Goal: Task Accomplishment & Management: Use online tool/utility

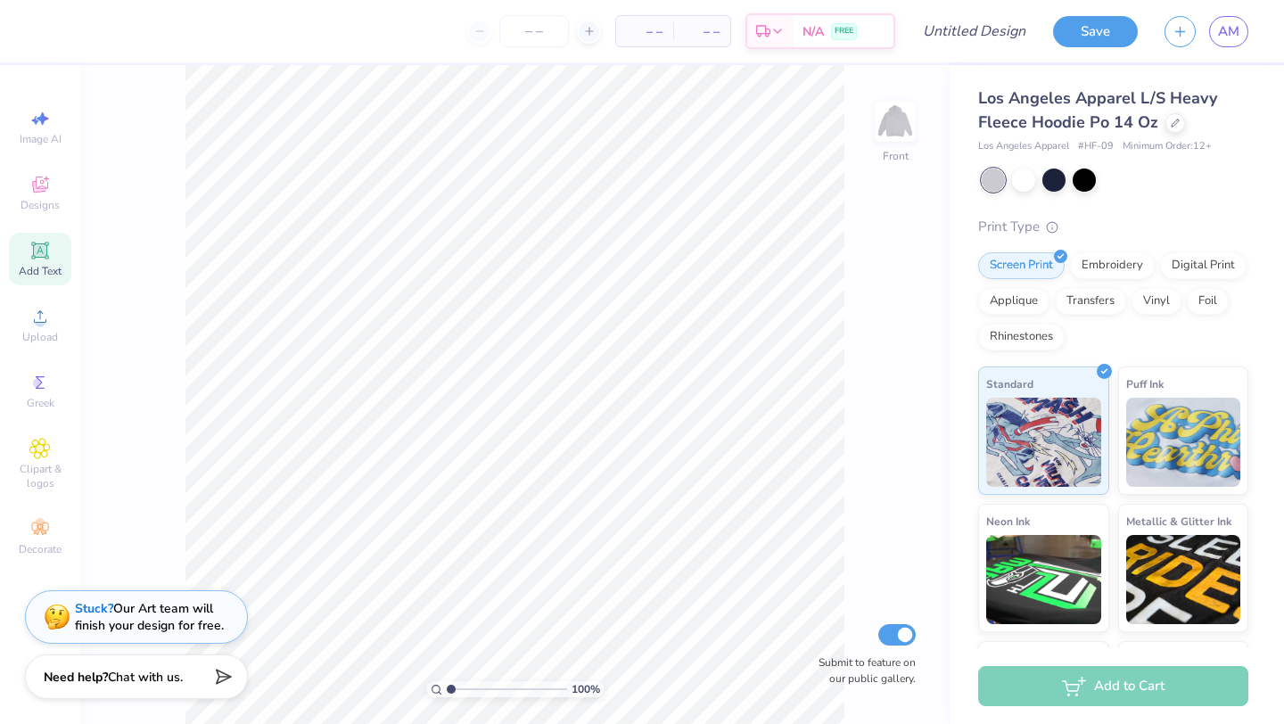
click at [52, 267] on span "Add Text" at bounding box center [40, 271] width 43 height 14
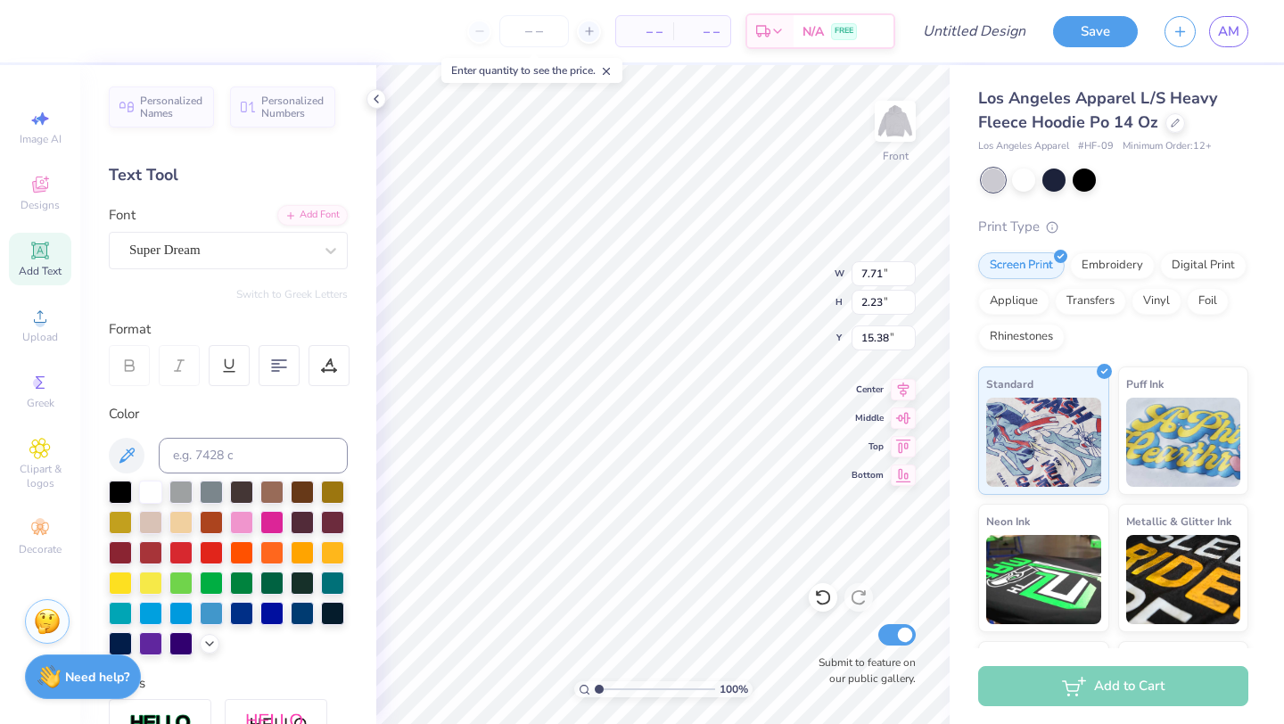
type textarea "T"
click at [245, 250] on div "Super Dream" at bounding box center [220, 250] width 187 height 28
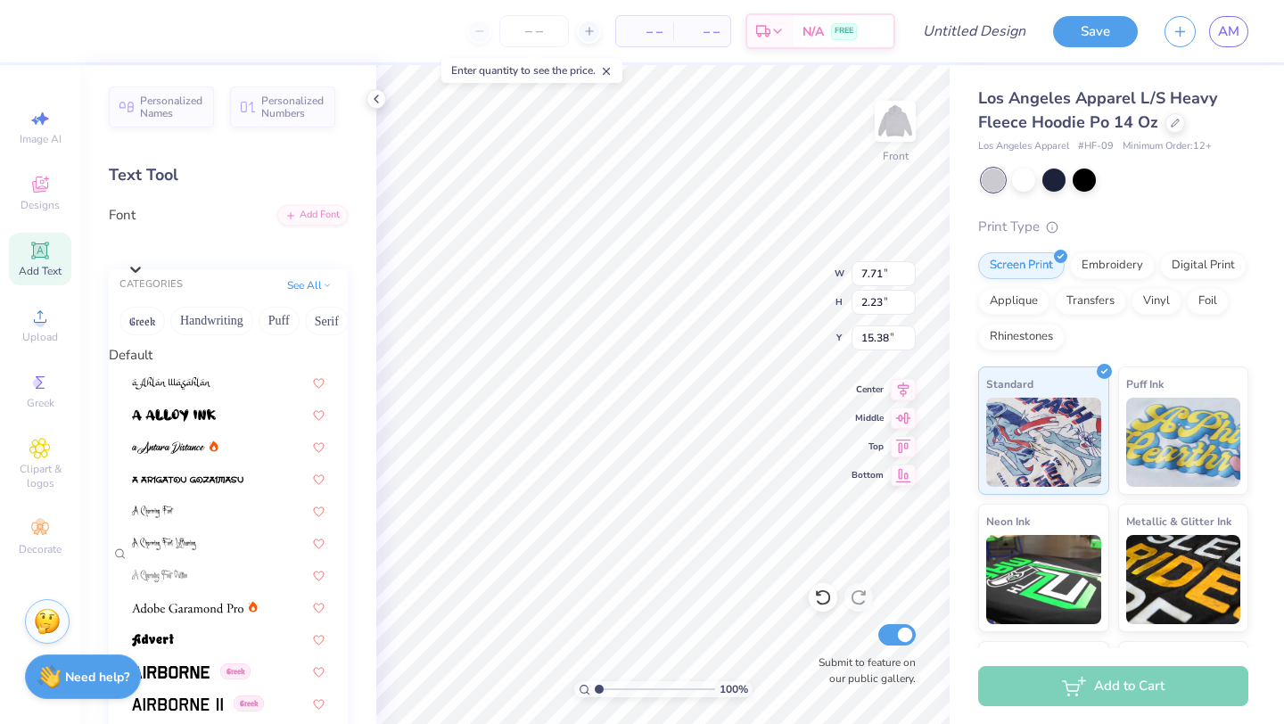
scroll to position [3928, 0]
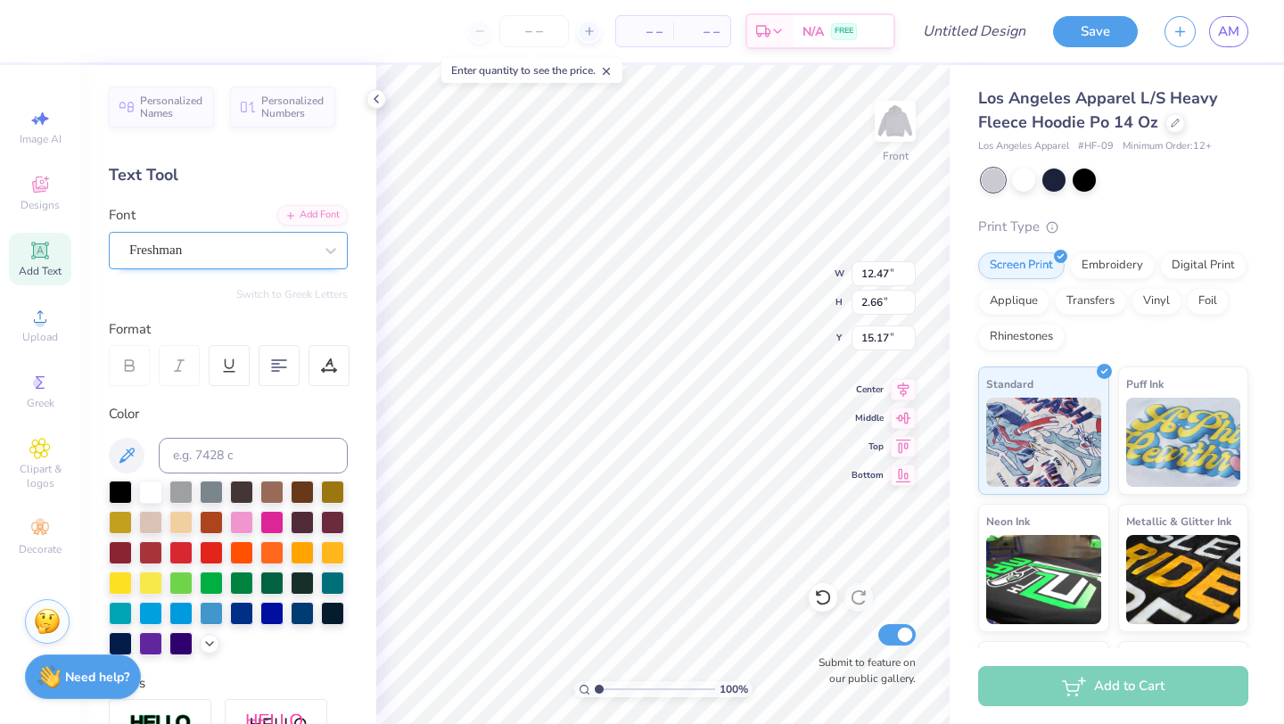
scroll to position [0, 0]
type textarea "S"
click at [630, 597] on icon at bounding box center [822, 598] width 15 height 16
type input "7.71"
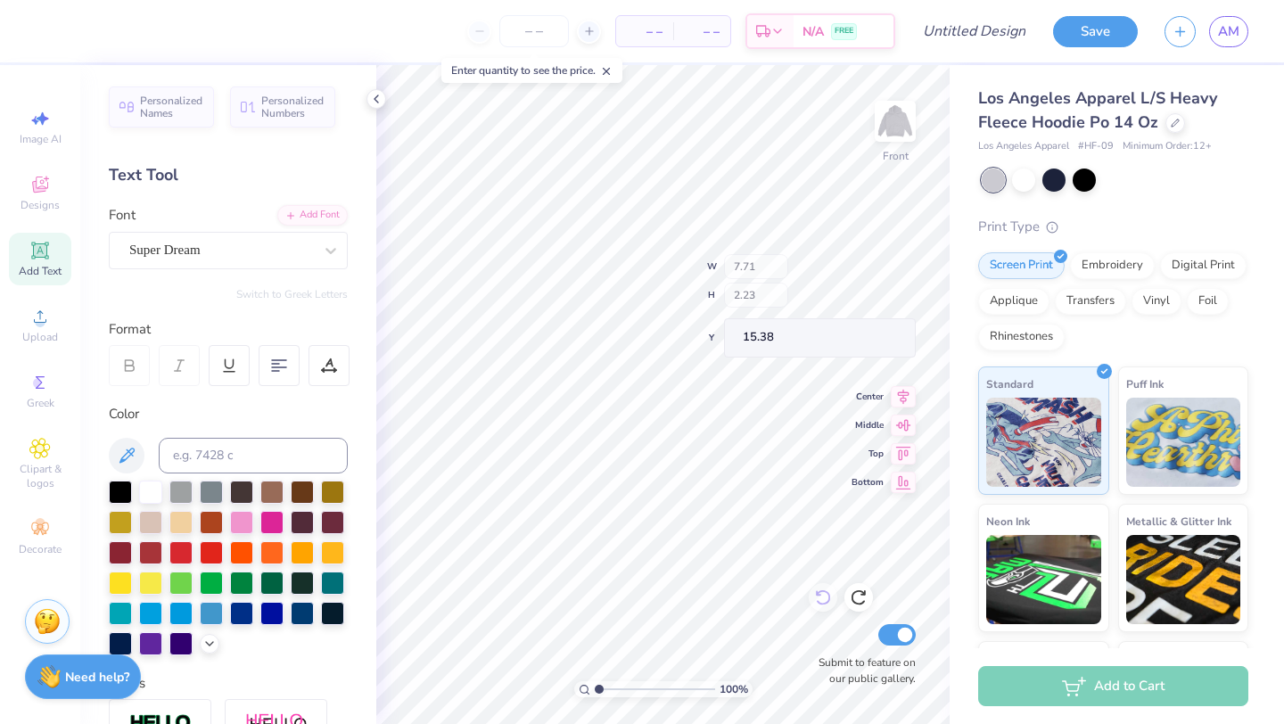
type input "2.23"
type input "15.38"
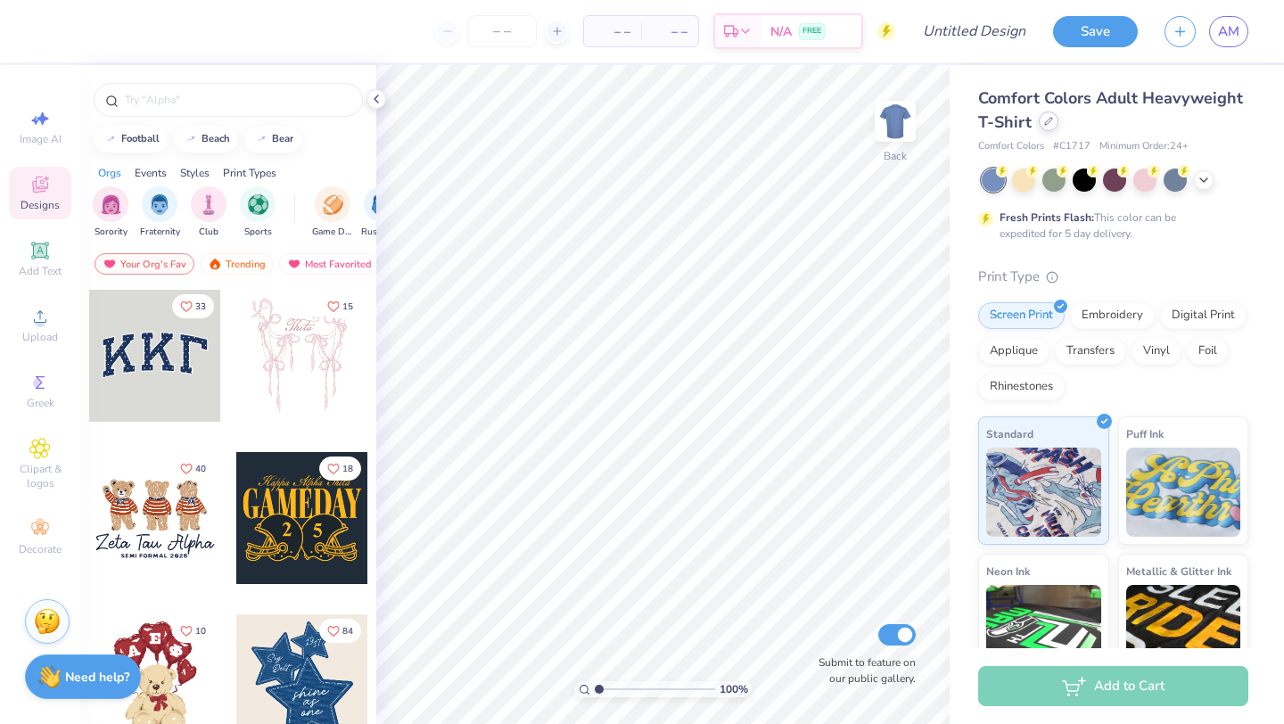
click at [1047, 124] on icon at bounding box center [1048, 121] width 9 height 9
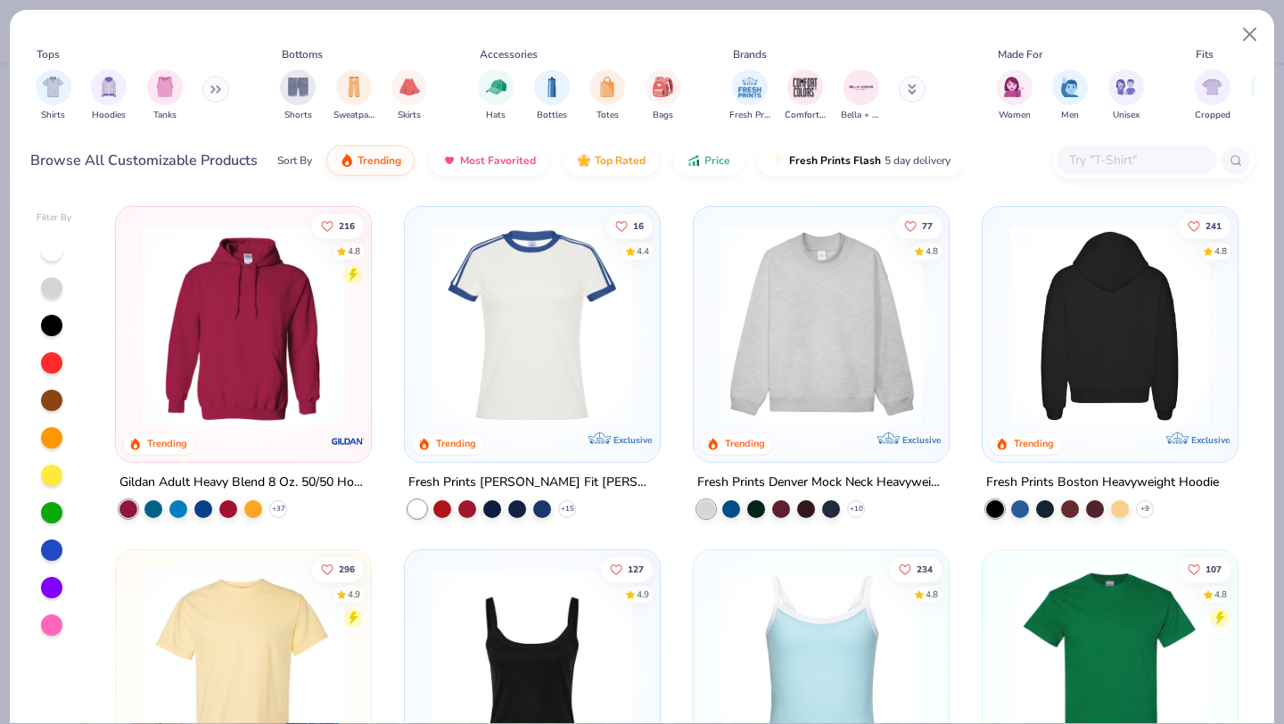
click at [1000, 274] on img at bounding box center [890, 325] width 219 height 201
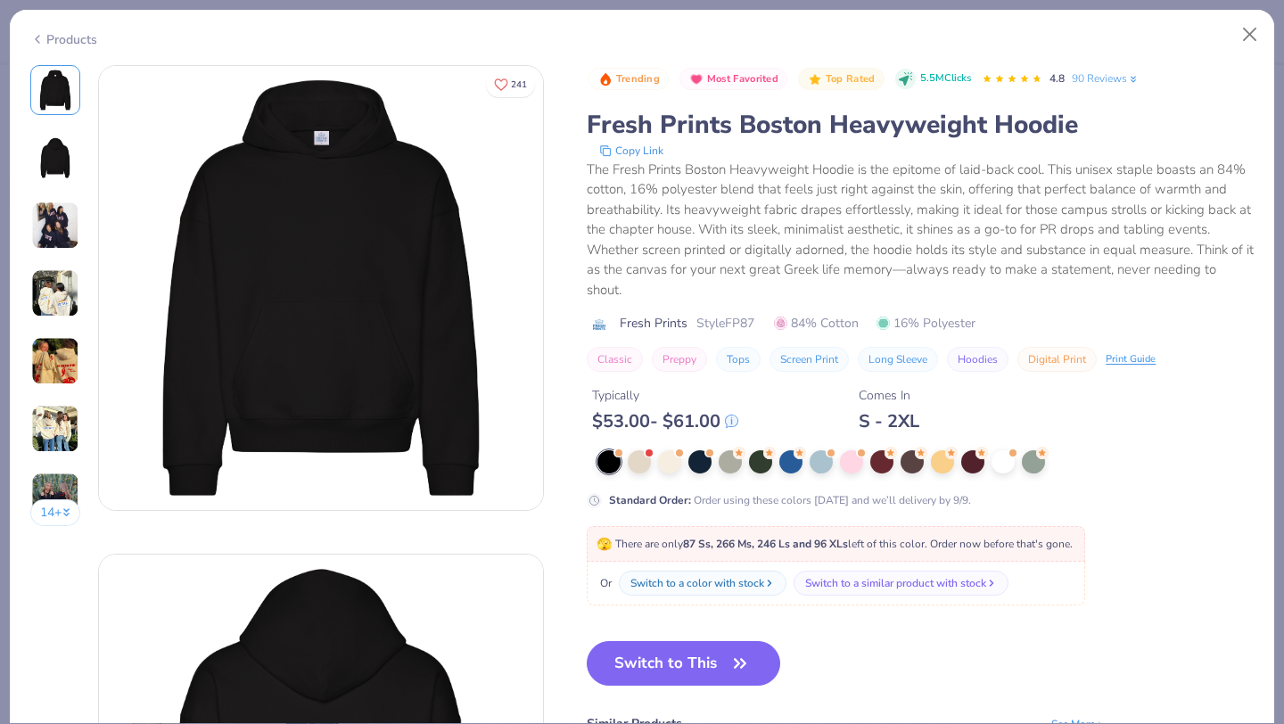
click at [78, 230] on img at bounding box center [55, 225] width 48 height 48
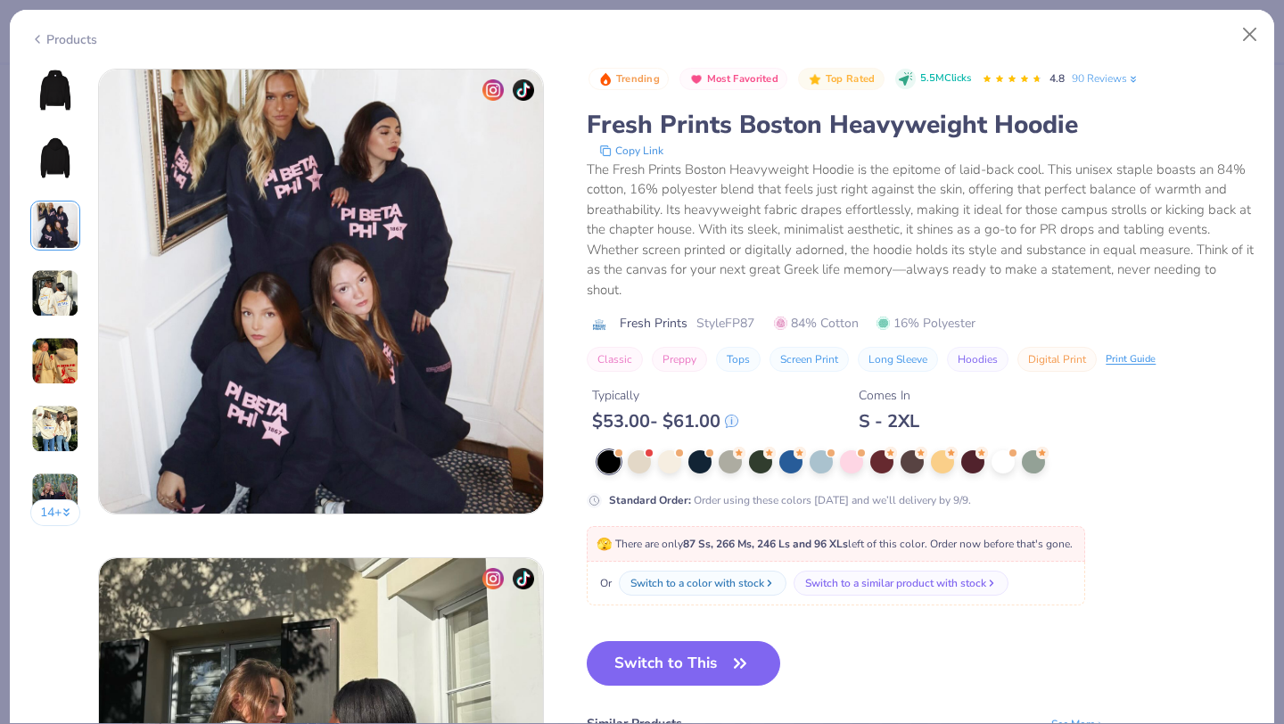
scroll to position [977, 0]
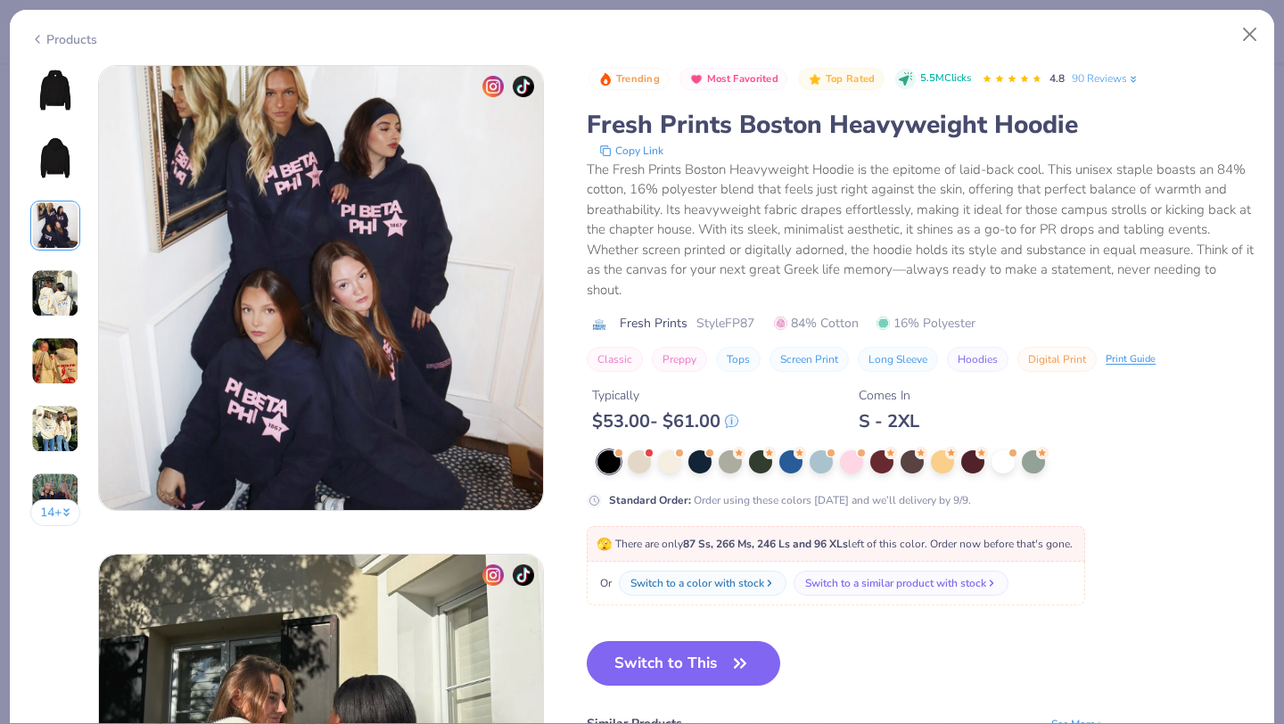
click at [61, 251] on div "14 +" at bounding box center [55, 302] width 51 height 474
click at [69, 304] on img at bounding box center [55, 293] width 48 height 48
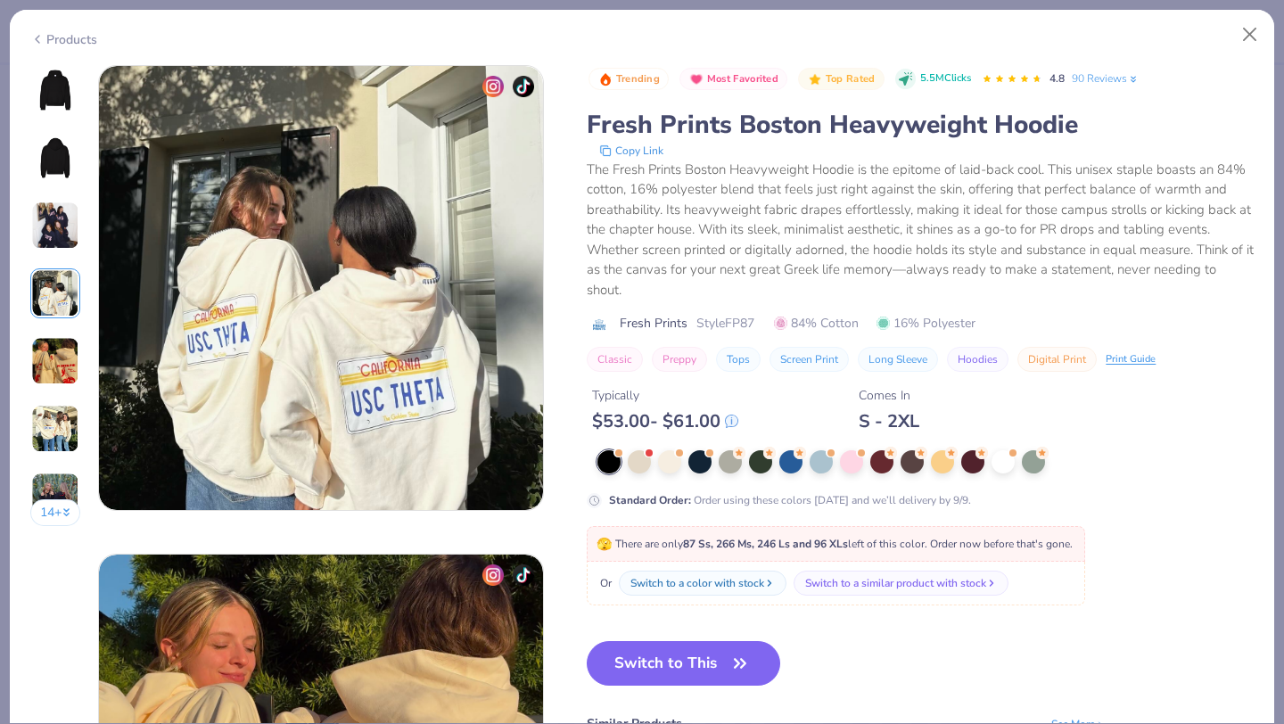
click at [70, 246] on img at bounding box center [55, 225] width 48 height 48
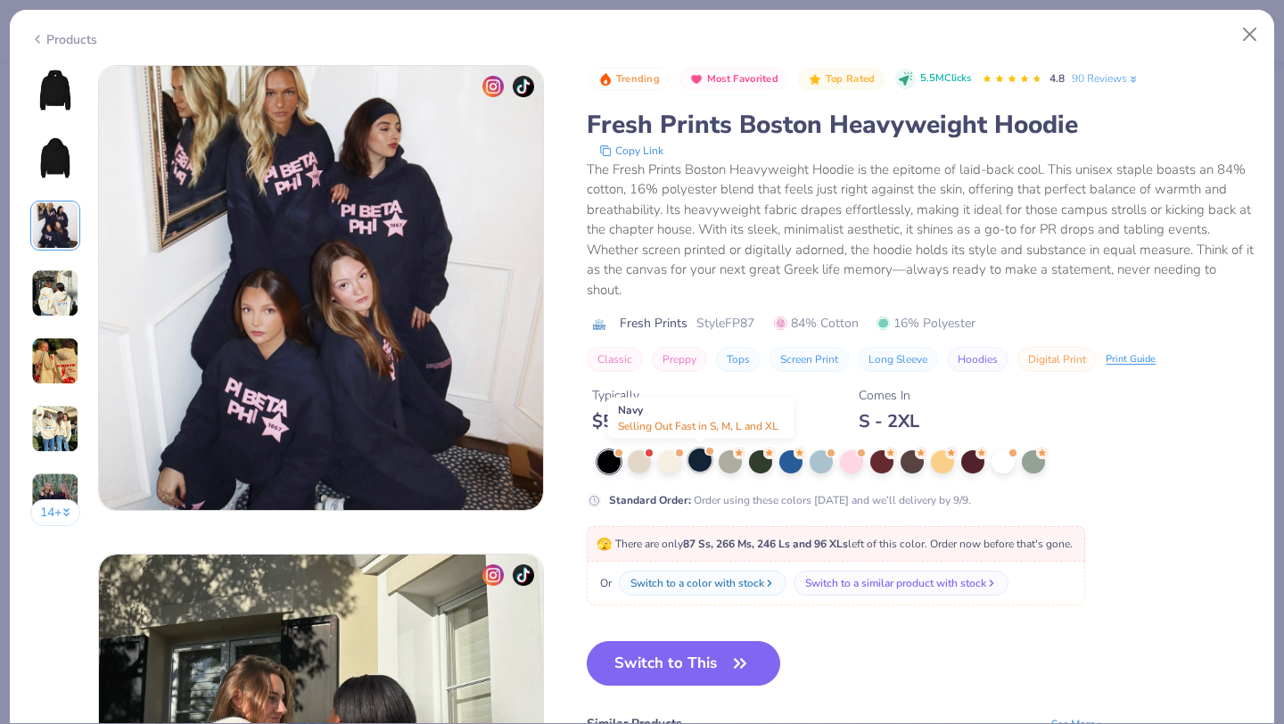
click at [699, 471] on div at bounding box center [699, 459] width 23 height 23
click at [732, 463] on div at bounding box center [729, 459] width 23 height 23
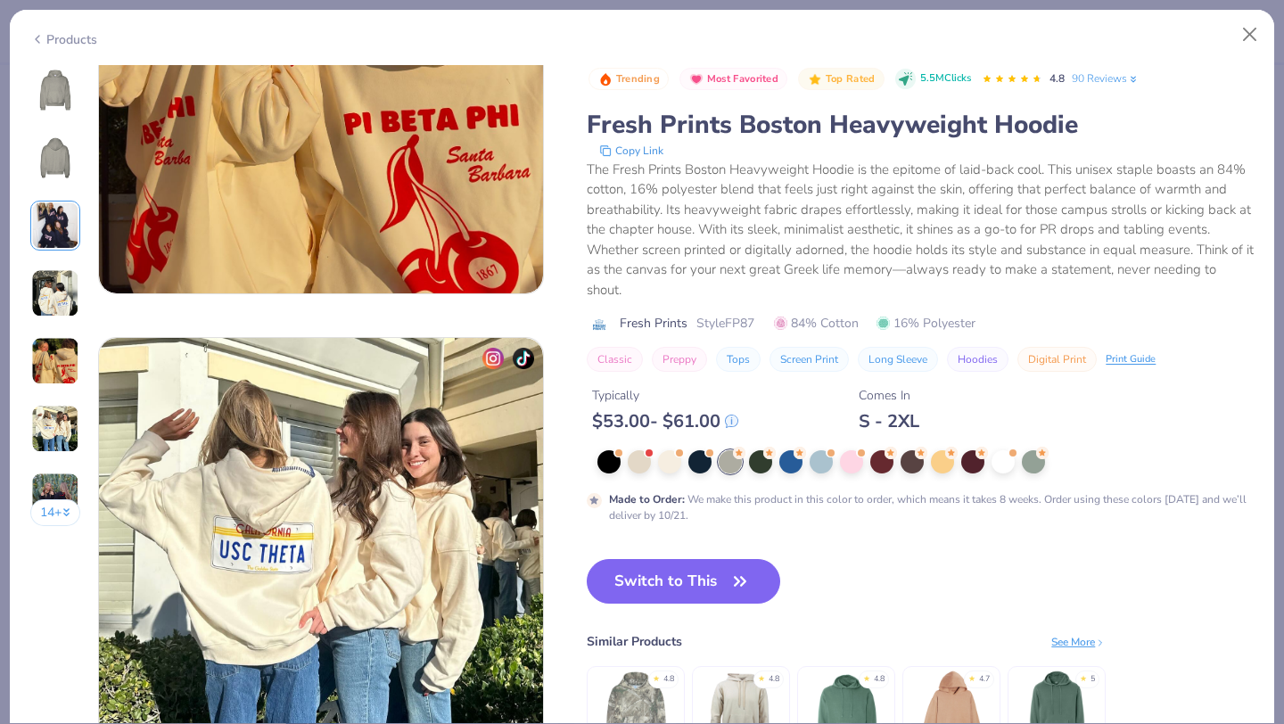
scroll to position [2169, 0]
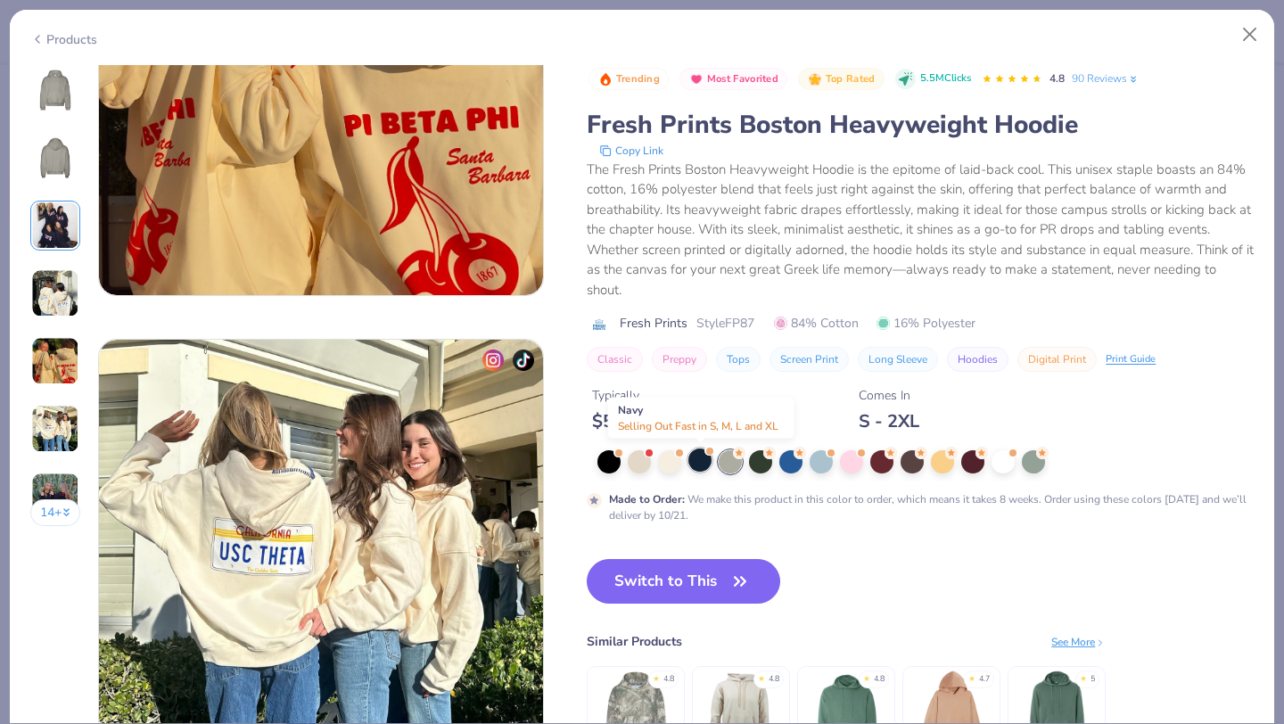
click at [700, 458] on div at bounding box center [699, 459] width 23 height 23
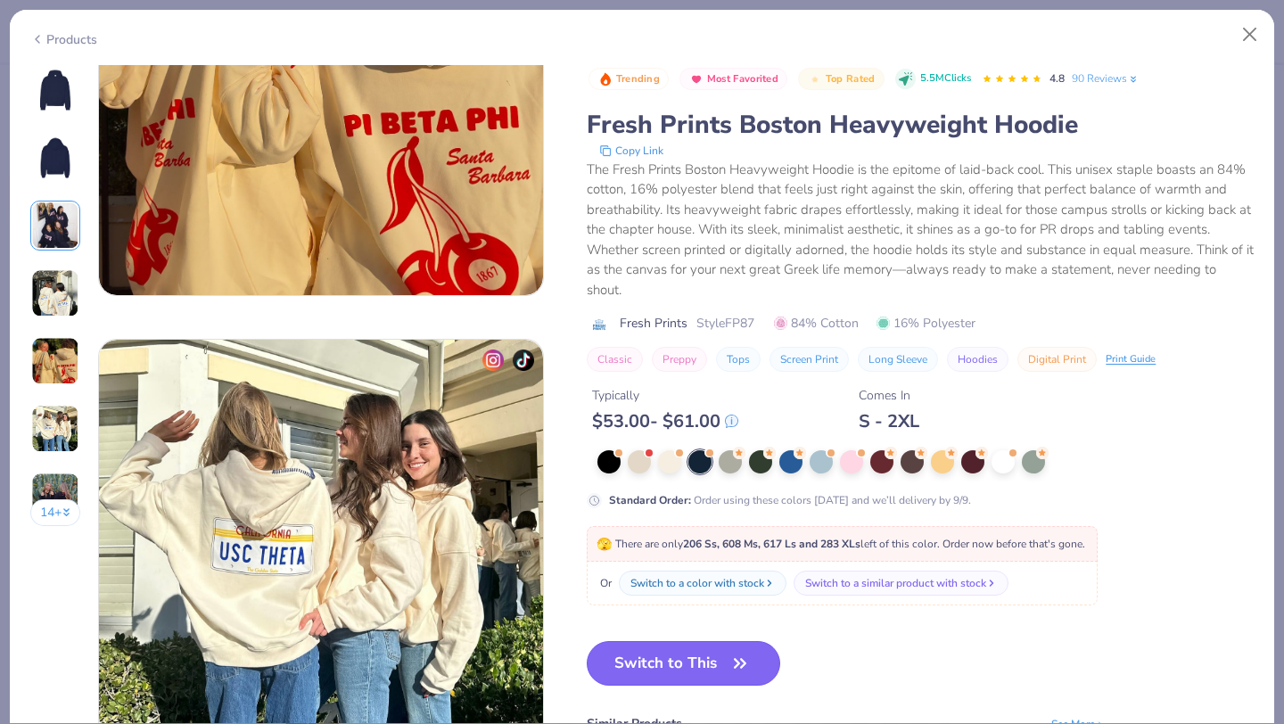
click at [713, 669] on button "Switch to This" at bounding box center [683, 663] width 193 height 45
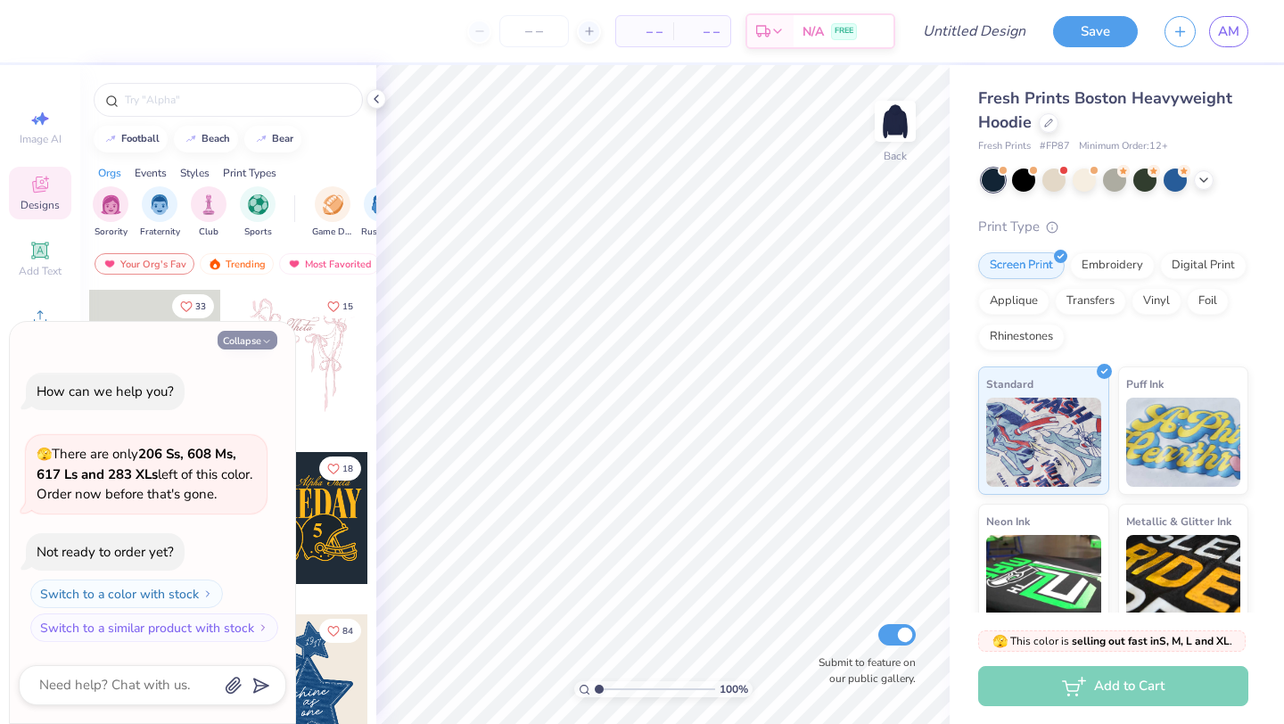
click at [262, 333] on button "Collapse" at bounding box center [248, 340] width 60 height 19
type textarea "x"
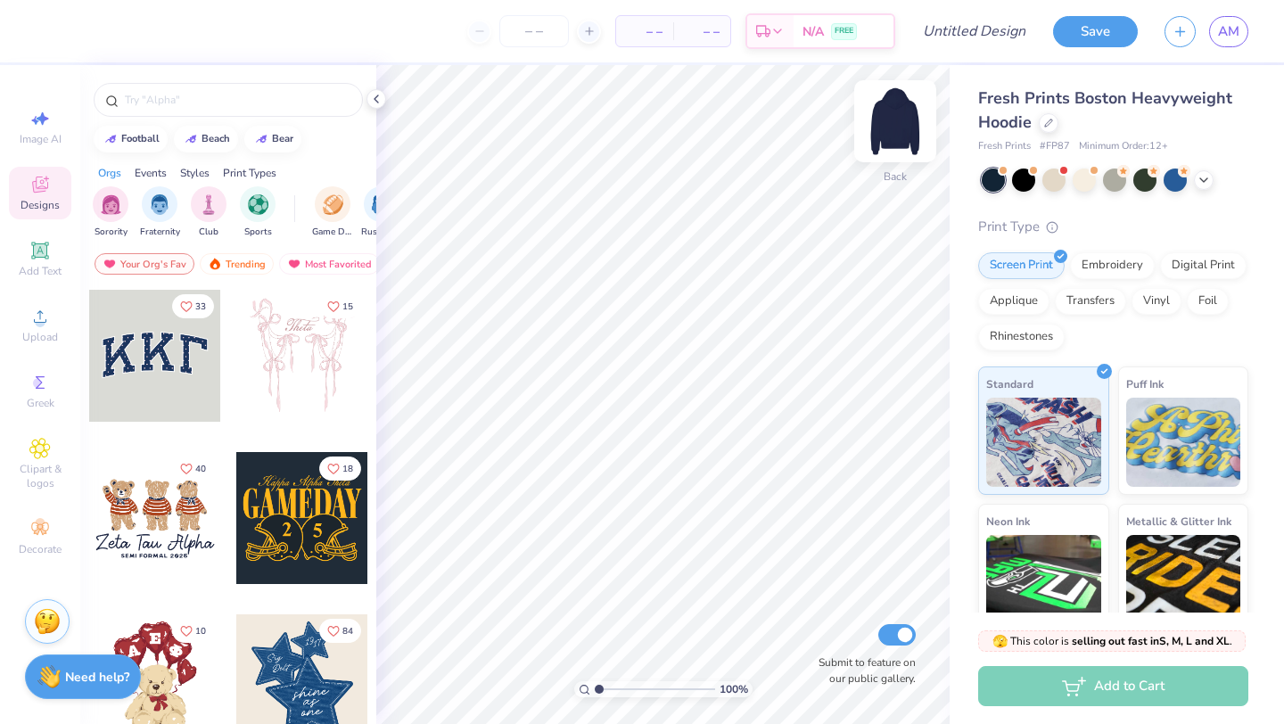
click at [909, 129] on img at bounding box center [894, 121] width 71 height 71
click at [178, 99] on input "text" at bounding box center [237, 100] width 228 height 18
type input "moutain"
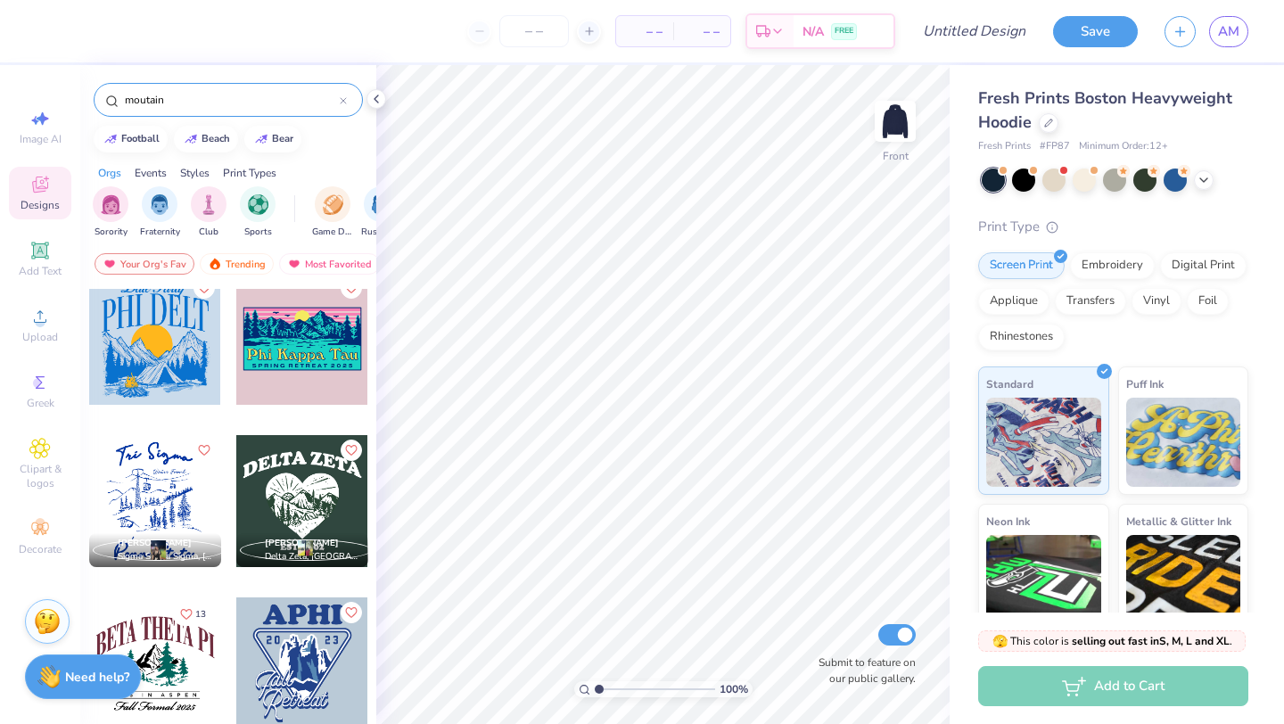
scroll to position [2142, 0]
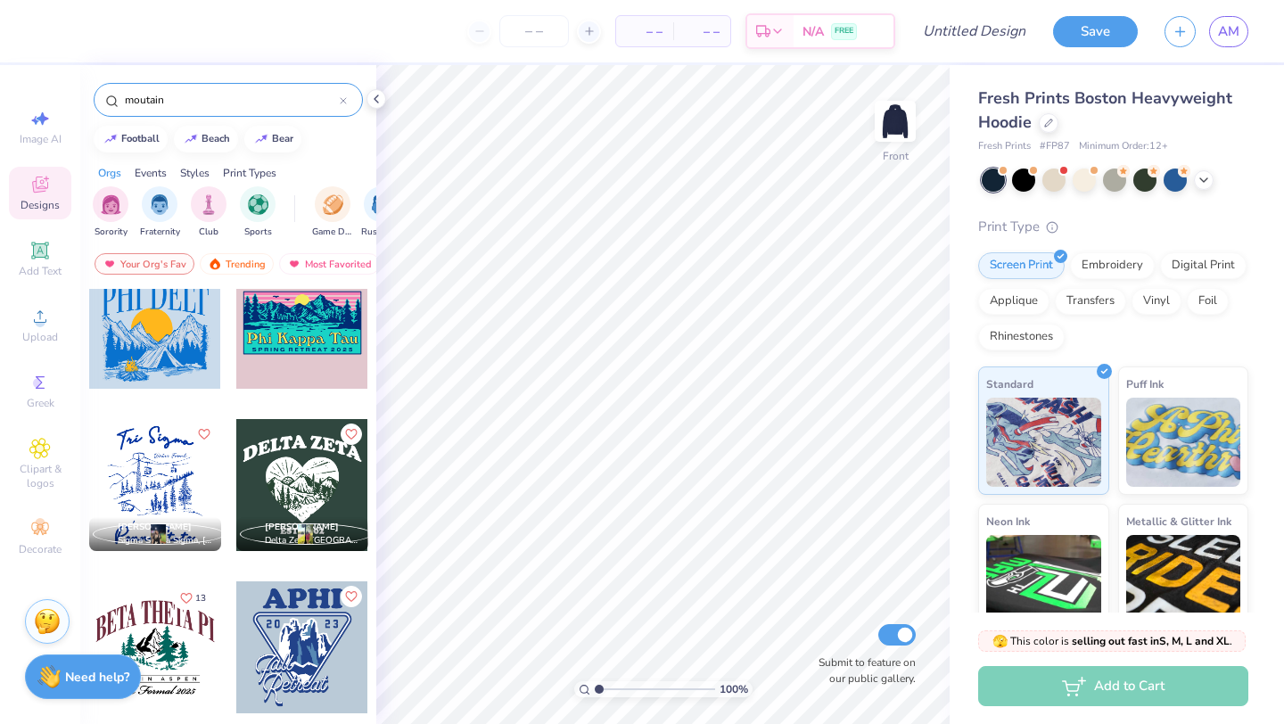
click at [317, 498] on div at bounding box center [302, 485] width 132 height 132
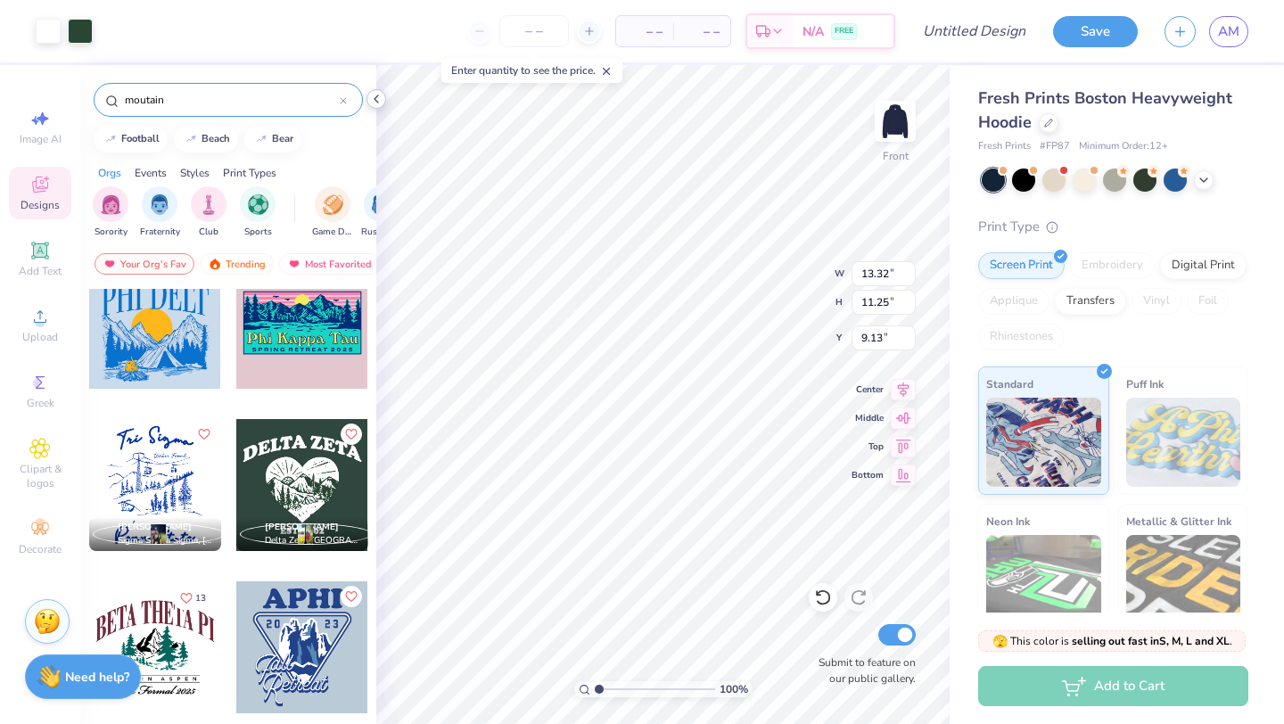
click at [375, 97] on polyline at bounding box center [376, 98] width 4 height 7
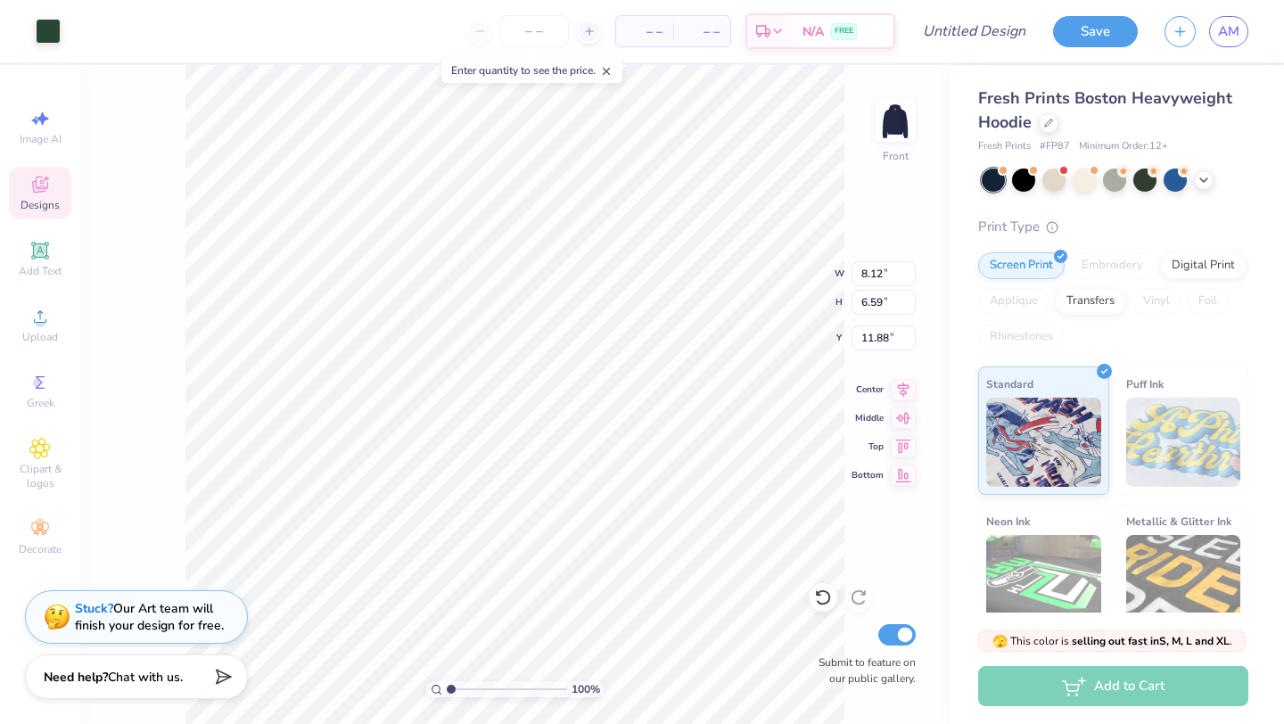
click at [47, 180] on icon at bounding box center [39, 184] width 21 height 21
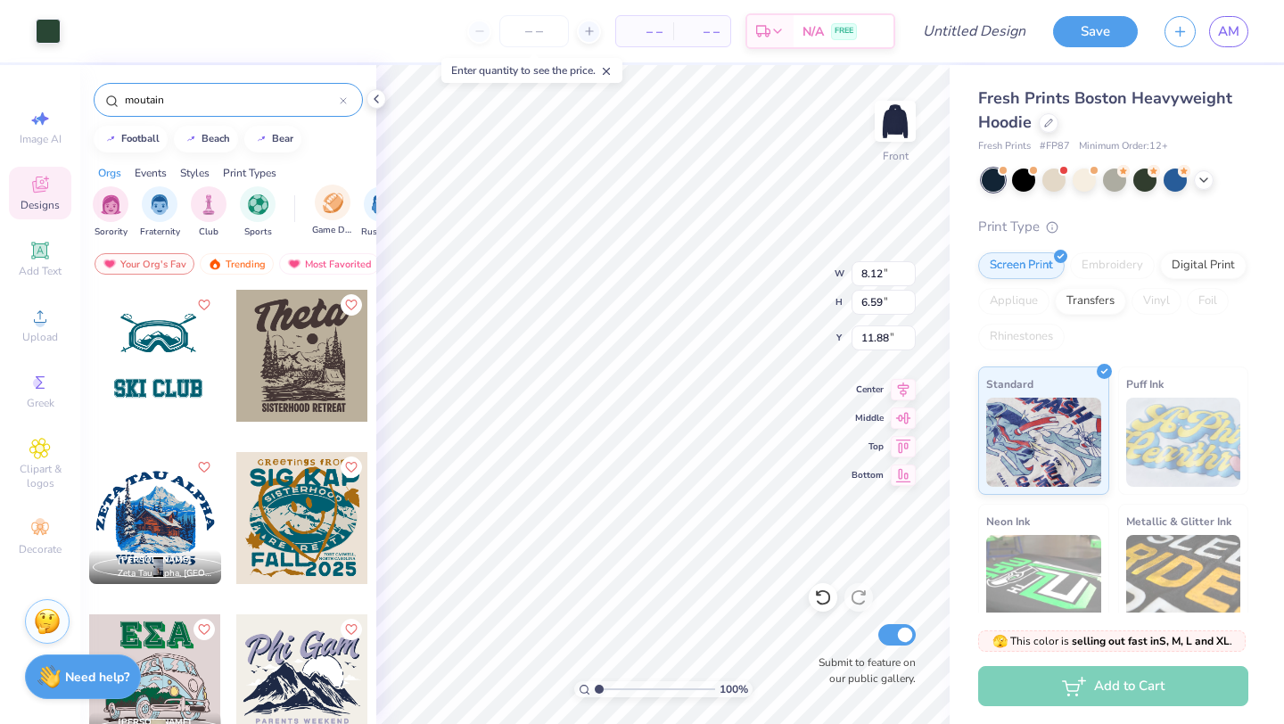
type input "13.32"
type input "3.02"
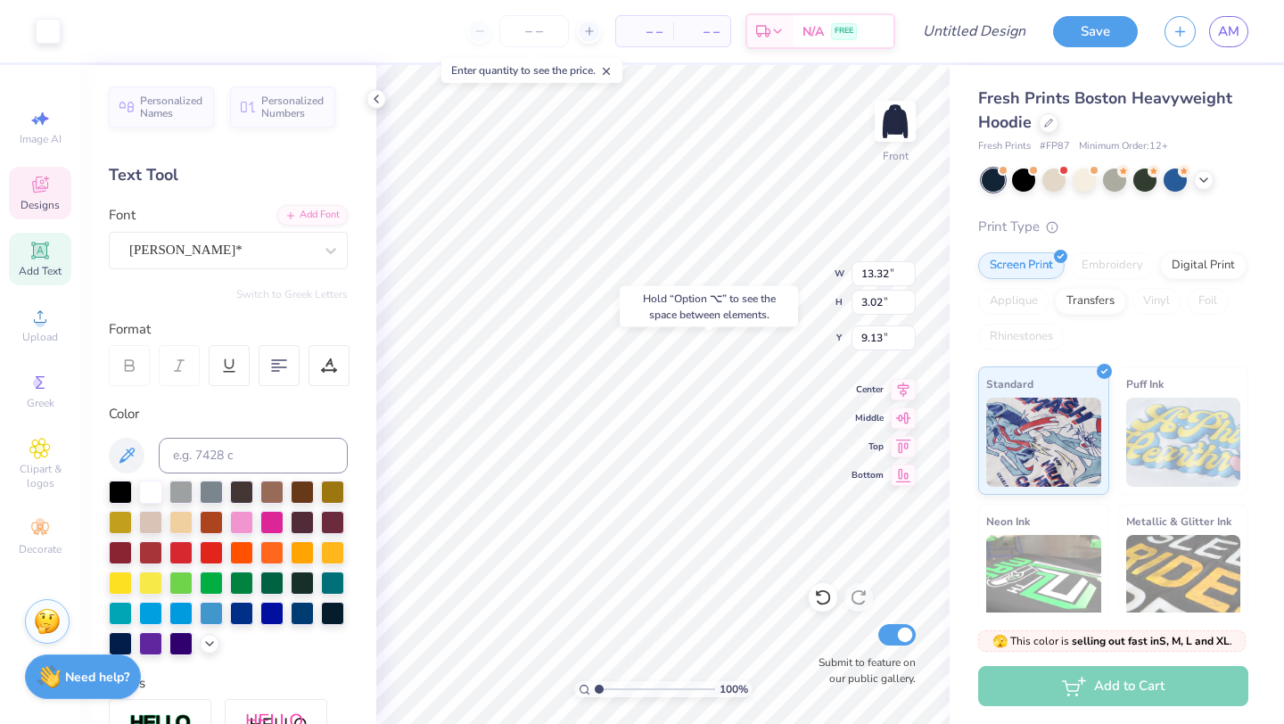
type input "8.85"
type input "8.24"
type input "7.45"
type input "11.57"
click at [239, 526] on div at bounding box center [241, 520] width 23 height 23
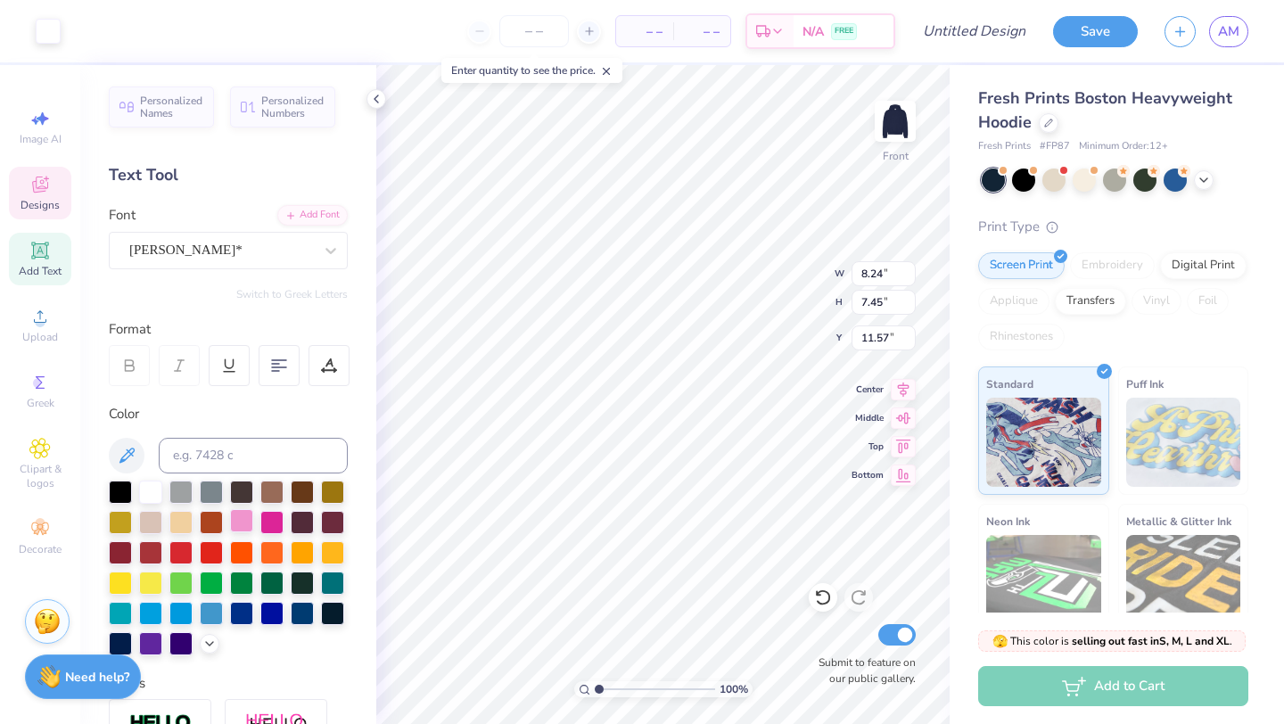
click at [235, 522] on div at bounding box center [241, 520] width 23 height 23
type input "8.12"
type input "6.59"
type input "11.88"
click at [149, 552] on div at bounding box center [150, 550] width 23 height 23
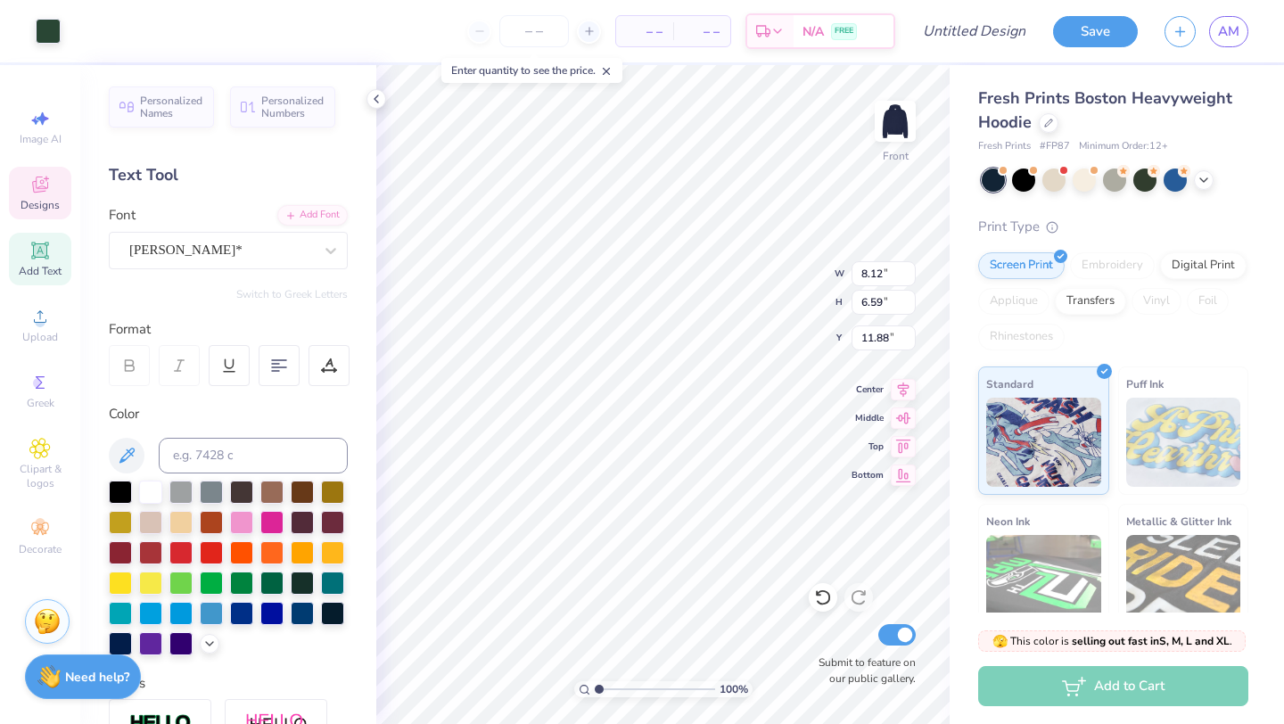
type input "8.24"
type input "7.45"
type input "11.57"
type input "8.12"
type input "6.59"
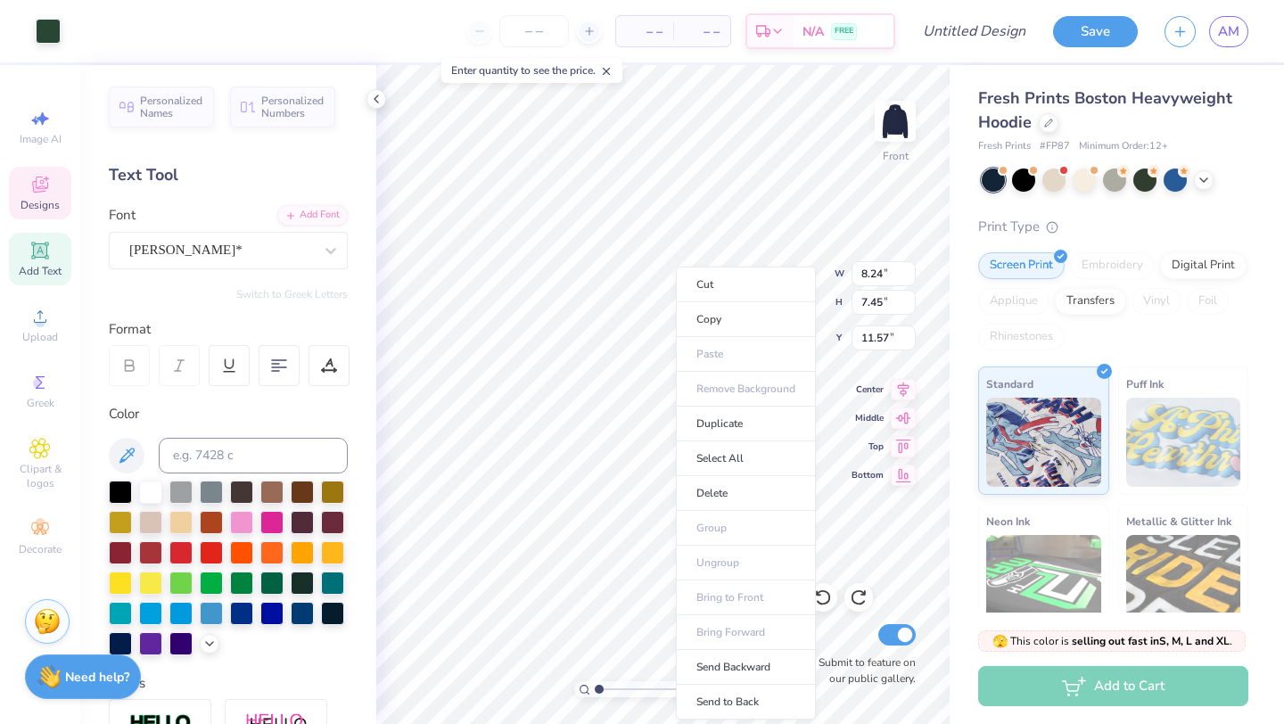
type input "11.88"
click at [769, 456] on li "Select All" at bounding box center [746, 458] width 140 height 35
type input "13.32"
type input "11.52"
type input "8.85"
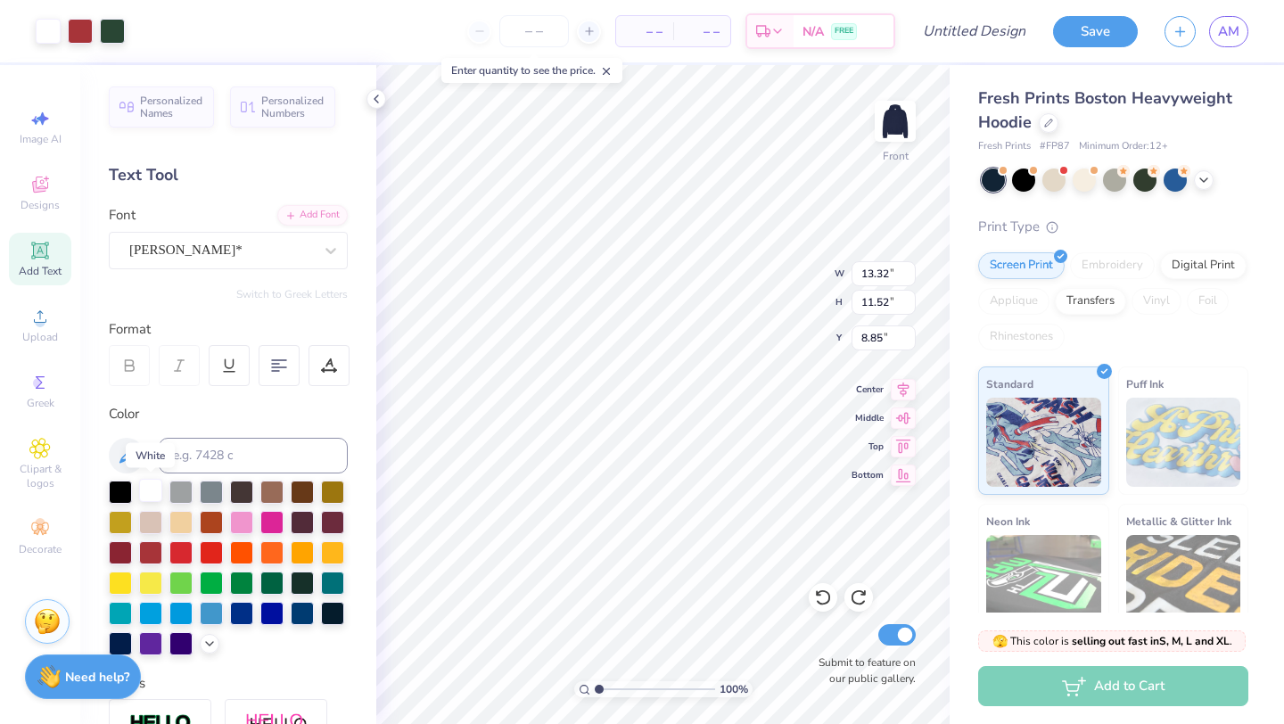
click at [151, 488] on div at bounding box center [150, 490] width 23 height 23
click at [242, 523] on div at bounding box center [241, 520] width 23 height 23
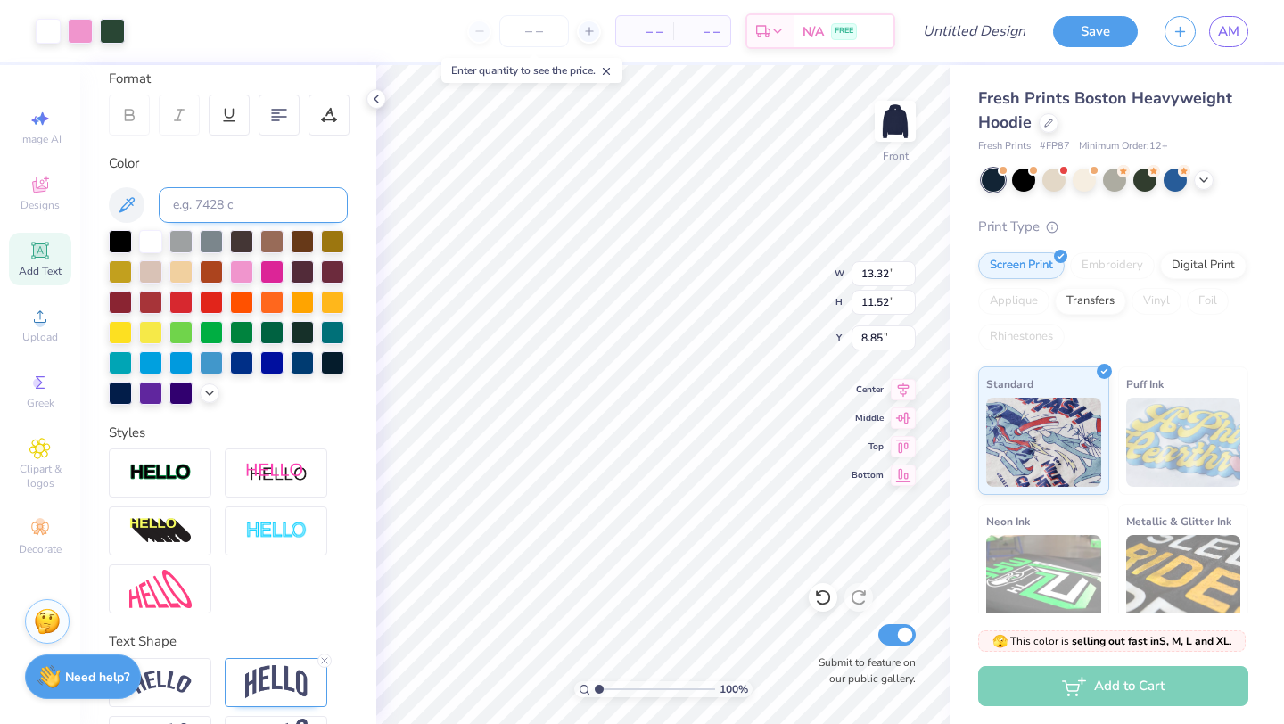
scroll to position [312, 0]
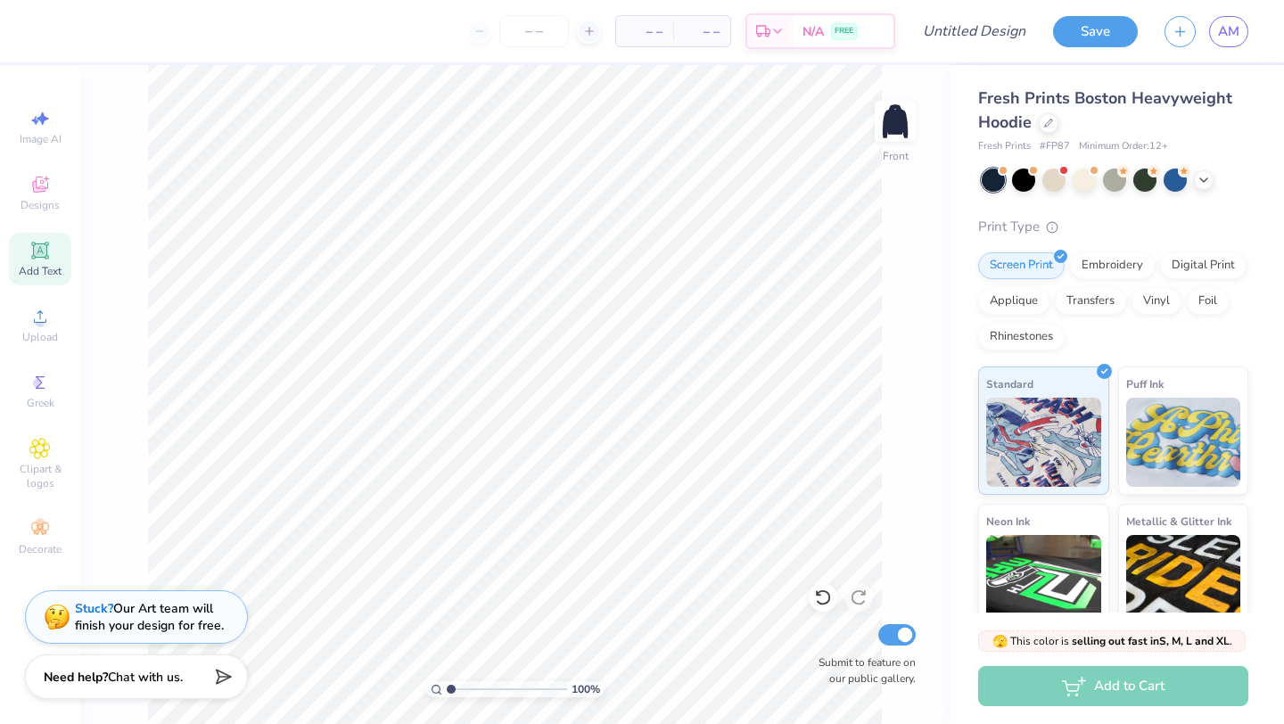
click at [31, 263] on div "Add Text" at bounding box center [40, 259] width 62 height 53
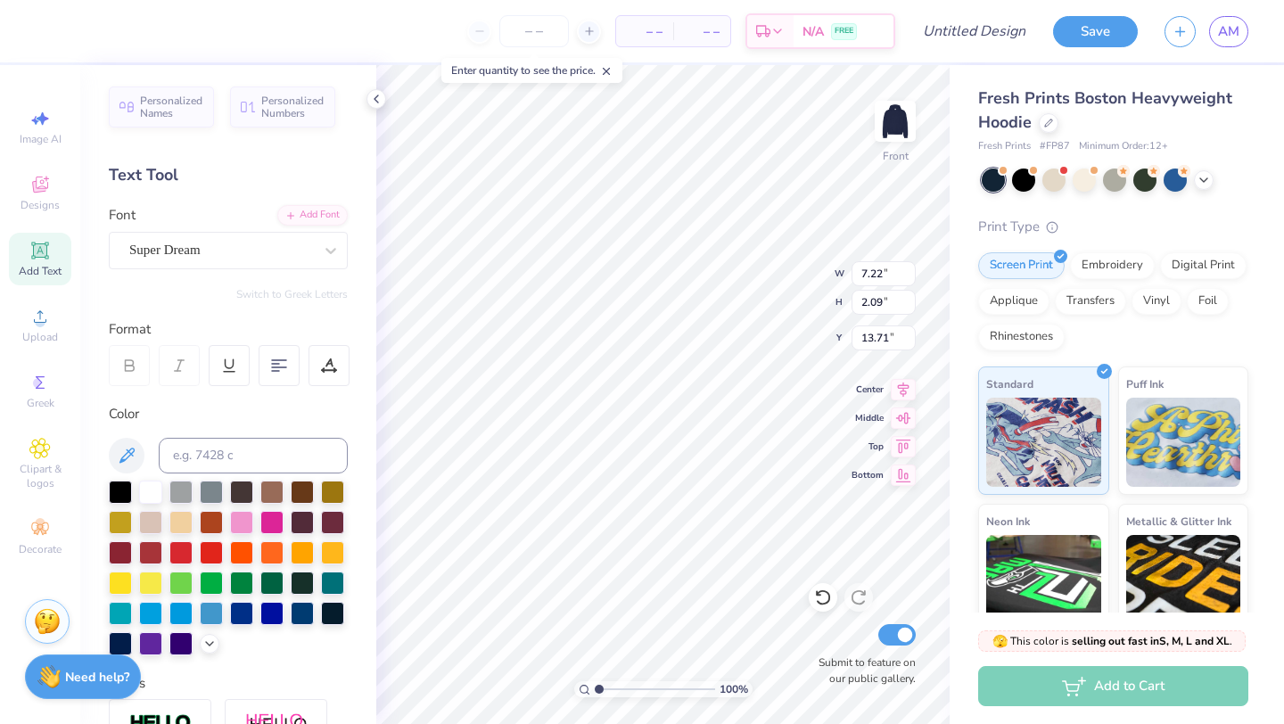
type input "5.79"
click at [232, 237] on div "Super Dream" at bounding box center [220, 250] width 187 height 28
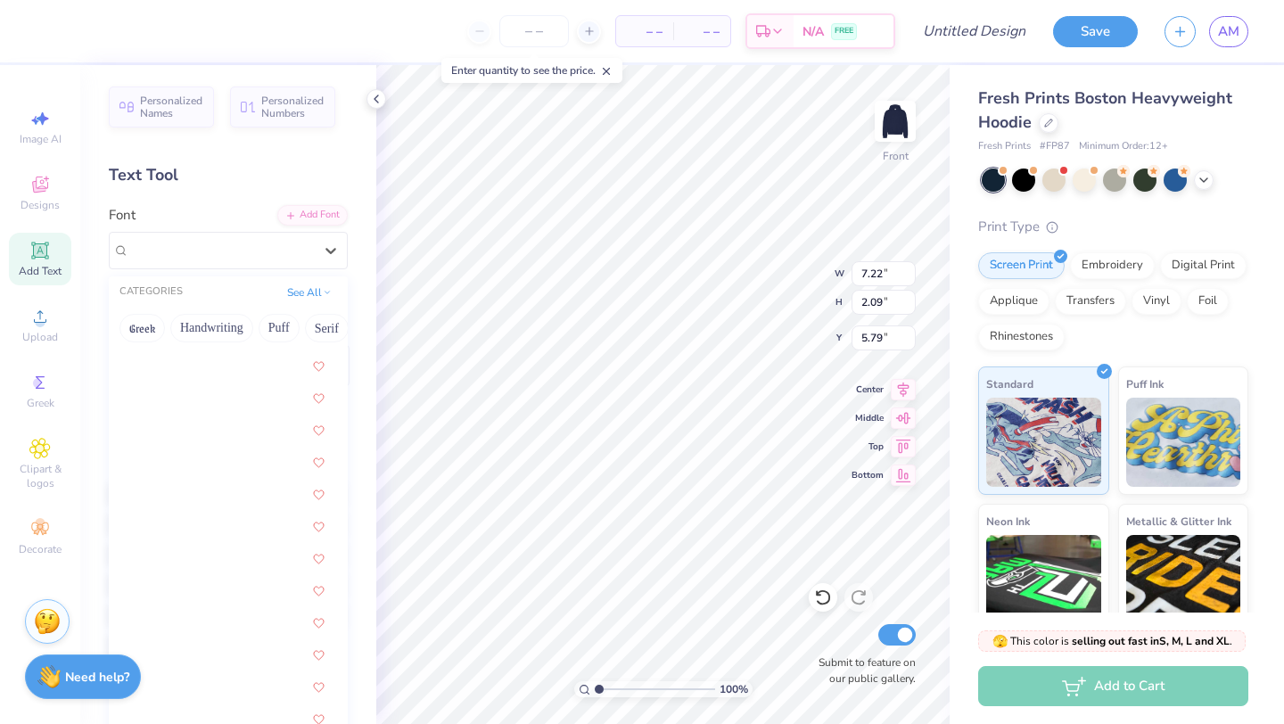
scroll to position [3747, 0]
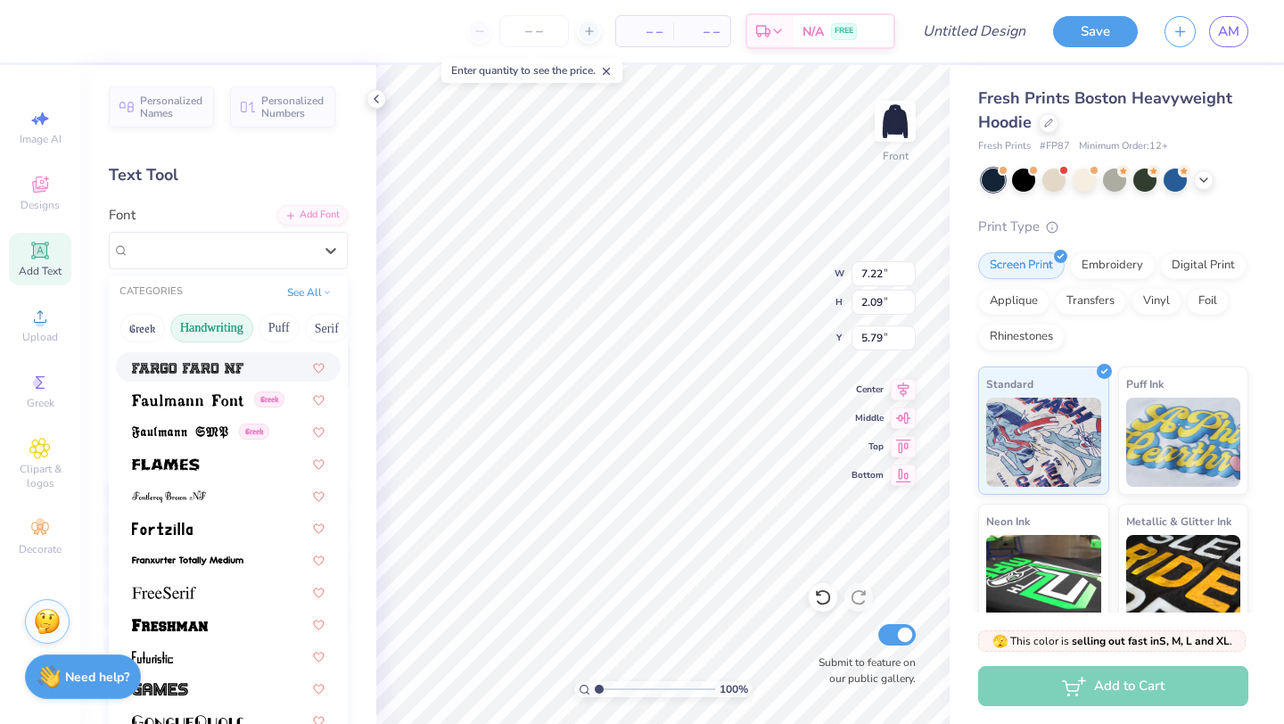
click at [218, 333] on button "Handwriting" at bounding box center [211, 328] width 83 height 29
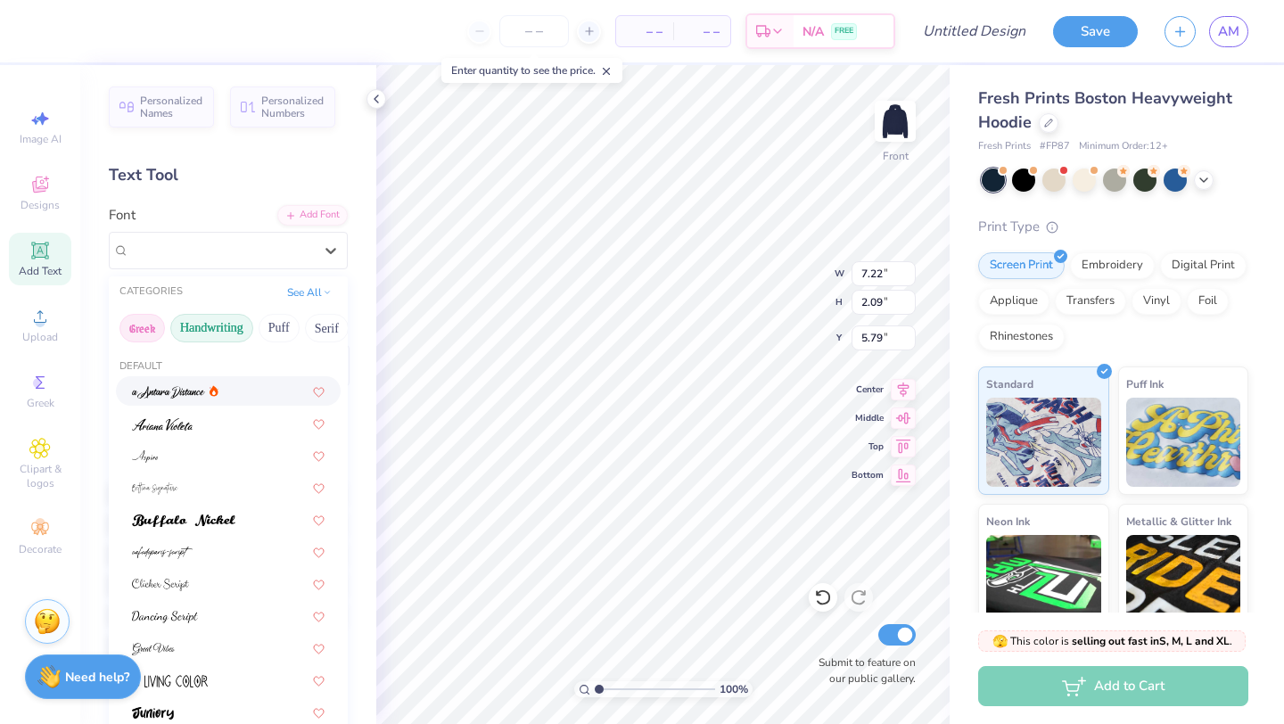
click at [150, 332] on button "Greek" at bounding box center [141, 328] width 45 height 29
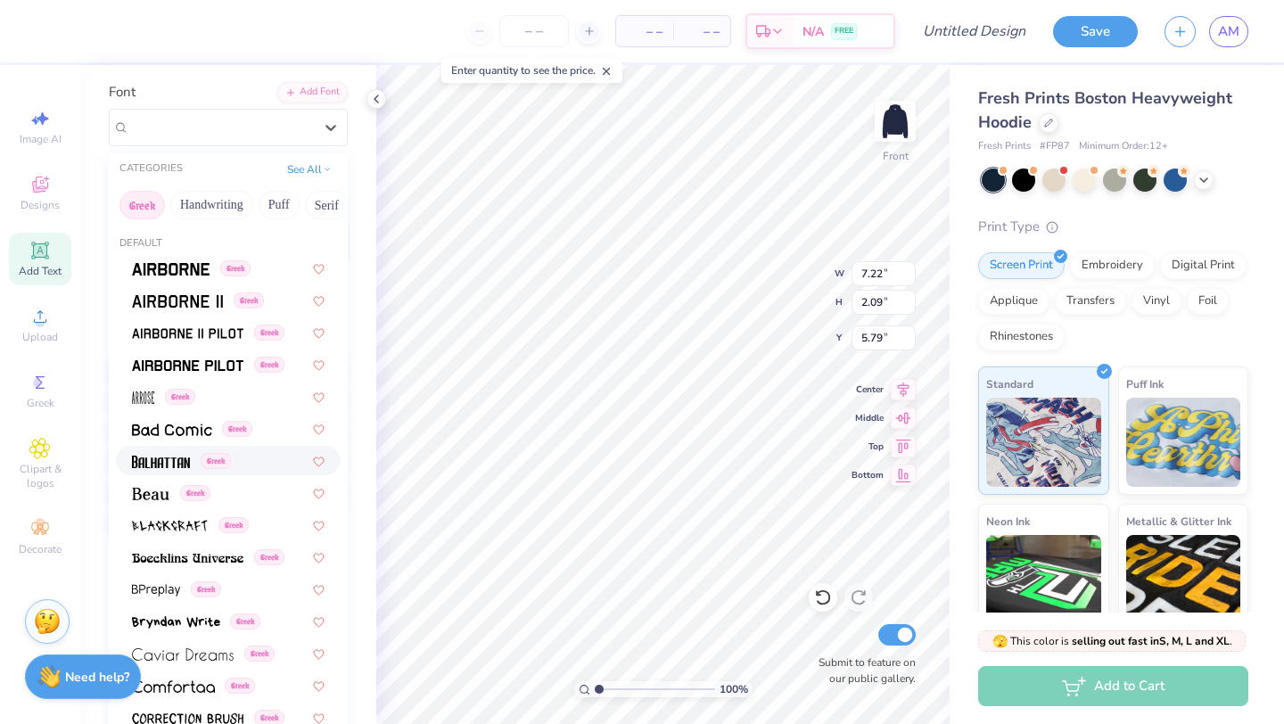
scroll to position [119, 0]
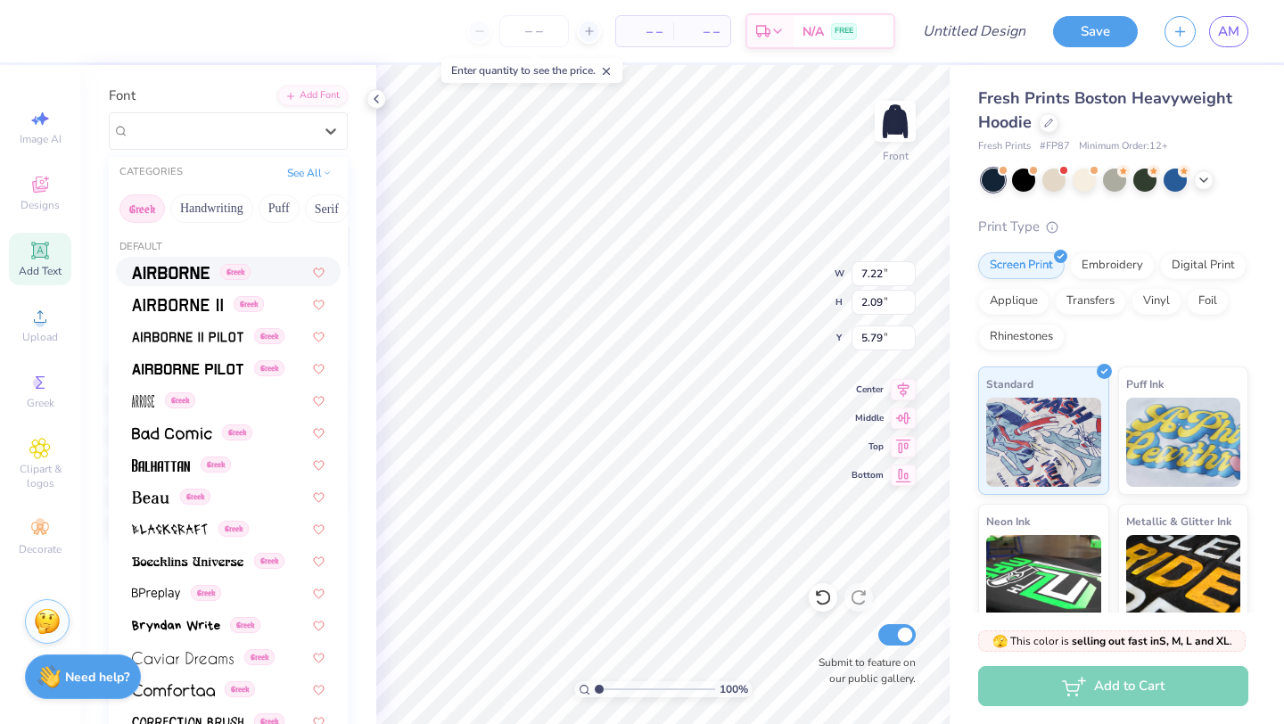
click at [190, 267] on img at bounding box center [171, 273] width 78 height 12
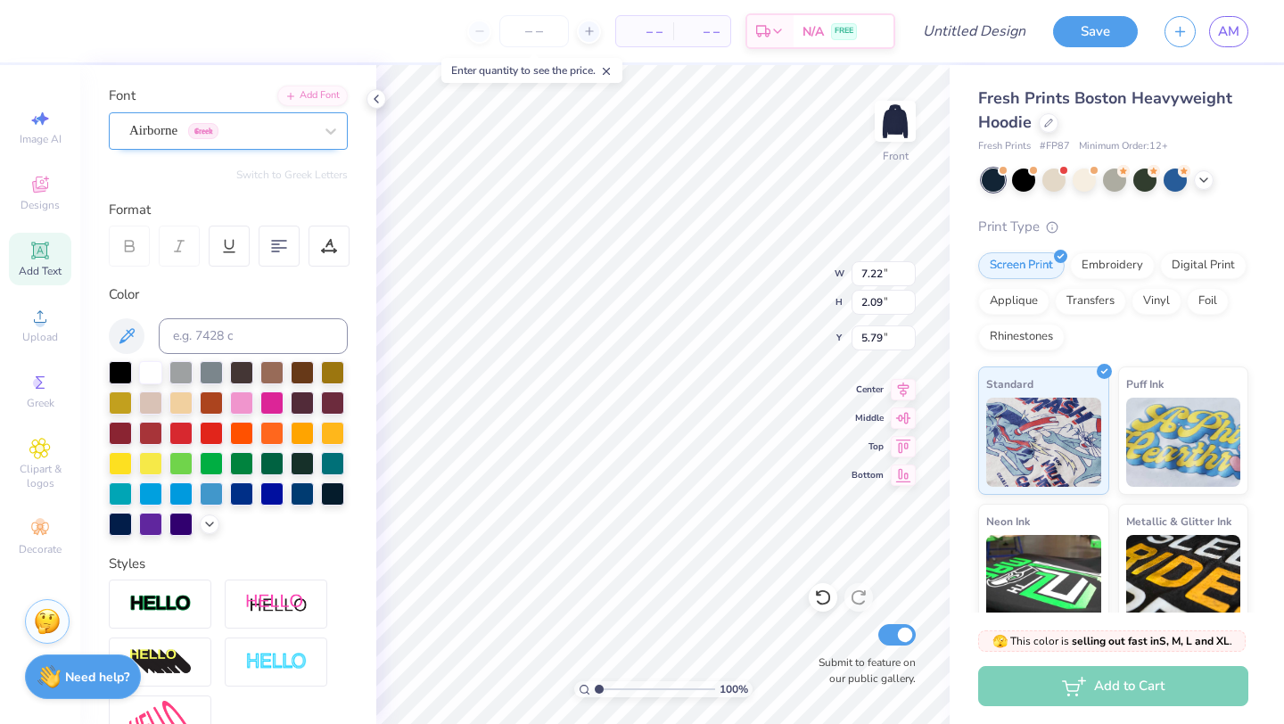
click at [259, 112] on div "Airborne Greek" at bounding box center [228, 130] width 239 height 37
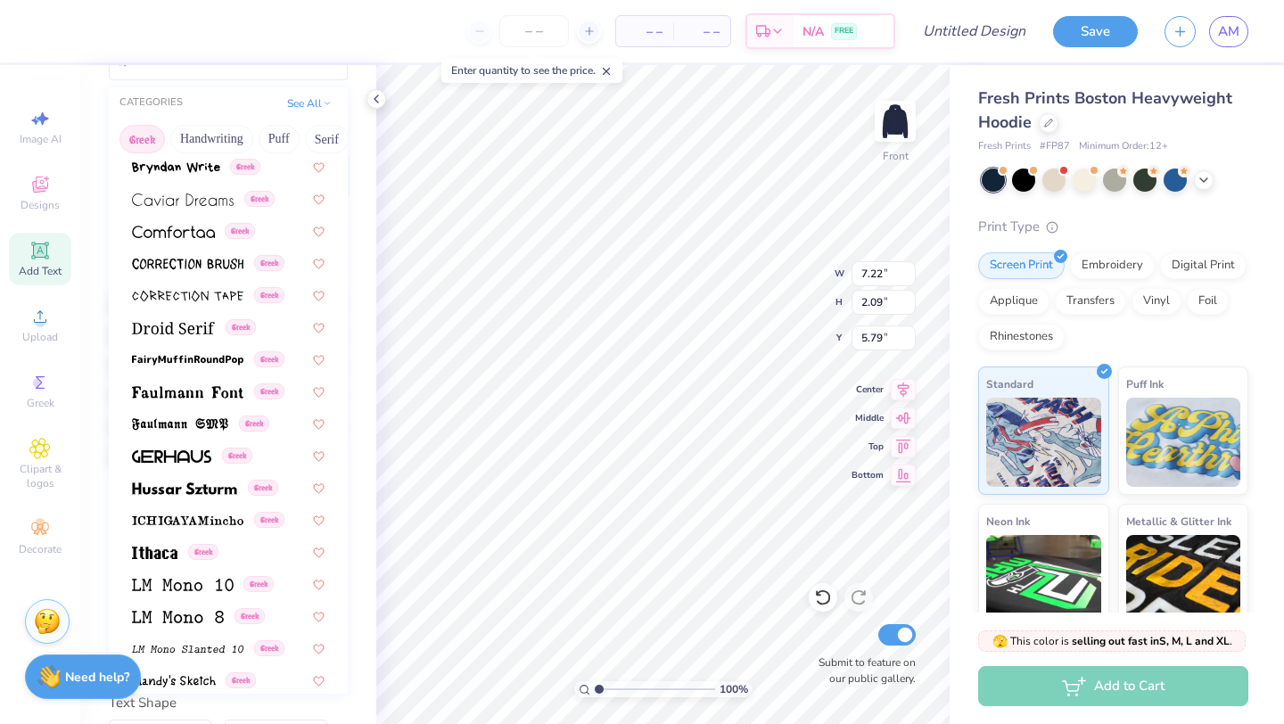
scroll to position [99, 0]
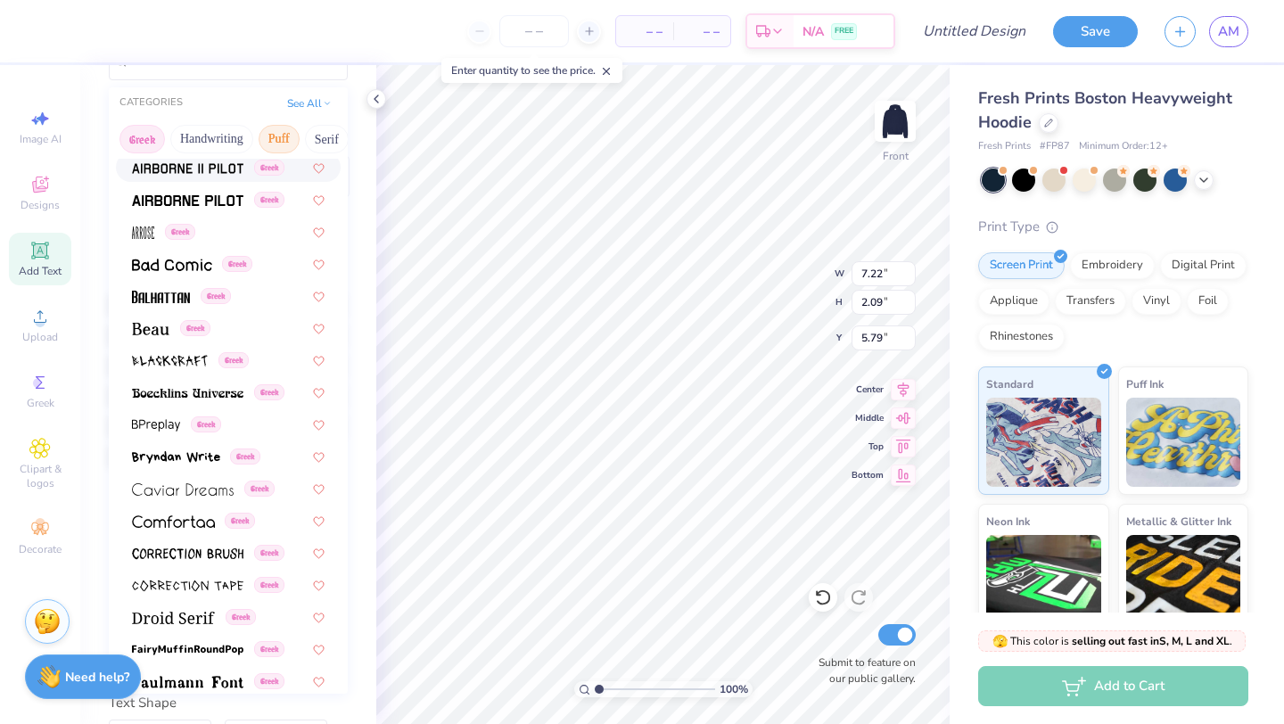
click at [288, 140] on button "Puff" at bounding box center [279, 139] width 41 height 29
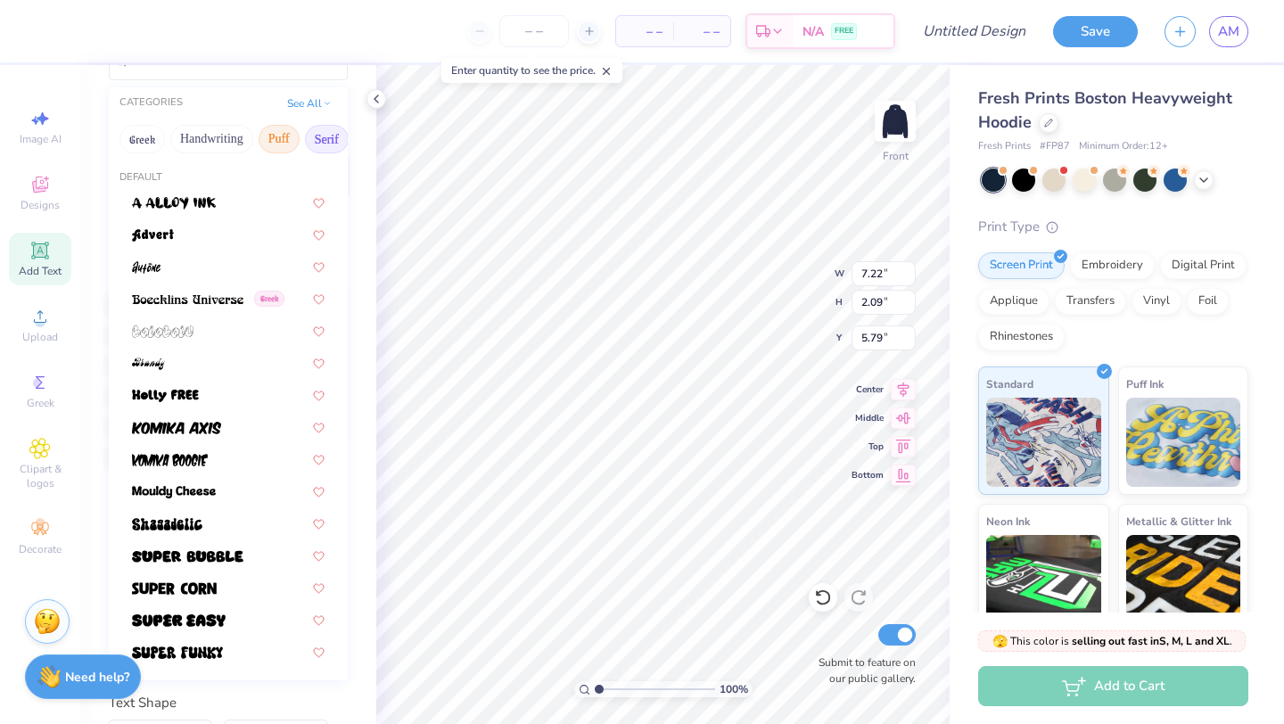
click at [328, 138] on button "Serif" at bounding box center [327, 139] width 44 height 29
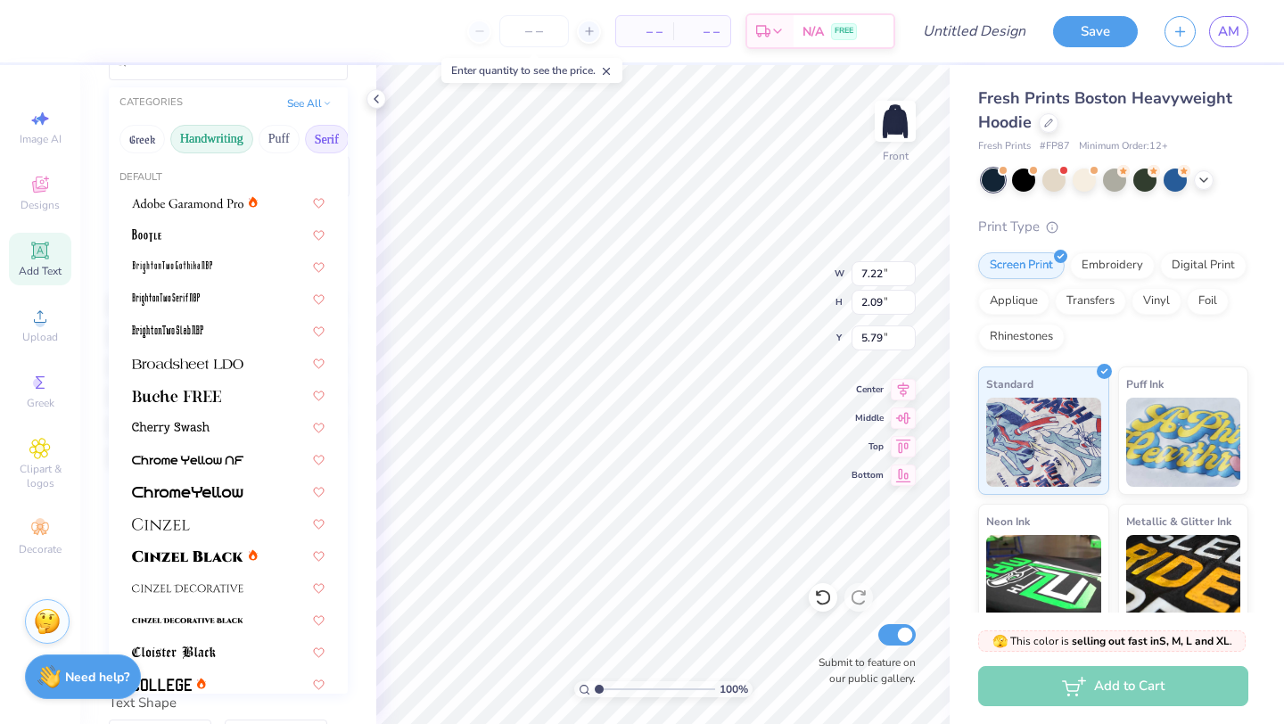
click at [237, 150] on button "Handwriting" at bounding box center [211, 139] width 83 height 29
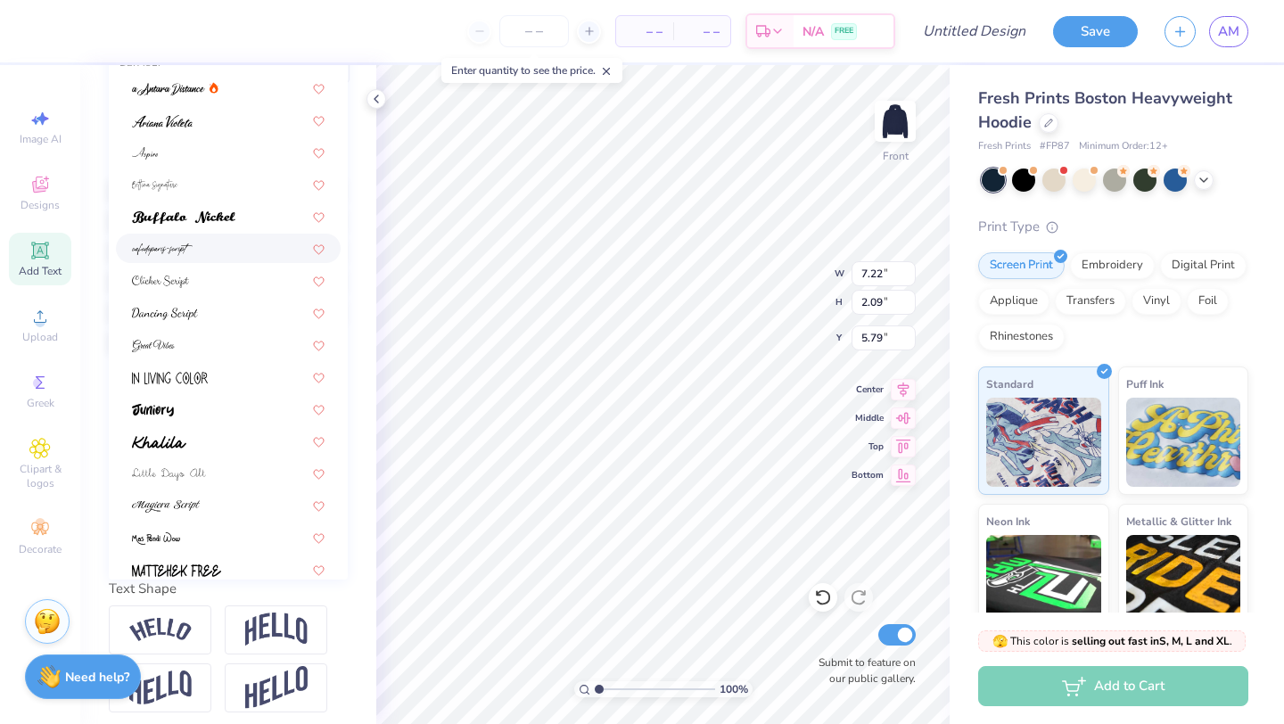
scroll to position [0, 0]
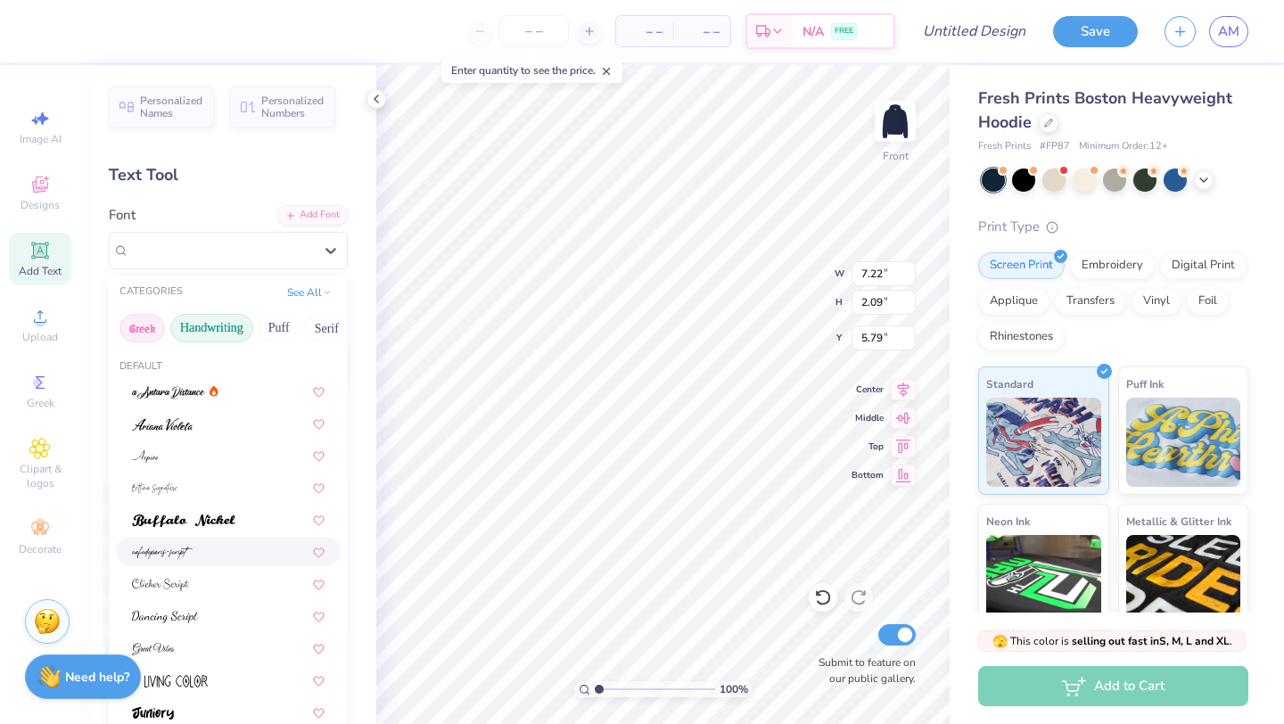
click at [155, 332] on button "Greek" at bounding box center [141, 328] width 45 height 29
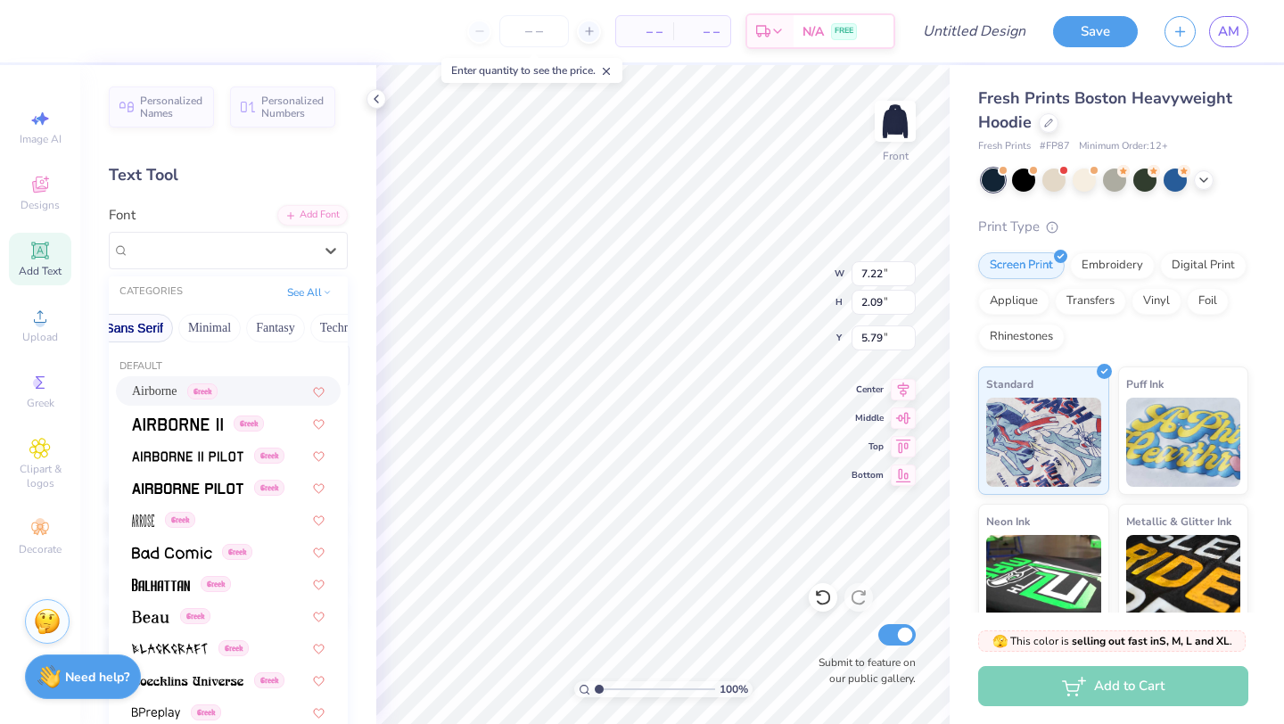
scroll to position [0, 467]
click at [185, 327] on button "Minimal" at bounding box center [186, 328] width 62 height 29
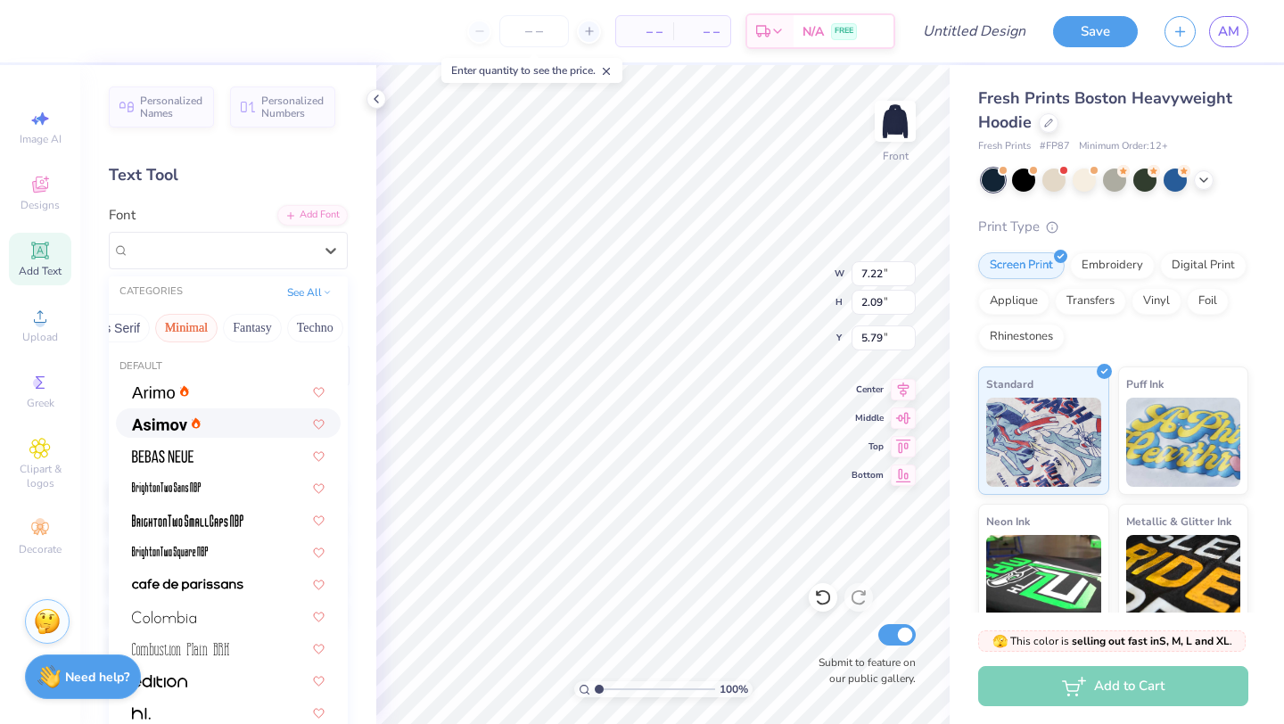
click at [227, 425] on div at bounding box center [228, 423] width 193 height 19
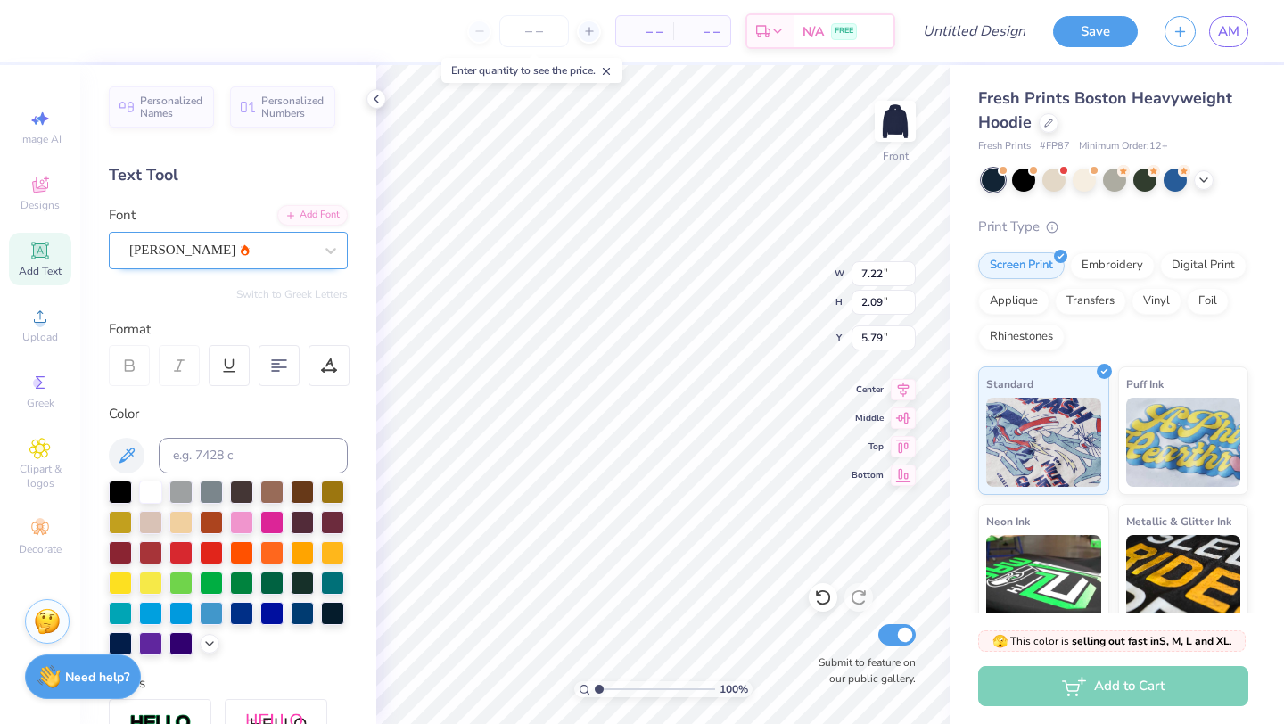
click at [251, 236] on div "Asimov" at bounding box center [220, 250] width 187 height 28
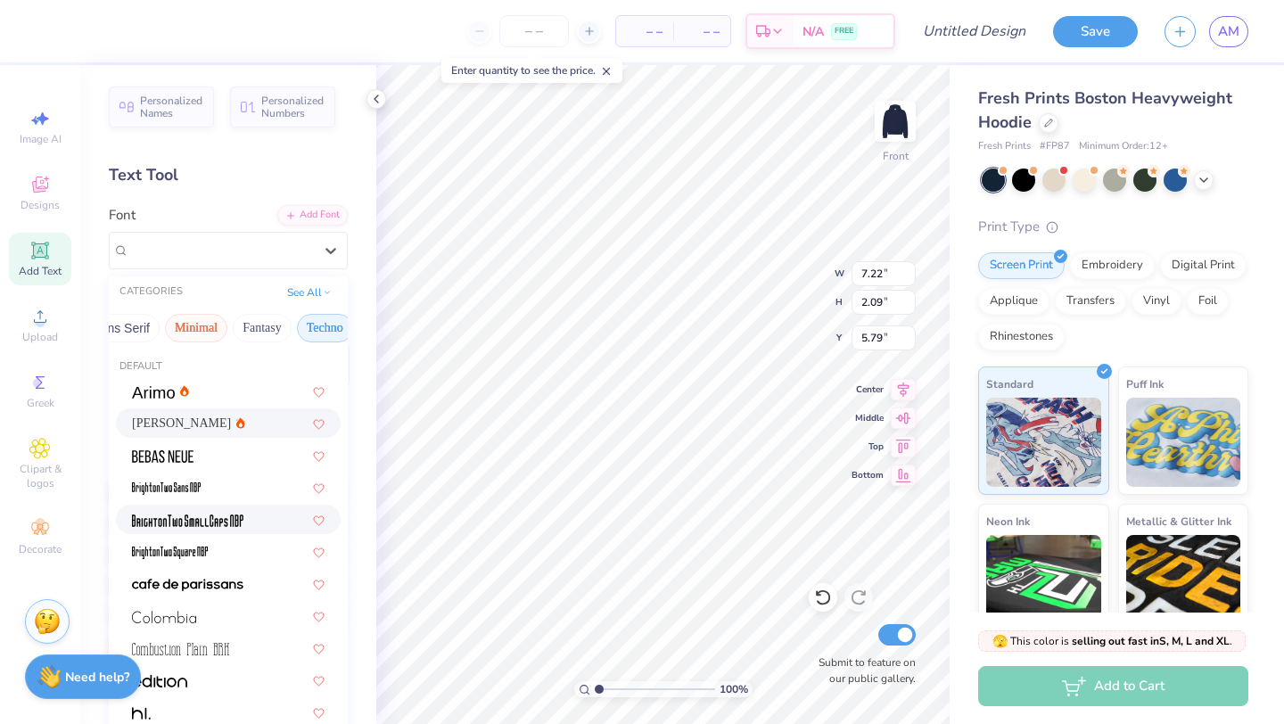
scroll to position [0, 464]
click at [259, 324] on button "Fantasy" at bounding box center [255, 328] width 59 height 29
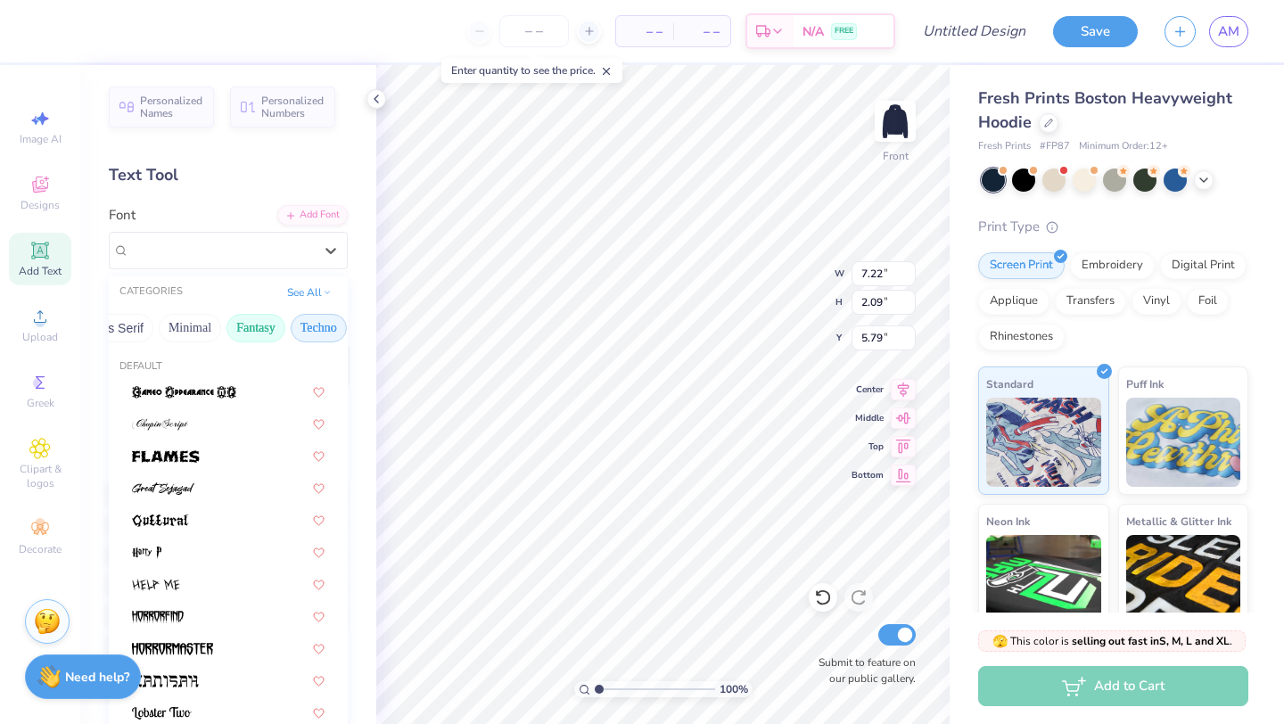
click at [322, 333] on button "Techno" at bounding box center [319, 328] width 56 height 29
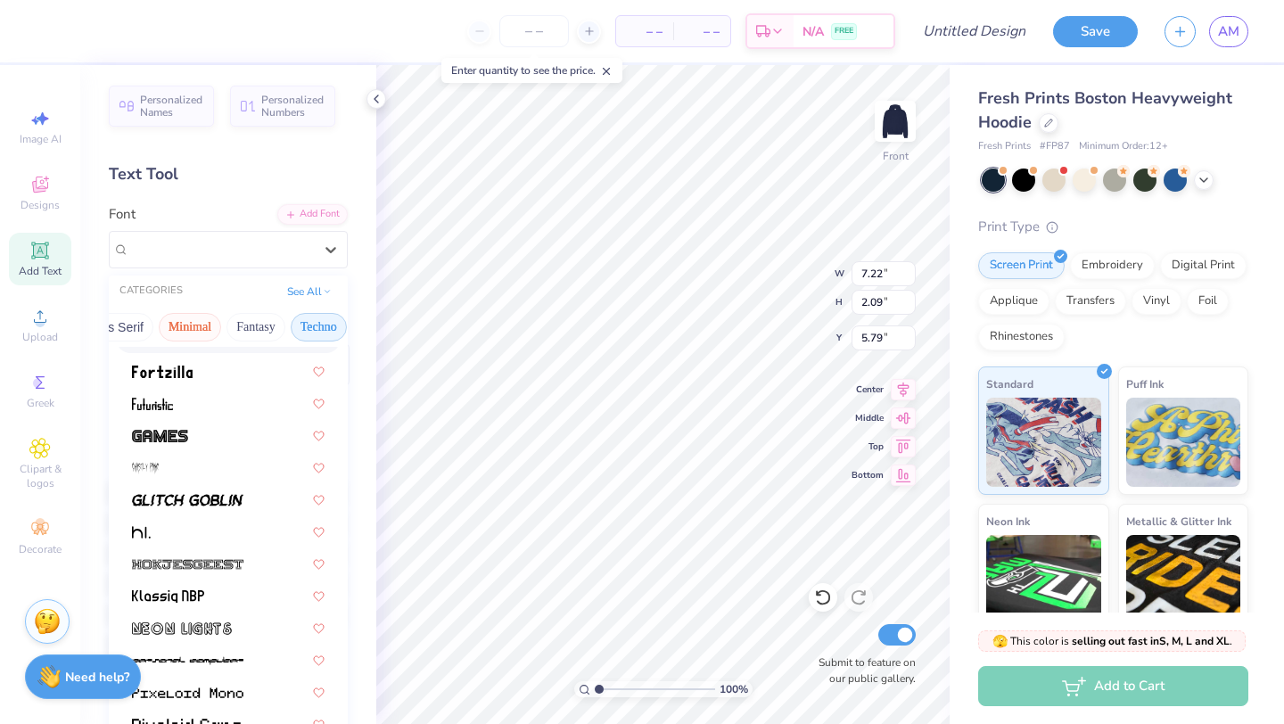
scroll to position [0, 0]
click at [160, 328] on button "Greek" at bounding box center [141, 327] width 45 height 29
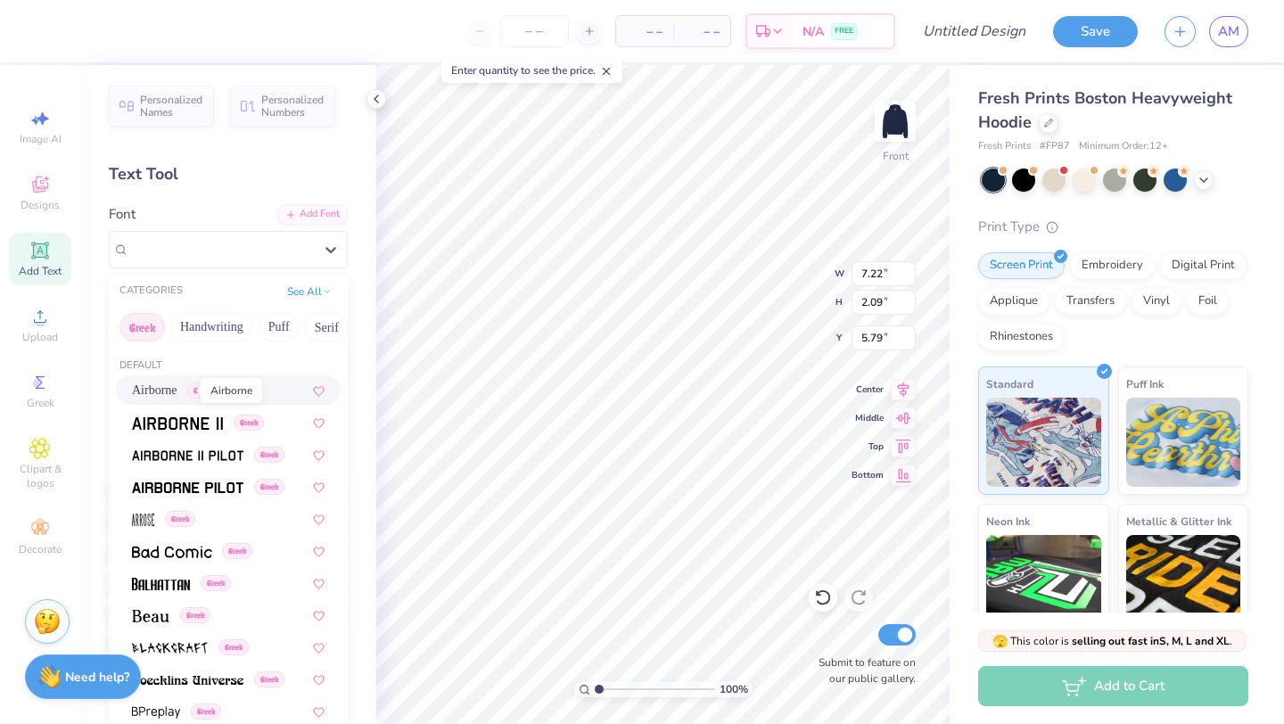
click at [159, 397] on span "Airborne" at bounding box center [154, 390] width 45 height 19
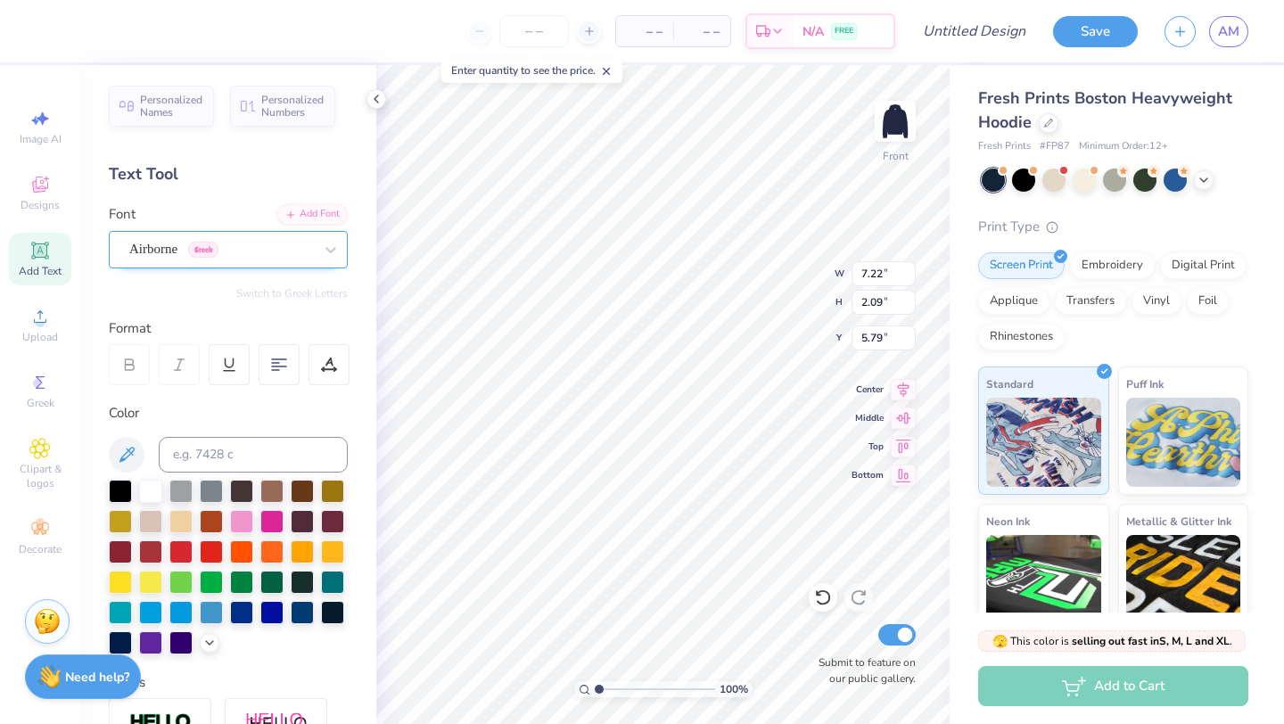
click at [185, 257] on div "Airborne Greek" at bounding box center [220, 249] width 187 height 28
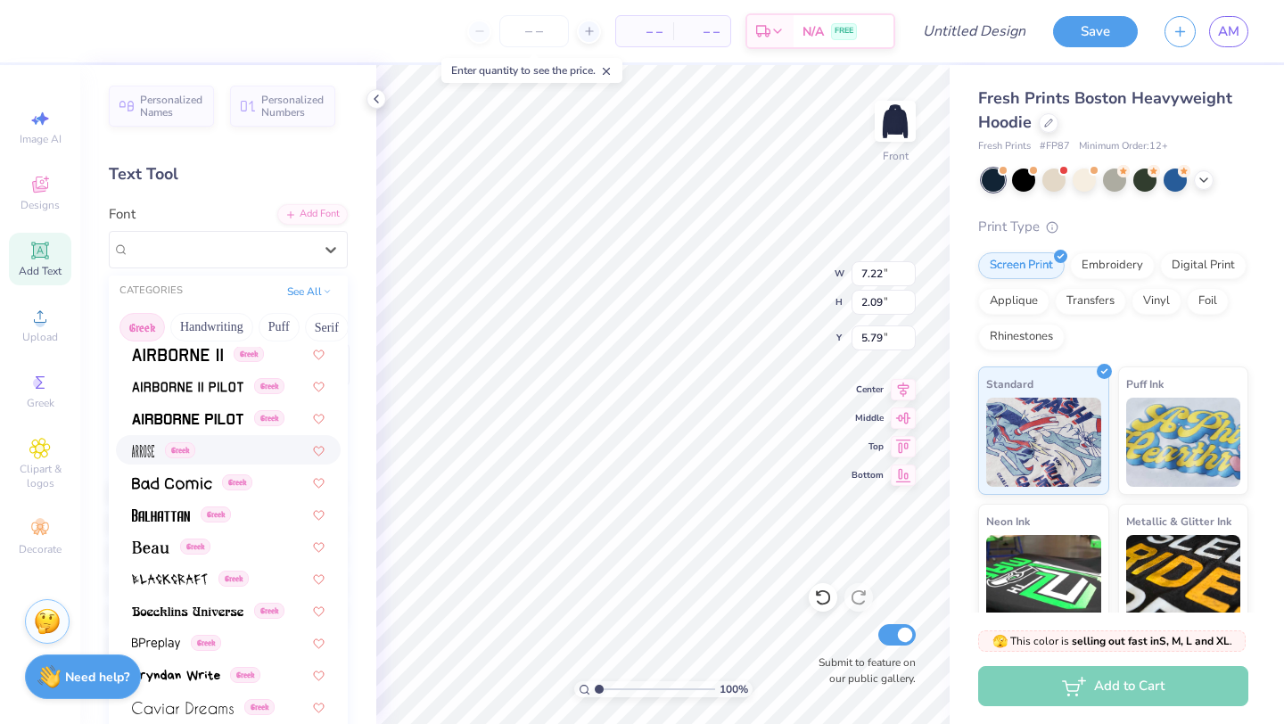
scroll to position [88, 0]
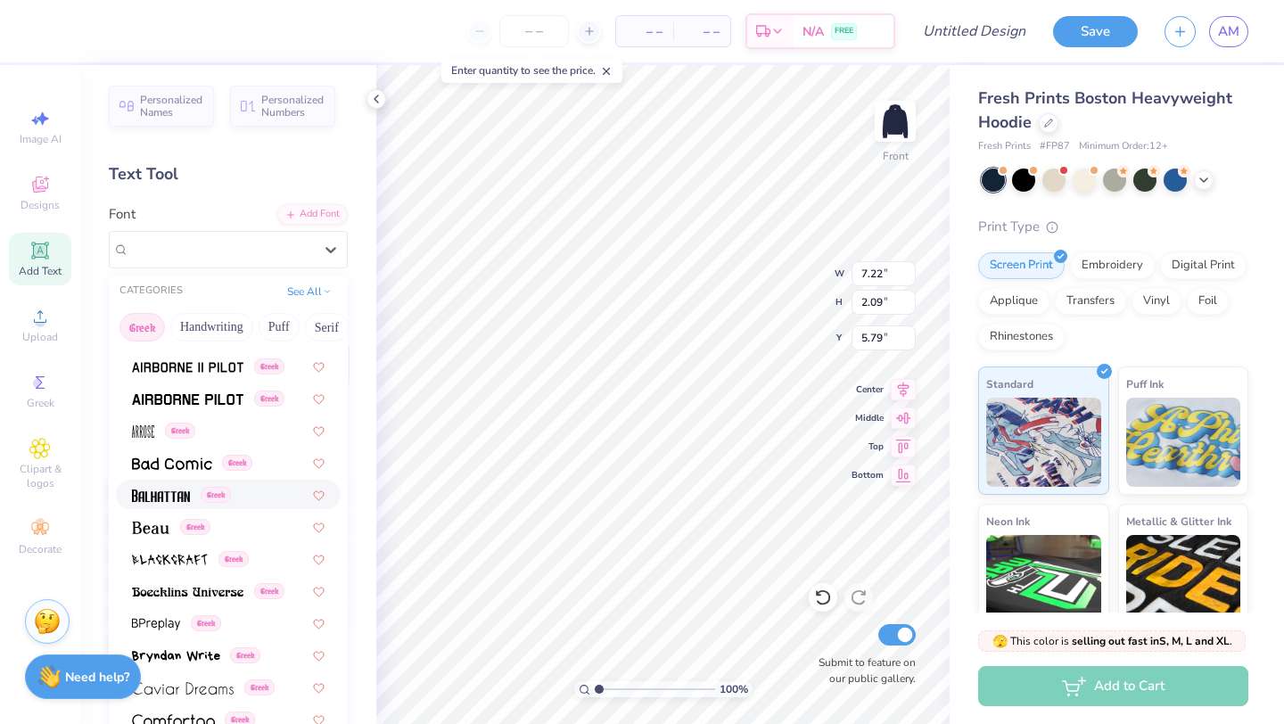
click at [185, 497] on img at bounding box center [161, 495] width 58 height 12
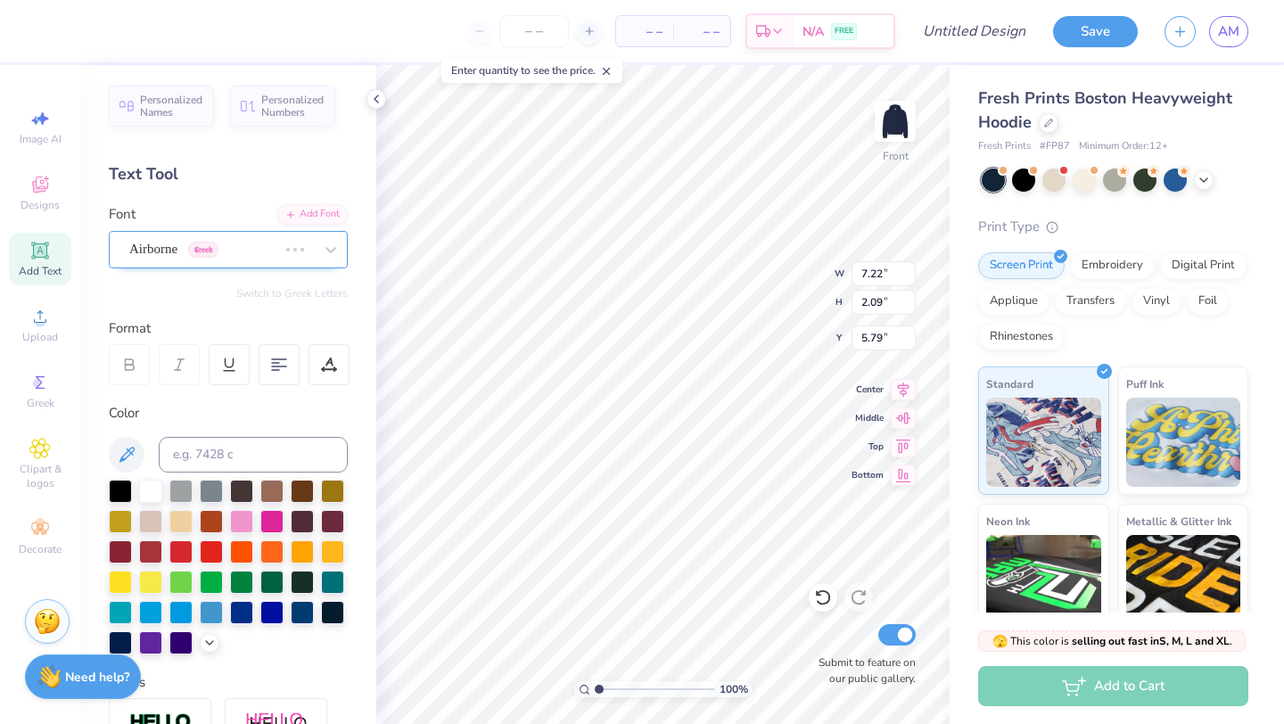
click at [296, 237] on div "Airborne Greek" at bounding box center [228, 249] width 239 height 37
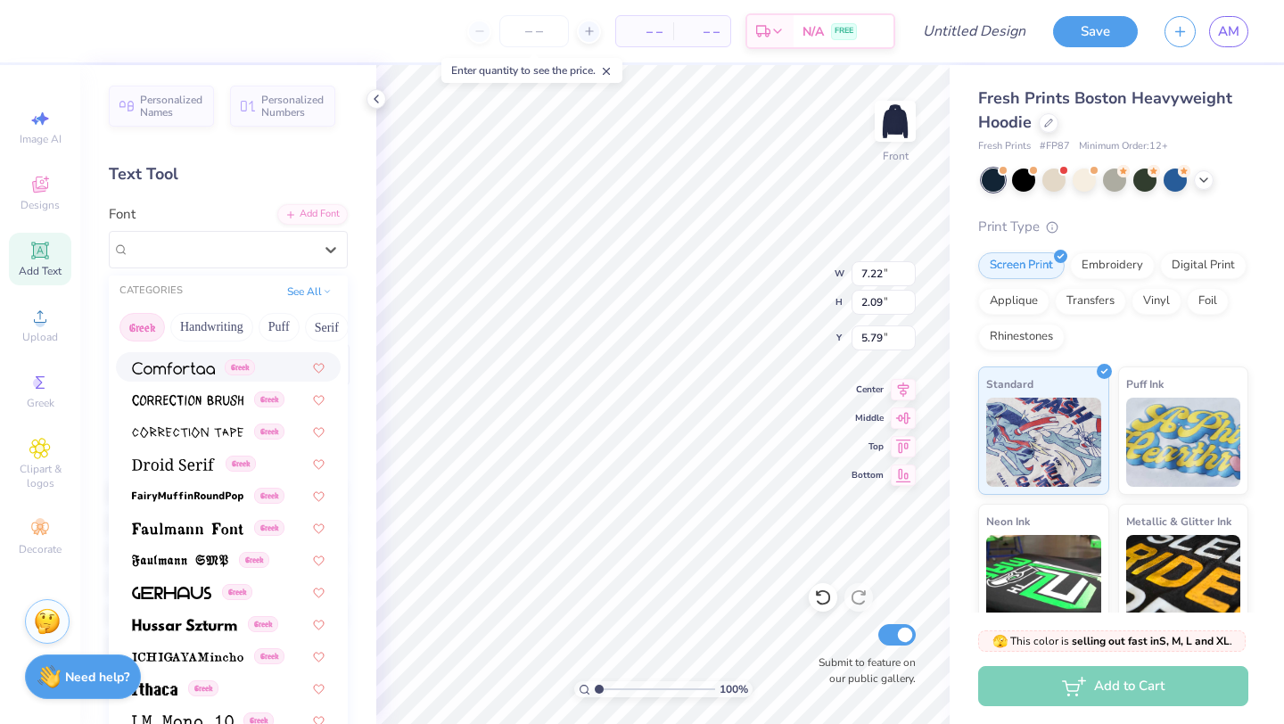
scroll to position [441, 0]
click at [194, 596] on img at bounding box center [171, 592] width 79 height 12
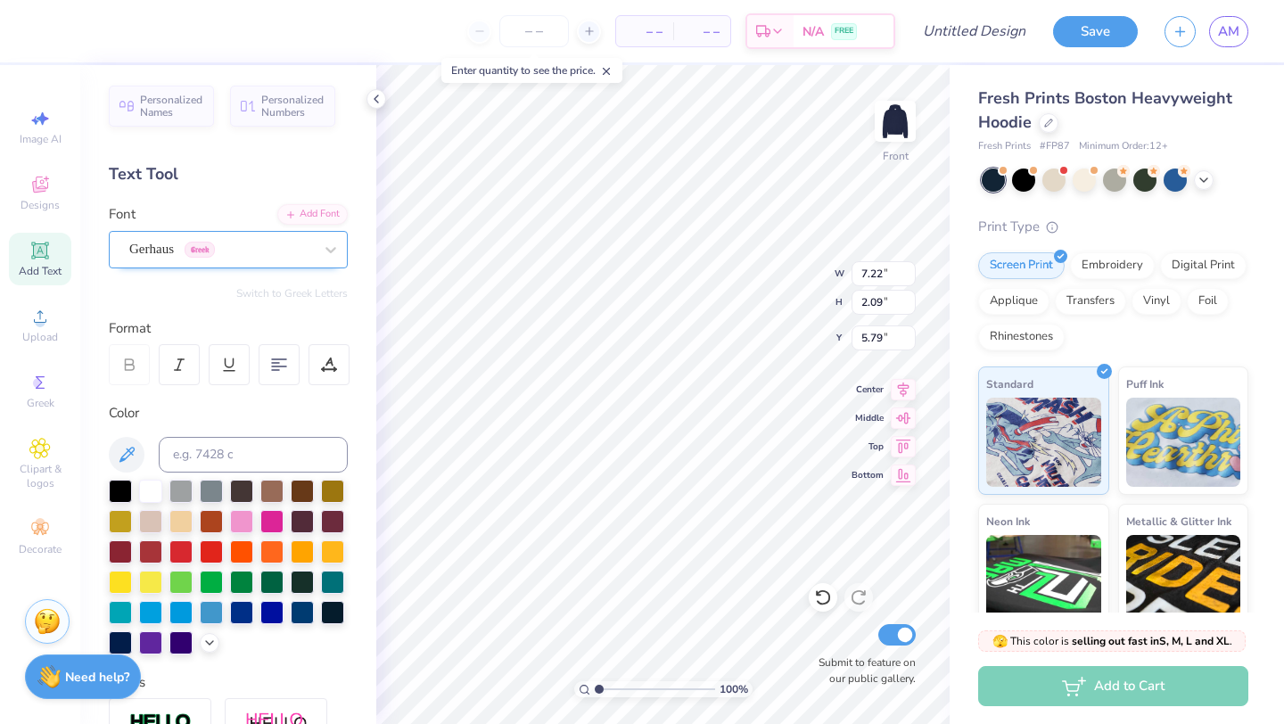
click at [253, 241] on div "Gerhaus Greek" at bounding box center [220, 249] width 187 height 28
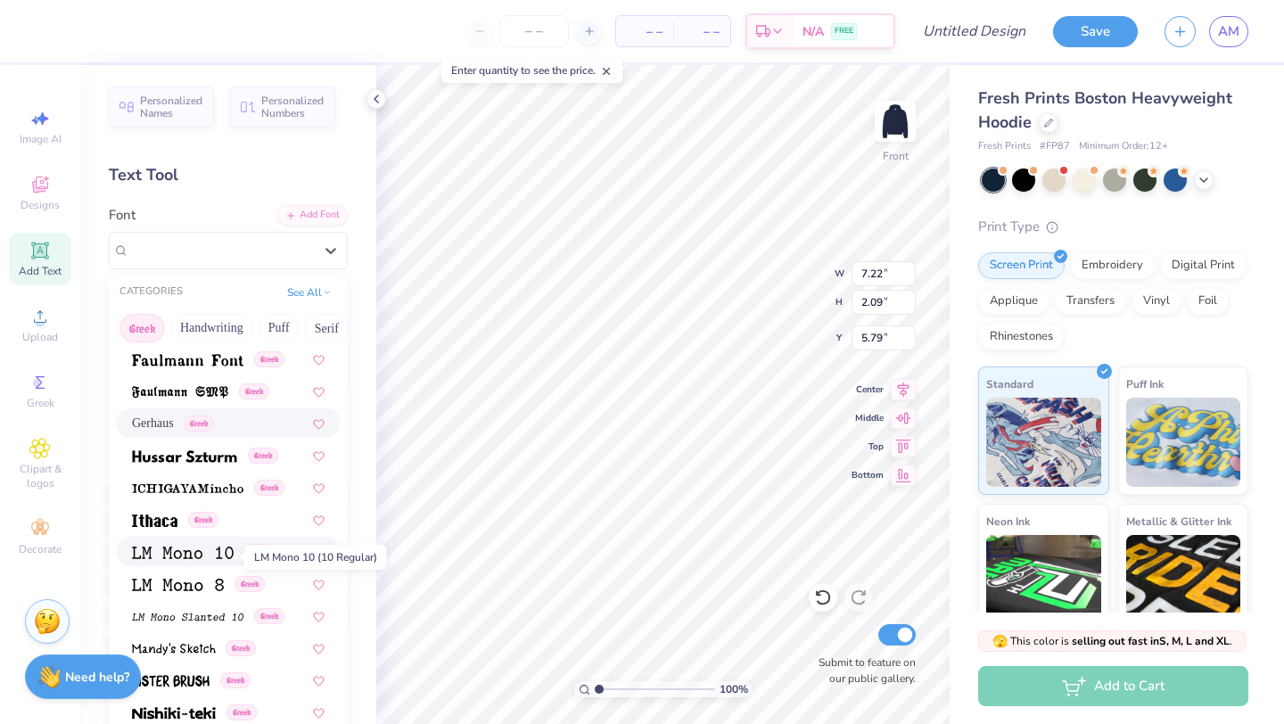
scroll to position [587, 0]
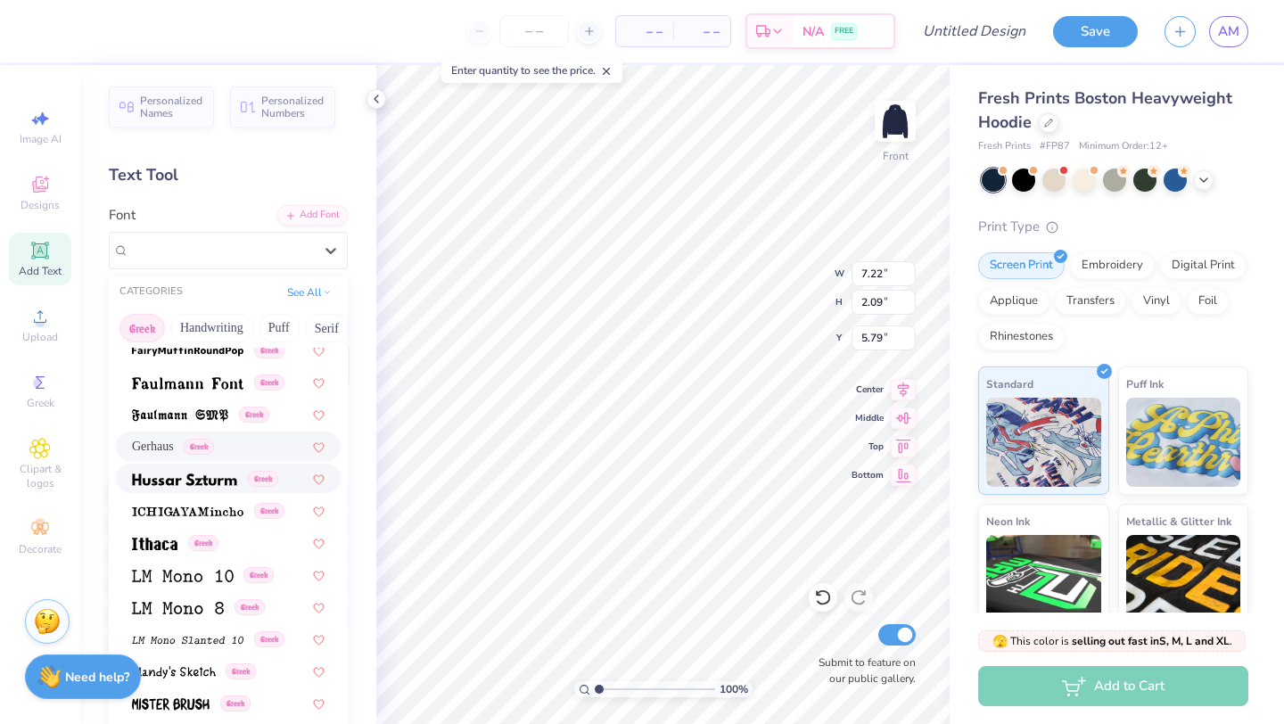
click at [218, 481] on img at bounding box center [184, 479] width 105 height 12
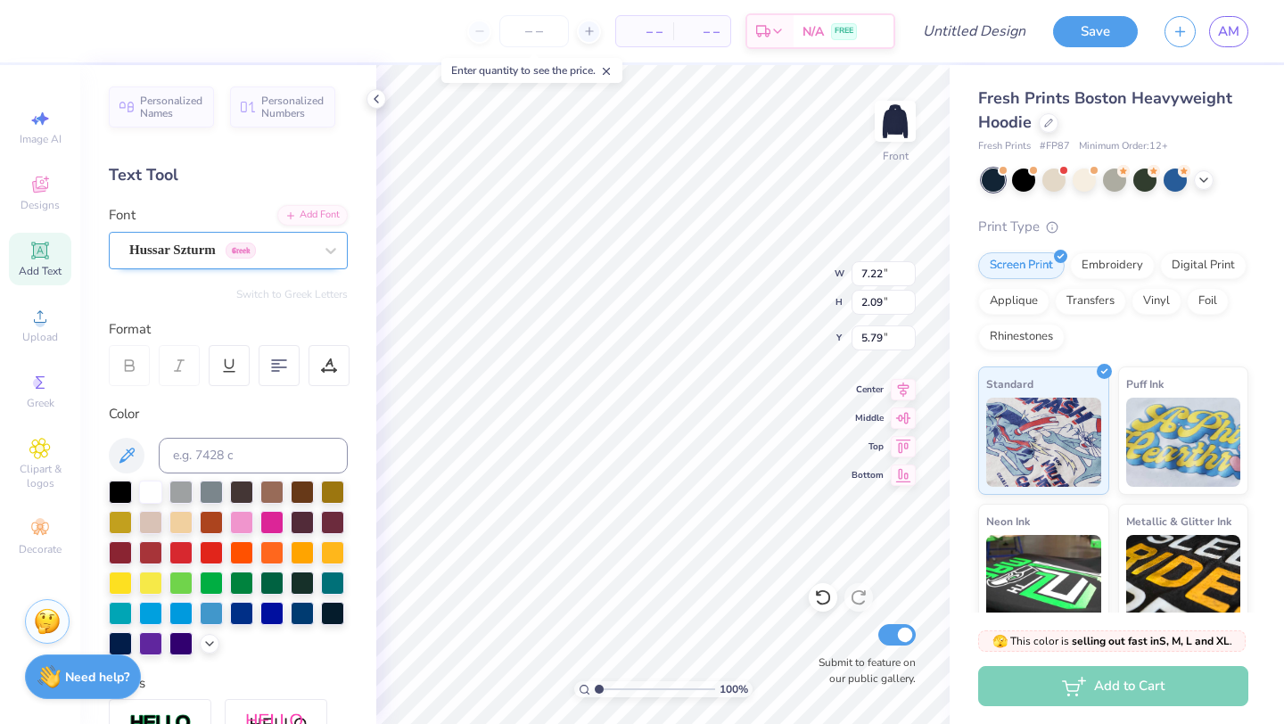
click at [234, 247] on div "Hussar Szturm Greek" at bounding box center [220, 250] width 187 height 28
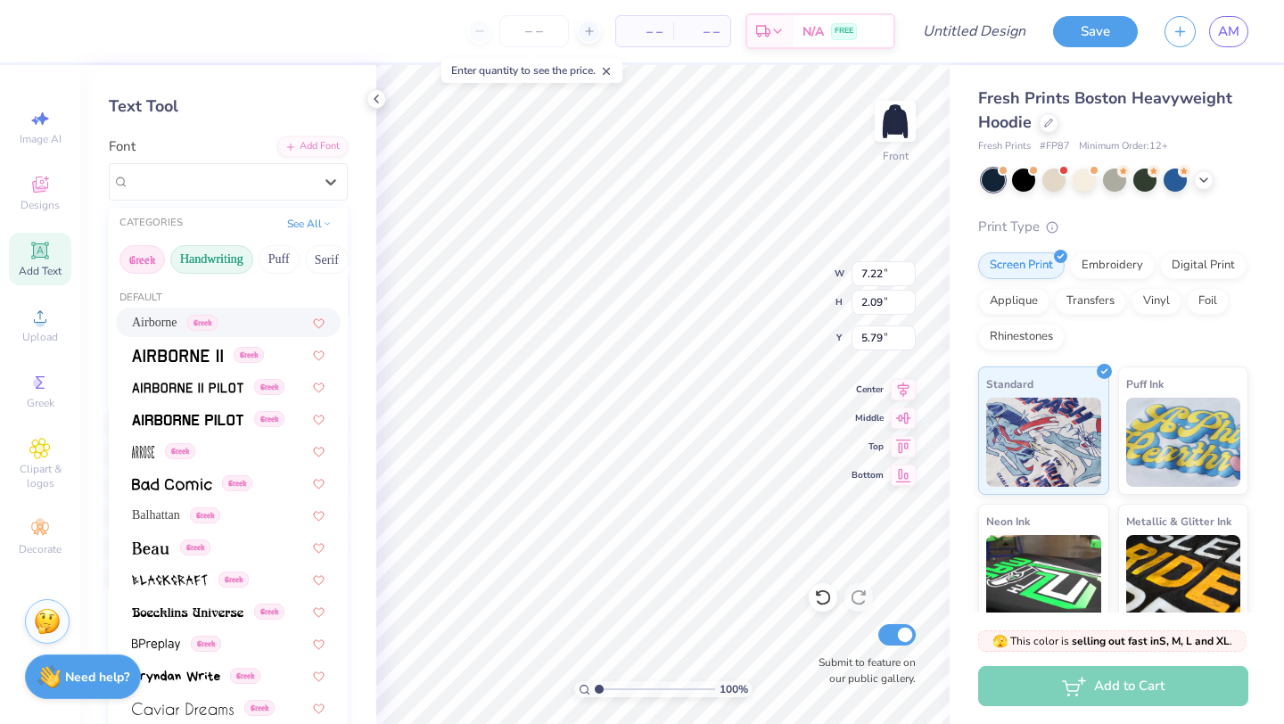
scroll to position [60, 0]
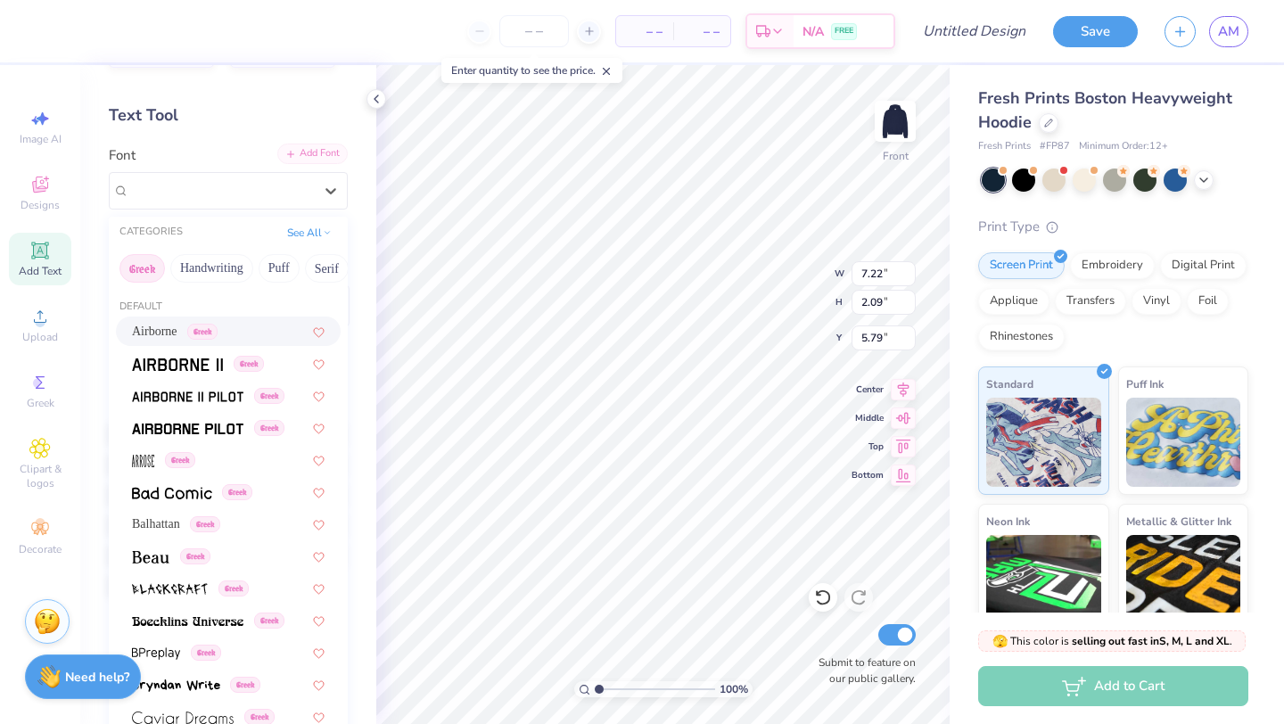
click at [320, 155] on div "Add Font" at bounding box center [312, 154] width 70 height 21
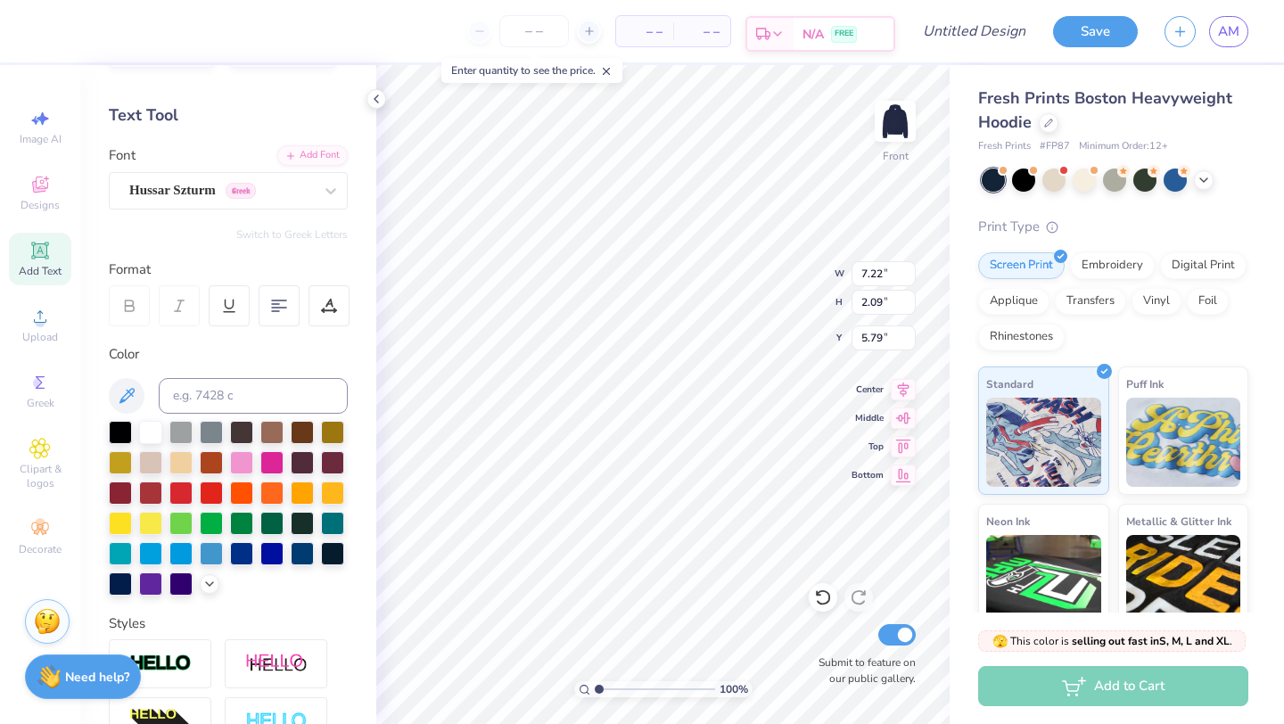
scroll to position [1, 0]
type textarea "S"
click at [12, 198] on div "Designs" at bounding box center [40, 193] width 62 height 53
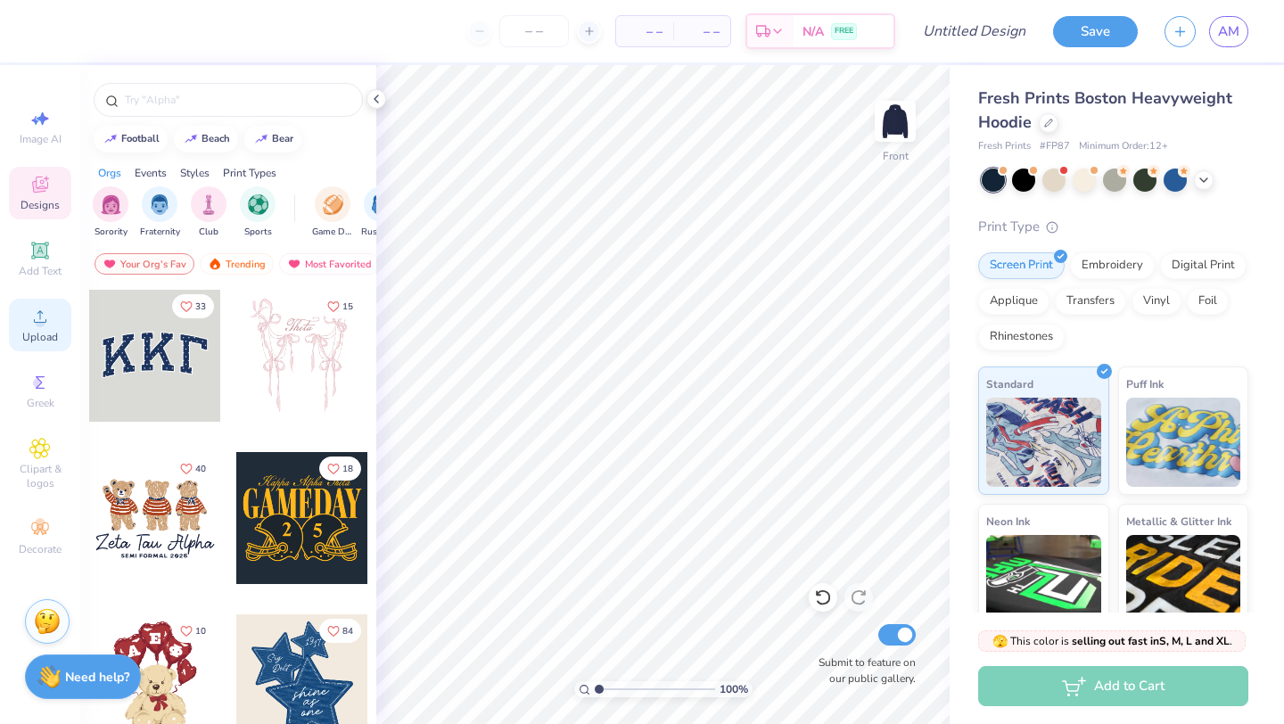
click at [37, 341] on span "Upload" at bounding box center [40, 337] width 36 height 14
click at [45, 339] on span "Upload" at bounding box center [40, 337] width 36 height 14
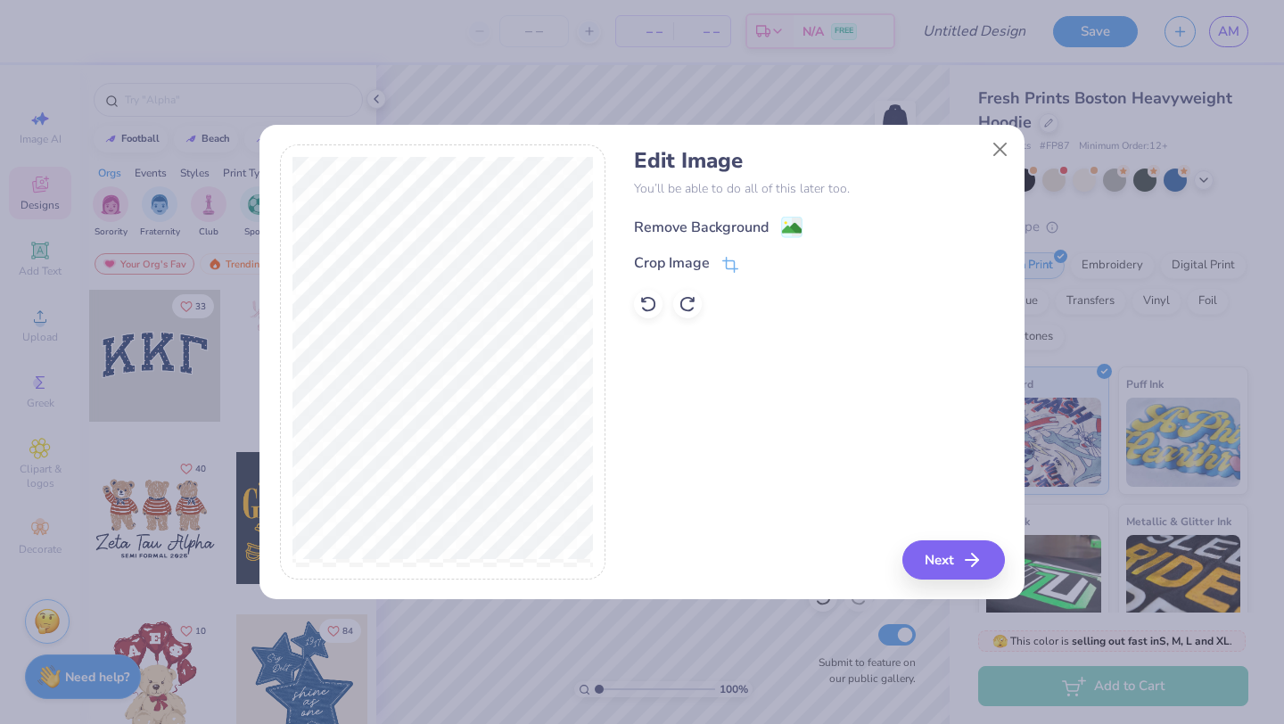
click at [785, 223] on circle at bounding box center [785, 223] width 3 height 3
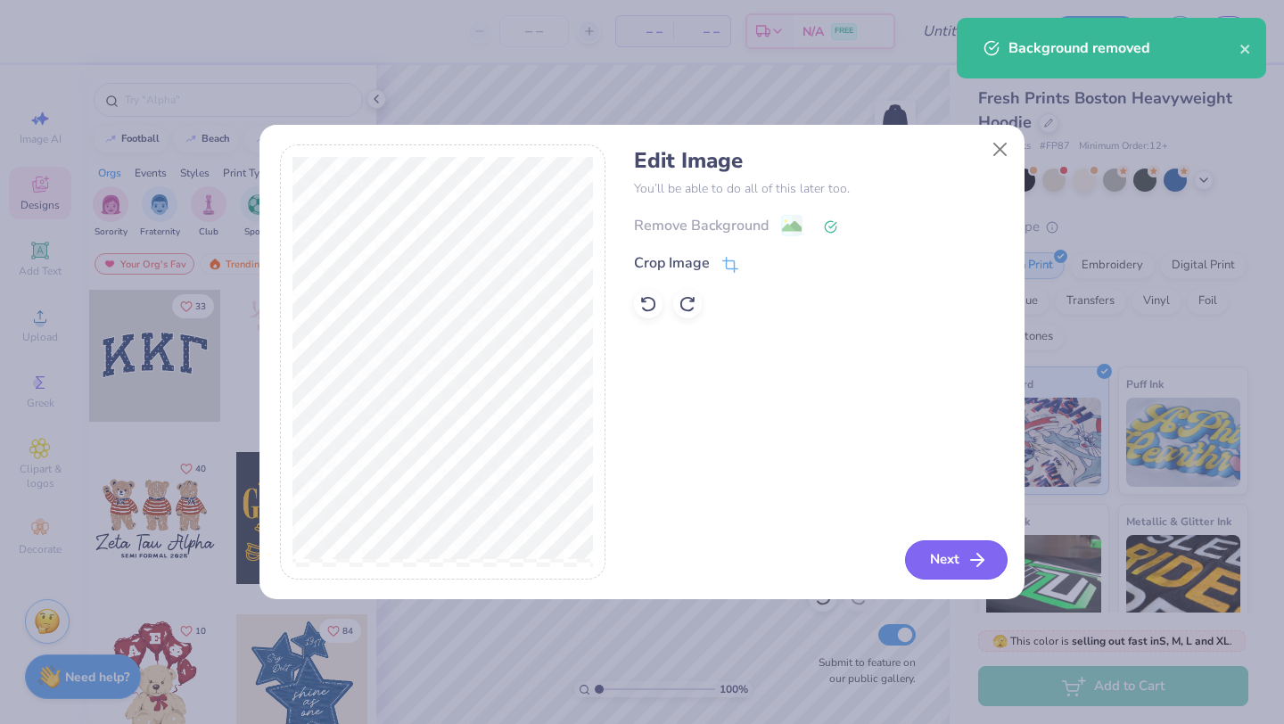
click at [963, 559] on button "Next" at bounding box center [956, 559] width 103 height 39
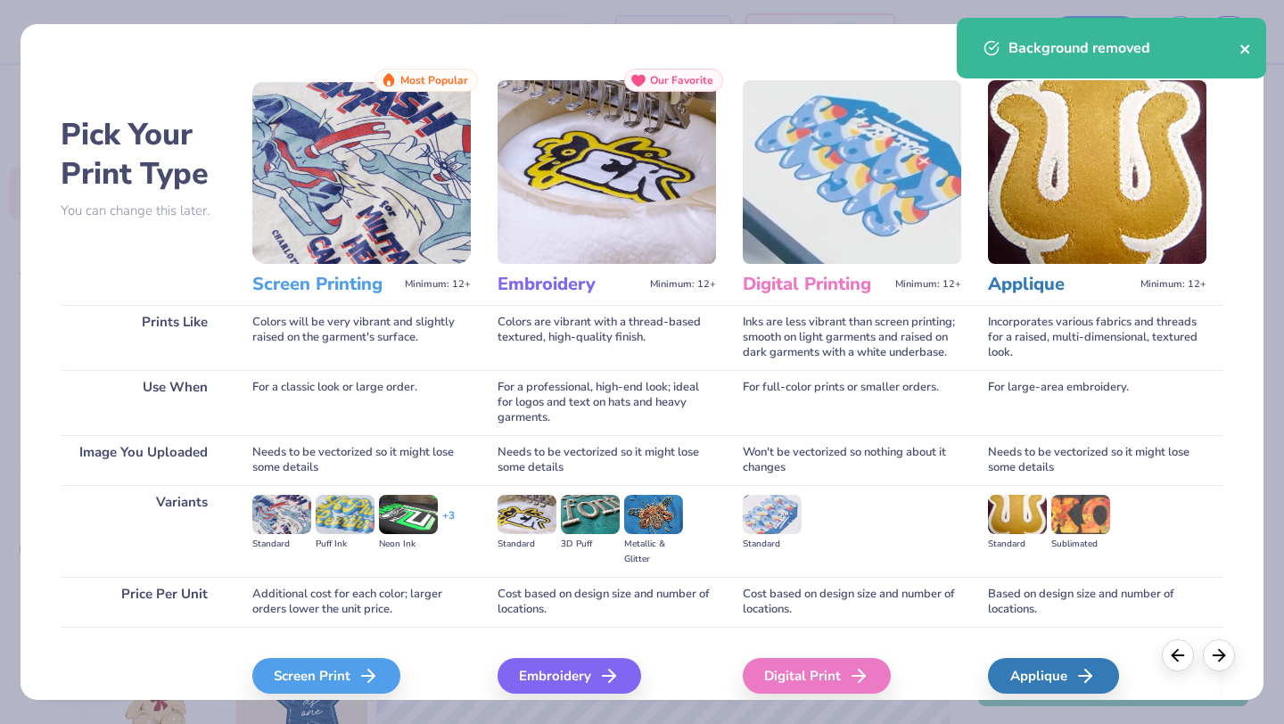
click at [1241, 48] on icon "close" at bounding box center [1245, 49] width 12 height 14
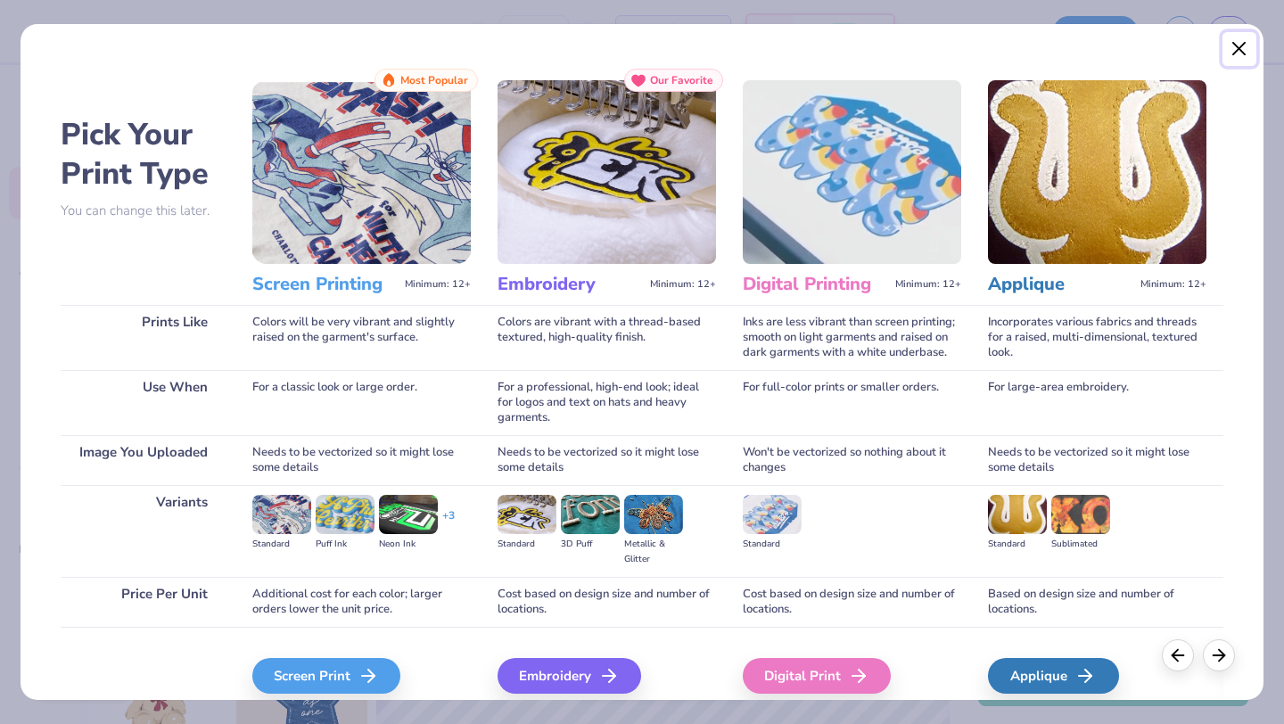
click at [1236, 46] on button "Close" at bounding box center [1239, 49] width 34 height 34
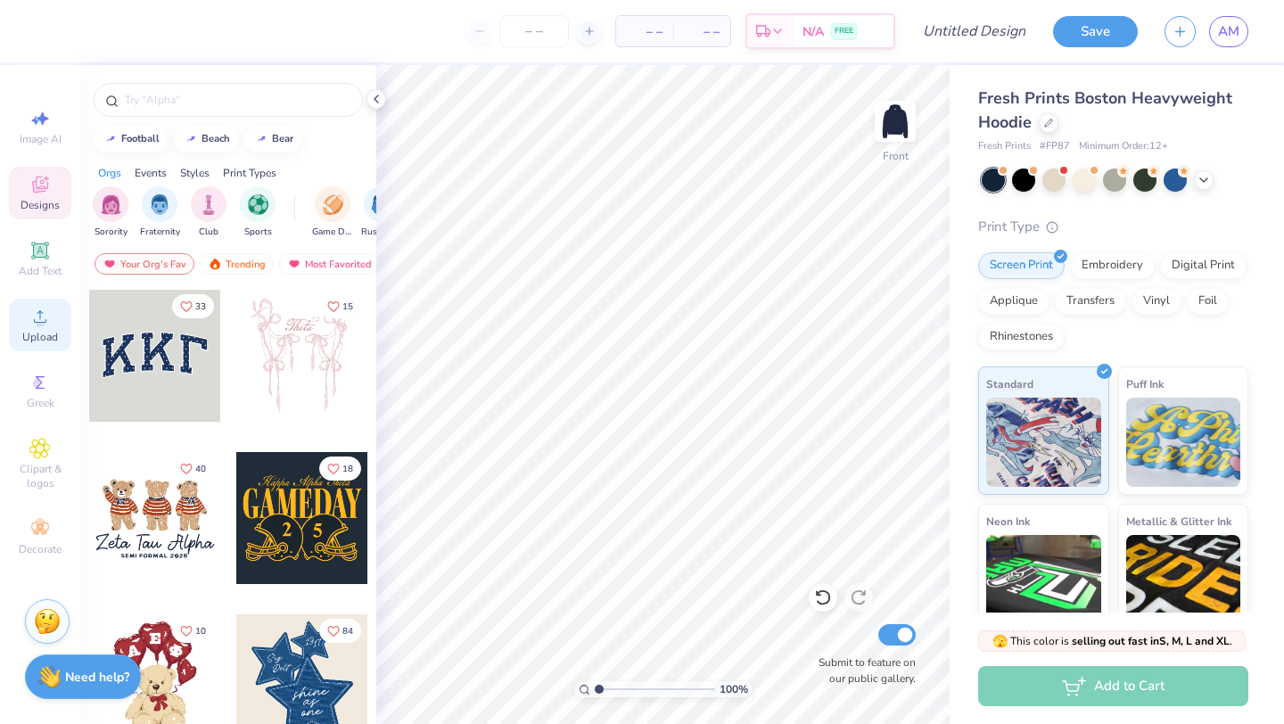
click at [21, 344] on div "Upload" at bounding box center [40, 325] width 62 height 53
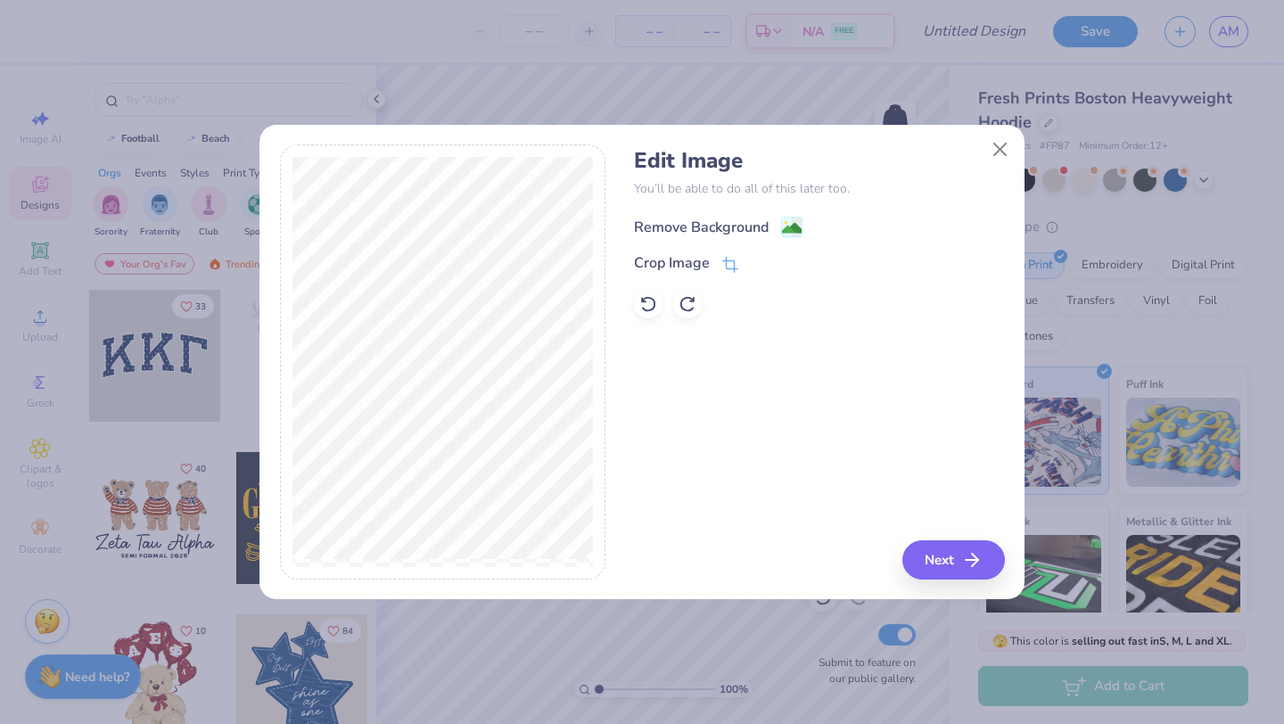
click at [738, 218] on div "Remove Background" at bounding box center [701, 227] width 135 height 21
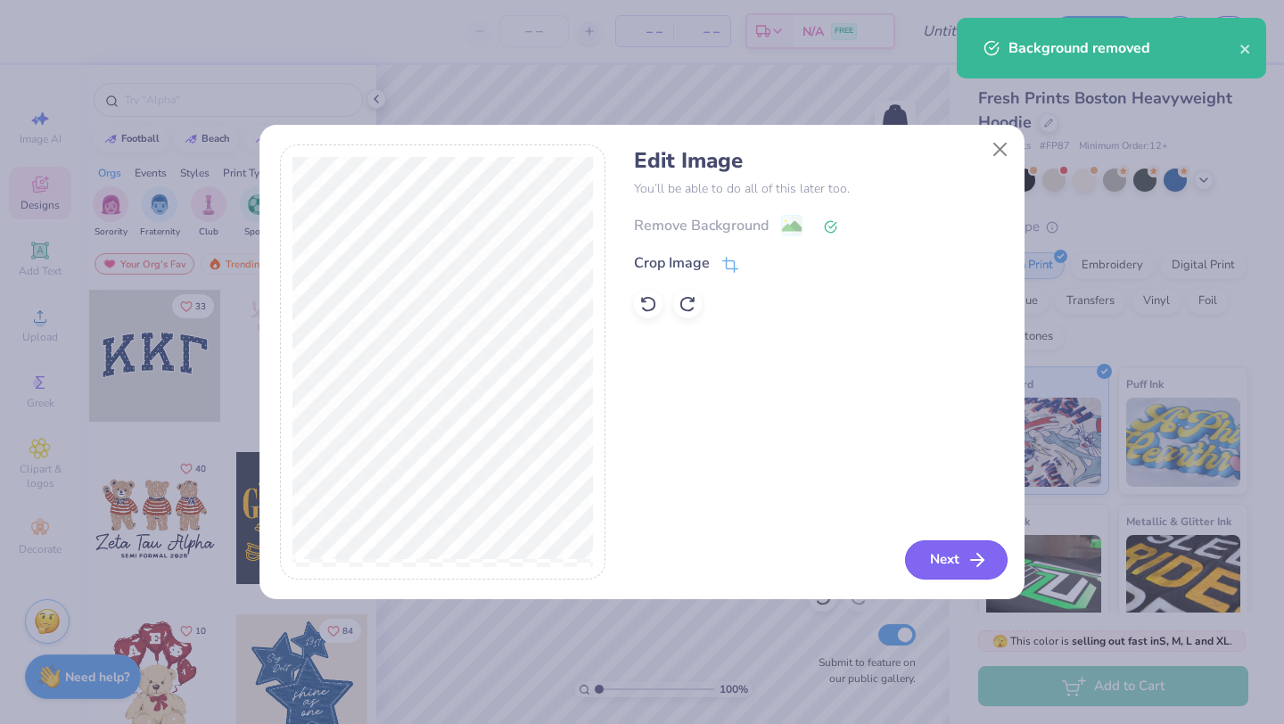
click at [981, 566] on icon "button" at bounding box center [976, 559] width 21 height 21
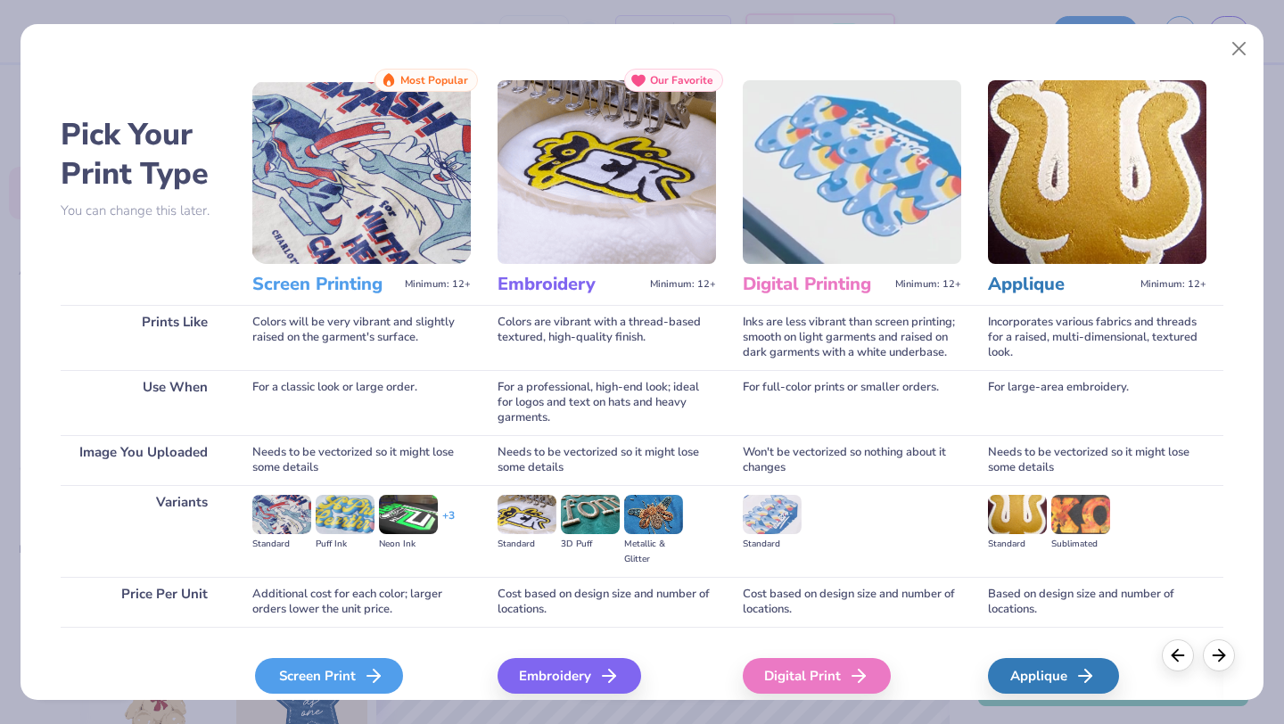
click at [335, 670] on div "Screen Print" at bounding box center [329, 676] width 148 height 36
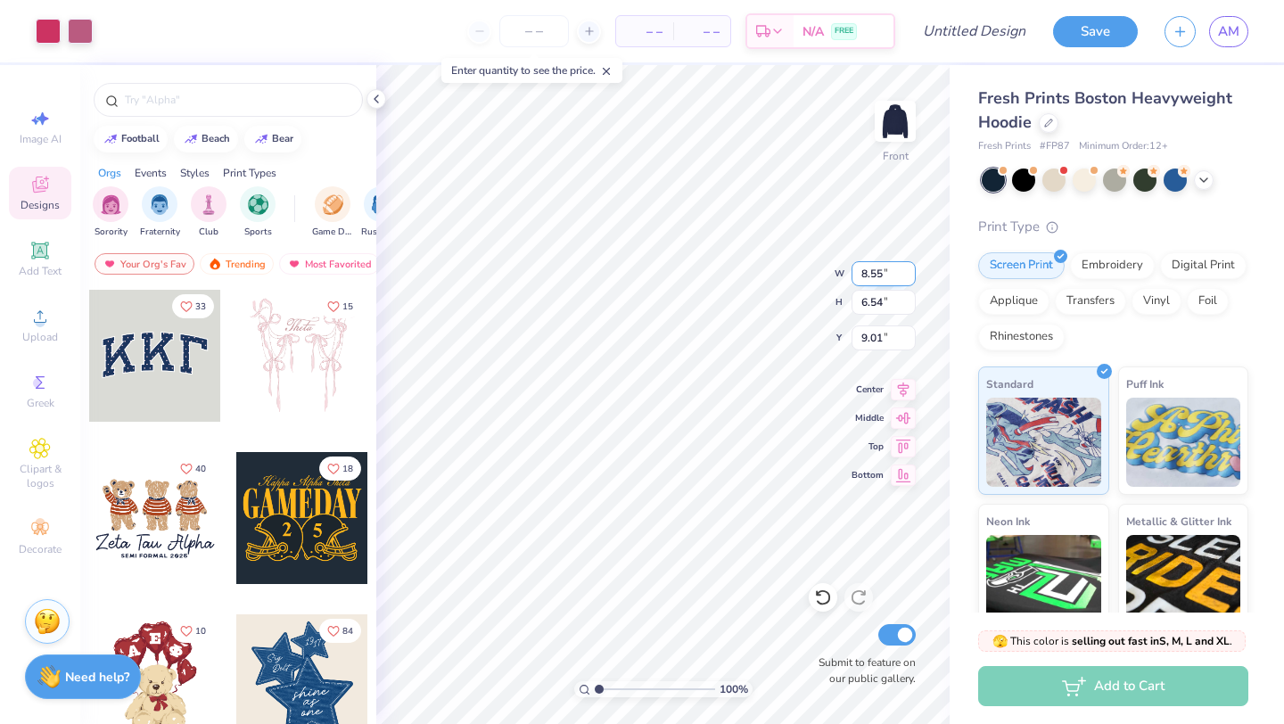
type input "8.55"
type input "6.54"
type input "7.89"
type input "11.48"
type input "9.38"
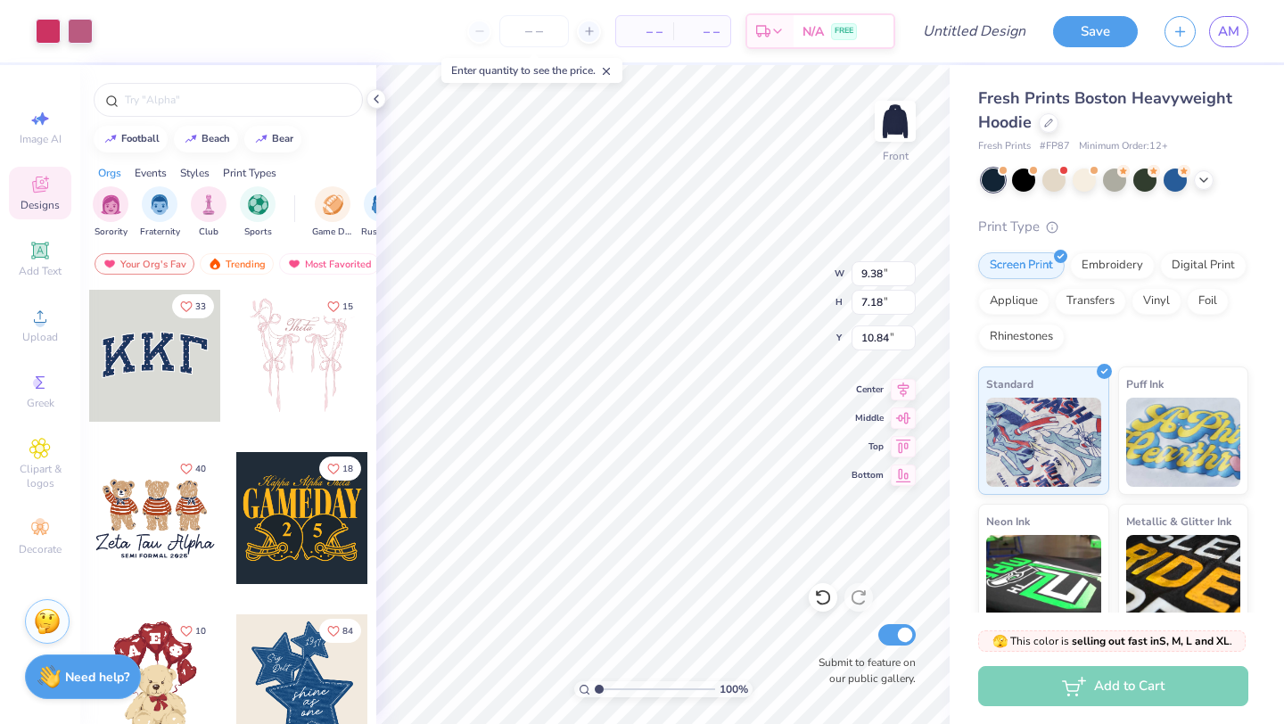
type input "7.18"
type input "11.16"
click at [46, 448] on icon at bounding box center [39, 448] width 21 height 21
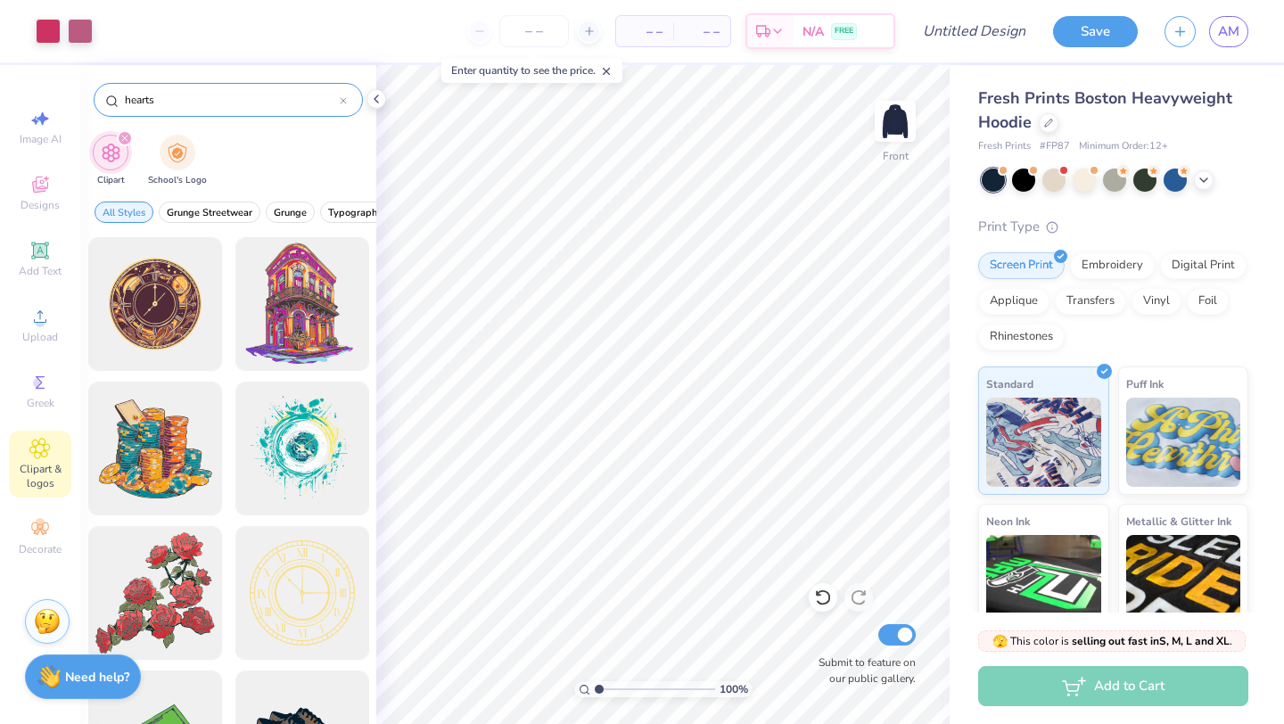
type input "hearts"
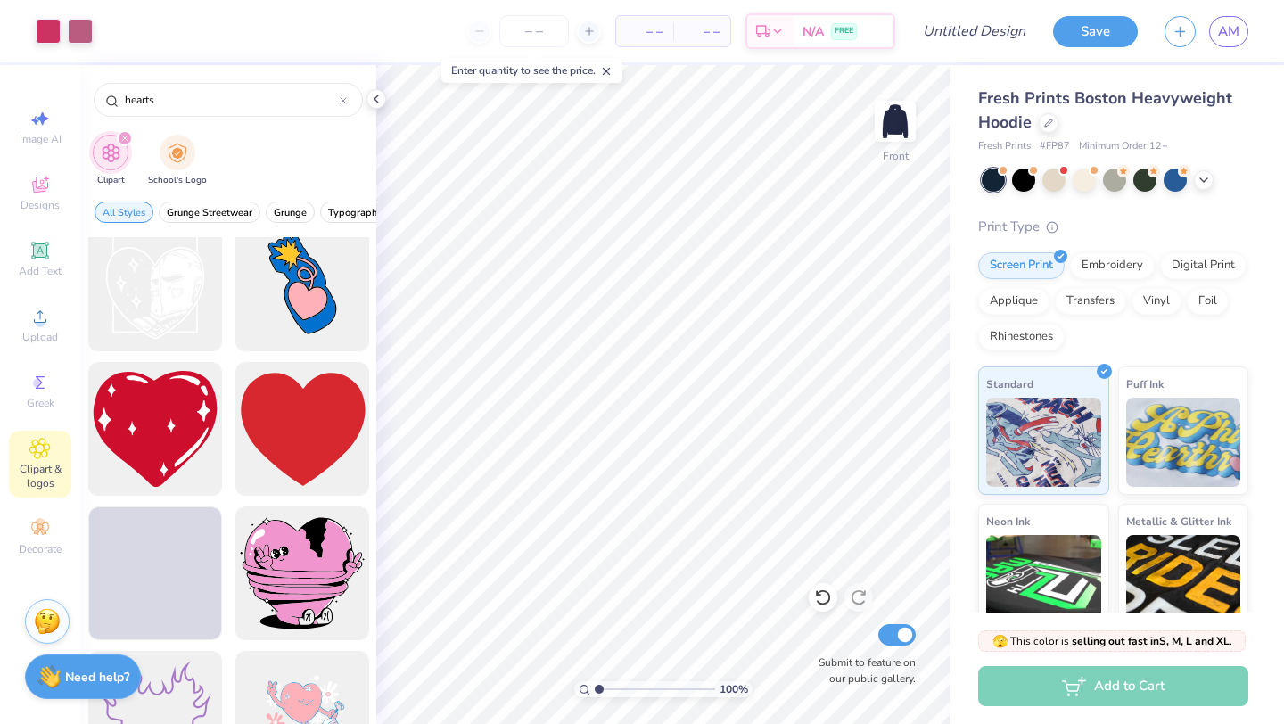
scroll to position [8997, 0]
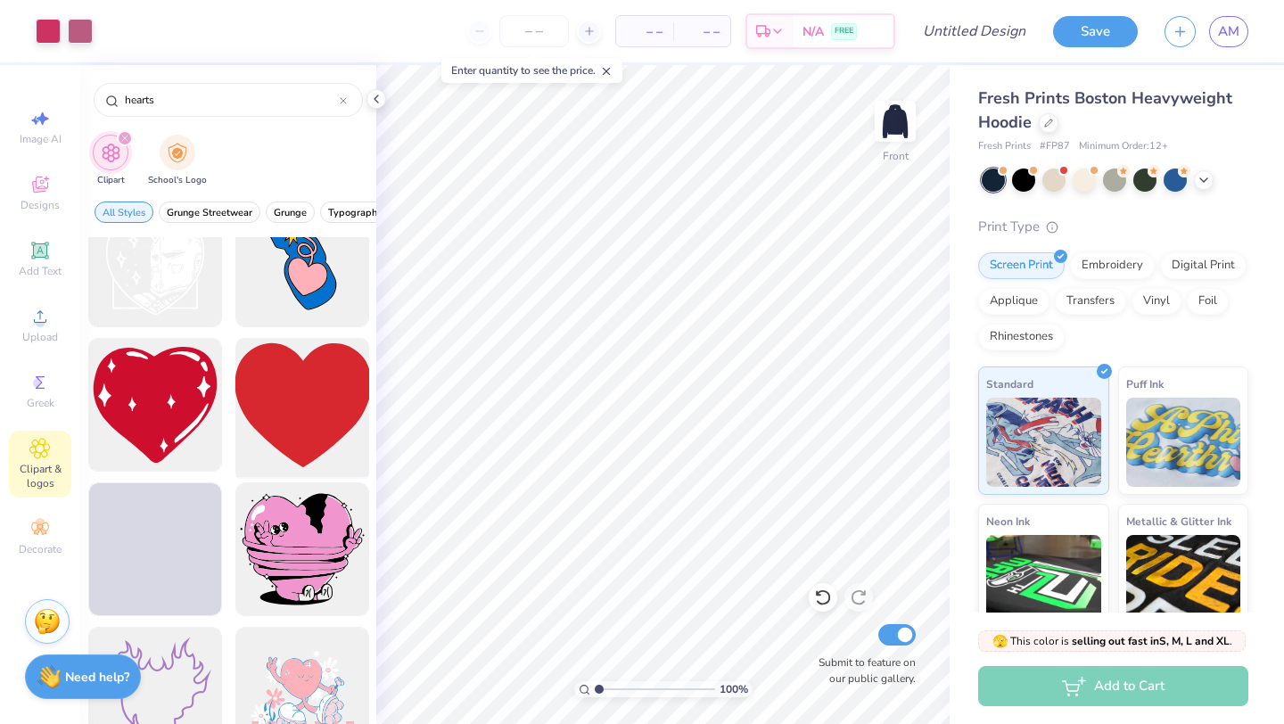
click at [286, 423] on div at bounding box center [301, 405] width 147 height 147
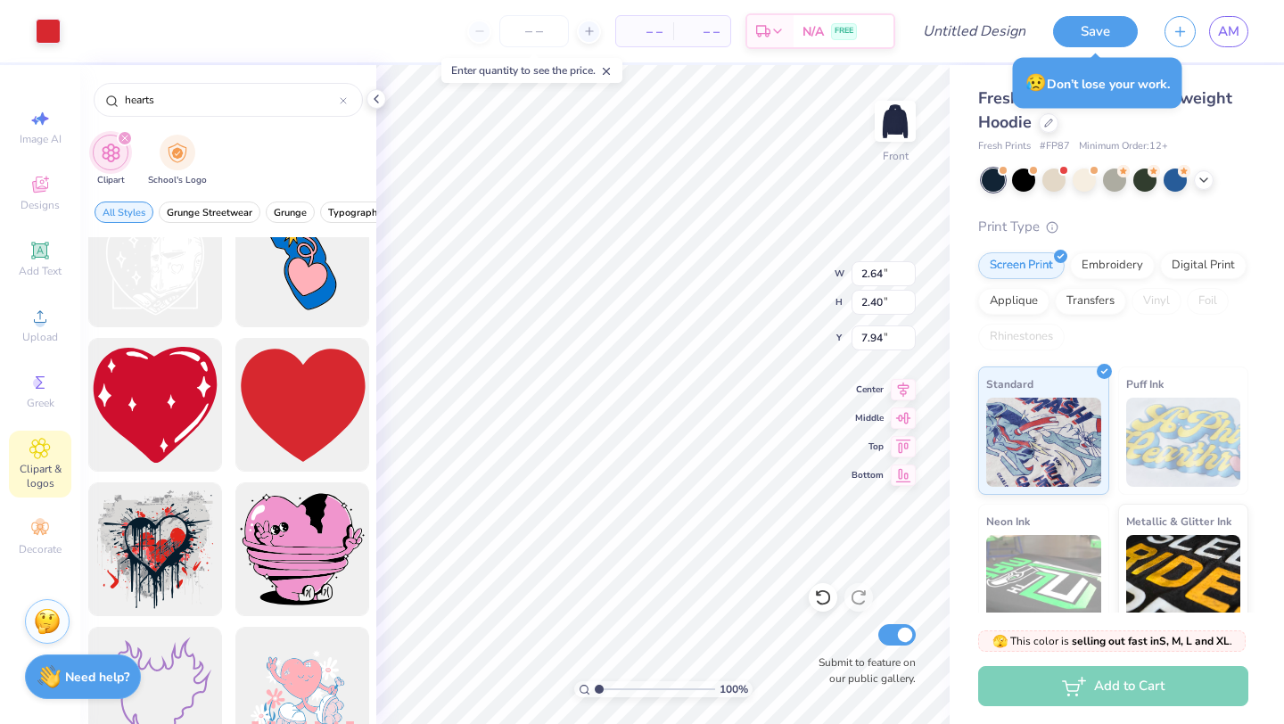
type input "2.64"
type input "2.40"
type input "7.94"
type input "2.05"
type input "1.86"
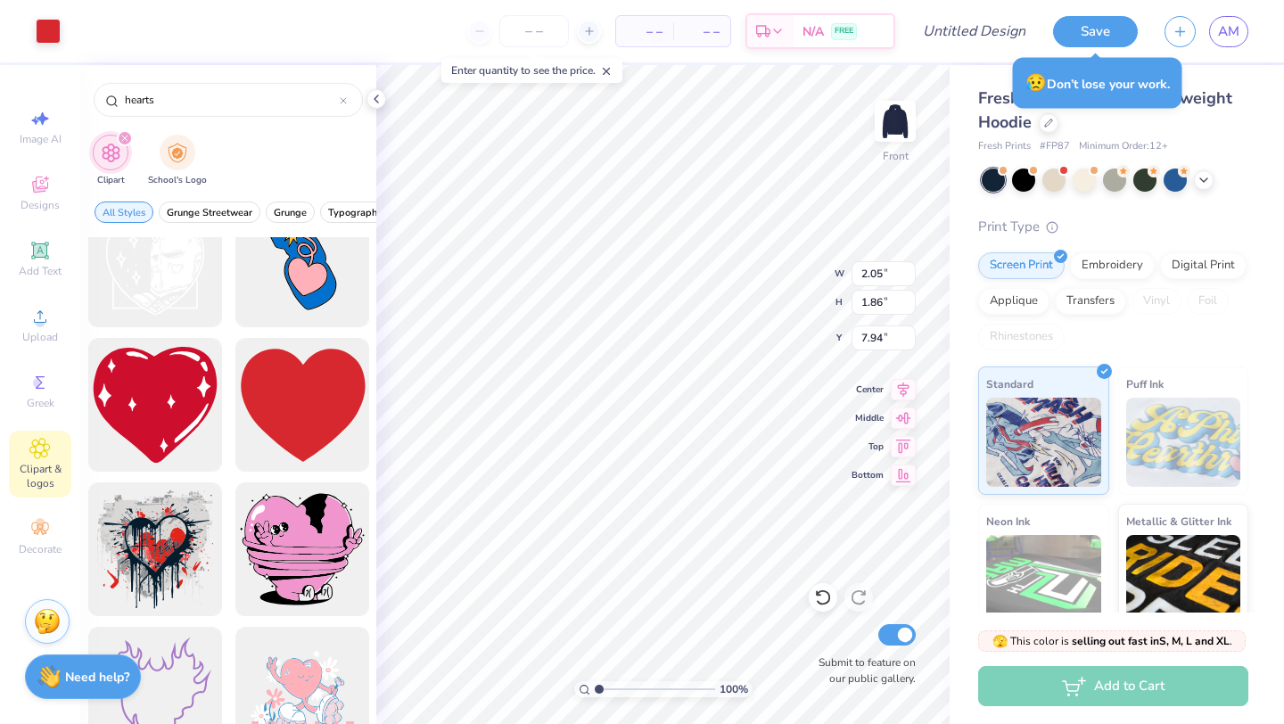
type input "2.03"
type input "1.94"
type input "12.07"
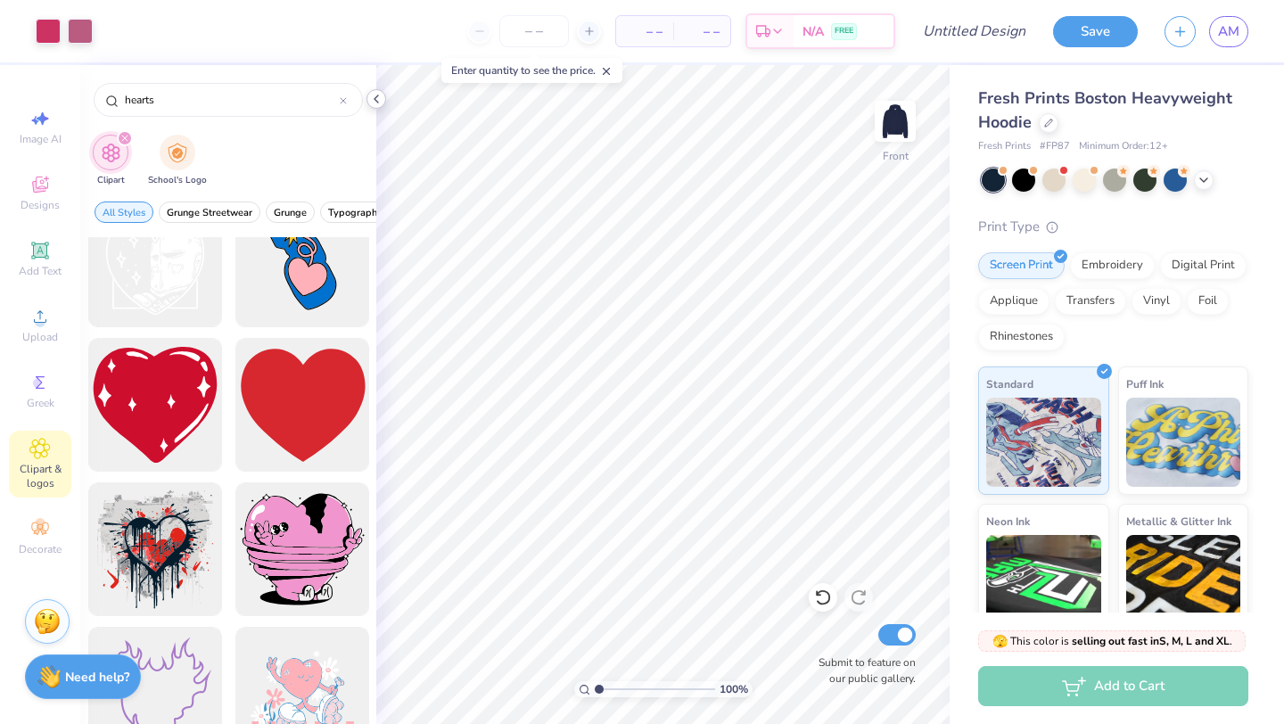
click at [378, 102] on icon at bounding box center [376, 99] width 14 height 14
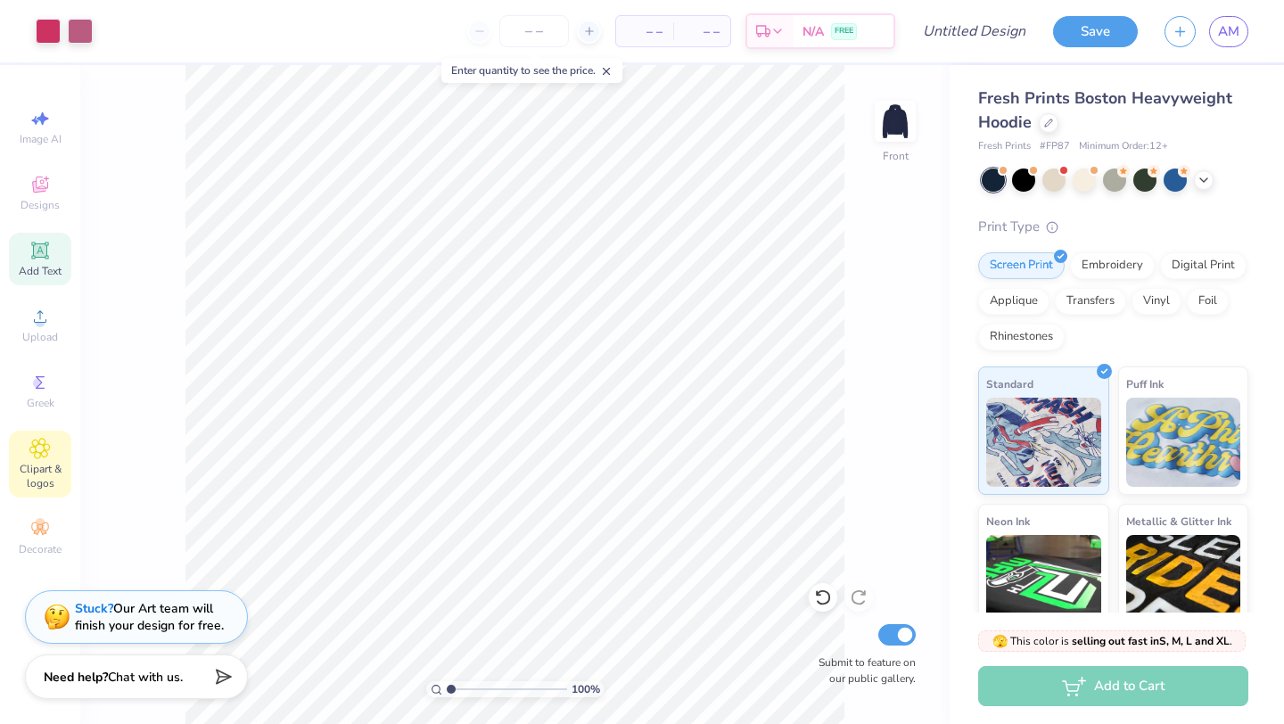
click at [42, 262] on div "Add Text" at bounding box center [40, 259] width 62 height 53
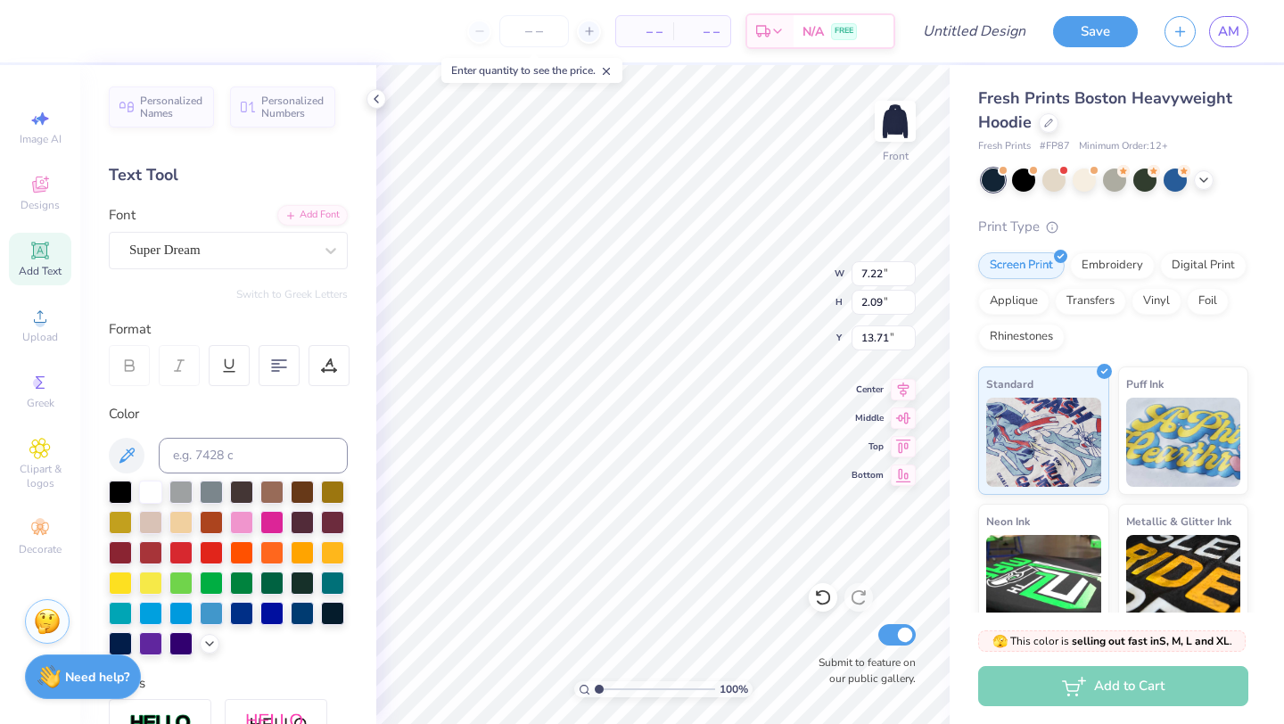
type input "5.74"
type textarea "T"
type textarea "Seniors on"
click at [138, 366] on div at bounding box center [129, 365] width 41 height 41
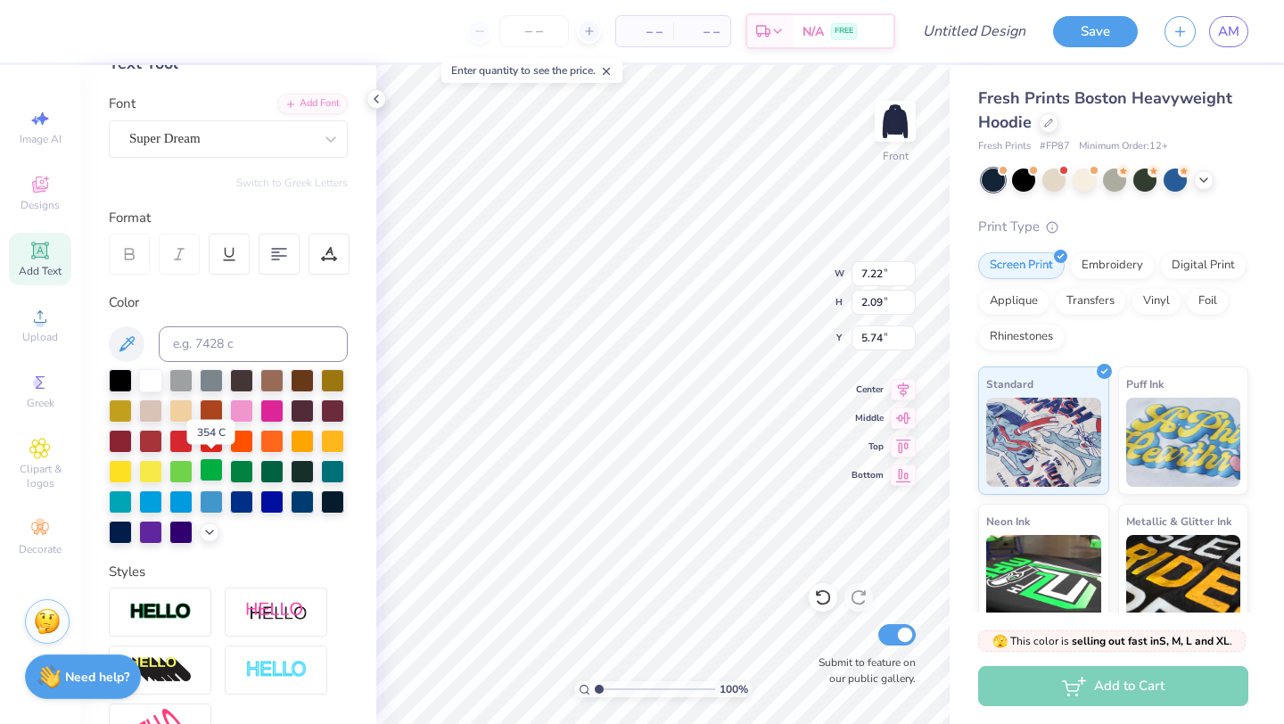
scroll to position [114, 0]
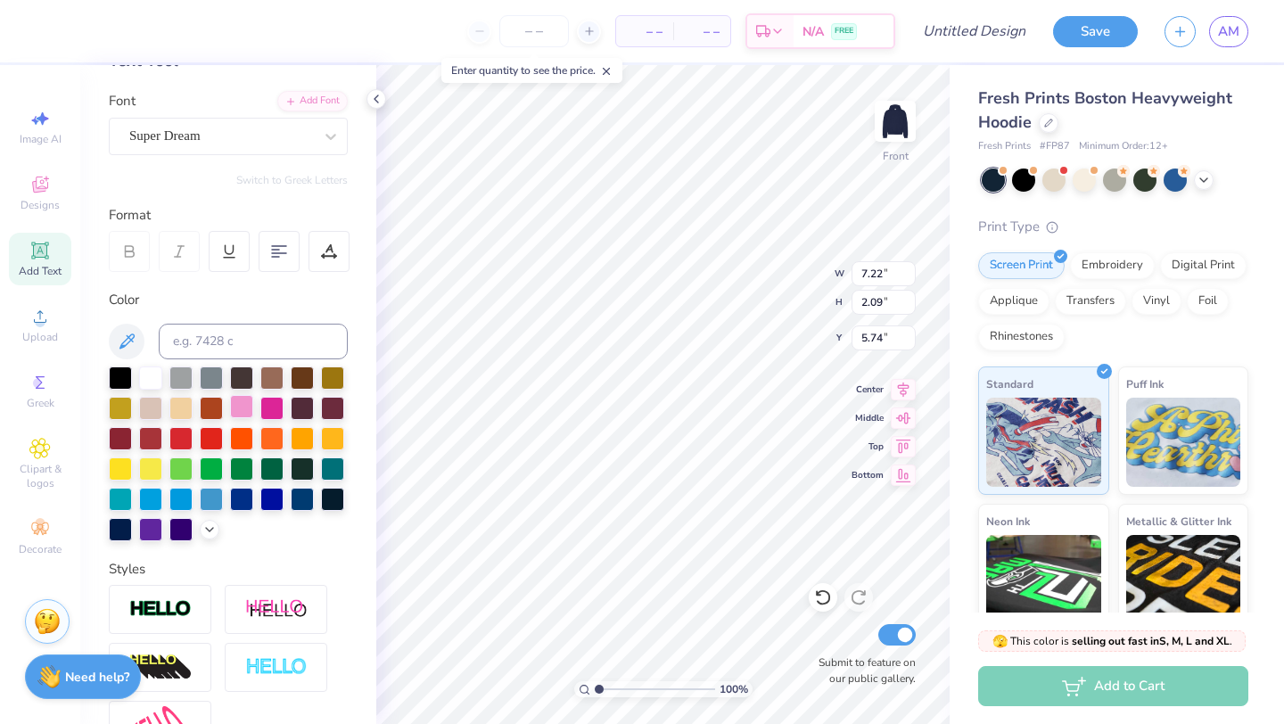
click at [245, 404] on div at bounding box center [241, 406] width 23 height 23
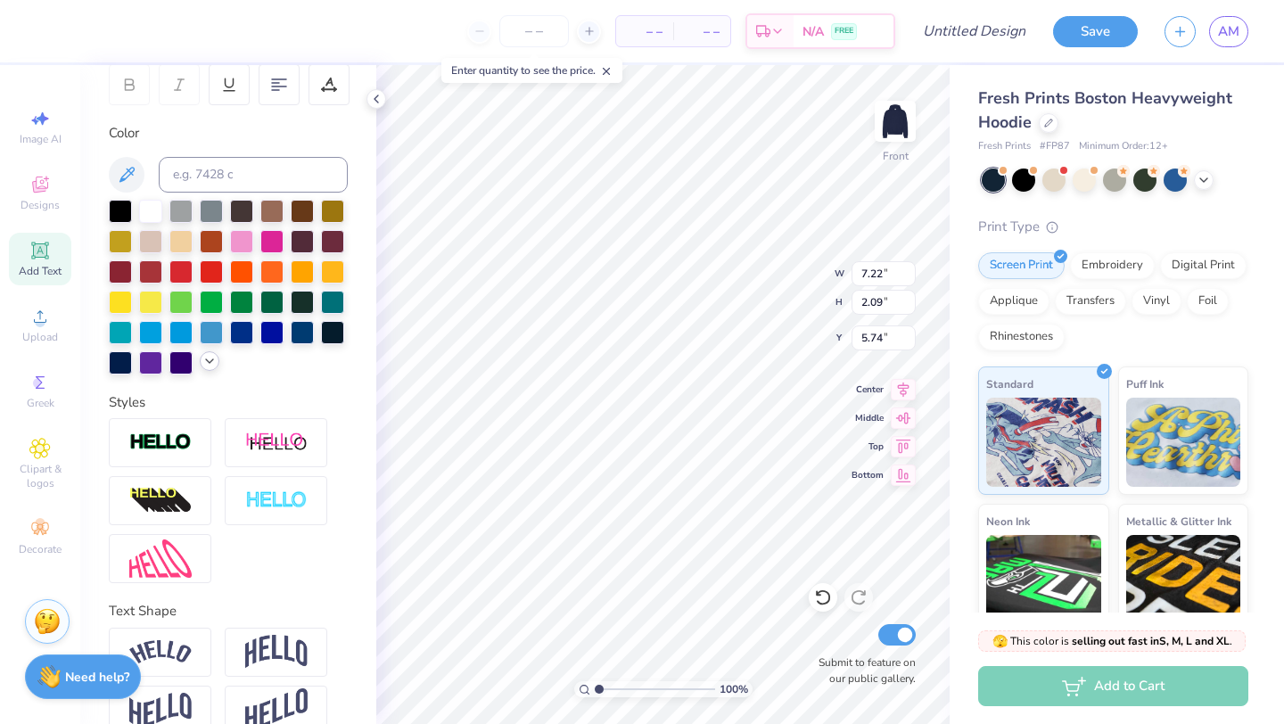
scroll to position [0, 0]
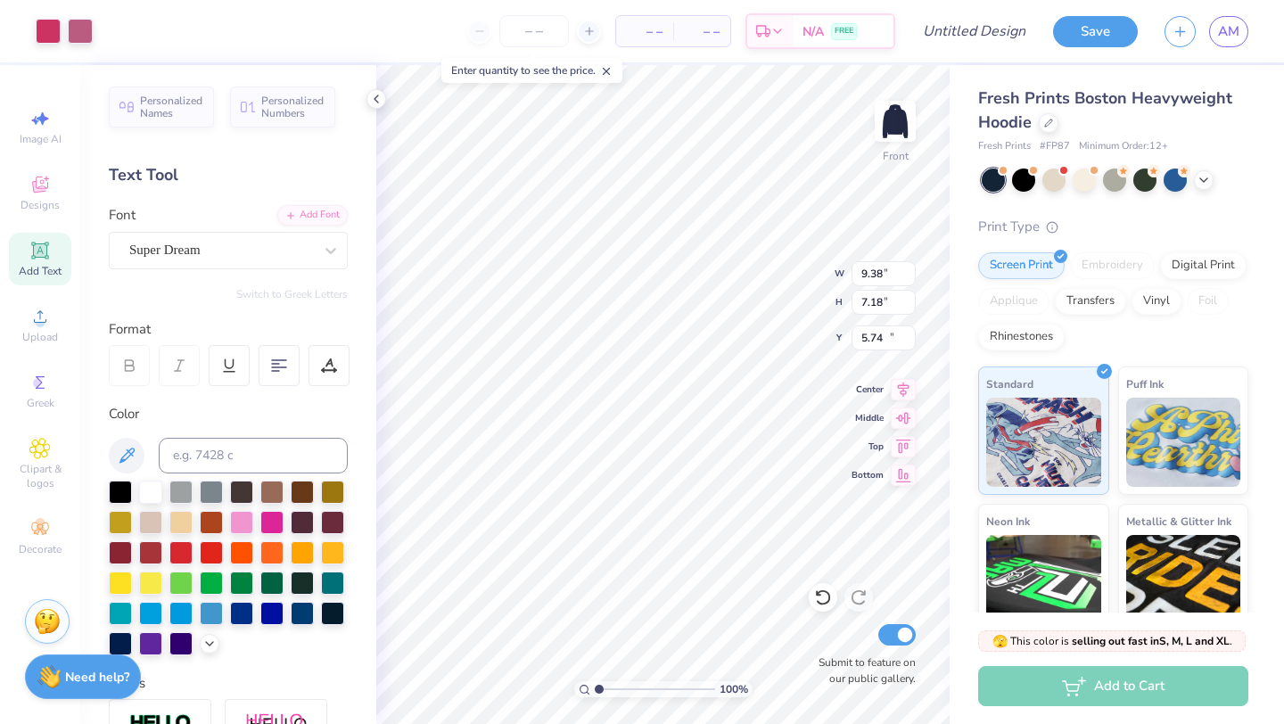
type input "9.38"
type input "7.18"
type input "11.16"
click at [87, 38] on div at bounding box center [80, 29] width 25 height 25
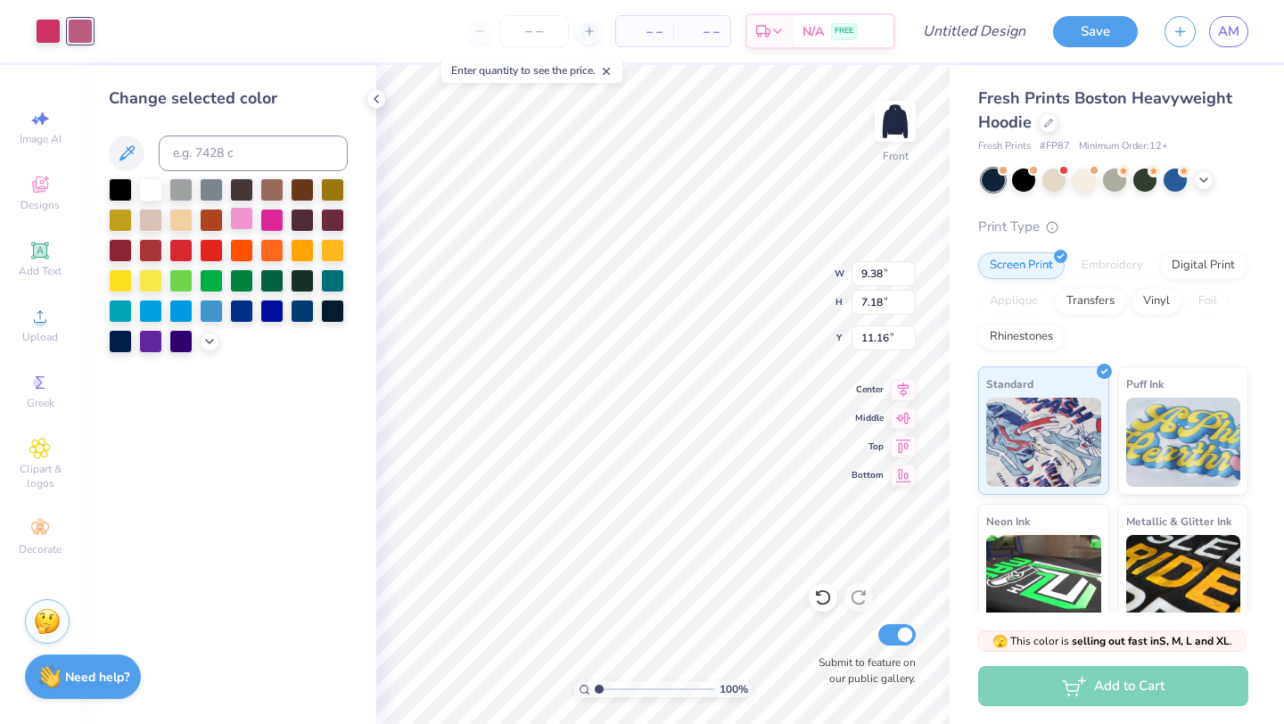
click at [238, 222] on div at bounding box center [241, 218] width 23 height 23
type input "14.87"
type input "2.17"
type input "5.69"
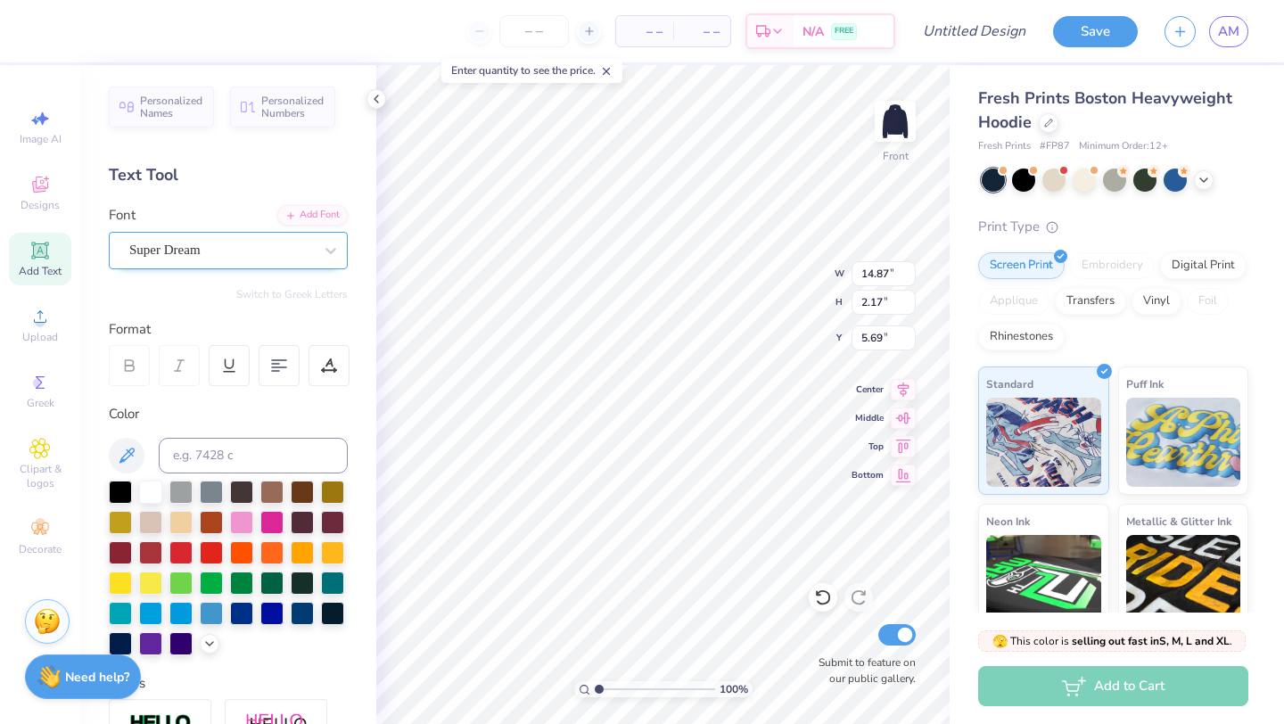
click at [229, 263] on div "Super Dream" at bounding box center [220, 250] width 187 height 28
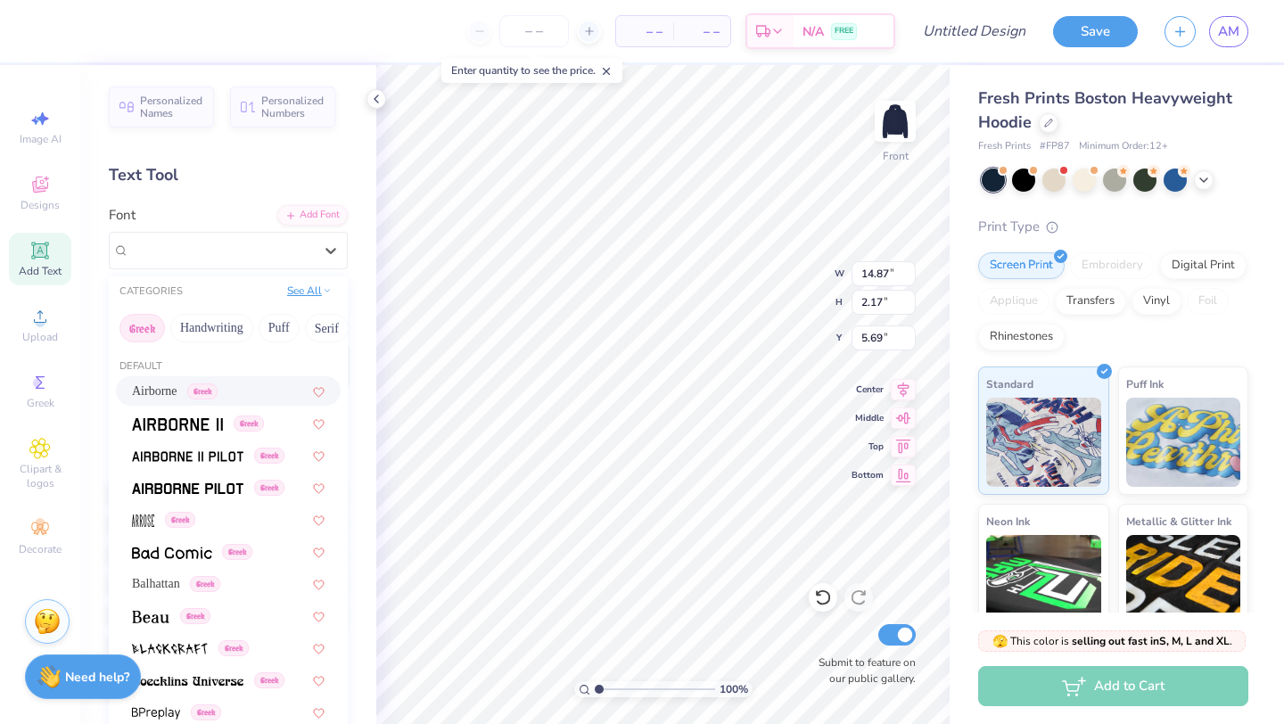
click at [316, 292] on button "See All" at bounding box center [309, 291] width 55 height 18
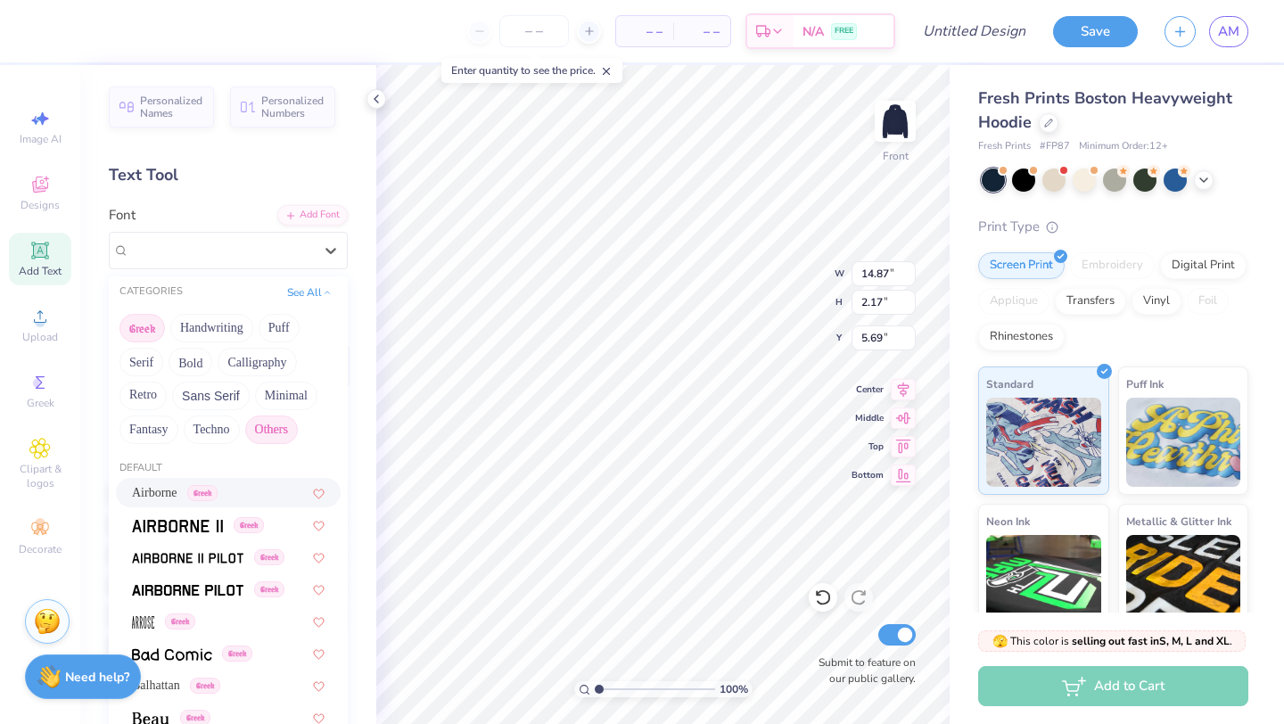
click at [272, 439] on button "Others" at bounding box center [271, 429] width 53 height 29
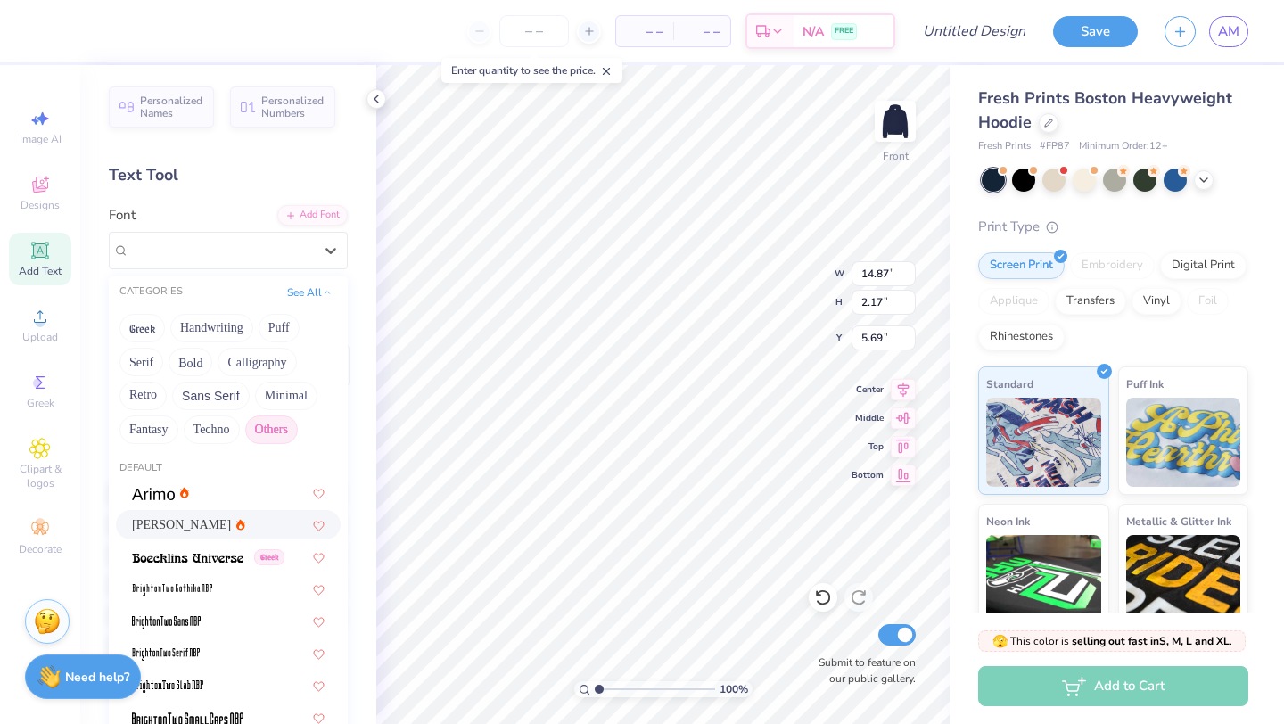
click at [237, 515] on div "Asimov" at bounding box center [228, 524] width 193 height 19
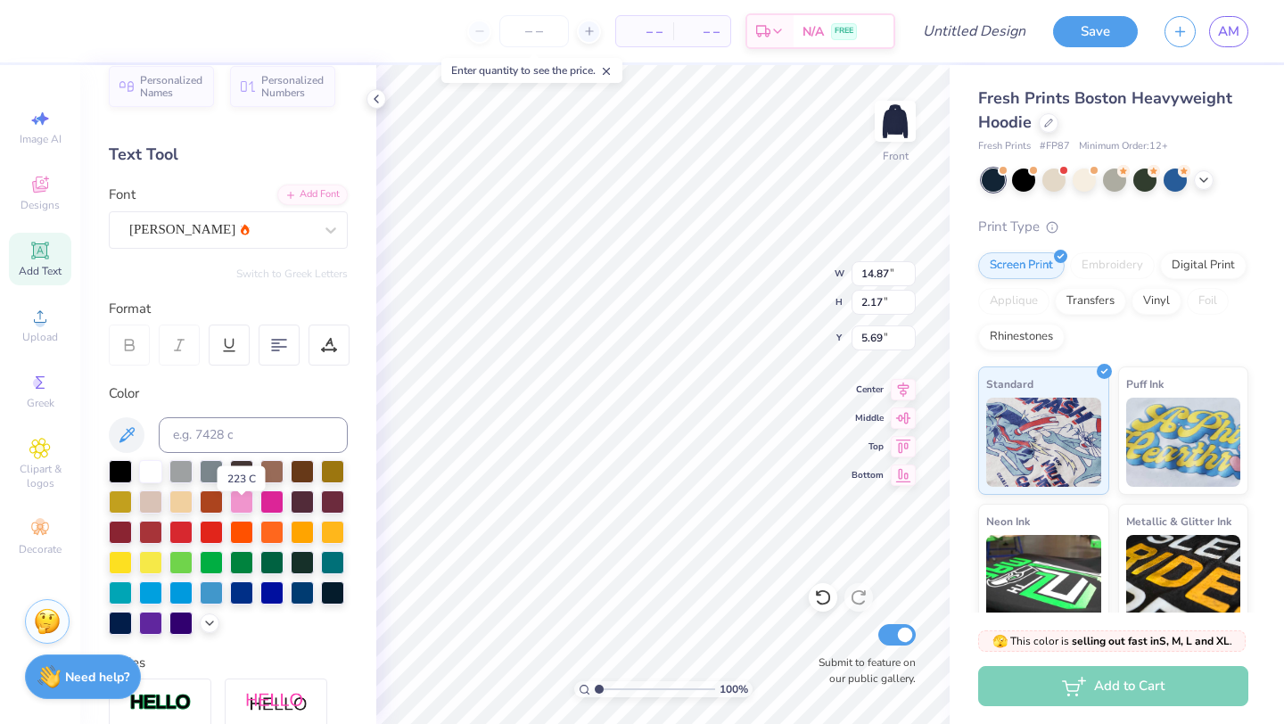
scroll to position [21, 0]
click at [324, 200] on div "Add Font" at bounding box center [312, 192] width 70 height 21
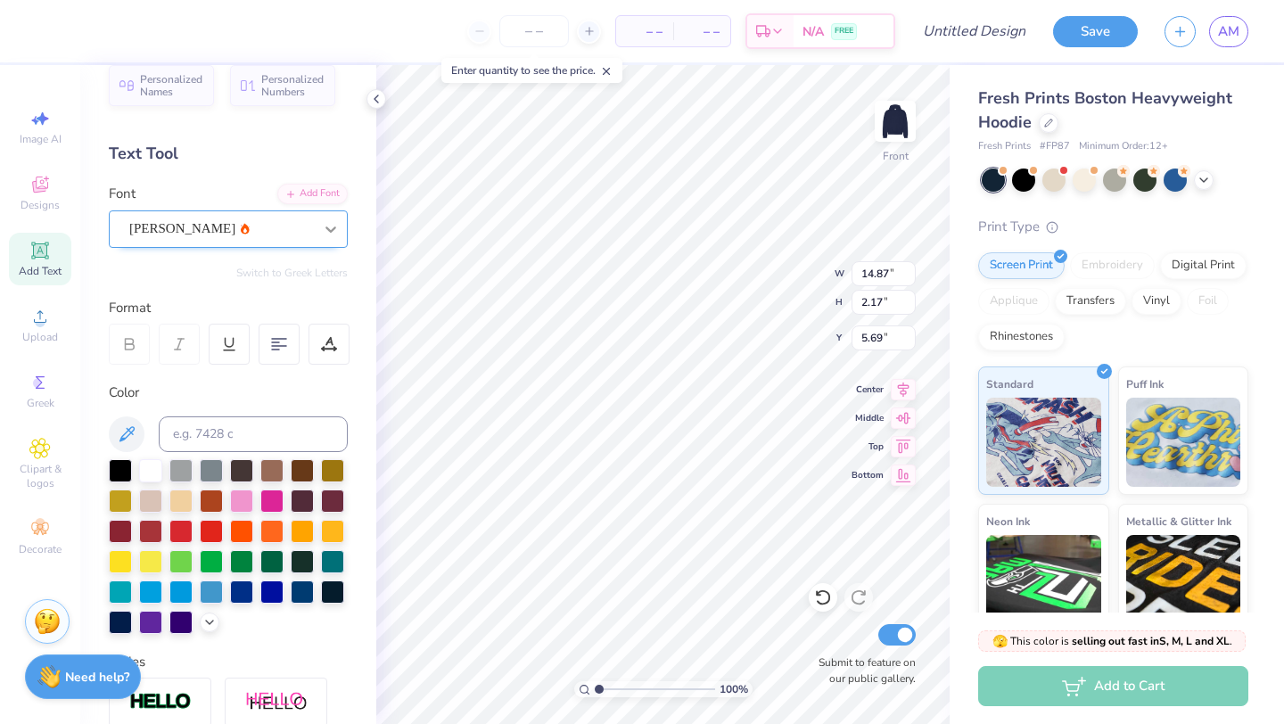
click at [326, 242] on div at bounding box center [331, 229] width 32 height 32
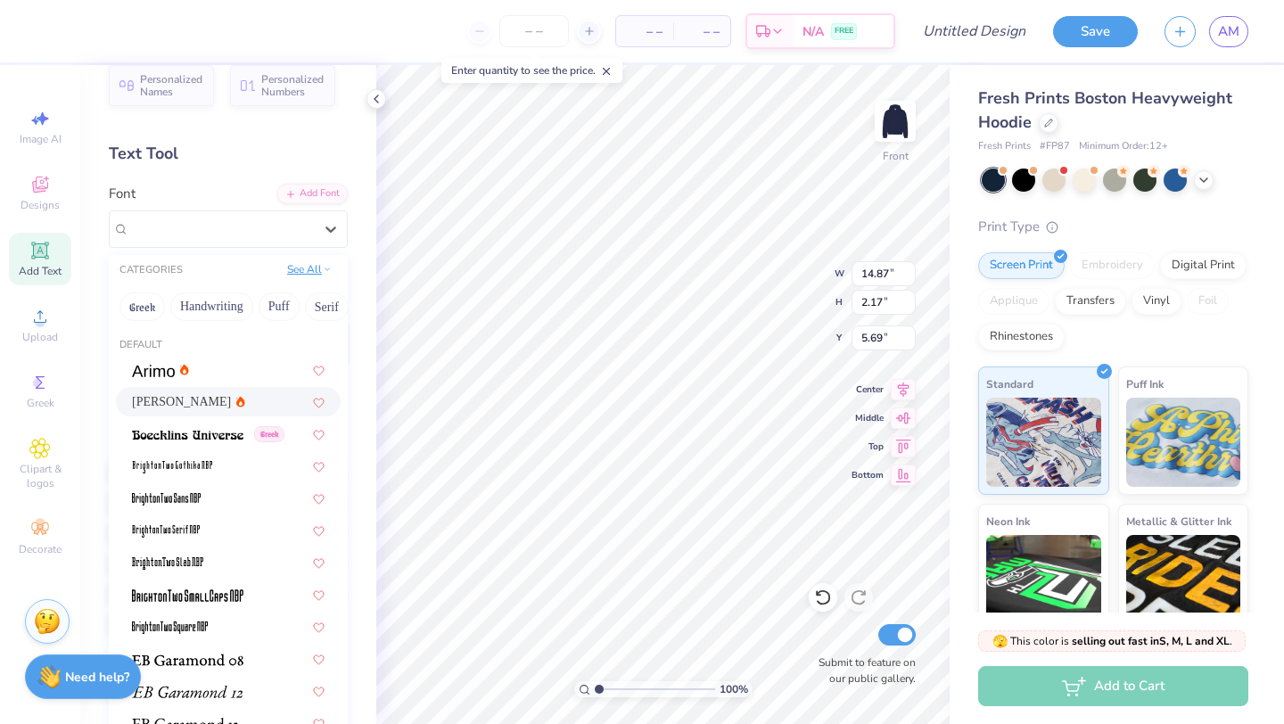
click at [316, 274] on button "See All" at bounding box center [309, 269] width 55 height 18
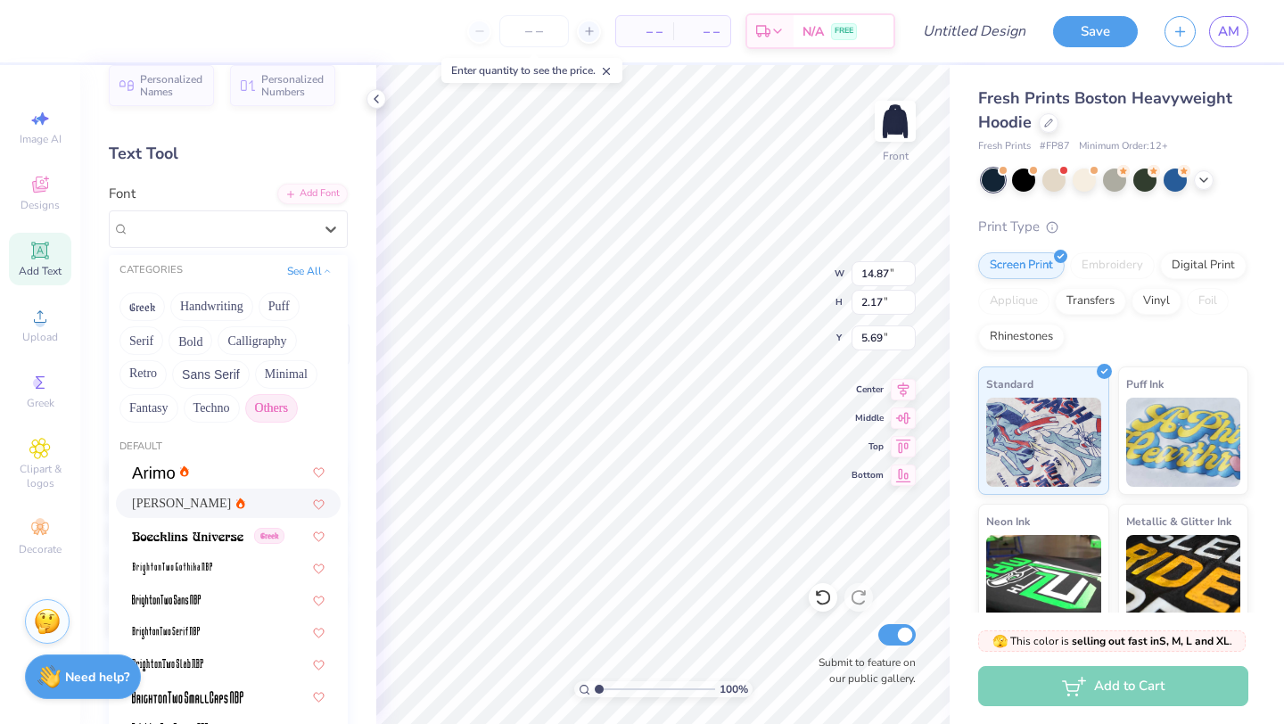
click at [276, 414] on button "Others" at bounding box center [271, 408] width 53 height 29
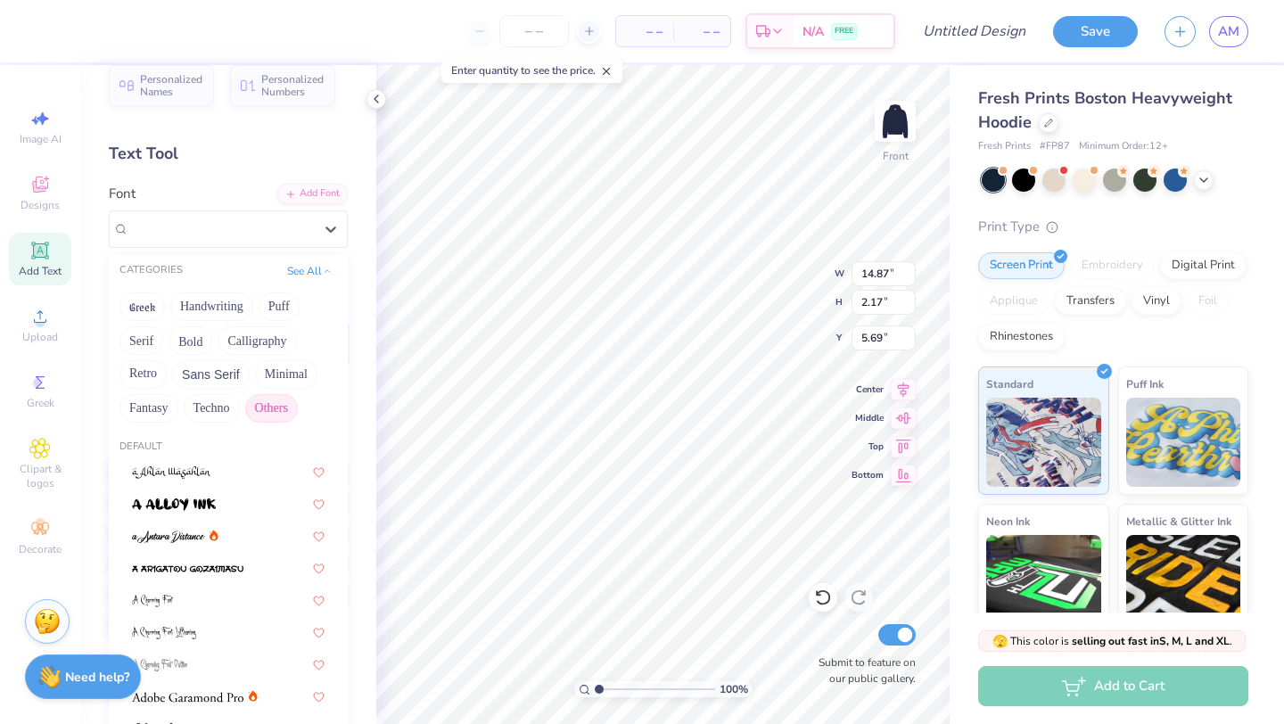
click at [276, 414] on button "Others" at bounding box center [271, 408] width 53 height 29
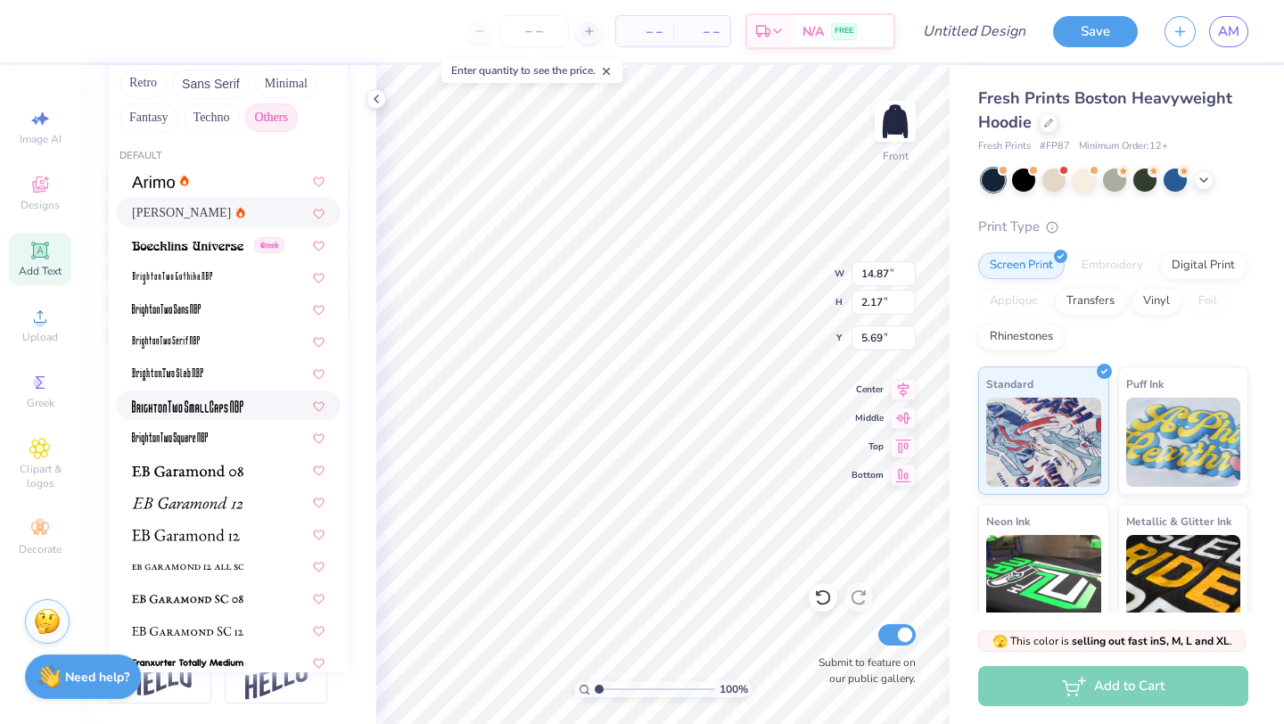
scroll to position [116, 0]
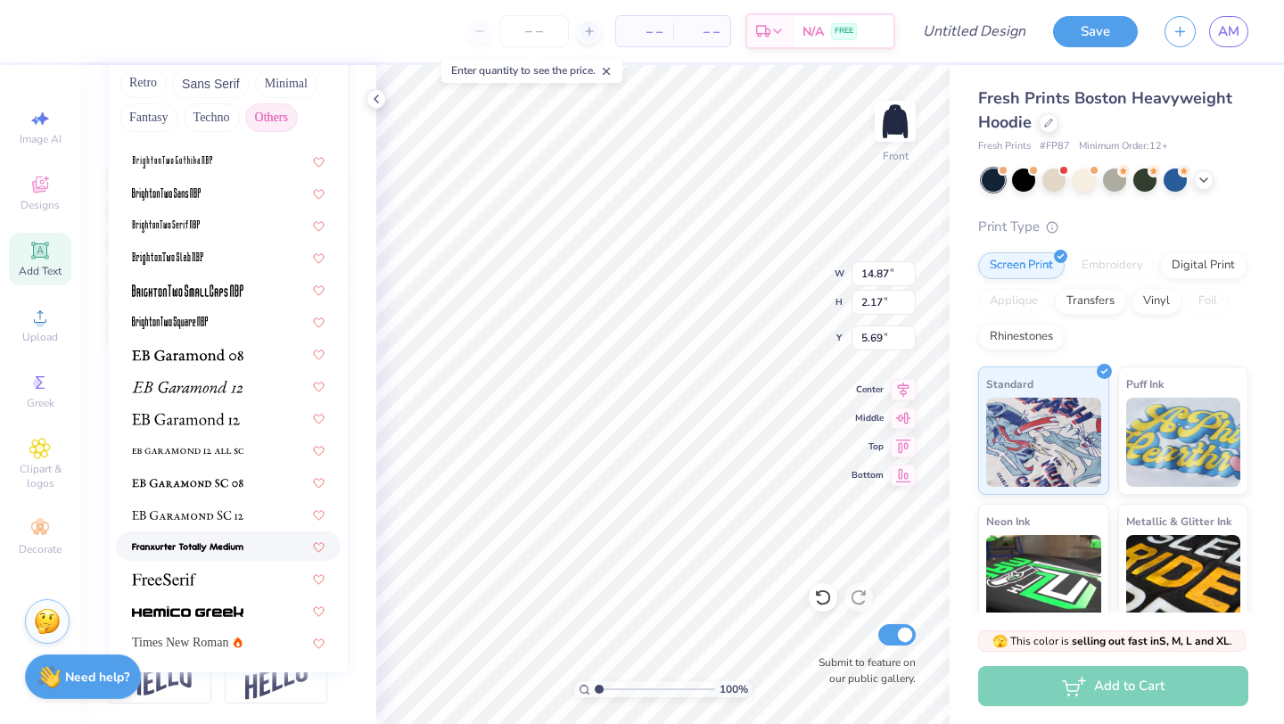
click at [252, 539] on div at bounding box center [228, 546] width 193 height 19
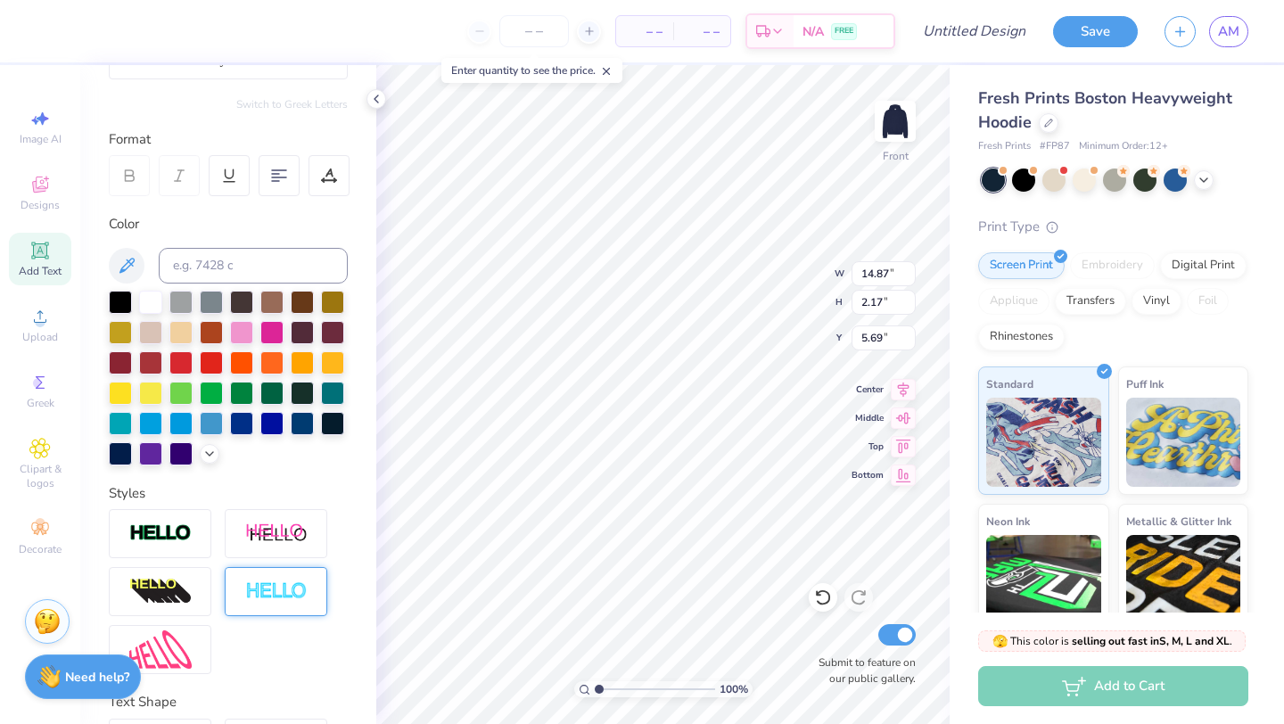
scroll to position [0, 0]
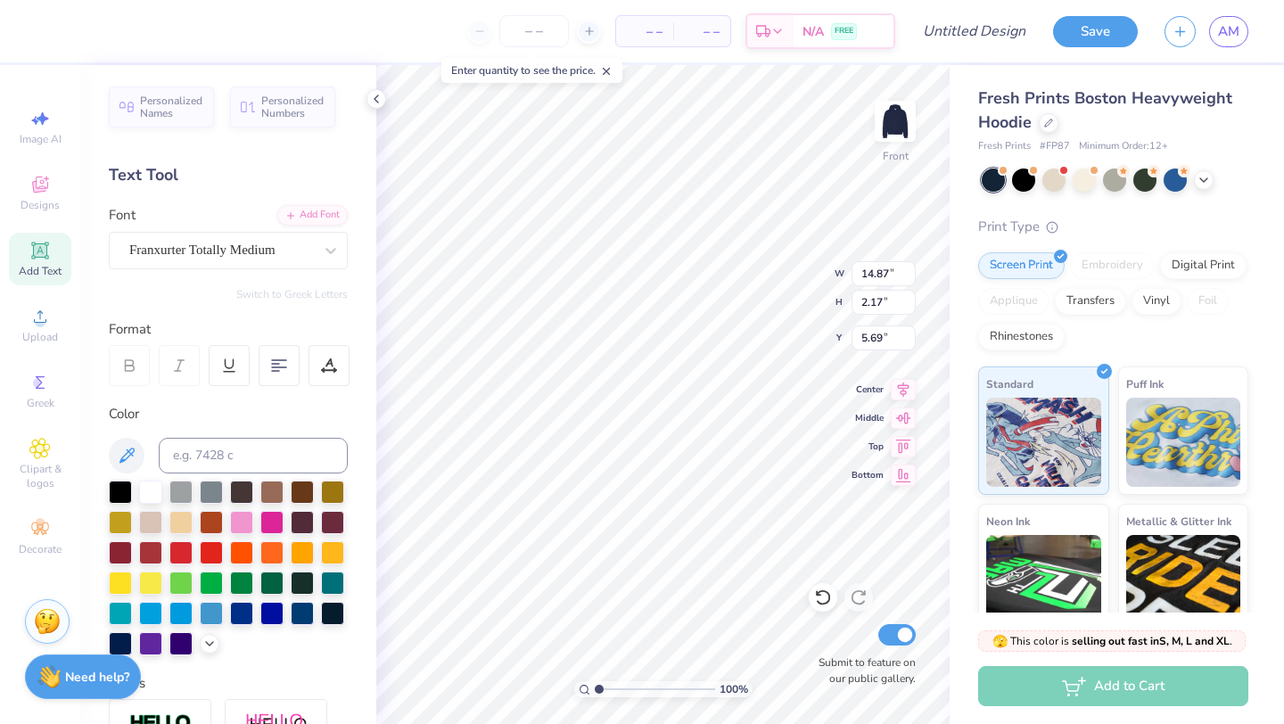
click at [284, 273] on div "Personalized Names Personalized Numbers Text Tool Add Font Font Franxurter Tota…" at bounding box center [228, 394] width 296 height 659
click at [307, 240] on div "Franxurter Totally Medium" at bounding box center [220, 250] width 187 height 28
click at [328, 242] on icon at bounding box center [331, 251] width 18 height 18
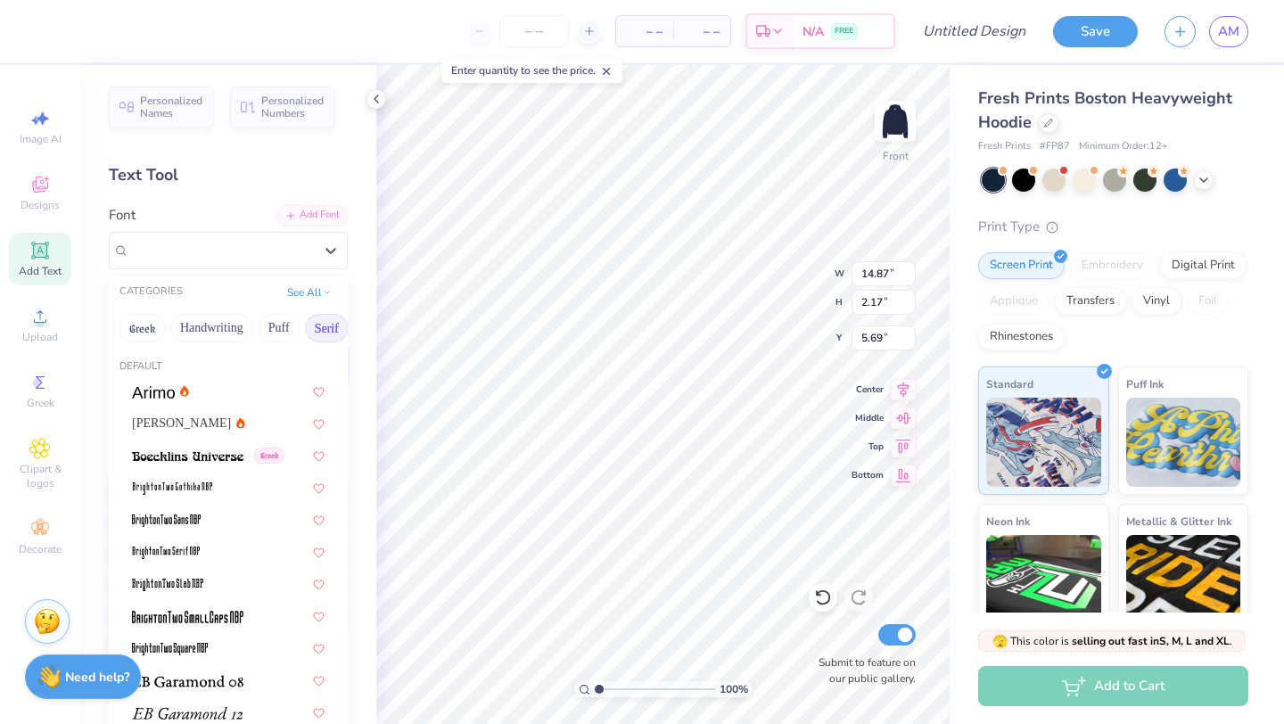
click at [312, 332] on button "Serif" at bounding box center [327, 328] width 44 height 29
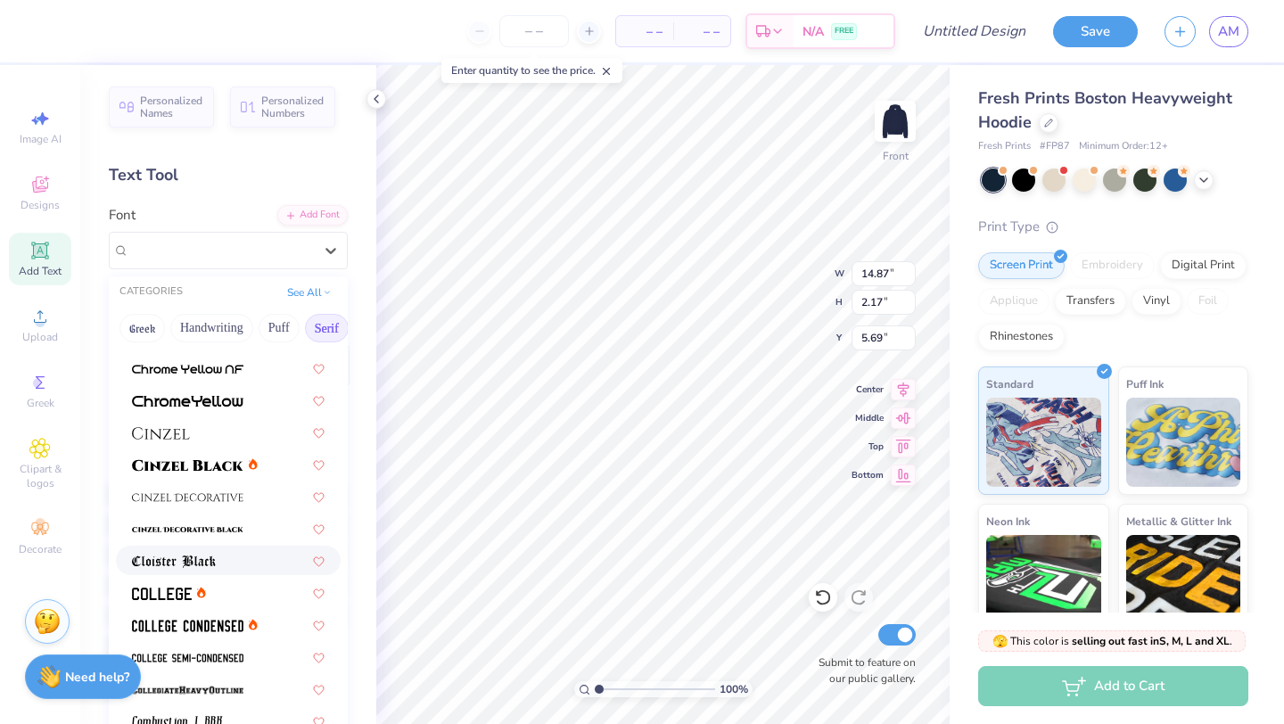
scroll to position [281, 0]
click at [208, 455] on span at bounding box center [187, 463] width 111 height 19
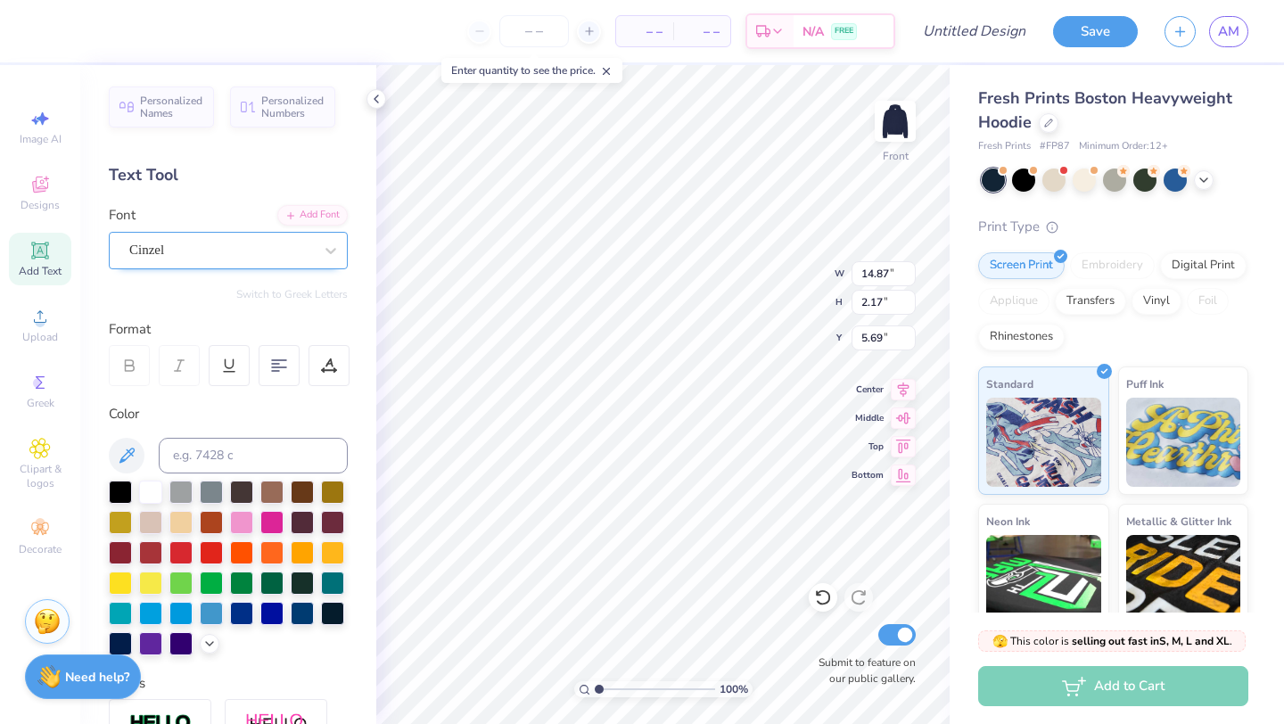
click at [278, 257] on div "Cinzel" at bounding box center [220, 250] width 187 height 28
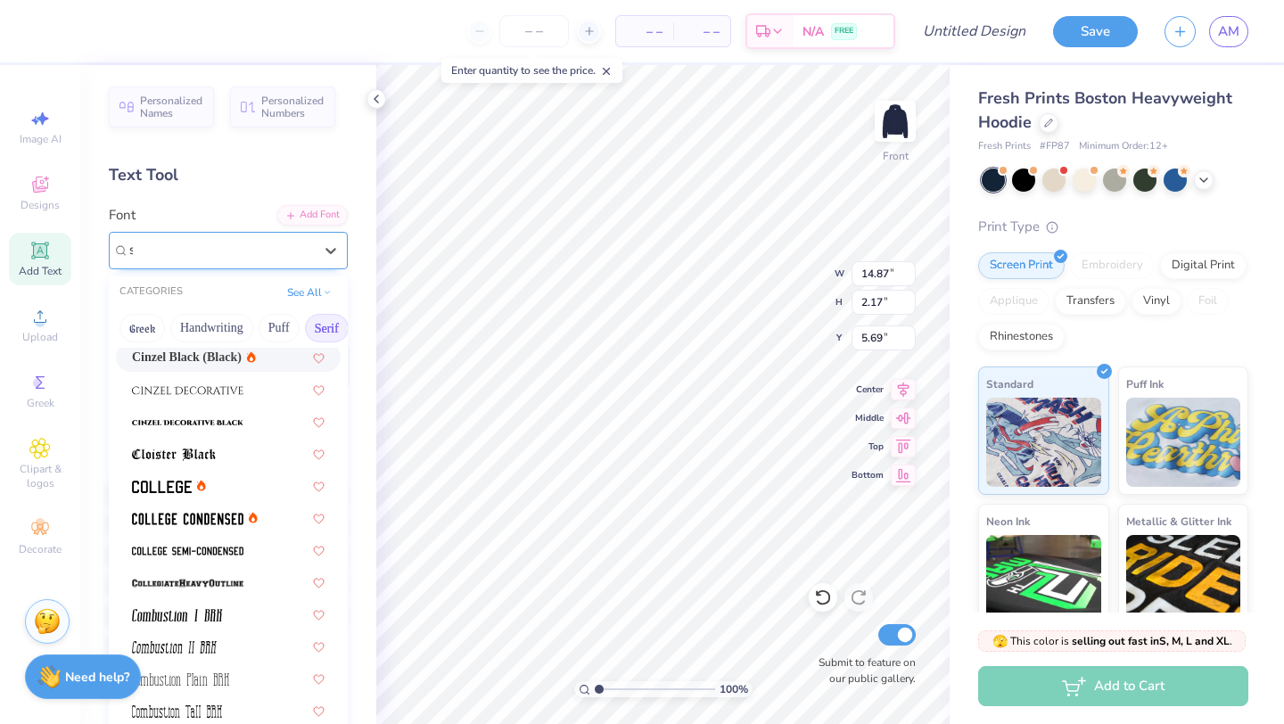
scroll to position [0, 0]
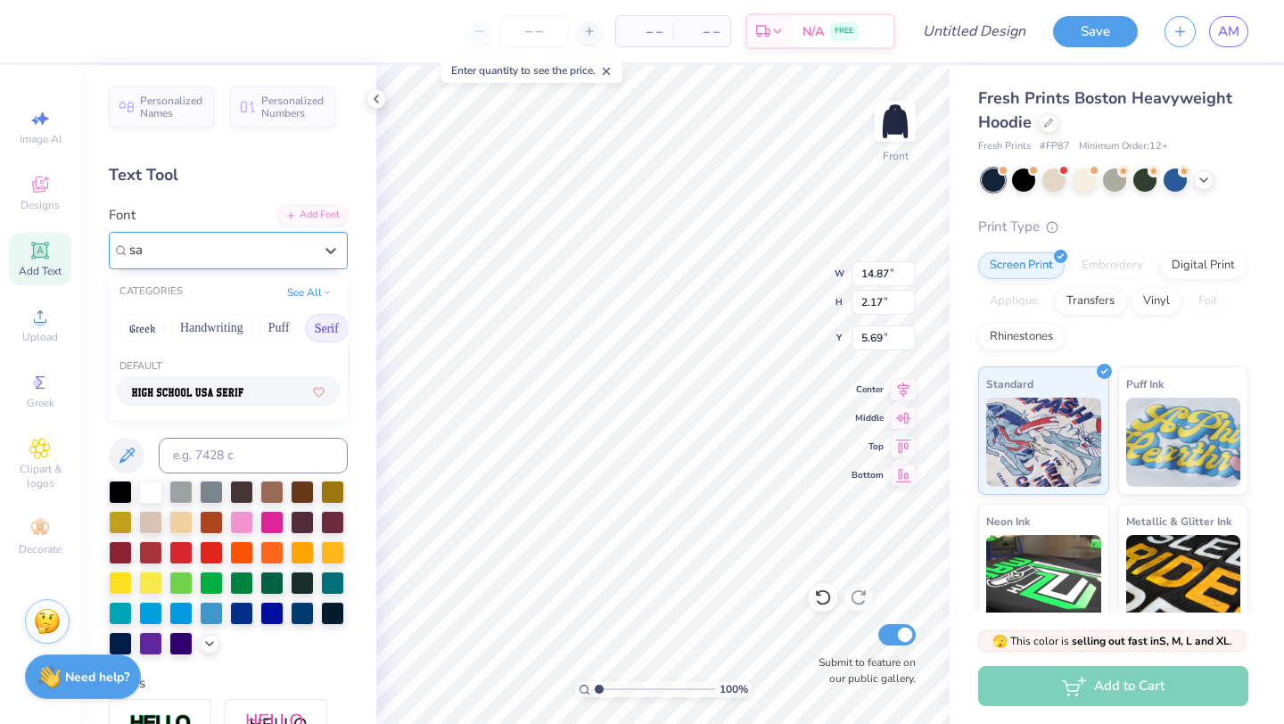
type input "s"
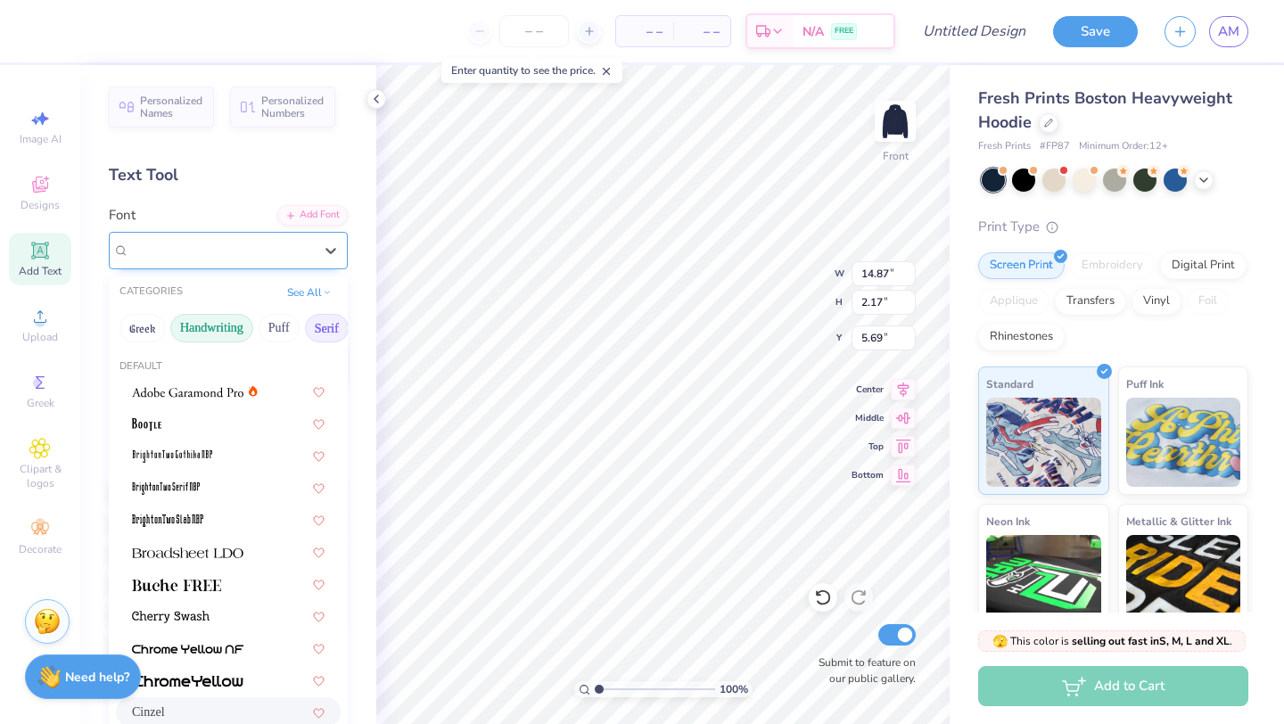
click at [241, 332] on button "Handwriting" at bounding box center [211, 328] width 83 height 29
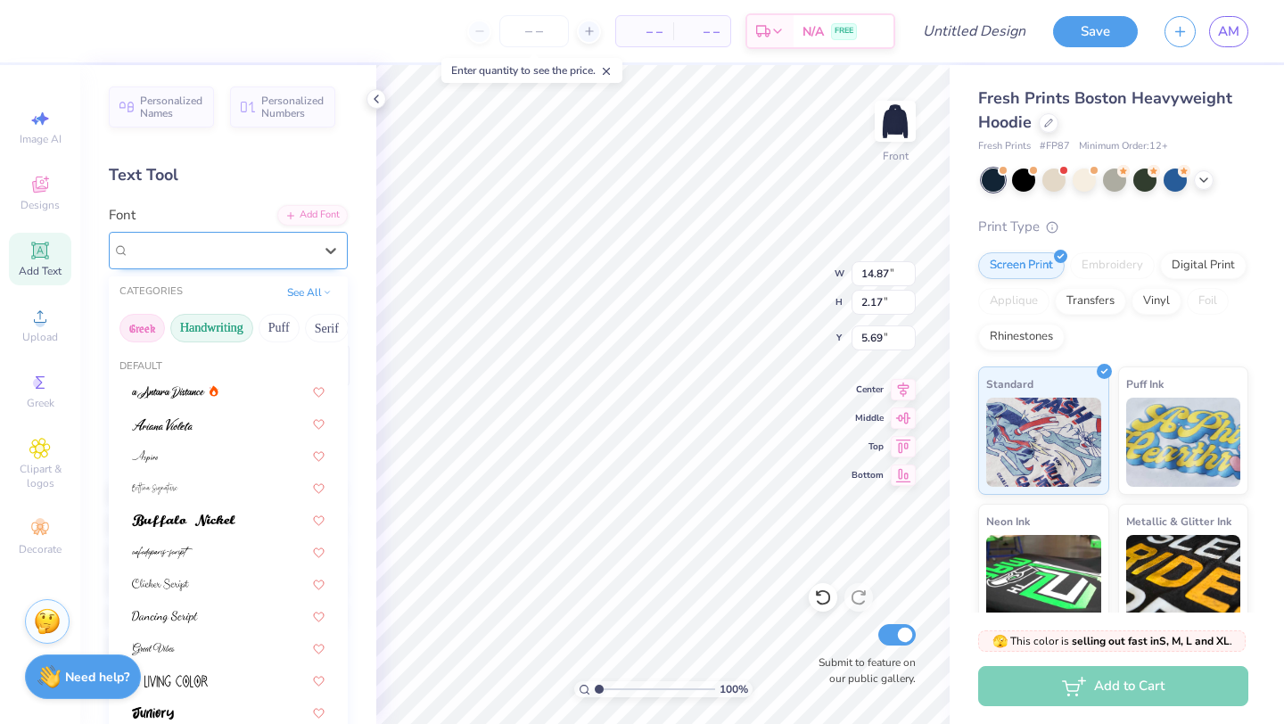
click at [148, 322] on button "Greek" at bounding box center [141, 328] width 45 height 29
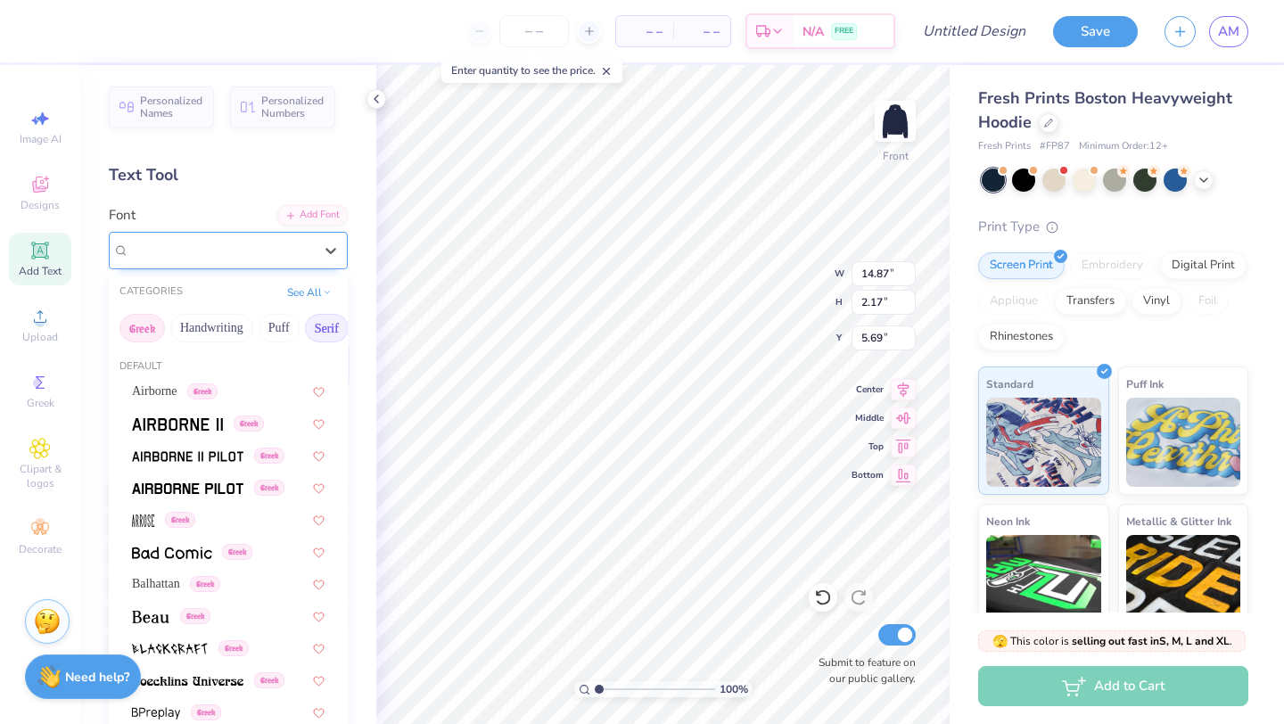
click at [316, 321] on button "Serif" at bounding box center [327, 328] width 44 height 29
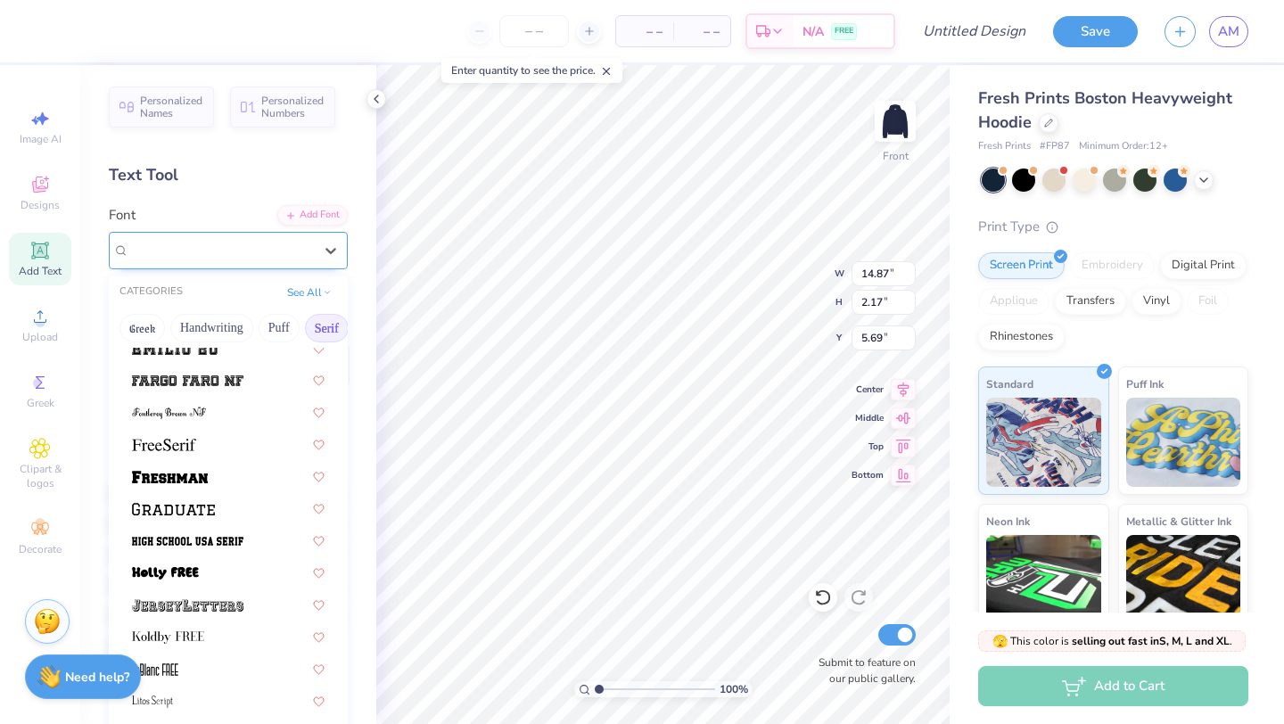
scroll to position [1459, 0]
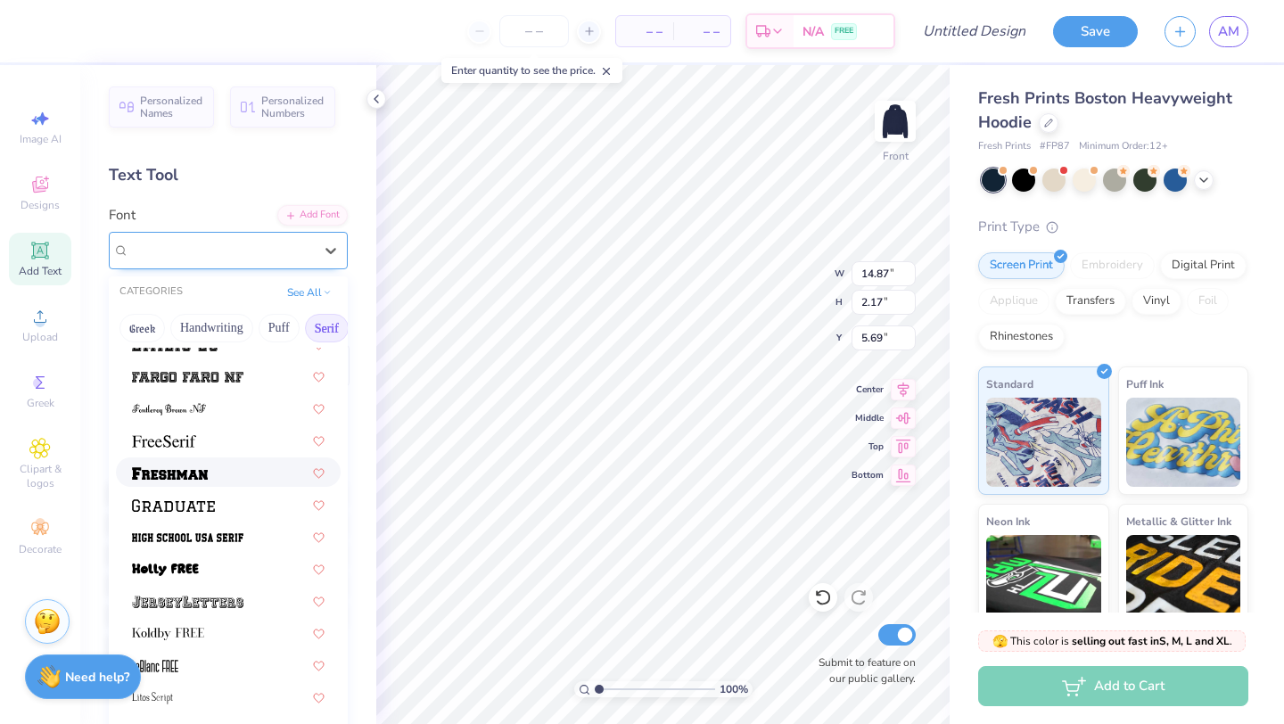
click at [255, 472] on div at bounding box center [228, 472] width 193 height 19
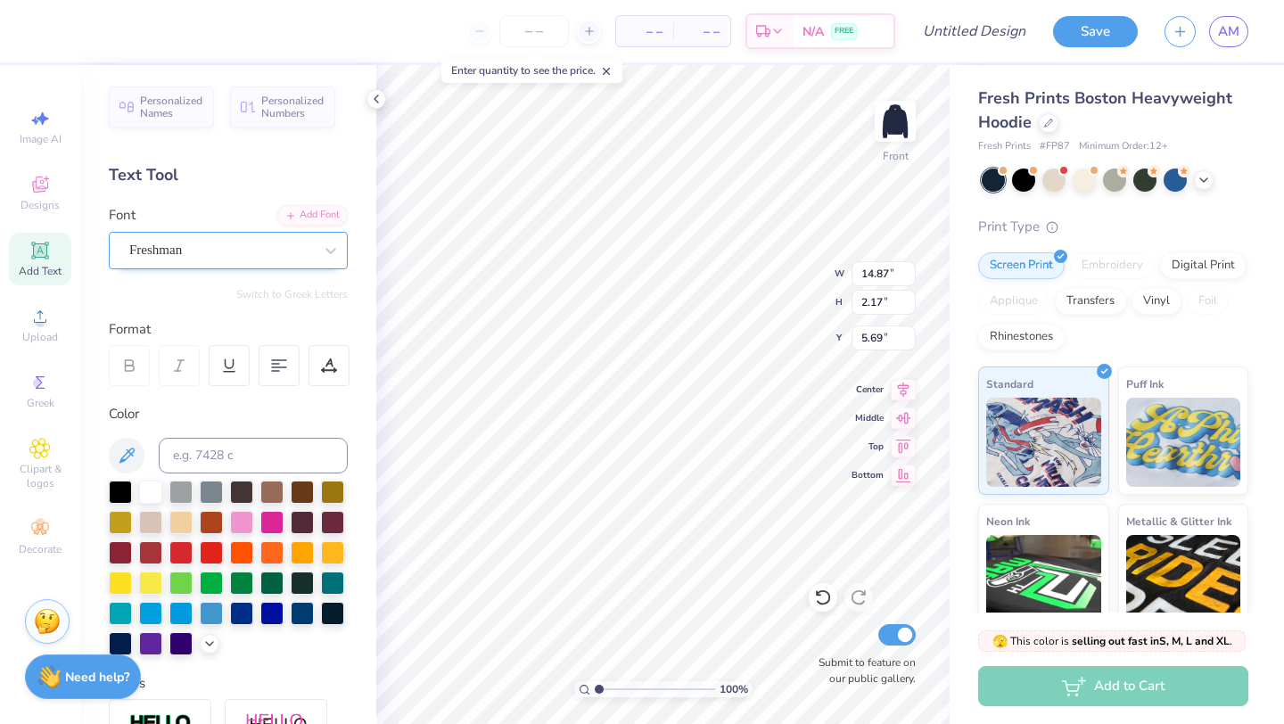
click at [294, 246] on div "Freshman" at bounding box center [220, 250] width 187 height 28
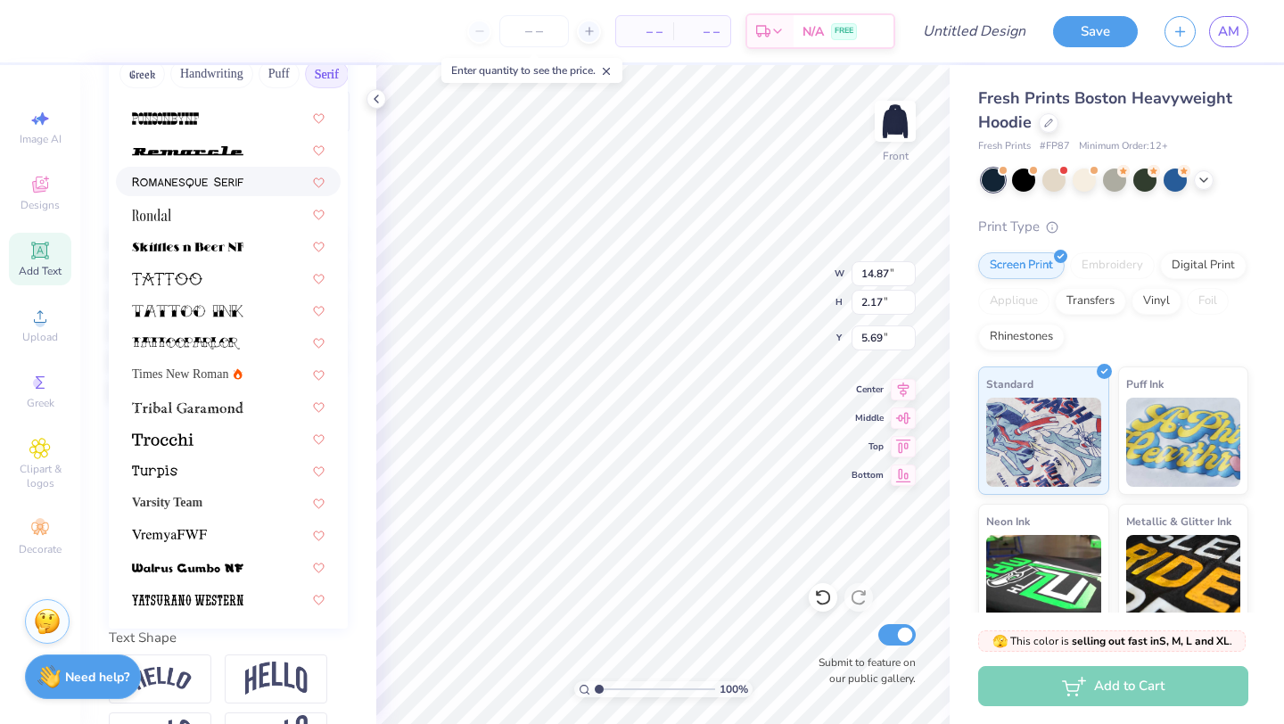
scroll to position [267, 0]
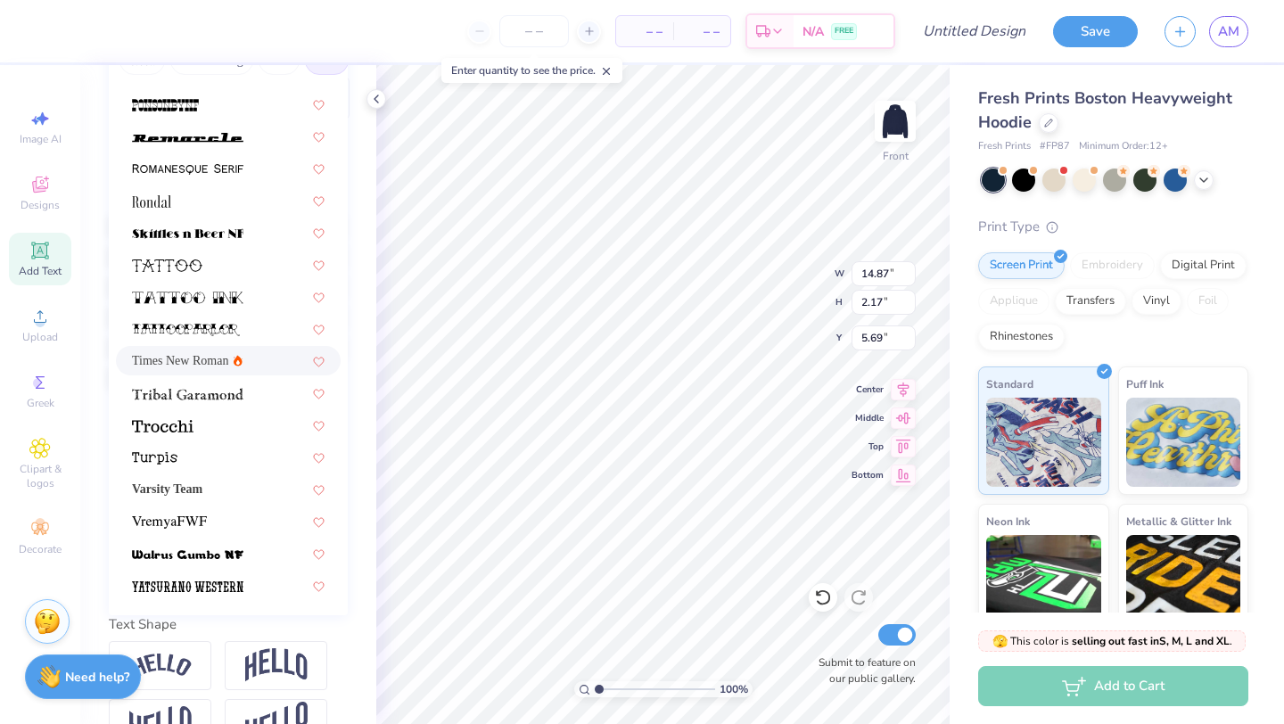
click at [258, 359] on div "Times New Roman" at bounding box center [228, 360] width 193 height 19
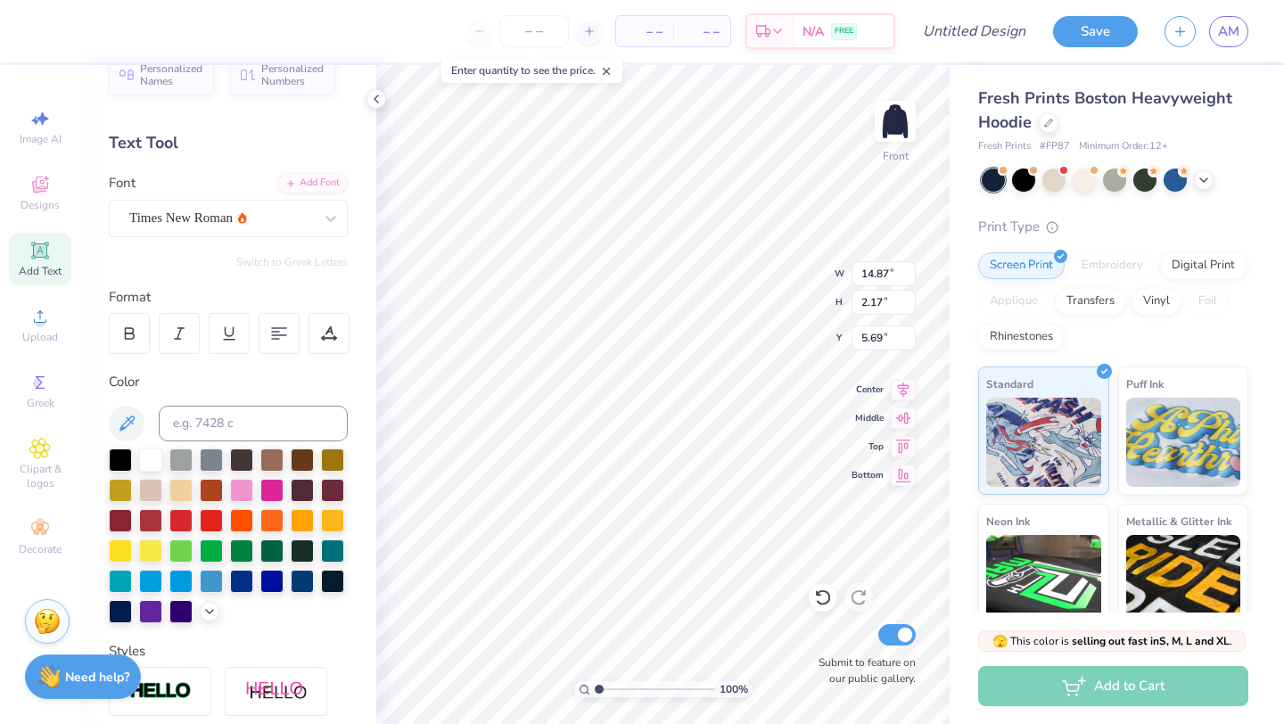
scroll to position [0, 0]
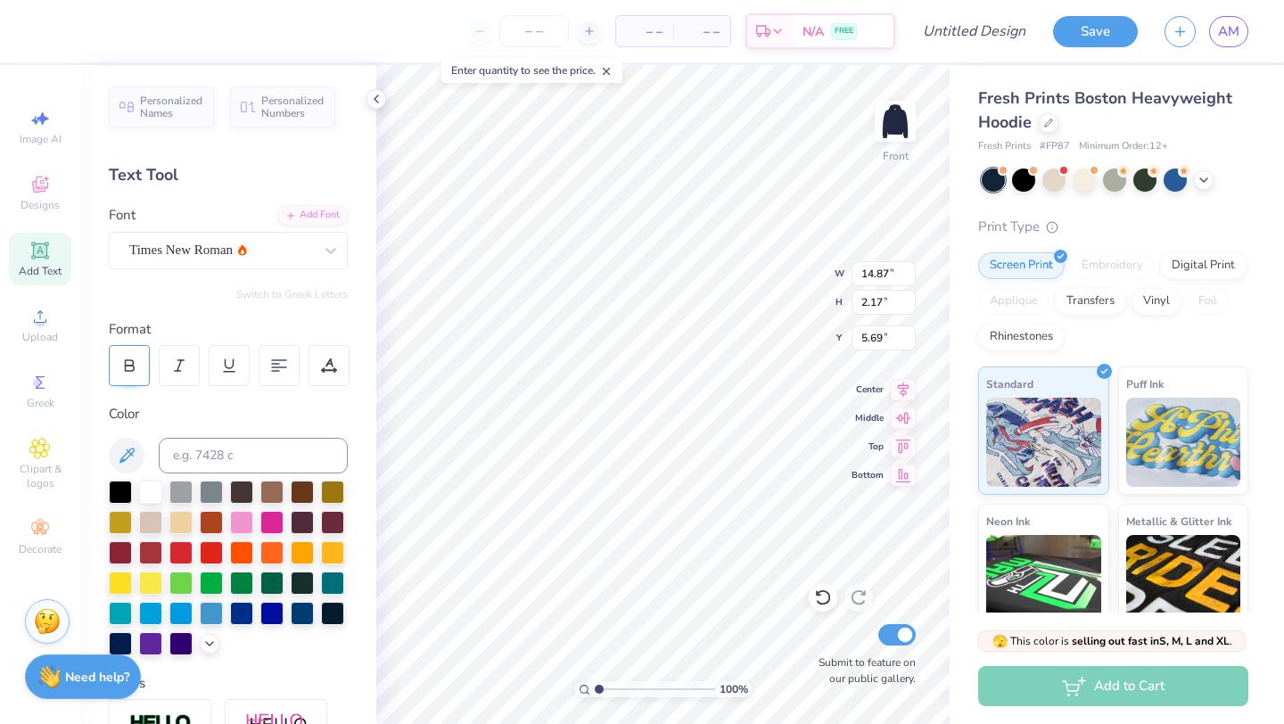
click at [121, 362] on icon at bounding box center [129, 365] width 16 height 16
click at [289, 250] on div "Times New Roman" at bounding box center [220, 250] width 187 height 28
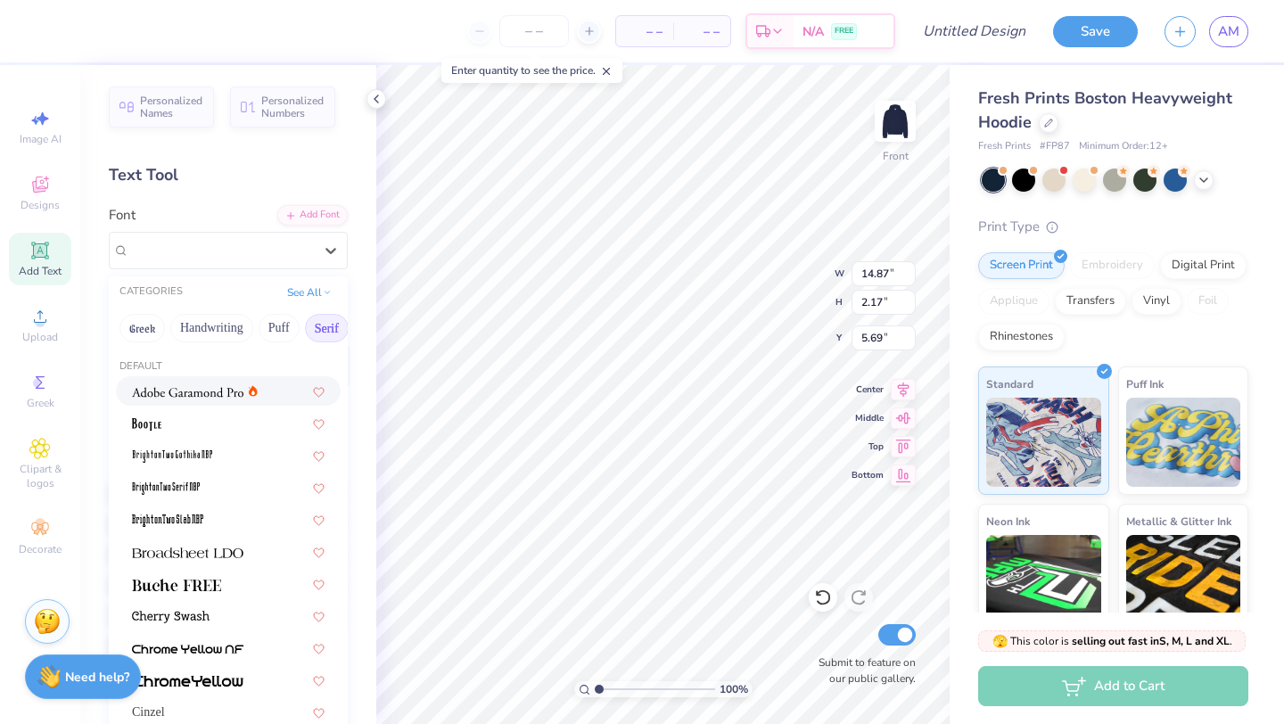
click at [264, 396] on div at bounding box center [228, 391] width 193 height 19
click at [274, 239] on div "Adobe Garamond Pro" at bounding box center [220, 250] width 187 height 28
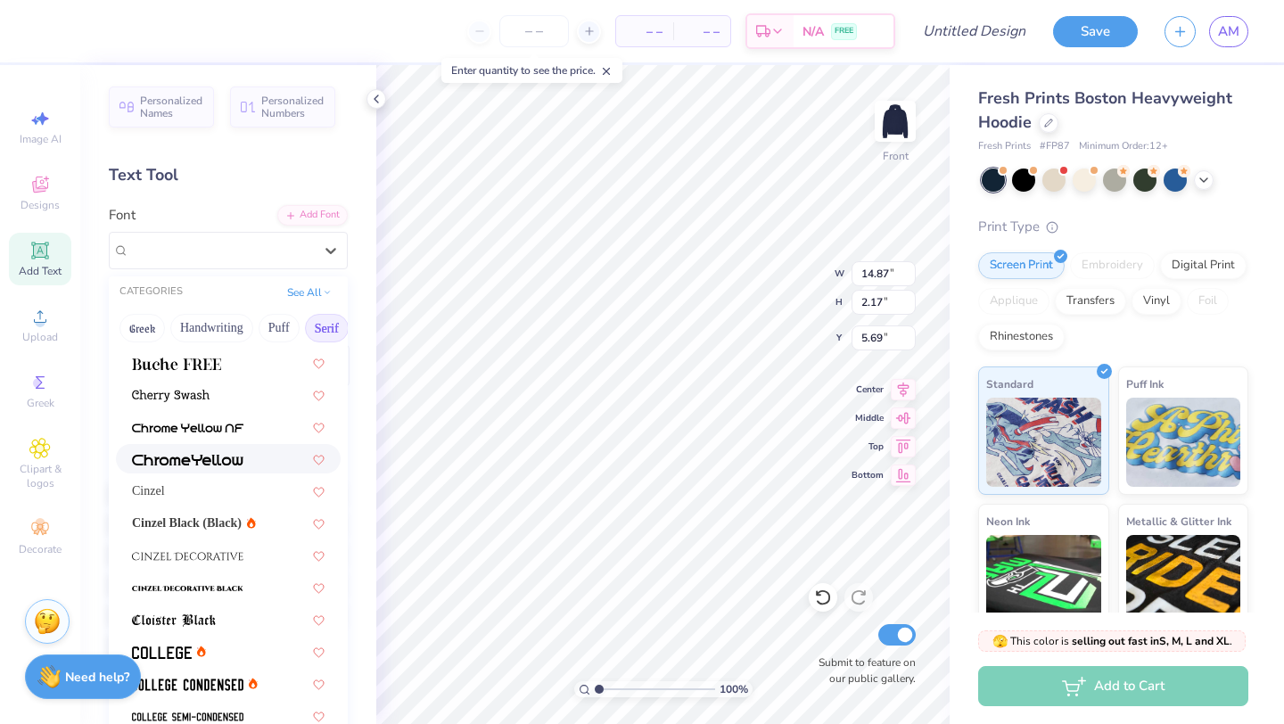
scroll to position [224, 0]
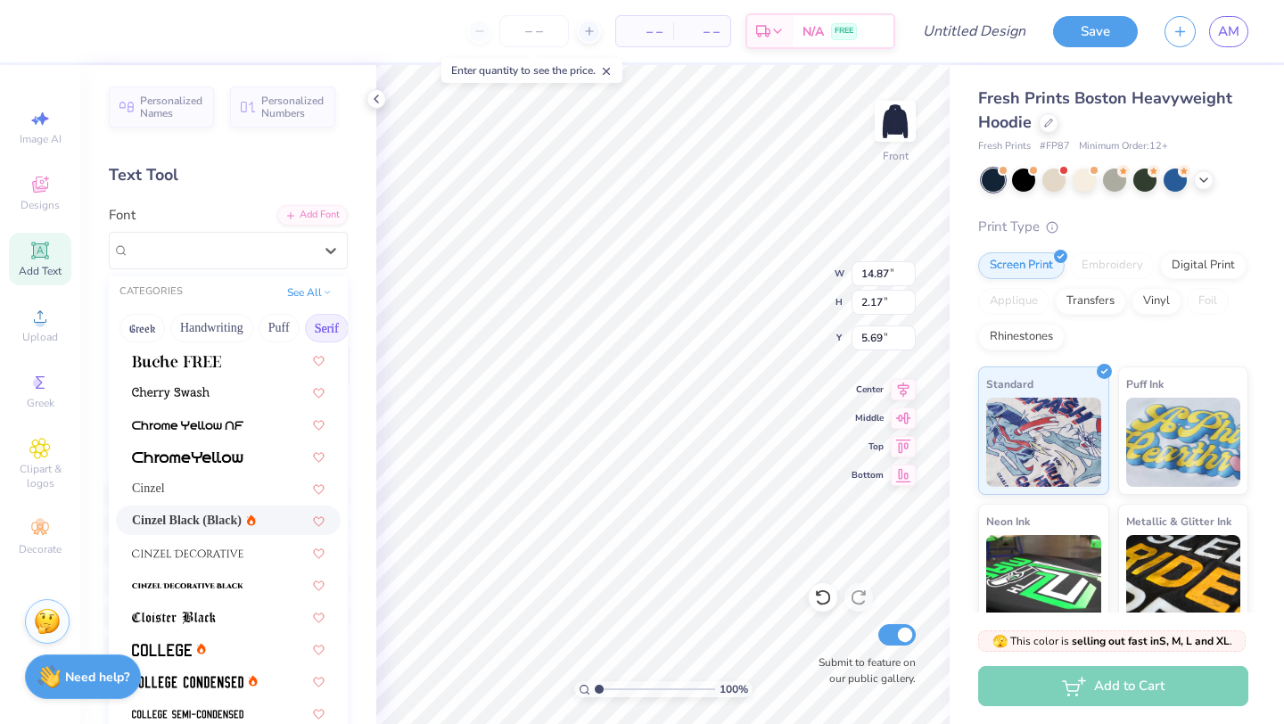
click at [229, 508] on div "Cinzel Black (Black)" at bounding box center [228, 519] width 225 height 29
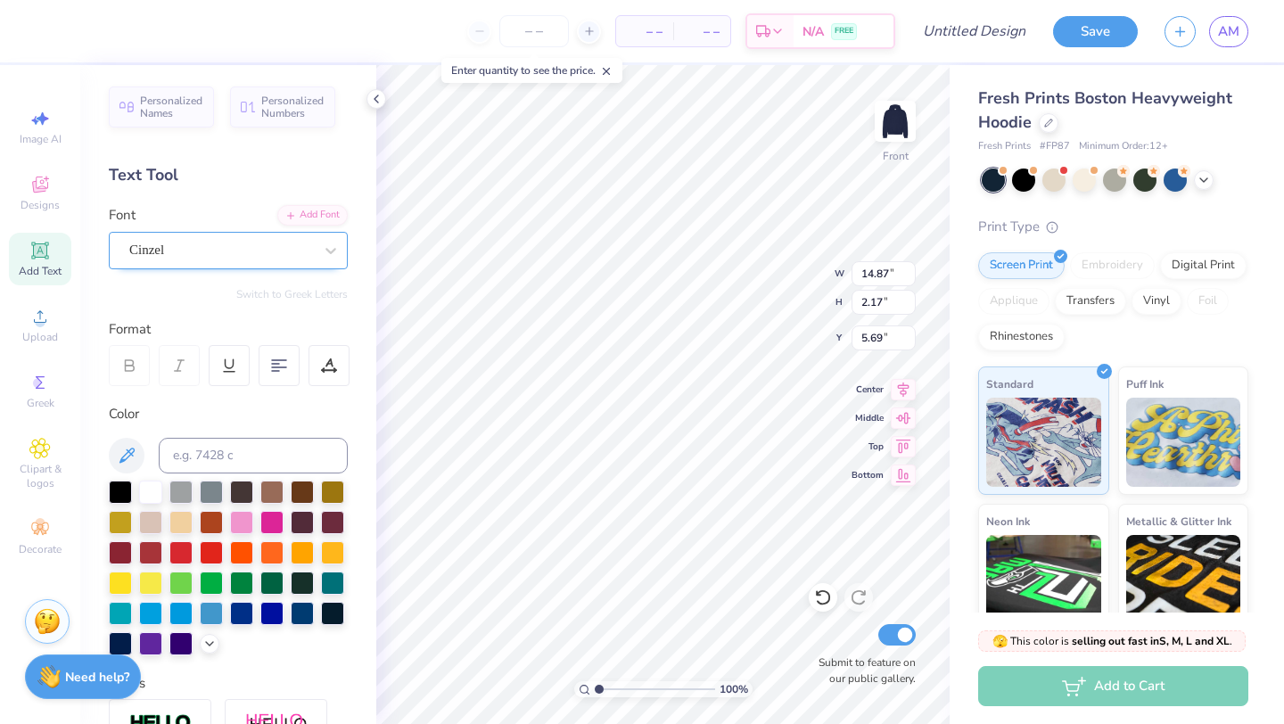
click at [275, 246] on div "Cinzel" at bounding box center [220, 250] width 187 height 28
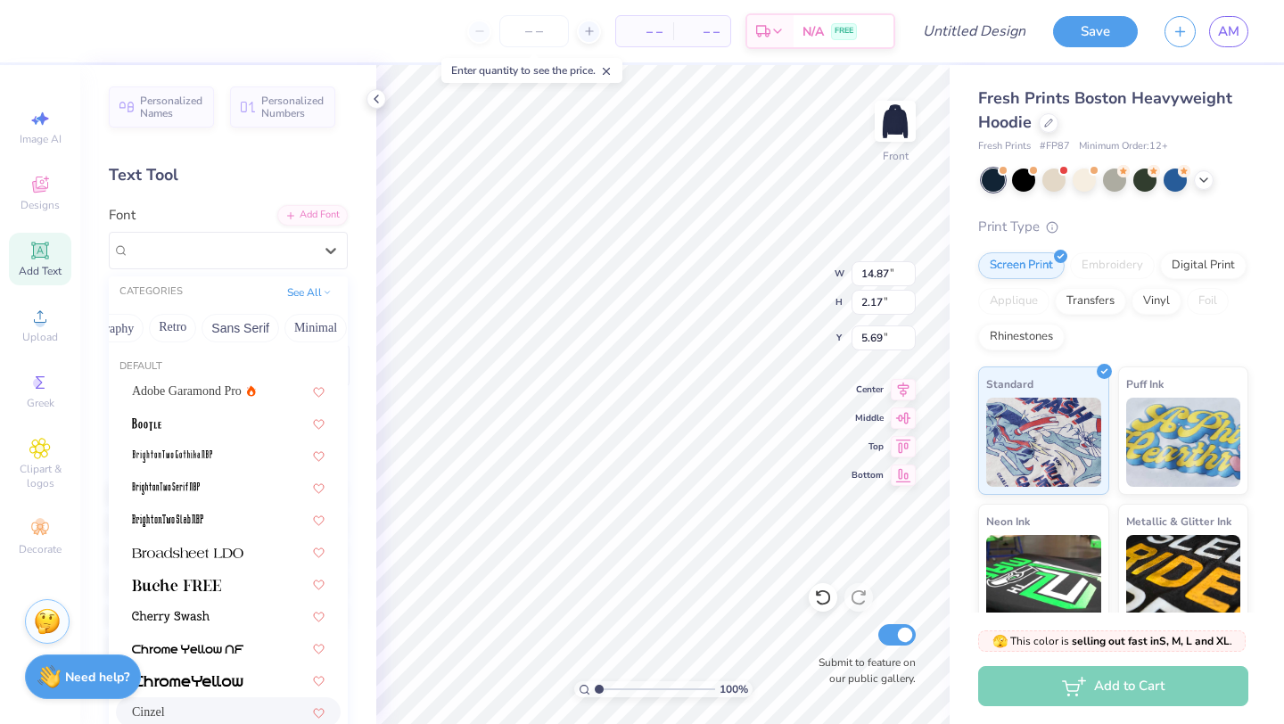
scroll to position [0, 340]
click at [234, 325] on button "Sans Serif" at bounding box center [239, 328] width 78 height 29
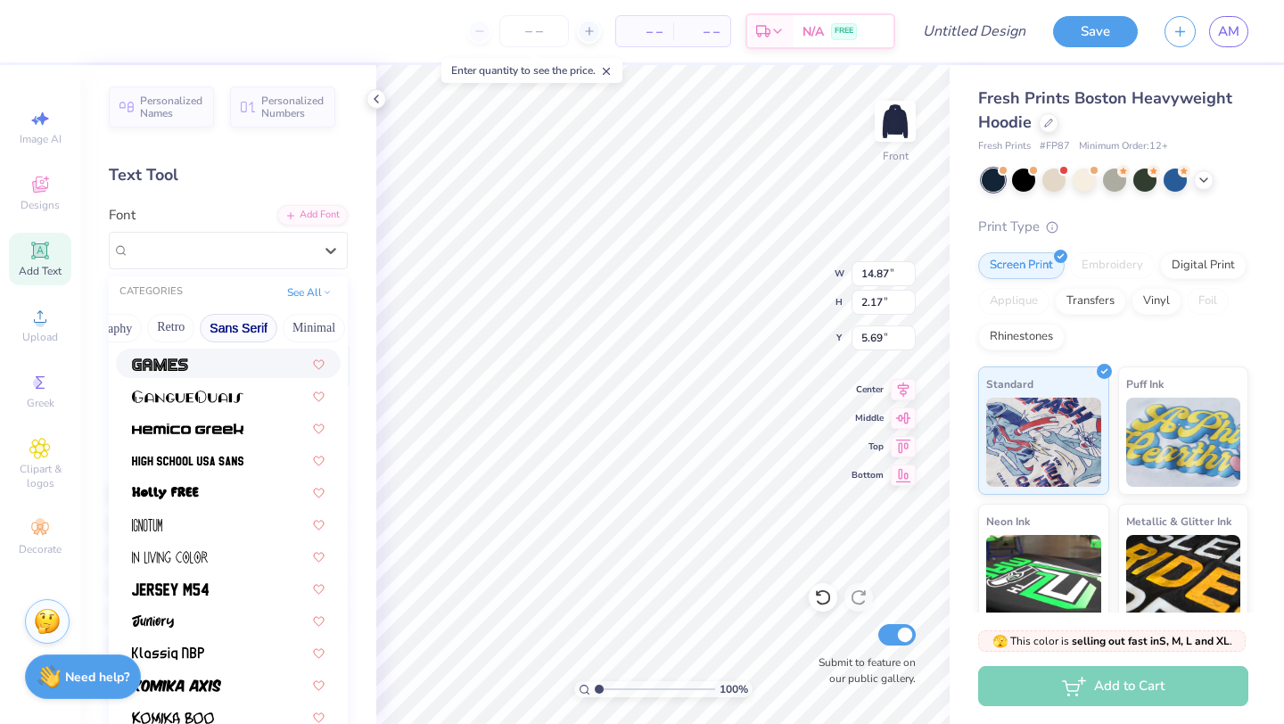
scroll to position [414, 0]
click at [234, 468] on span at bounding box center [187, 458] width 111 height 19
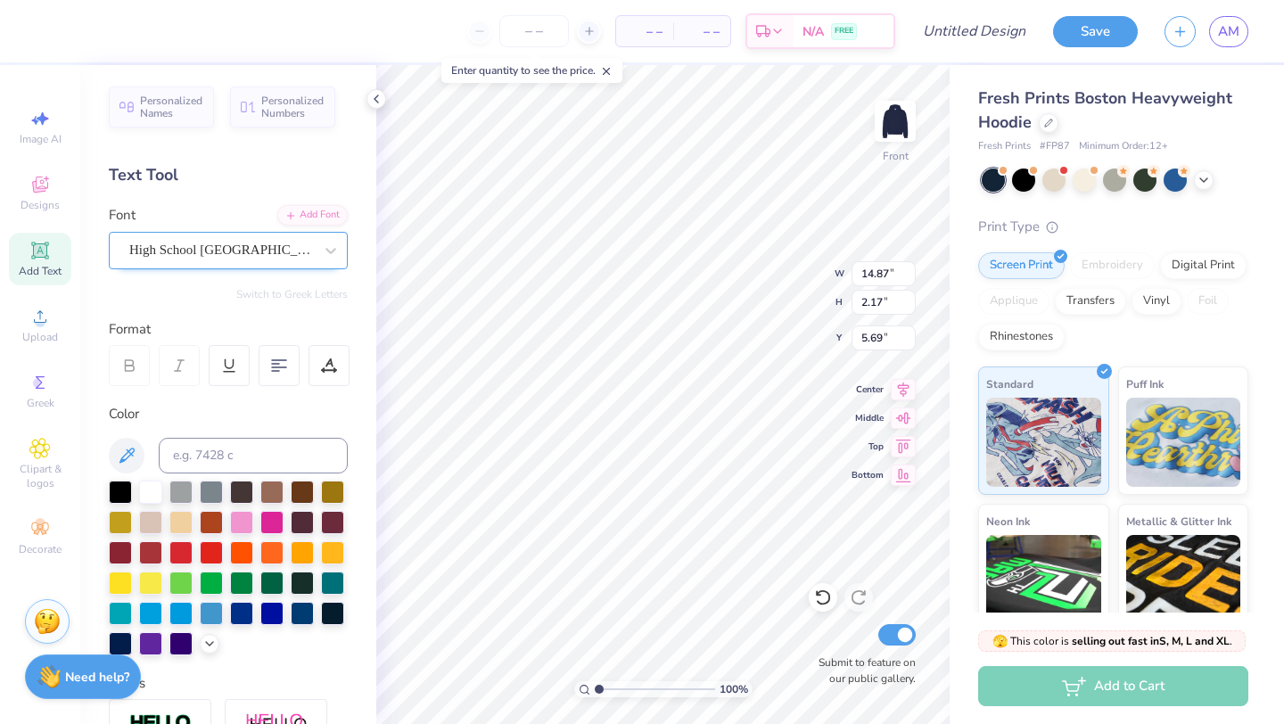
click at [272, 256] on div "High School USA Sans" at bounding box center [220, 250] width 187 height 28
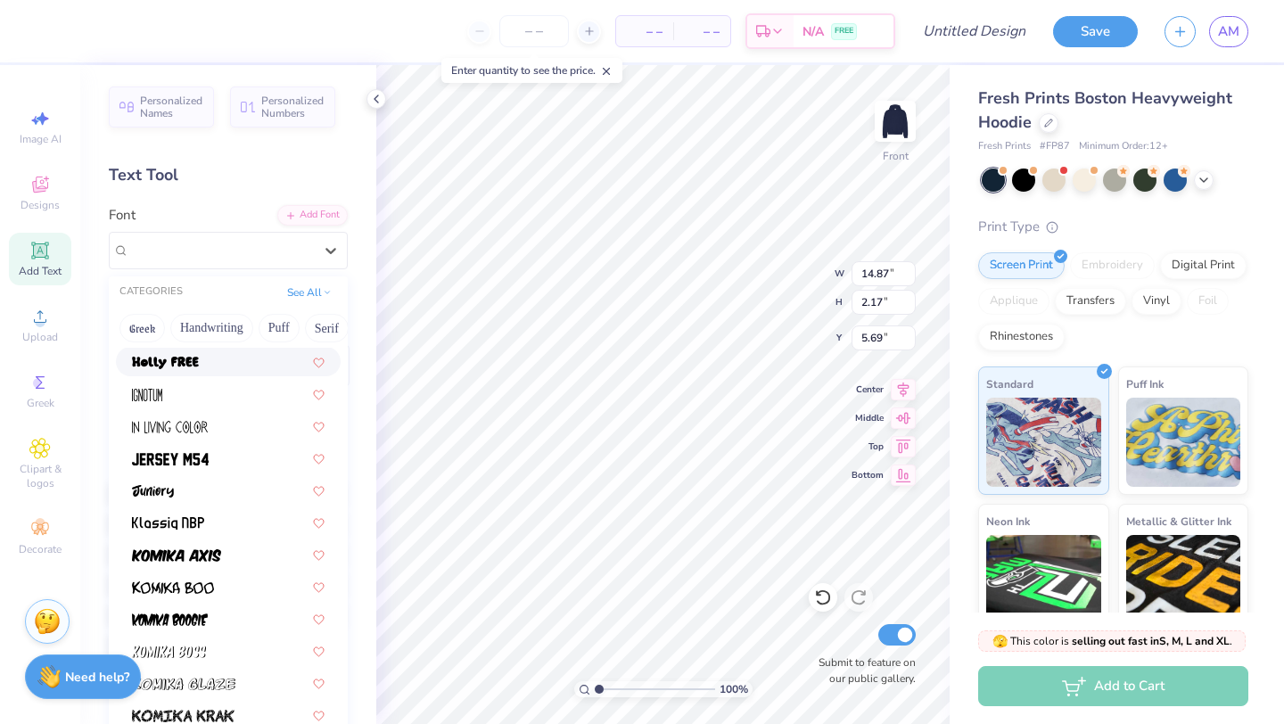
scroll to position [542, 0]
click at [232, 447] on div at bounding box center [228, 458] width 225 height 29
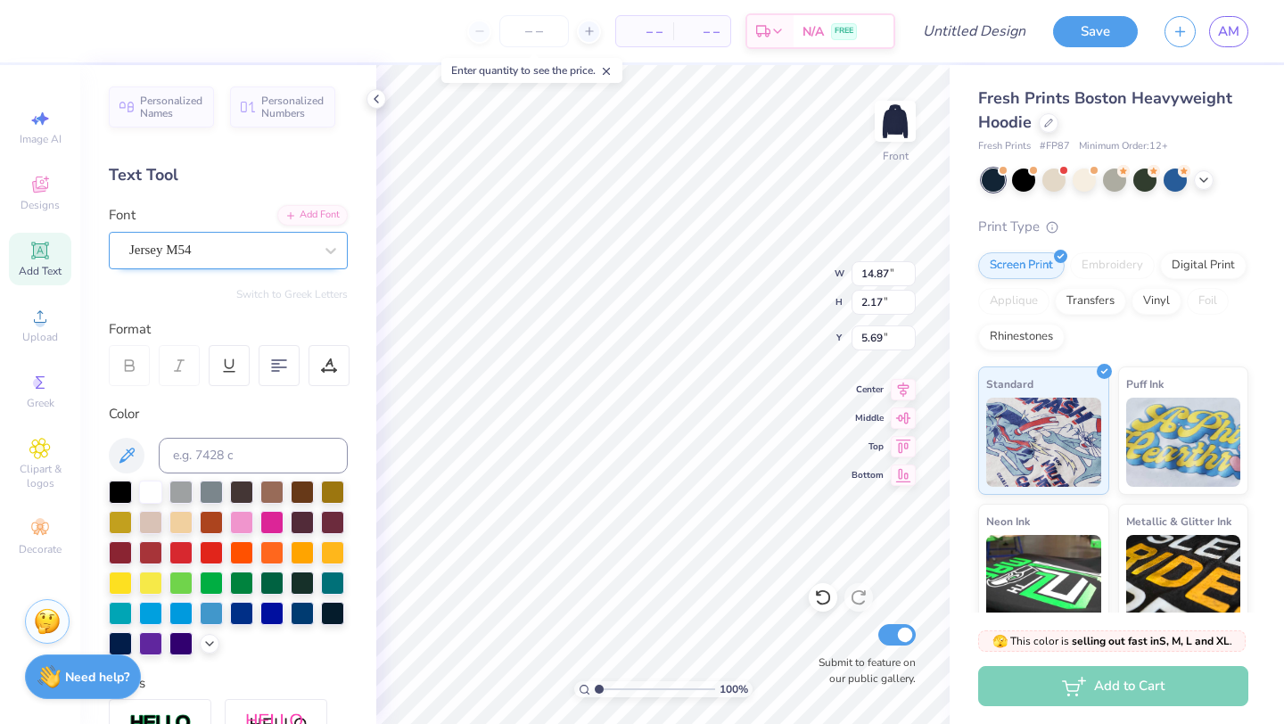
click at [284, 254] on div "Jersey M54" at bounding box center [220, 250] width 187 height 28
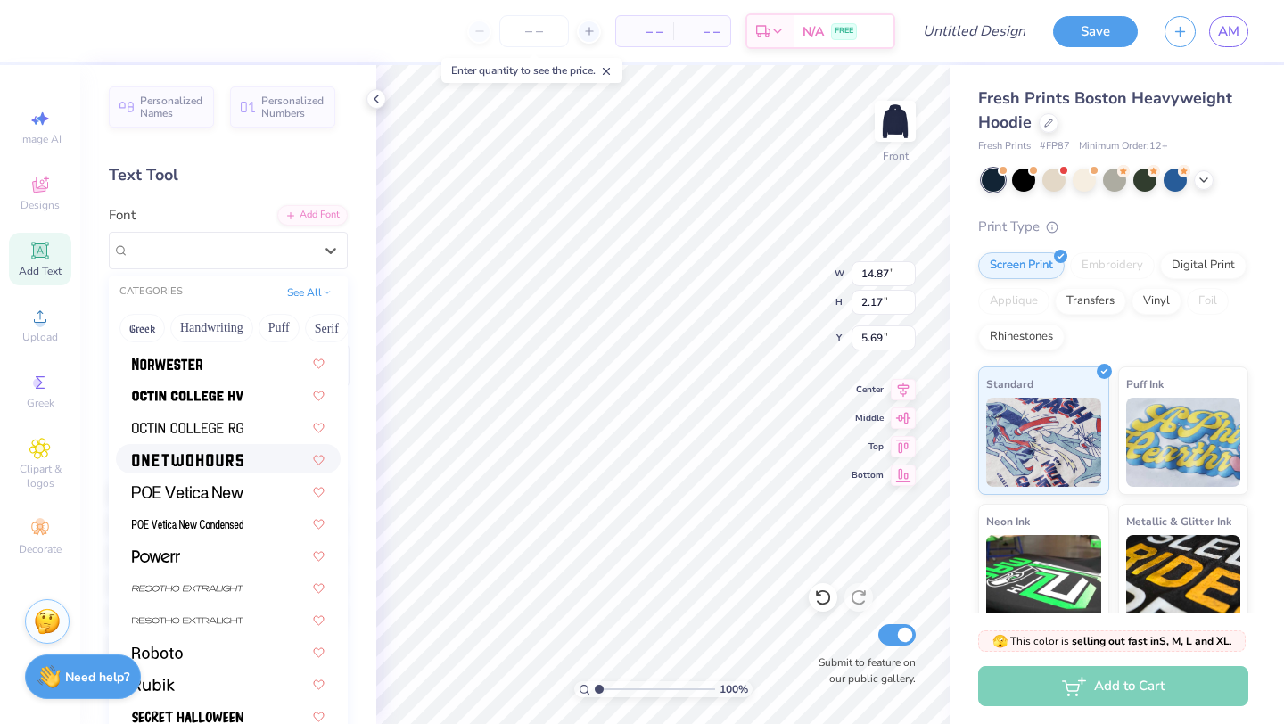
scroll to position [1646, 0]
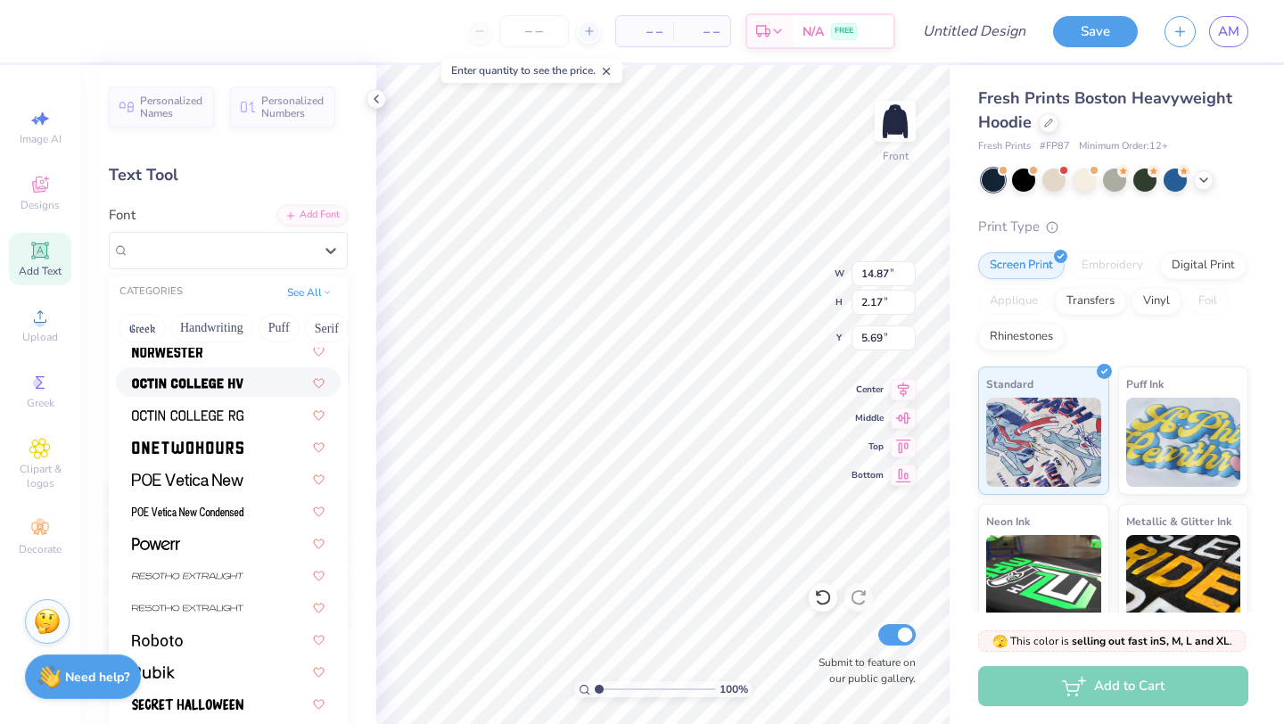
click at [251, 371] on div at bounding box center [228, 381] width 225 height 29
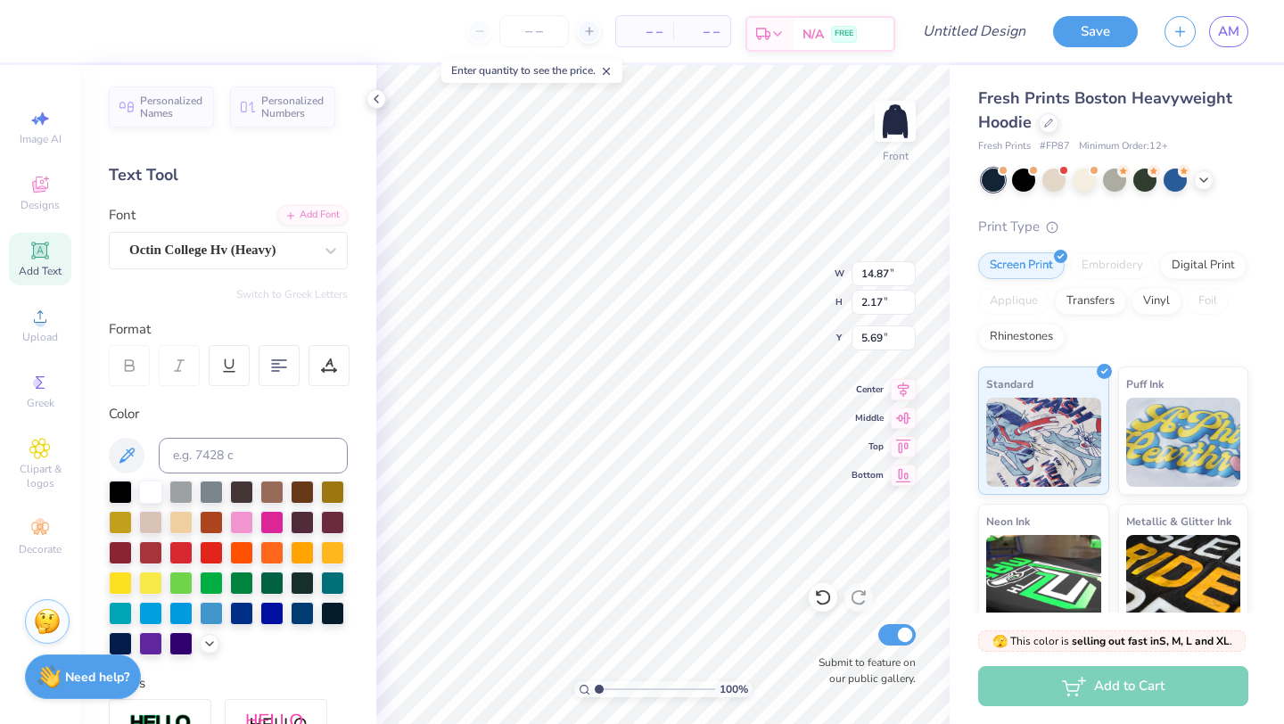
scroll to position [0, 0]
click at [34, 190] on icon at bounding box center [40, 187] width 14 height 12
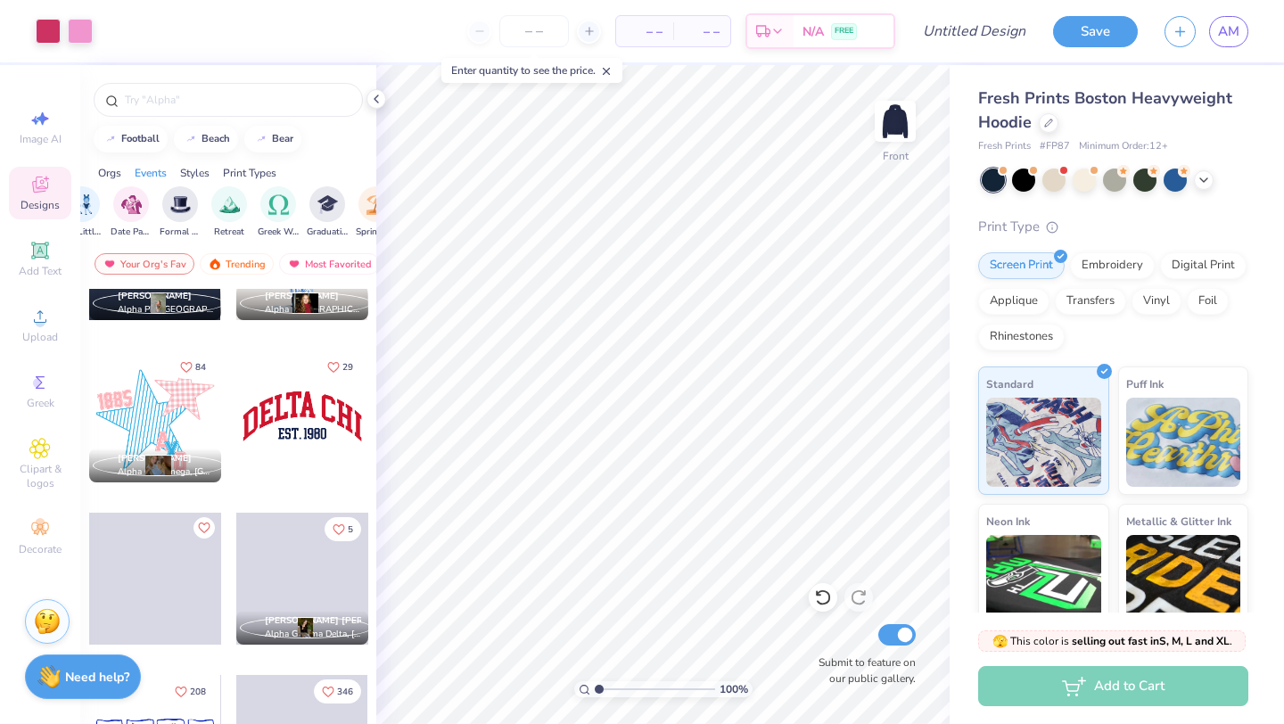
scroll to position [1564, 0]
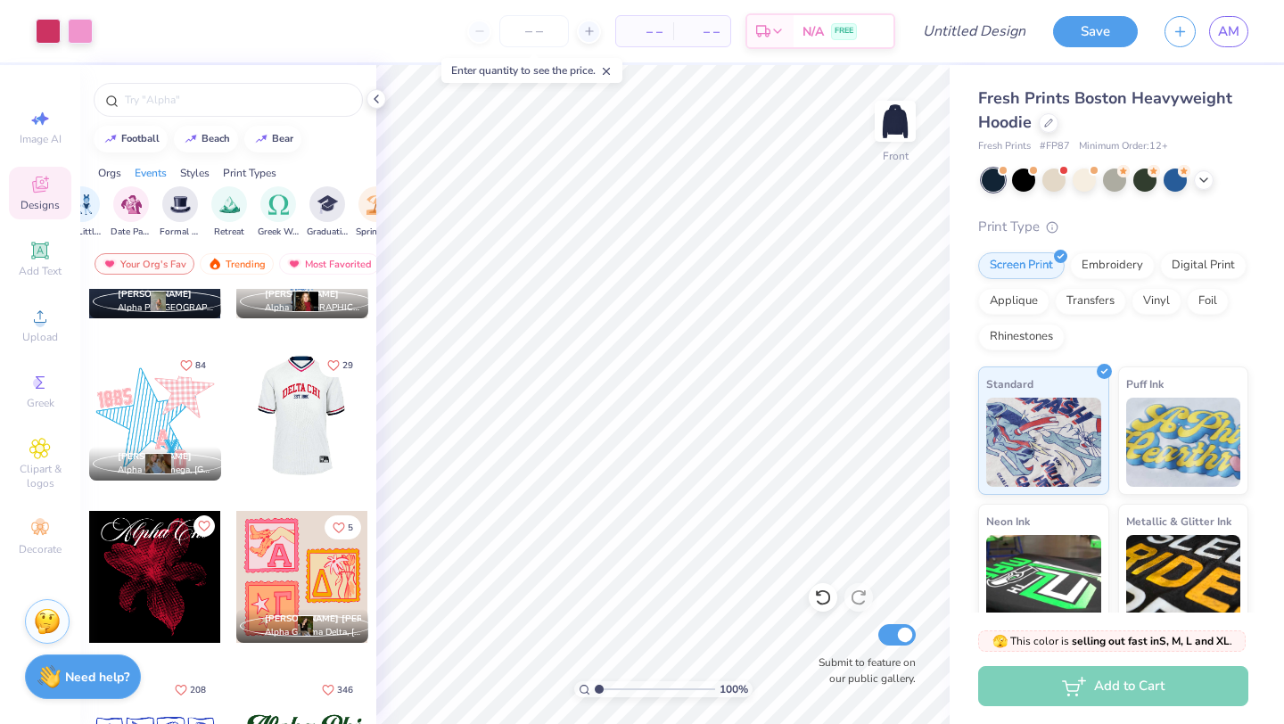
click at [236, 416] on div at bounding box center [170, 415] width 132 height 132
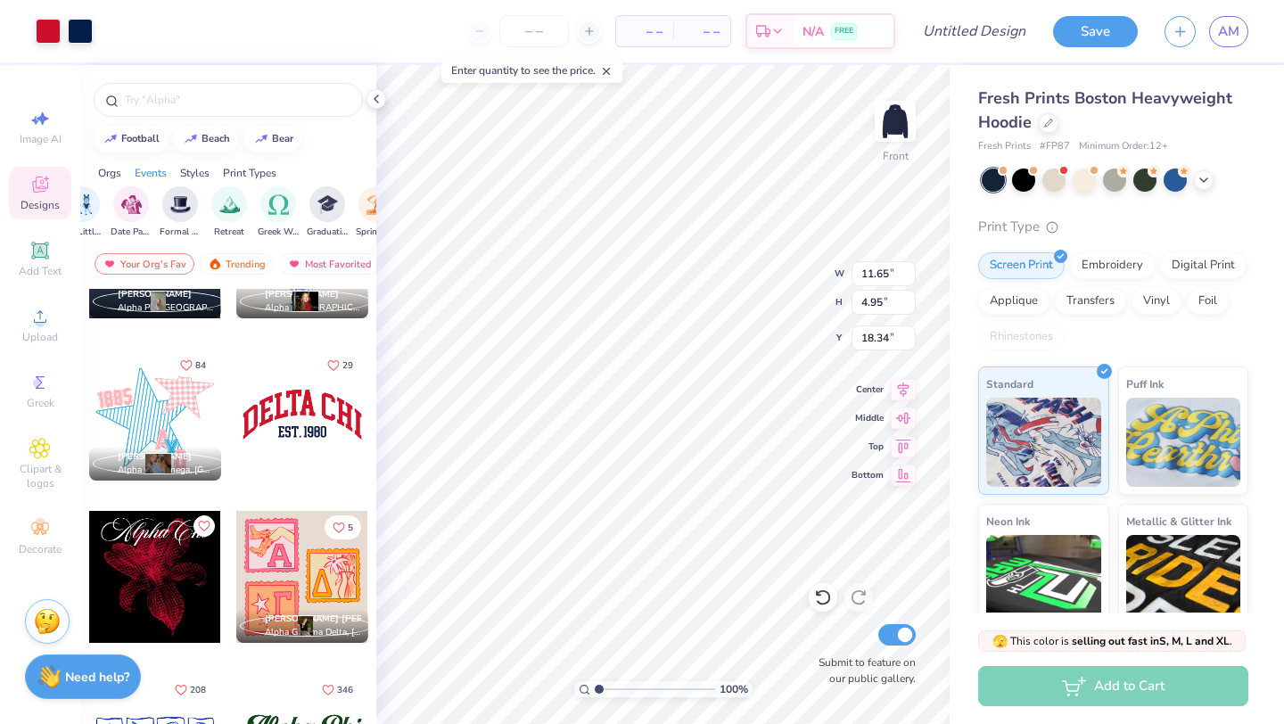
type input "18.34"
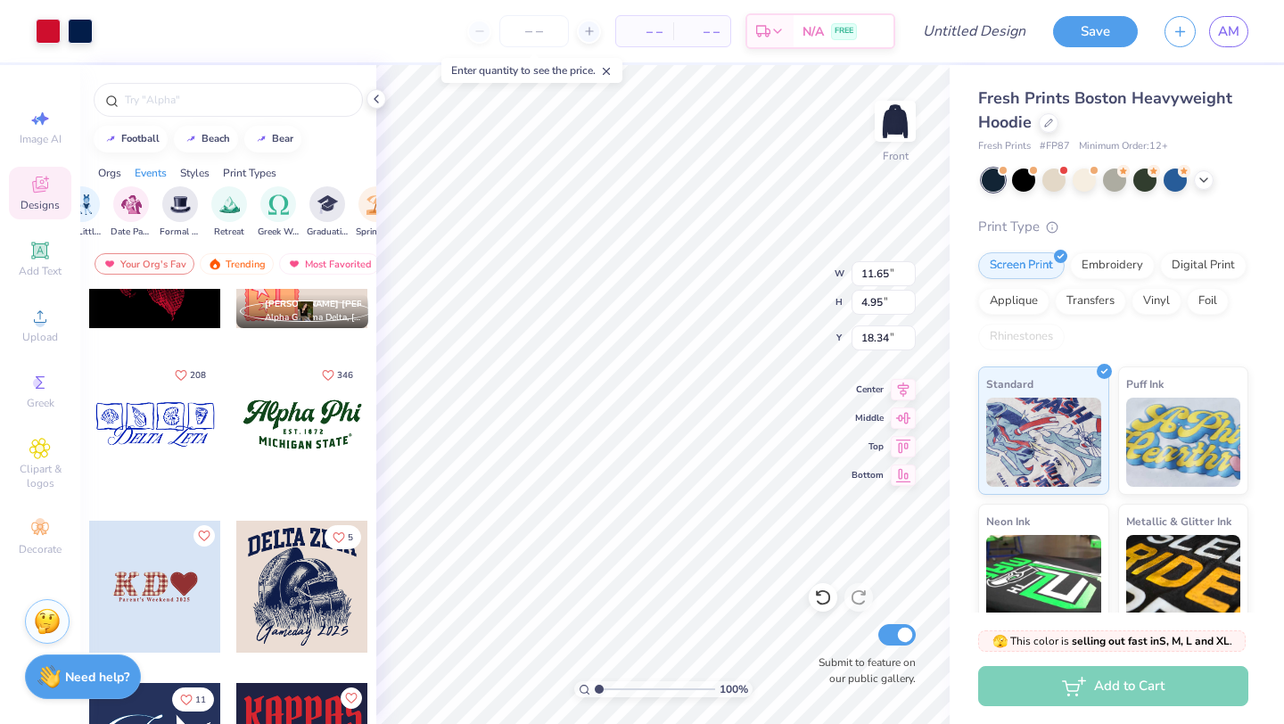
scroll to position [1884, 0]
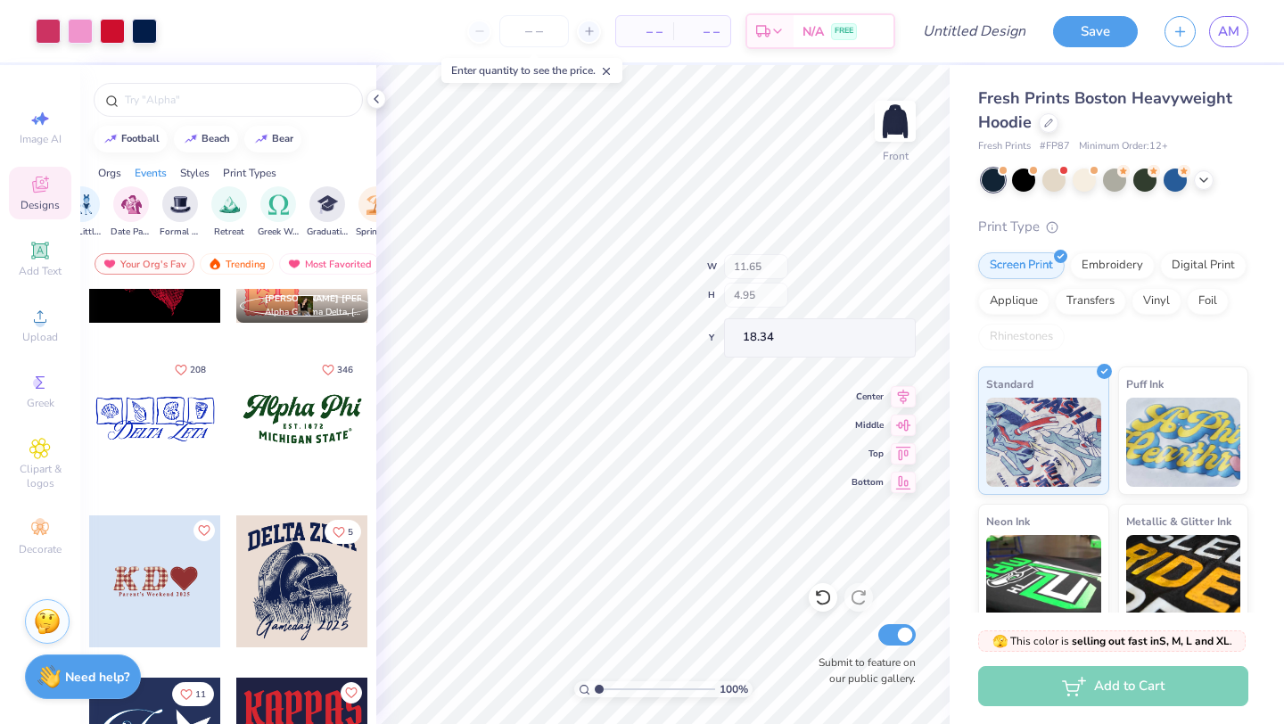
type input "4.69"
type input "1.11"
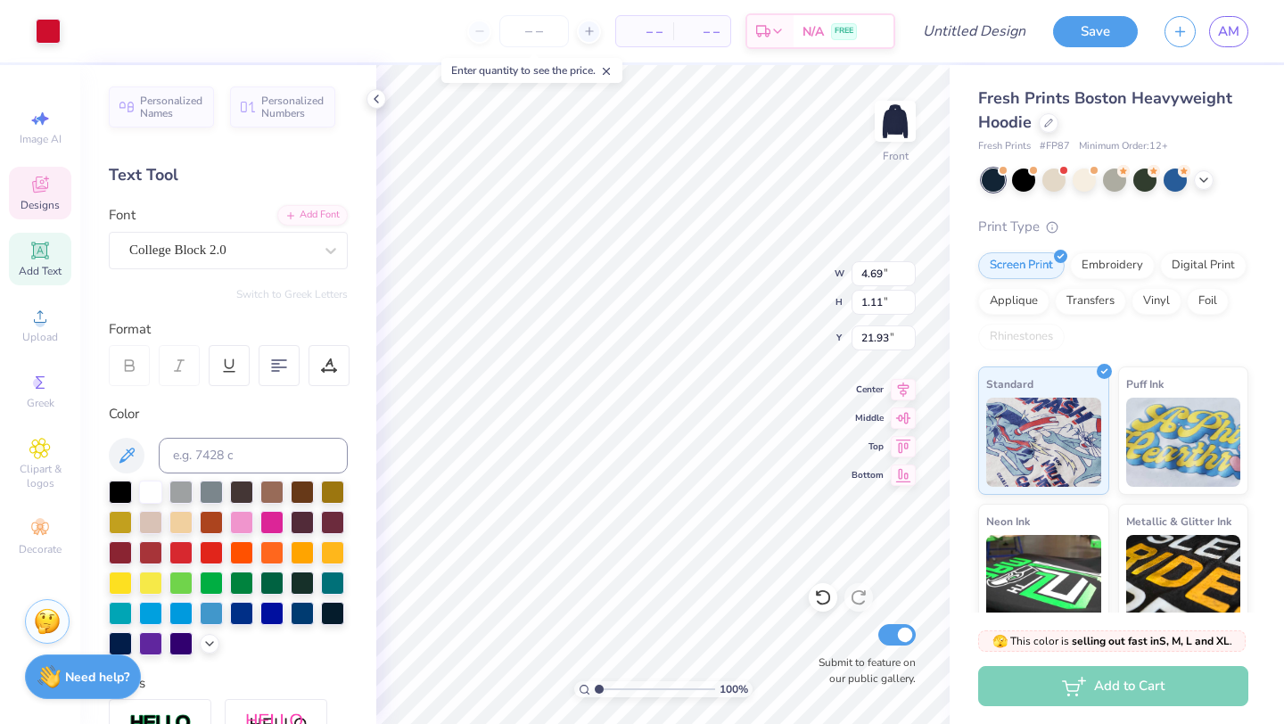
type input "22.17"
type input "11.65"
type input "4.95"
type input "18.34"
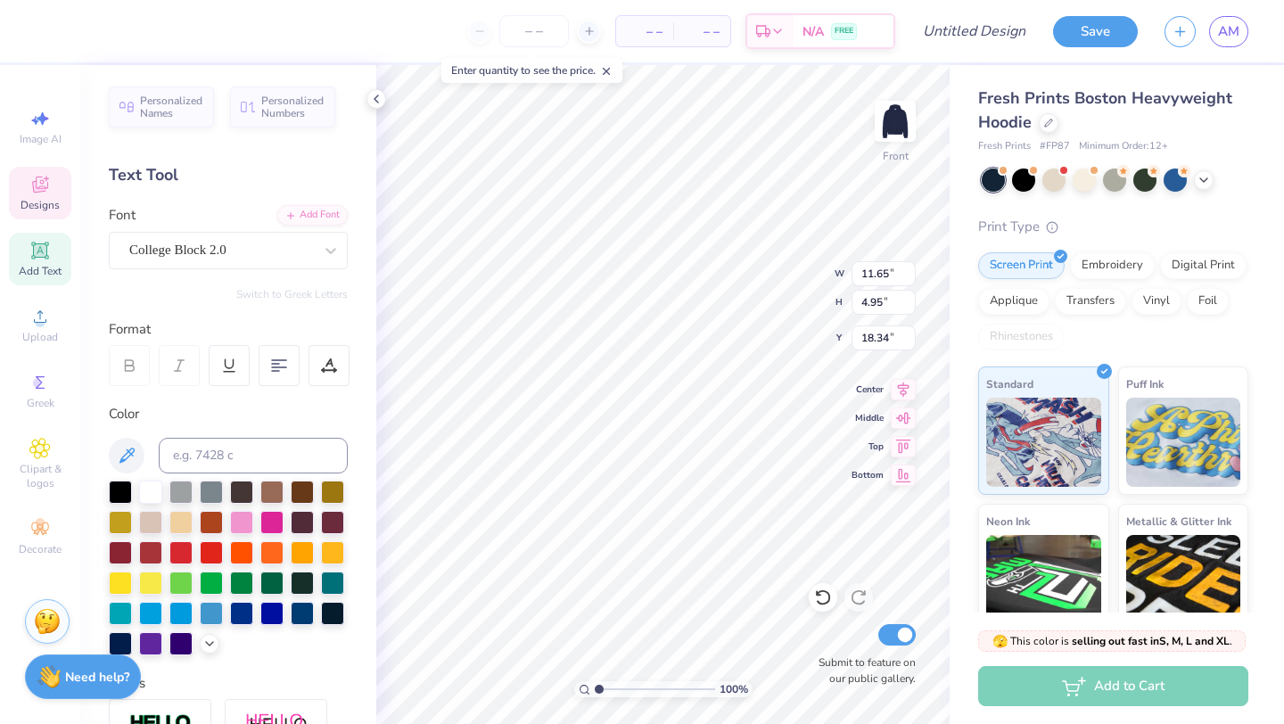
type textarea "D"
type textarea "Tologs"
click at [243, 521] on div at bounding box center [241, 520] width 23 height 23
type input "4.69"
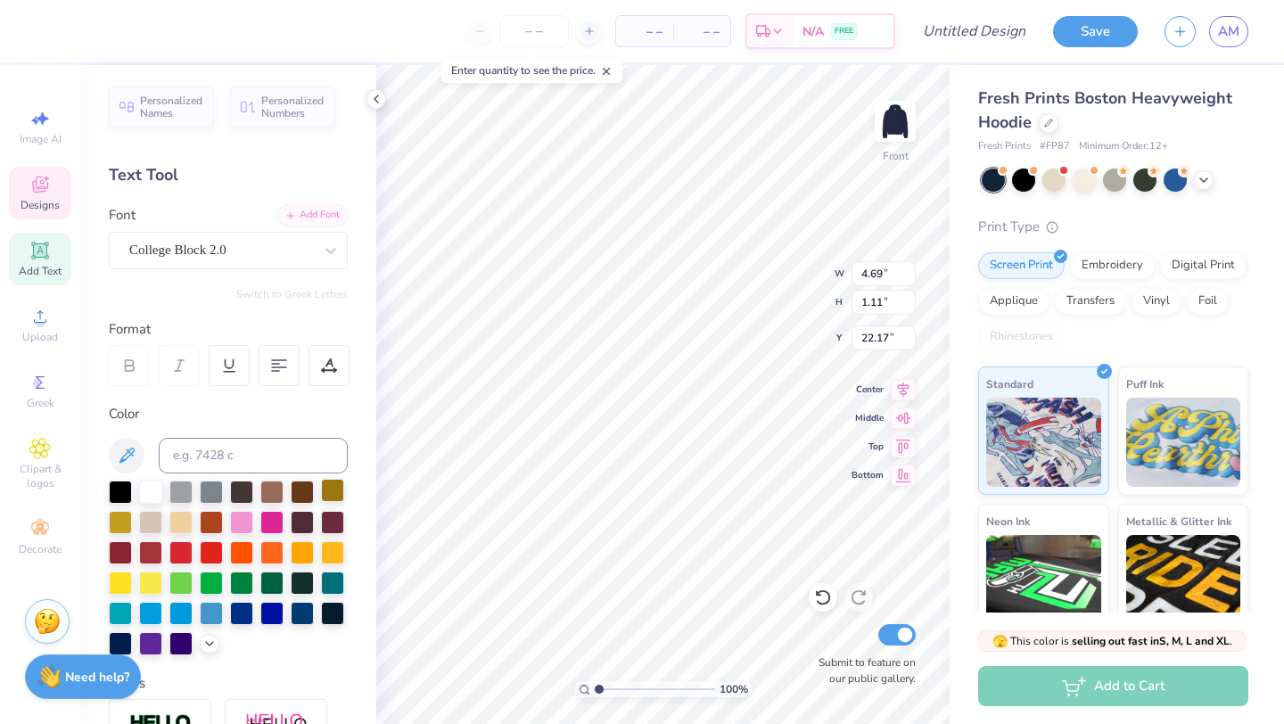
type input "1.11"
type input "22.17"
type textarea "e"
click at [246, 515] on div at bounding box center [241, 520] width 23 height 23
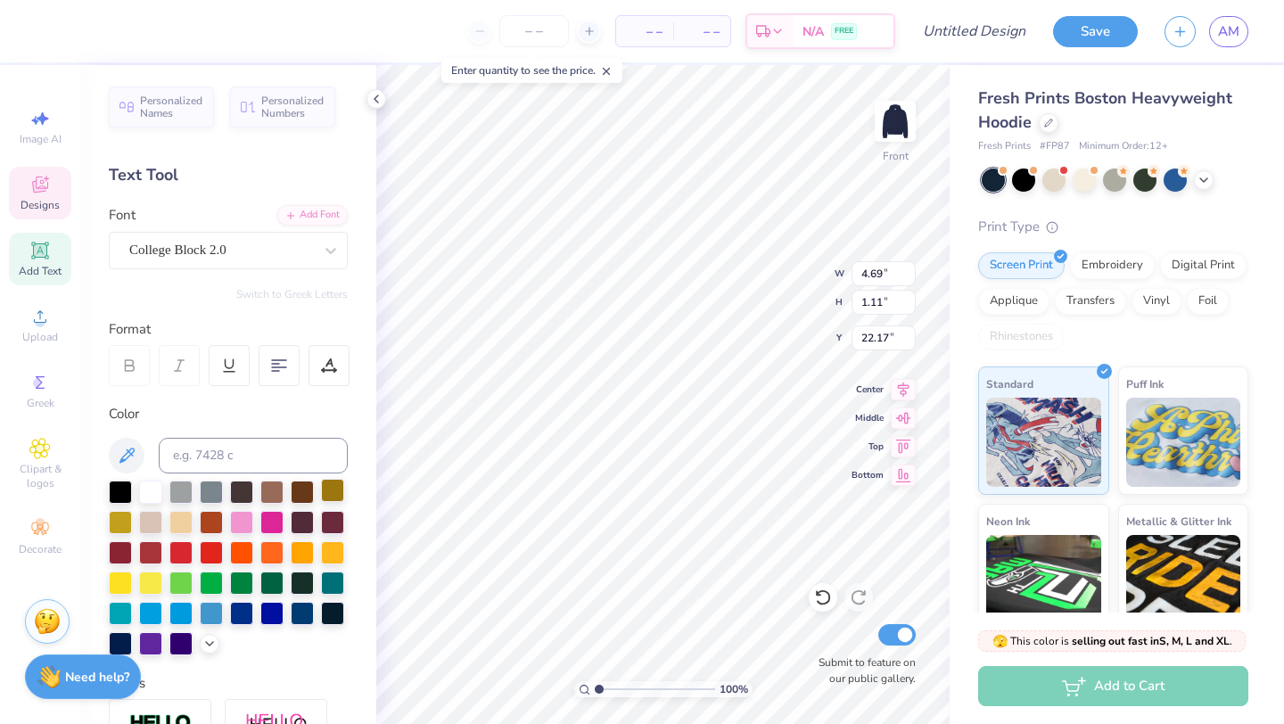
type textarea "EST 2026"
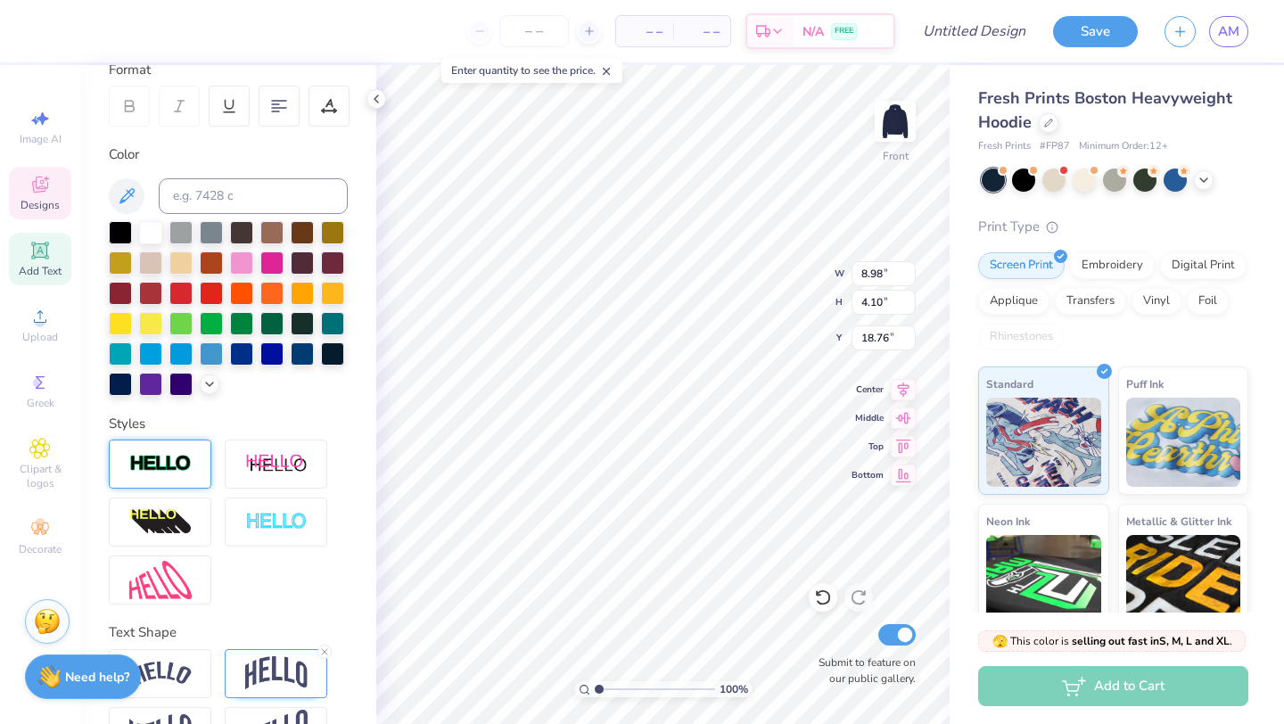
scroll to position [312, 0]
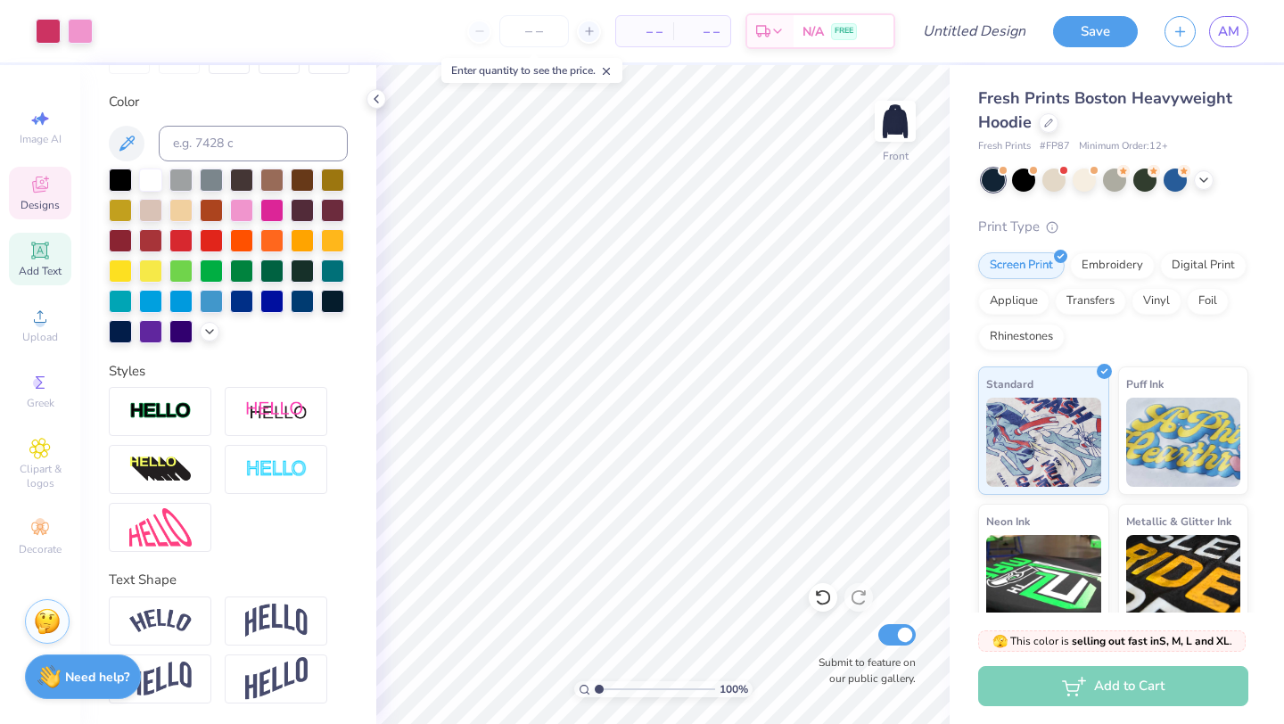
click at [42, 196] on div "Designs" at bounding box center [40, 193] width 62 height 53
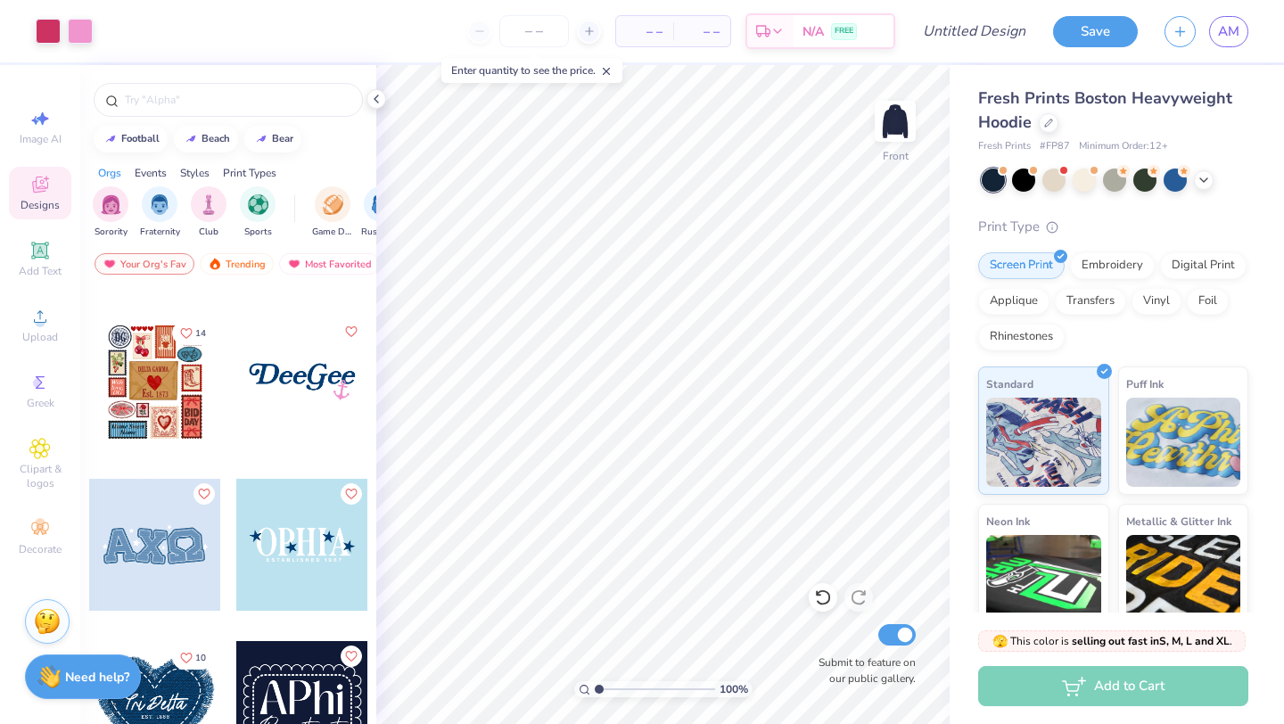
scroll to position [4195, 0]
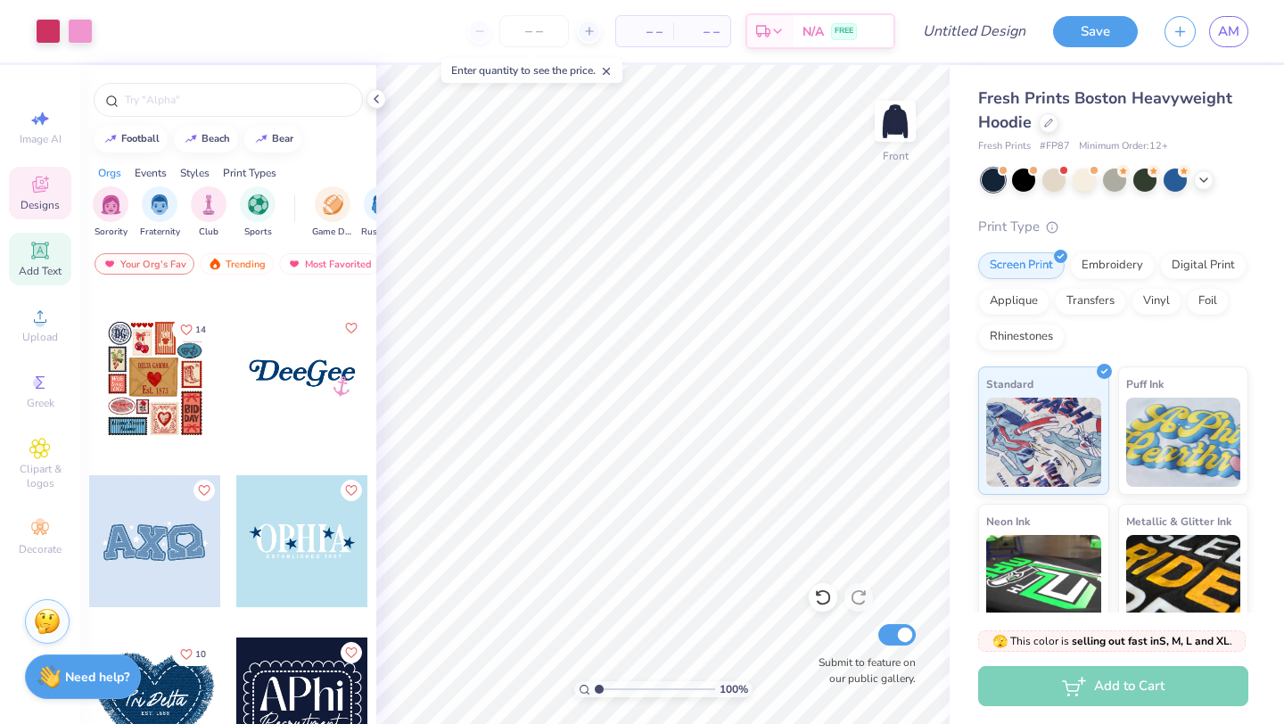
click at [44, 271] on span "Add Text" at bounding box center [40, 271] width 43 height 14
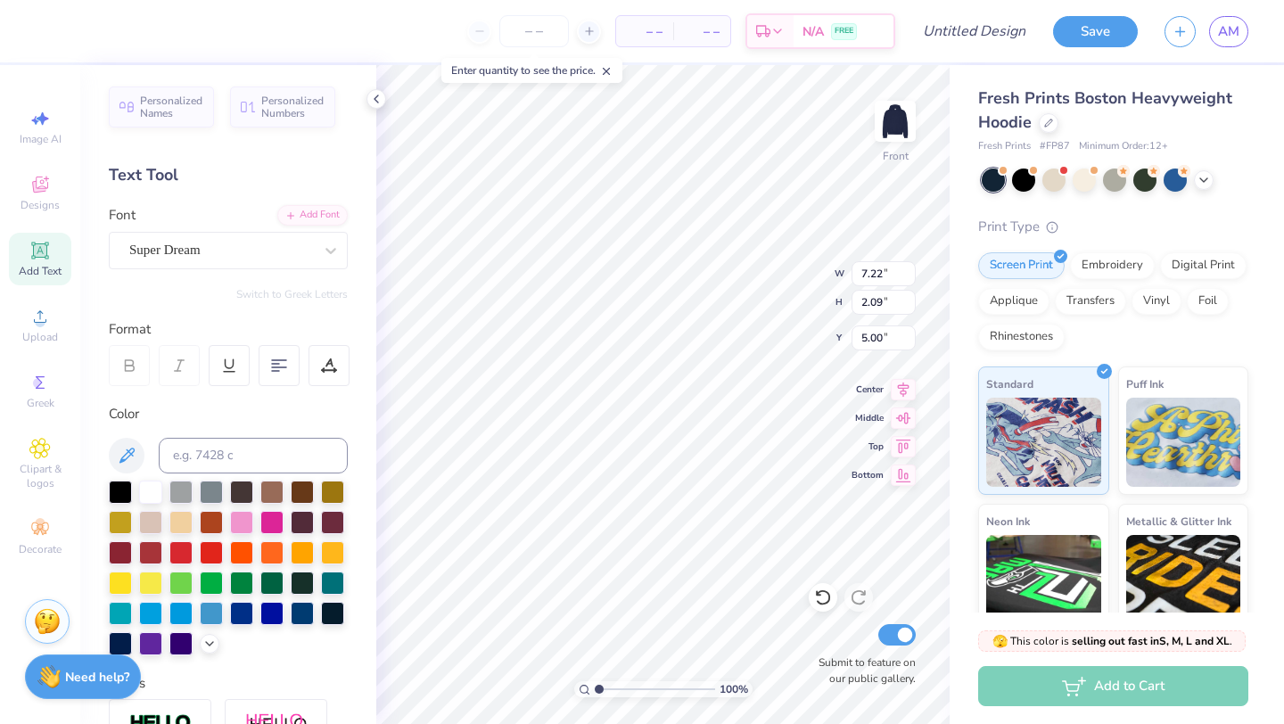
type input "5.00"
type textarea "T"
click at [316, 211] on div "Add Font" at bounding box center [312, 213] width 70 height 21
click at [259, 231] on div "Font Super Dream" at bounding box center [228, 237] width 239 height 64
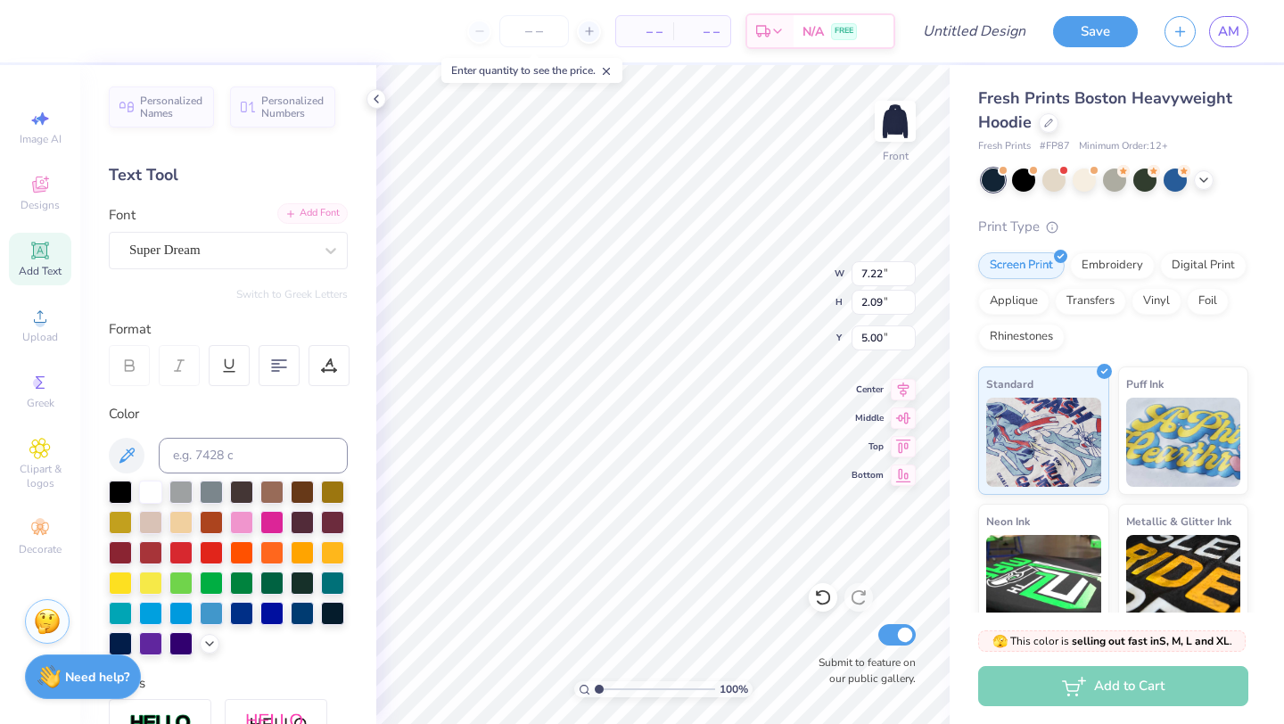
click at [311, 214] on div "Add Font" at bounding box center [312, 213] width 70 height 21
click at [307, 221] on div "Add Font" at bounding box center [312, 213] width 70 height 21
click at [251, 270] on div "Personalized Names Personalized Numbers Text Tool Add Font Font Super Dream Swi…" at bounding box center [228, 394] width 296 height 659
click at [311, 210] on div "Add Font" at bounding box center [312, 213] width 70 height 21
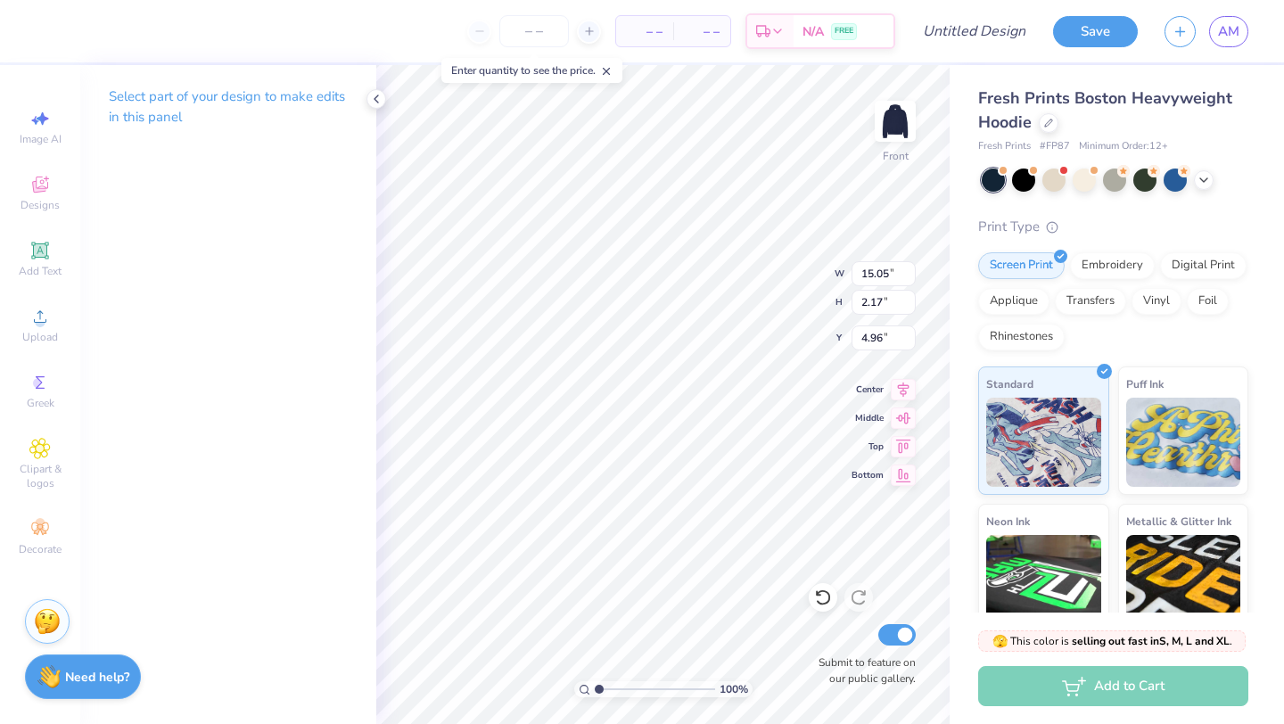
scroll to position [0, 0]
type textarea "S"
click at [48, 188] on icon at bounding box center [39, 184] width 21 height 21
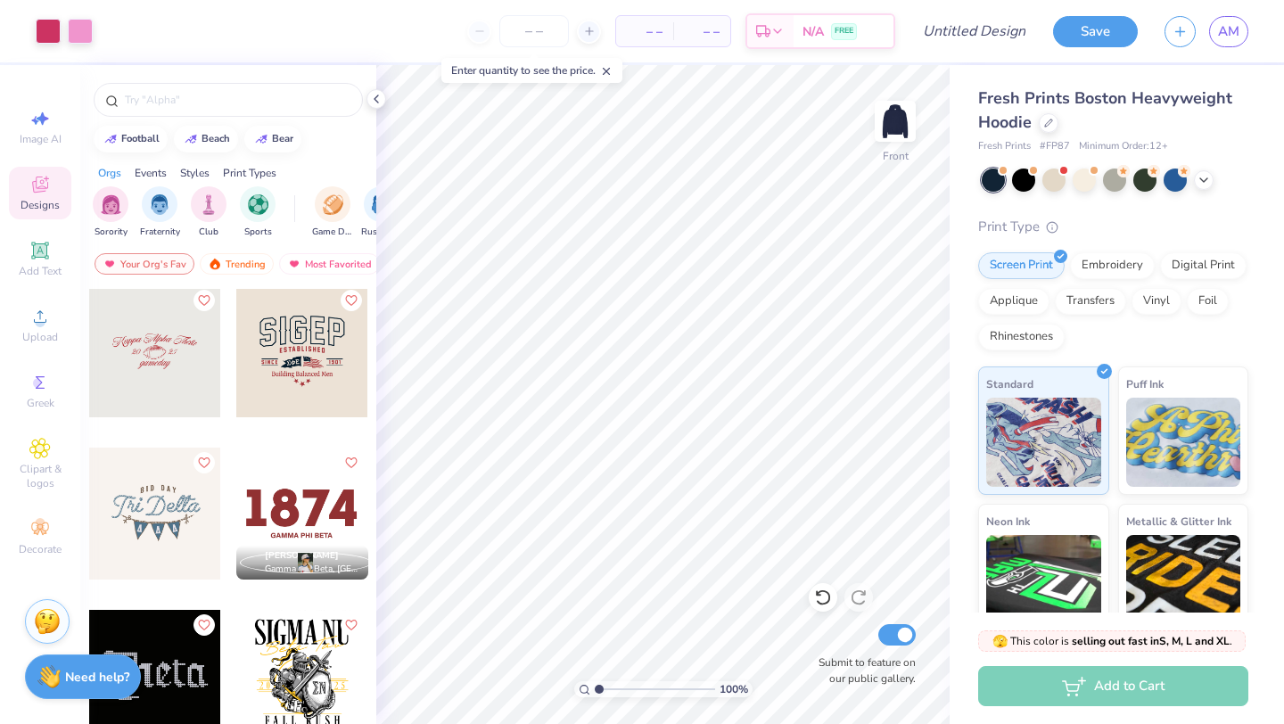
scroll to position [5300, 0]
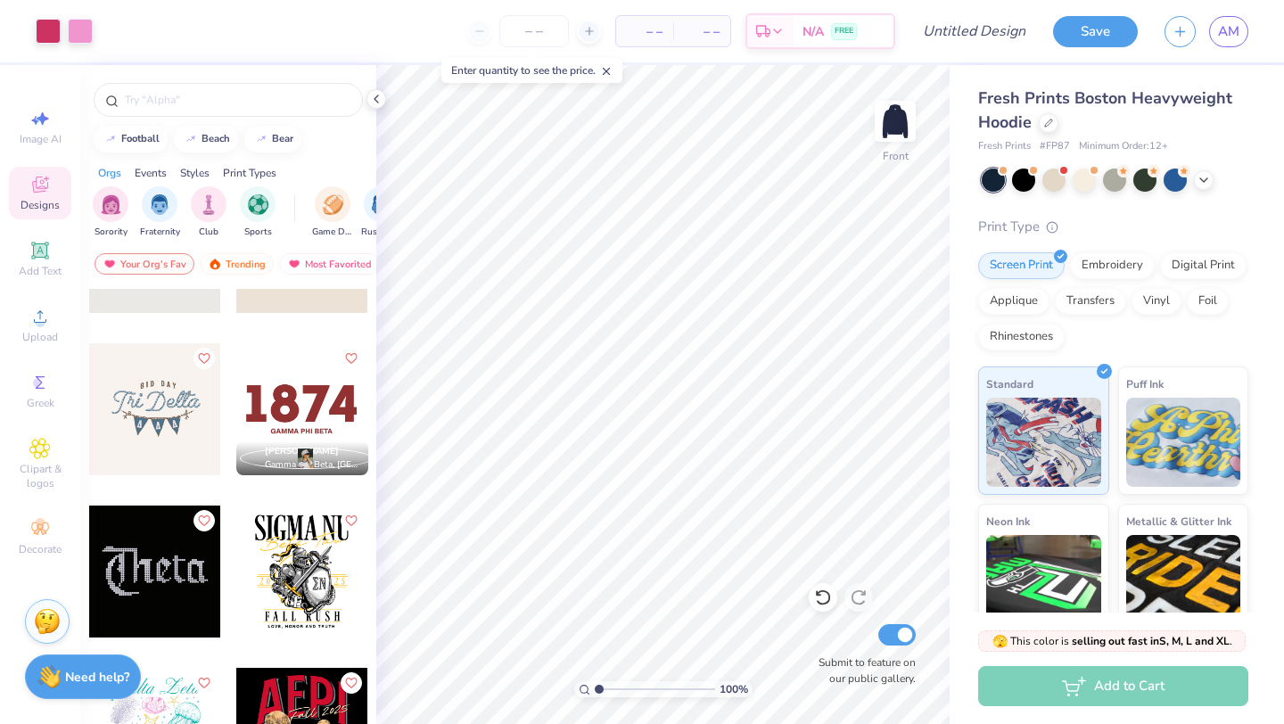
click at [333, 398] on div at bounding box center [302, 409] width 132 height 132
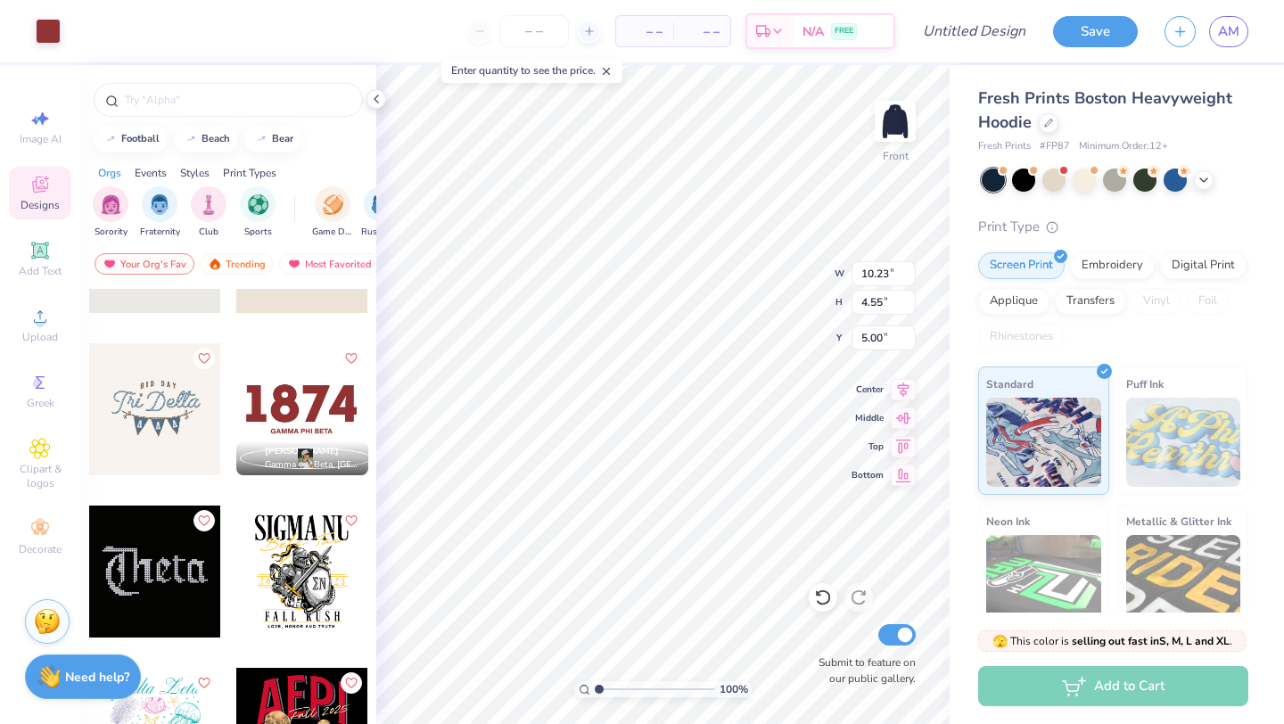
type input "5.00"
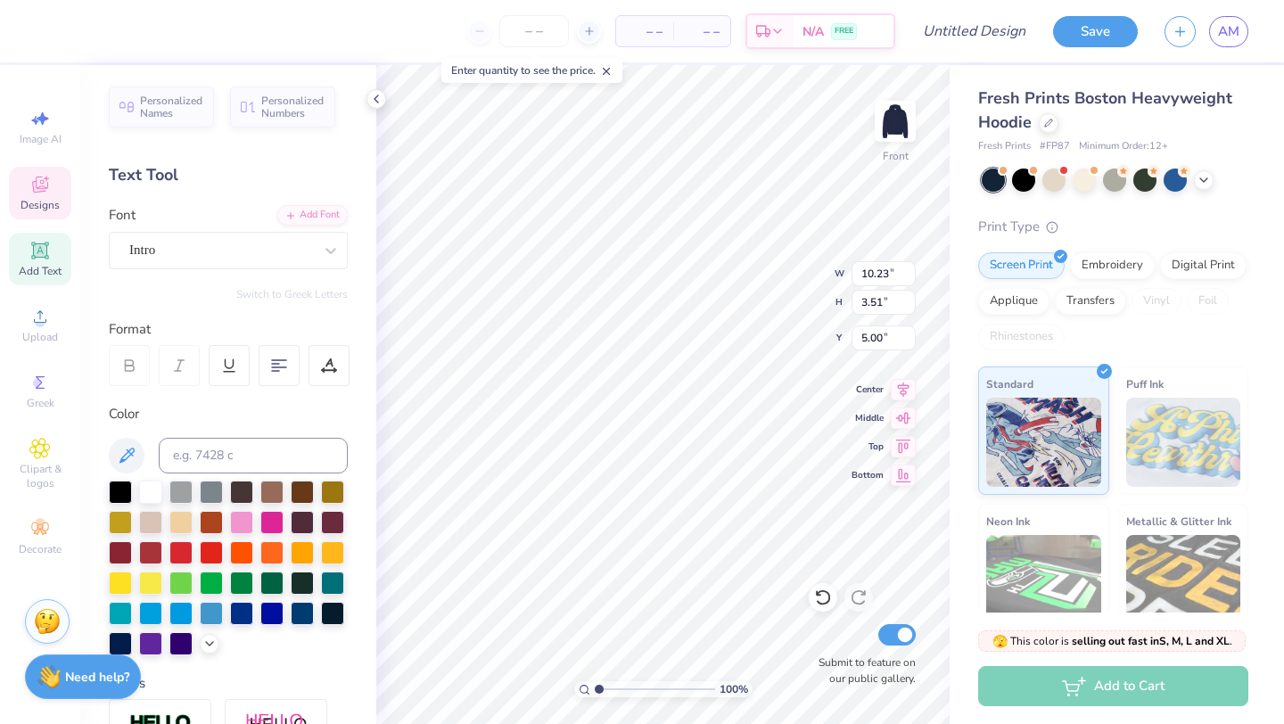
type textarea "1"
type textarea "S"
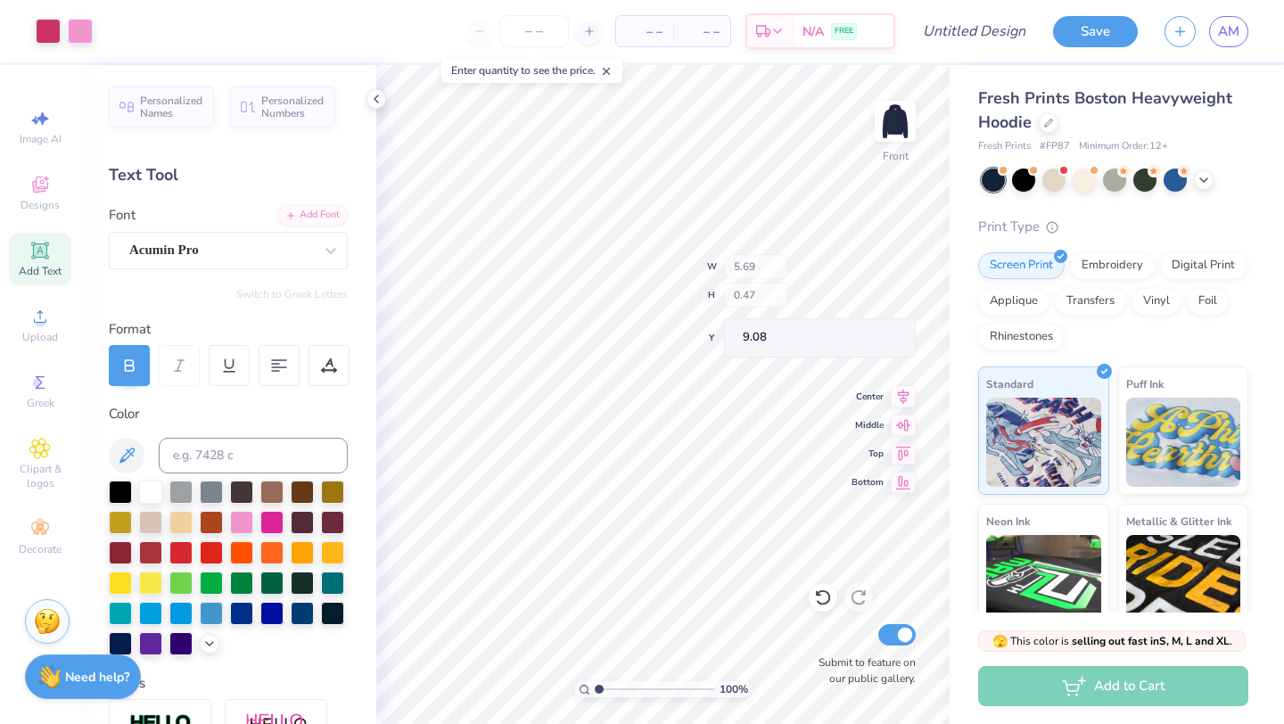
type input "5.69"
type input "0.47"
type input "9.08"
click at [35, 193] on icon at bounding box center [39, 184] width 21 height 21
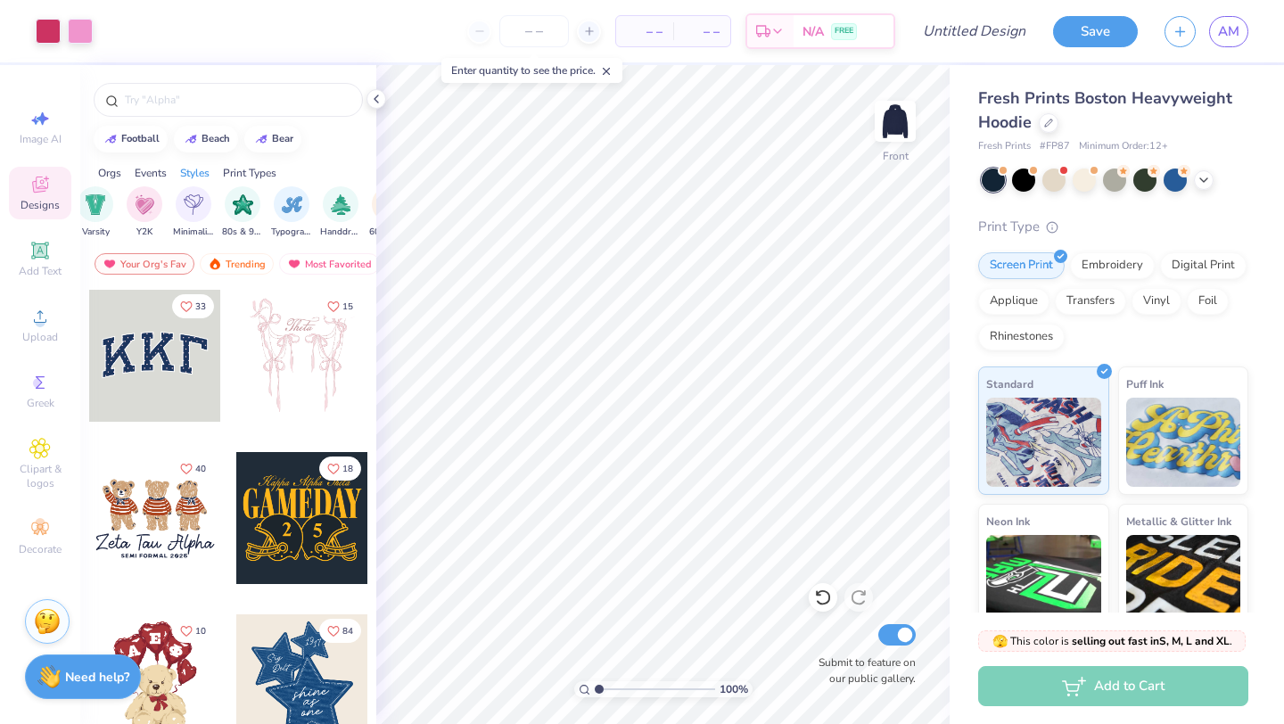
scroll to position [0, 999]
click at [199, 209] on img "filter for Minimalist" at bounding box center [193, 203] width 20 height 21
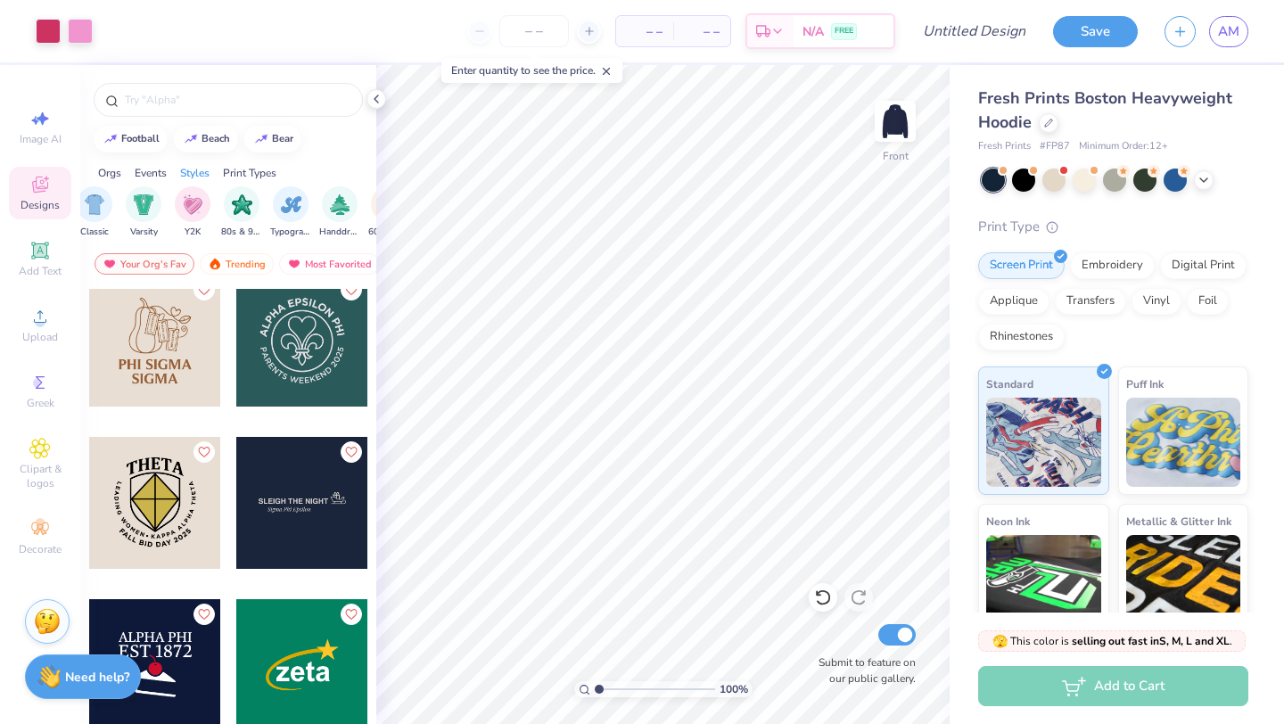
scroll to position [8873, 0]
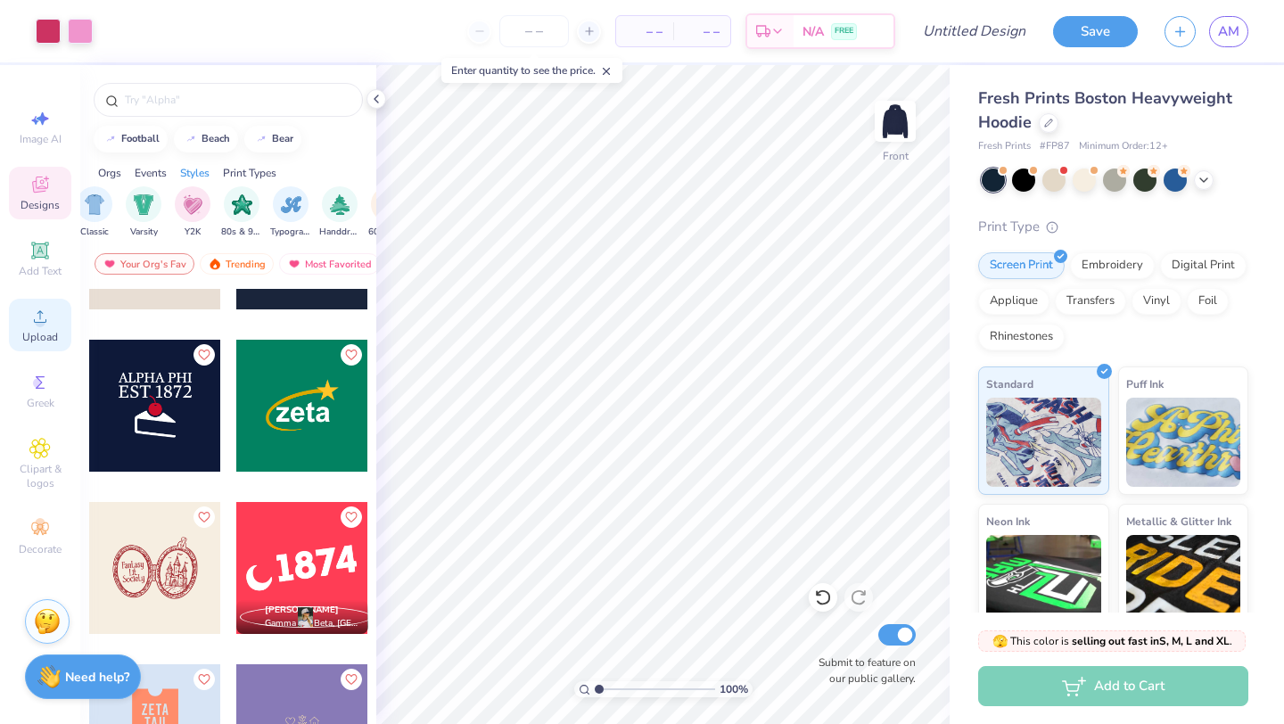
click at [37, 330] on span "Upload" at bounding box center [40, 337] width 36 height 14
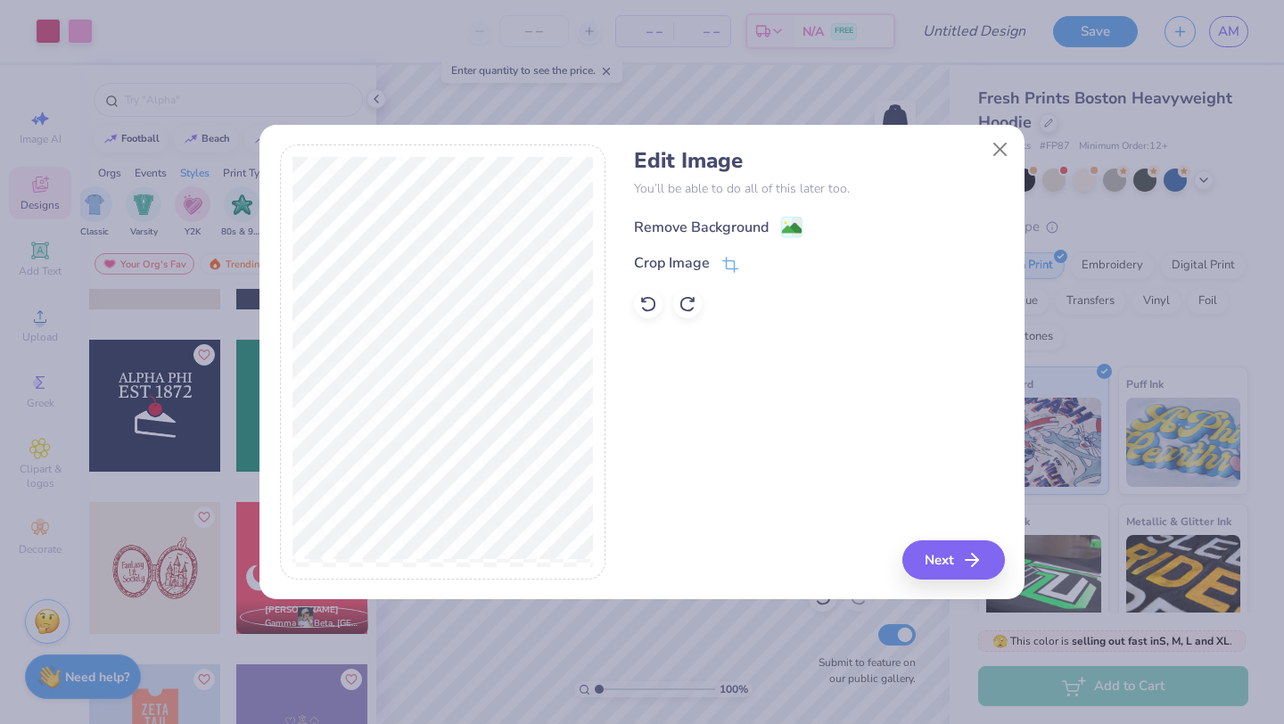
click at [750, 226] on div "Remove Background" at bounding box center [701, 227] width 135 height 21
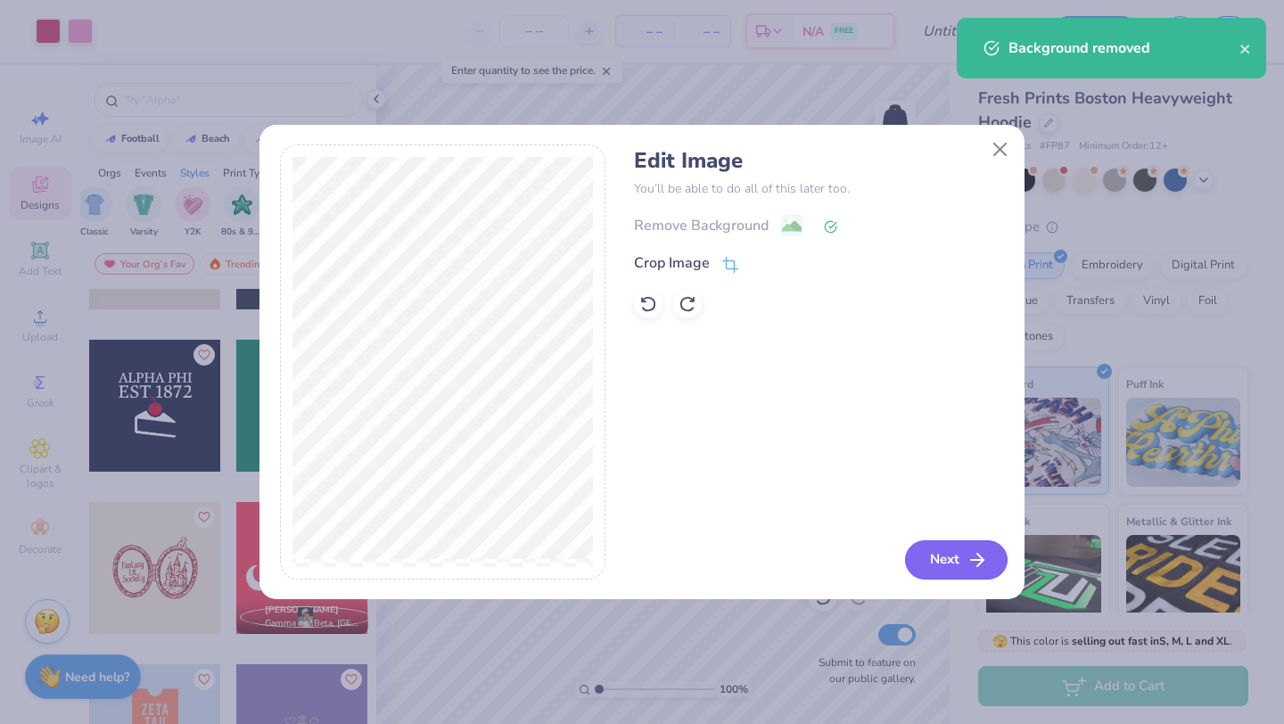
click at [943, 563] on button "Next" at bounding box center [956, 559] width 103 height 39
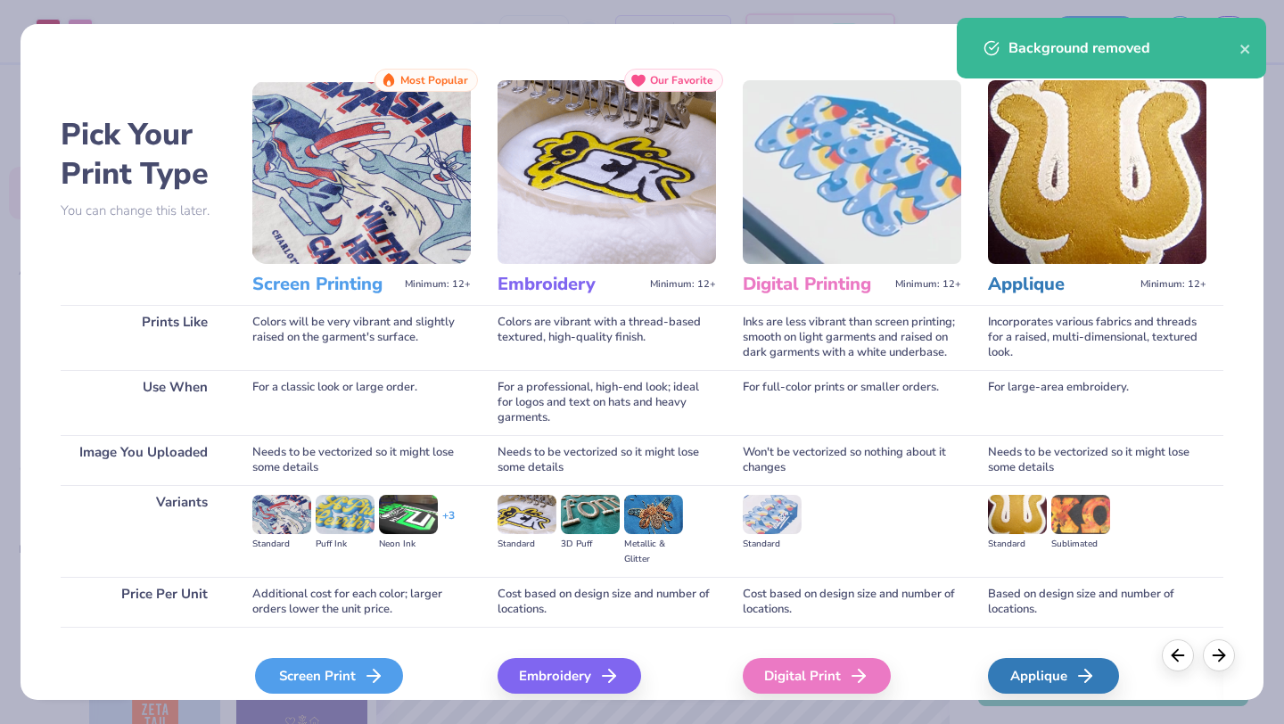
click at [281, 680] on div "Screen Print" at bounding box center [329, 676] width 148 height 36
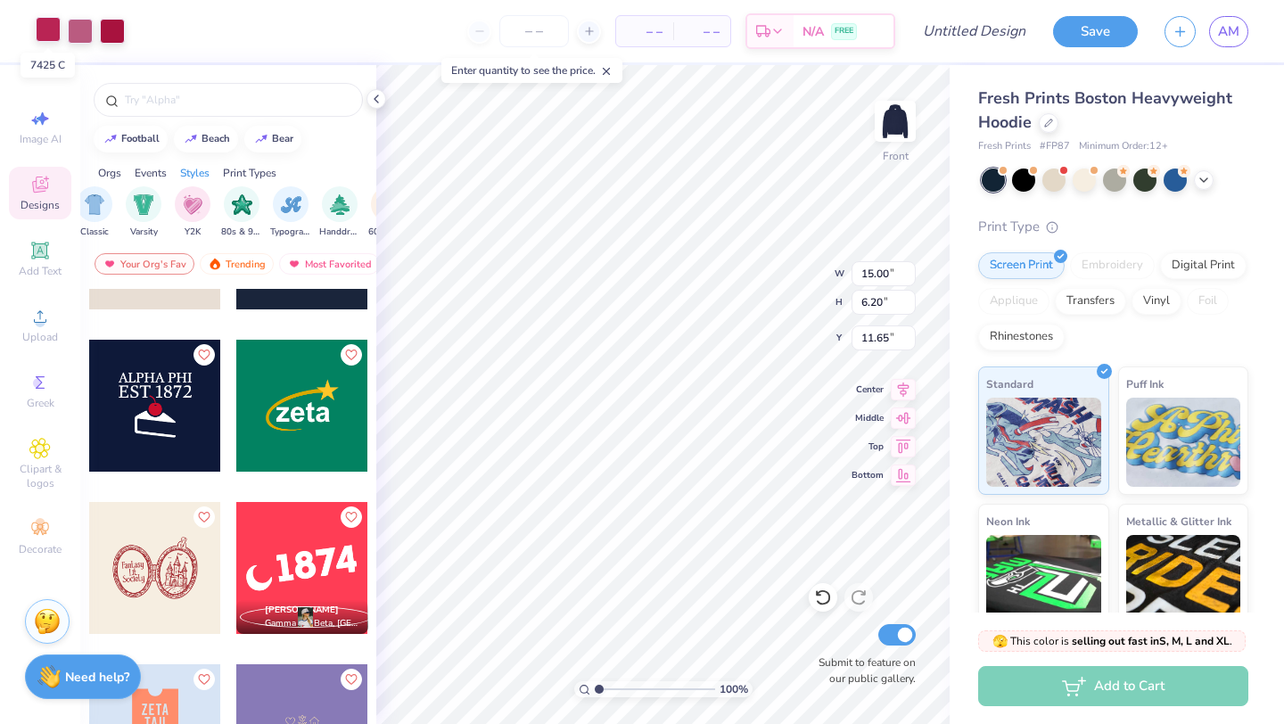
click at [50, 29] on div at bounding box center [48, 29] width 25 height 25
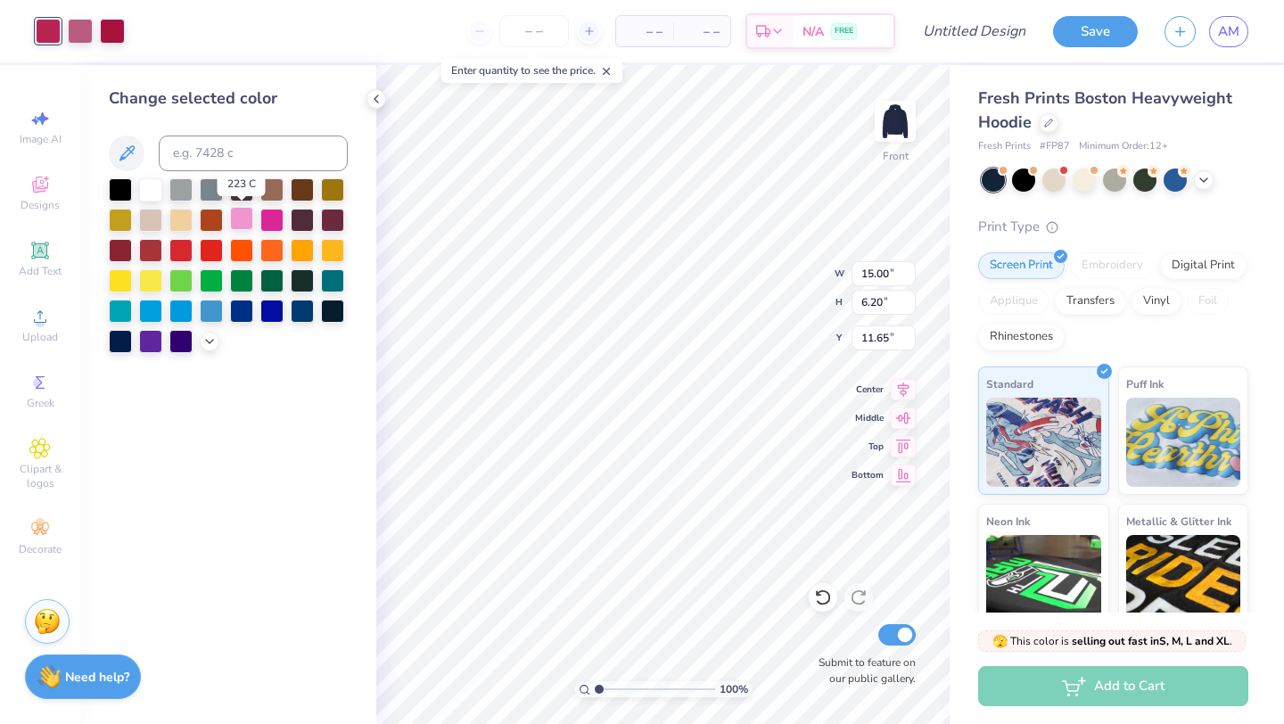
click at [252, 221] on div at bounding box center [241, 218] width 23 height 23
click at [248, 218] on div at bounding box center [241, 218] width 23 height 23
click at [81, 36] on div at bounding box center [80, 29] width 25 height 25
click at [241, 219] on div at bounding box center [241, 218] width 23 height 23
click at [86, 28] on div at bounding box center [80, 29] width 25 height 25
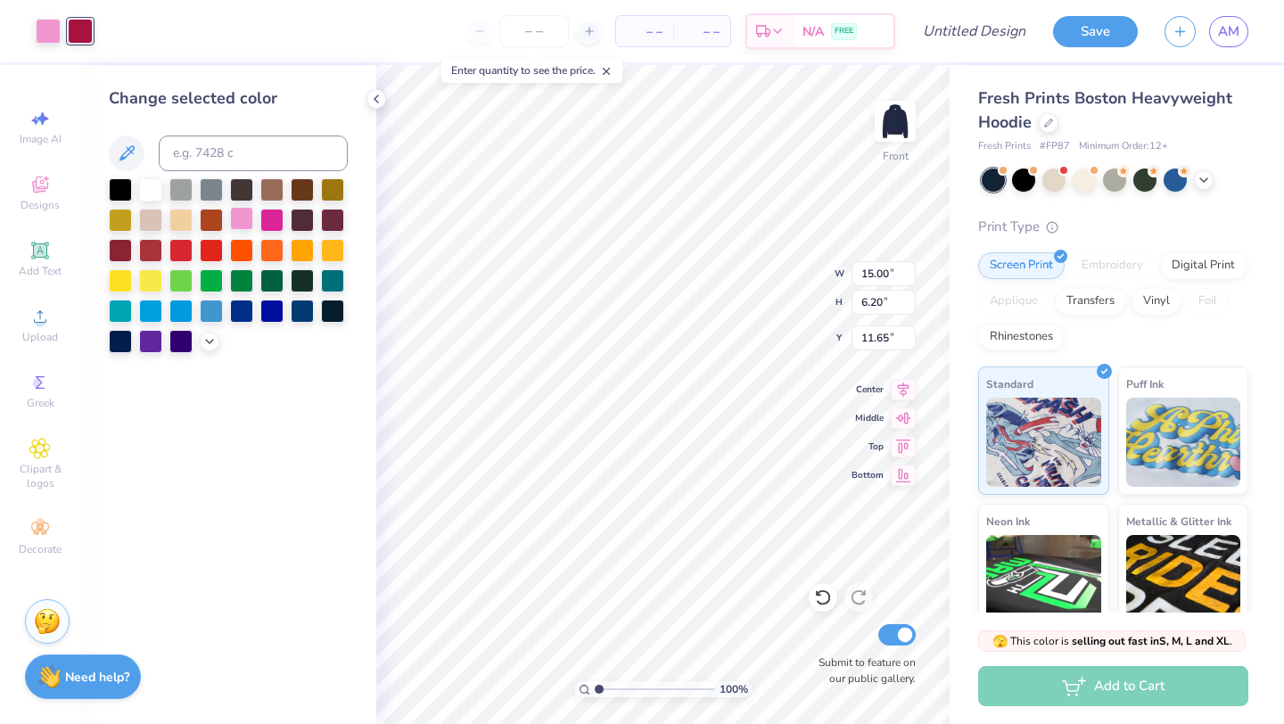
click at [236, 218] on div at bounding box center [241, 218] width 23 height 23
type input "9.62"
type input "3.98"
type input "5.00"
type input "11.38"
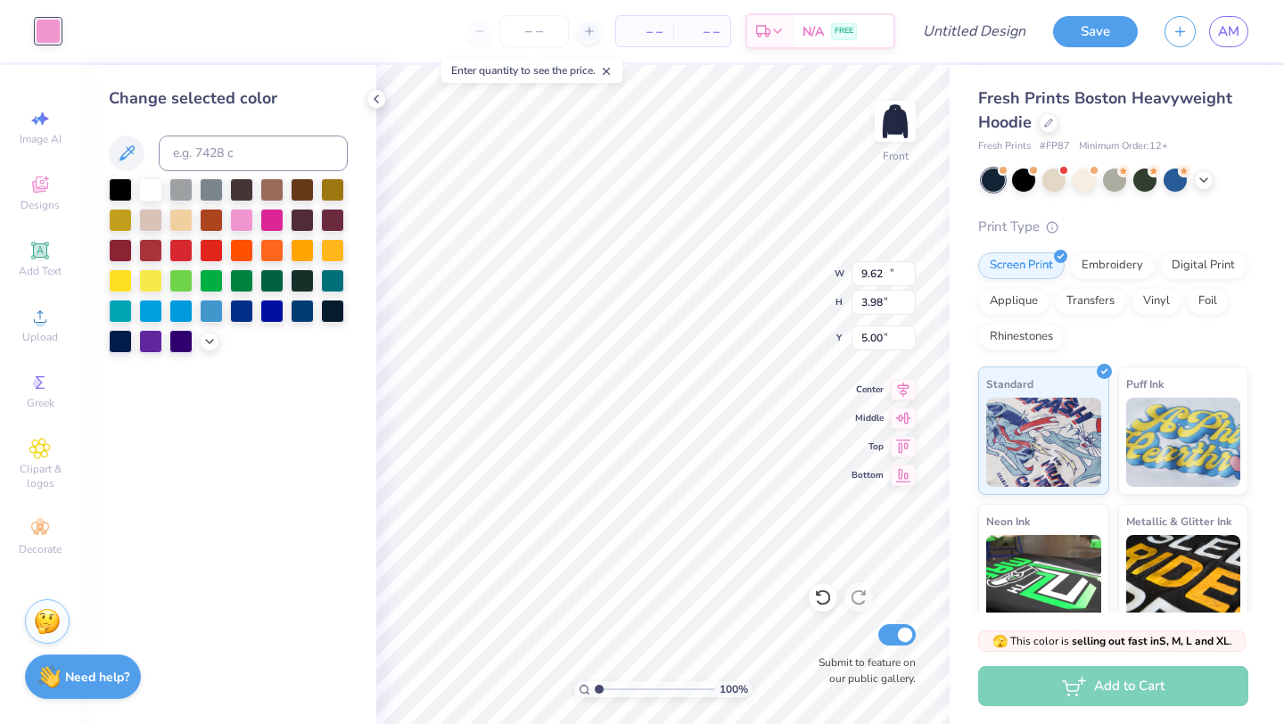
type input "4.70"
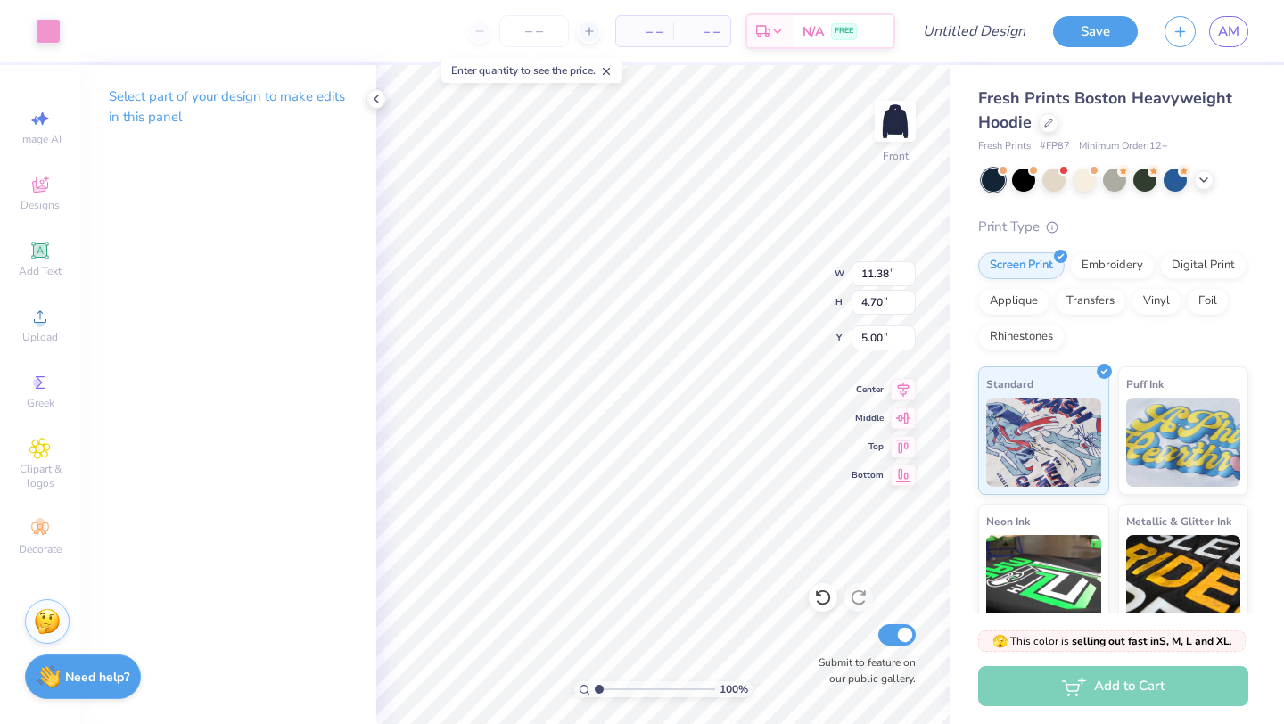
type input "9.38"
type input "7.18"
type input "11.16"
type input "11.38"
type input "4.70"
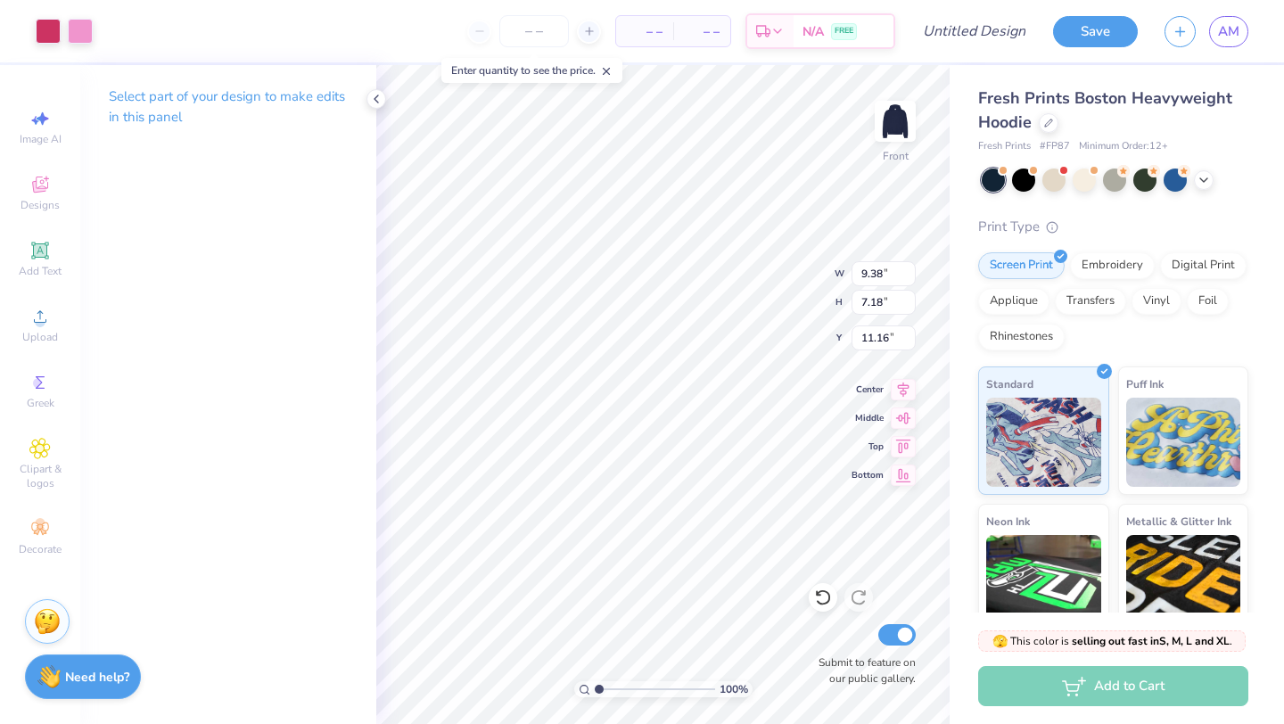
type input "5.00"
type input "12.33"
type input "5.09"
click at [38, 321] on circle at bounding box center [40, 322] width 10 height 10
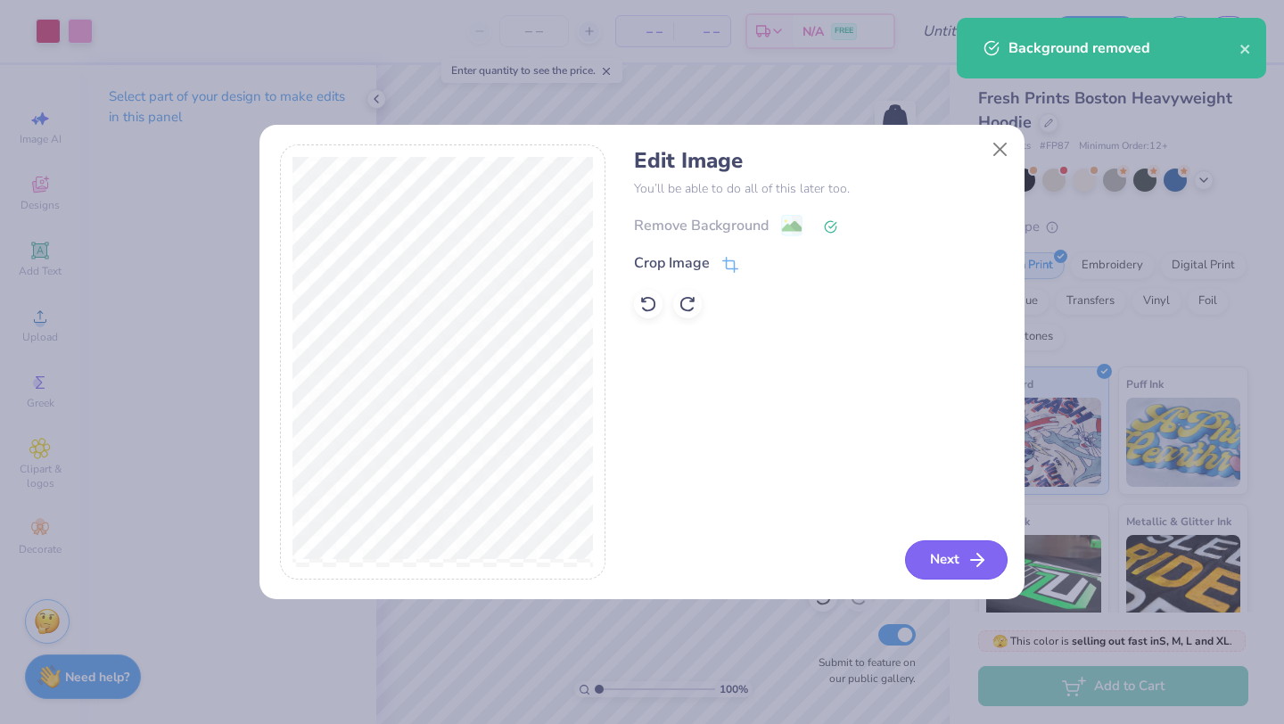
click at [964, 562] on button "Next" at bounding box center [956, 559] width 103 height 39
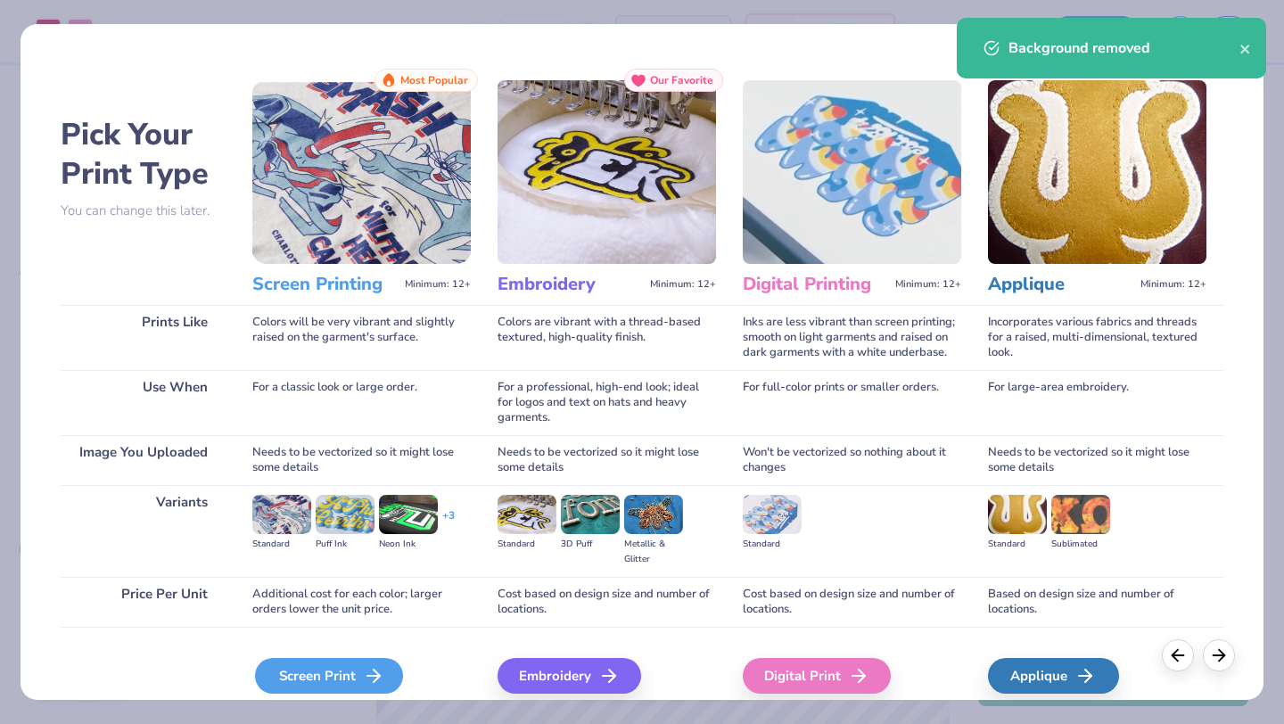
click at [324, 673] on div "Screen Print" at bounding box center [329, 676] width 148 height 36
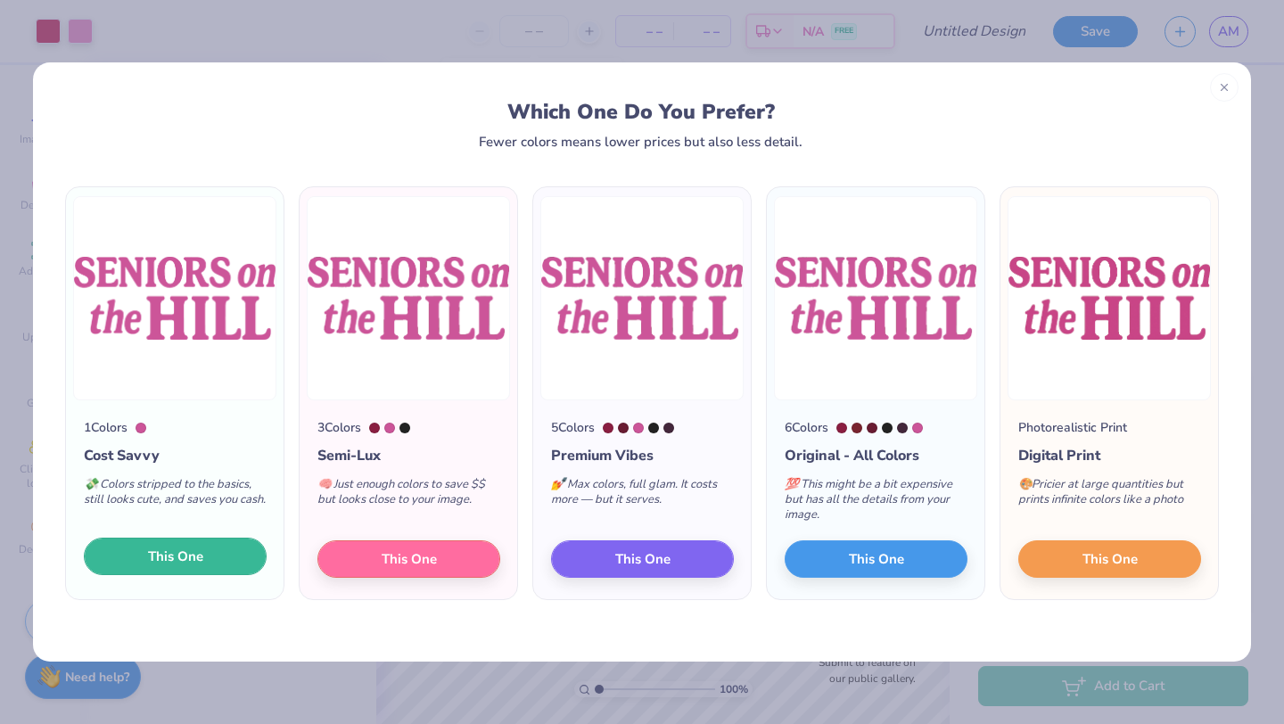
click at [229, 557] on button "This One" at bounding box center [175, 556] width 183 height 37
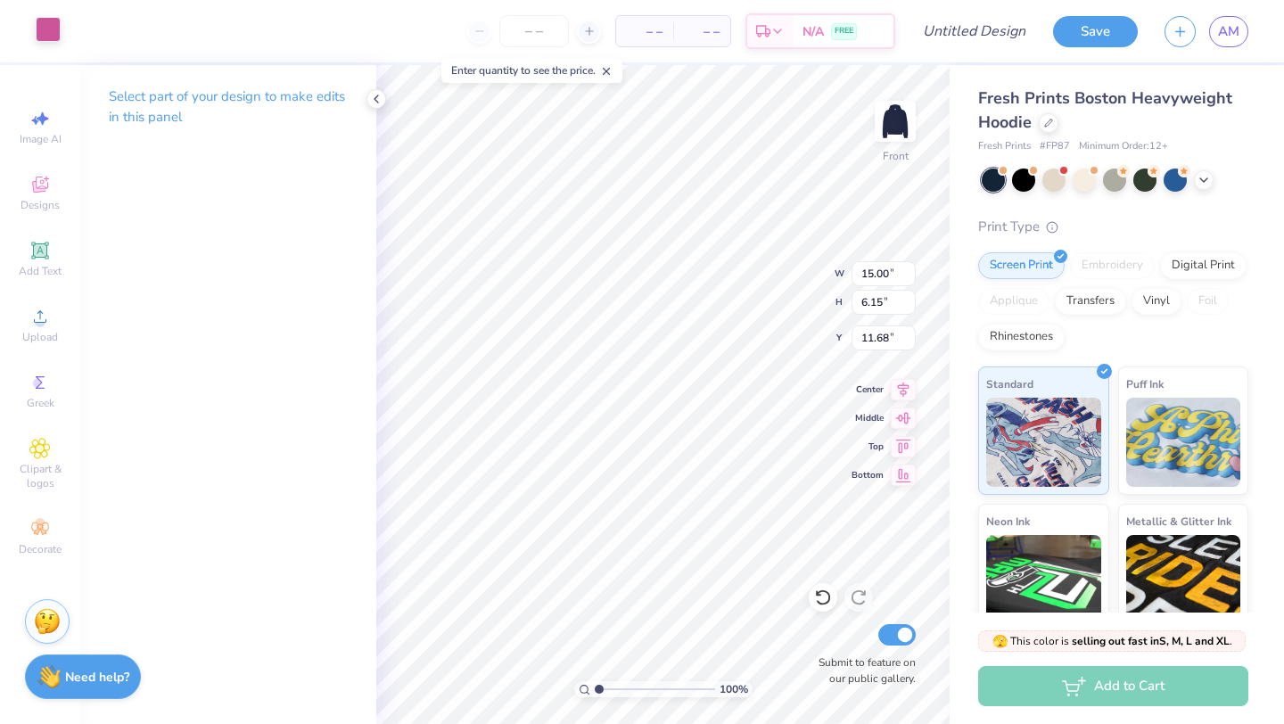
click at [56, 38] on div at bounding box center [48, 29] width 25 height 25
click at [46, 29] on div at bounding box center [48, 31] width 25 height 25
click at [63, 40] on div "Art colors – – Per Item – – Total Est. Delivery N/A FREE Design Title Save AM" at bounding box center [642, 31] width 1284 height 62
click at [46, 32] on div at bounding box center [48, 31] width 25 height 25
type input "5.53"
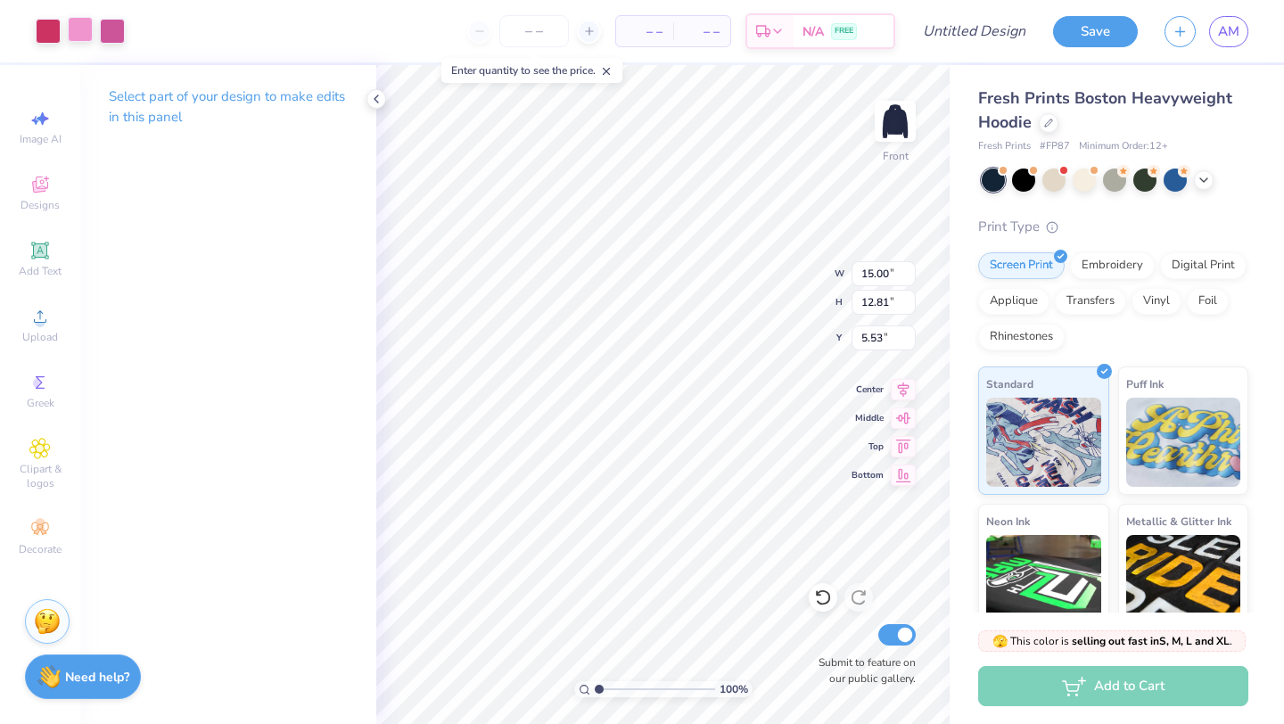
click at [78, 37] on div at bounding box center [80, 29] width 25 height 25
click at [49, 27] on div at bounding box center [48, 29] width 25 height 25
click at [114, 35] on div at bounding box center [112, 29] width 25 height 25
click at [114, 35] on div at bounding box center [112, 31] width 25 height 25
click at [373, 101] on icon at bounding box center [376, 99] width 14 height 14
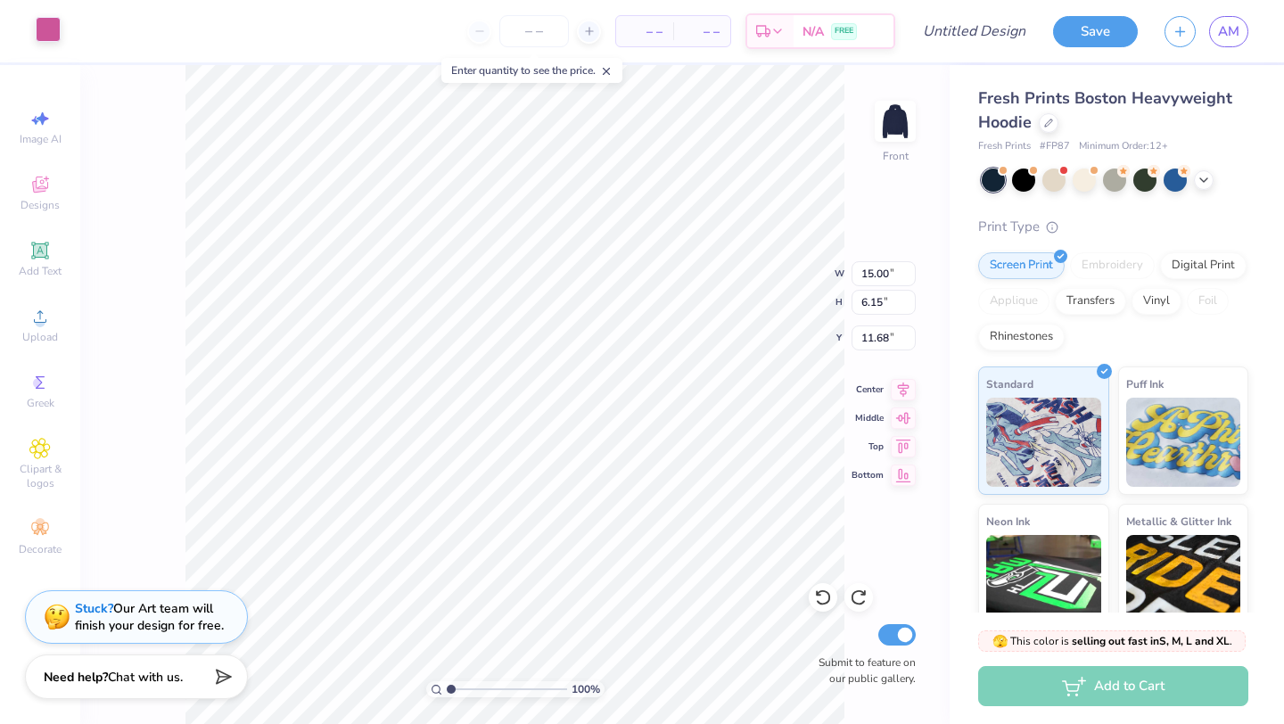
click at [45, 34] on div at bounding box center [48, 29] width 25 height 25
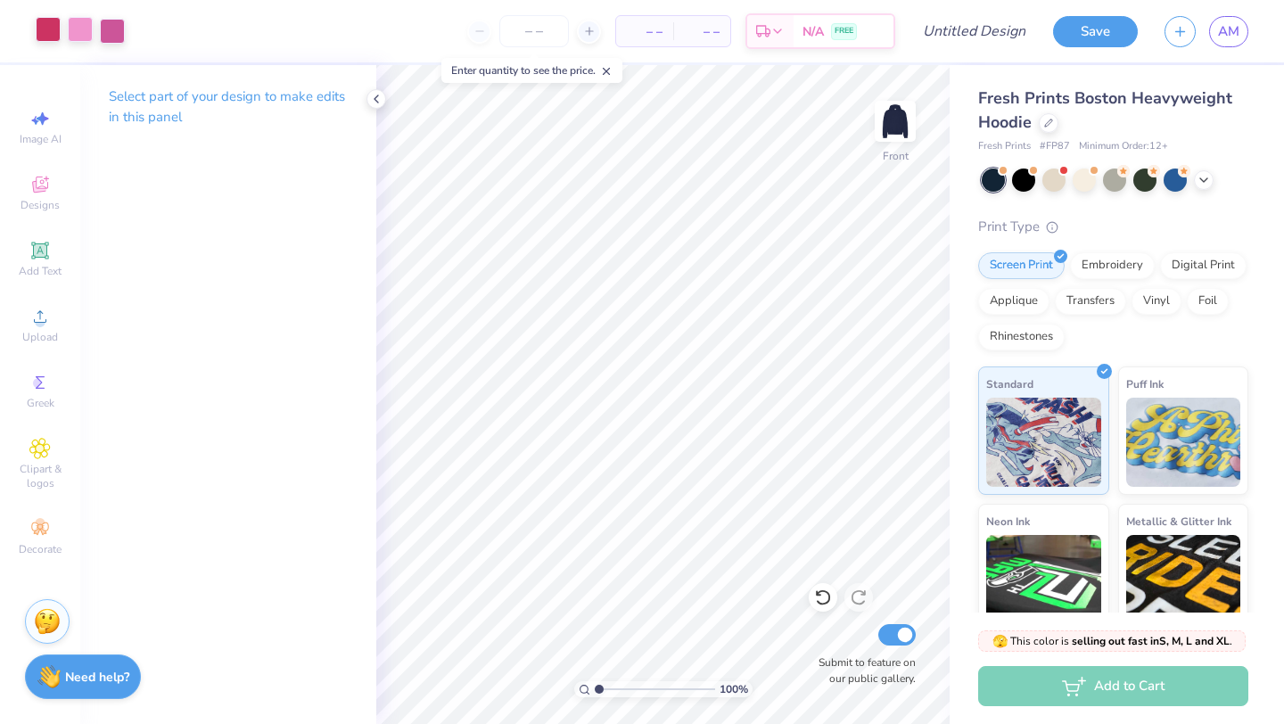
click at [92, 21] on div at bounding box center [80, 29] width 25 height 25
click at [112, 28] on div at bounding box center [112, 29] width 25 height 25
type input "11.66"
click at [53, 32] on div at bounding box center [48, 29] width 25 height 25
click at [82, 31] on div at bounding box center [80, 29] width 25 height 25
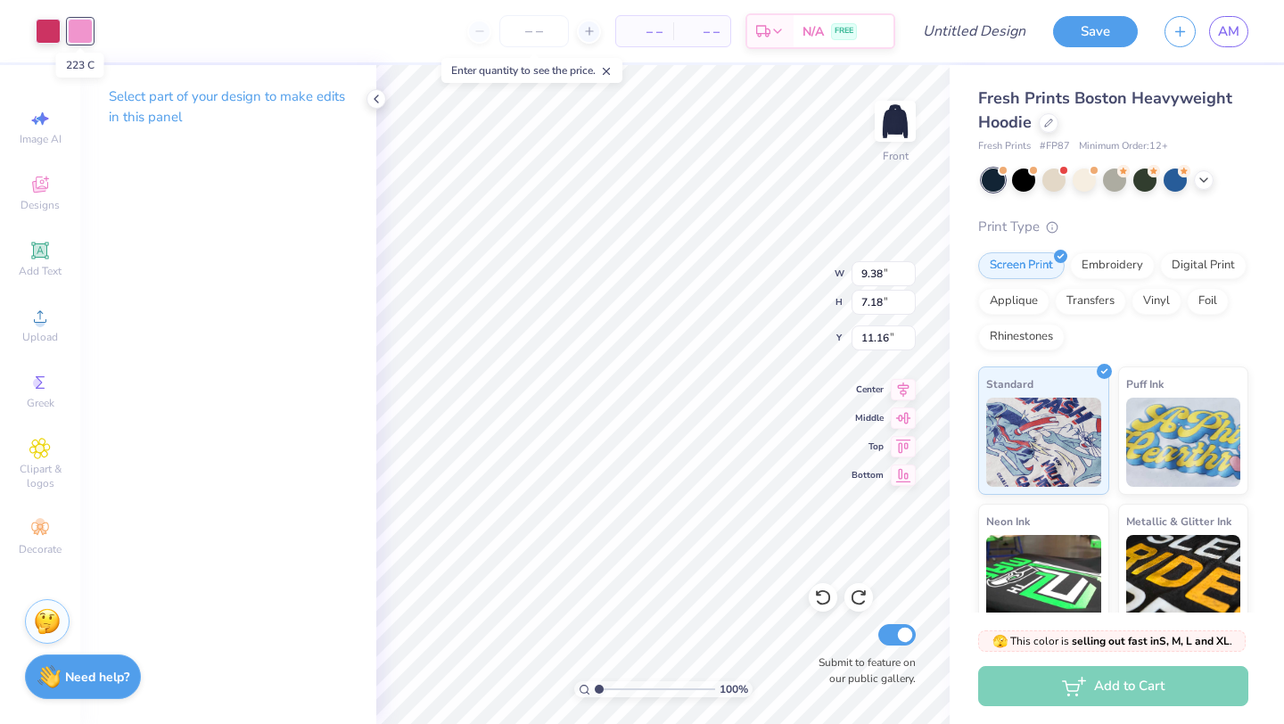
click at [82, 31] on div at bounding box center [80, 31] width 25 height 25
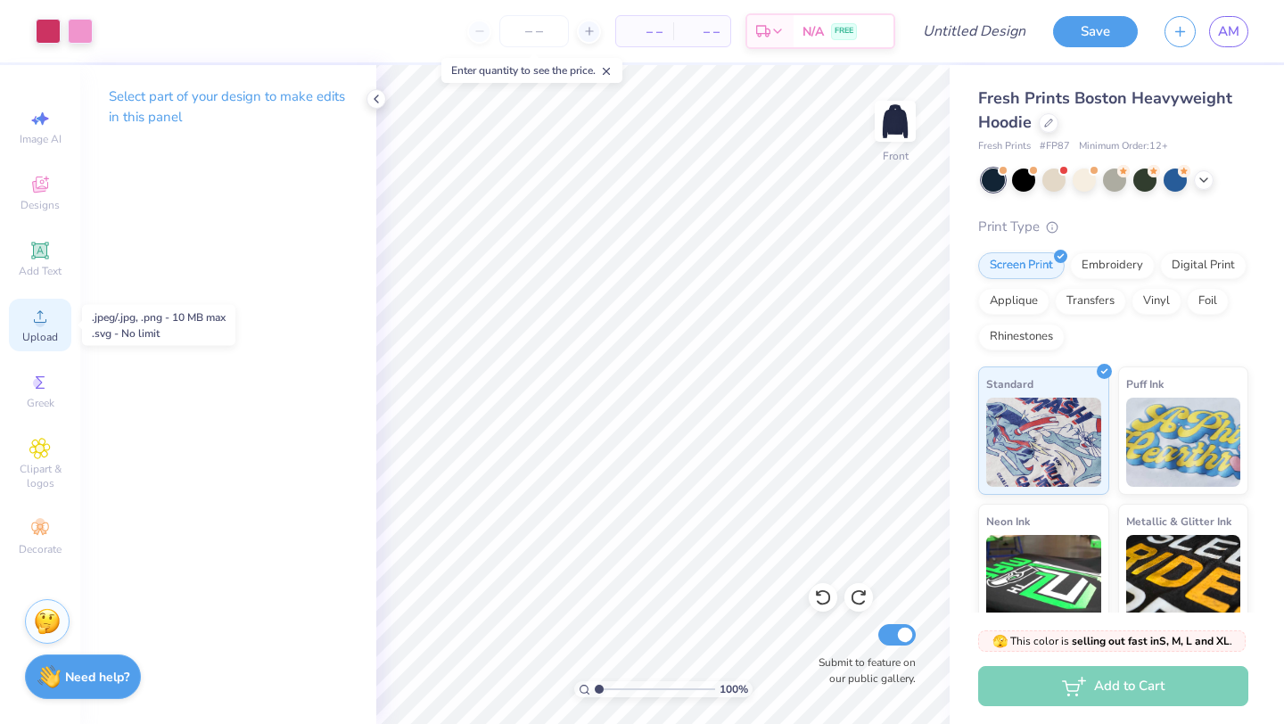
click at [54, 323] on div "Upload" at bounding box center [40, 325] width 62 height 53
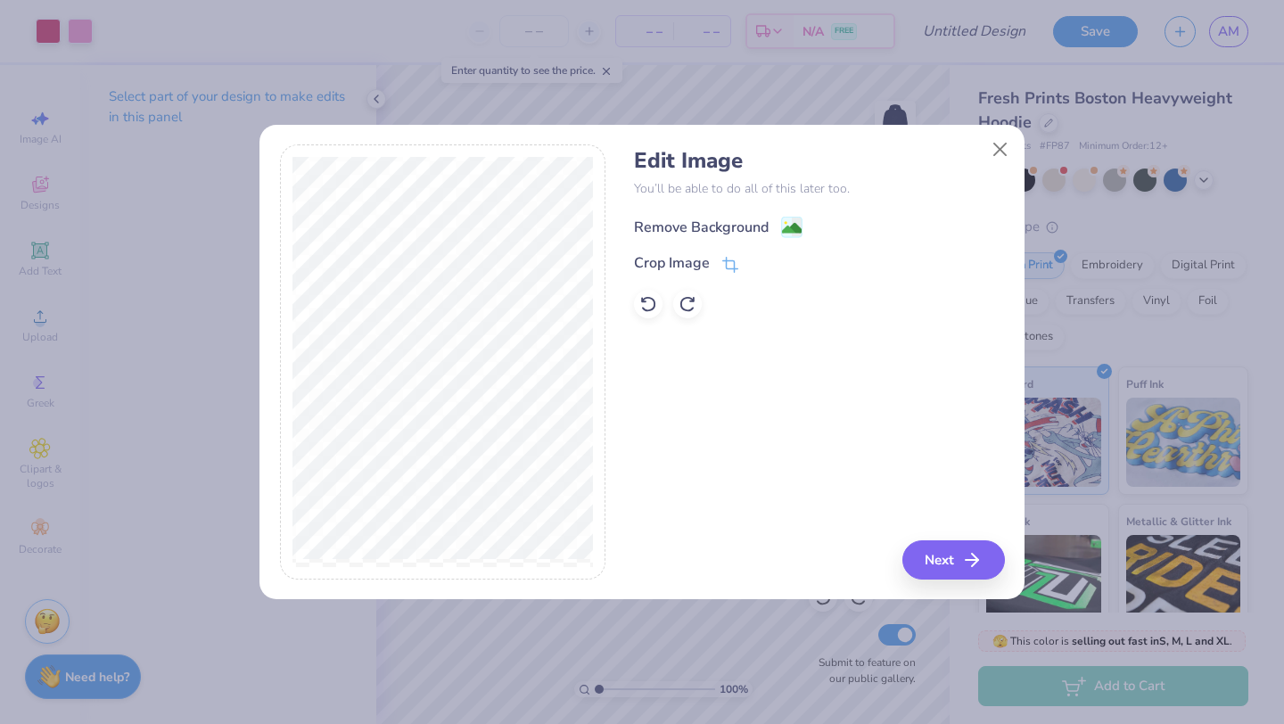
click at [711, 228] on div "Remove Background" at bounding box center [701, 227] width 135 height 21
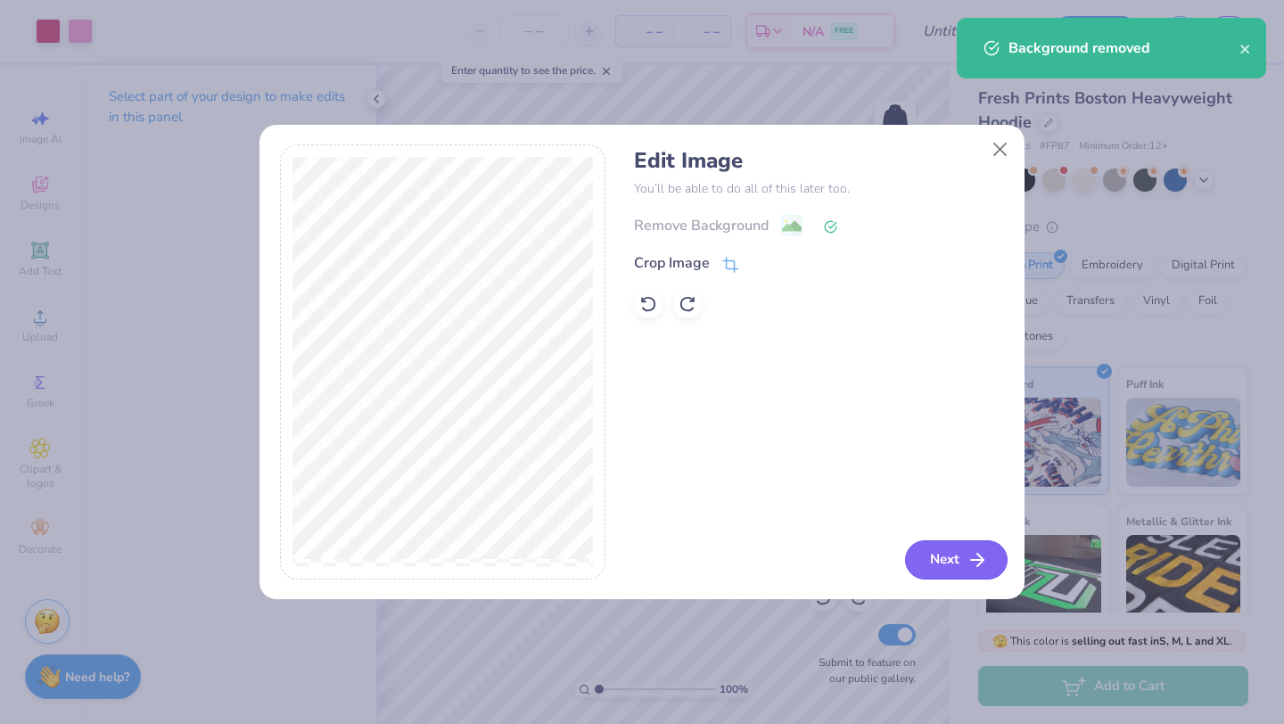
click at [981, 558] on polyline "button" at bounding box center [980, 560] width 6 height 12
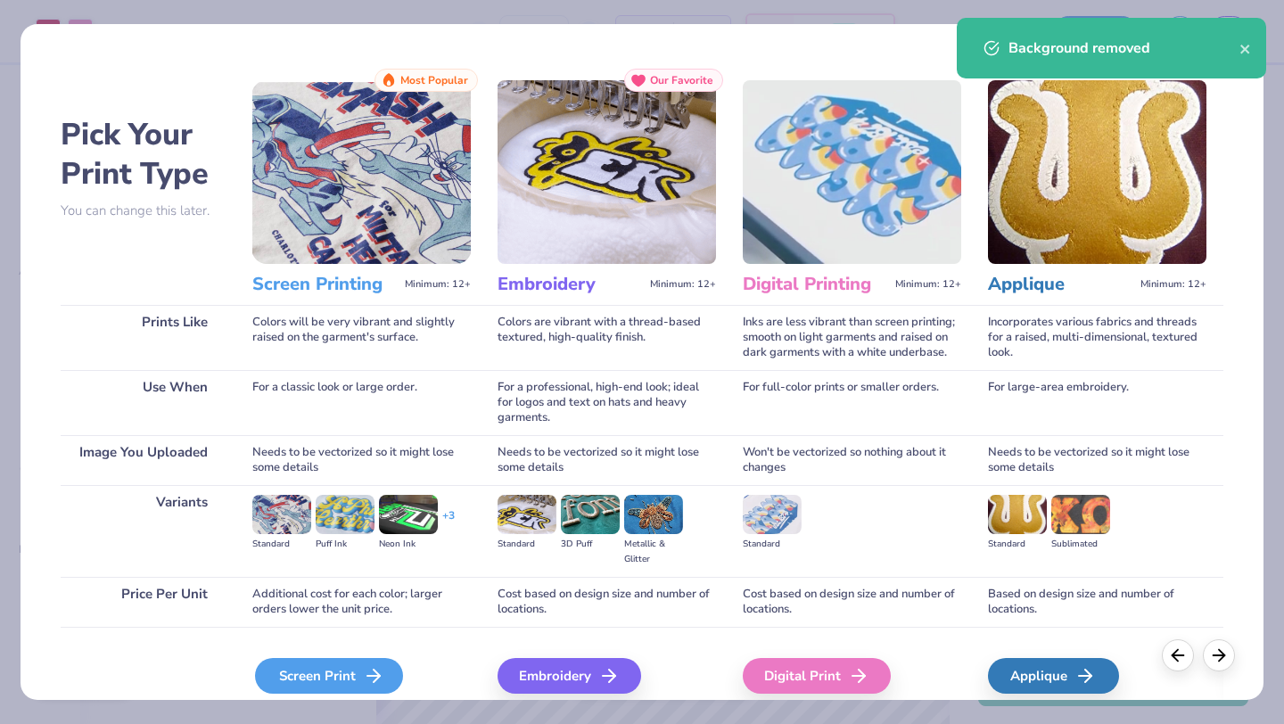
click at [288, 668] on div "Screen Print" at bounding box center [329, 676] width 148 height 36
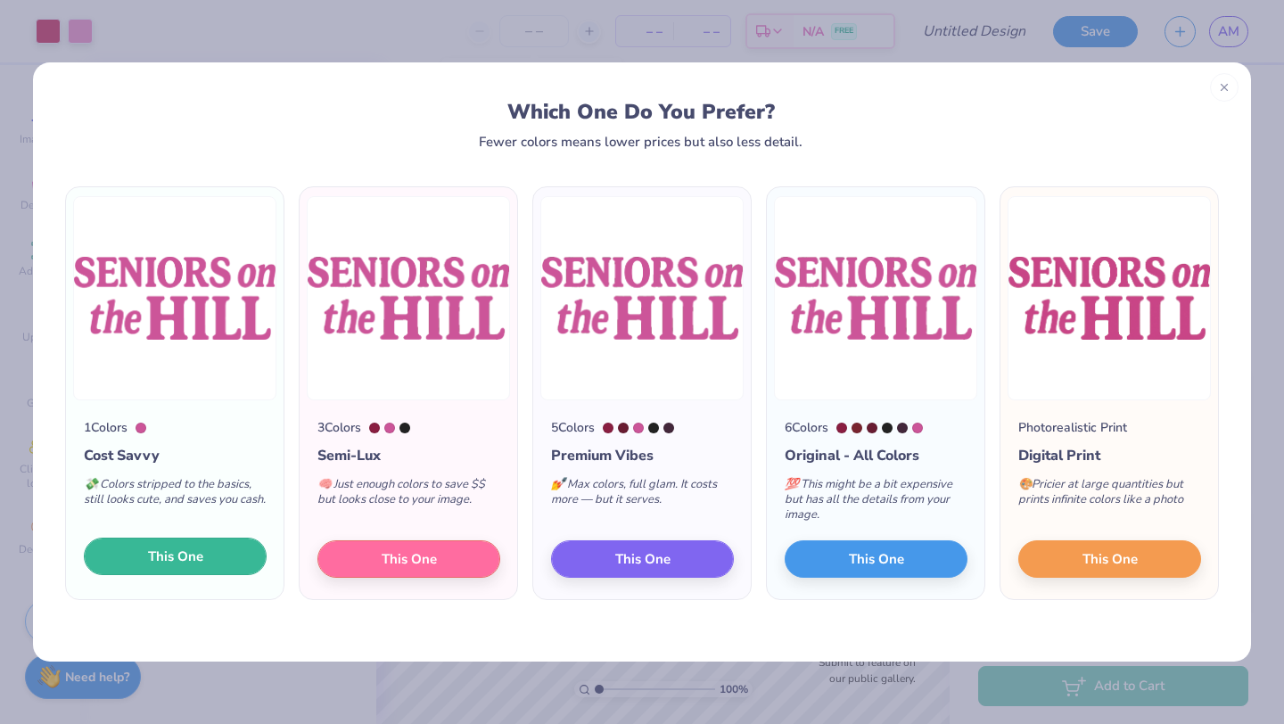
click at [228, 551] on button "This One" at bounding box center [175, 556] width 183 height 37
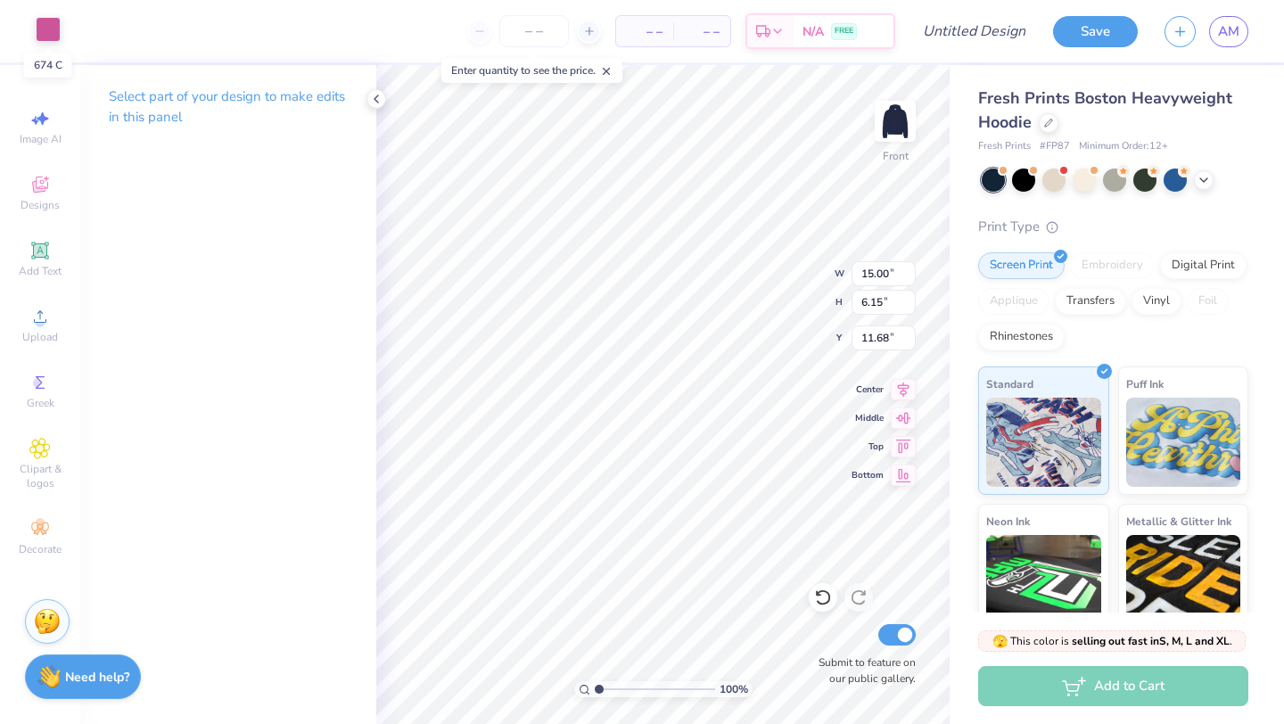
click at [46, 22] on div at bounding box center [48, 29] width 25 height 25
click at [46, 22] on div at bounding box center [48, 31] width 25 height 25
type input "1.57"
type input "2.29"
type input "9.39"
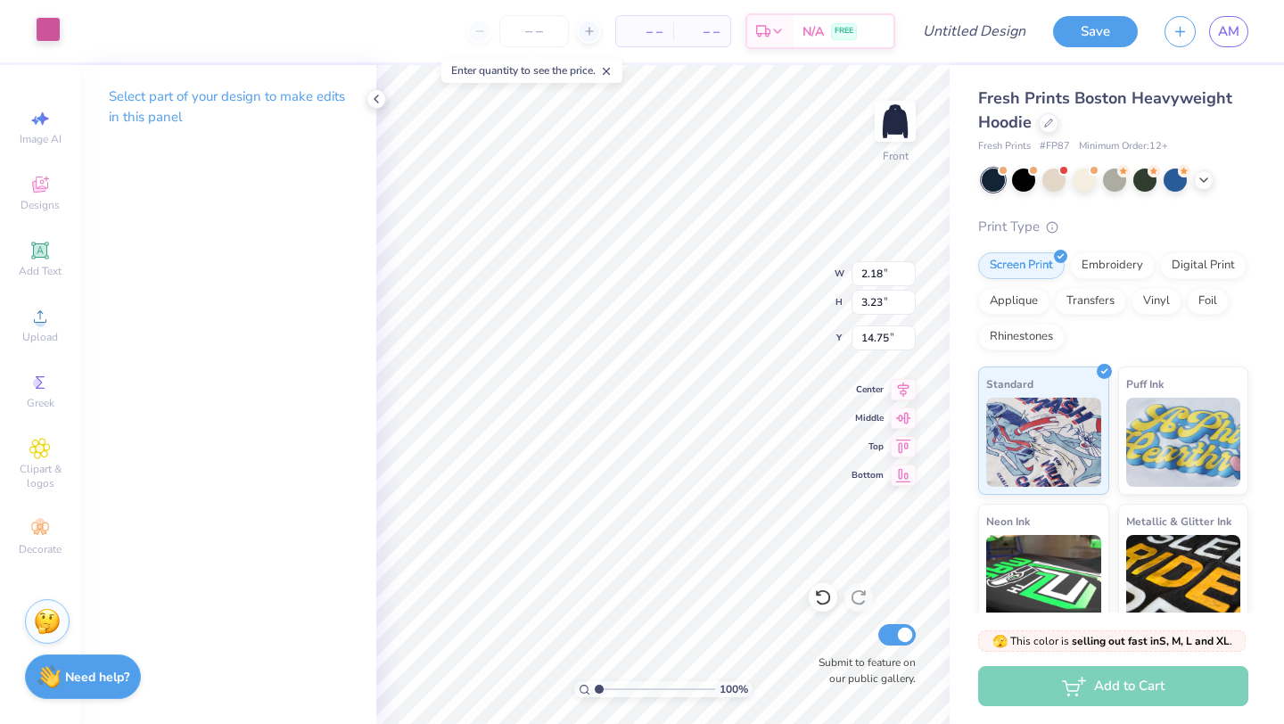
type input "14.75"
type input "11.62"
type input "14.75"
type input "1.57"
type input "2.29"
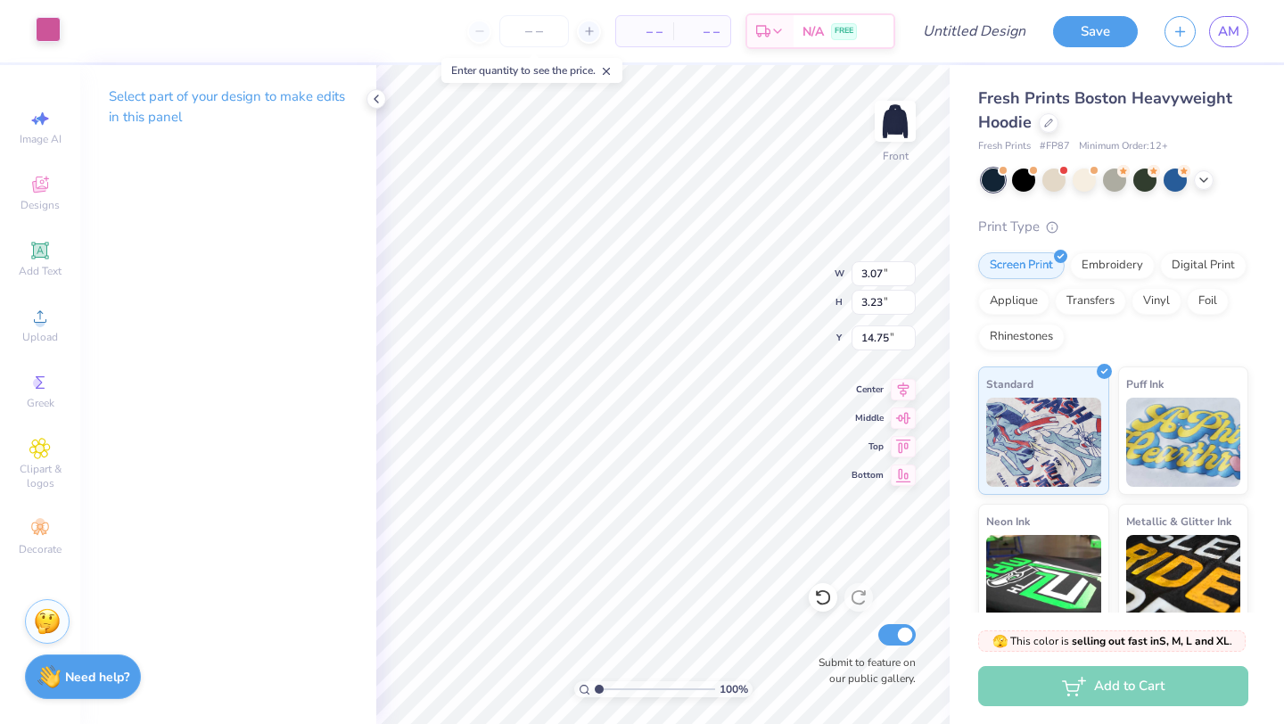
type input "11.68"
type input "1.61"
type input "2.19"
type input "11.76"
click at [375, 86] on div "Select part of your design to make edits in this panel" at bounding box center [228, 113] width 296 height 97
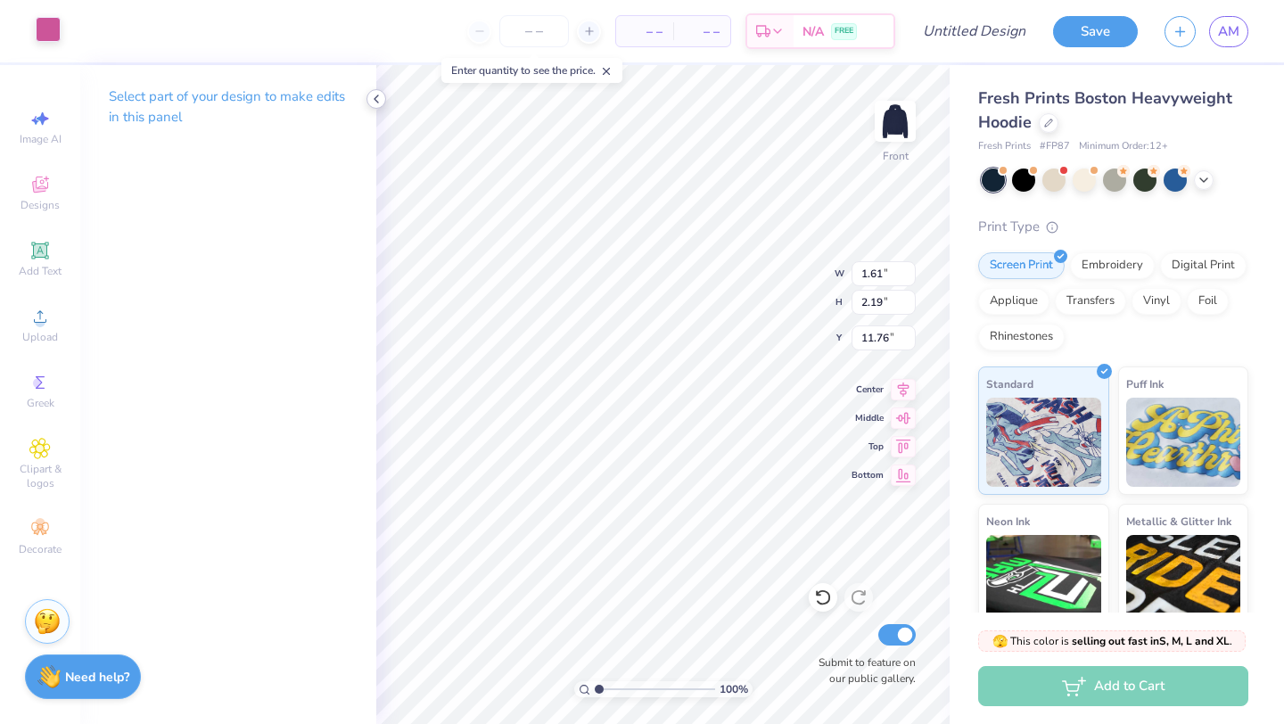
click at [375, 102] on icon at bounding box center [376, 99] width 14 height 14
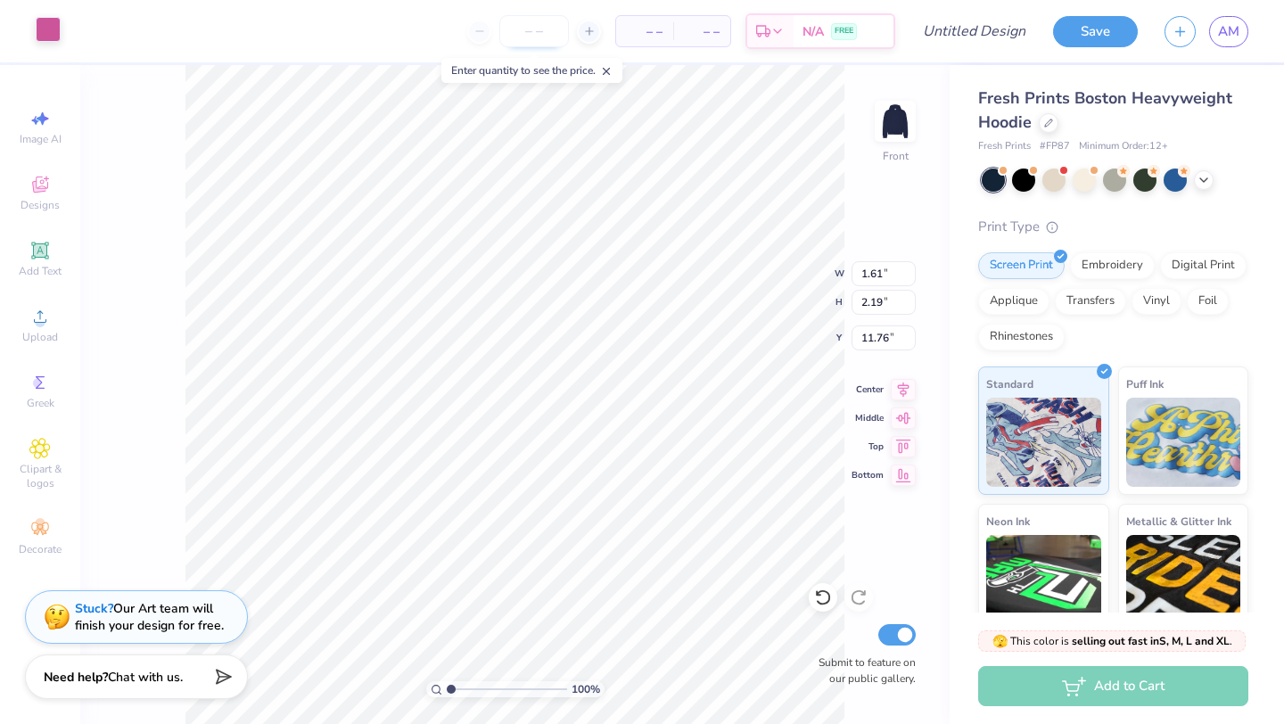
click at [529, 35] on input "number" at bounding box center [534, 31] width 70 height 32
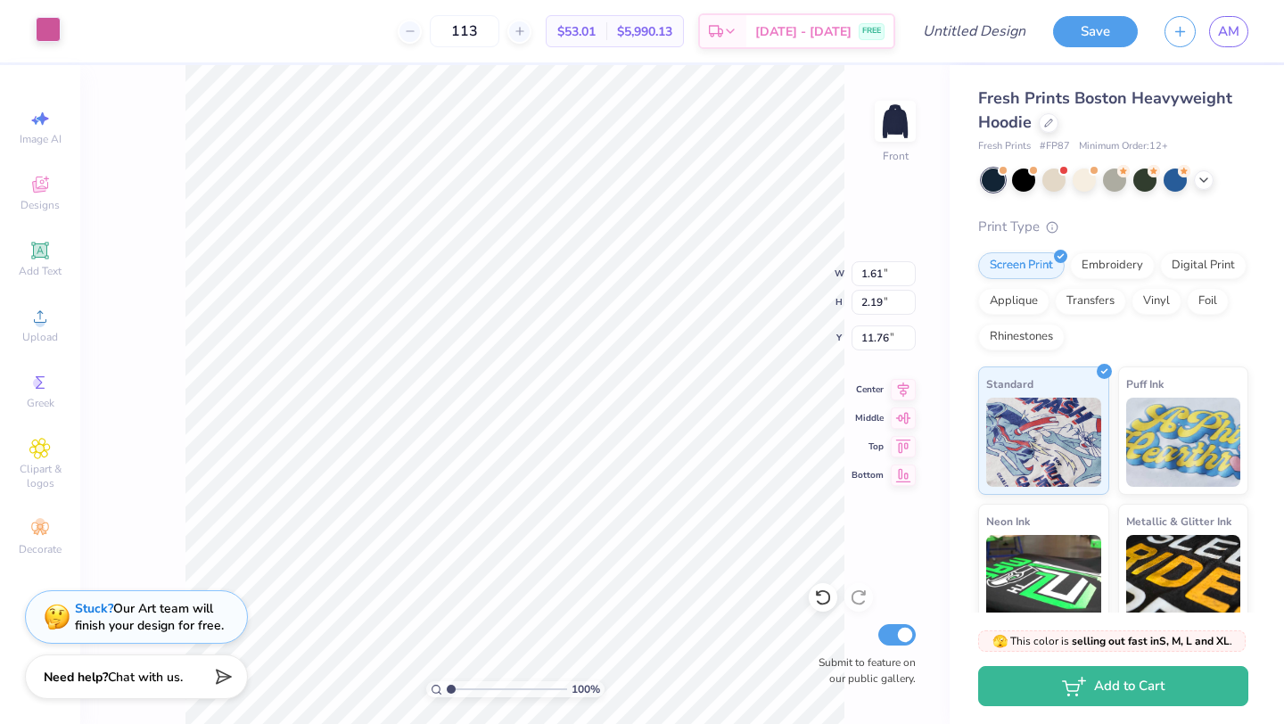
type input "113"
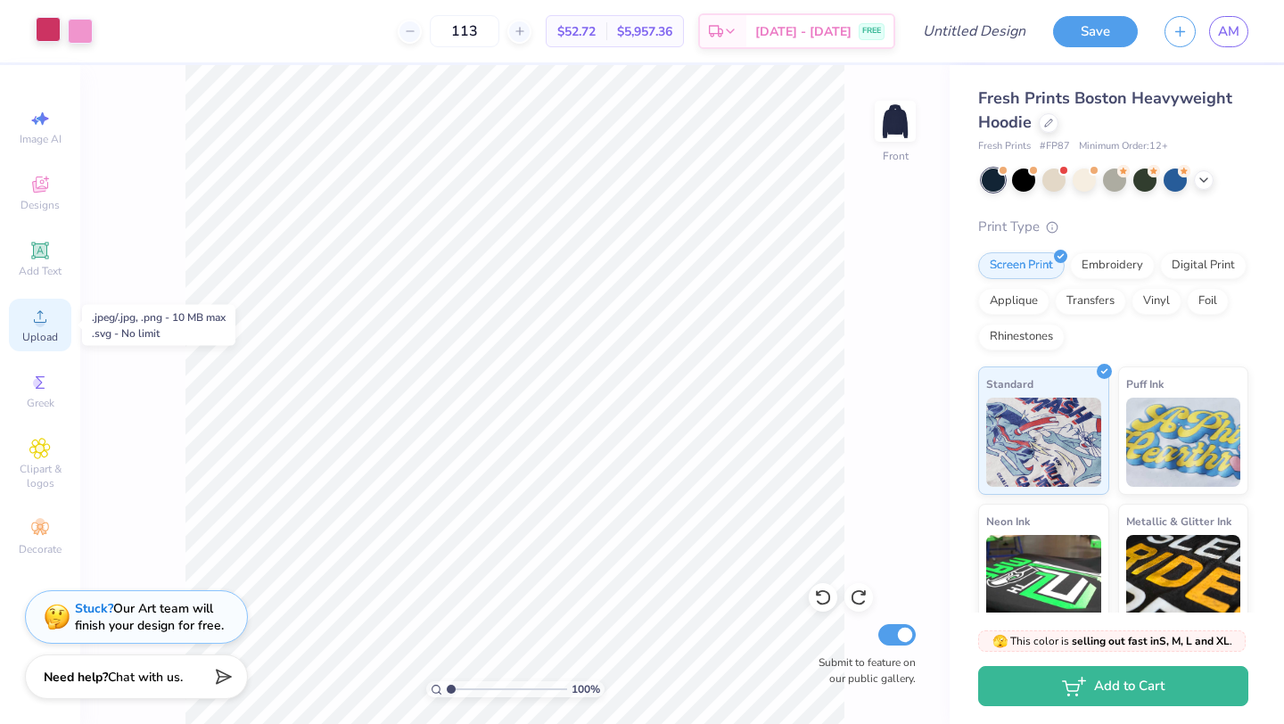
click at [35, 319] on icon at bounding box center [39, 316] width 21 height 21
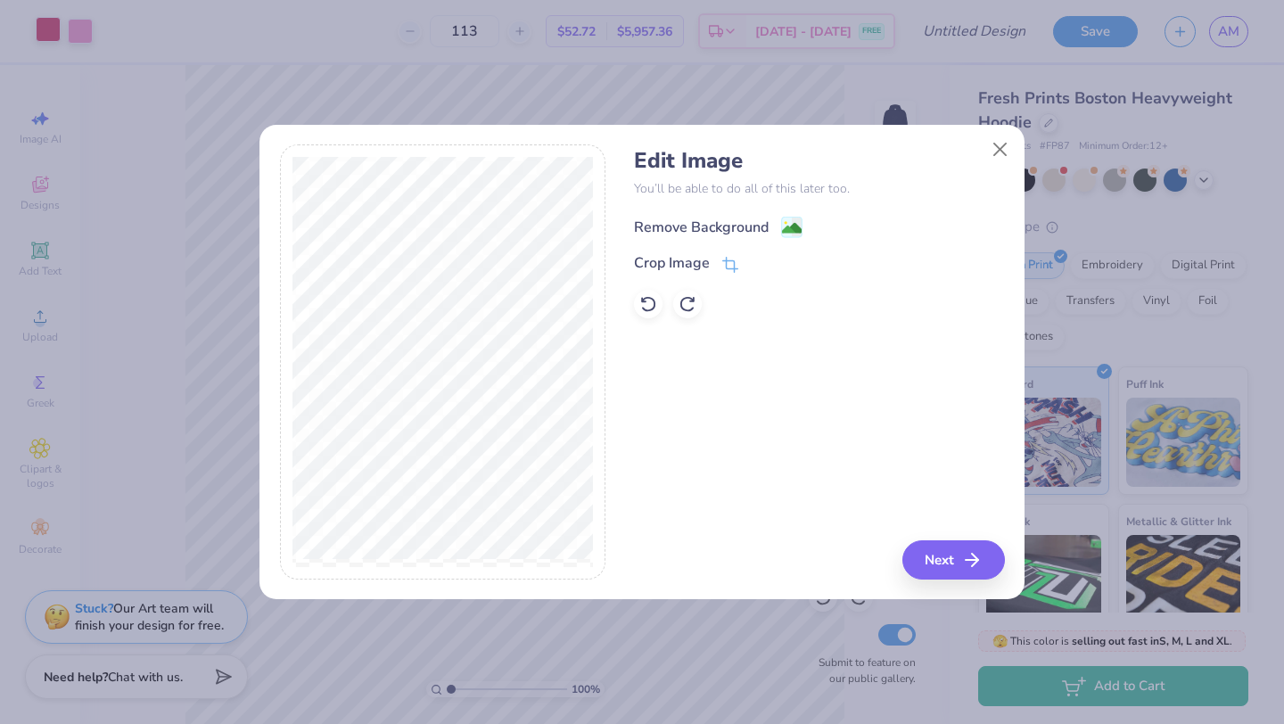
click at [741, 227] on div "Remove Background" at bounding box center [701, 227] width 135 height 21
click at [951, 554] on button "Next" at bounding box center [956, 559] width 103 height 39
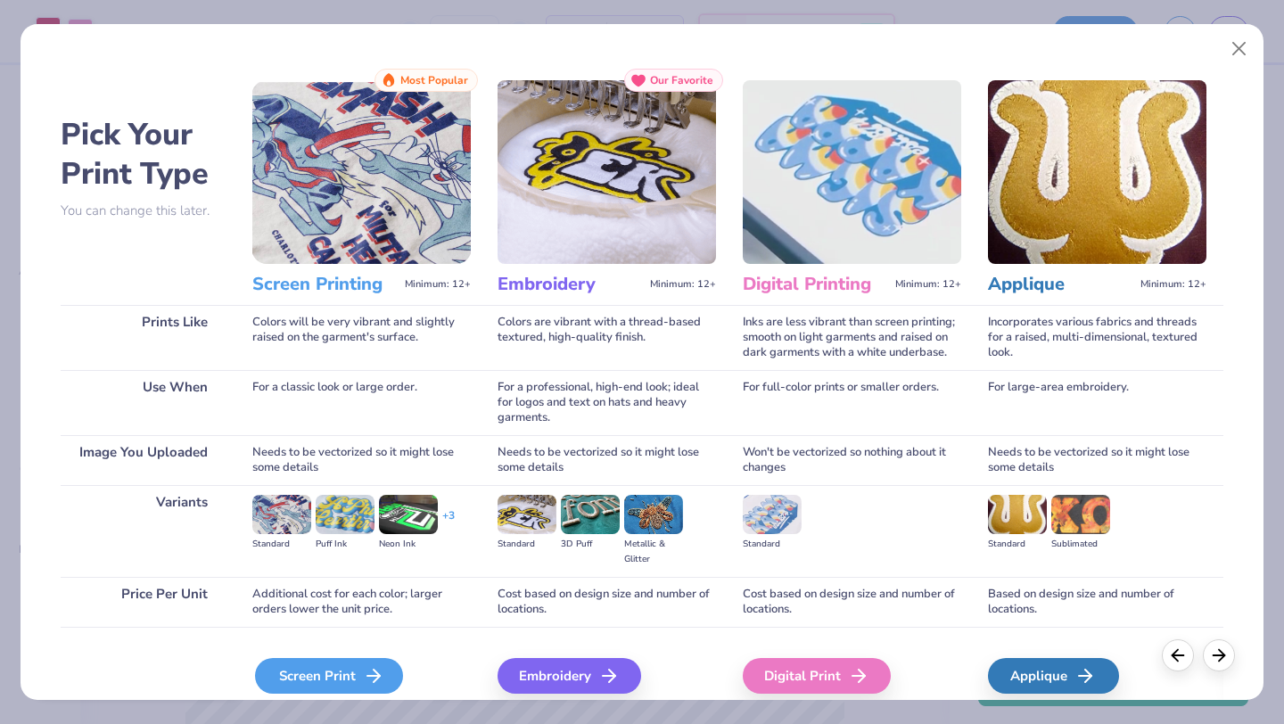
click at [359, 678] on div "Screen Print" at bounding box center [329, 676] width 148 height 36
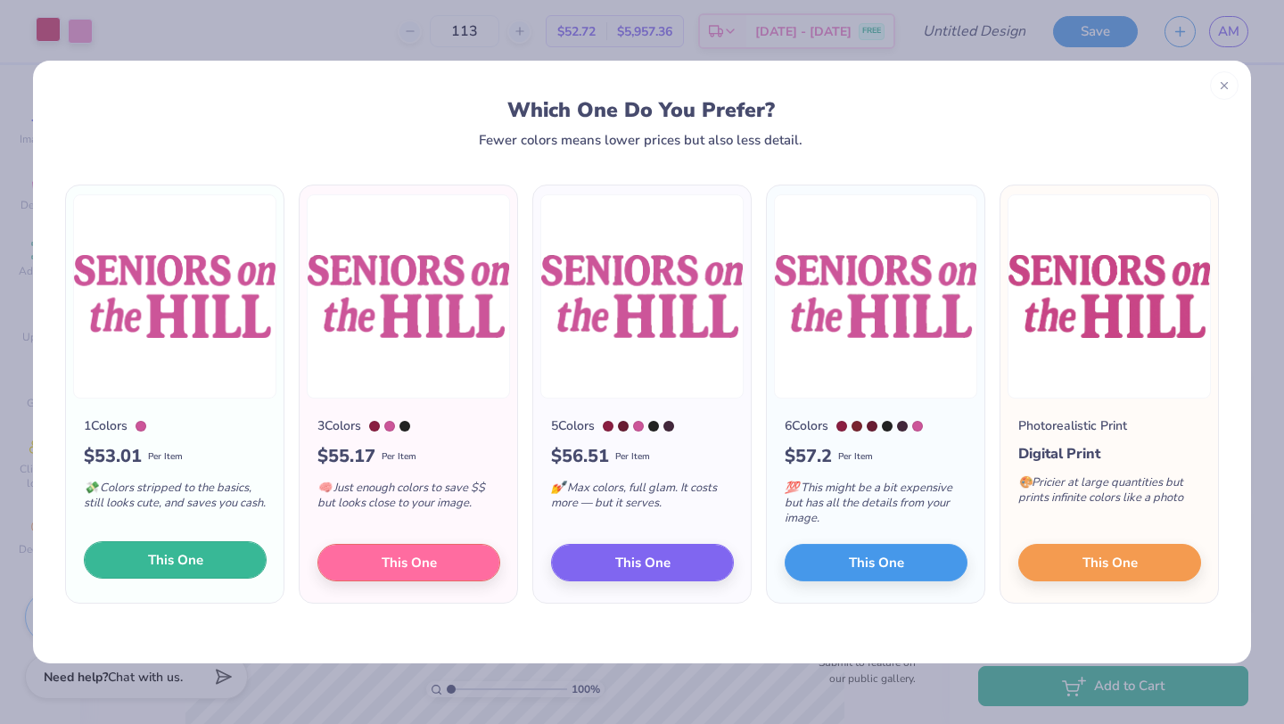
click at [219, 570] on button "This One" at bounding box center [175, 559] width 183 height 37
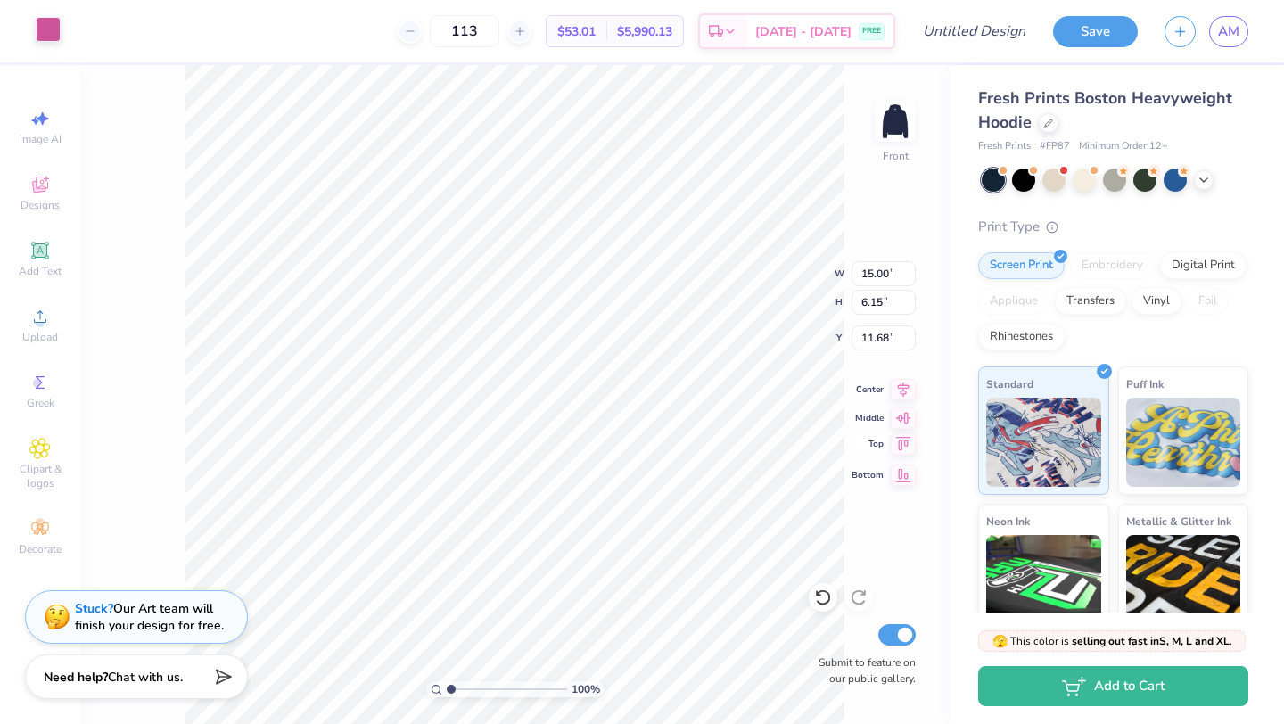
click at [907, 439] on icon at bounding box center [903, 443] width 25 height 21
type input "5.00"
click at [47, 37] on div at bounding box center [48, 29] width 25 height 25
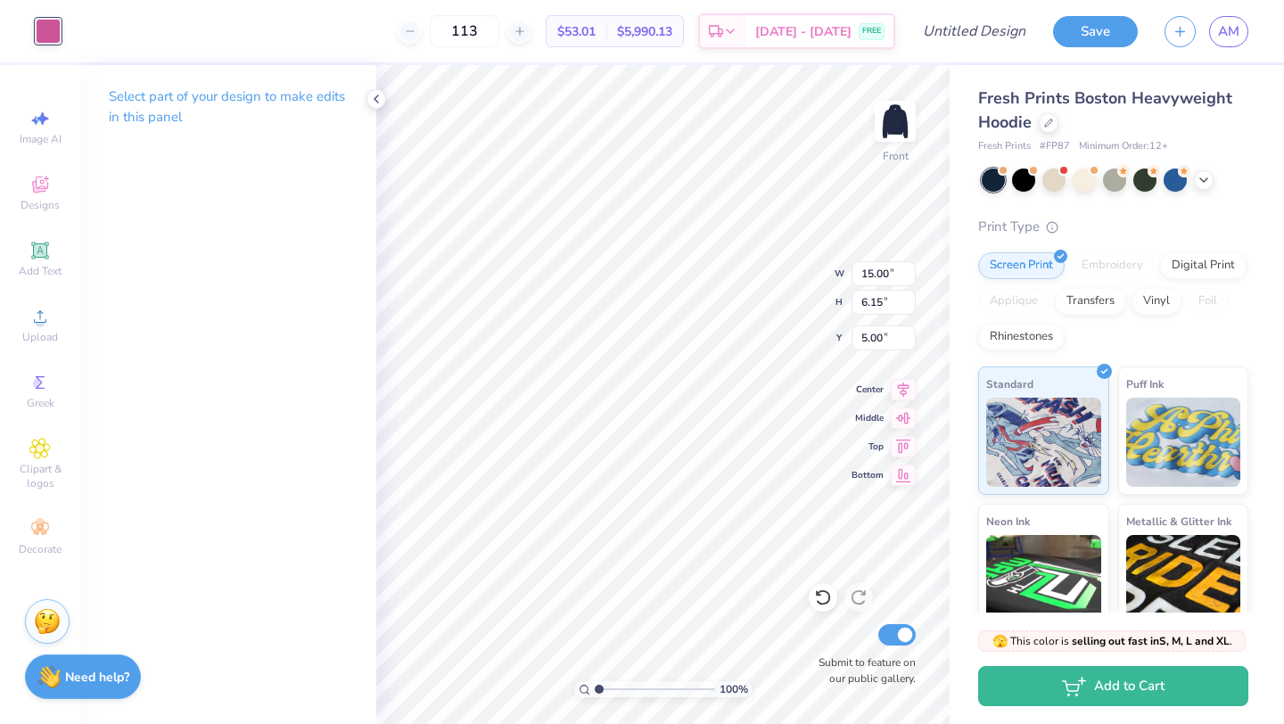
click at [48, 30] on div at bounding box center [48, 31] width 25 height 25
click at [909, 276] on input "14.99" at bounding box center [883, 273] width 64 height 25
click at [908, 275] on input "14.98" at bounding box center [883, 273] width 64 height 25
click at [908, 281] on input "14.97" at bounding box center [883, 273] width 64 height 25
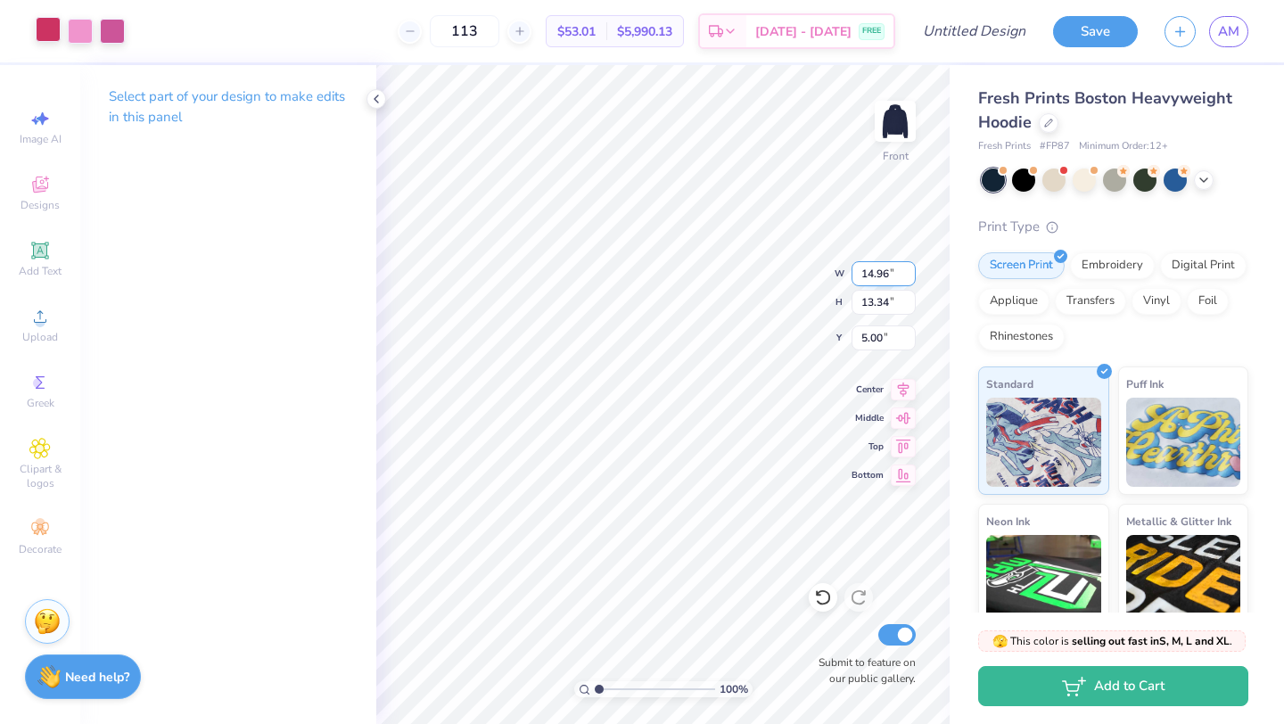
click at [908, 281] on input "14.96" at bounding box center [883, 273] width 64 height 25
type input "14.95"
click at [908, 281] on input "14.95" at bounding box center [883, 273] width 64 height 25
type input "13.30"
type input "5.02"
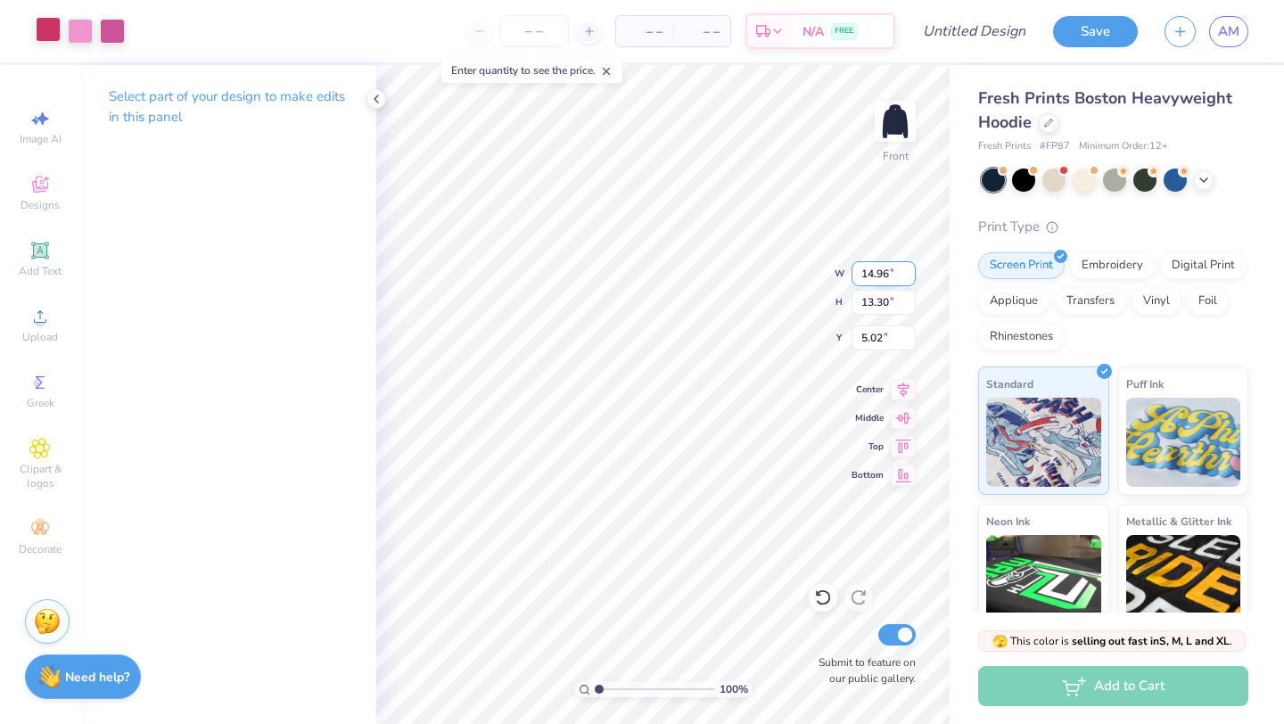
click at [907, 268] on input "14.96" at bounding box center [883, 273] width 64 height 25
click at [907, 268] on input "14.97" at bounding box center [883, 273] width 64 height 25
click at [907, 268] on input "14.98" at bounding box center [883, 273] width 64 height 25
type input "14.99"
click at [907, 268] on input "14.99" at bounding box center [883, 273] width 64 height 25
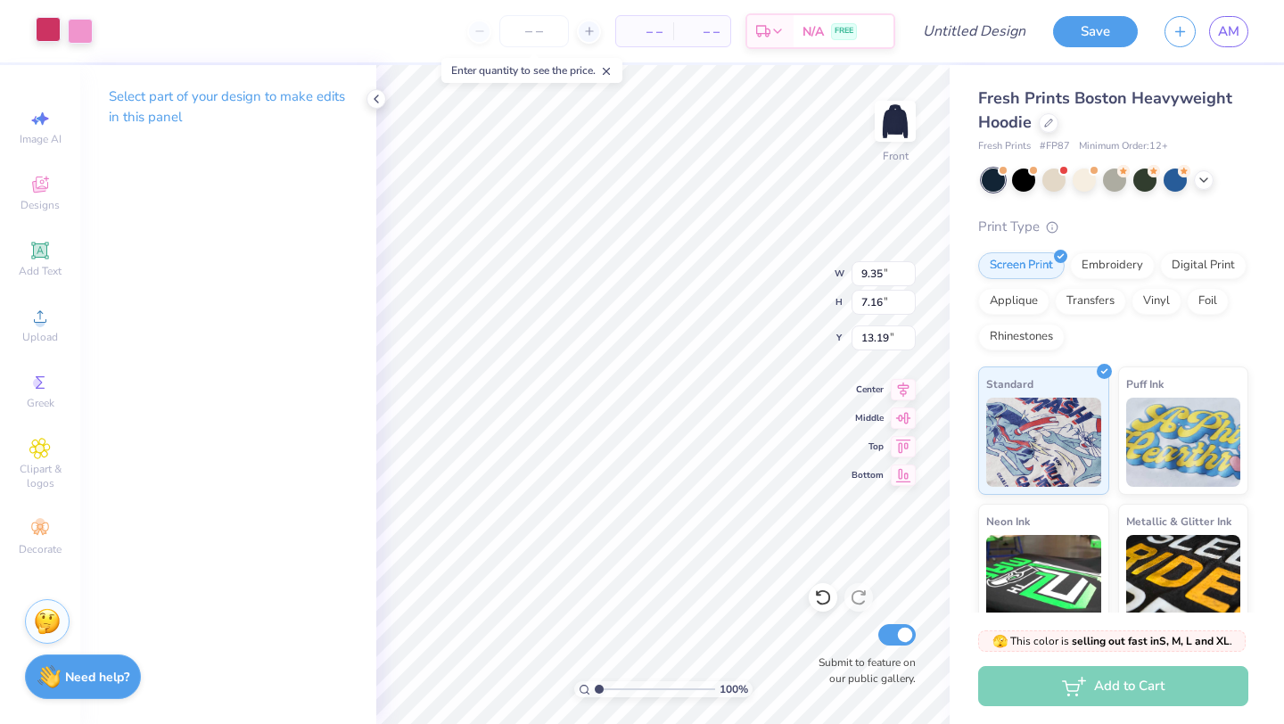
type input "13.37"
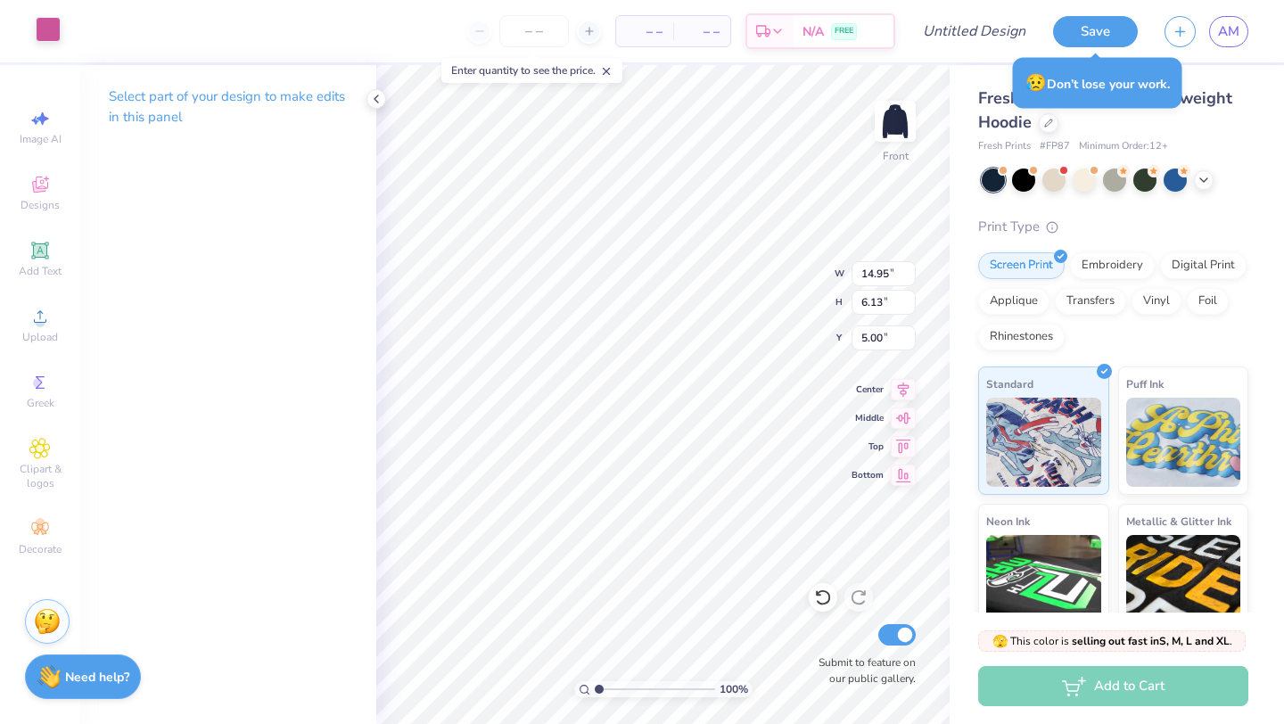
type input "5.00"
click at [53, 35] on div at bounding box center [48, 29] width 25 height 25
click at [53, 35] on div at bounding box center [48, 31] width 25 height 25
click at [374, 99] on polyline at bounding box center [376, 98] width 4 height 7
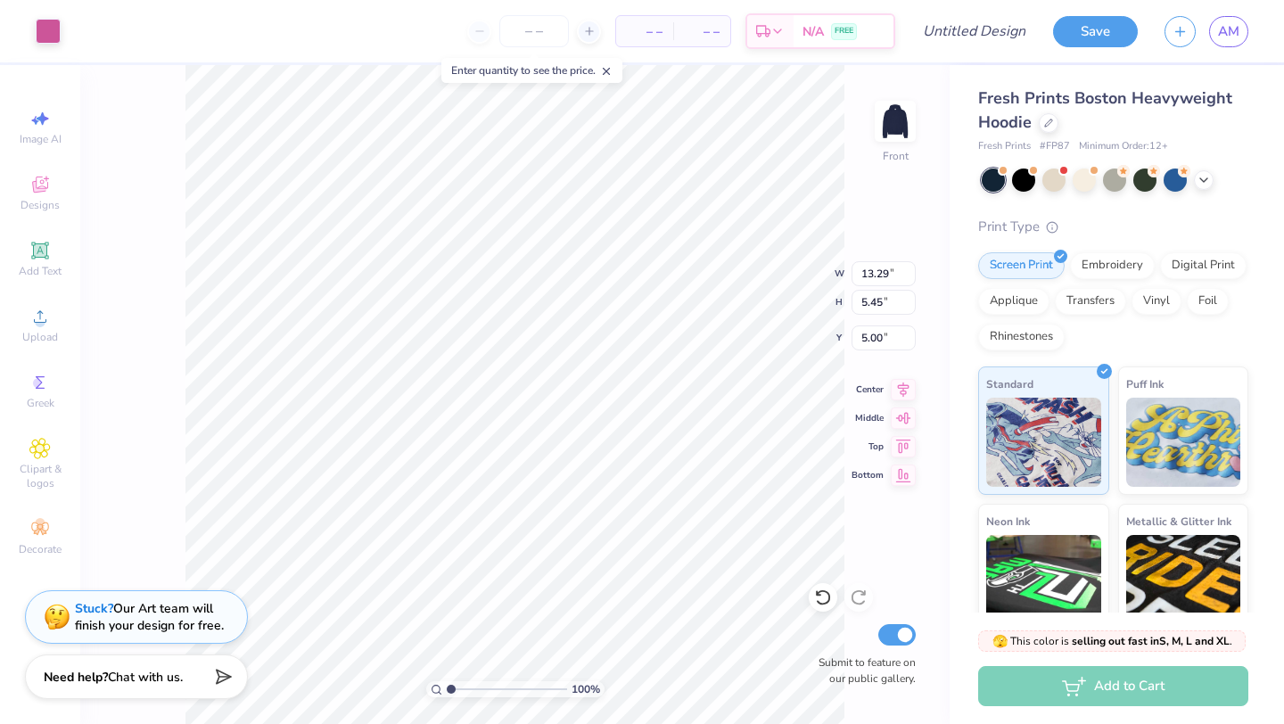
type input "13.29"
type input "5.45"
type input "12.89"
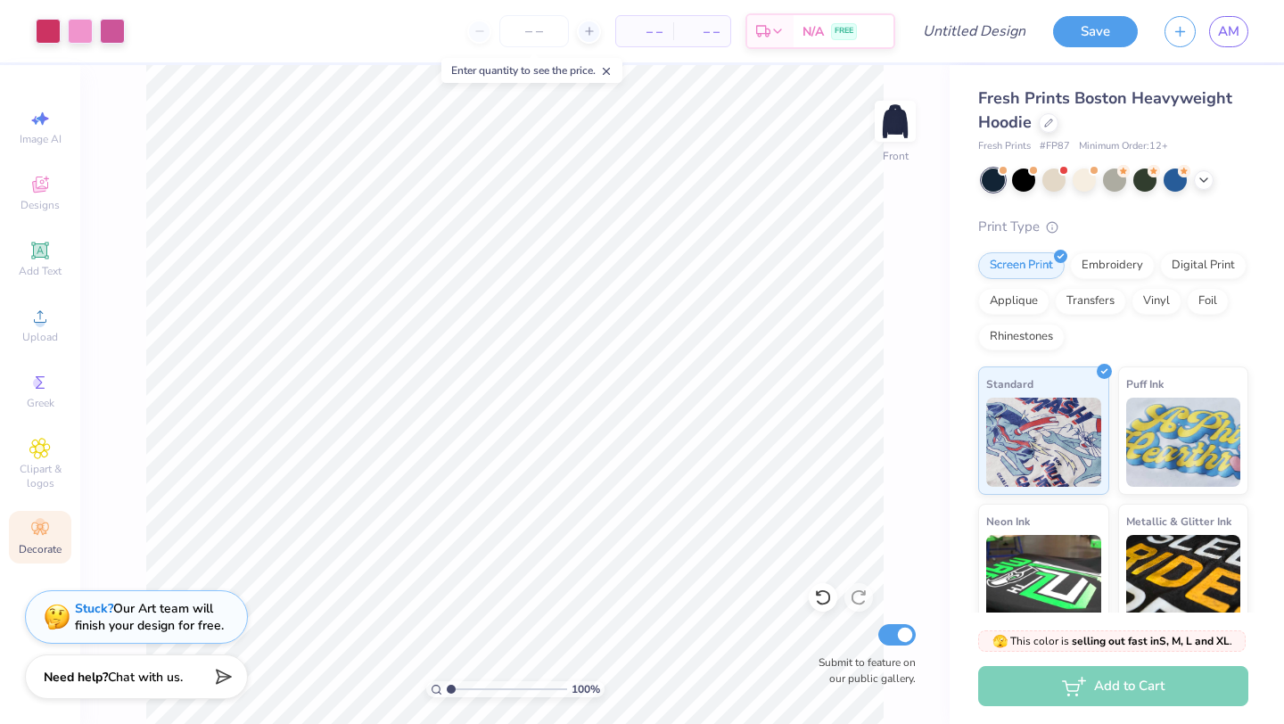
click at [41, 520] on circle at bounding box center [40, 523] width 10 height 10
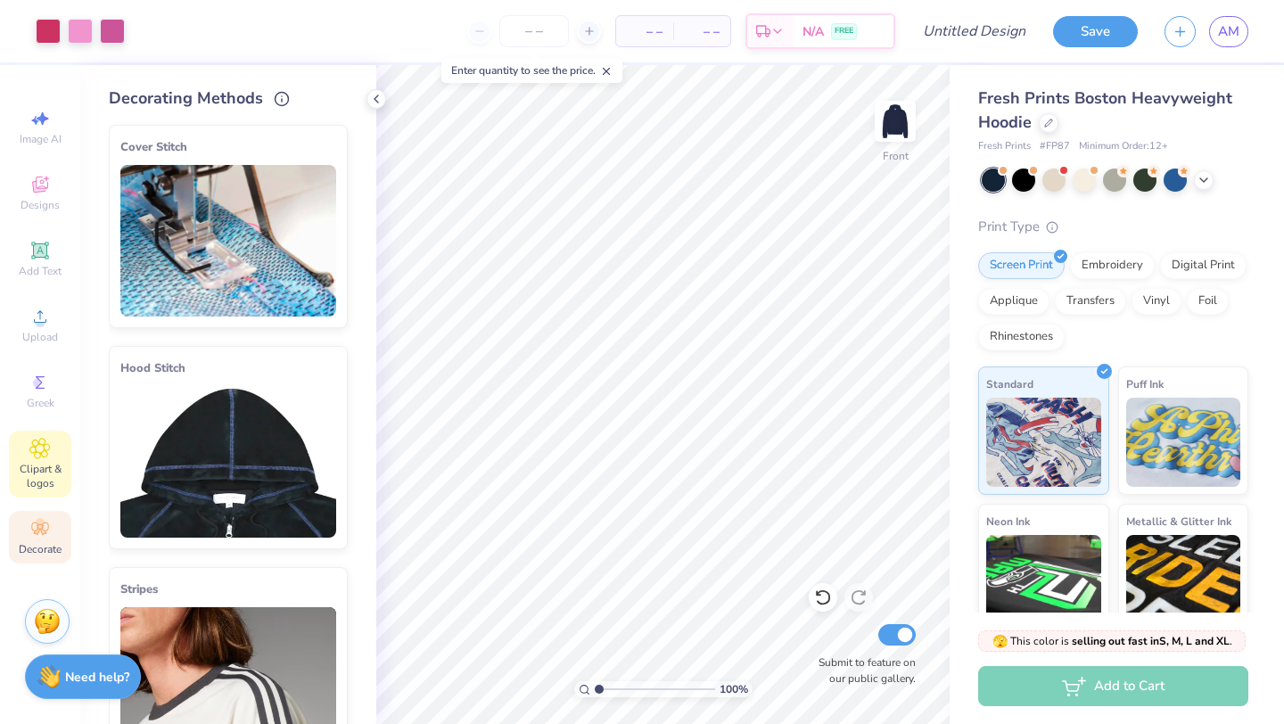
click at [54, 465] on span "Clipart & logos" at bounding box center [40, 476] width 62 height 29
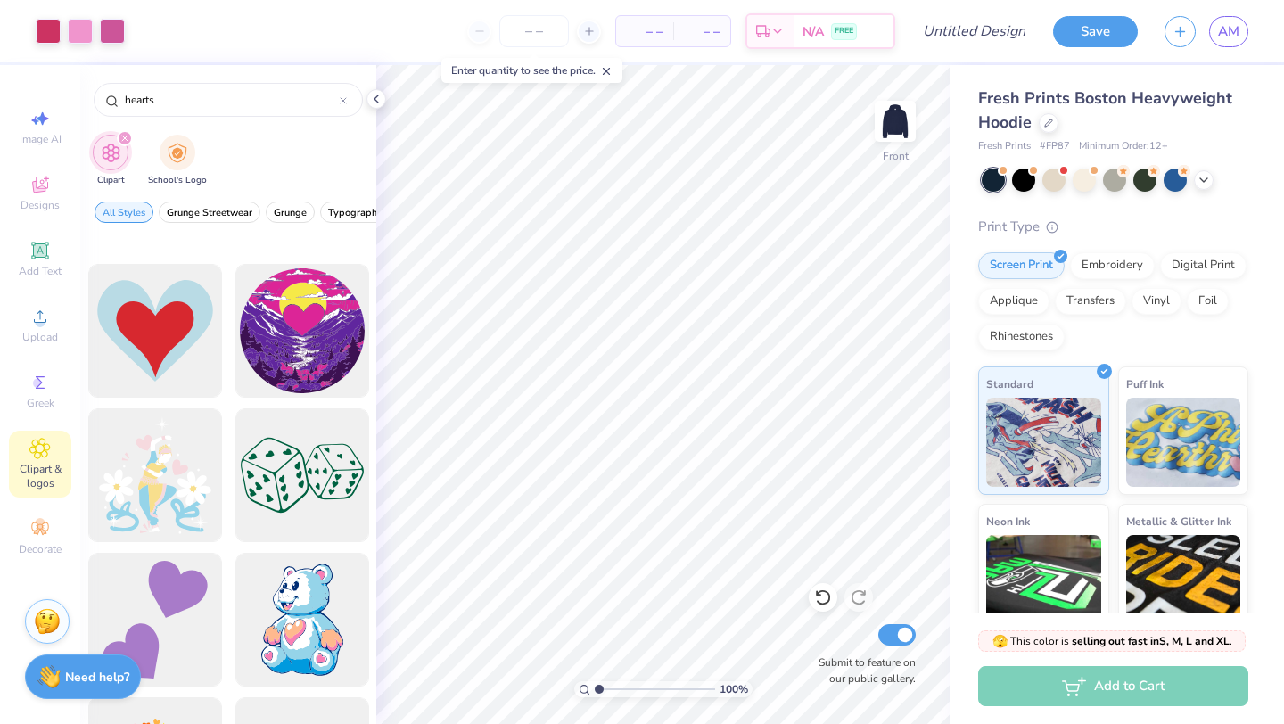
scroll to position [3086, 0]
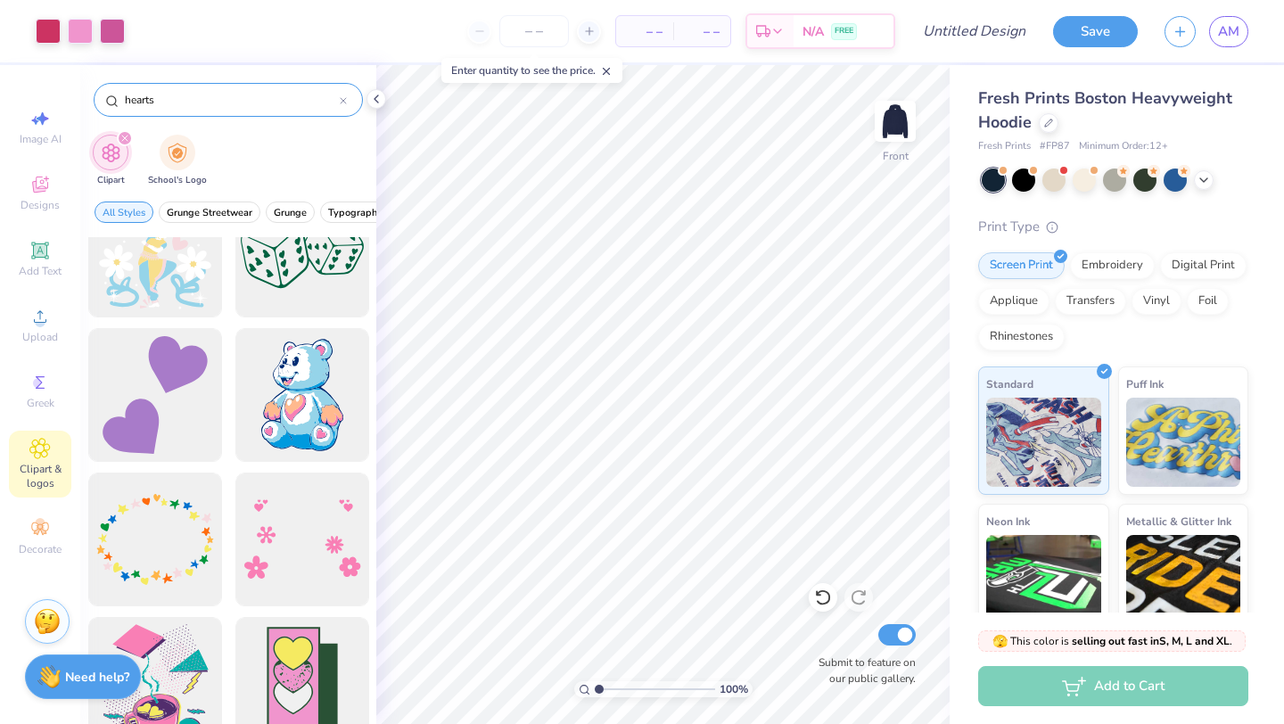
click at [185, 93] on input "hearts" at bounding box center [231, 100] width 217 height 18
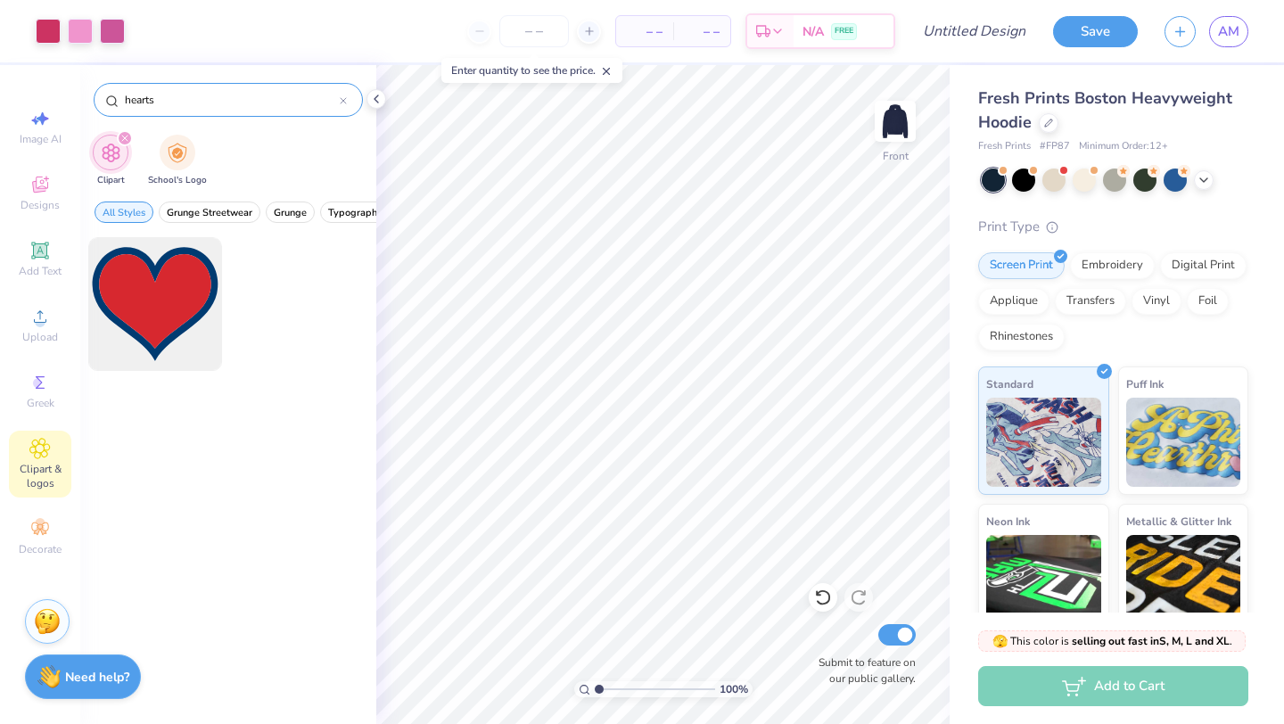
type input "hearts"
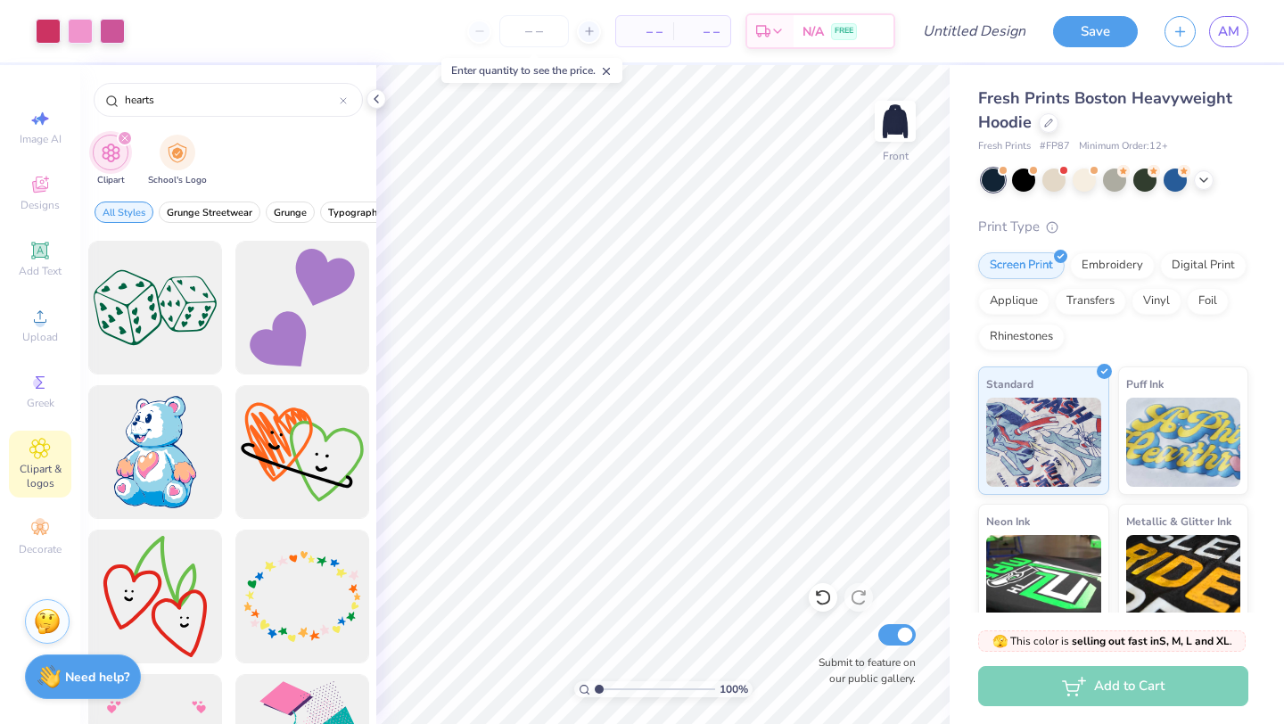
scroll to position [1587, 0]
click at [322, 348] on div at bounding box center [301, 306] width 147 height 147
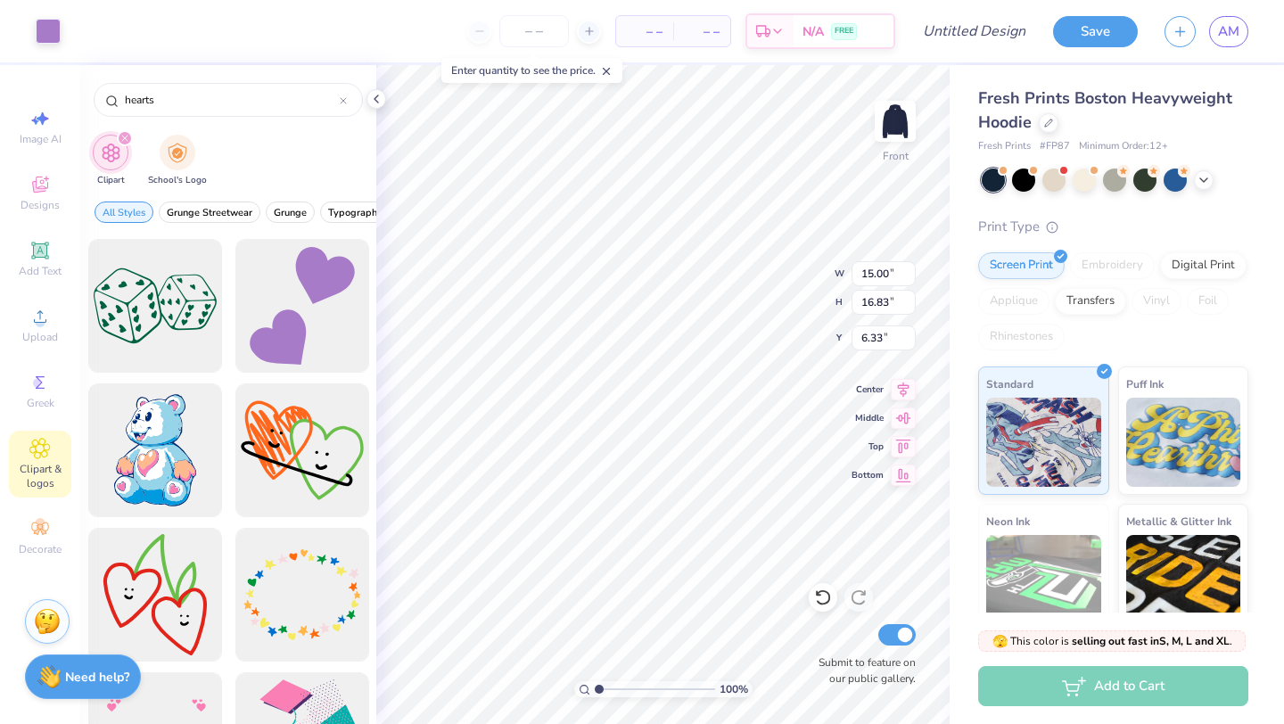
click at [64, 32] on div "Art colors – – Per Item – – Total Est. Delivery N/A FREE Design Title Save AM" at bounding box center [642, 31] width 1284 height 62
click at [46, 31] on div at bounding box center [48, 29] width 25 height 25
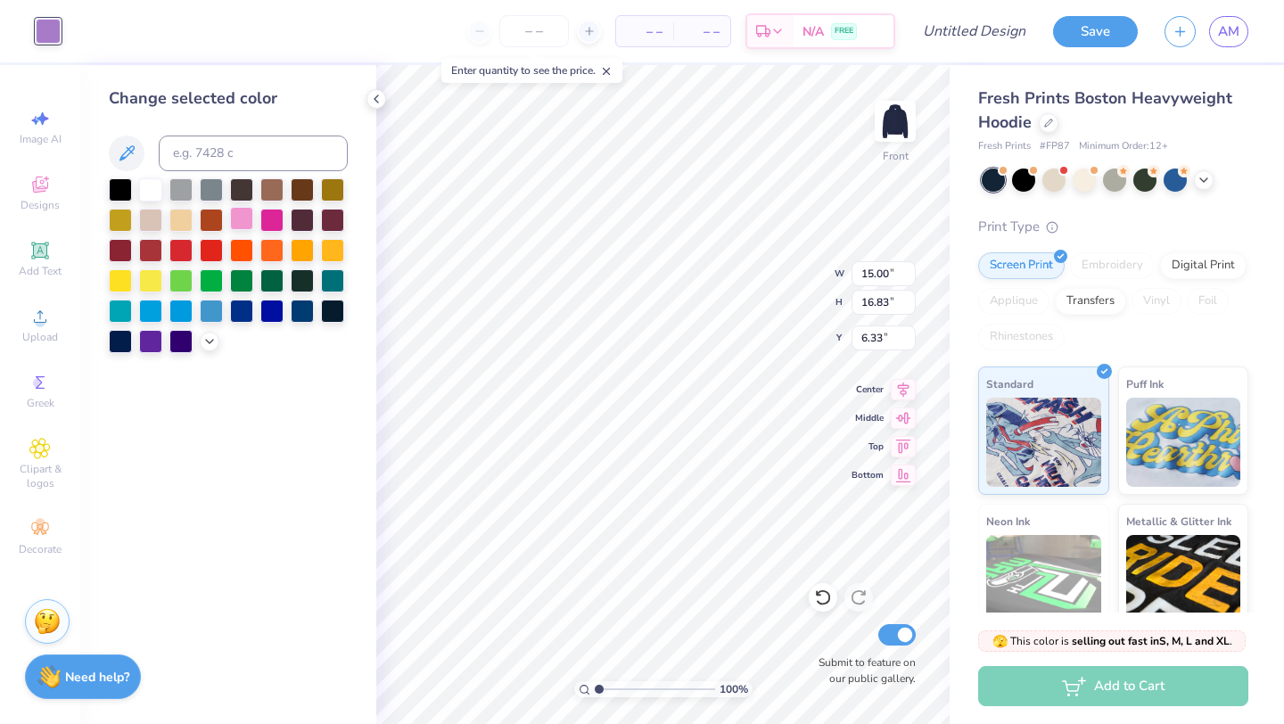
click at [244, 224] on div at bounding box center [241, 218] width 23 height 23
type input "3.06"
type input "3.44"
type input "19.73"
type input "2.10"
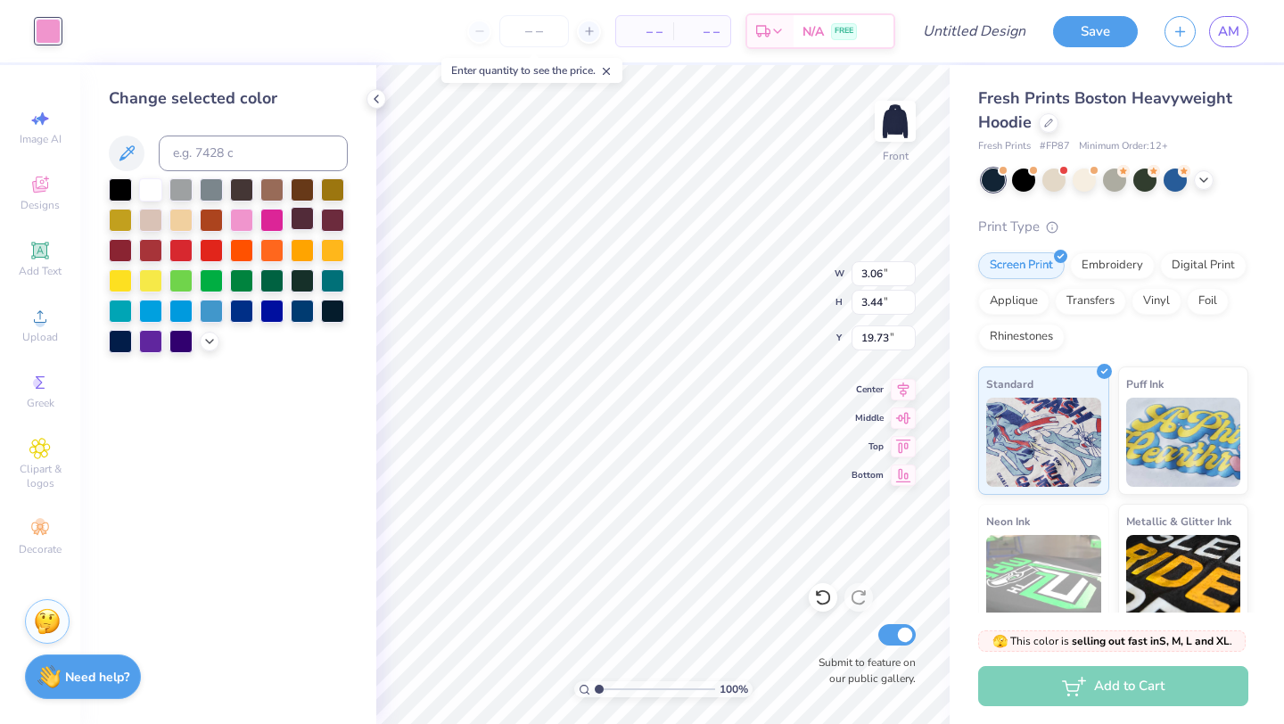
type input "2.35"
type input "13.57"
type input "1.59"
type input "2.48"
type input "13.56"
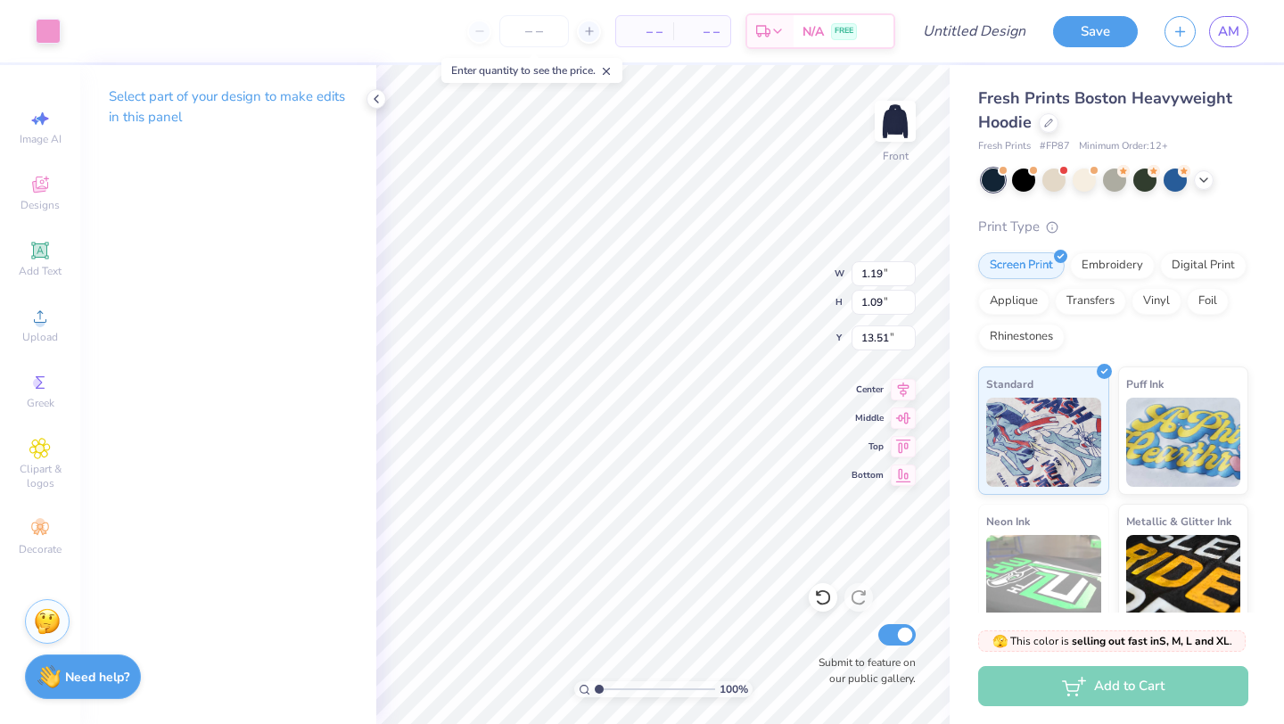
type input "1.19"
type input "1.09"
type input "14.75"
type input "1.11"
type input "14.75"
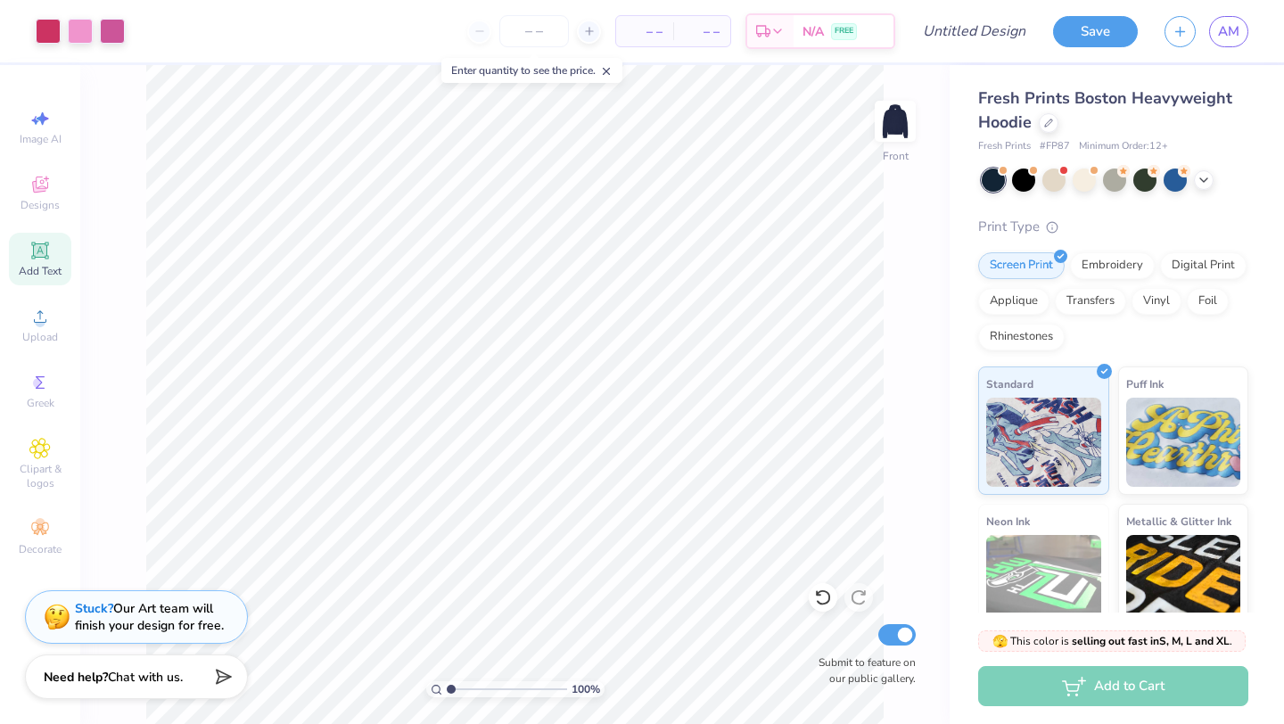
click at [43, 267] on span "Add Text" at bounding box center [40, 271] width 43 height 14
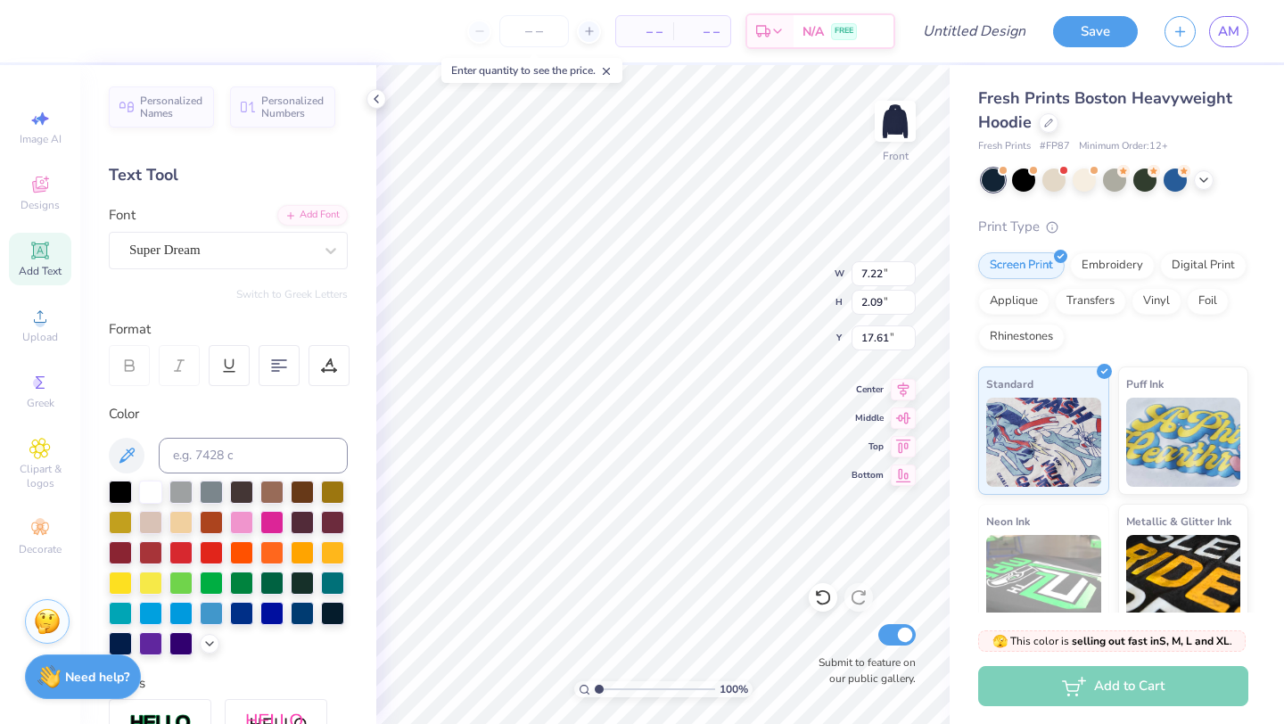
type input "17.61"
click at [244, 252] on div "Super Dream" at bounding box center [220, 250] width 187 height 28
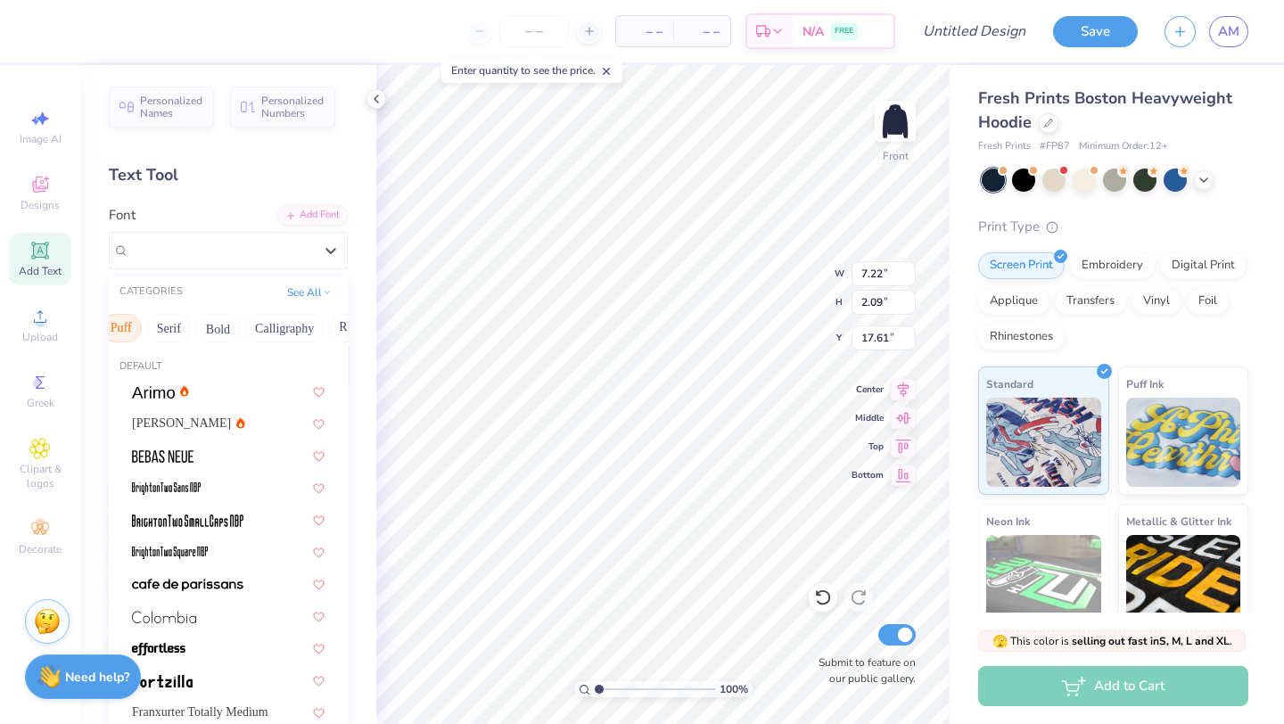
scroll to position [0, 167]
click at [283, 330] on button "Calligraphy" at bounding box center [275, 328] width 78 height 29
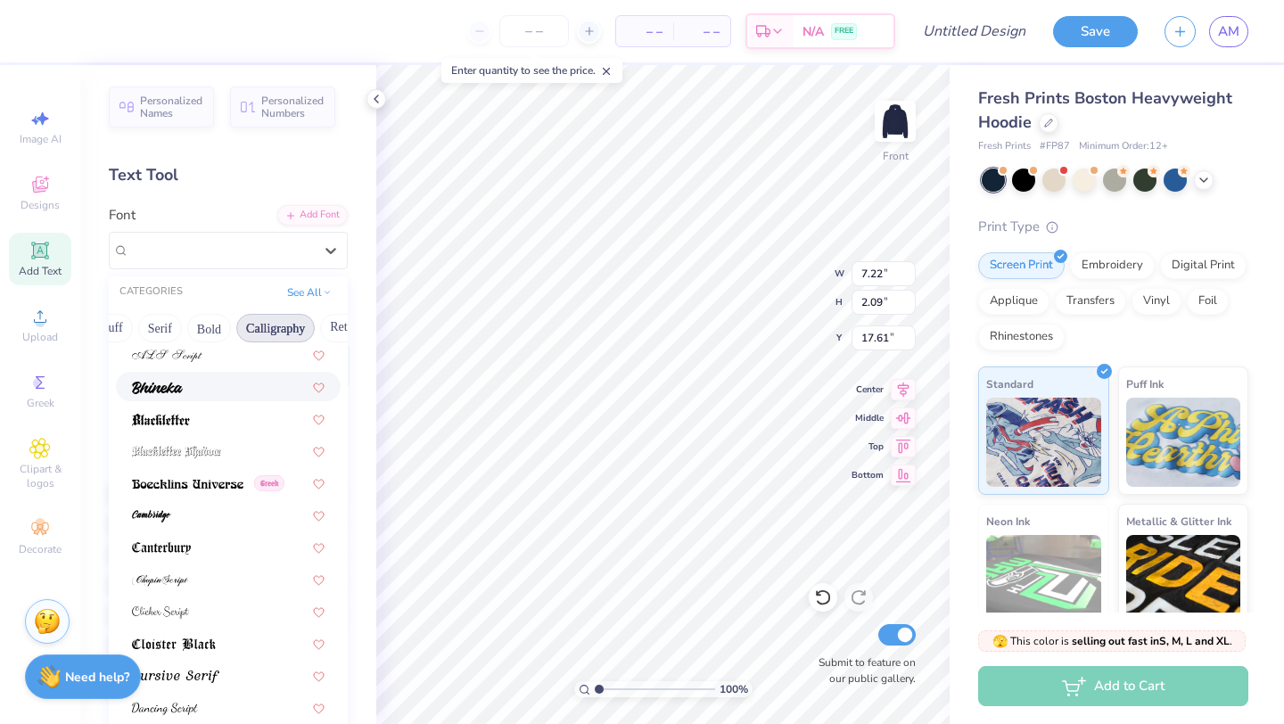
scroll to position [103, 0]
click at [203, 375] on div at bounding box center [228, 384] width 193 height 19
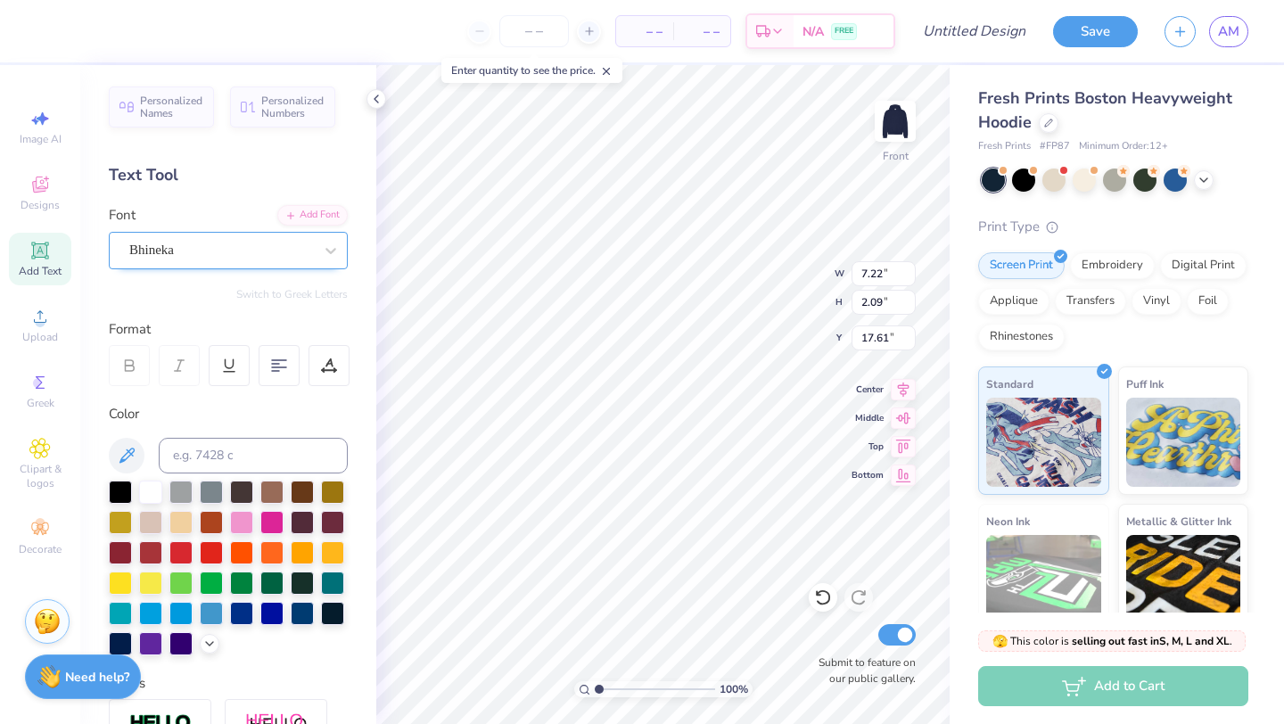
click at [236, 244] on div "Bhineka" at bounding box center [220, 250] width 187 height 28
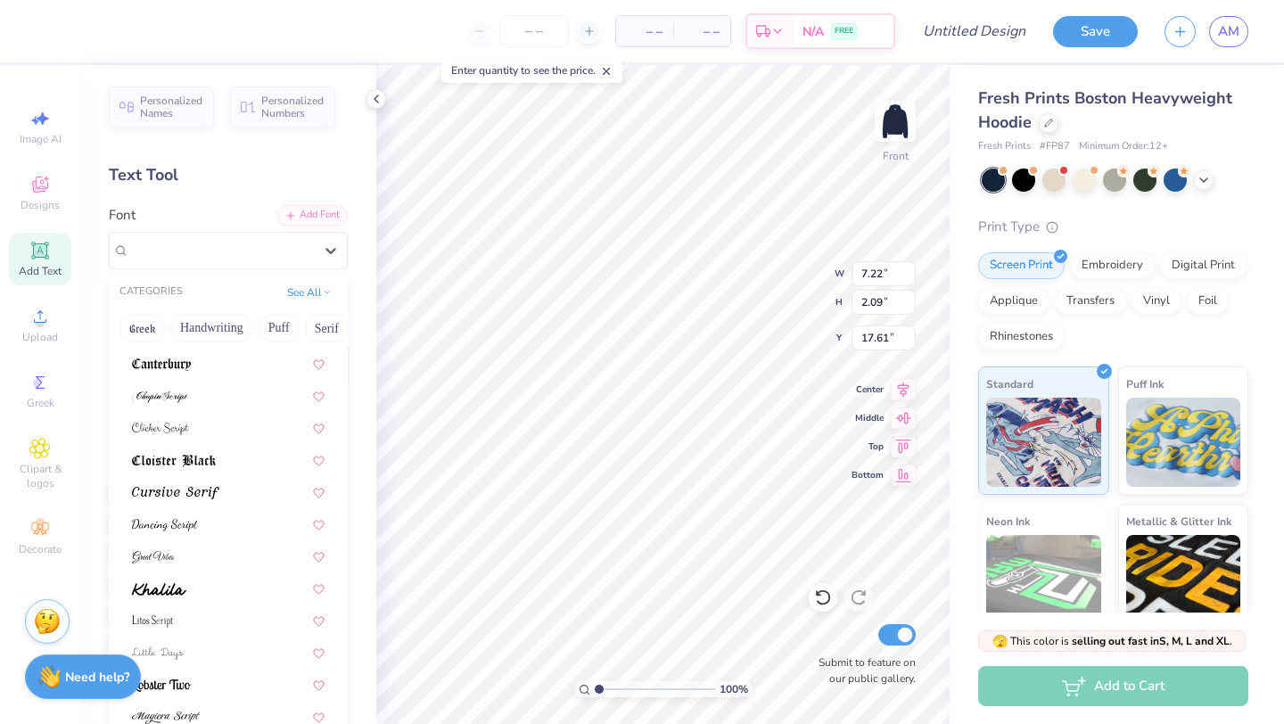
scroll to position [319, 0]
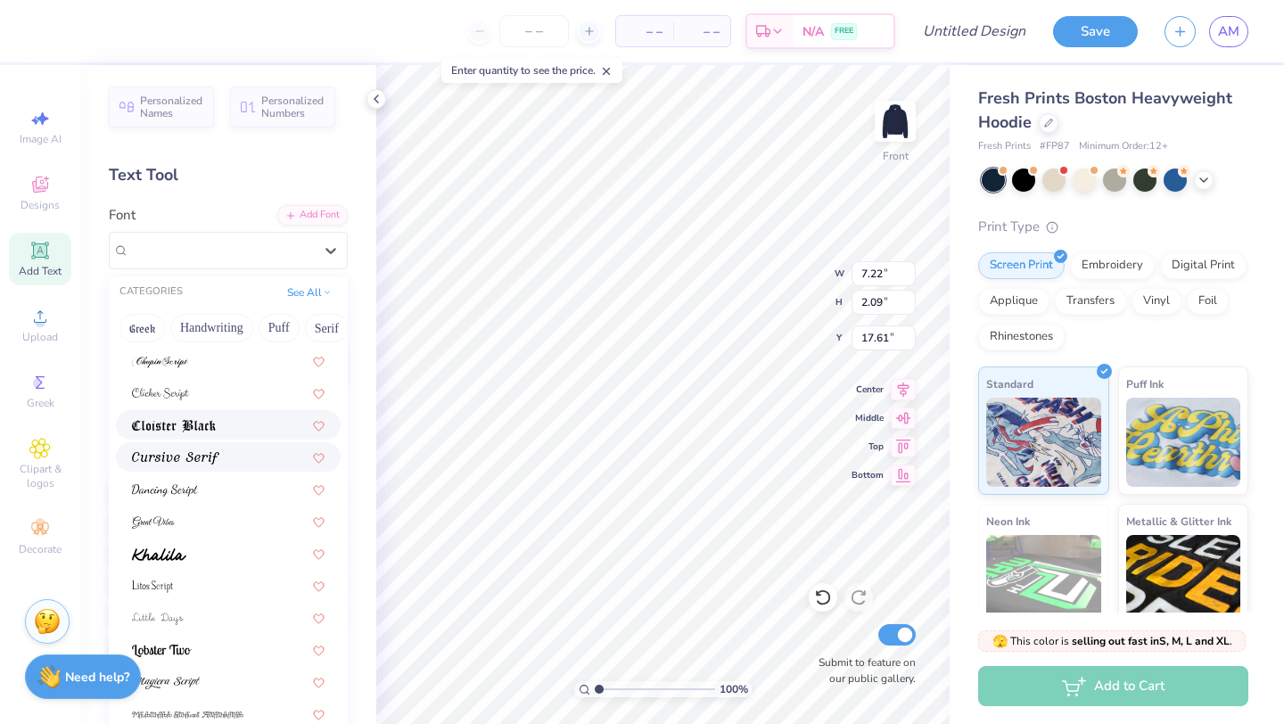
click at [223, 449] on div at bounding box center [228, 456] width 193 height 19
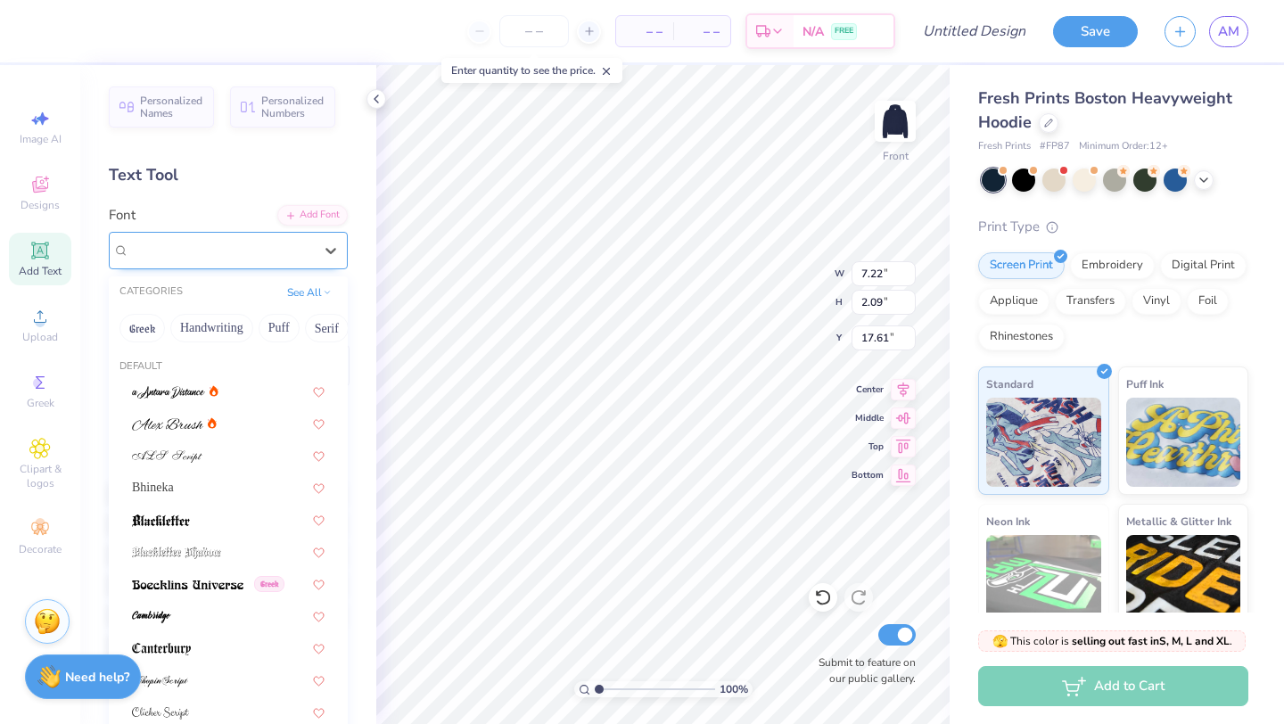
click at [245, 255] on div "Cursive Serif" at bounding box center [220, 250] width 187 height 28
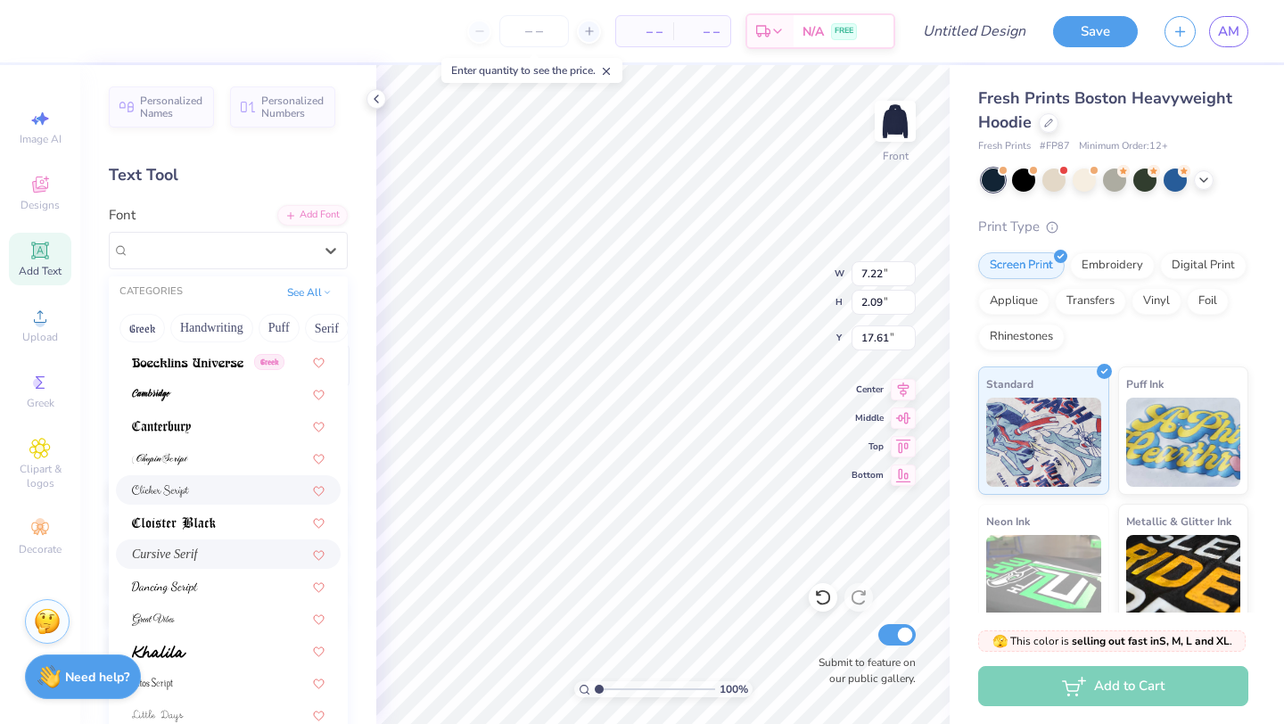
scroll to position [437, 0]
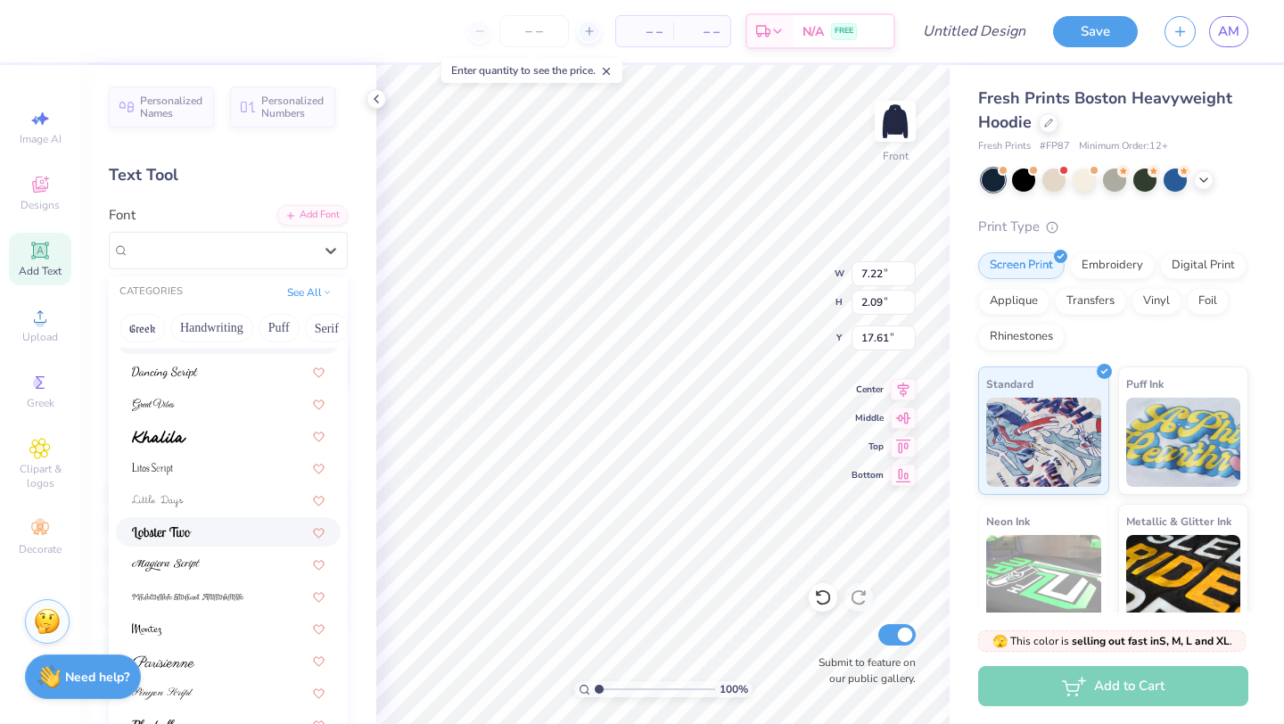
click at [223, 519] on div at bounding box center [228, 531] width 225 height 29
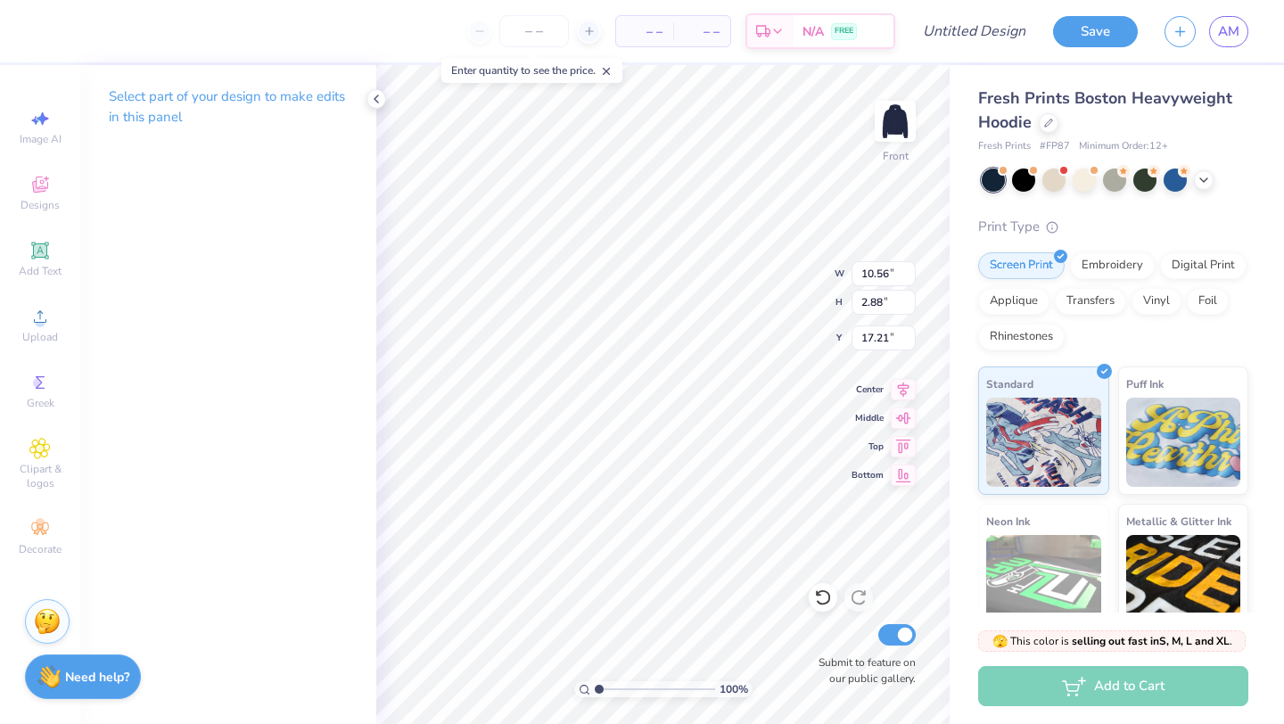
scroll to position [0, 0]
type textarea "T"
click at [110, 35] on div at bounding box center [112, 29] width 25 height 25
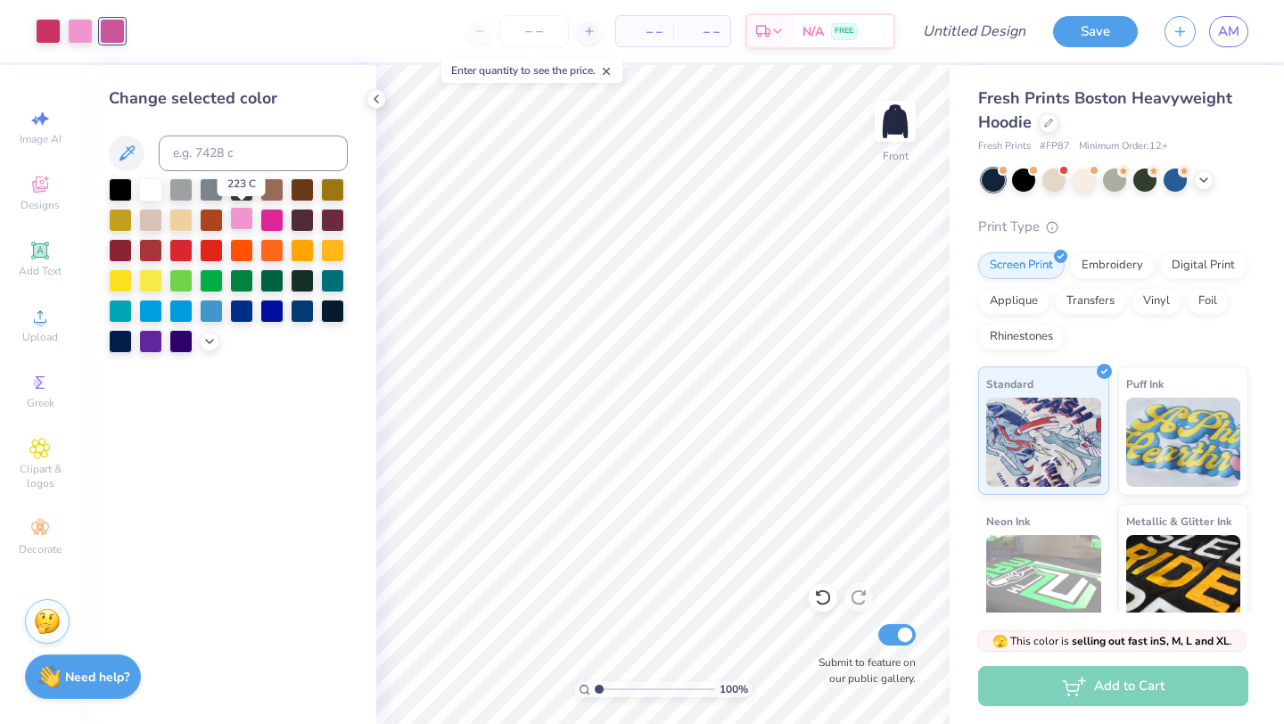
click at [241, 216] on div at bounding box center [241, 218] width 23 height 23
click at [44, 19] on div at bounding box center [48, 29] width 25 height 25
click at [244, 220] on div at bounding box center [241, 218] width 23 height 23
click at [53, 203] on span "Designs" at bounding box center [40, 205] width 39 height 14
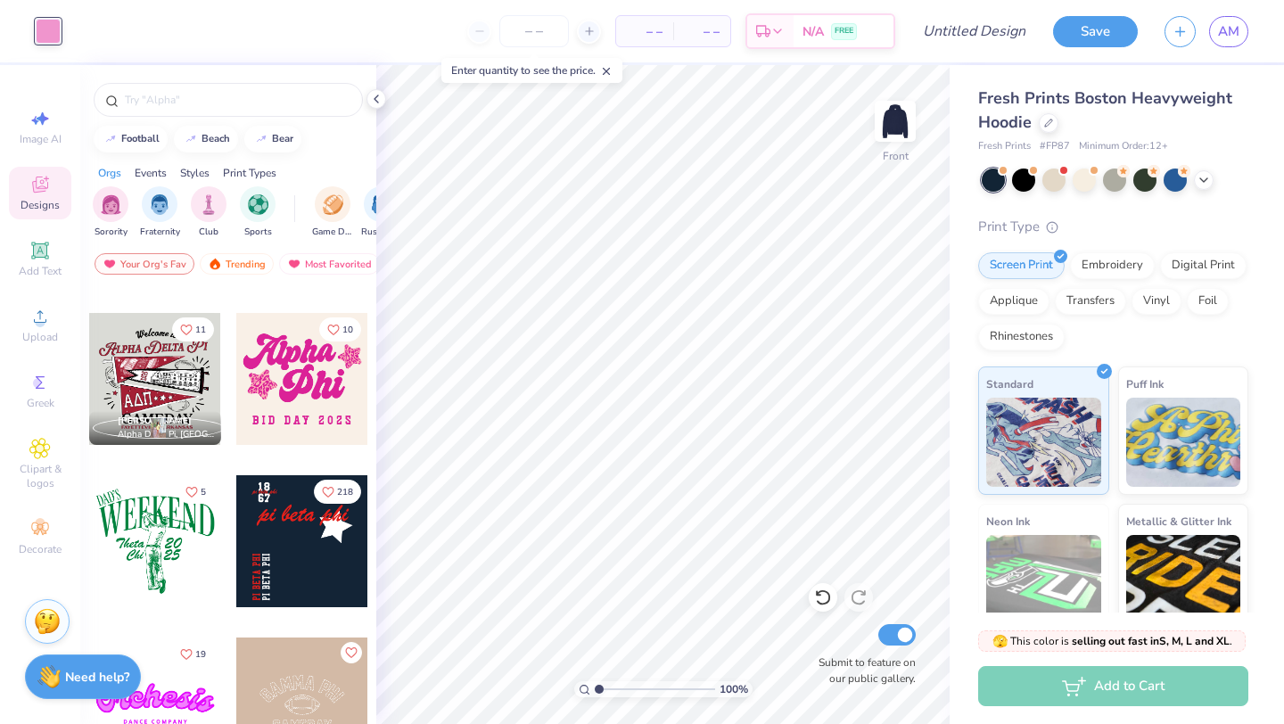
scroll to position [2576, 0]
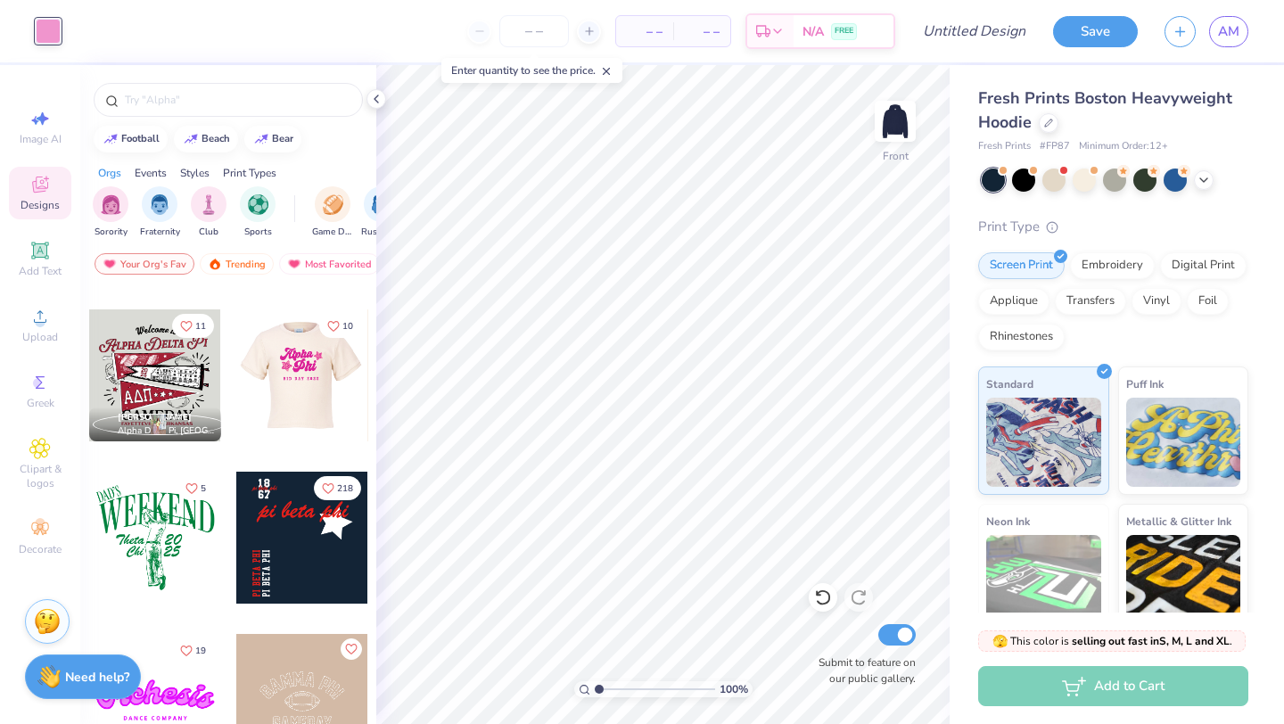
click at [321, 373] on div at bounding box center [301, 375] width 132 height 132
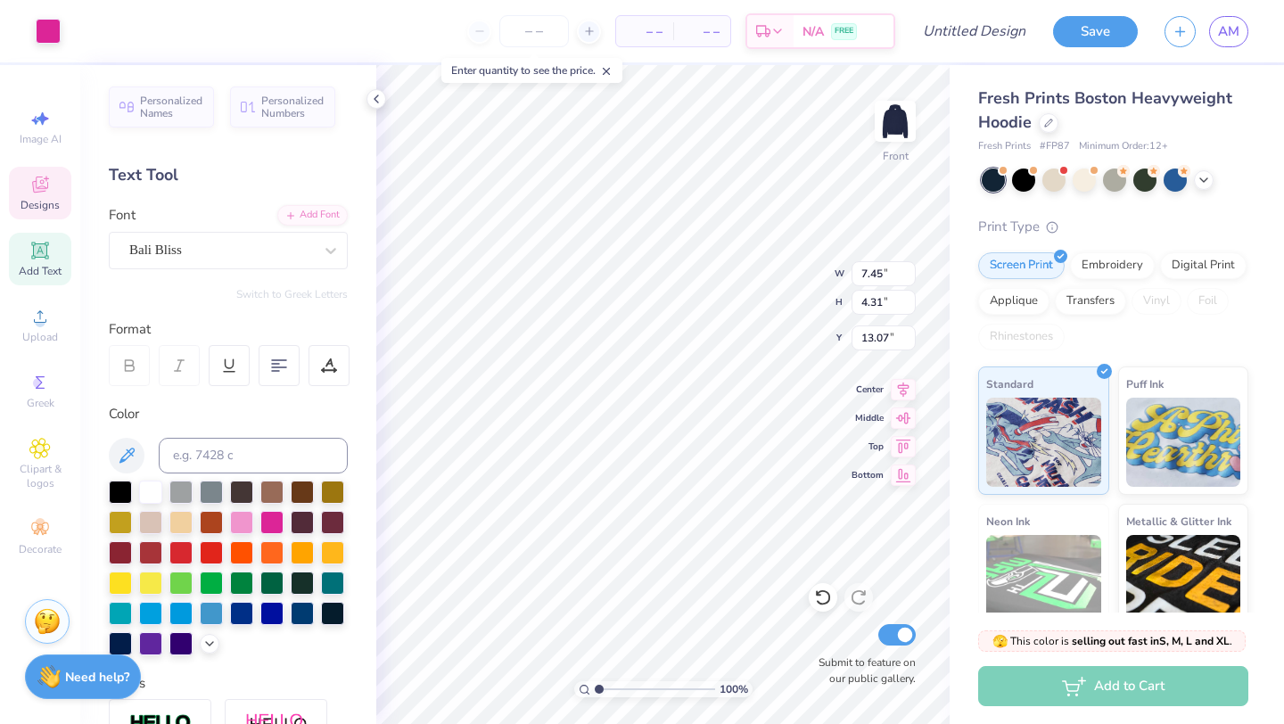
type input "7.45"
type input "4.31"
type input "13.07"
type textarea "i"
type input "11.01"
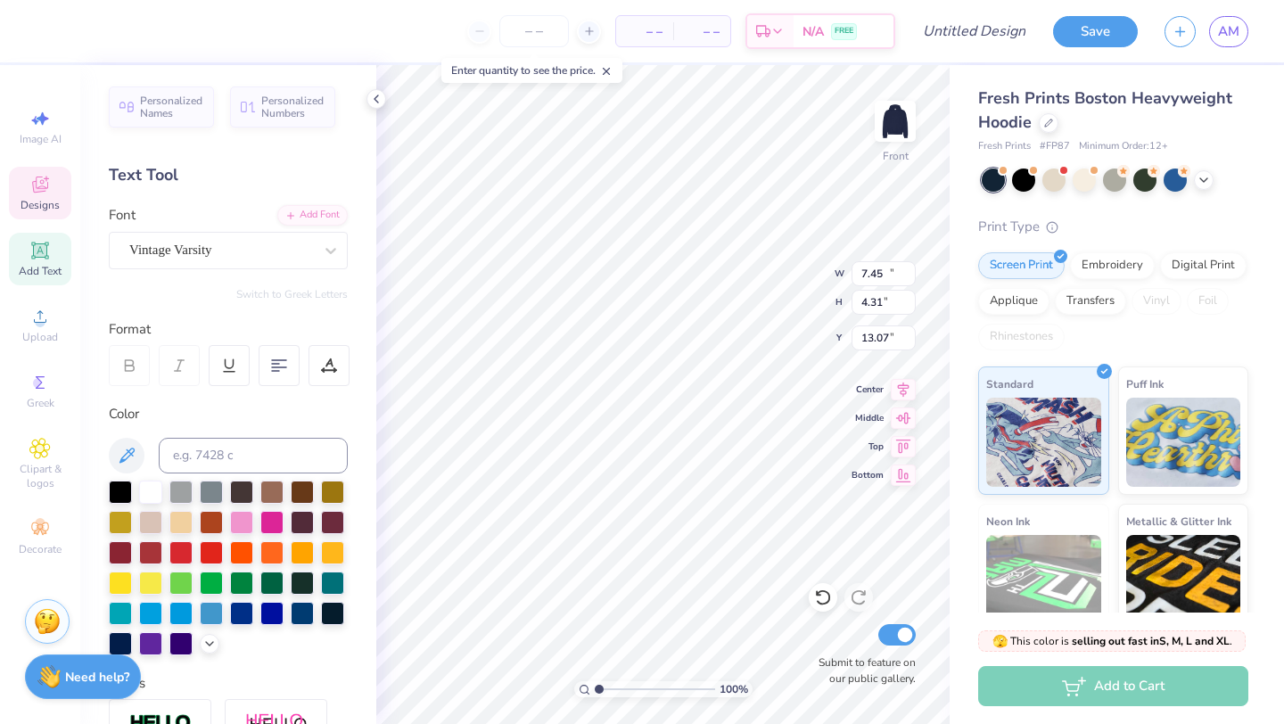
type input "0.97"
type input "18.89"
type textarea "B"
type input "10.51"
type input "4.13"
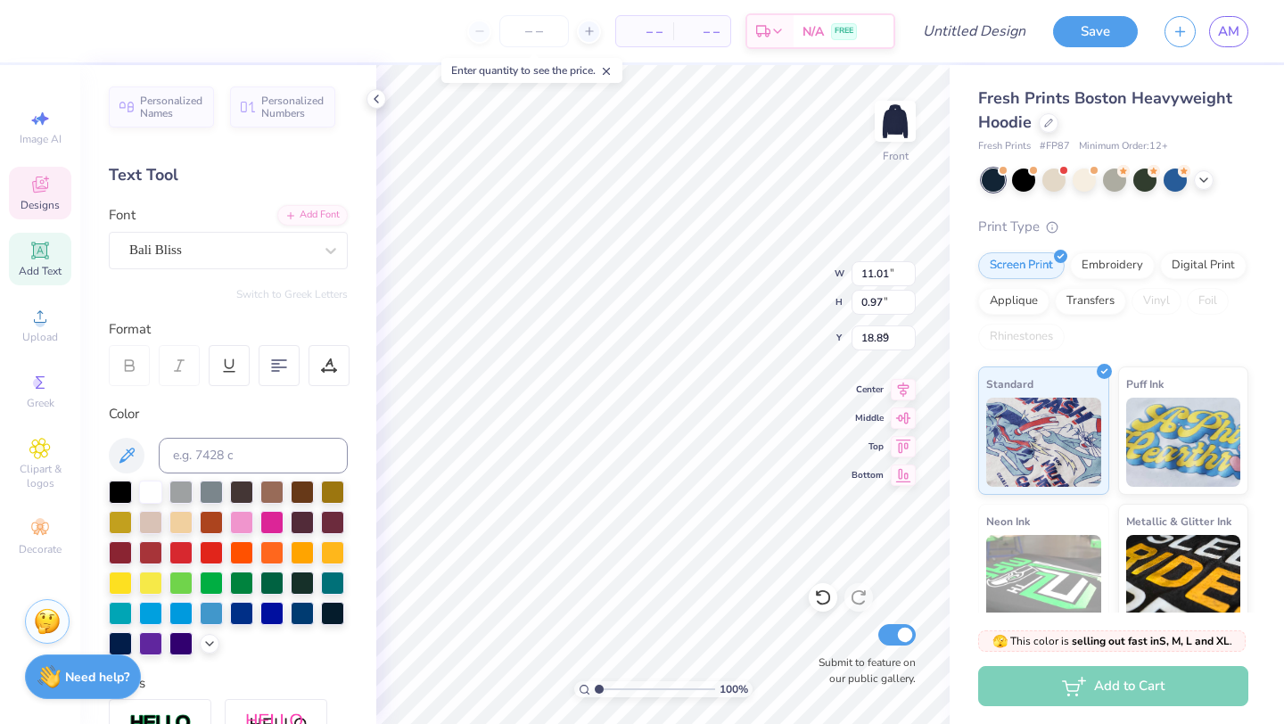
type input "9.64"
type textarea "Tologs"
type input "17.07"
type input "3.32"
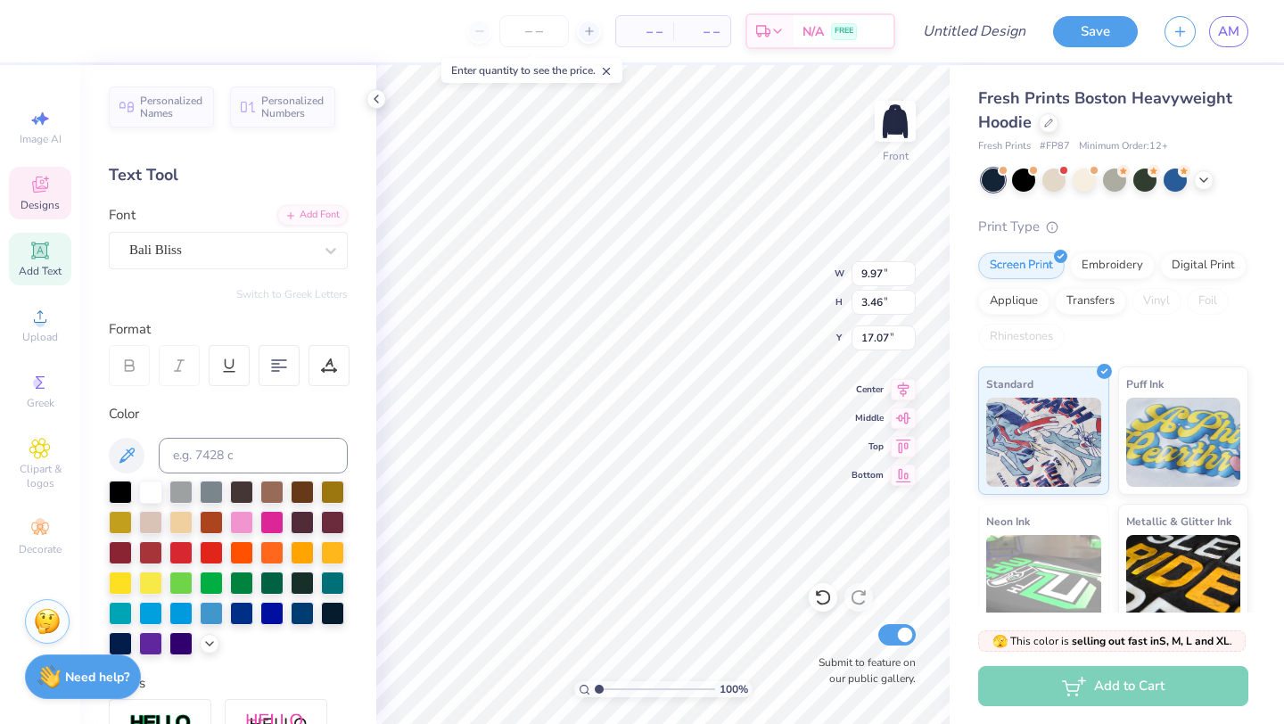
type input "3.38"
type input "13.69"
type input "13.59"
type input "9.35"
type input "7.16"
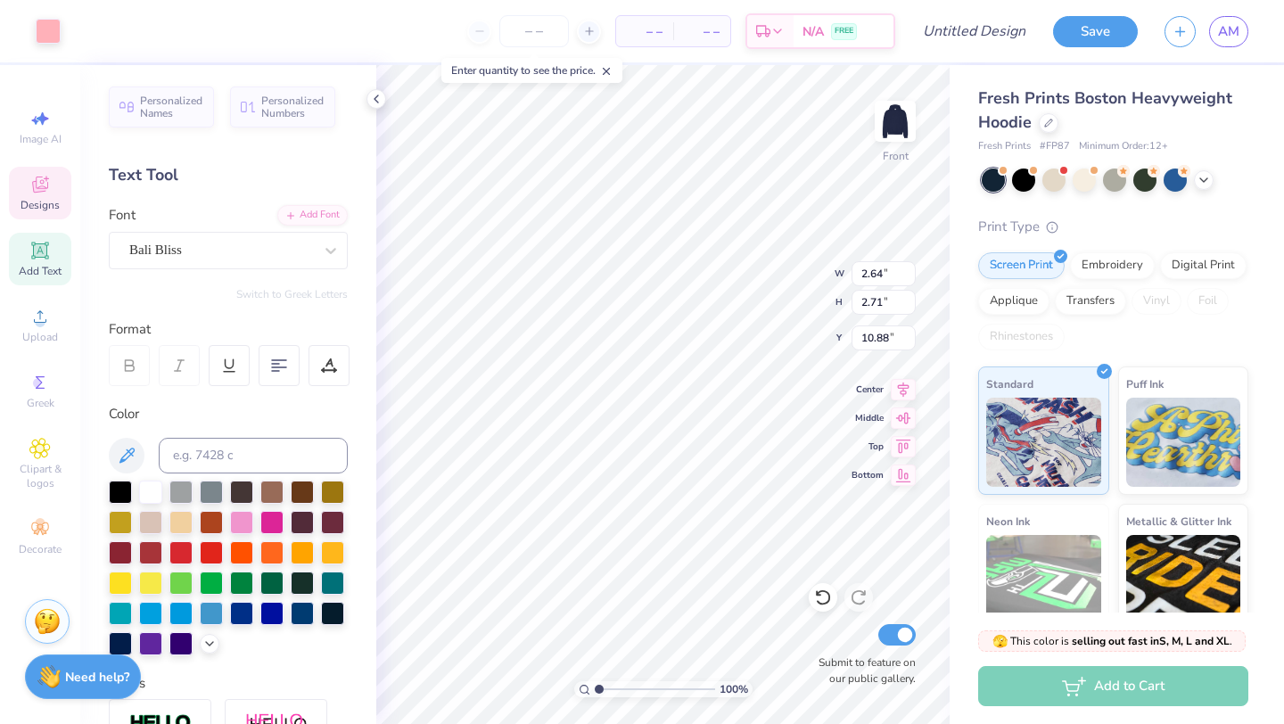
type input "10.45"
type input "2.64"
type input "2.71"
type input "10.88"
type input "9.98"
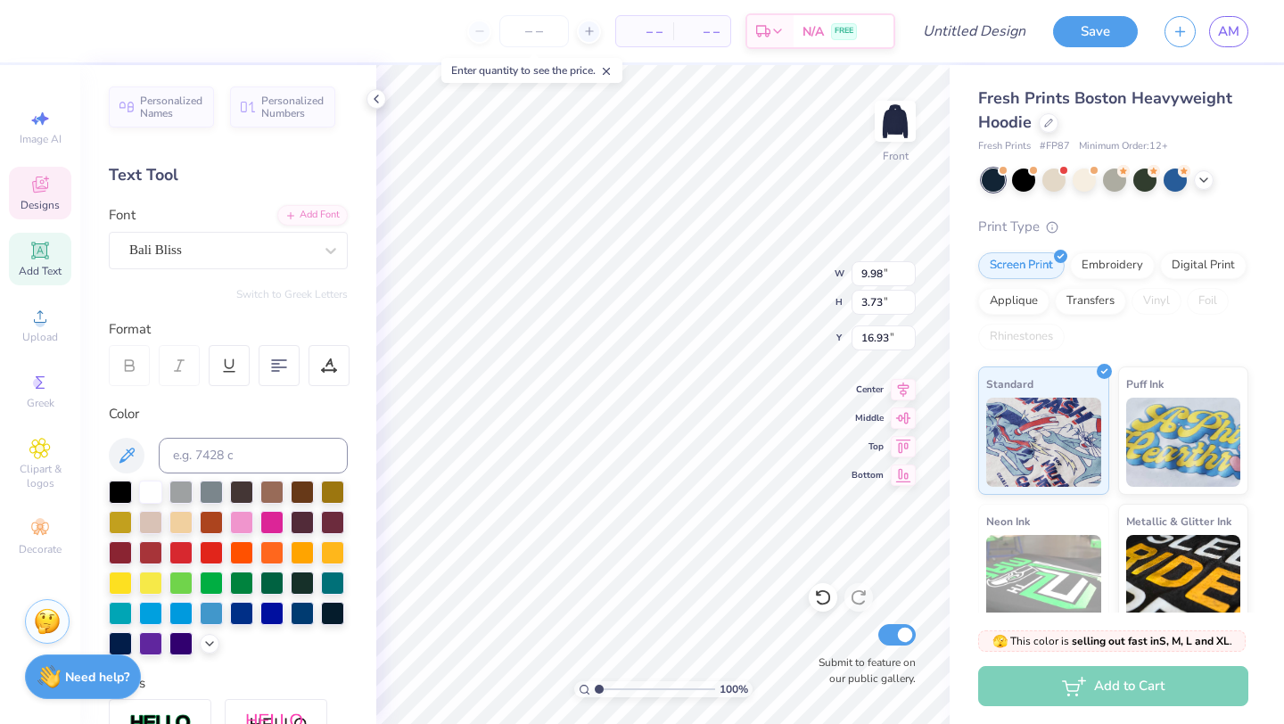
type input "3.73"
type input "16.93"
click at [232, 523] on div at bounding box center [241, 520] width 23 height 23
type input "17.61"
type input "9.28"
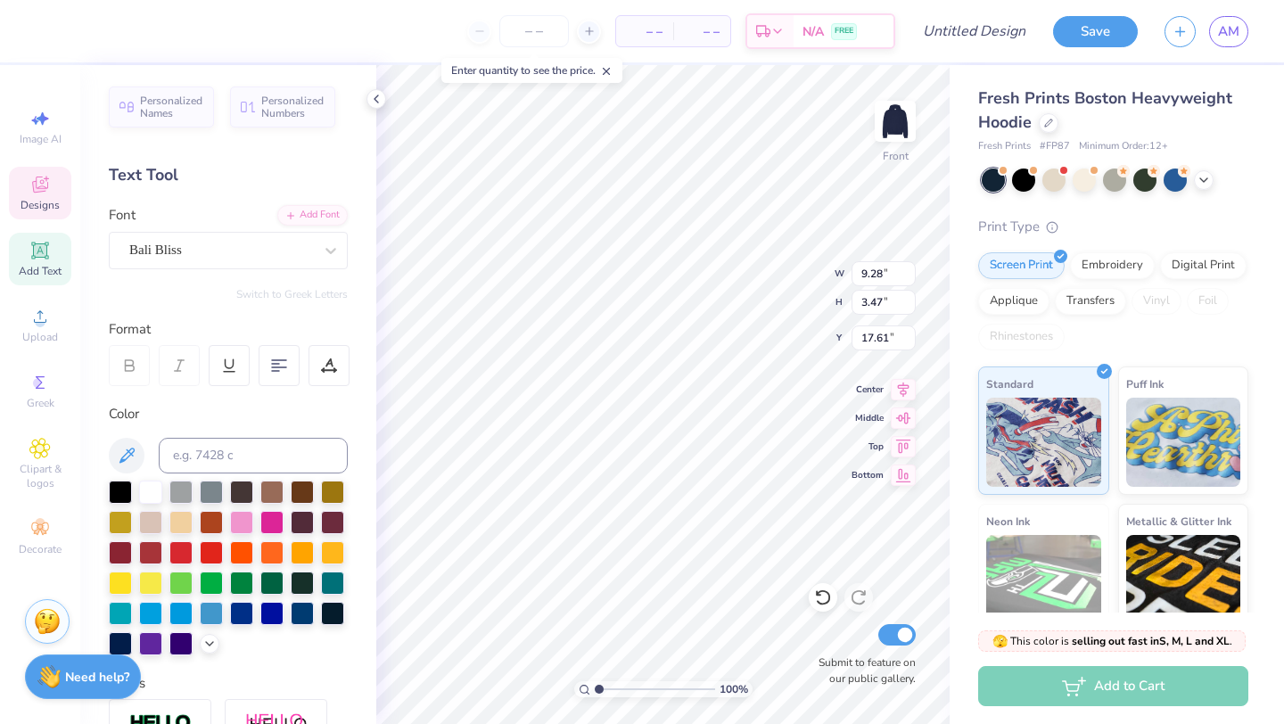
type input "3.47"
click at [43, 175] on icon at bounding box center [39, 184] width 21 height 21
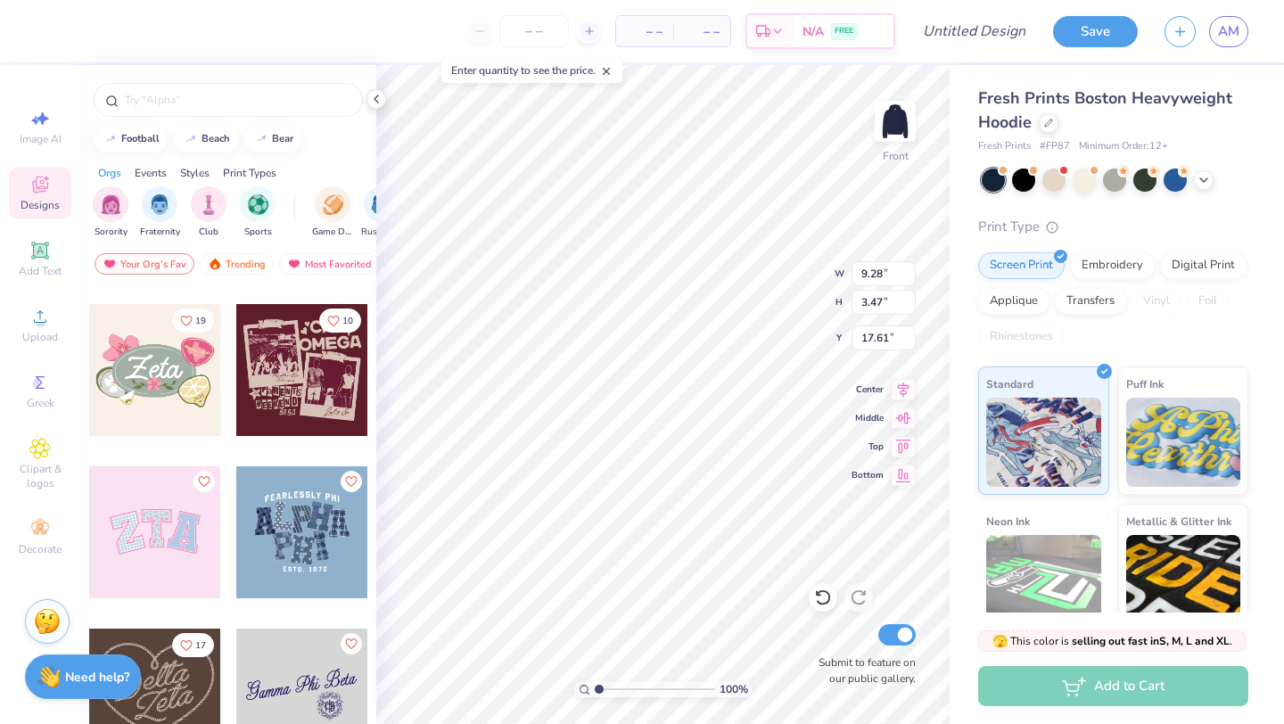
scroll to position [579, 0]
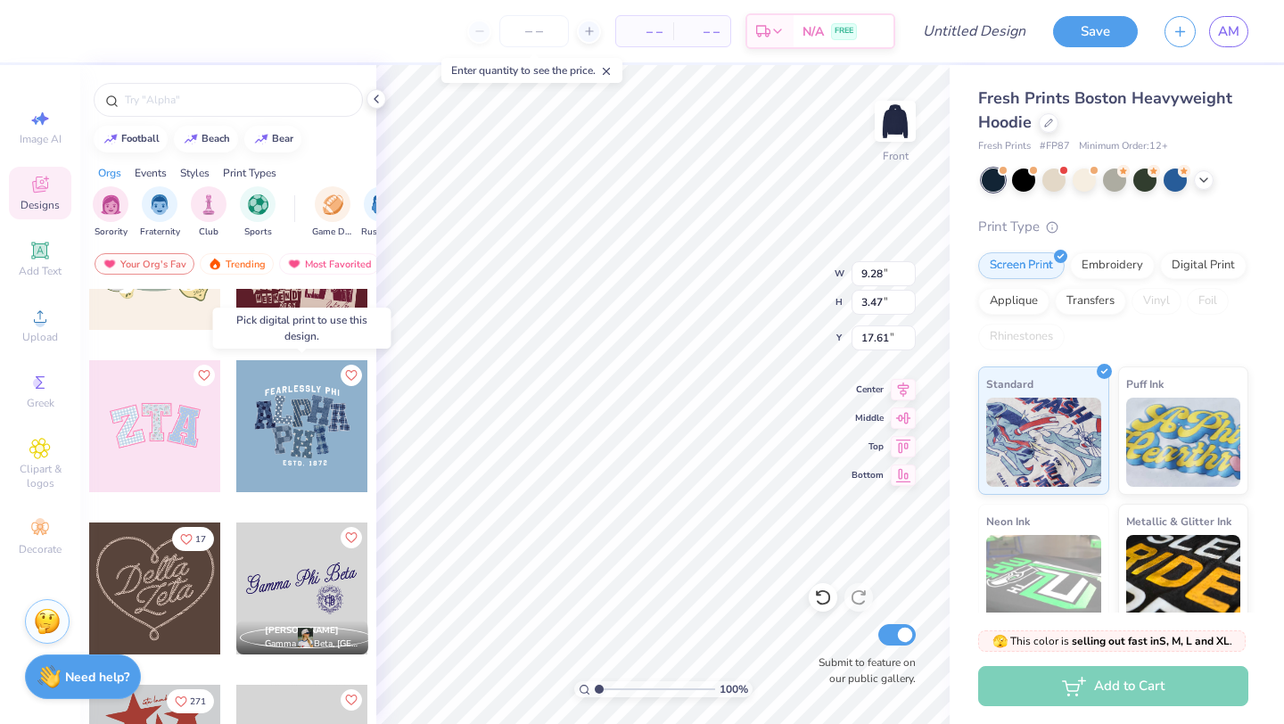
click at [324, 409] on div at bounding box center [302, 426] width 132 height 132
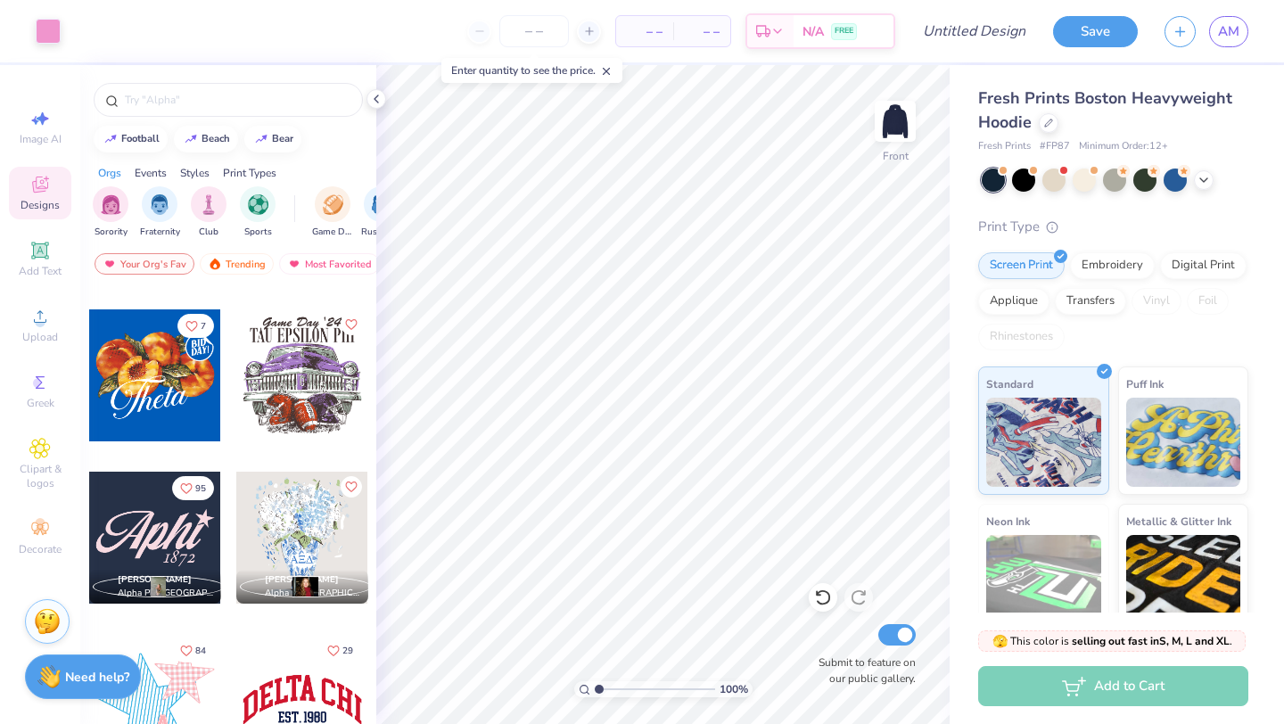
scroll to position [1286, 0]
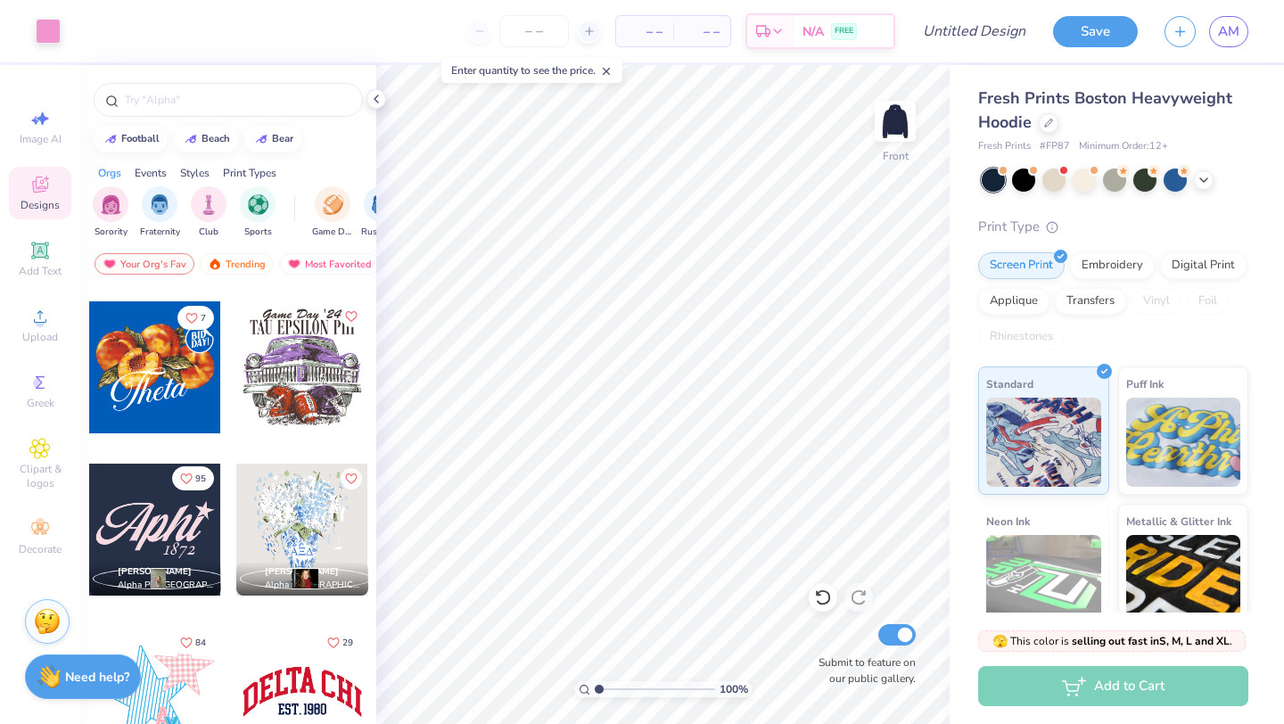
click at [188, 477] on icon "Like" at bounding box center [186, 478] width 12 height 12
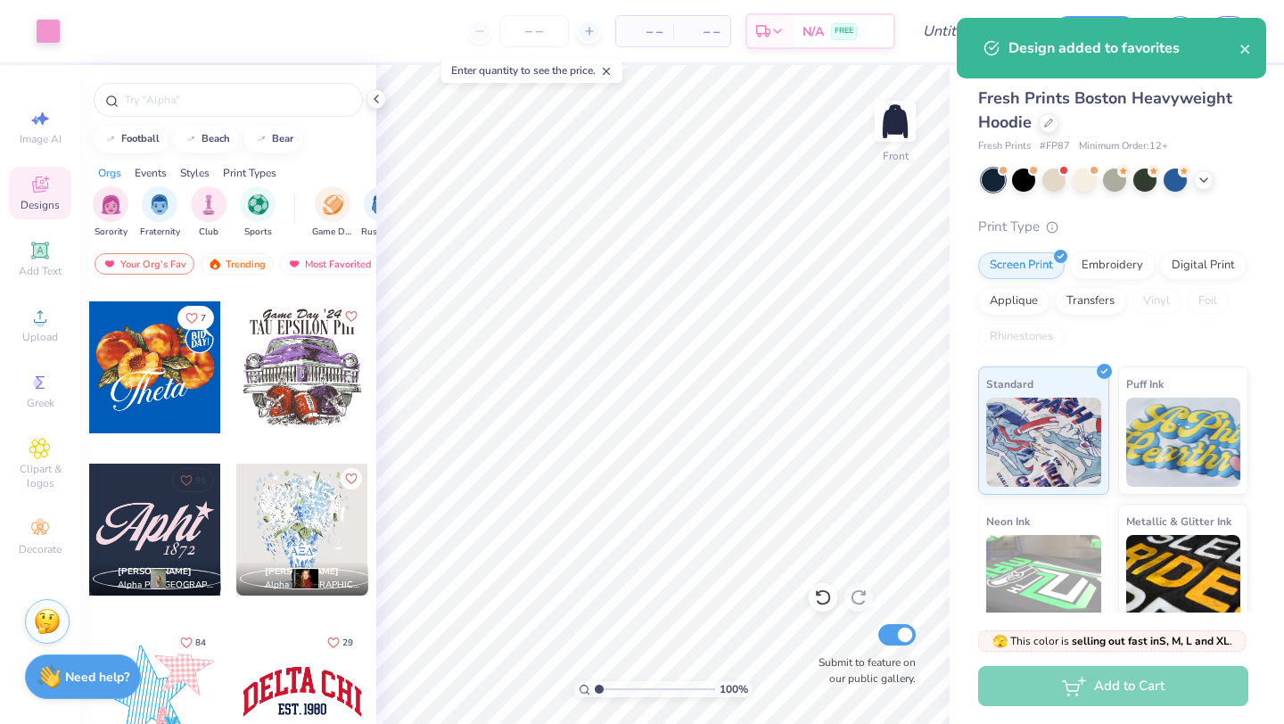
scroll to position [0, 0]
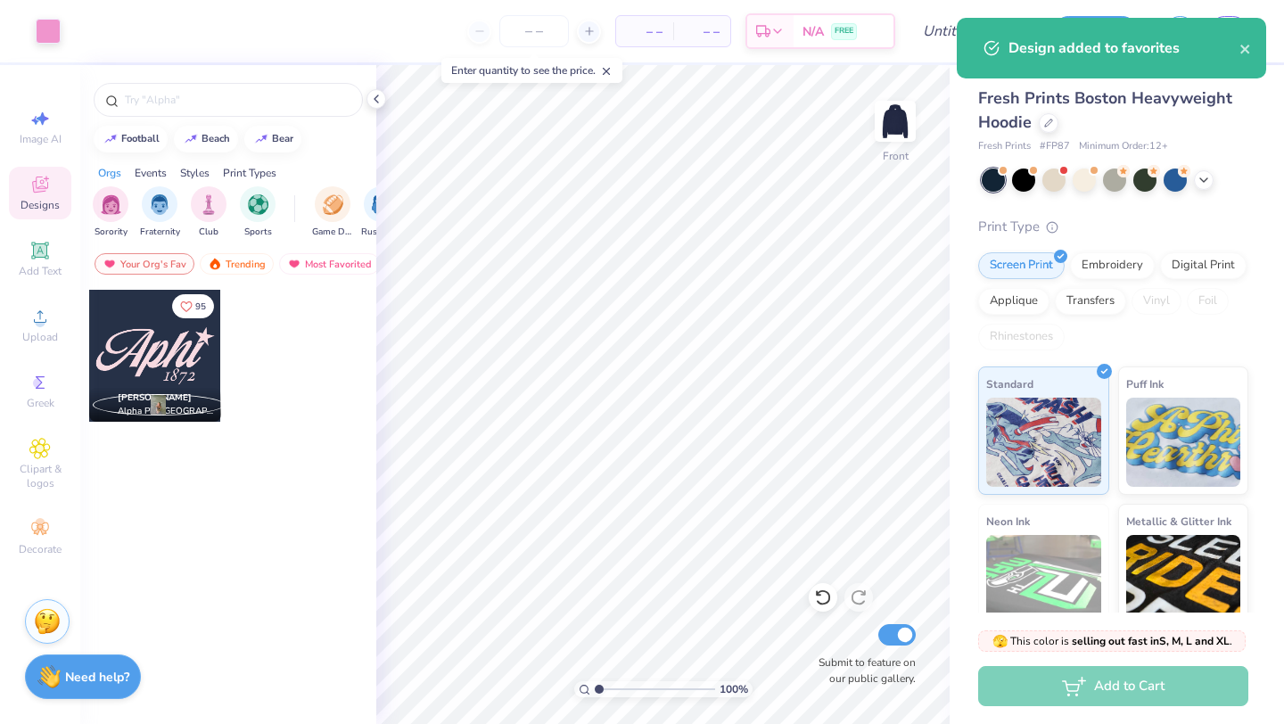
click at [176, 502] on div "95 Hannah Suh Alpha Phi, University of California, Davis" at bounding box center [228, 539] width 296 height 501
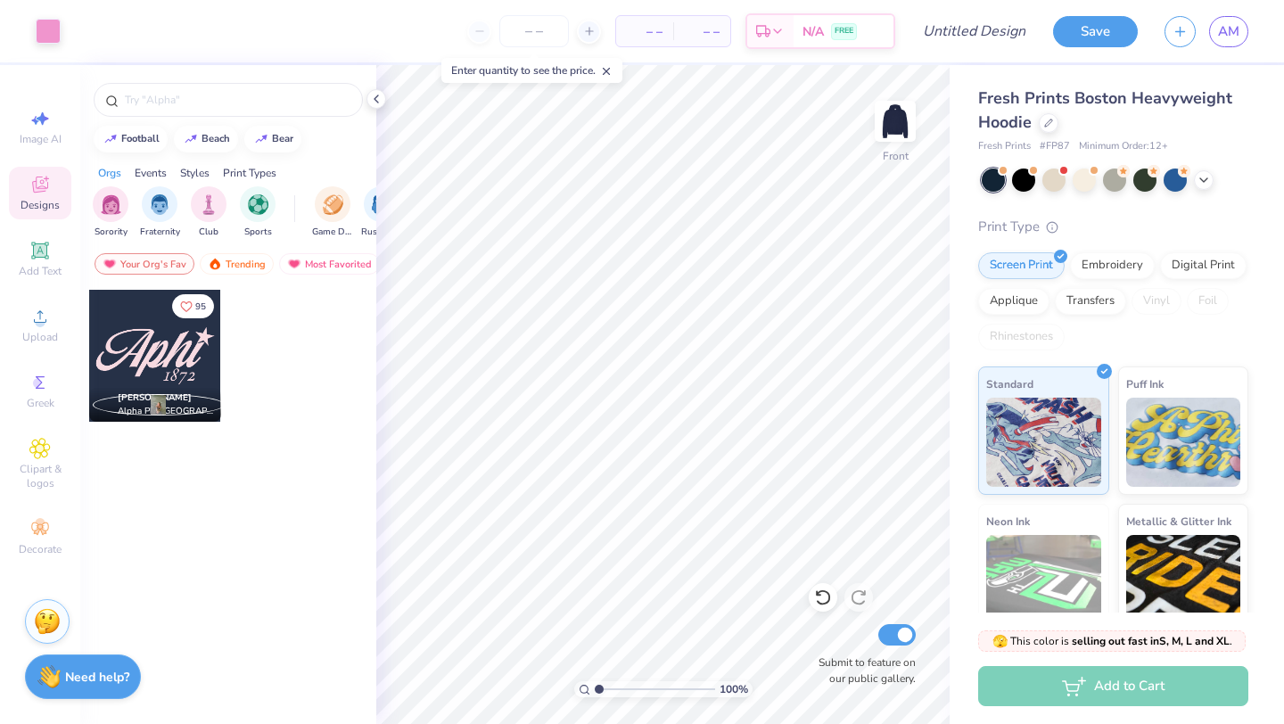
click at [53, 198] on span "Designs" at bounding box center [40, 205] width 39 height 14
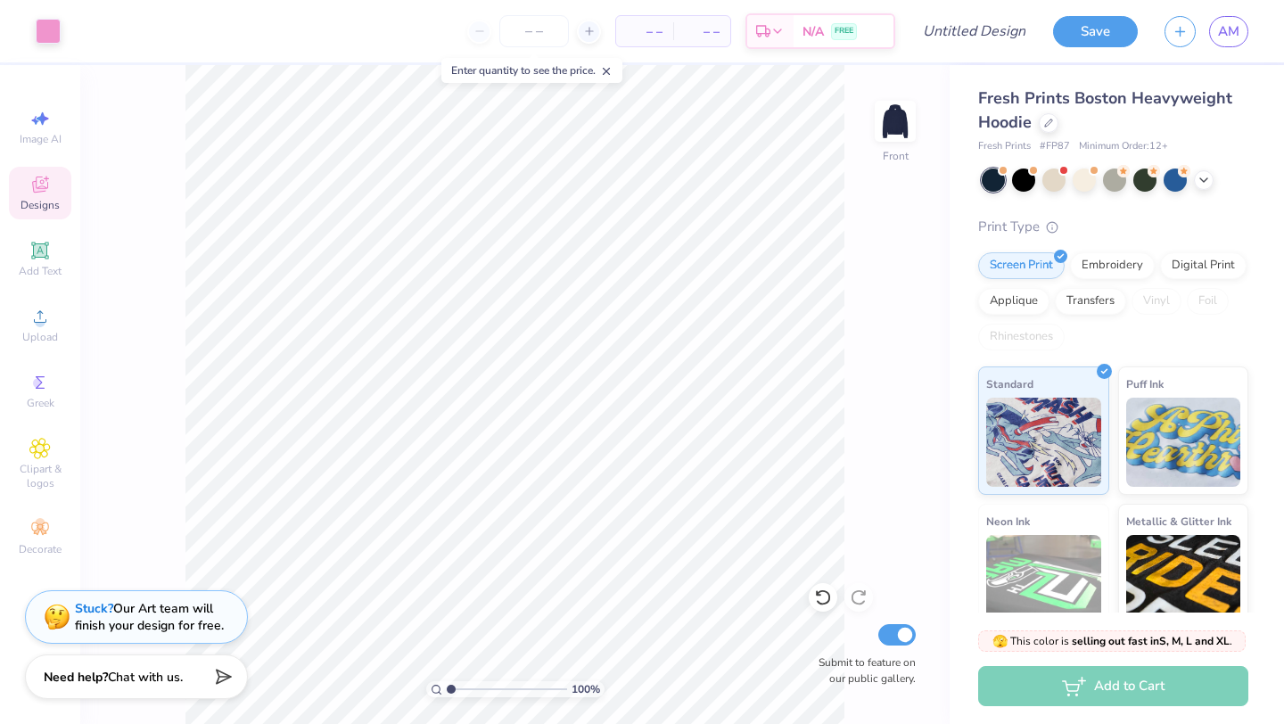
click at [53, 198] on span "Designs" at bounding box center [40, 205] width 39 height 14
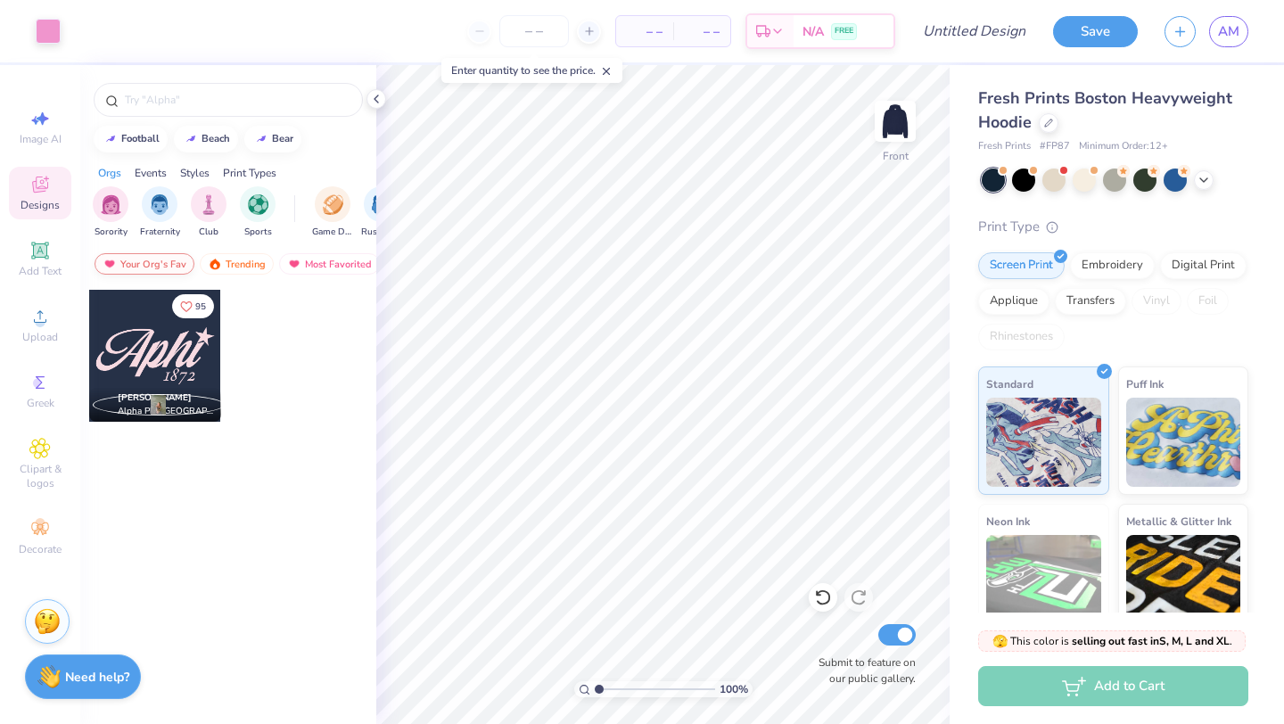
click at [178, 265] on div "Your Org's Fav" at bounding box center [144, 263] width 100 height 21
click at [246, 261] on div "Trending" at bounding box center [237, 263] width 74 height 21
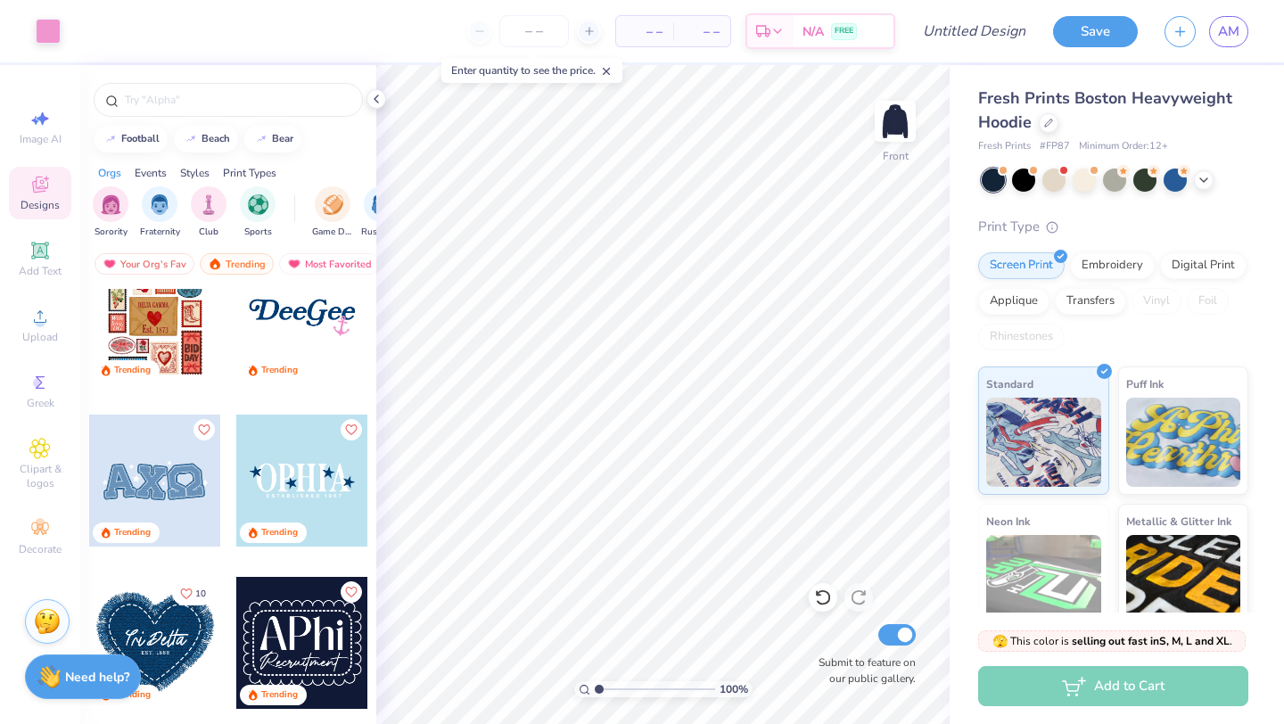
scroll to position [4256, 0]
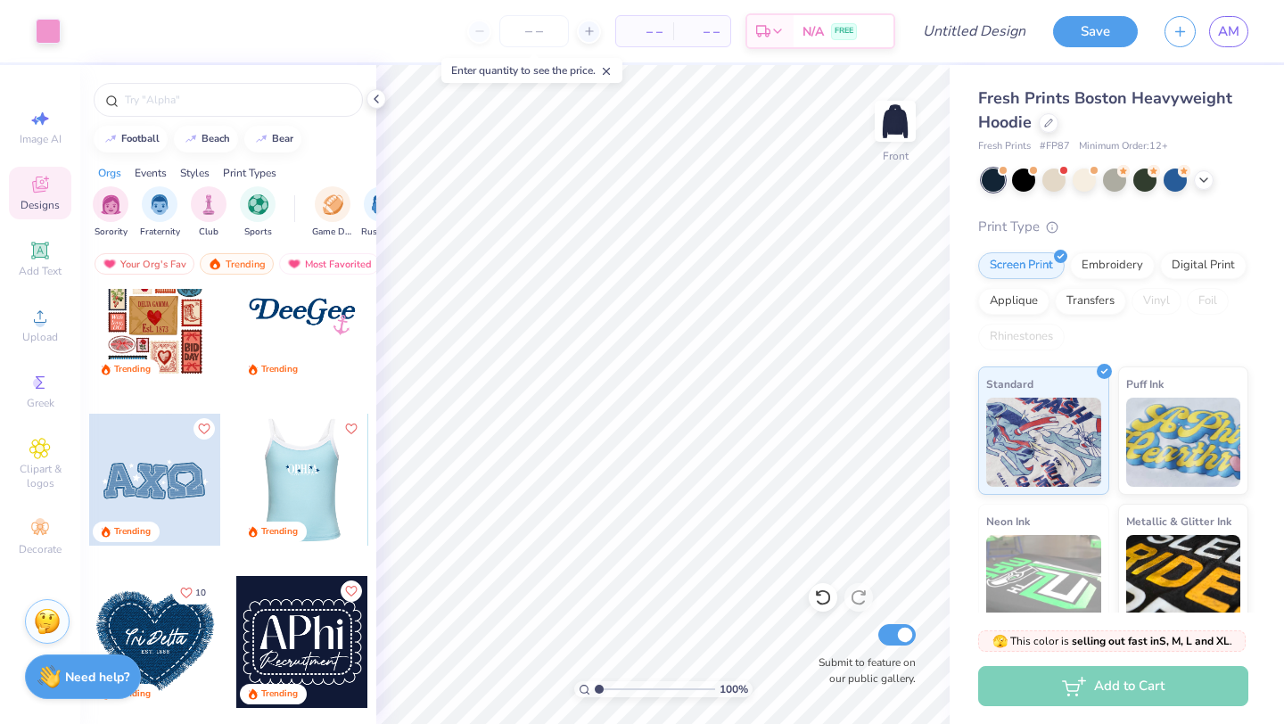
click at [322, 487] on div at bounding box center [301, 480] width 132 height 132
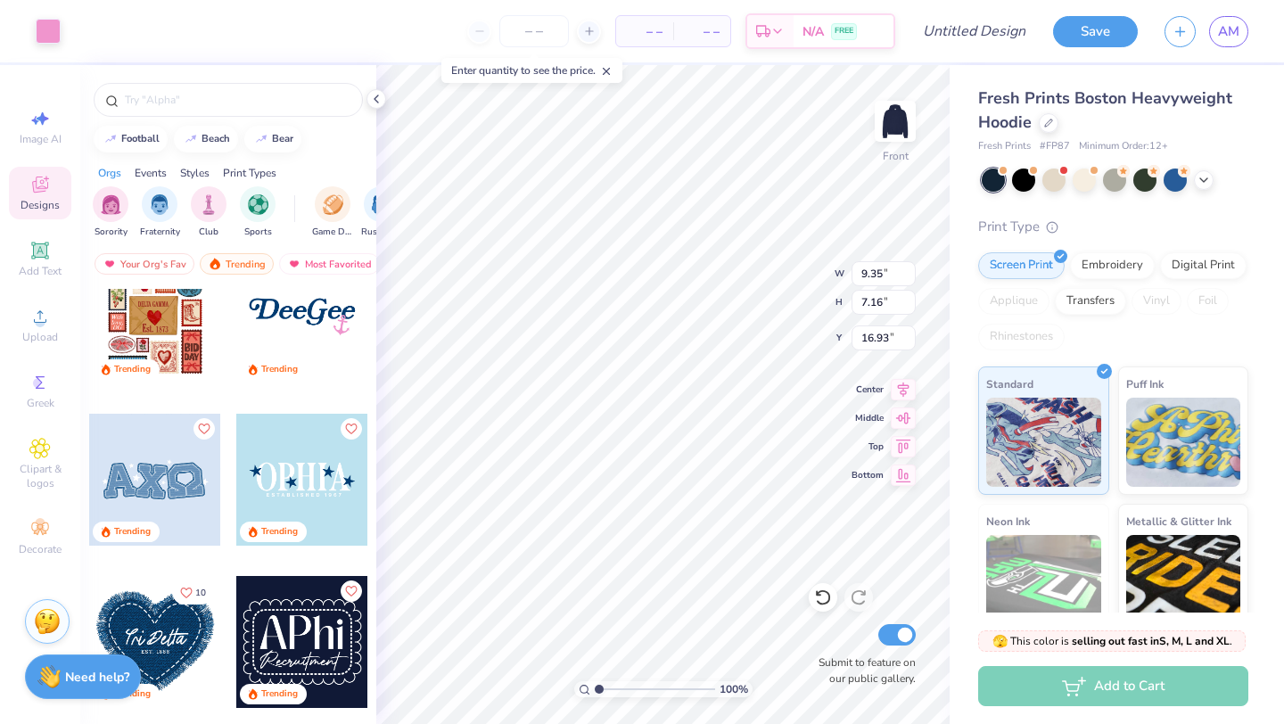
type input "9.35"
type input "7.16"
type input "10.45"
type input "10.15"
type input "3.29"
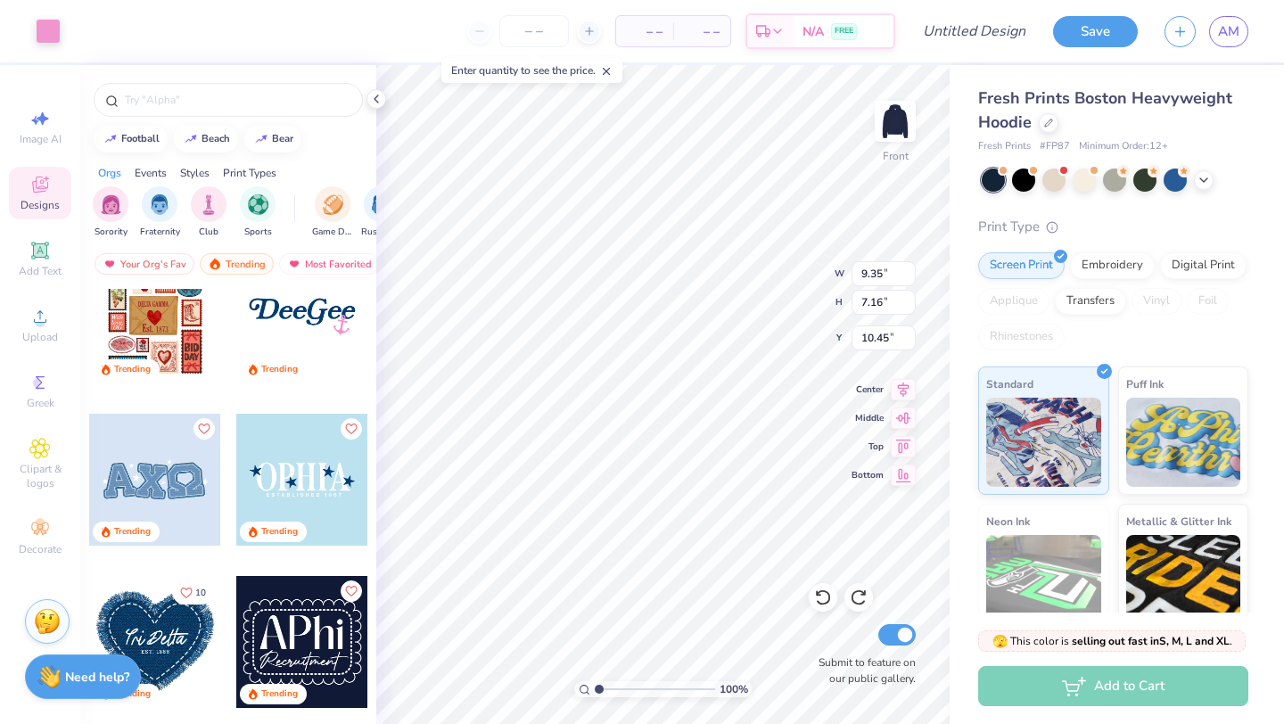
type input "21.21"
type input "1.15"
type input "1.21"
type input "22.41"
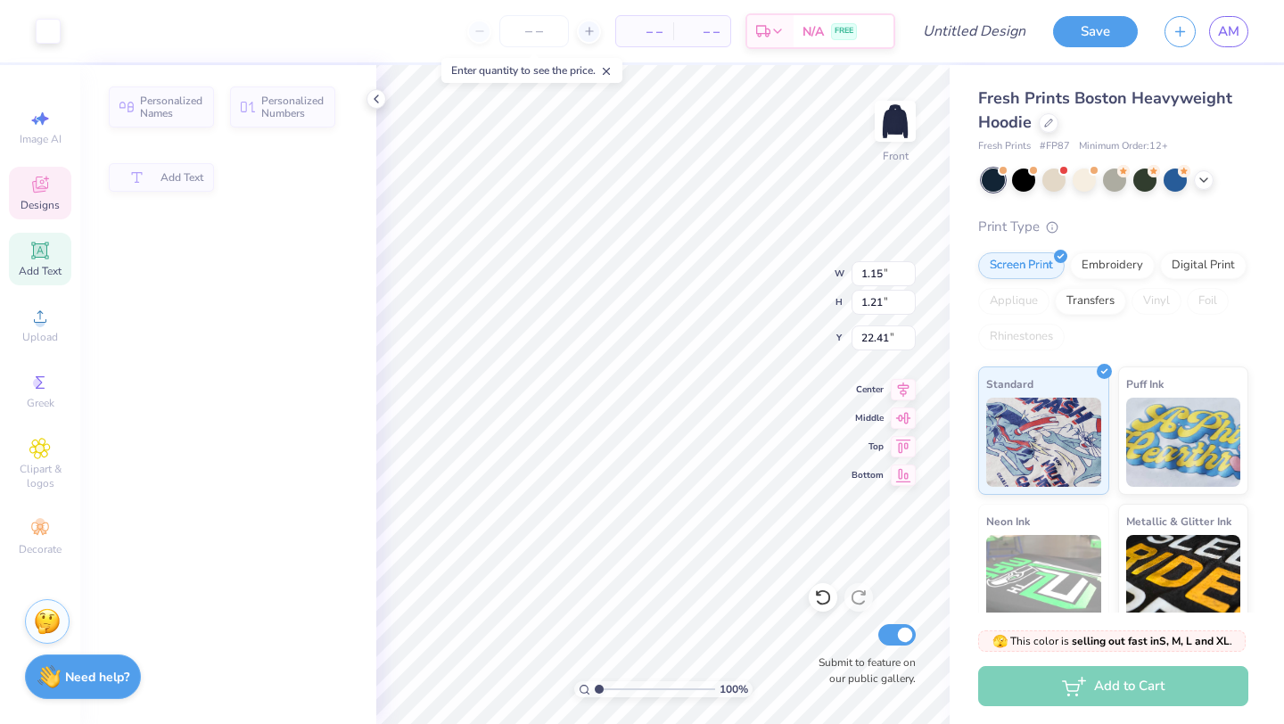
type input "8.99"
type input "2.74"
type input "21.21"
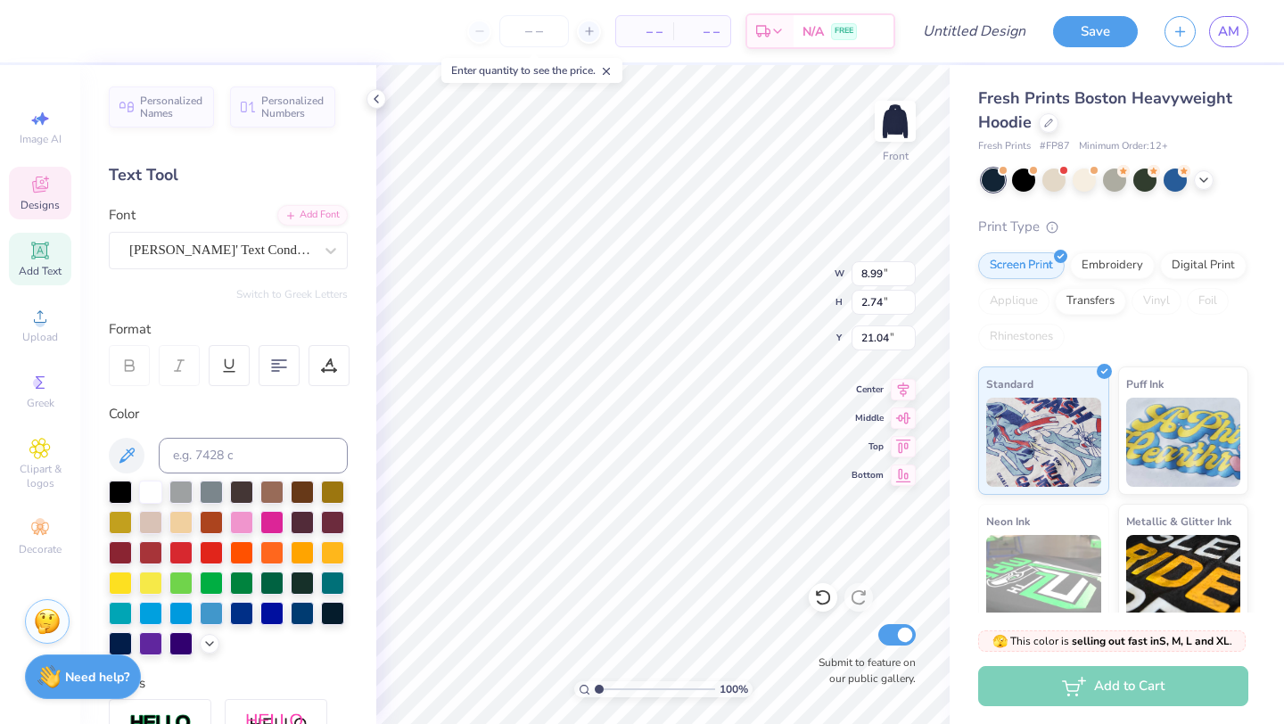
type textarea "O"
type textarea "C"
type input "1.15"
type input "1.21"
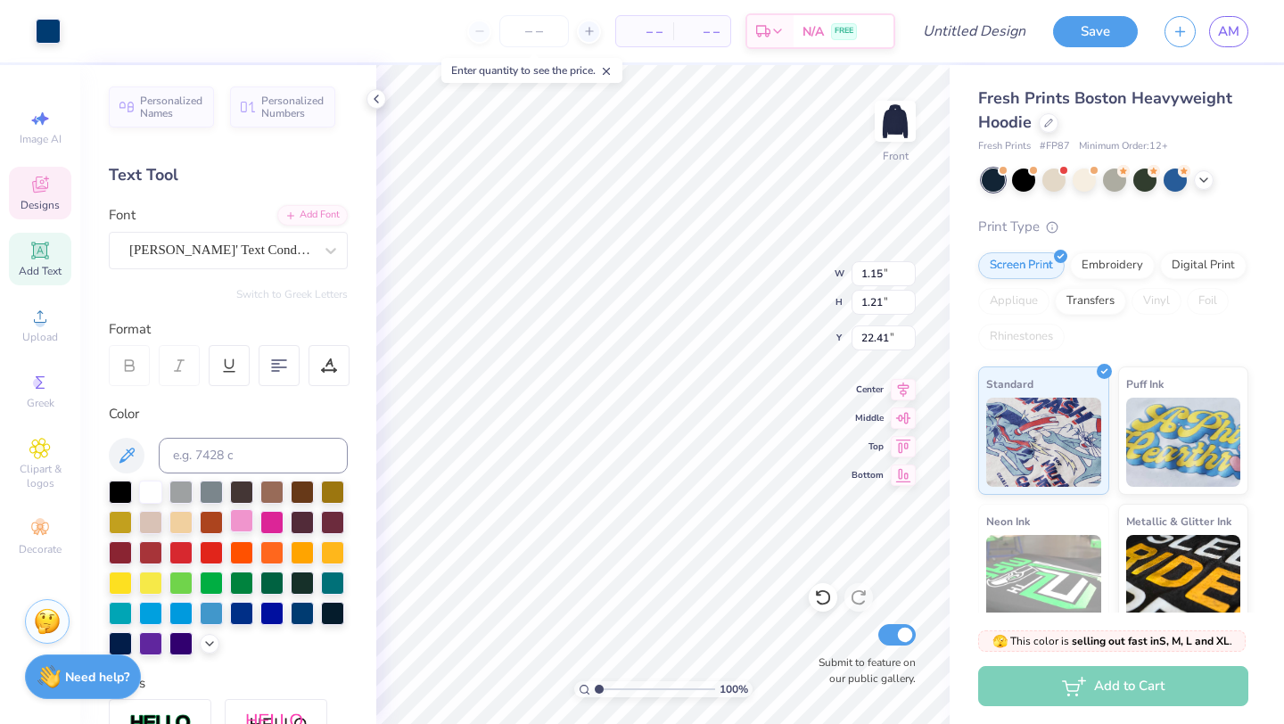
click at [242, 522] on div at bounding box center [241, 520] width 23 height 23
type input "22.61"
click at [247, 516] on div at bounding box center [241, 520] width 23 height 23
click at [44, 29] on div at bounding box center [48, 29] width 25 height 25
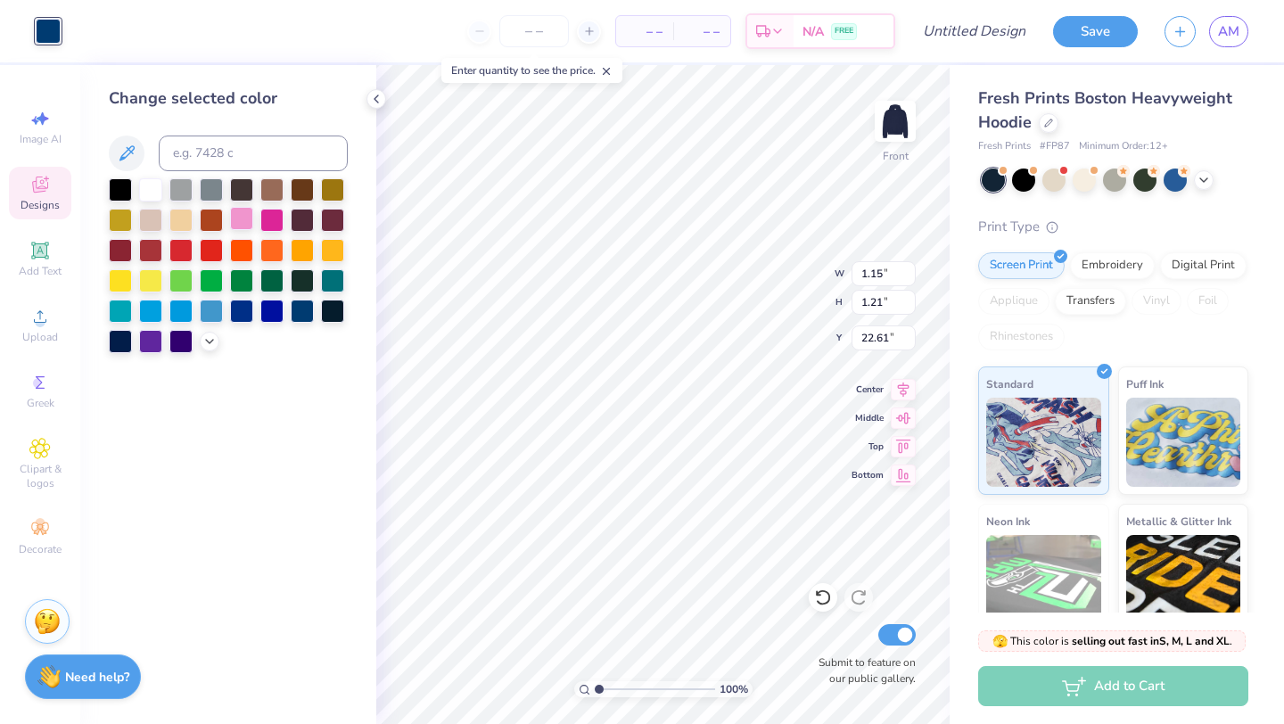
click at [238, 225] on div at bounding box center [241, 218] width 23 height 23
type input "1.19"
type input "1.20"
type input "21.42"
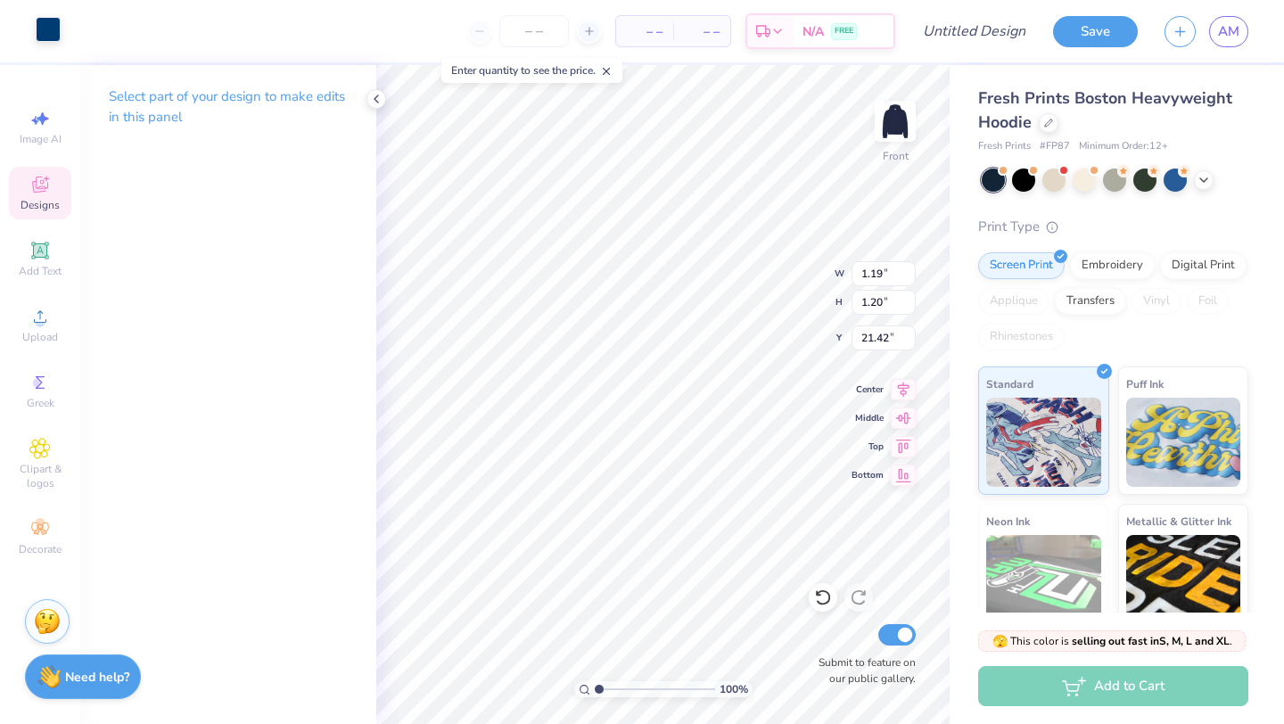
click at [41, 30] on div at bounding box center [48, 29] width 25 height 25
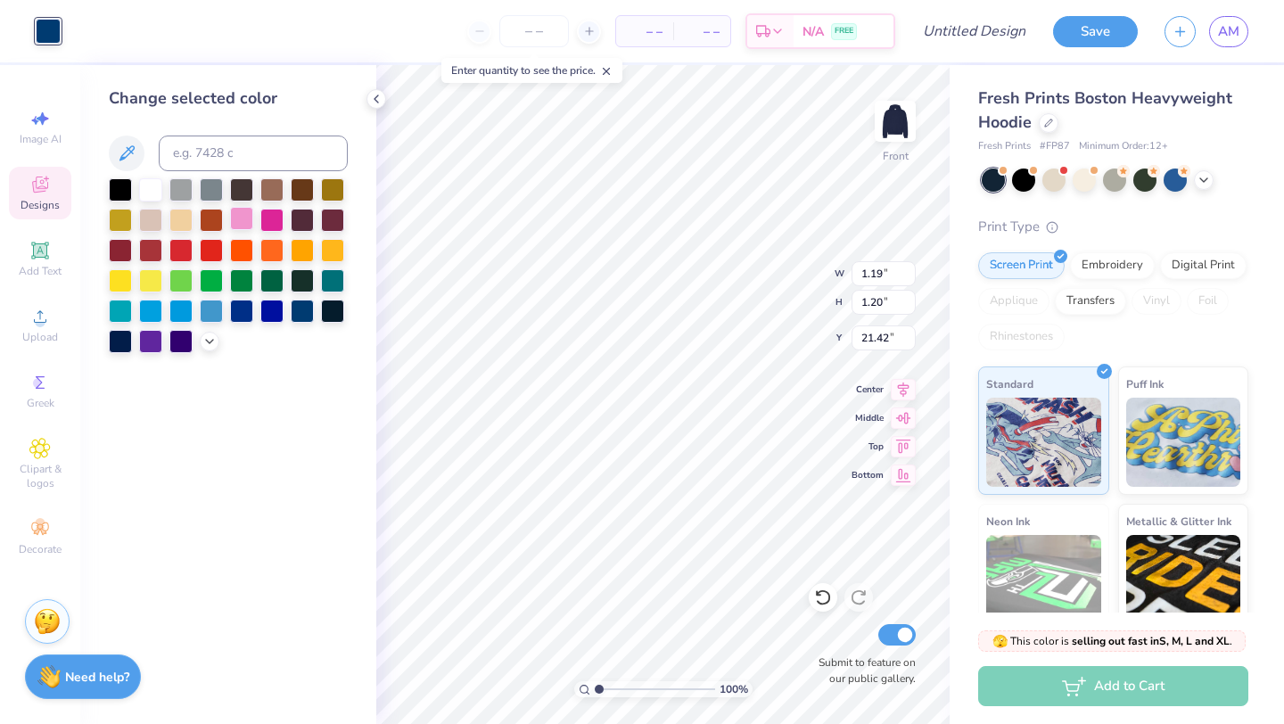
click at [239, 218] on div at bounding box center [241, 218] width 23 height 23
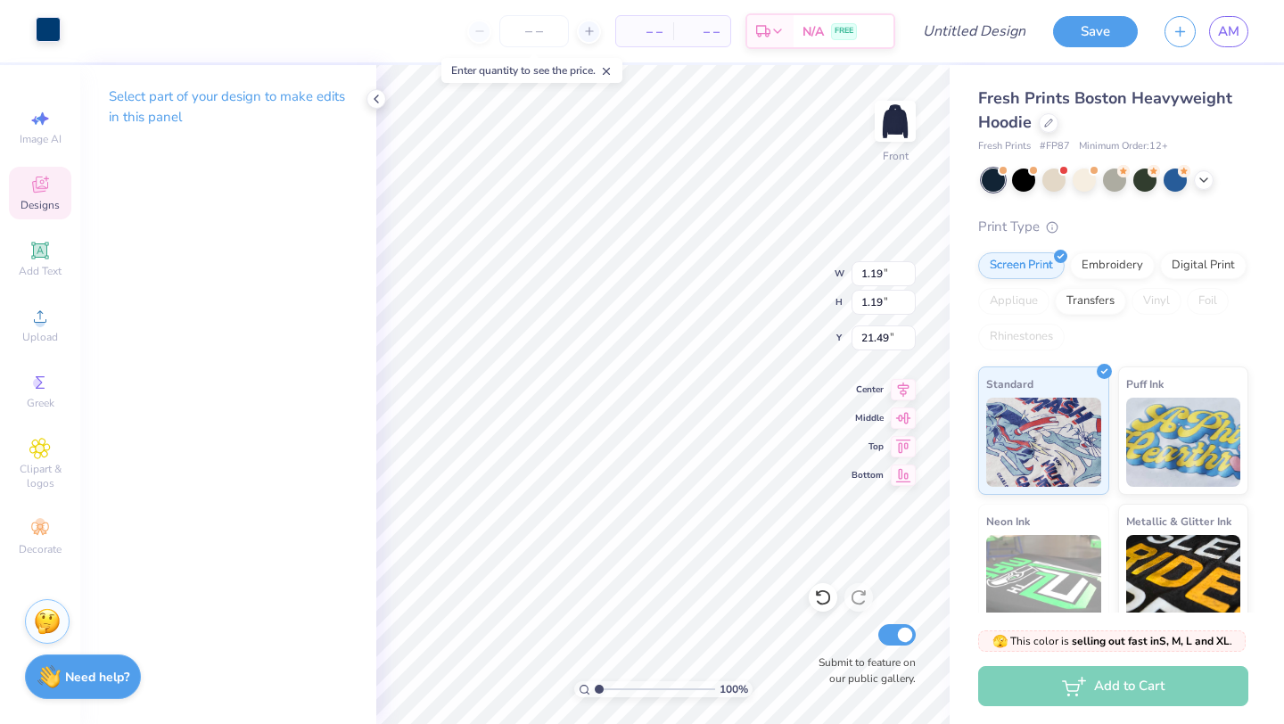
click at [49, 40] on div at bounding box center [48, 29] width 25 height 25
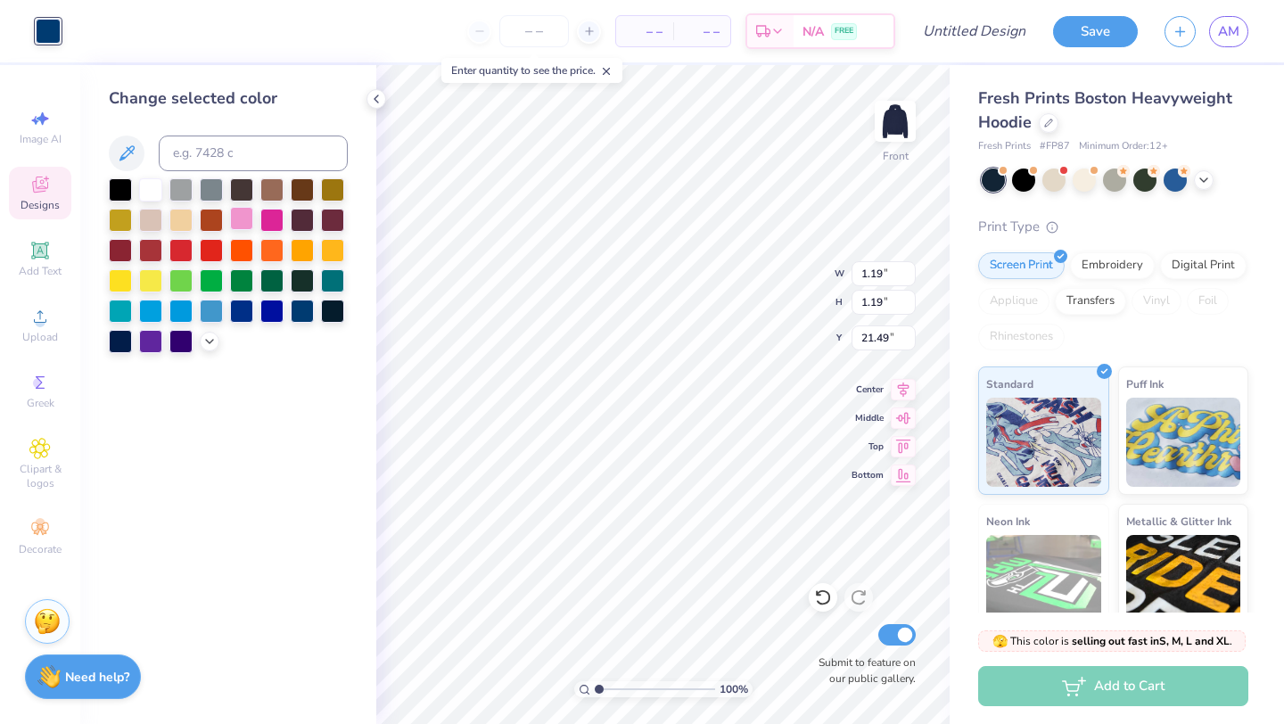
click at [244, 224] on div at bounding box center [241, 218] width 23 height 23
type input "1.15"
type input "1.21"
type input "22.61"
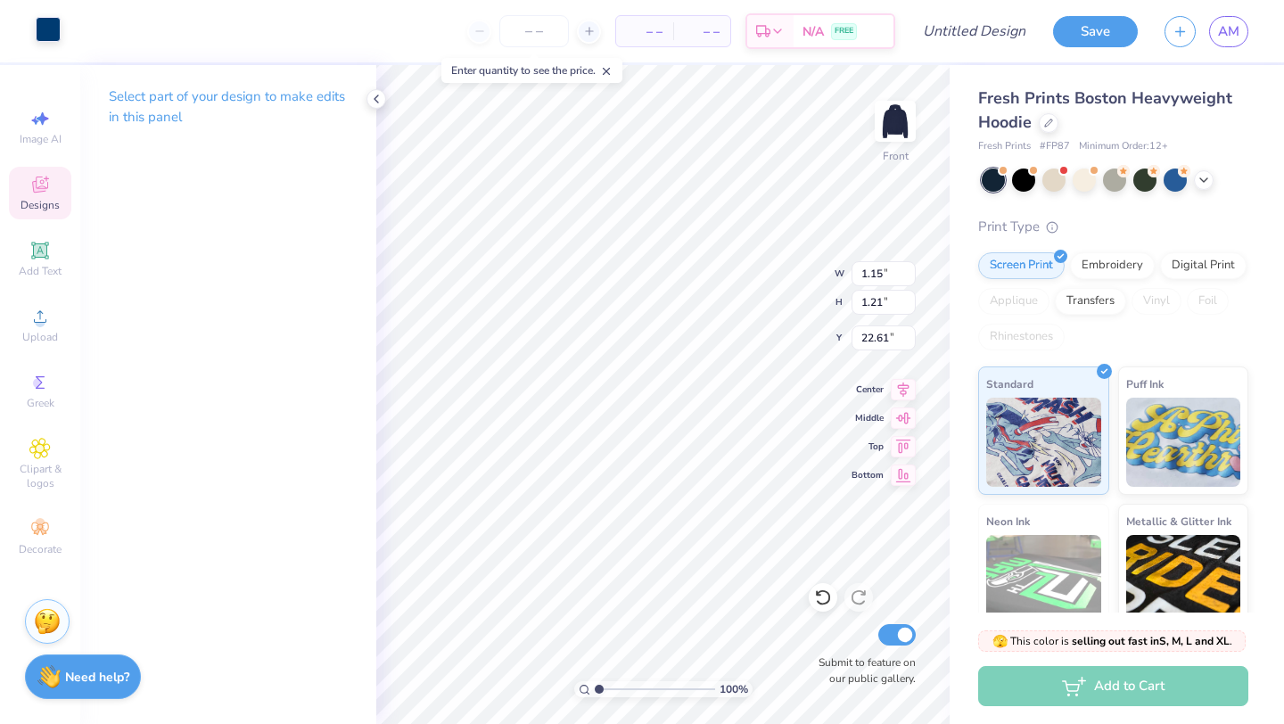
click at [50, 29] on div at bounding box center [48, 29] width 25 height 25
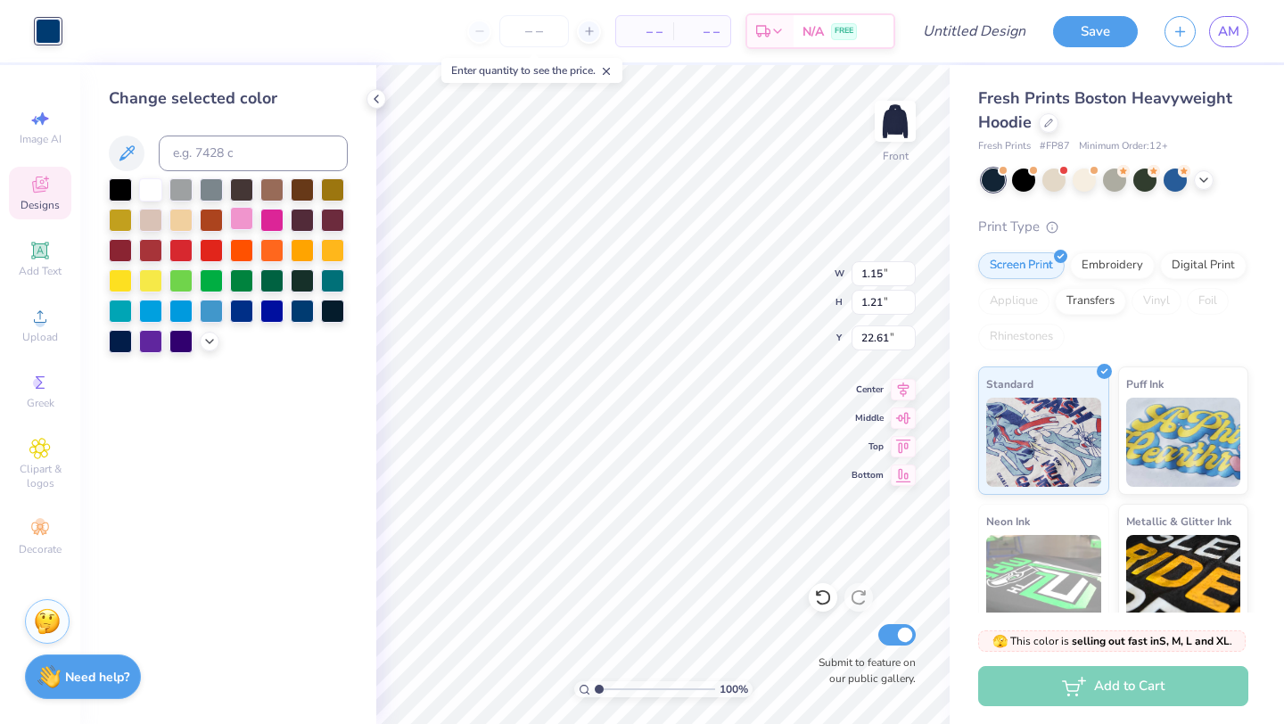
click at [244, 219] on div at bounding box center [241, 218] width 23 height 23
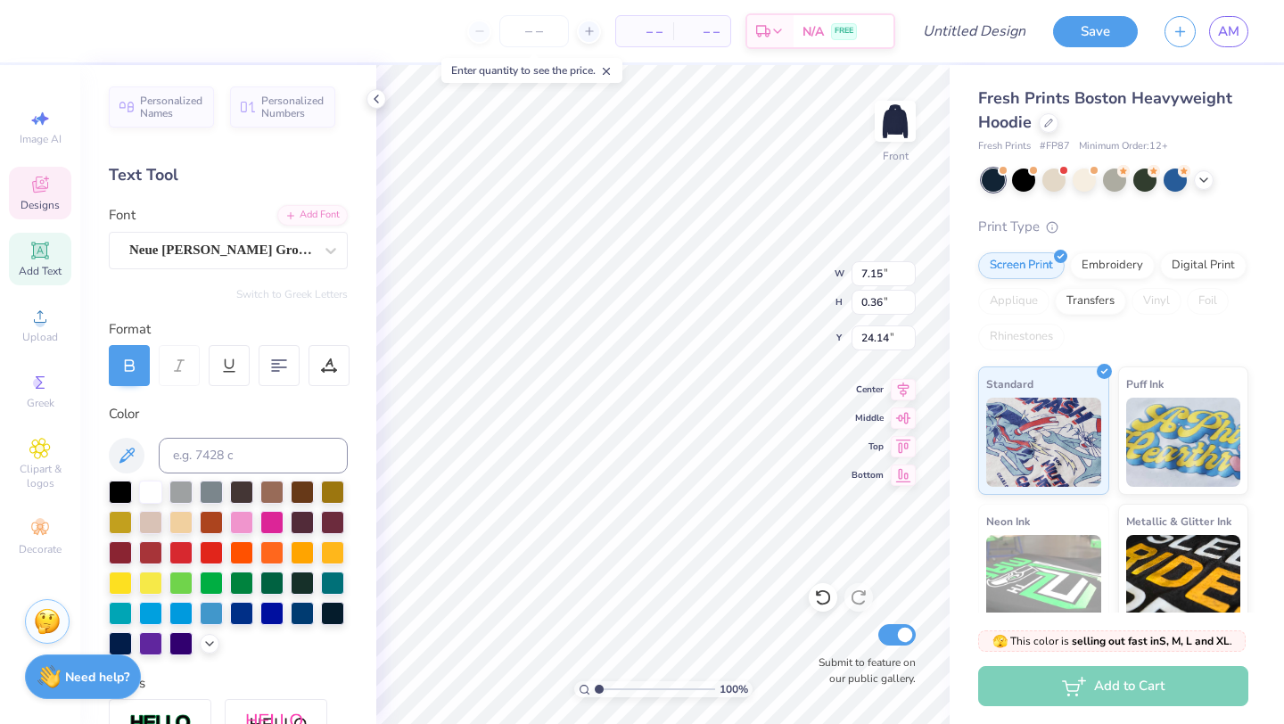
scroll to position [0, 6]
type textarea "7"
type textarea "CLASS OF 2026"
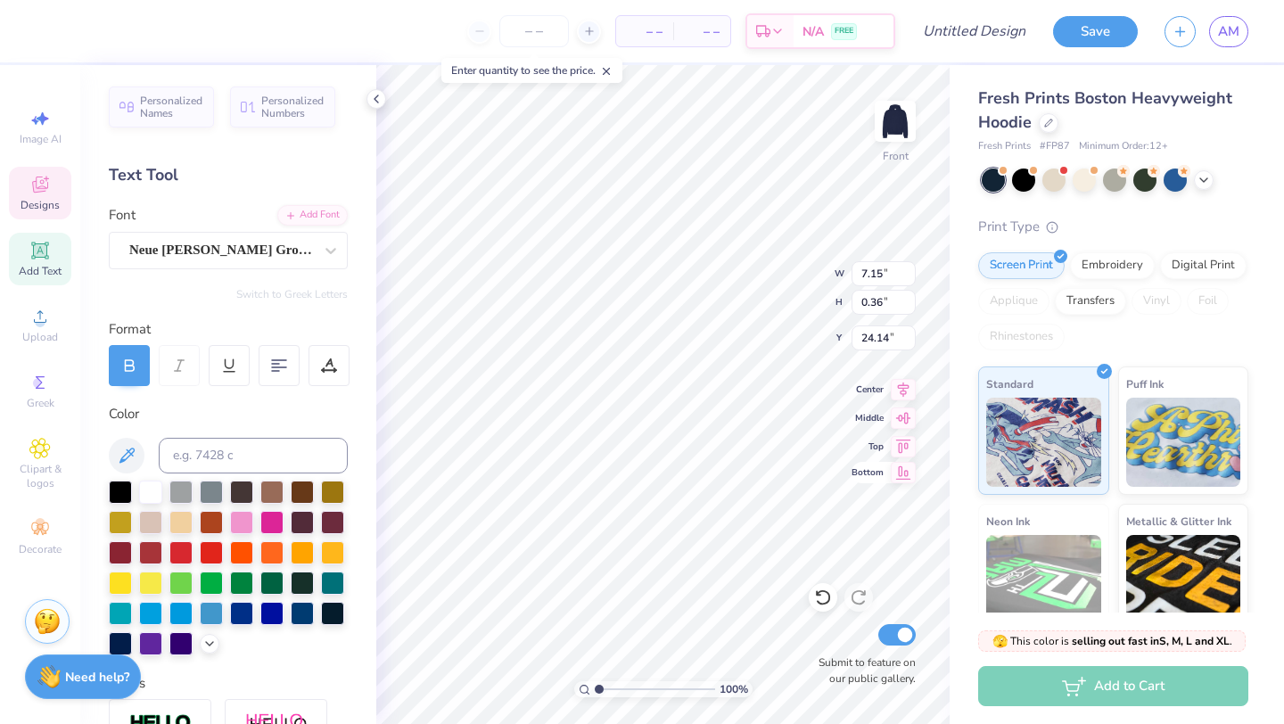
click at [875, 491] on div "100 % Front W 7.15 7.15 " H 0.36 0.36 " Y 24.14 24.14 " Center Middle Top Botto…" at bounding box center [662, 394] width 573 height 659
type input "5.80"
type input "24.10"
type input "9.58"
type input "0.60"
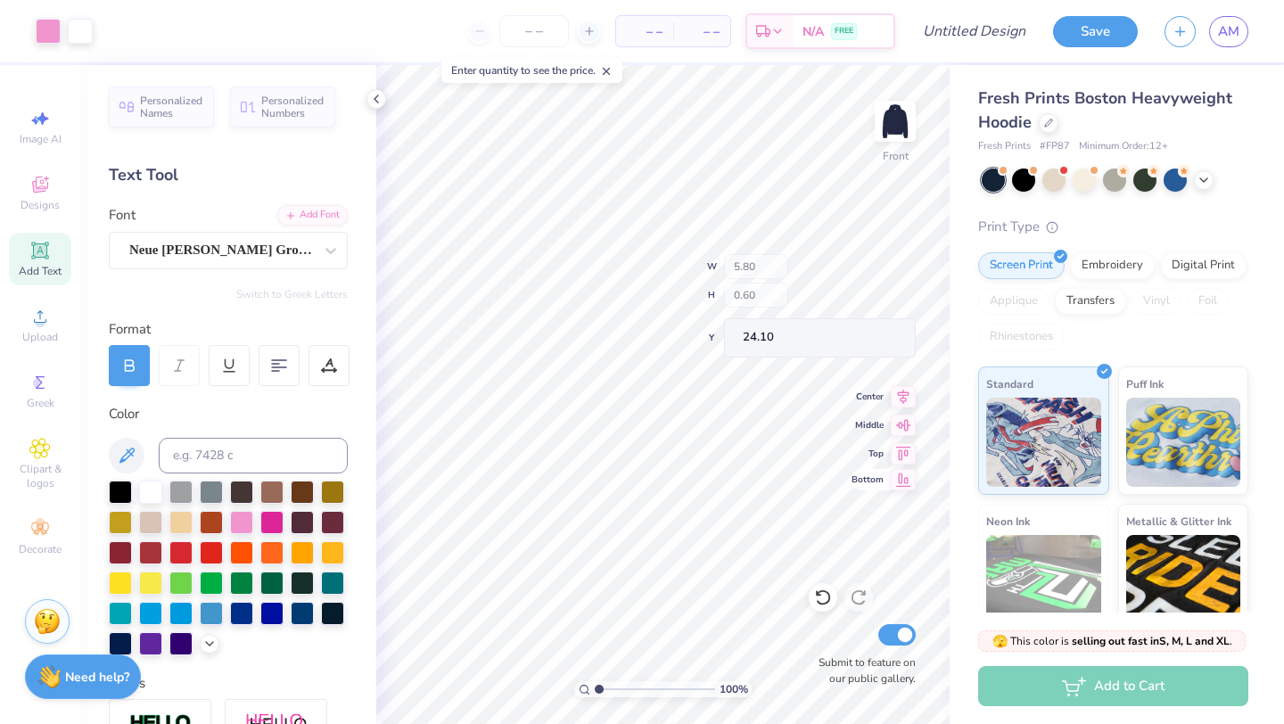
type input "23.86"
type input "2.97"
type input "21.49"
type input "21.12"
type input "20.30"
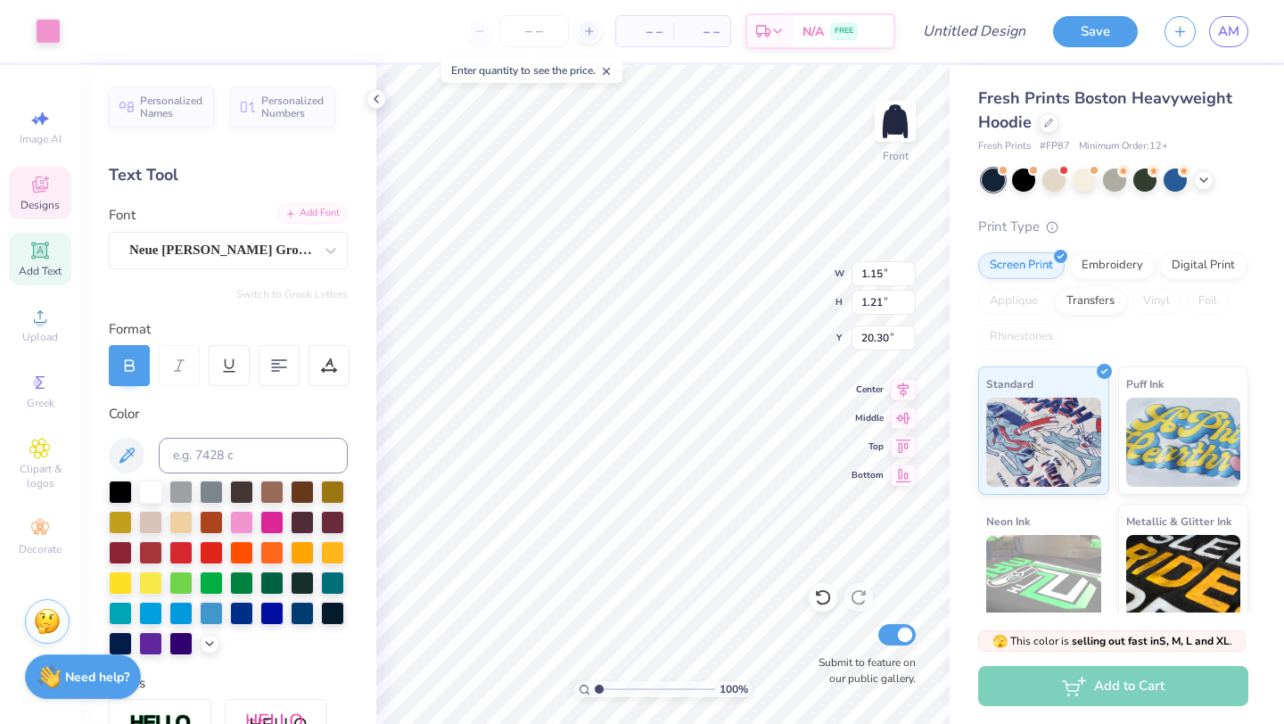
type input "1.15"
type input "1.21"
type input "17.61"
type input "1.19"
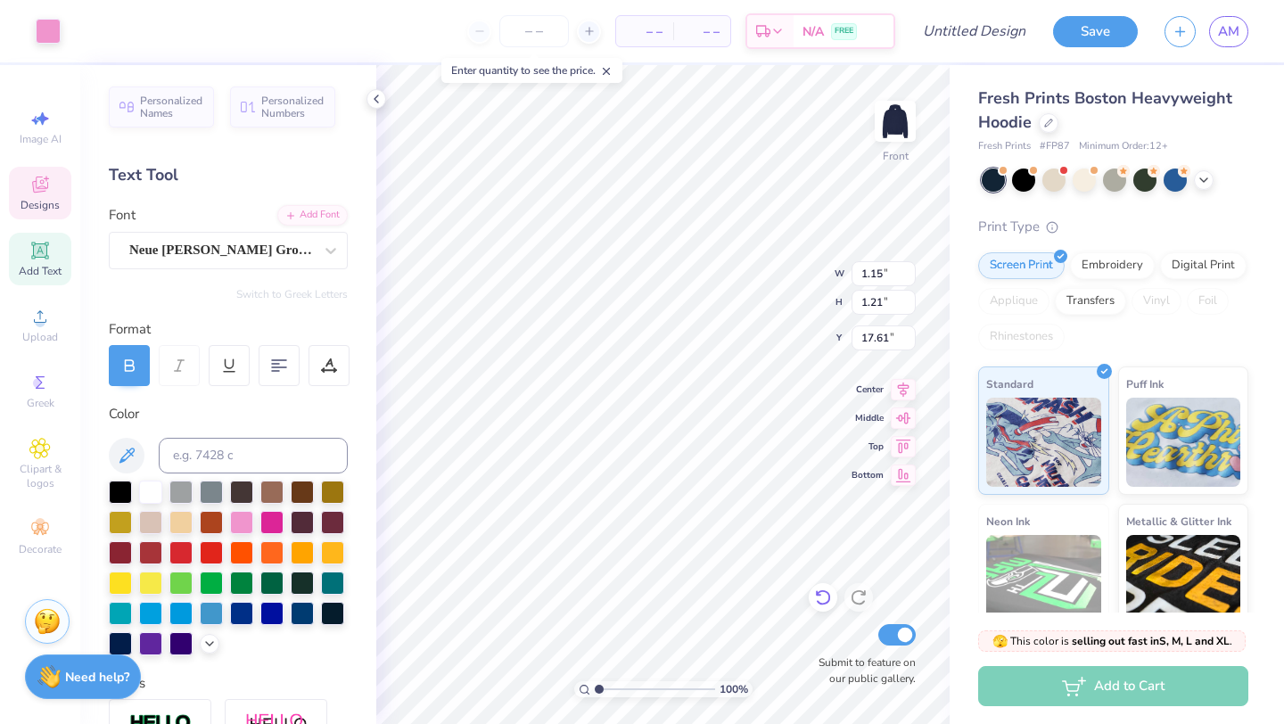
type input "21.49"
type input "1.15"
type input "1.21"
type input "17.01"
type input "20.29"
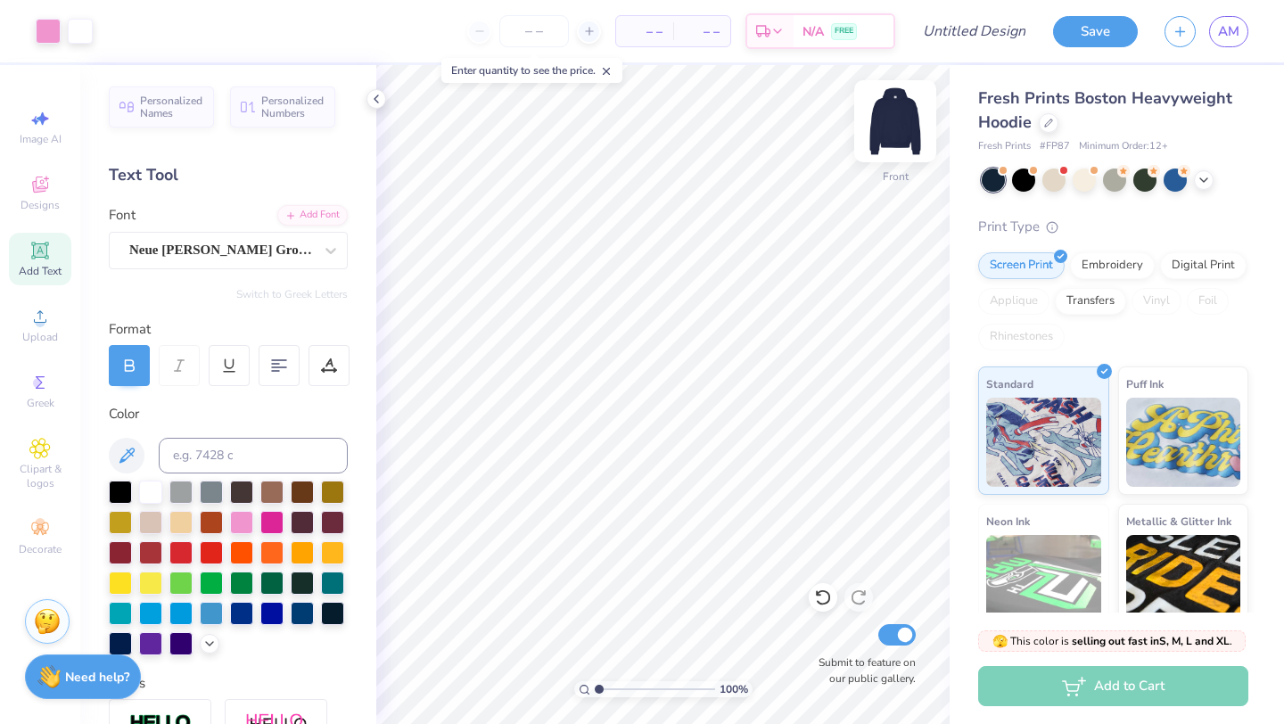
click at [891, 122] on img at bounding box center [894, 121] width 71 height 71
click at [37, 194] on icon at bounding box center [39, 184] width 21 height 21
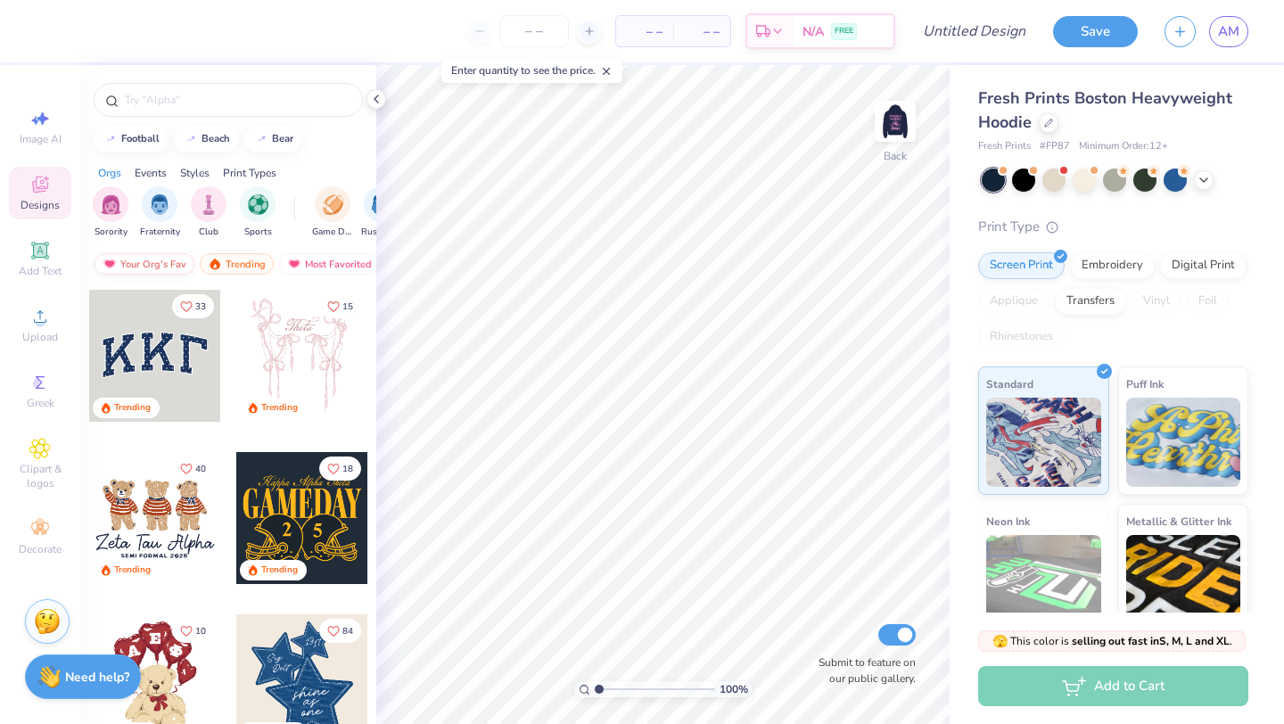
click at [166, 268] on div "Your Org's Fav" at bounding box center [144, 263] width 100 height 21
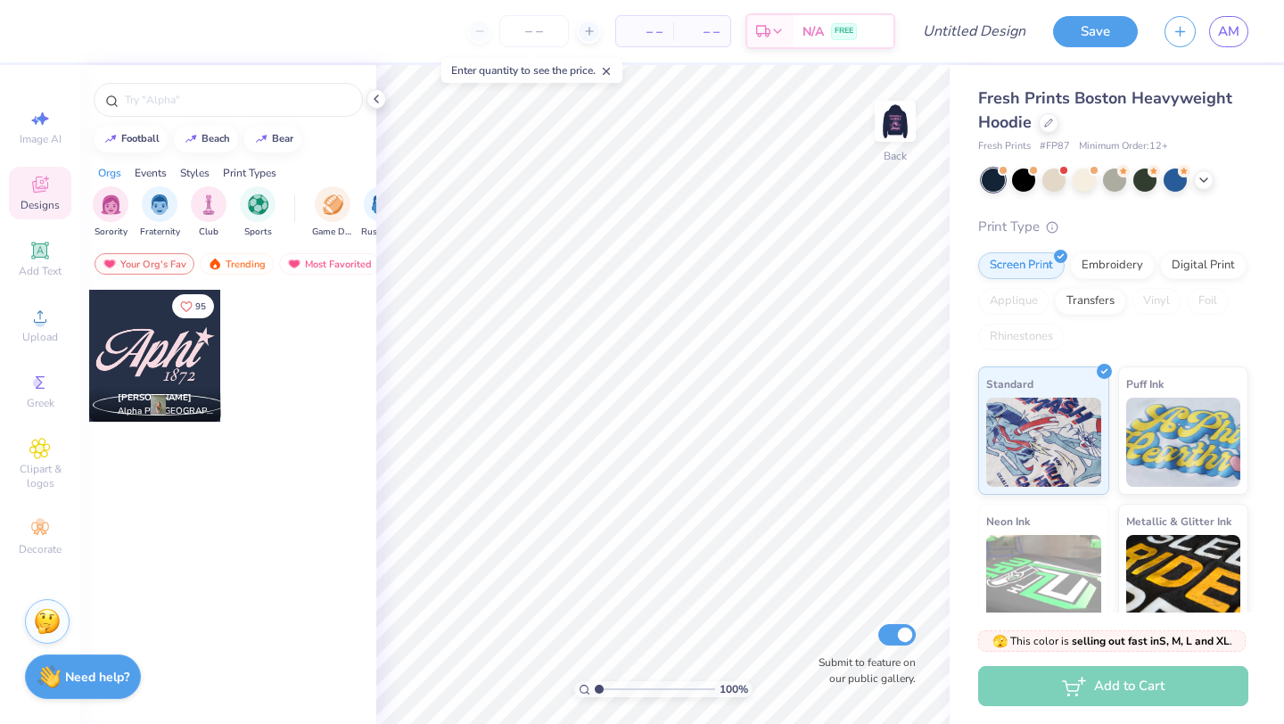
click at [173, 356] on div at bounding box center [155, 356] width 132 height 132
type input "3.44"
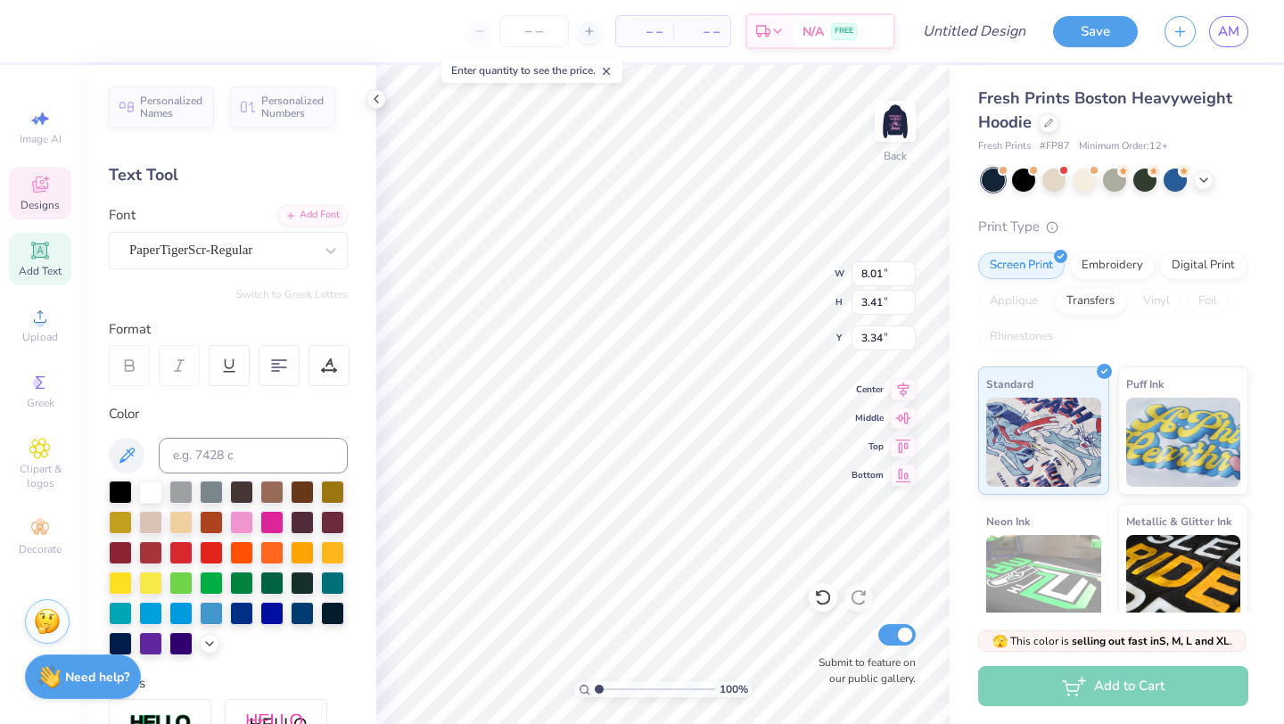
type textarea "FSHA"
type input "2.30"
type input "1.19"
type input "6.48"
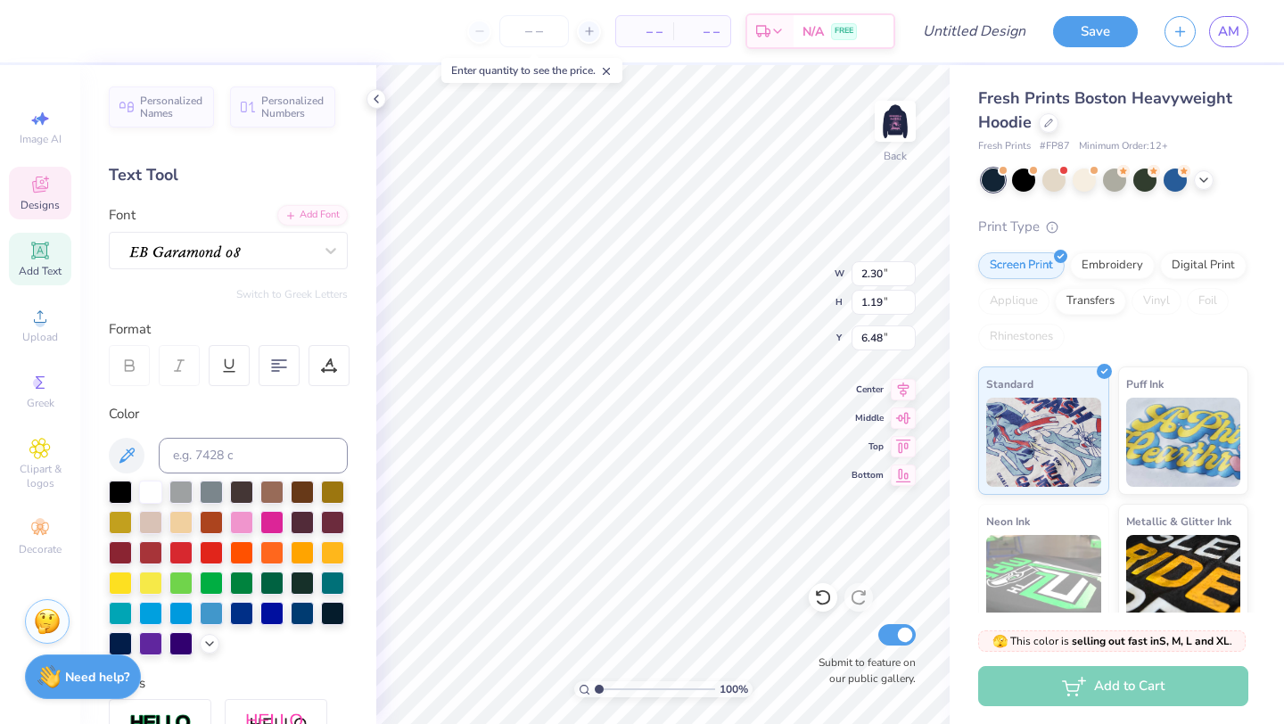
type textarea "2026"
type input "11.88"
type input "3.10"
type input "3.49"
type input "6.91"
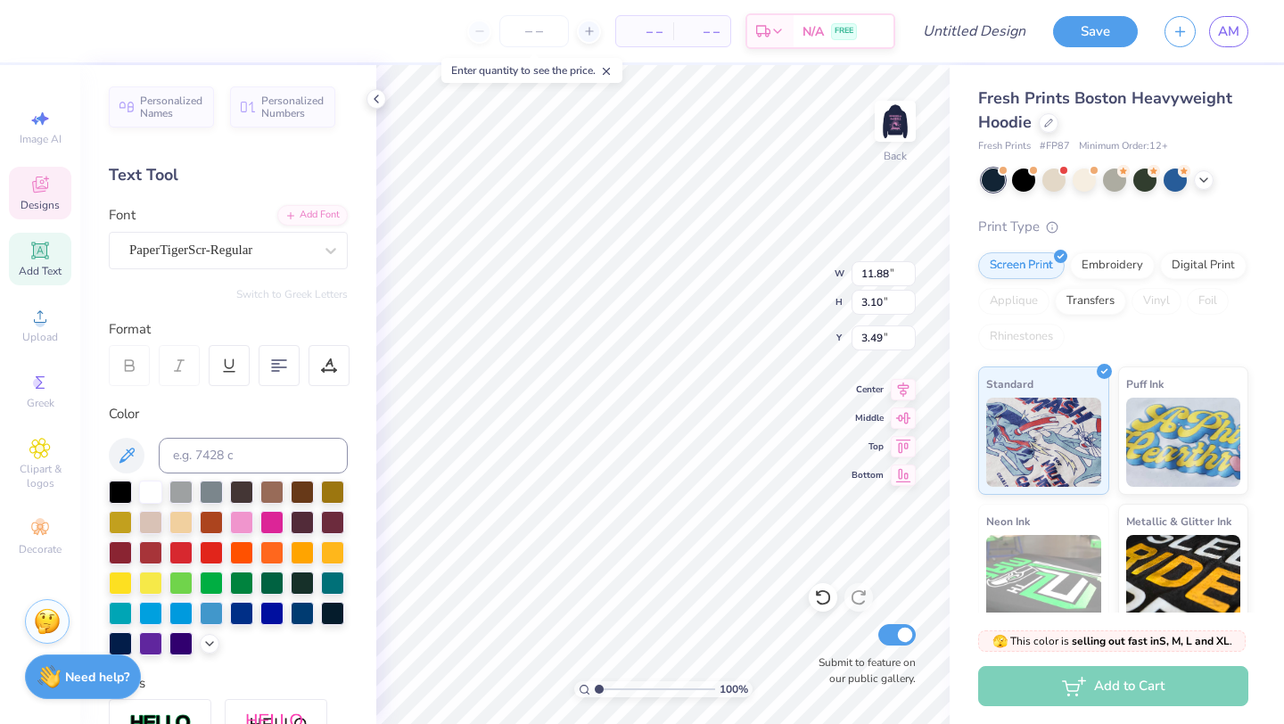
type input "1.80"
type input "4.95"
type input "1.34"
type input "1.32"
type input "3.44"
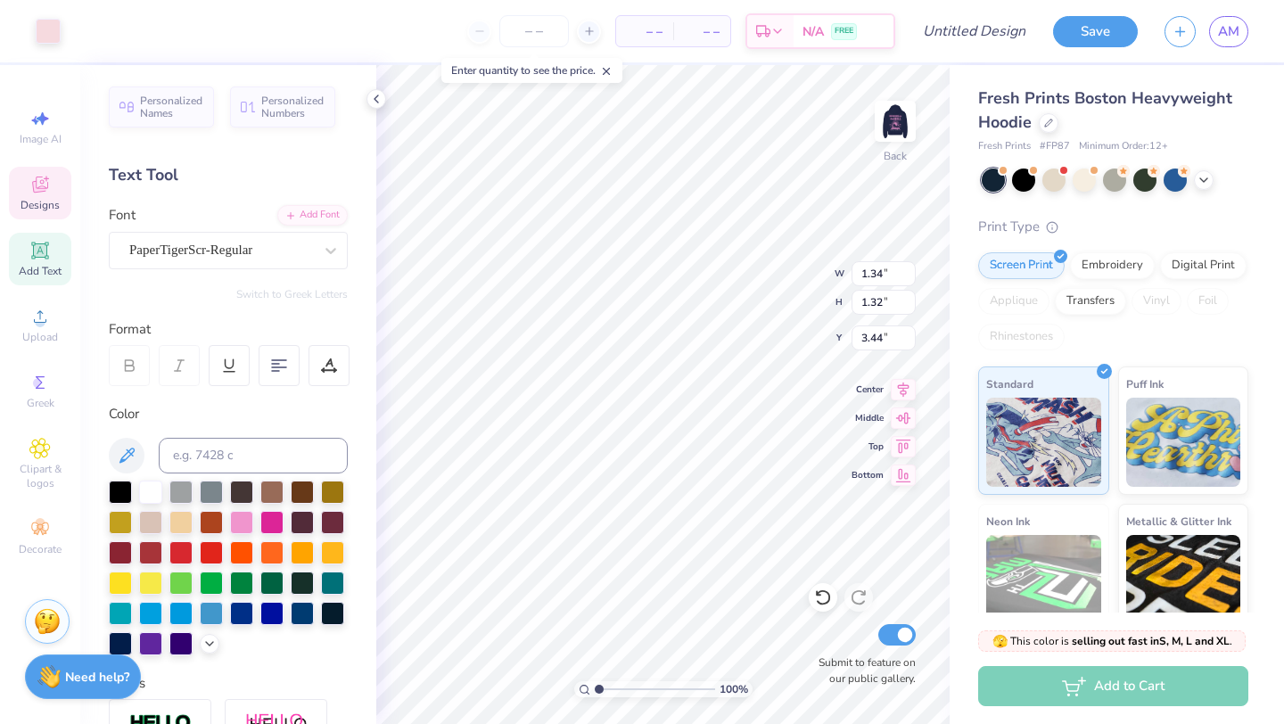
type input "6.91"
type input "1.80"
type input "4.95"
type input "4.10"
click at [127, 349] on div at bounding box center [129, 365] width 41 height 41
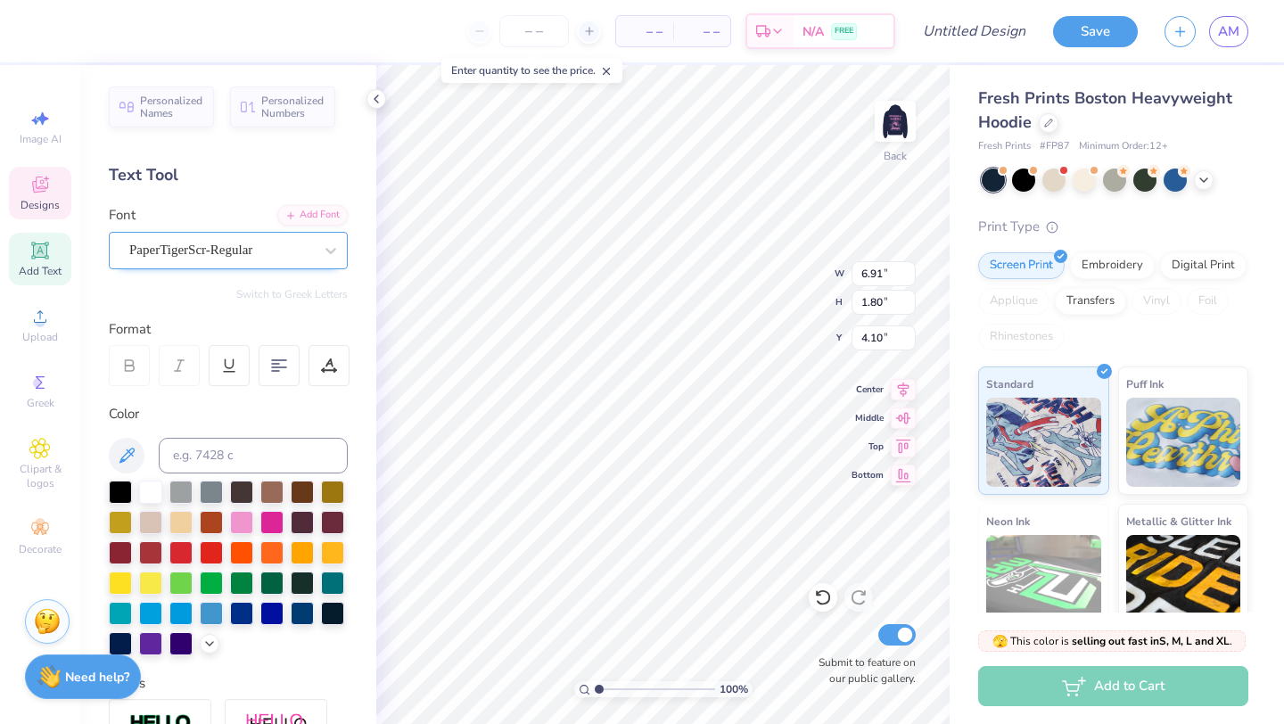
click at [224, 260] on div at bounding box center [221, 250] width 184 height 24
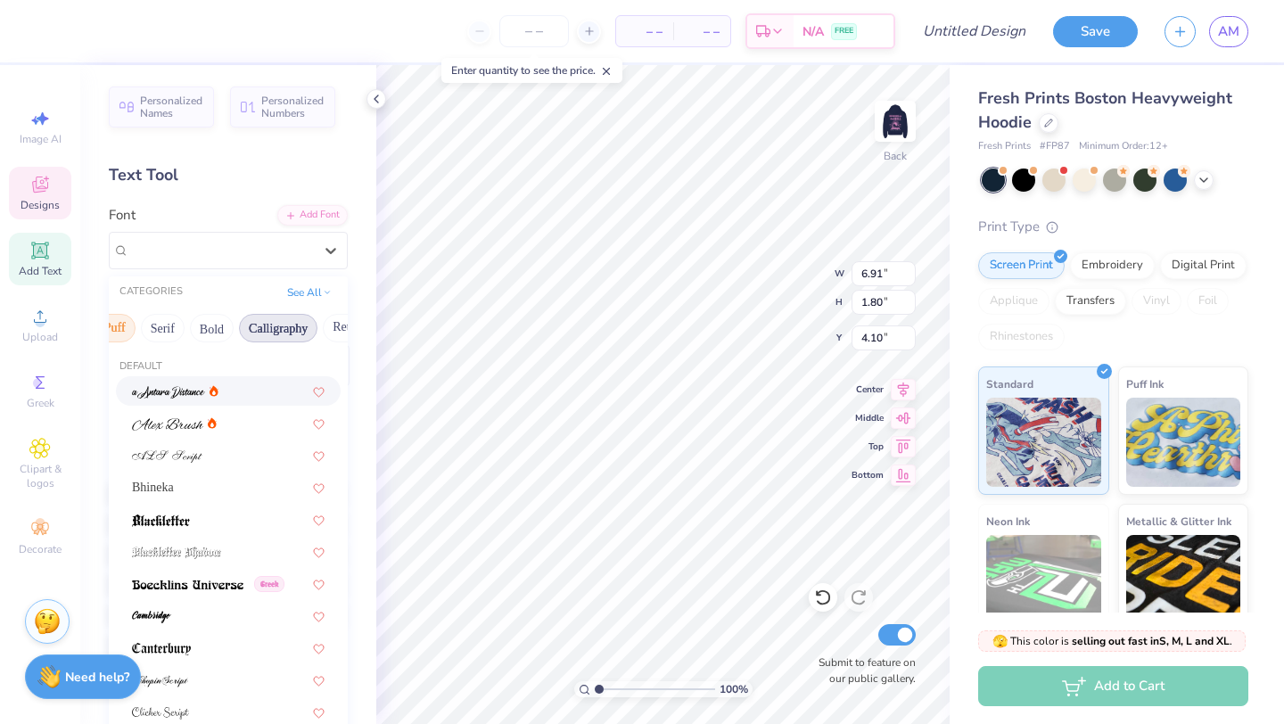
scroll to position [0, 166]
click at [285, 324] on button "Calligraphy" at bounding box center [276, 328] width 78 height 29
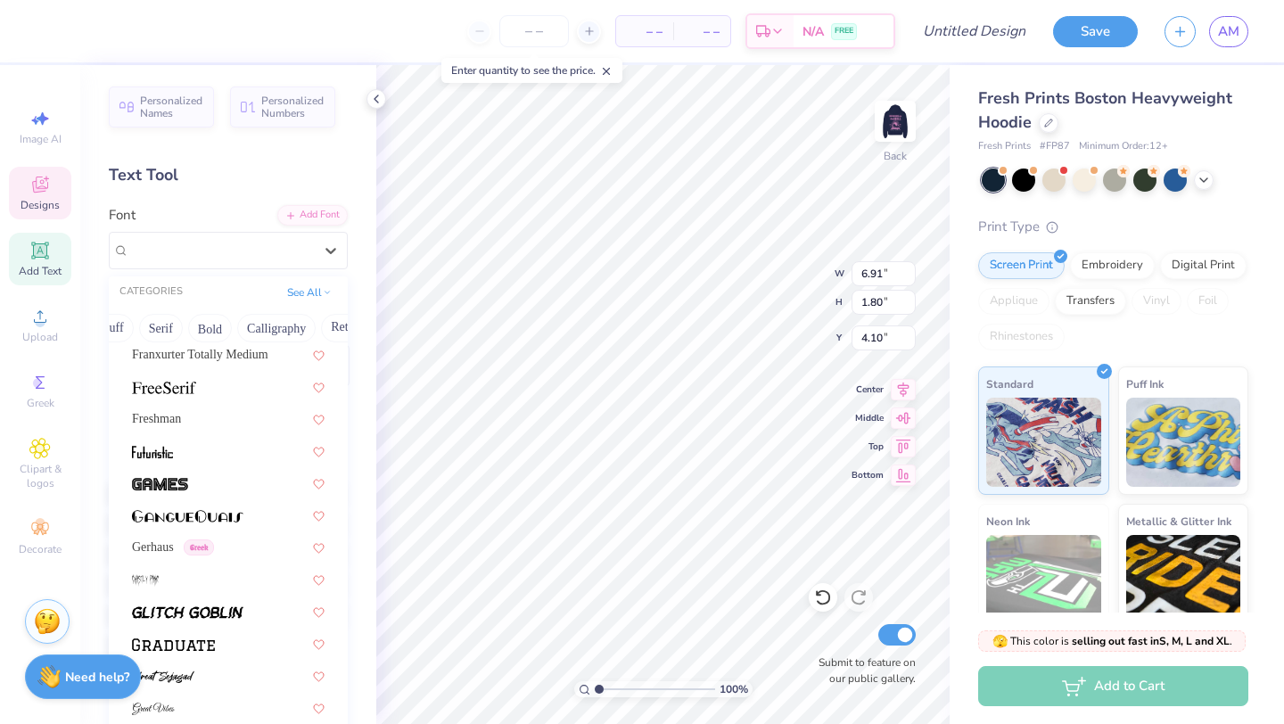
scroll to position [4282, 0]
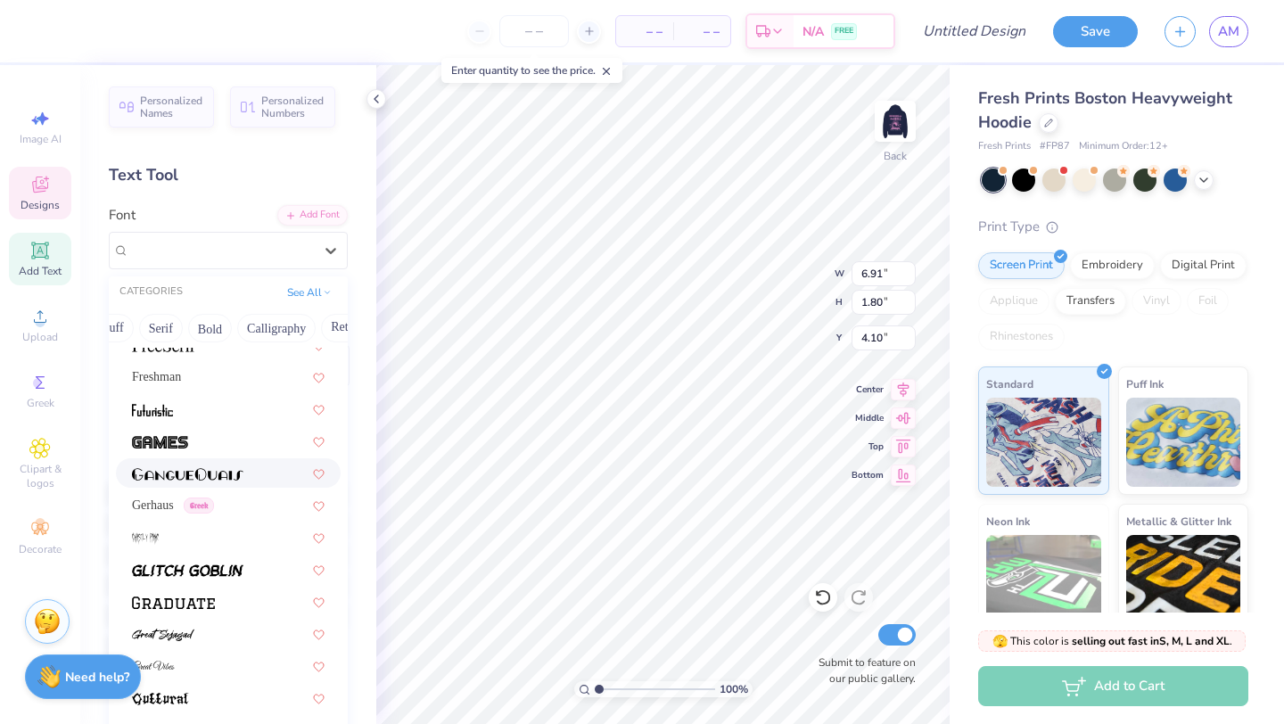
click at [194, 477] on img at bounding box center [187, 474] width 111 height 12
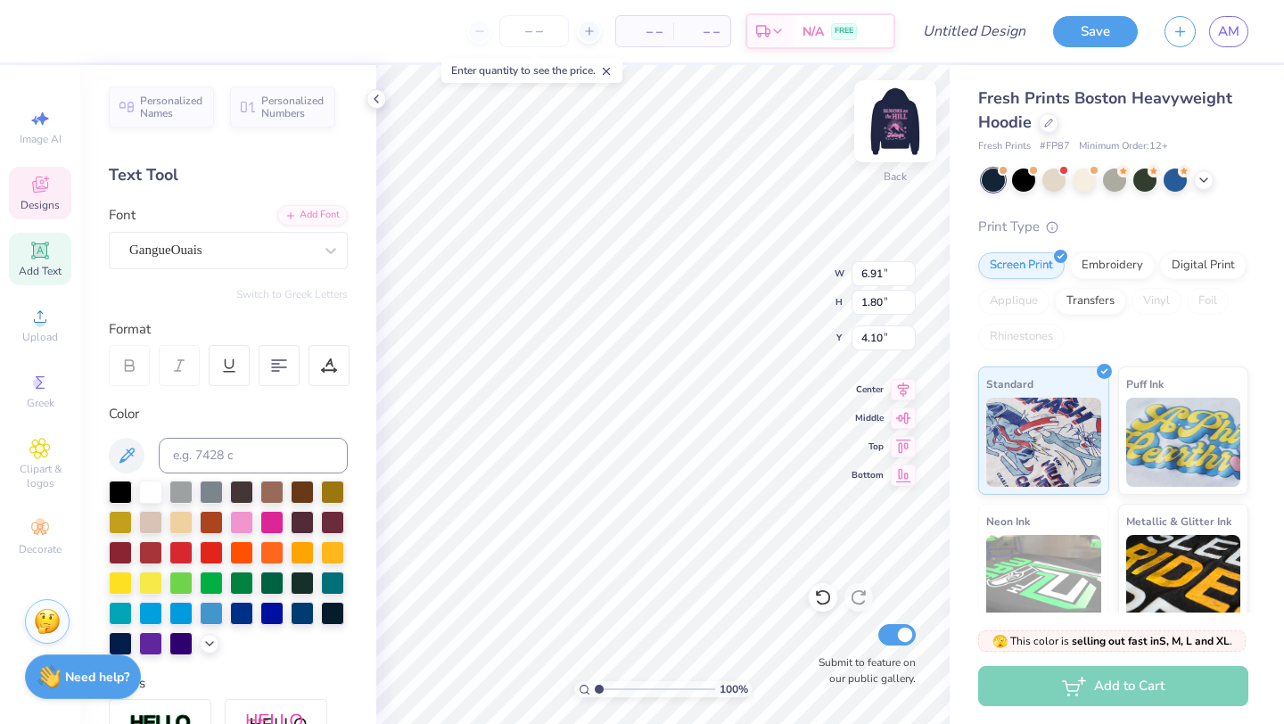
click at [908, 127] on img at bounding box center [894, 121] width 71 height 71
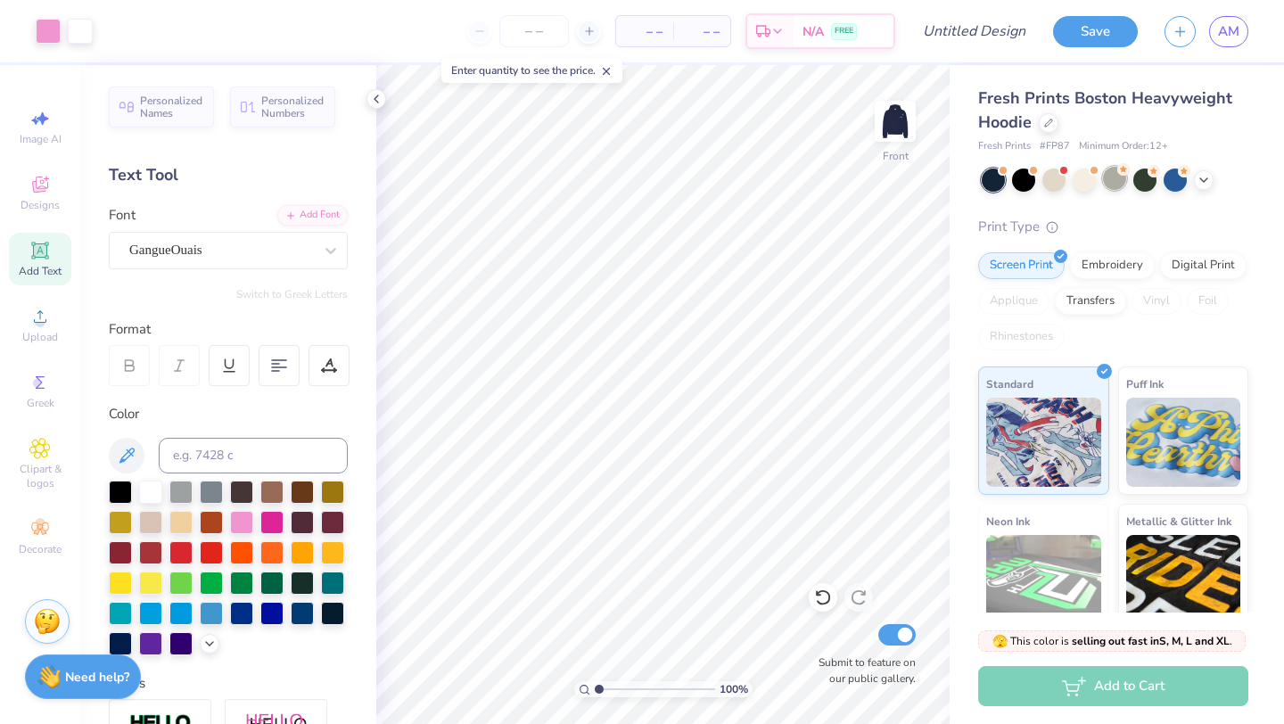
click at [1115, 184] on div at bounding box center [1114, 178] width 23 height 23
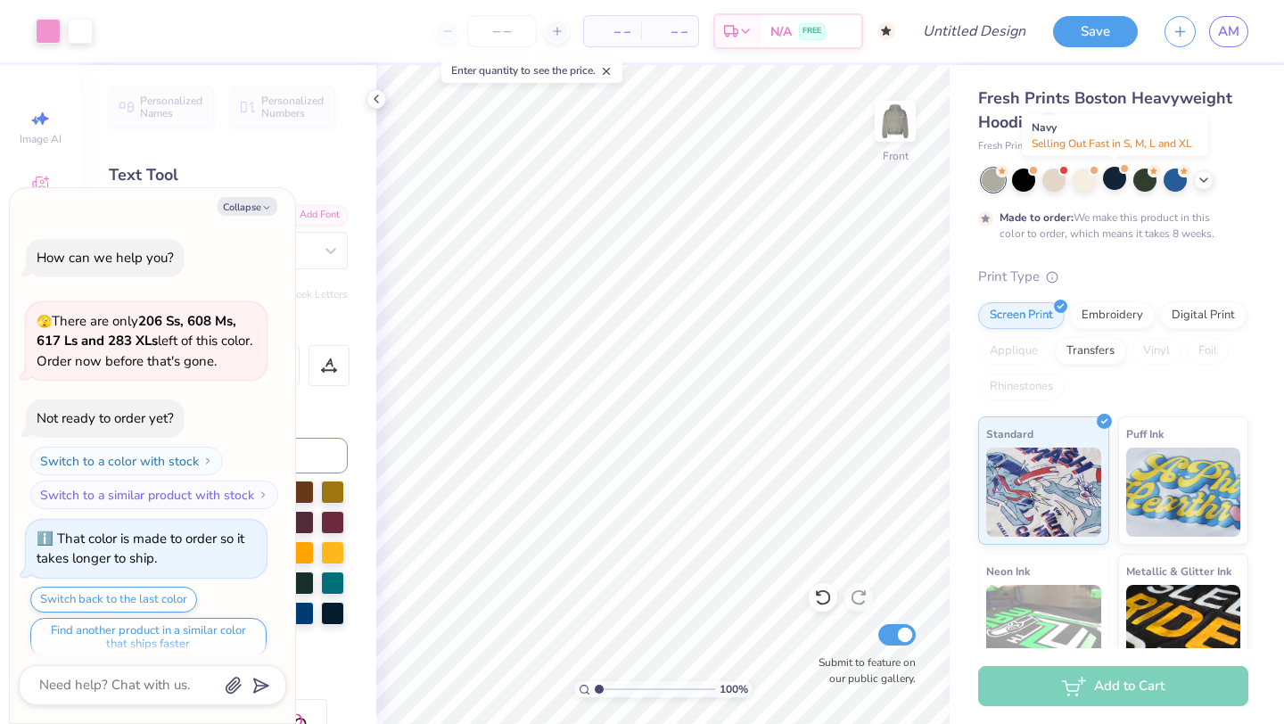
scroll to position [14, 0]
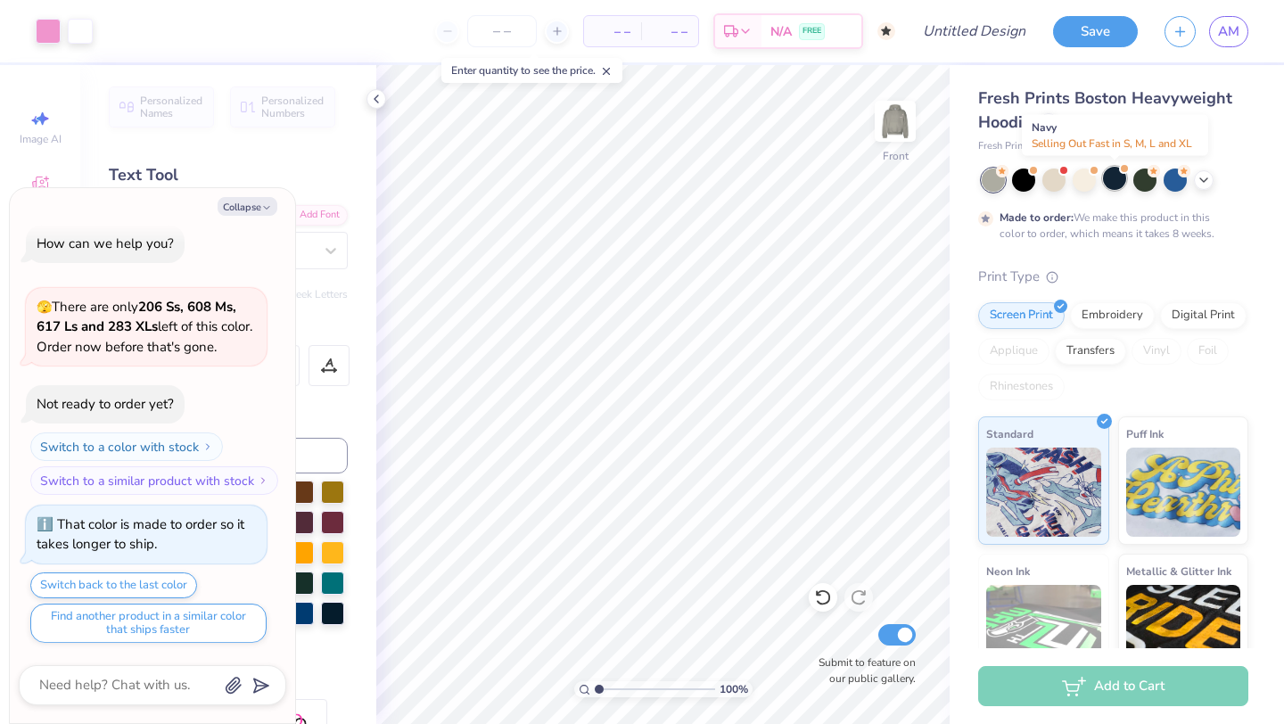
click at [1115, 184] on div at bounding box center [1114, 178] width 23 height 23
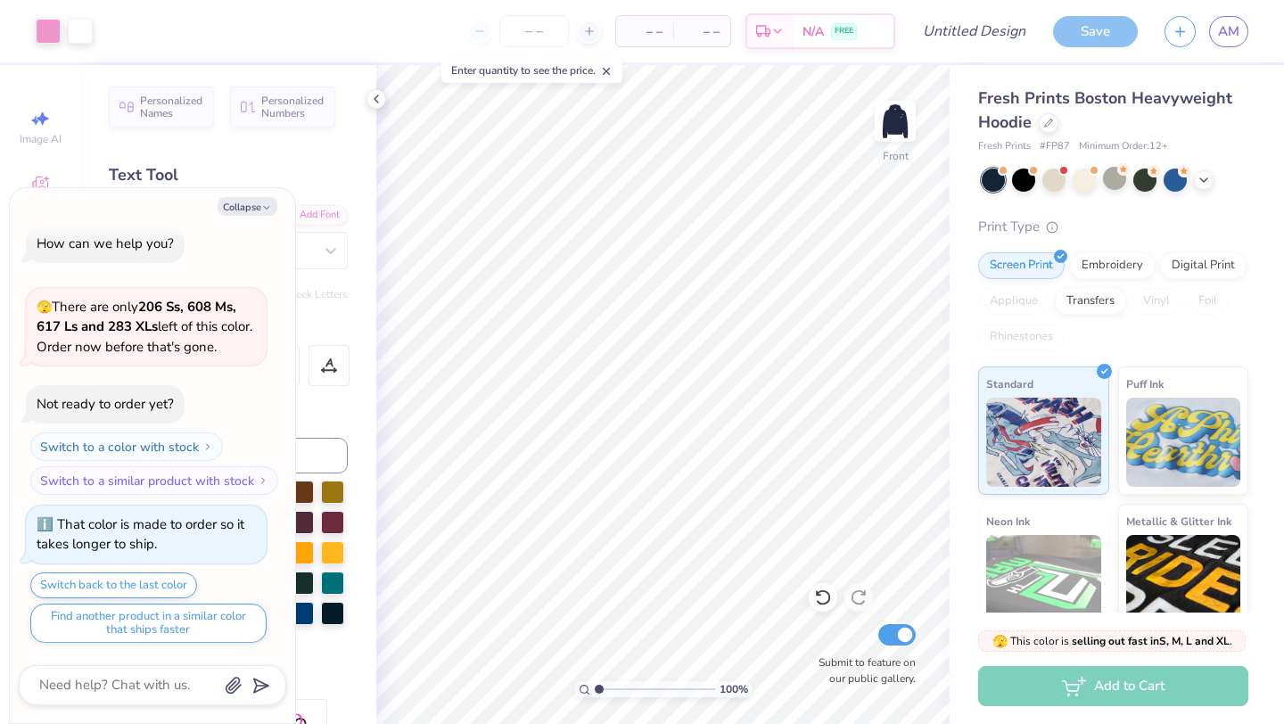
scroll to position [335, 0]
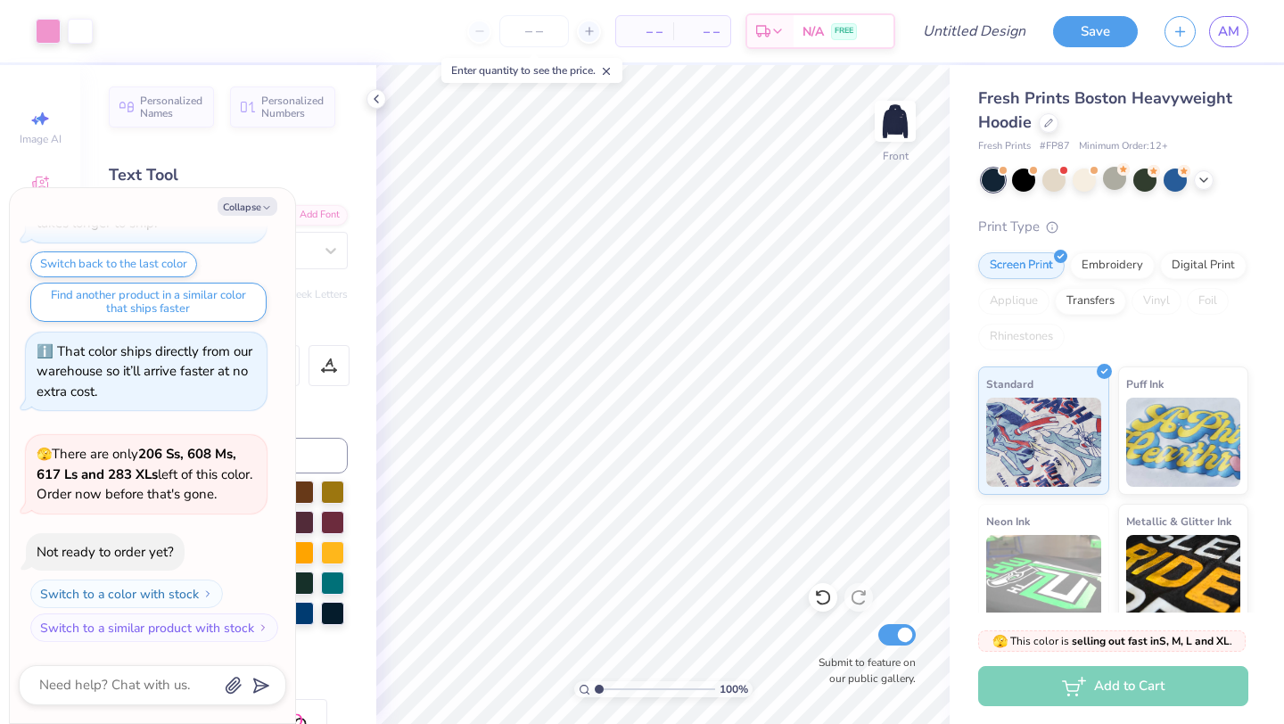
type textarea "x"
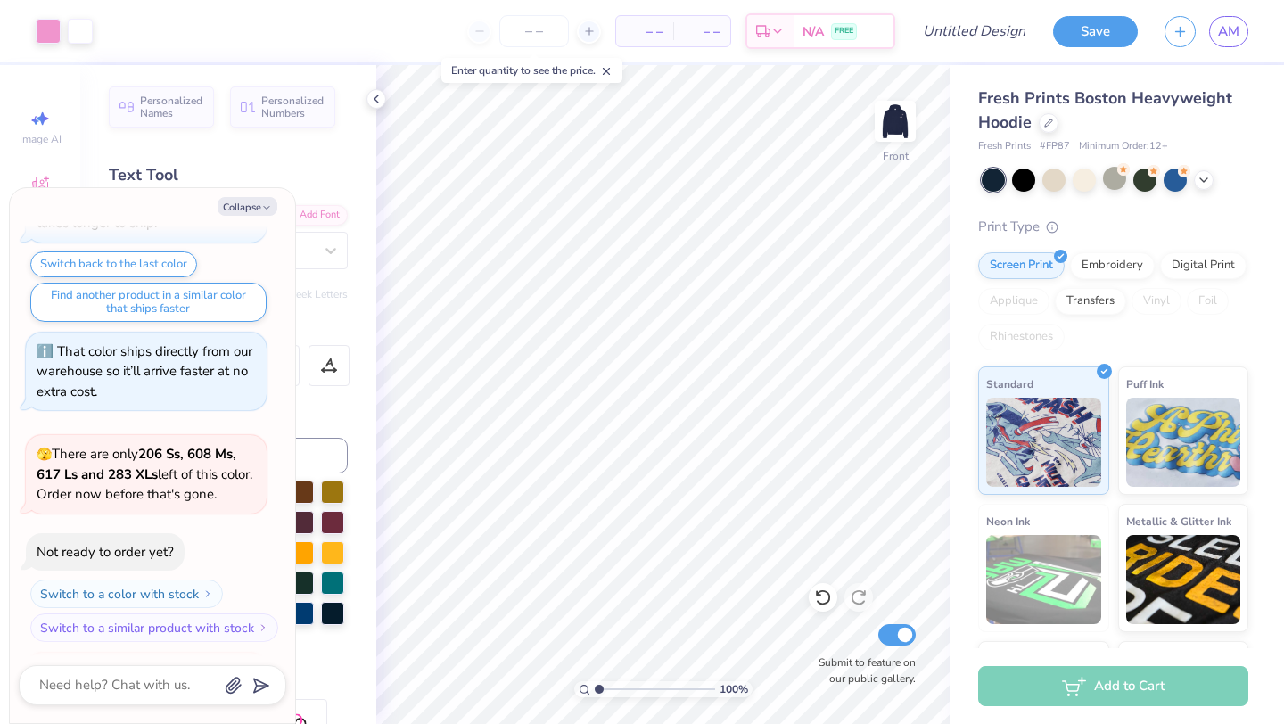
scroll to position [431, 0]
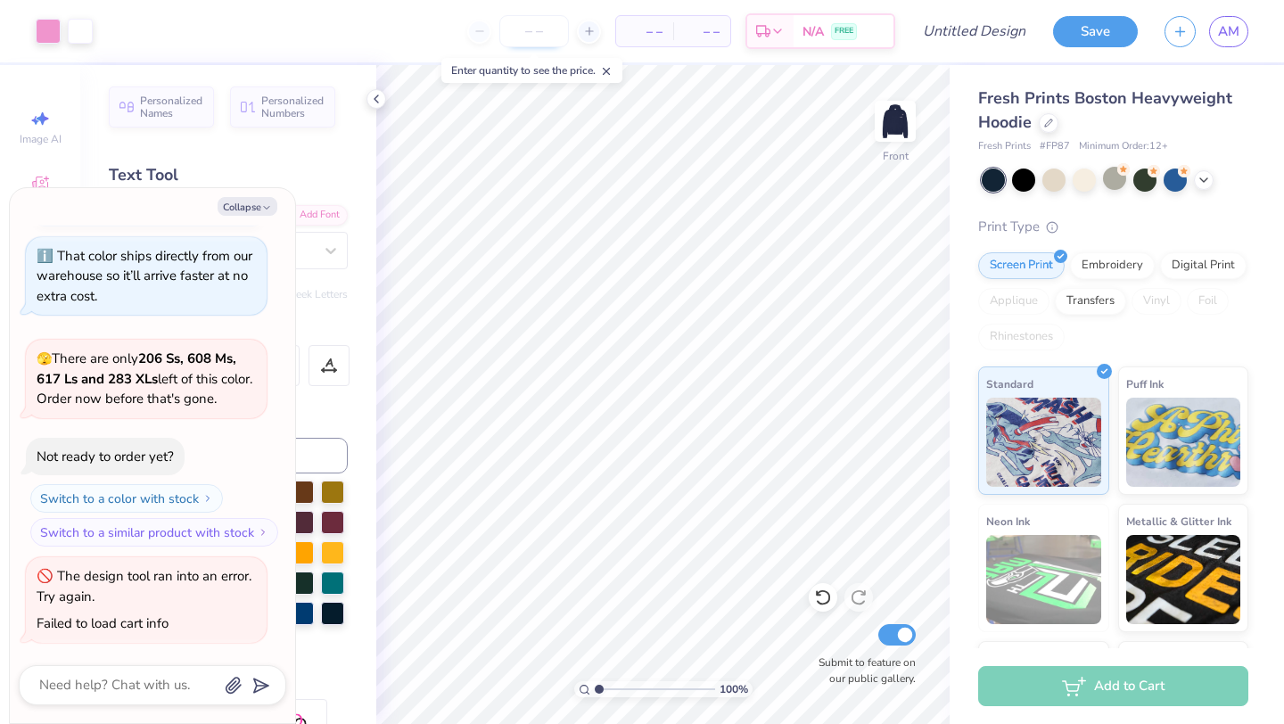
click at [545, 31] on input "number" at bounding box center [534, 31] width 70 height 32
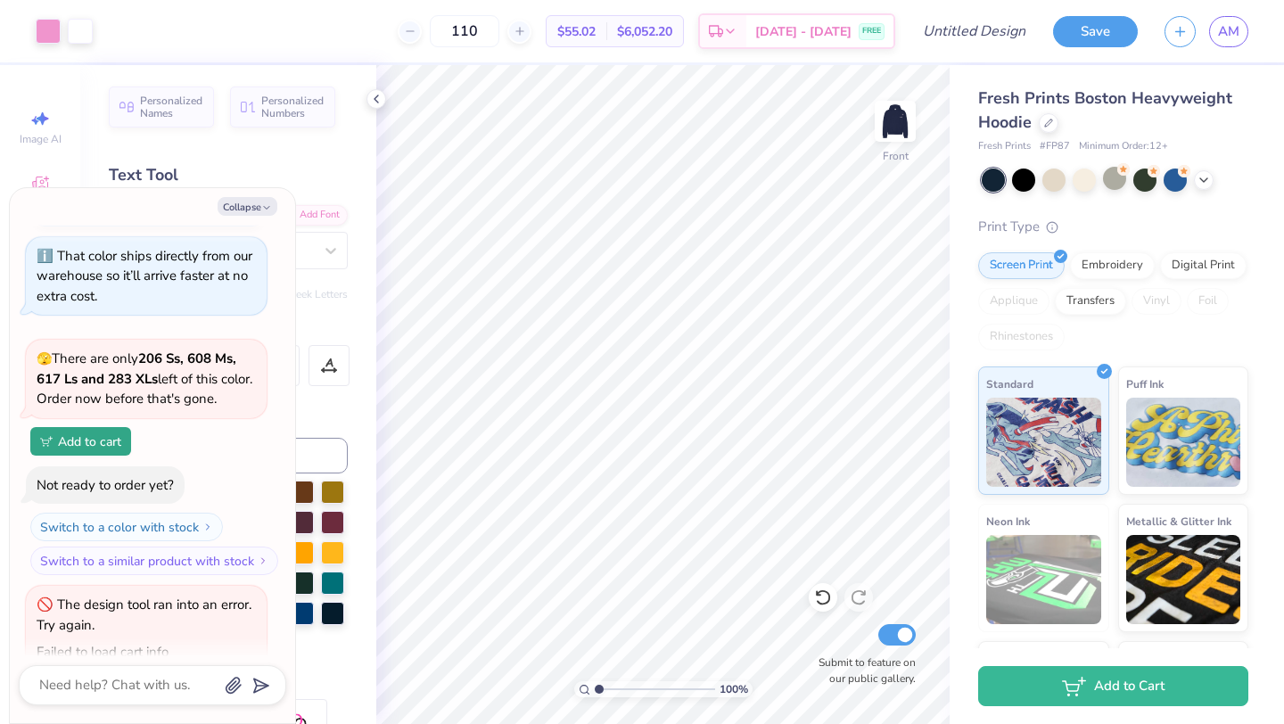
type input "110"
click at [373, 96] on icon at bounding box center [376, 99] width 14 height 14
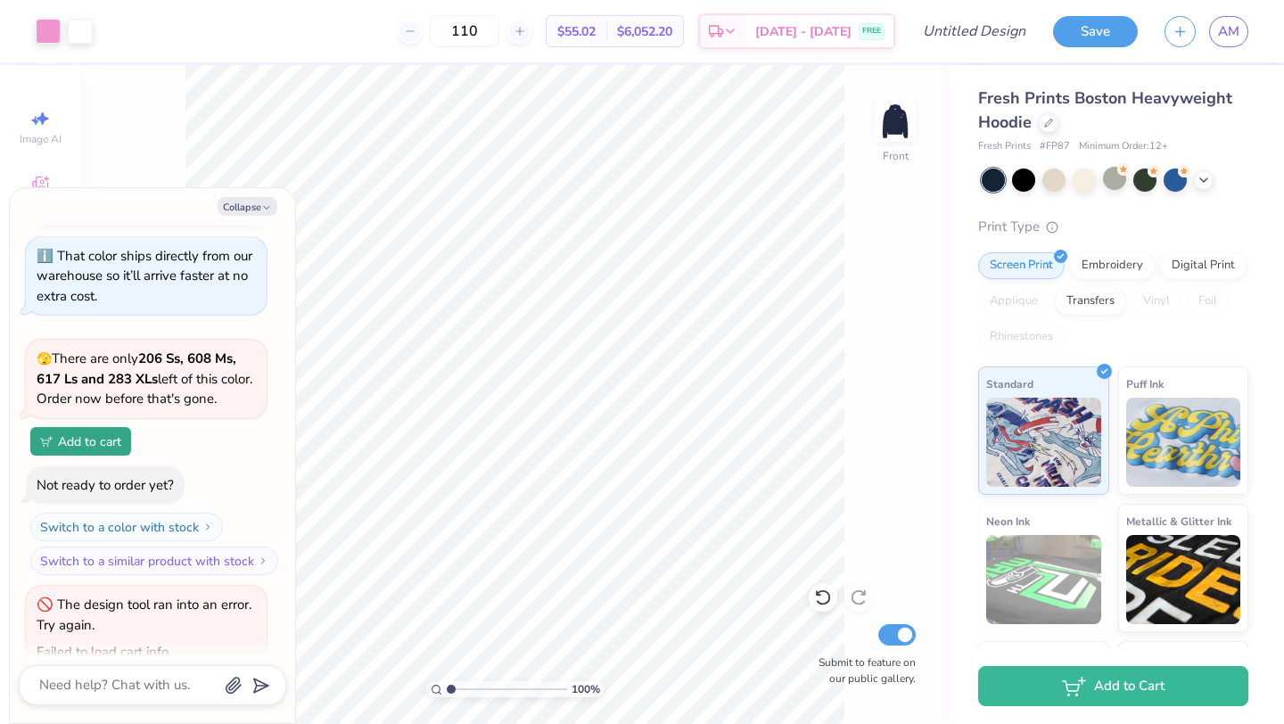
click at [235, 195] on div "Collapse How can we help you? 🫣 There are only 206 Ss, 608 Ms, 617 Ls and 283 X…" at bounding box center [152, 455] width 285 height 535
click at [237, 201] on button "Collapse" at bounding box center [248, 206] width 60 height 19
type textarea "x"
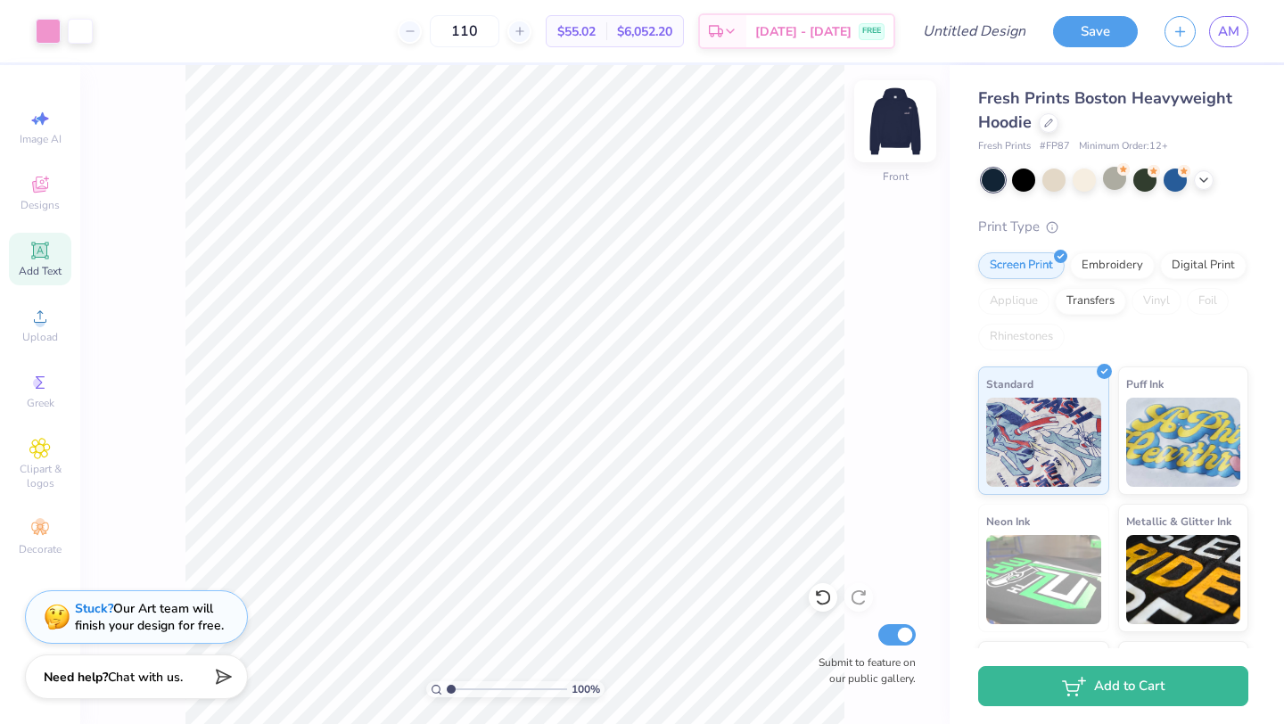
click at [908, 118] on img at bounding box center [894, 121] width 71 height 71
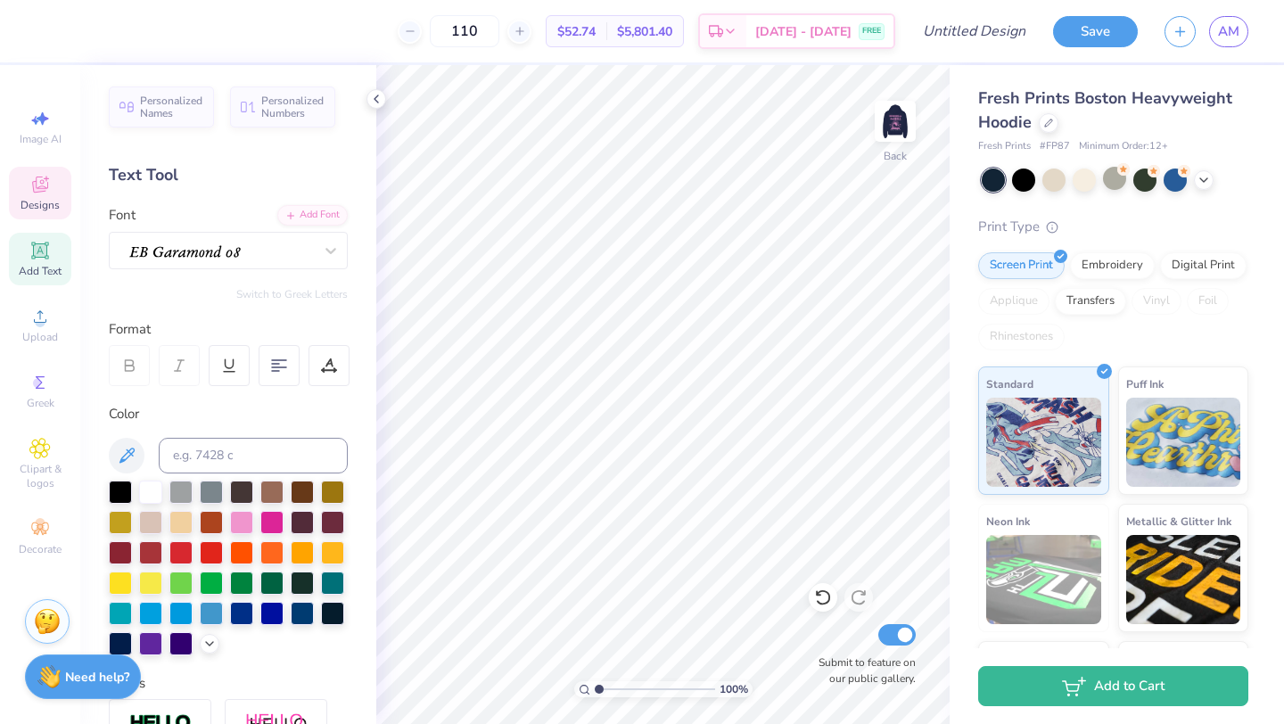
click at [43, 214] on div "Designs" at bounding box center [40, 193] width 62 height 53
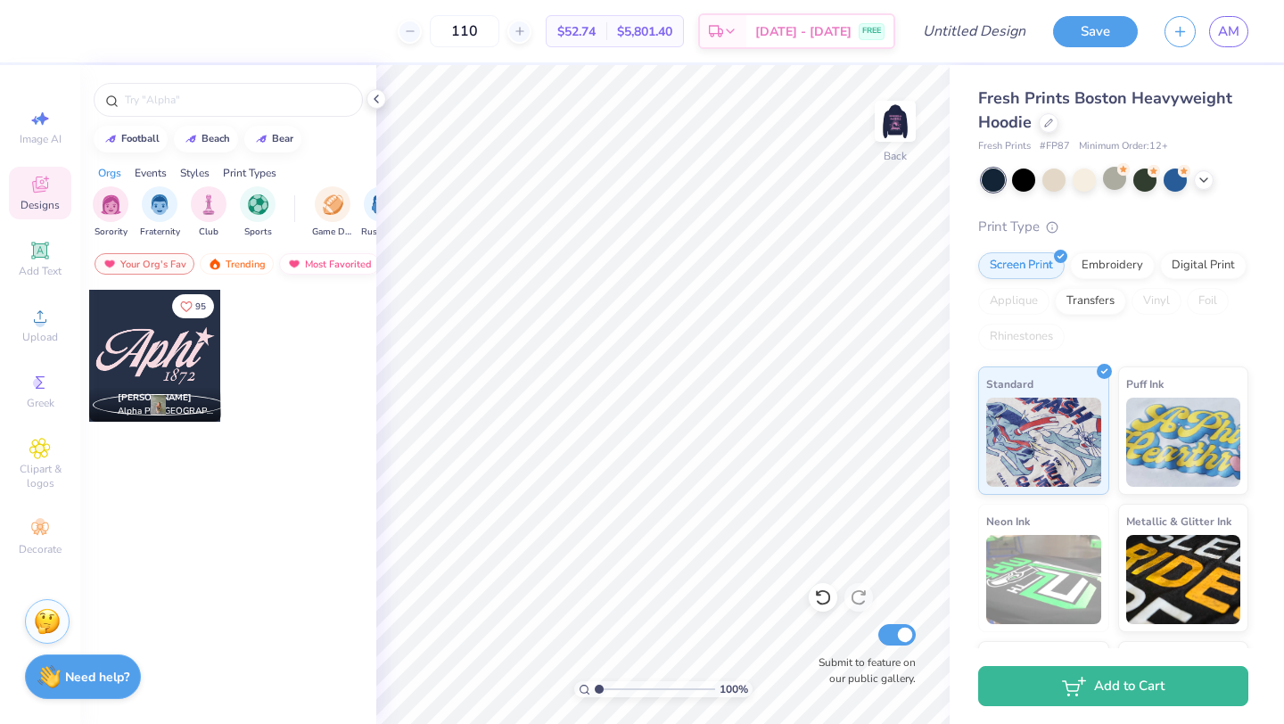
click at [304, 261] on div "Most Favorited" at bounding box center [329, 263] width 101 height 21
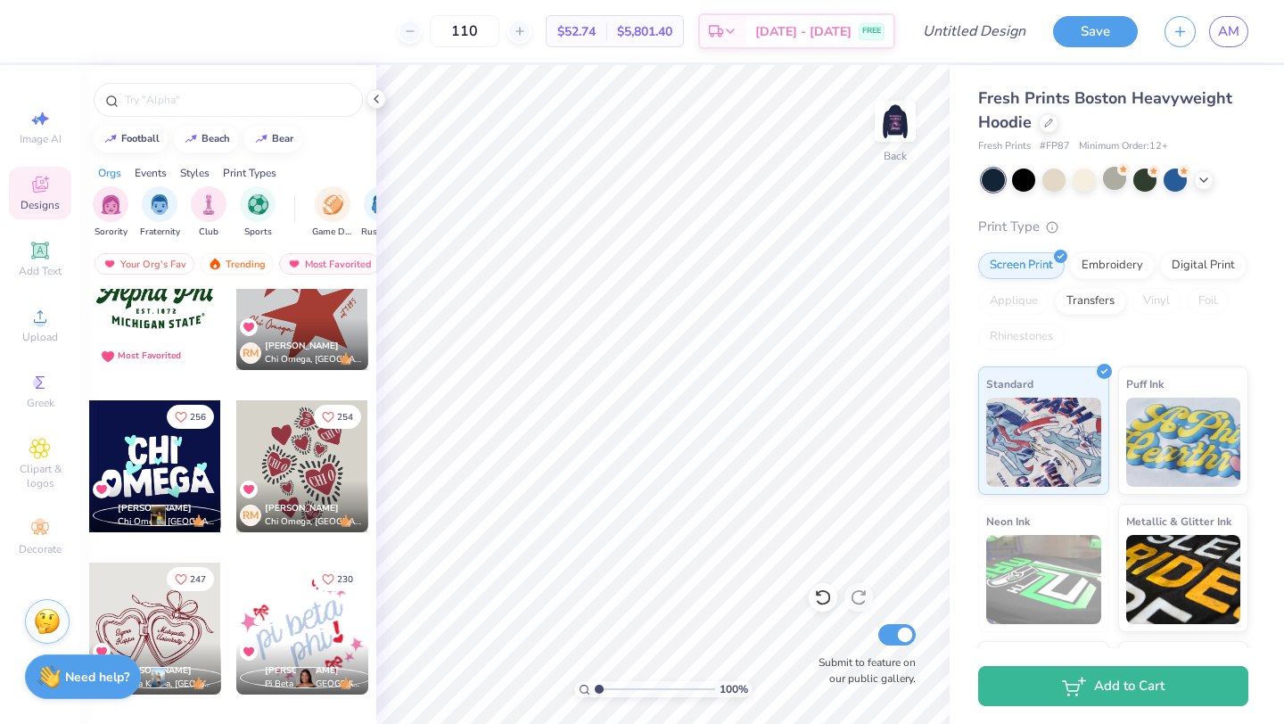
scroll to position [53, 0]
click at [326, 411] on icon "Like" at bounding box center [328, 414] width 12 height 12
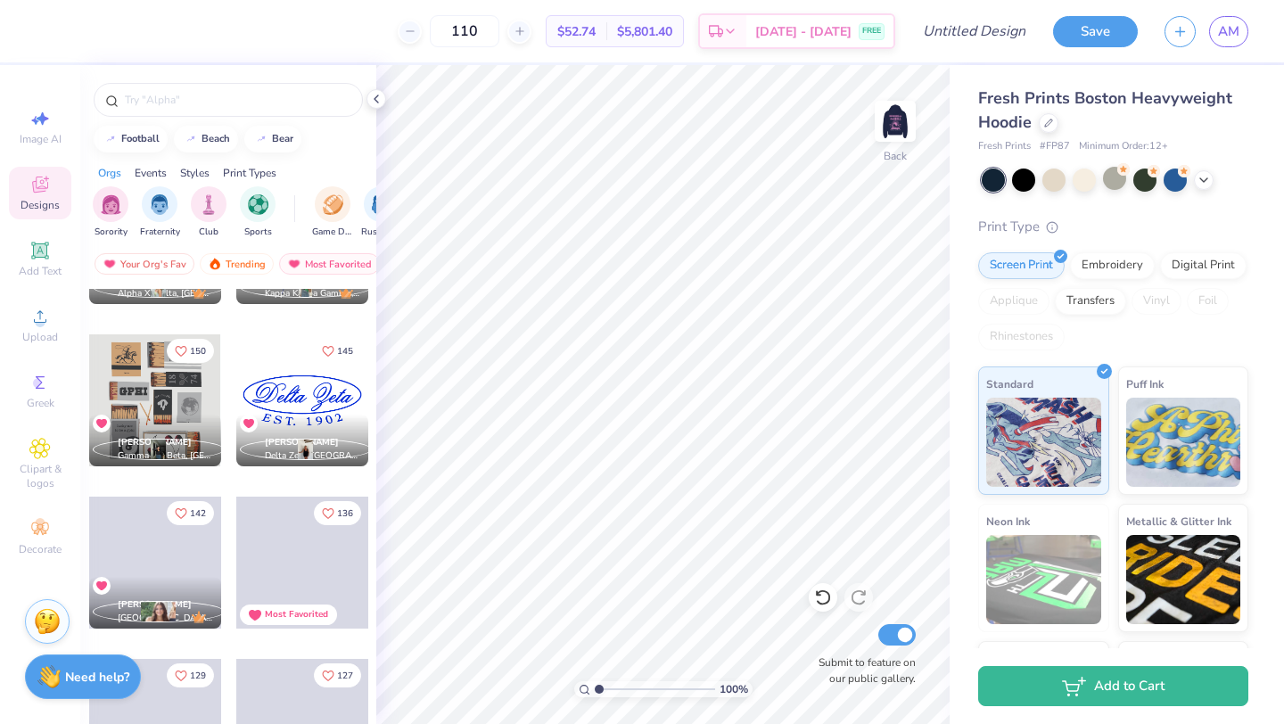
scroll to position [767, 0]
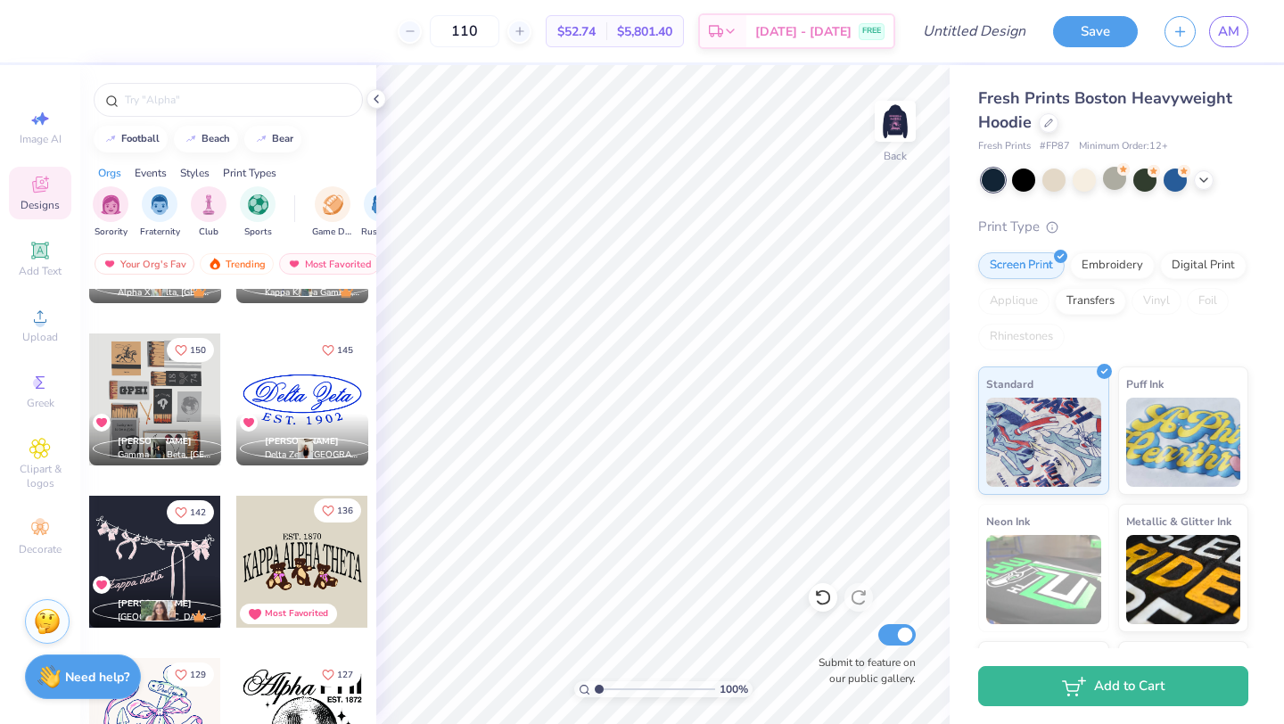
click at [325, 509] on icon "Like" at bounding box center [328, 511] width 12 height 12
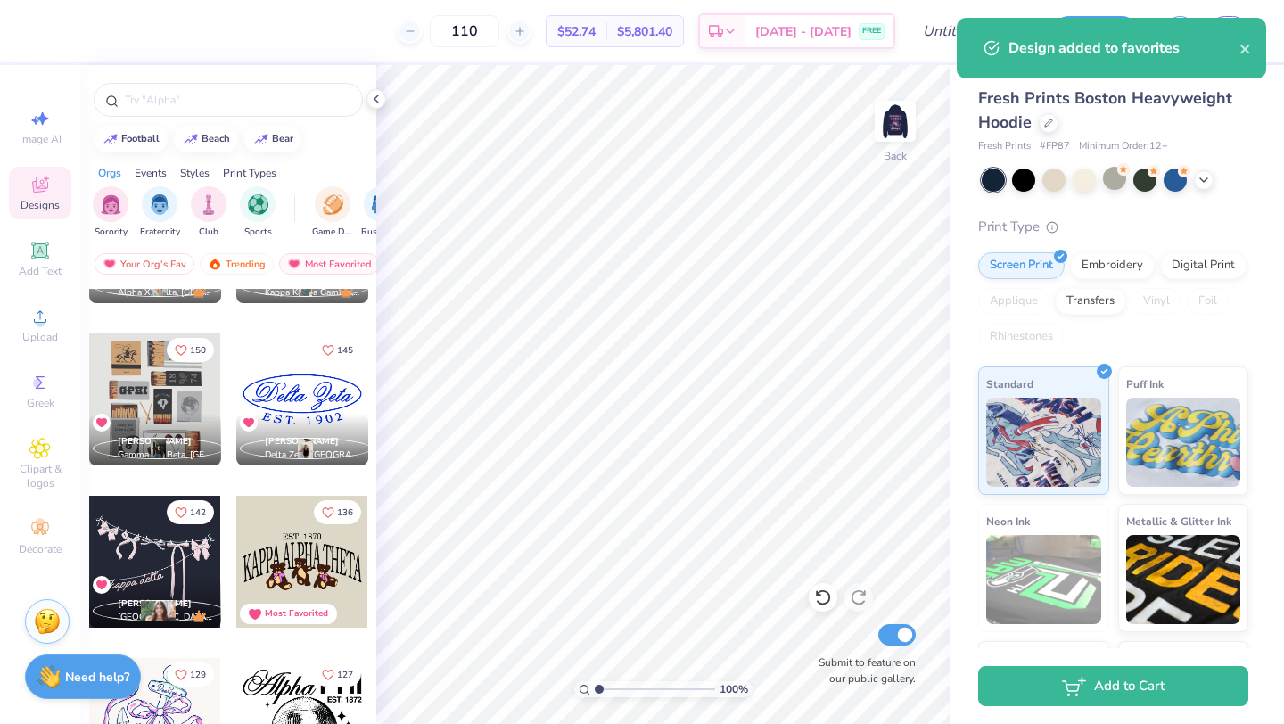
click at [285, 381] on div at bounding box center [302, 399] width 132 height 132
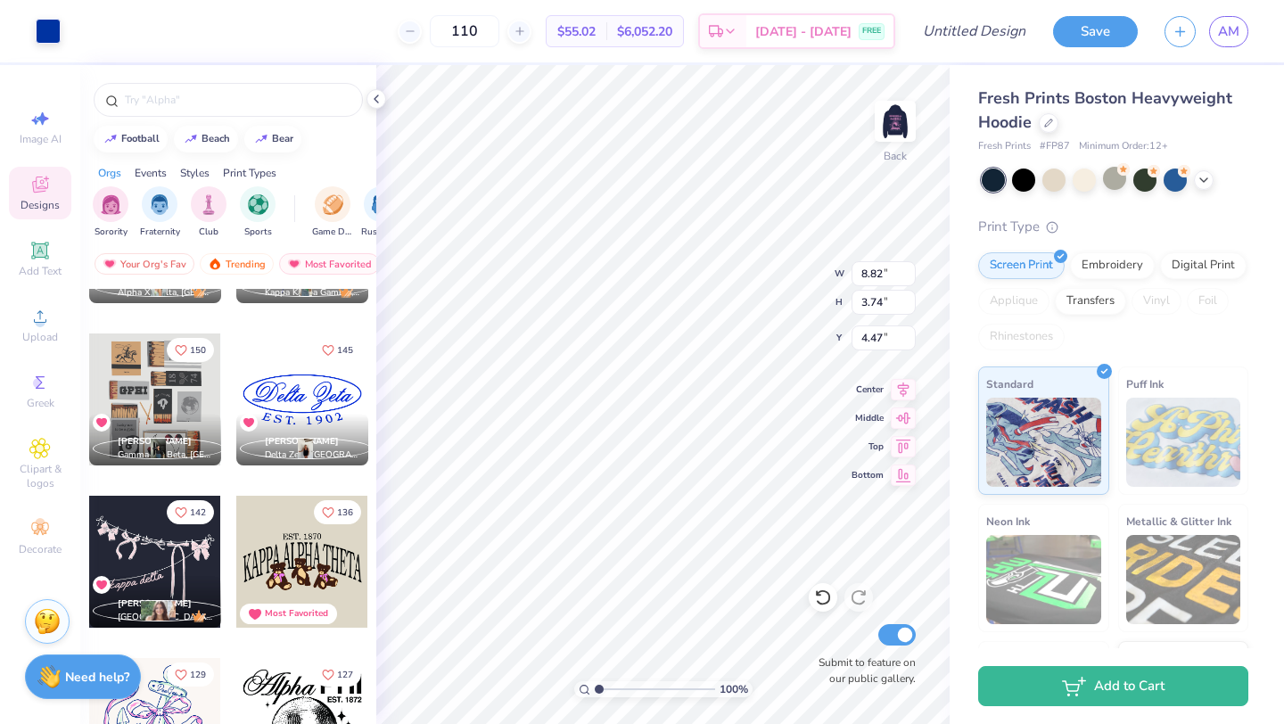
type input "4.47"
click at [37, 33] on div at bounding box center [48, 29] width 25 height 25
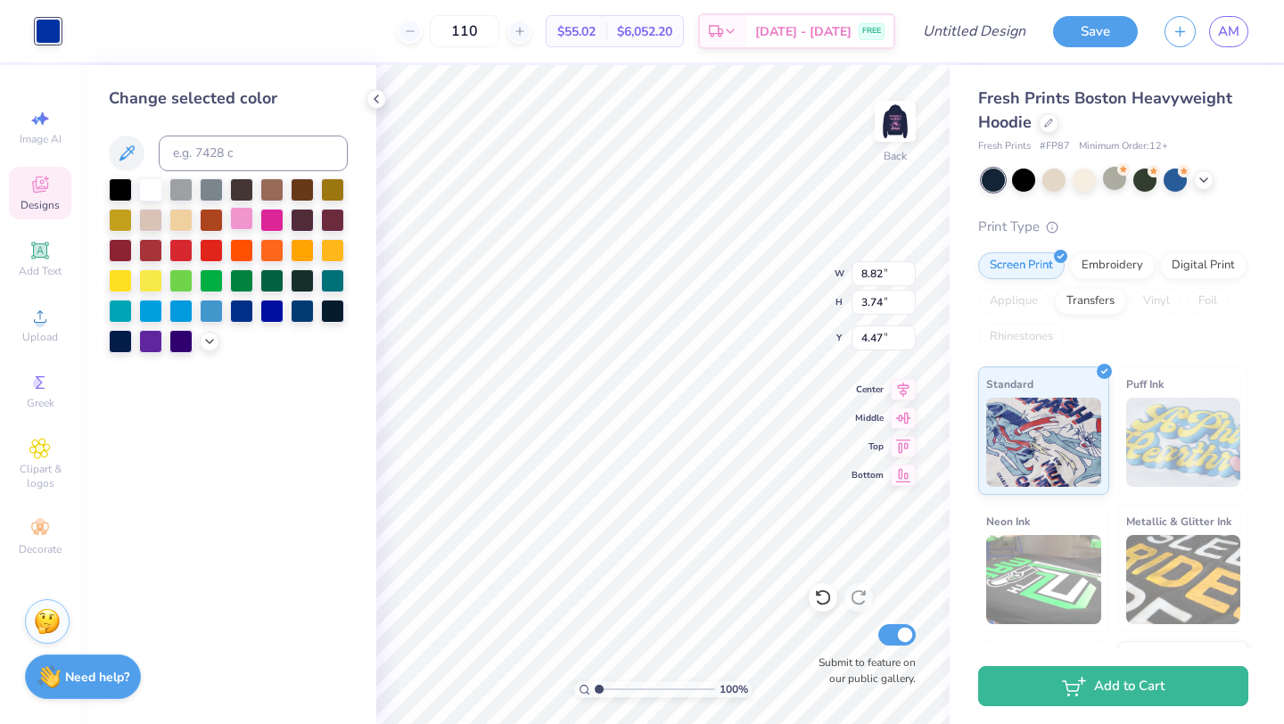
click at [241, 216] on div at bounding box center [241, 218] width 23 height 23
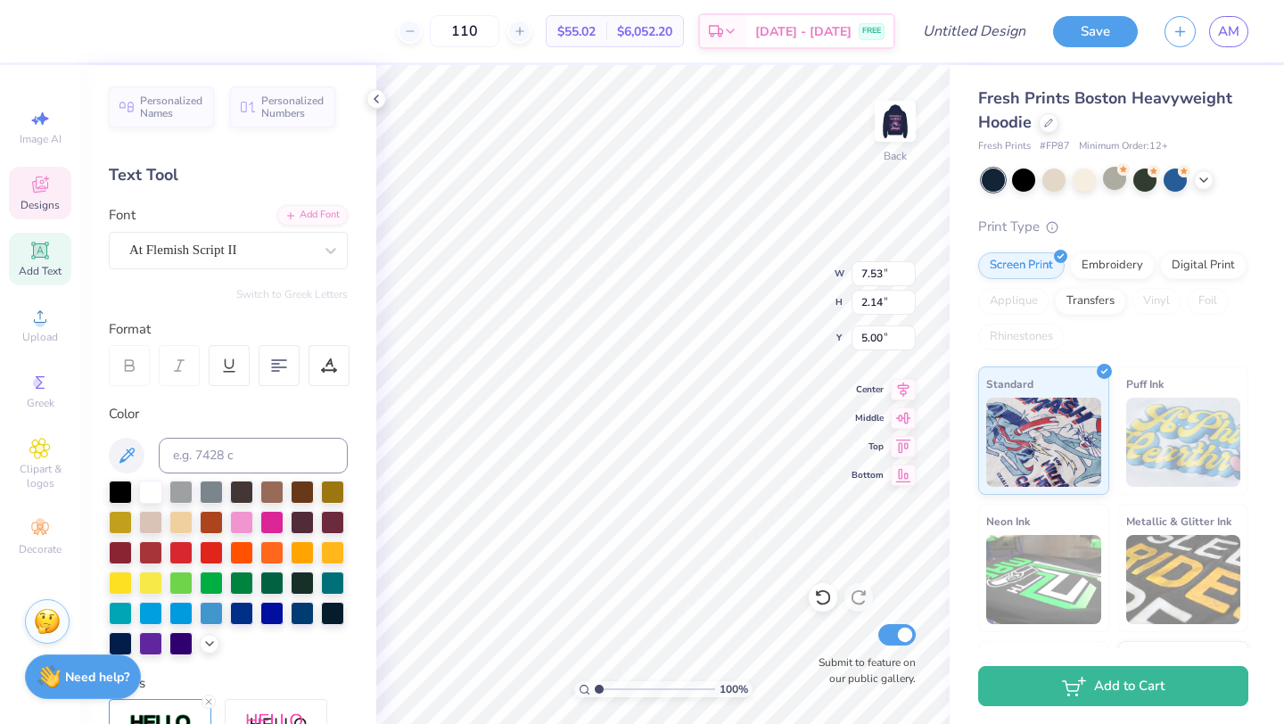
scroll to position [0, 0]
type textarea "D"
type textarea "F"
type textarea "f"
type textarea "FSHA"
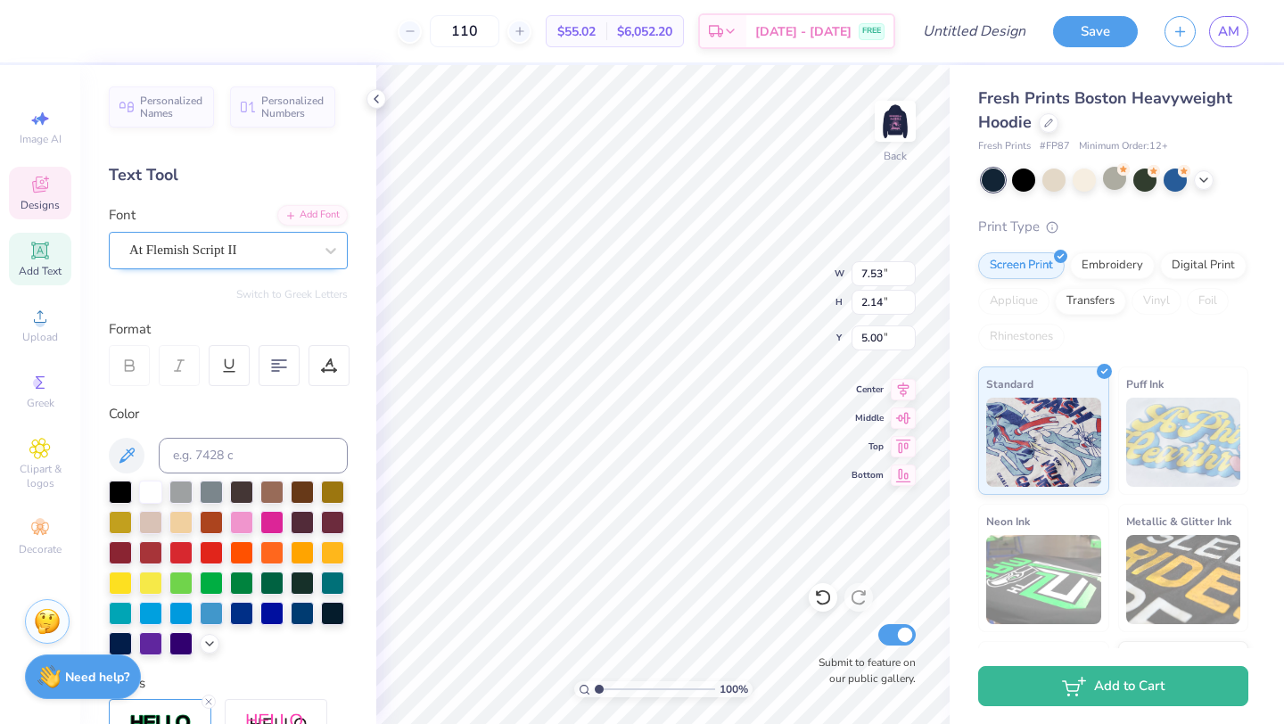
click at [179, 252] on div "At Flemish Script II" at bounding box center [220, 250] width 187 height 28
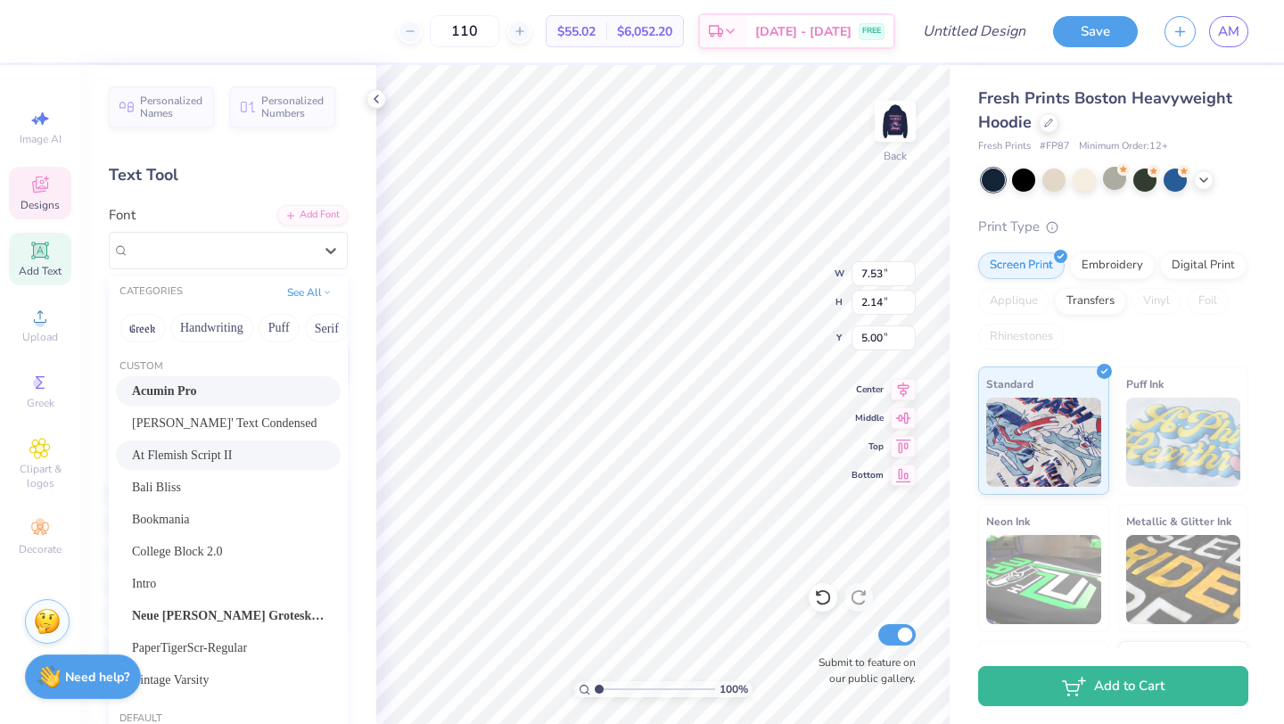
click at [247, 385] on div "Acumin Pro" at bounding box center [228, 391] width 193 height 19
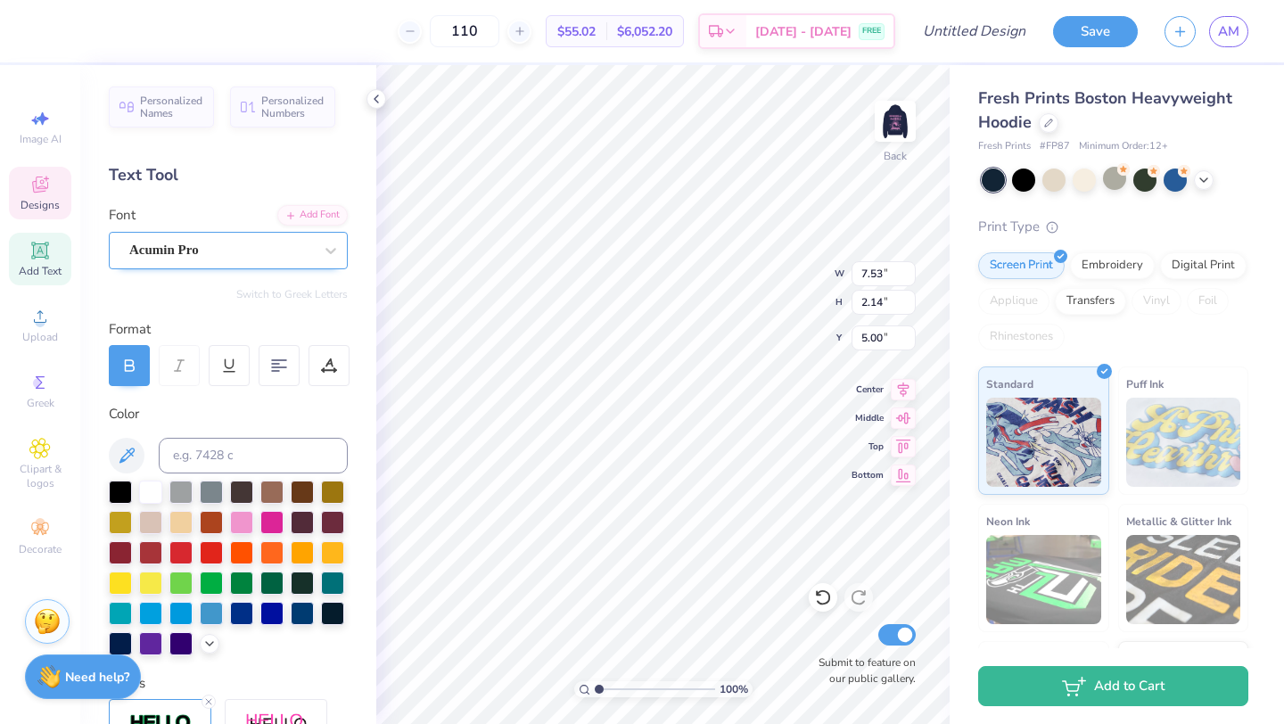
click at [242, 244] on div "Acumin Pro" at bounding box center [220, 250] width 187 height 28
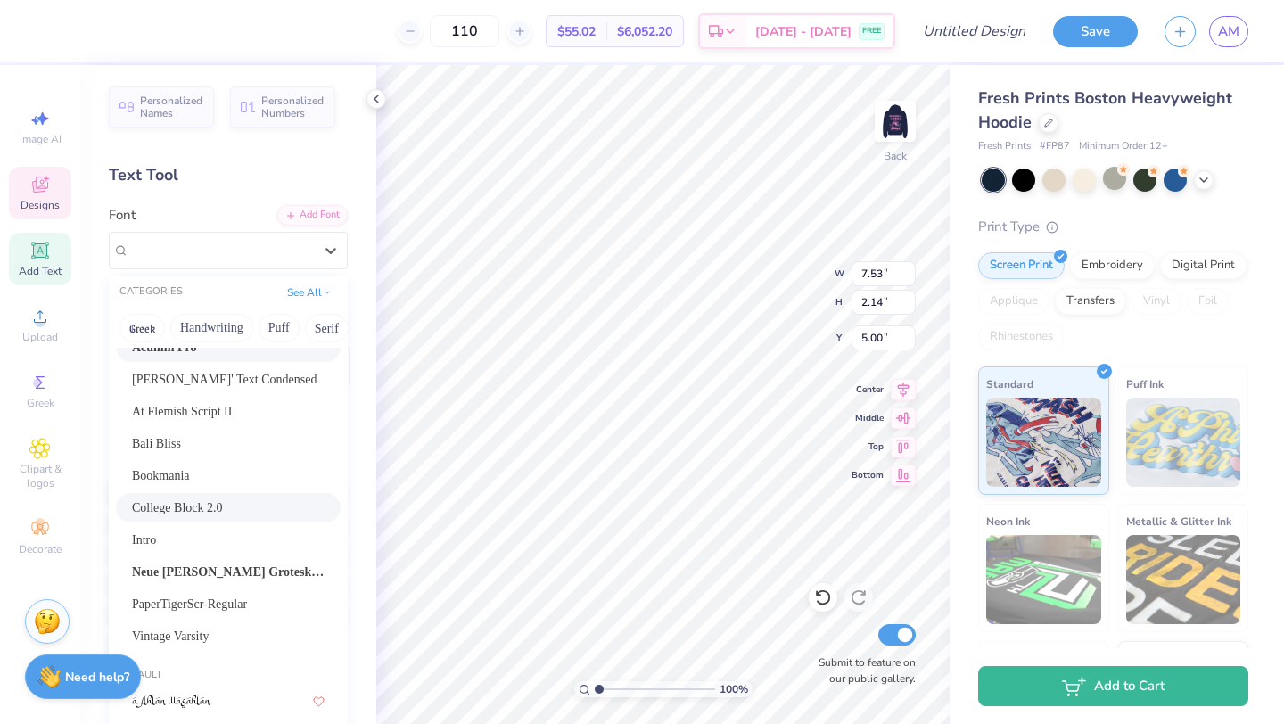
scroll to position [48, 0]
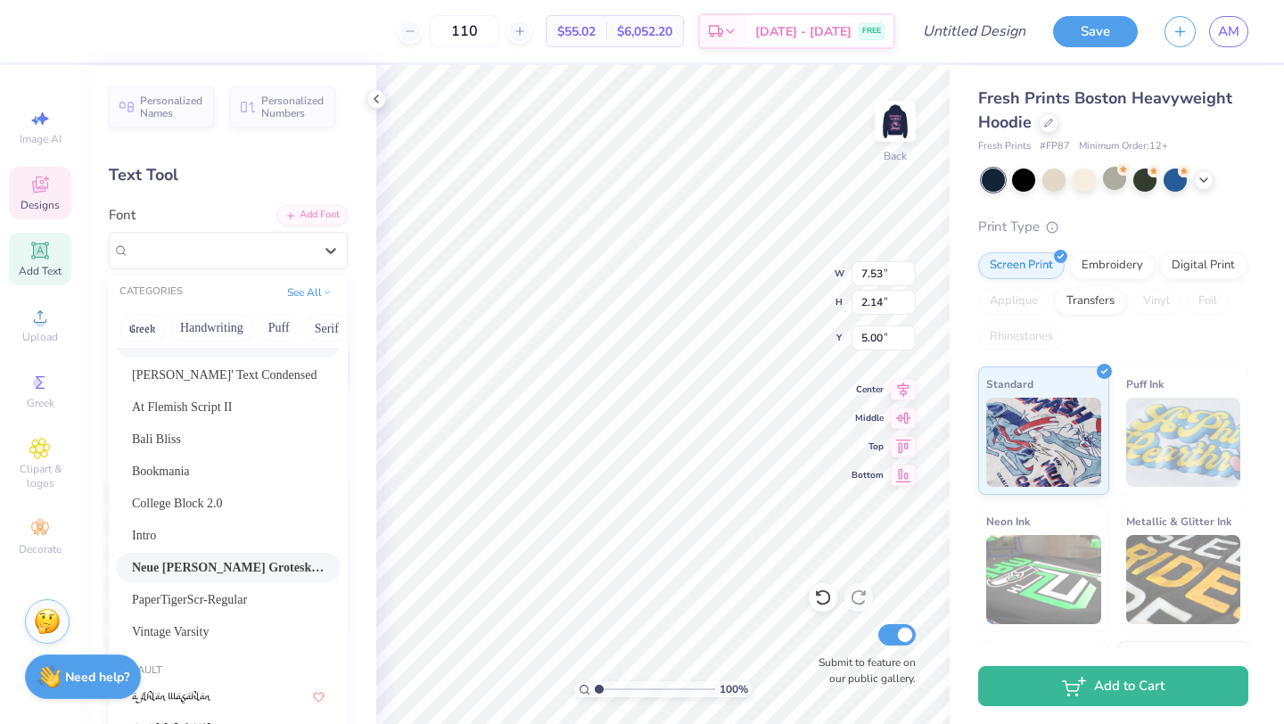
click at [254, 562] on span "Neue Haas Grotesk Display Pro" at bounding box center [228, 567] width 193 height 19
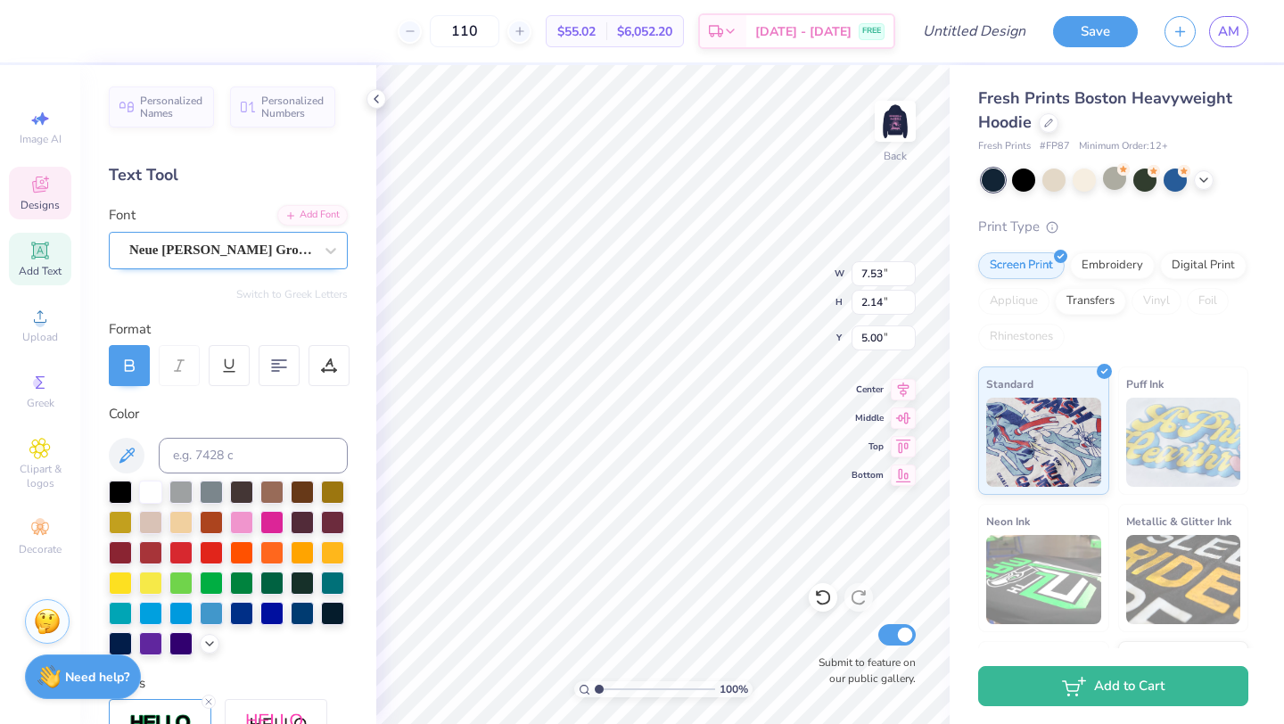
click at [266, 235] on div "Neue Haas Grotesk Display Pro" at bounding box center [228, 250] width 239 height 37
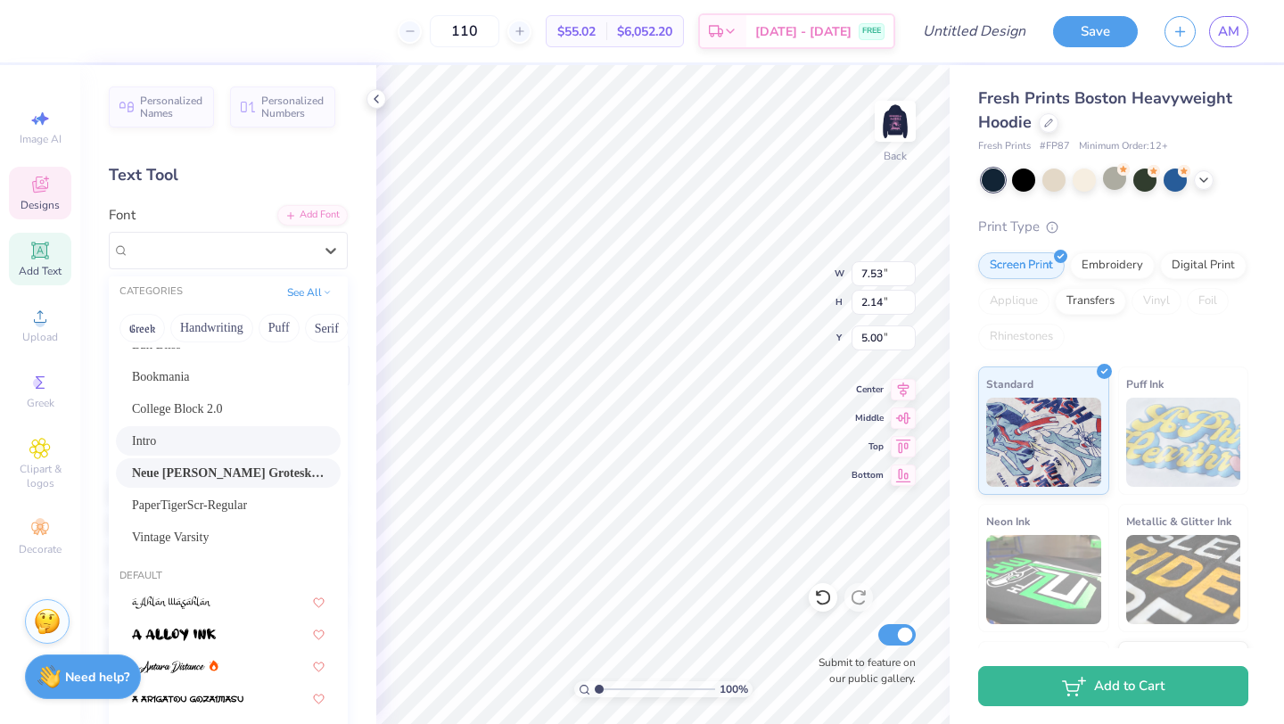
scroll to position [145, 0]
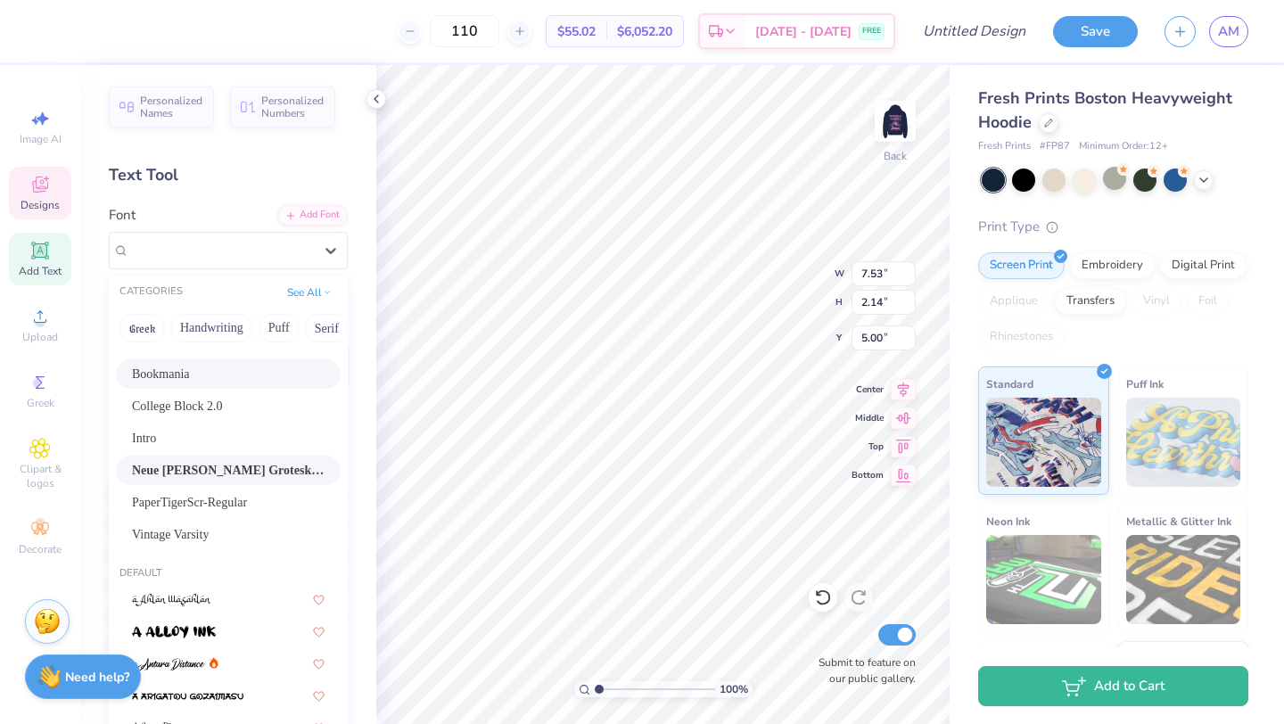
click at [204, 365] on div "Bookmania" at bounding box center [228, 374] width 193 height 19
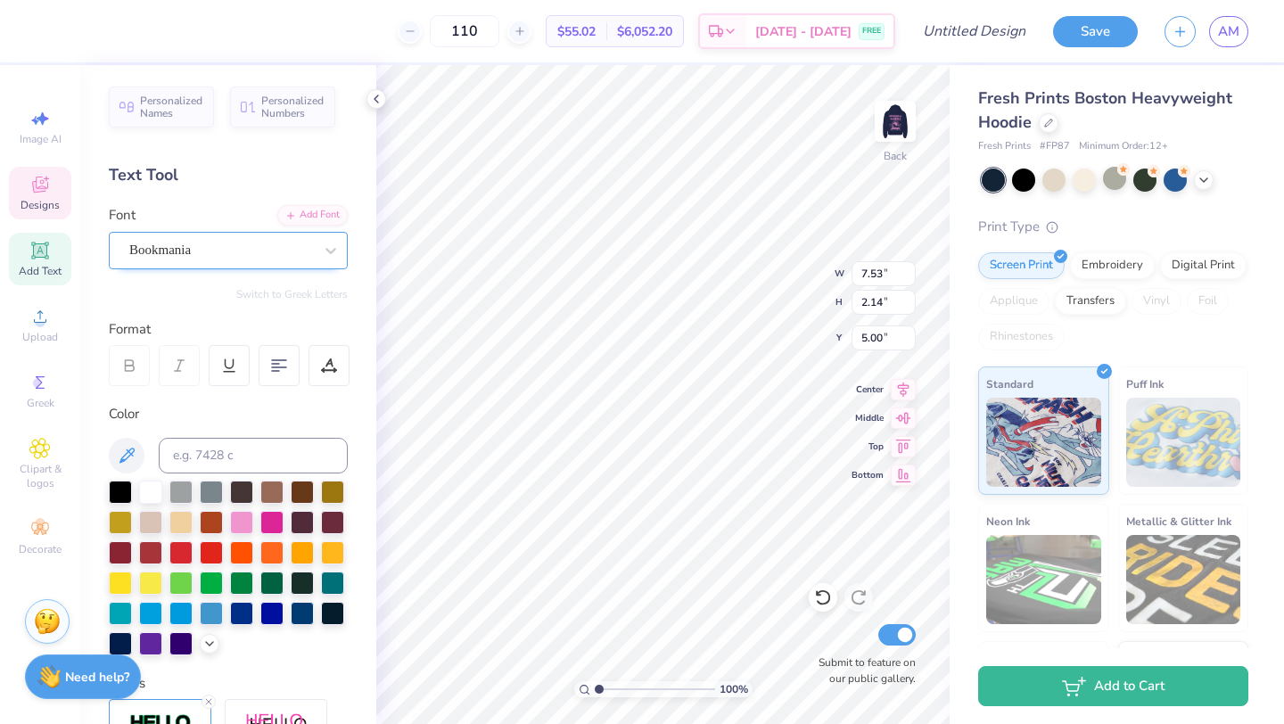
click at [270, 245] on div "Bookmania" at bounding box center [220, 250] width 187 height 28
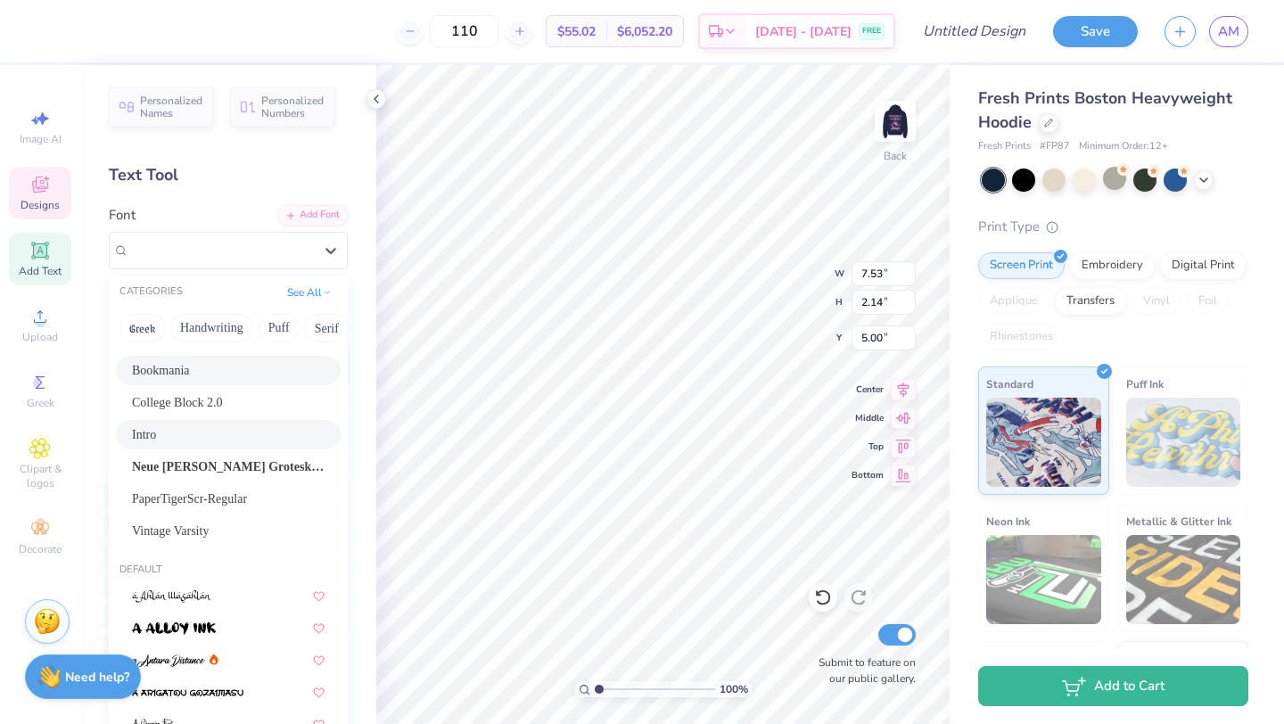
scroll to position [198, 0]
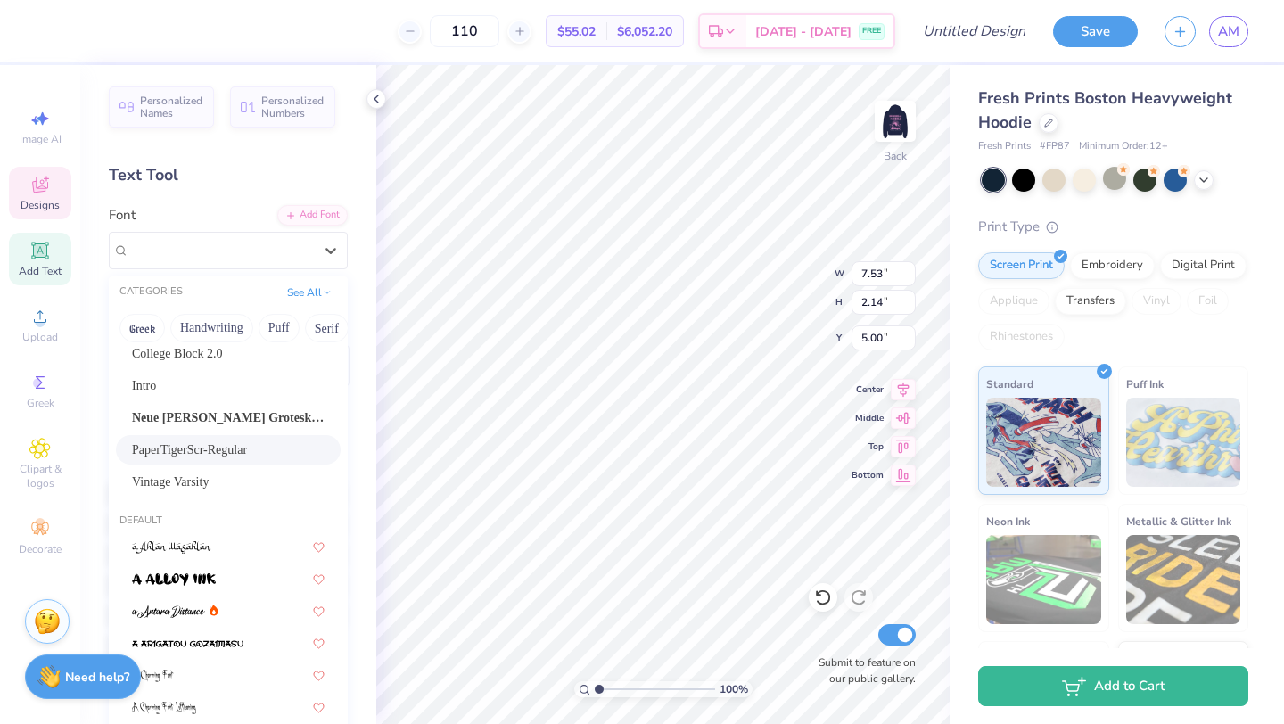
click at [250, 450] on div "PaperTigerScr-Regular" at bounding box center [228, 449] width 193 height 19
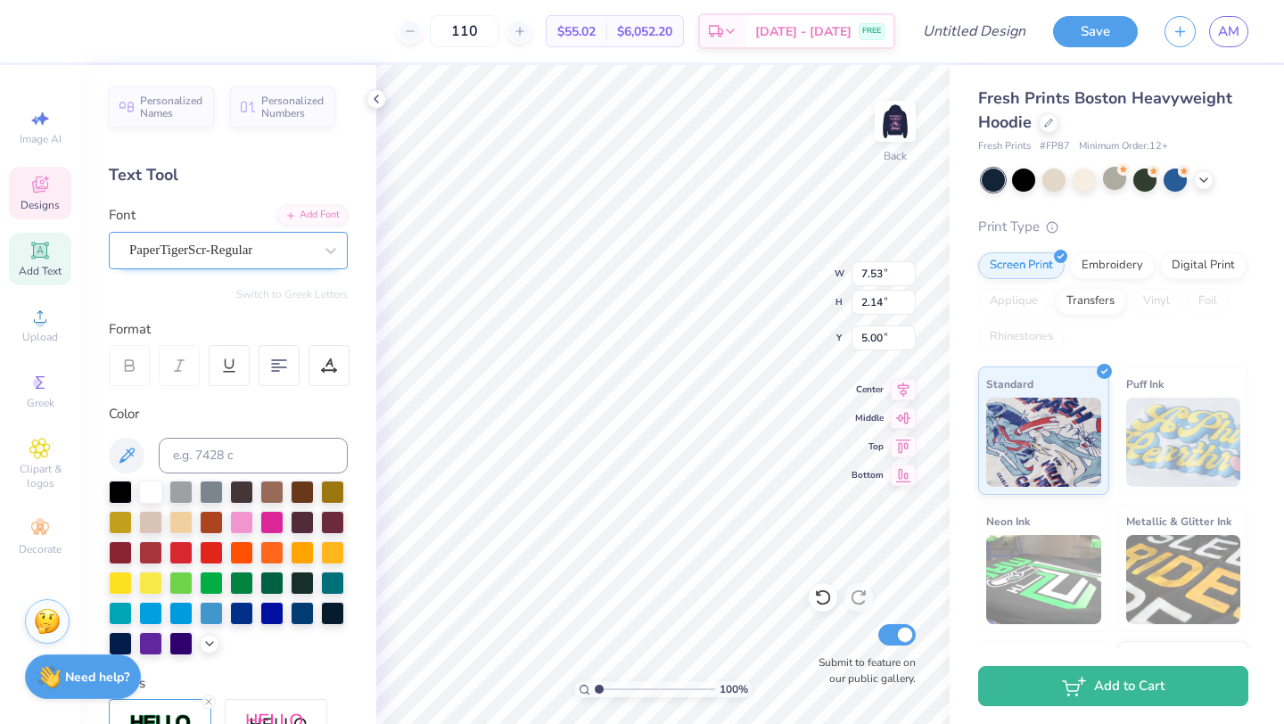
click at [275, 256] on div "PaperTigerScr-Regular" at bounding box center [220, 250] width 187 height 28
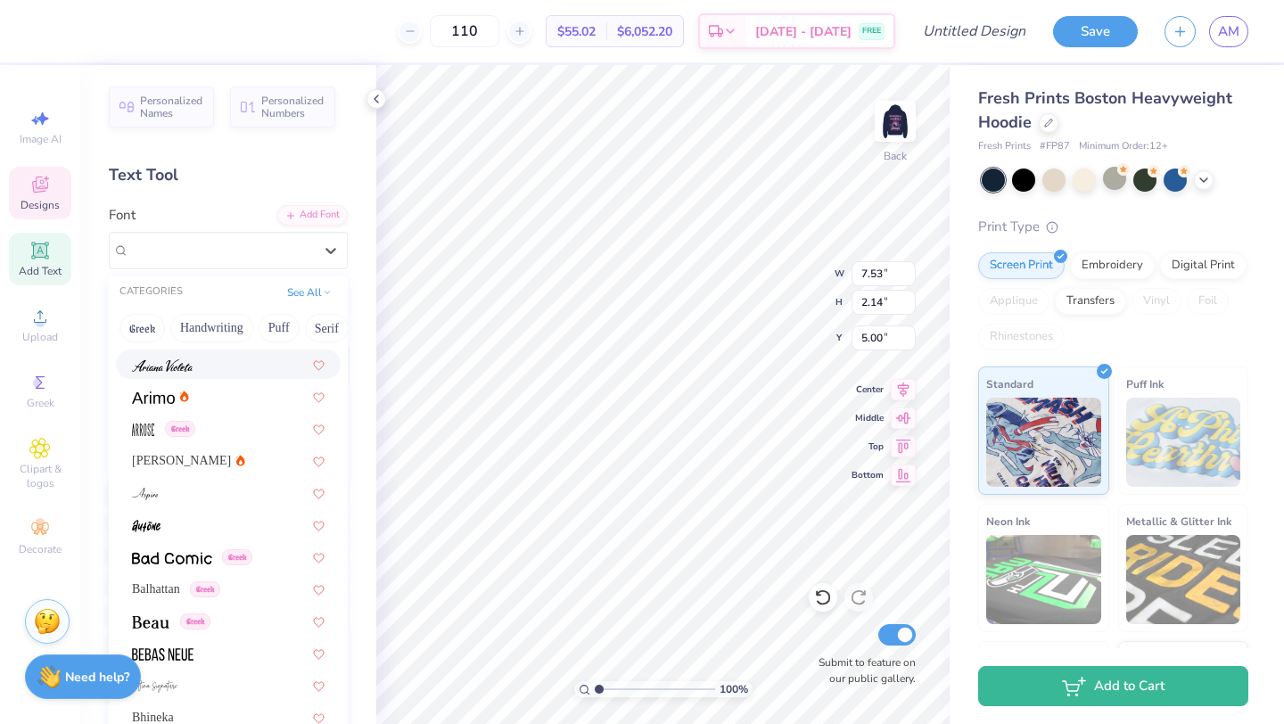
scroll to position [966, 0]
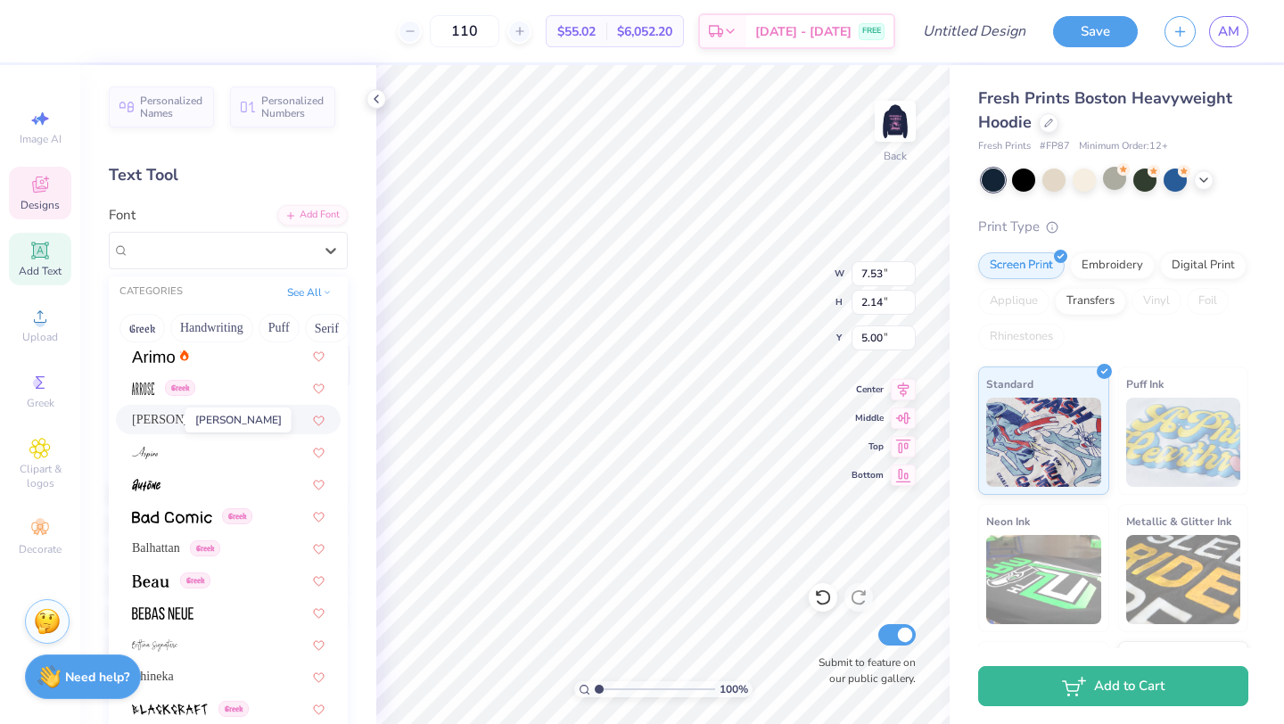
click at [158, 419] on span "Asimov" at bounding box center [181, 419] width 99 height 19
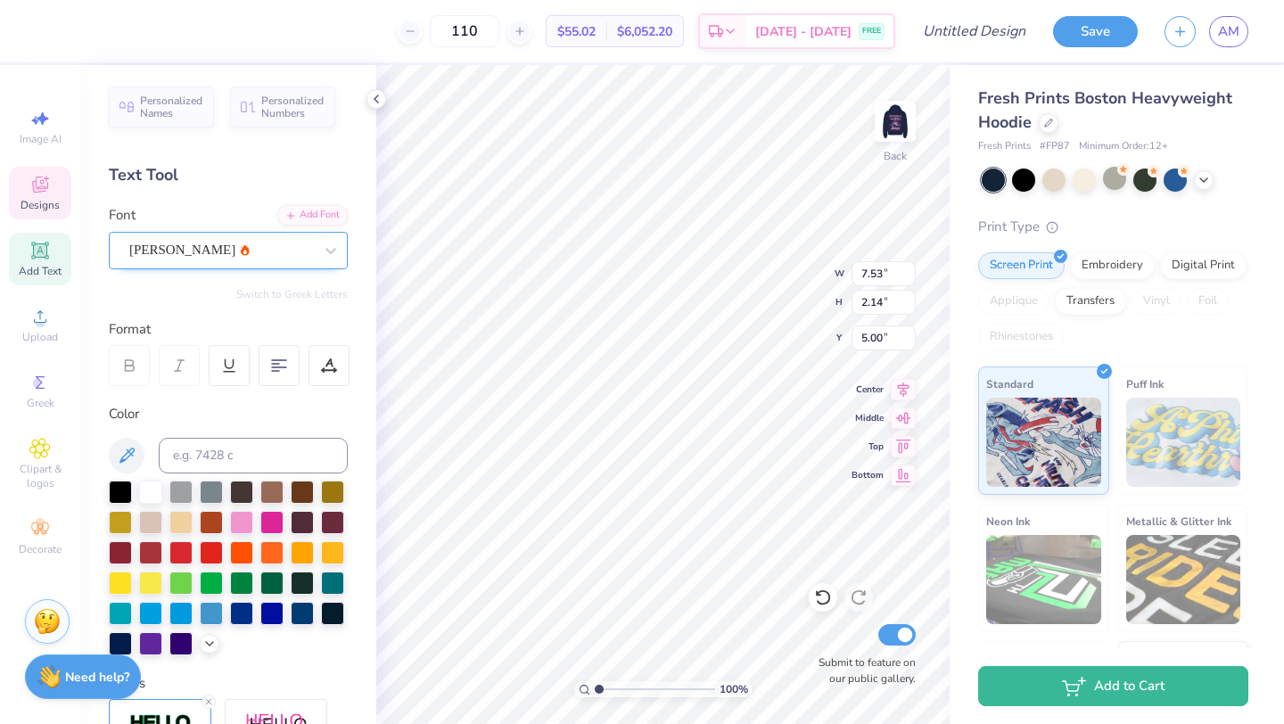
click at [268, 250] on div "Asimov" at bounding box center [220, 250] width 187 height 28
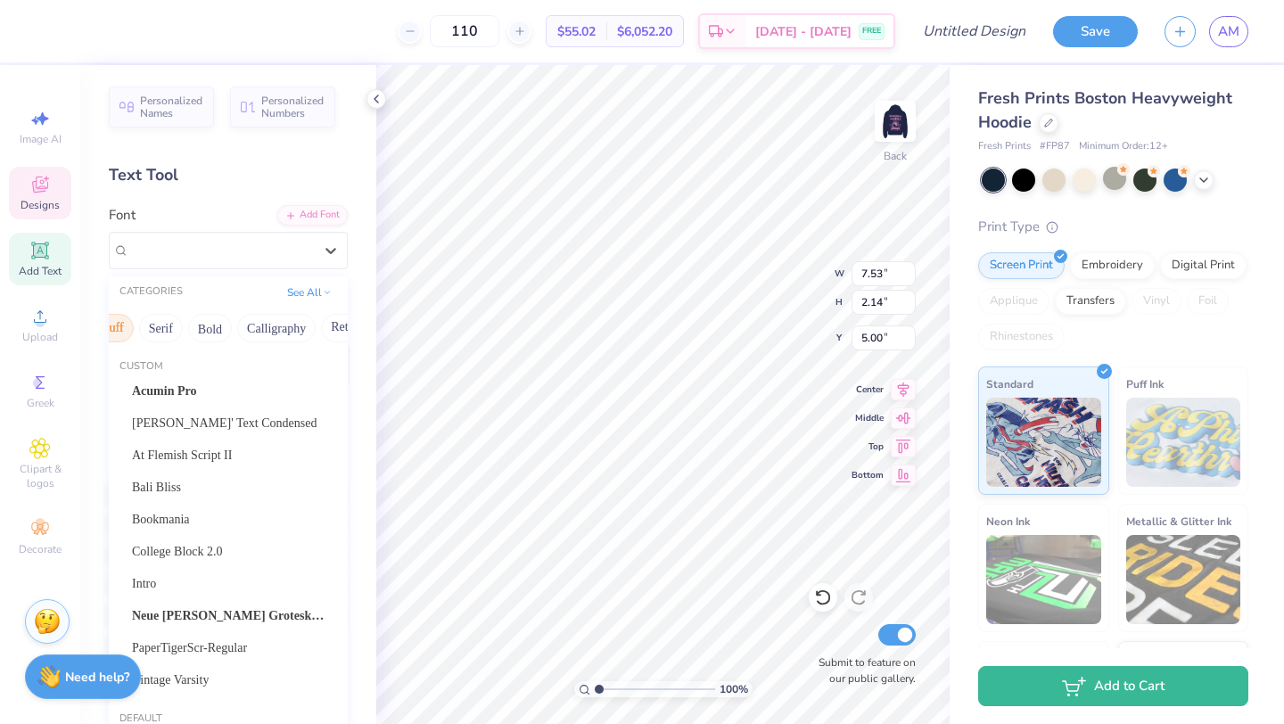
scroll to position [0, 191]
click at [271, 317] on button "Calligraphy" at bounding box center [251, 328] width 78 height 29
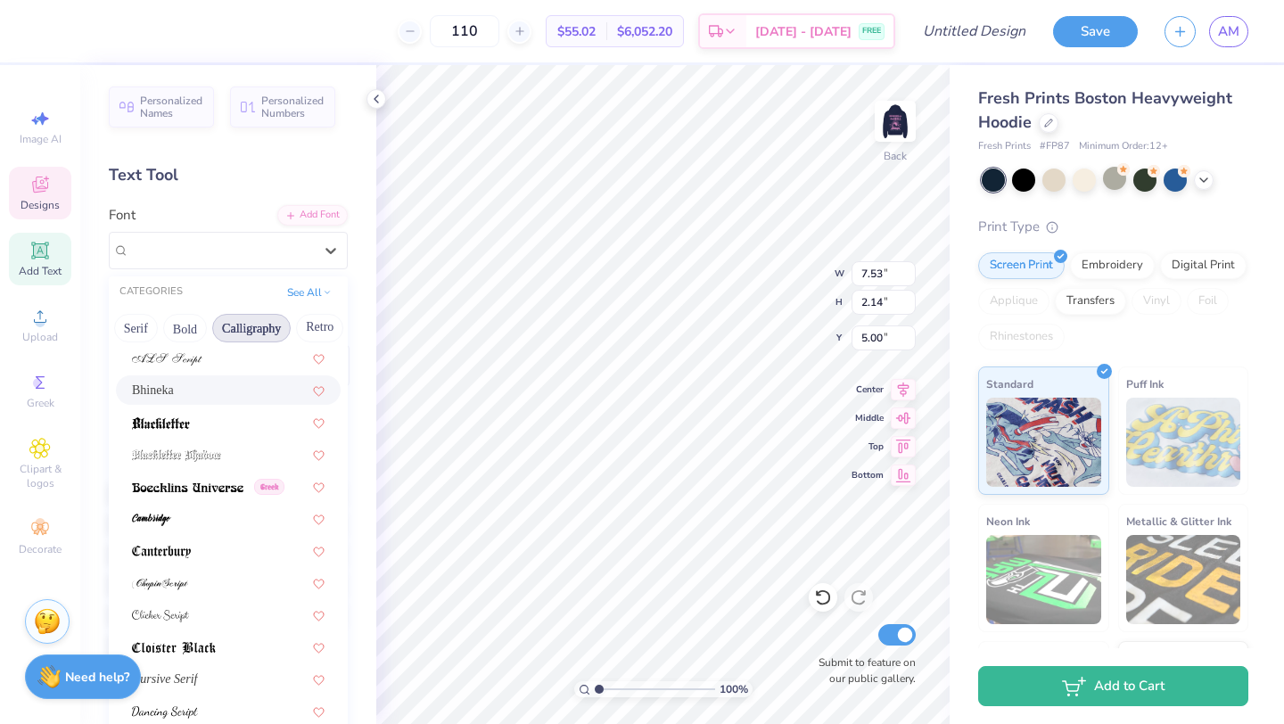
scroll to position [99, 0]
click at [220, 486] on img at bounding box center [187, 486] width 111 height 12
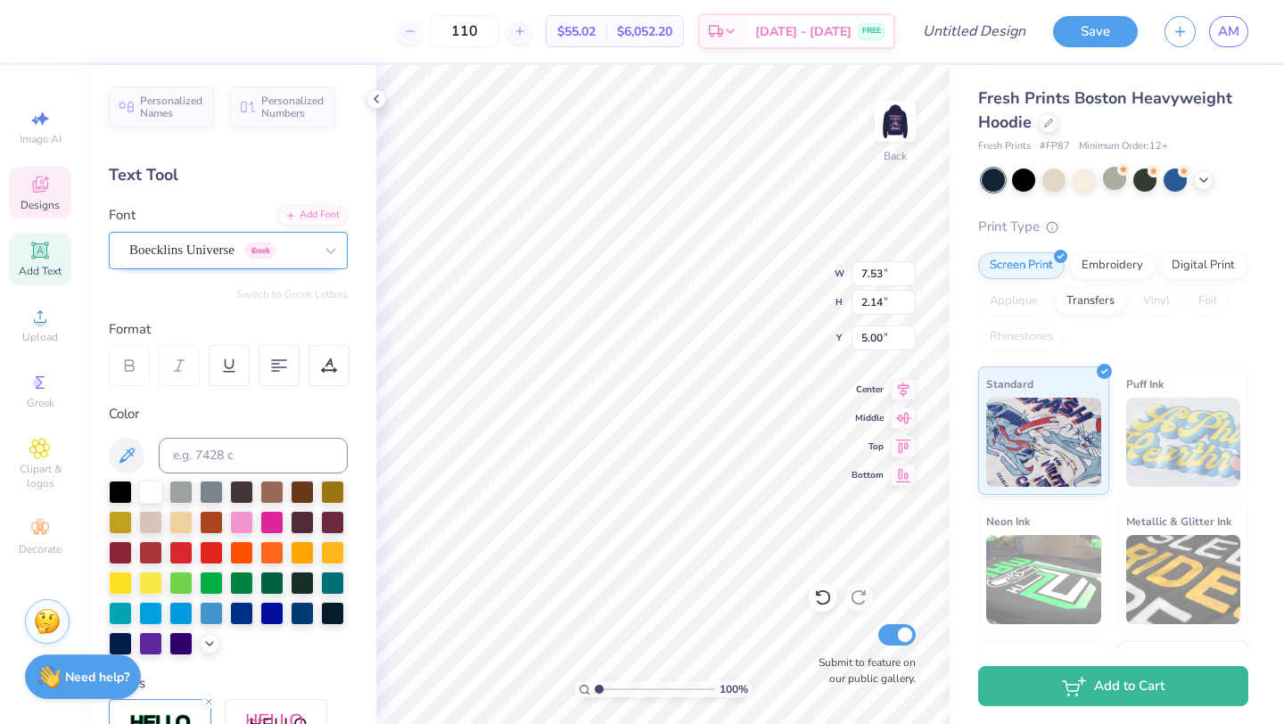
click at [235, 255] on div "Boecklins Universe Greek" at bounding box center [220, 250] width 187 height 28
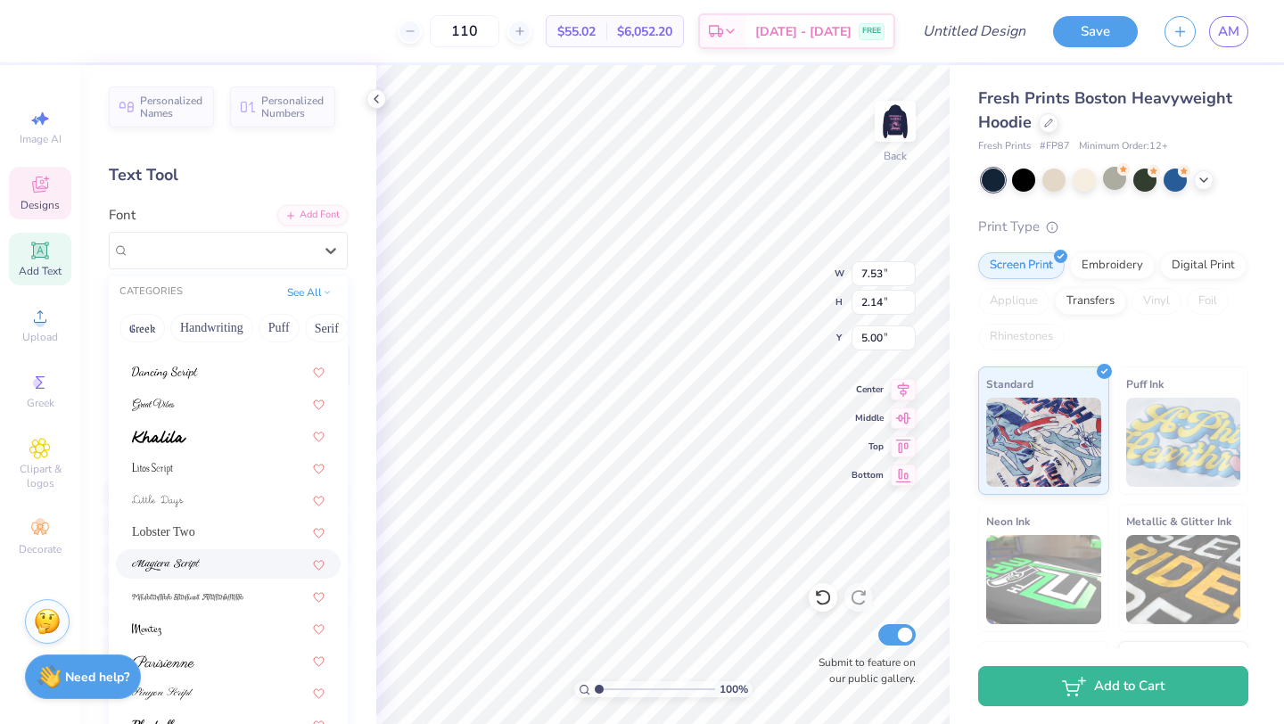
scroll to position [17, 0]
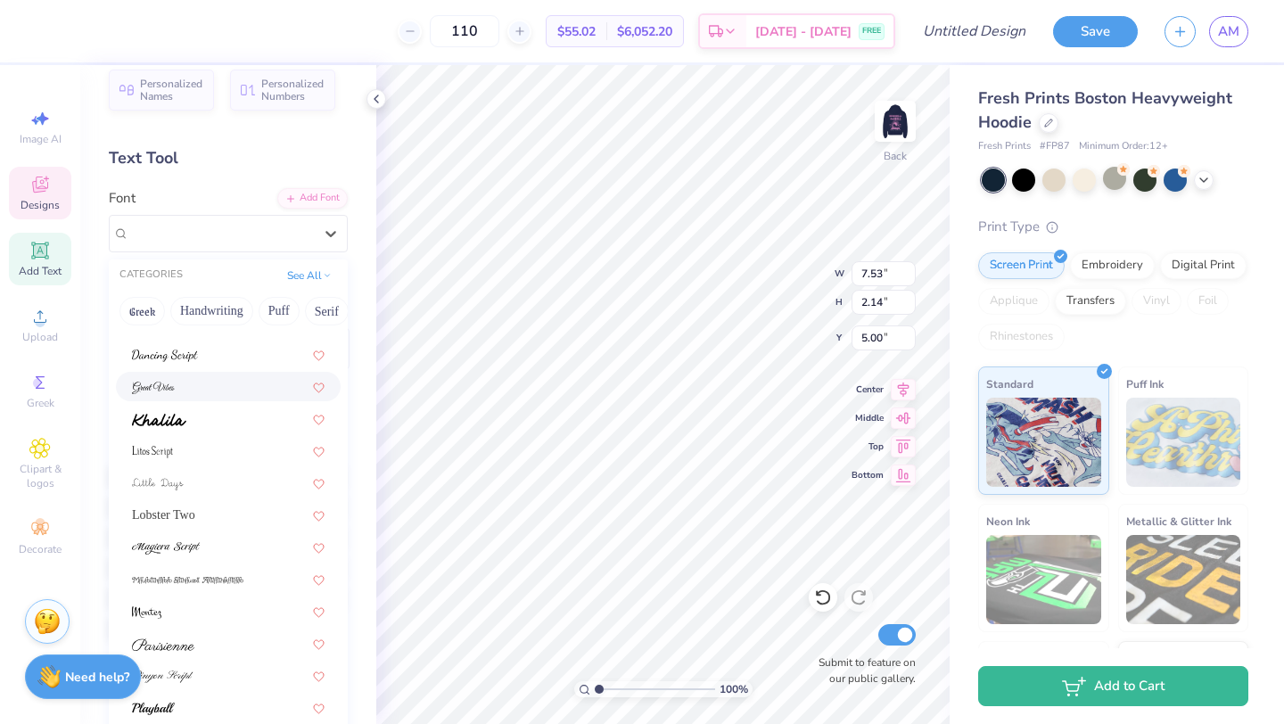
click at [227, 394] on div at bounding box center [228, 386] width 193 height 19
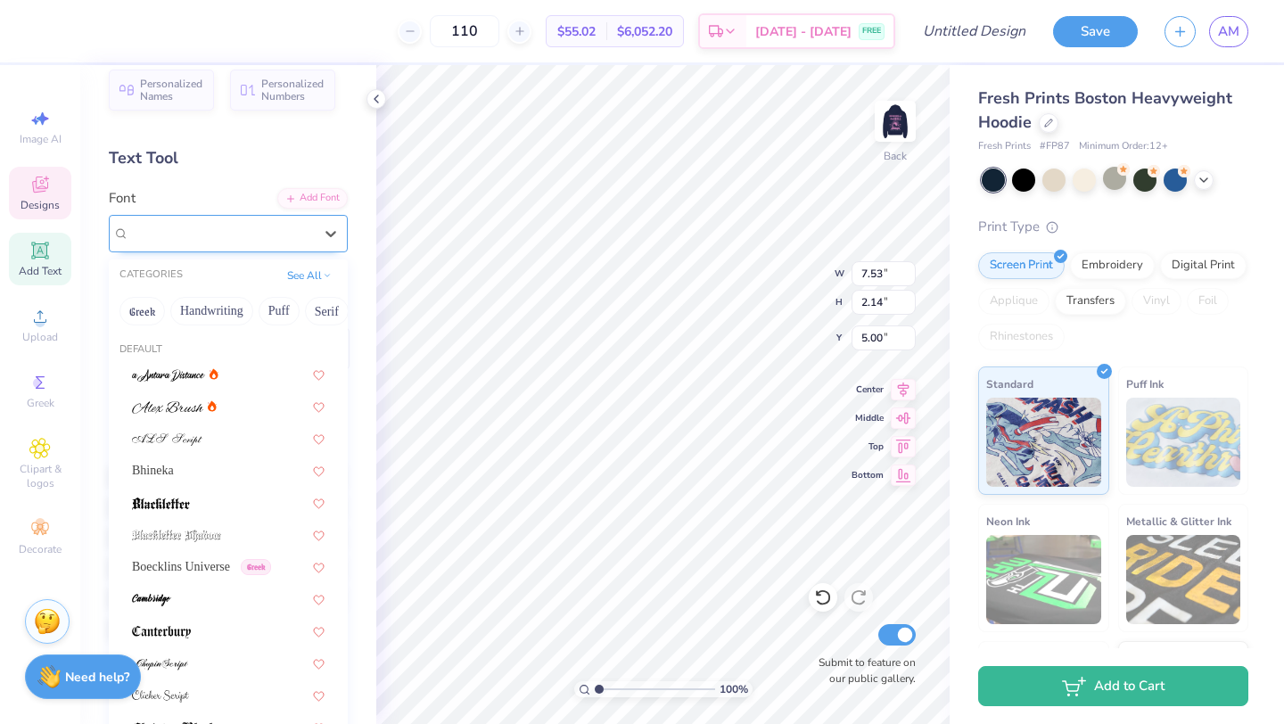
click at [243, 239] on div "Great Vibes" at bounding box center [220, 233] width 187 height 28
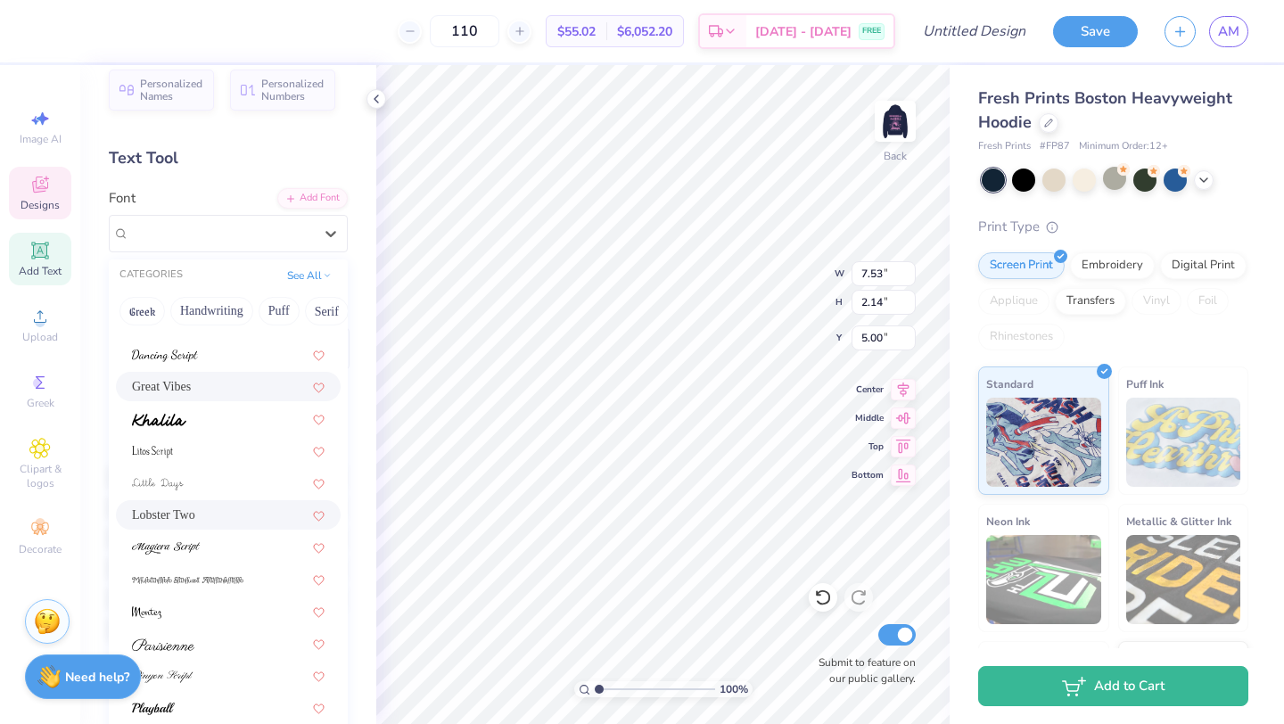
click at [217, 514] on div "Lobster Two" at bounding box center [228, 514] width 193 height 19
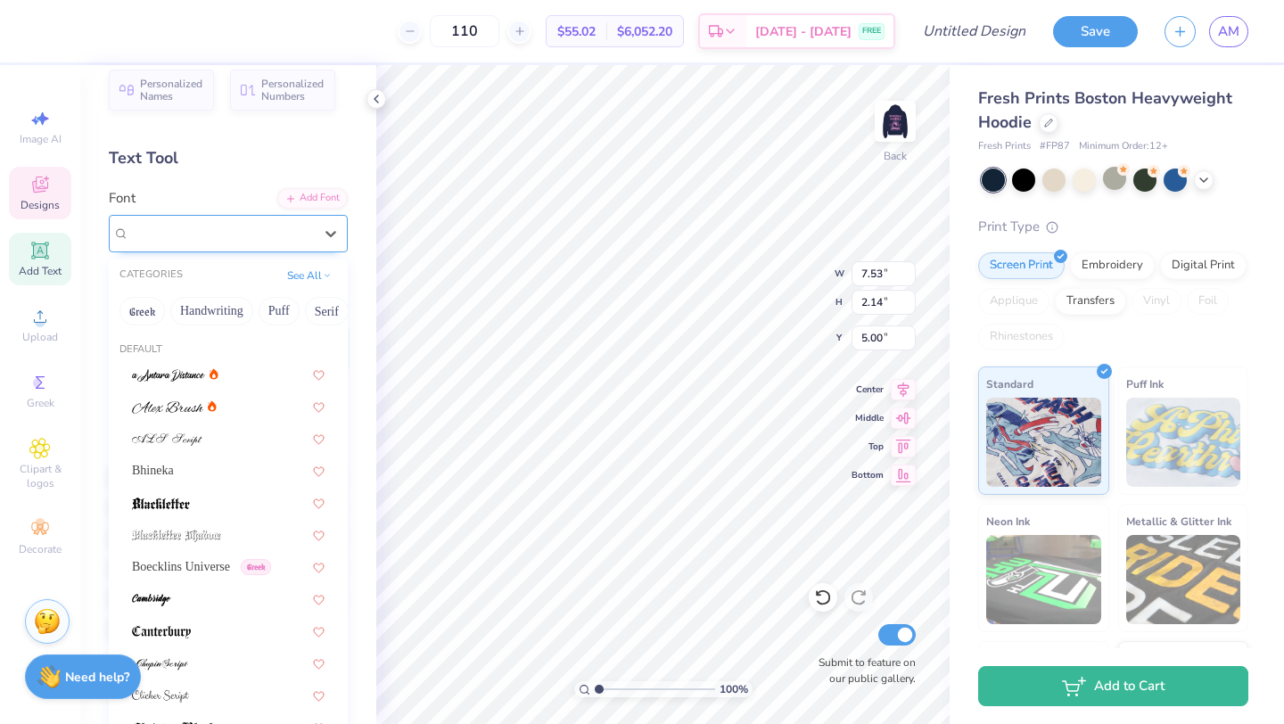
click at [234, 242] on div "Lobster Two" at bounding box center [220, 233] width 187 height 28
click at [327, 312] on button "Serif" at bounding box center [327, 311] width 44 height 29
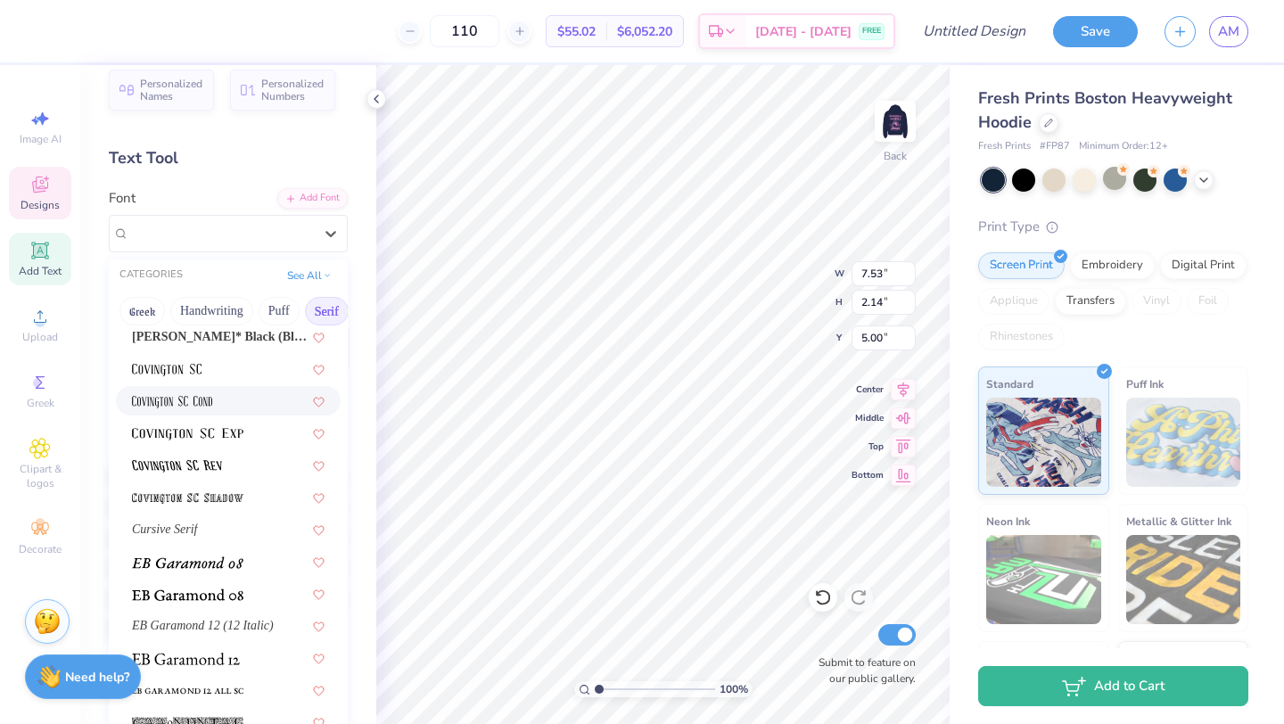
scroll to position [875, 0]
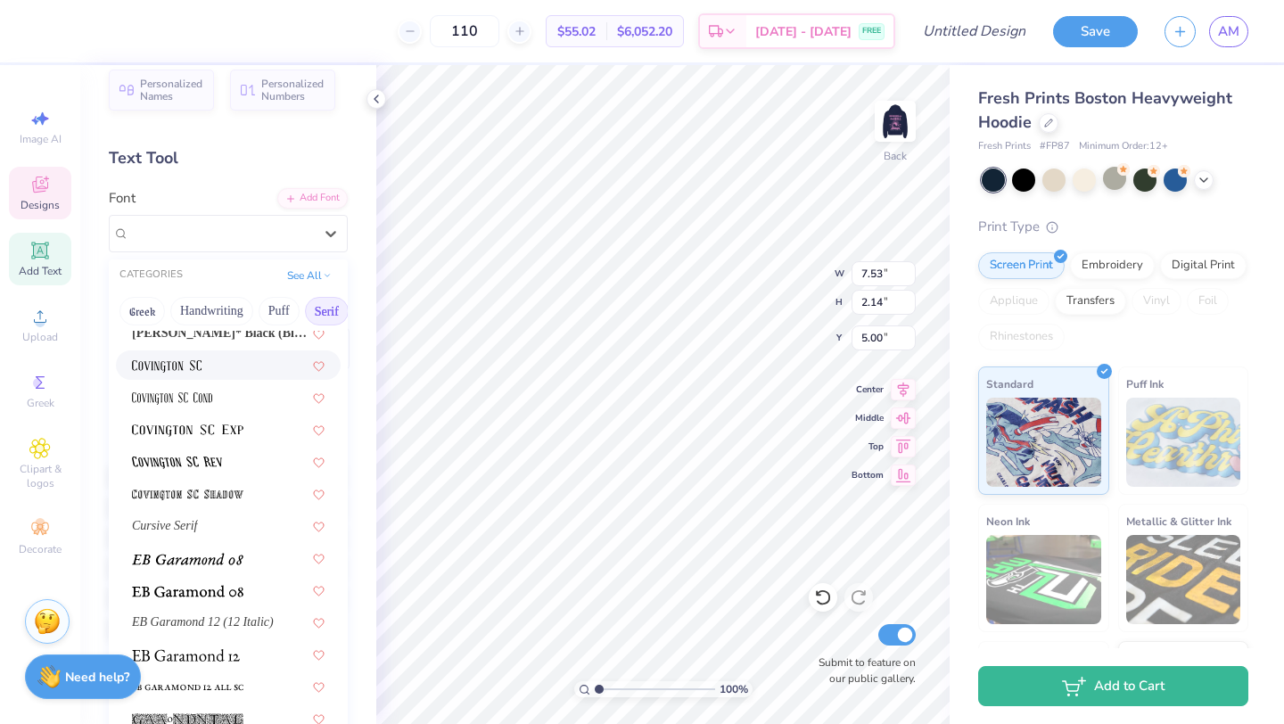
click at [226, 373] on div at bounding box center [228, 365] width 193 height 19
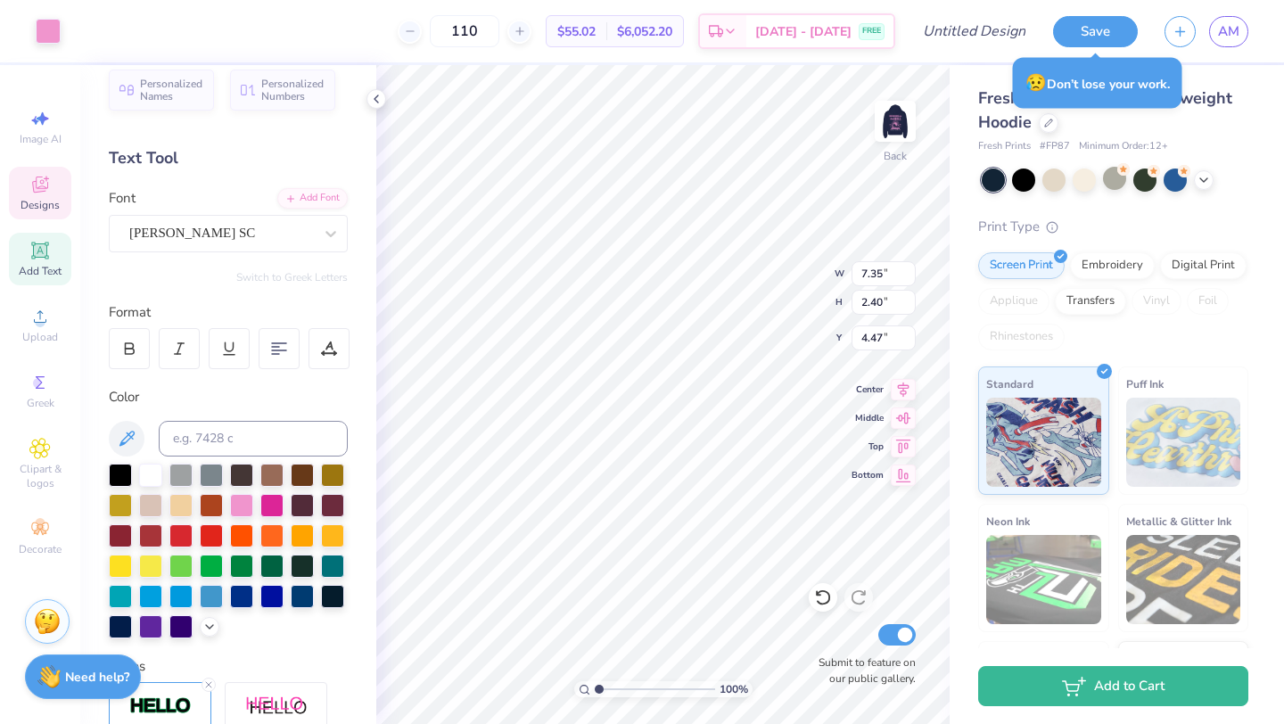
type input "7.35"
type input "2.40"
type input "4.04"
type input "1.55"
type input "4.89"
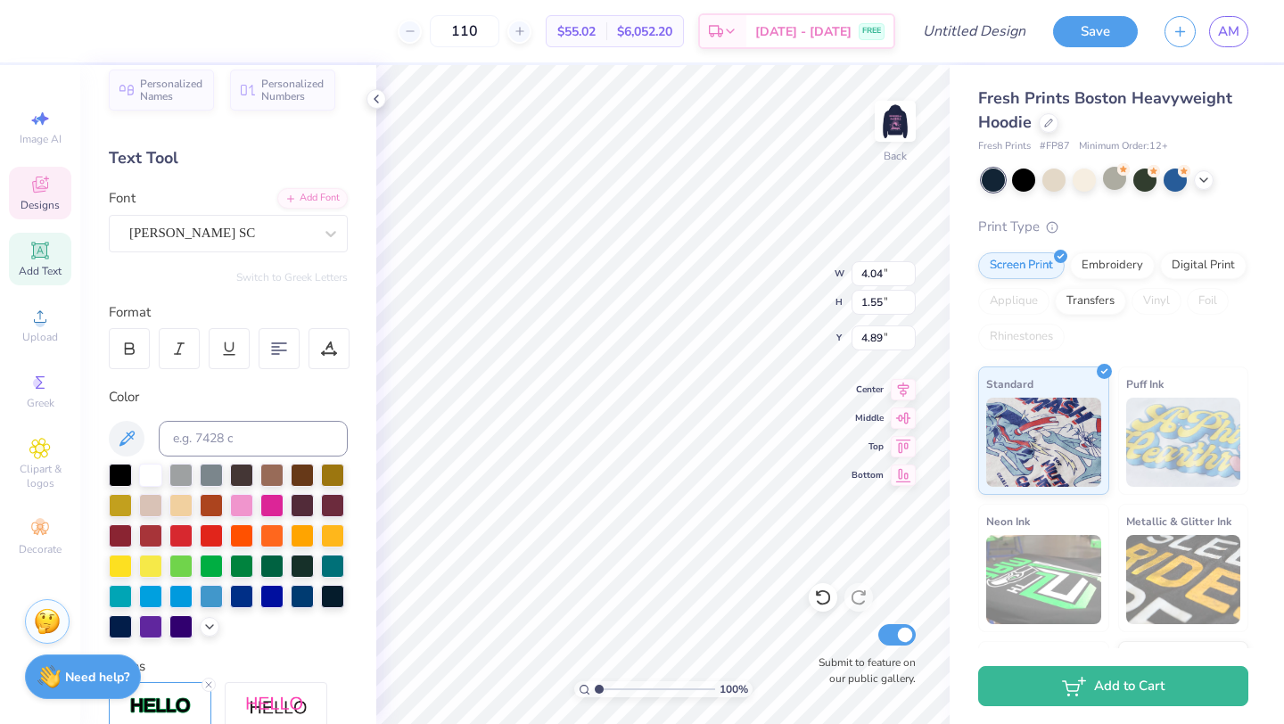
type input "6.04"
type input "0.89"
type input "7.20"
type textarea "Class of 2026"
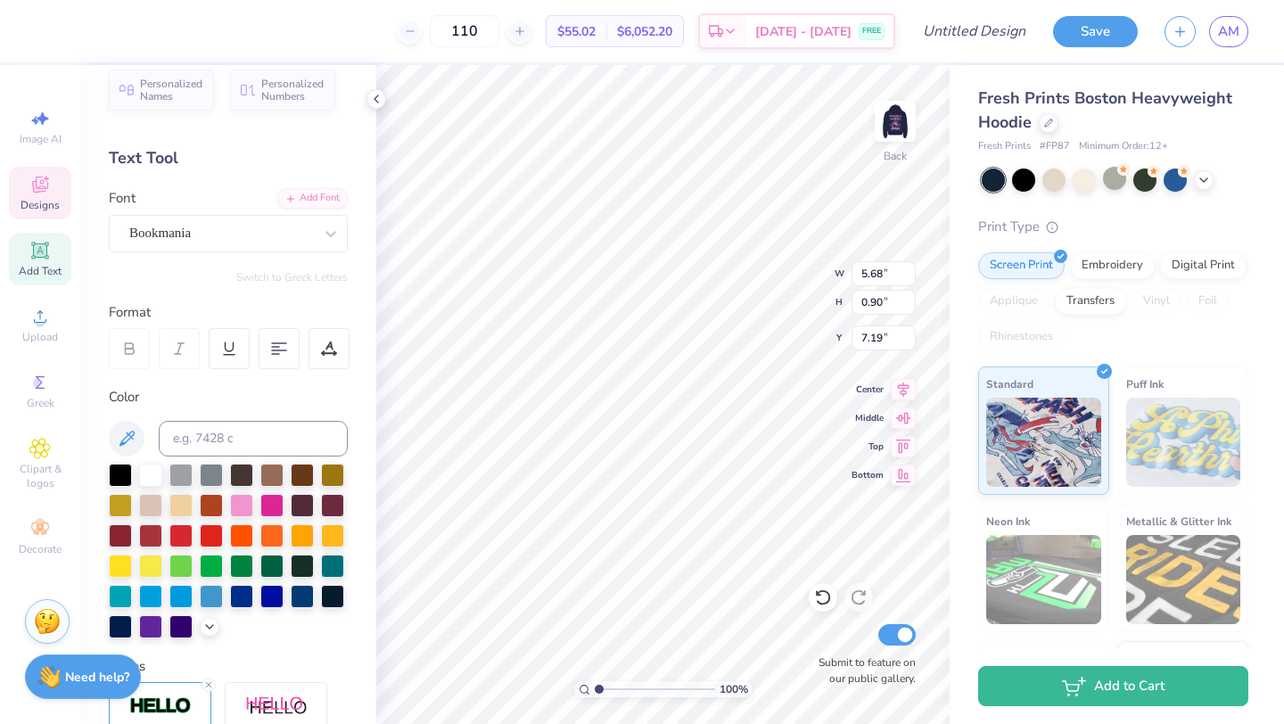
scroll to position [0, 4]
type textarea "Class of 2026"
type input "6.75"
type input "4.49"
type input "1.94"
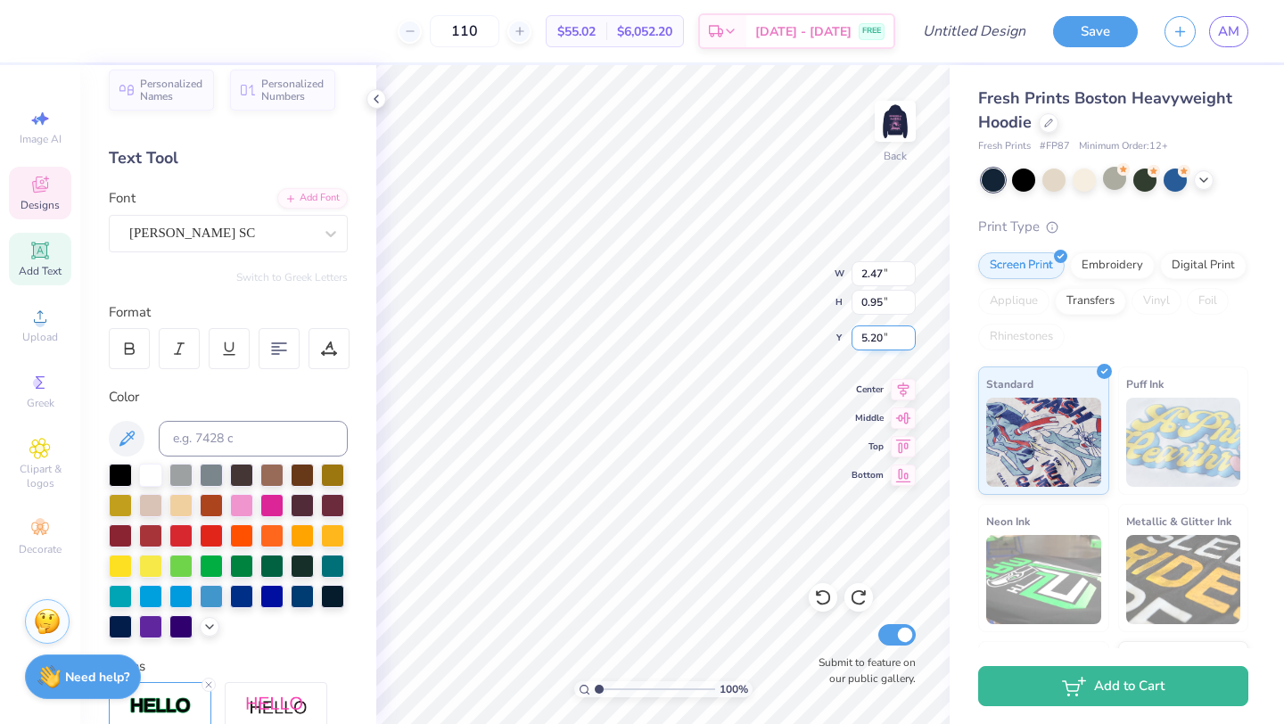
type input "4.73"
type input "4.81"
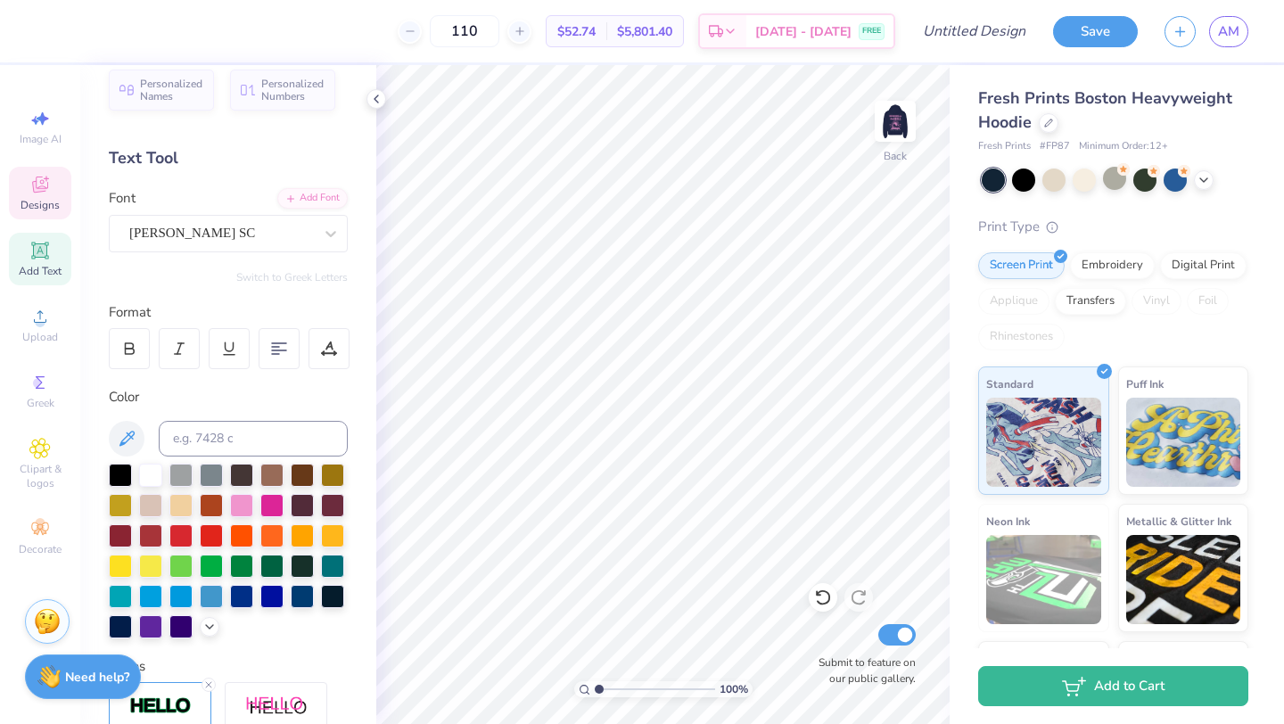
click at [48, 193] on icon at bounding box center [39, 184] width 21 height 21
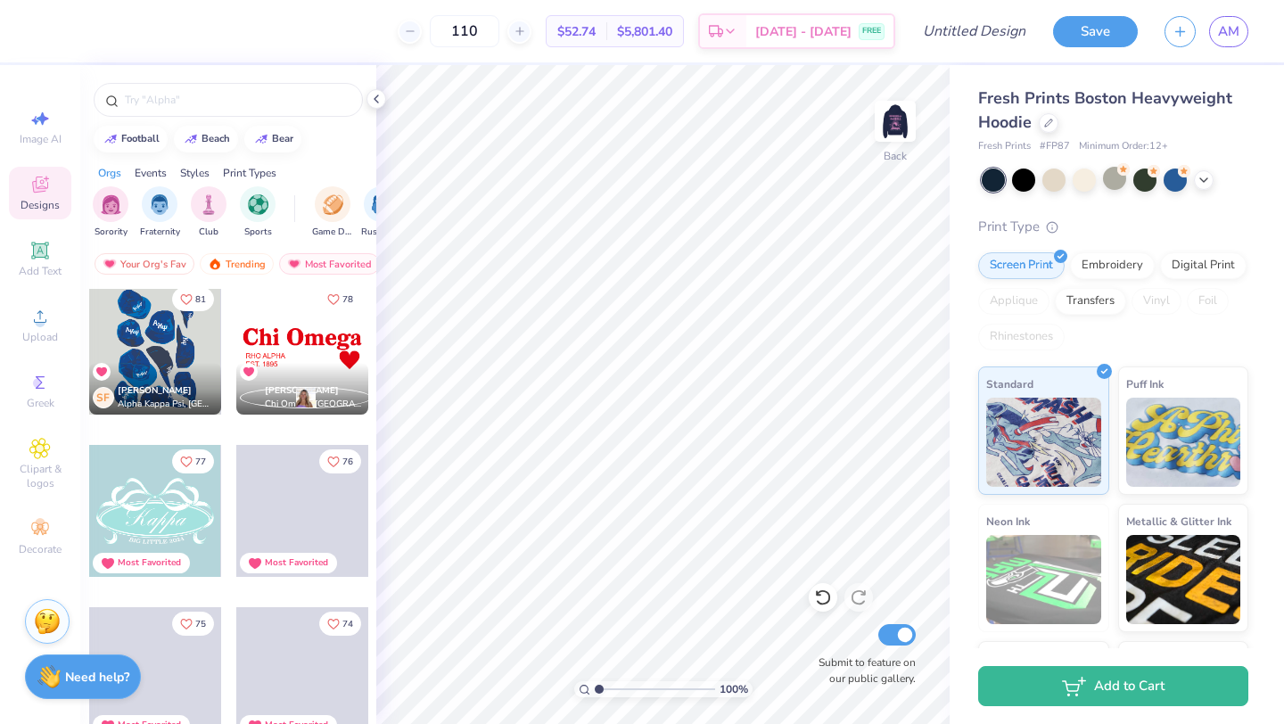
scroll to position [3247, 0]
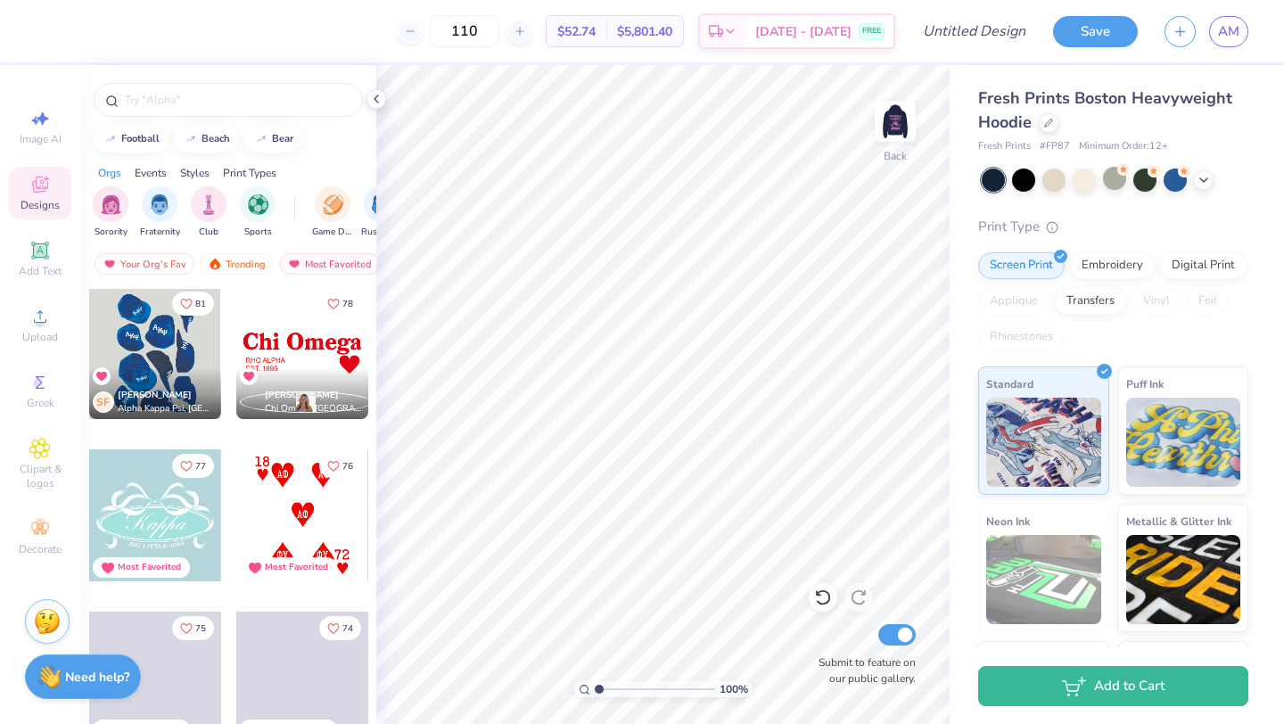
click at [300, 341] on div at bounding box center [302, 353] width 132 height 132
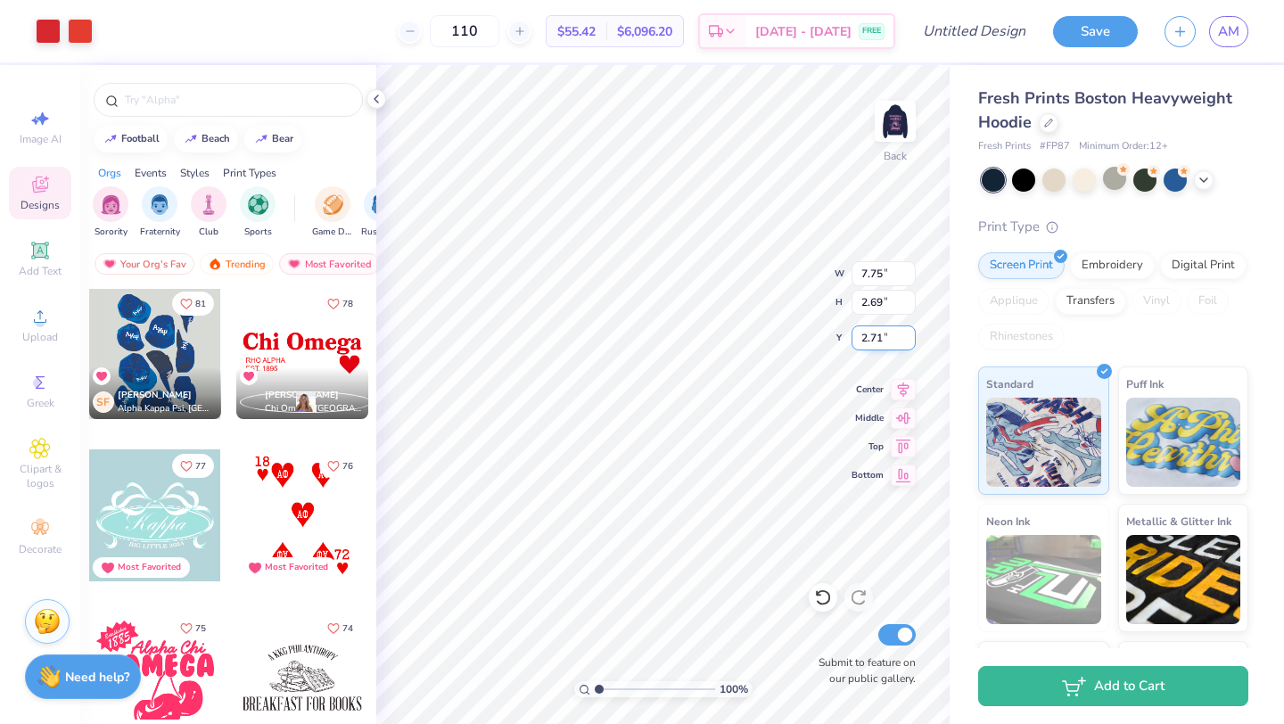
type input "7.75"
type input "2.69"
type input "5.40"
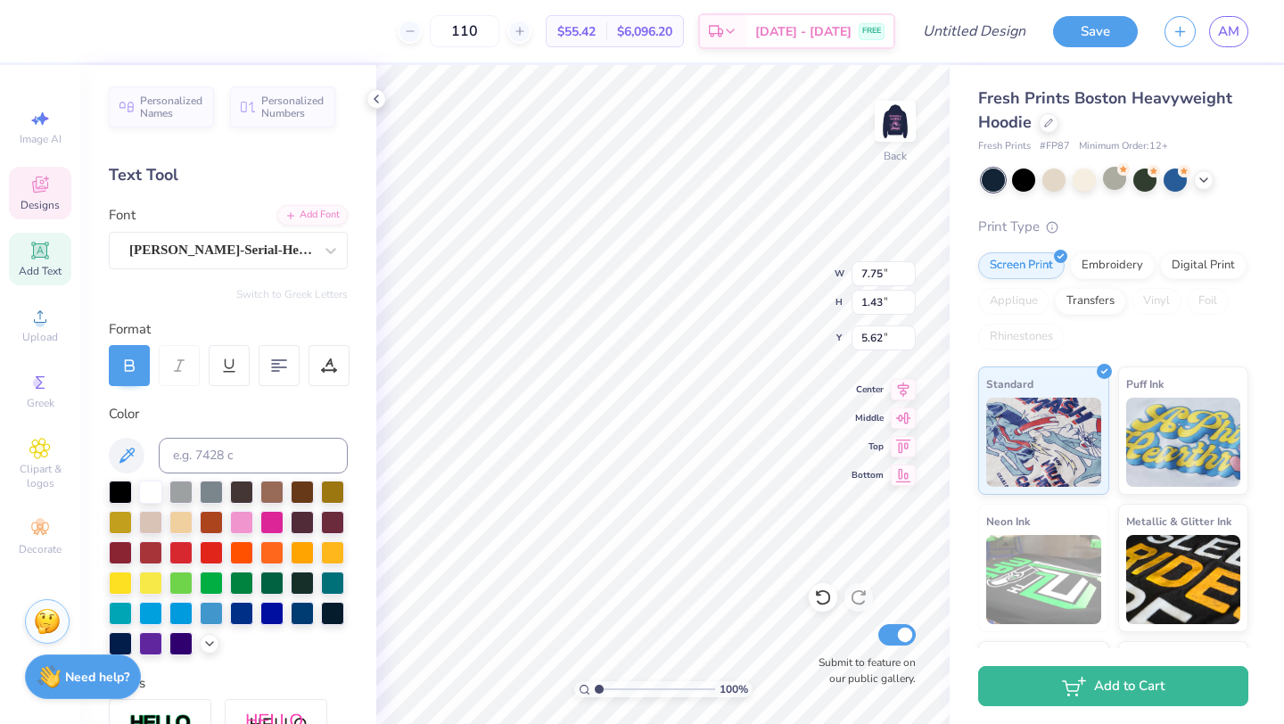
scroll to position [0, 0]
type textarea "C"
type textarea "FSHA"
type input "2.56"
type input "0.88"
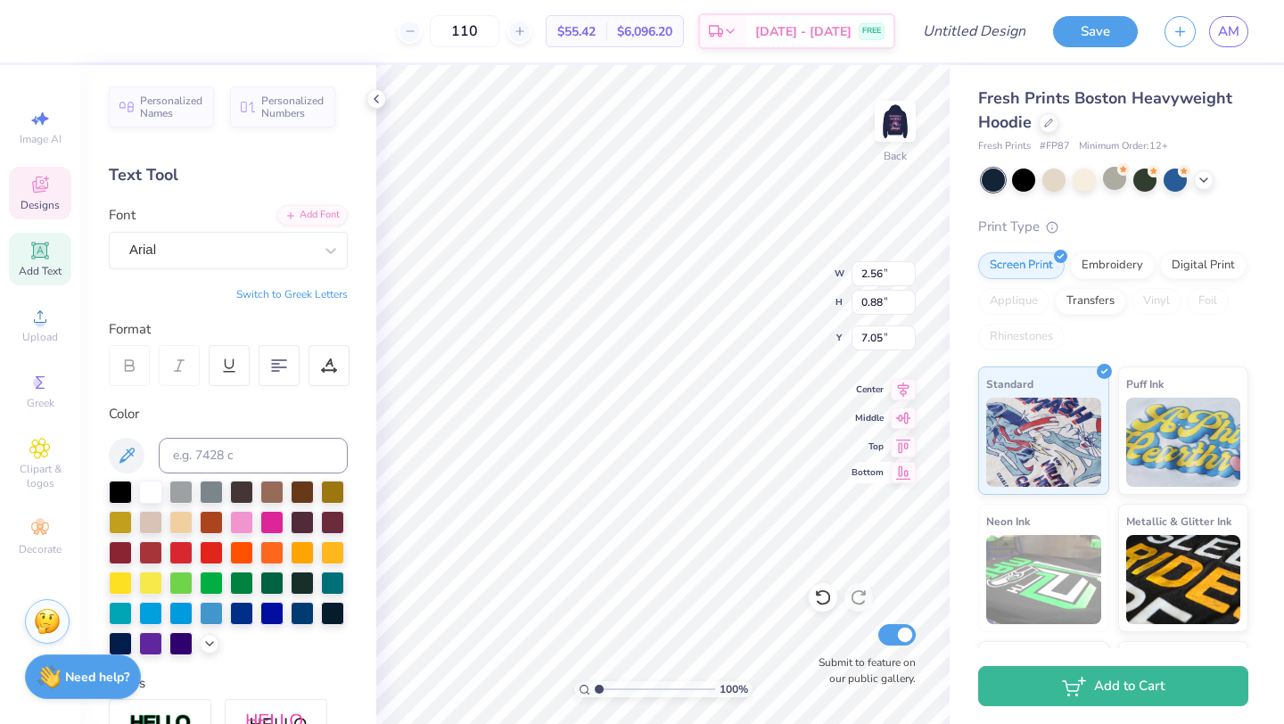
type input "7.05"
type input "1.32"
type input "1.21"
type input "5.54"
type input "2.56"
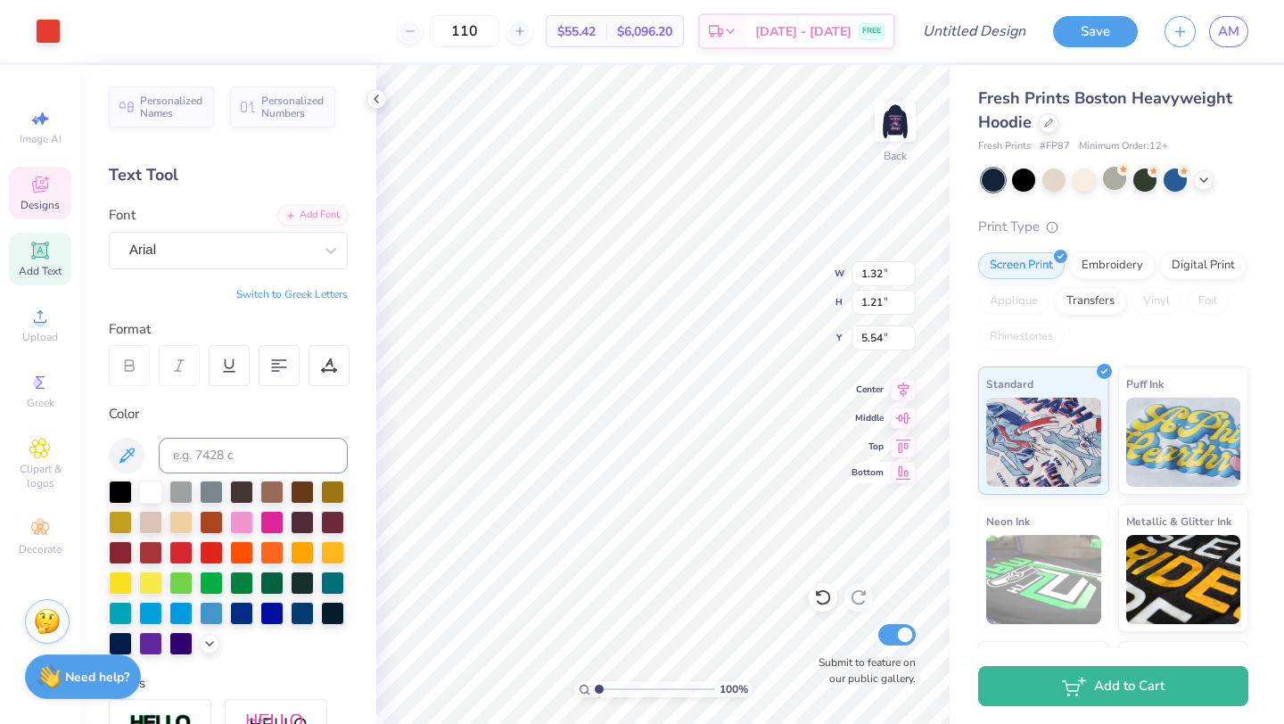
type input "0.88"
type input "7.05"
type textarea "CLASS OF 2026"
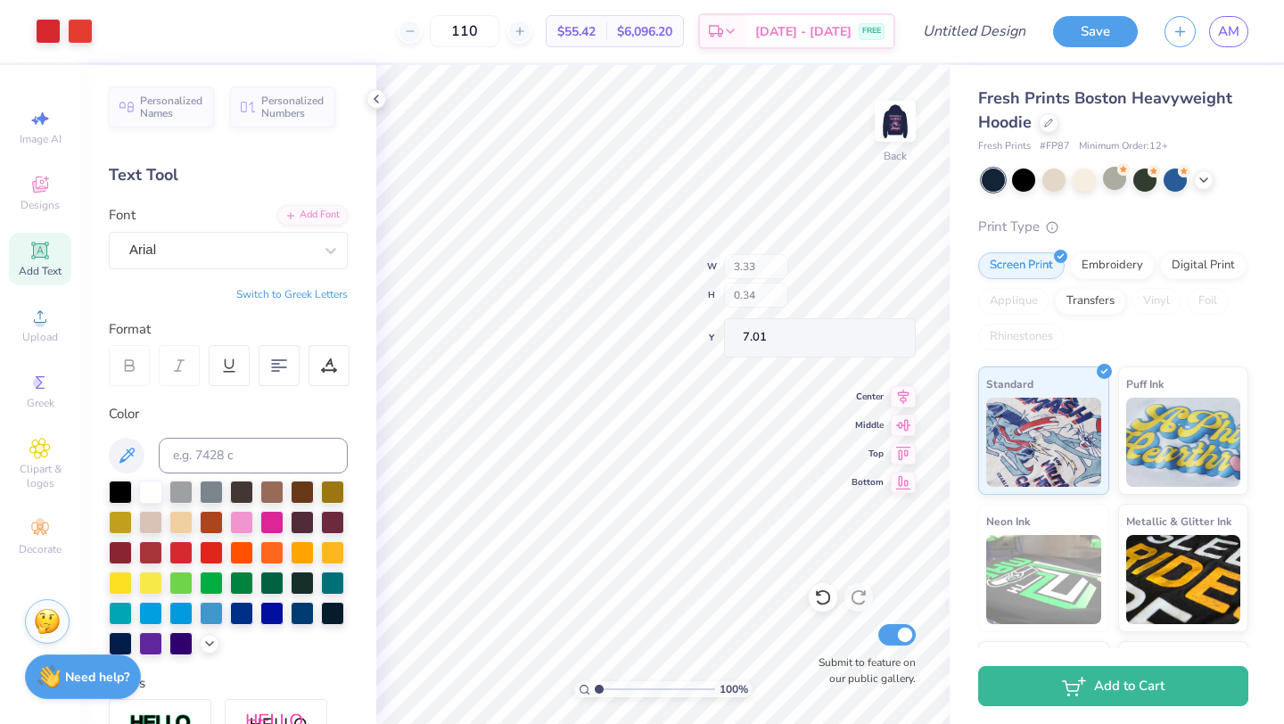
type input "7.01"
click at [61, 27] on div at bounding box center [48, 29] width 25 height 25
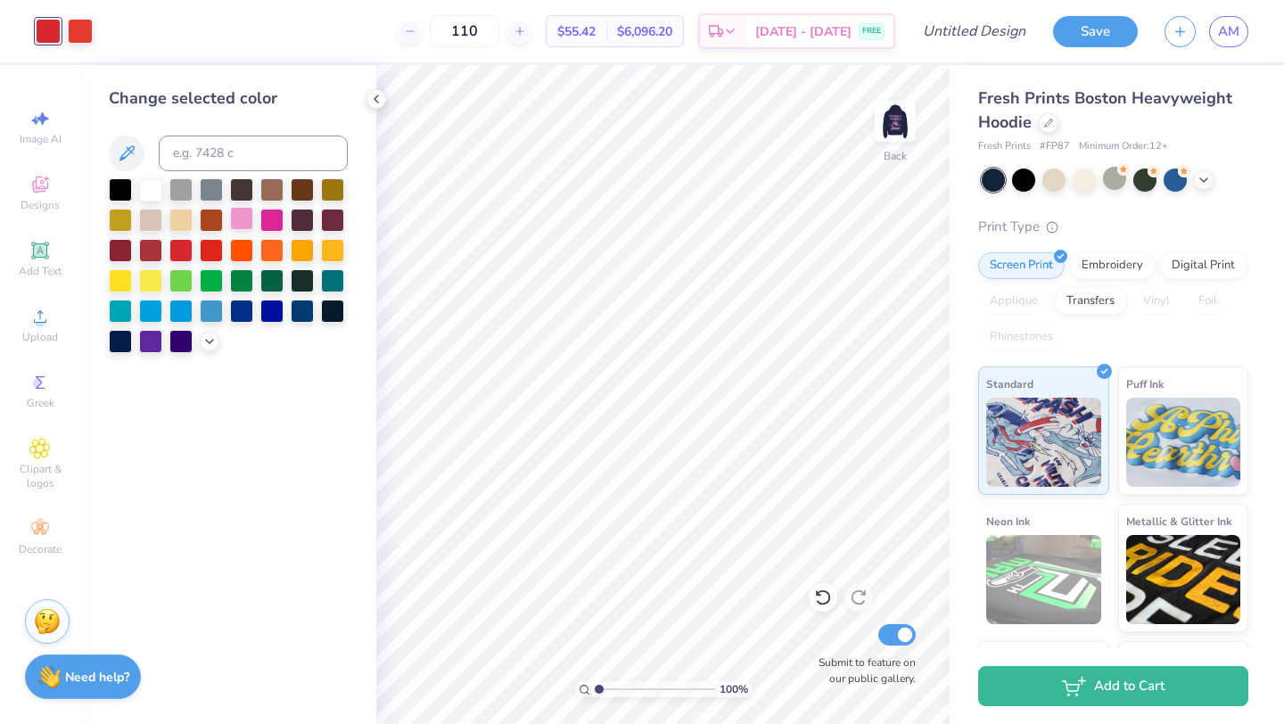
click at [234, 218] on div at bounding box center [241, 218] width 23 height 23
click at [83, 27] on div at bounding box center [80, 29] width 25 height 25
click at [241, 214] on div at bounding box center [241, 218] width 23 height 23
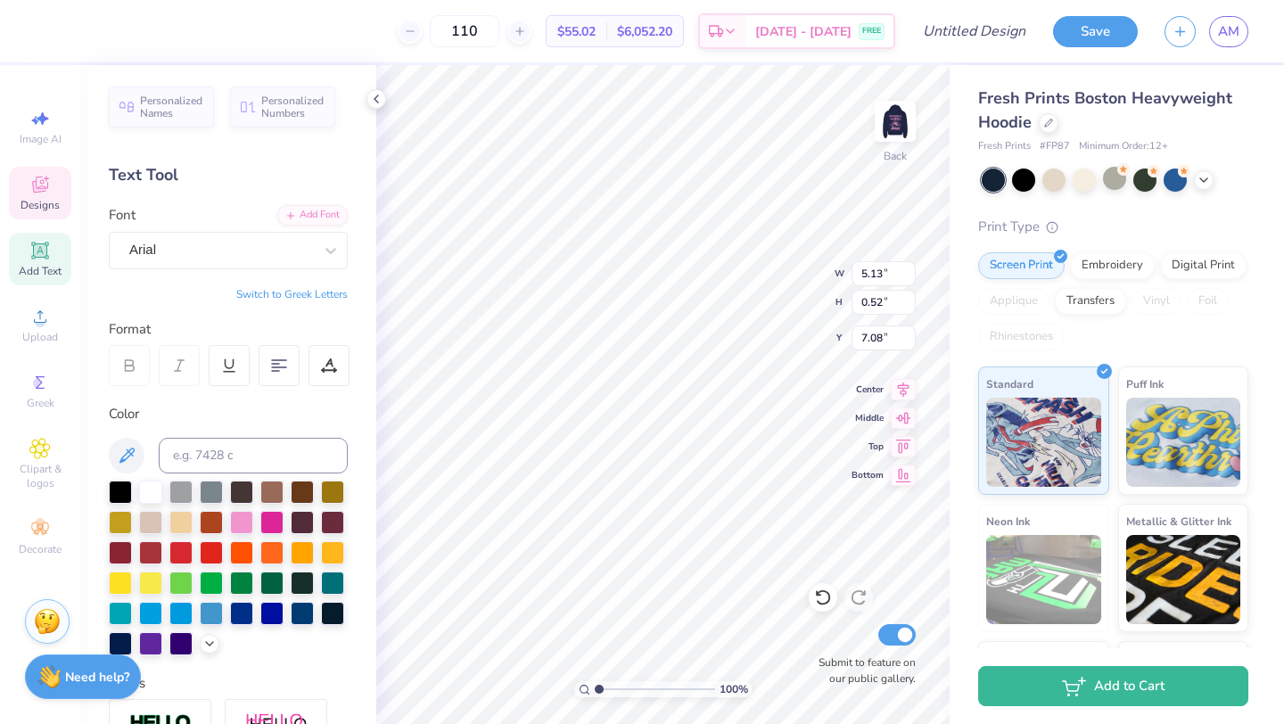
type input "5.13"
type input "0.52"
type input "7.08"
type input "7.06"
click at [281, 259] on div "Arial" at bounding box center [220, 250] width 187 height 28
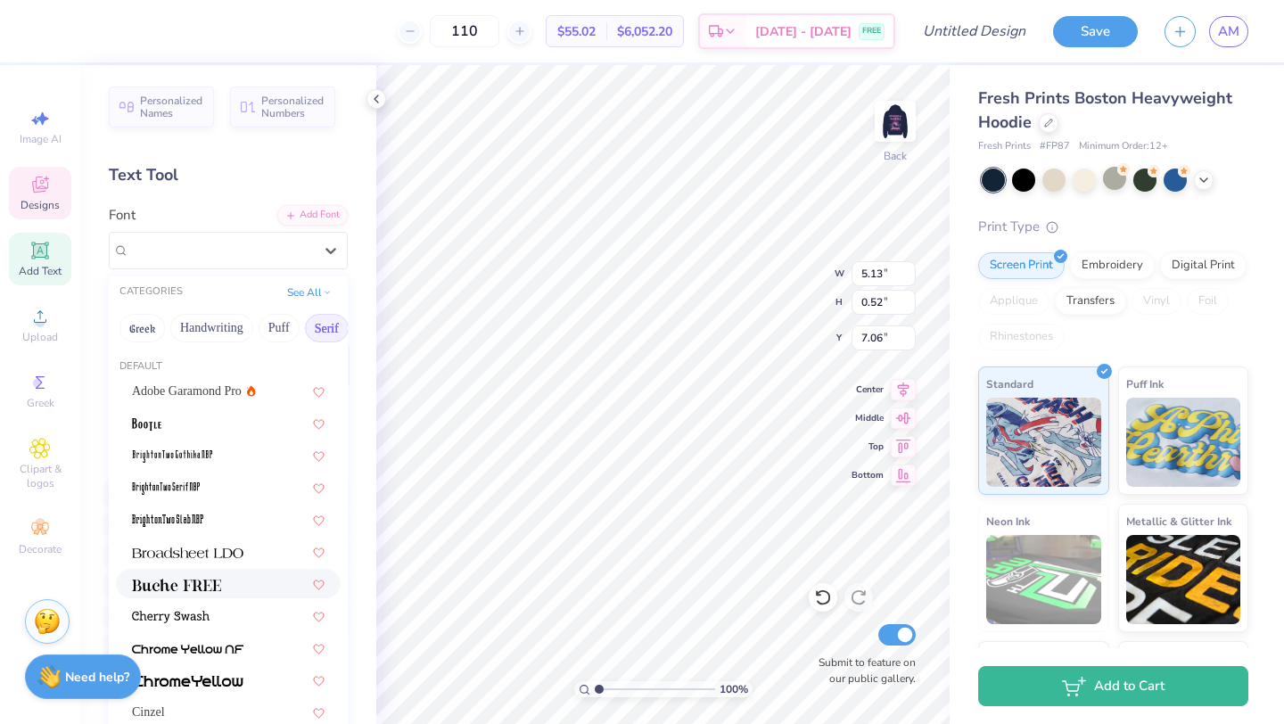
click at [216, 576] on span at bounding box center [176, 583] width 89 height 19
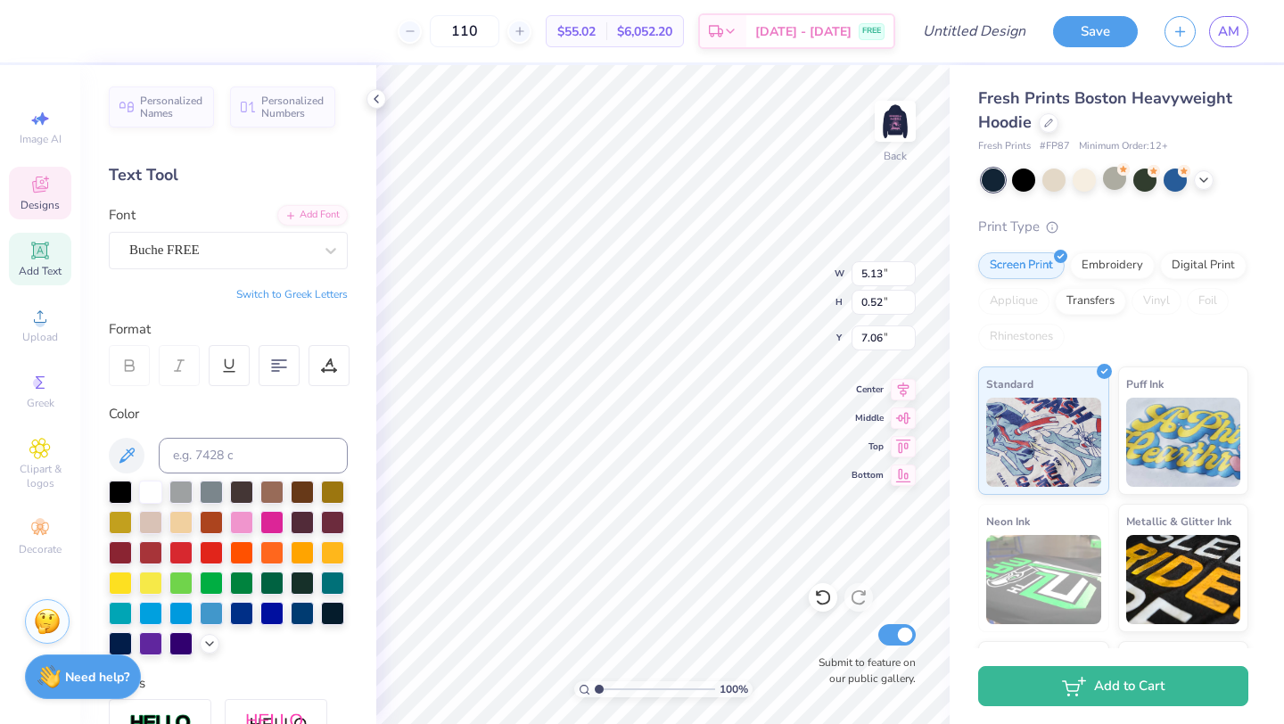
type input "4.85"
type input "0.48"
type input "7.10"
click at [766, 287] on div "100 % Back W 4.85 4.85 " H 0.48 0.48 " Y 7.10 7.10 " Center Middle Top Bottom S…" at bounding box center [662, 394] width 573 height 659
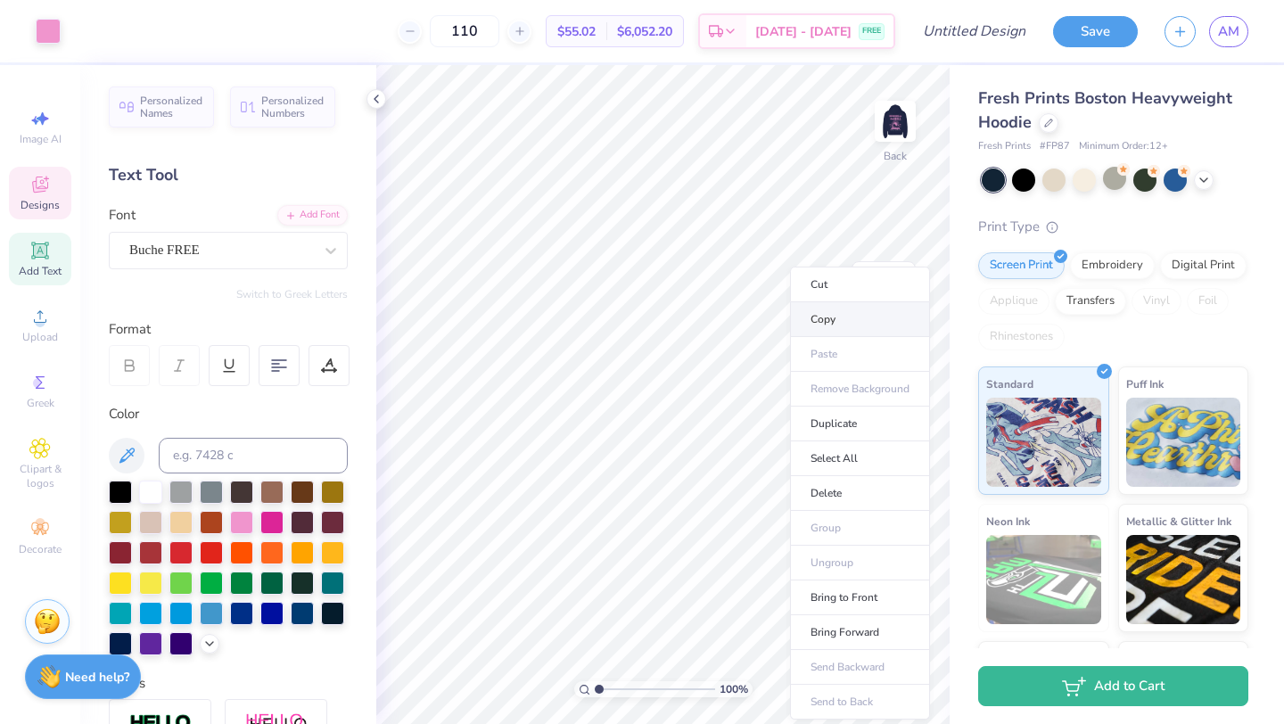
click at [807, 315] on li "Copy" at bounding box center [860, 319] width 140 height 35
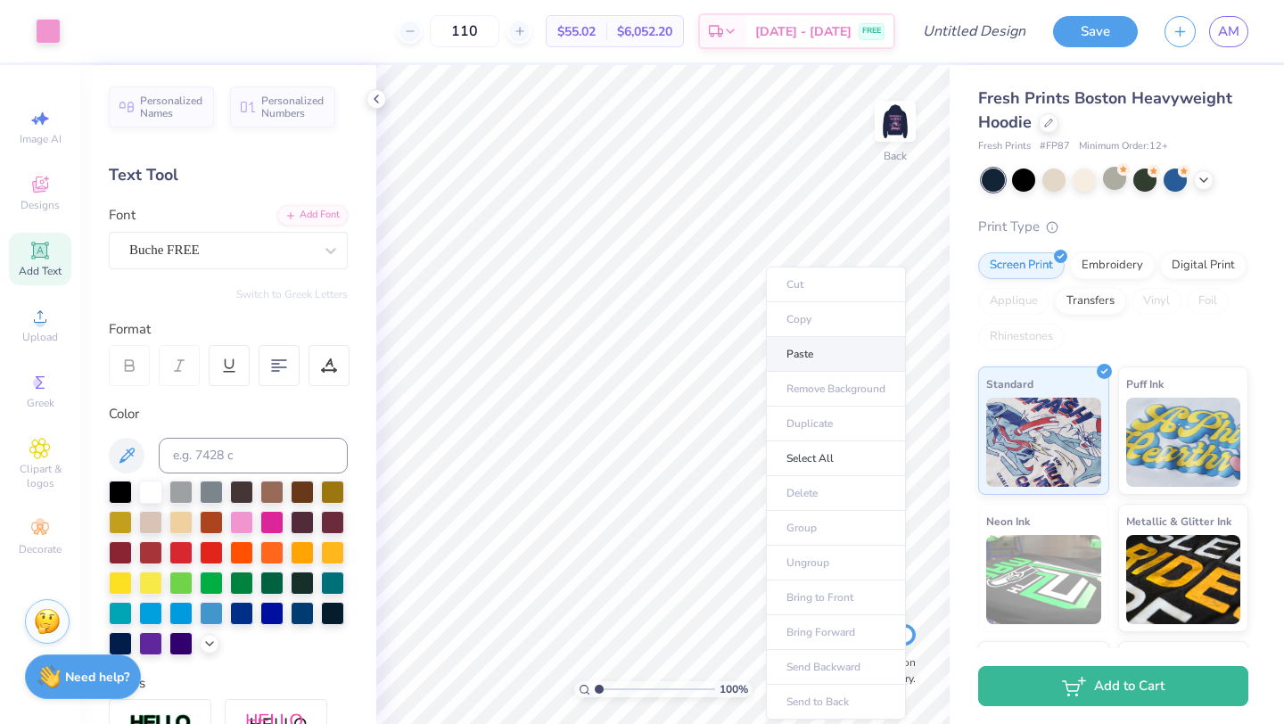
click at [808, 359] on li "Paste" at bounding box center [836, 354] width 140 height 35
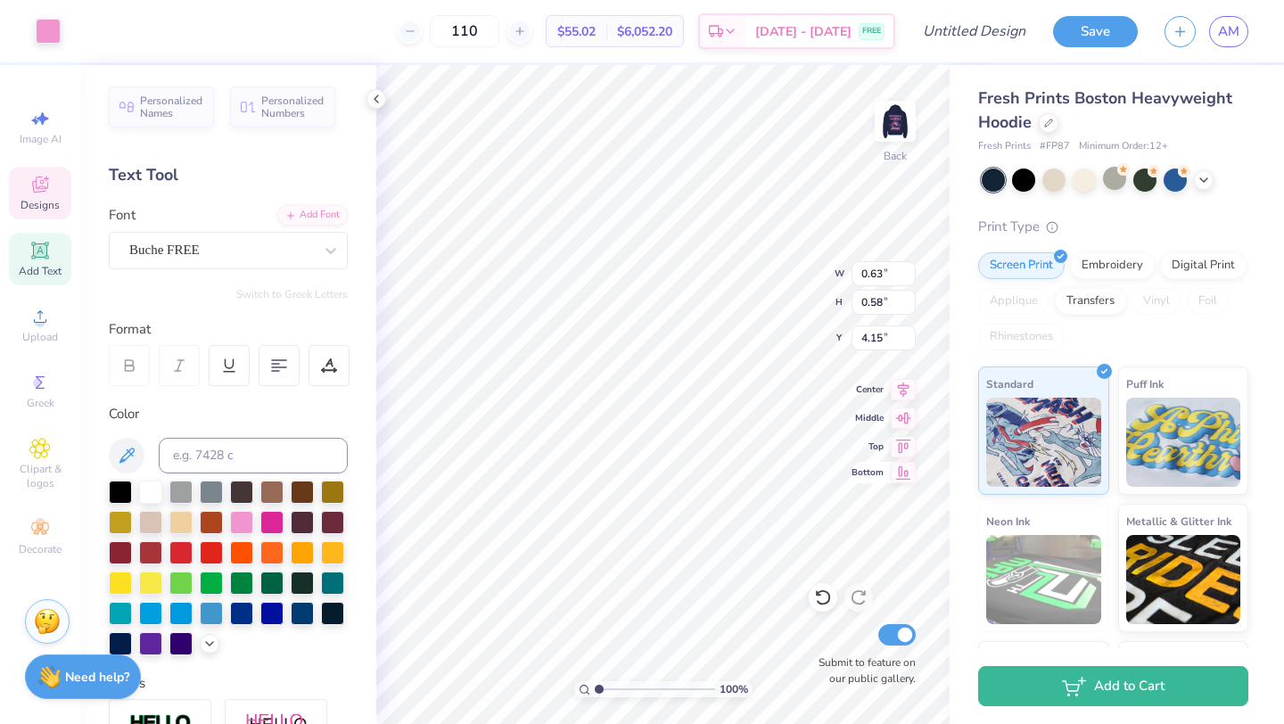
type input "0.63"
type input "0.58"
type input "4.15"
type input "0.61"
type input "4.94"
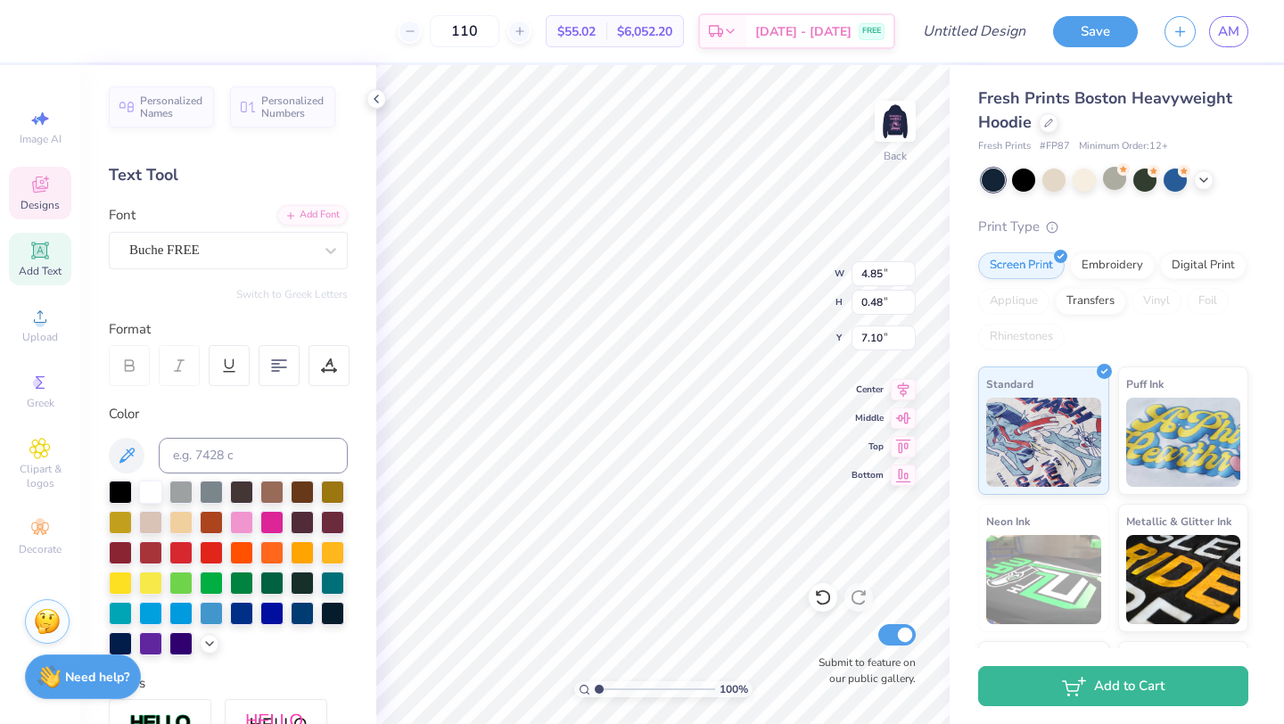
scroll to position [0, 0]
click at [45, 205] on span "Designs" at bounding box center [40, 205] width 39 height 14
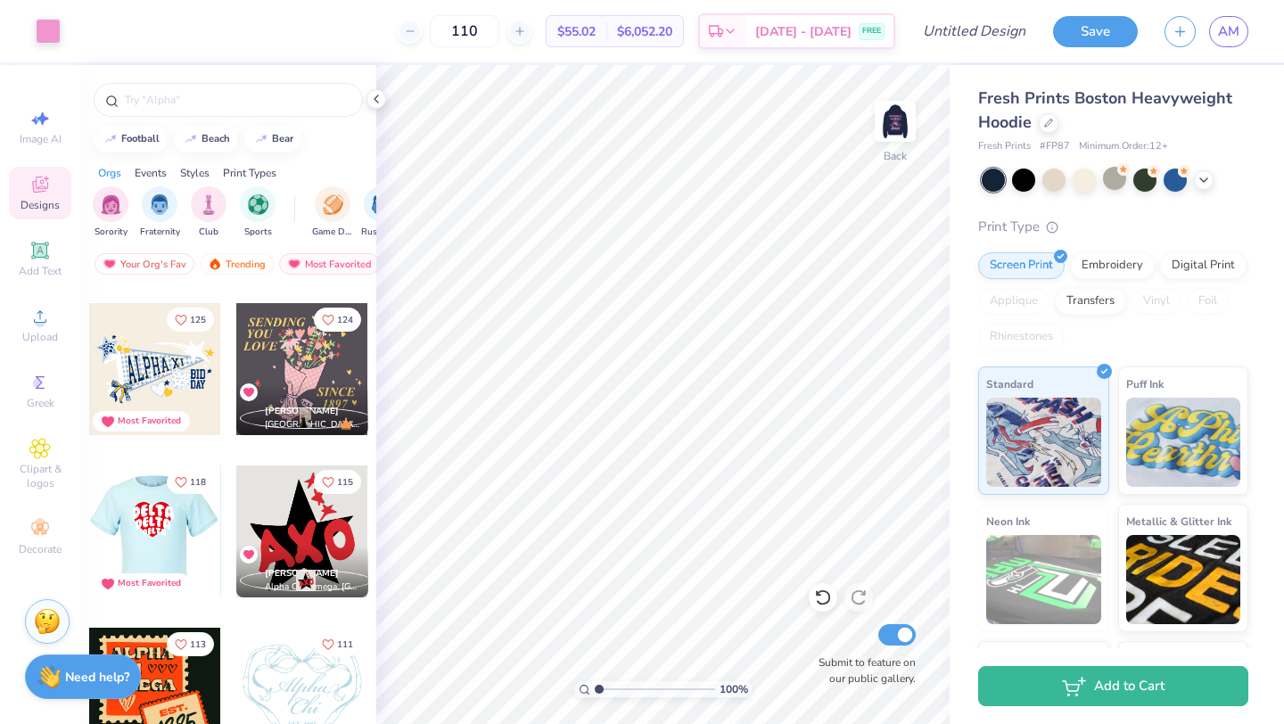
scroll to position [1287, 0]
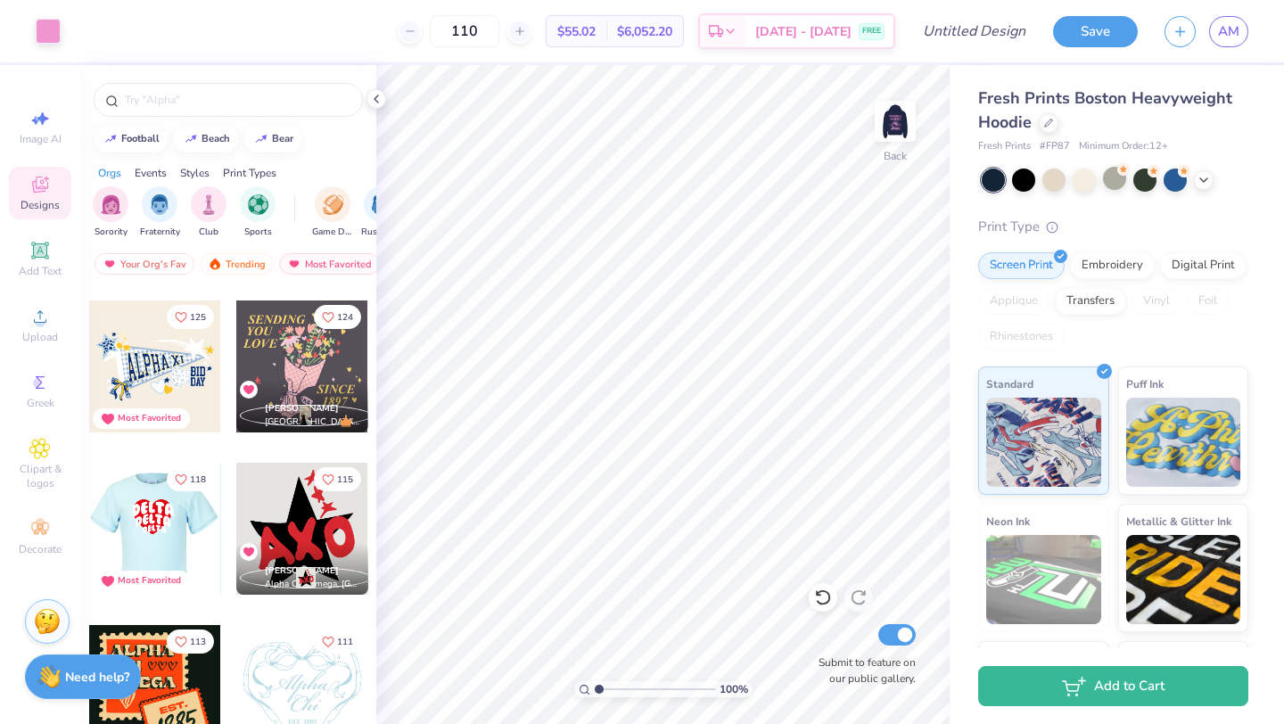
click at [175, 536] on div at bounding box center [155, 529] width 396 height 132
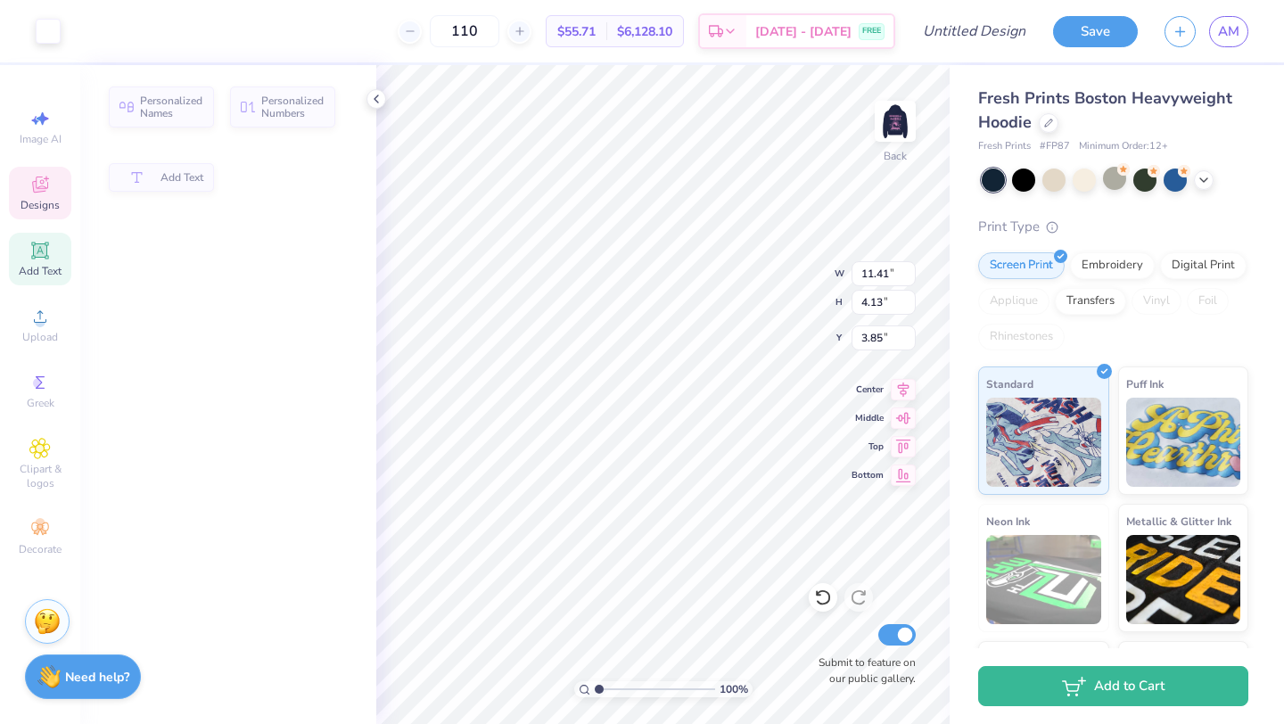
type input "4.13"
type input "3.85"
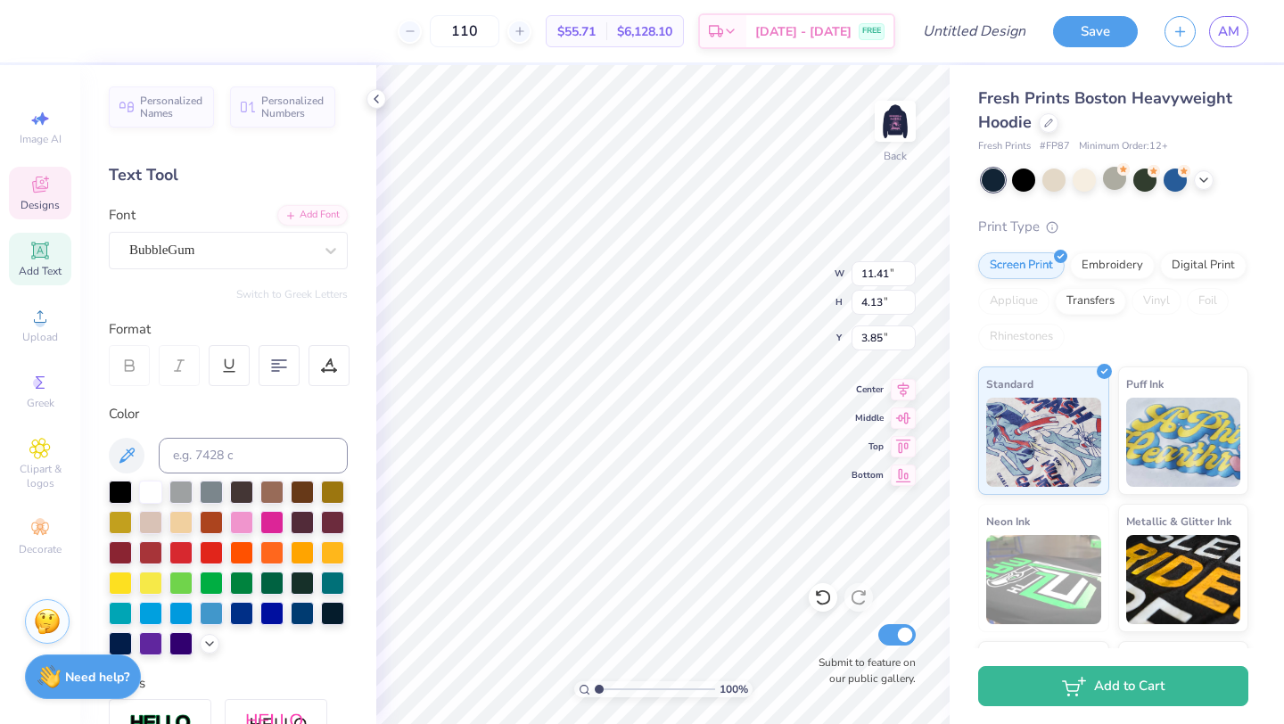
type textarea "FSHA"
type input "9.69"
type input "3.68"
type input "7.16"
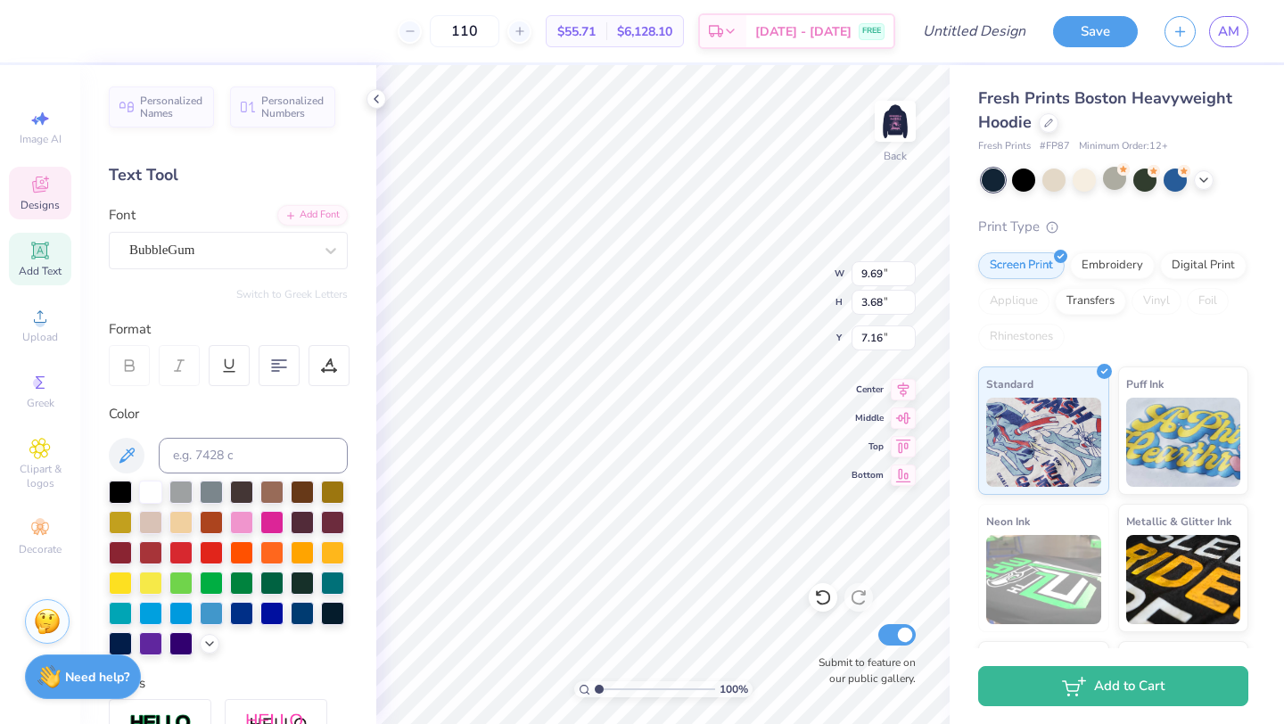
type textarea "D"
type textarea "FSHA"
type input "6.36"
type input "2.42"
type input "10.24"
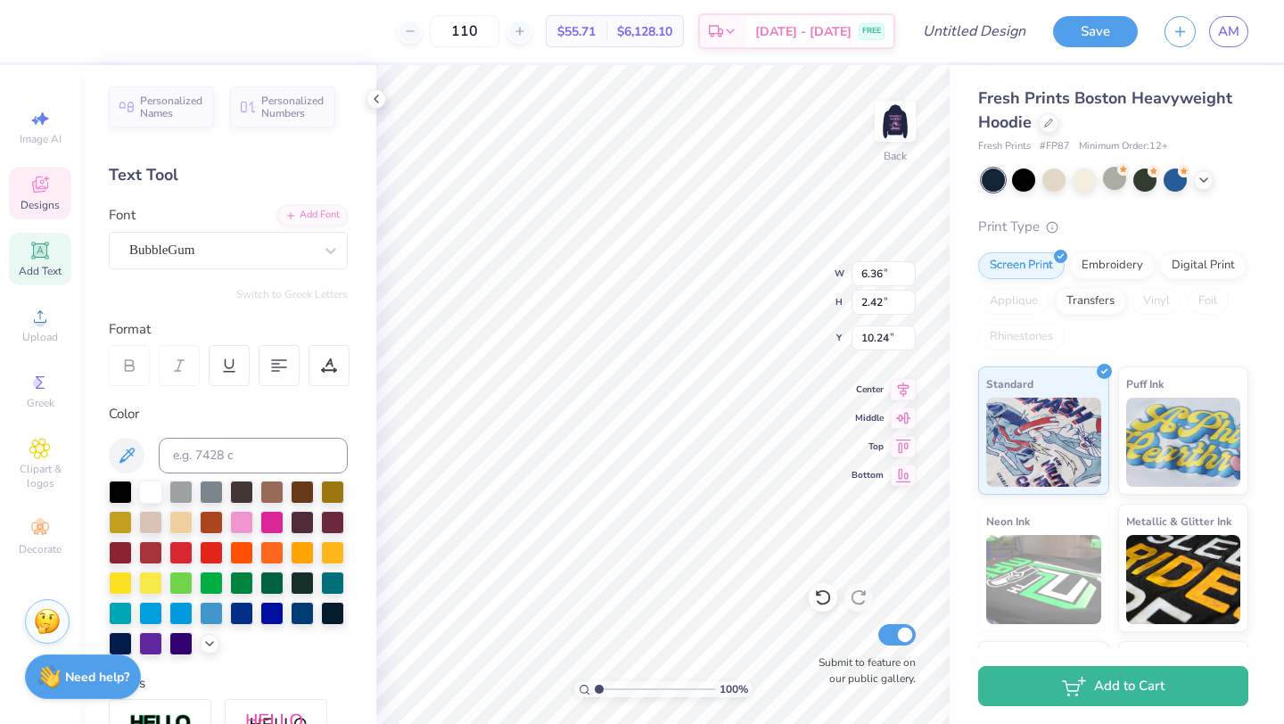
type textarea "FSHA"
type input "4.02"
type input "1.17"
type input "5.55"
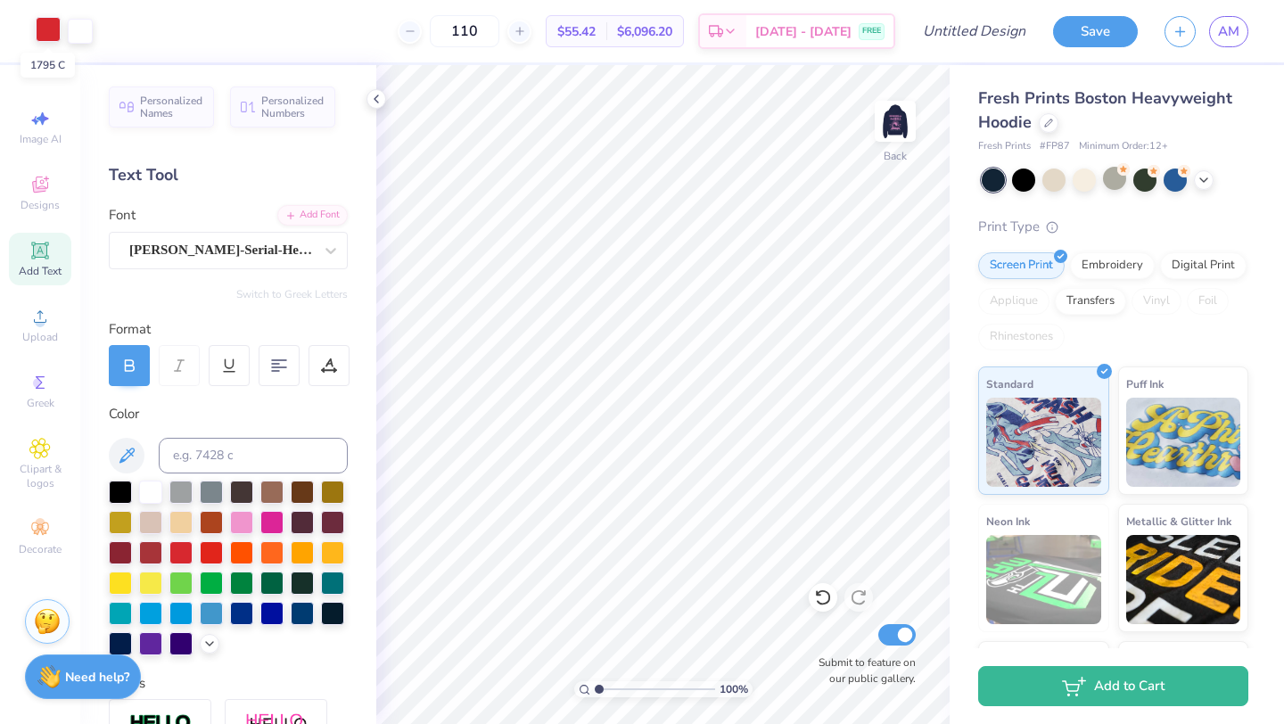
click at [53, 21] on div at bounding box center [48, 29] width 25 height 25
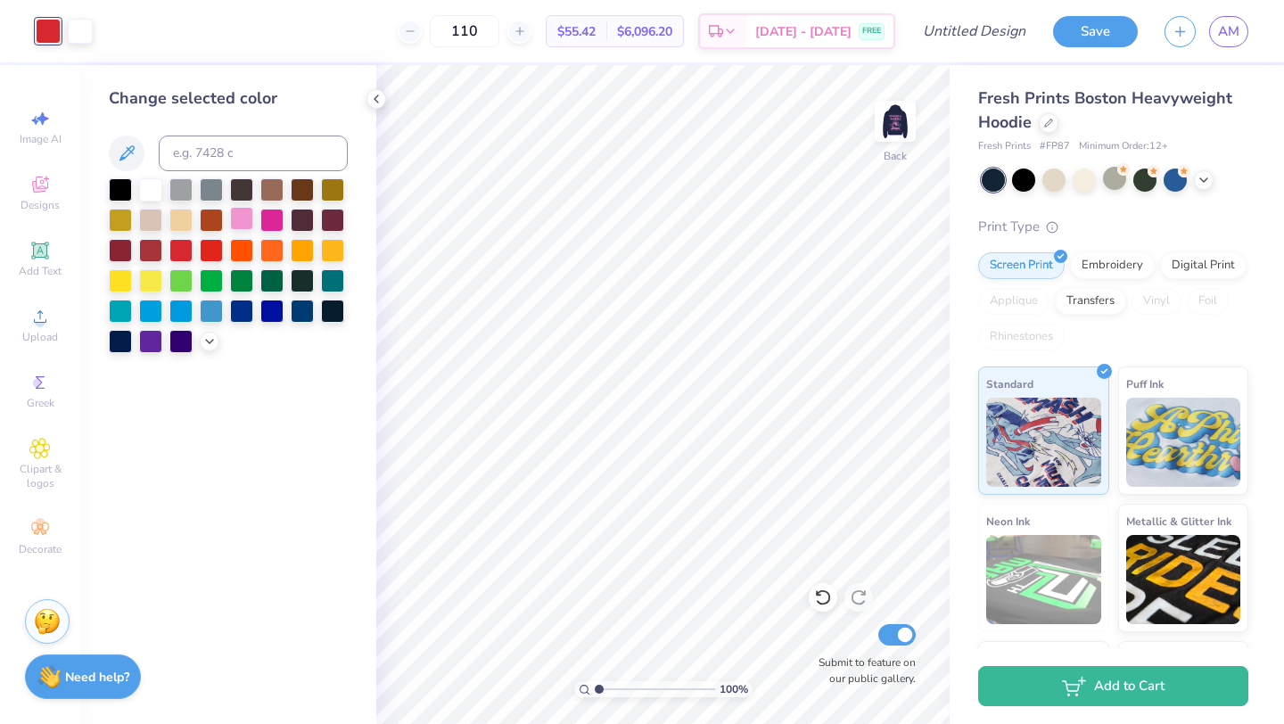
click at [248, 218] on div at bounding box center [241, 218] width 23 height 23
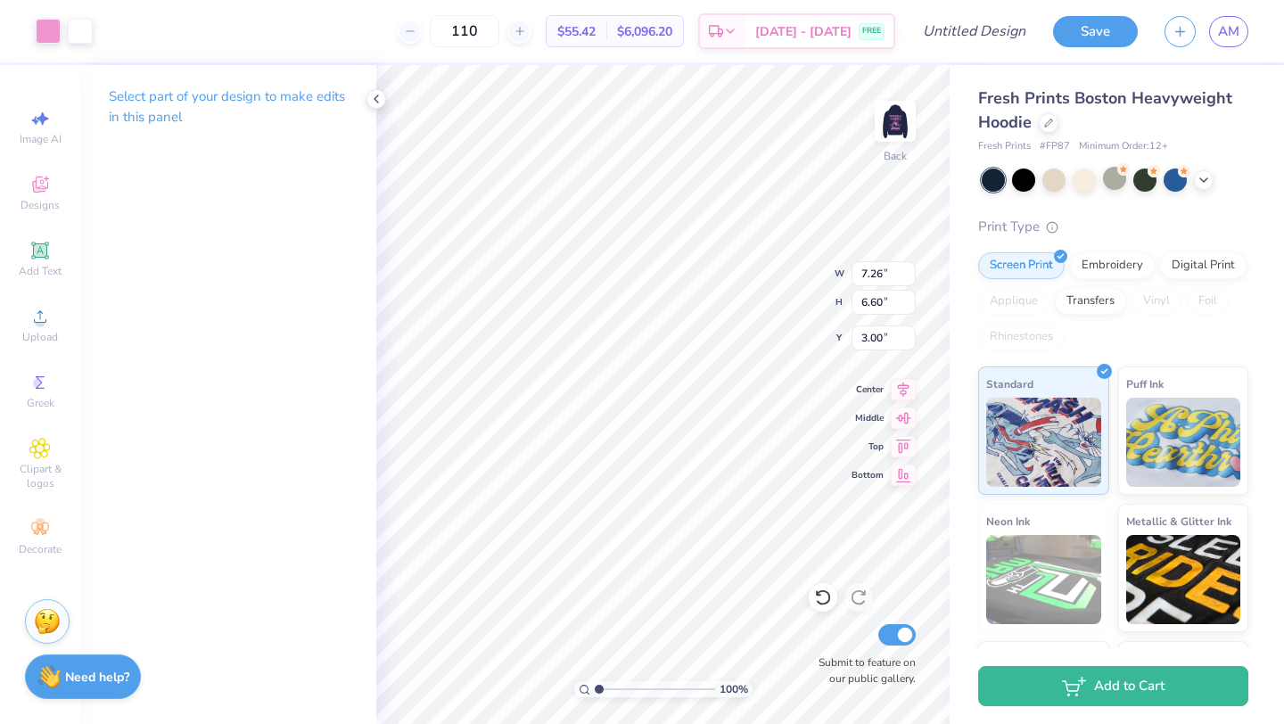
type input "7.26"
type input "6.60"
type input "3.81"
click at [1095, 37] on button "Save" at bounding box center [1095, 28] width 85 height 31
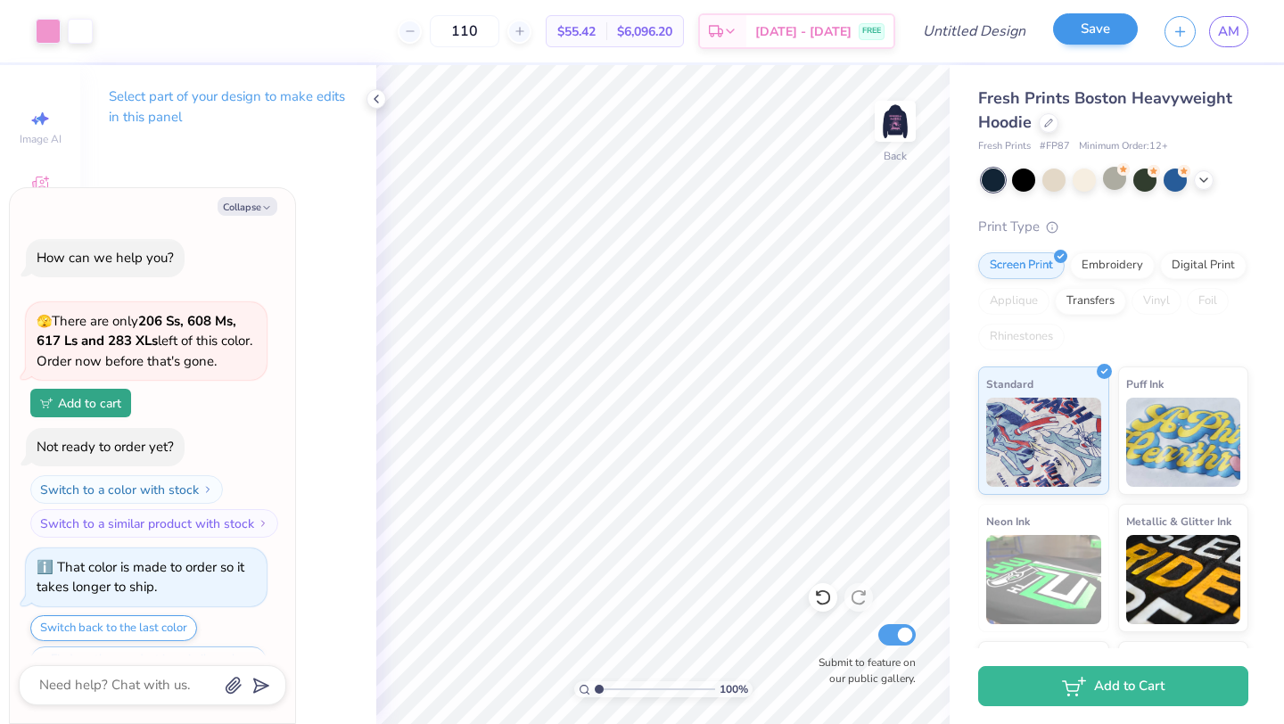
scroll to position [537, 0]
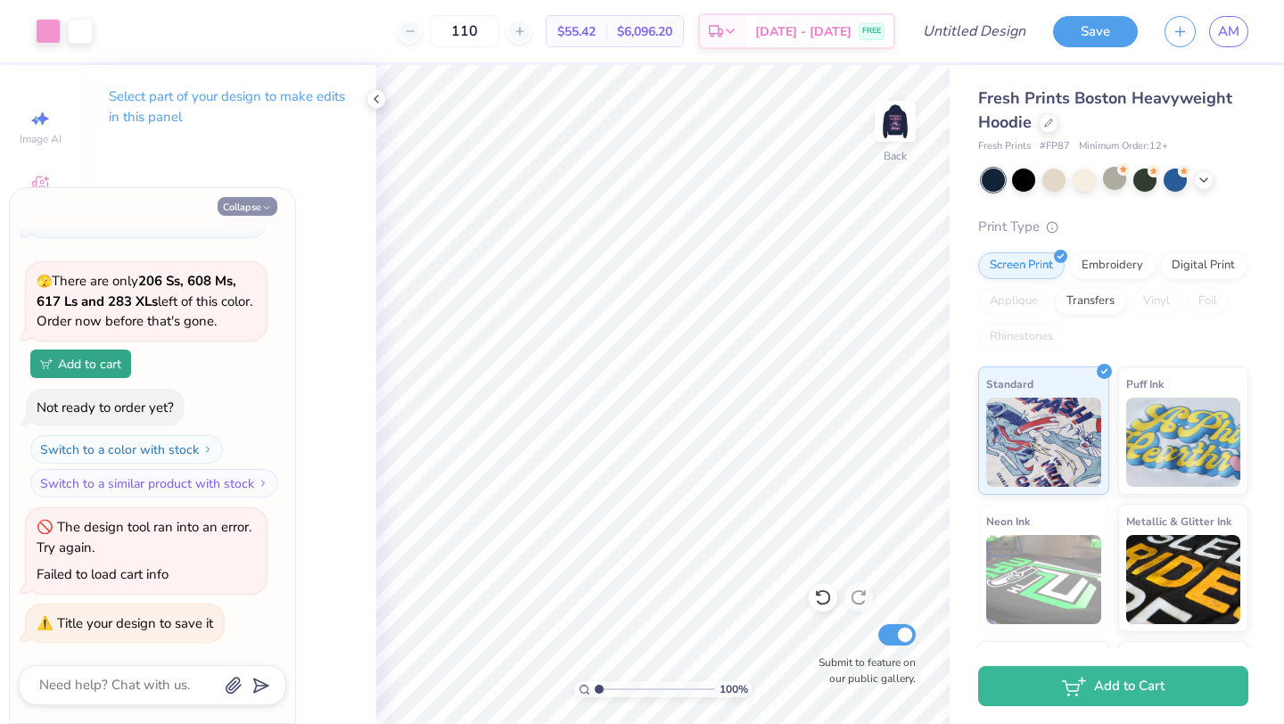
click at [265, 205] on icon "button" at bounding box center [266, 207] width 11 height 11
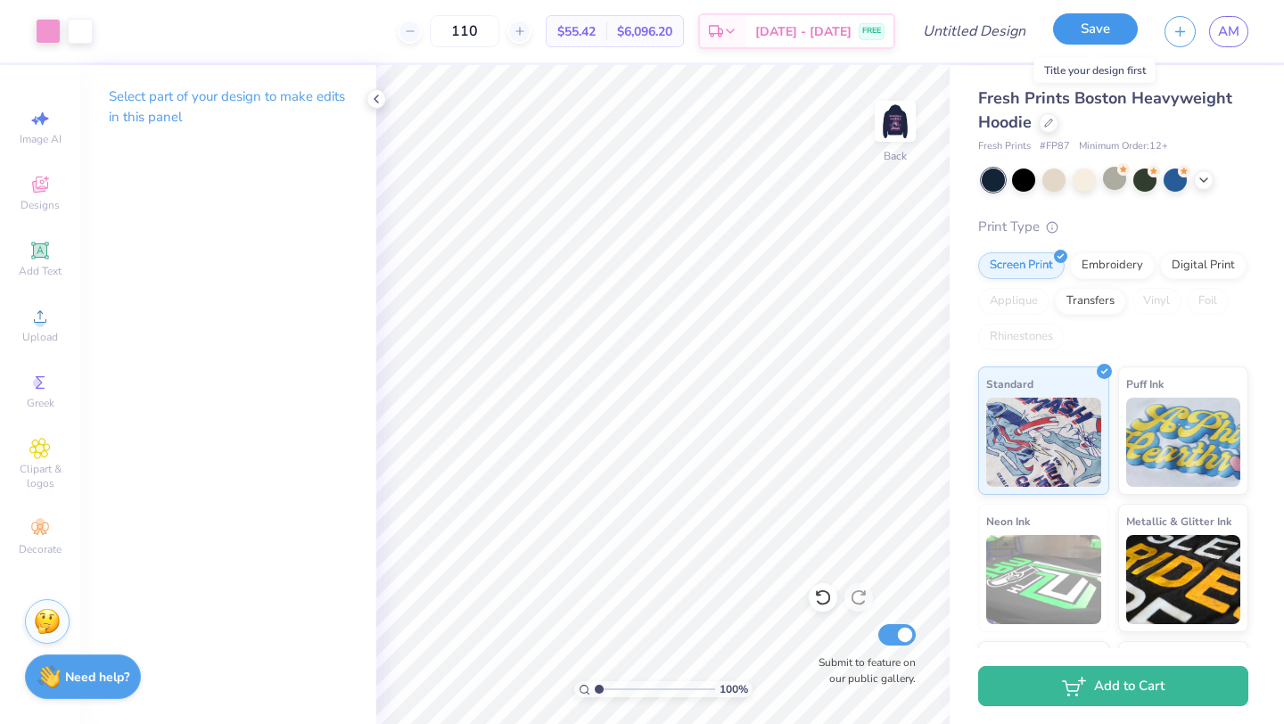
click at [1082, 29] on button "Save" at bounding box center [1095, 28] width 85 height 31
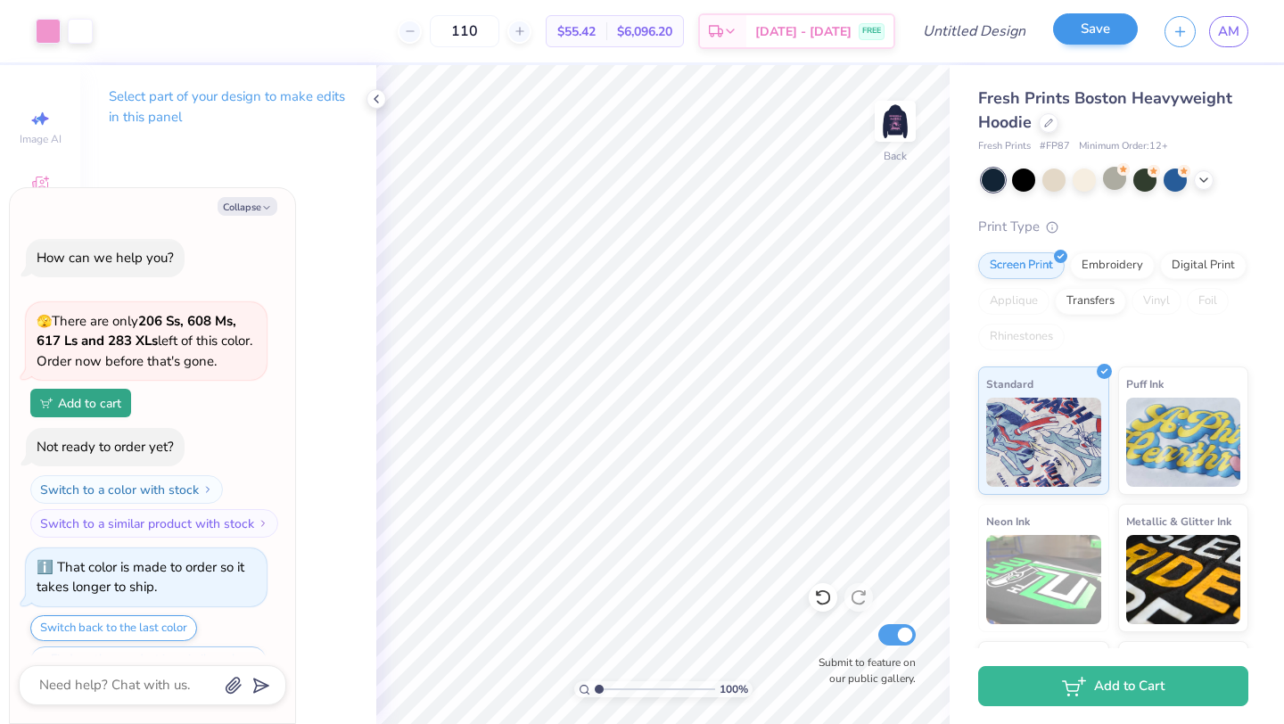
scroll to position [585, 0]
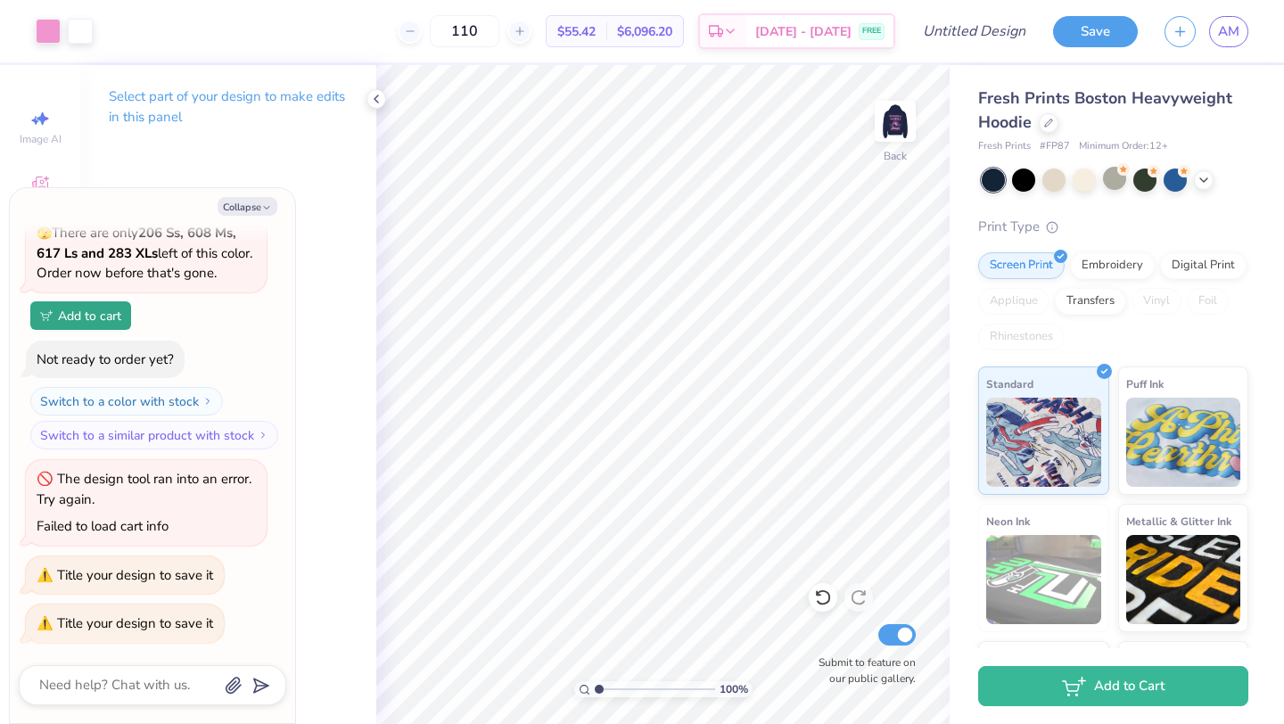
type textarea "x"
click at [977, 12] on div "Design Title" at bounding box center [973, 31] width 131 height 62
click at [996, 28] on input "Design Title" at bounding box center [995, 31] width 87 height 36
type input "F"
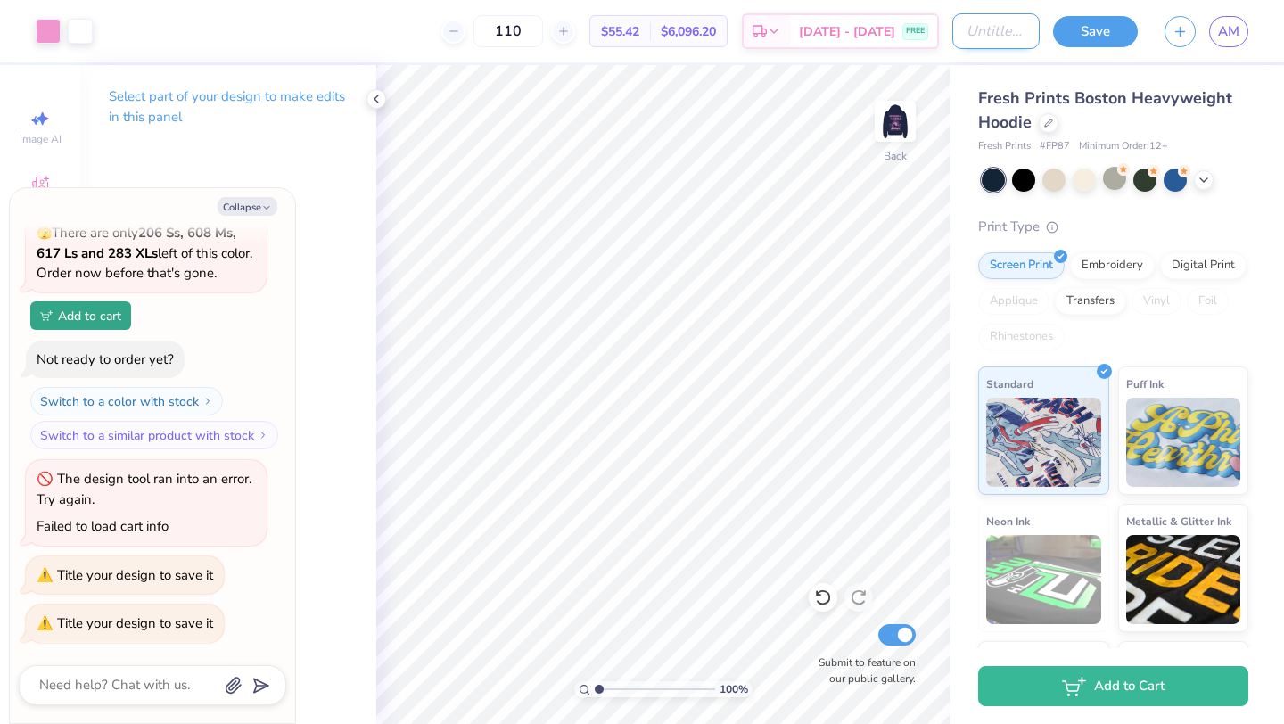
type textarea "x"
type input "FS"
type textarea "x"
type input "FSH"
type textarea "x"
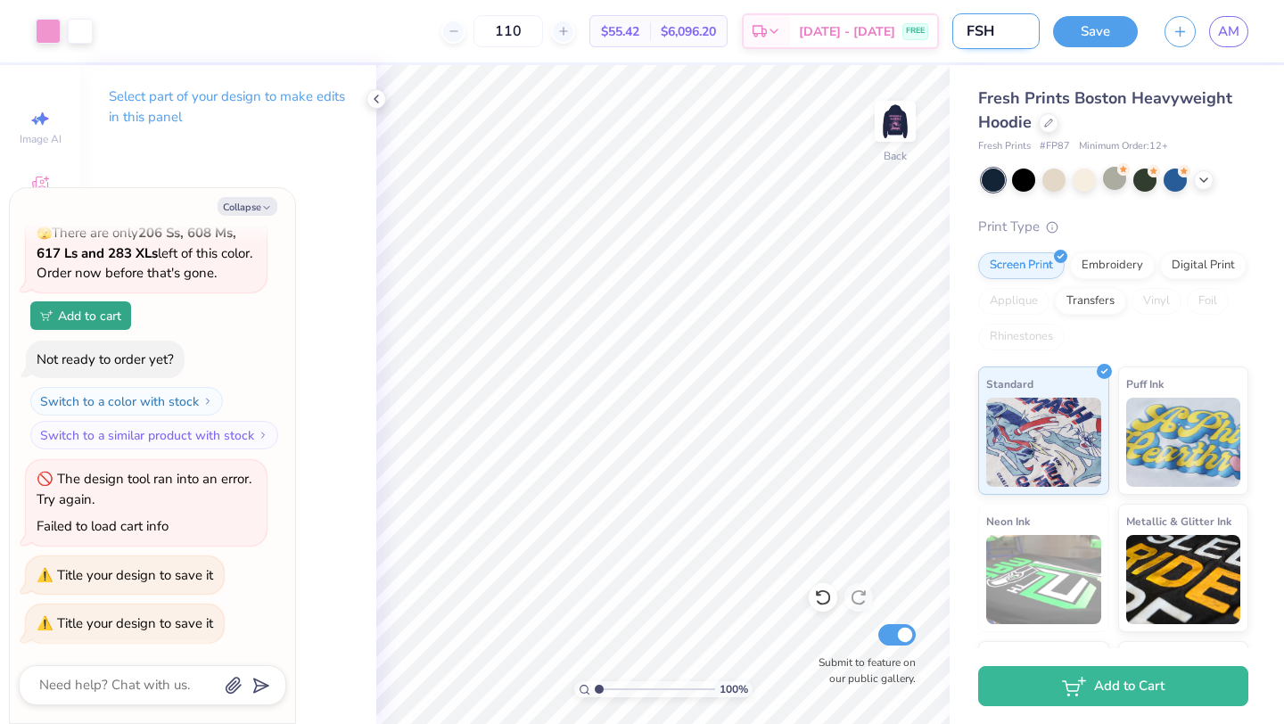
type input "FSHA"
type textarea "x"
type input "FSHA"
type textarea "x"
type input "FSHA H"
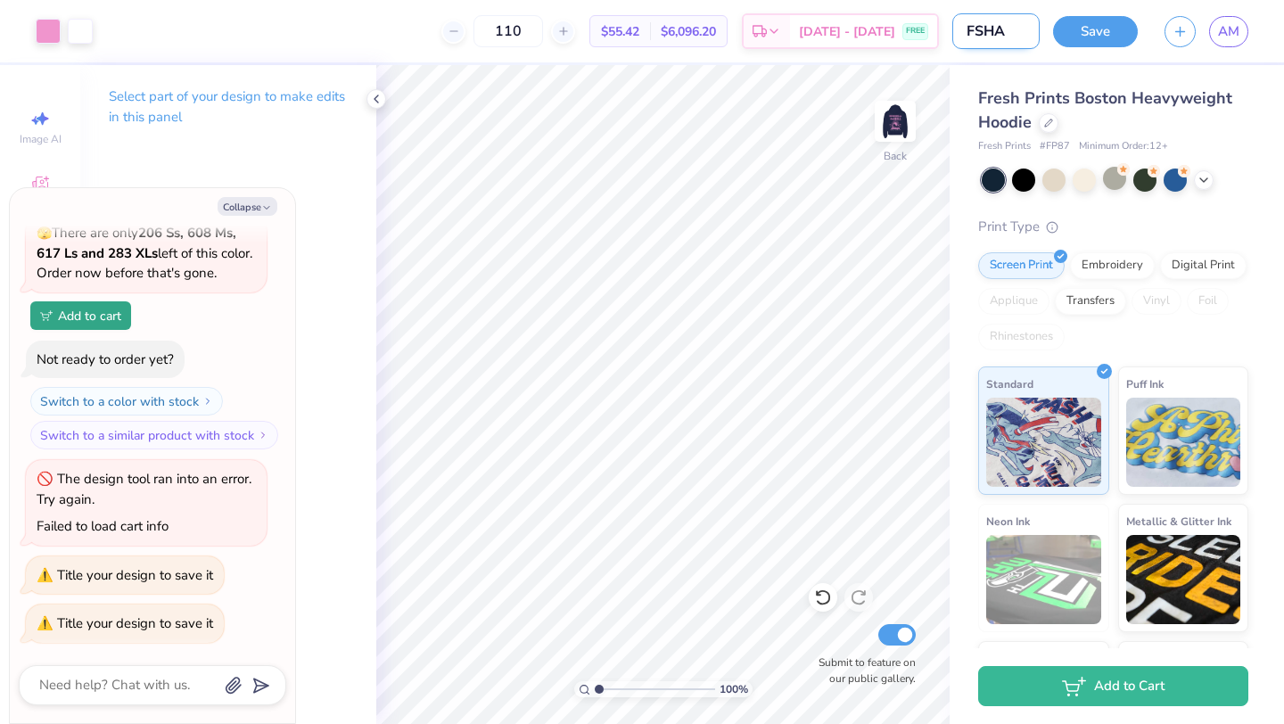
type textarea "x"
type input "FSHA HI"
type textarea "x"
type input "FSHA HIL"
type textarea "x"
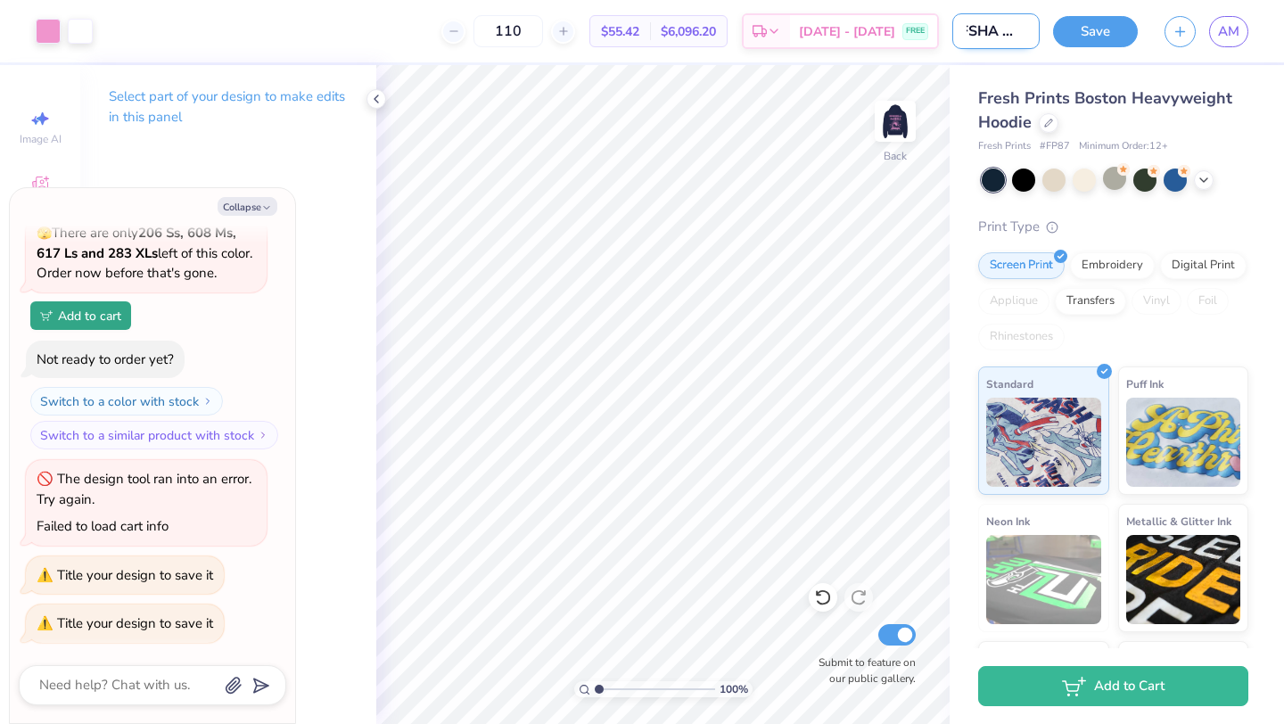
type input "FSHA HILL"
type textarea "x"
type input "FSHA HILL"
click at [1102, 38] on button "Save" at bounding box center [1095, 28] width 85 height 31
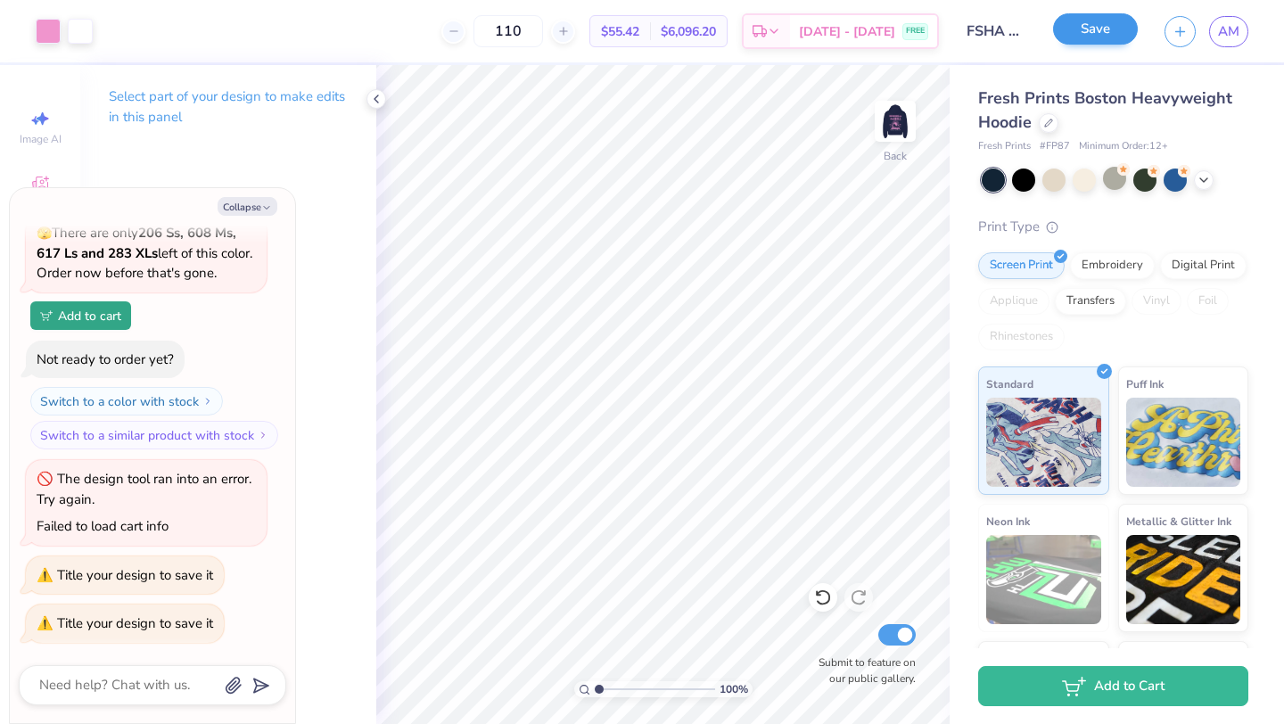
scroll to position [528, 0]
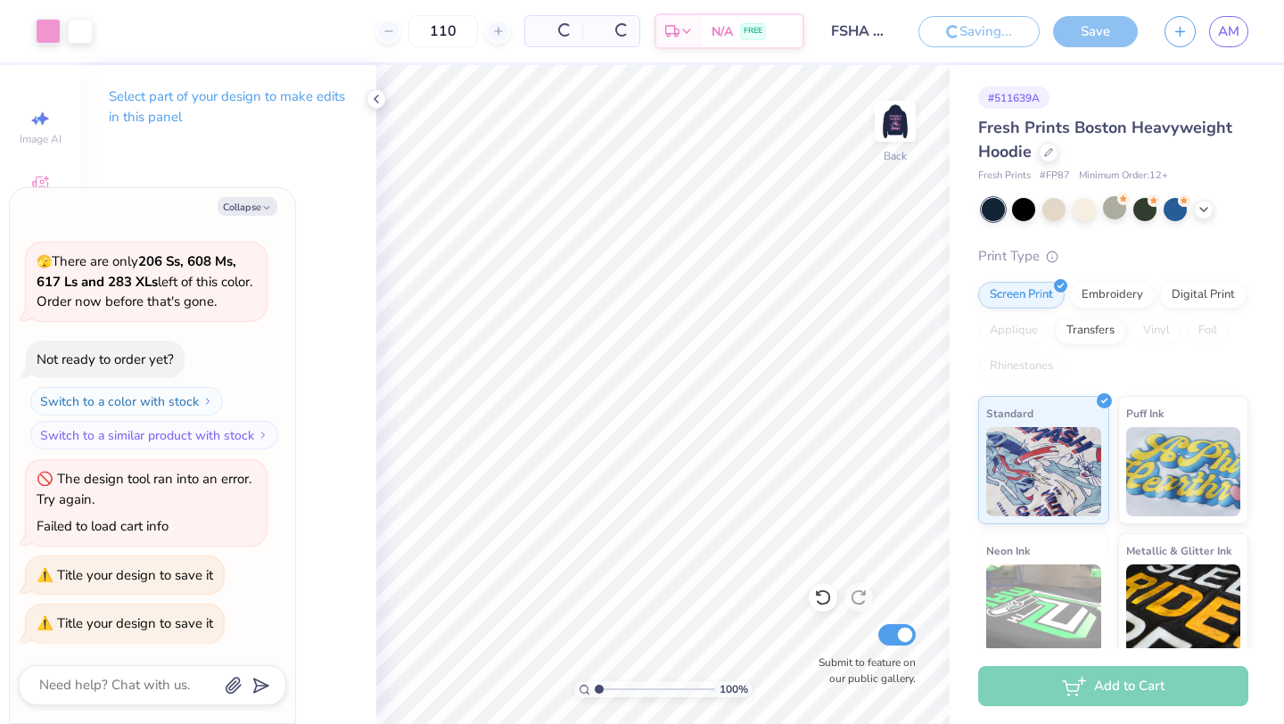
scroll to position [585, 0]
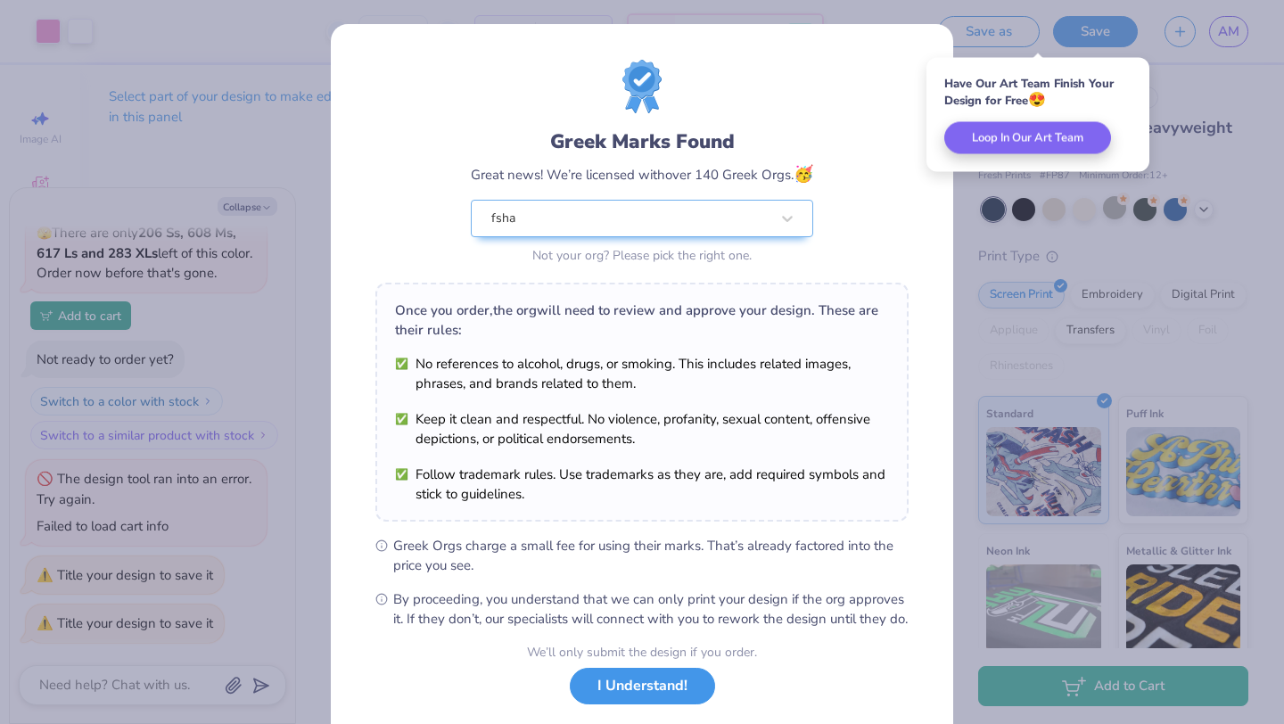
click at [649, 704] on button "I Understand!" at bounding box center [642, 686] width 145 height 37
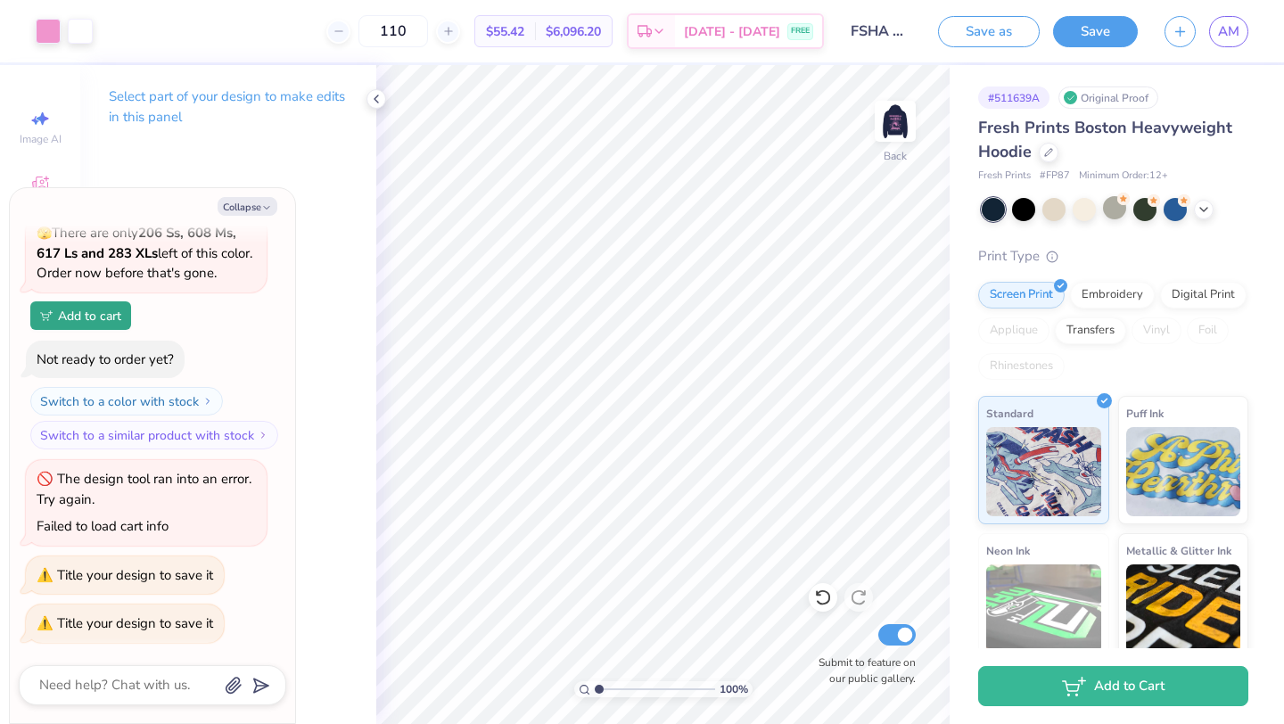
type textarea "x"
type input "1.8"
type textarea "x"
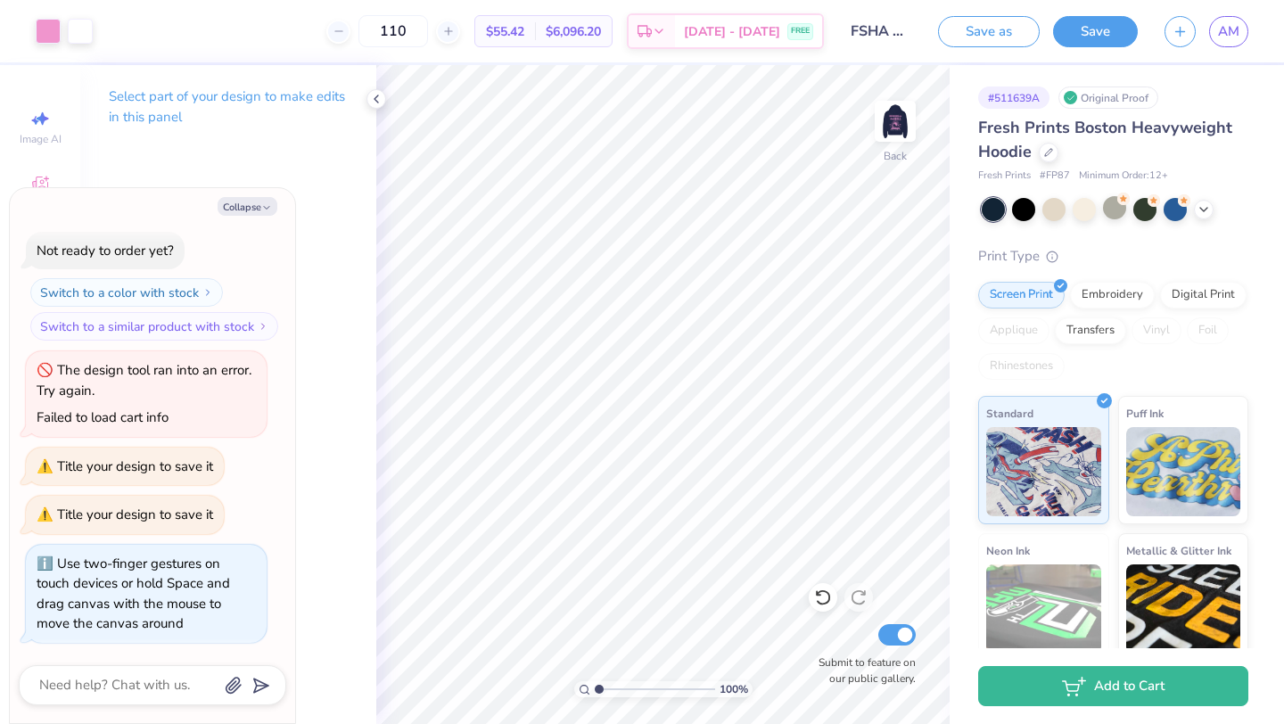
type input "1"
drag, startPoint x: 600, startPoint y: 686, endPoint x: 571, endPoint y: 688, distance: 28.6
click at [595, 688] on input "range" at bounding box center [655, 689] width 120 height 16
click at [899, 125] on img at bounding box center [894, 121] width 71 height 71
type textarea "x"
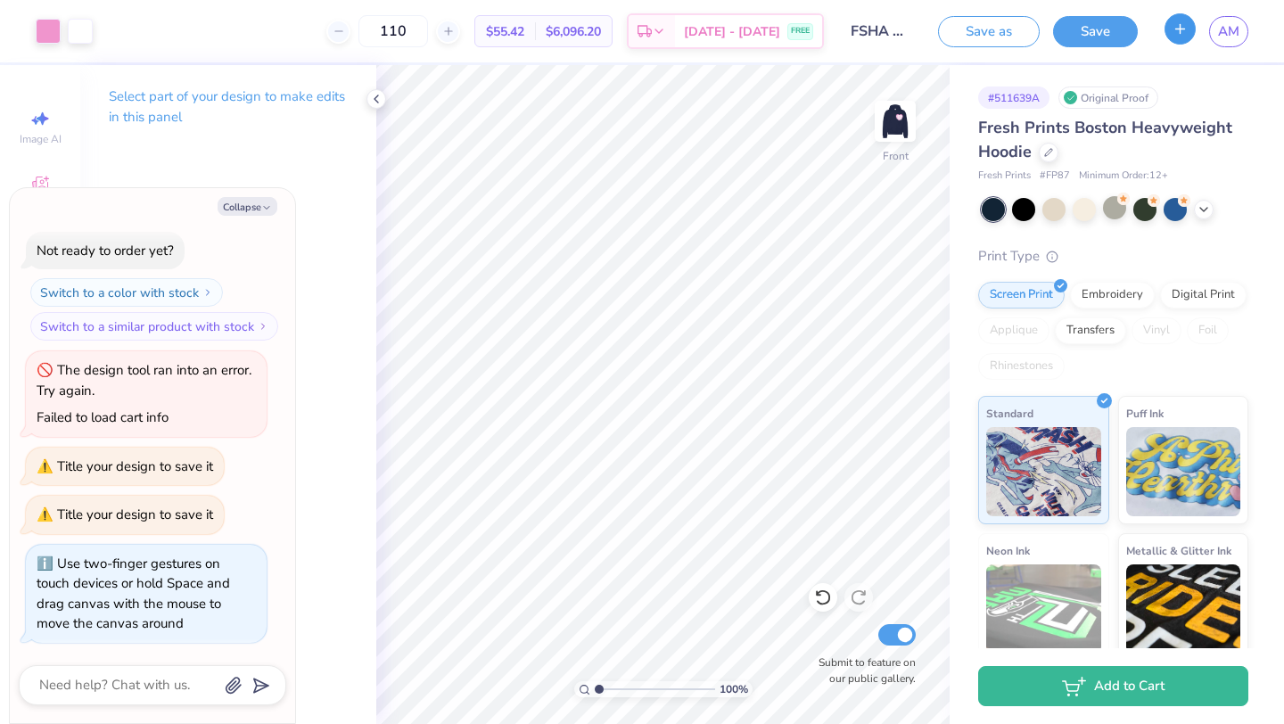
click at [1185, 33] on icon "button" at bounding box center [1179, 28] width 15 height 15
type textarea "x"
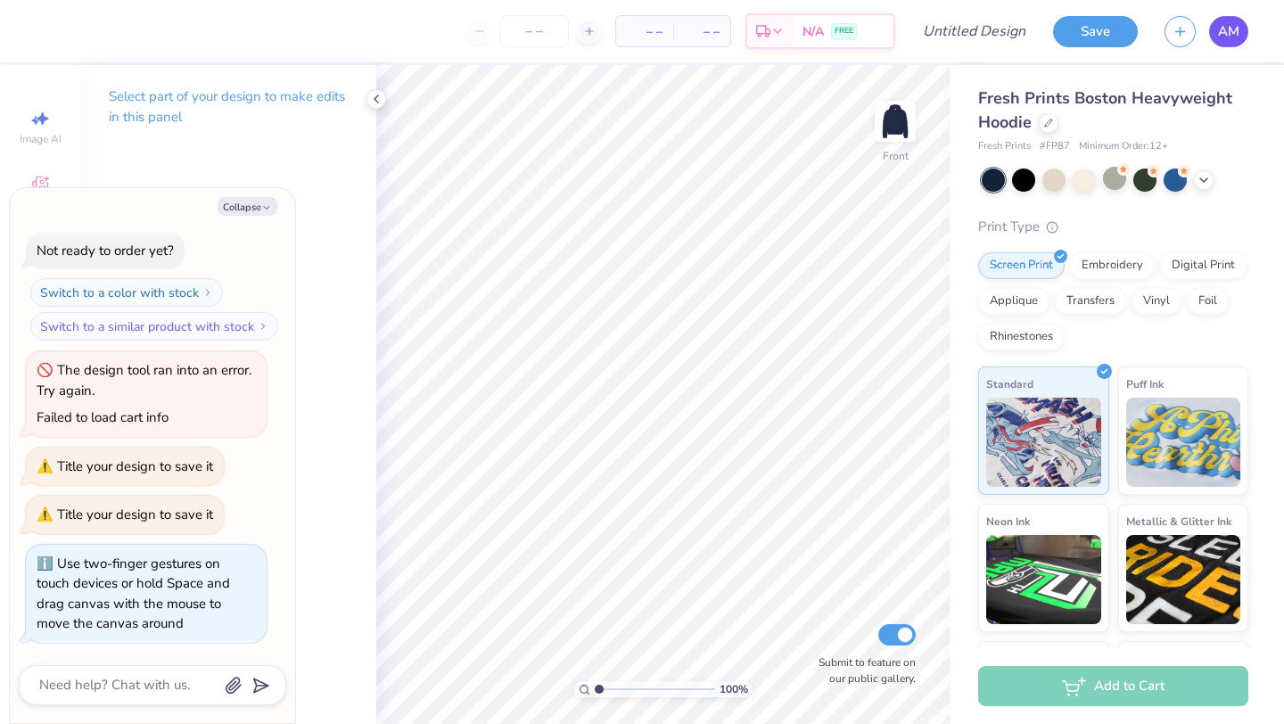
click at [1226, 31] on span "AM" at bounding box center [1228, 31] width 21 height 21
click at [1062, 99] on span "Fresh Prints Boston Heavyweight Hoodie" at bounding box center [1105, 109] width 254 height 45
click at [1052, 125] on icon at bounding box center [1048, 121] width 9 height 9
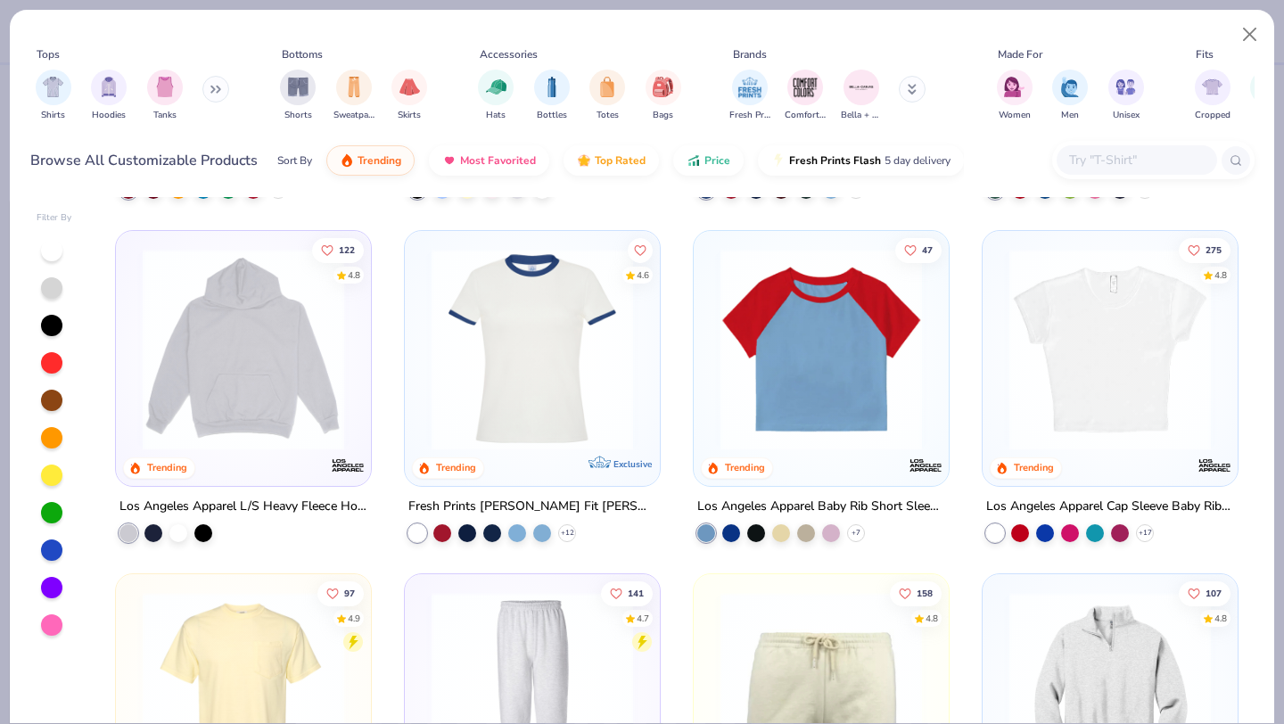
scroll to position [1694, 0]
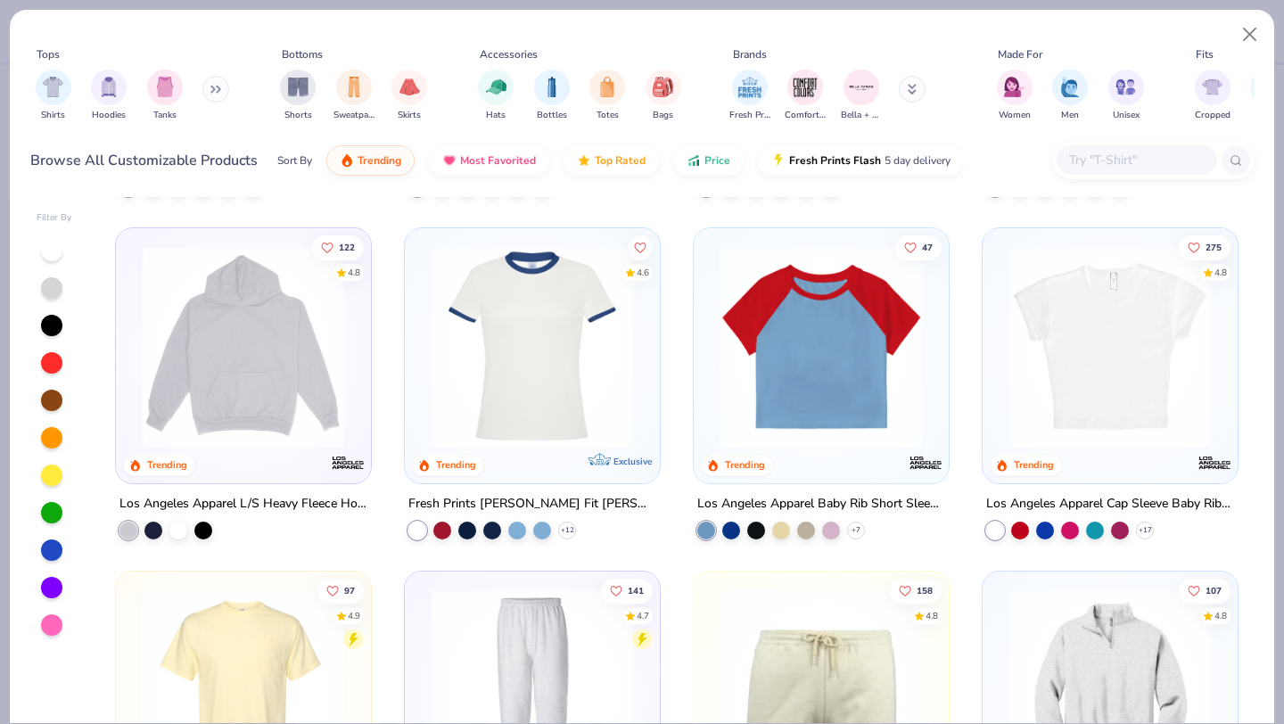
click at [318, 334] on img at bounding box center [243, 346] width 219 height 201
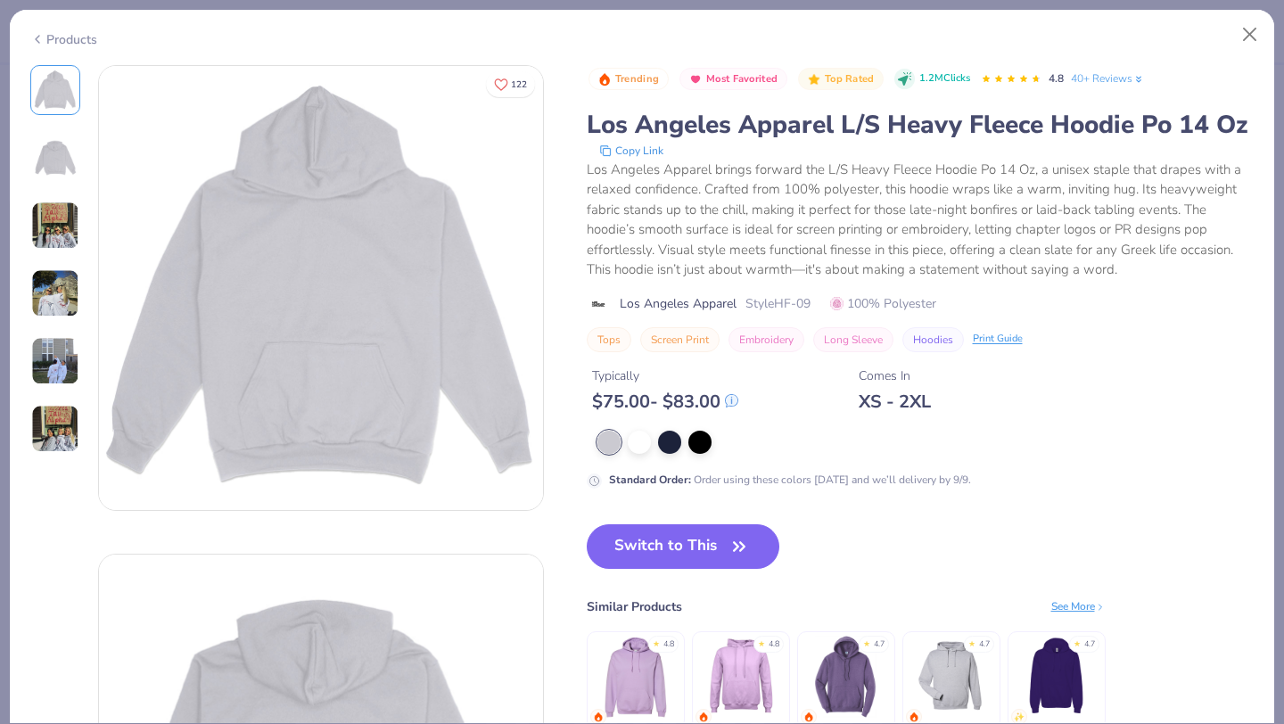
type textarea "x"
click at [1252, 31] on button "Close" at bounding box center [1250, 35] width 34 height 34
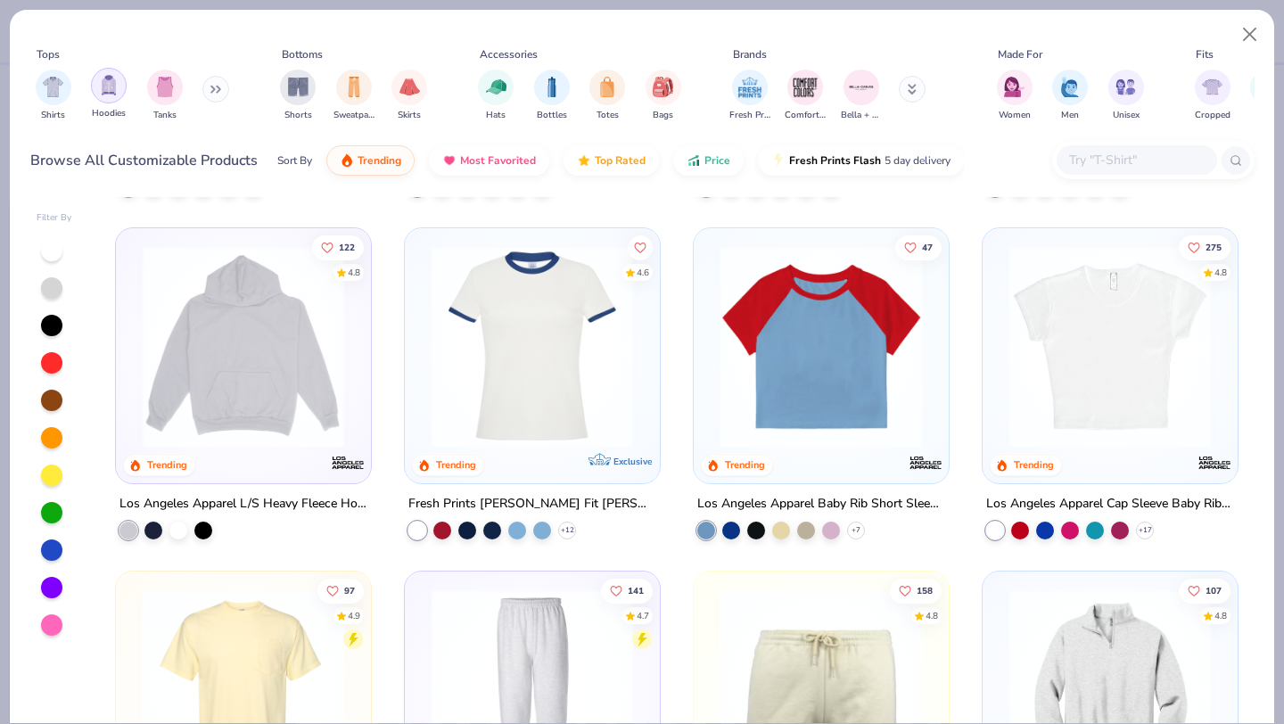
click at [107, 89] on img "filter for Hoodies" at bounding box center [109, 85] width 20 height 21
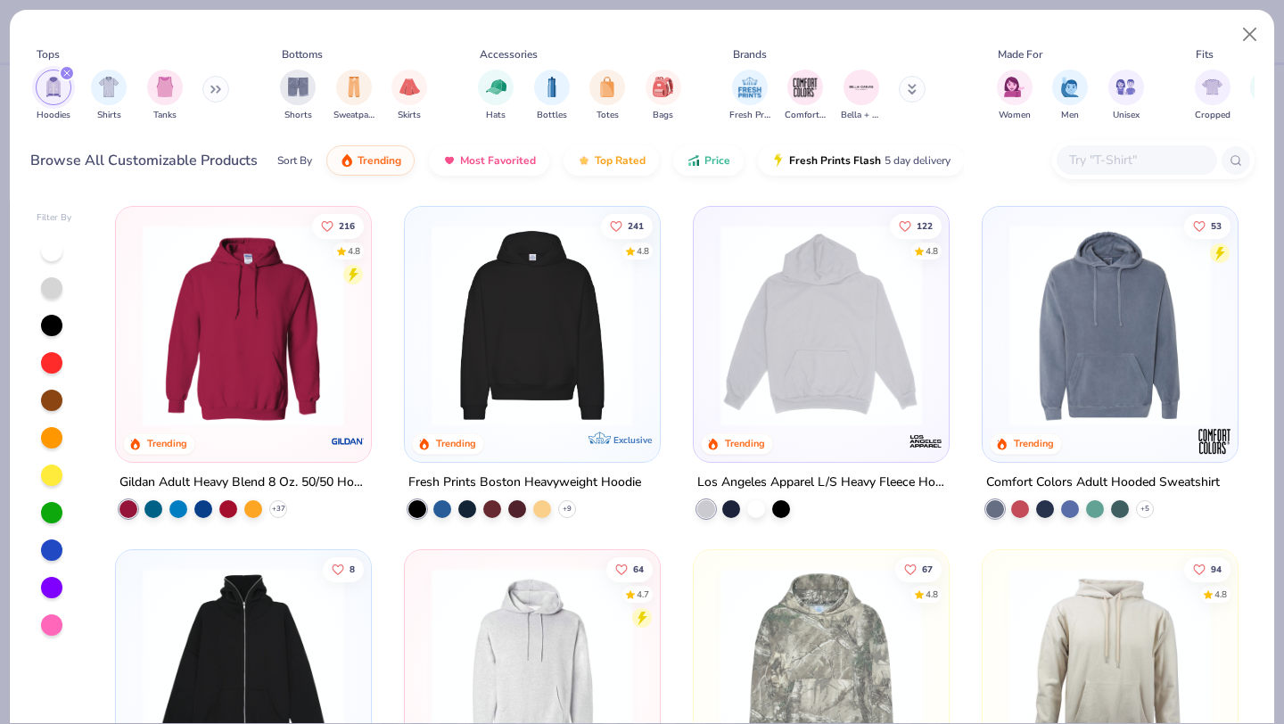
click at [248, 366] on img at bounding box center [243, 325] width 219 height 201
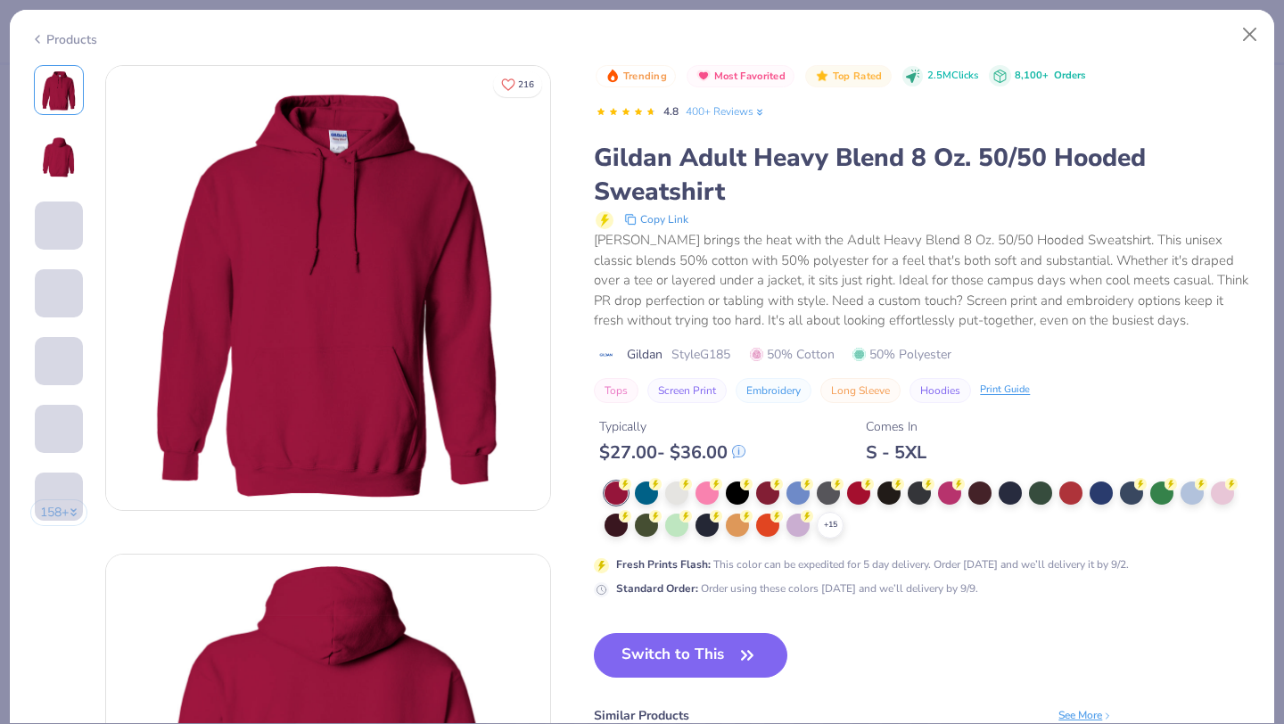
click at [673, 458] on div "$ 27.00 - $ 36.00" at bounding box center [672, 452] width 146 height 22
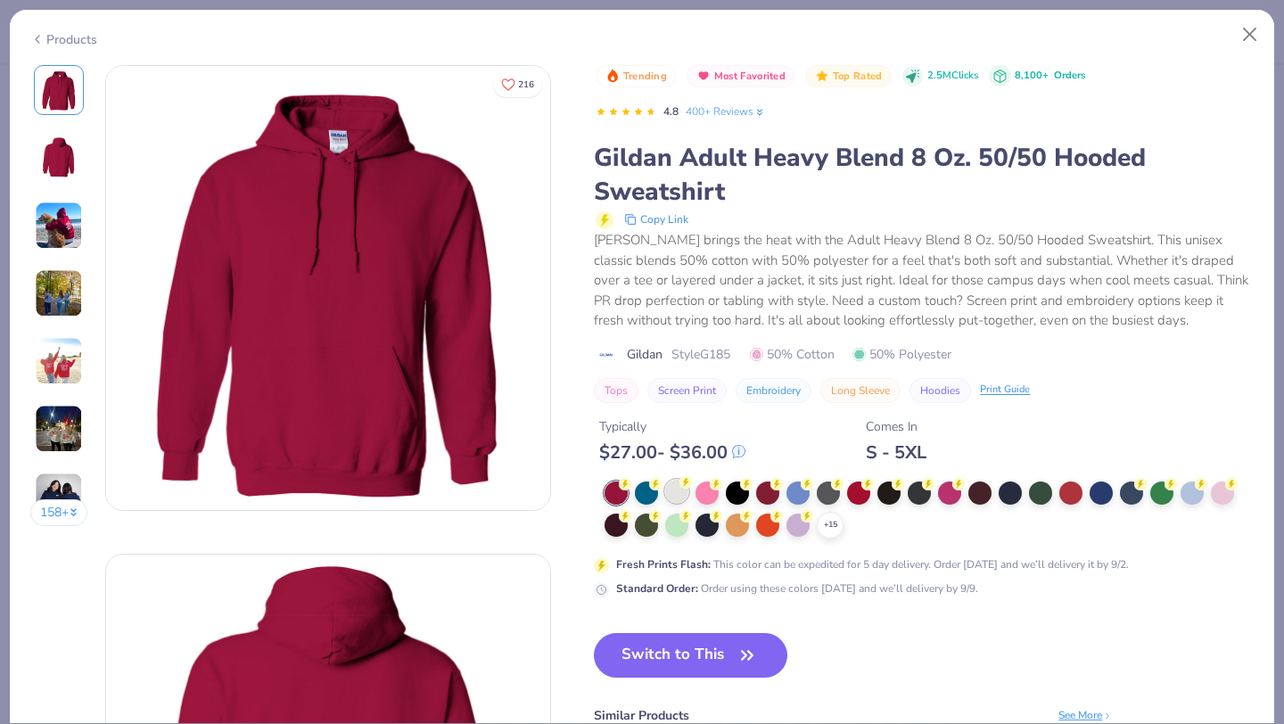
click at [677, 491] on div at bounding box center [676, 491] width 23 height 23
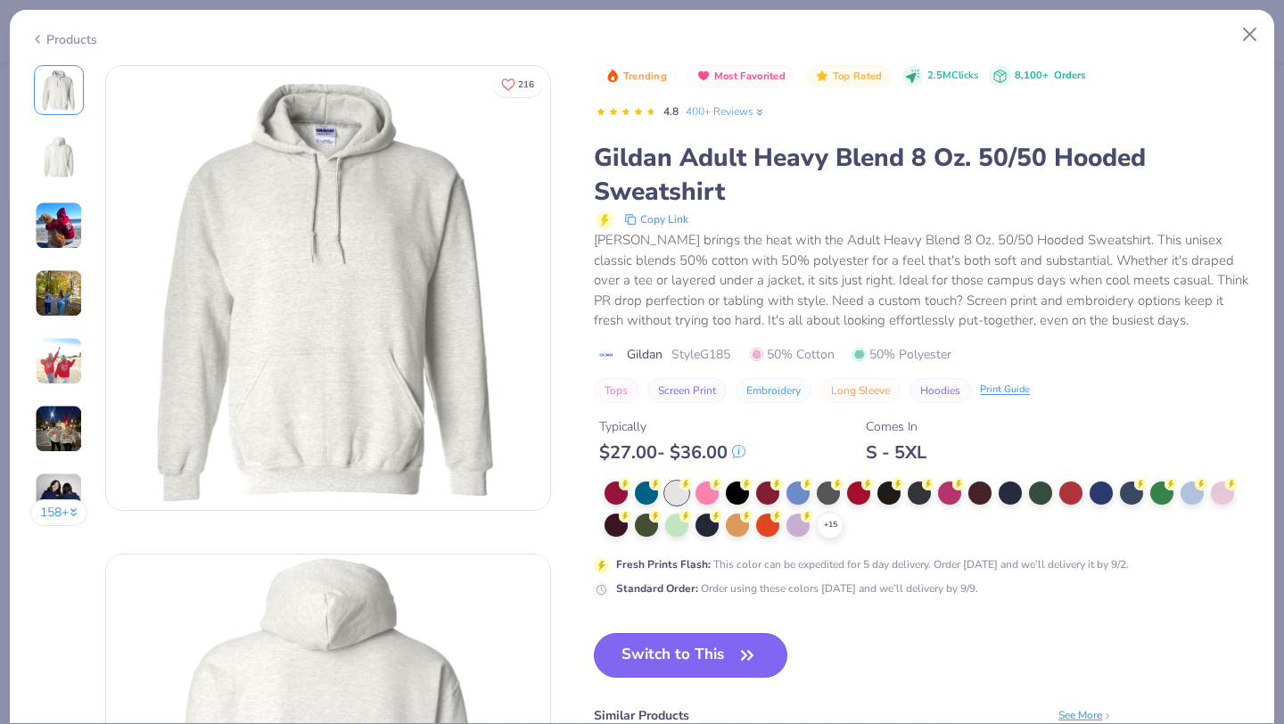
click at [723, 663] on button "Switch to This" at bounding box center [690, 655] width 193 height 45
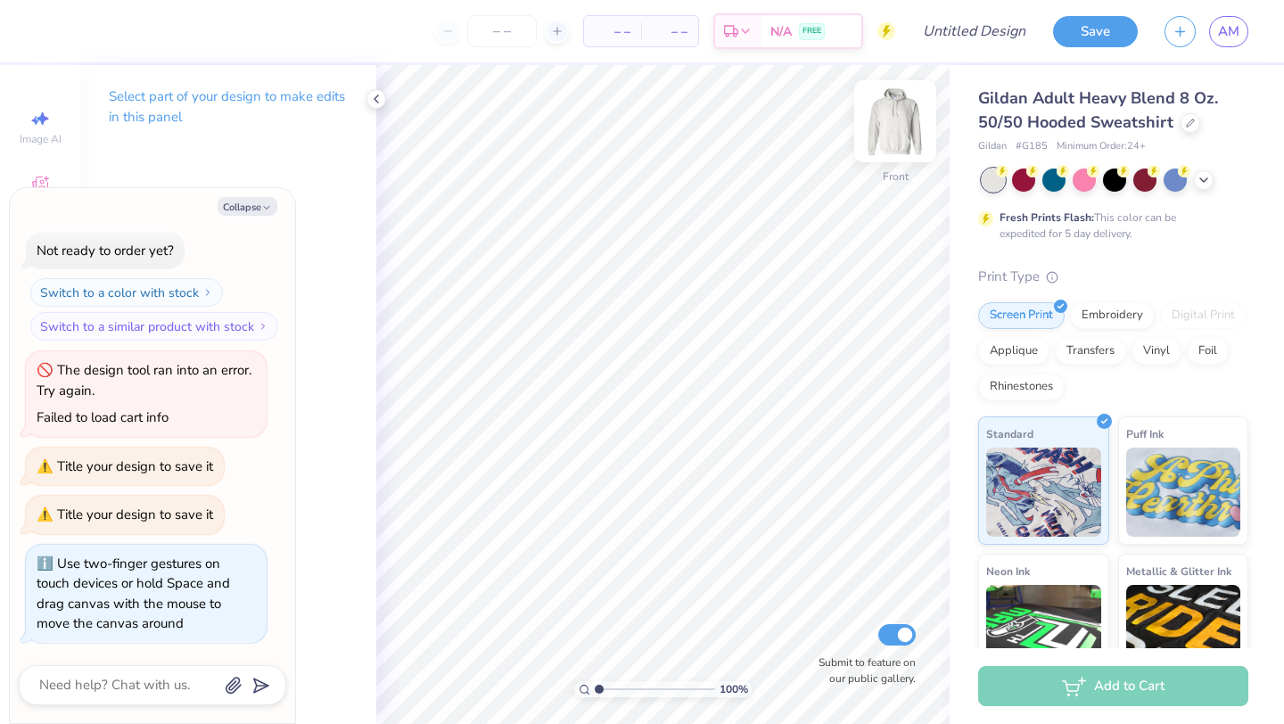
click at [907, 128] on img at bounding box center [894, 121] width 71 height 71
click at [258, 199] on button "Collapse" at bounding box center [248, 206] width 60 height 19
type textarea "x"
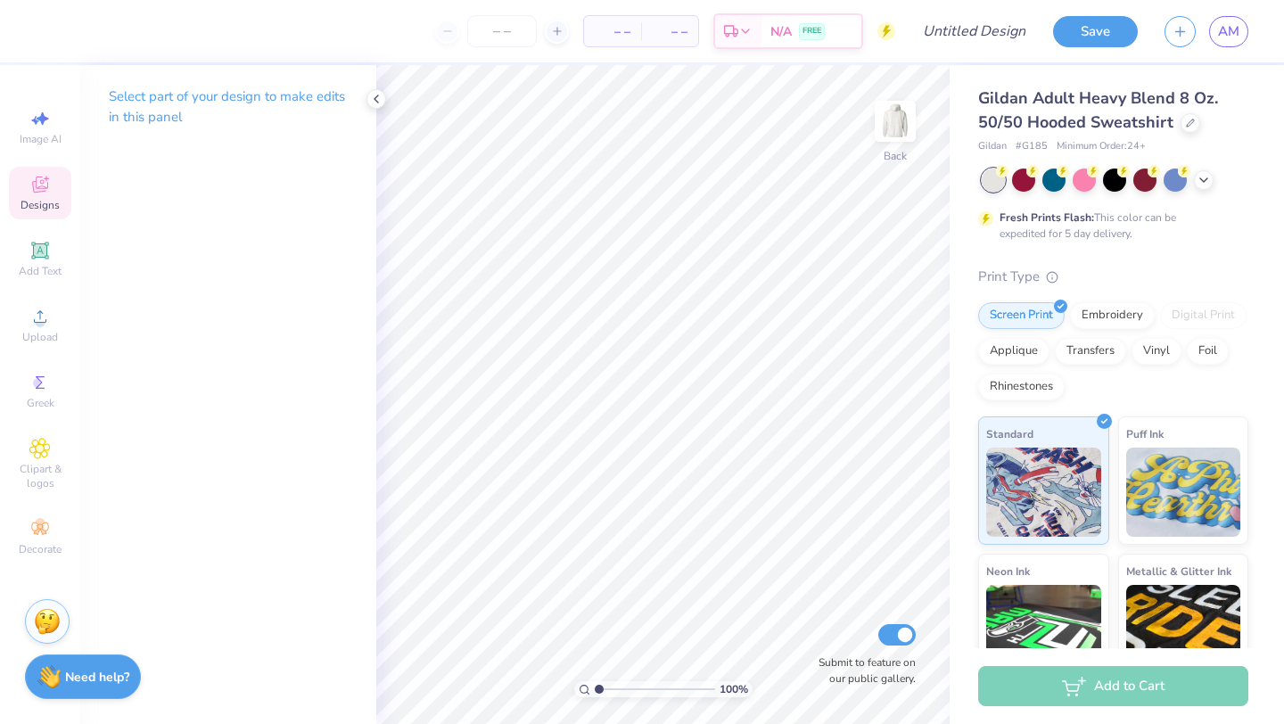
click at [28, 192] on div "Designs" at bounding box center [40, 193] width 62 height 53
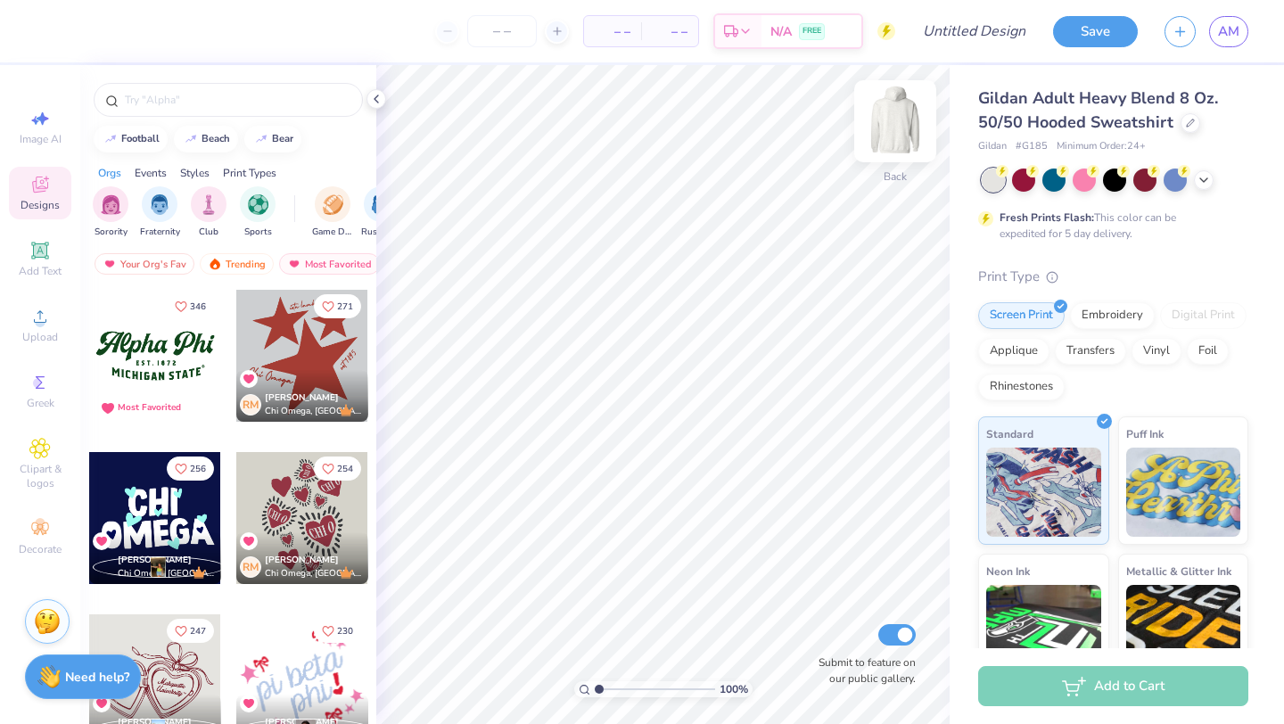
click at [886, 119] on img at bounding box center [894, 121] width 71 height 71
click at [309, 498] on div at bounding box center [302, 518] width 132 height 132
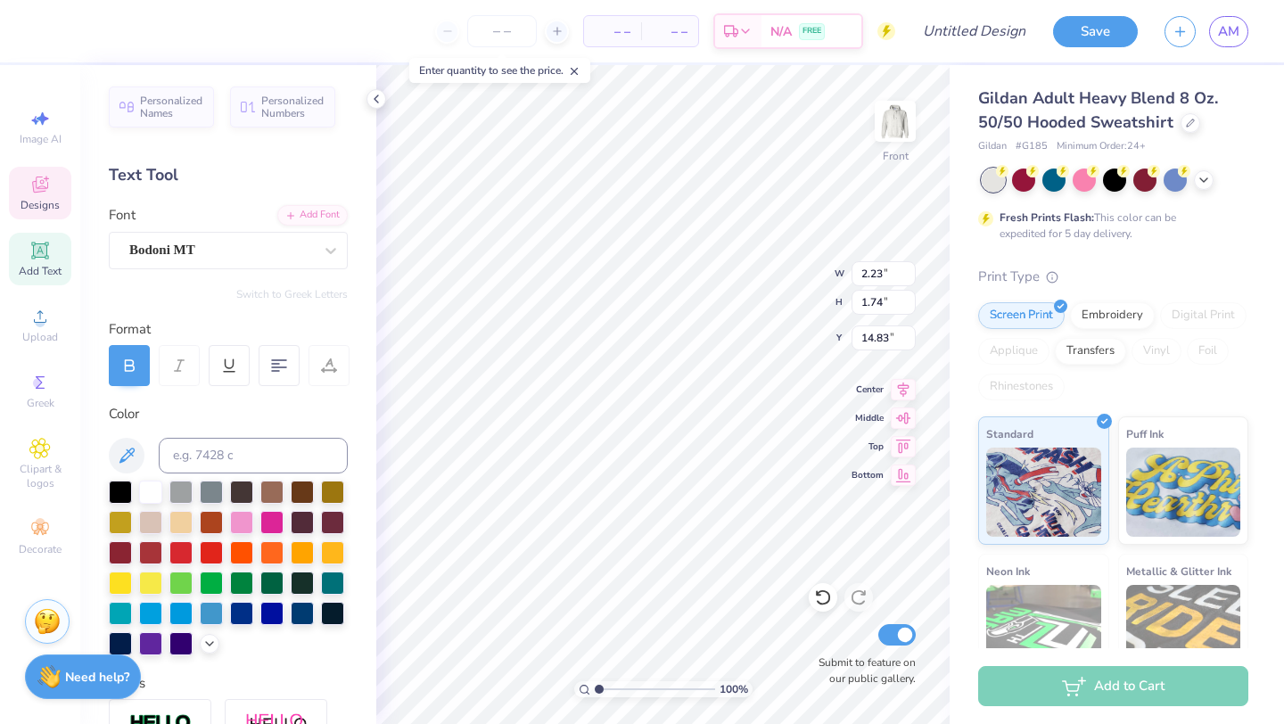
type textarea "C"
type textarea "FSHA"
type input "2.98"
type input "2.01"
type input "16.41"
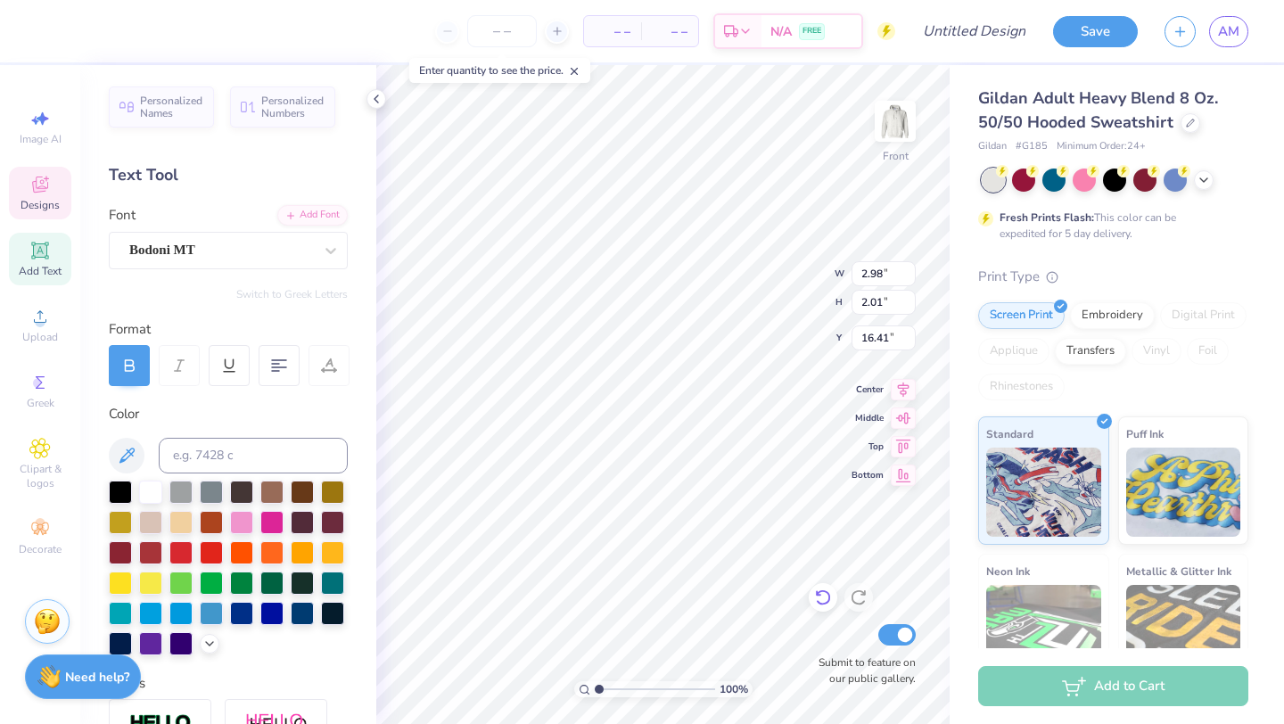
click at [821, 603] on icon at bounding box center [822, 598] width 15 height 16
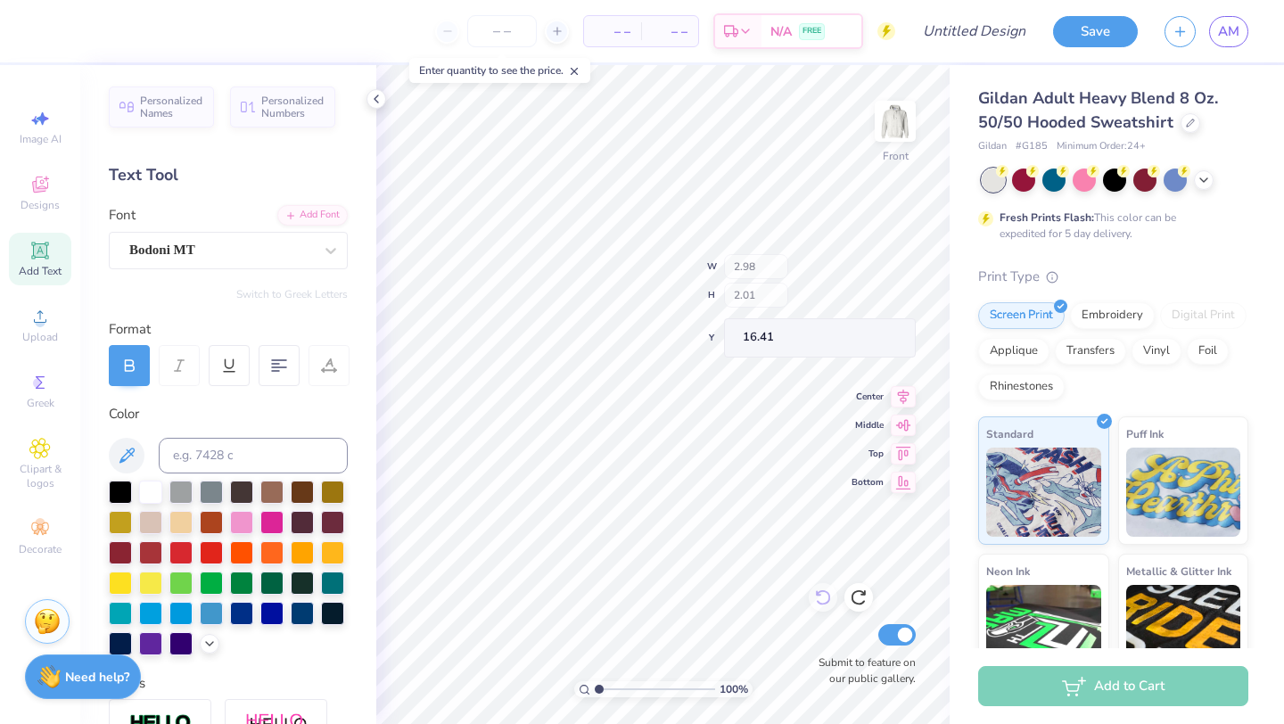
type input "9.69"
type input "14.15"
type input "8.92"
click at [55, 214] on div "Designs" at bounding box center [40, 193] width 62 height 53
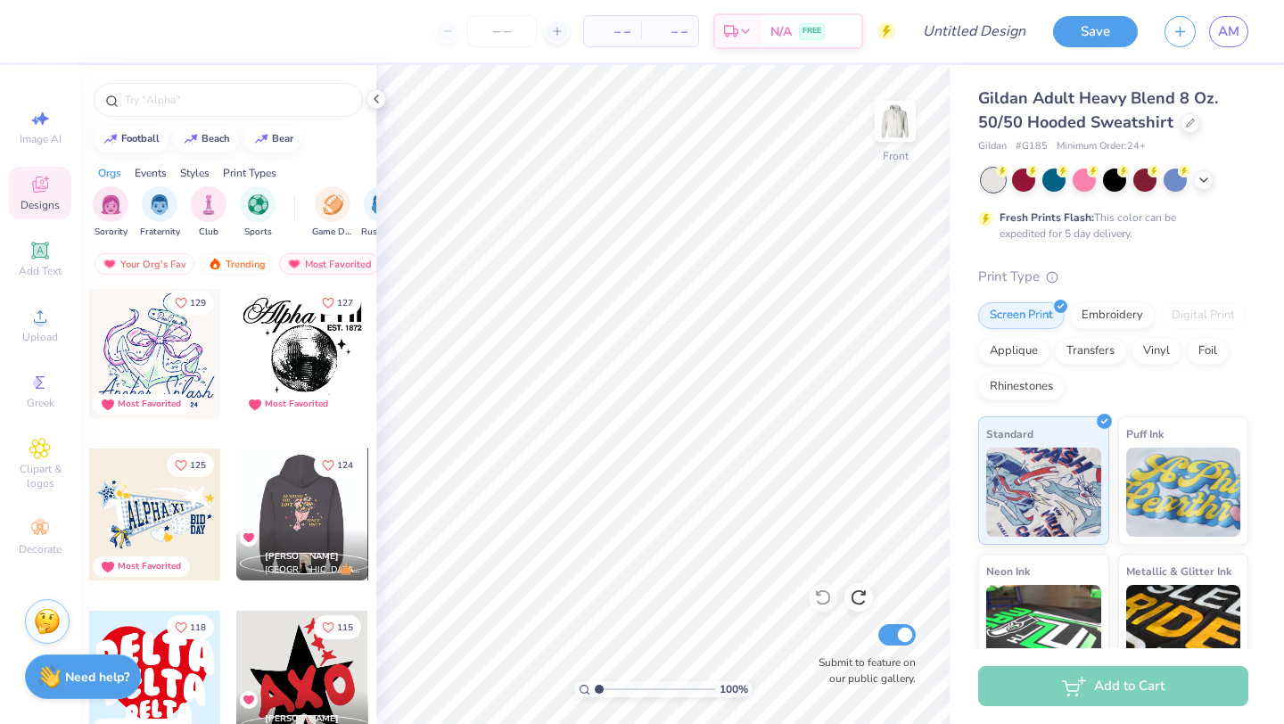
scroll to position [1149, 0]
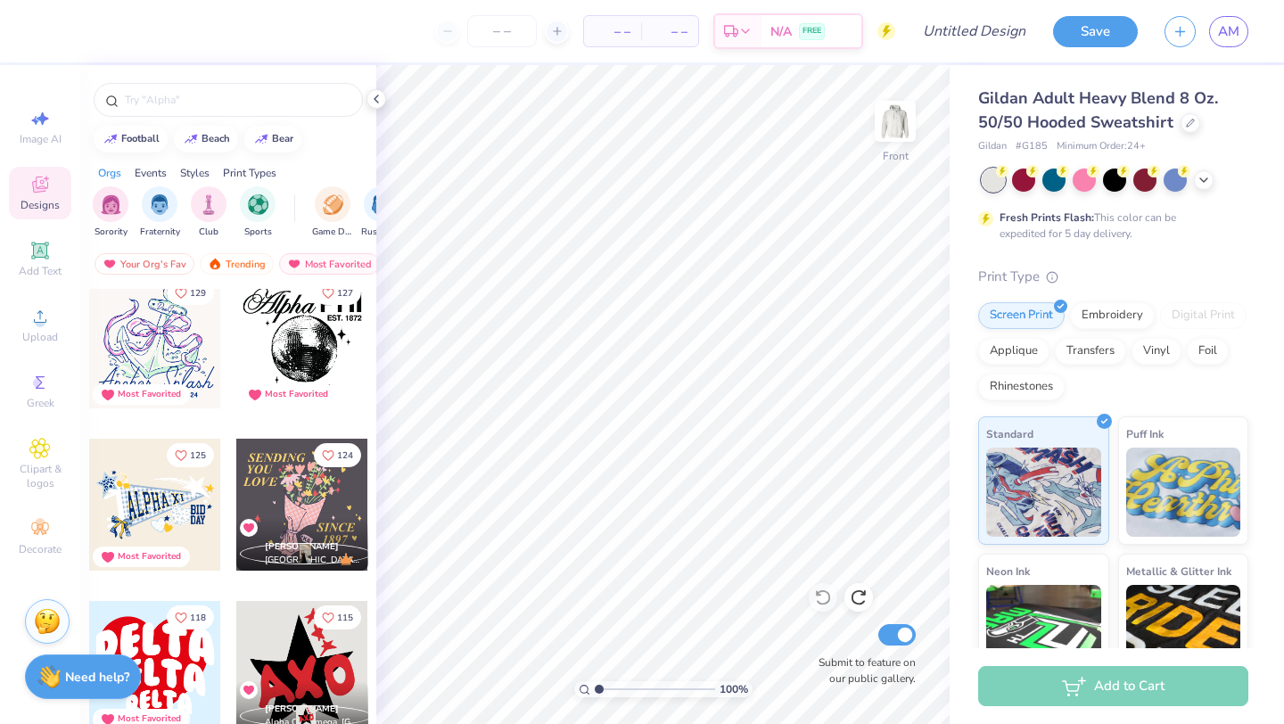
click at [321, 496] on div at bounding box center [302, 505] width 132 height 132
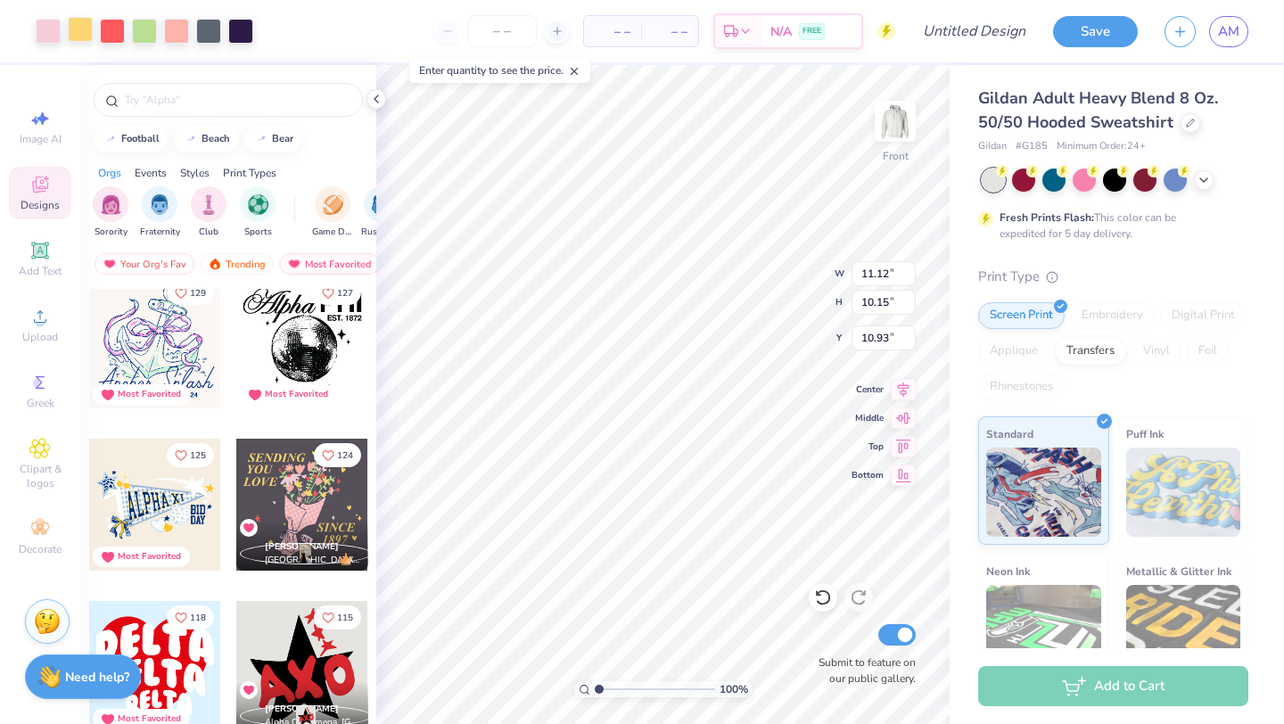
click at [92, 42] on div at bounding box center [80, 29] width 25 height 25
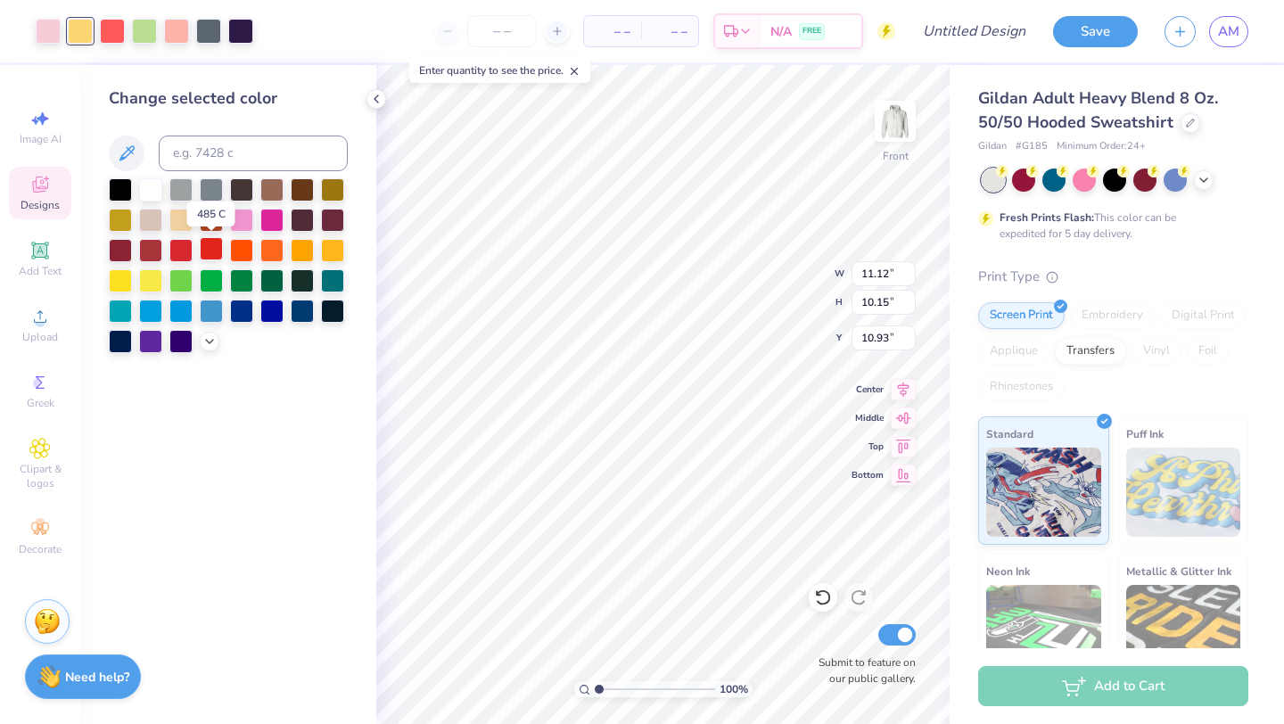
click at [203, 246] on div at bounding box center [211, 248] width 23 height 23
click at [374, 99] on polyline at bounding box center [376, 98] width 4 height 7
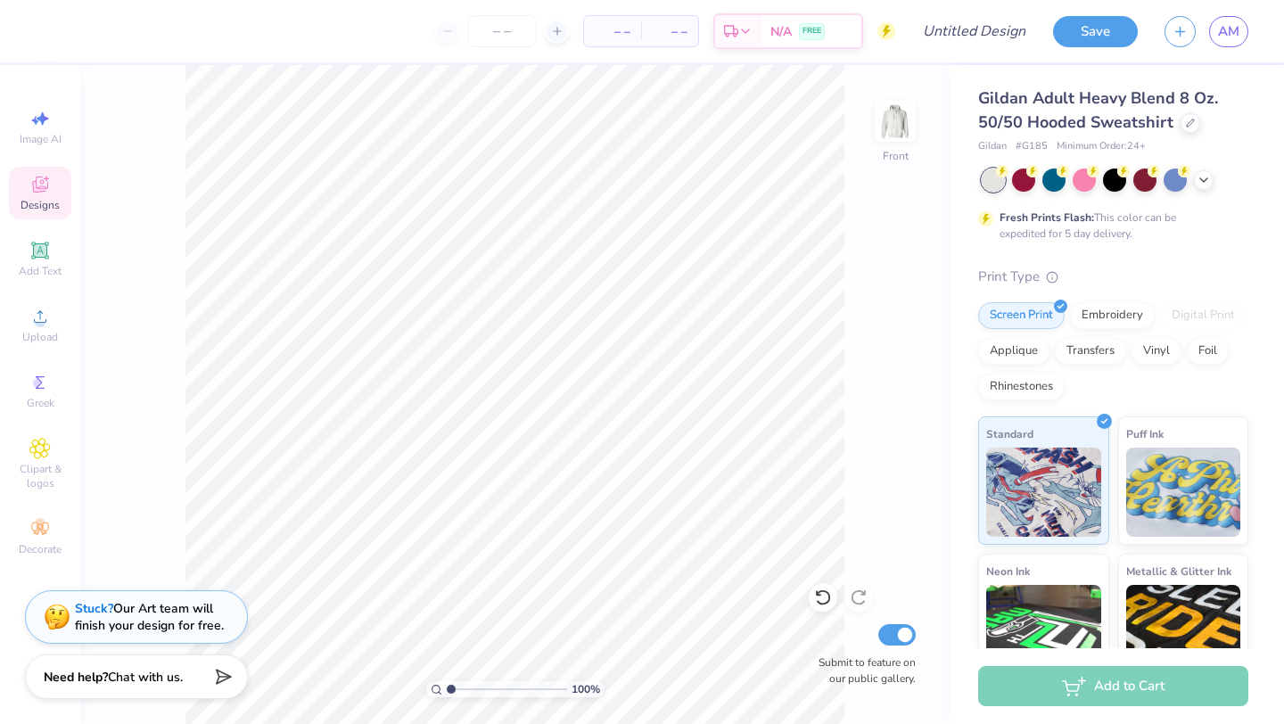
click at [52, 203] on span "Designs" at bounding box center [40, 205] width 39 height 14
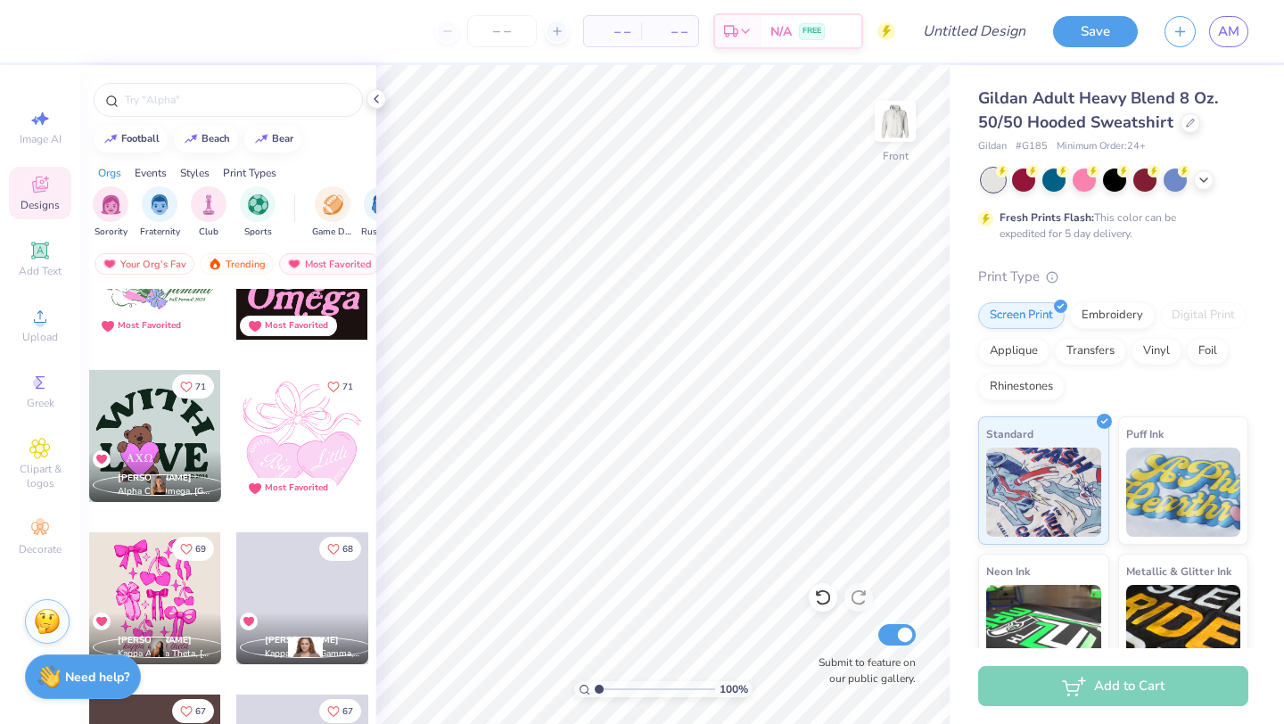
scroll to position [3914, 0]
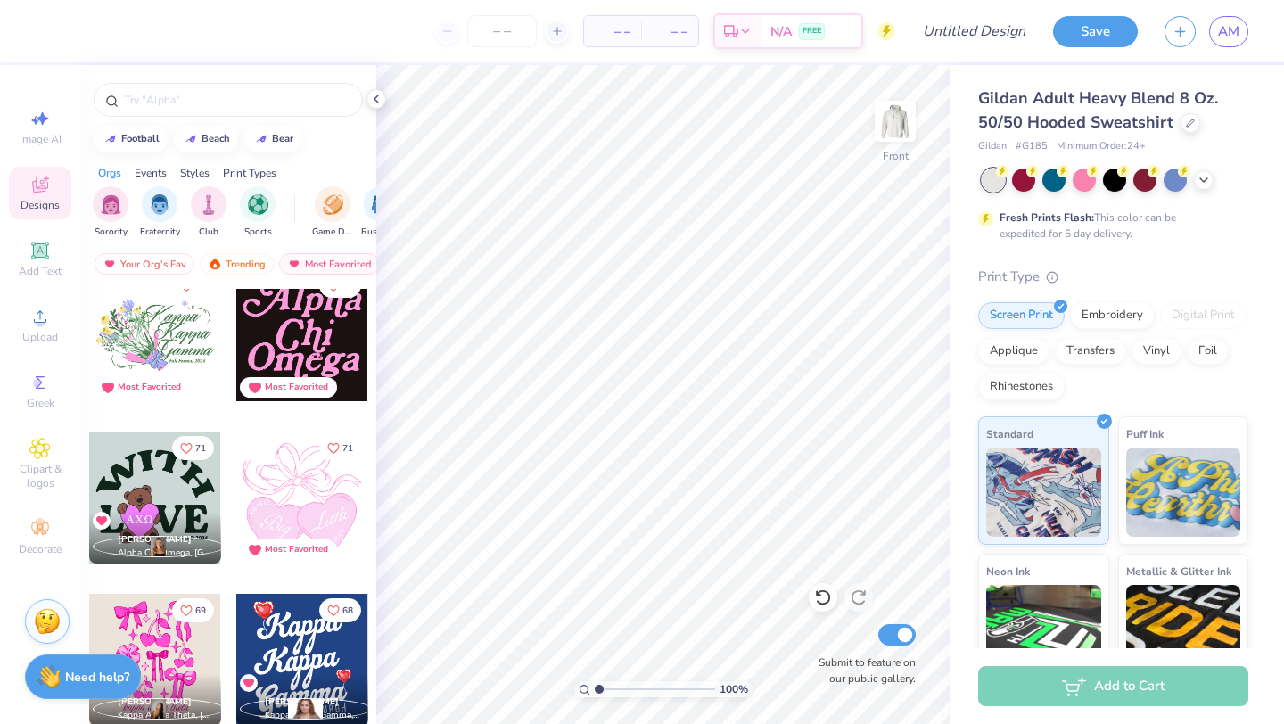
click at [188, 325] on div at bounding box center [155, 335] width 132 height 132
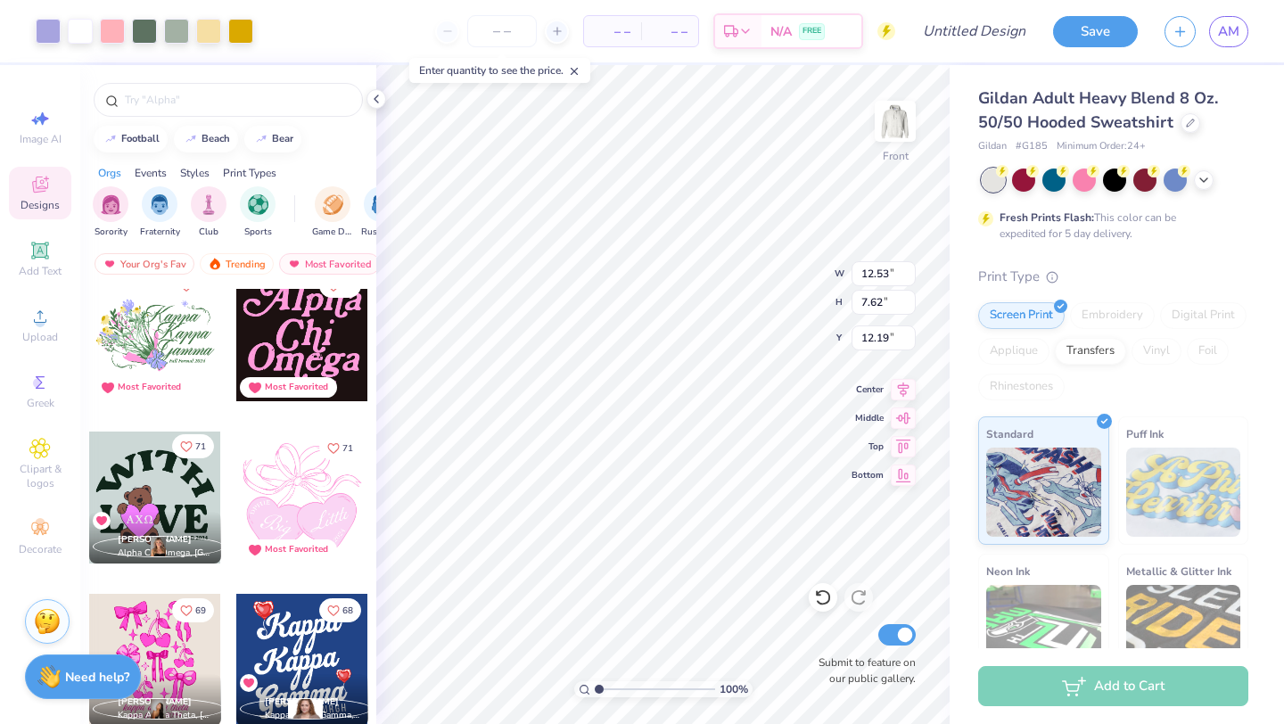
click at [185, 448] on icon "Like" at bounding box center [186, 446] width 12 height 12
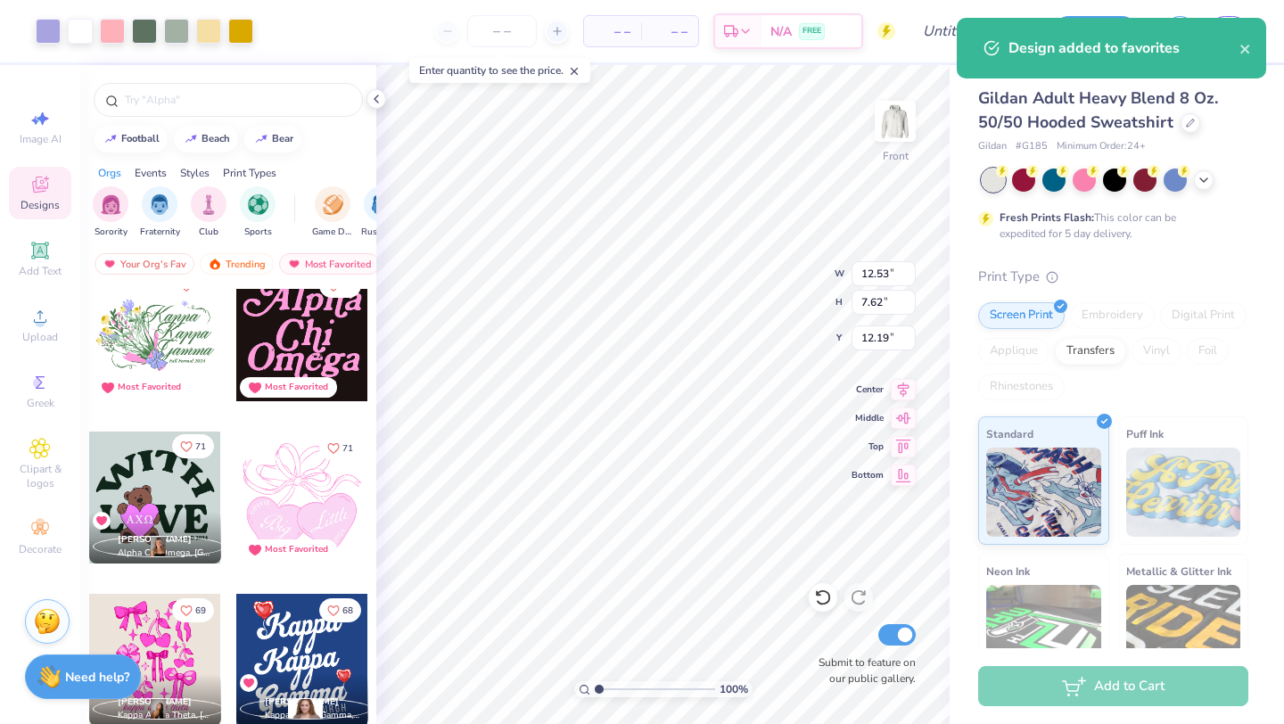
click at [187, 446] on icon "Like" at bounding box center [186, 446] width 12 height 12
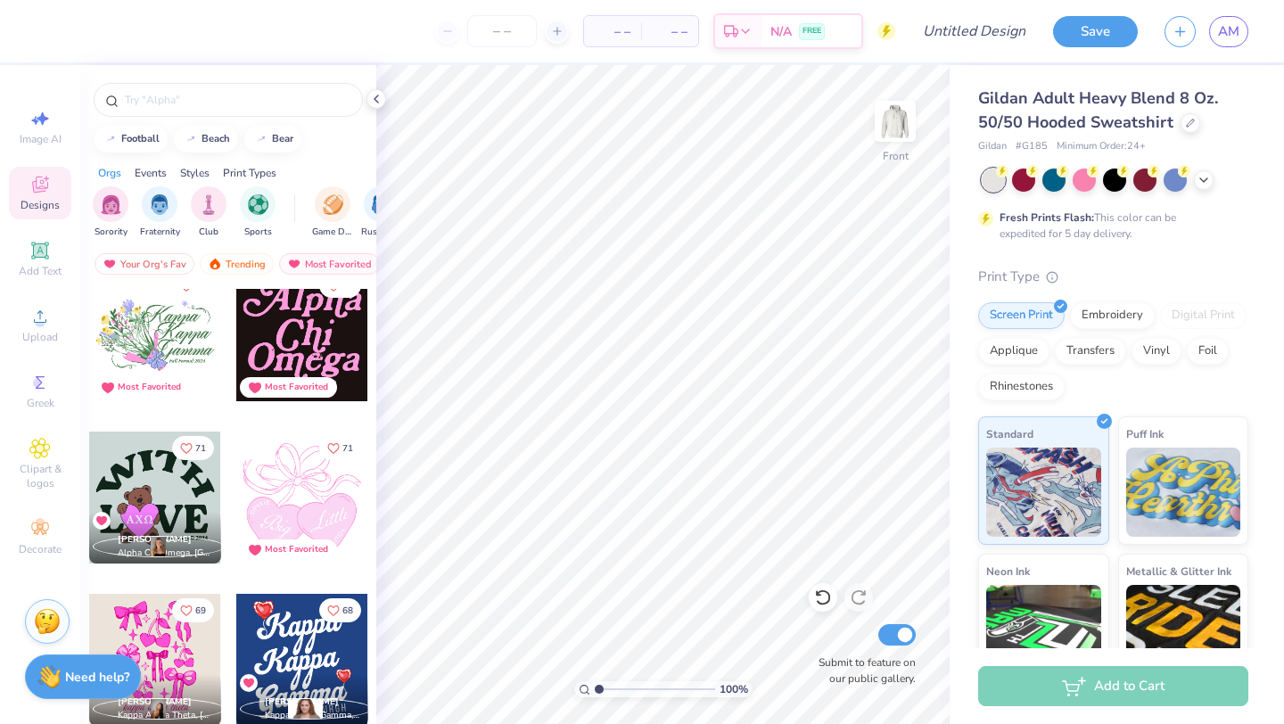
click at [157, 522] on div "Lily Davis Alpha Chi Omega, University of Texas at Austin" at bounding box center [155, 538] width 132 height 52
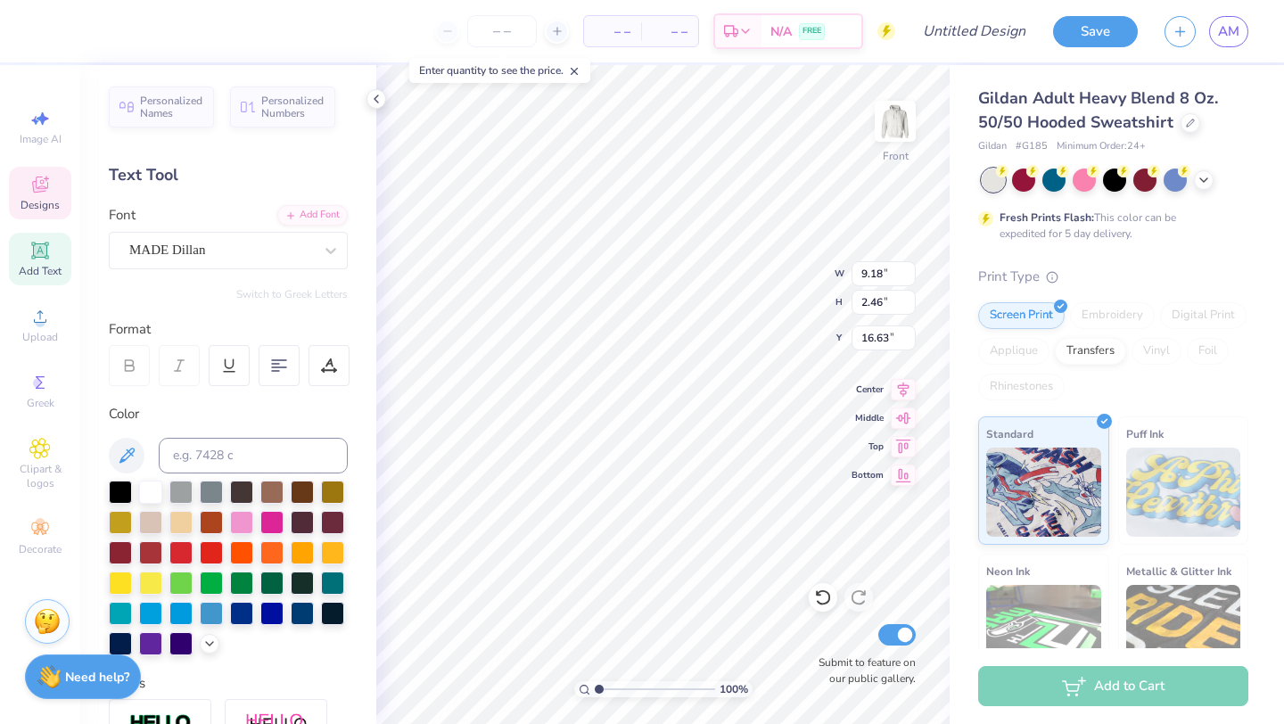
scroll to position [0, 0]
type textarea "L"
type textarea "FS A"
type input "10.10"
type input "4.06"
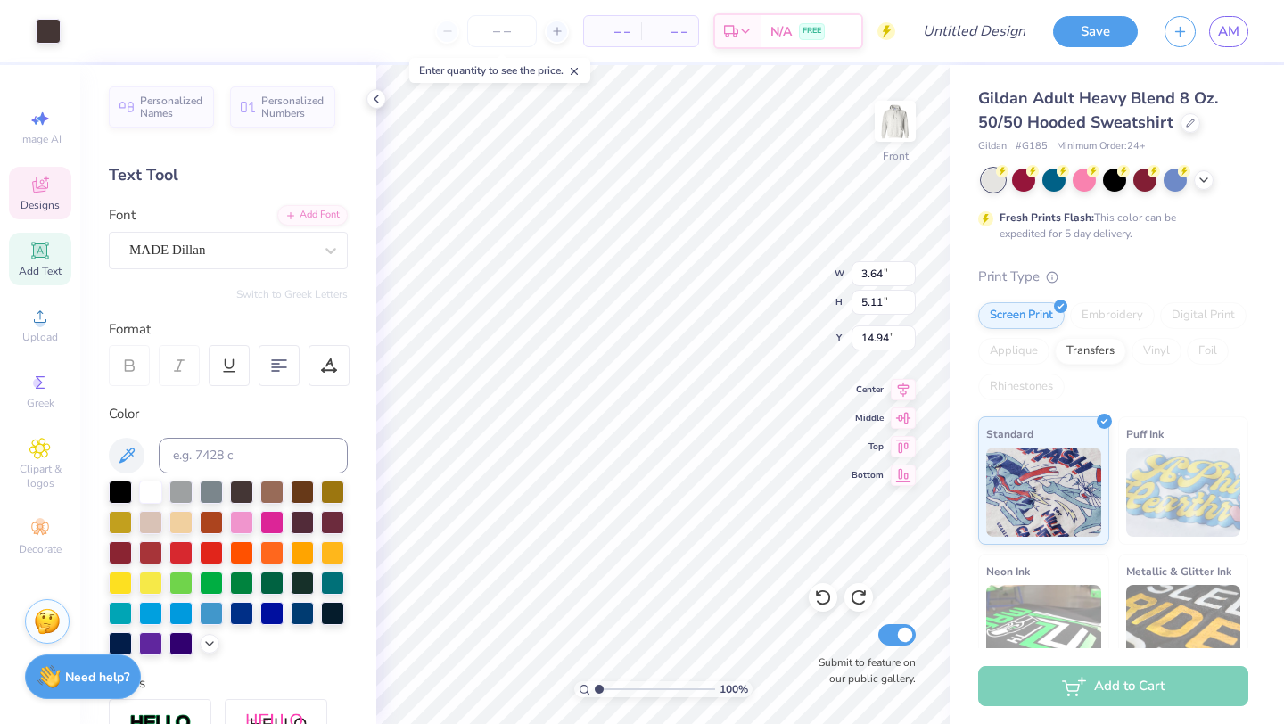
type input "11.95"
type input "10.04"
type input "7.71"
type input "10.10"
type input "4.06"
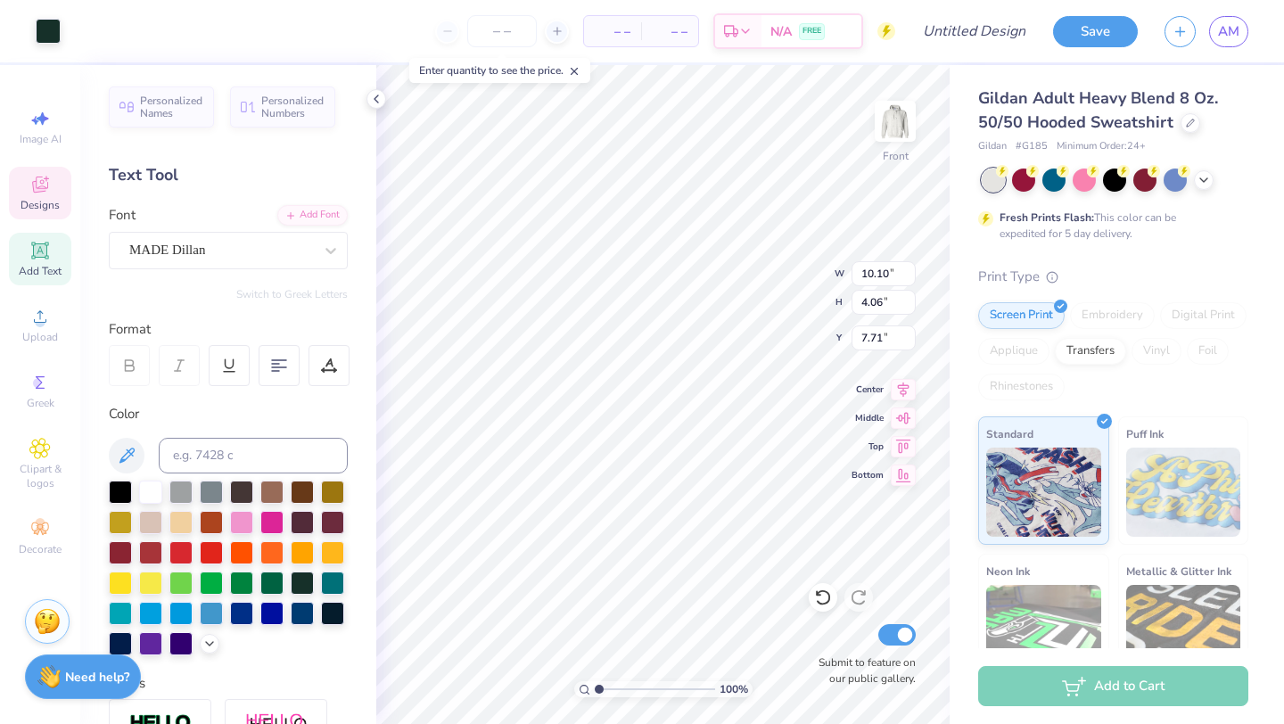
type input "7.71"
type input "10.05"
click at [38, 191] on icon at bounding box center [40, 184] width 16 height 16
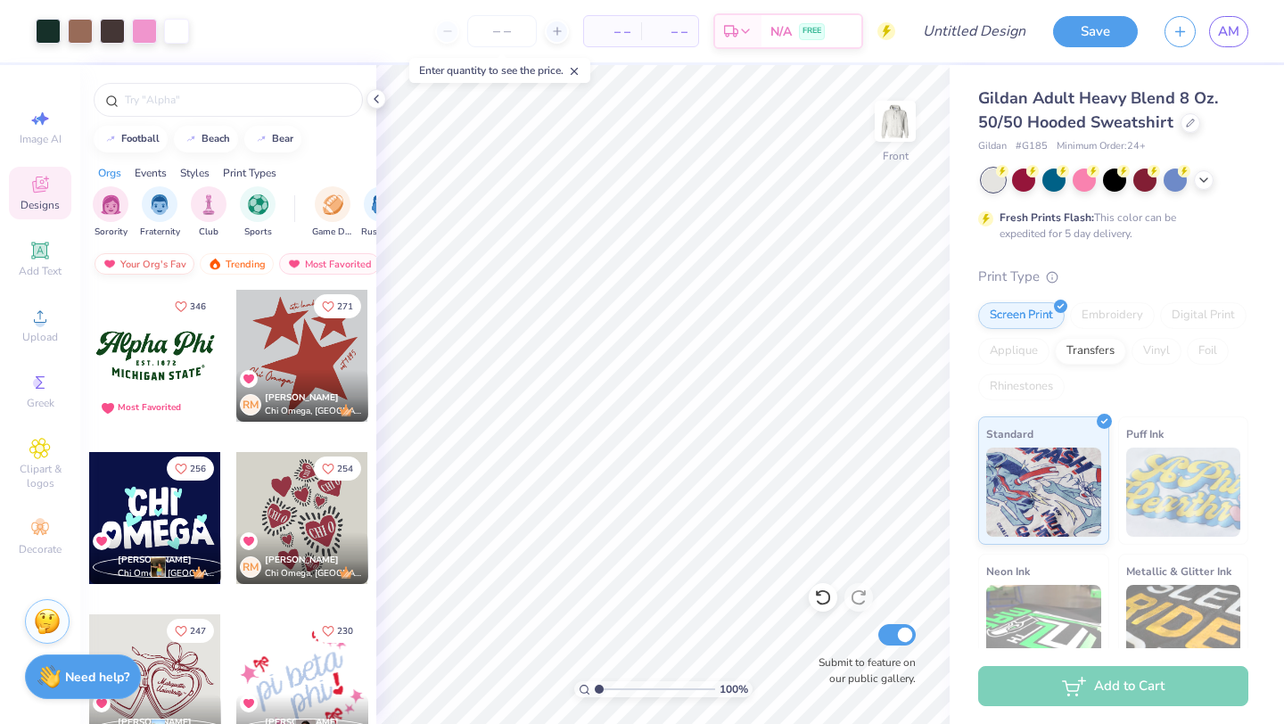
click at [167, 261] on div "Your Org's Fav" at bounding box center [144, 263] width 100 height 21
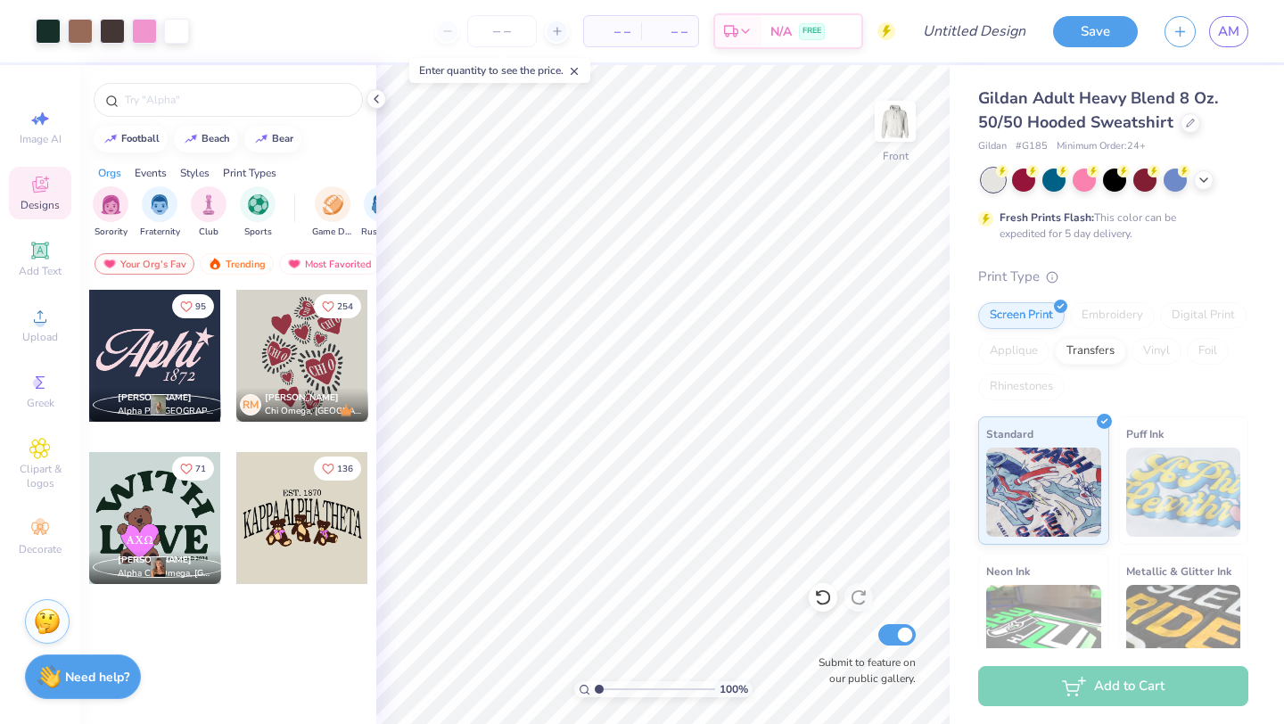
click at [169, 507] on div at bounding box center [155, 518] width 132 height 132
type input "17.51"
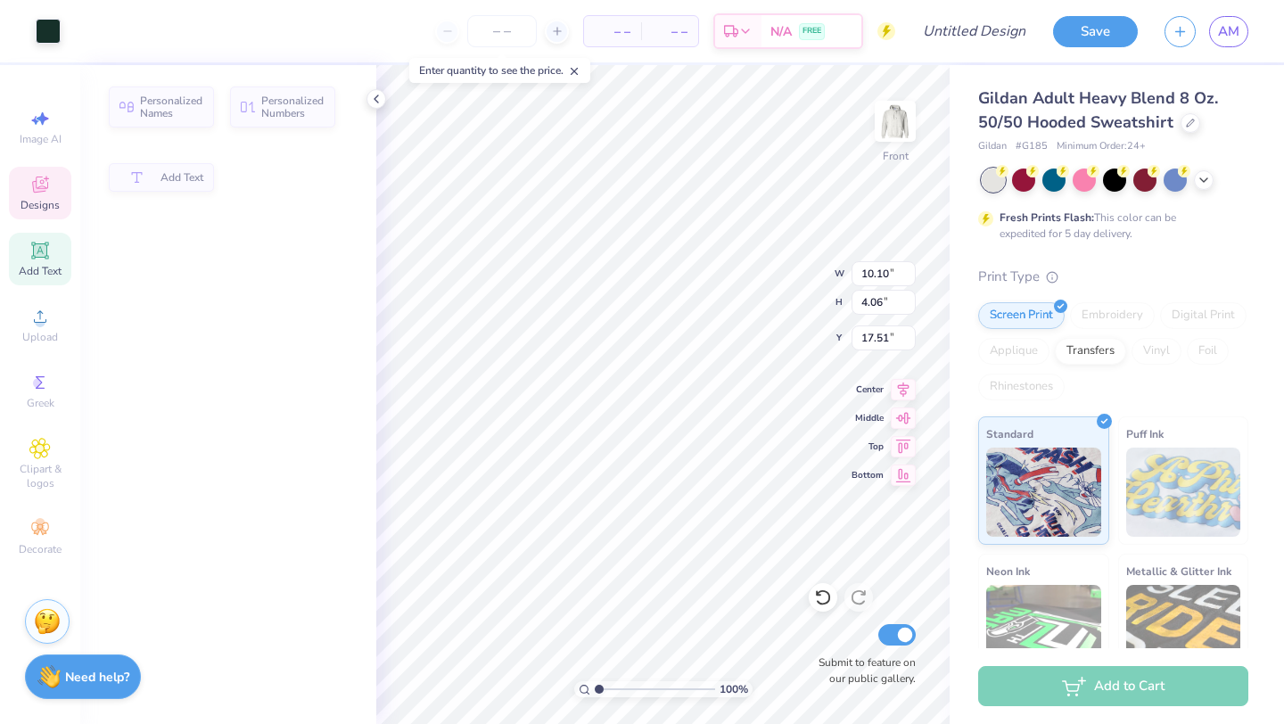
type input "4.06"
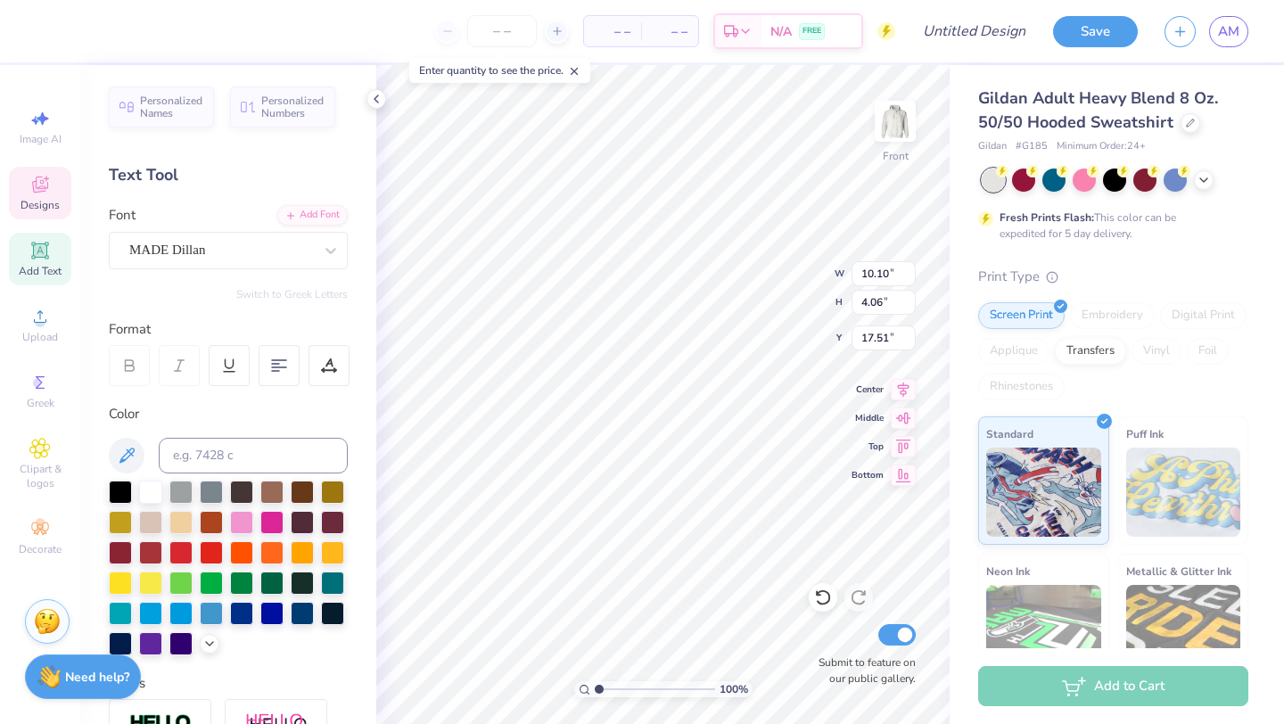
type textarea "W"
type textarea "L"
type textarea "FS A"
type input "12.62"
type textarea "FS A"
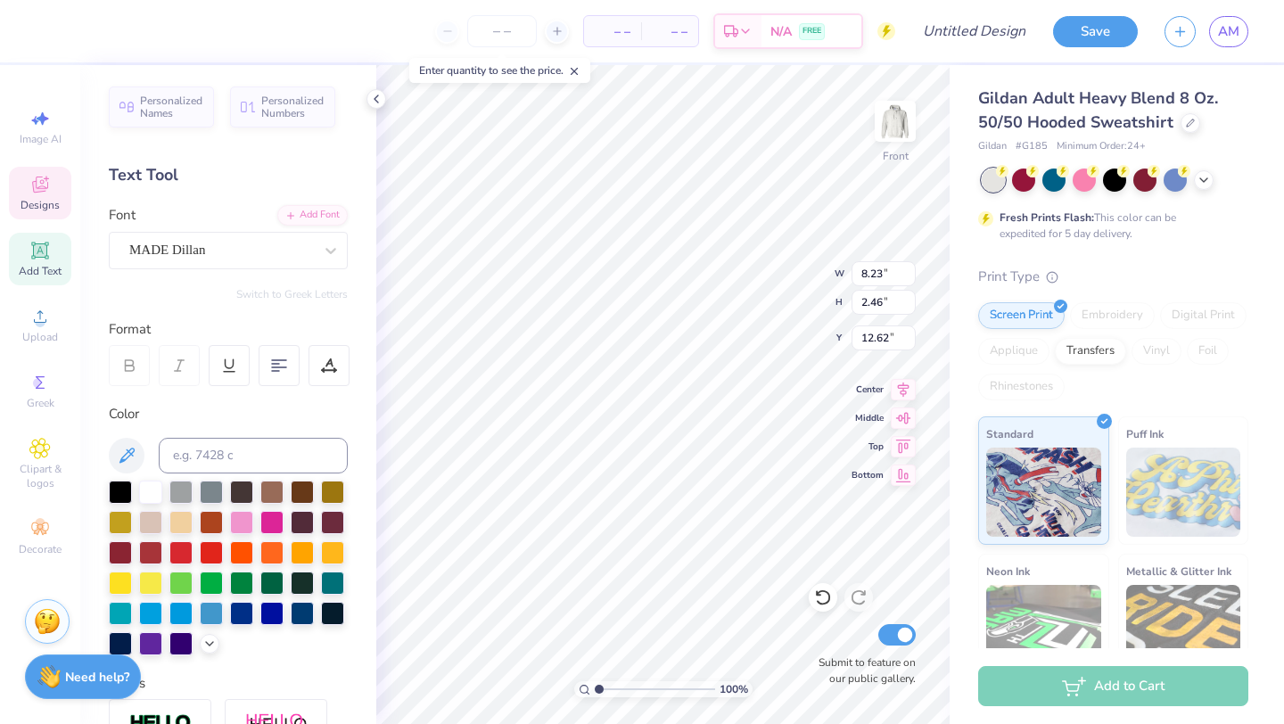
scroll to position [0, 1]
type input "9.73"
type input "2.46"
type input "14.77"
type input "12.62"
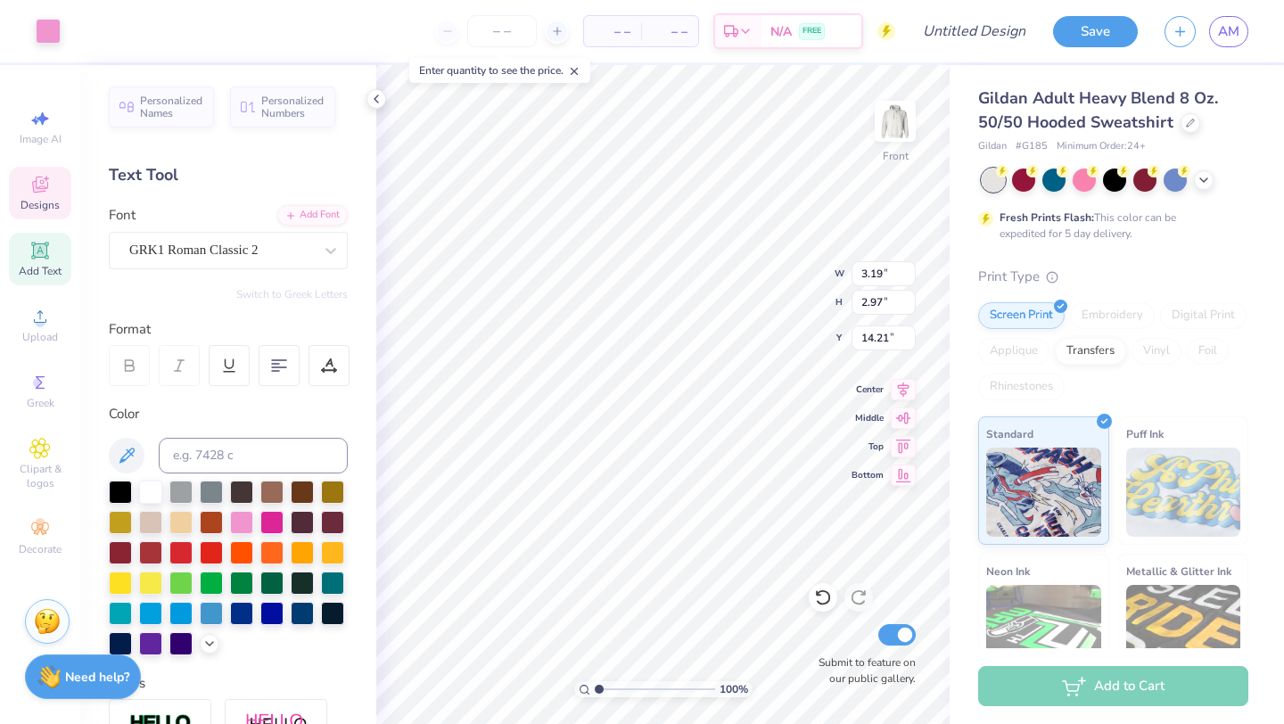
type input "2.24"
type input "0.69"
type input "15.20"
type textarea "2026"
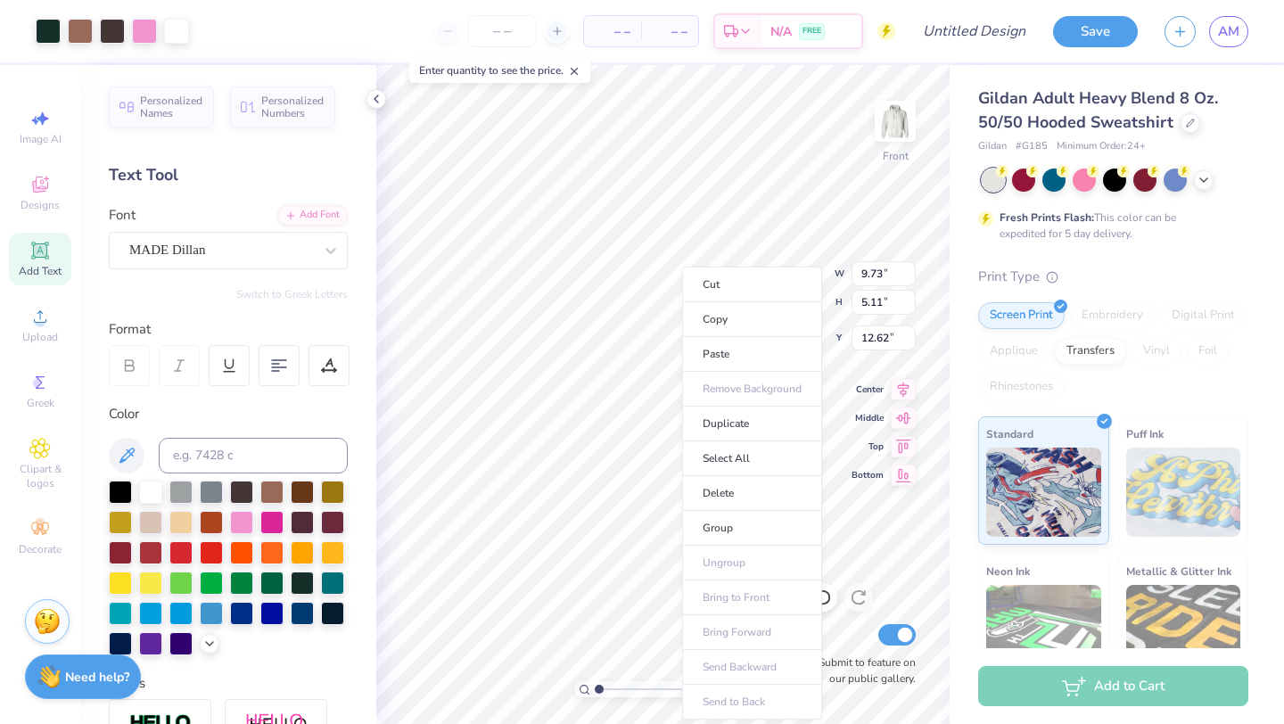
type input "7.30"
click at [706, 325] on li "Copy" at bounding box center [752, 319] width 140 height 35
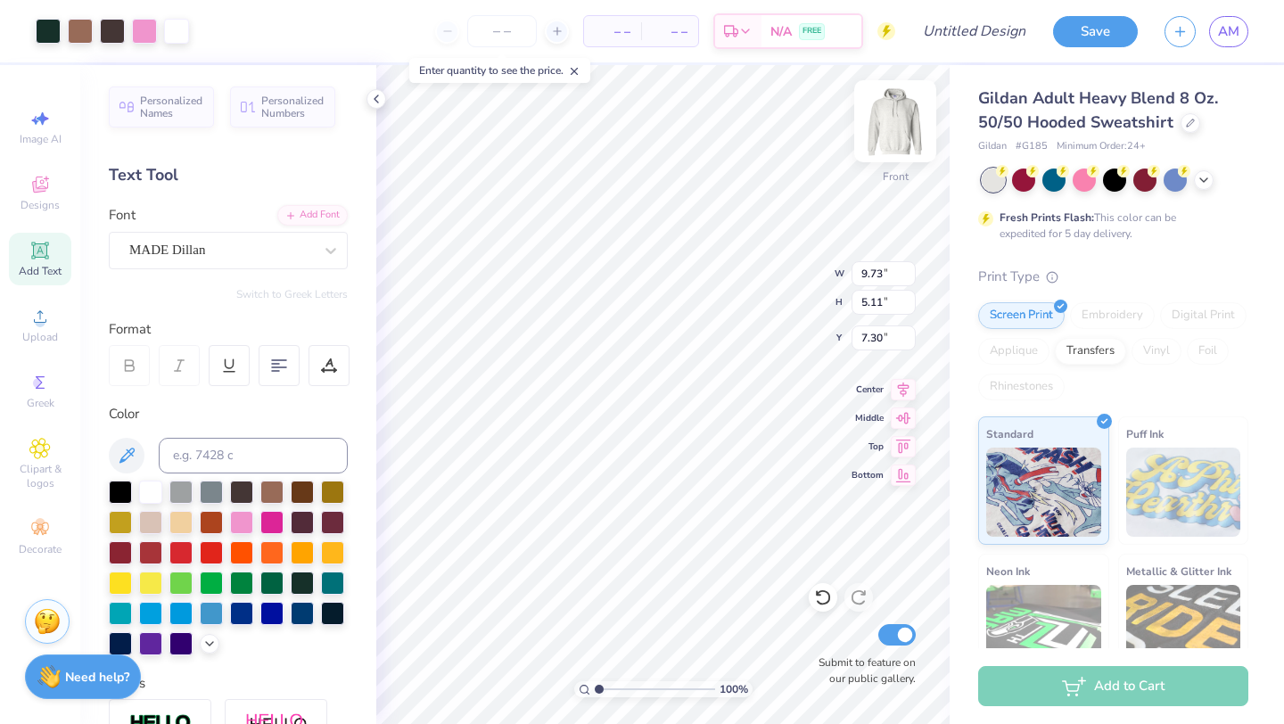
click at [895, 113] on img at bounding box center [894, 121] width 71 height 71
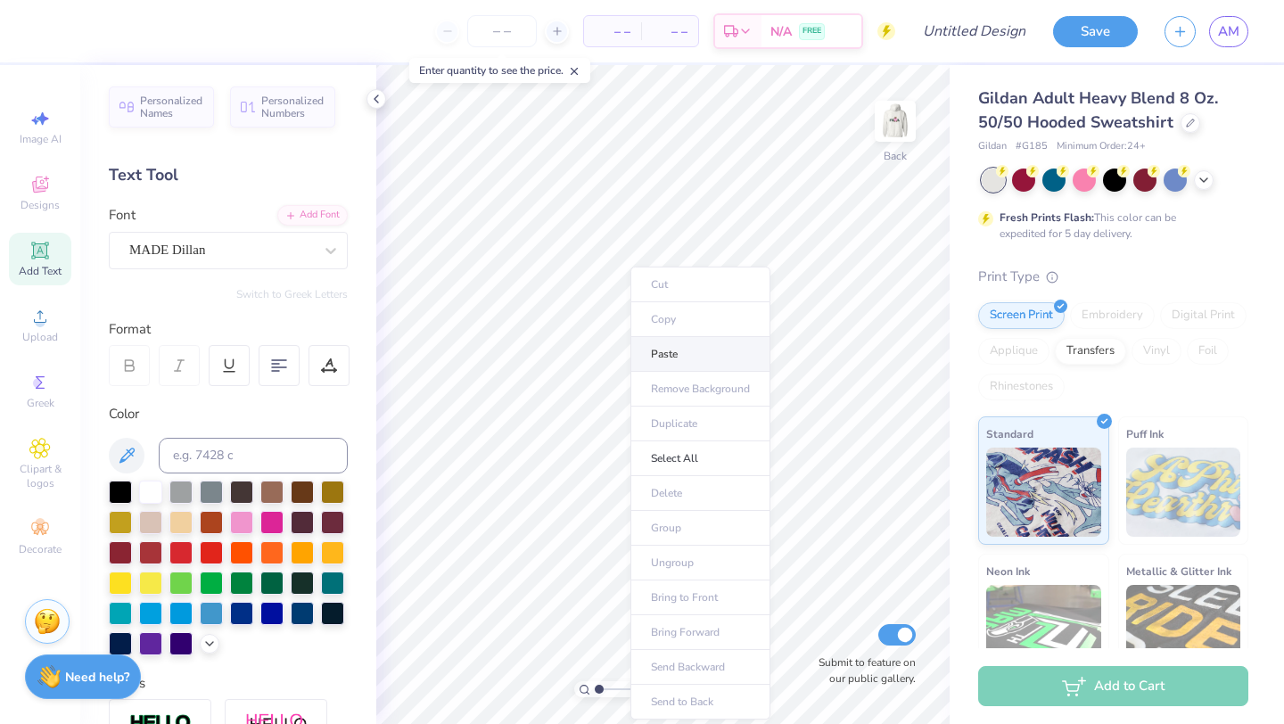
click at [654, 354] on li "Paste" at bounding box center [700, 354] width 140 height 35
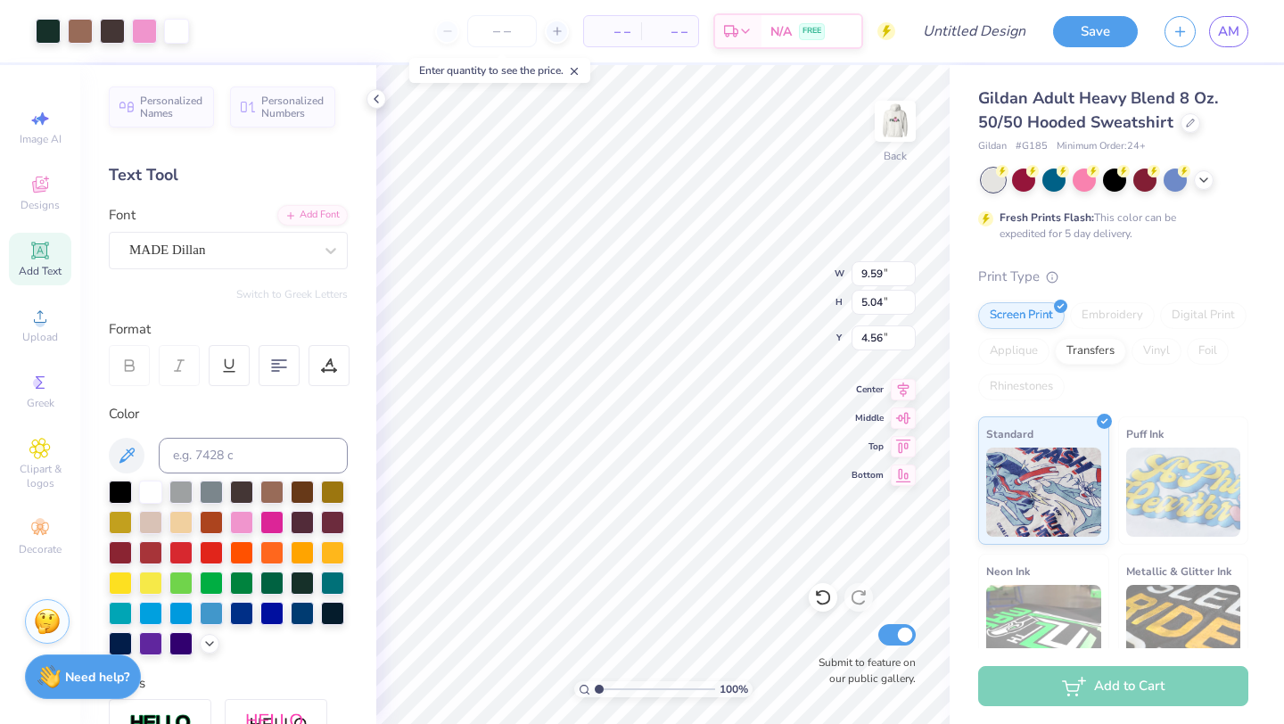
type input "2.71"
type input "5.31"
type input "2.79"
type input "4.46"
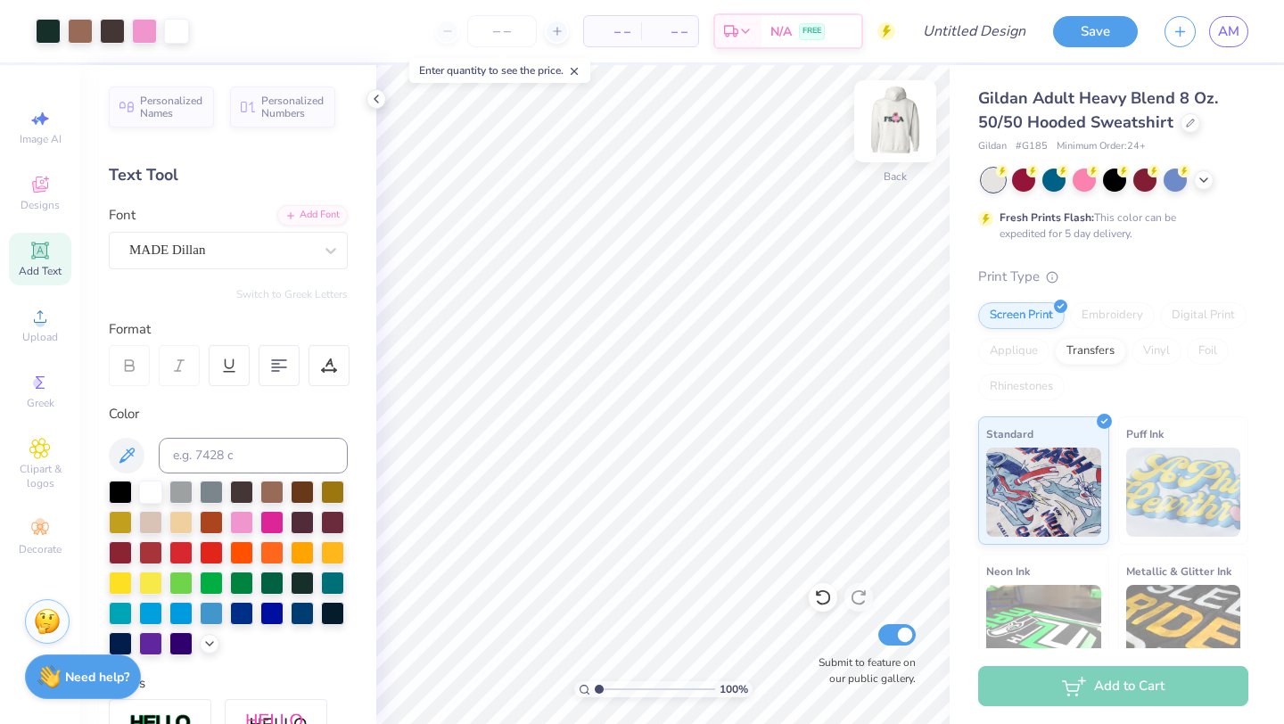
click at [891, 124] on img at bounding box center [894, 121] width 71 height 71
click at [49, 210] on span "Designs" at bounding box center [40, 205] width 39 height 14
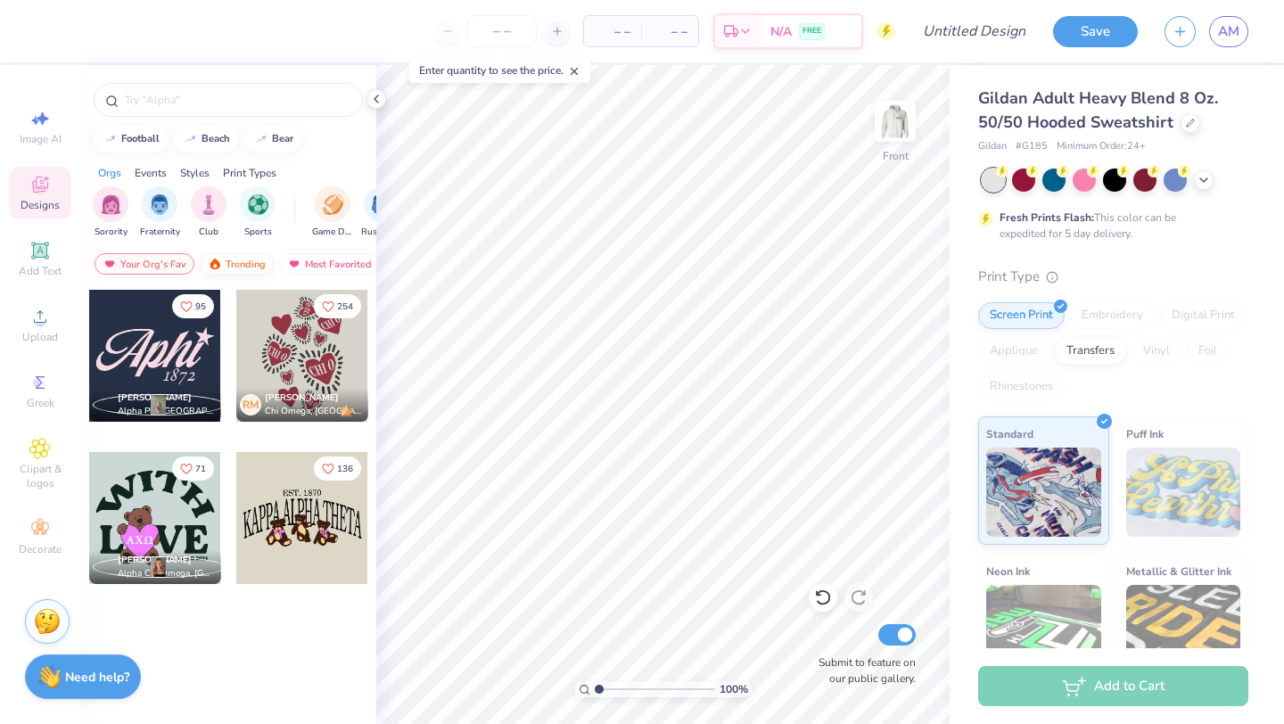
click at [243, 259] on div "Trending" at bounding box center [237, 263] width 74 height 21
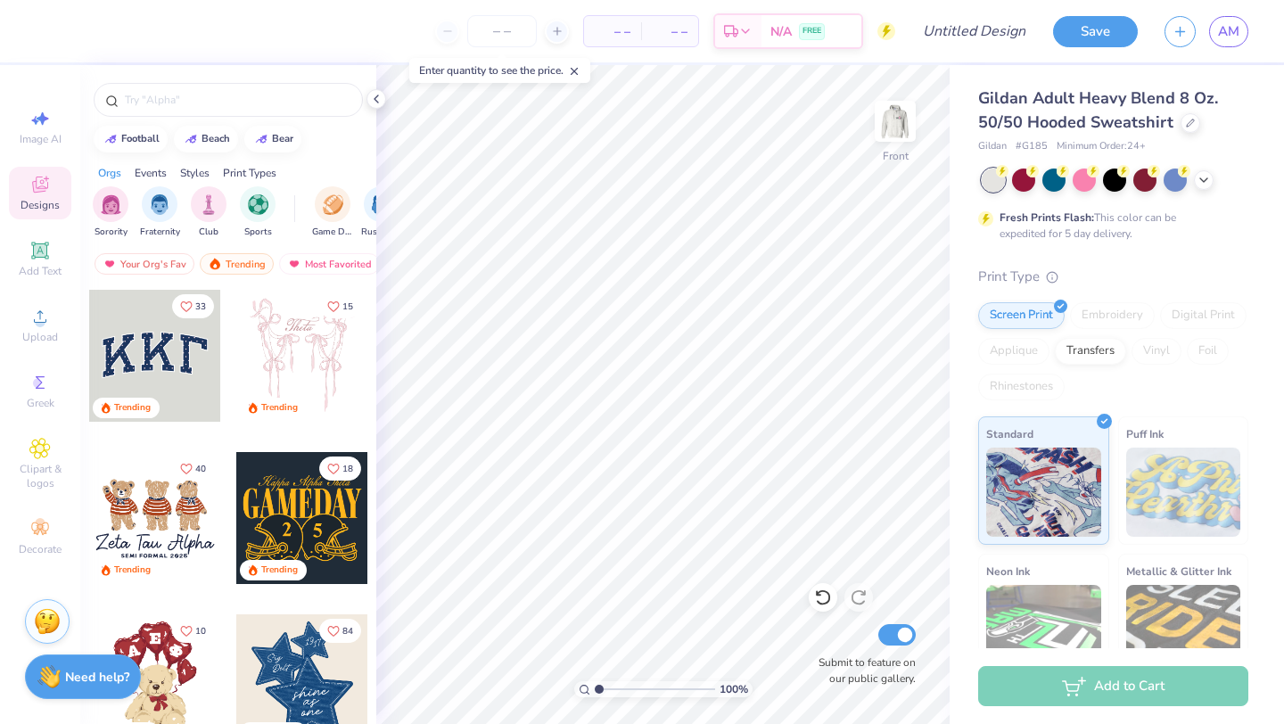
scroll to position [35, 0]
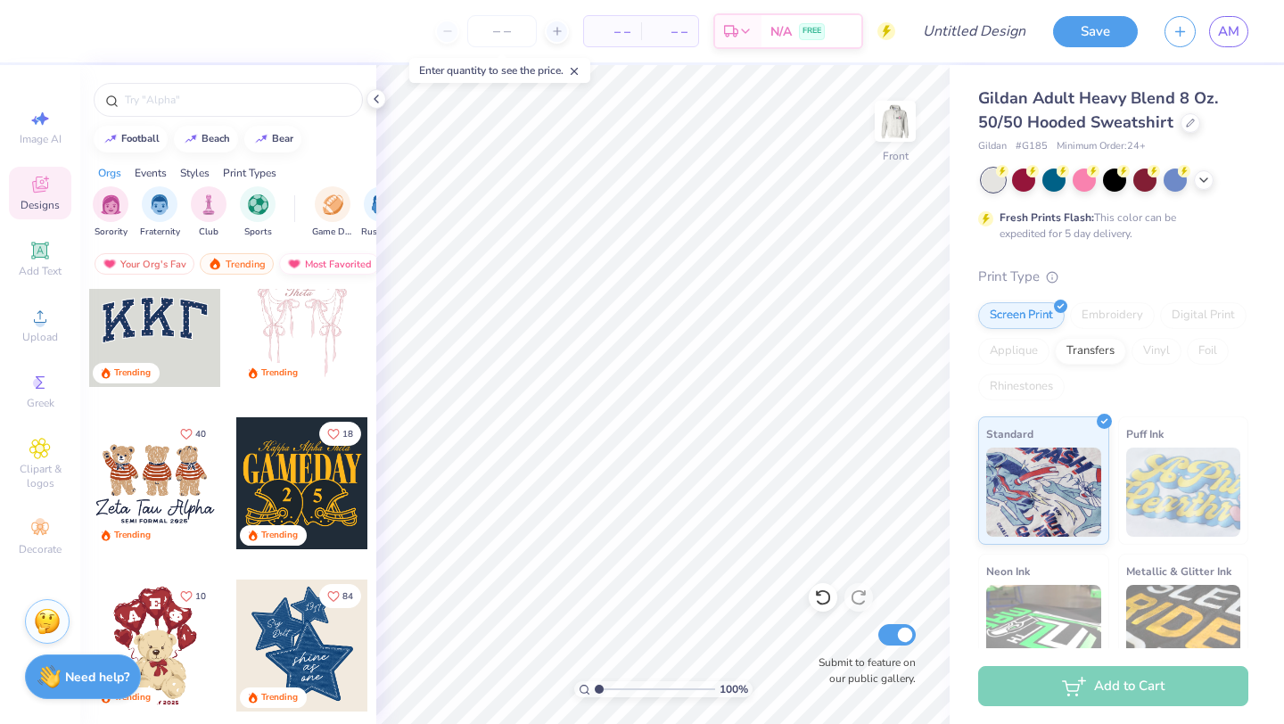
click at [331, 265] on div "Most Favorited" at bounding box center [329, 263] width 101 height 21
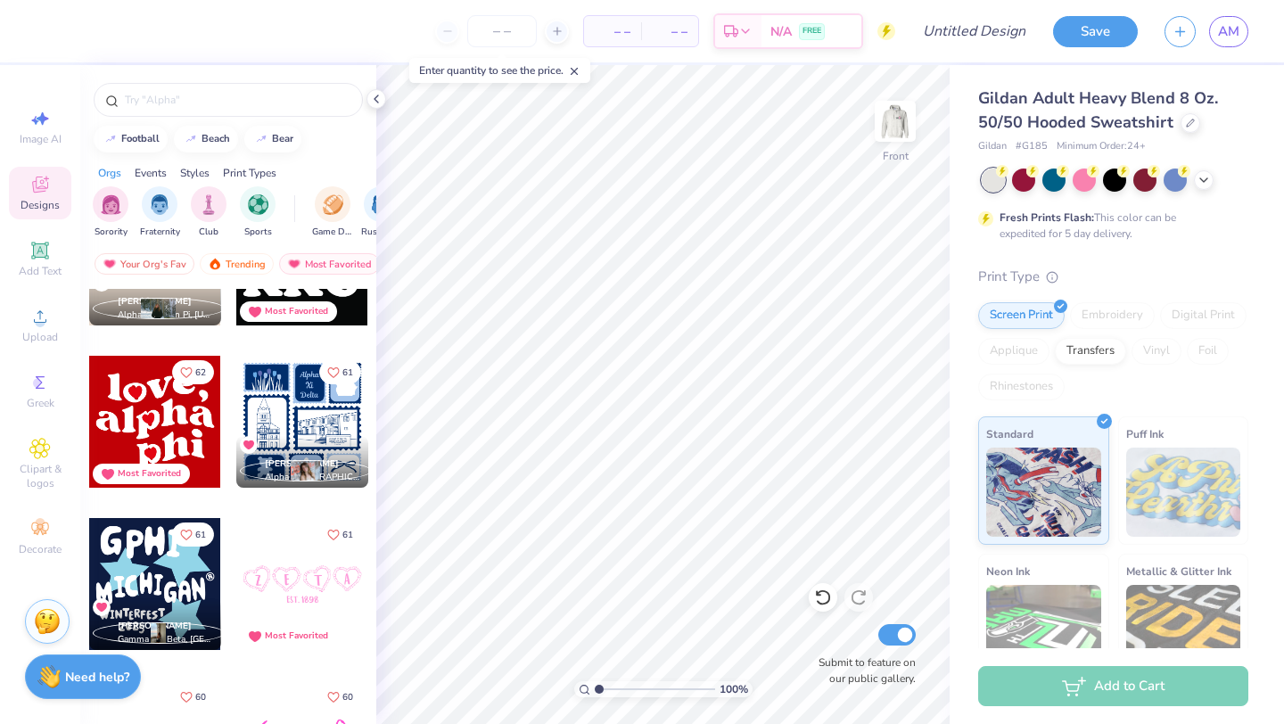
scroll to position [5124, 0]
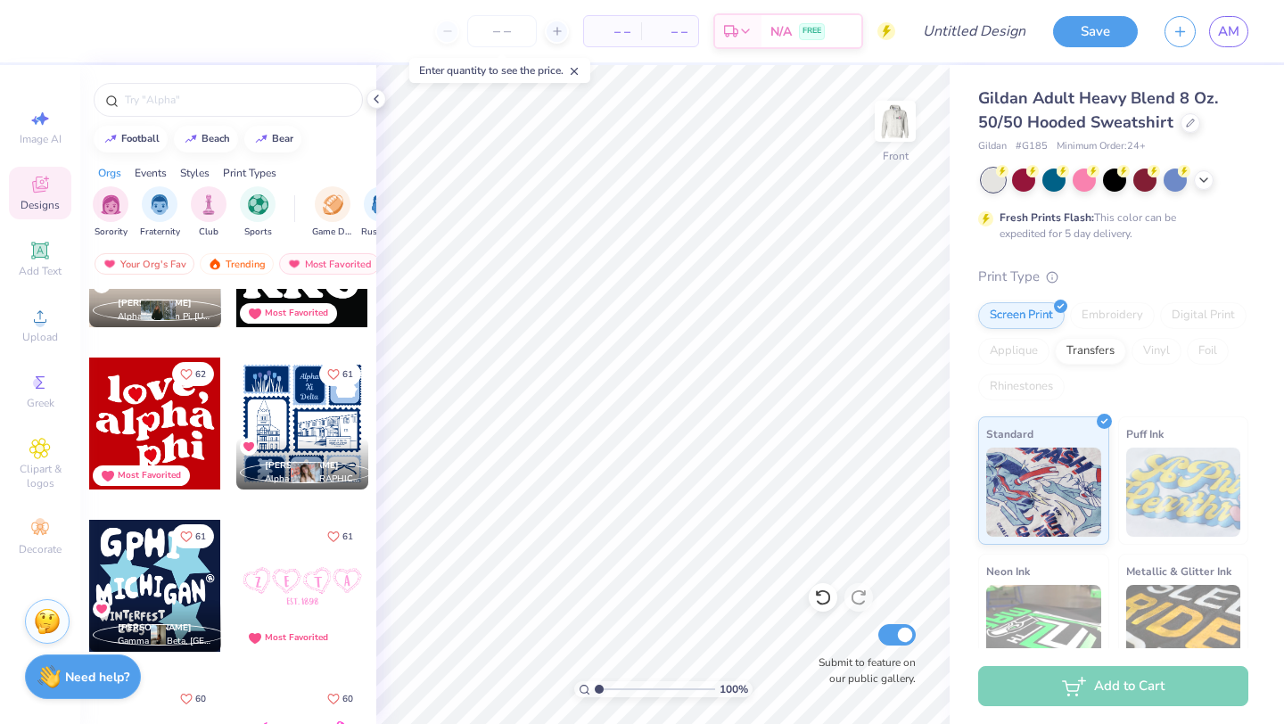
click at [199, 418] on div at bounding box center [155, 423] width 132 height 132
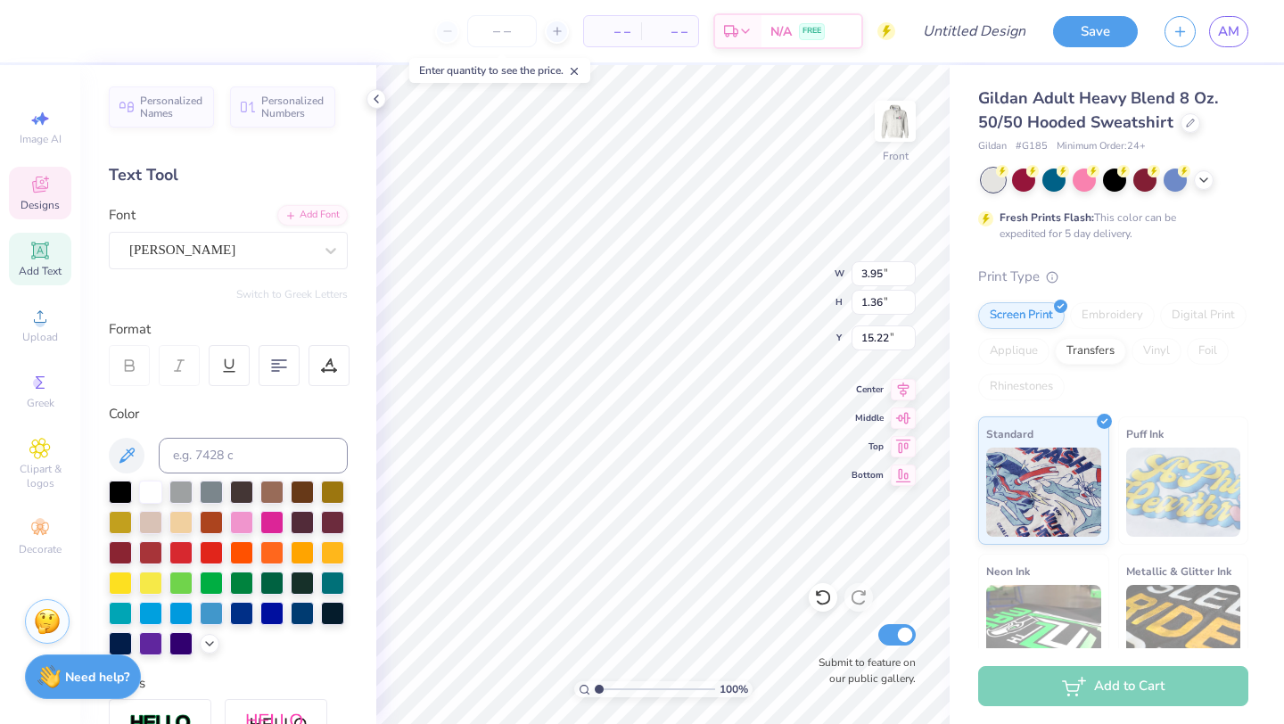
type input "3.95"
type input "1.36"
type input "15.22"
type textarea "fsha"
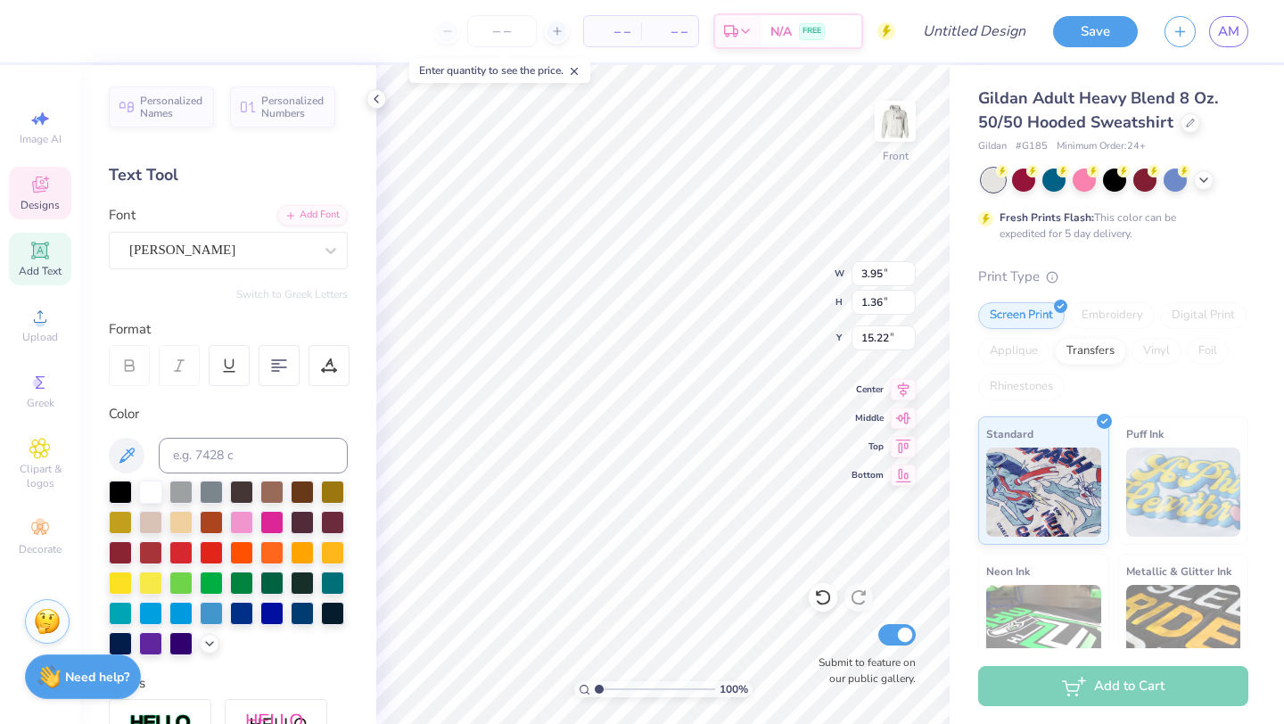
type input "2.23"
type input "1.37"
type input "16.25"
type textarea "p"
type textarea "s"
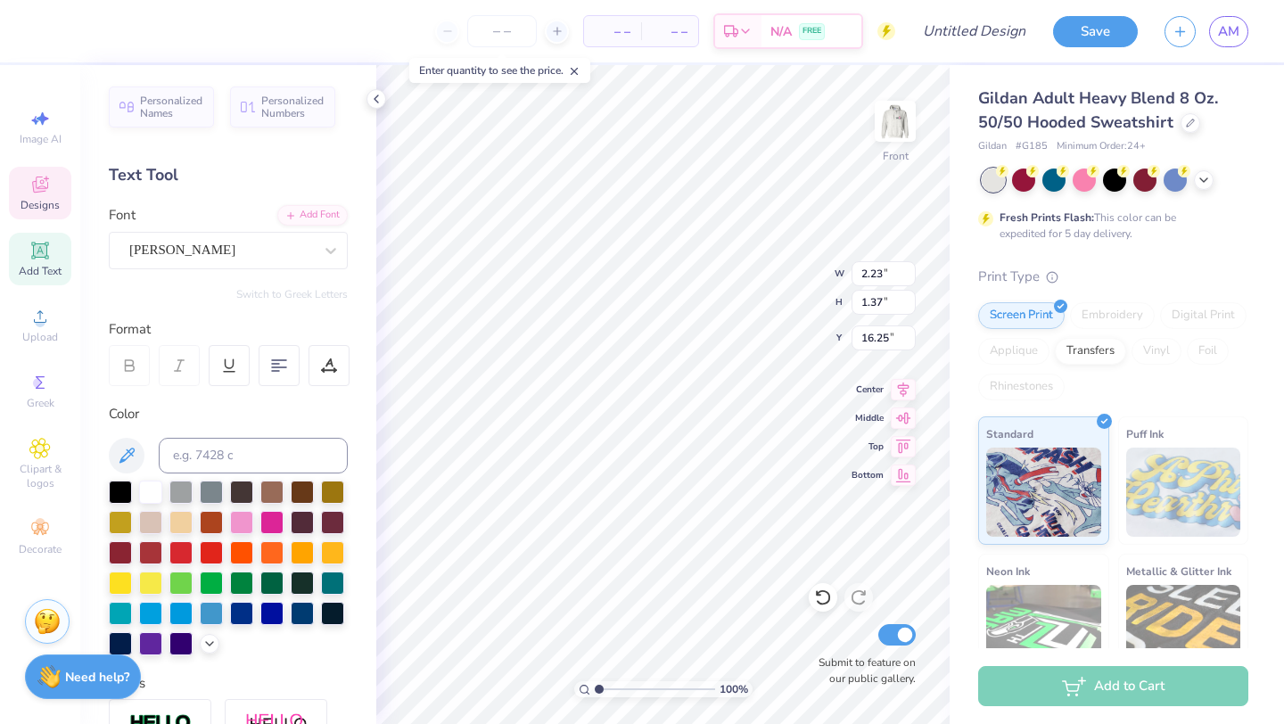
type textarea "Seniors"
click at [45, 22] on div at bounding box center [48, 29] width 25 height 25
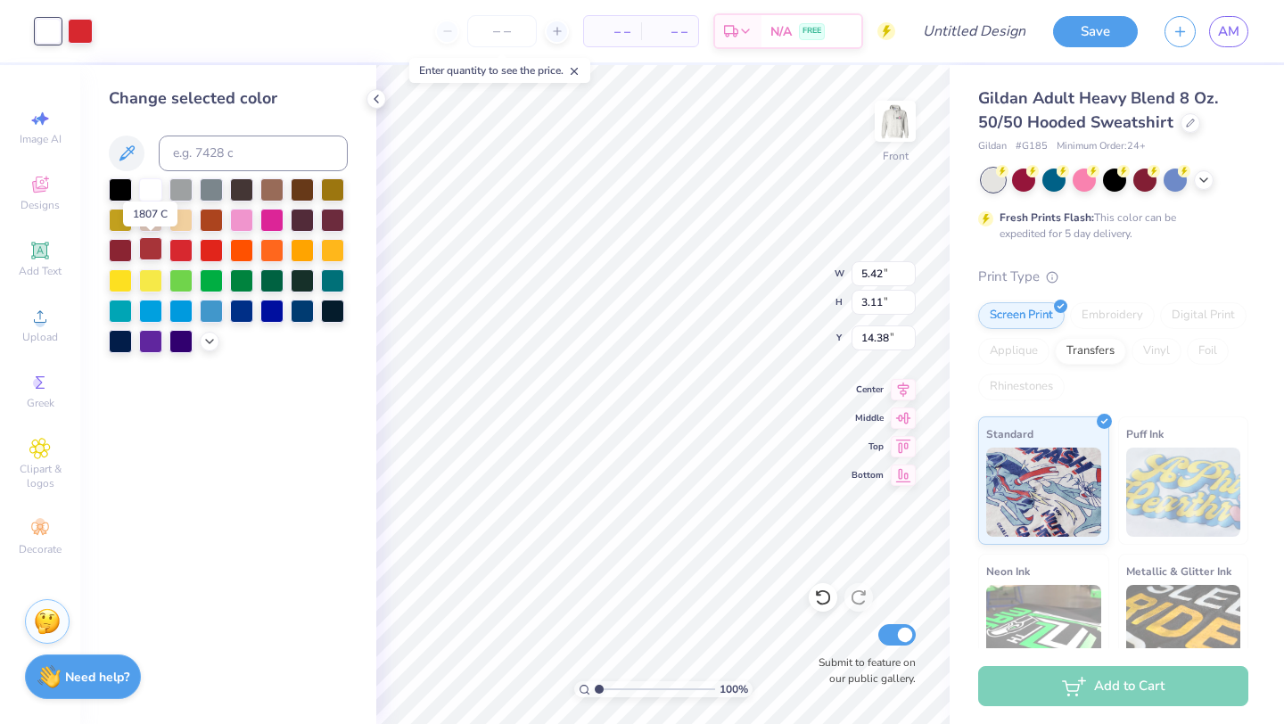
click at [152, 250] on div at bounding box center [150, 248] width 23 height 23
click at [283, 215] on div at bounding box center [271, 218] width 23 height 23
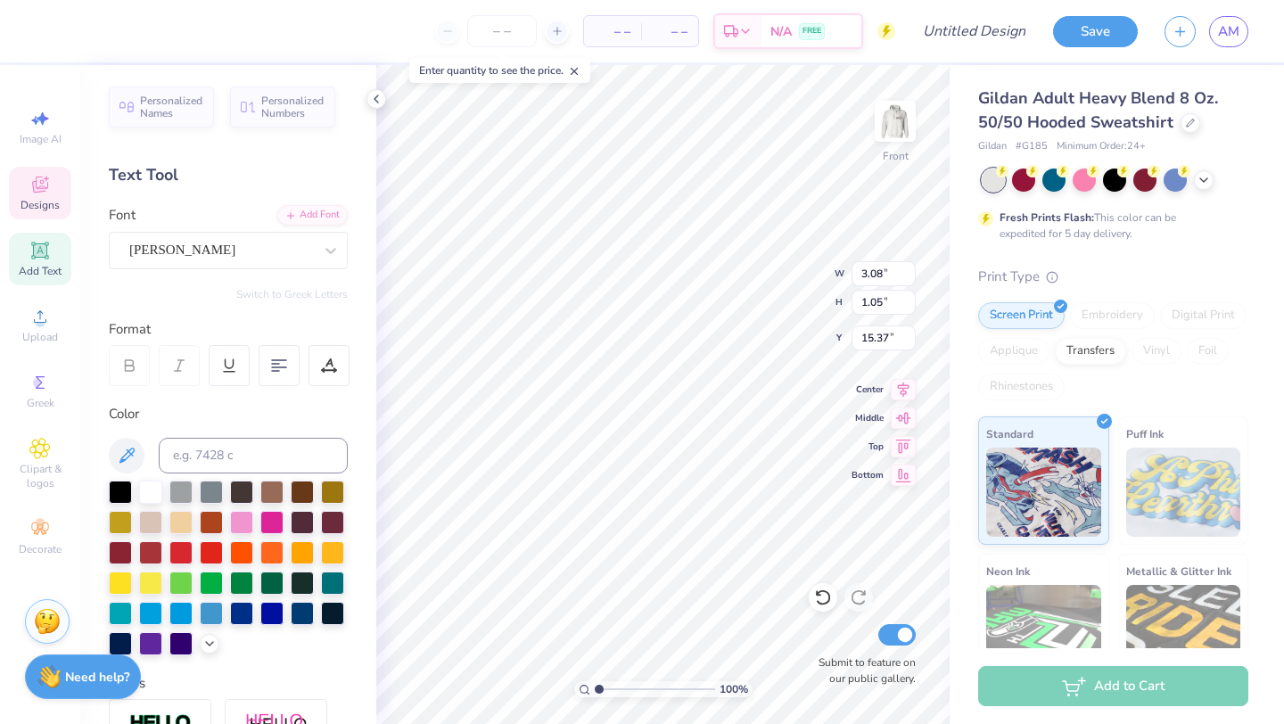
type input "3.08"
type input "1.05"
type input "15.37"
click at [897, 132] on img at bounding box center [894, 121] width 71 height 71
click at [901, 126] on img at bounding box center [895, 121] width 36 height 36
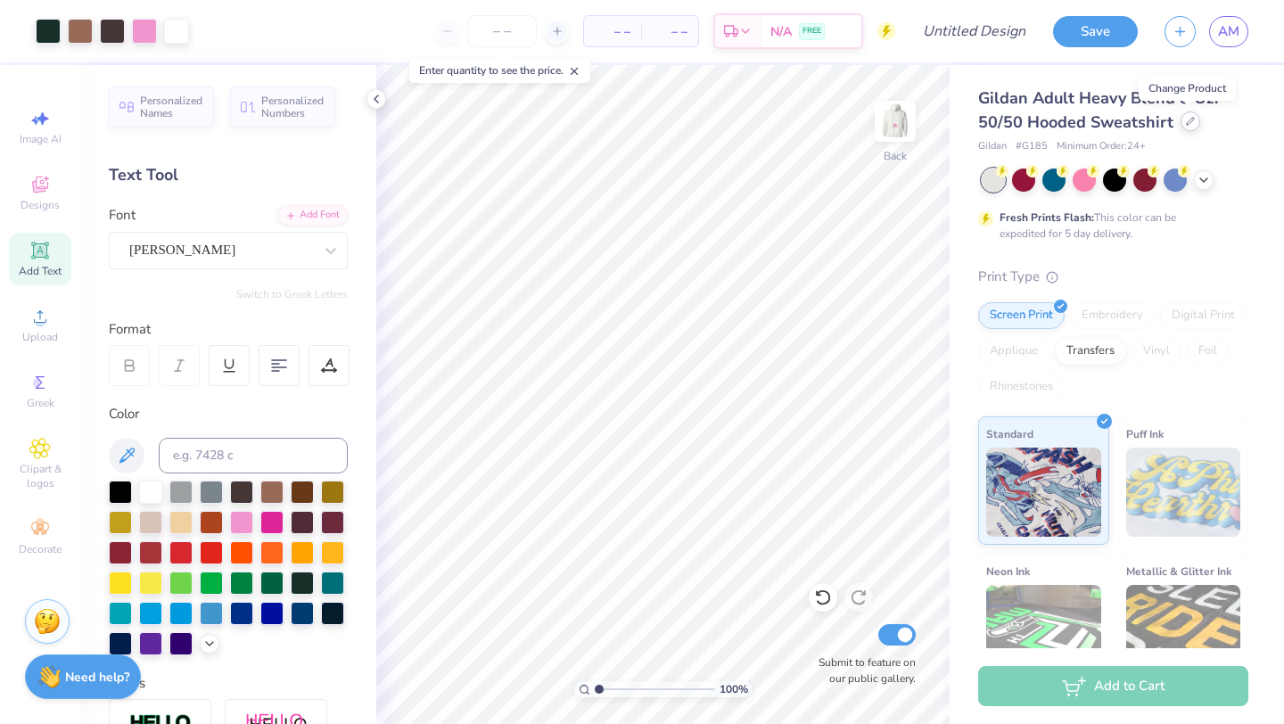
click at [1186, 121] on icon at bounding box center [1189, 121] width 7 height 7
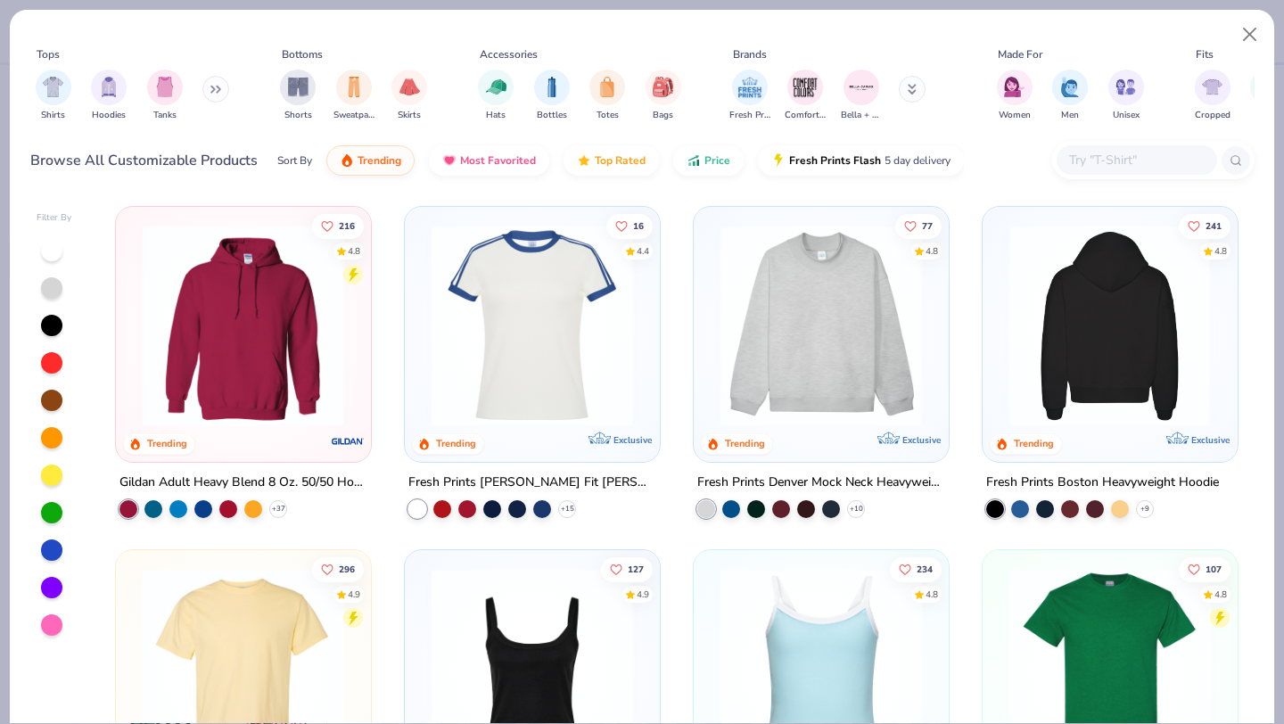
click at [1092, 305] on img at bounding box center [1108, 325] width 219 height 201
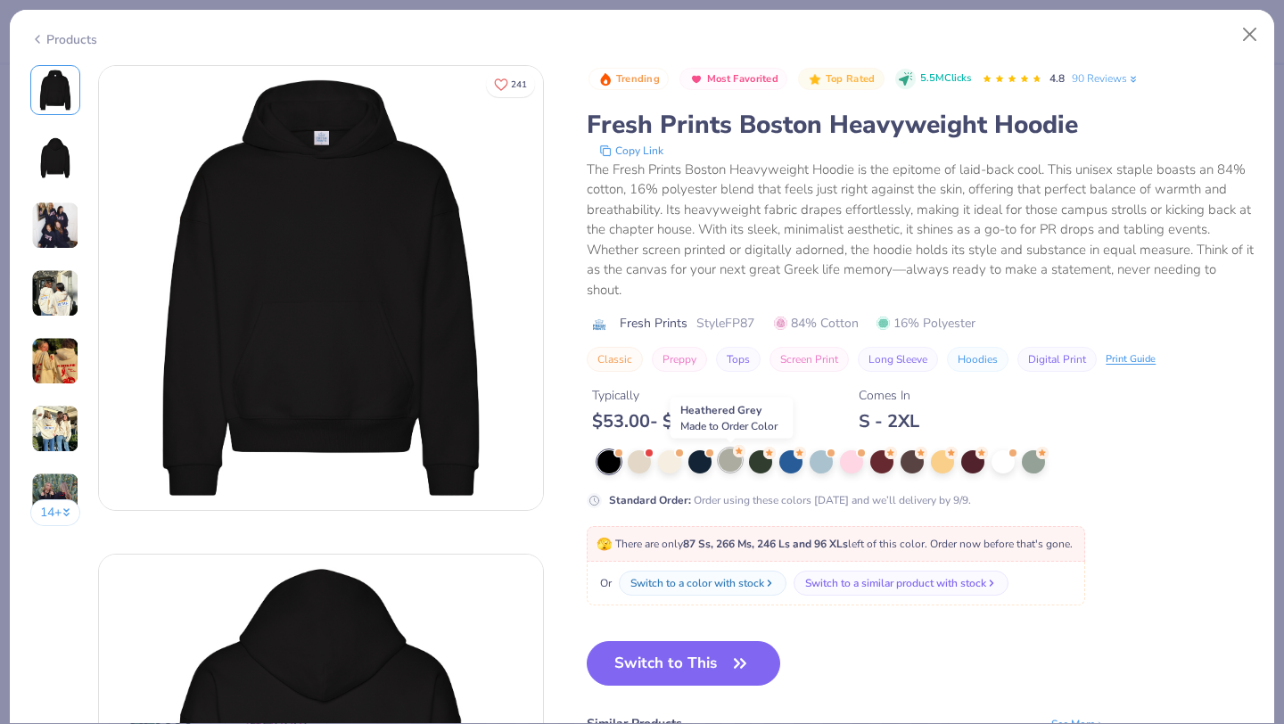
click at [735, 463] on div at bounding box center [729, 459] width 23 height 23
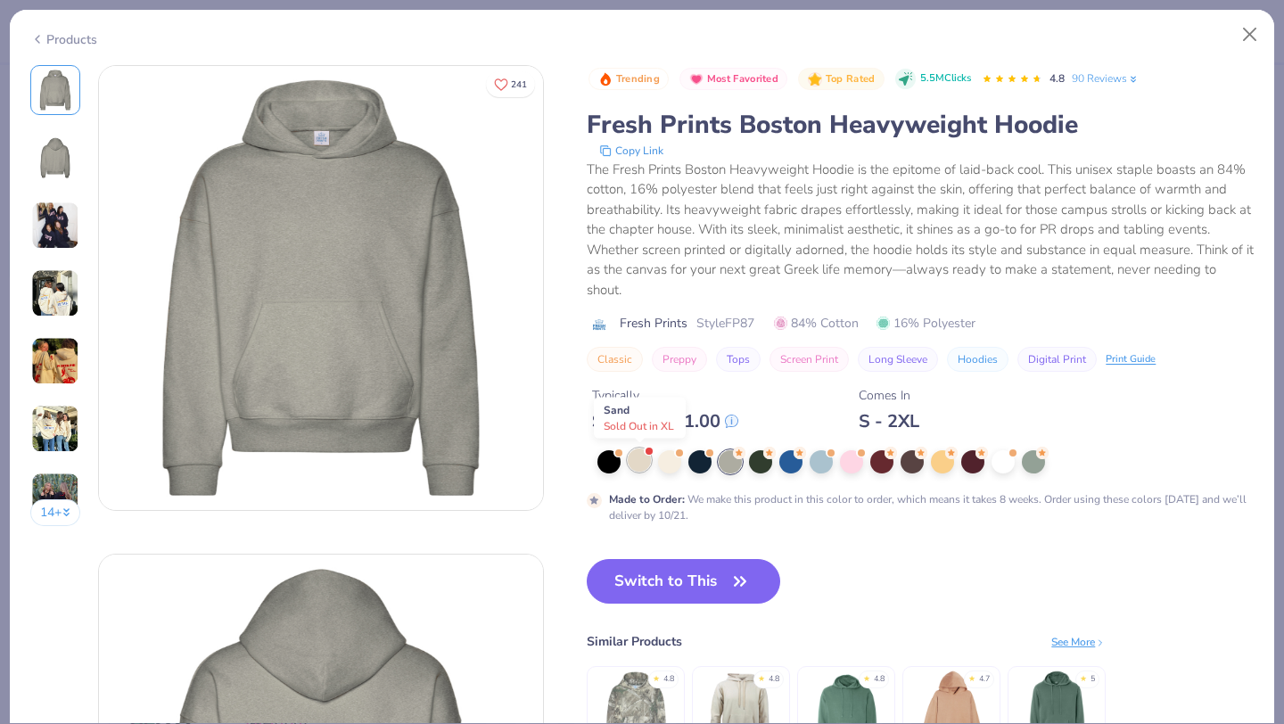
click at [638, 462] on div at bounding box center [639, 459] width 23 height 23
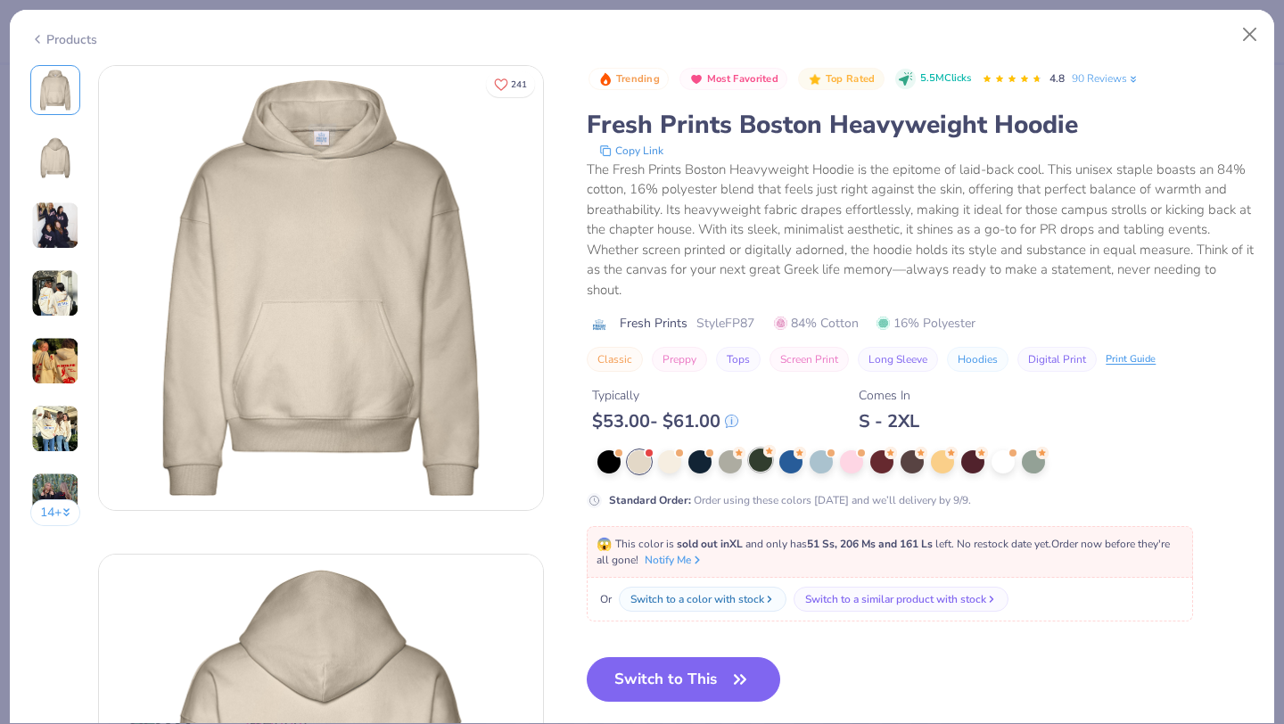
click at [762, 466] on div at bounding box center [760, 459] width 23 height 23
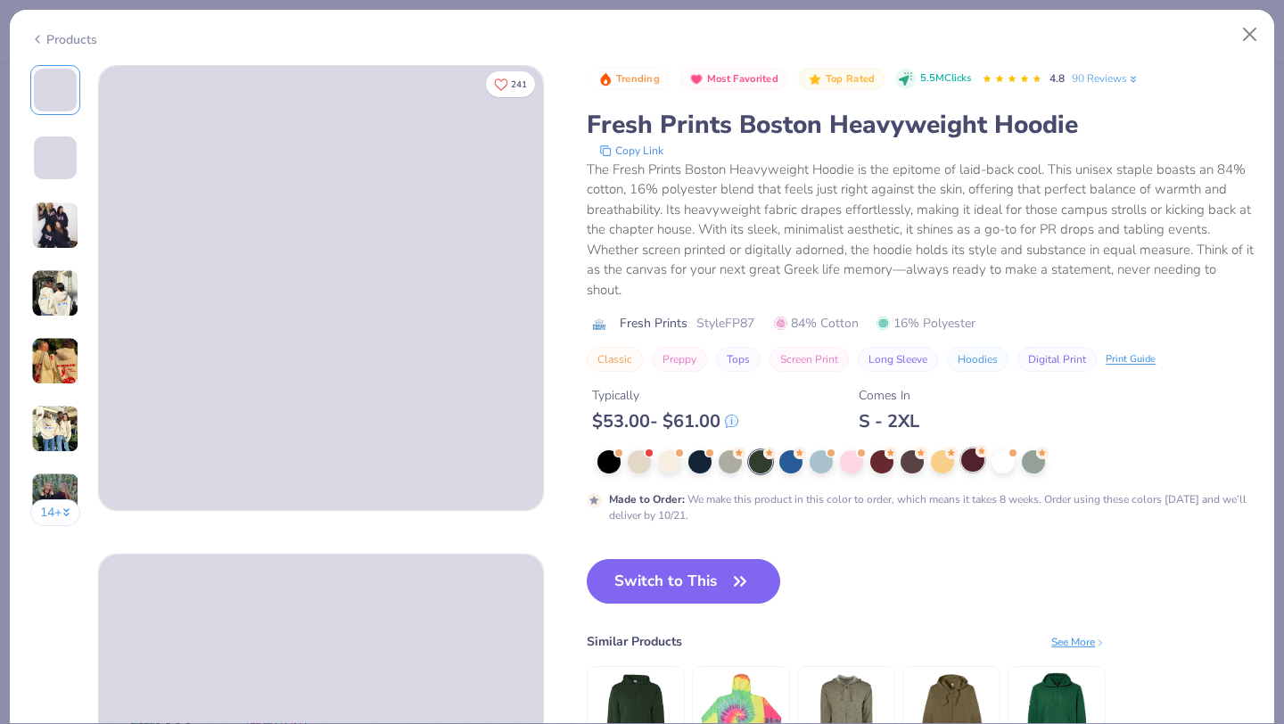
click at [971, 463] on div at bounding box center [972, 459] width 23 height 23
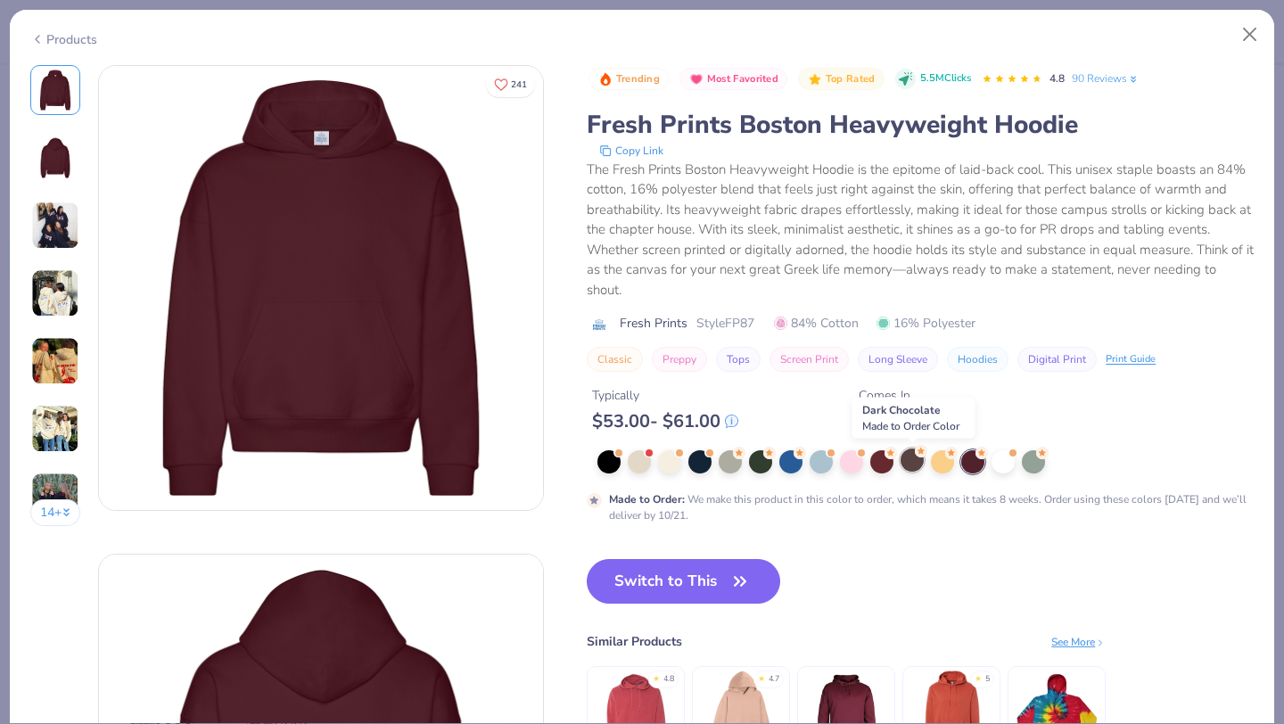
click at [910, 463] on div at bounding box center [911, 459] width 23 height 23
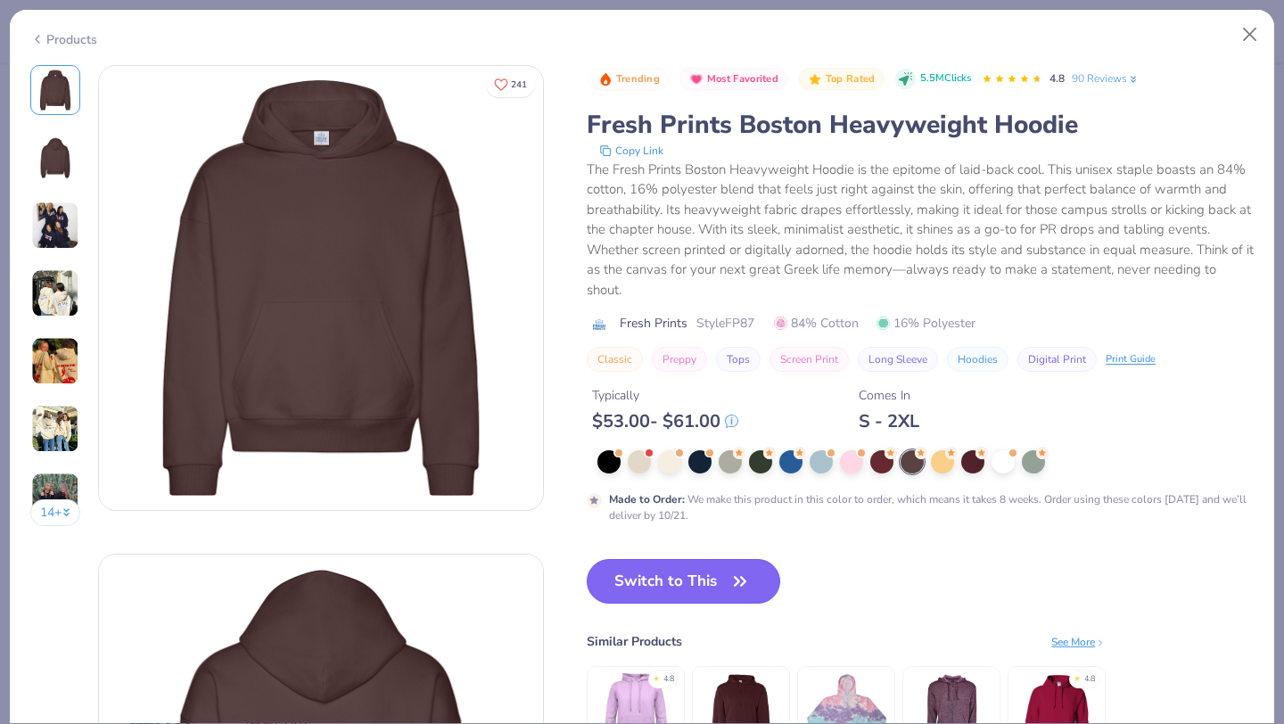
click at [705, 580] on button "Switch to This" at bounding box center [683, 581] width 193 height 45
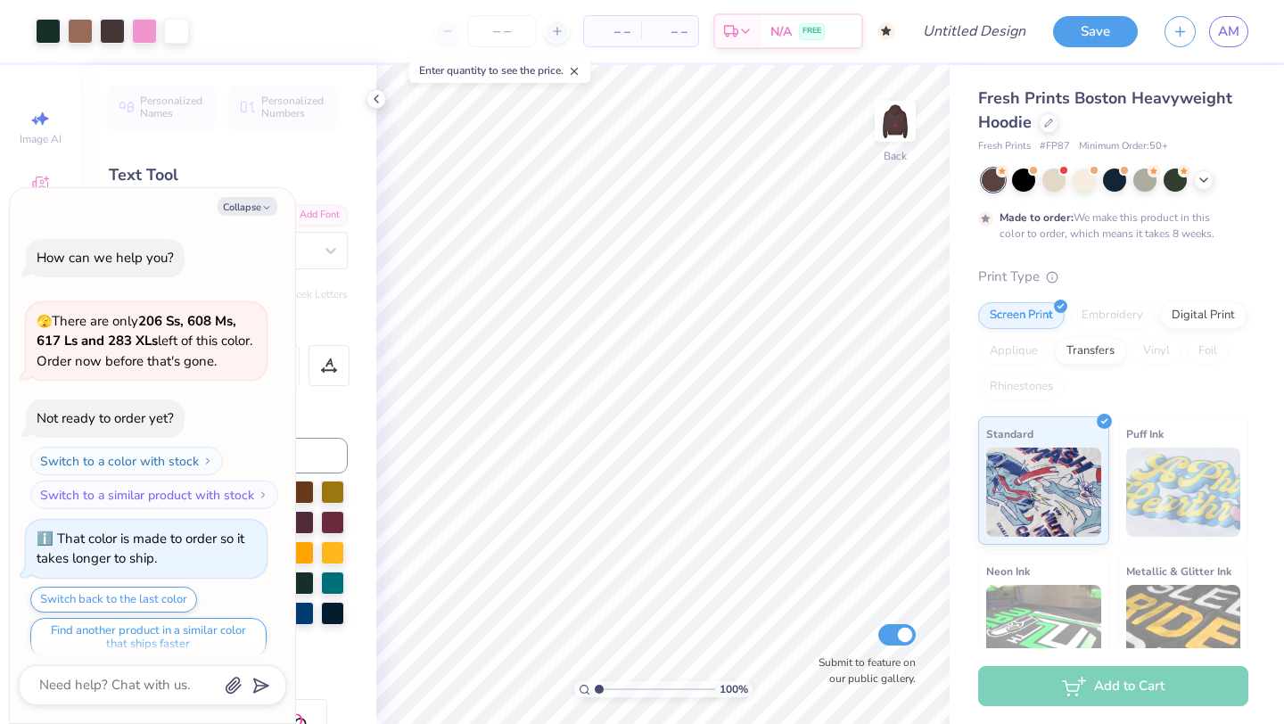
scroll to position [784, 0]
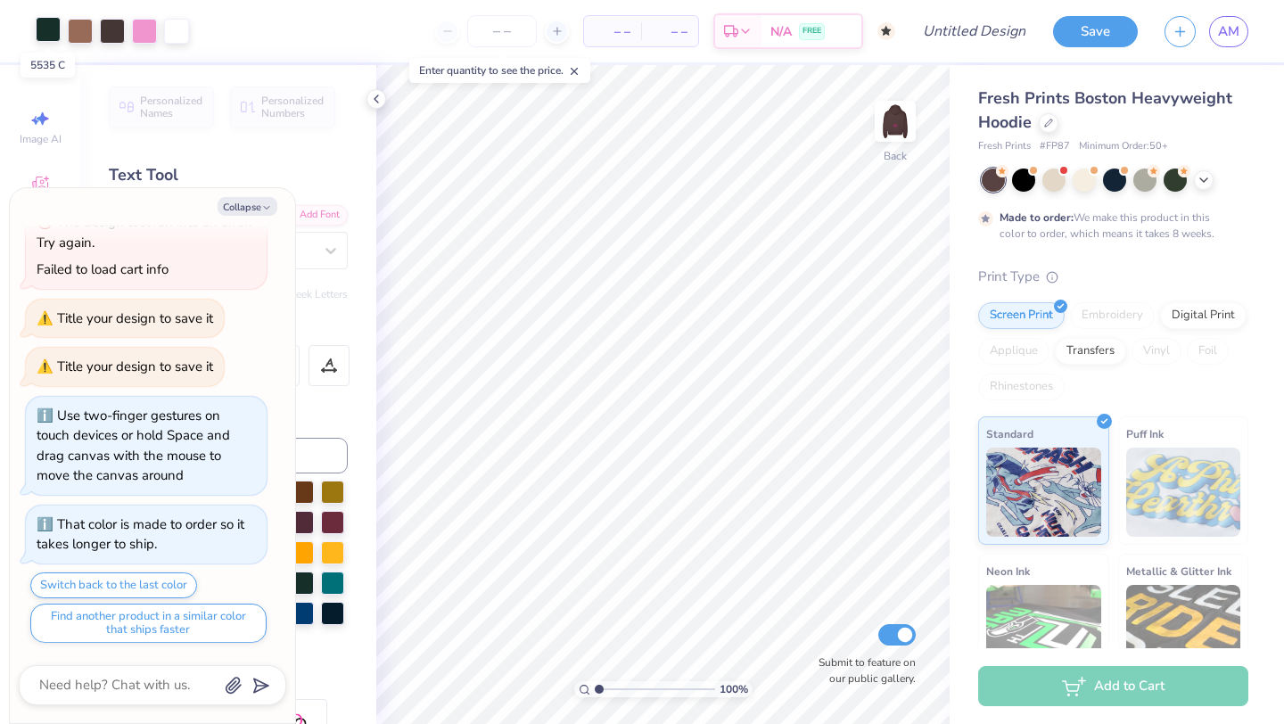
click at [47, 30] on div at bounding box center [48, 29] width 25 height 25
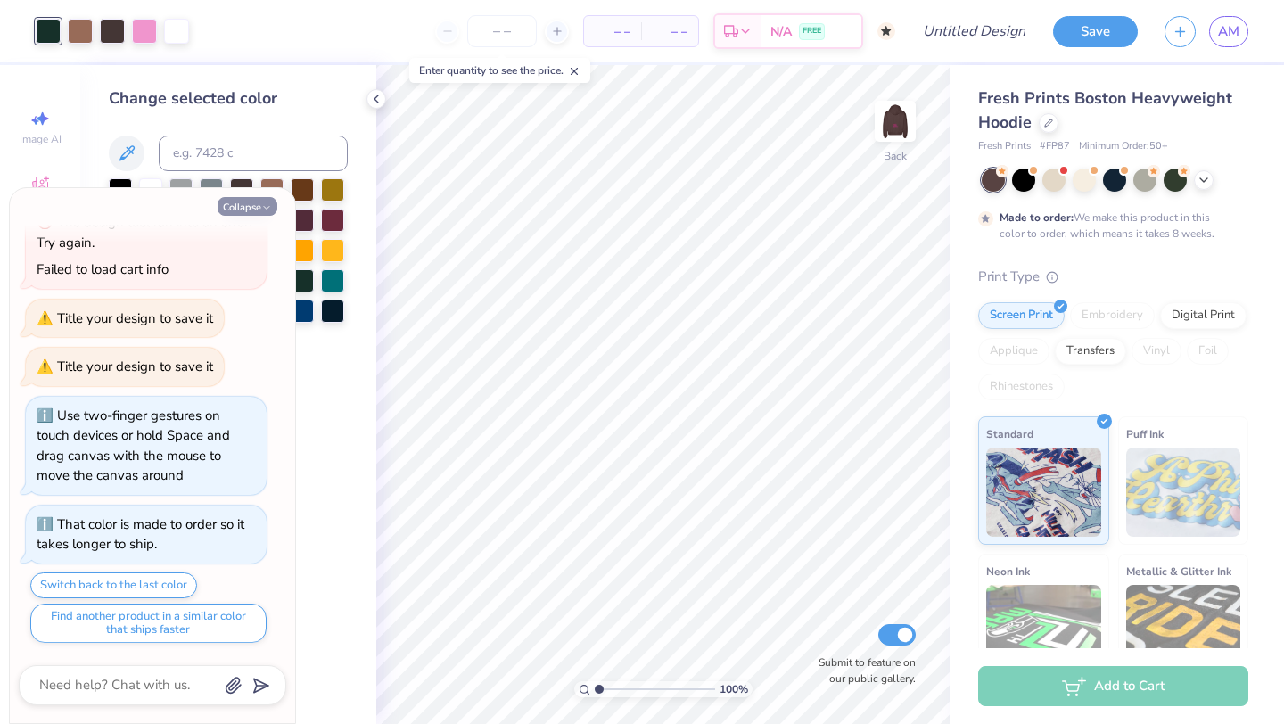
click at [261, 205] on icon "button" at bounding box center [266, 207] width 11 height 11
type textarea "x"
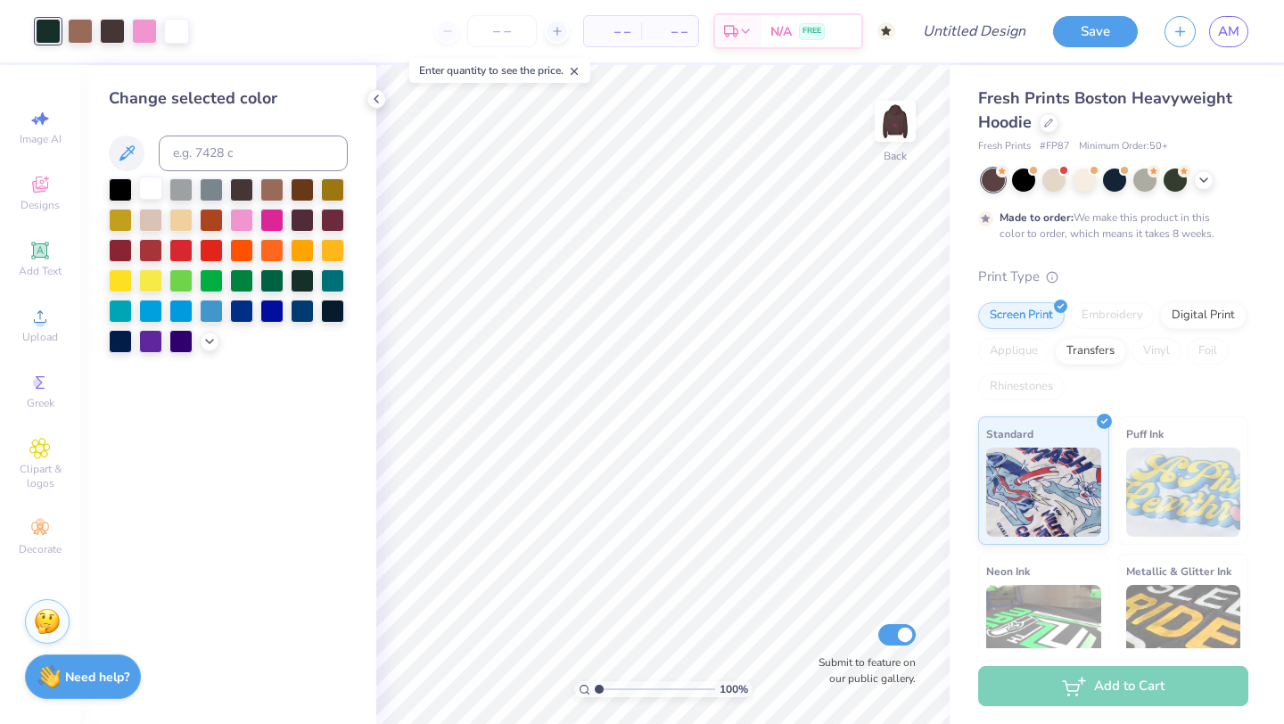
click at [151, 192] on div at bounding box center [150, 187] width 23 height 23
click at [898, 126] on img at bounding box center [894, 121] width 71 height 71
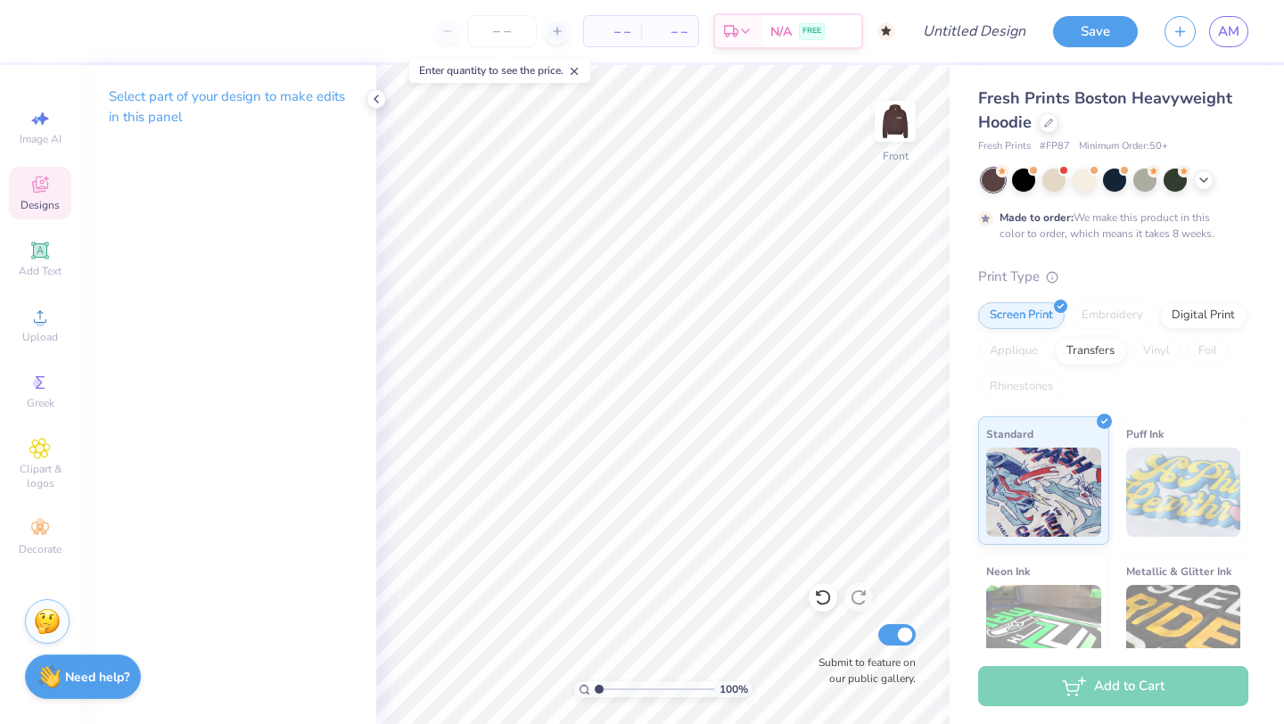
click at [54, 189] on div "Designs" at bounding box center [40, 193] width 62 height 53
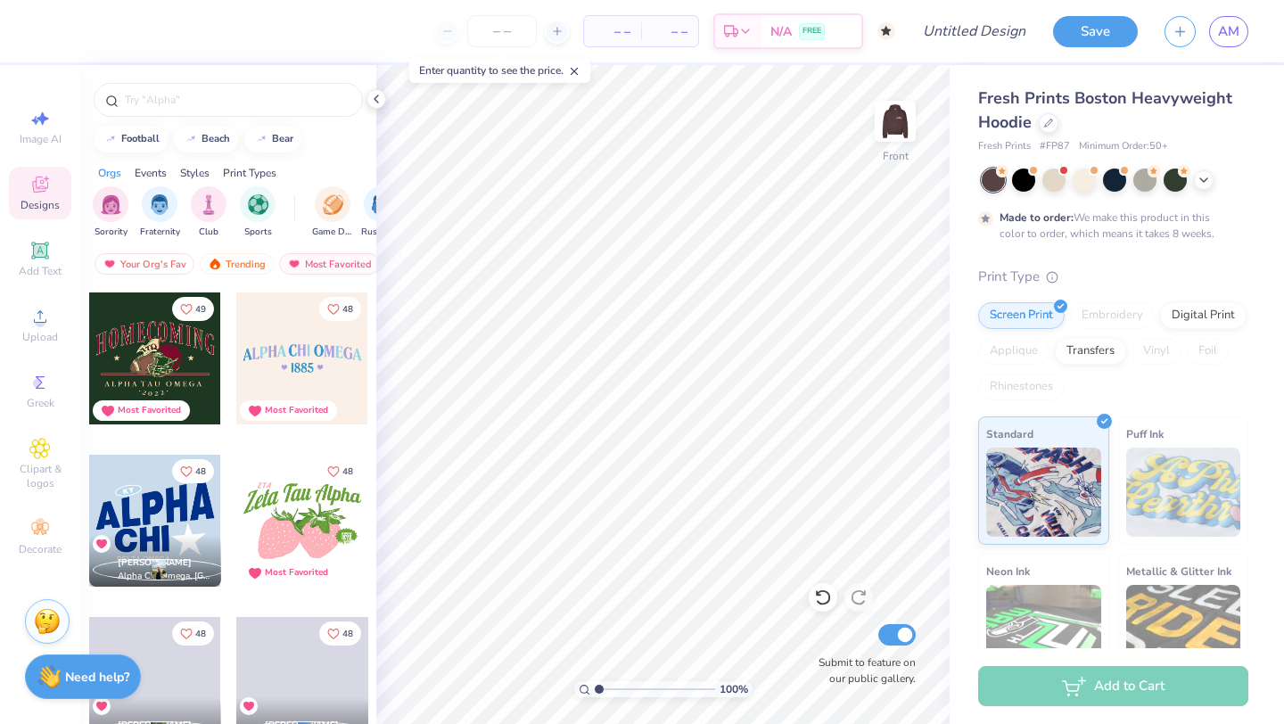
scroll to position [7300, 0]
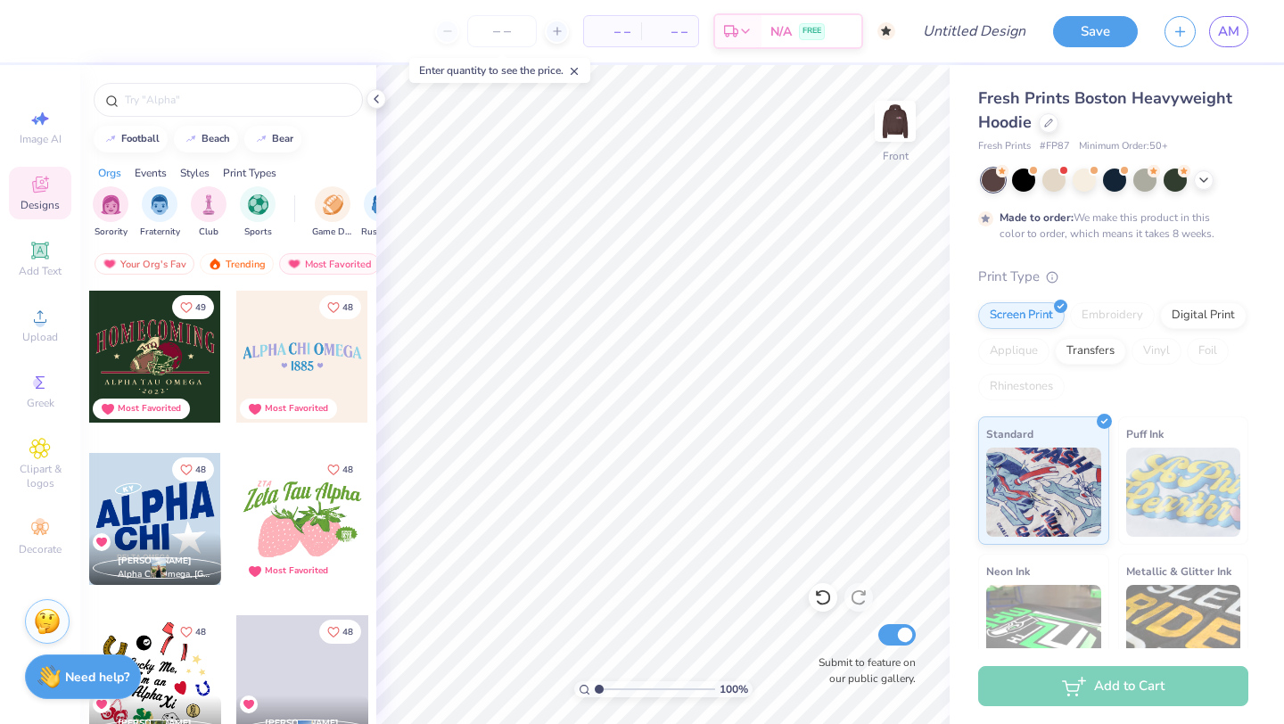
click at [176, 531] on div at bounding box center [155, 519] width 132 height 132
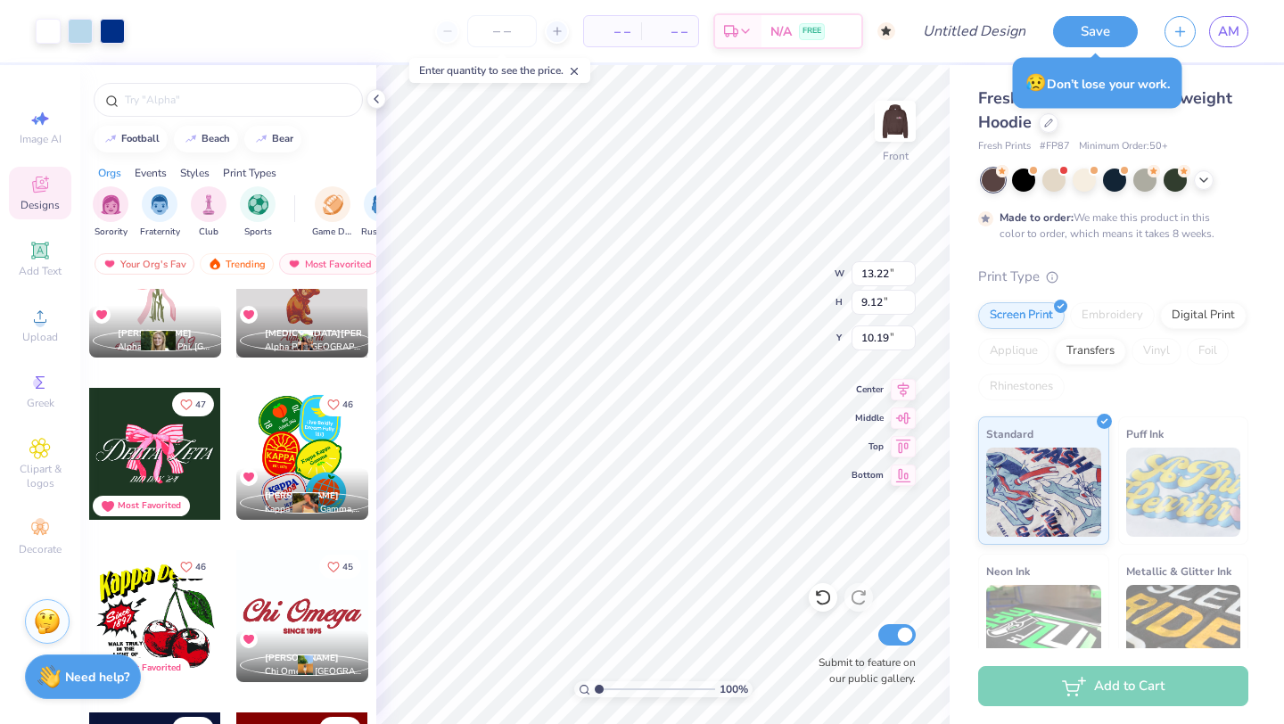
scroll to position [7917, 0]
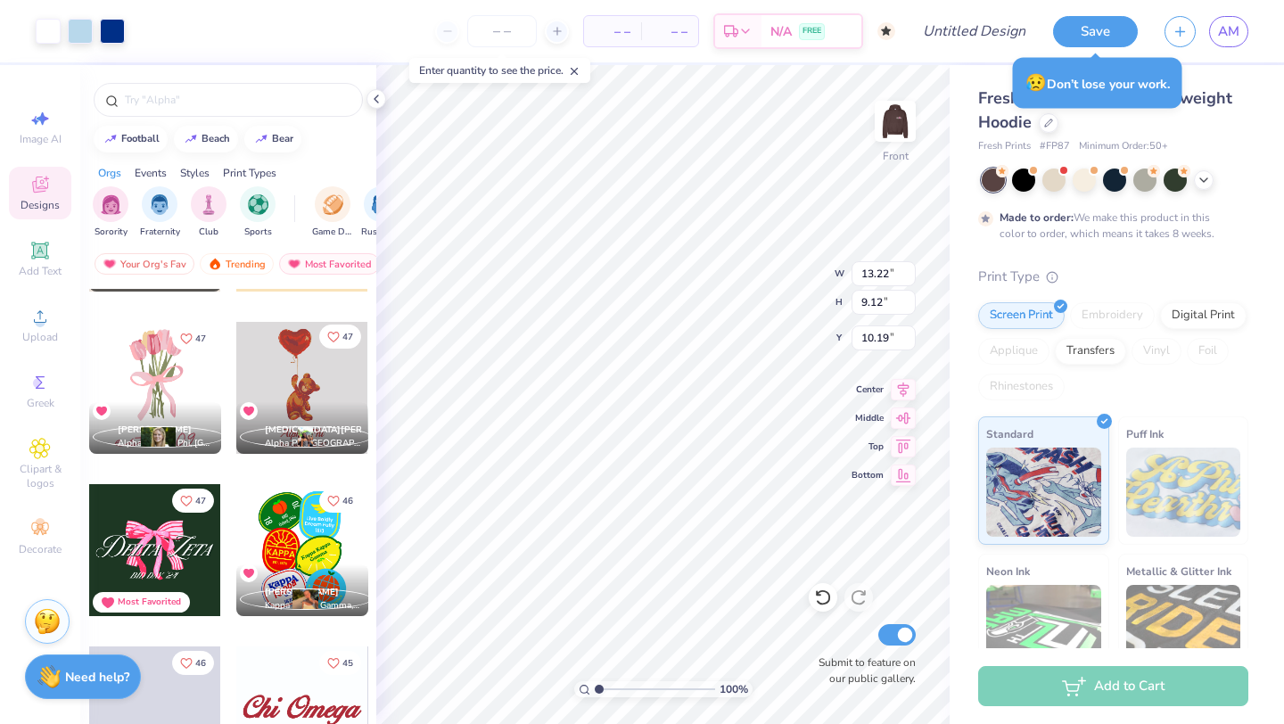
click at [332, 334] on icon "Like" at bounding box center [333, 337] width 12 height 12
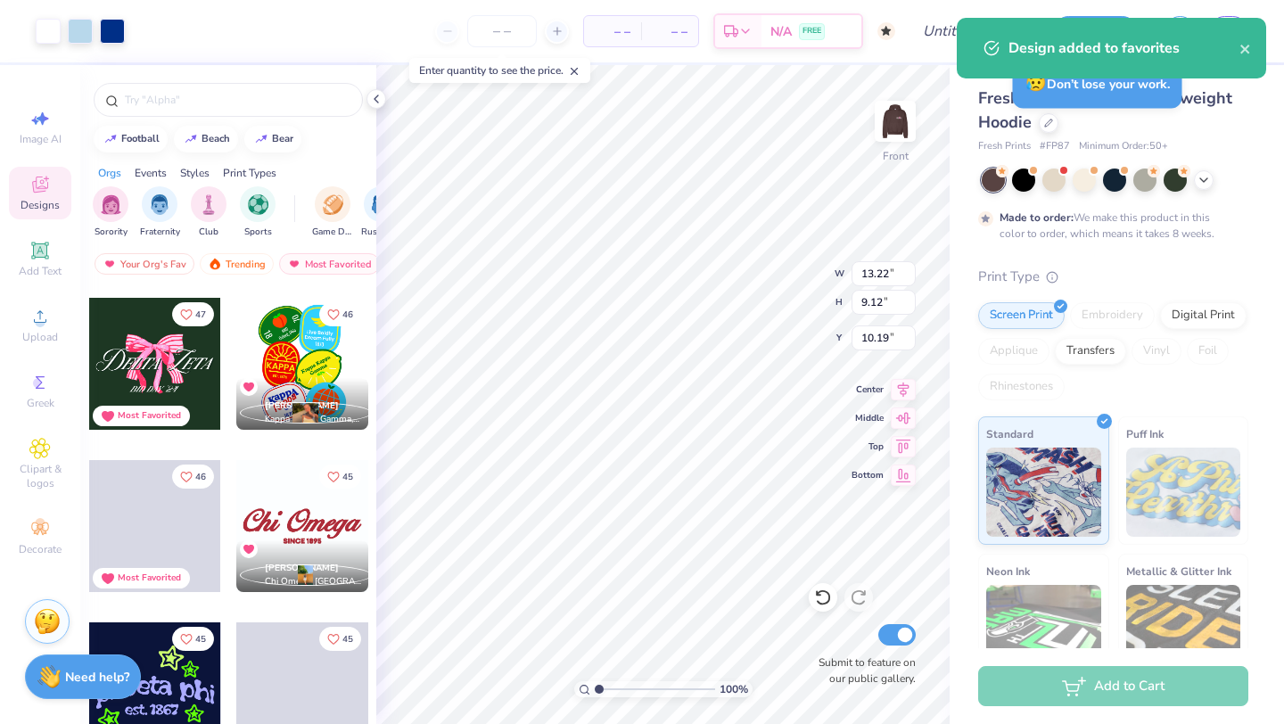
scroll to position [8078, 0]
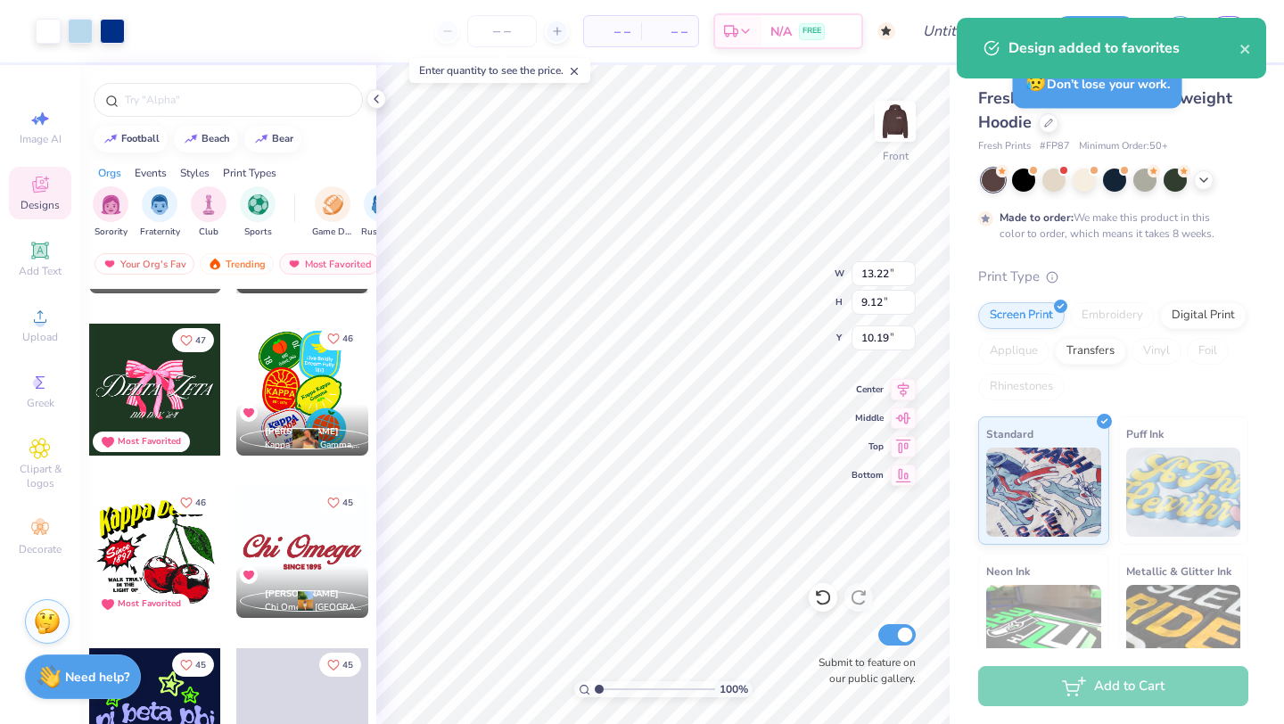
click at [332, 334] on icon "Like" at bounding box center [333, 338] width 11 height 10
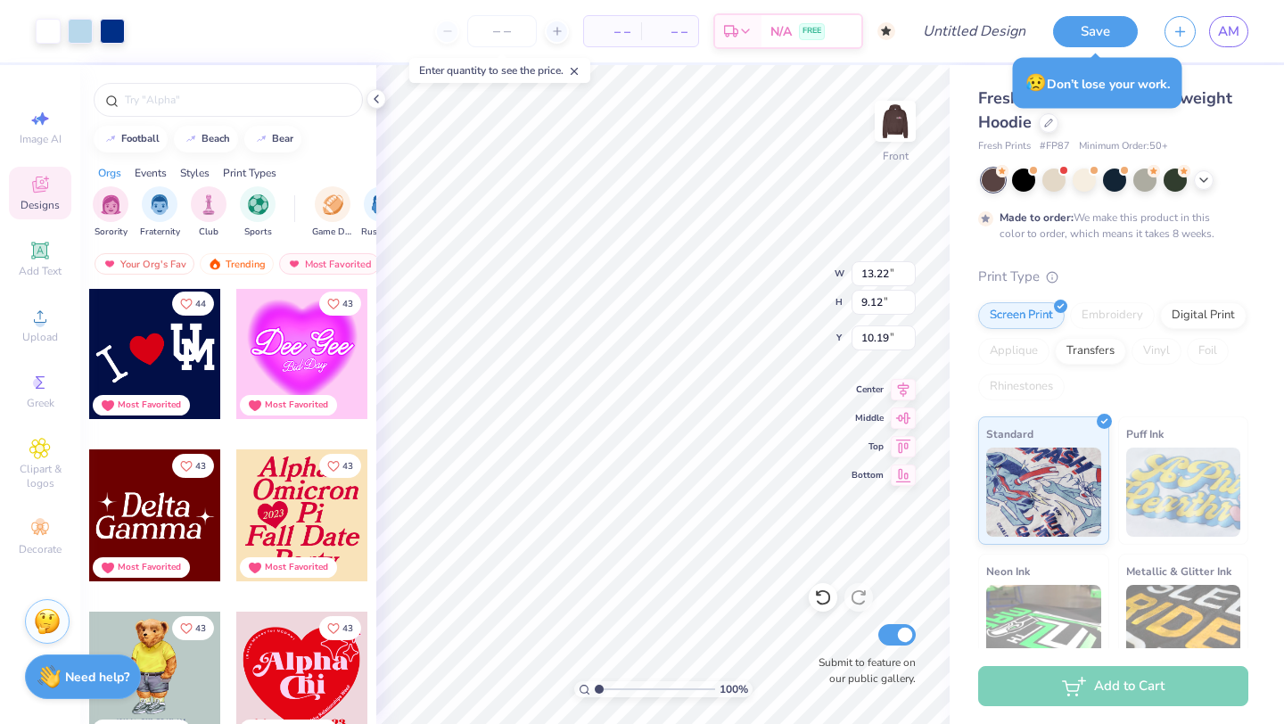
scroll to position [8925, 0]
click at [185, 300] on icon "Like" at bounding box center [186, 303] width 12 height 12
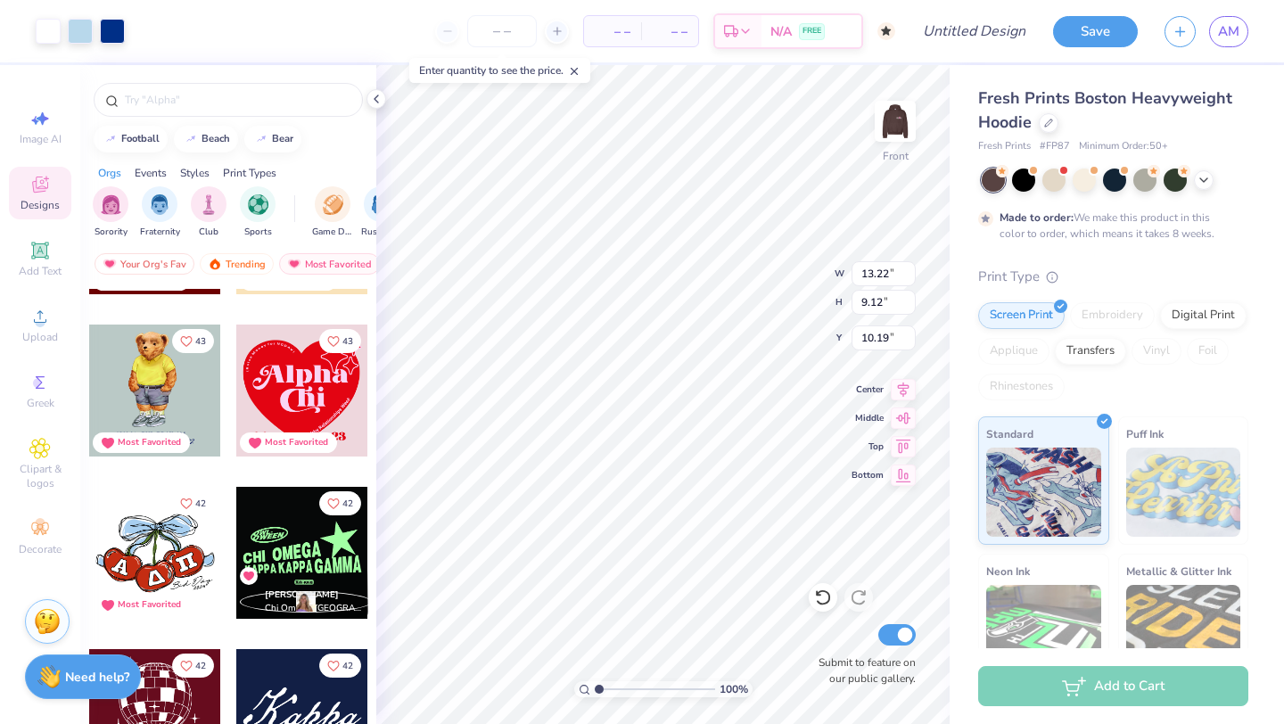
scroll to position [9219, 0]
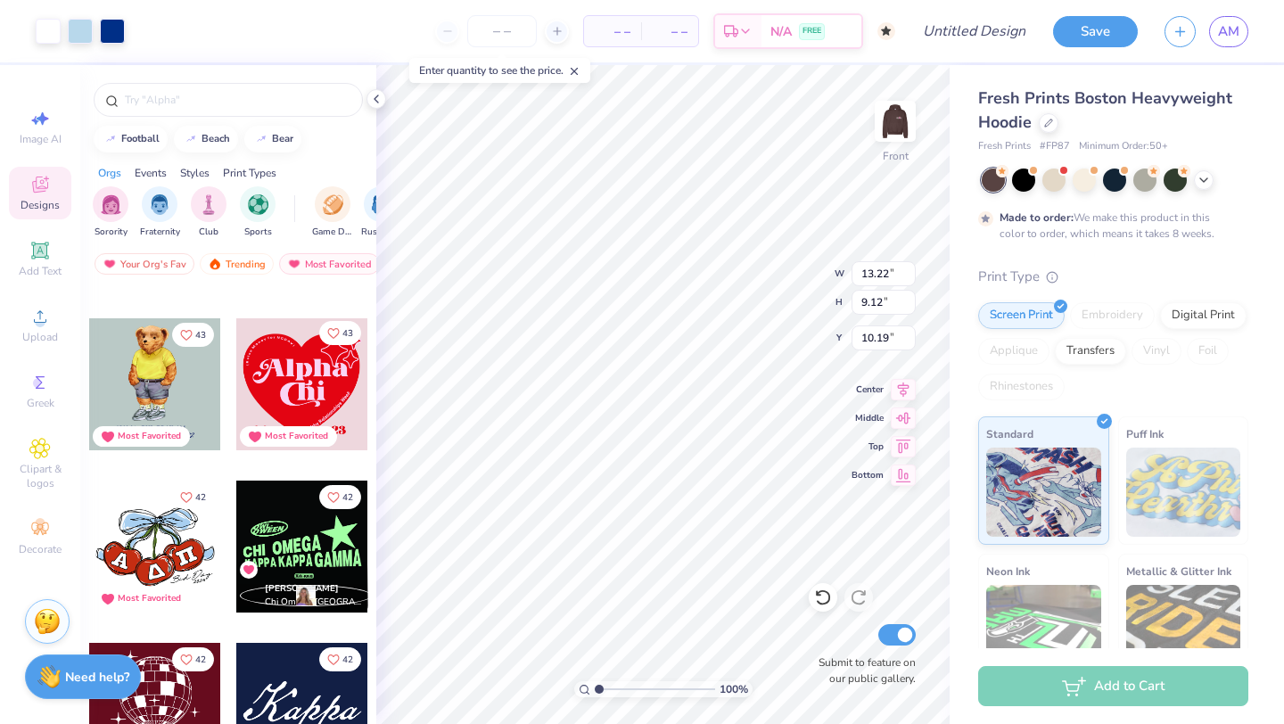
click at [334, 324] on button "43" at bounding box center [340, 333] width 42 height 24
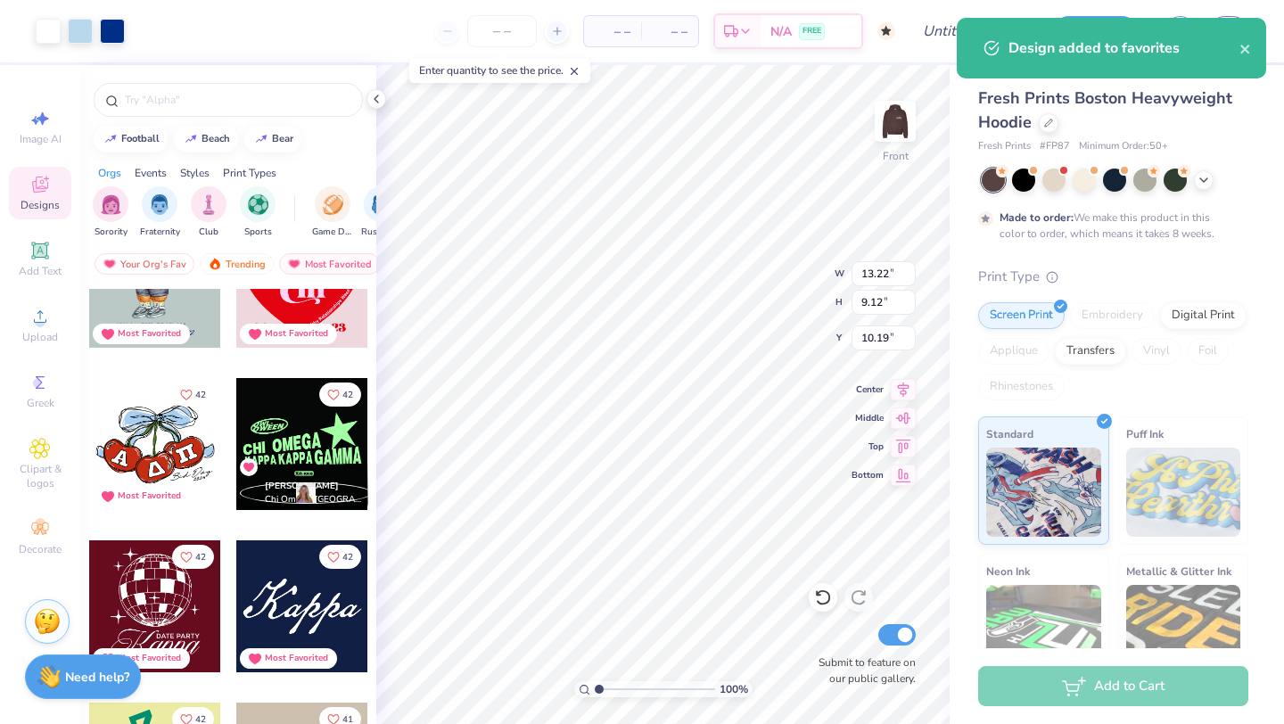
scroll to position [9322, 0]
click at [332, 390] on icon "Like" at bounding box center [333, 392] width 12 height 12
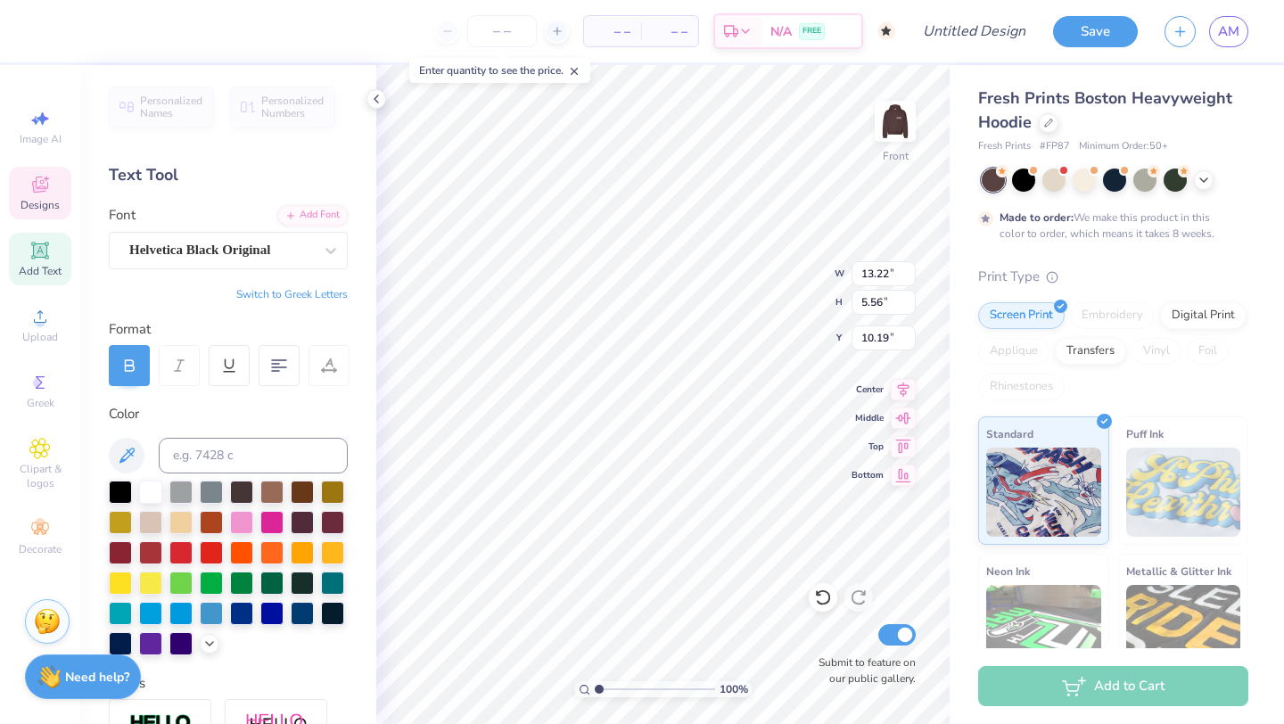
scroll to position [0, 0]
type textarea "A"
type textarea "F"
type textarea "Seniors"
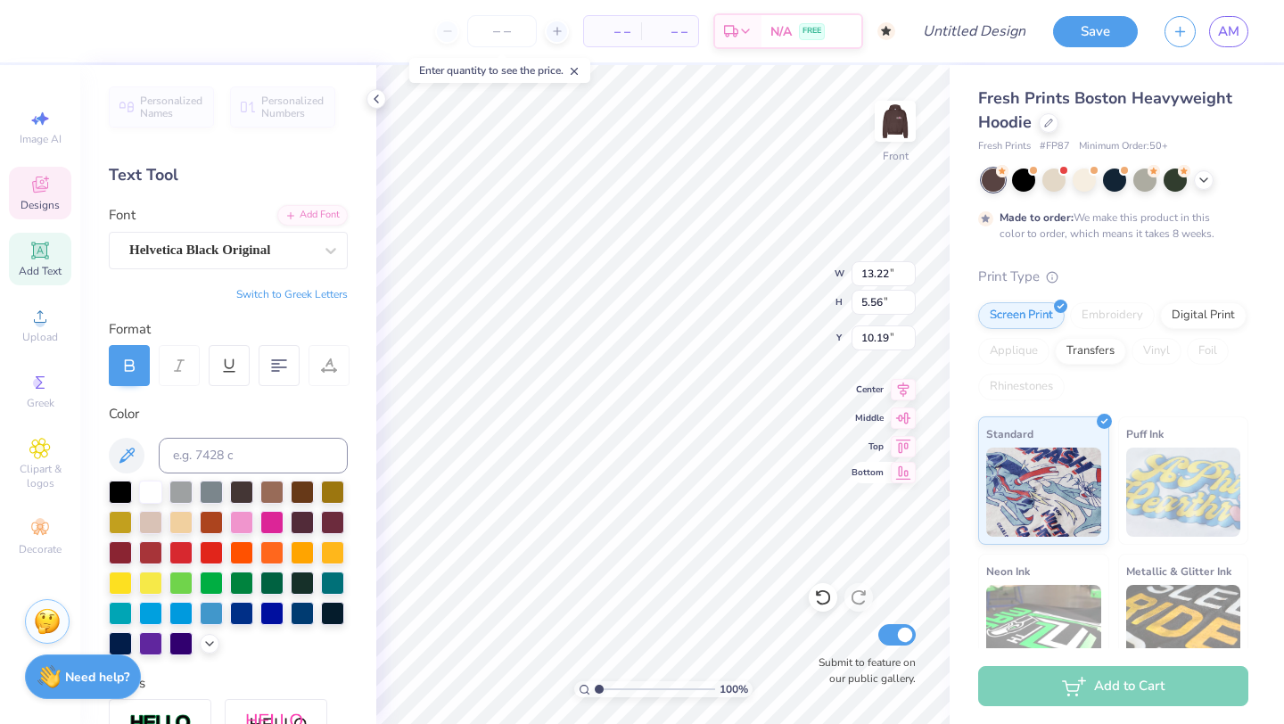
type input "6.08"
type input "3.02"
type input "15.24"
type textarea "on the HILL"
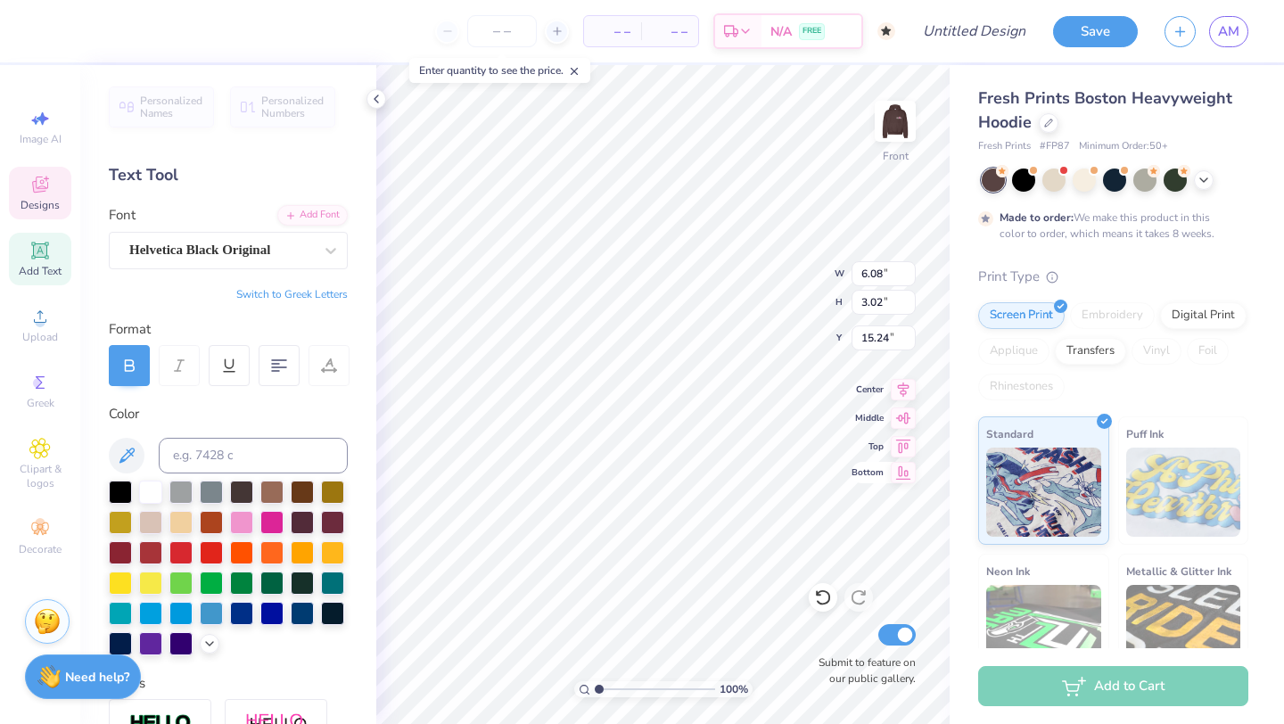
click at [760, 257] on div "100 % Front W 6.08 6.08 " H 3.02 3.02 " Y 15.24 15.24 " Center Middle Top Botto…" at bounding box center [662, 394] width 573 height 659
type input "5.90"
type input "0.60"
type input "18.71"
type input "6.08"
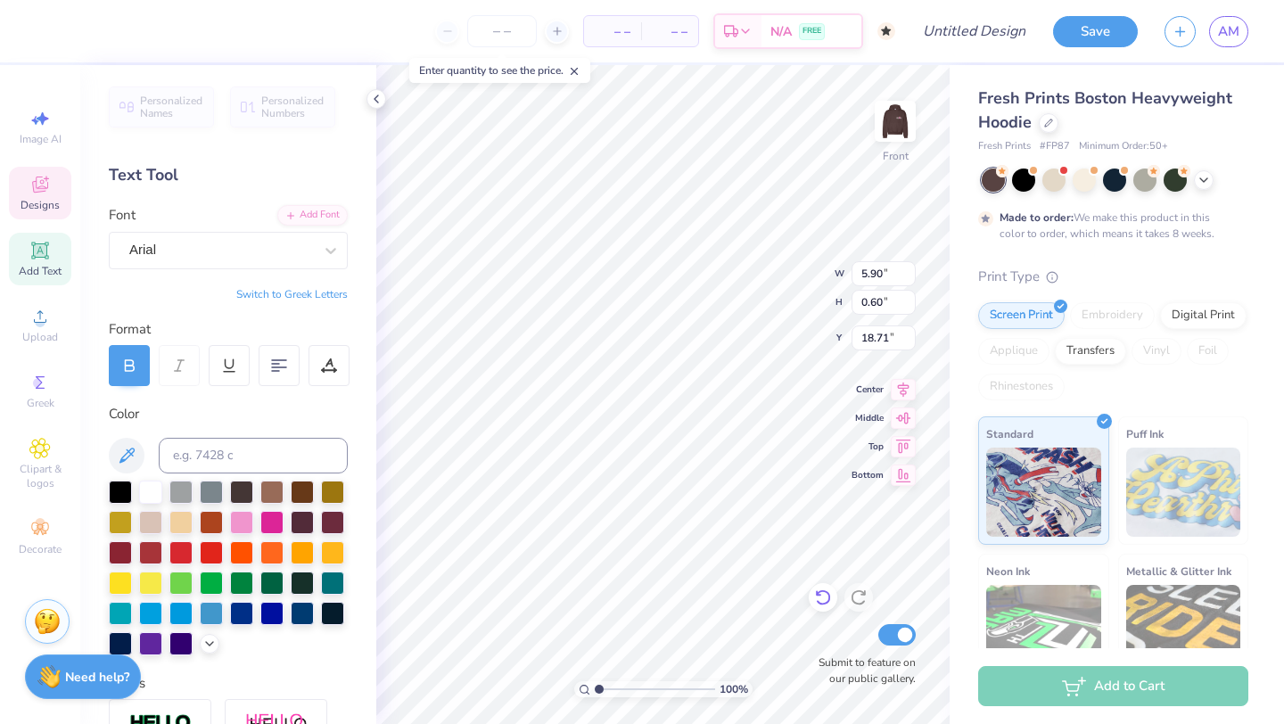
type input "3.07"
type input "15.22"
type input "8.67"
type input "4.37"
type input "13.92"
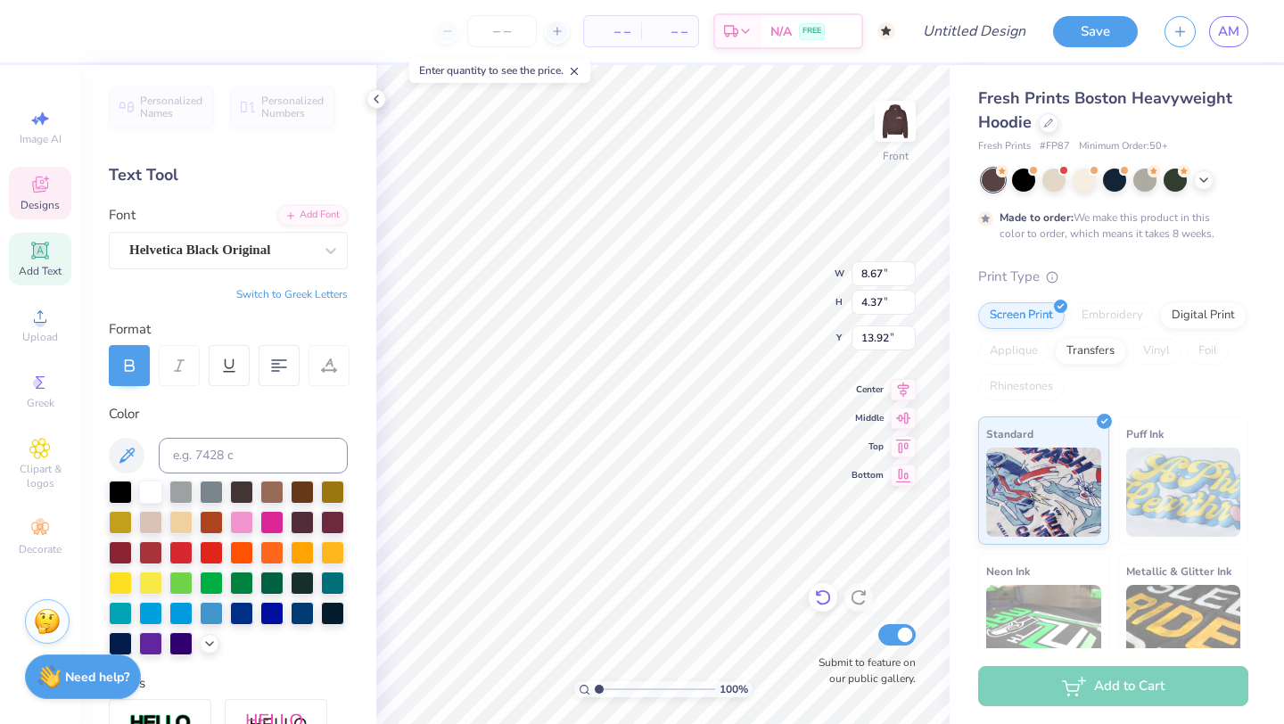
type input "8.72"
type input "4.70"
click at [756, 259] on div "100 % Front W 8.72 8.72 " H 4.70 4.70 " Y 13.76 13.76 " Center Middle Top Botto…" at bounding box center [662, 394] width 573 height 659
type input "14.75"
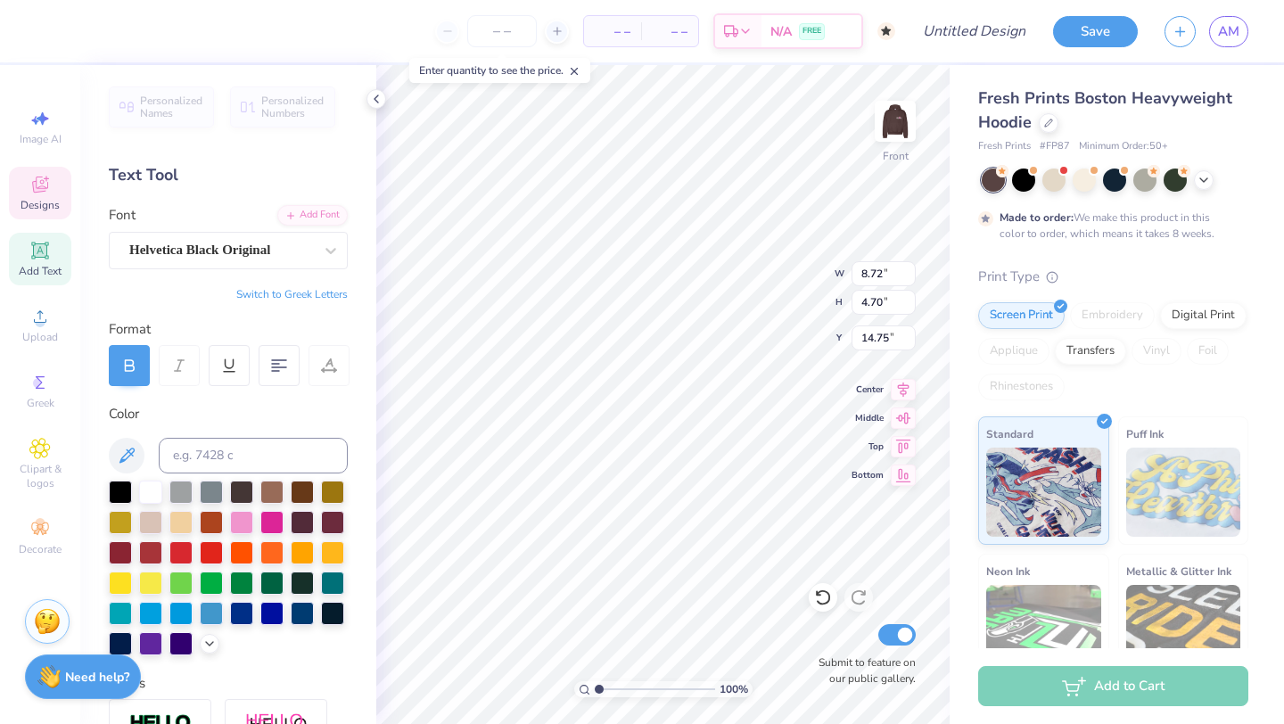
type textarea "HILL"
type textarea "H"
type textarea "2026"
click at [786, 255] on div "100 % Front W 8.82 8.82 " H 4.60 4.60 " Y 14.75 14.75 " Center Middle Top Botto…" at bounding box center [662, 394] width 573 height 659
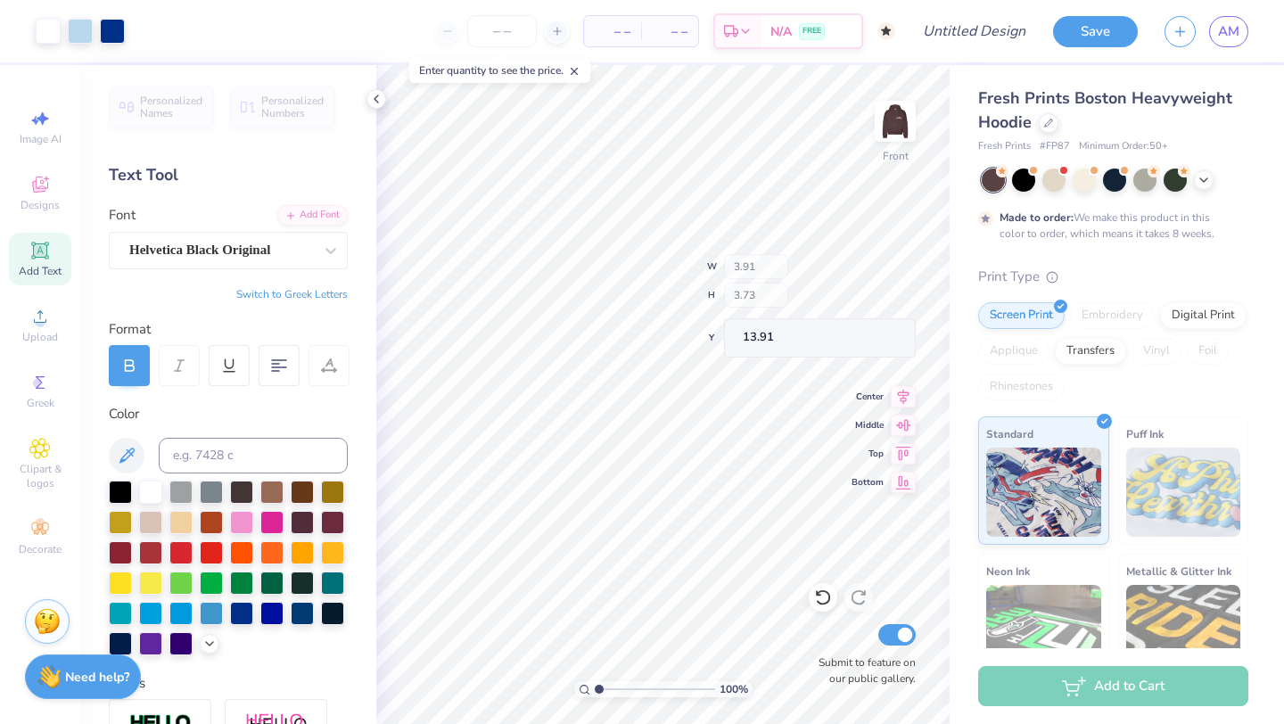
type input "13.91"
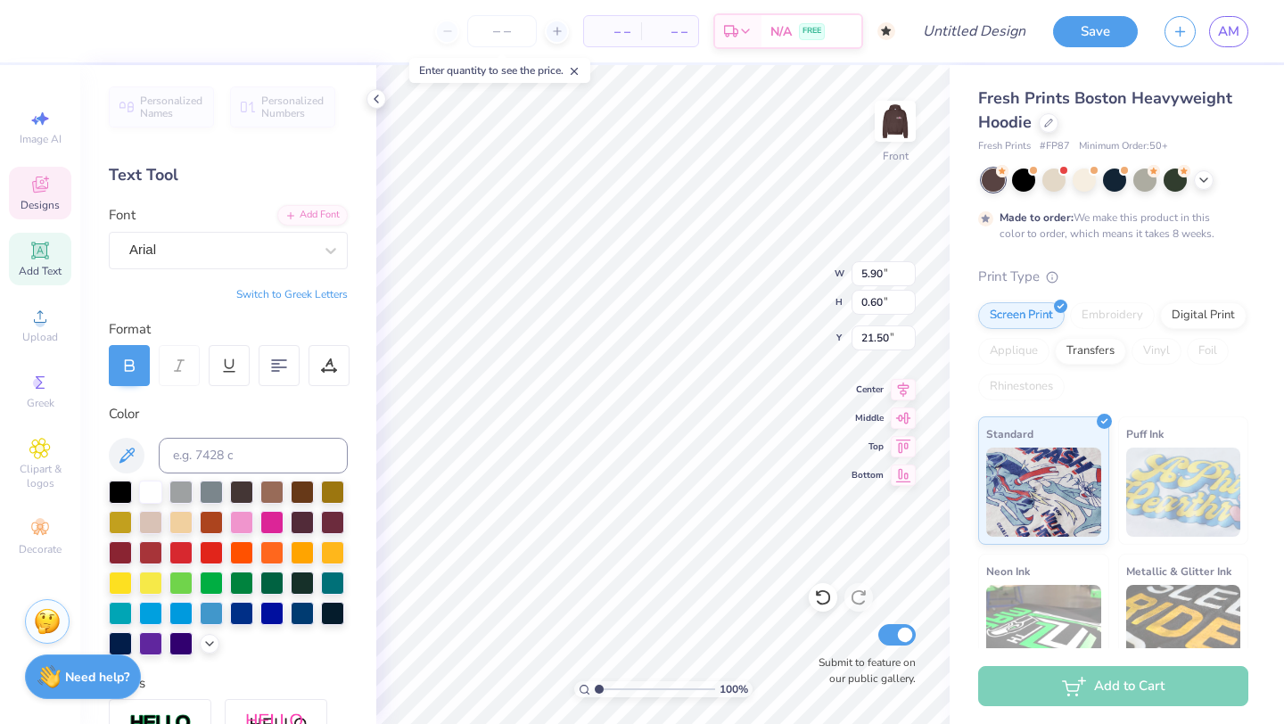
type textarea "D"
type textarea "FLINTRIDGE SACRED HEART"
type input "20.40"
type input "13.25"
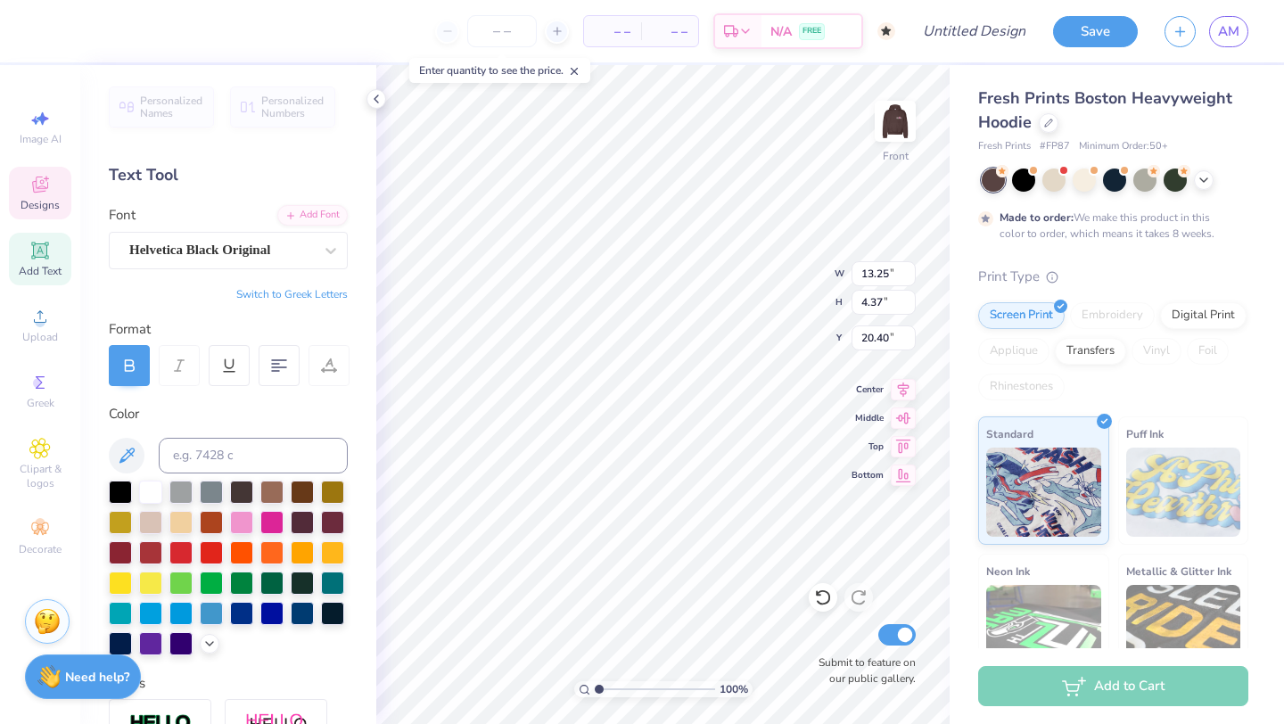
type input "4.37"
type input "10.78"
type input "1.19"
type input "0.80"
type input "10.99"
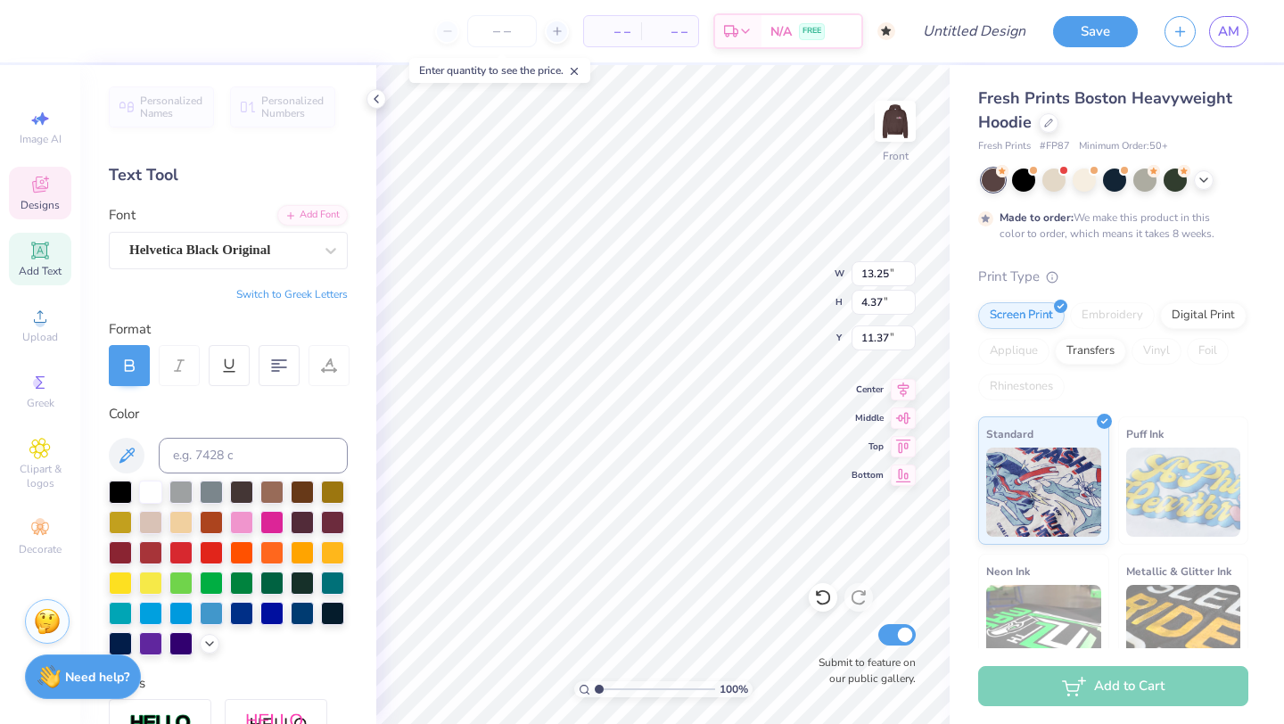
type input "11.37"
type input "2.73"
type input "1.08"
type input "10.83"
type input "2.94"
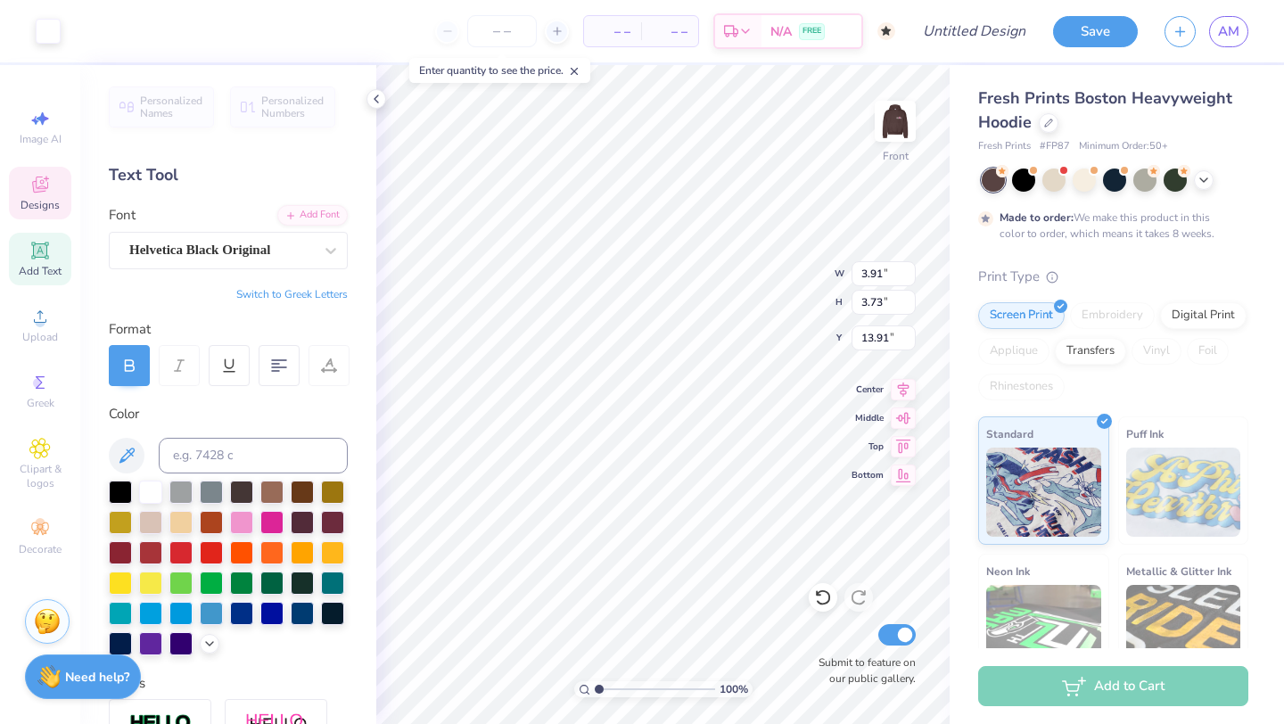
type input "1.28"
type input "10.73"
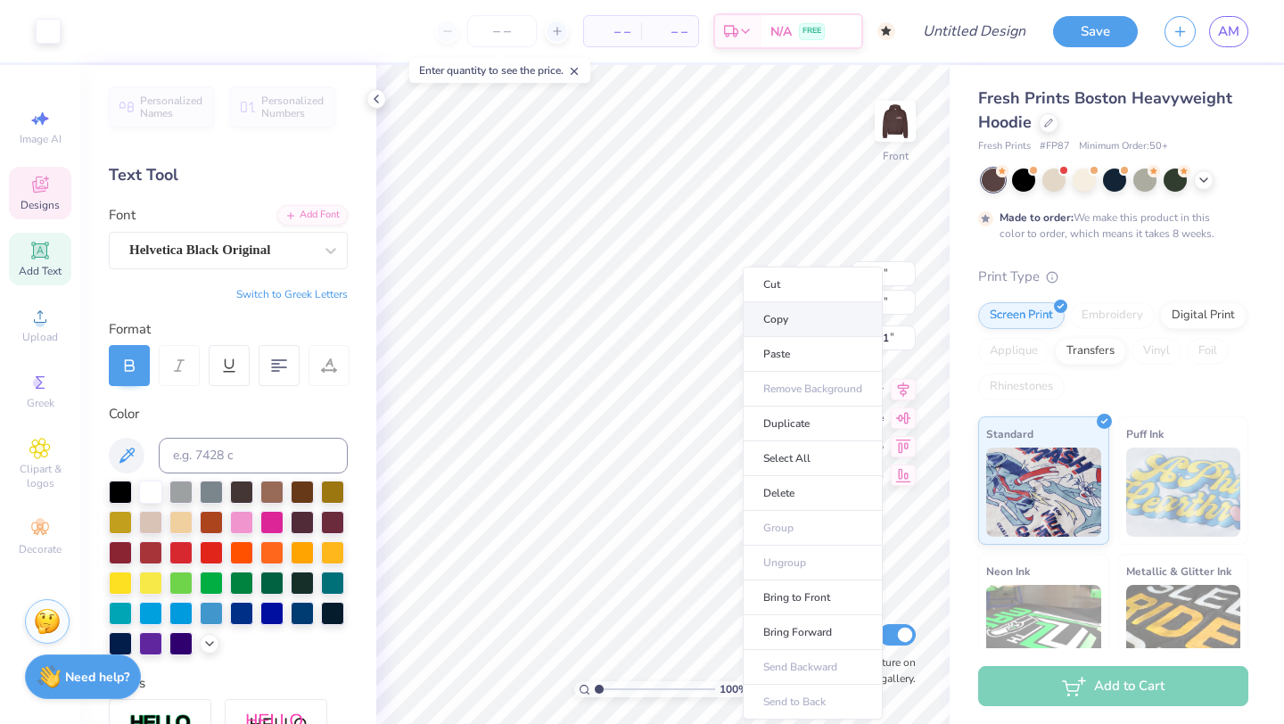
click at [777, 325] on li "Copy" at bounding box center [813, 319] width 140 height 35
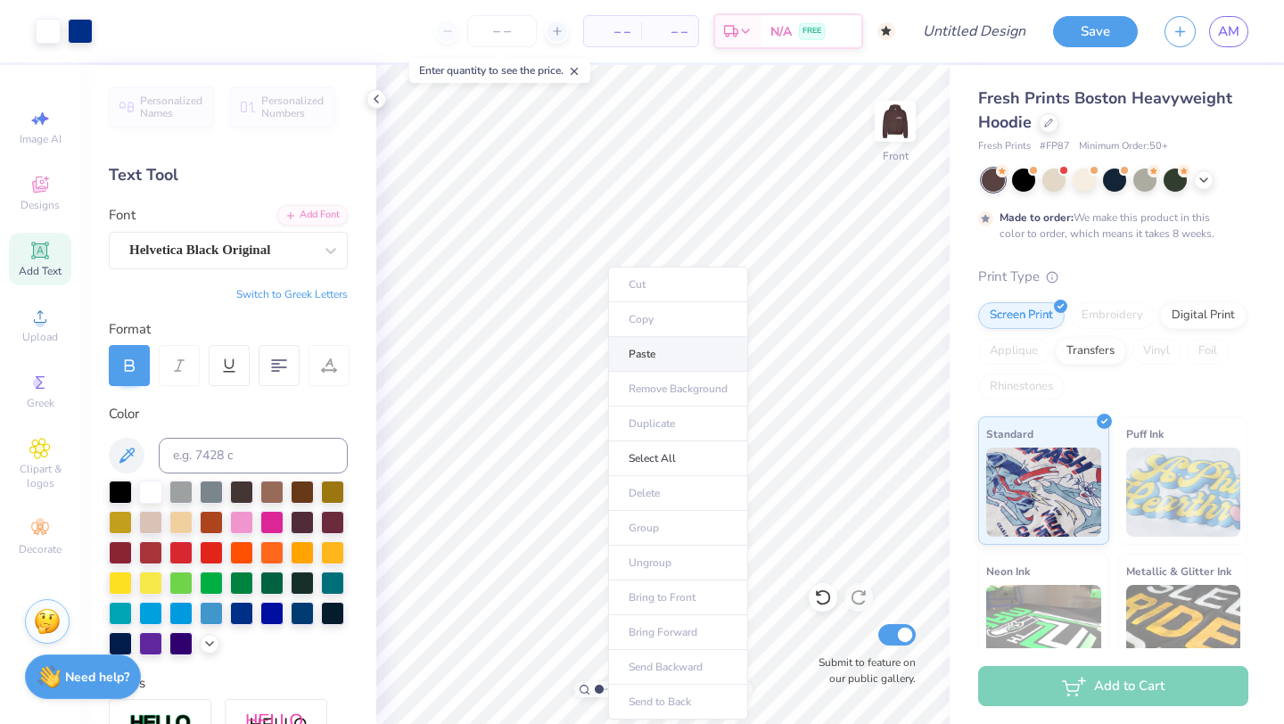
click at [642, 355] on li "Paste" at bounding box center [678, 354] width 140 height 35
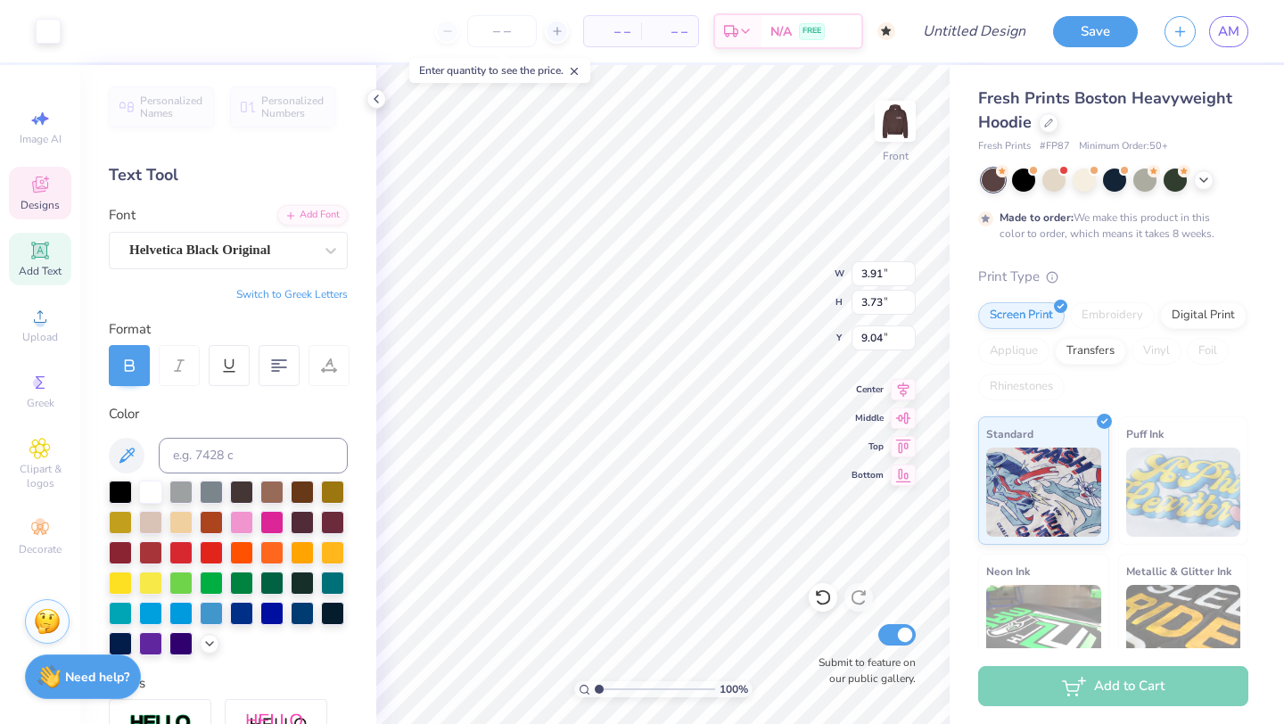
type input "9.04"
type input "2.59"
type input "2.47"
type input "10.30"
type input "10.70"
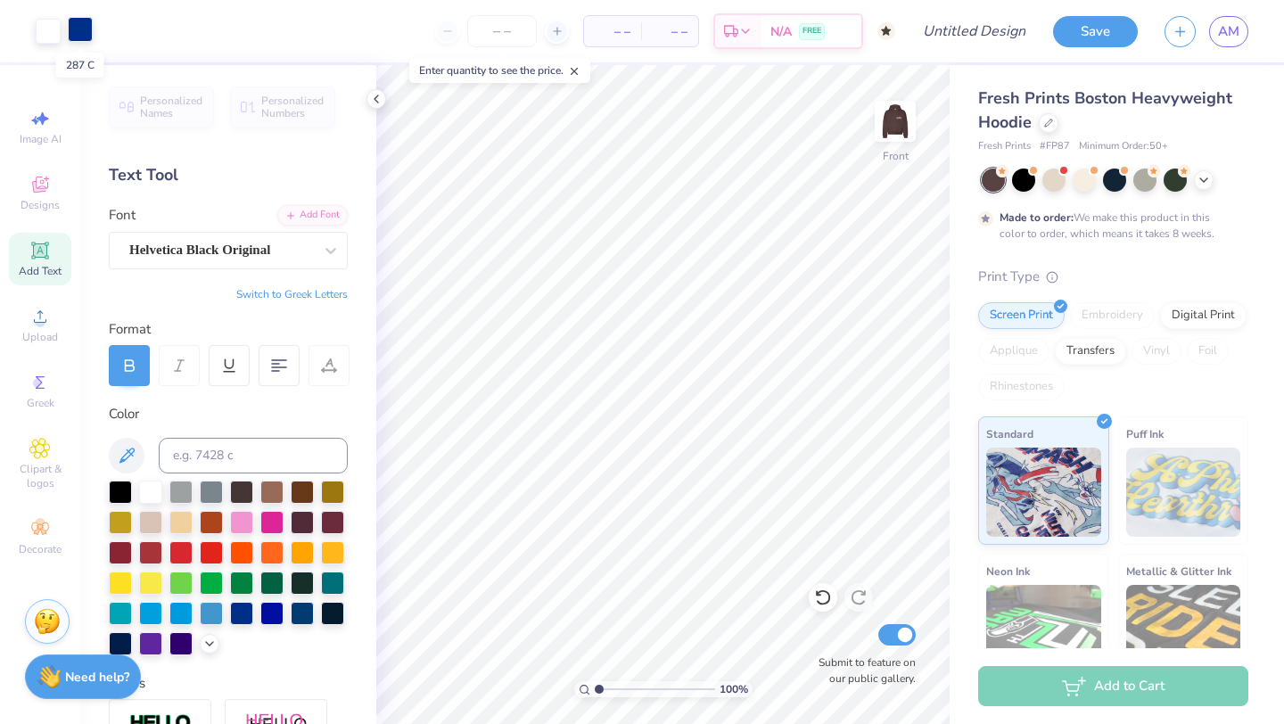
click at [86, 31] on div at bounding box center [80, 29] width 25 height 25
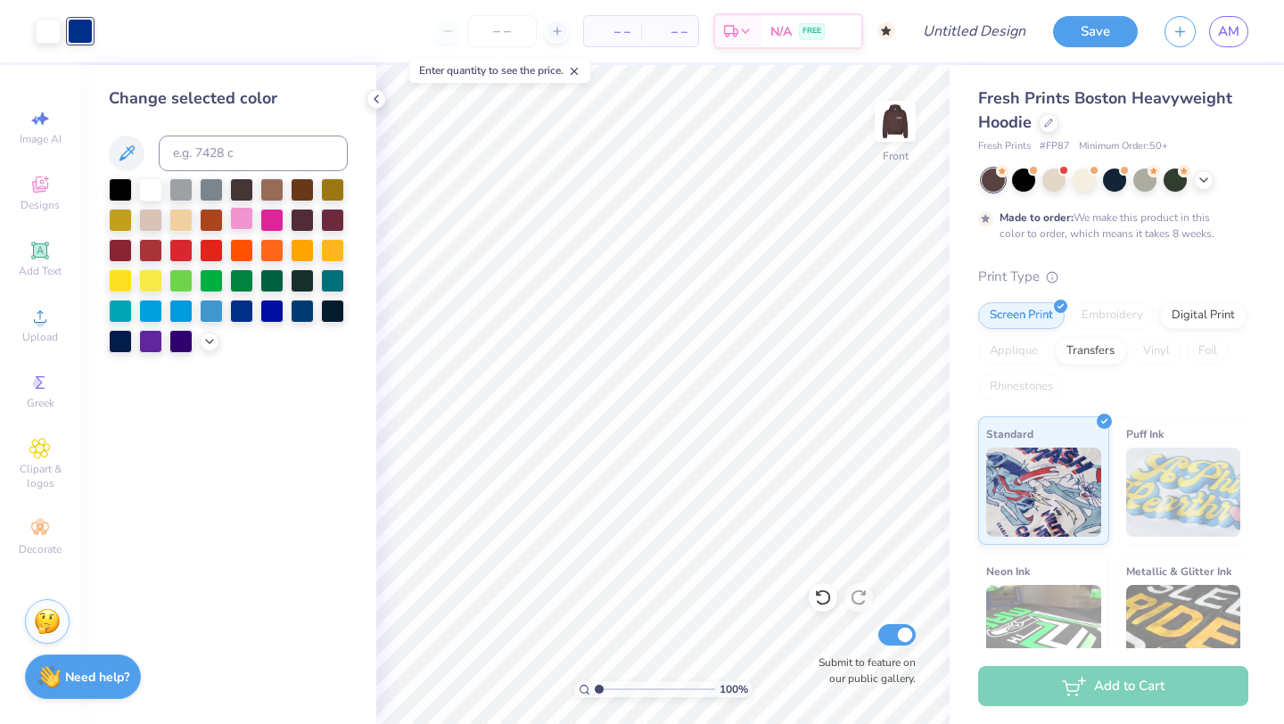
click at [245, 220] on div at bounding box center [241, 218] width 23 height 23
click at [42, 182] on icon at bounding box center [39, 184] width 21 height 21
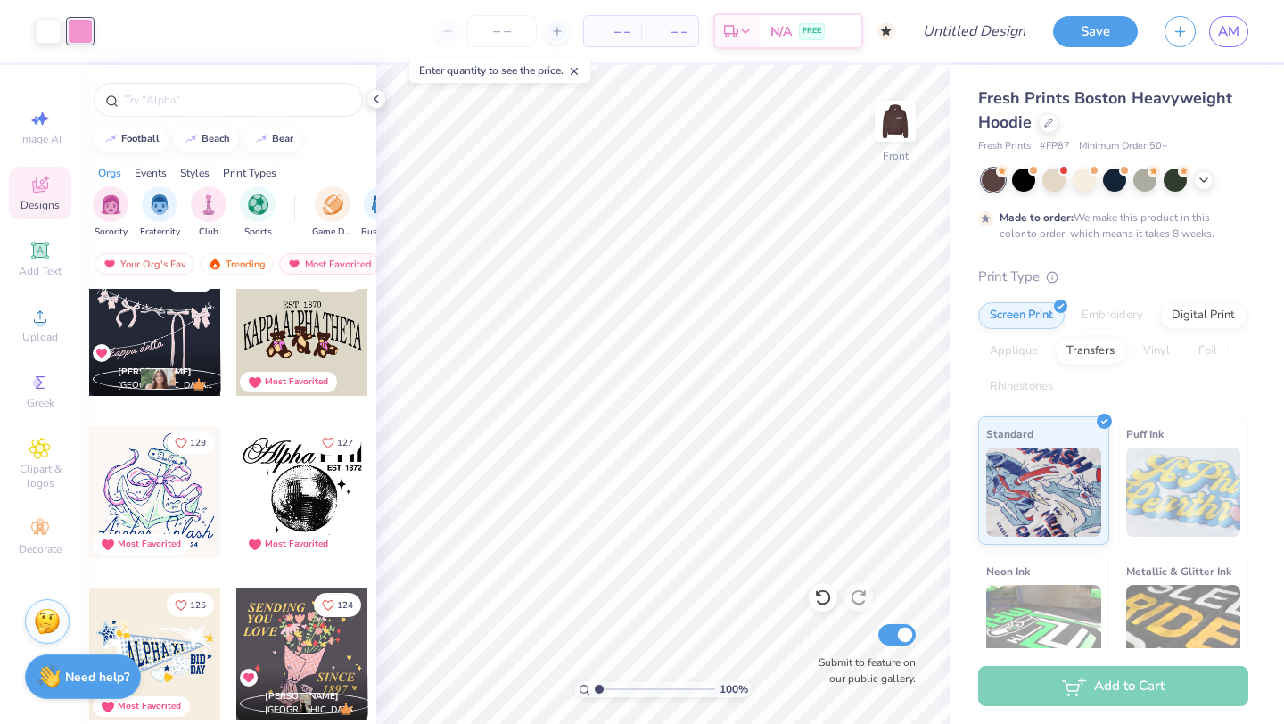
scroll to position [1003, 0]
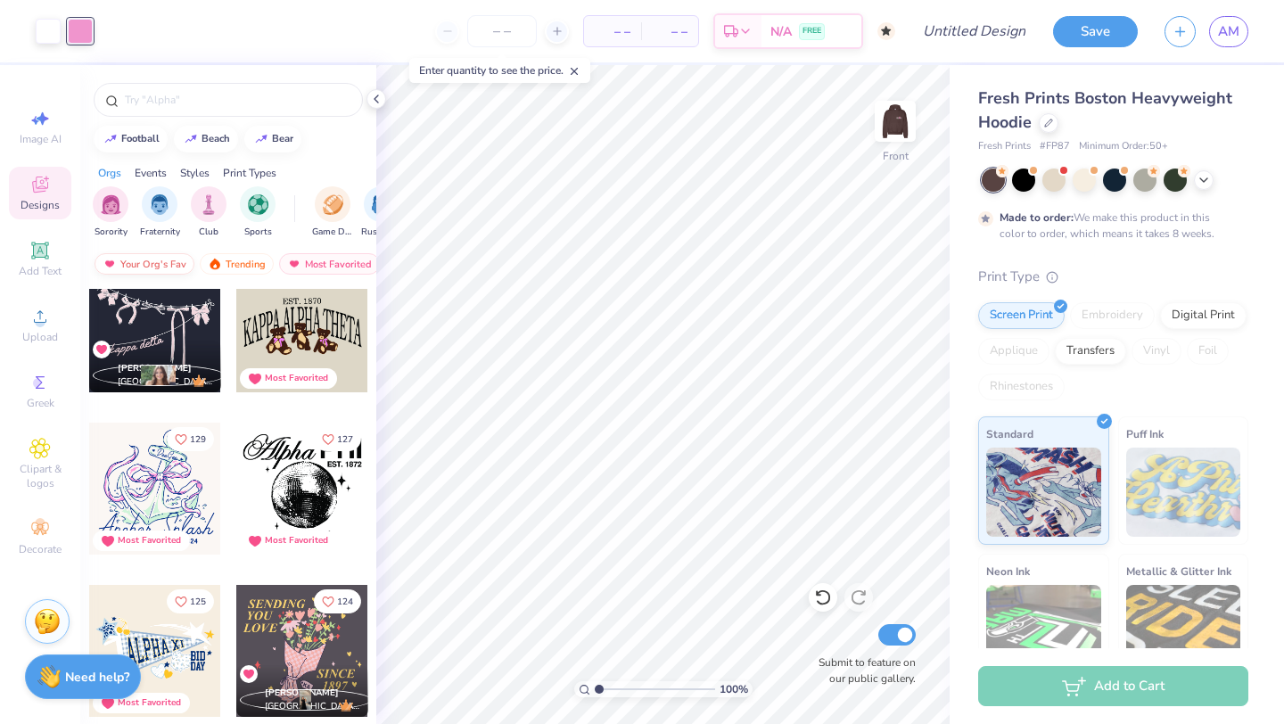
click at [162, 262] on div "Your Org's Fav" at bounding box center [144, 263] width 100 height 21
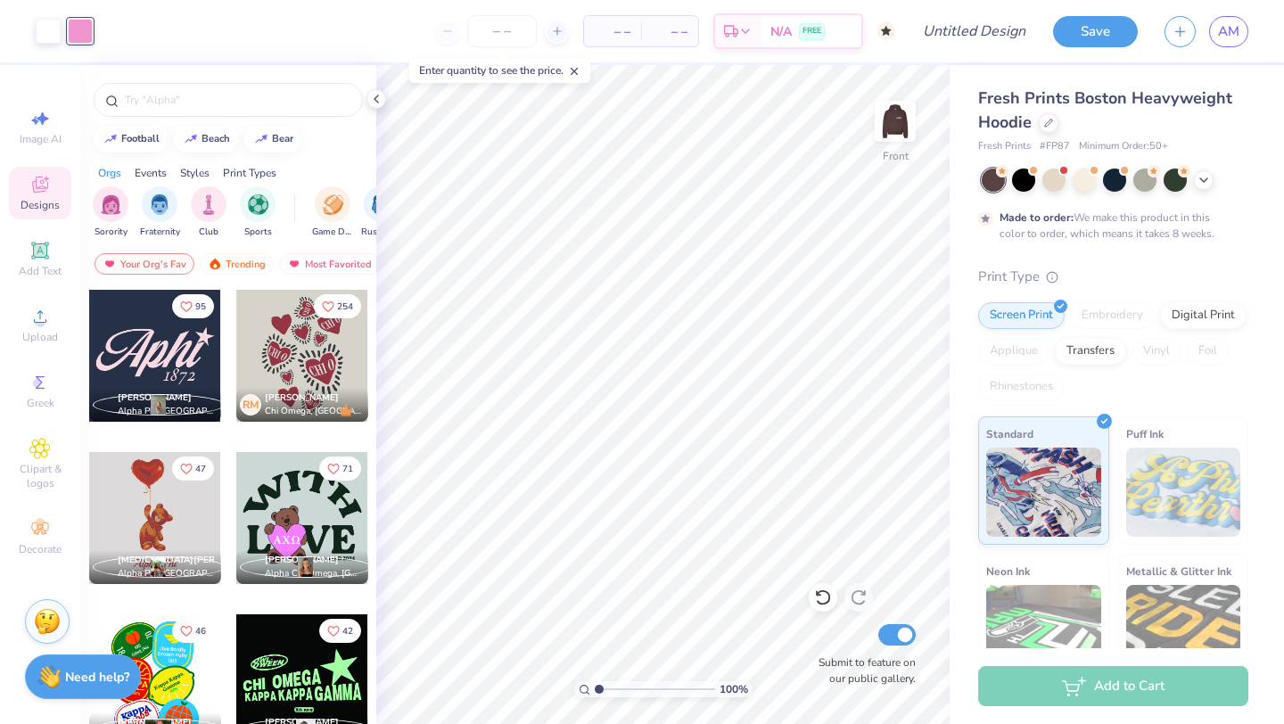
click at [159, 495] on div at bounding box center [155, 518] width 132 height 132
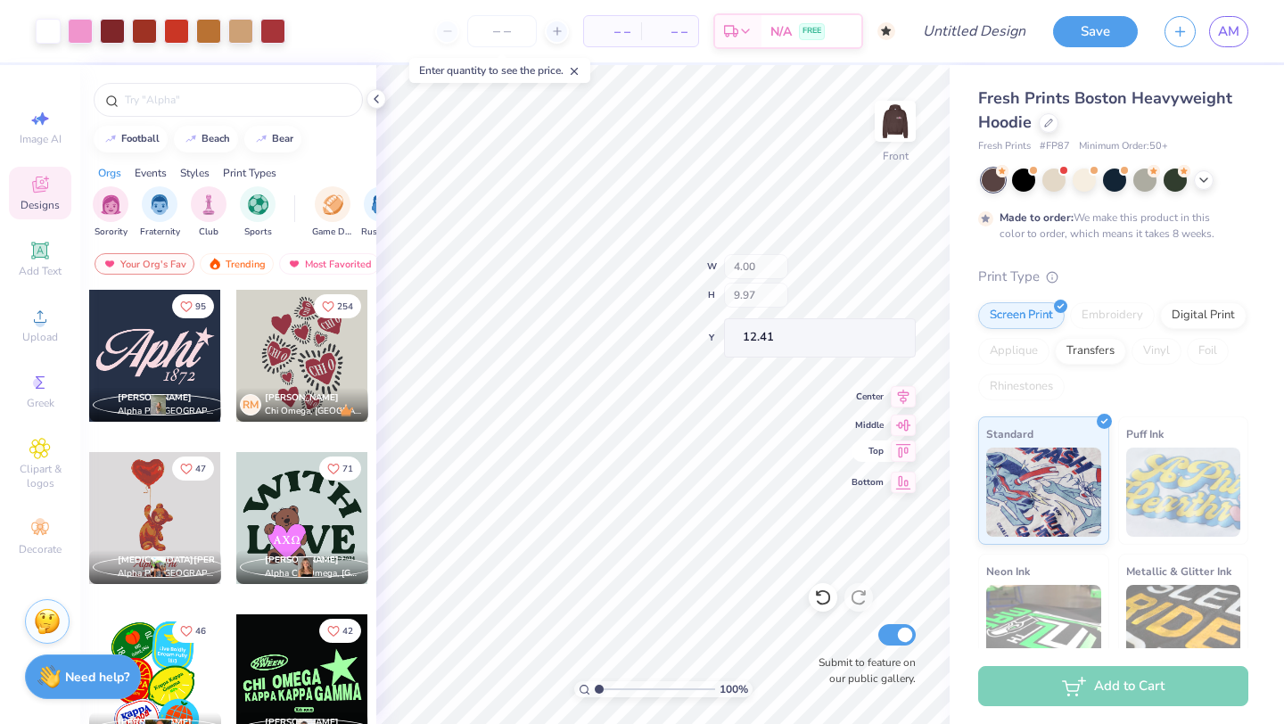
type input "4.00"
type input "9.97"
type input "12.41"
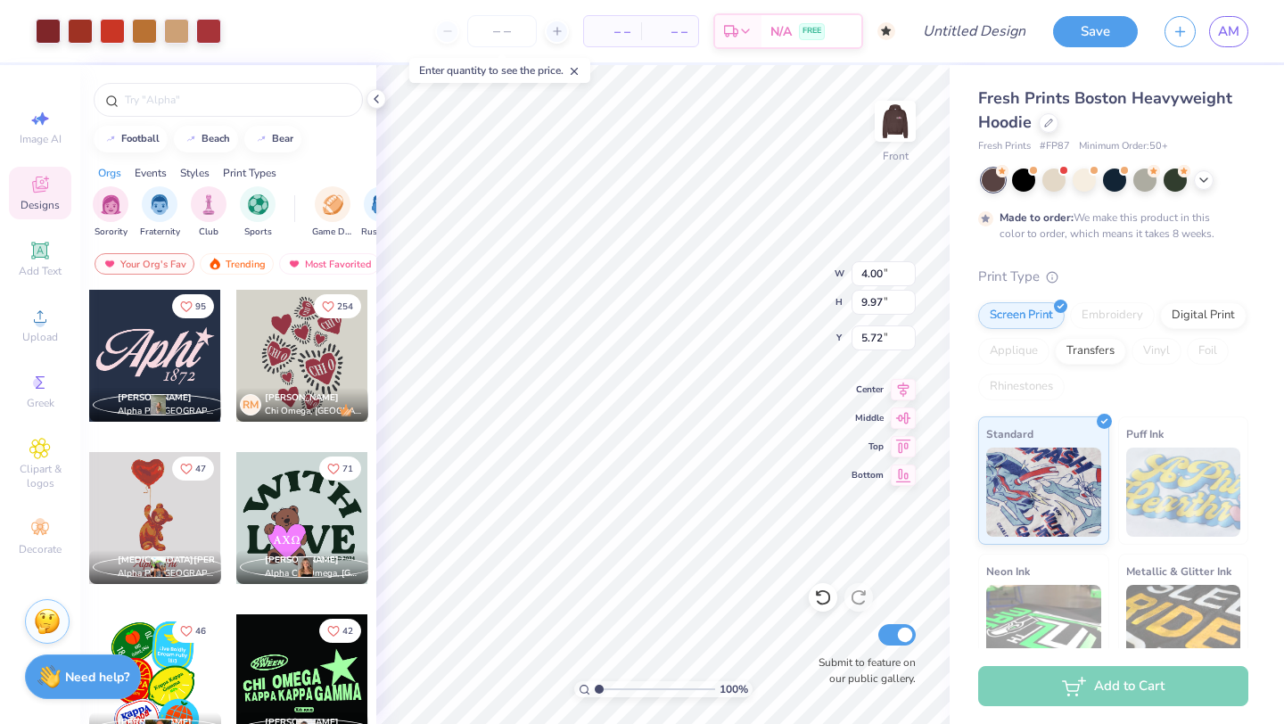
type input "5.72"
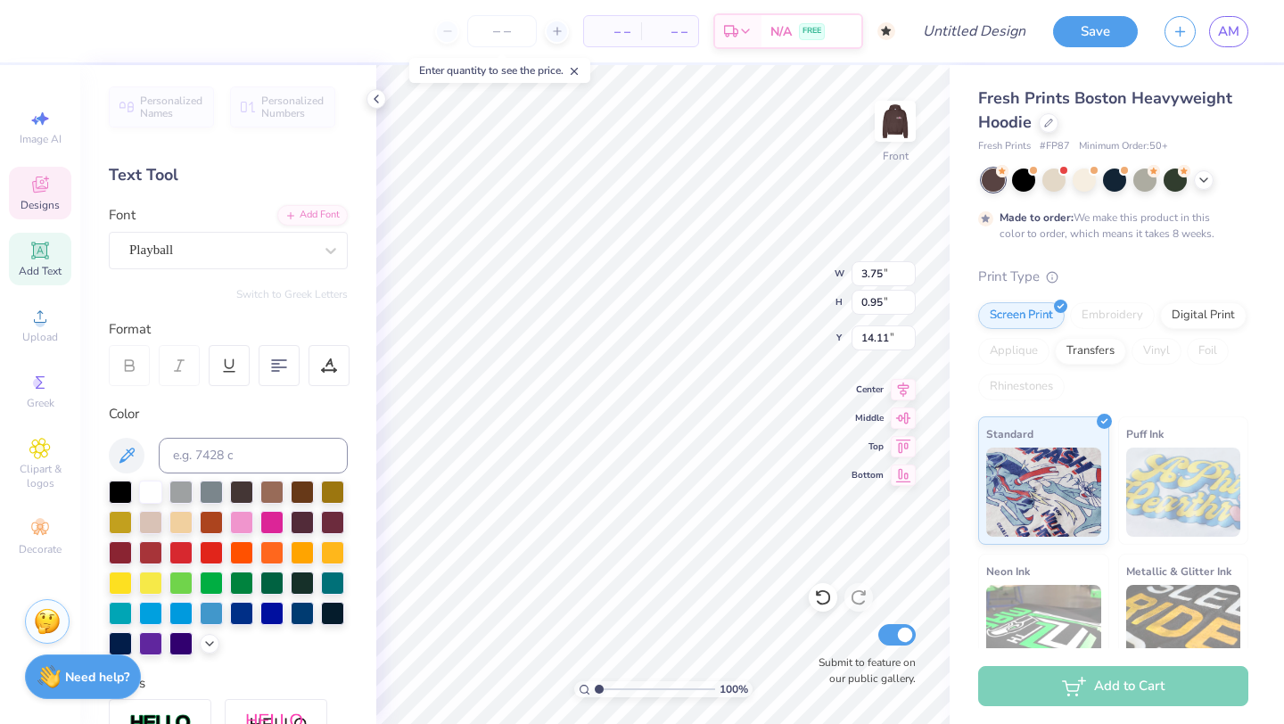
type textarea "P"
type input "3.98"
type input "0.41"
type input "15.28"
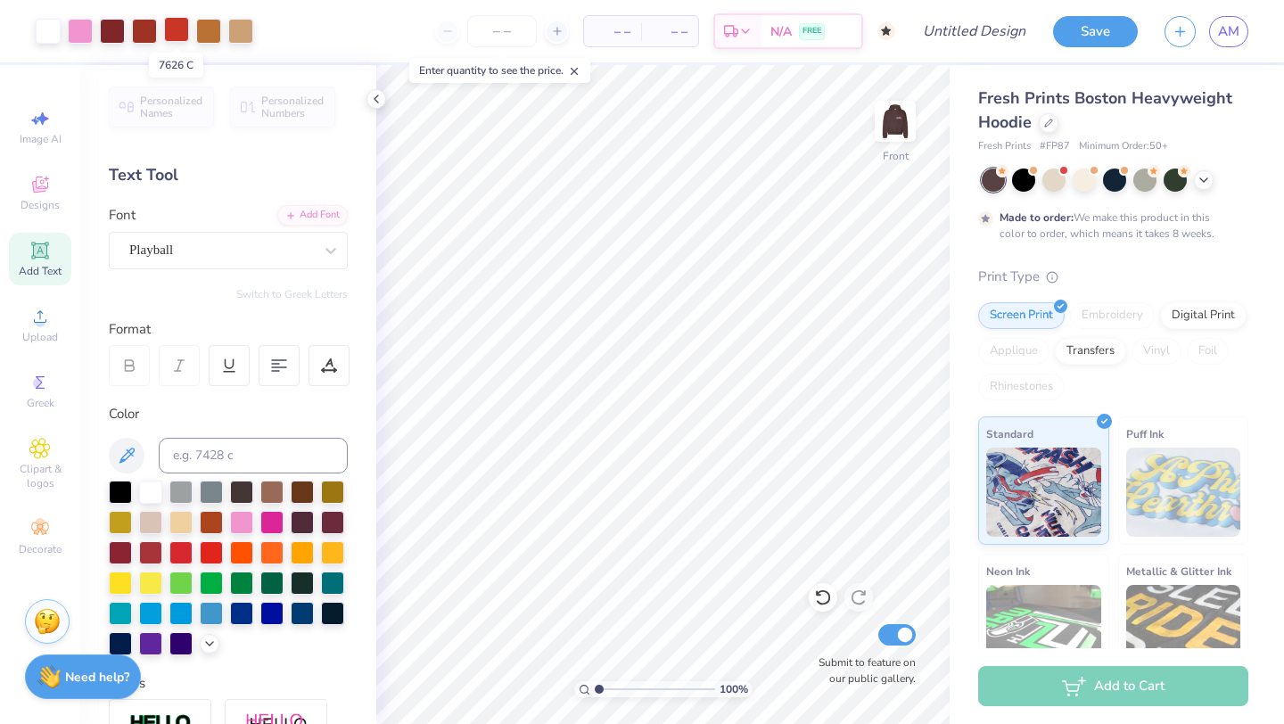
click at [176, 30] on div at bounding box center [176, 29] width 25 height 25
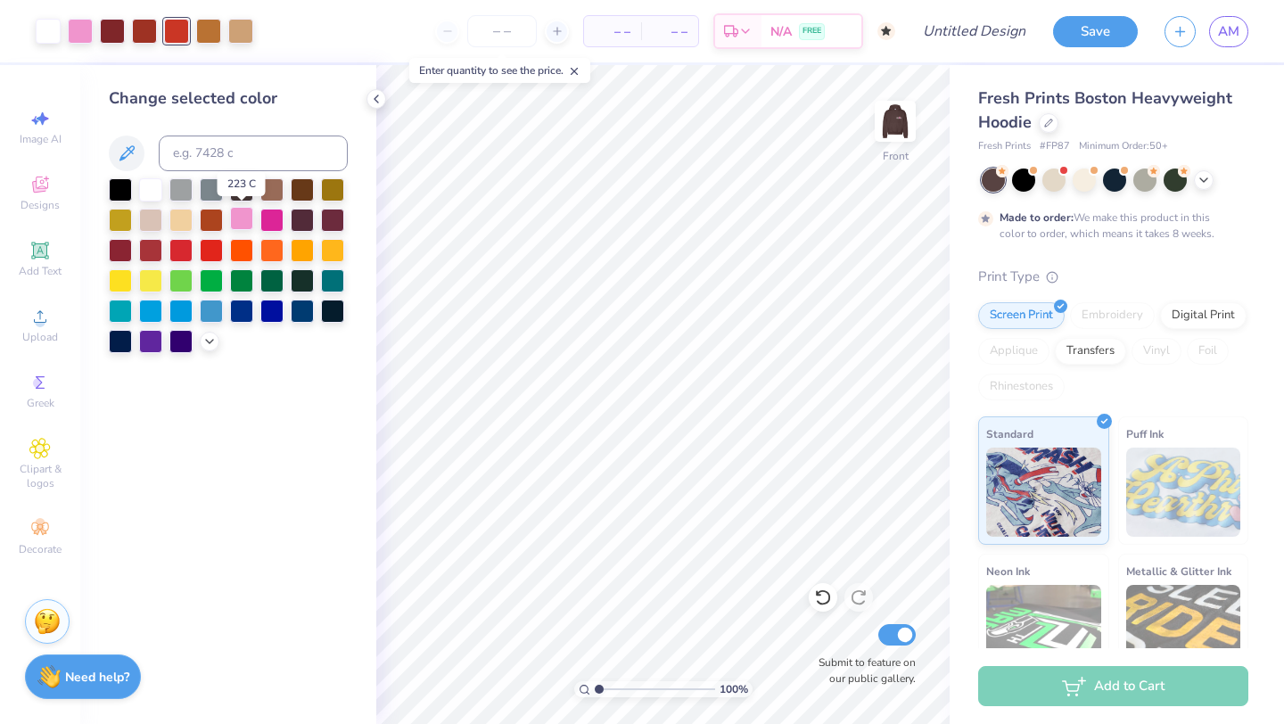
click at [244, 215] on div at bounding box center [241, 218] width 23 height 23
click at [826, 593] on icon at bounding box center [822, 598] width 15 height 16
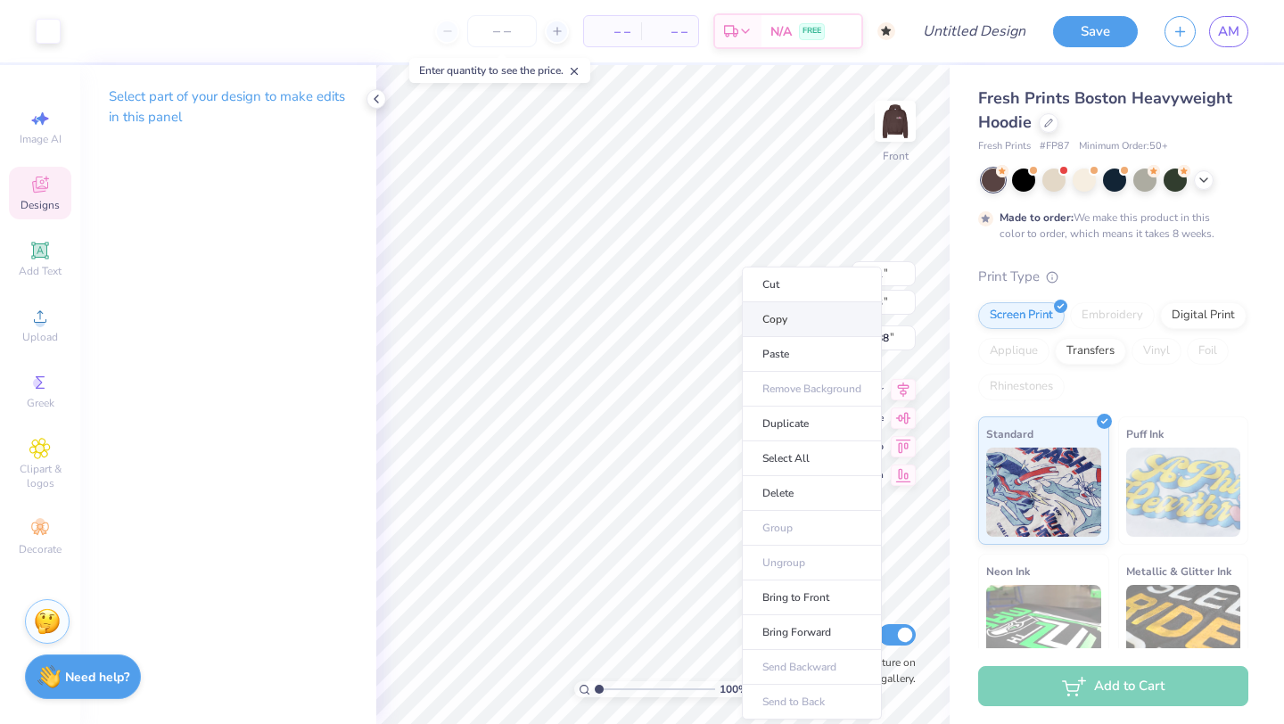
click at [784, 318] on li "Copy" at bounding box center [812, 319] width 140 height 35
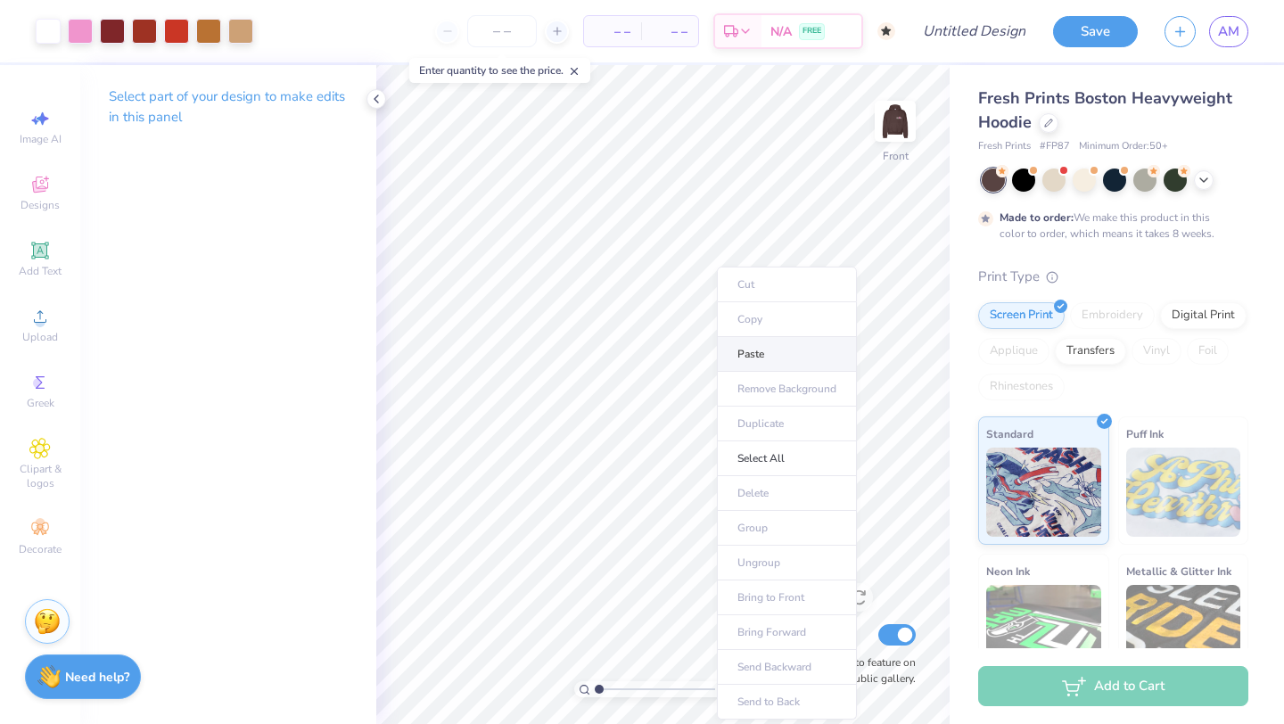
click at [753, 361] on li "Paste" at bounding box center [787, 354] width 140 height 35
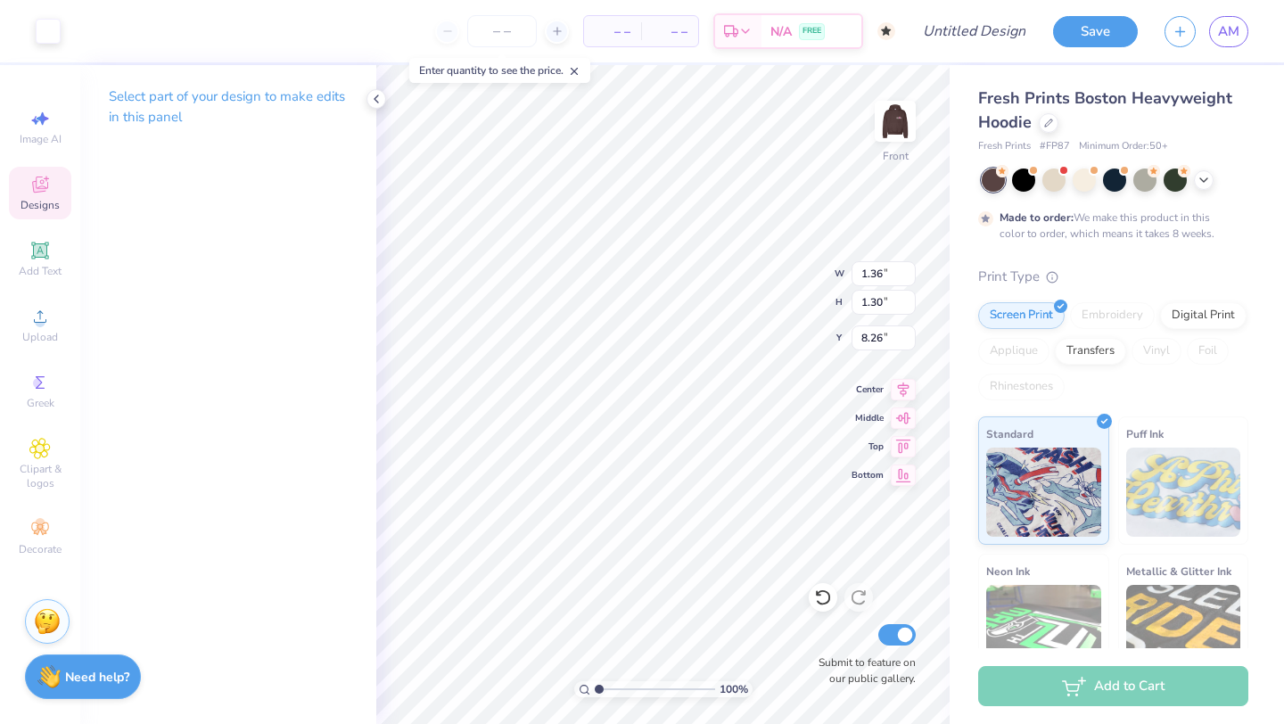
type input "1.36"
type input "1.30"
type input "10.05"
click at [49, 38] on div at bounding box center [48, 29] width 25 height 25
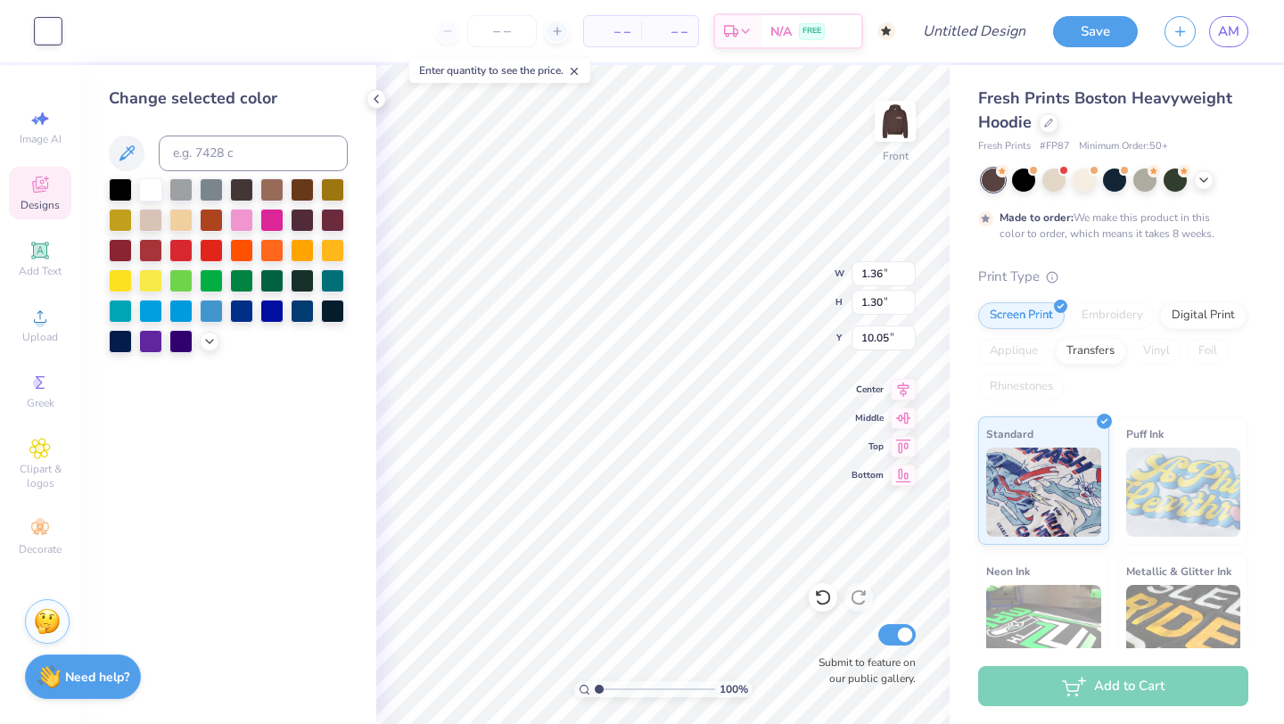
type input "1.34"
type input "1.37"
type input "10.07"
click at [144, 250] on div at bounding box center [150, 248] width 23 height 23
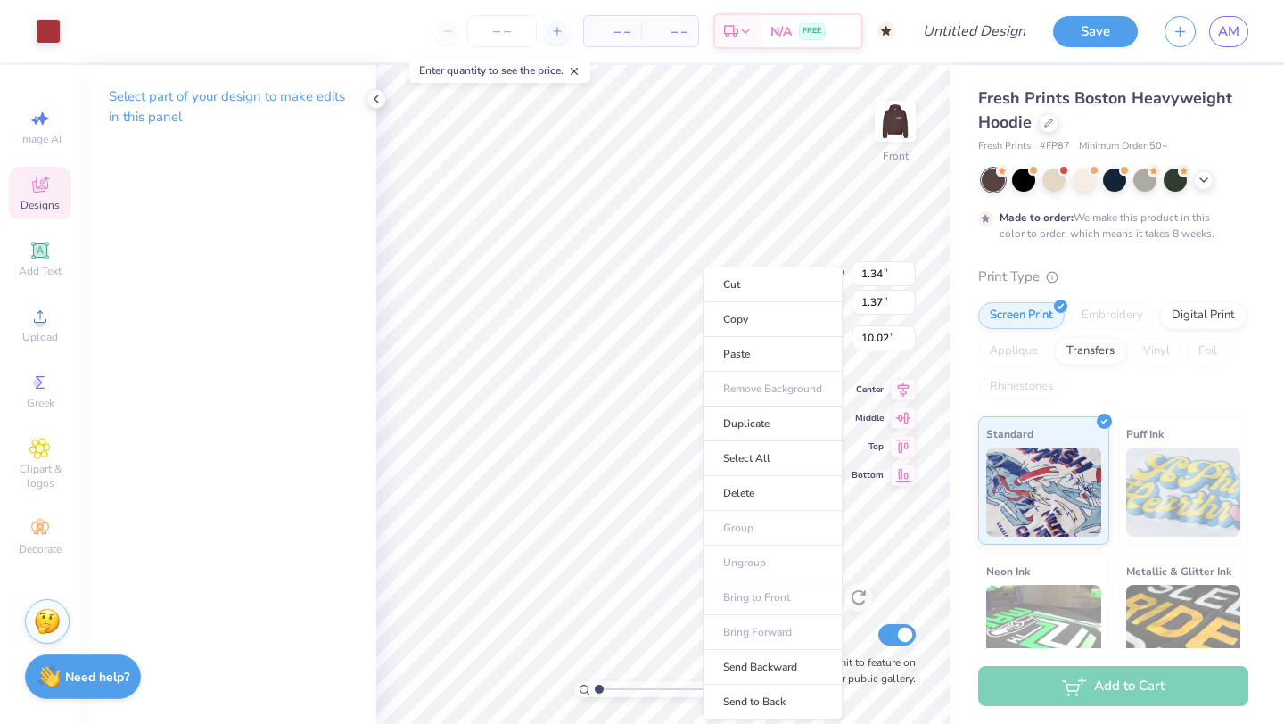
type input "1.34"
type input "1.37"
type input "10.02"
click at [752, 326] on li "Copy" at bounding box center [772, 319] width 140 height 35
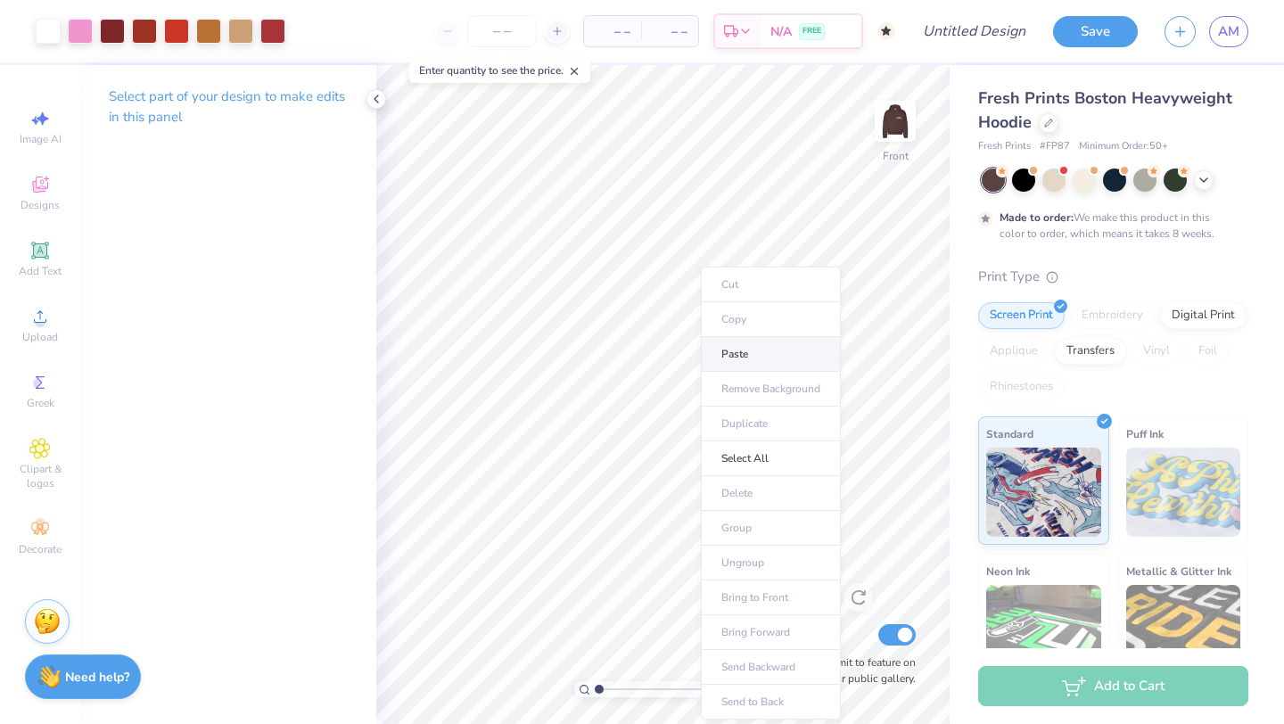
click at [738, 359] on li "Paste" at bounding box center [771, 354] width 140 height 35
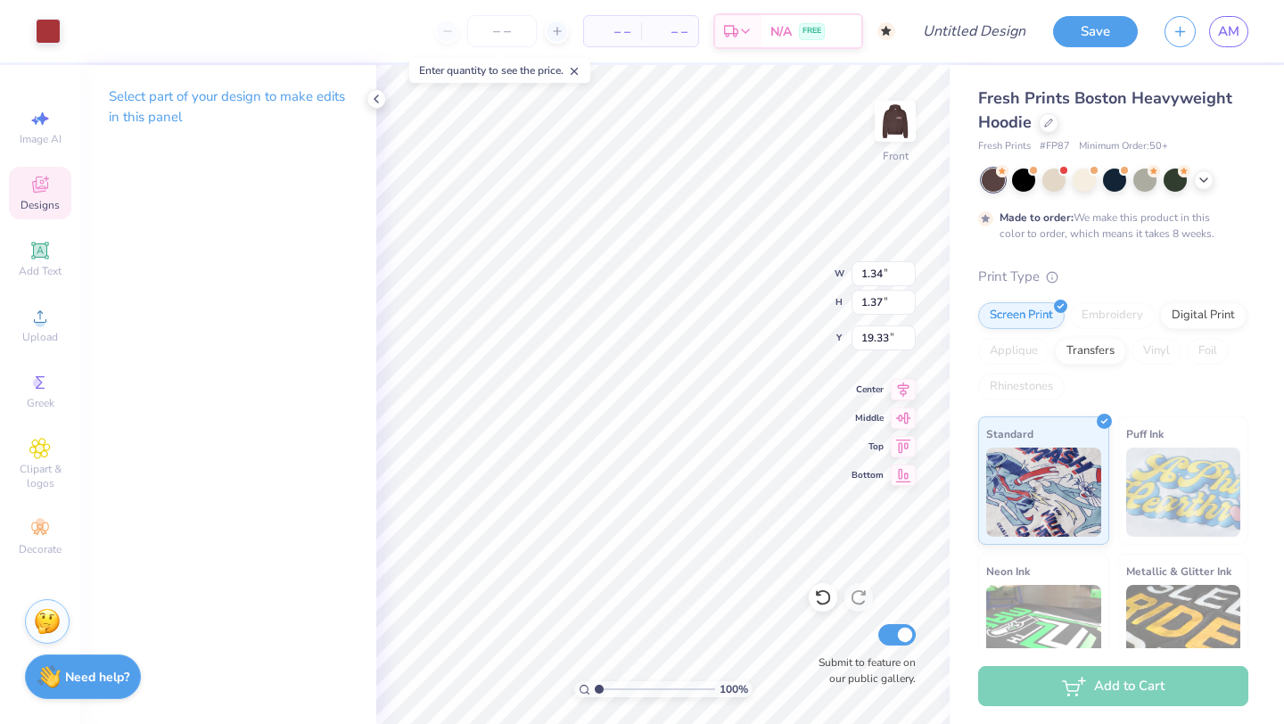
type input "19.33"
type input "3.91"
type input "3.73"
type input "13.88"
type input "4.47"
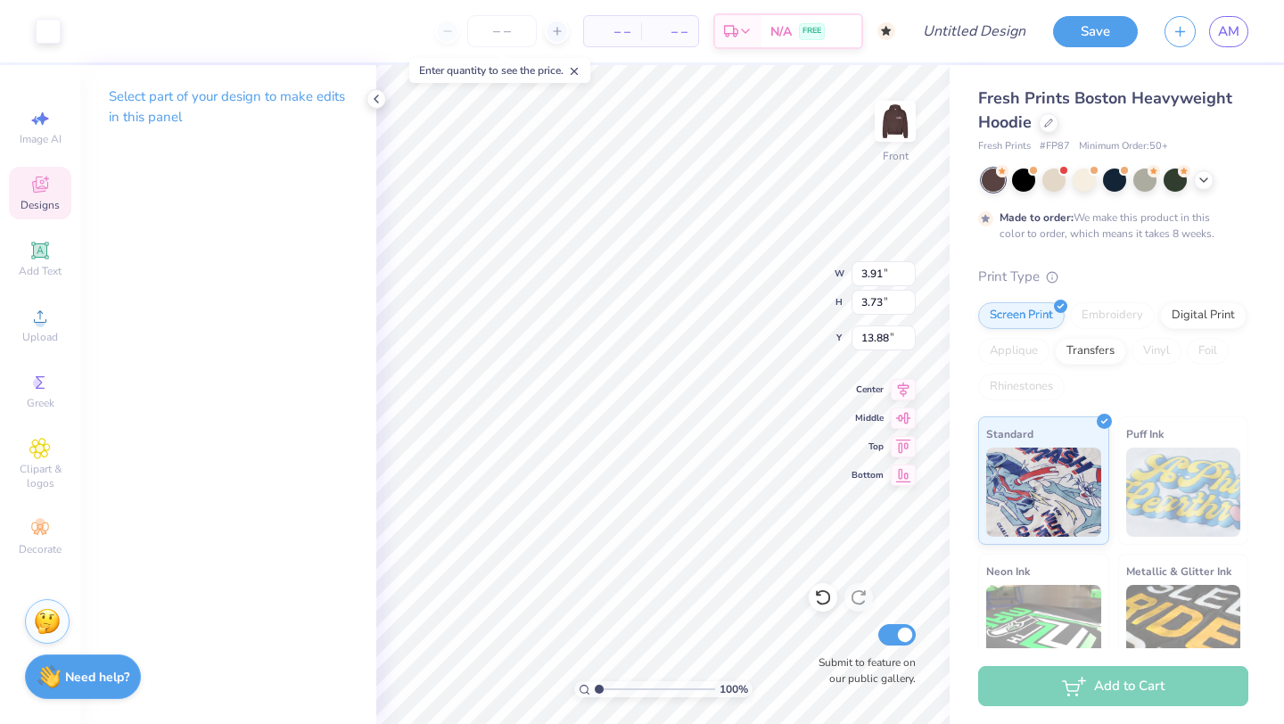
type input "4.26"
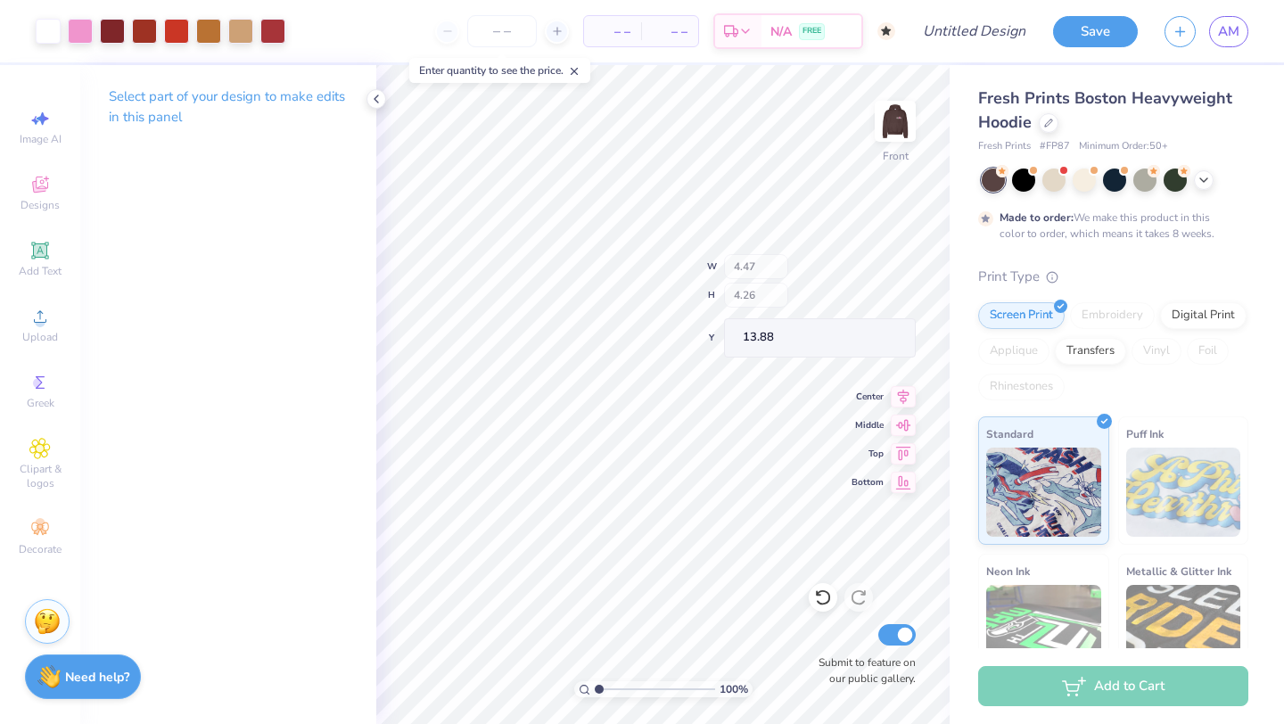
type input "14.06"
type input "19.64"
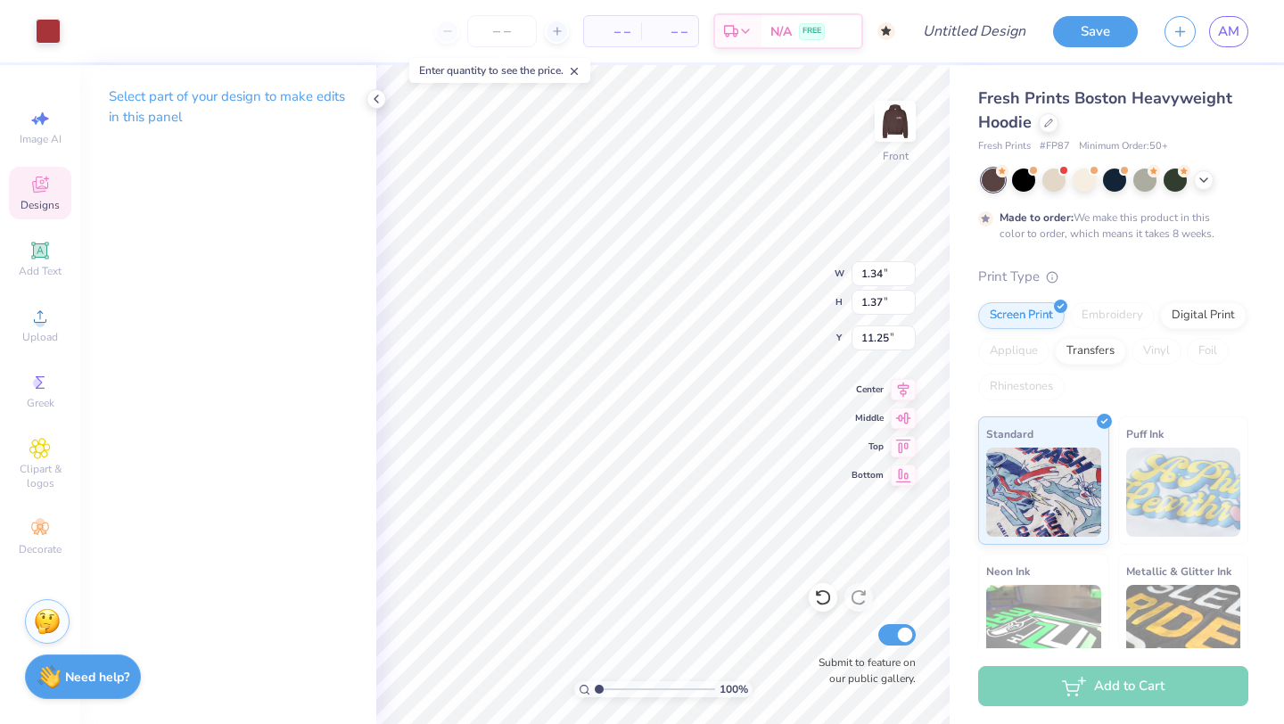
type input "11.25"
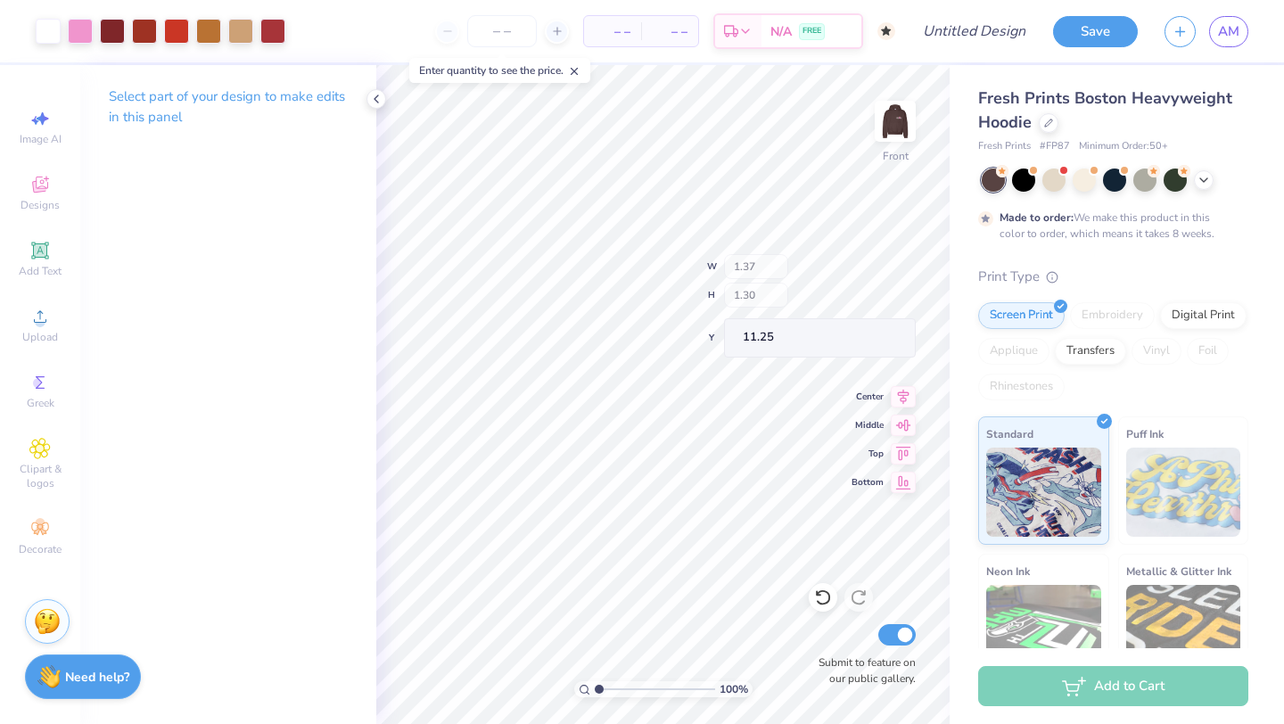
type input "1.37"
type input "1.30"
type input "11.23"
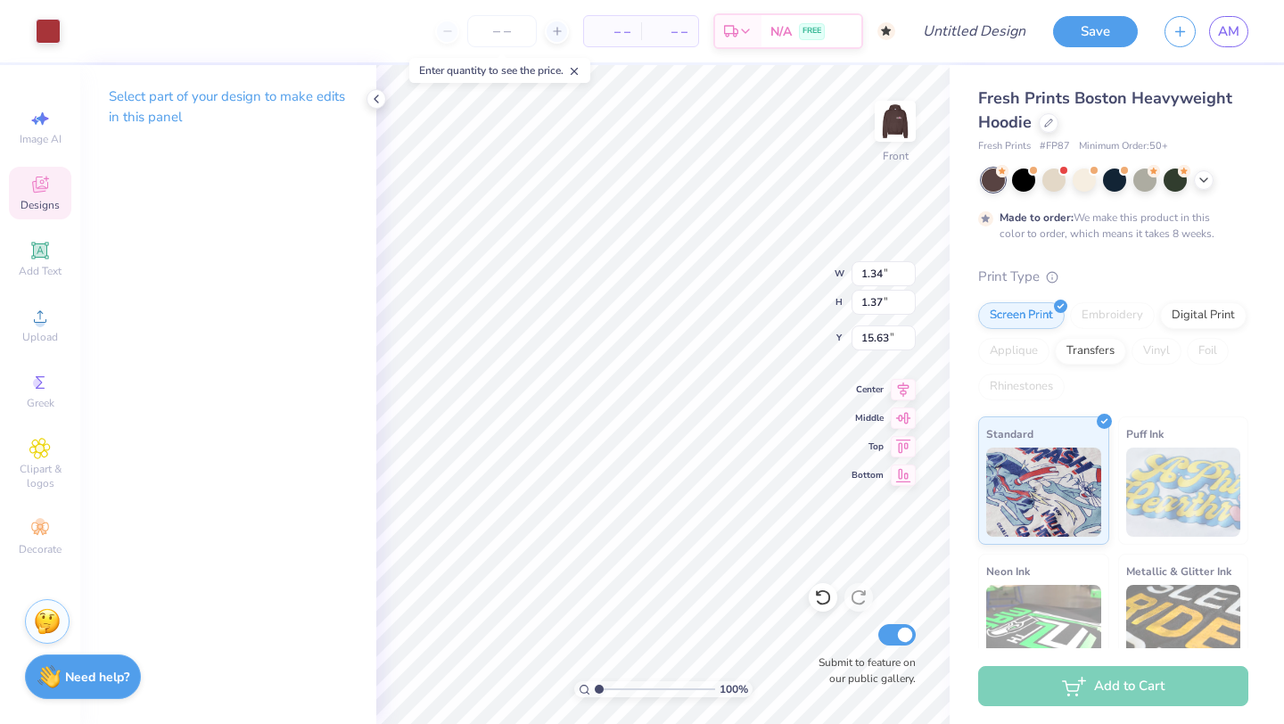
type input "15.63"
type input "1.35"
type input "1.33"
type input "15.61"
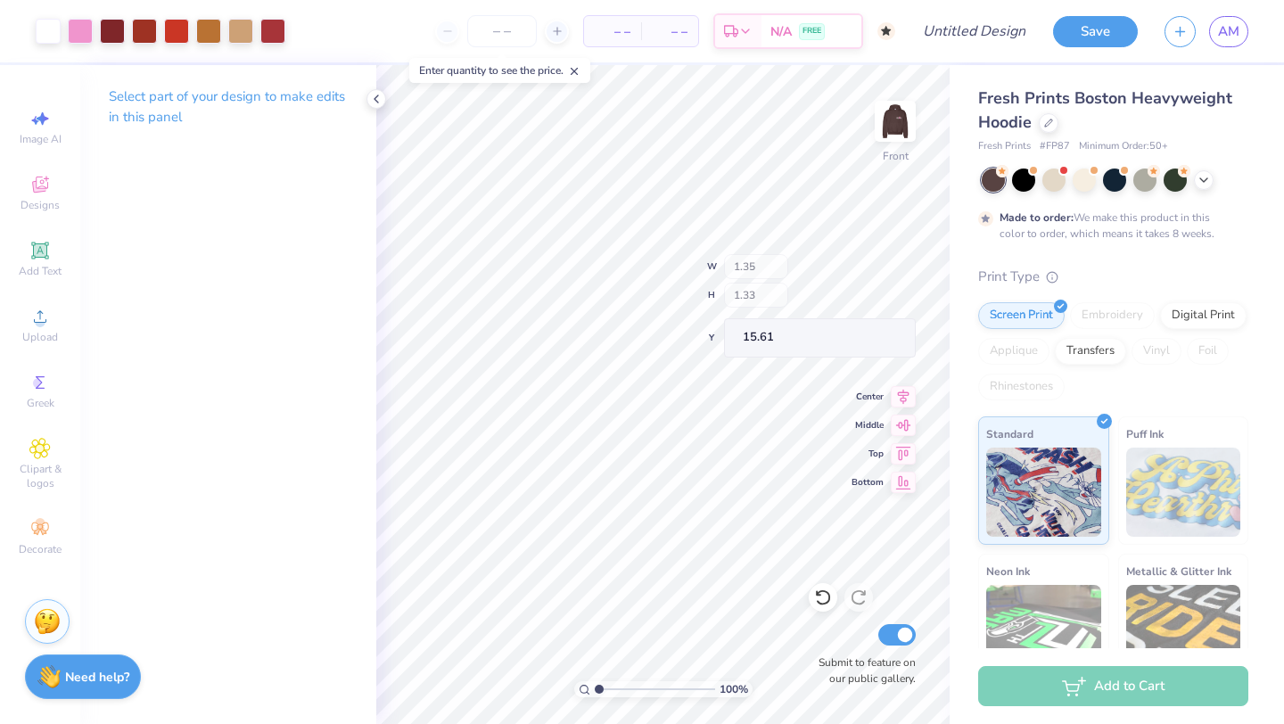
click at [786, 259] on div "100 % Front W 1.35 H 1.33 Y 15.61 Center Middle Top Bottom Submit to feature on…" at bounding box center [662, 394] width 573 height 659
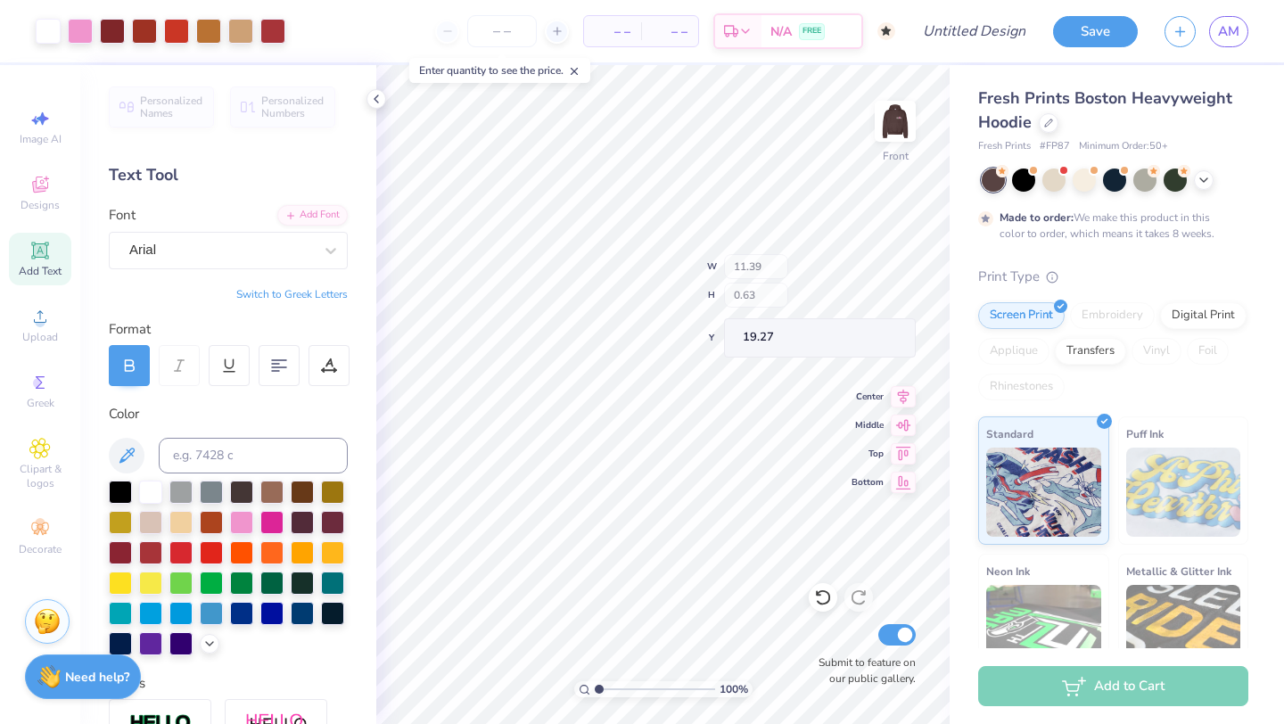
type input "19.27"
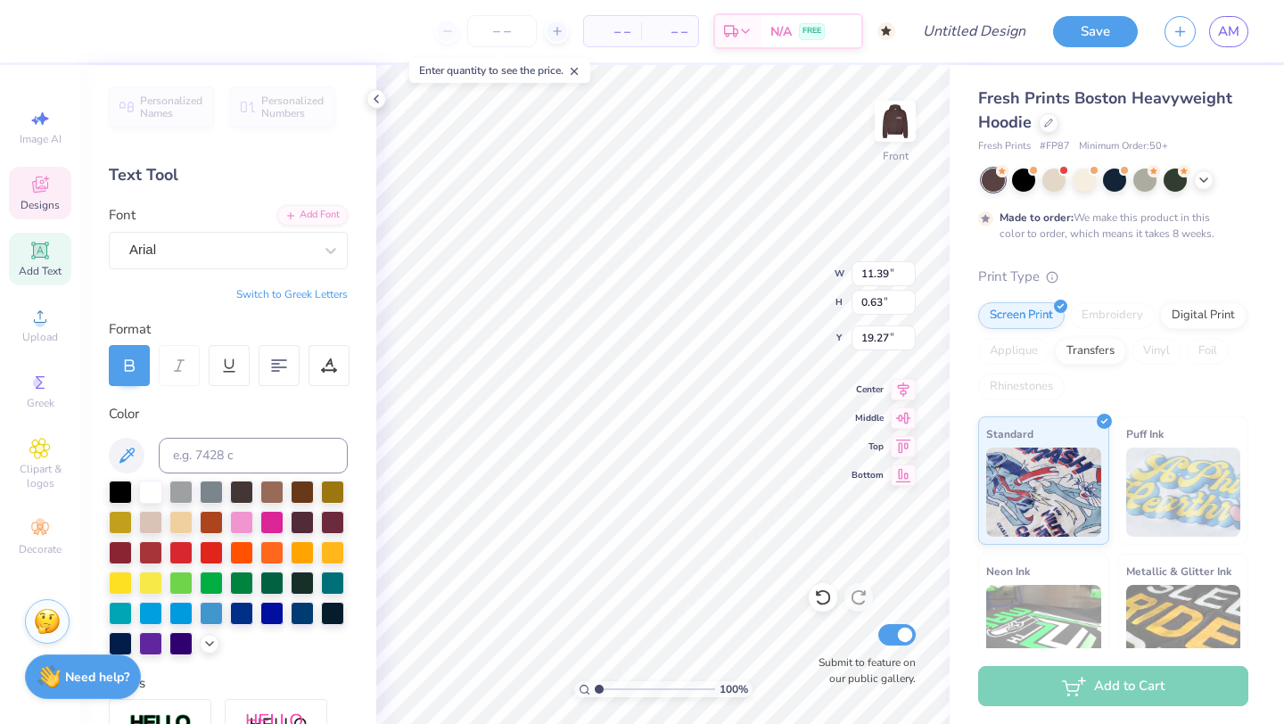
scroll to position [1, 4]
type textarea "[GEOGRAPHIC_DATA]"
type input "19.27"
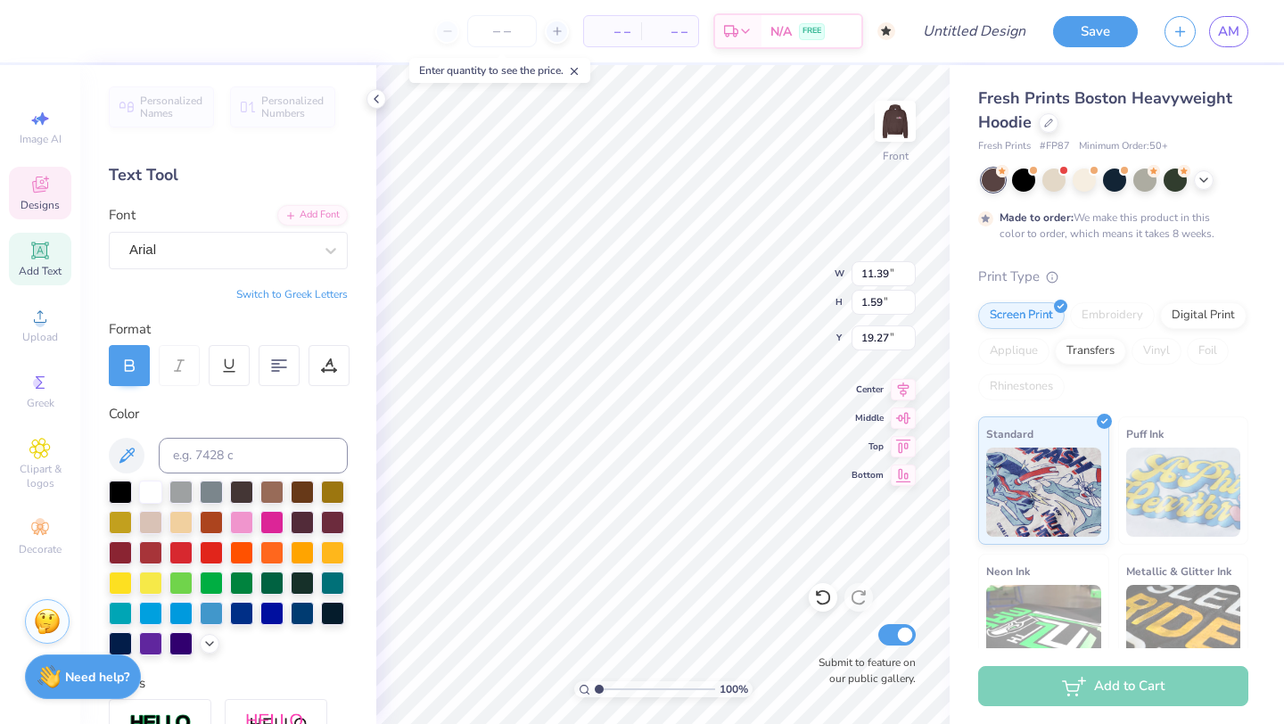
type input "11.38"
type input "1.81"
type input "19.10"
type input "11.39"
type input "1.57"
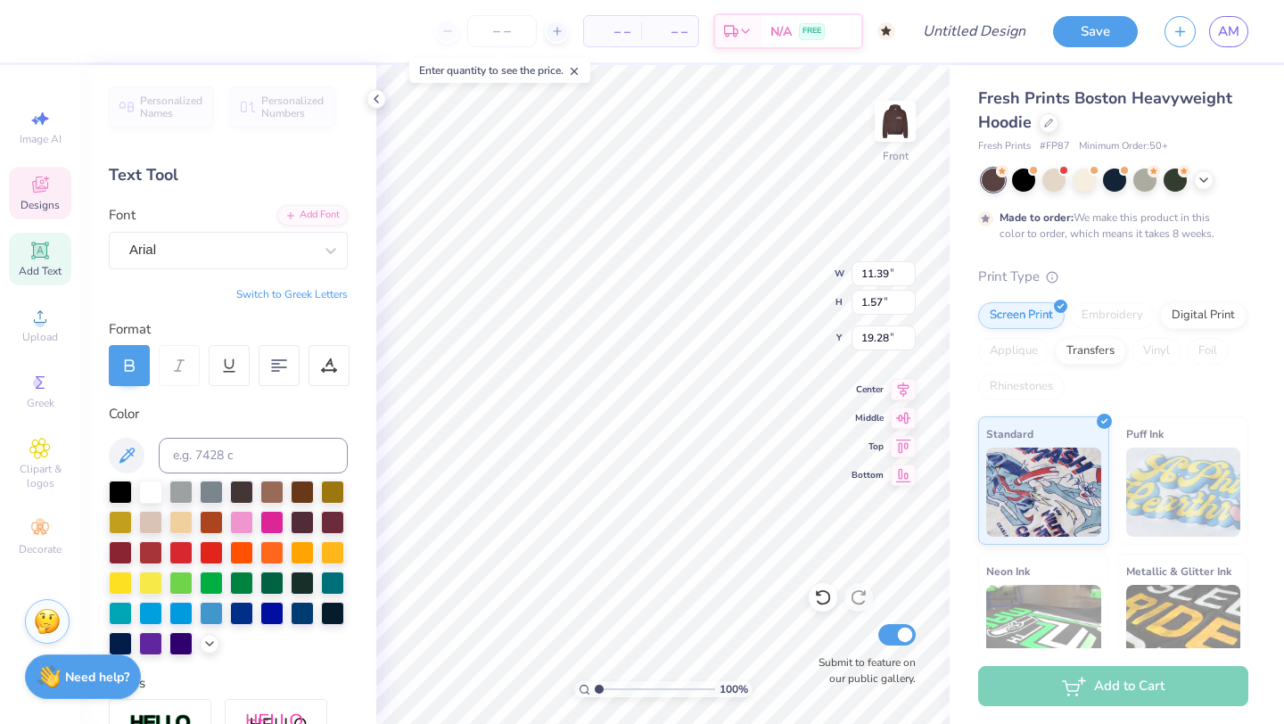
type input "20.50"
type input "12.58"
type input "1.73"
click at [272, 526] on div at bounding box center [271, 520] width 23 height 23
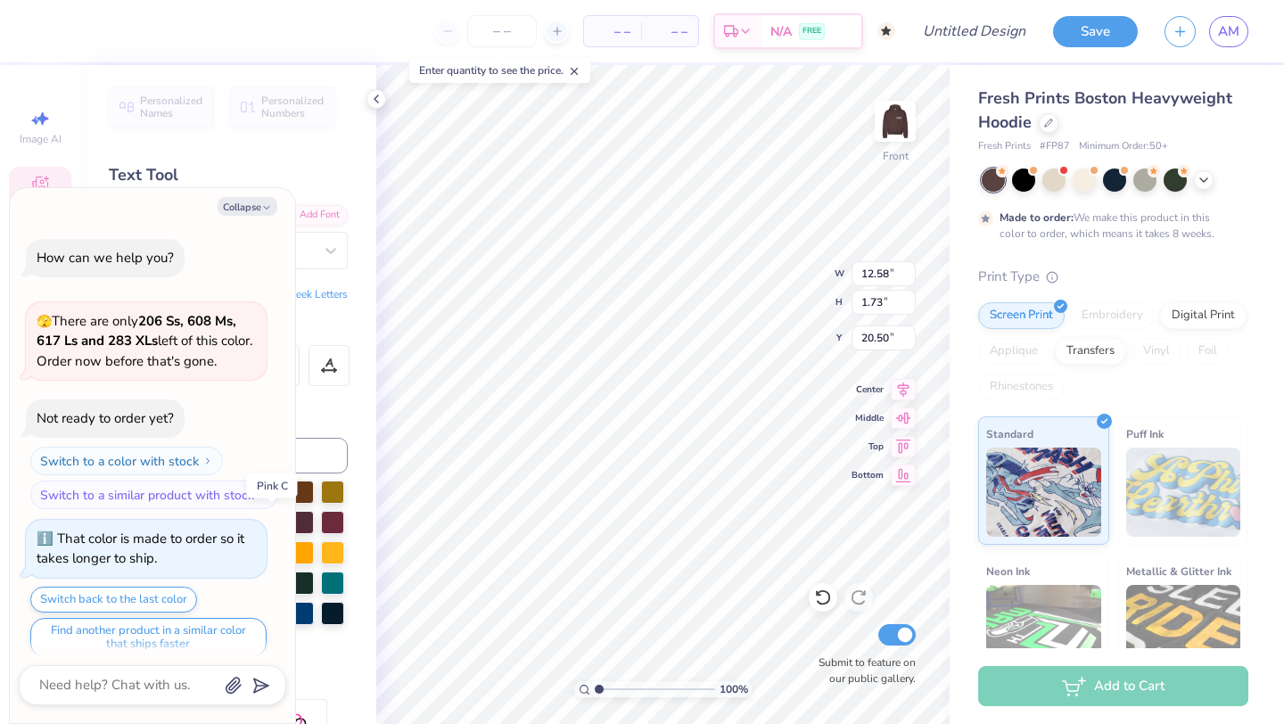
scroll to position [962, 0]
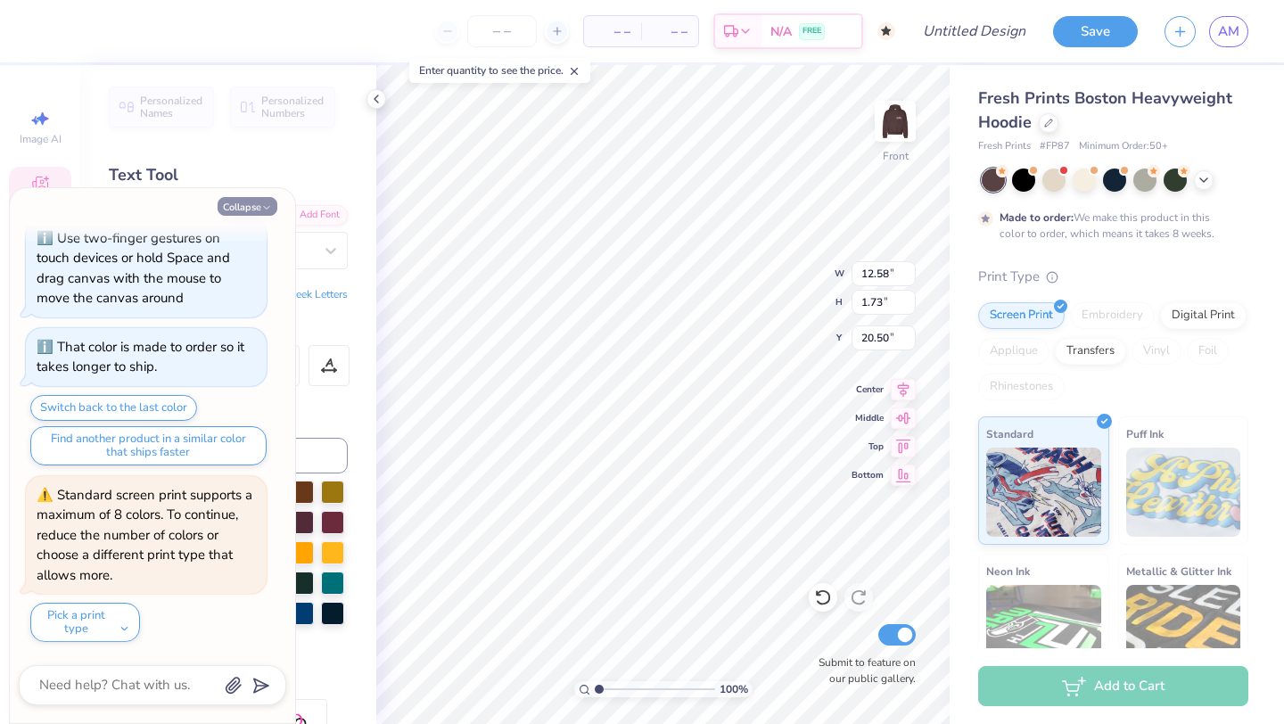
click at [255, 212] on button "Collapse" at bounding box center [248, 206] width 60 height 19
type textarea "x"
type input "19.87"
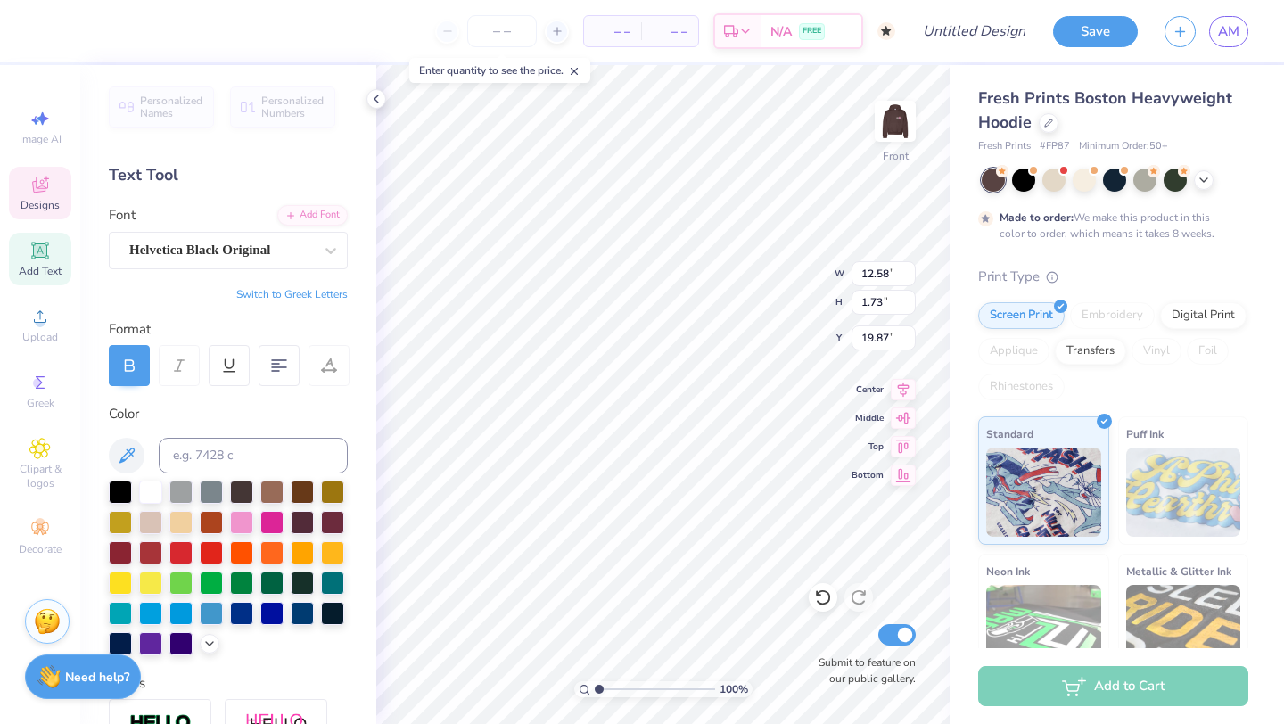
type input "13.25"
type input "4.37"
type input "11.37"
type input "12.58"
type input "1.73"
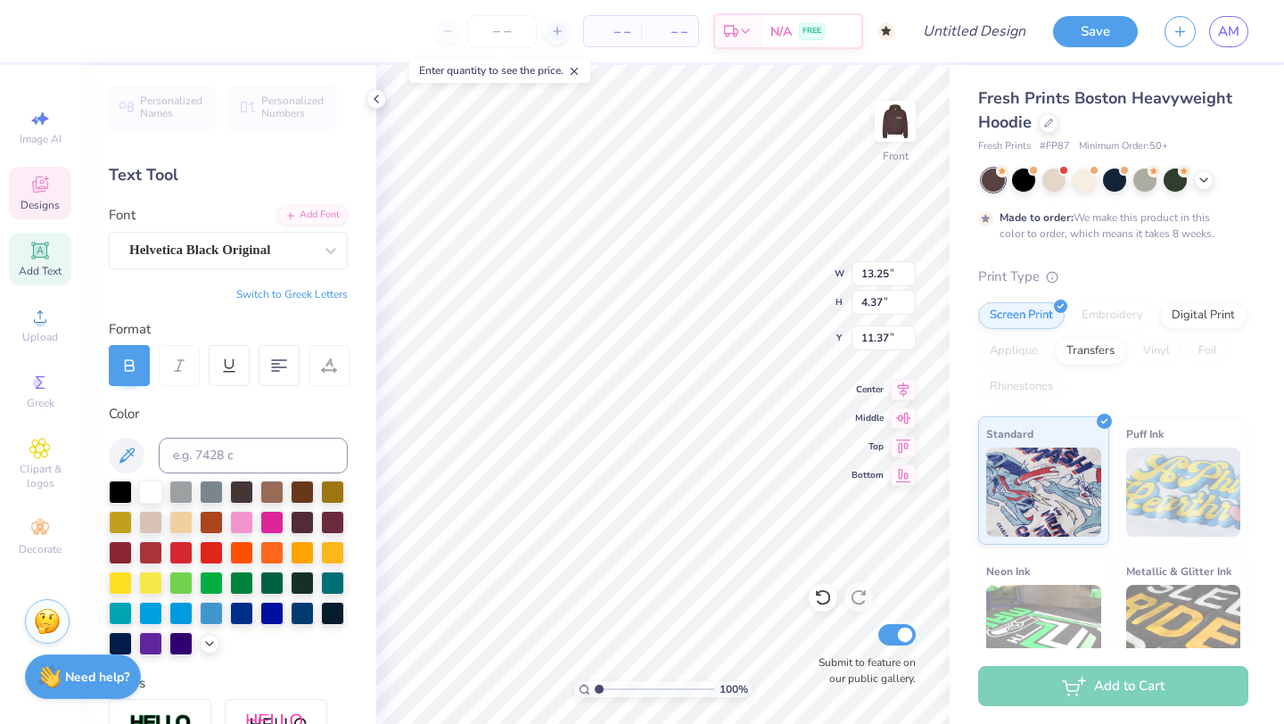
type input "19.87"
click at [284, 260] on div at bounding box center [221, 250] width 184 height 24
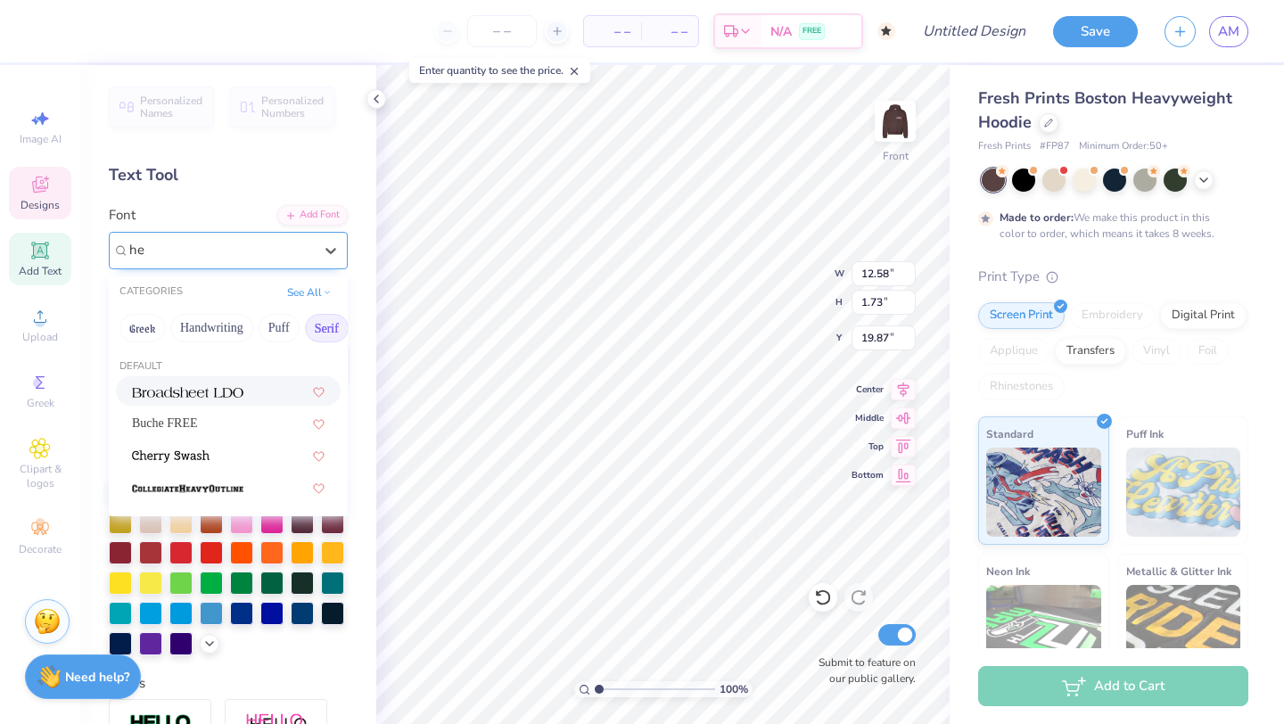
type input "h"
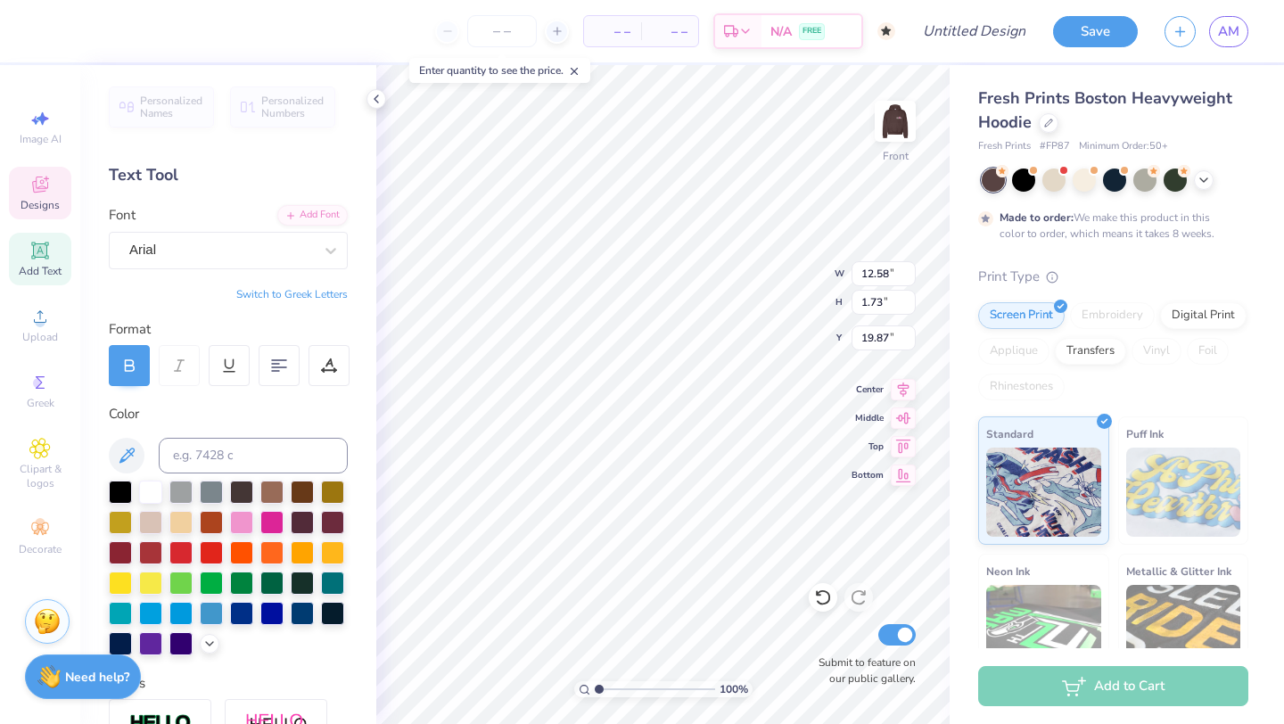
type input "13.25"
type input "4.37"
type input "11.37"
type input "12.58"
type input "1.73"
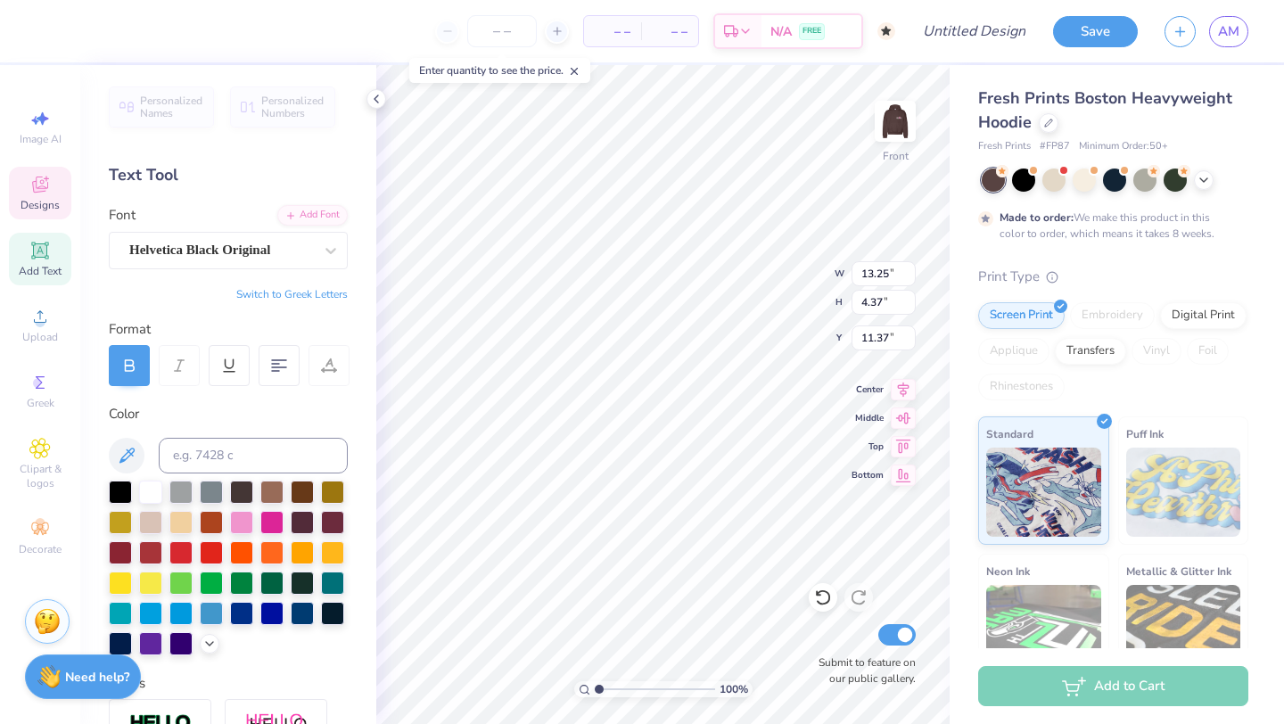
type input "19.87"
click at [225, 257] on div "Arial" at bounding box center [220, 250] width 187 height 28
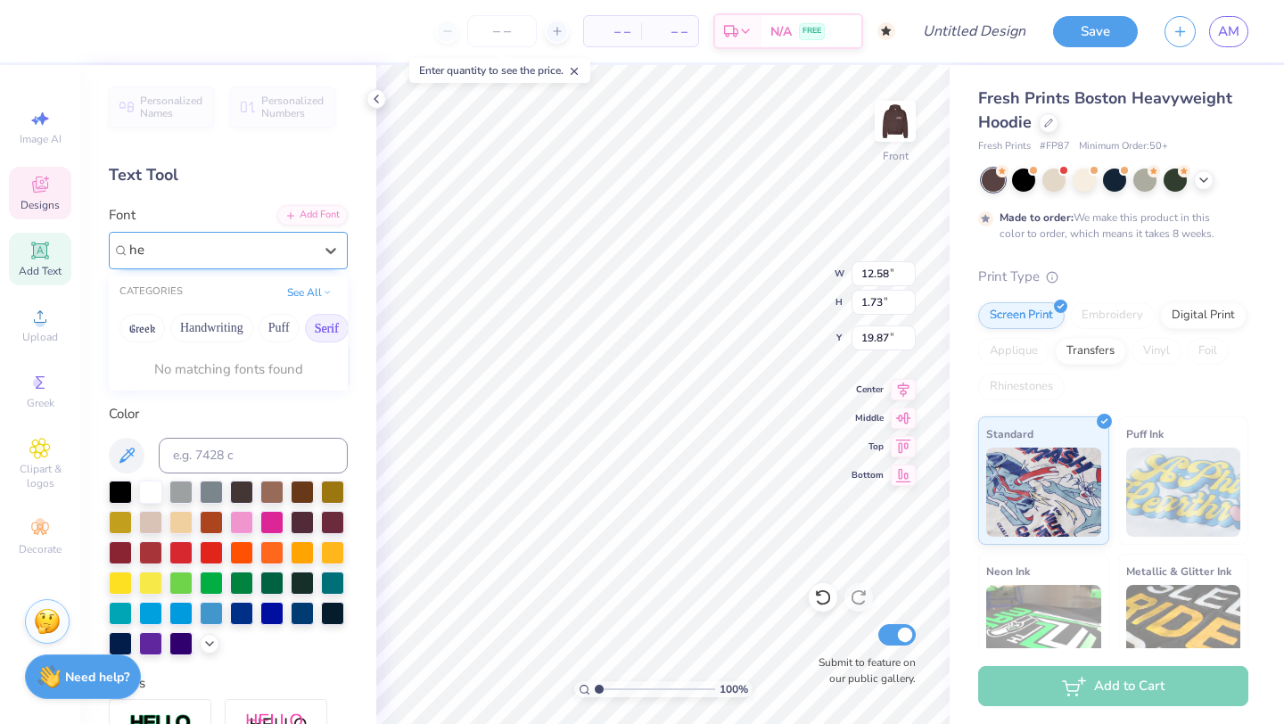
type input "h"
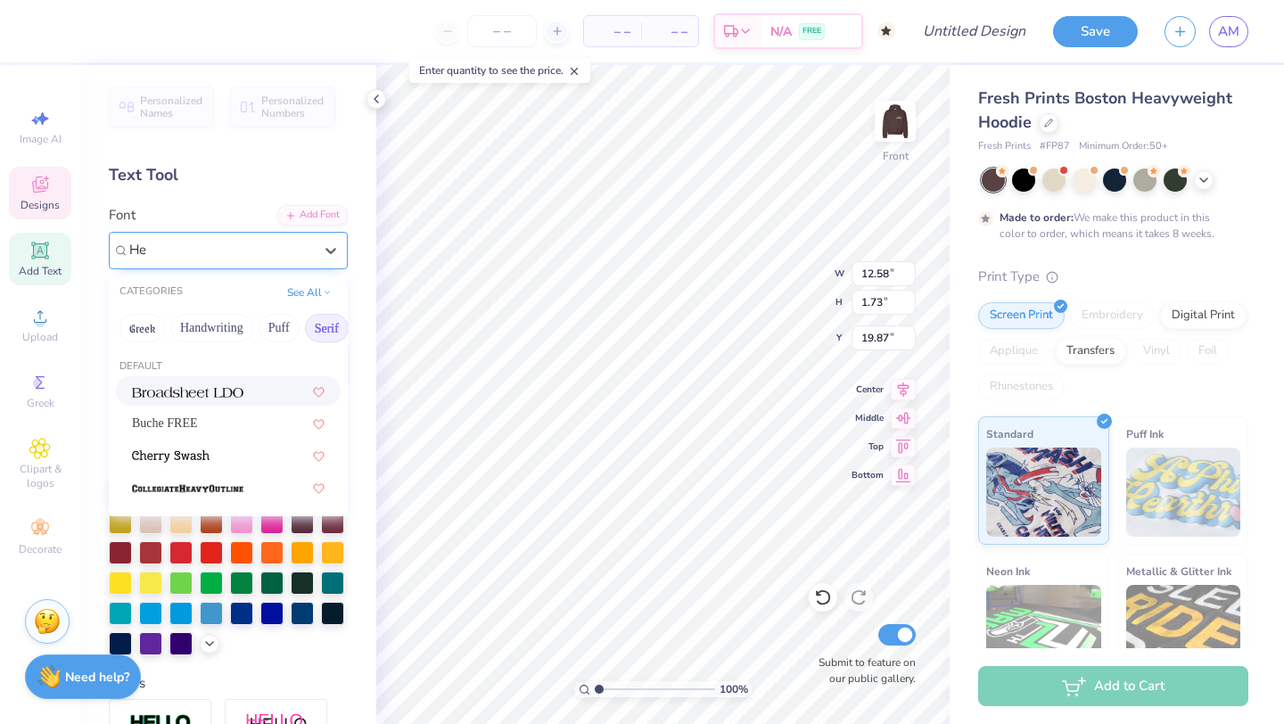
type input "H"
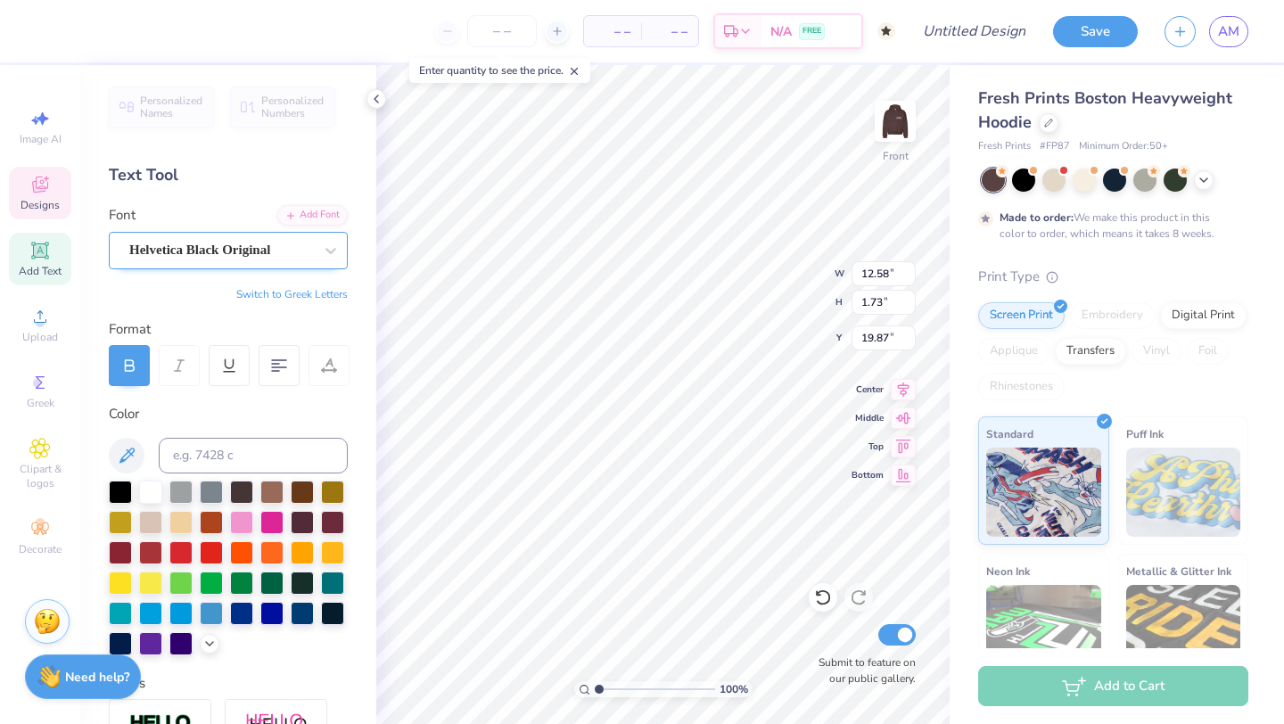
type input "13.25"
type input "4.37"
type input "11.37"
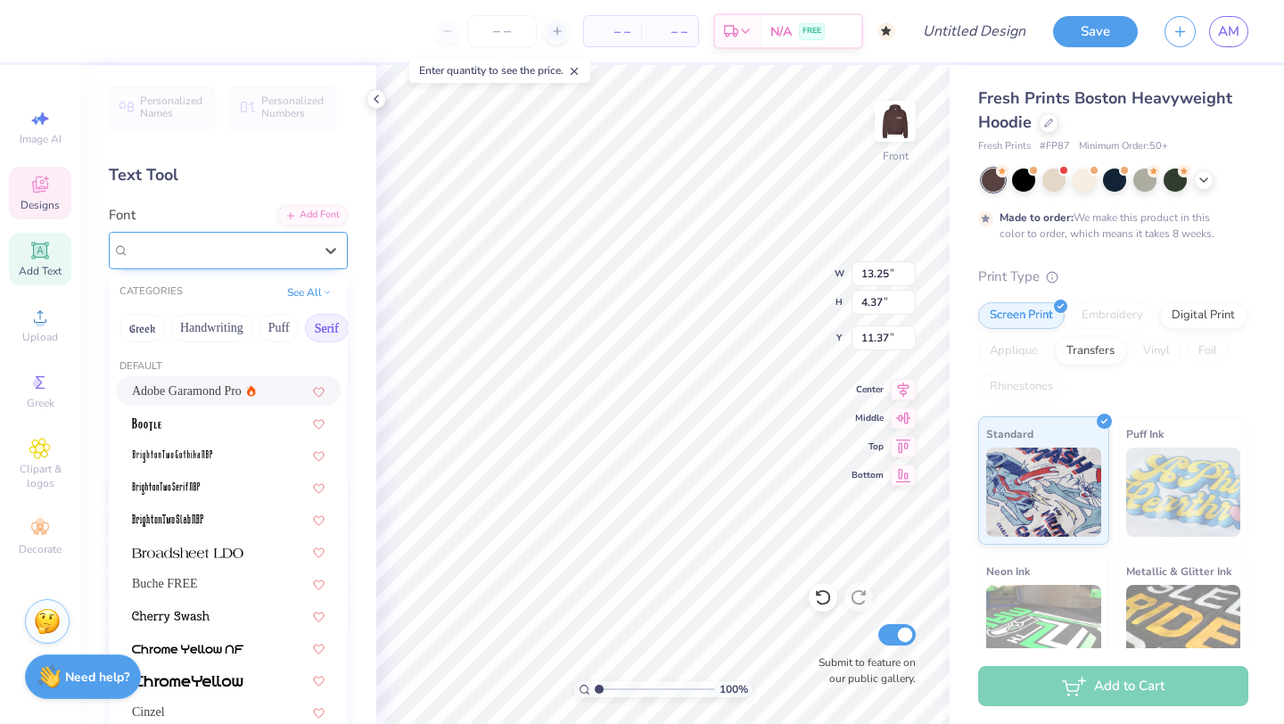
click at [257, 255] on div "Helvetica Black Original" at bounding box center [220, 250] width 187 height 28
click at [254, 176] on div "Text Tool" at bounding box center [228, 175] width 239 height 24
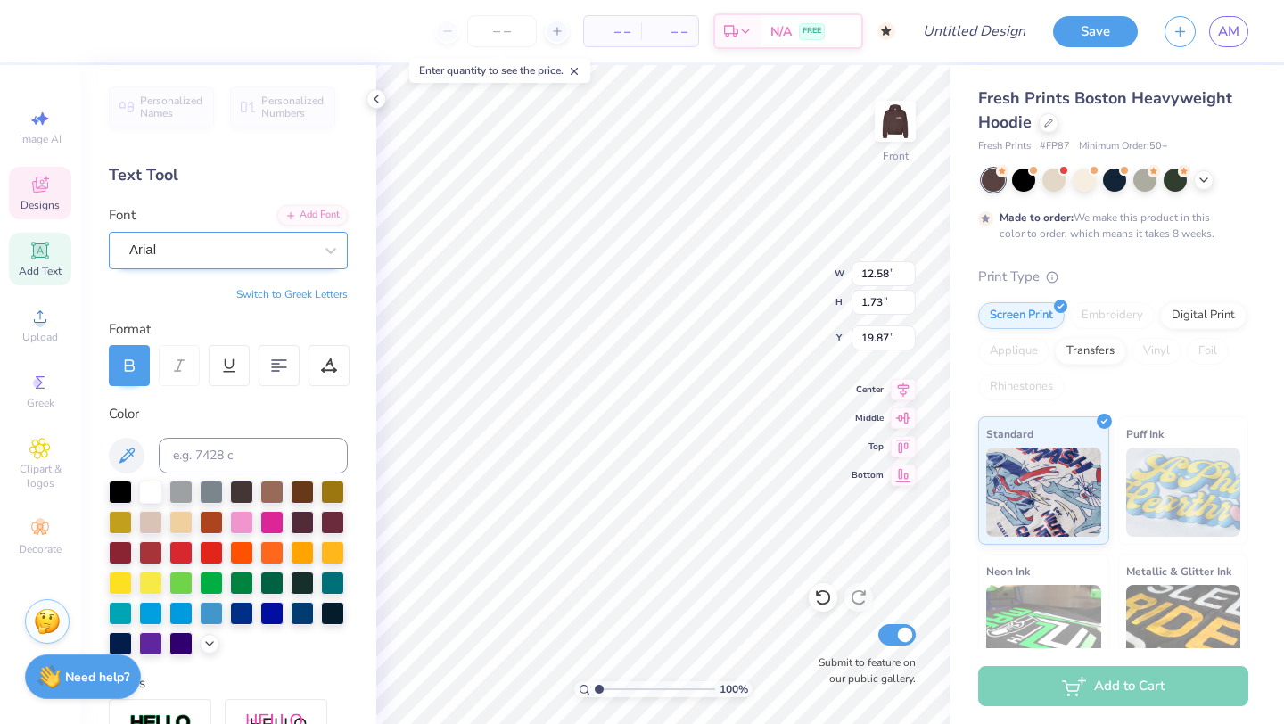
click at [242, 242] on div "Arial" at bounding box center [220, 250] width 187 height 28
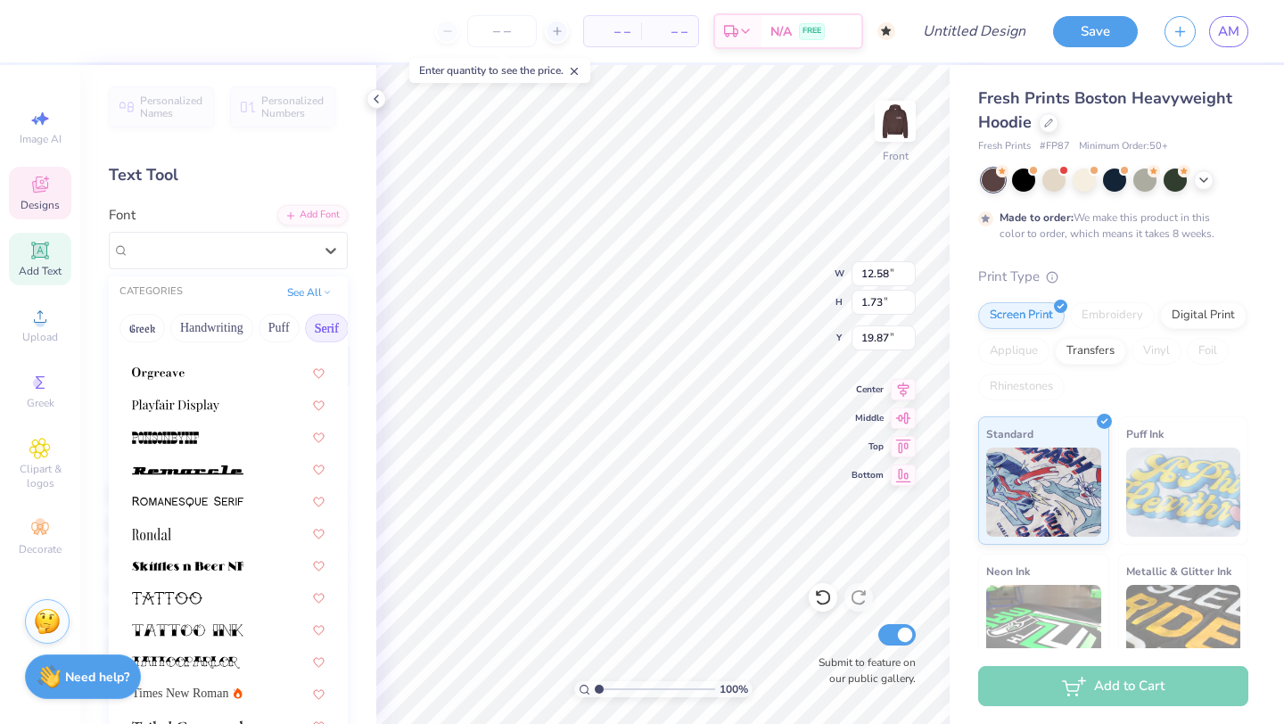
scroll to position [2041, 0]
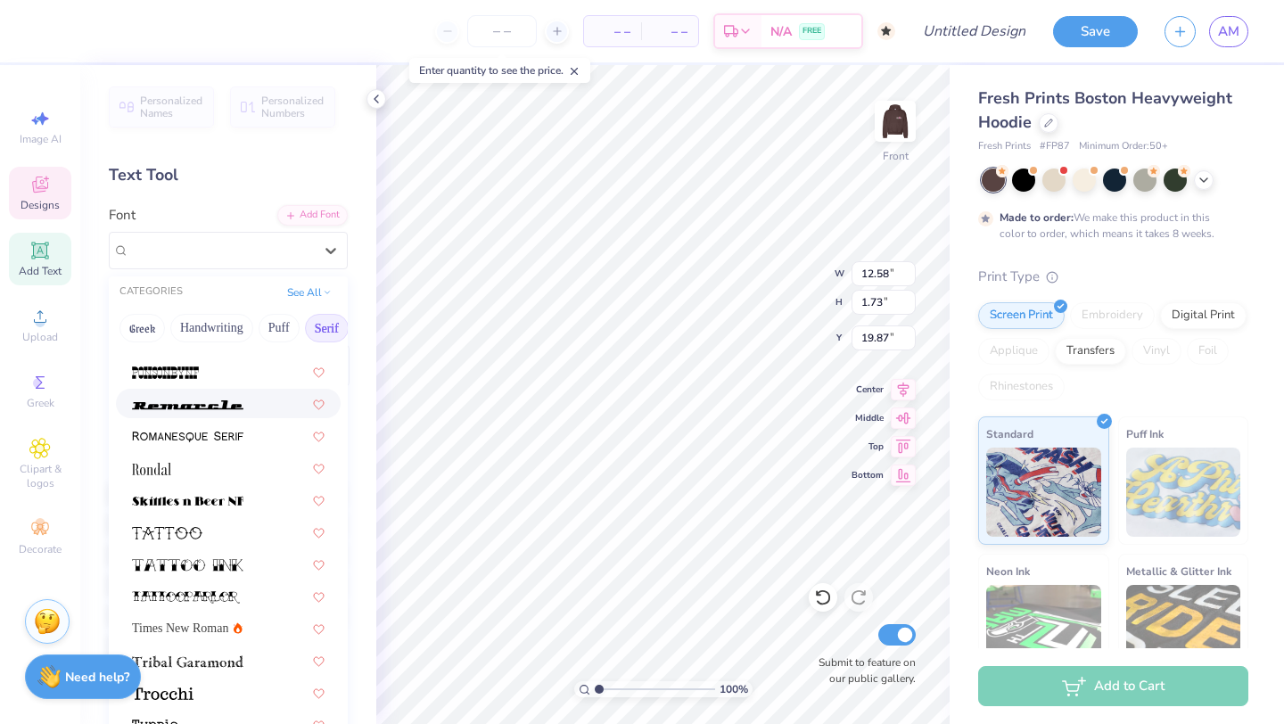
click at [252, 399] on div at bounding box center [228, 403] width 193 height 19
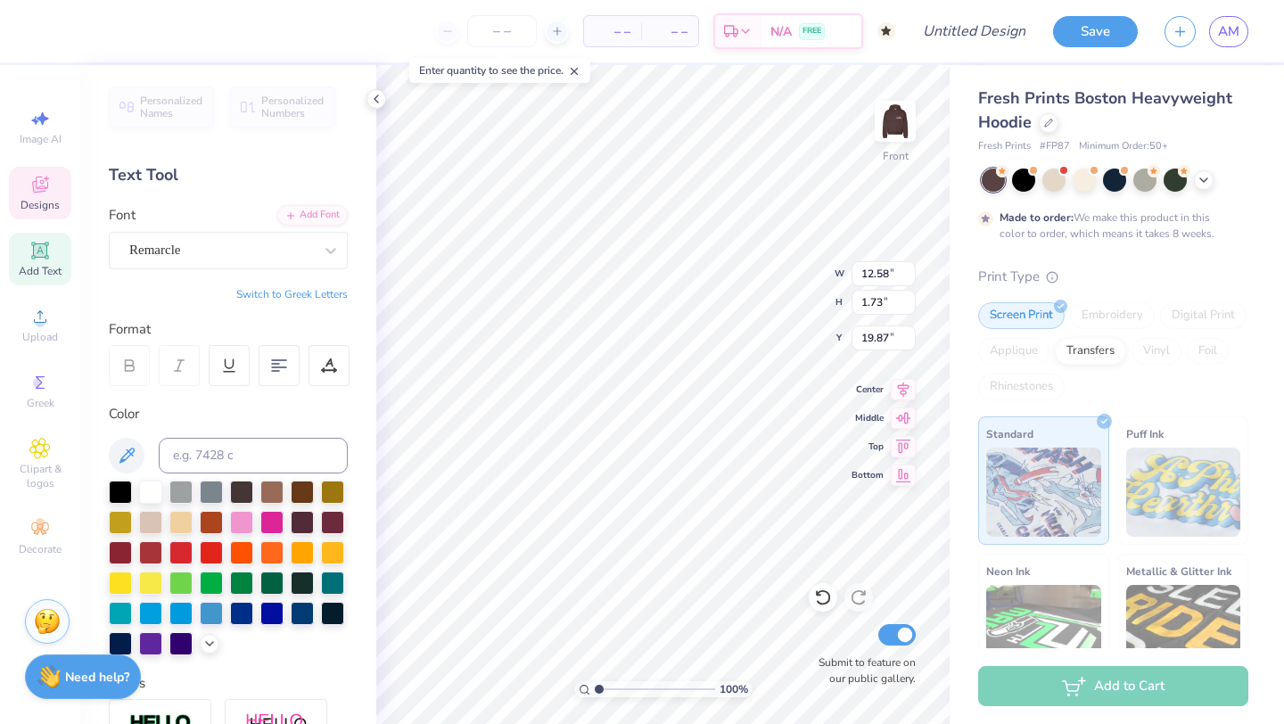
type input "18.36"
type input "1.33"
type input "20.06"
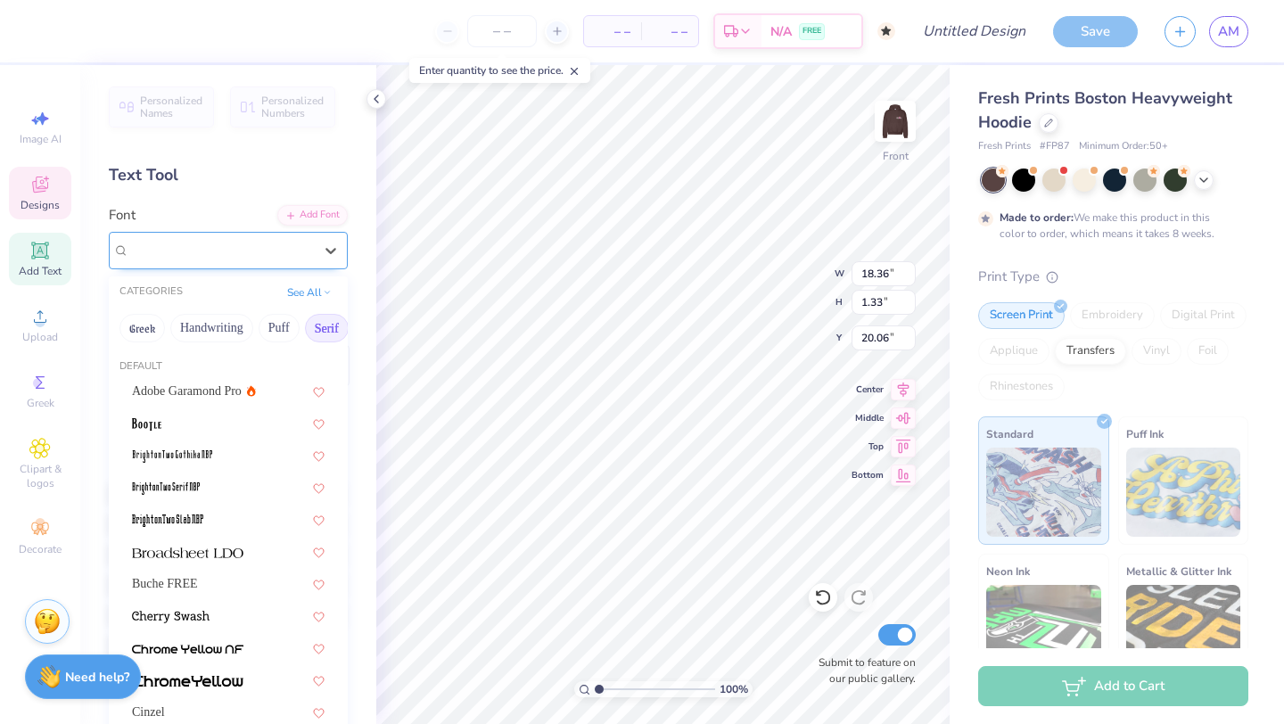
click at [190, 258] on div "Remarcle" at bounding box center [220, 250] width 187 height 28
click at [242, 393] on div "Adobe Garamond Pro" at bounding box center [194, 391] width 124 height 19
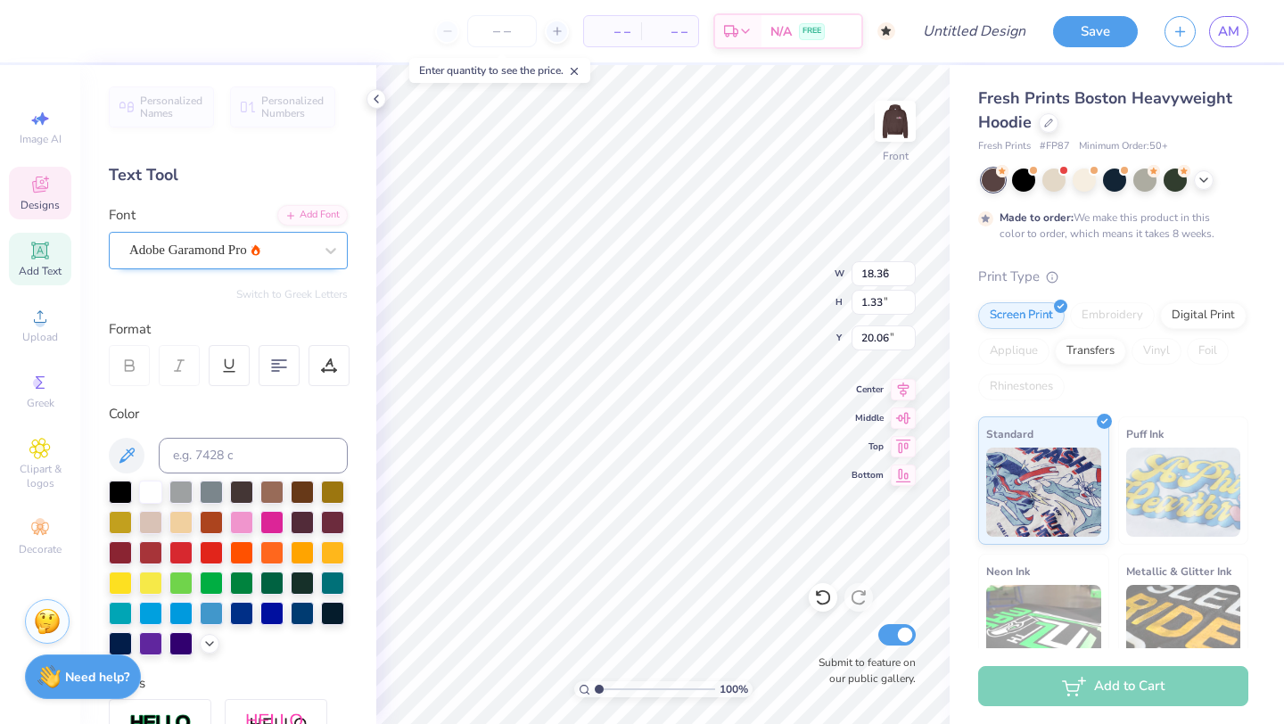
type input "9.66"
type input "1.38"
type input "20.04"
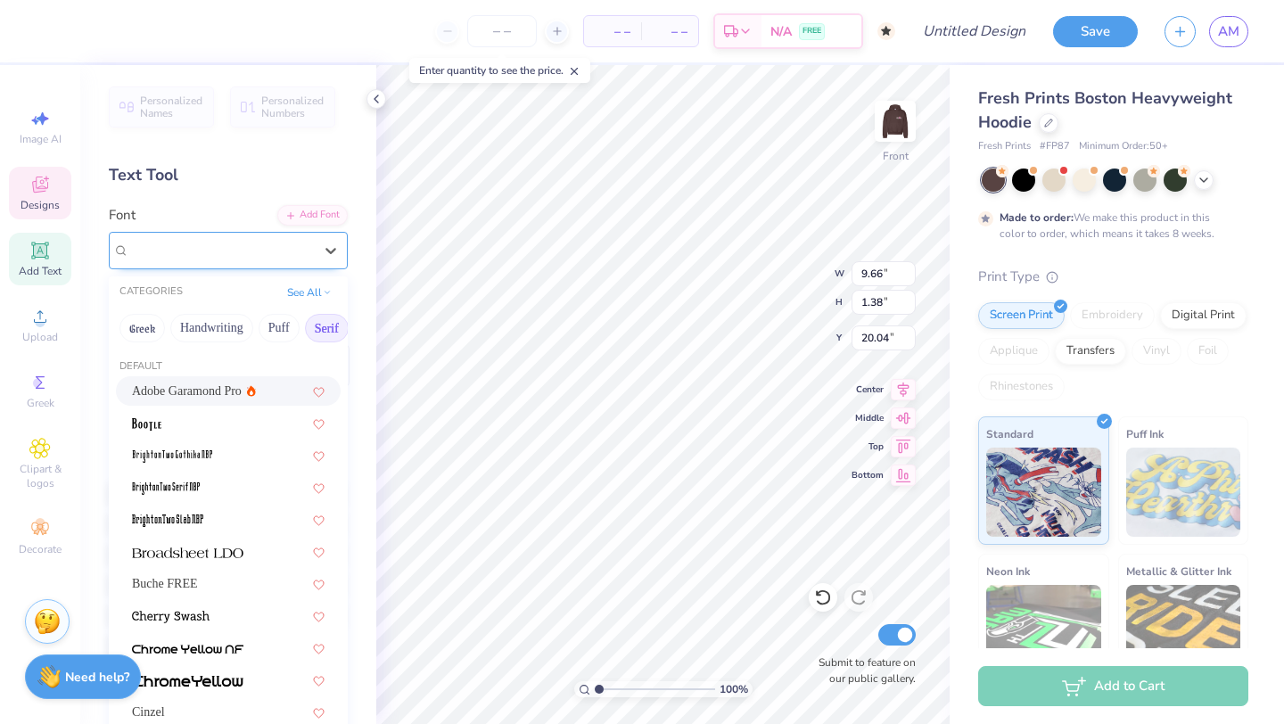
click at [194, 249] on div "Adobe Garamond Pro" at bounding box center [220, 250] width 187 height 28
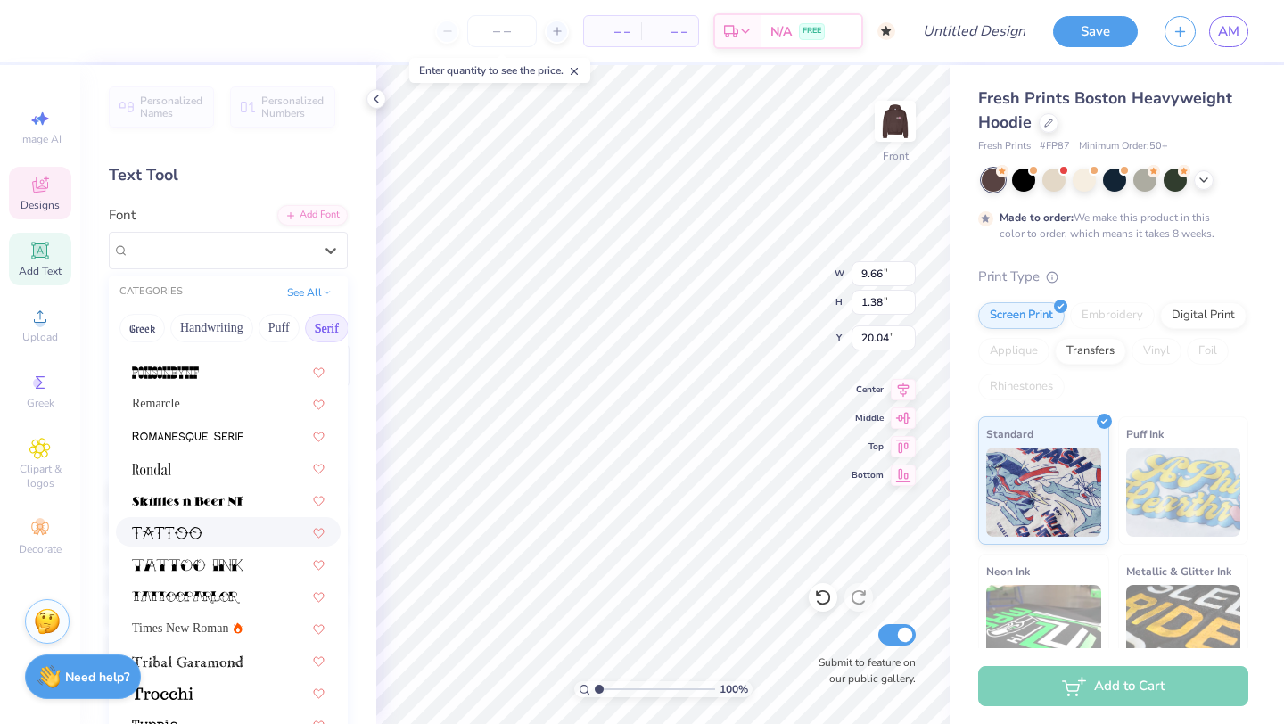
scroll to position [312, 0]
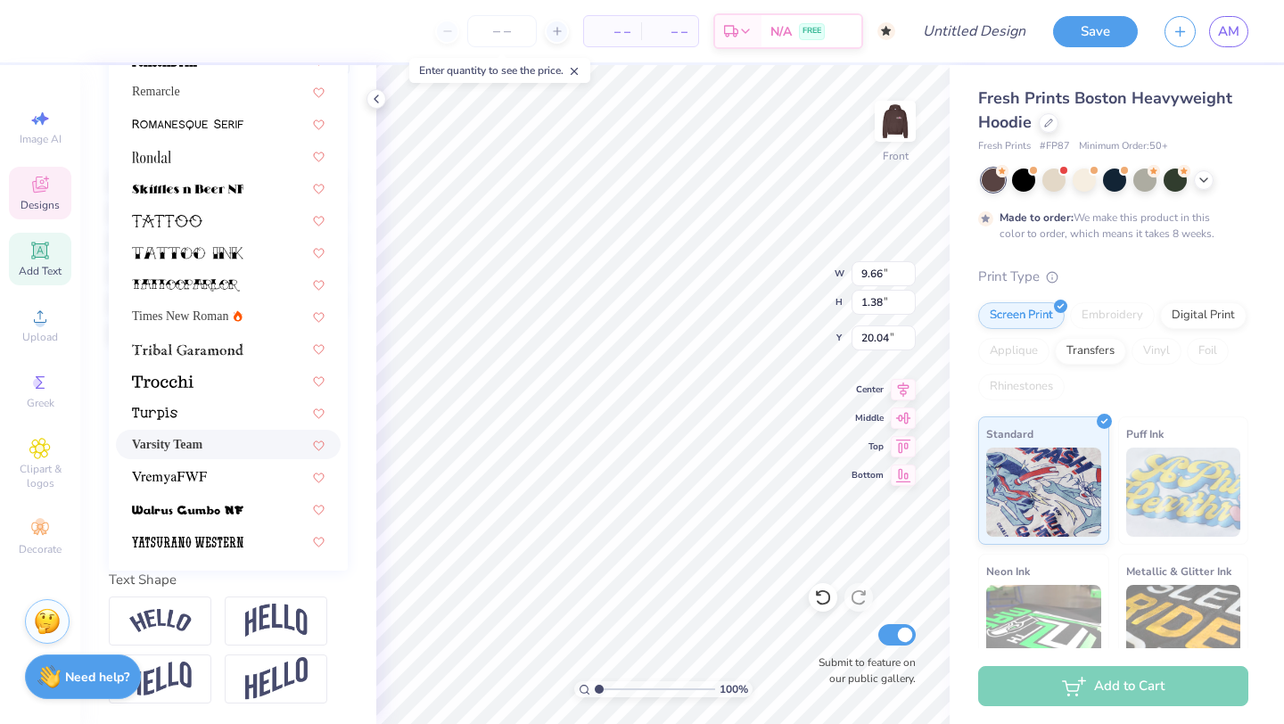
click at [233, 446] on div "Varsity Team" at bounding box center [228, 444] width 193 height 19
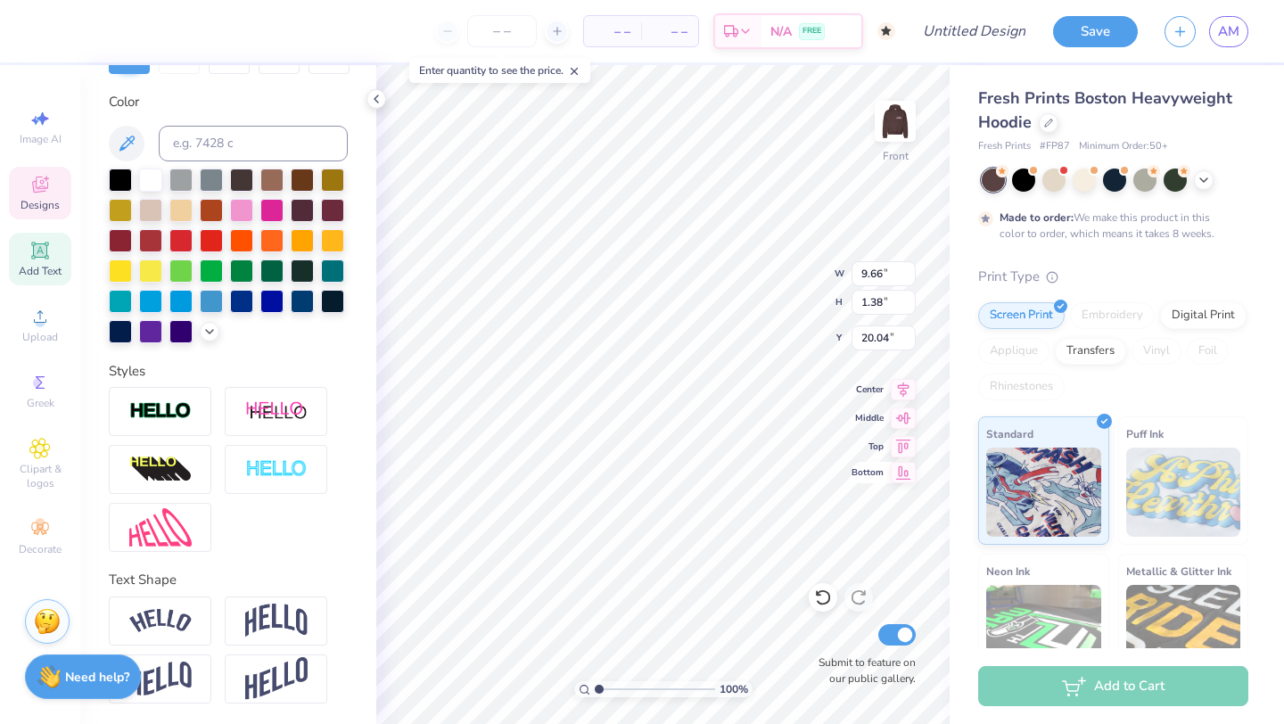
type input "8.83"
type input "1.37"
type input "10.71"
type input "1.66"
type input "19.75"
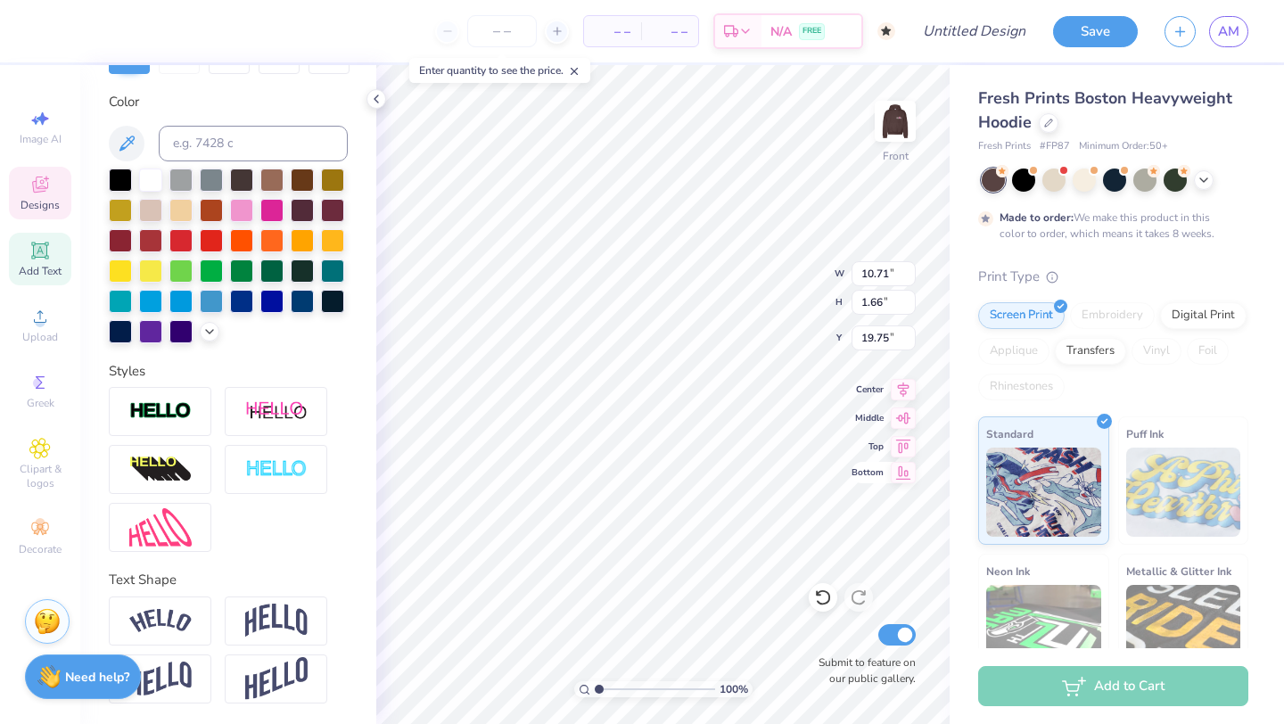
scroll to position [1, 2]
type textarea "[GEOGRAPHIC_DATA]"
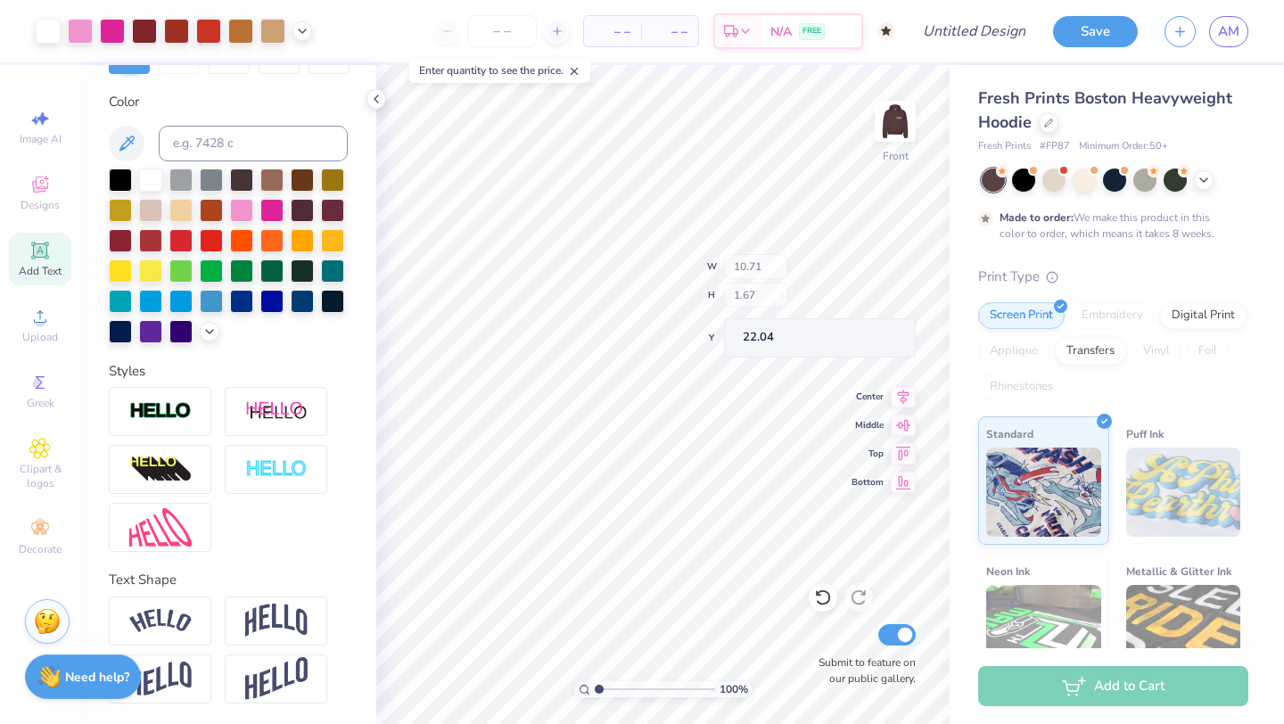
type input "22.04"
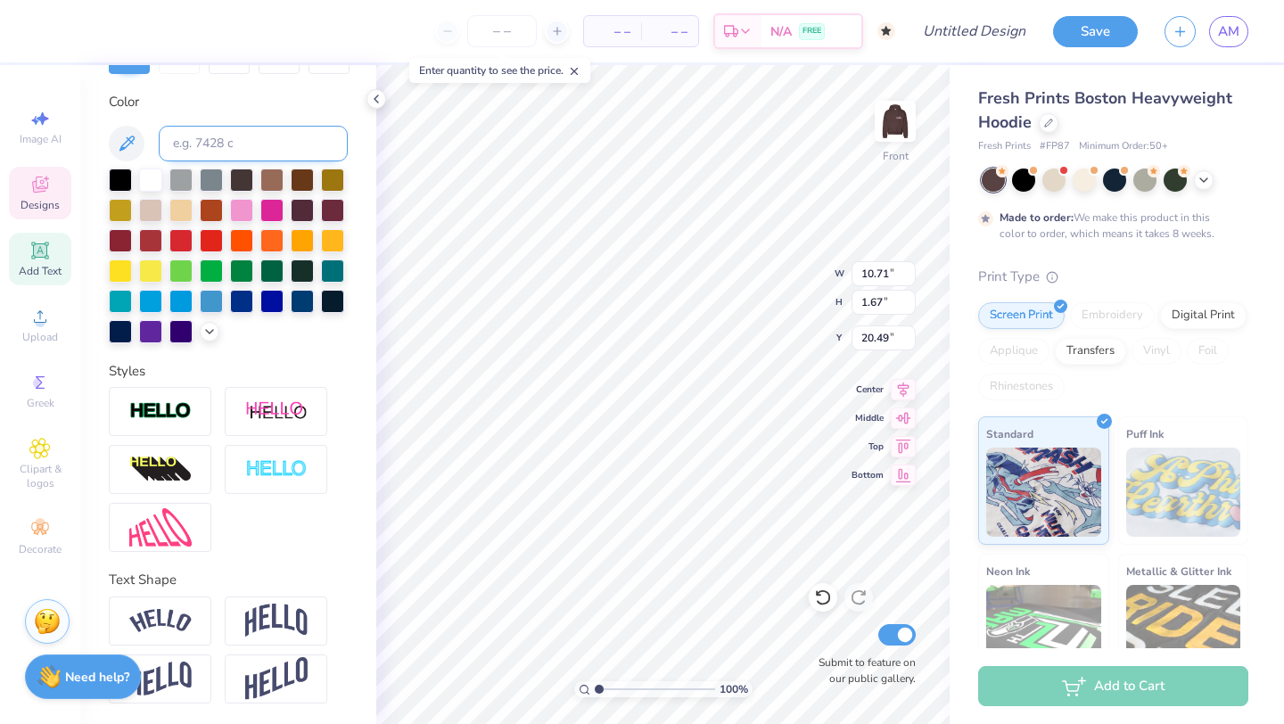
type input "20.49"
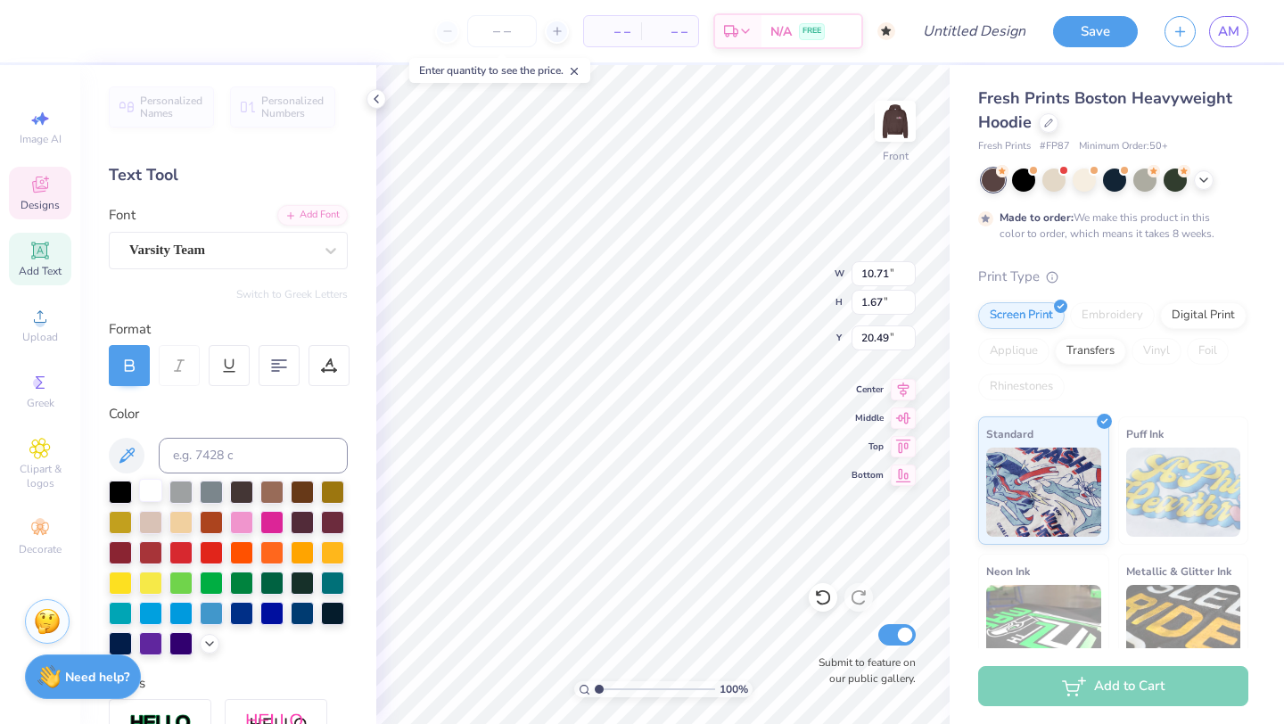
click at [150, 493] on div at bounding box center [150, 490] width 23 height 23
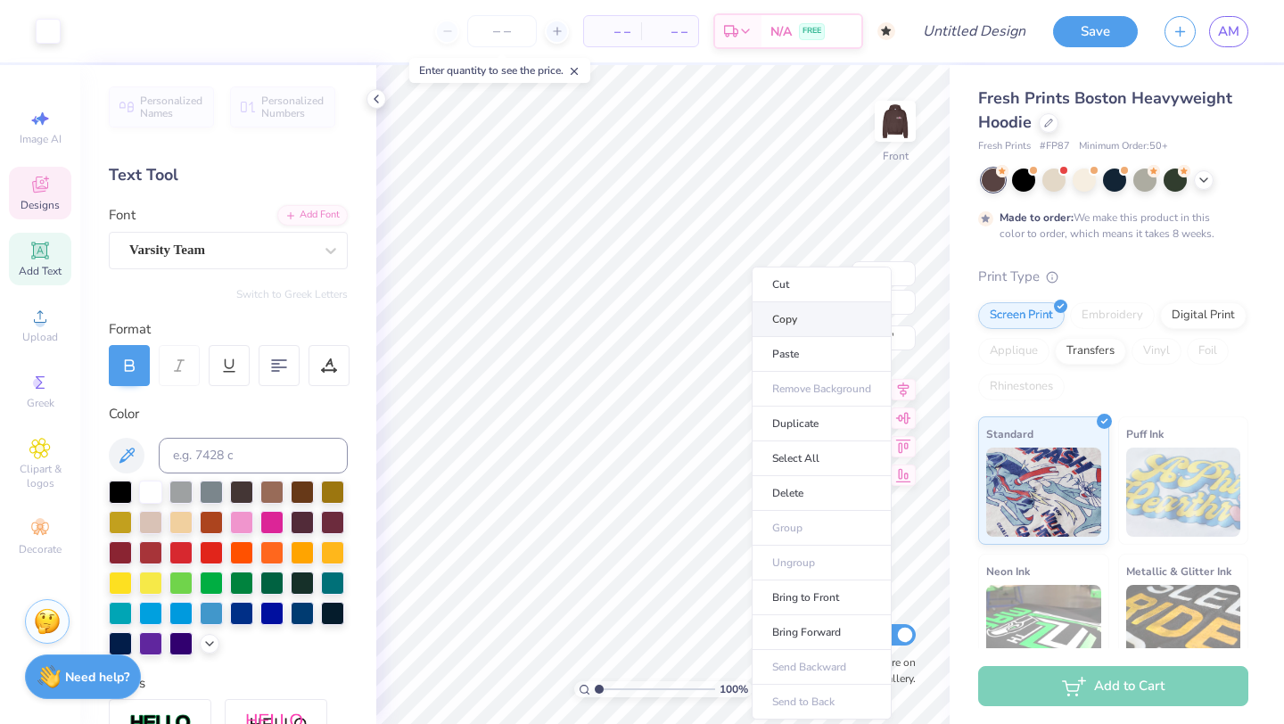
click at [800, 316] on li "Copy" at bounding box center [821, 319] width 140 height 35
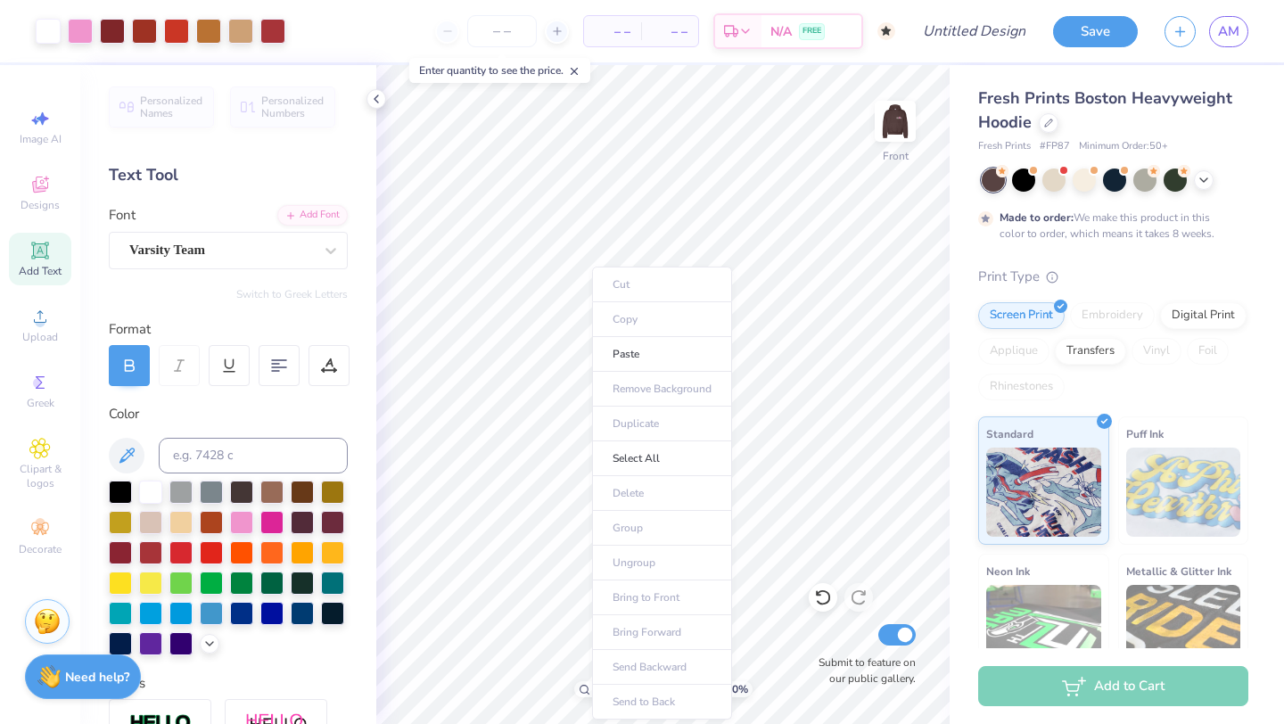
click at [620, 624] on ul "Cut Copy Paste Remove Background Duplicate Select All Delete Group Ungroup Brin…" at bounding box center [662, 493] width 140 height 453
drag, startPoint x: 671, startPoint y: 349, endPoint x: 829, endPoint y: 652, distance: 341.7
click at [671, 349] on li "Paste" at bounding box center [662, 354] width 140 height 35
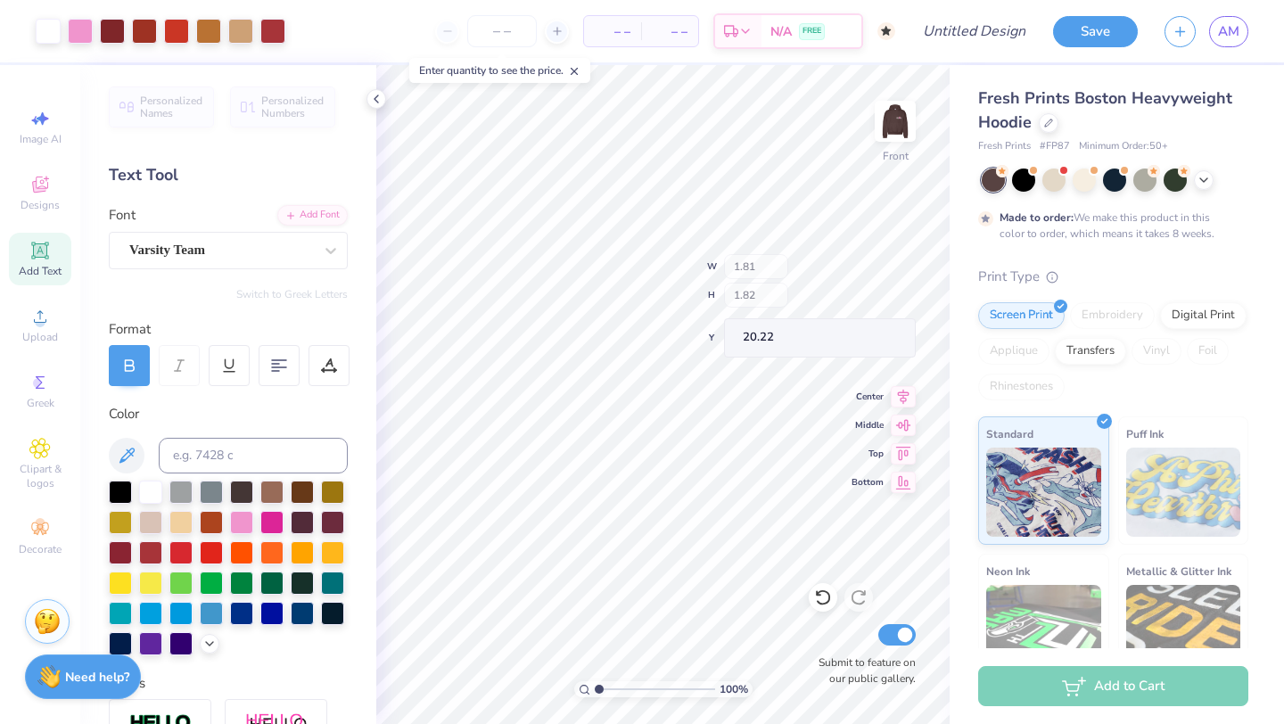
type input "1.81"
type input "1.82"
type input "20.22"
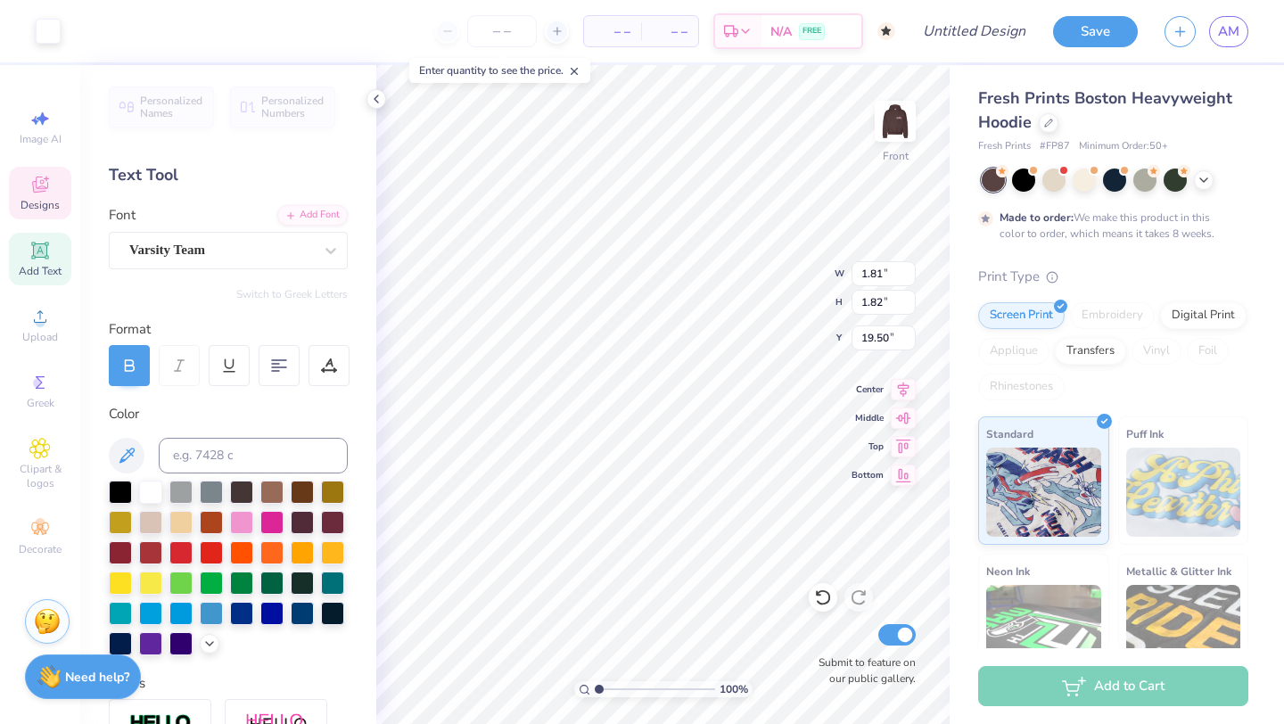
type input "19.50"
type input "0.86"
type input "0.87"
type input "20.05"
type input "16.51"
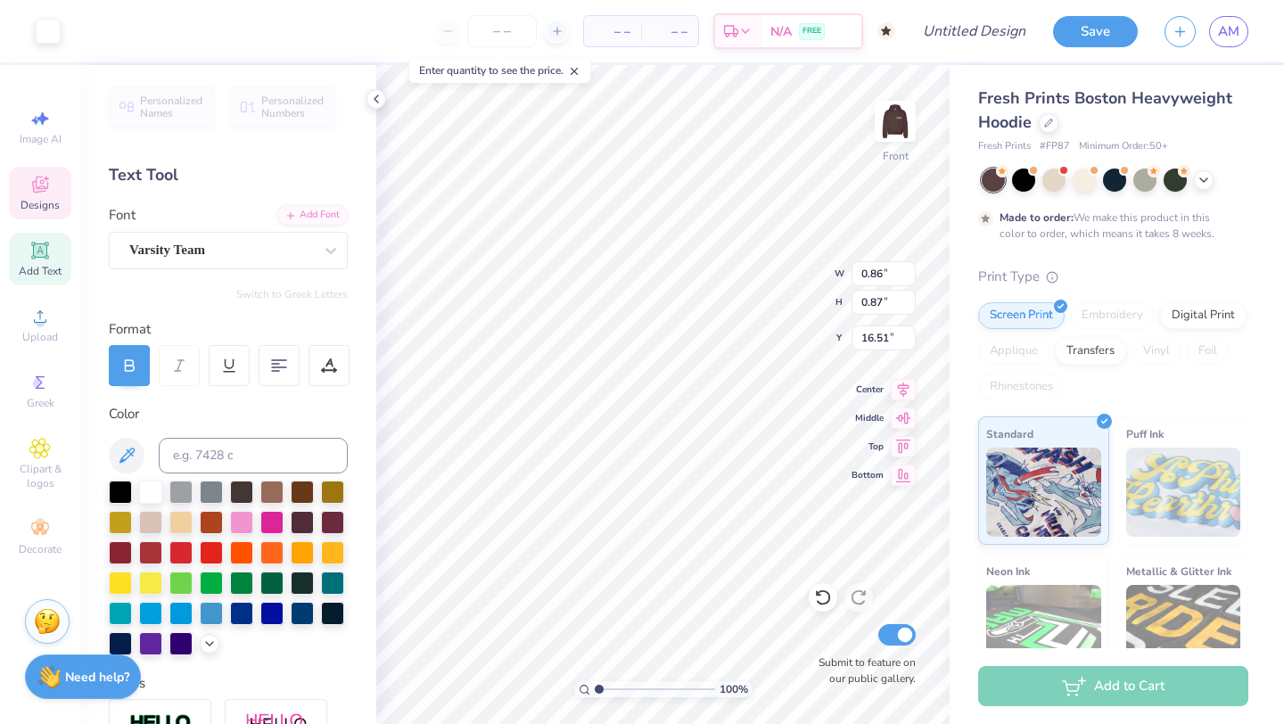
type input "8.65"
type input "4.55"
type input "14.72"
type input "0.86"
type input "0.87"
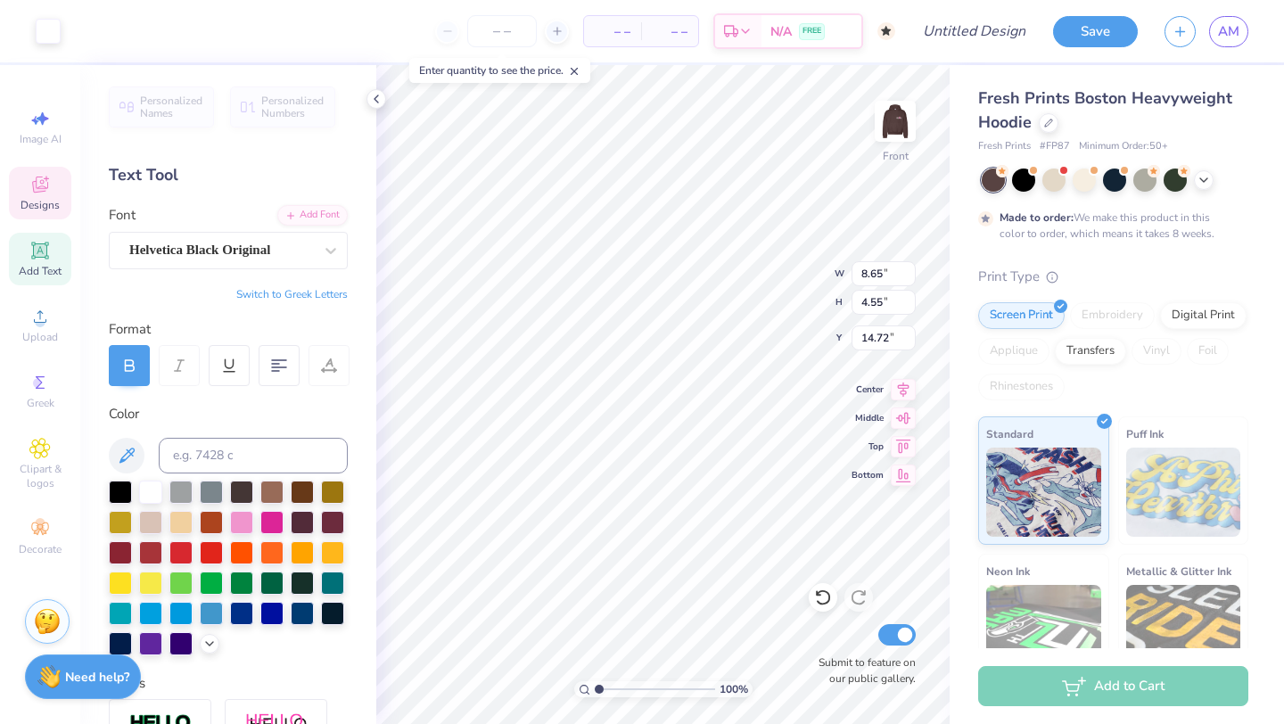
type input "16.51"
type input "1.70"
type input "13.90"
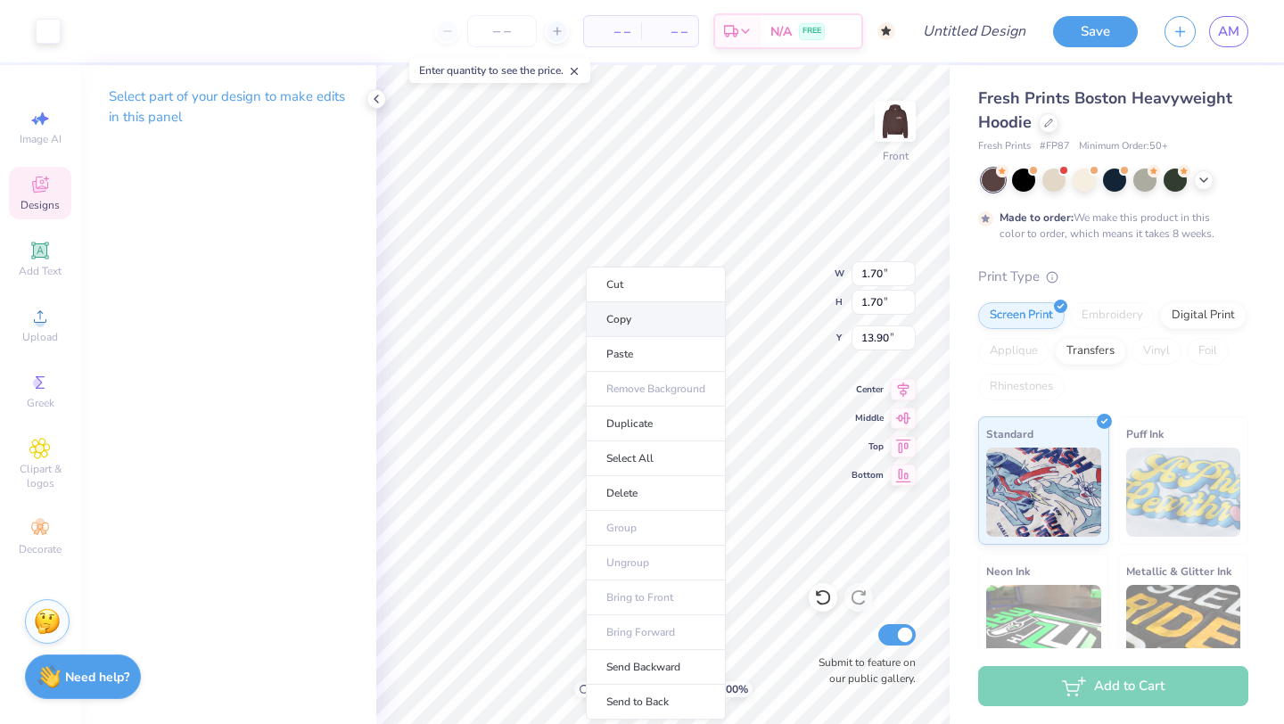
click at [644, 318] on li "Copy" at bounding box center [656, 319] width 140 height 35
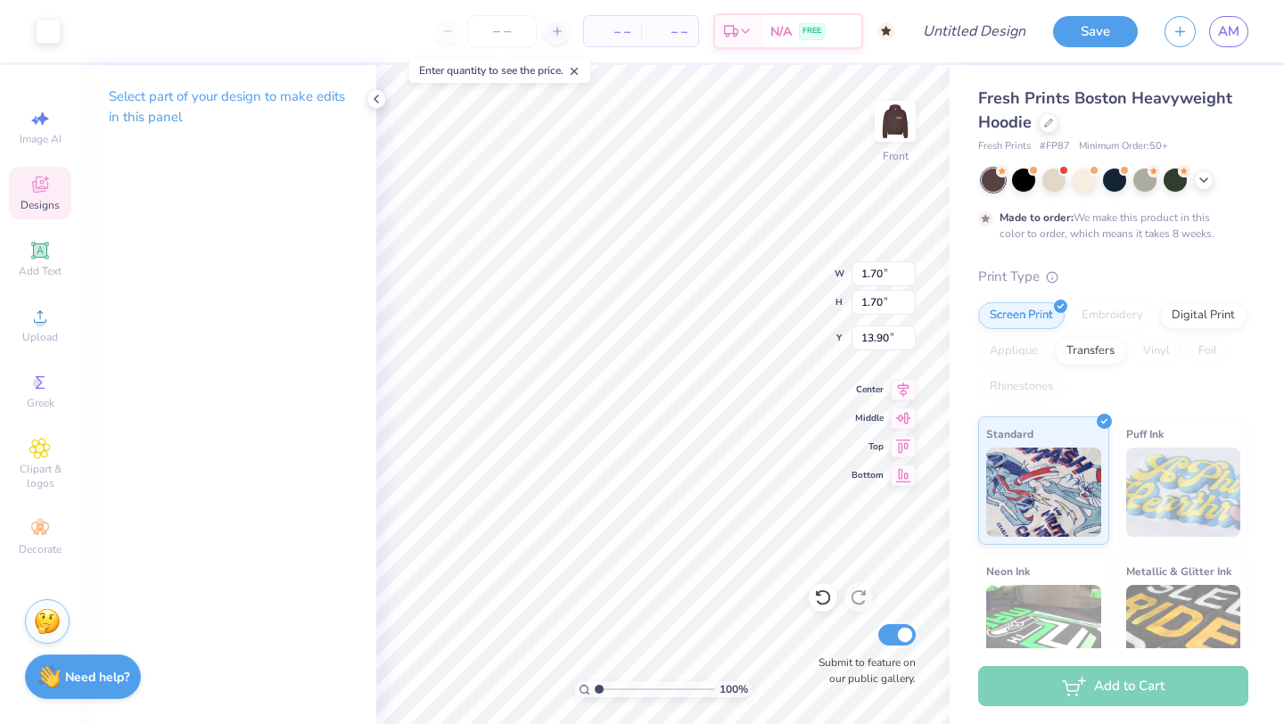
type input "8.65"
type input "4.55"
type input "14.72"
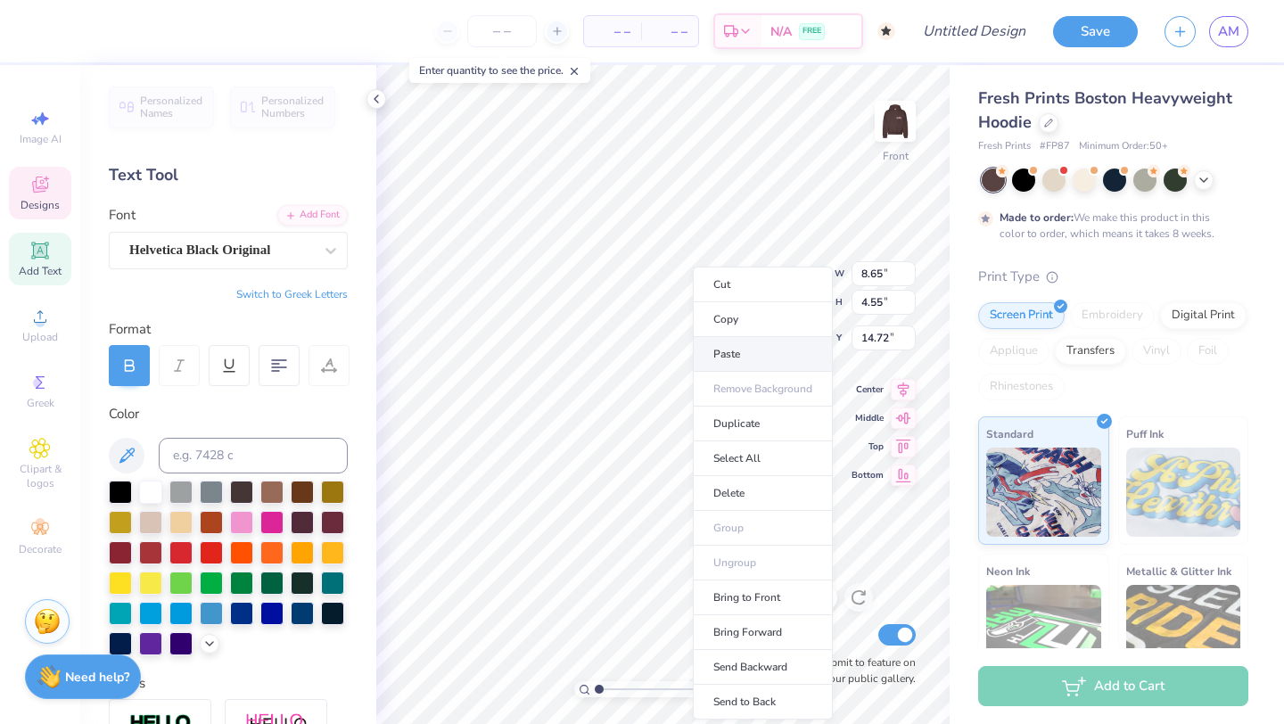
click at [749, 358] on li "Paste" at bounding box center [763, 354] width 140 height 35
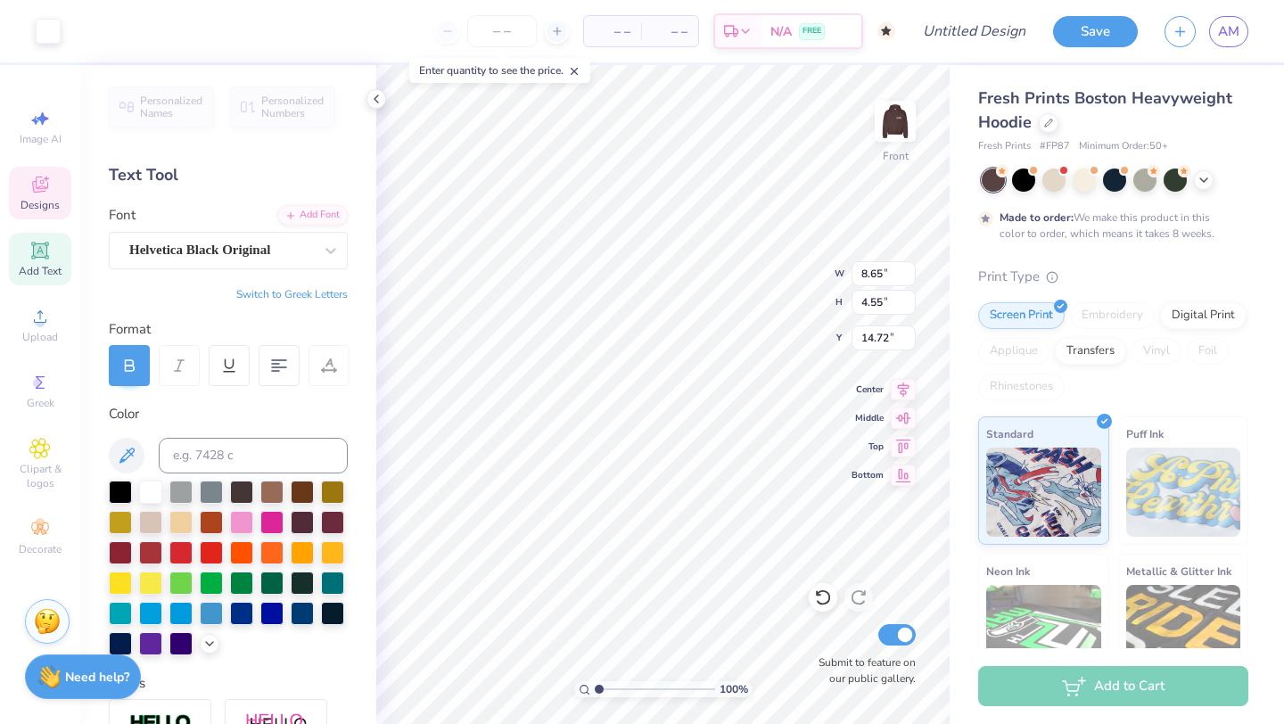
type input "1.70"
type input "17.68"
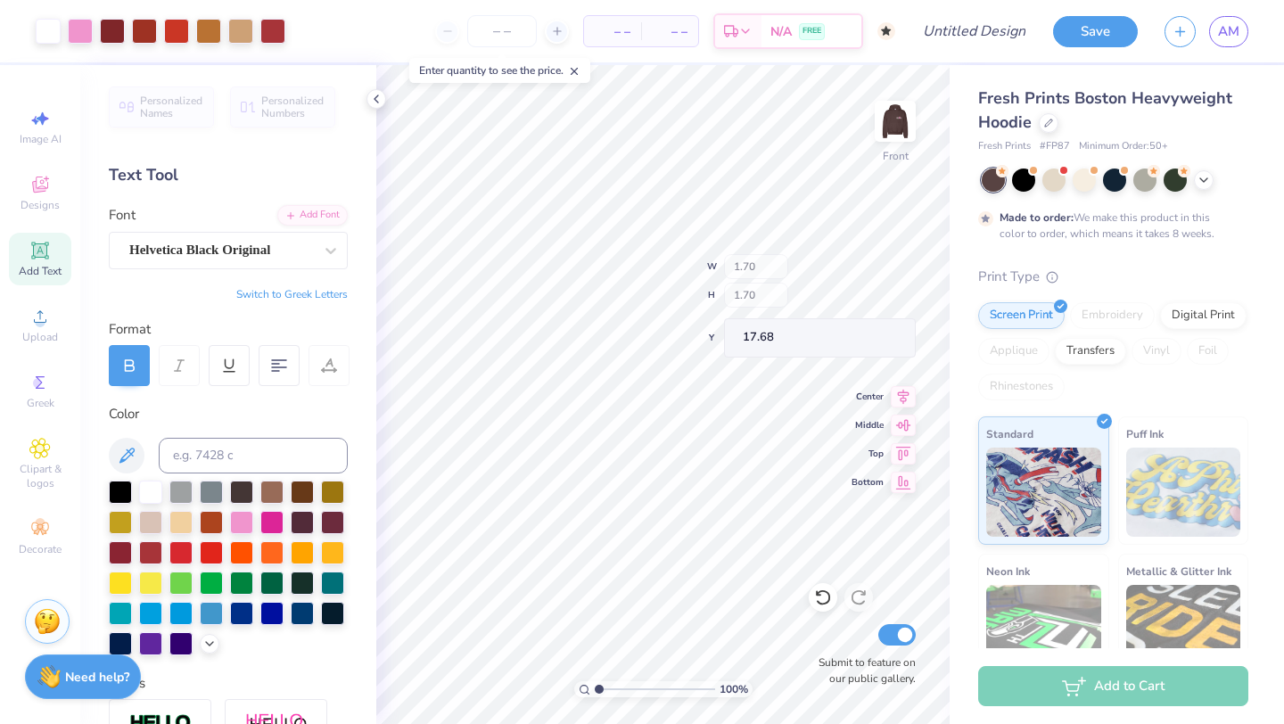
type input "1.73"
type input "1.72"
type input "17.67"
type input "16.94"
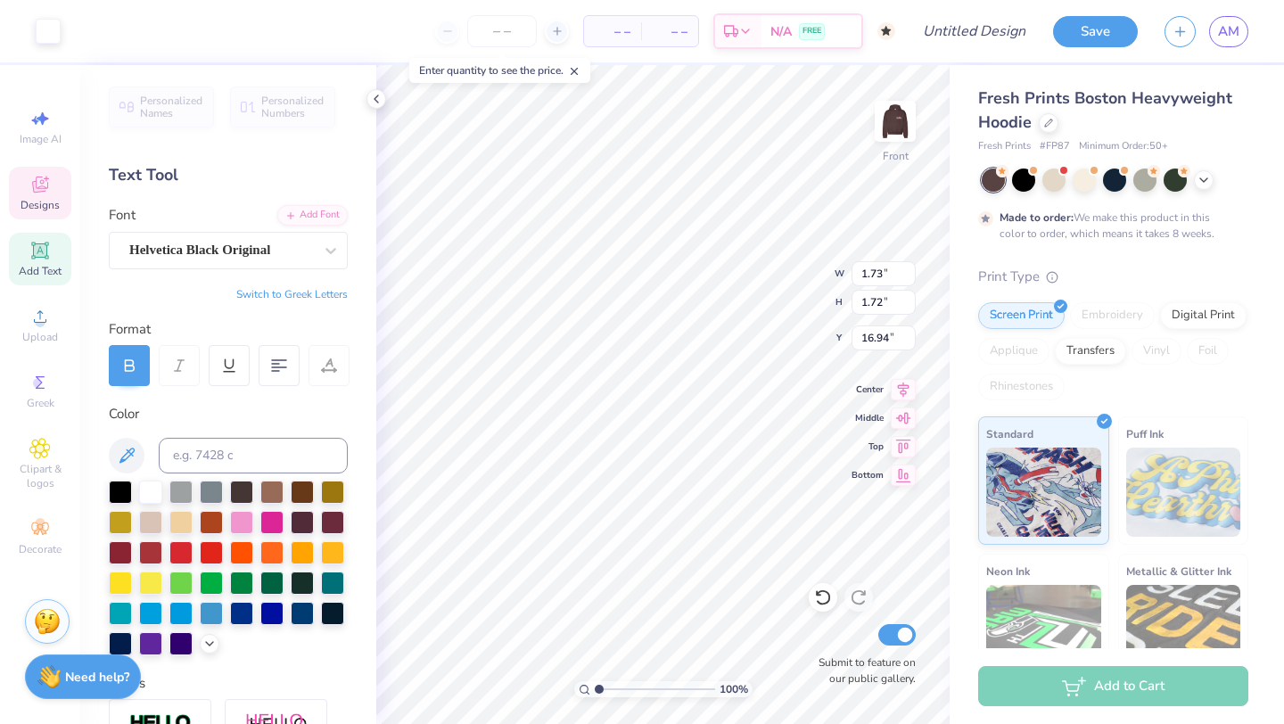
type input "1.40"
type input "1.39"
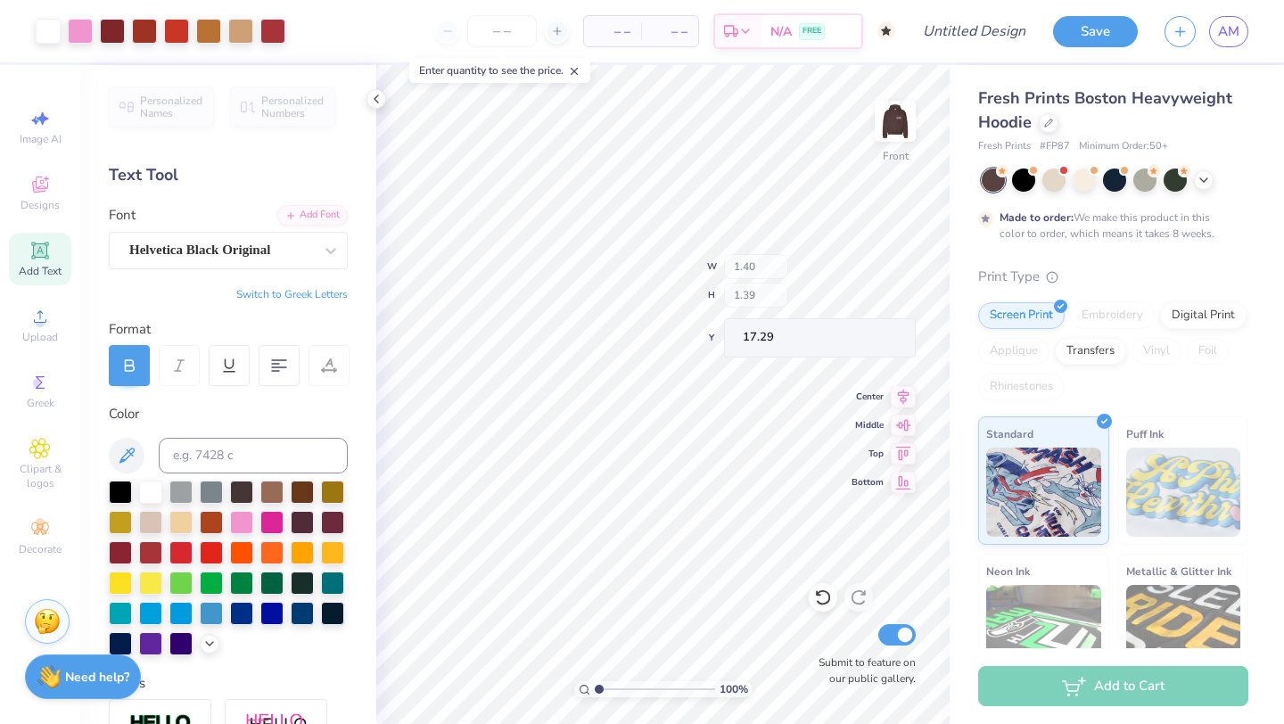
type input "17.63"
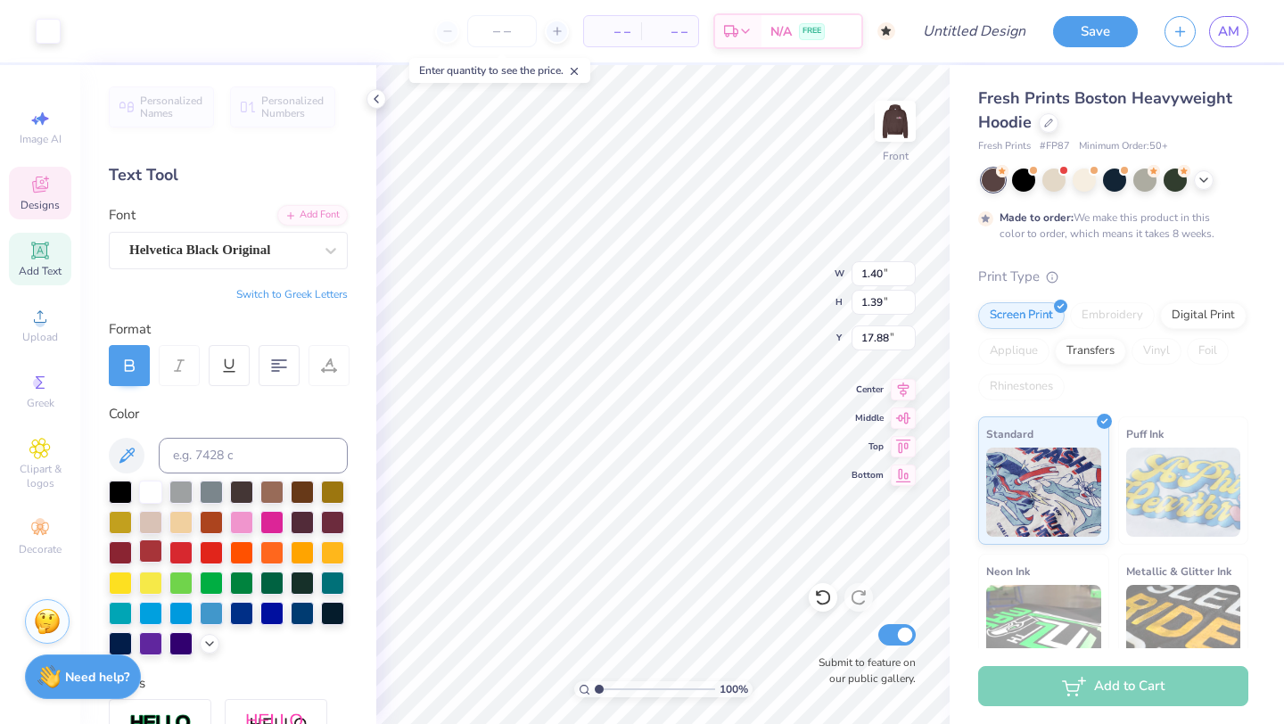
click at [157, 544] on div at bounding box center [150, 550] width 23 height 23
click at [45, 36] on div at bounding box center [48, 29] width 25 height 25
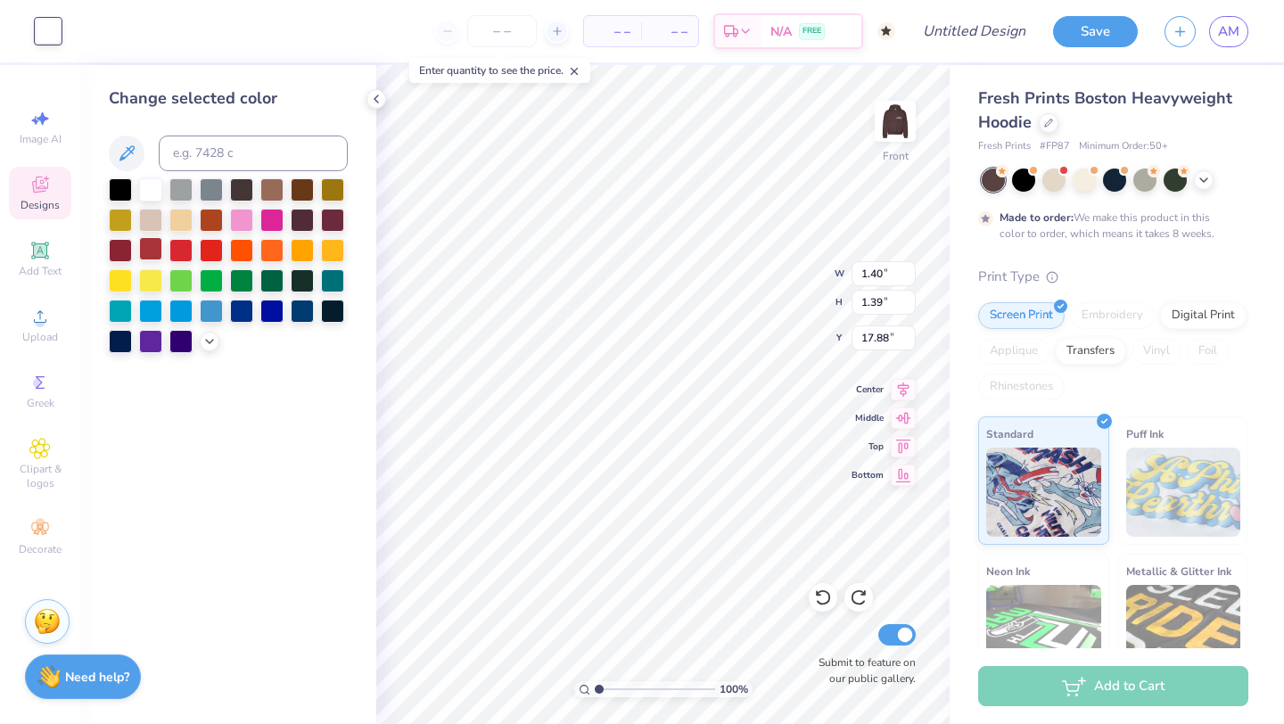
click at [151, 245] on div at bounding box center [150, 248] width 23 height 23
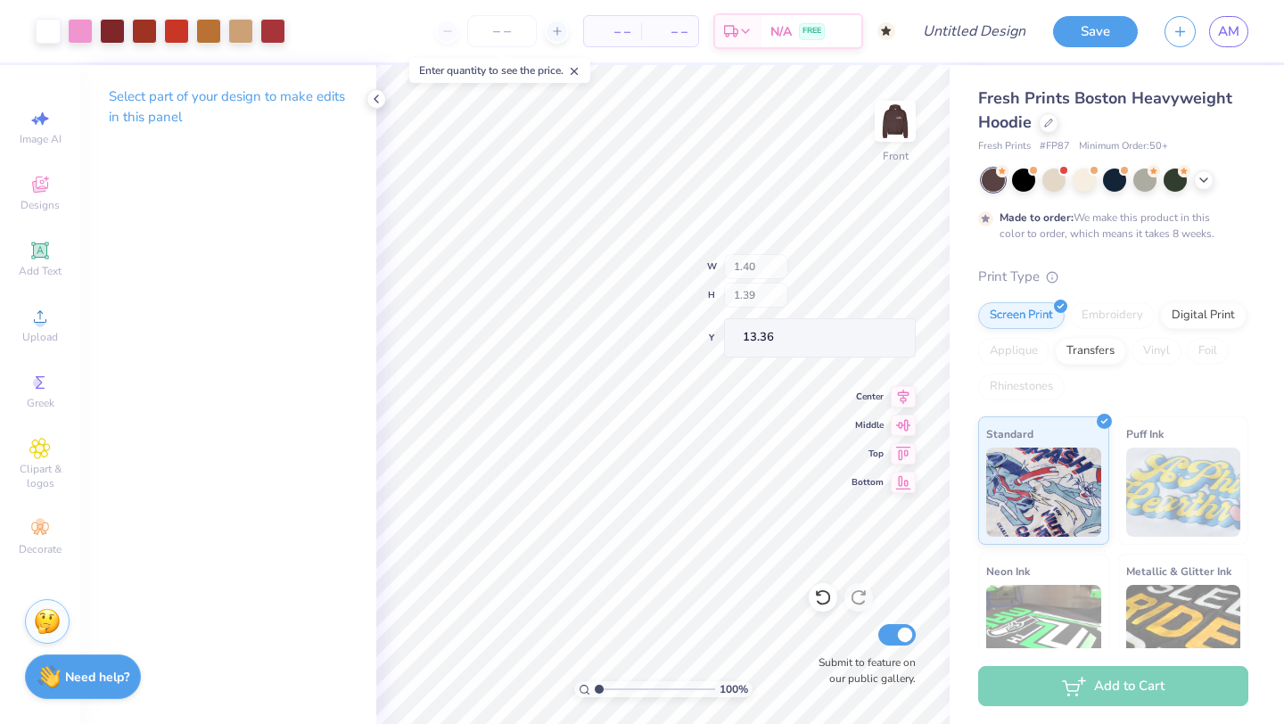
type input "13.36"
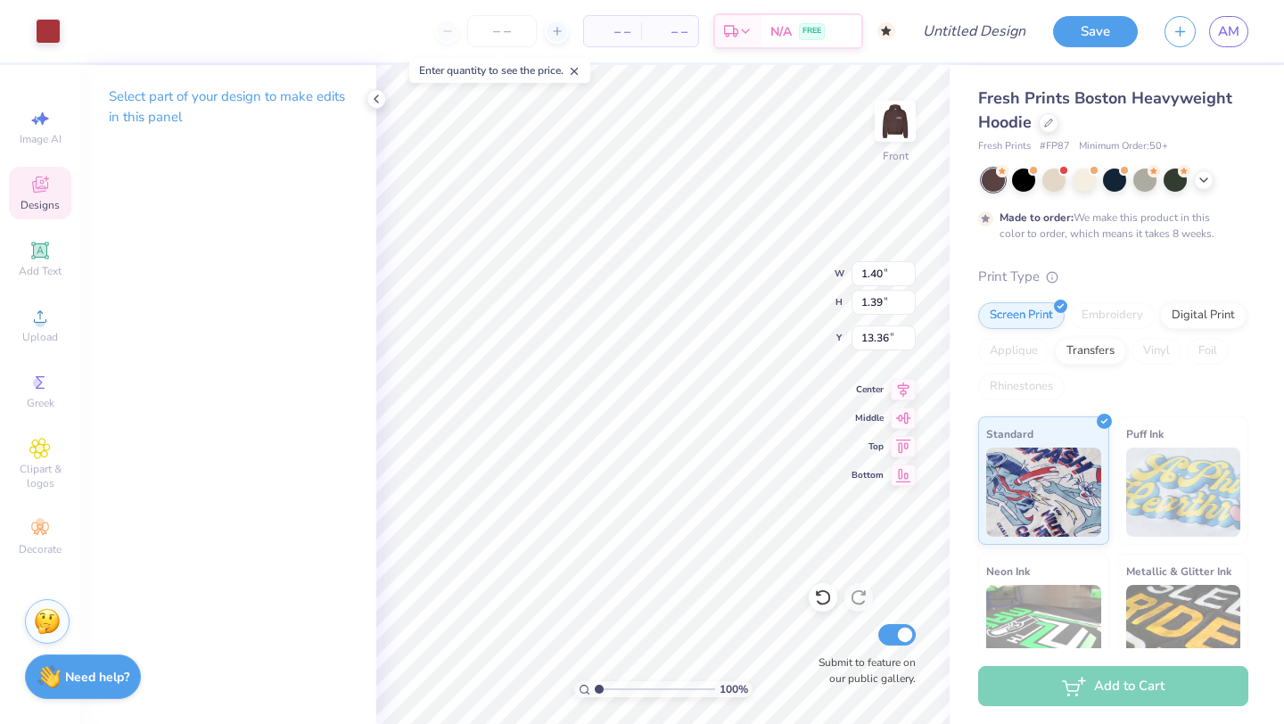
type input "18.57"
type input "1.36"
type input "14.06"
type input "1.01"
type input "1.03"
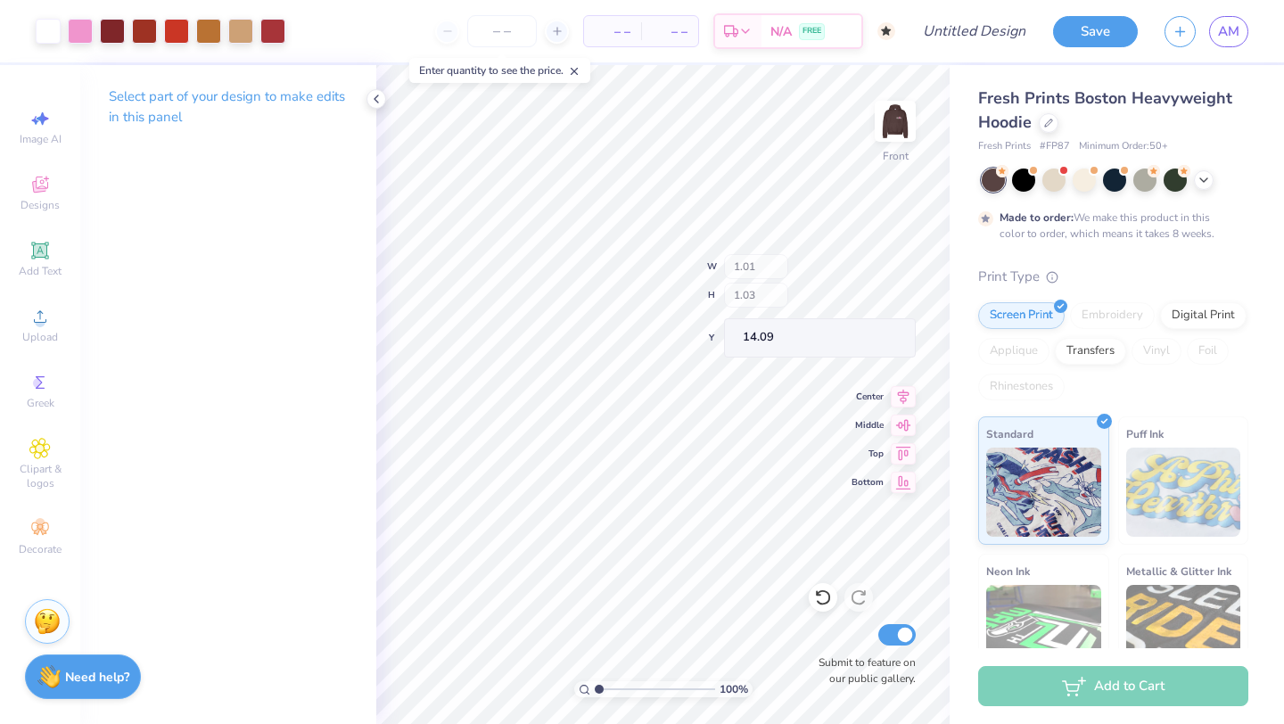
type input "14.24"
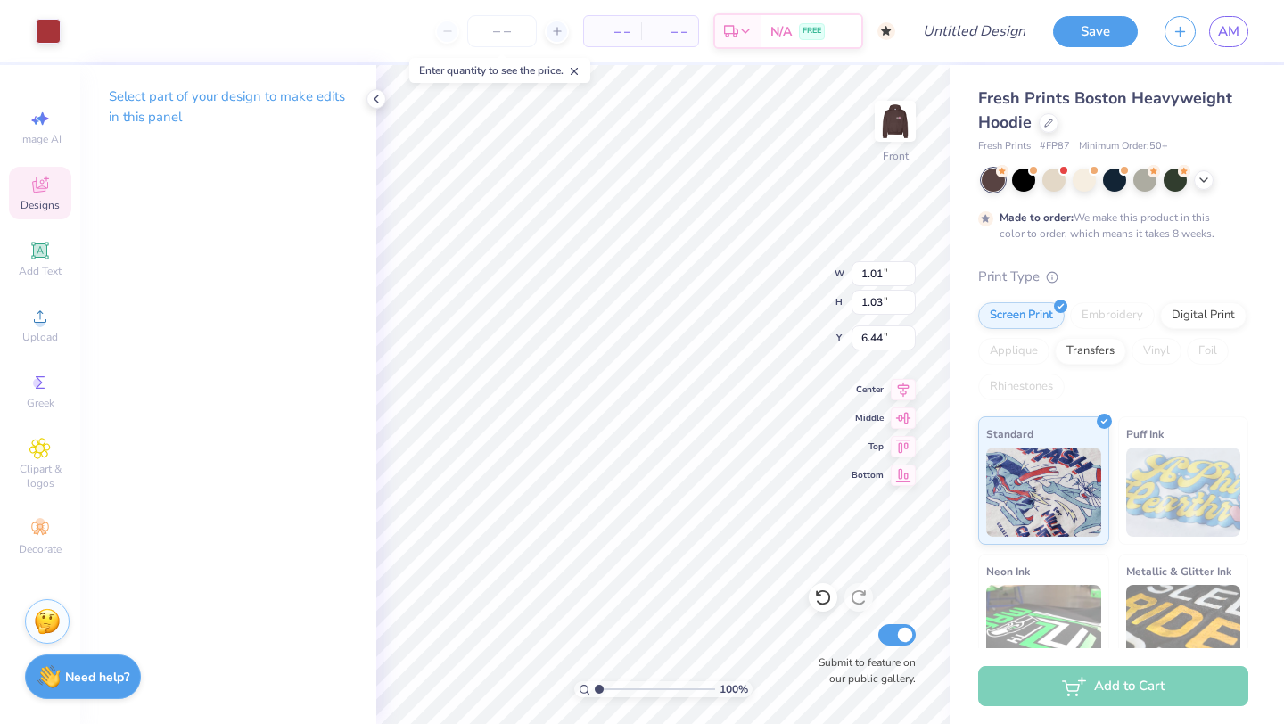
type input "6.44"
type input "3.47"
type input "7.76"
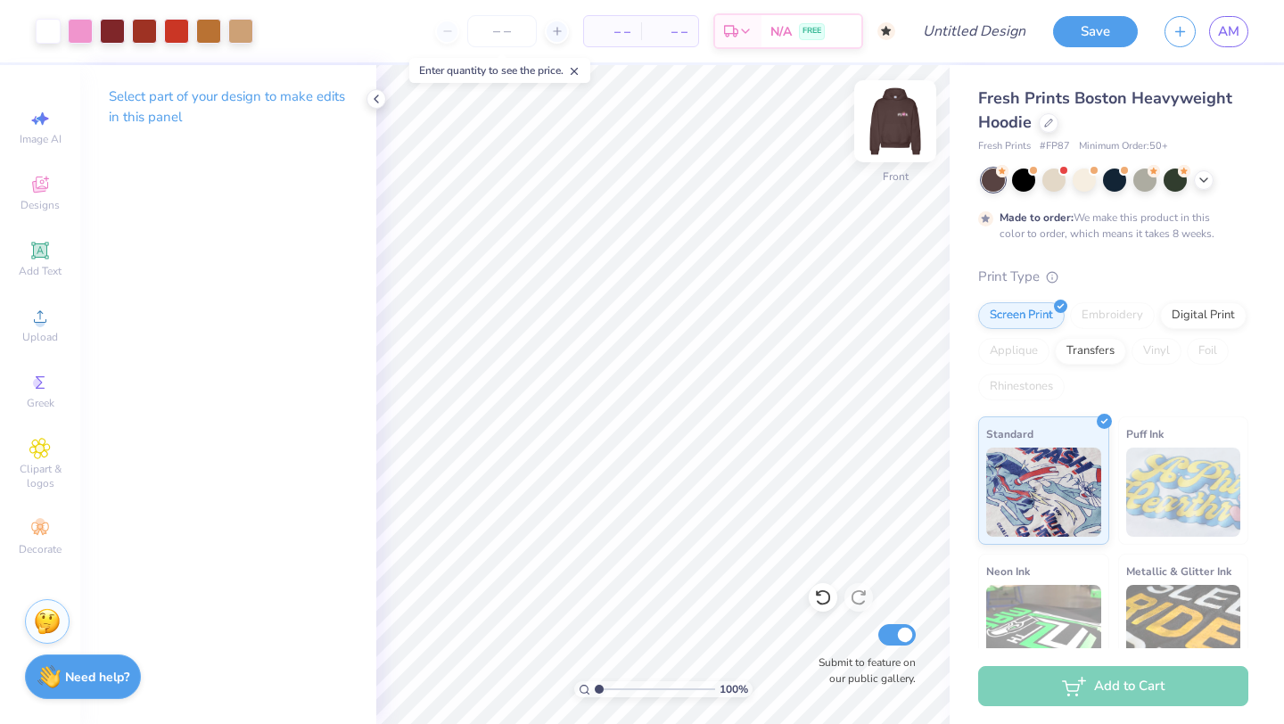
click at [886, 121] on img at bounding box center [894, 121] width 71 height 71
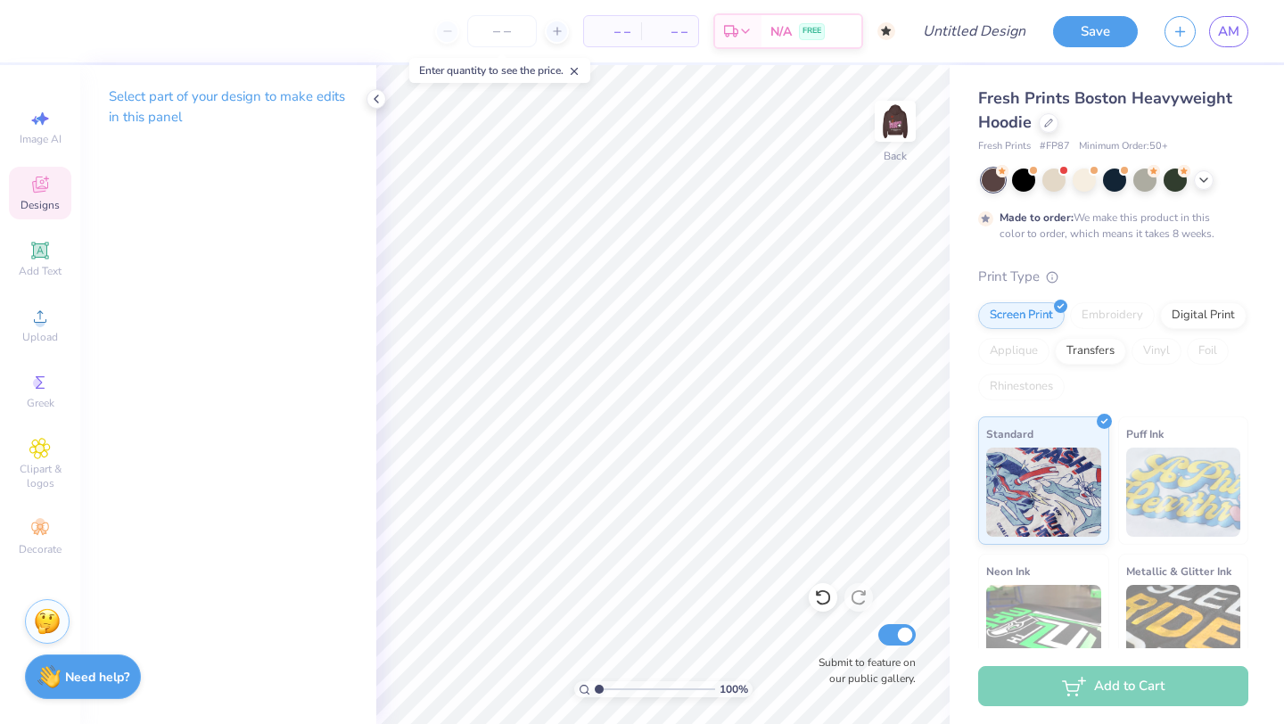
click at [30, 198] on span "Designs" at bounding box center [40, 205] width 39 height 14
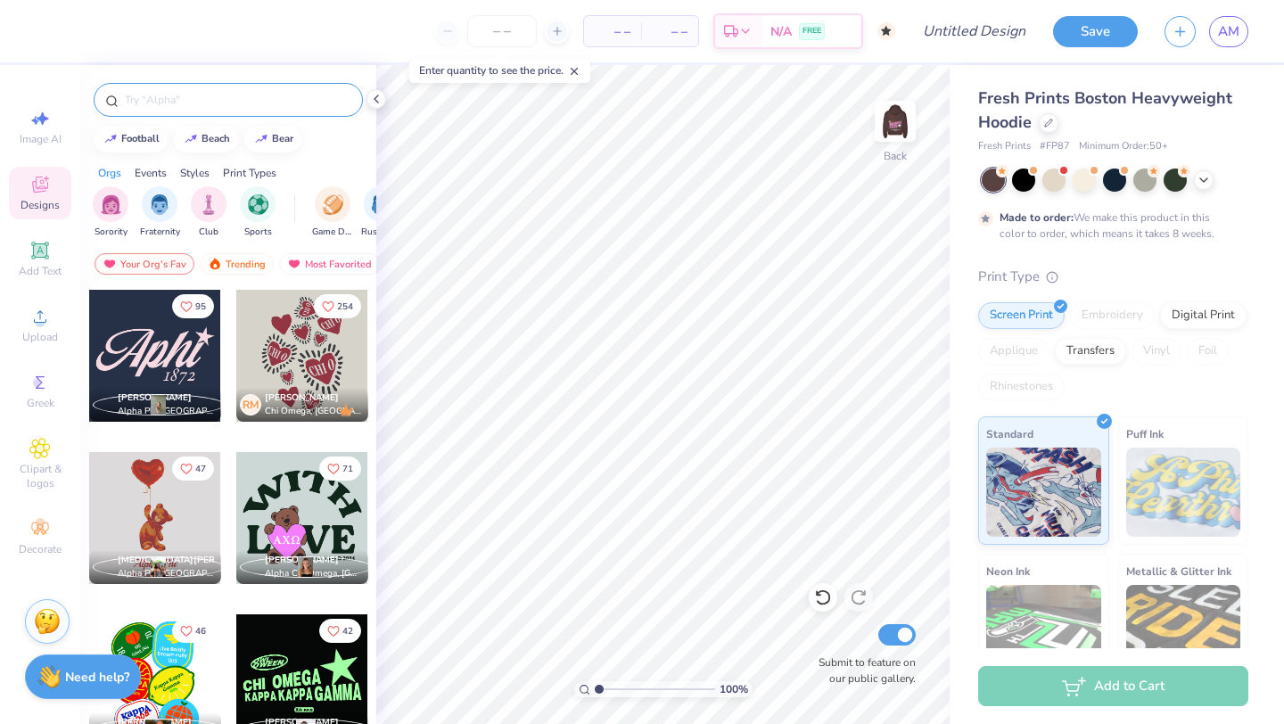
click at [145, 114] on div at bounding box center [228, 100] width 269 height 34
click at [145, 96] on input "text" at bounding box center [237, 100] width 228 height 18
click at [178, 105] on input "text" at bounding box center [237, 100] width 228 height 18
type input "bear"
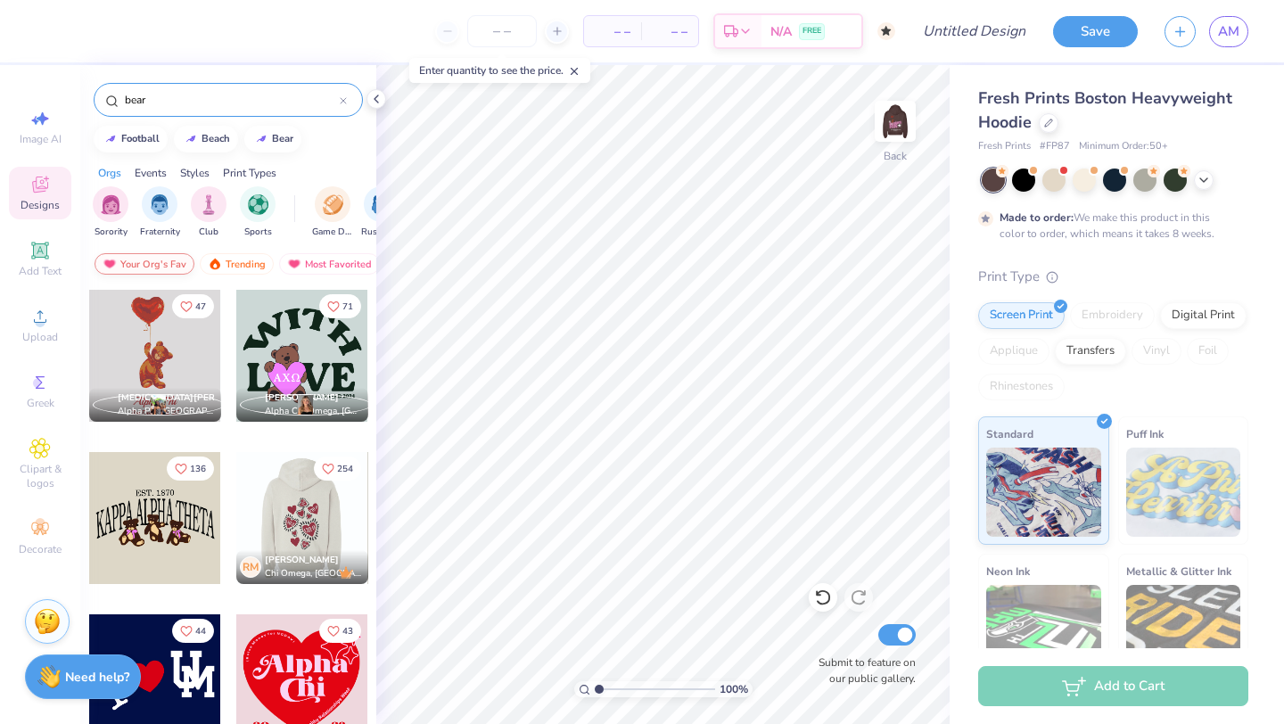
click at [146, 267] on div "Your Org's Fav" at bounding box center [144, 263] width 100 height 21
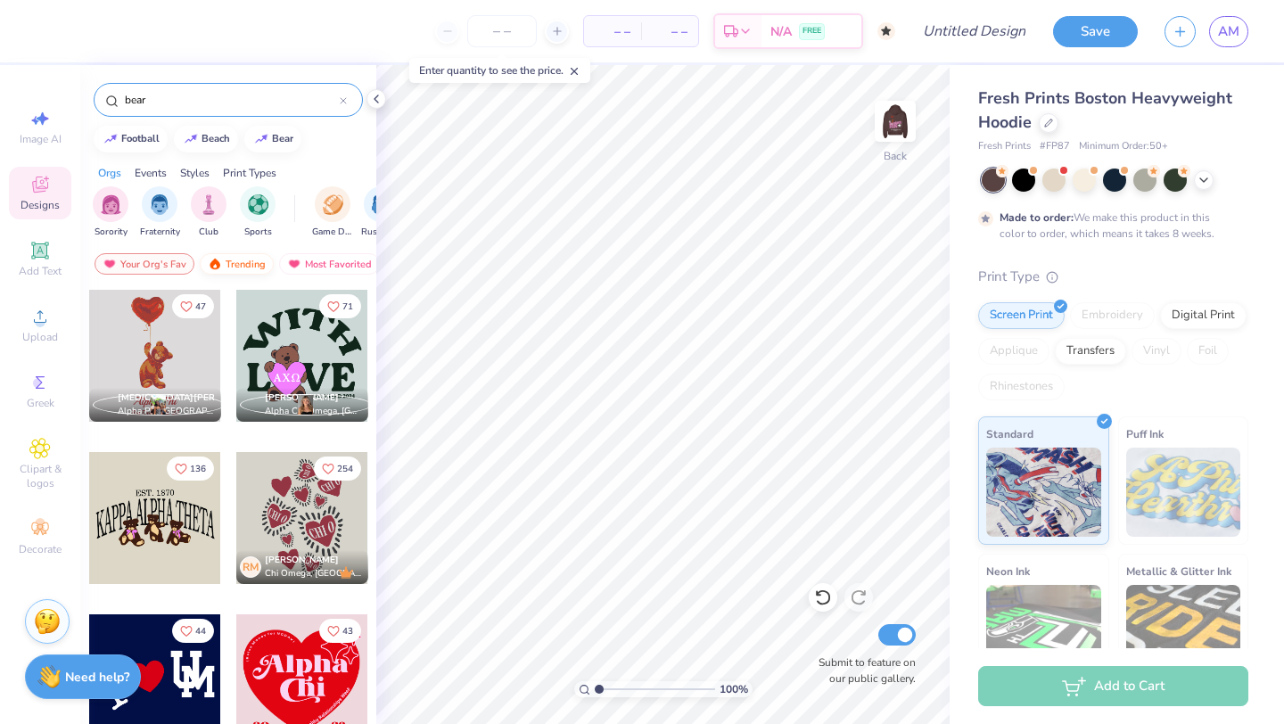
click at [241, 262] on div "Trending" at bounding box center [237, 263] width 74 height 21
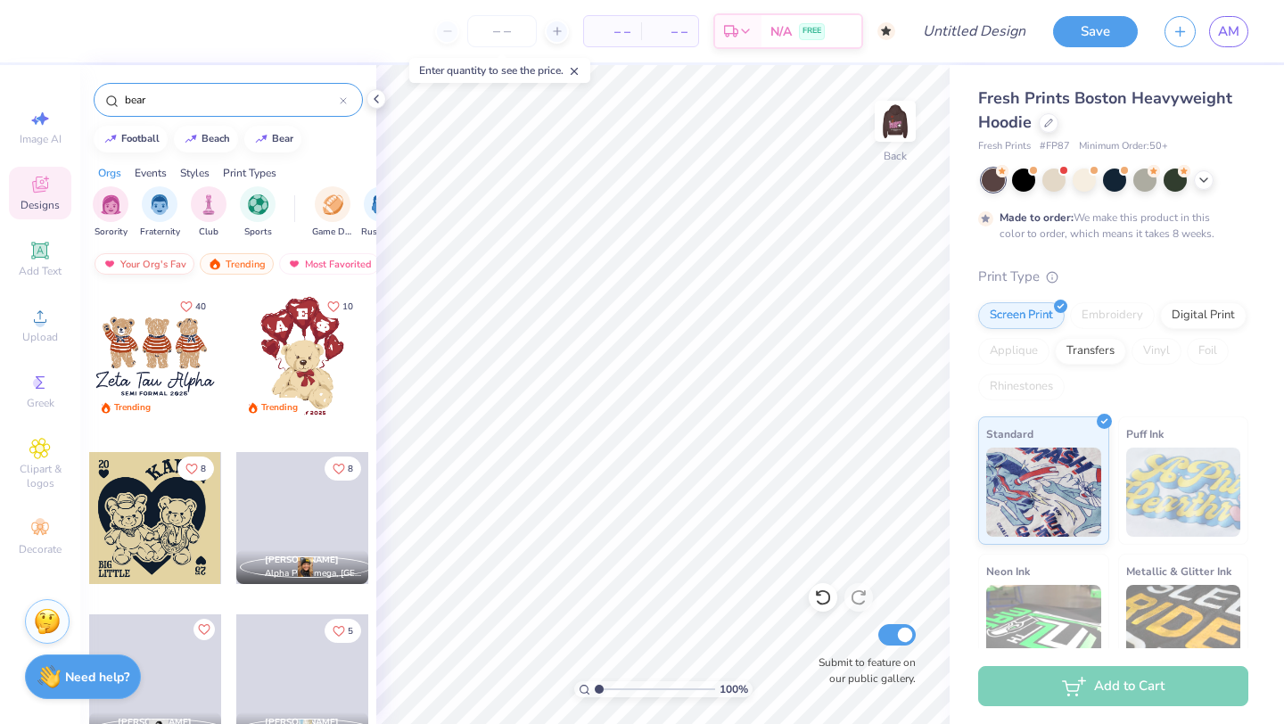
click at [160, 259] on div "Your Org's Fav" at bounding box center [144, 263] width 100 height 21
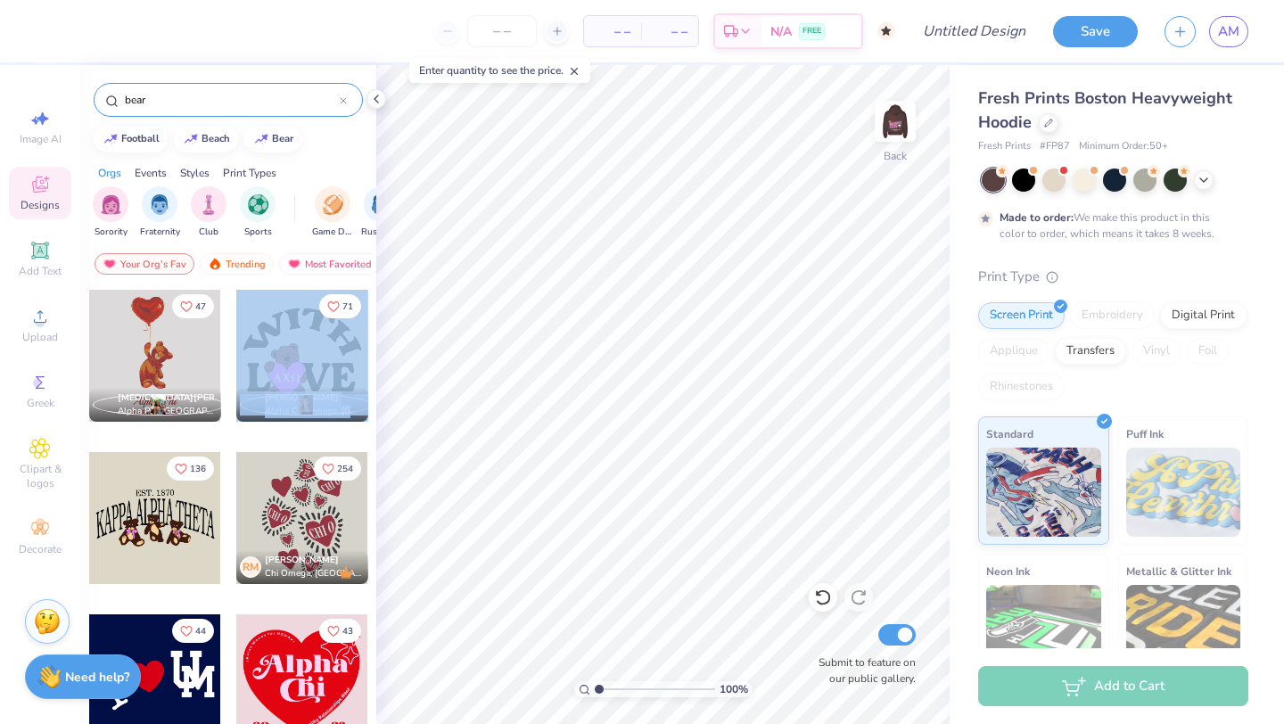
drag, startPoint x: 366, startPoint y: 417, endPoint x: 366, endPoint y: 301, distance: 115.9
click at [366, 301] on div at bounding box center [302, 356] width 132 height 132
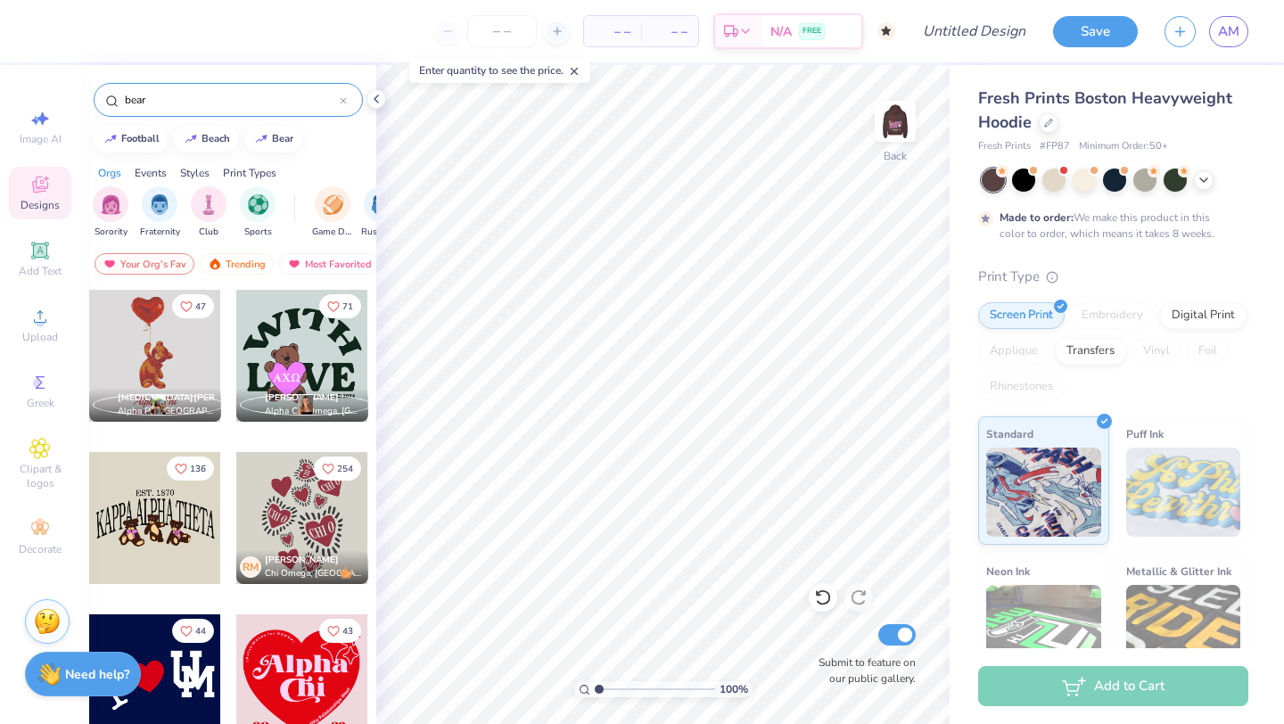
click at [79, 668] on strong "Need help?" at bounding box center [97, 674] width 64 height 17
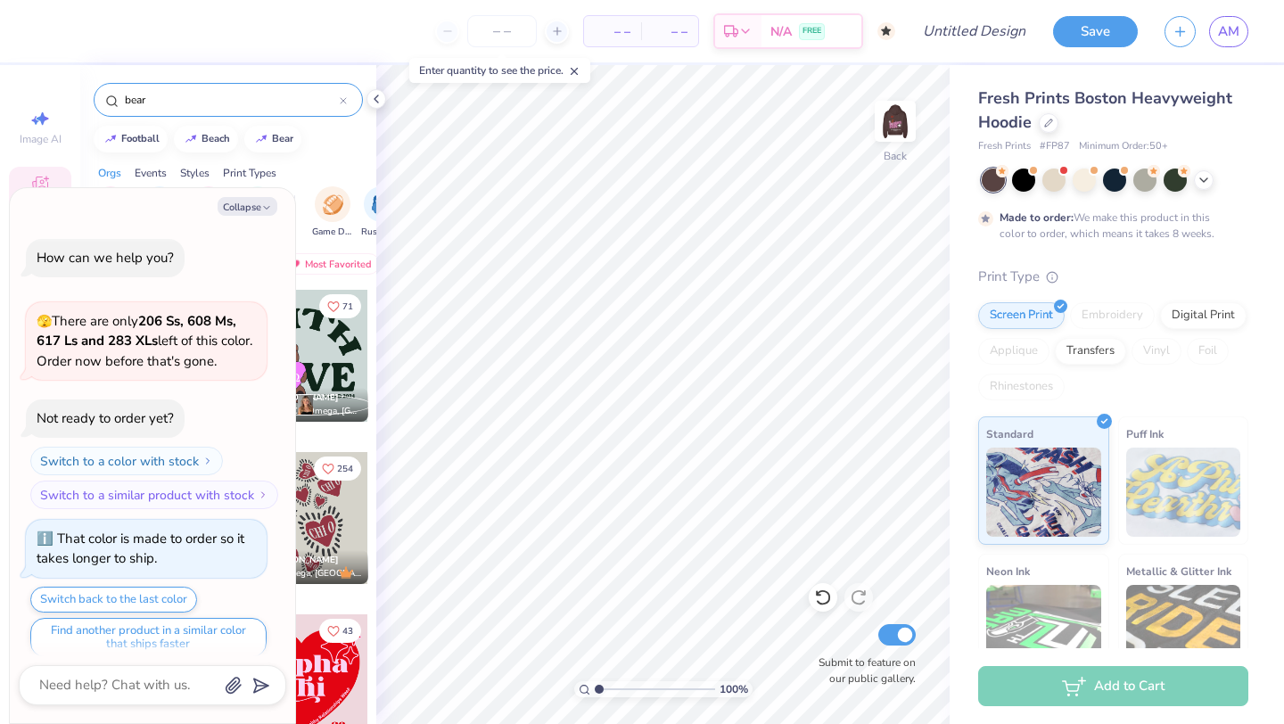
scroll to position [962, 0]
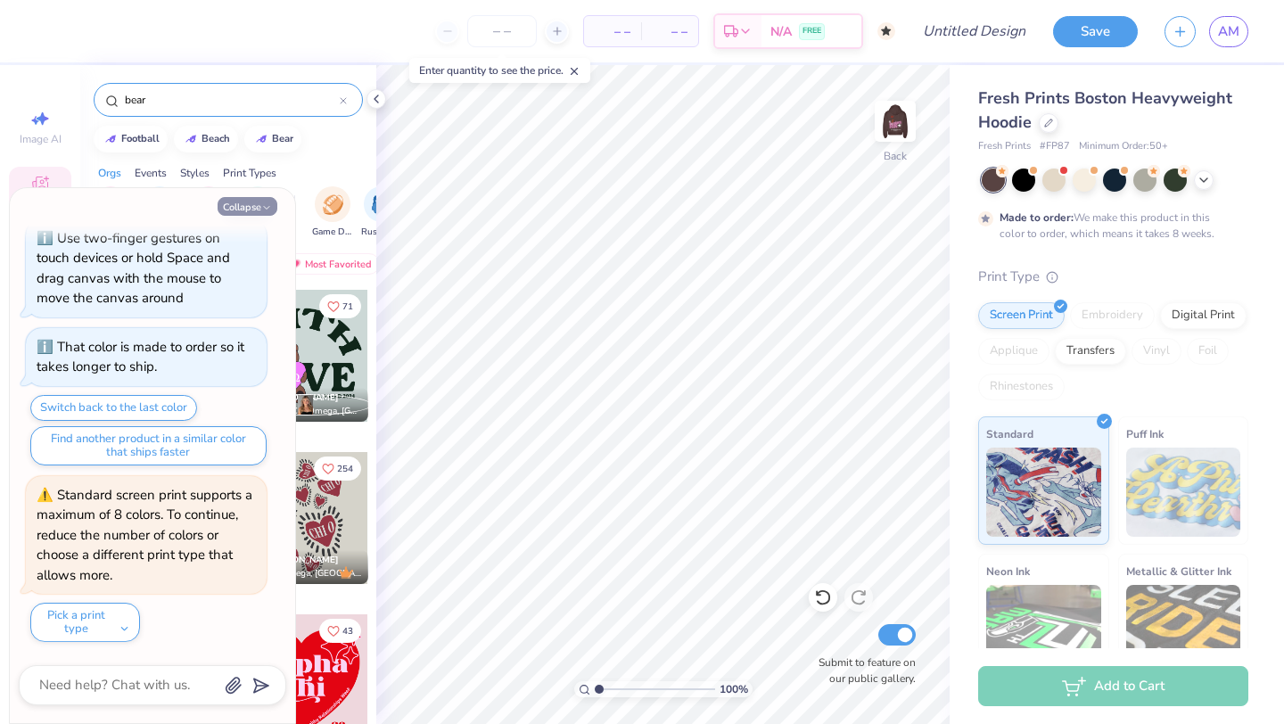
click at [246, 207] on button "Collapse" at bounding box center [248, 206] width 60 height 19
type textarea "x"
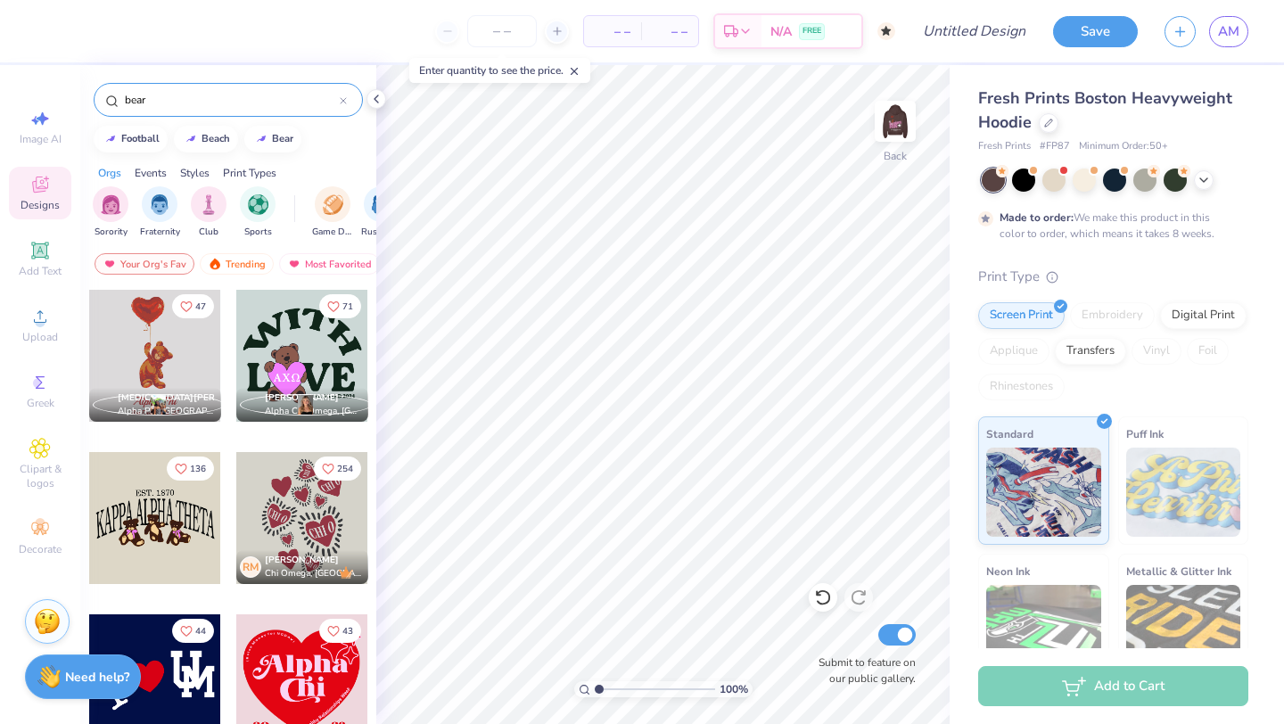
click at [169, 549] on div at bounding box center [155, 518] width 132 height 132
click at [151, 31] on div at bounding box center [144, 29] width 25 height 25
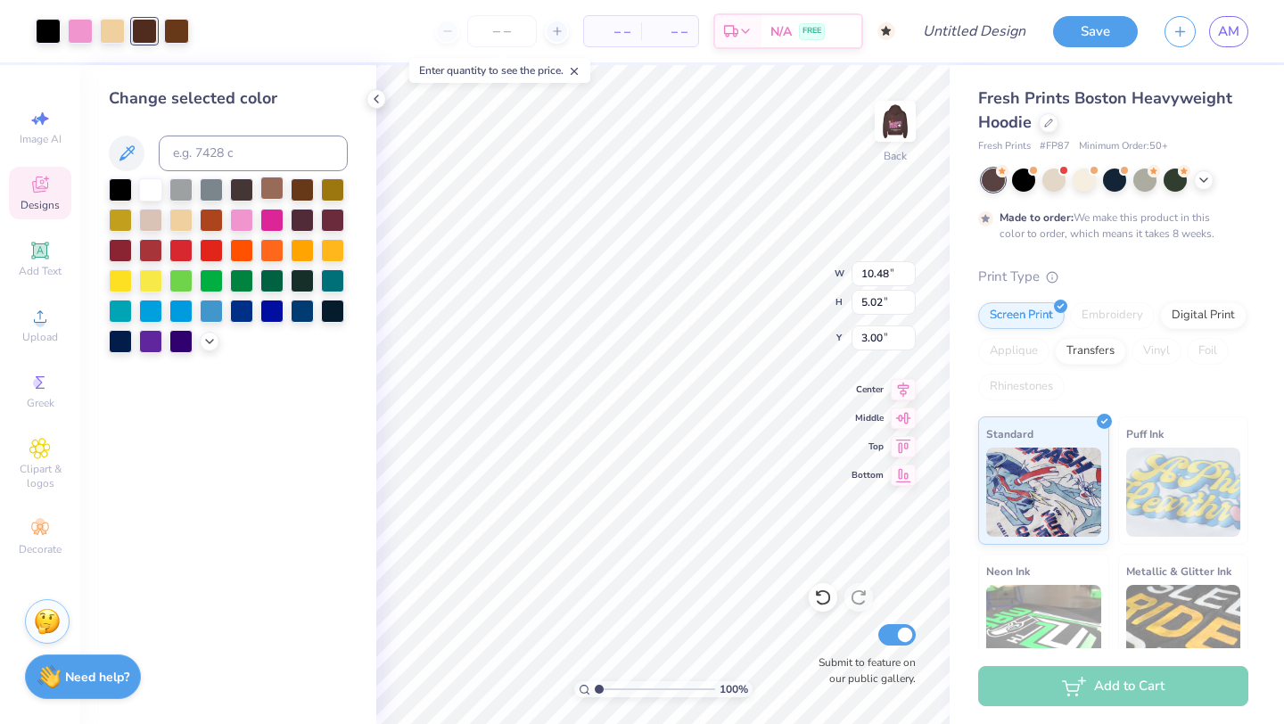
click at [267, 188] on div at bounding box center [271, 187] width 23 height 23
click at [121, 28] on div at bounding box center [112, 29] width 25 height 25
click at [123, 148] on icon at bounding box center [126, 153] width 21 height 21
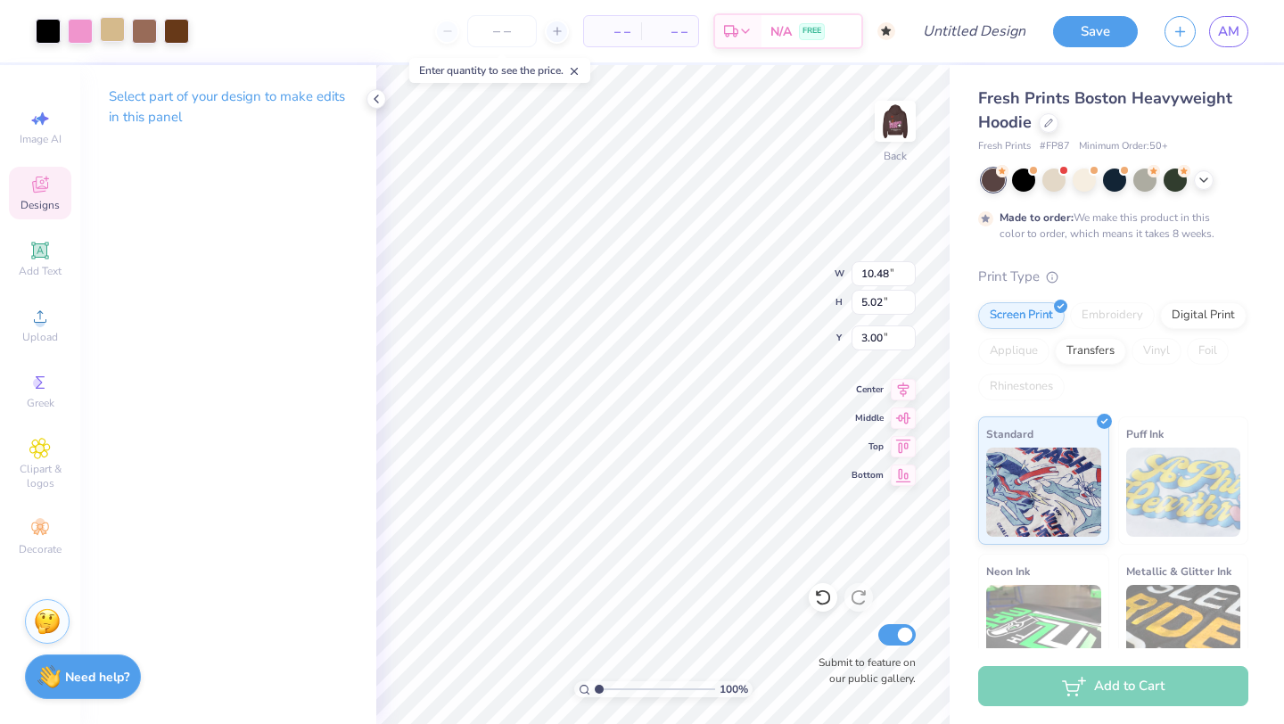
click at [104, 38] on div at bounding box center [112, 29] width 25 height 25
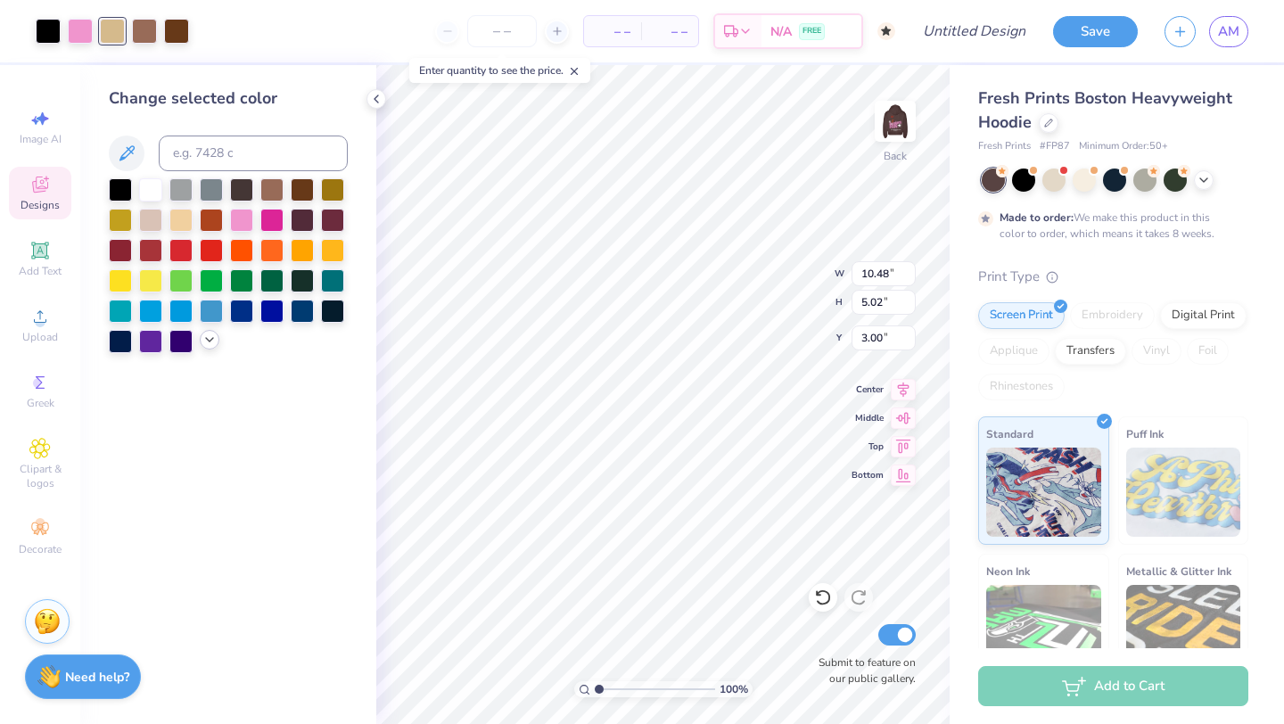
click at [204, 341] on icon at bounding box center [209, 339] width 14 height 14
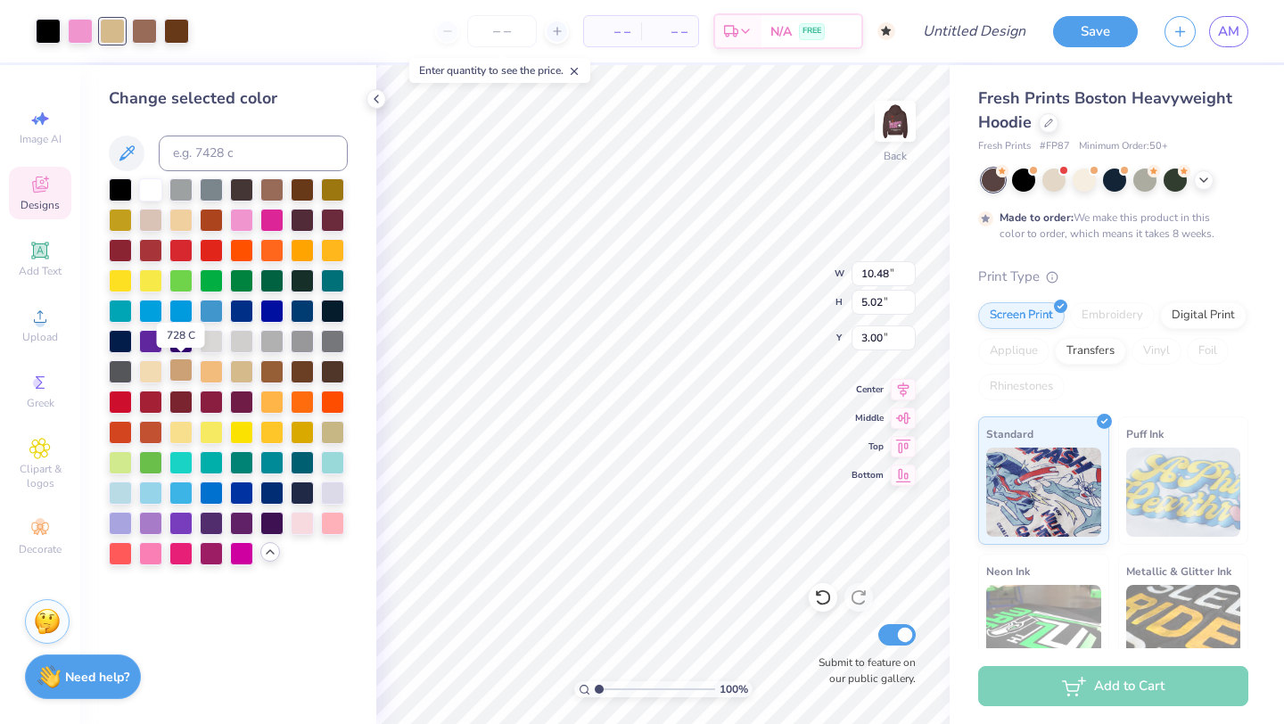
click at [185, 373] on div at bounding box center [180, 369] width 23 height 23
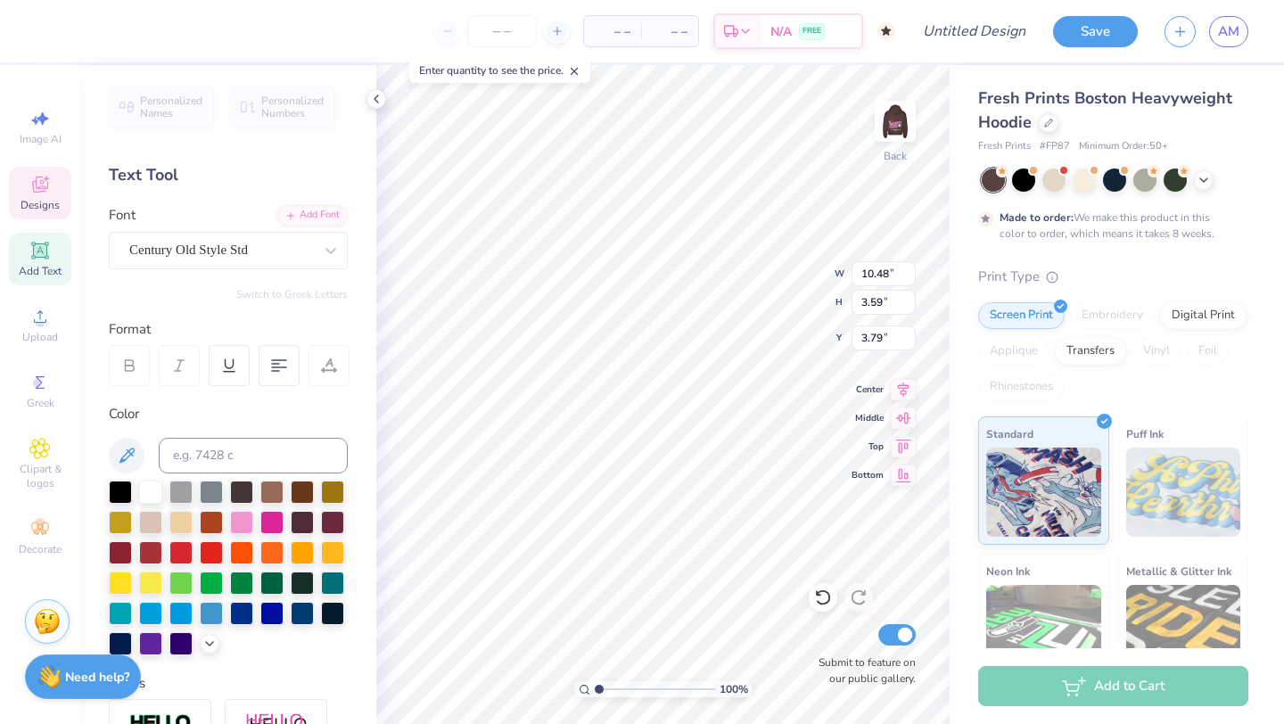
scroll to position [0, 0]
type textarea "K"
type textarea "FSHA"
type textarea "E"
type textarea "class of 2026"
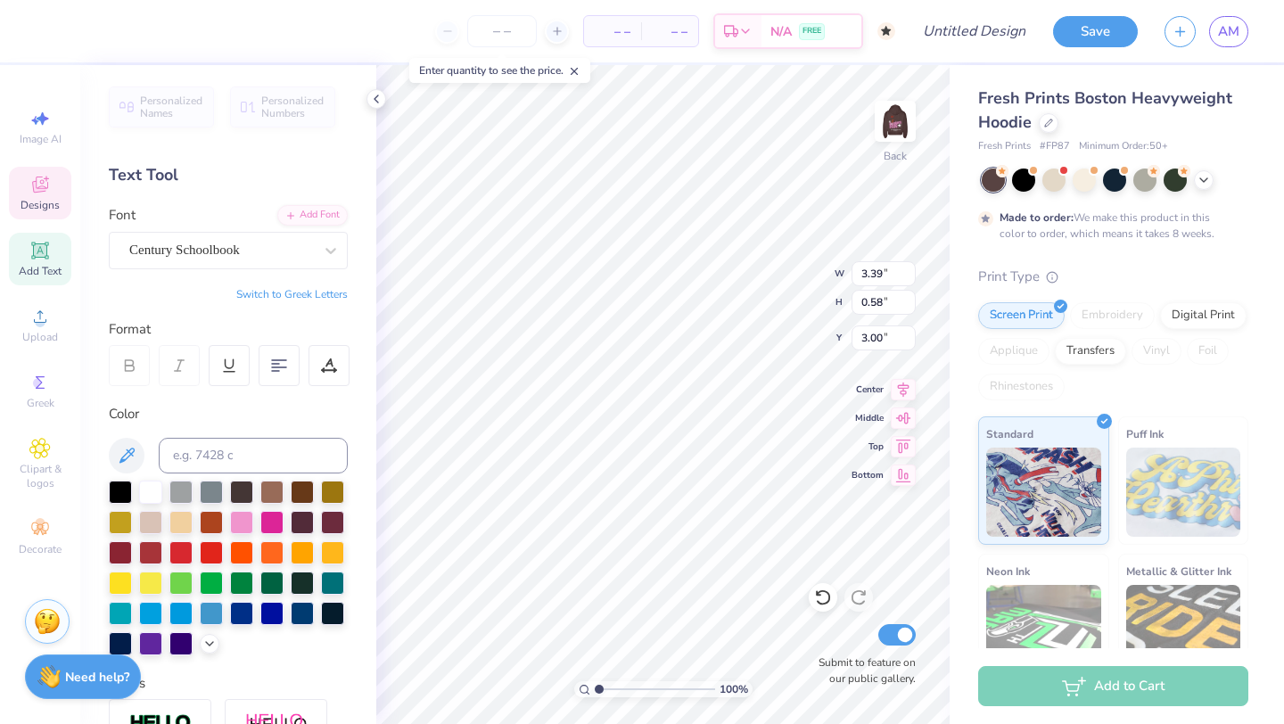
scroll to position [0, 4]
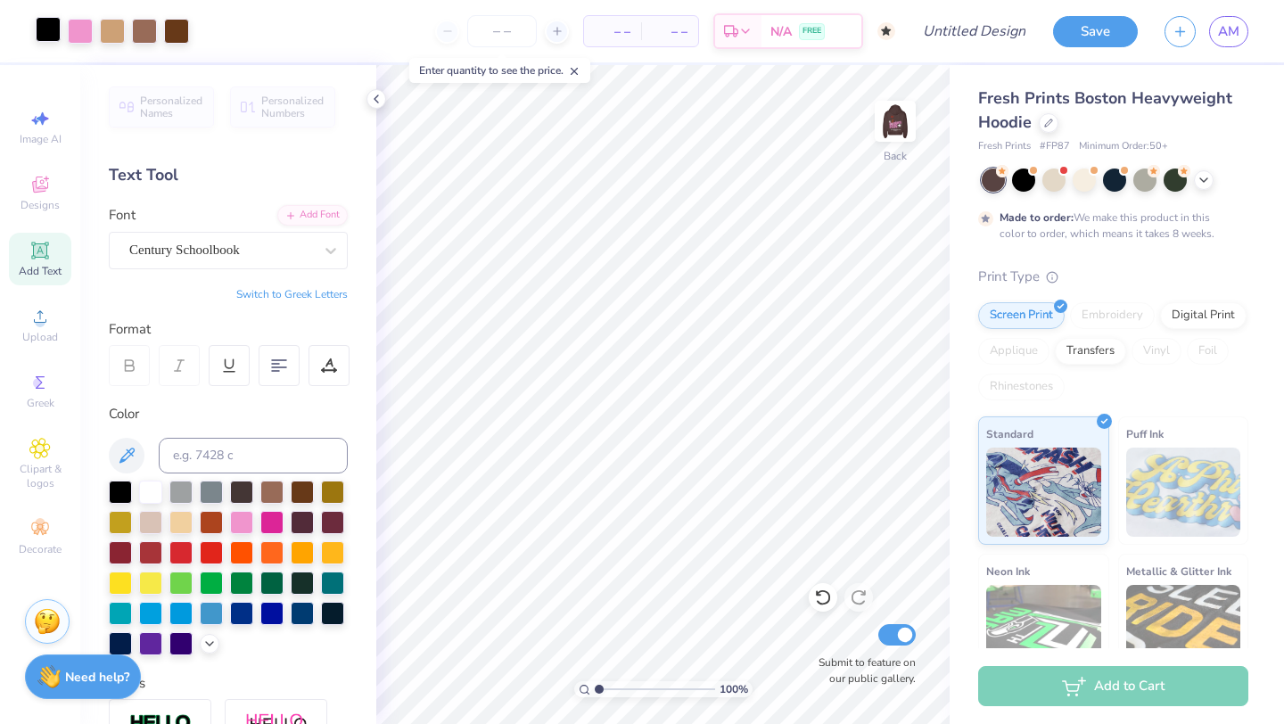
click at [46, 28] on div at bounding box center [48, 29] width 25 height 25
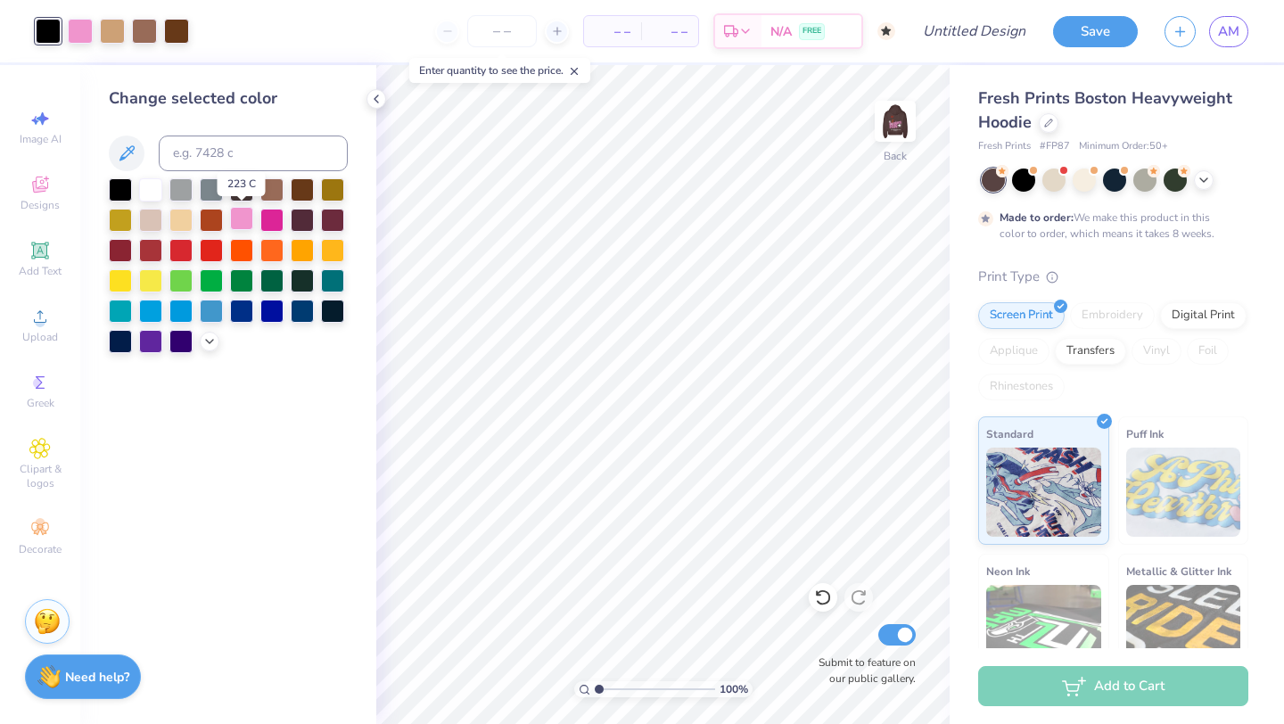
click at [248, 223] on div at bounding box center [241, 218] width 23 height 23
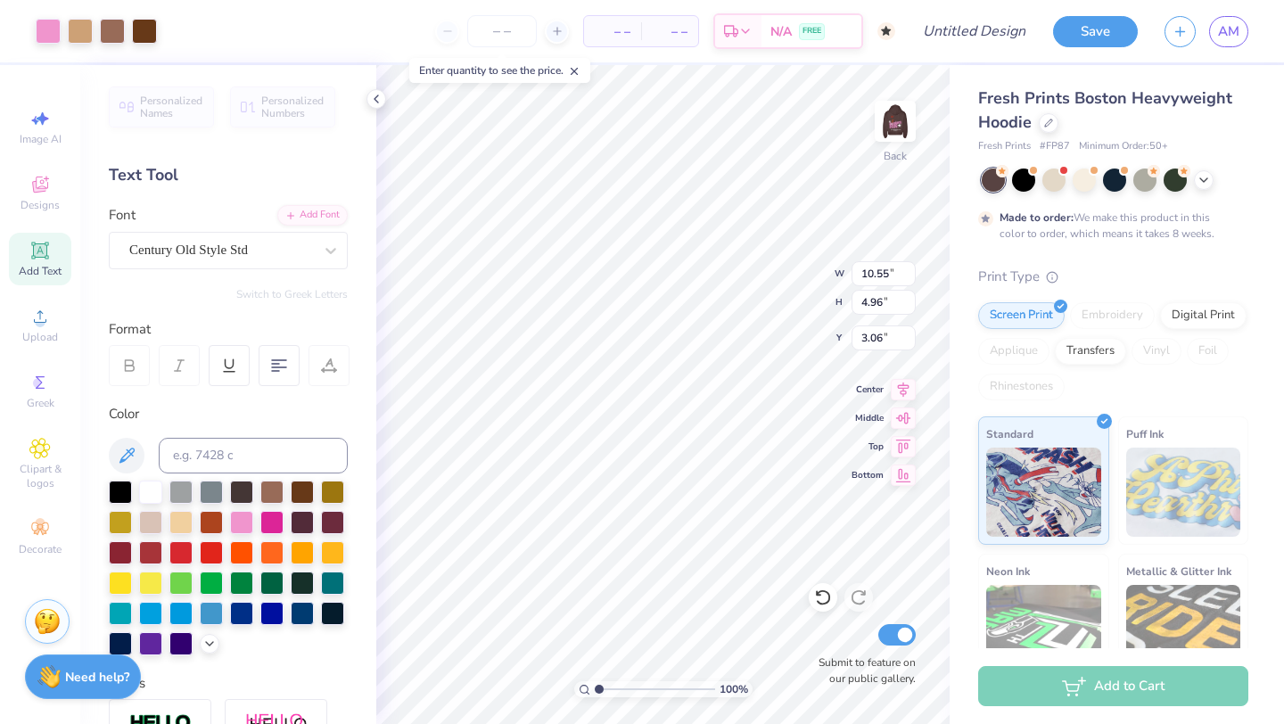
type input "4.96"
type input "3.06"
type input "5.25"
type input "2.47"
type input "3.84"
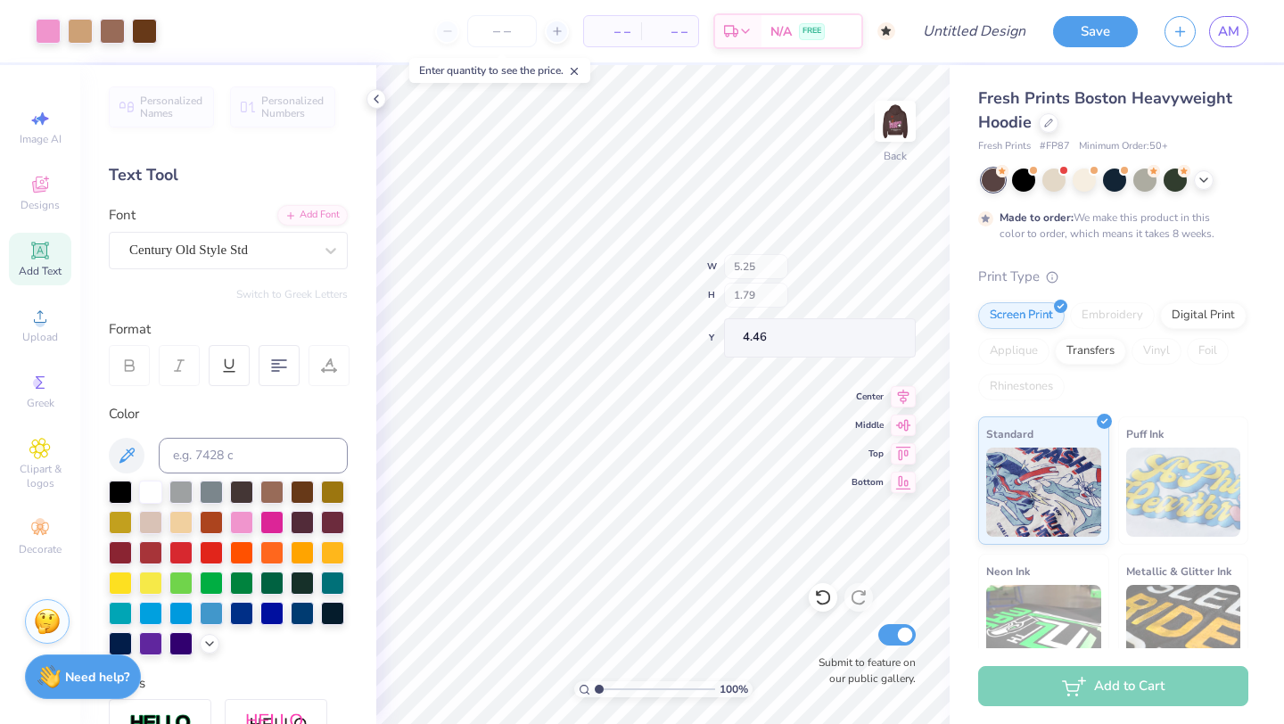
type input "4.46"
type input "1"
drag, startPoint x: 595, startPoint y: 684, endPoint x: 579, endPoint y: 686, distance: 16.3
click at [595, 686] on input "range" at bounding box center [655, 689] width 120 height 16
click at [898, 114] on img at bounding box center [895, 121] width 36 height 36
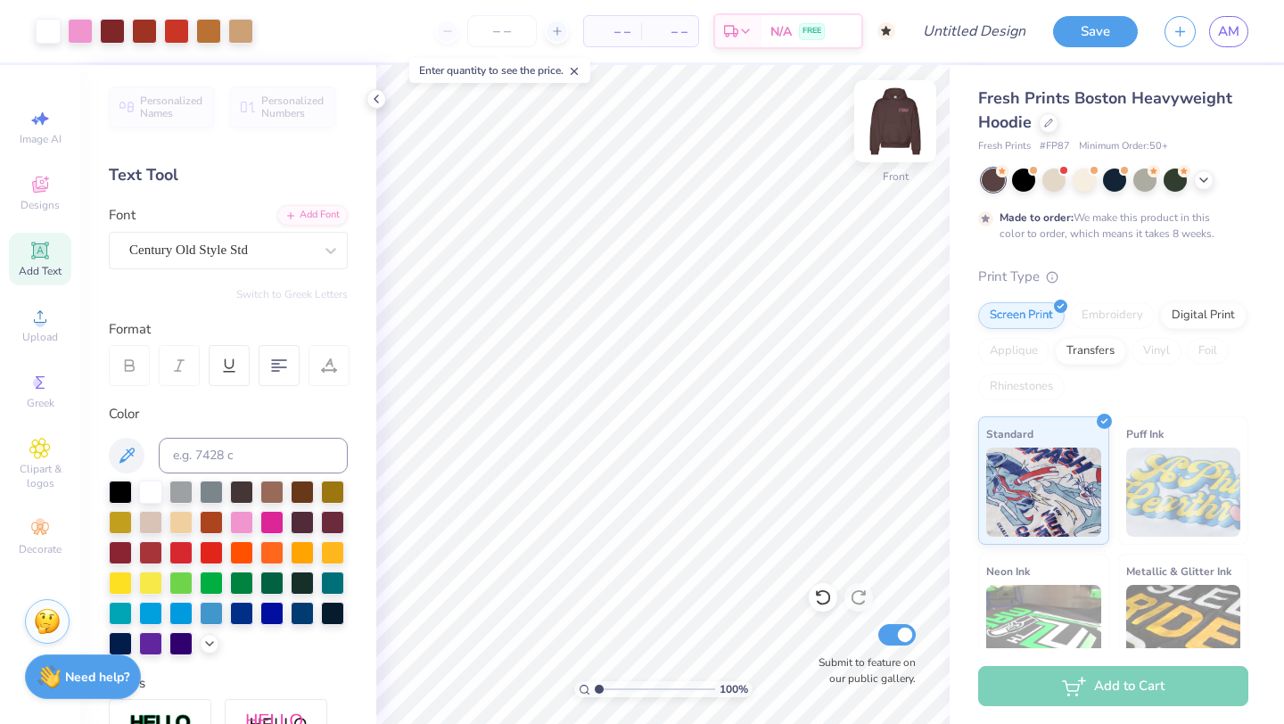
click at [891, 110] on img at bounding box center [894, 121] width 71 height 71
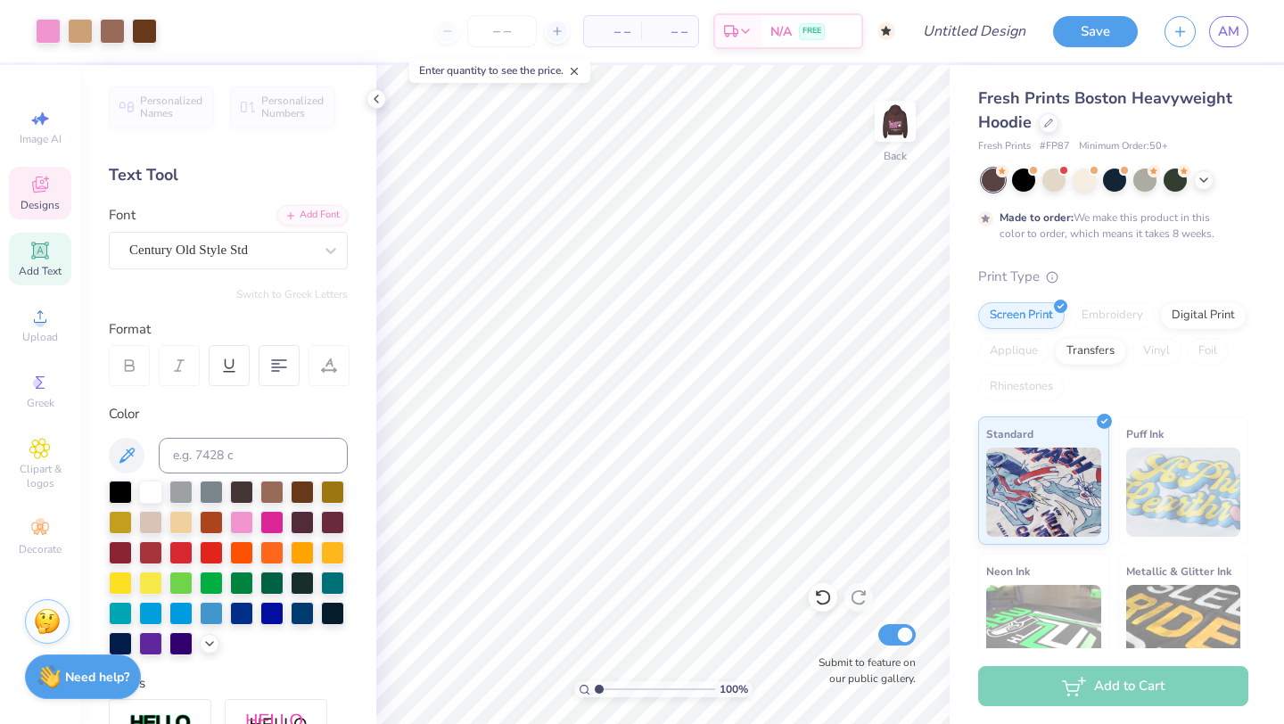
click at [36, 198] on span "Designs" at bounding box center [40, 205] width 39 height 14
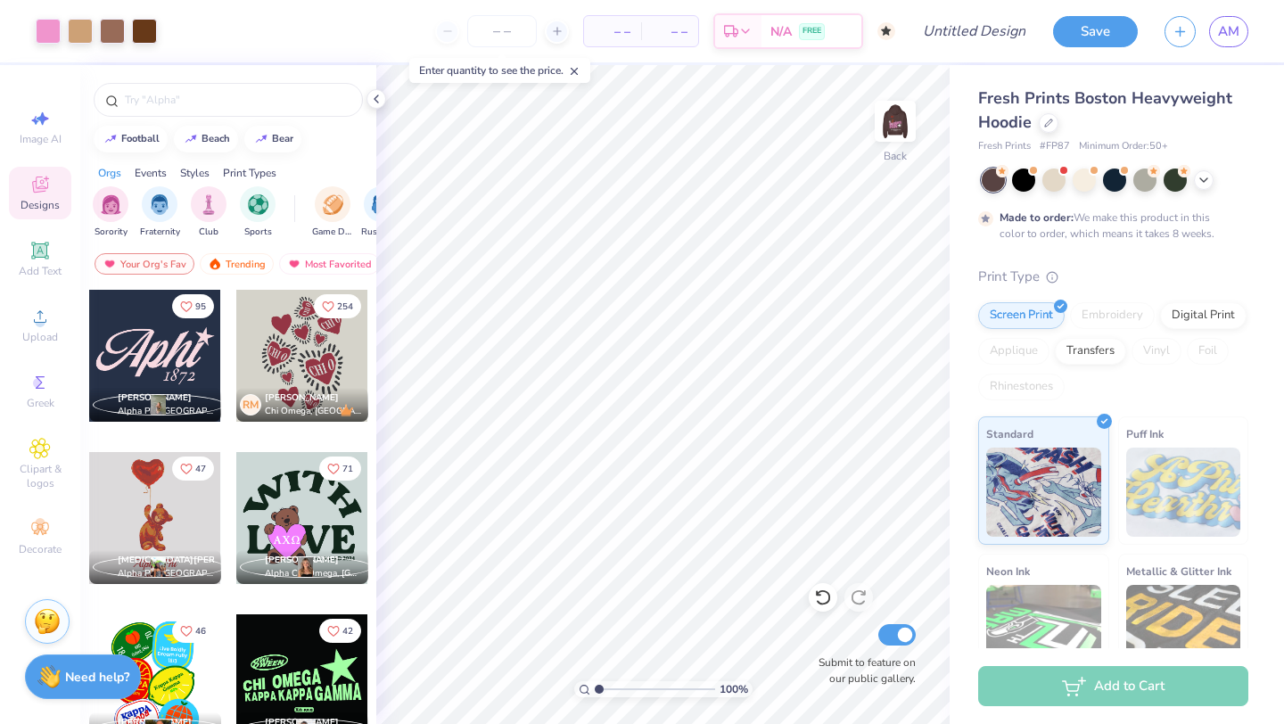
scroll to position [309, 0]
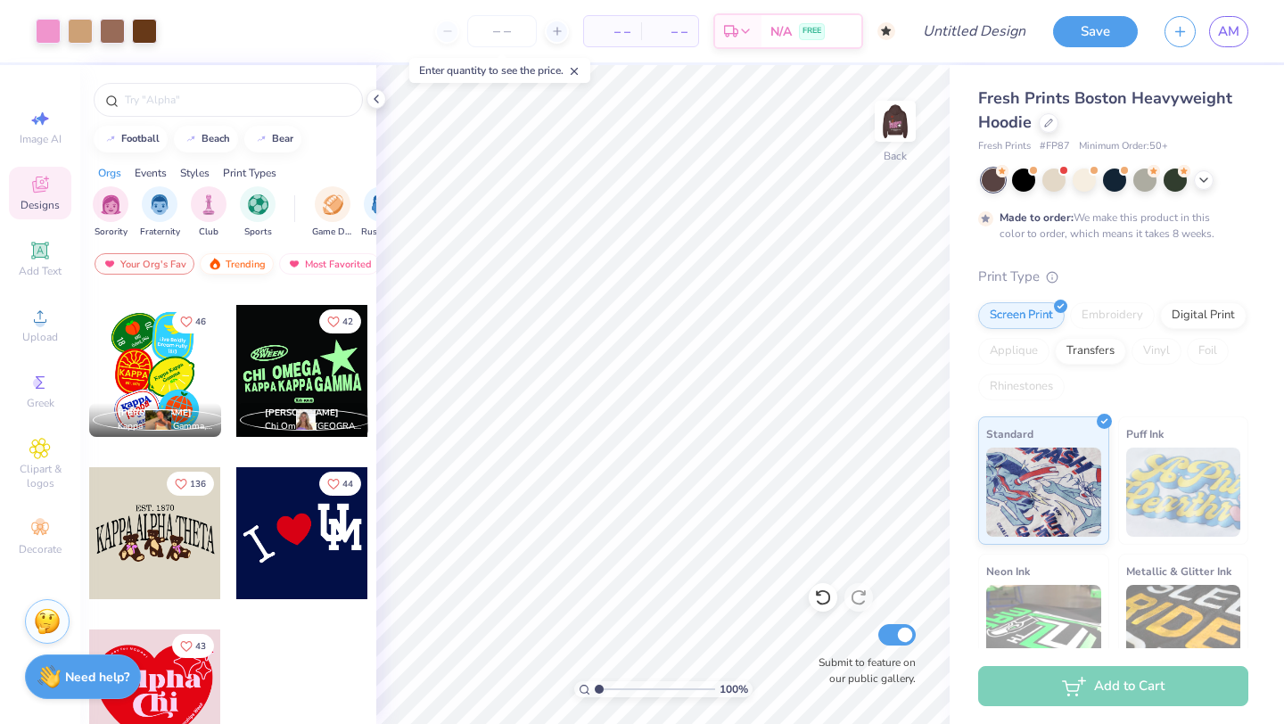
click at [243, 258] on div "Trending" at bounding box center [237, 263] width 74 height 21
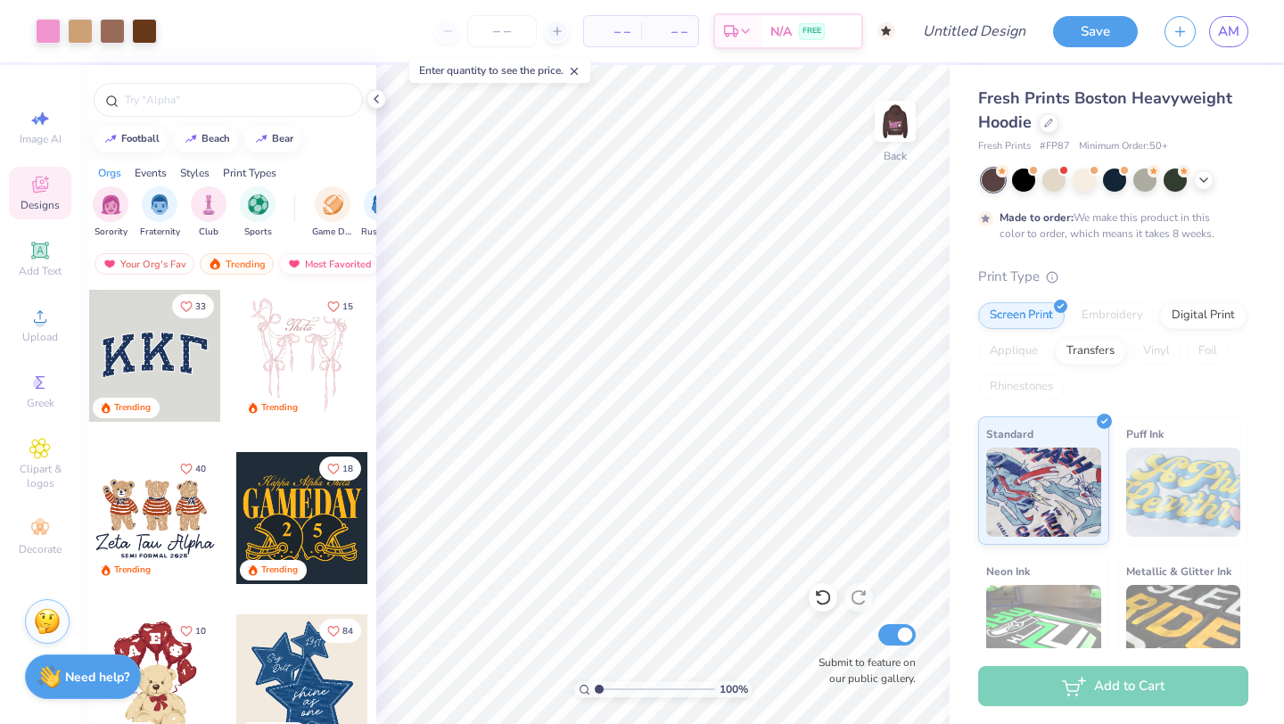
click at [324, 262] on div "Most Favorited" at bounding box center [329, 263] width 101 height 21
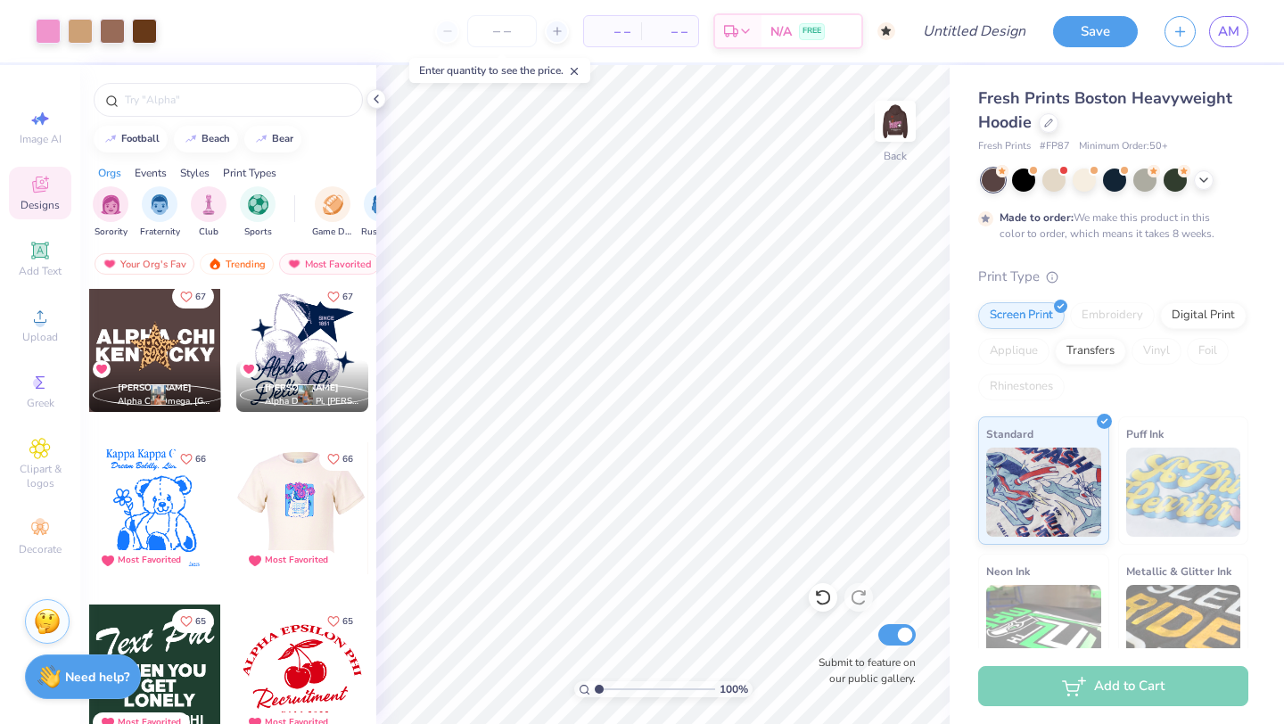
scroll to position [4379, 0]
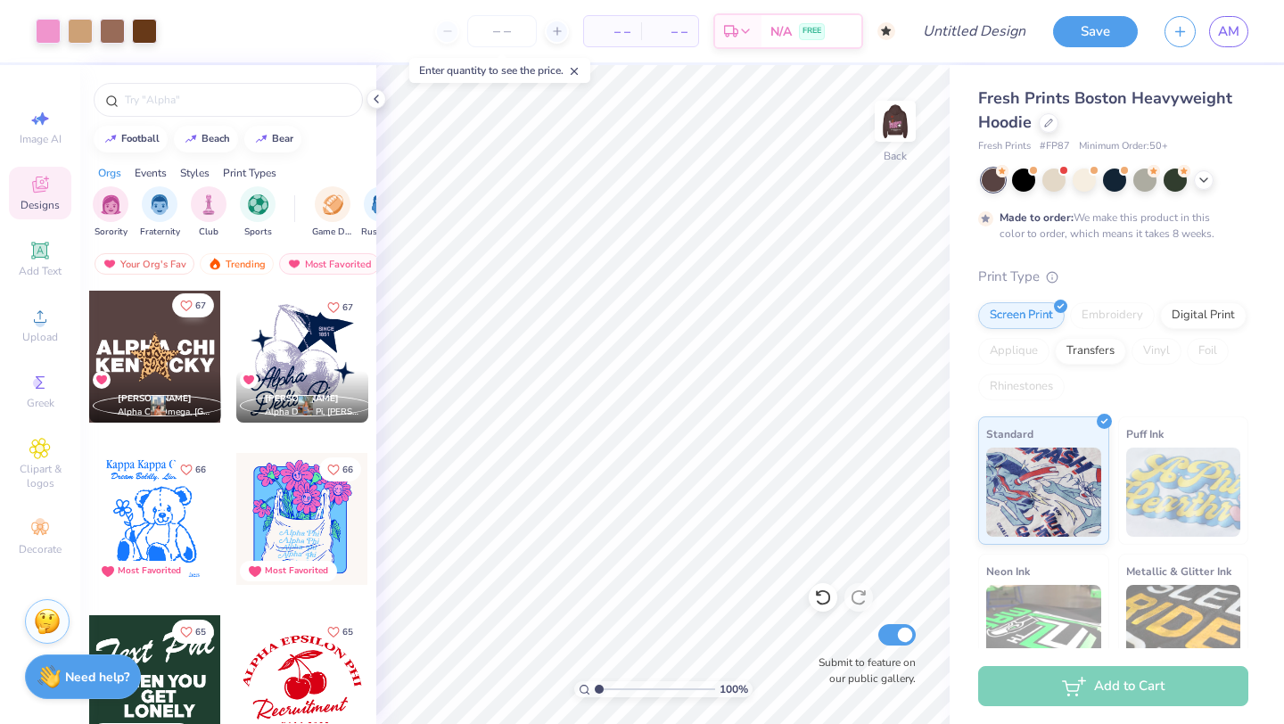
click at [185, 317] on div "67 Anya Soriano Alpha Chi Omega, University of Kentucky" at bounding box center [155, 357] width 134 height 134
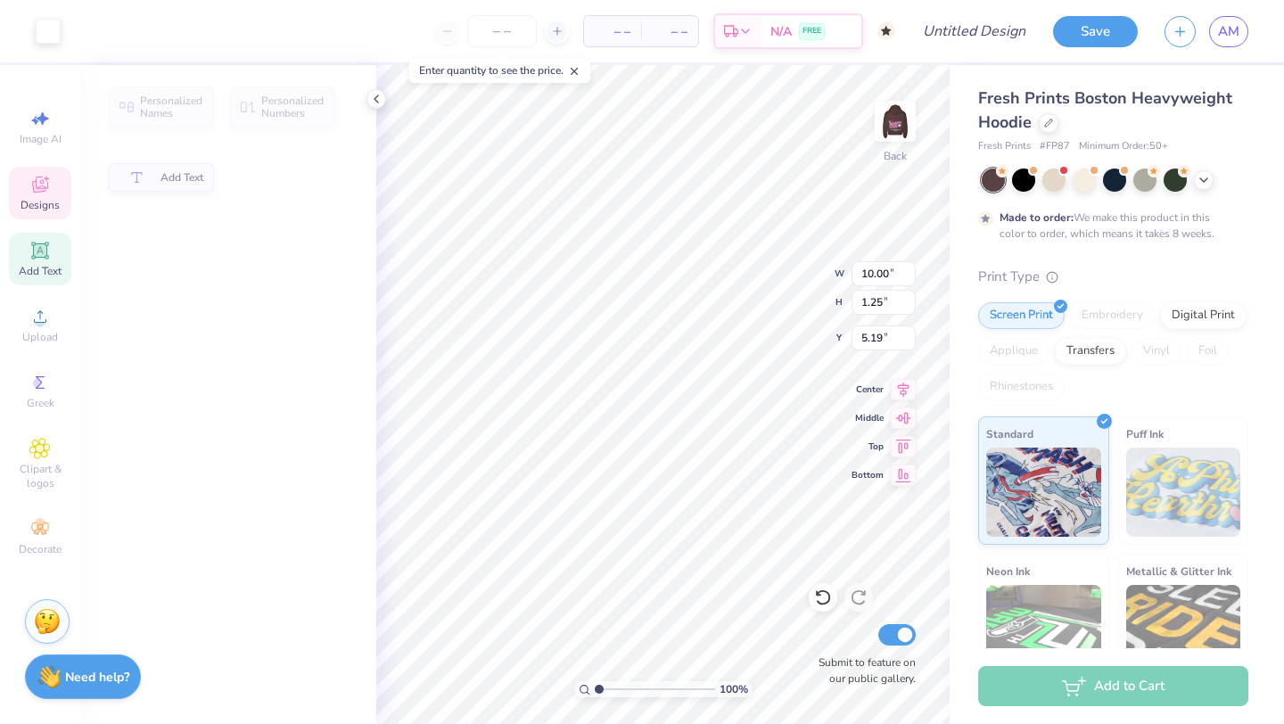
type input "1.25"
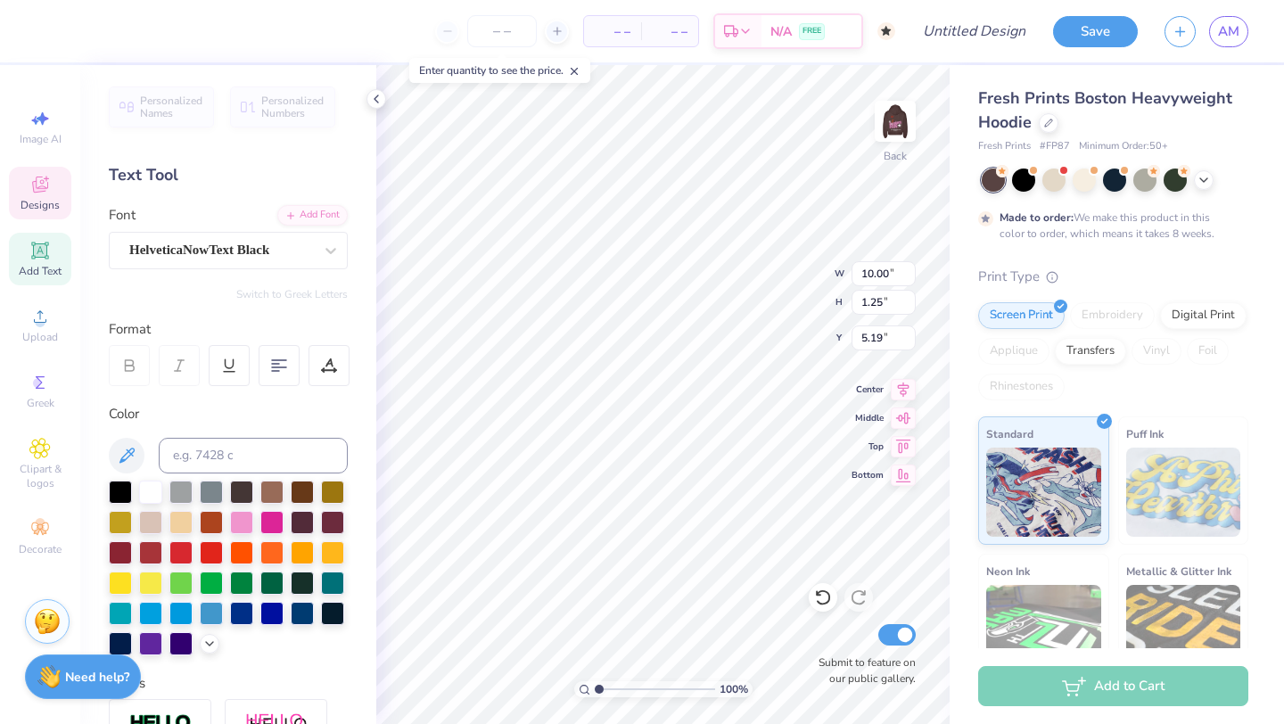
type input "8.88"
type input "4.43"
type input "4.21"
type input "3.00"
type input "8.89"
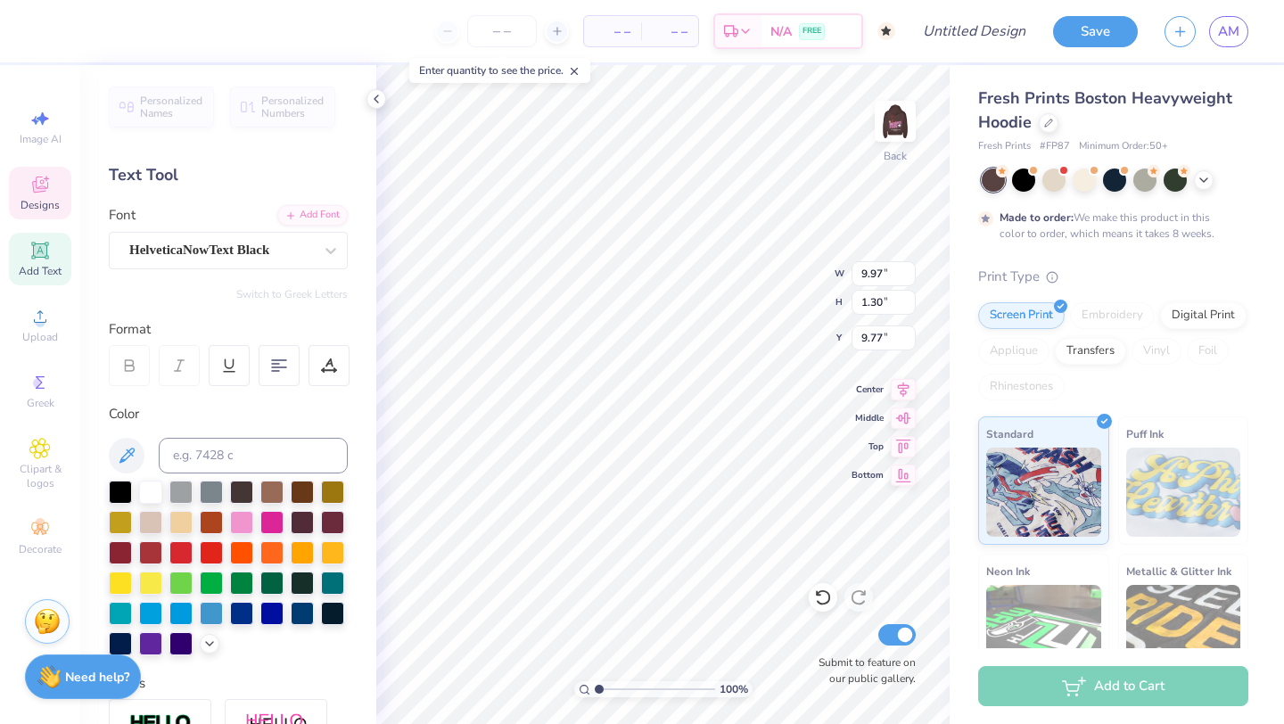
type input "9.77"
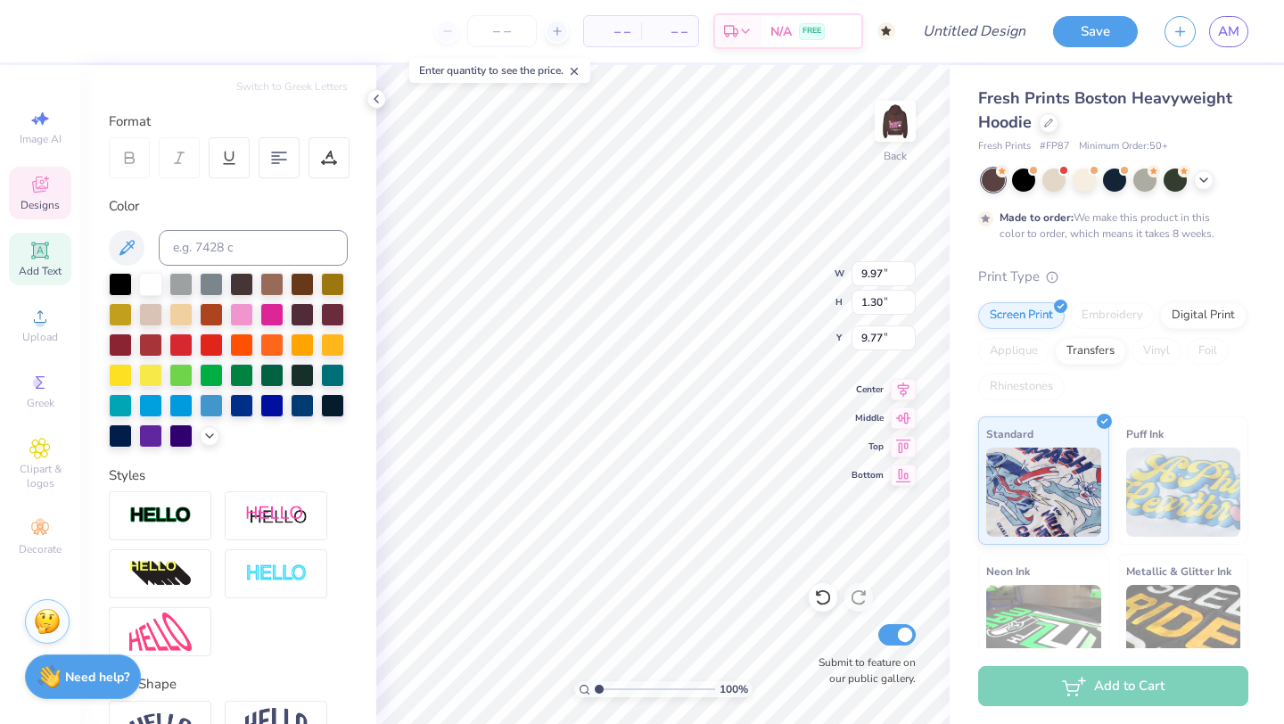
scroll to position [312, 0]
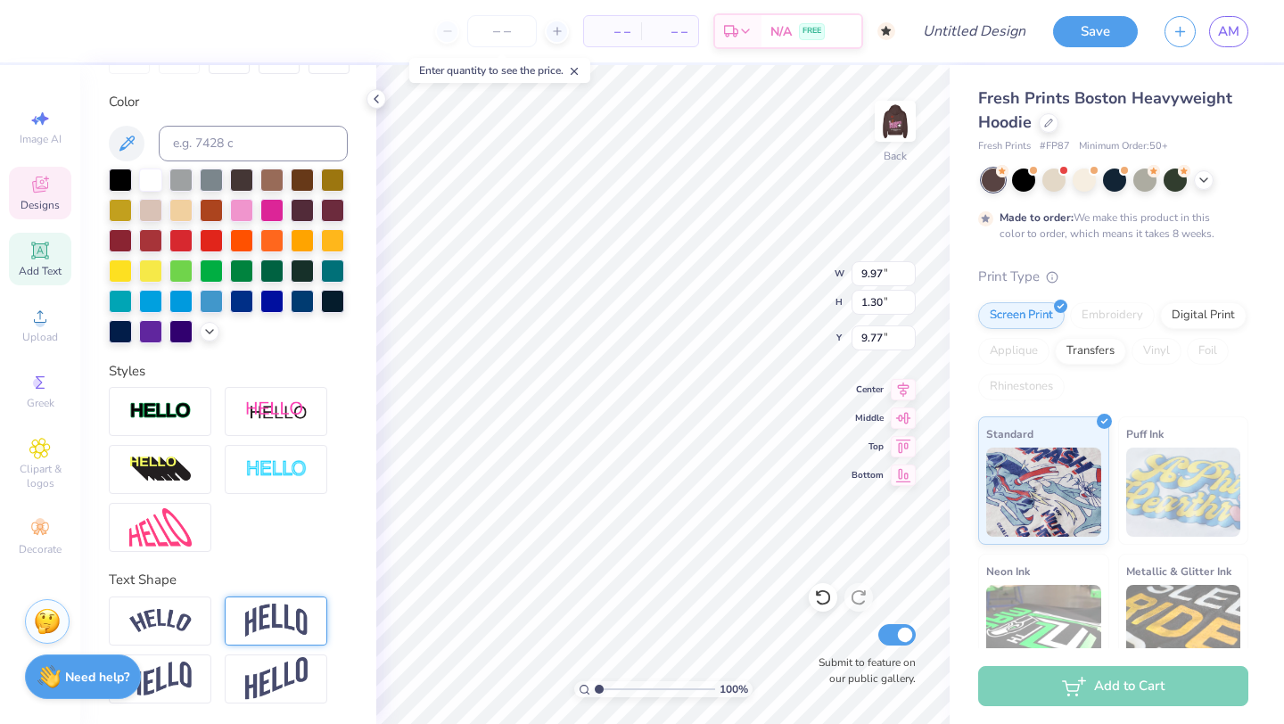
type textarea "FSHA"
click at [259, 616] on img at bounding box center [276, 620] width 62 height 34
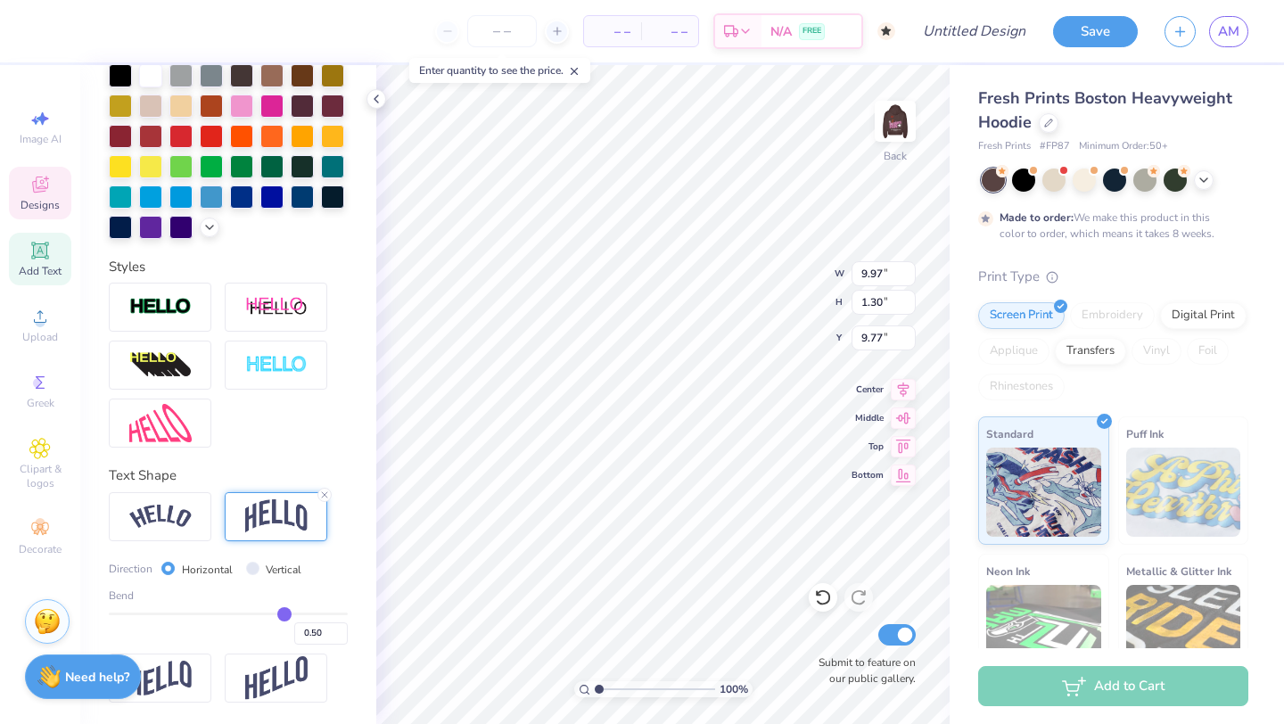
type input "0.49"
type input "0.47"
type input "0.46"
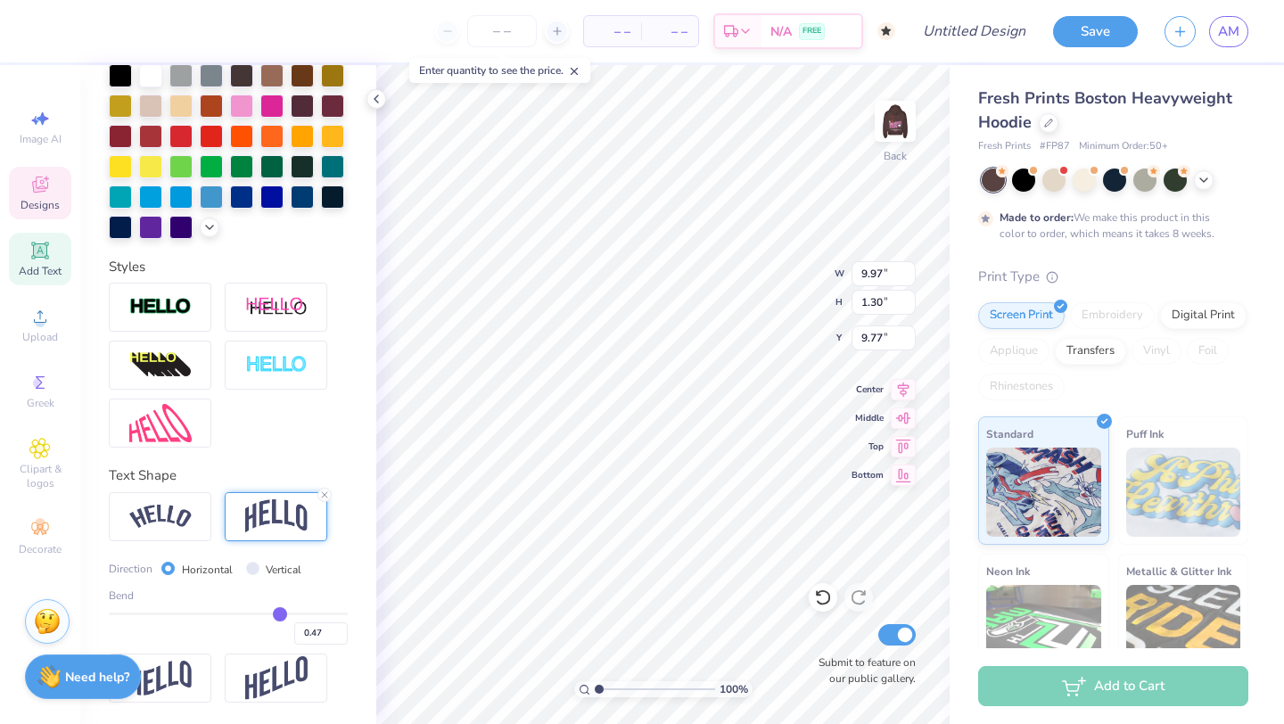
type input "0.46"
type input "0.44"
type input "0.43"
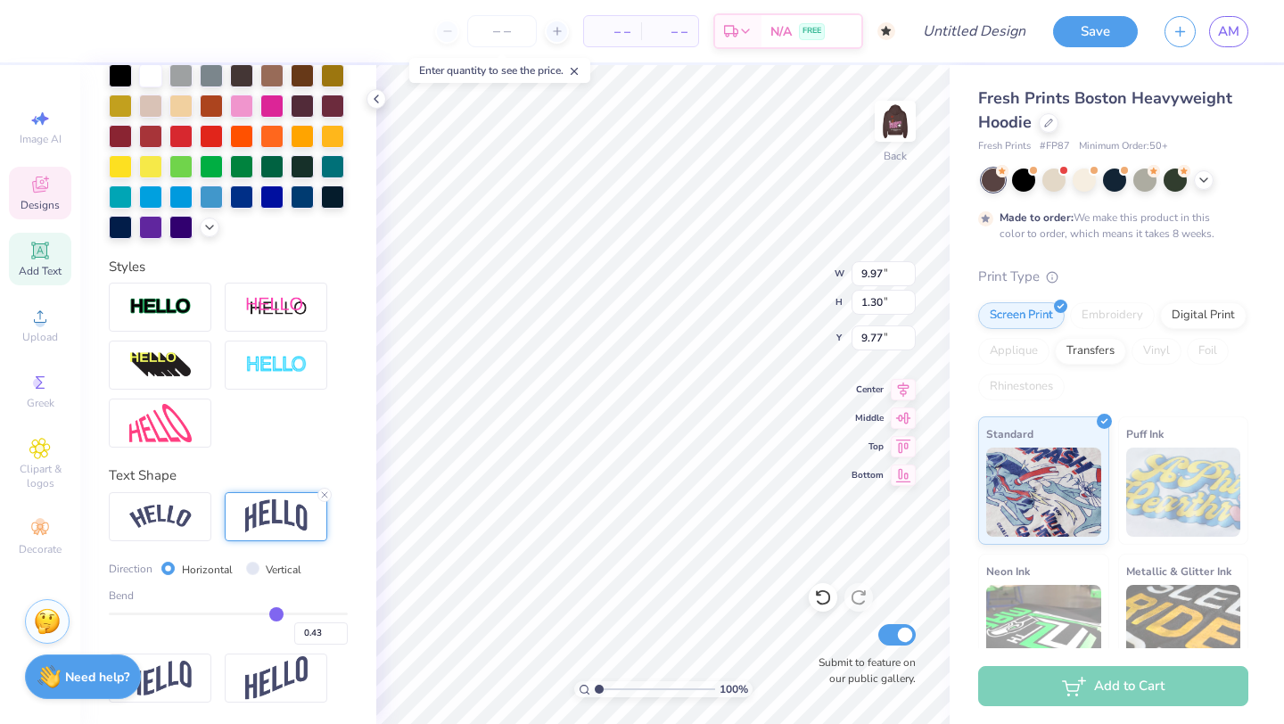
type input "0.42"
type input "0.41"
type input "0.4"
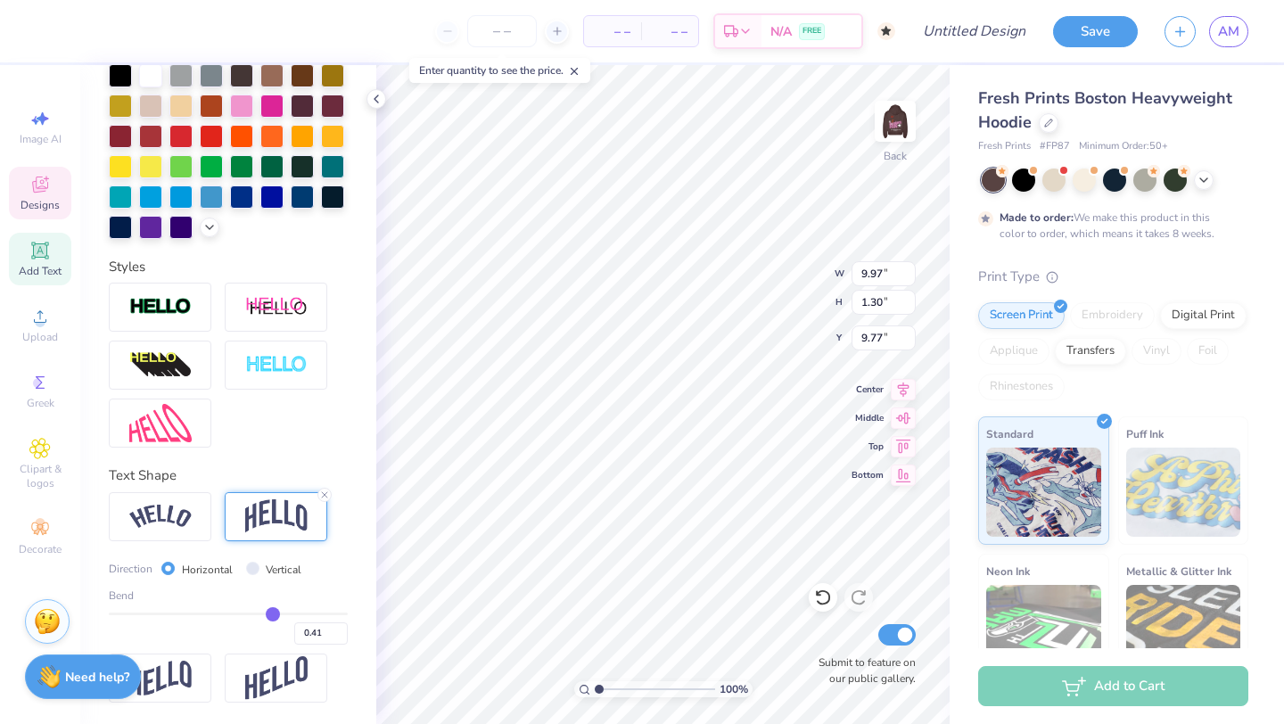
type input "0.40"
type input "0.39"
type input "0.38"
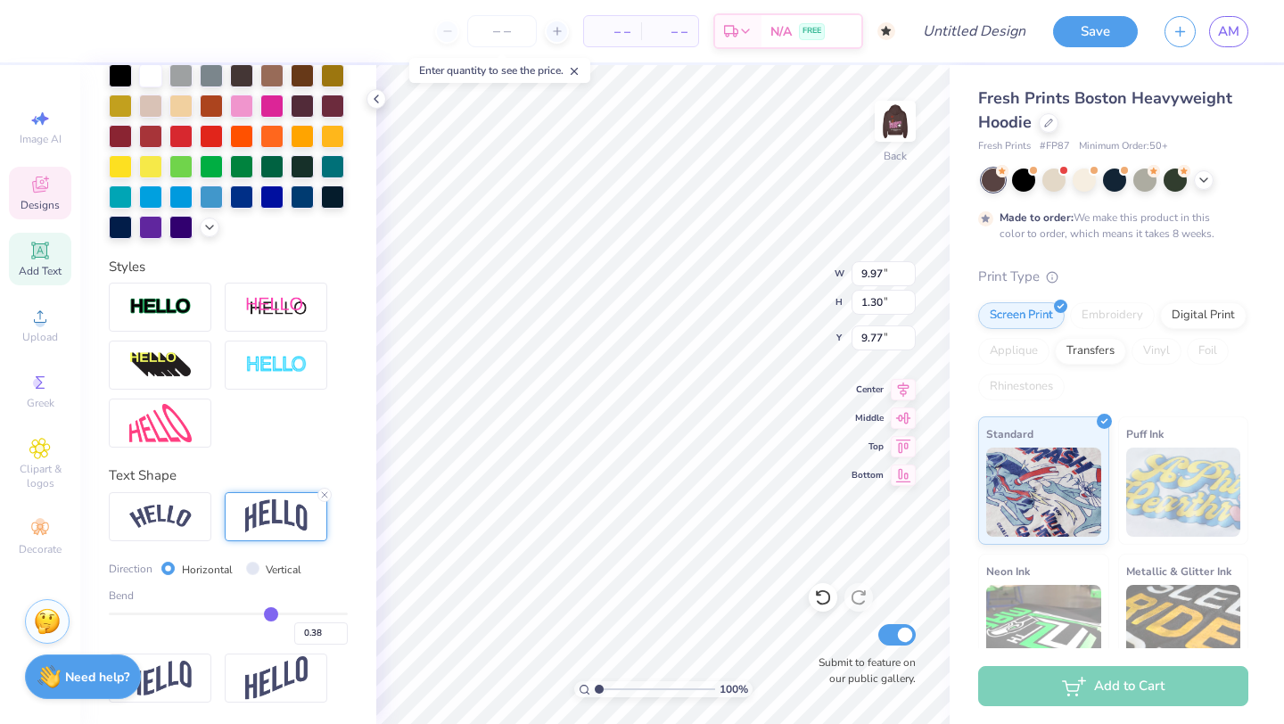
type input "0.36"
type input "0.34"
type input "0.32"
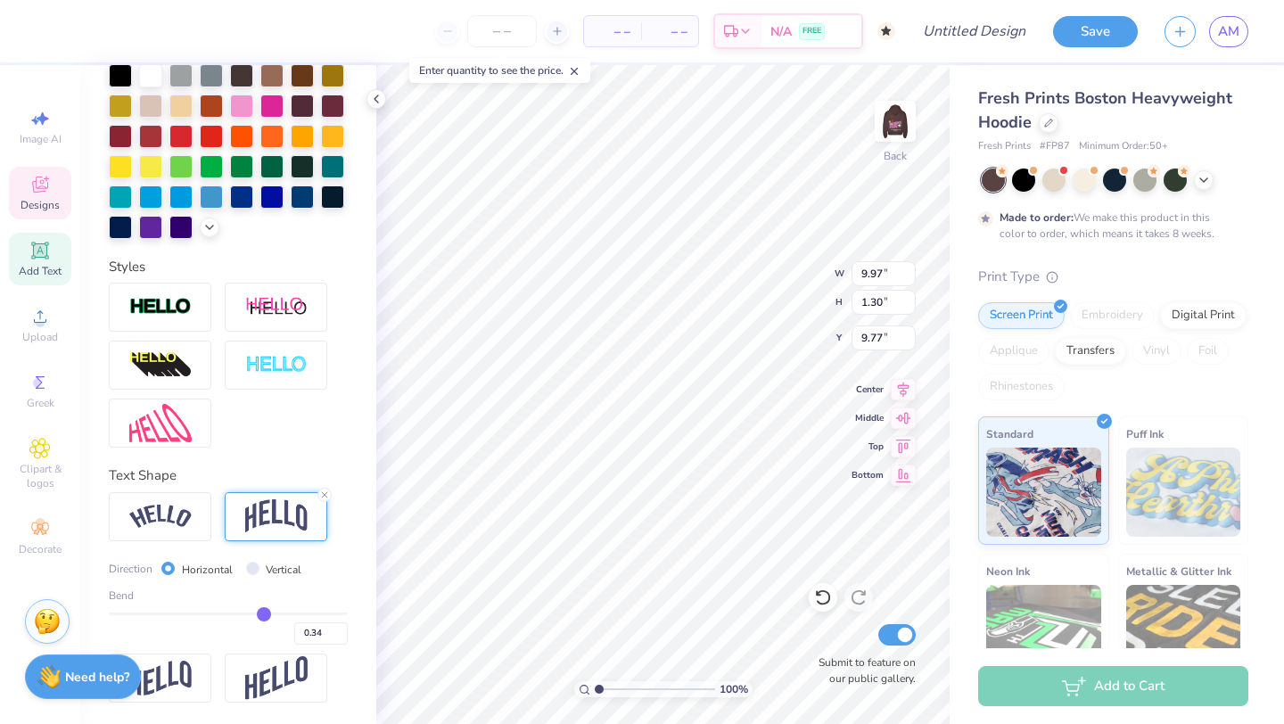
type input "0.32"
type input "0.31"
type input "0.29"
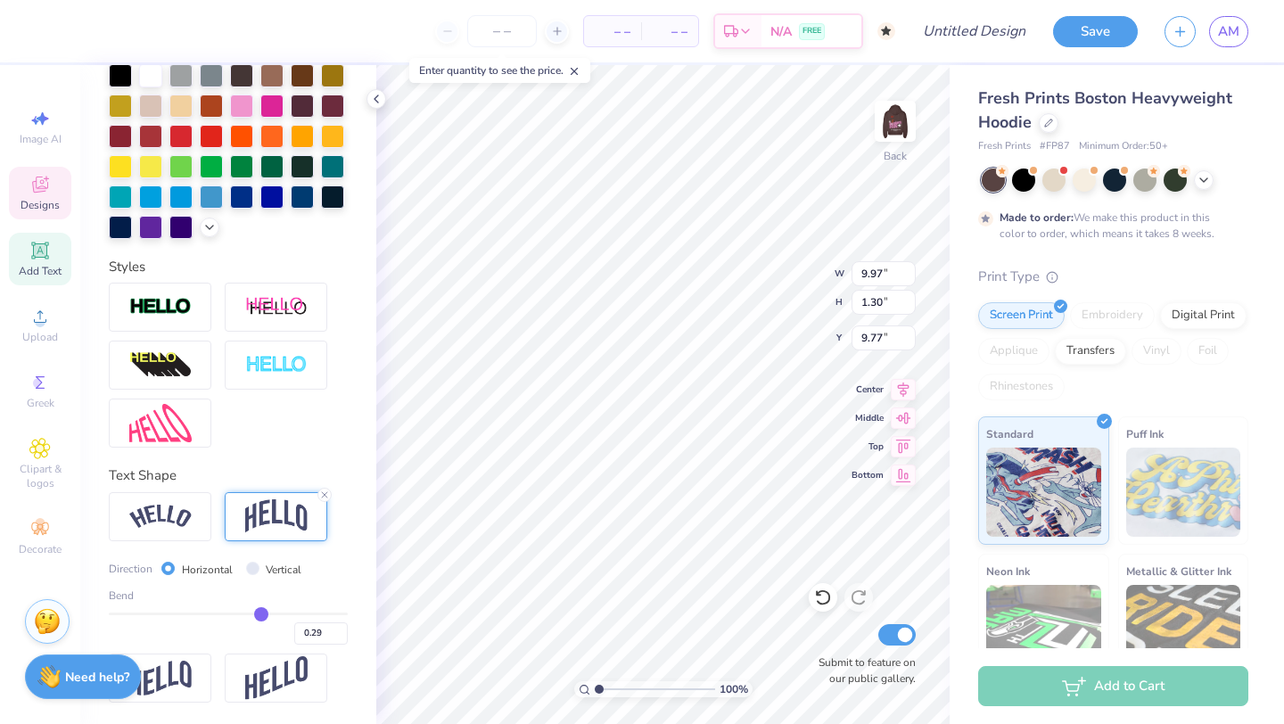
type input "0.28"
type input "0.27"
drag, startPoint x: 284, startPoint y: 614, endPoint x: 130, endPoint y: 623, distance: 154.5
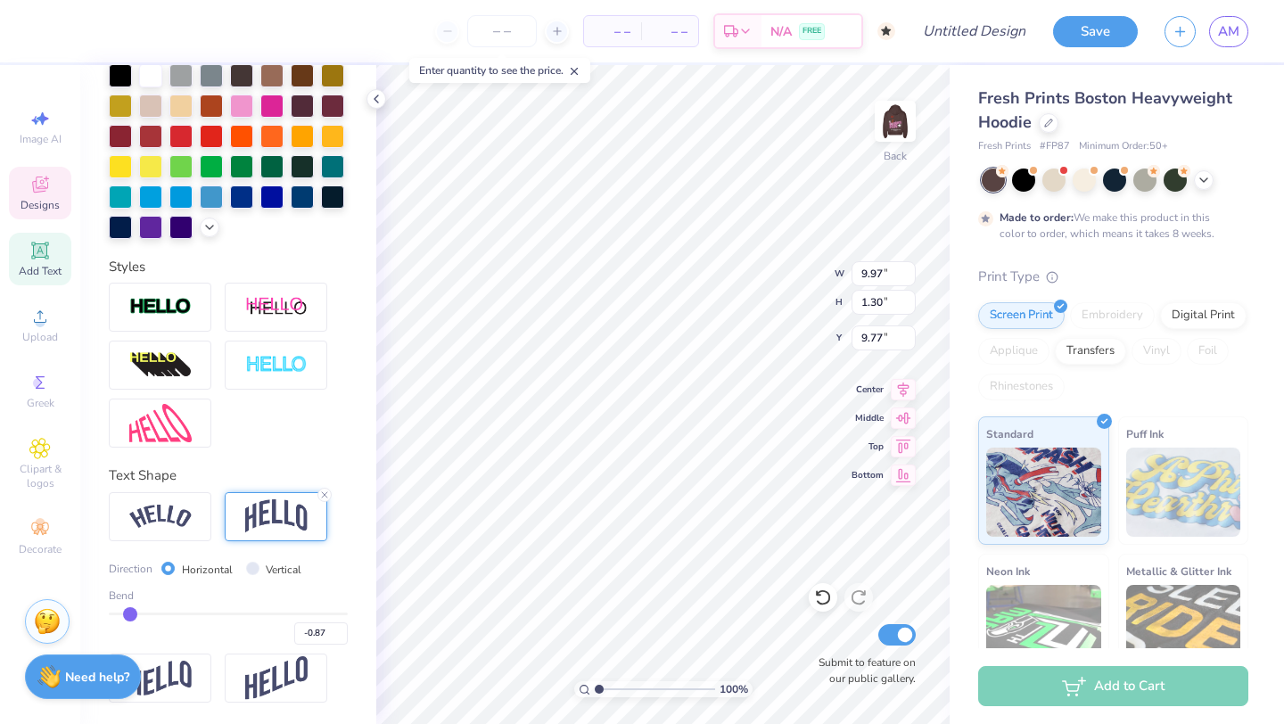
click at [130, 615] on input "range" at bounding box center [228, 613] width 239 height 3
drag, startPoint x: 127, startPoint y: 610, endPoint x: 270, endPoint y: 624, distance: 143.3
click at [270, 615] on input "range" at bounding box center [228, 613] width 239 height 3
drag, startPoint x: 275, startPoint y: 615, endPoint x: 257, endPoint y: 615, distance: 17.8
click at [257, 615] on input "range" at bounding box center [228, 613] width 239 height 3
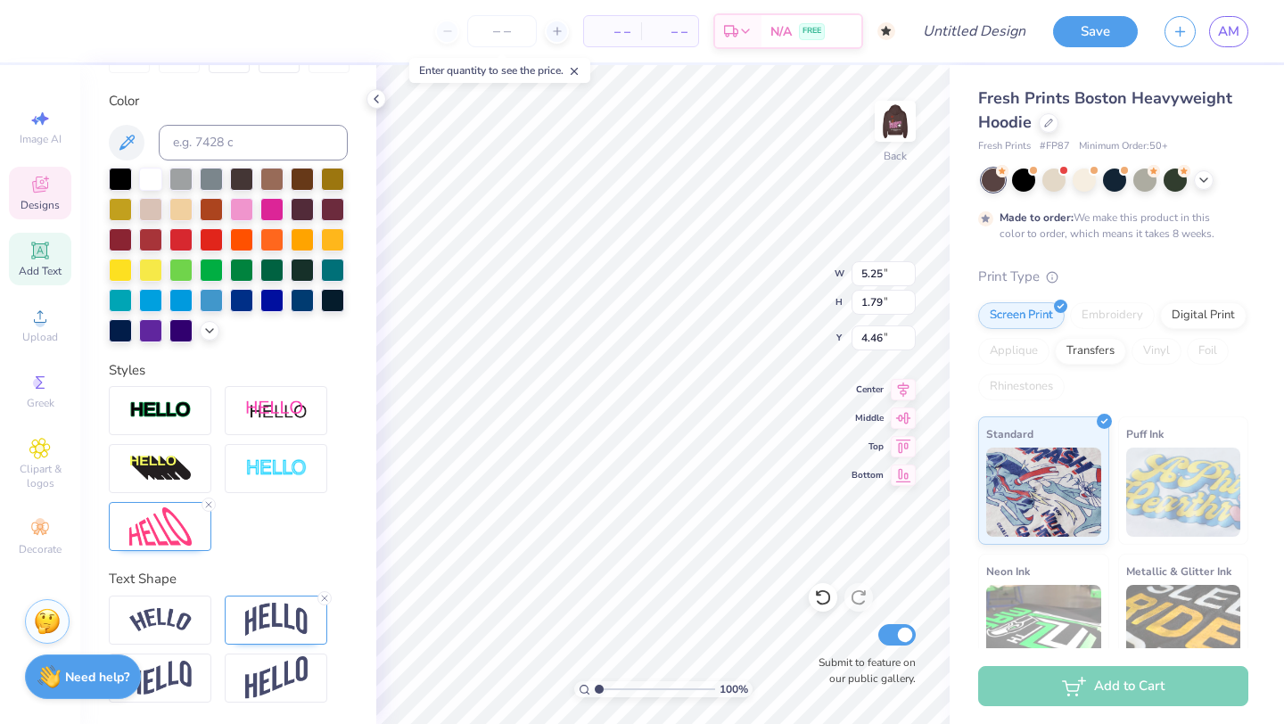
scroll to position [312, 0]
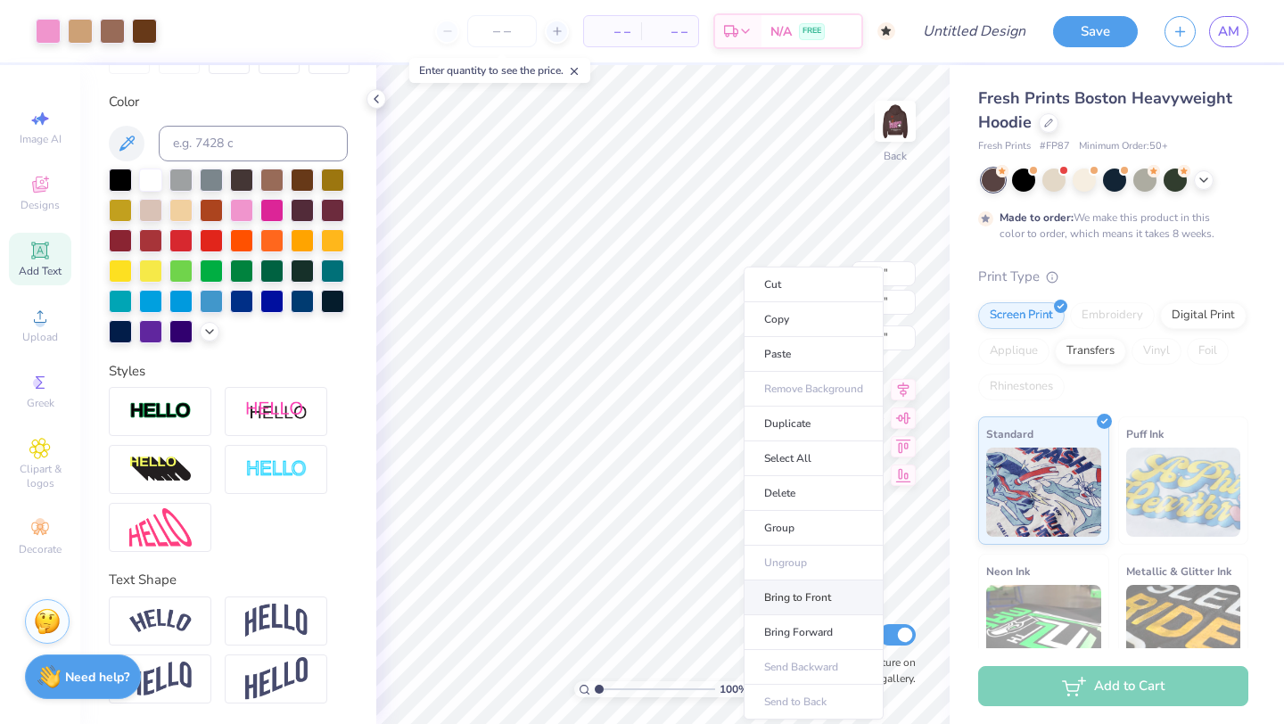
click at [836, 592] on li "Bring to Front" at bounding box center [813, 597] width 140 height 35
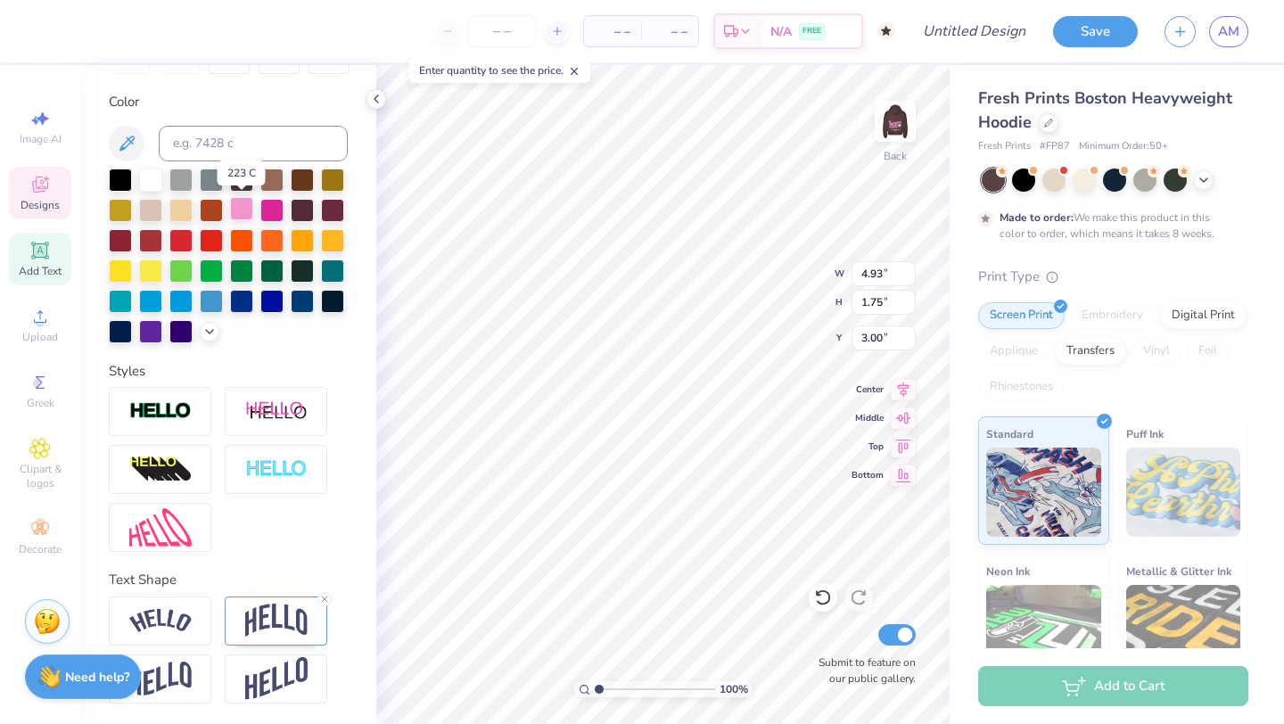
click at [245, 203] on div at bounding box center [241, 208] width 23 height 23
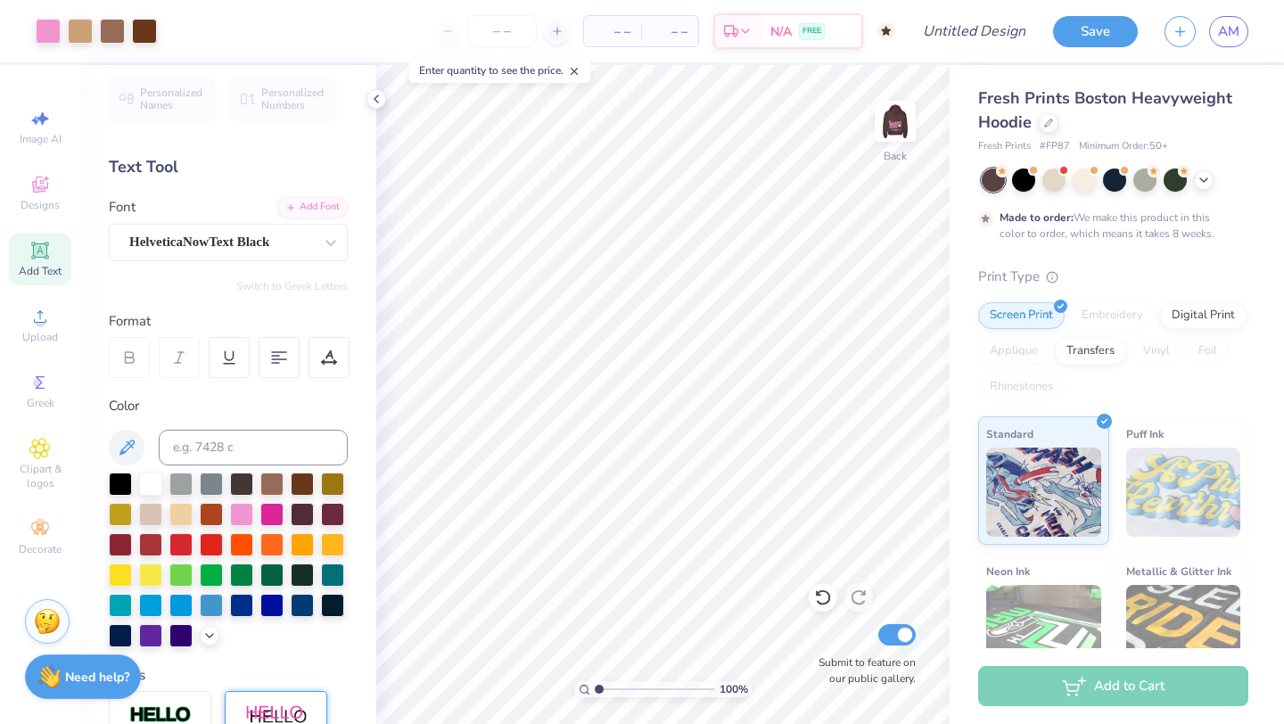
scroll to position [0, 0]
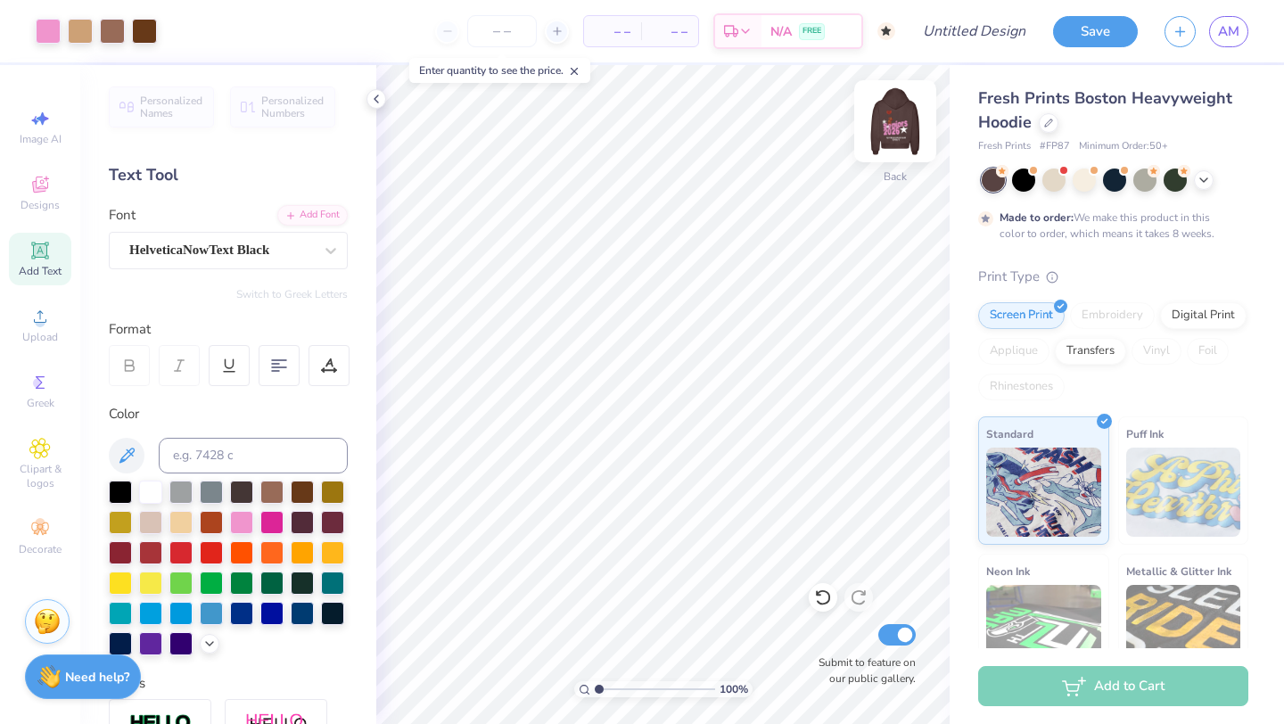
click at [907, 127] on img at bounding box center [894, 121] width 71 height 71
click at [905, 127] on img at bounding box center [894, 121] width 71 height 71
click at [903, 127] on img at bounding box center [894, 121] width 71 height 71
click at [903, 127] on img at bounding box center [895, 121] width 36 height 36
click at [1118, 32] on button "Save" at bounding box center [1095, 28] width 85 height 31
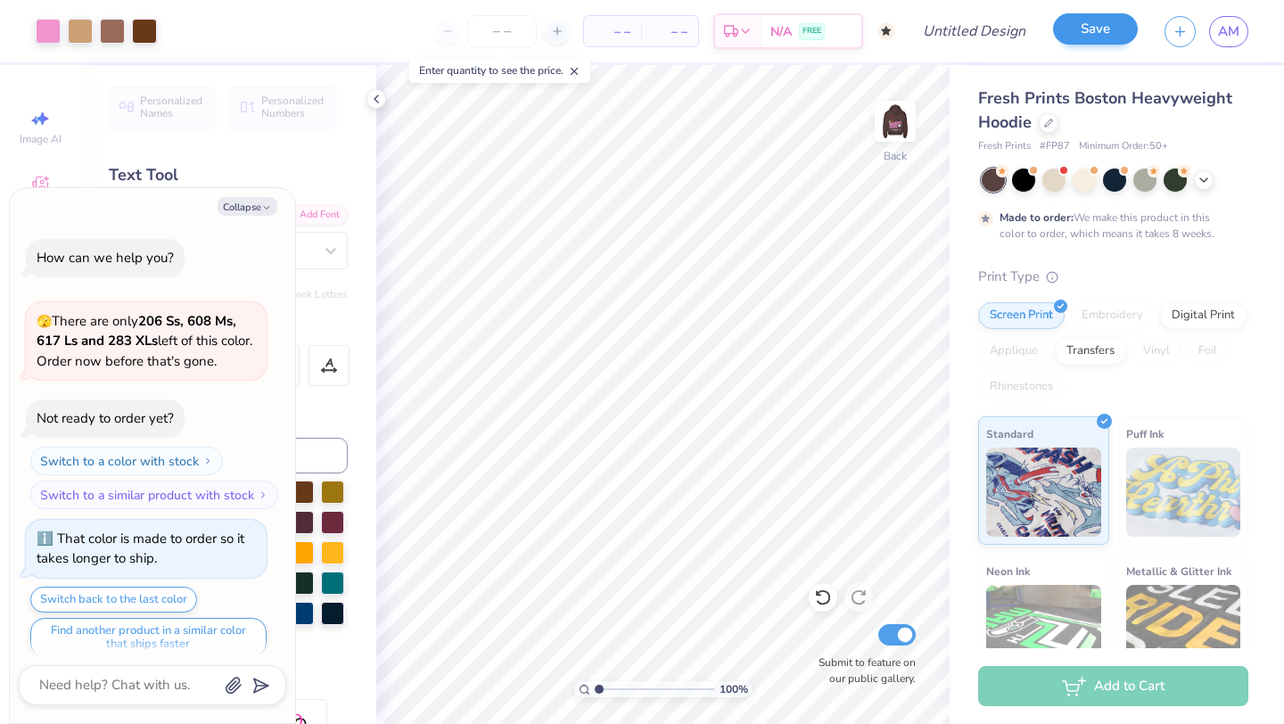
scroll to position [1010, 0]
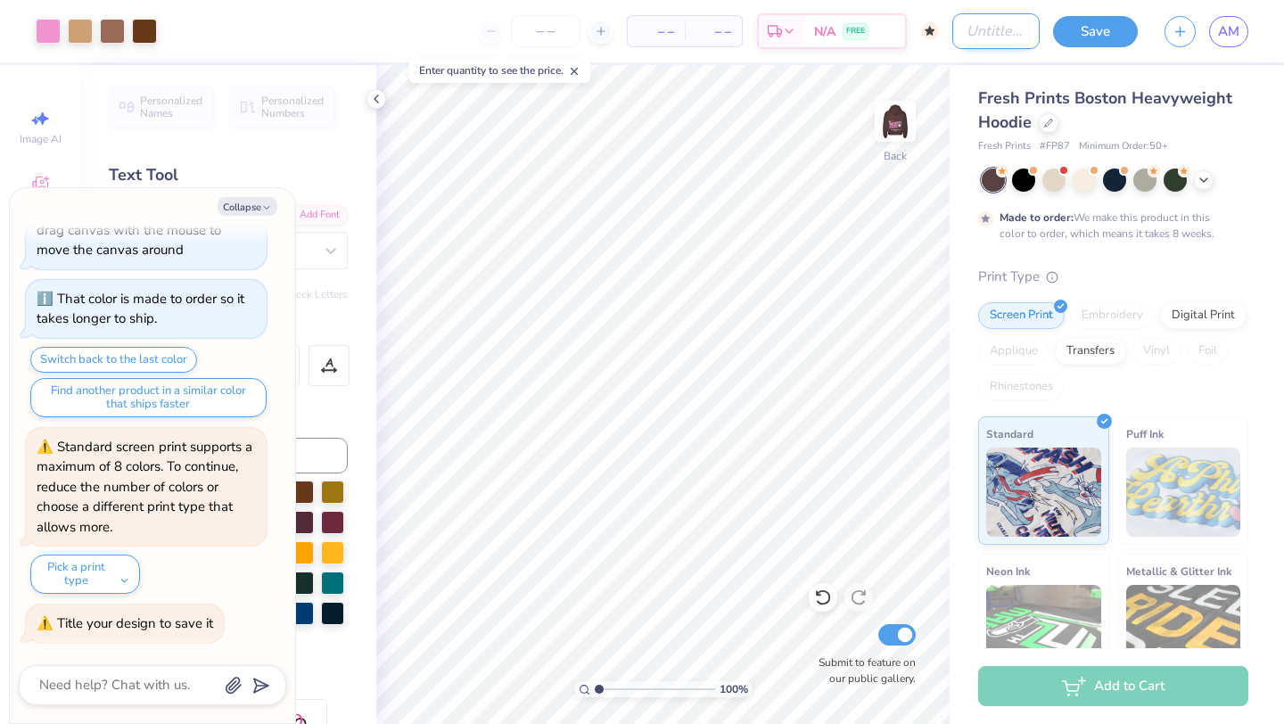
click at [994, 29] on input "Design Title" at bounding box center [995, 31] width 87 height 36
click at [1096, 21] on button "Save" at bounding box center [1095, 28] width 85 height 31
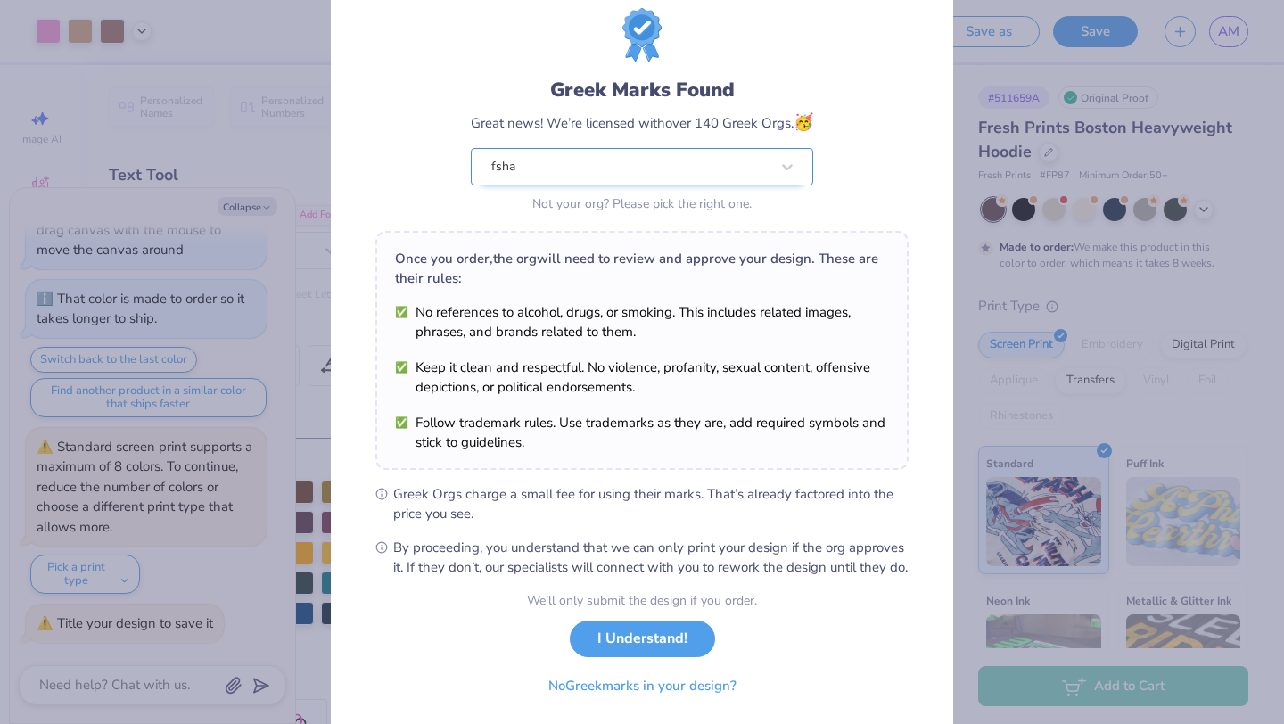
scroll to position [111, 0]
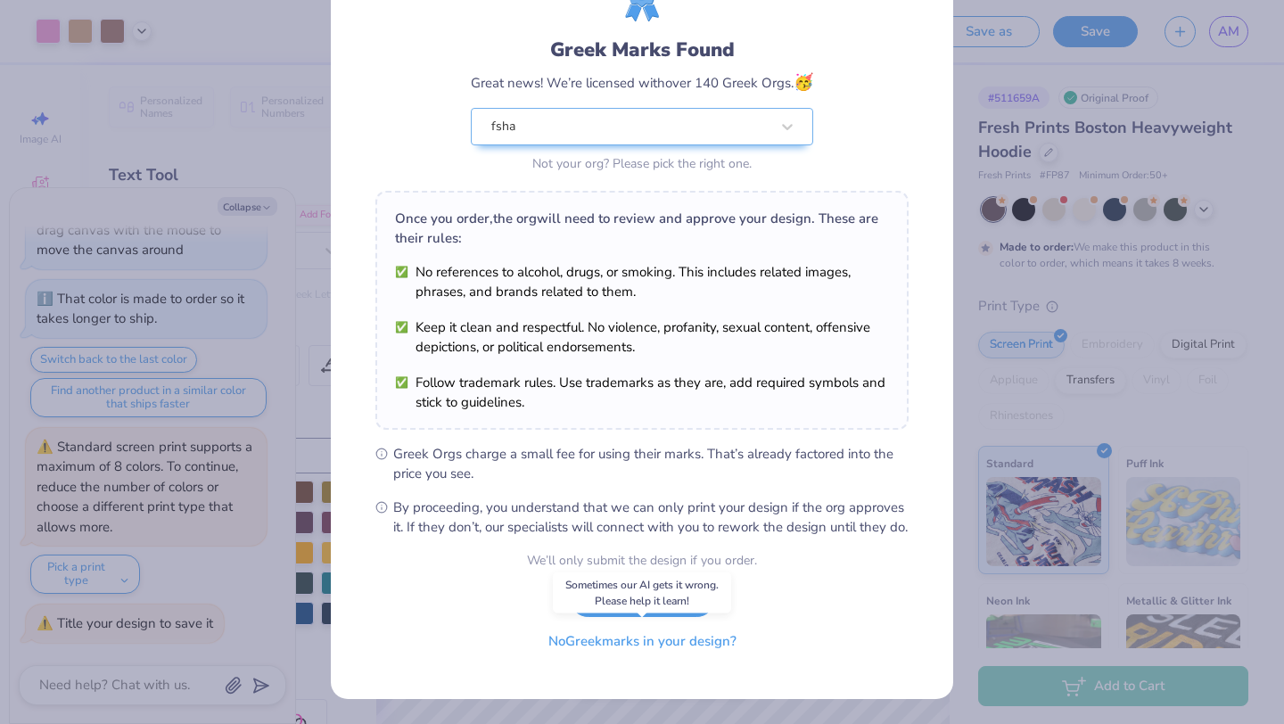
click at [653, 648] on button "No Greek marks in your design?" at bounding box center [642, 641] width 218 height 37
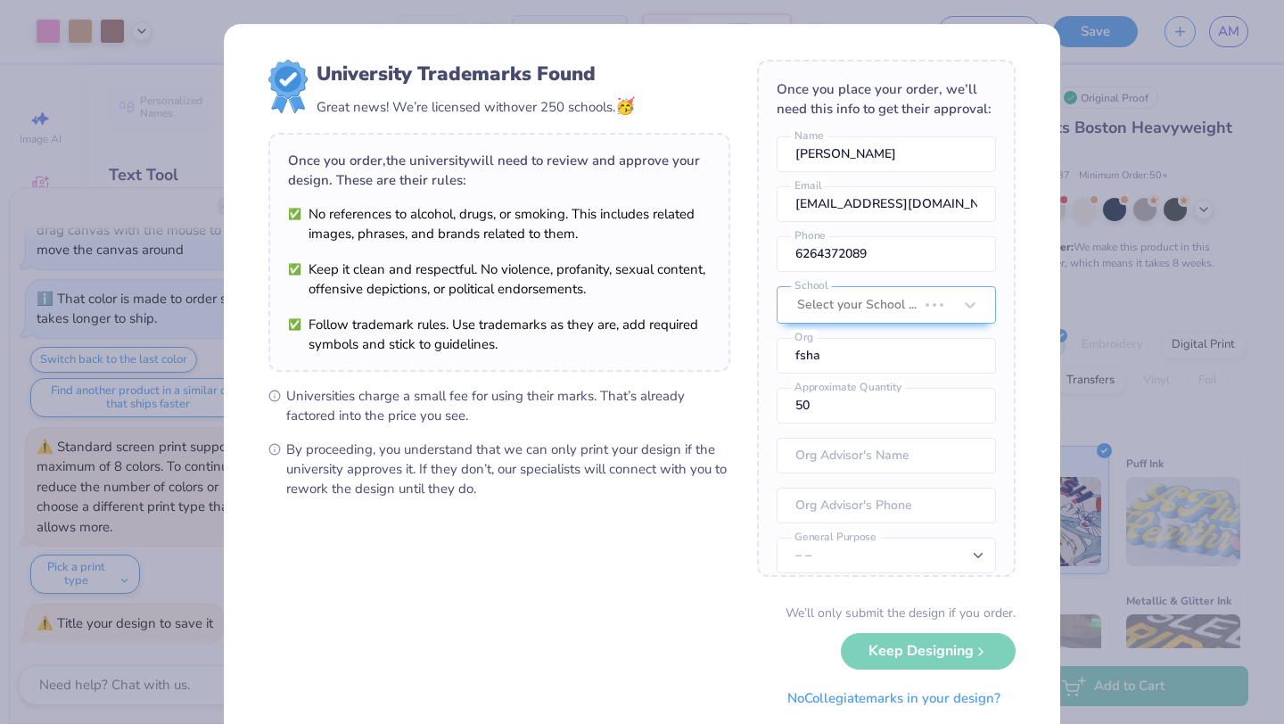
scroll to position [0, 0]
click at [891, 647] on div "We’ll only submit the design if you order. Keep Designing No Collegiate marks i…" at bounding box center [641, 659] width 747 height 112
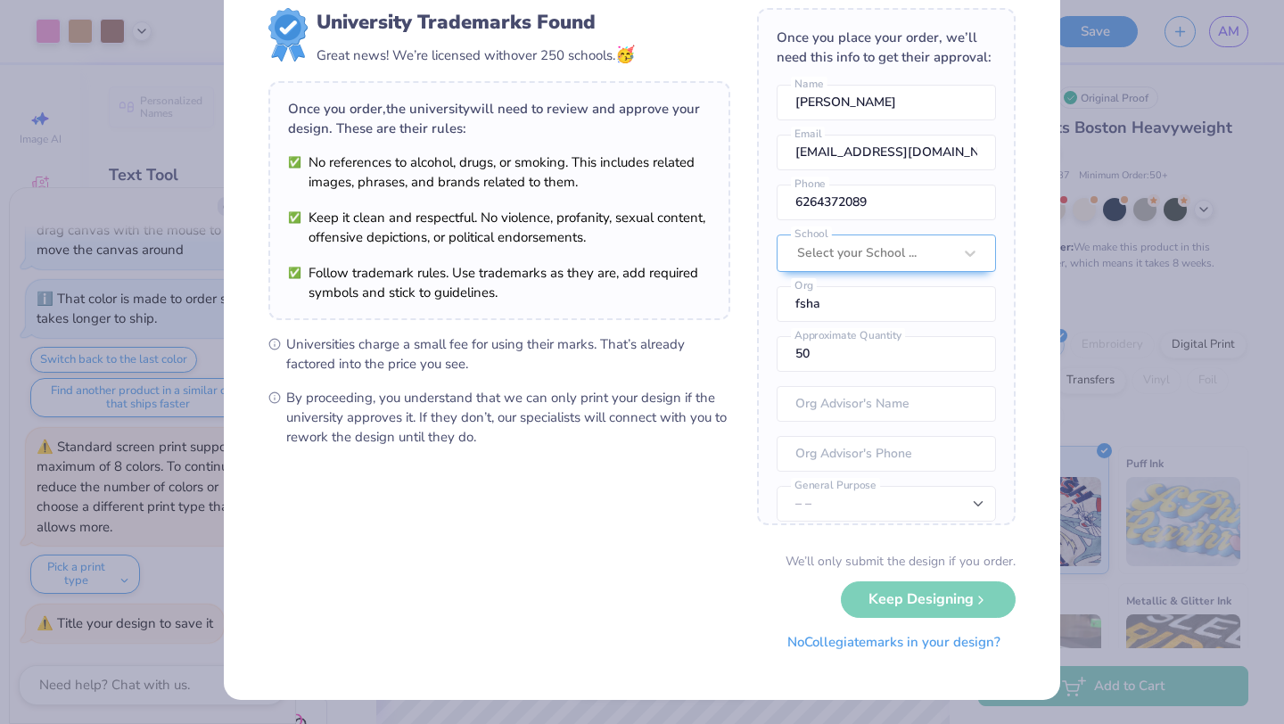
click at [854, 646] on button "No Collegiate marks in your design?" at bounding box center [893, 642] width 243 height 37
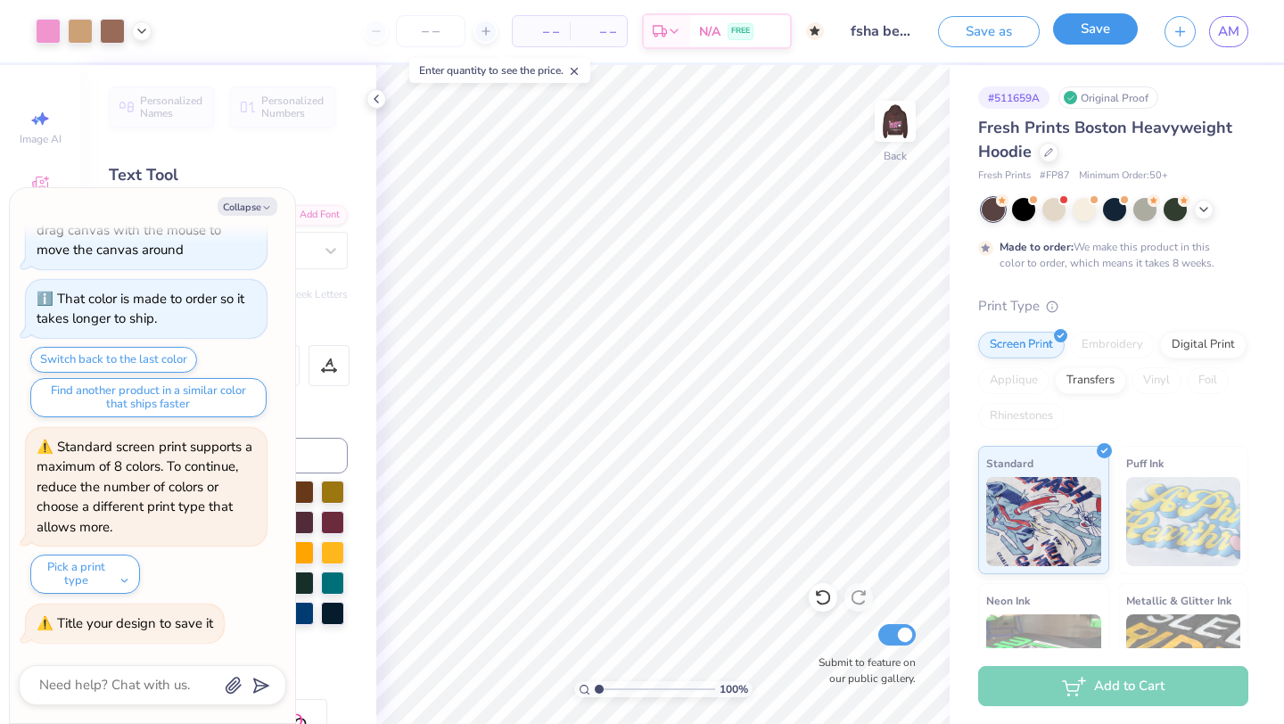
click at [1100, 39] on button "Save" at bounding box center [1095, 28] width 85 height 31
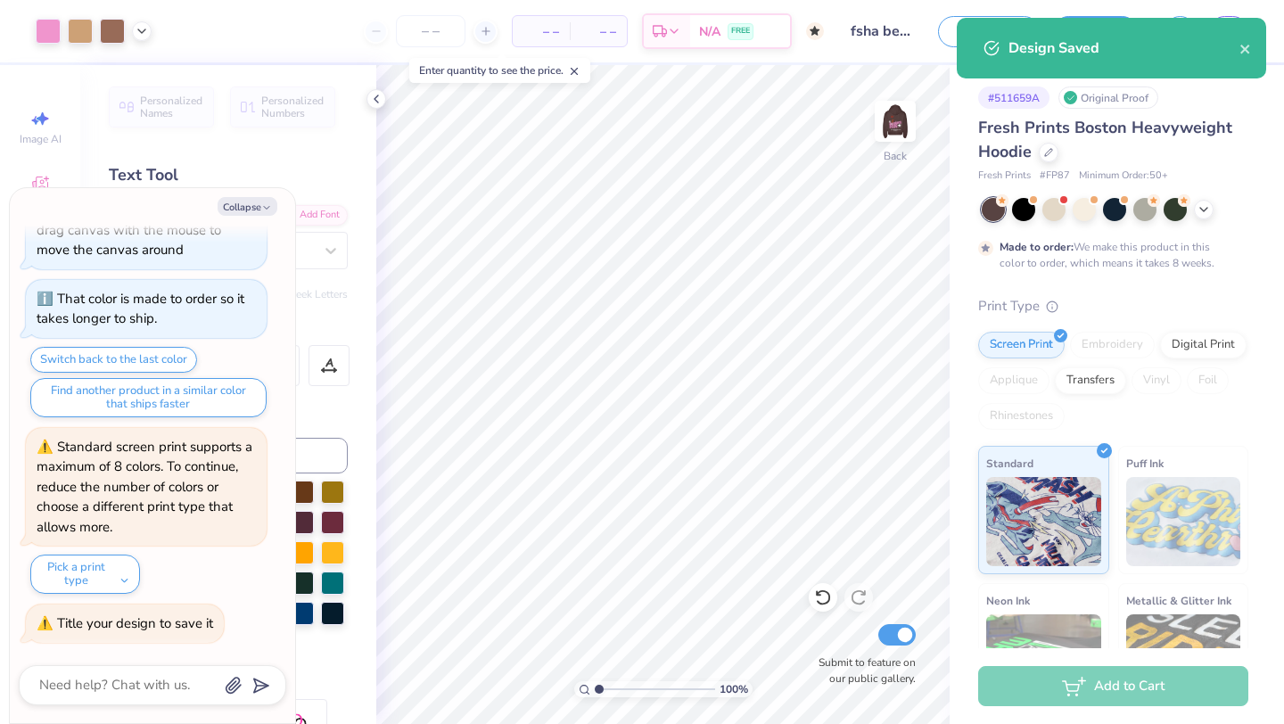
click at [1252, 47] on div "Design Saved" at bounding box center [1110, 48] width 309 height 61
click at [1245, 47] on icon "close" at bounding box center [1244, 49] width 9 height 9
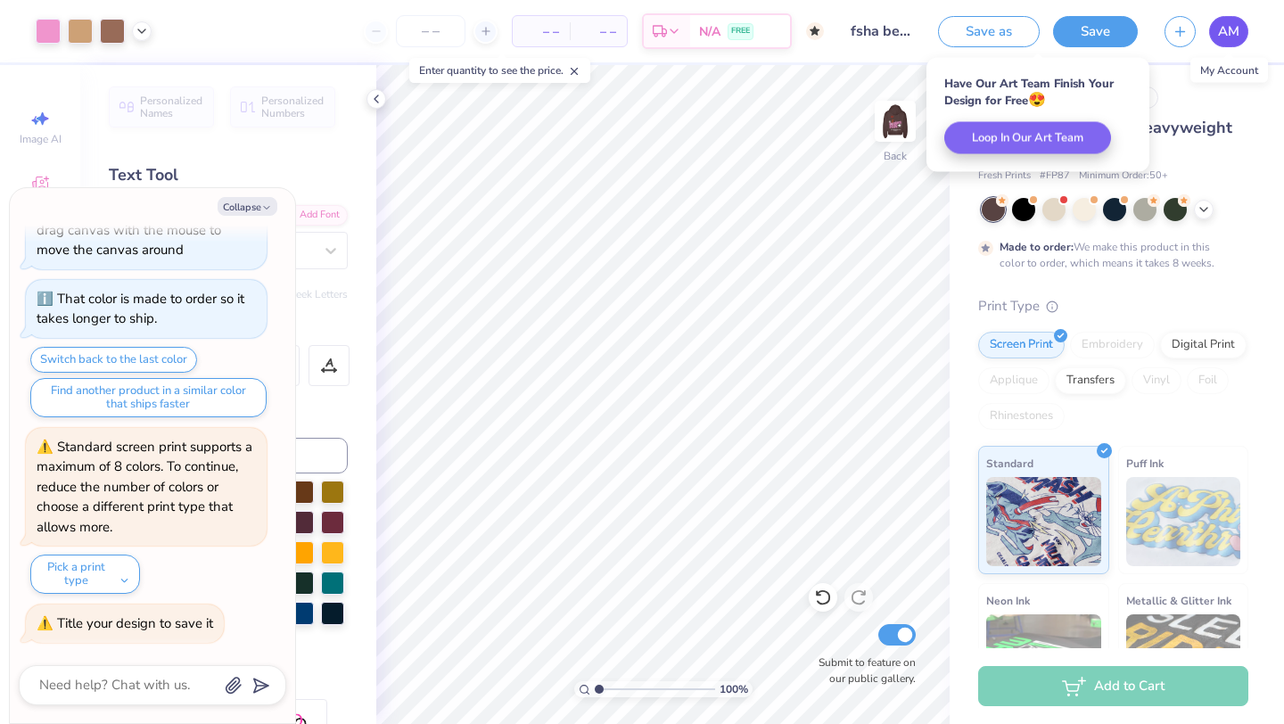
click at [1223, 38] on span "AM" at bounding box center [1228, 31] width 21 height 21
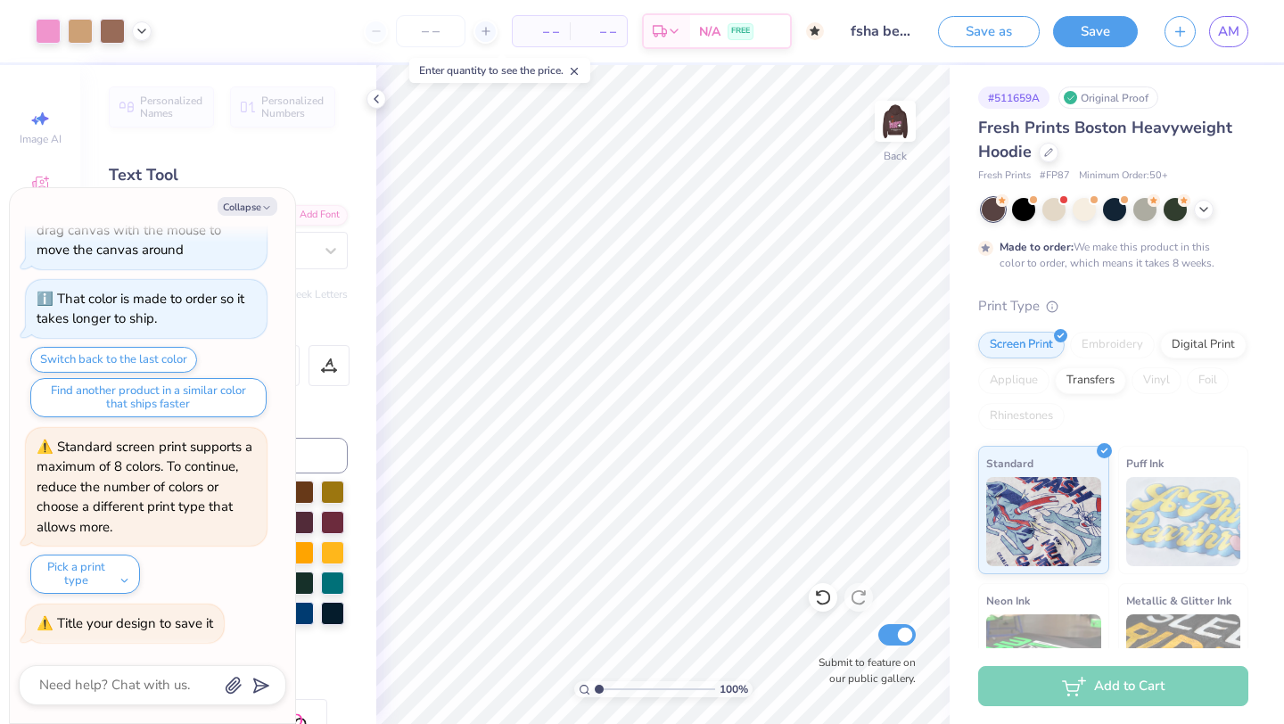
click at [1245, 18] on div "AM" at bounding box center [1228, 31] width 39 height 31
click at [1228, 32] on span "AM" at bounding box center [1228, 31] width 21 height 21
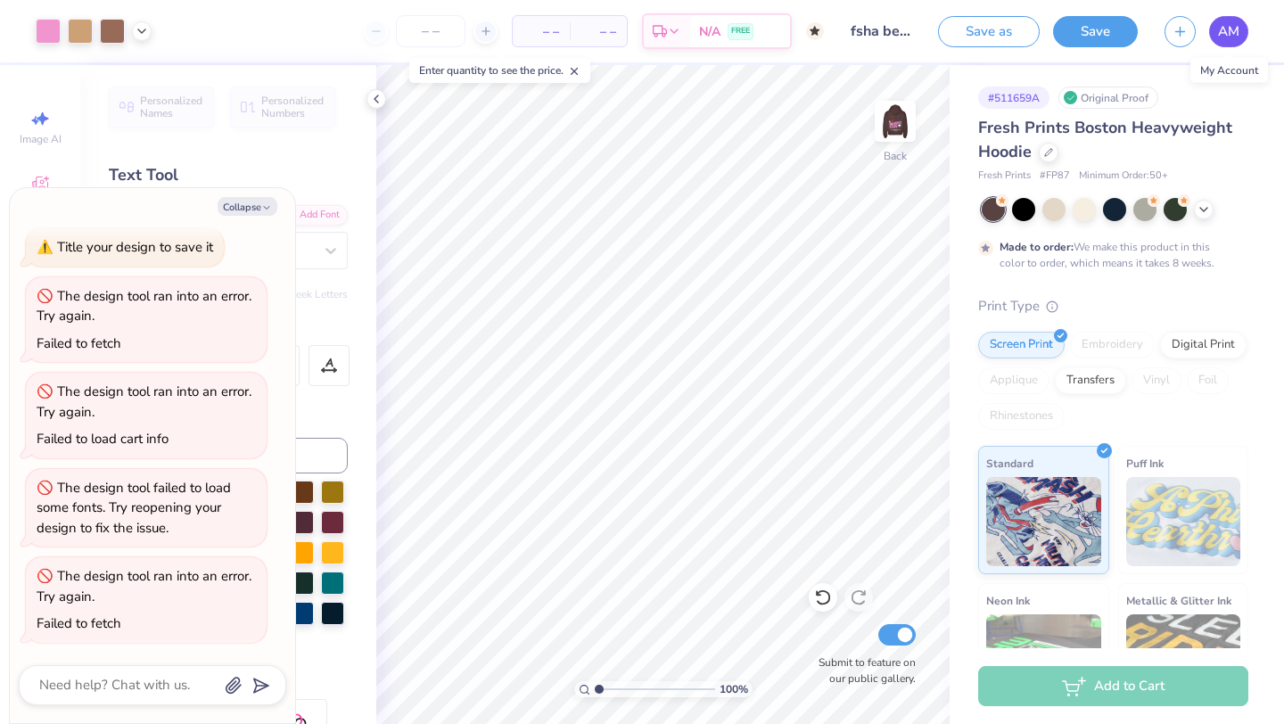
click at [1244, 37] on link "AM" at bounding box center [1228, 31] width 39 height 31
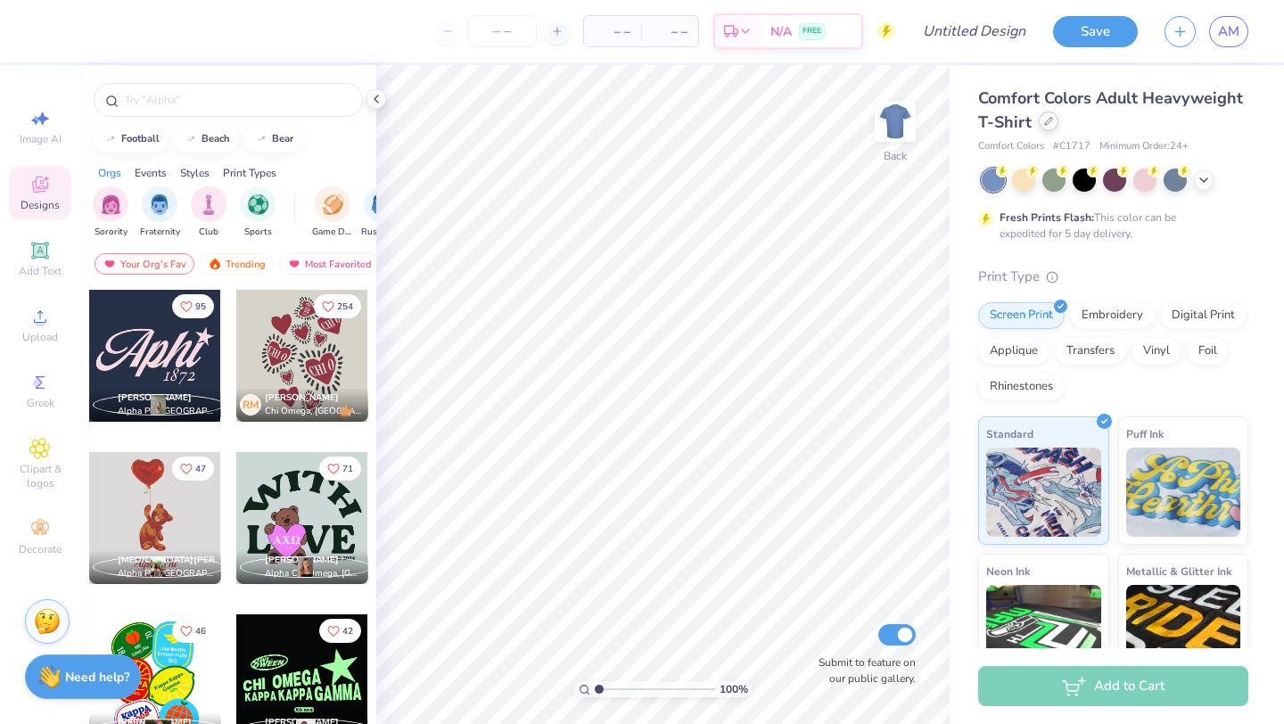
click at [1051, 127] on div at bounding box center [1048, 121] width 20 height 20
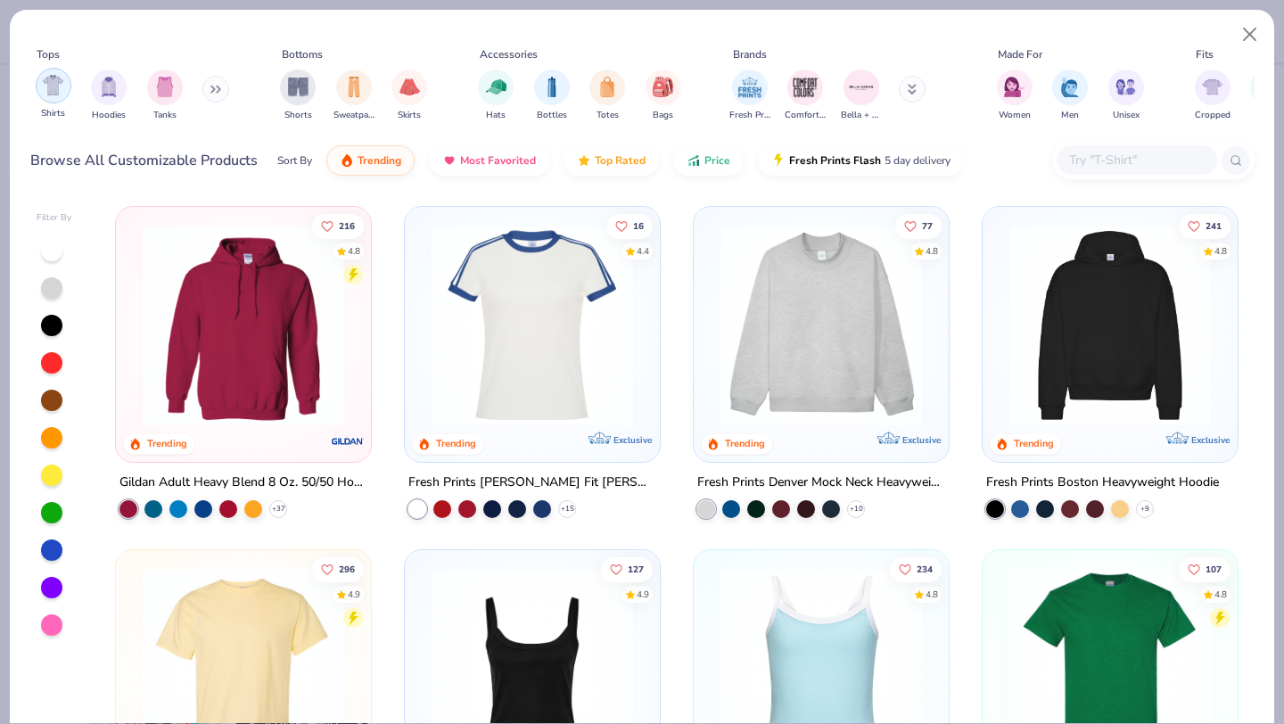
click at [51, 82] on img "filter for Shirts" at bounding box center [53, 85] width 21 height 21
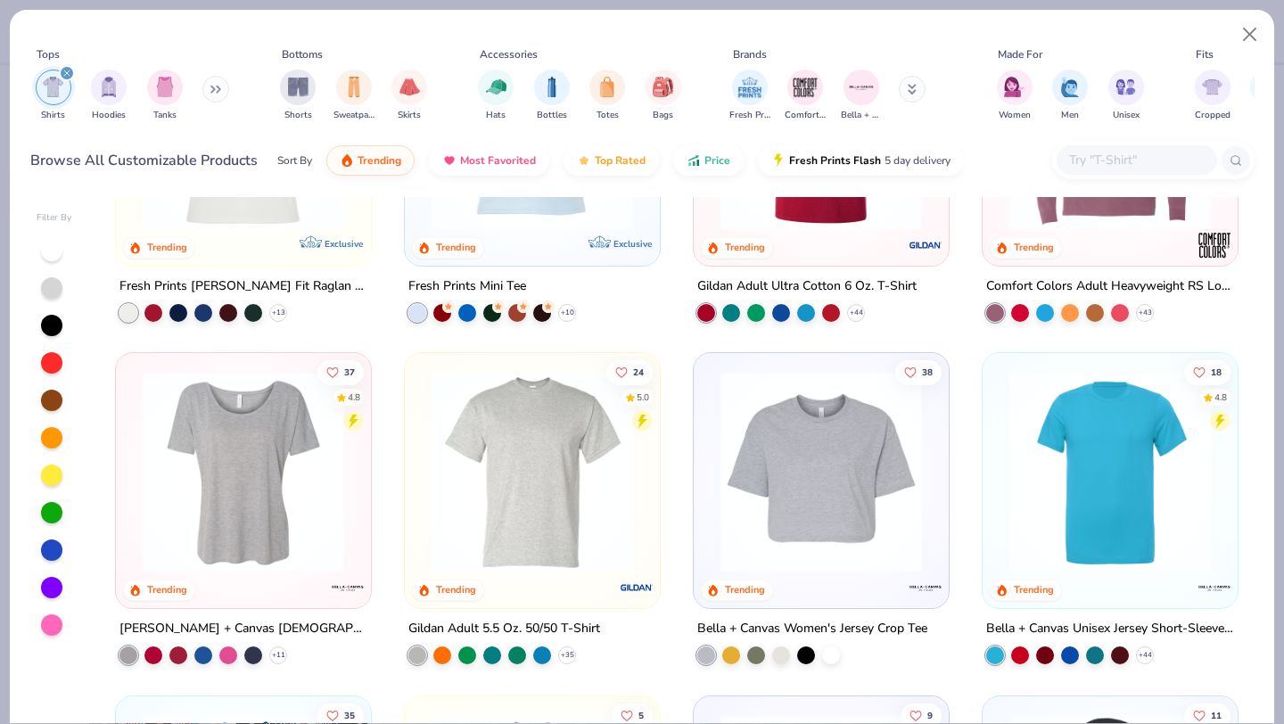
scroll to position [891, 0]
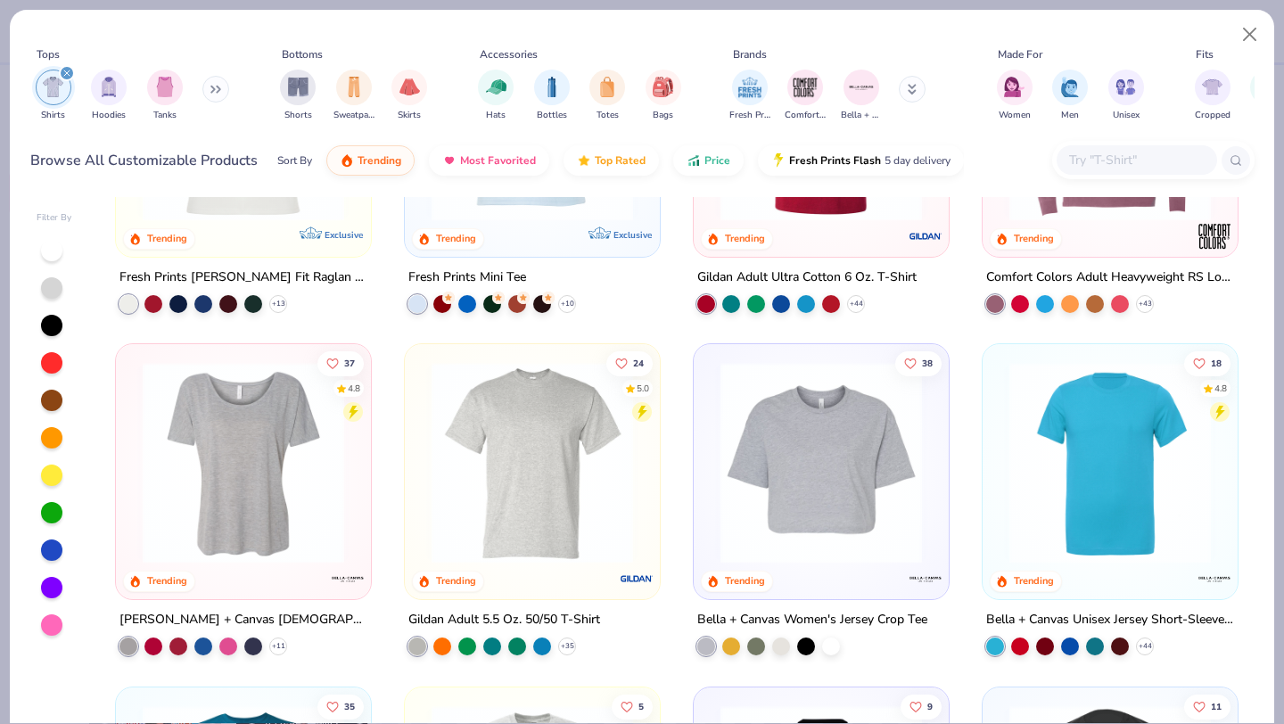
click at [568, 465] on img at bounding box center [532, 462] width 219 height 201
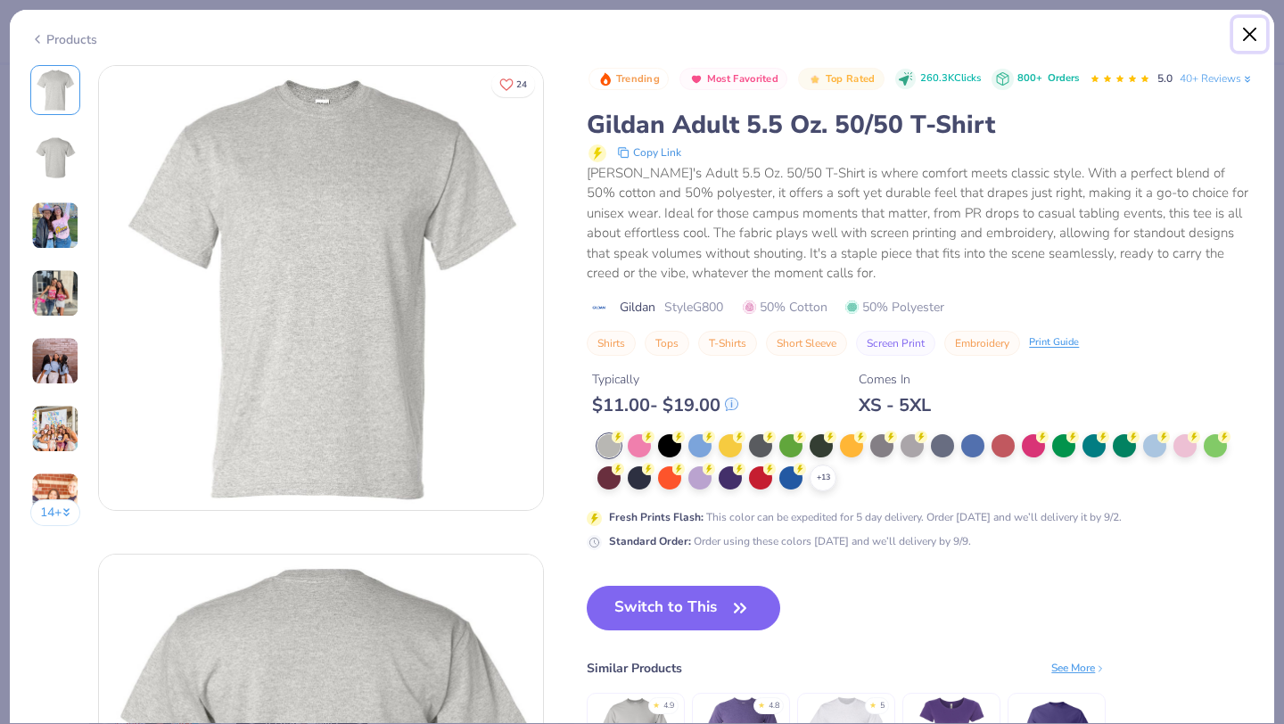
click at [1248, 40] on button "Close" at bounding box center [1250, 35] width 34 height 34
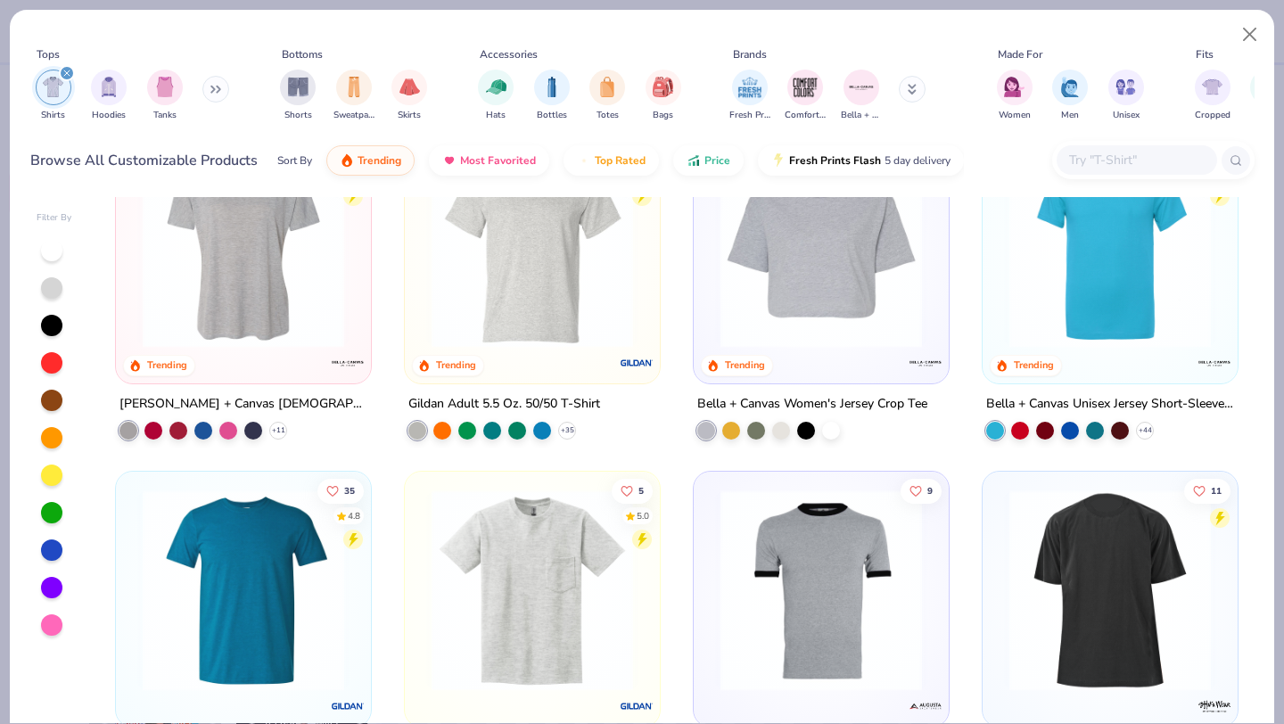
scroll to position [1103, 0]
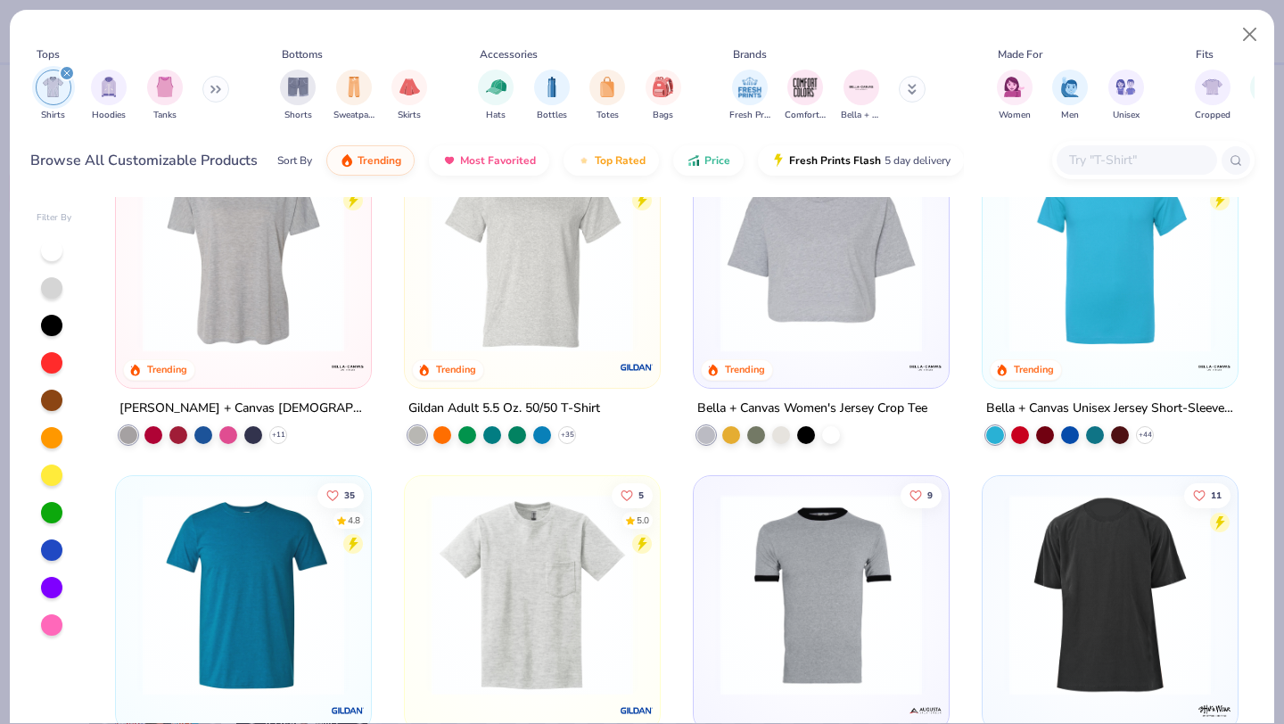
click at [1134, 259] on img at bounding box center [1109, 251] width 219 height 201
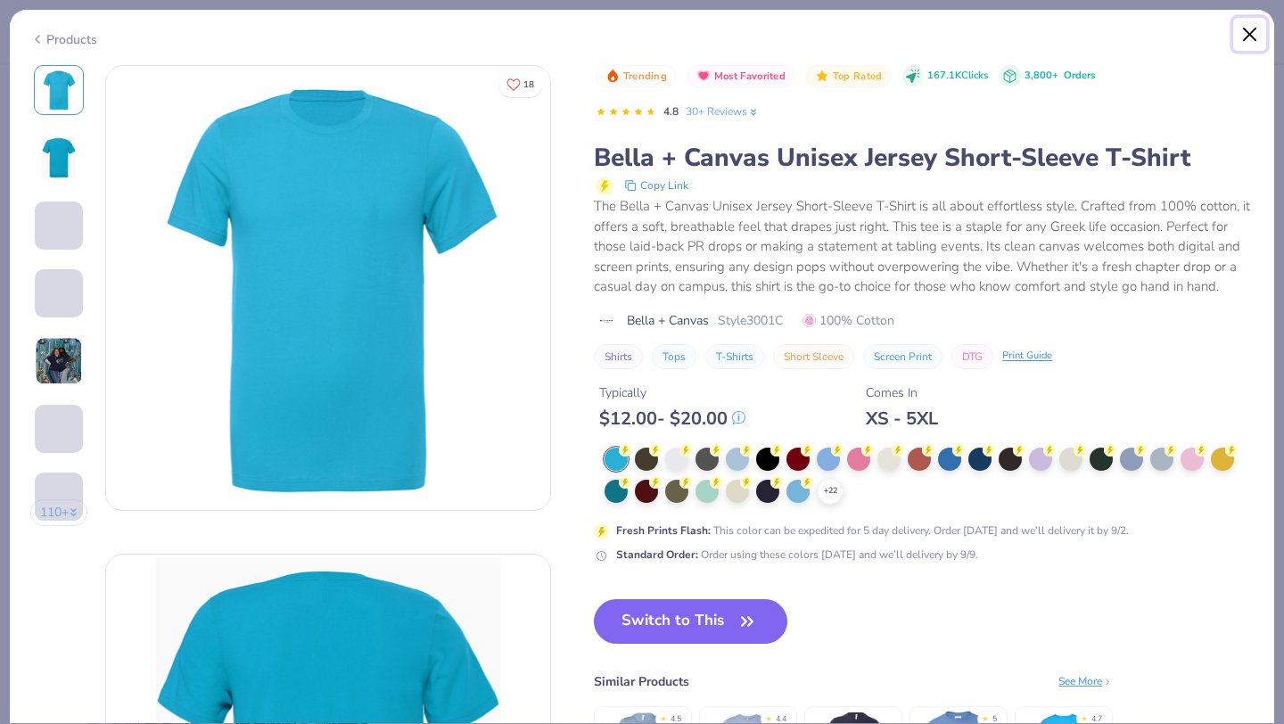
click at [1244, 35] on button "Close" at bounding box center [1250, 35] width 34 height 34
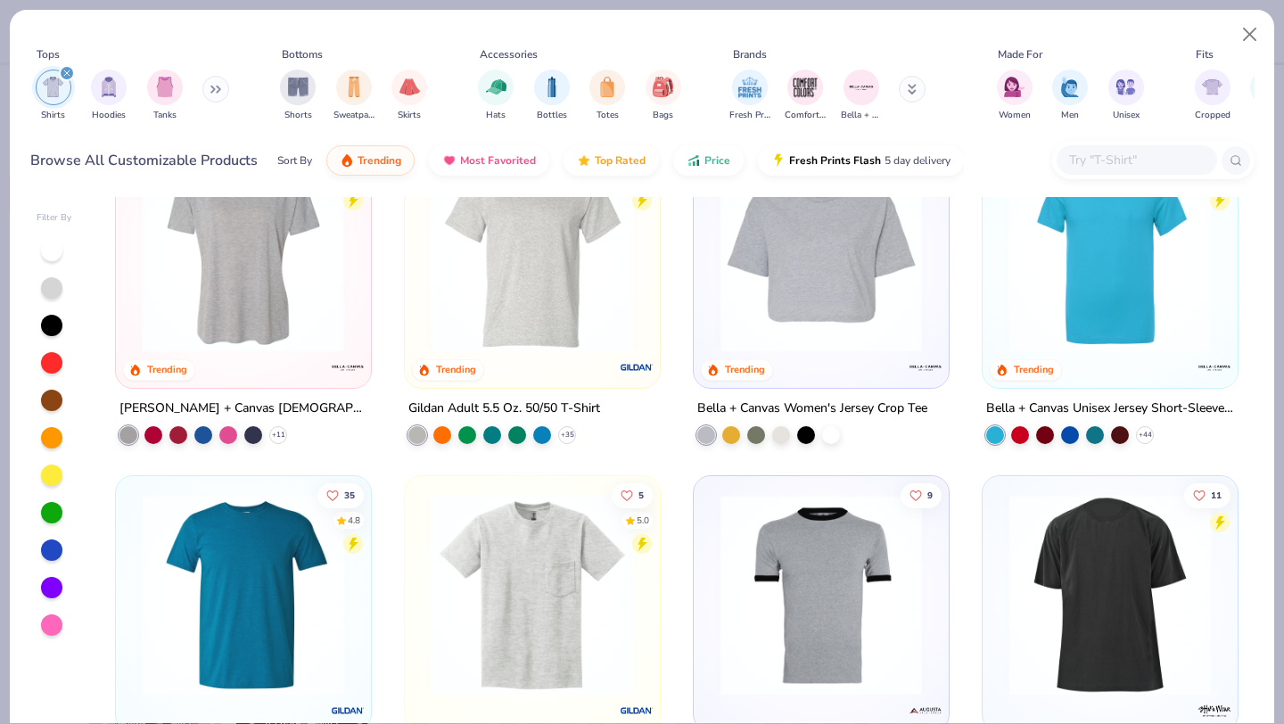
click at [266, 565] on img at bounding box center [243, 594] width 219 height 201
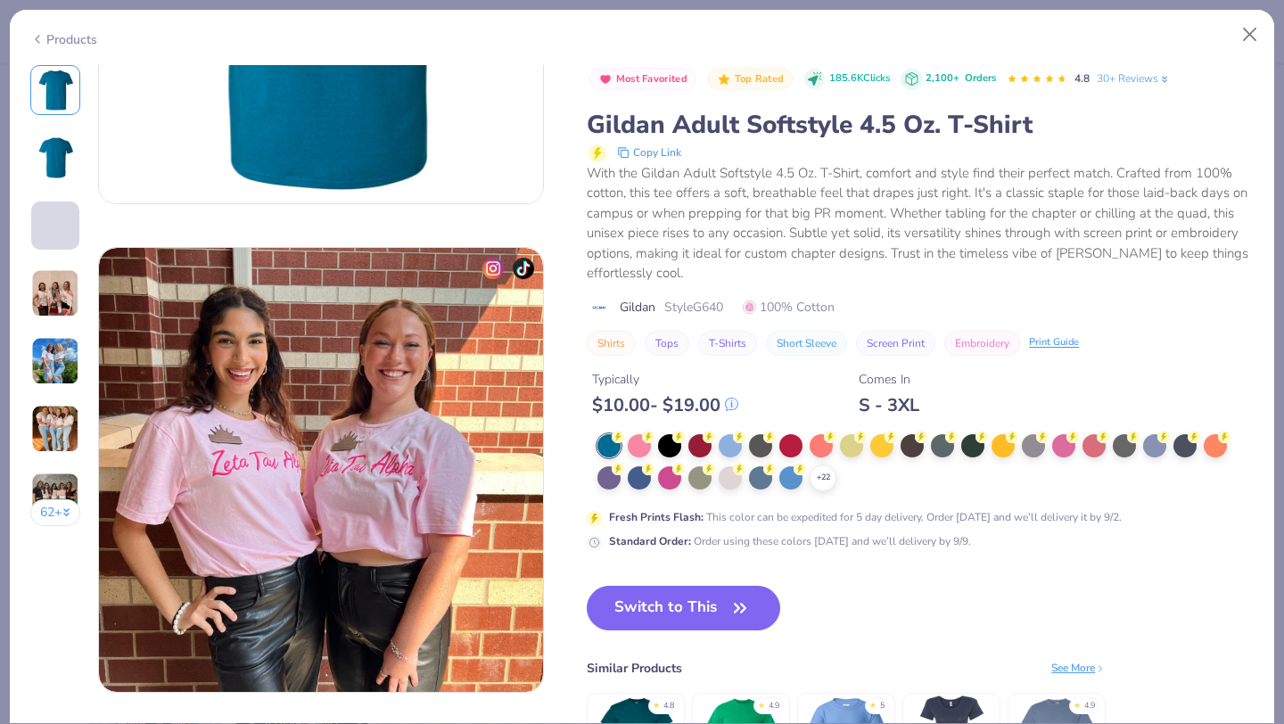
scroll to position [798, 0]
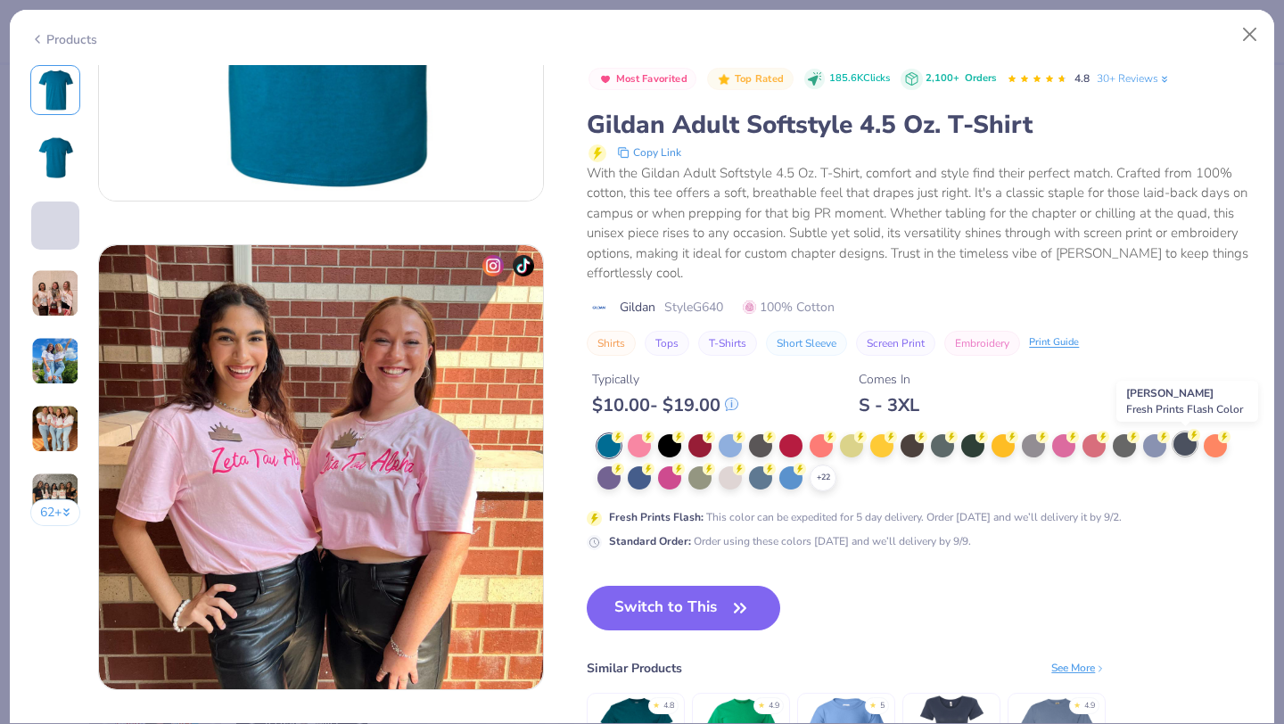
click at [1184, 448] on div at bounding box center [1184, 443] width 23 height 23
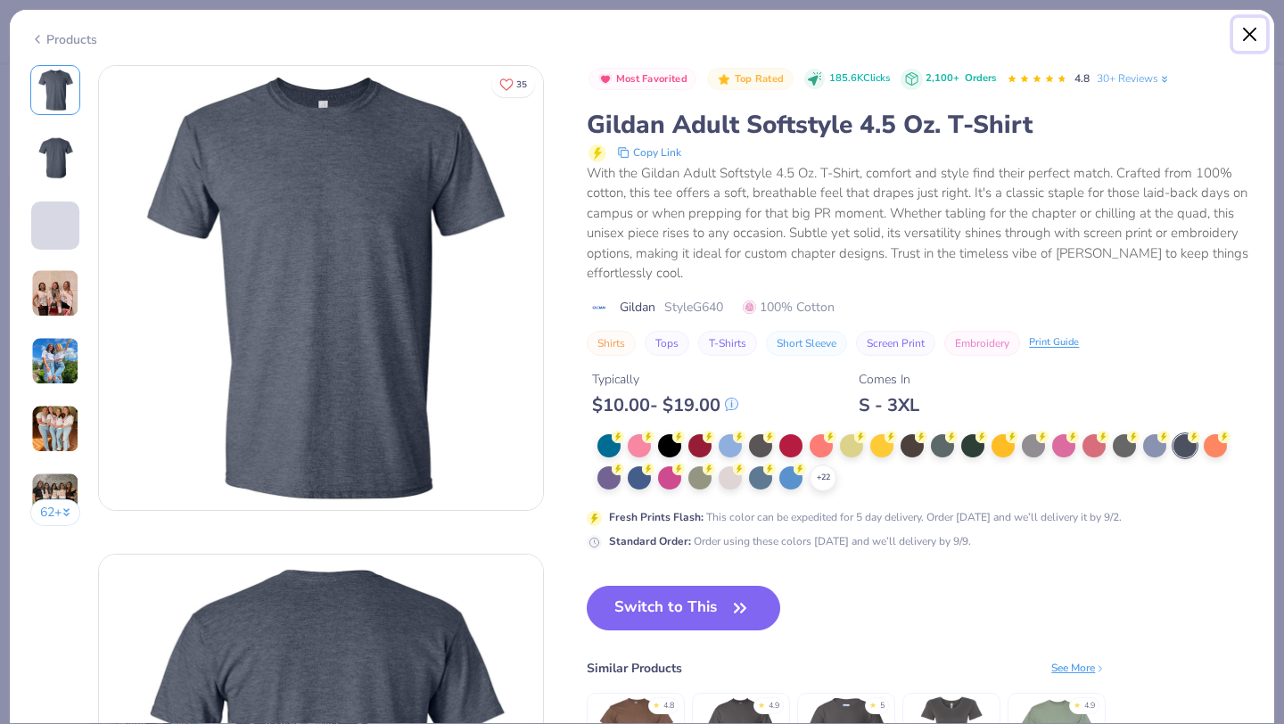
click at [1241, 29] on button "Close" at bounding box center [1250, 35] width 34 height 34
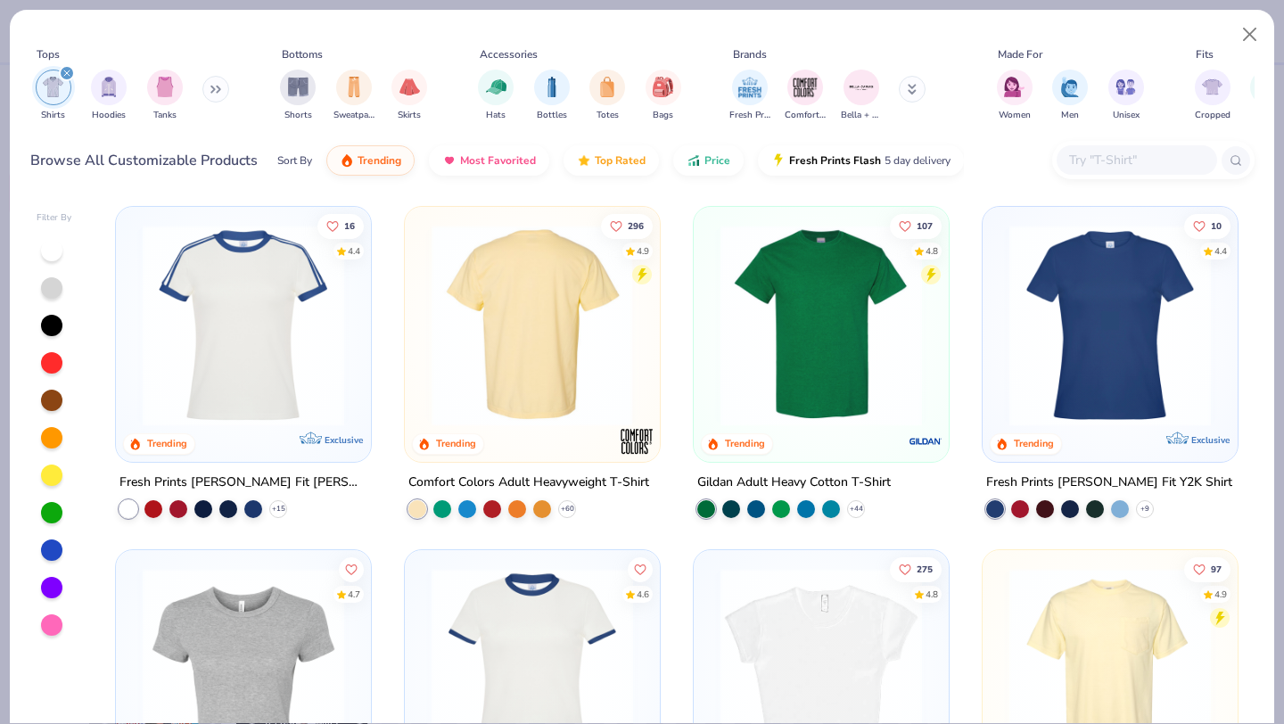
click at [423, 336] on img at bounding box center [312, 325] width 219 height 201
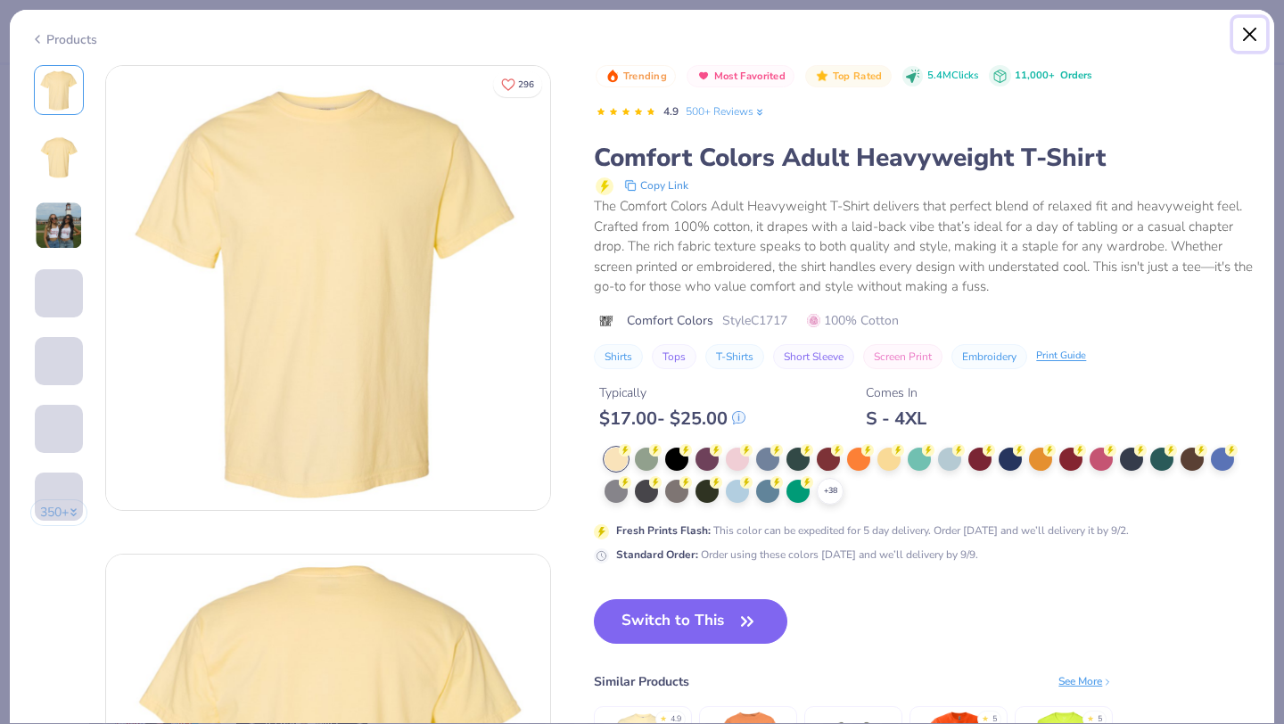
click at [1244, 31] on button "Close" at bounding box center [1250, 35] width 34 height 34
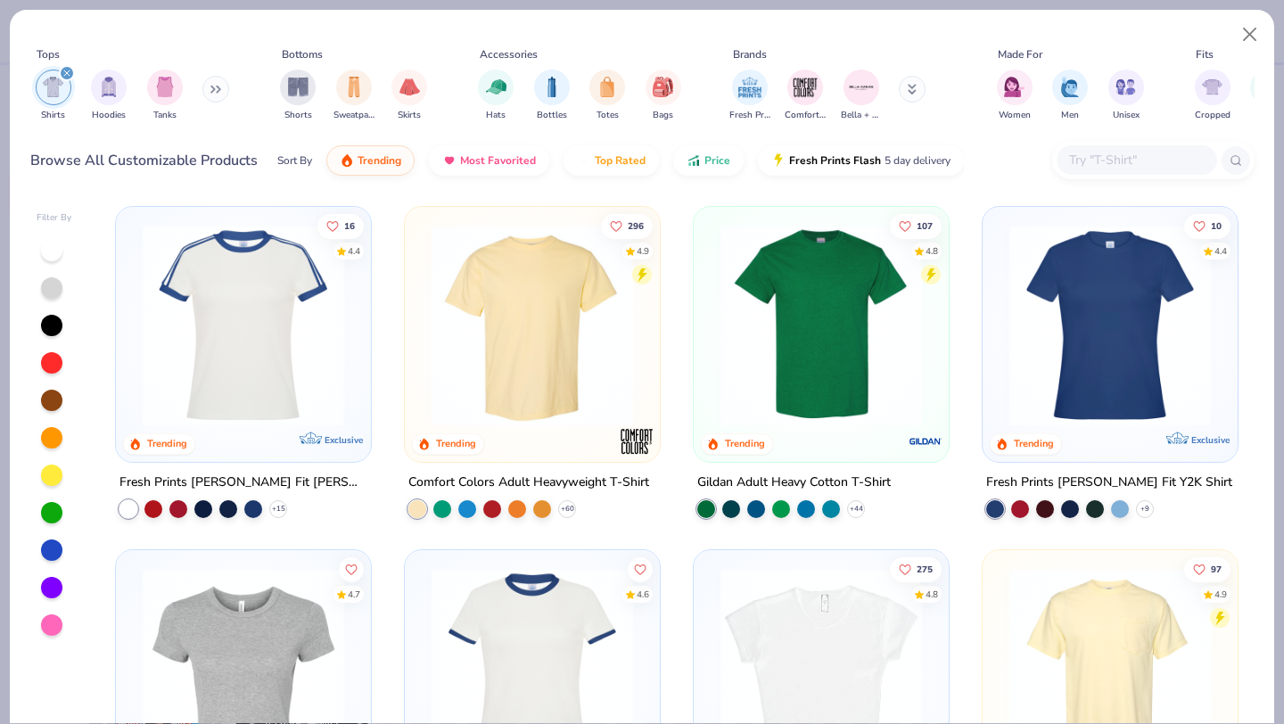
click at [854, 337] on img at bounding box center [820, 325] width 219 height 201
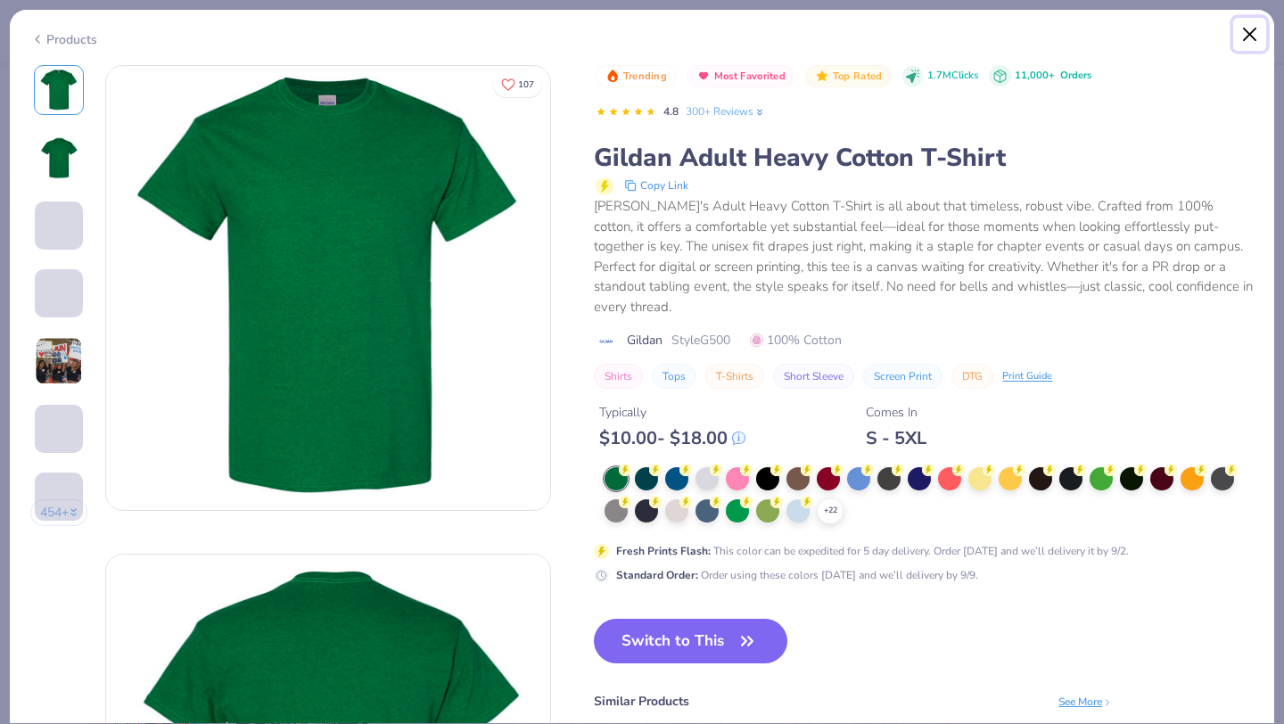
click at [1243, 31] on button "Close" at bounding box center [1250, 35] width 34 height 34
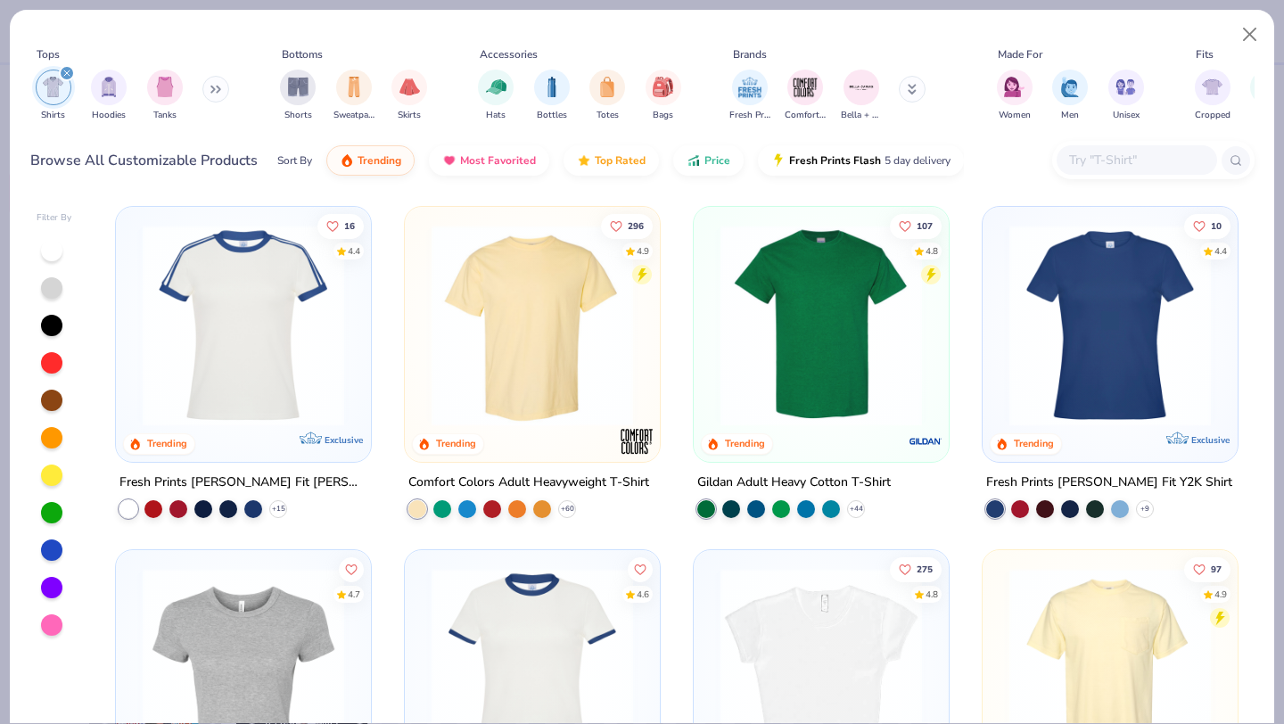
click at [212, 91] on button at bounding box center [215, 89] width 27 height 27
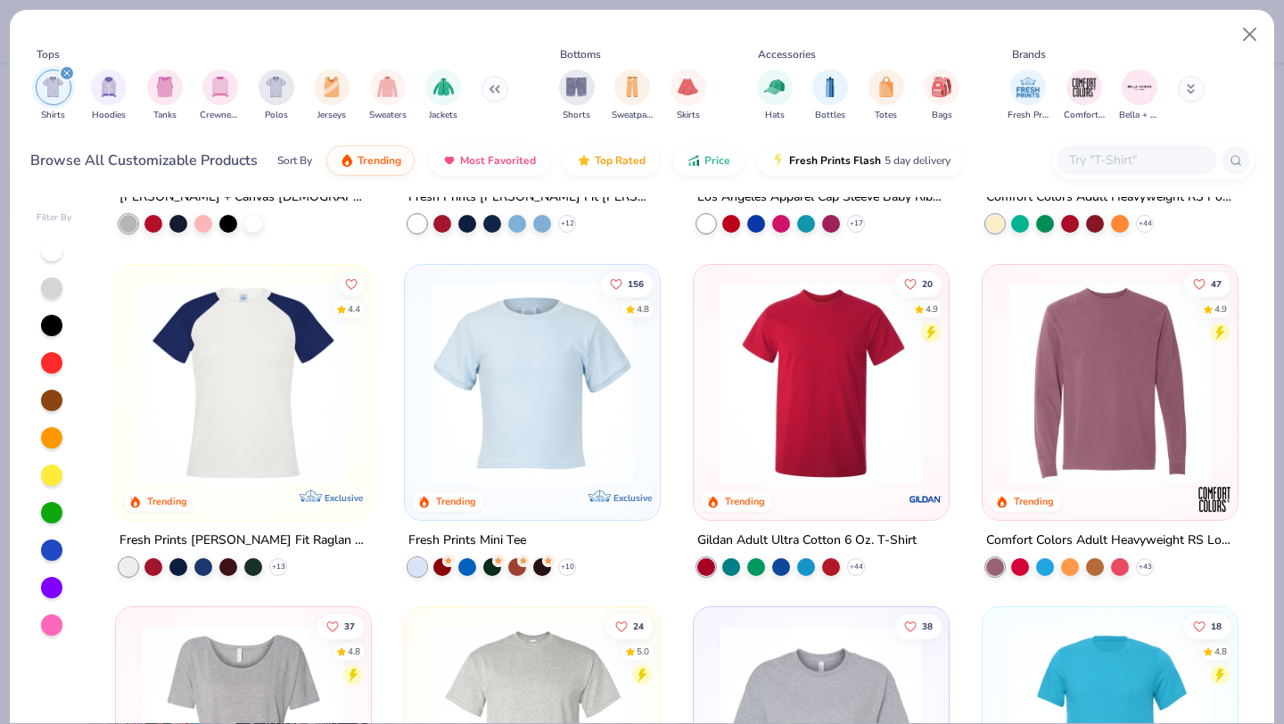
scroll to position [633, 0]
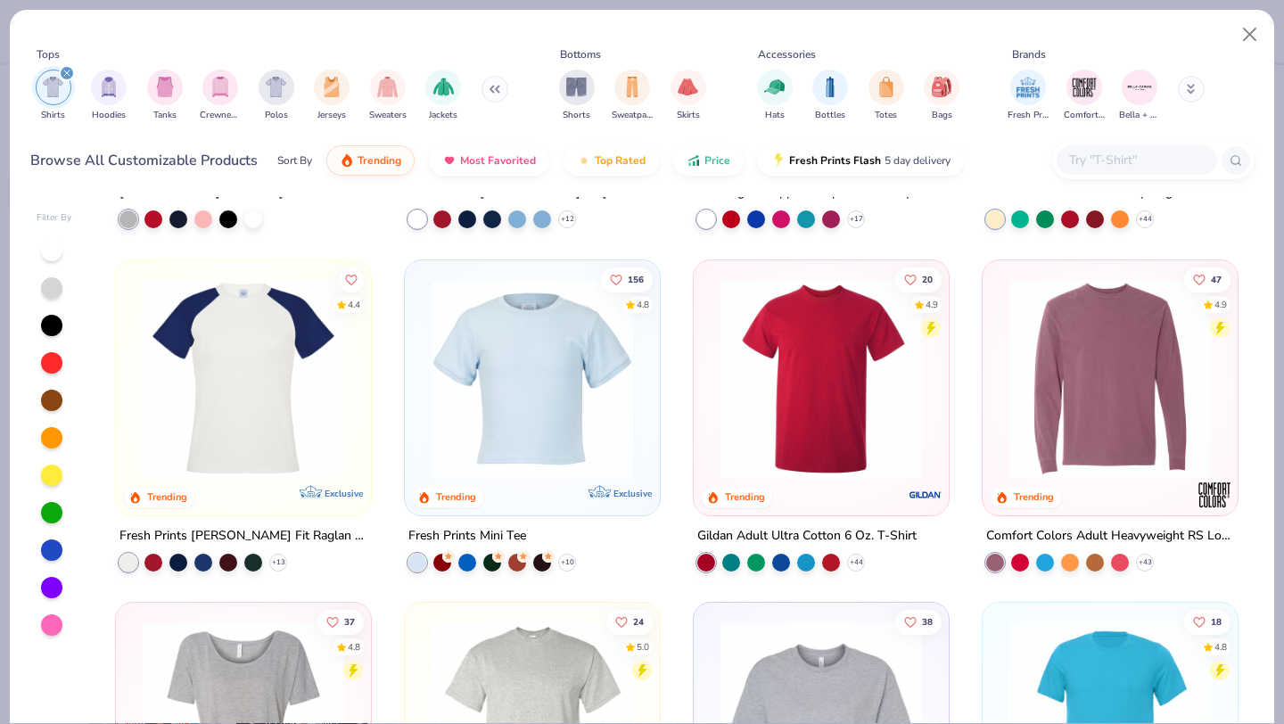
click at [820, 405] on img at bounding box center [820, 377] width 219 height 201
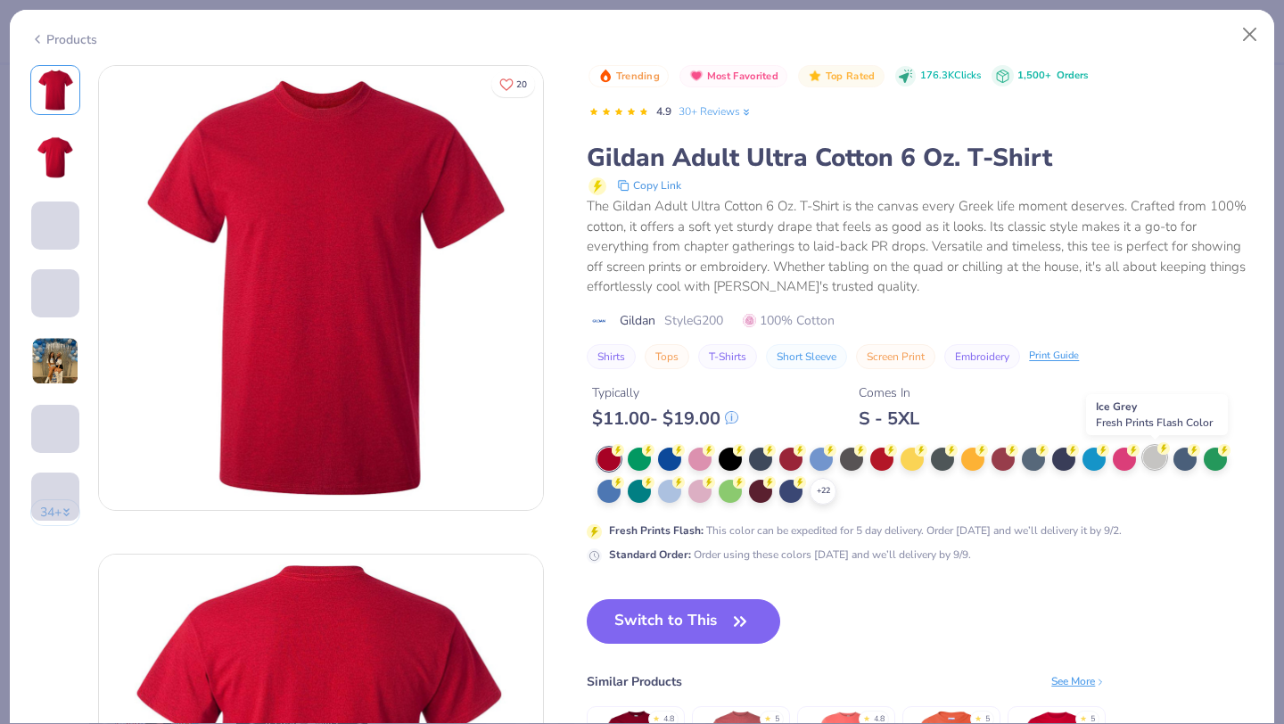
click at [1153, 459] on div at bounding box center [1154, 457] width 23 height 23
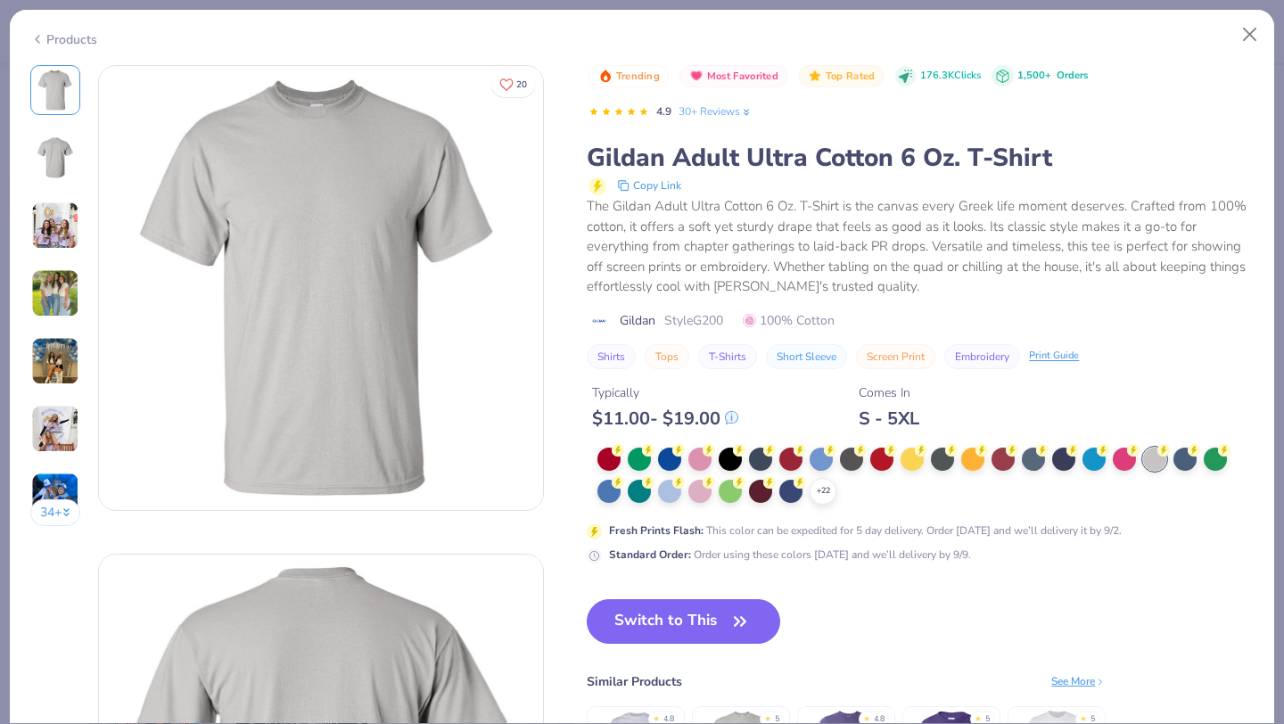
click at [53, 359] on img at bounding box center [55, 361] width 48 height 48
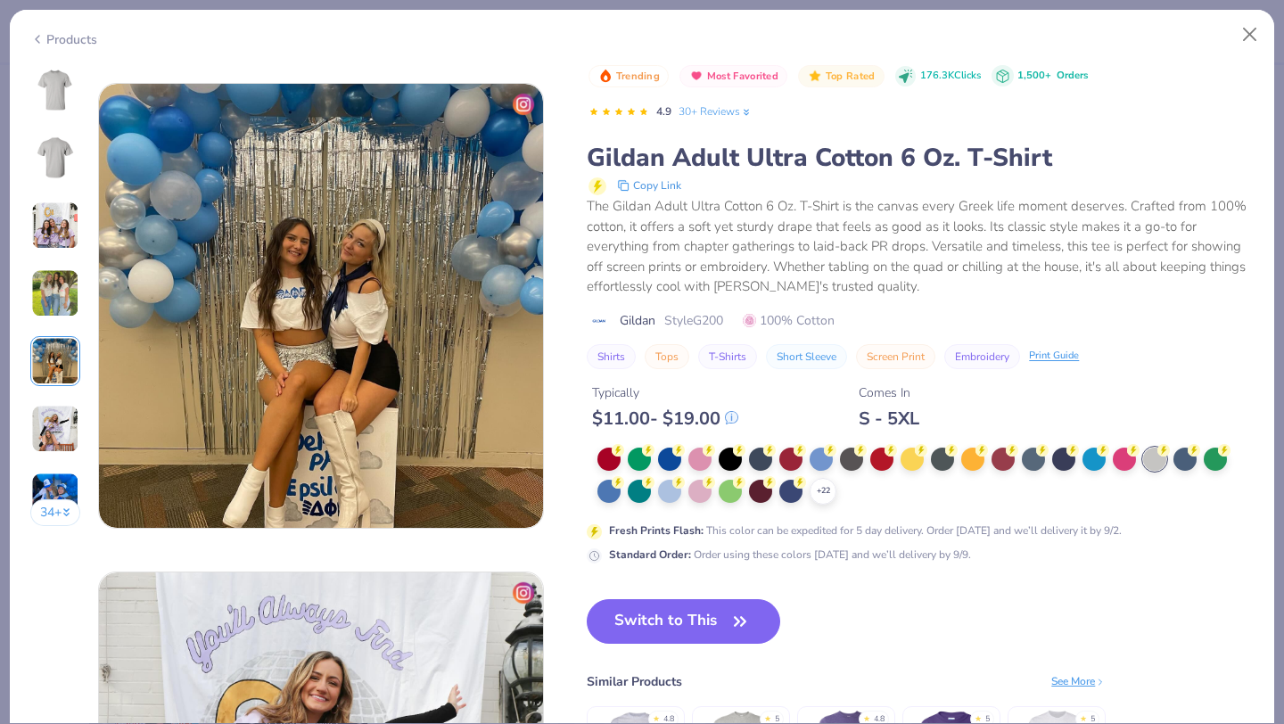
scroll to position [1954, 0]
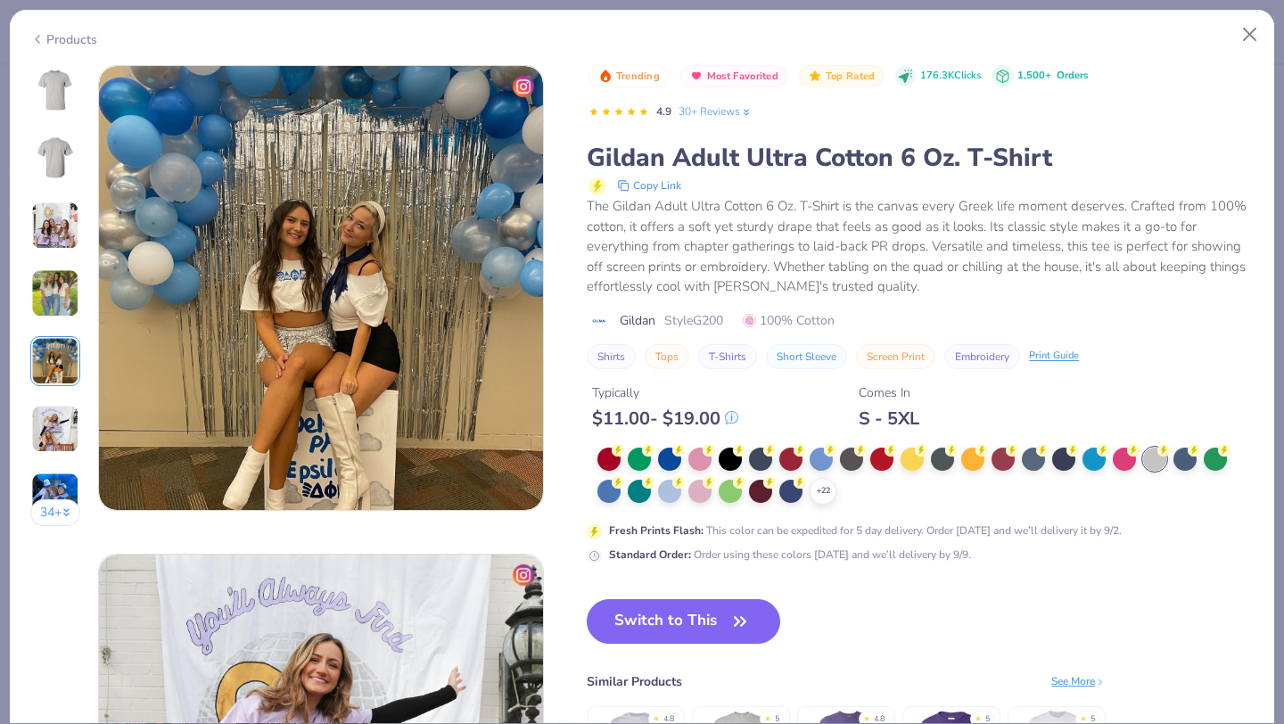
click at [55, 242] on img at bounding box center [55, 225] width 48 height 48
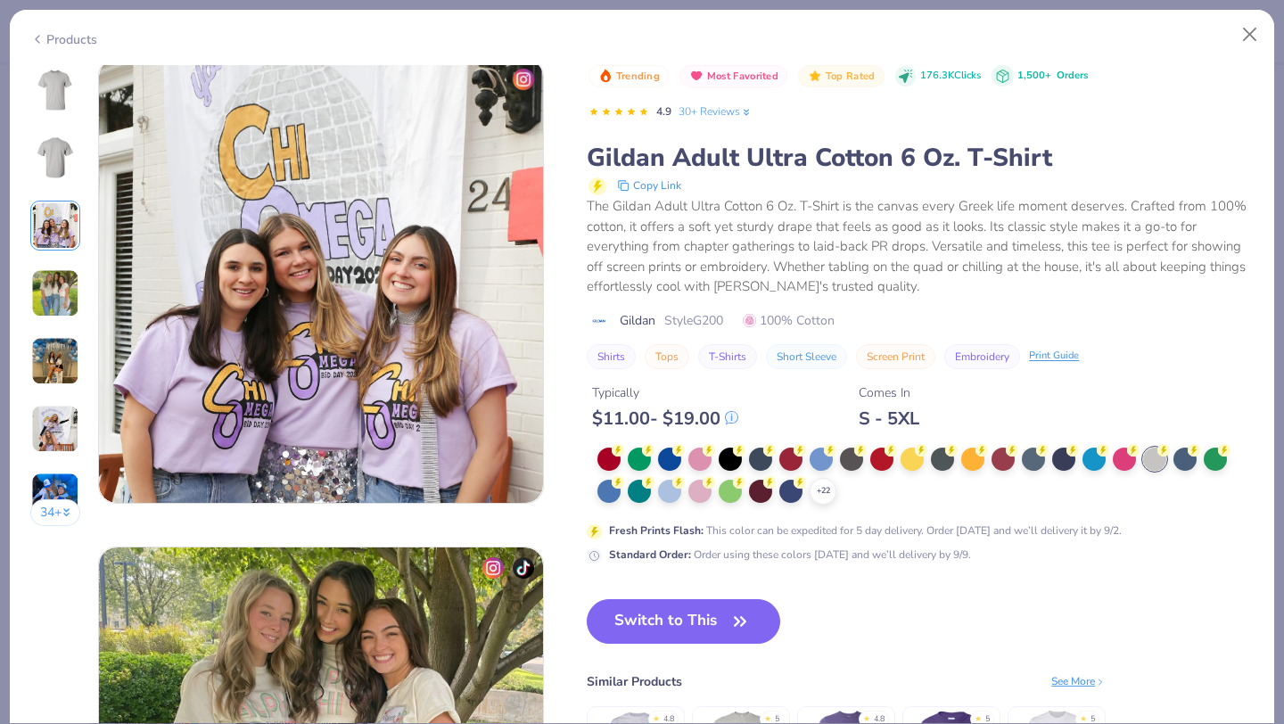
scroll to position [977, 0]
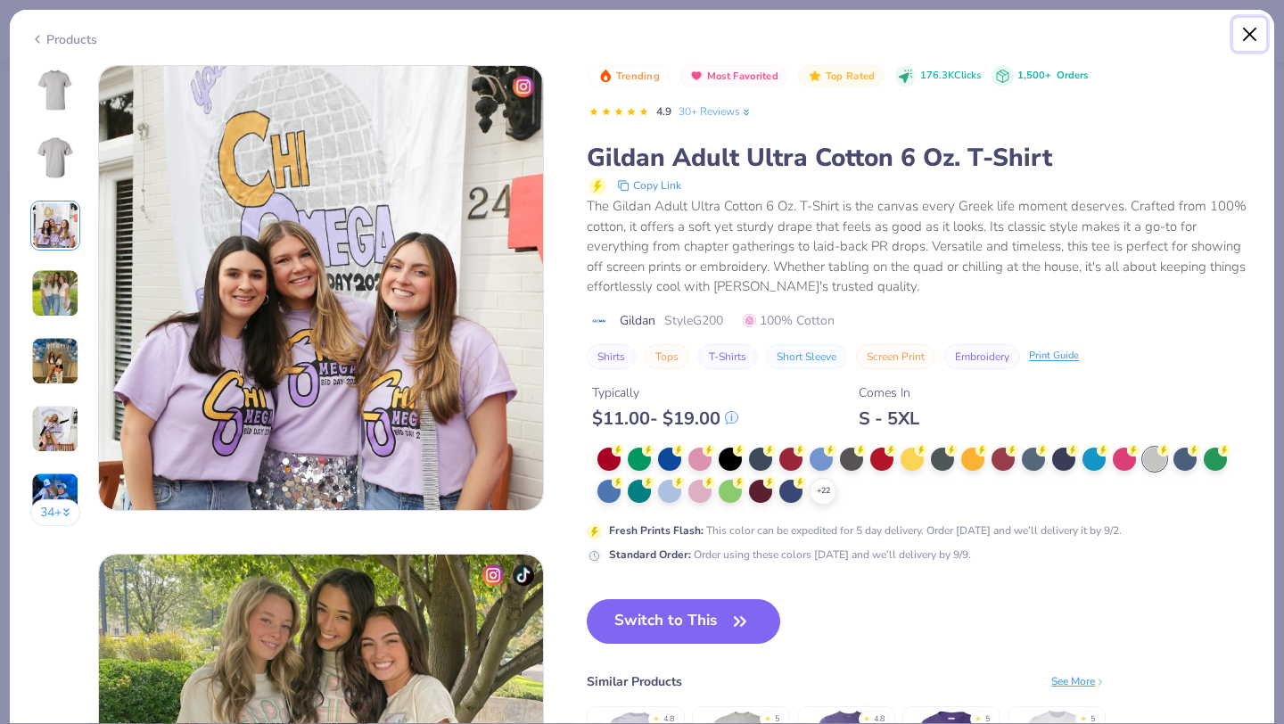
click at [1245, 37] on button "Close" at bounding box center [1250, 35] width 34 height 34
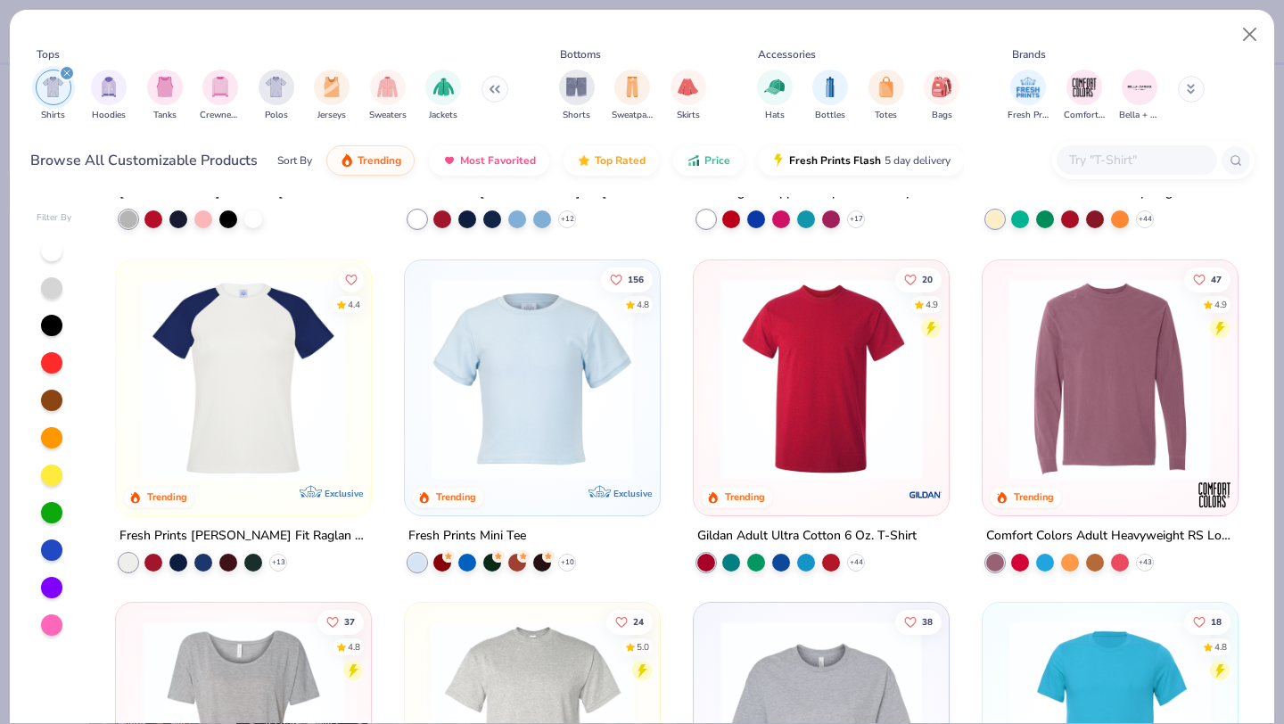
click at [812, 423] on img at bounding box center [820, 377] width 219 height 201
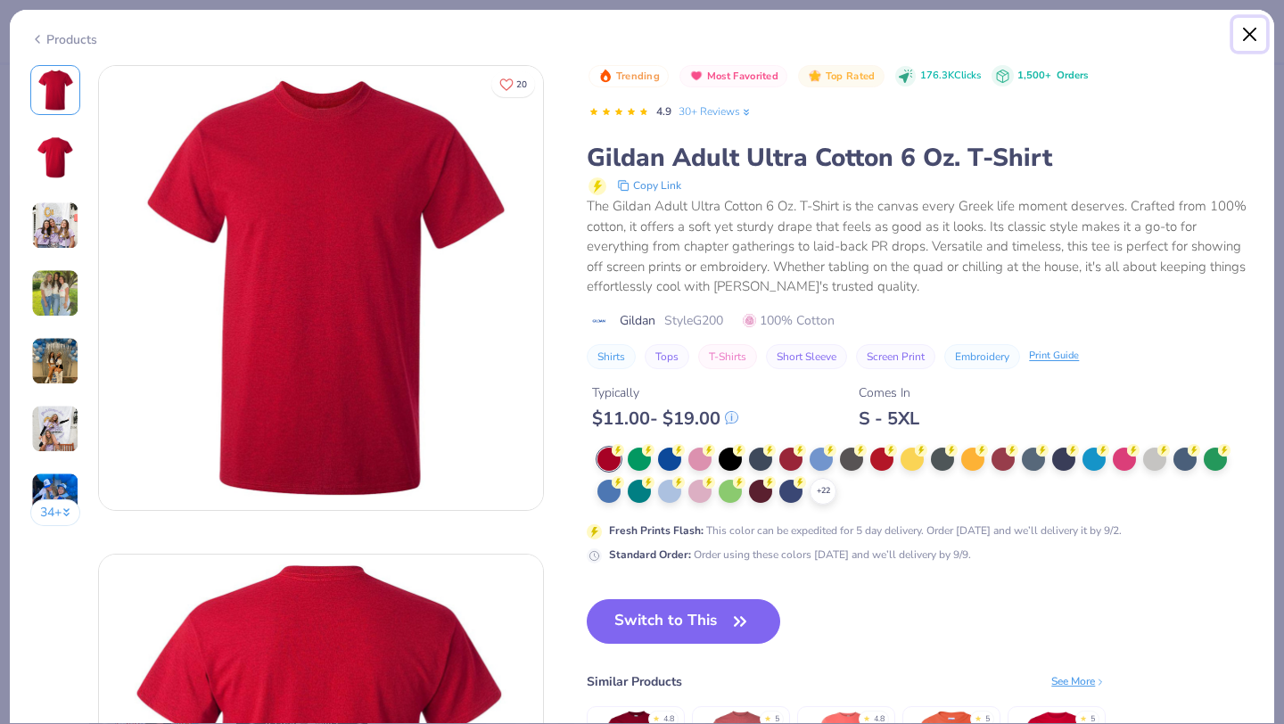
click at [1253, 37] on button "Close" at bounding box center [1250, 35] width 34 height 34
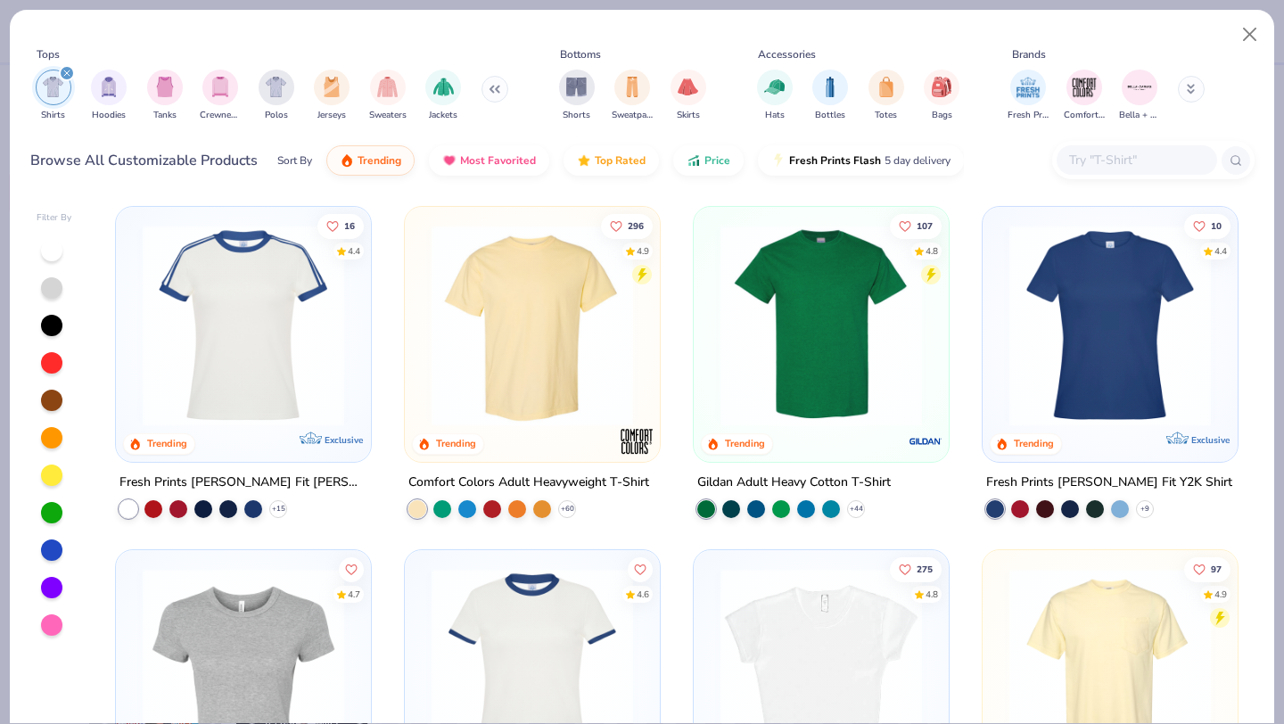
click at [554, 324] on img at bounding box center [532, 325] width 219 height 201
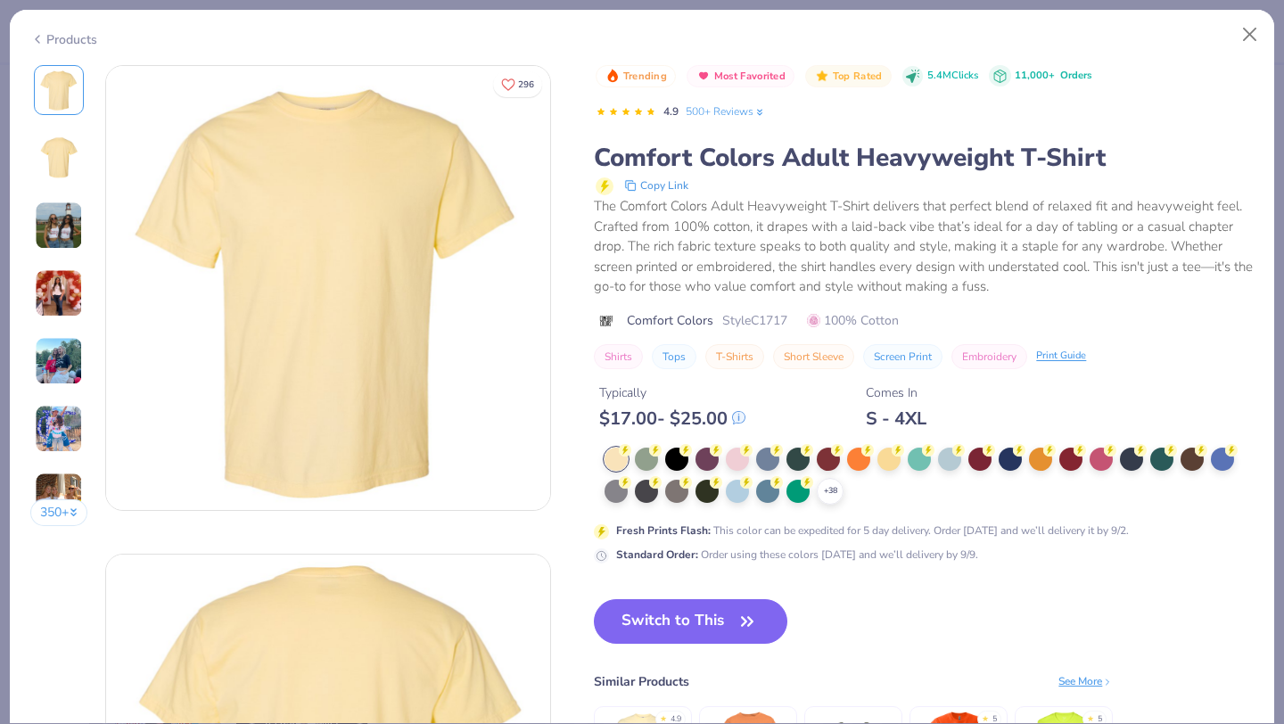
click at [1007, 420] on div "Typically $ 17.00 - $ 25.00 Comes In S - 4XL" at bounding box center [924, 399] width 660 height 61
click at [1015, 464] on div at bounding box center [1009, 457] width 23 height 23
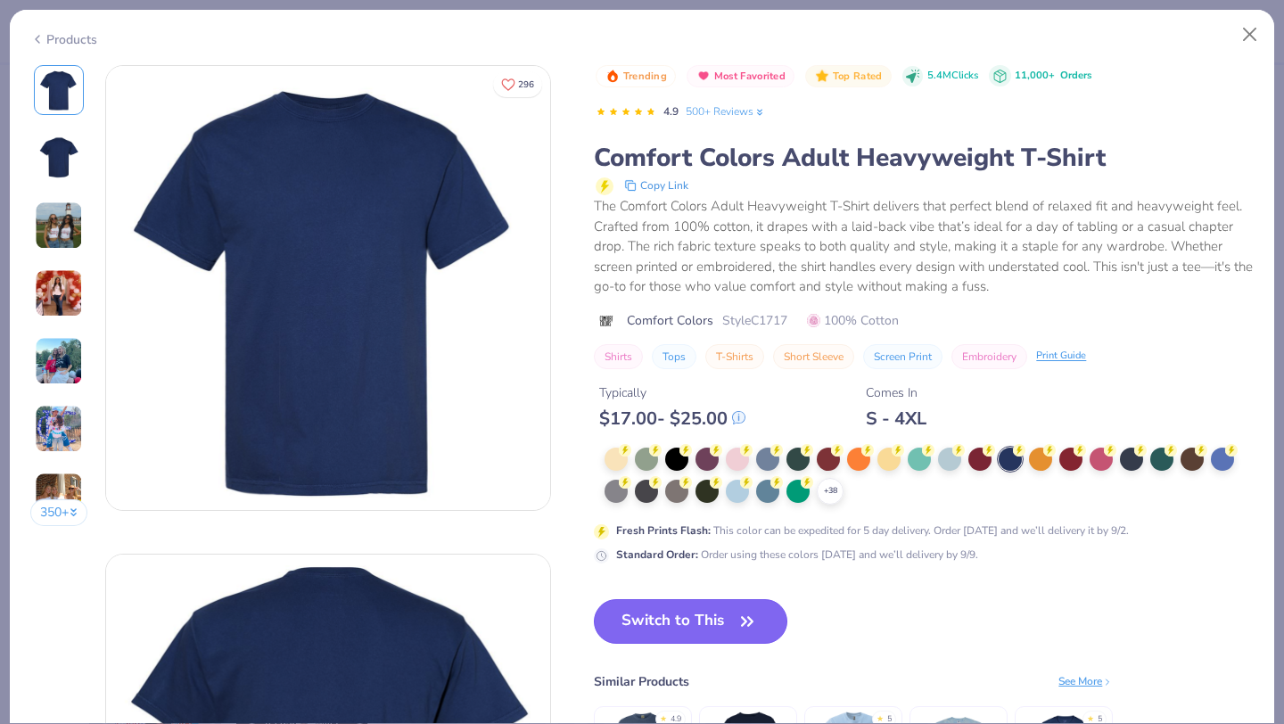
click at [692, 617] on button "Switch to This" at bounding box center [690, 621] width 193 height 45
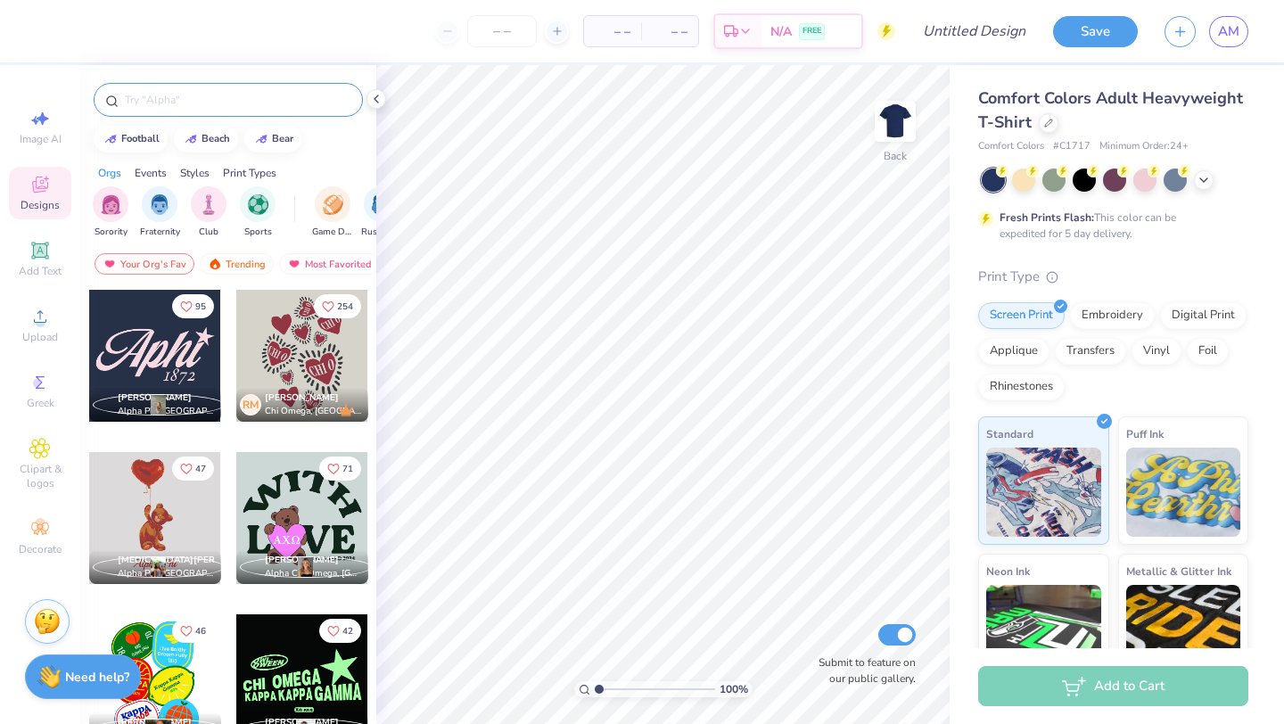
click at [197, 92] on input "text" at bounding box center [237, 100] width 228 height 18
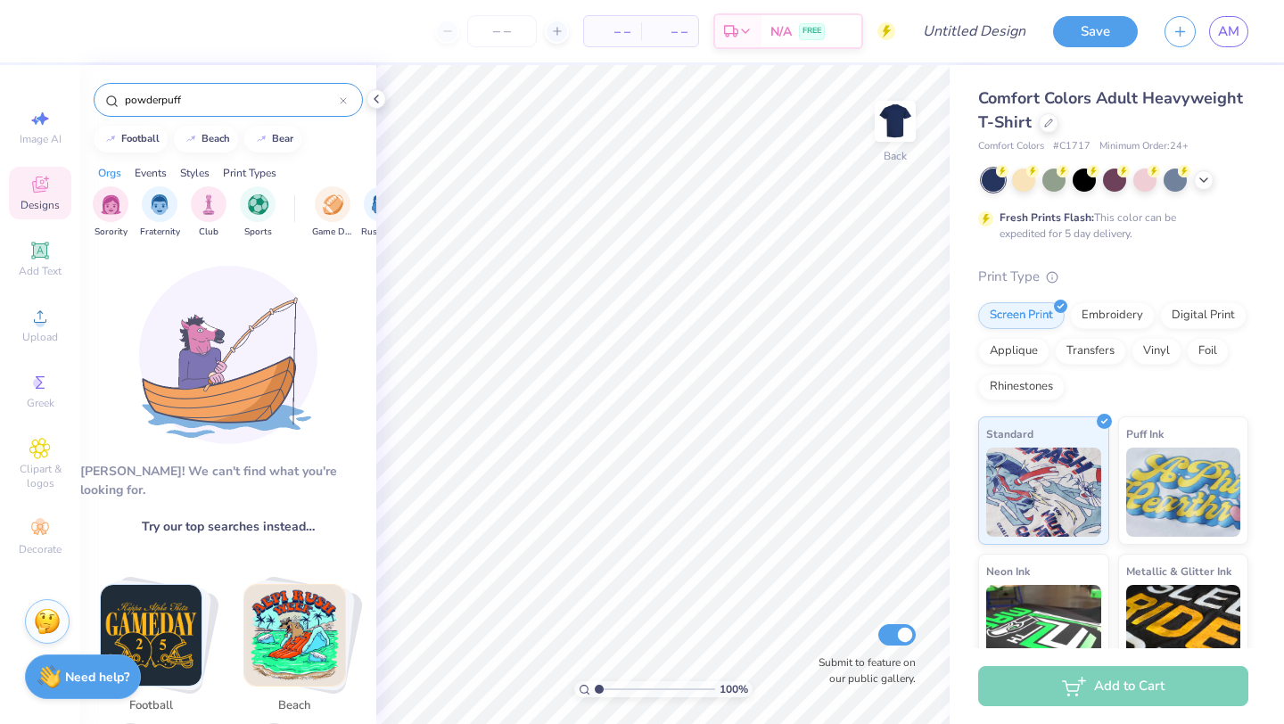
click at [204, 105] on input "powderpuff" at bounding box center [231, 100] width 217 height 18
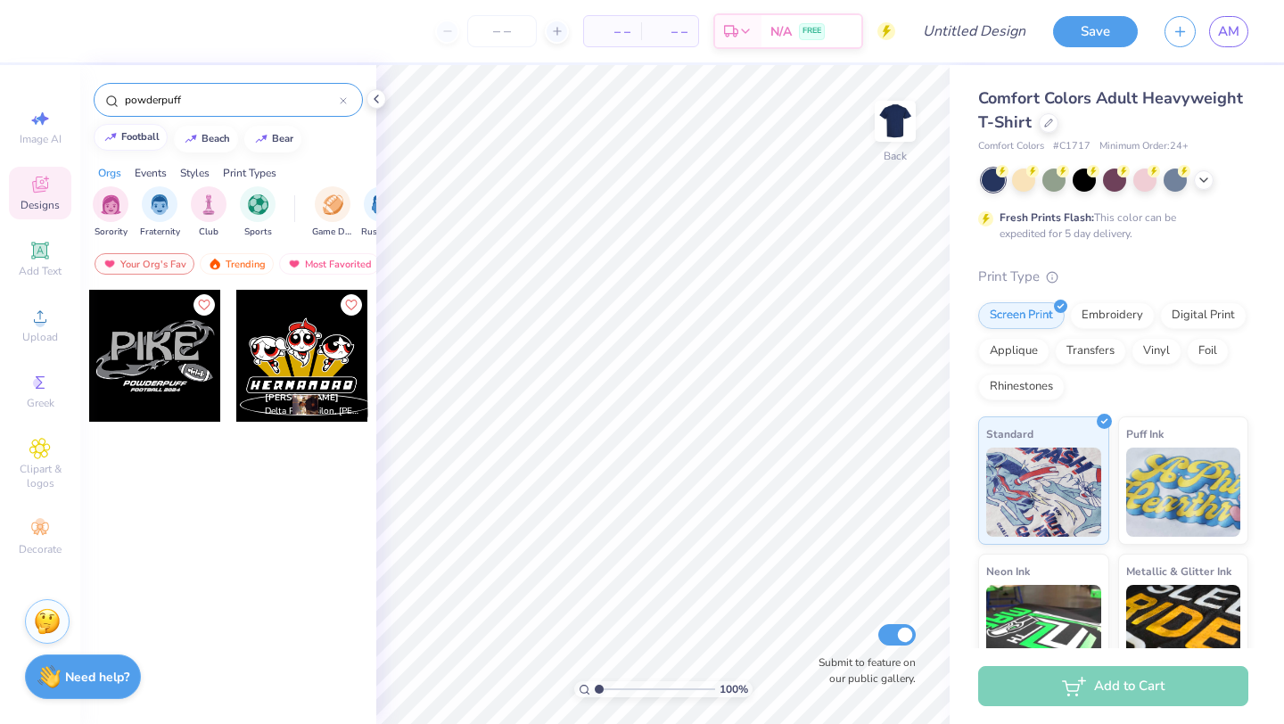
click at [155, 144] on button "football" at bounding box center [131, 137] width 74 height 27
type input "football"
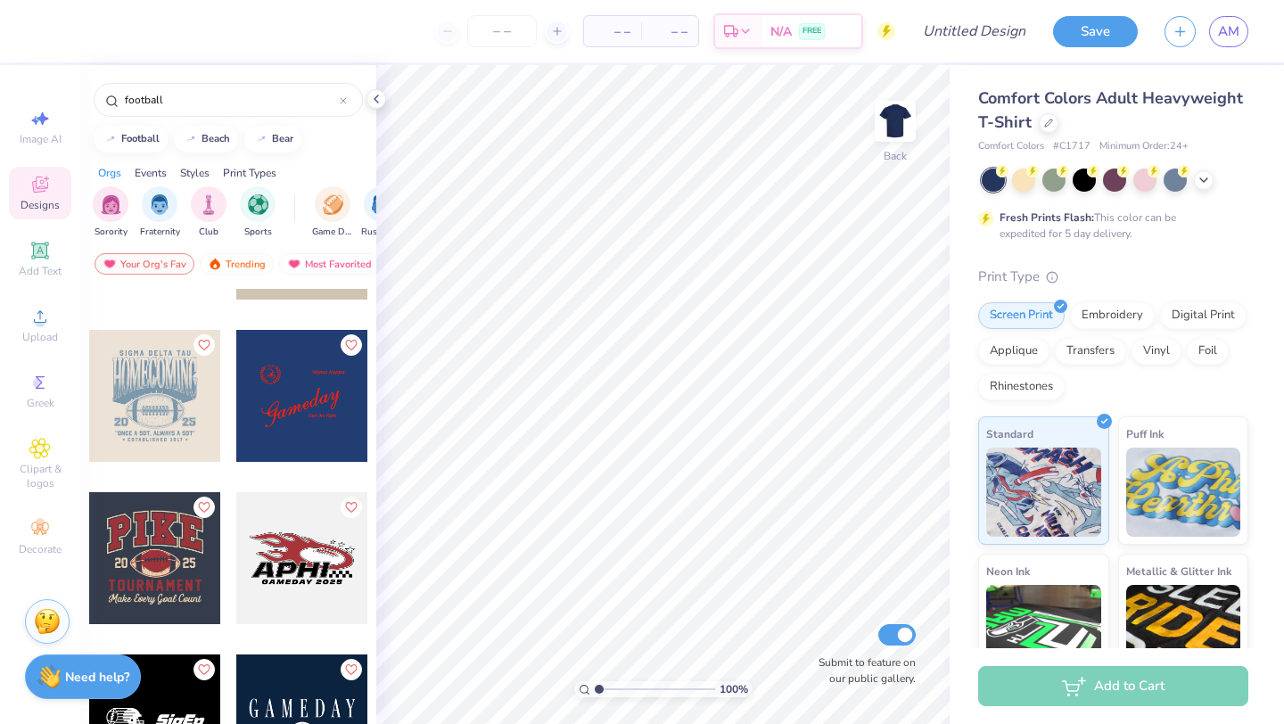
scroll to position [1417, 0]
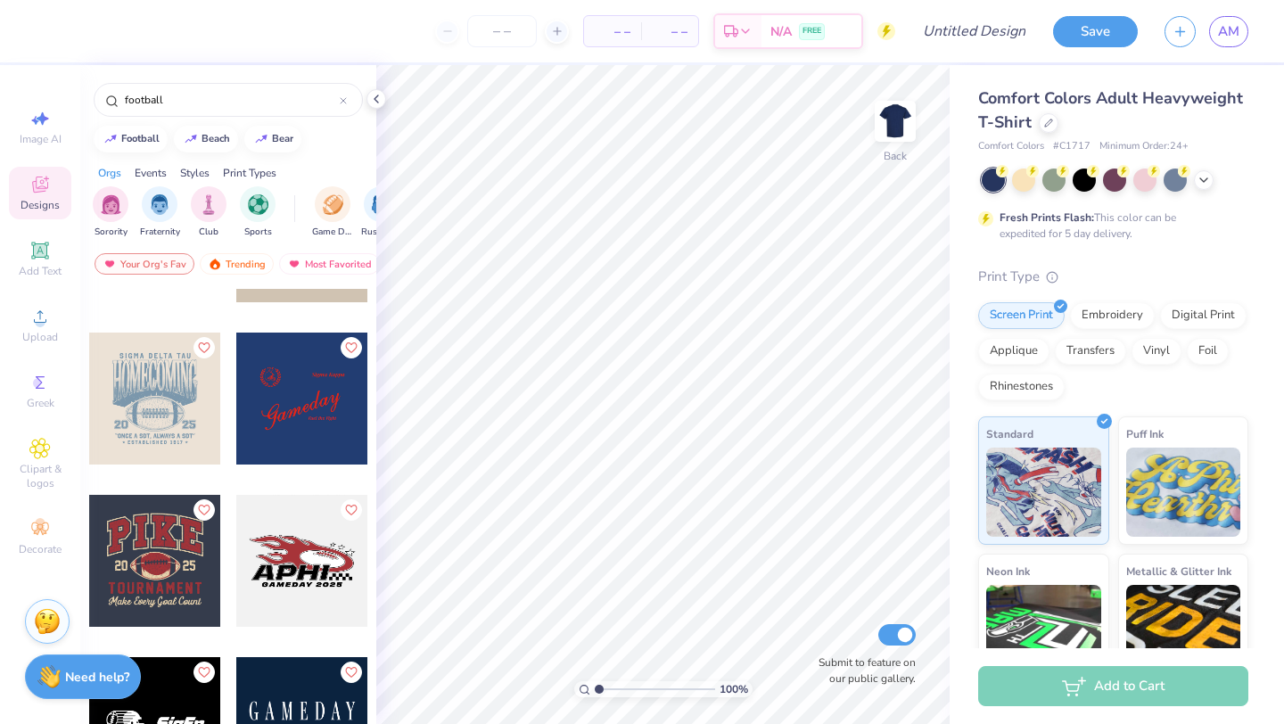
click at [163, 387] on div at bounding box center [155, 398] width 132 height 132
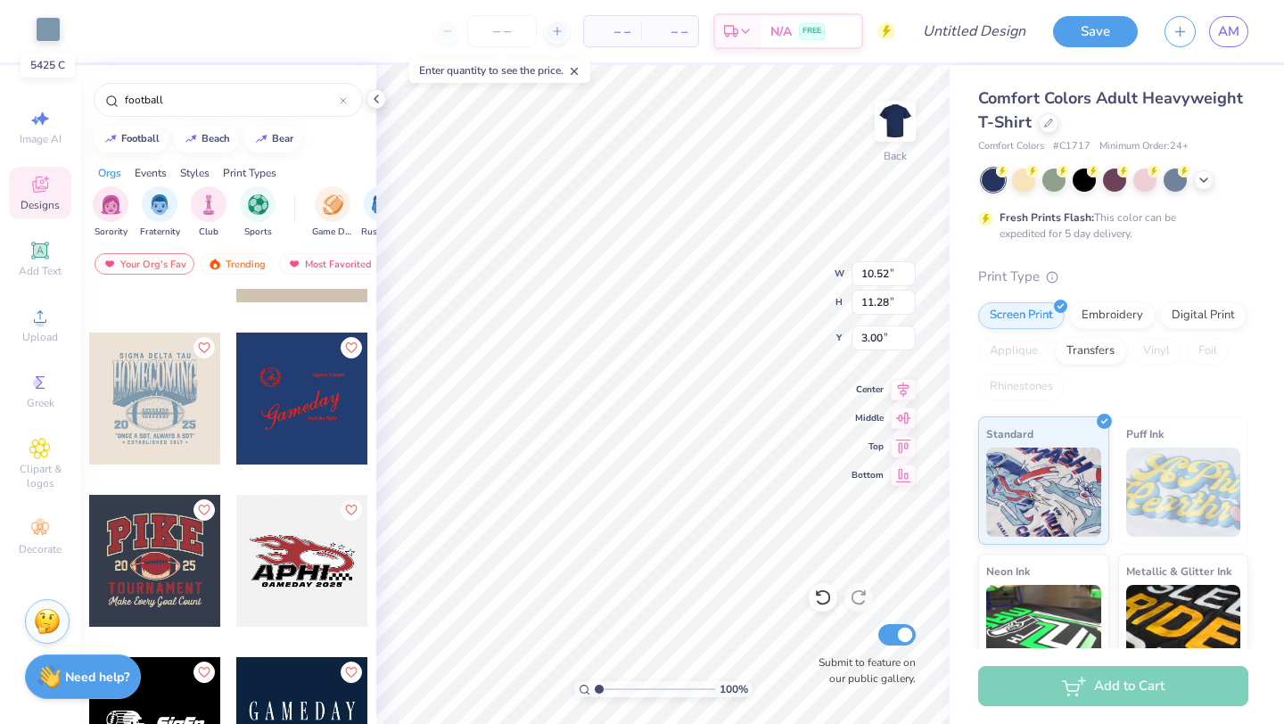
click at [46, 23] on div at bounding box center [48, 29] width 25 height 25
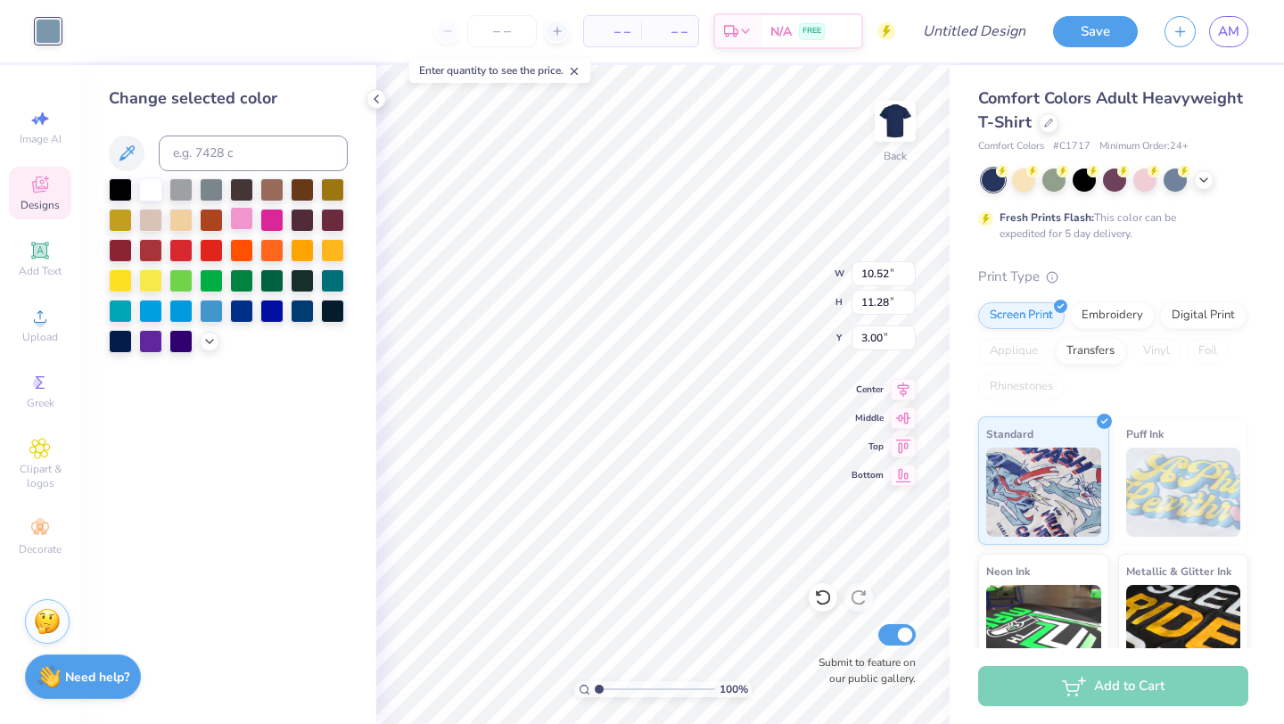
click at [246, 216] on div at bounding box center [241, 218] width 23 height 23
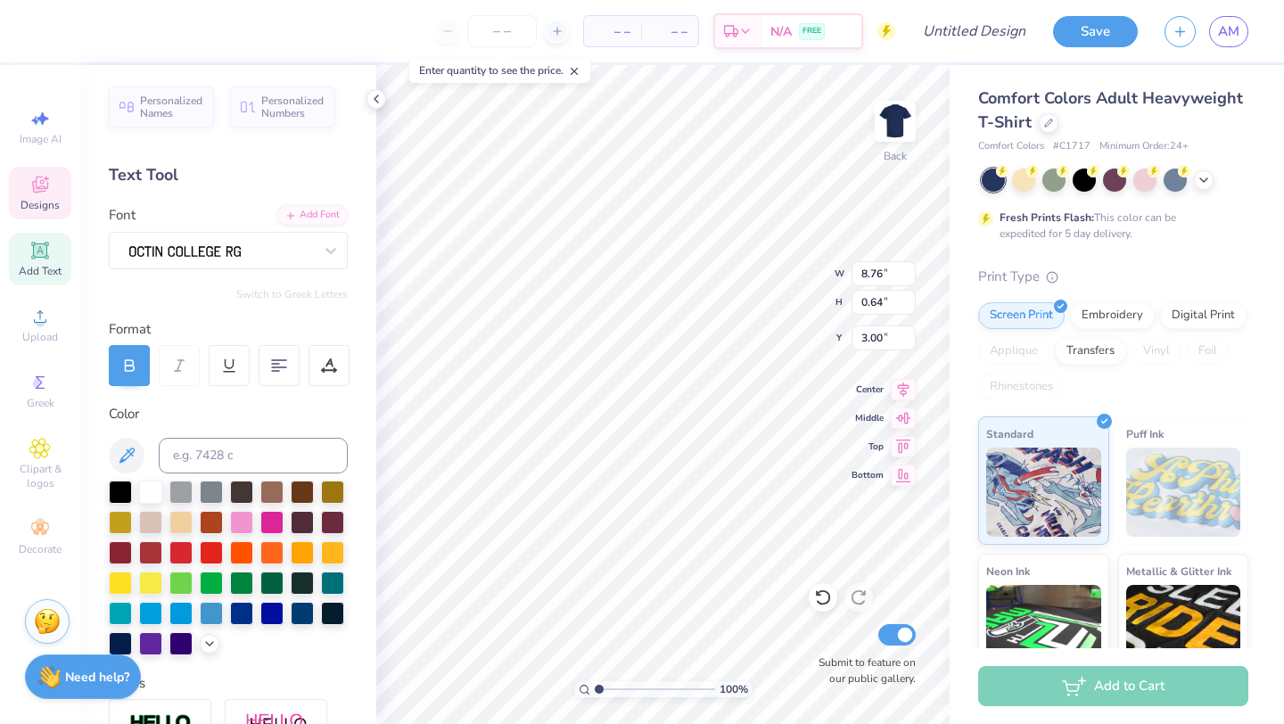
scroll to position [0, 0]
type textarea "FSHA"
type input "10.52"
type input "8.87"
type input "4.10"
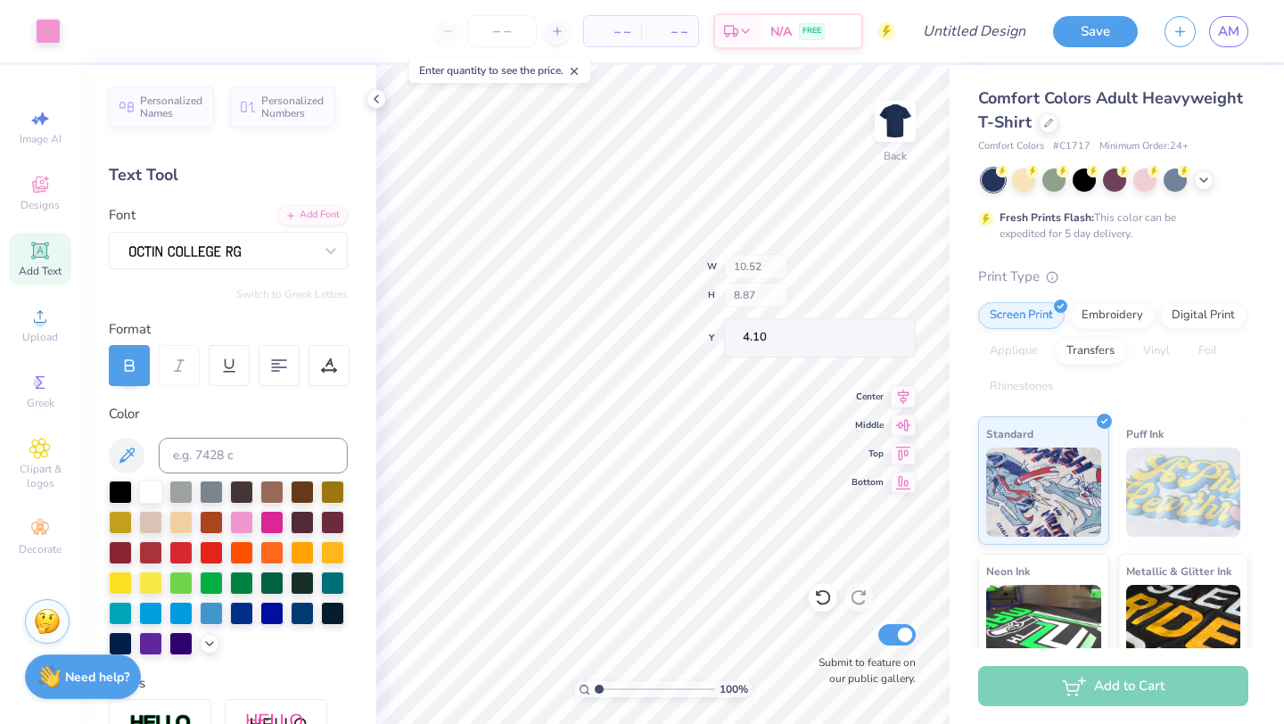
type input "11.28"
type input "3.00"
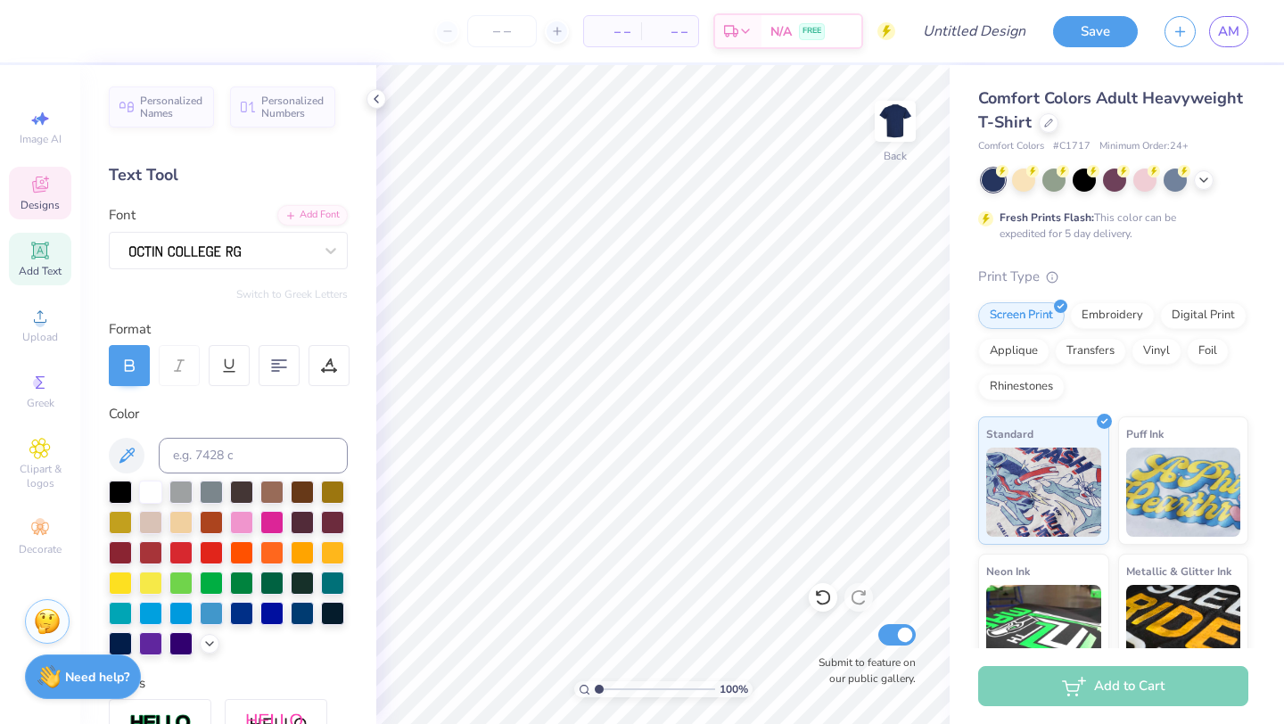
click at [12, 202] on div "Designs" at bounding box center [40, 193] width 62 height 53
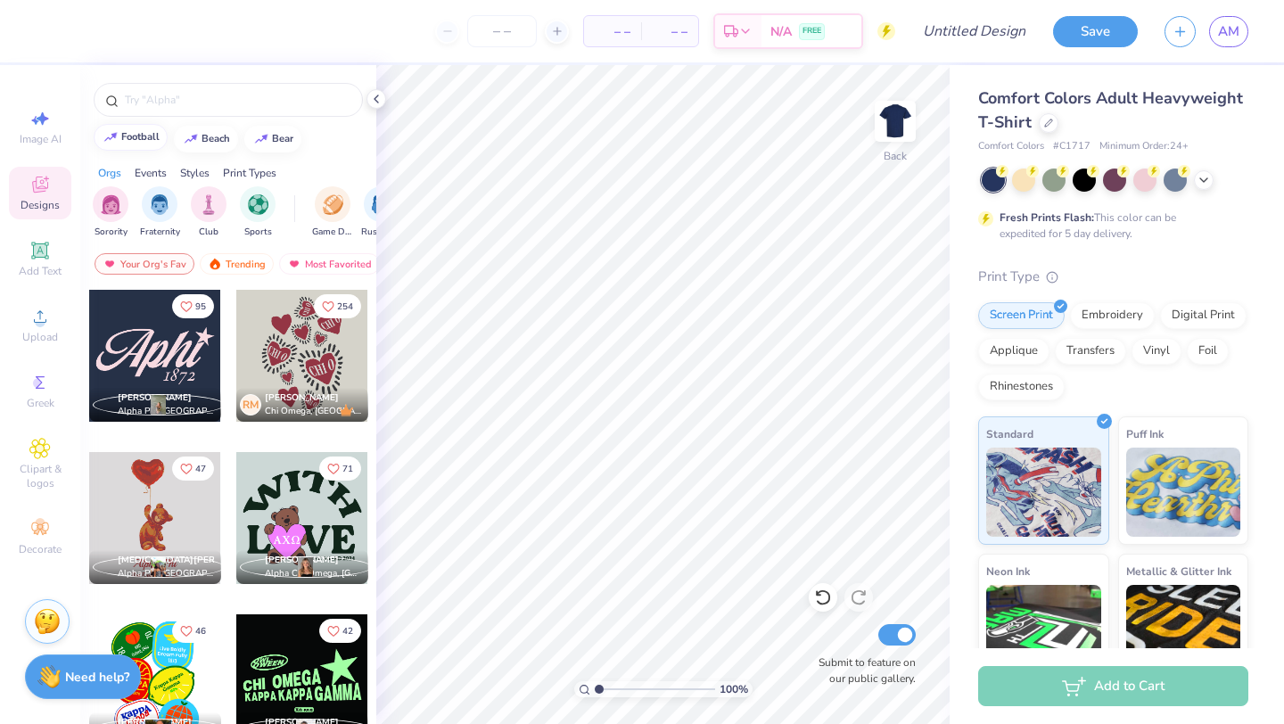
click at [144, 136] on div "football" at bounding box center [140, 137] width 38 height 10
type input "football"
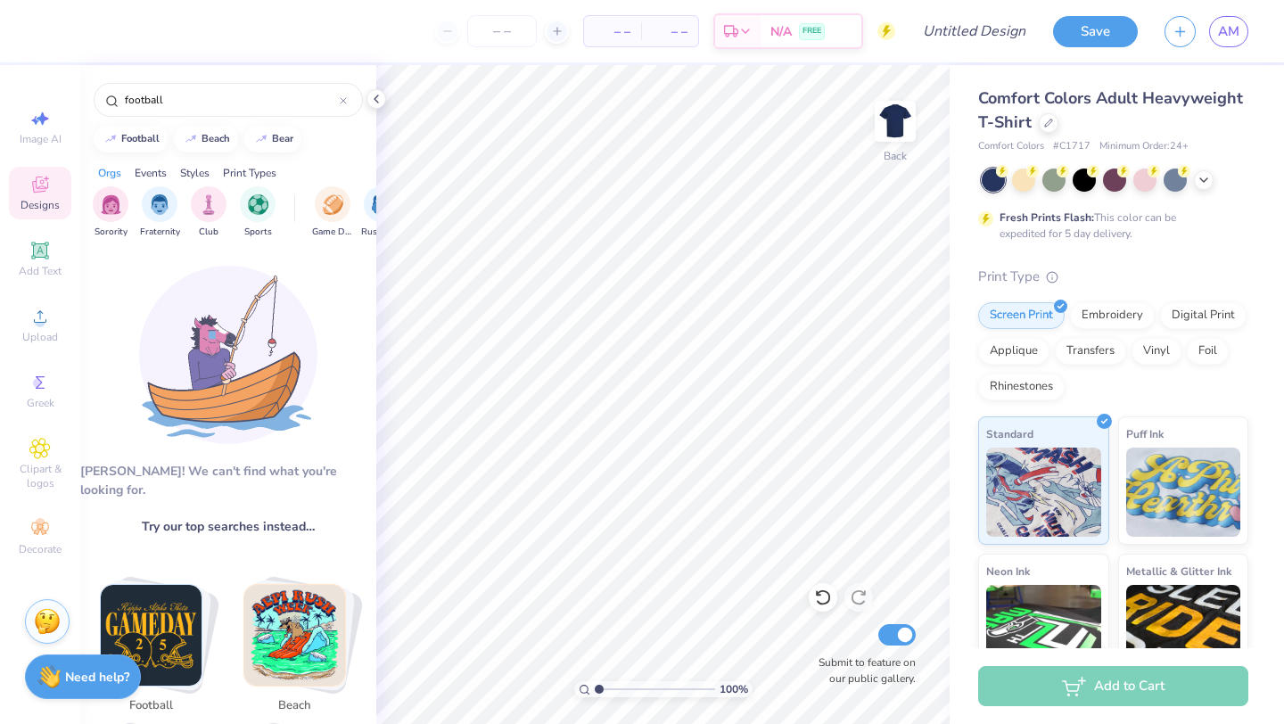
scroll to position [14, 0]
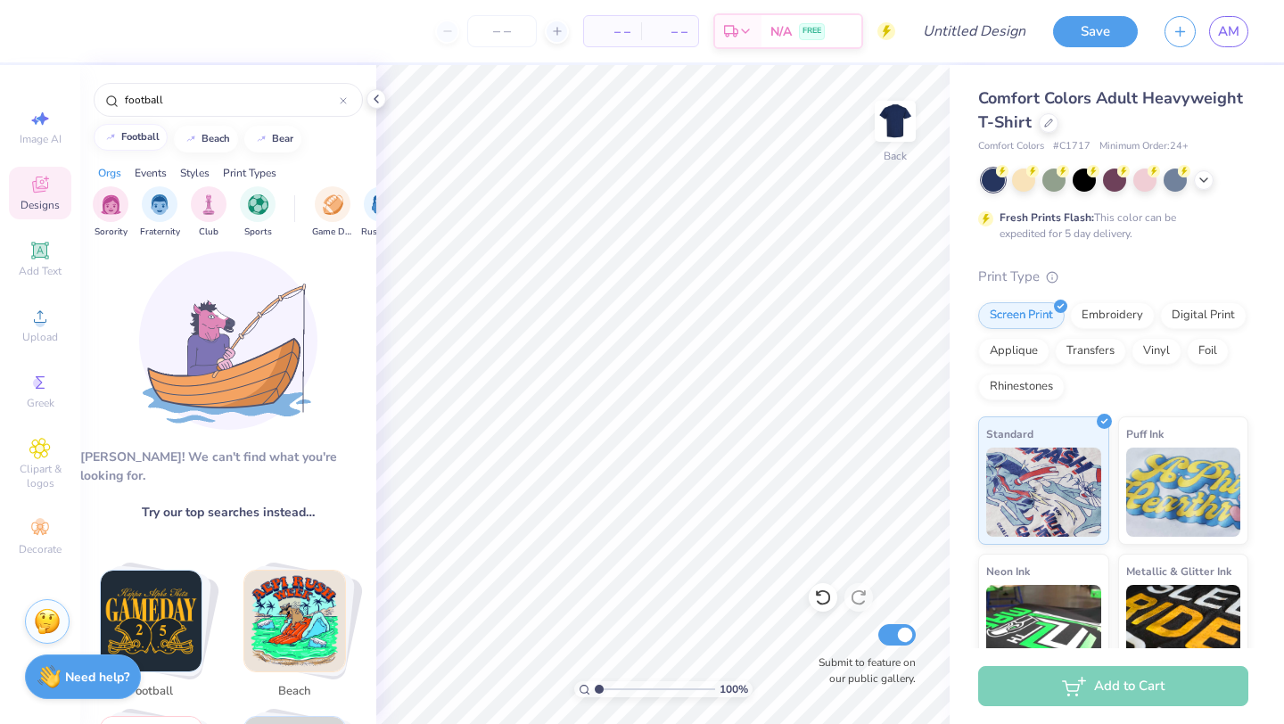
click at [144, 133] on div "football" at bounding box center [140, 137] width 38 height 10
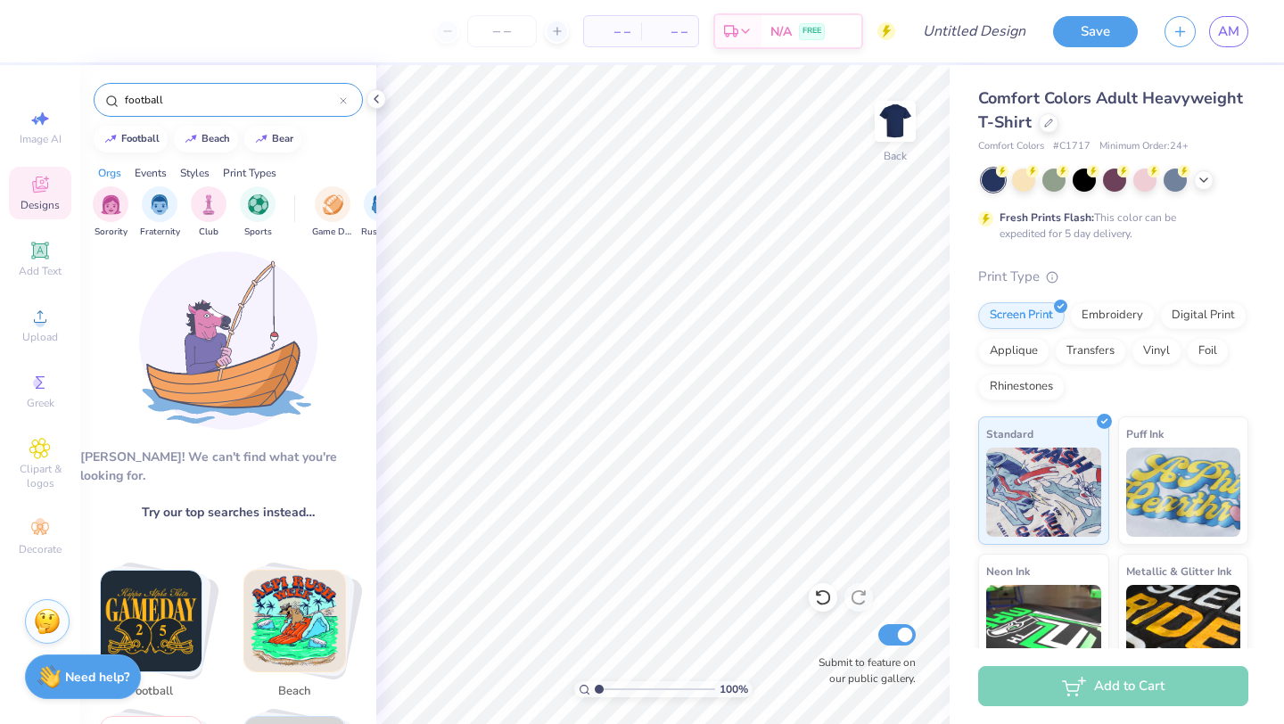
click at [348, 97] on div "football" at bounding box center [228, 100] width 269 height 34
click at [341, 99] on icon at bounding box center [343, 100] width 5 height 5
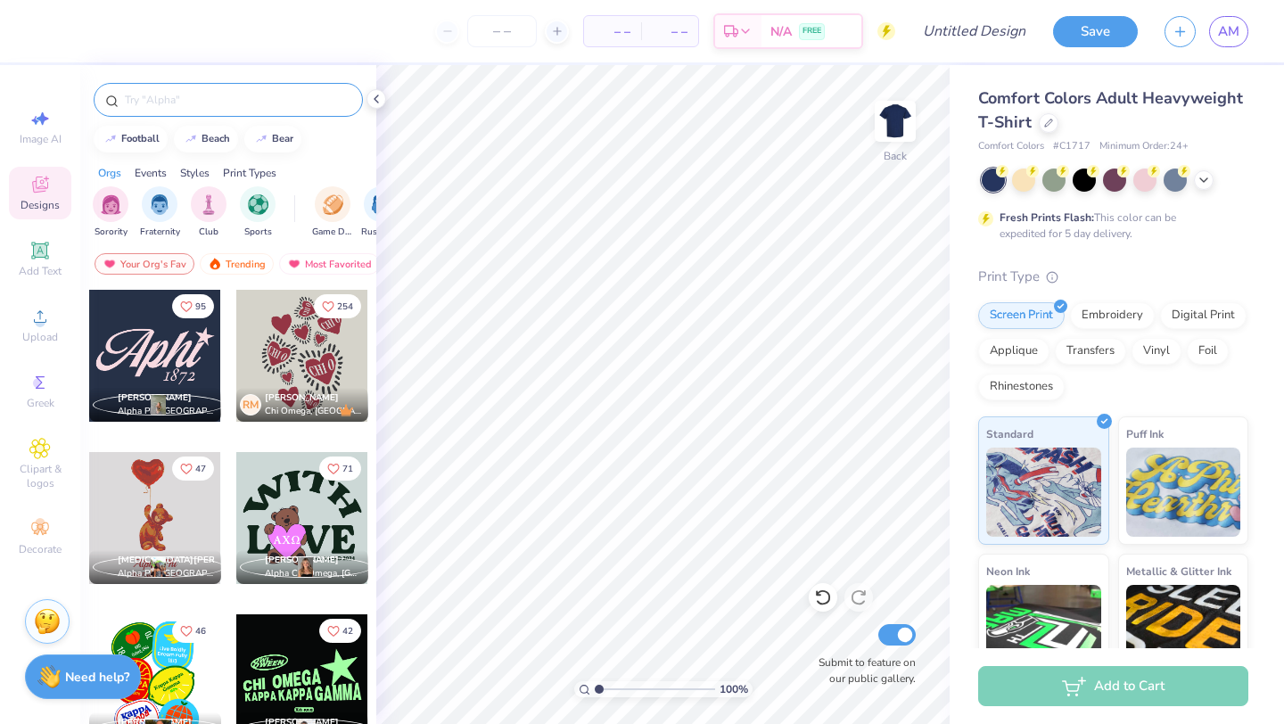
click at [259, 111] on div at bounding box center [228, 100] width 269 height 34
click at [241, 107] on input "text" at bounding box center [237, 100] width 228 height 18
type input "football"
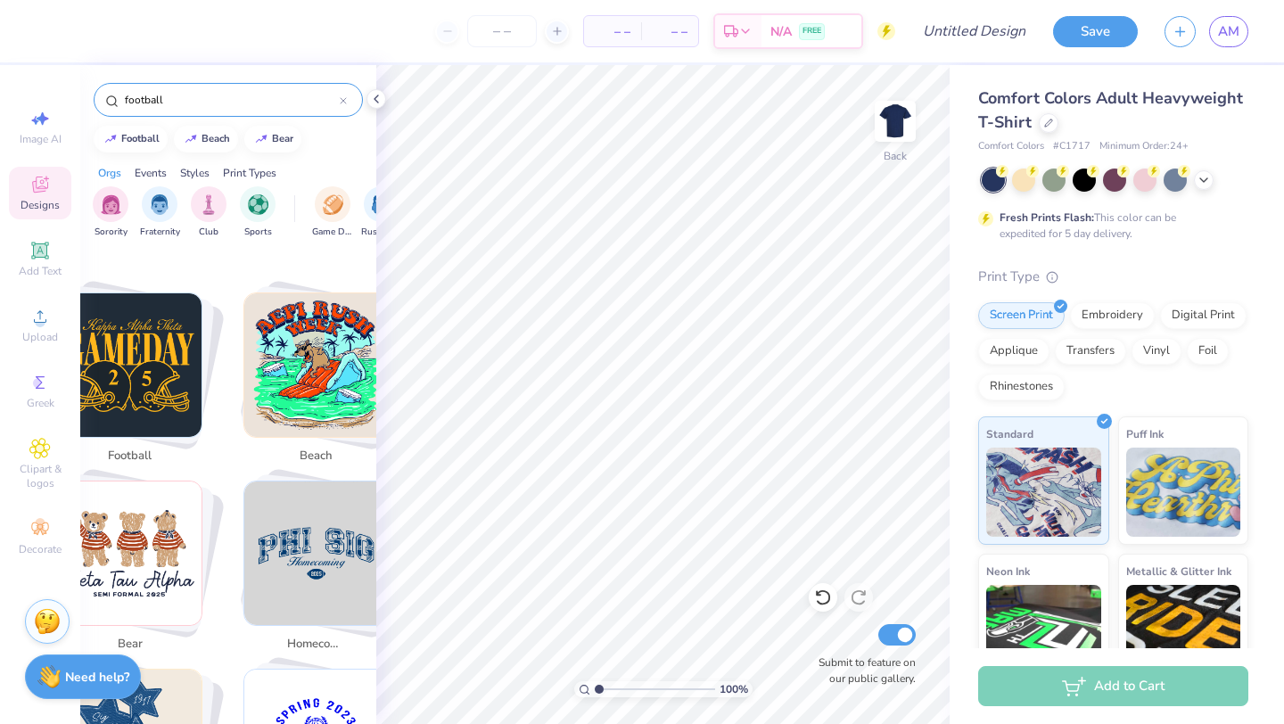
scroll to position [276, 0]
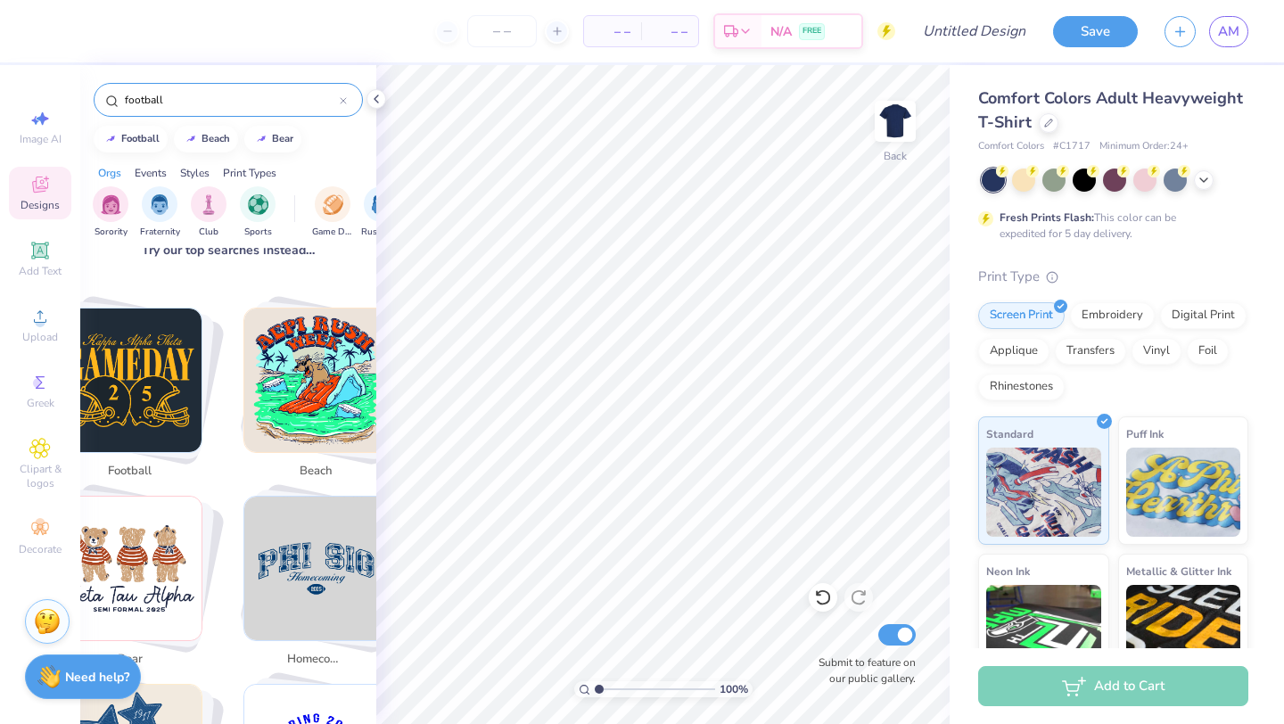
click at [152, 353] on img "Stack Card Button football" at bounding box center [131, 380] width 144 height 144
click at [127, 463] on span "football" at bounding box center [130, 472] width 58 height 18
click at [113, 342] on img "Stack Card Button football" at bounding box center [131, 380] width 144 height 144
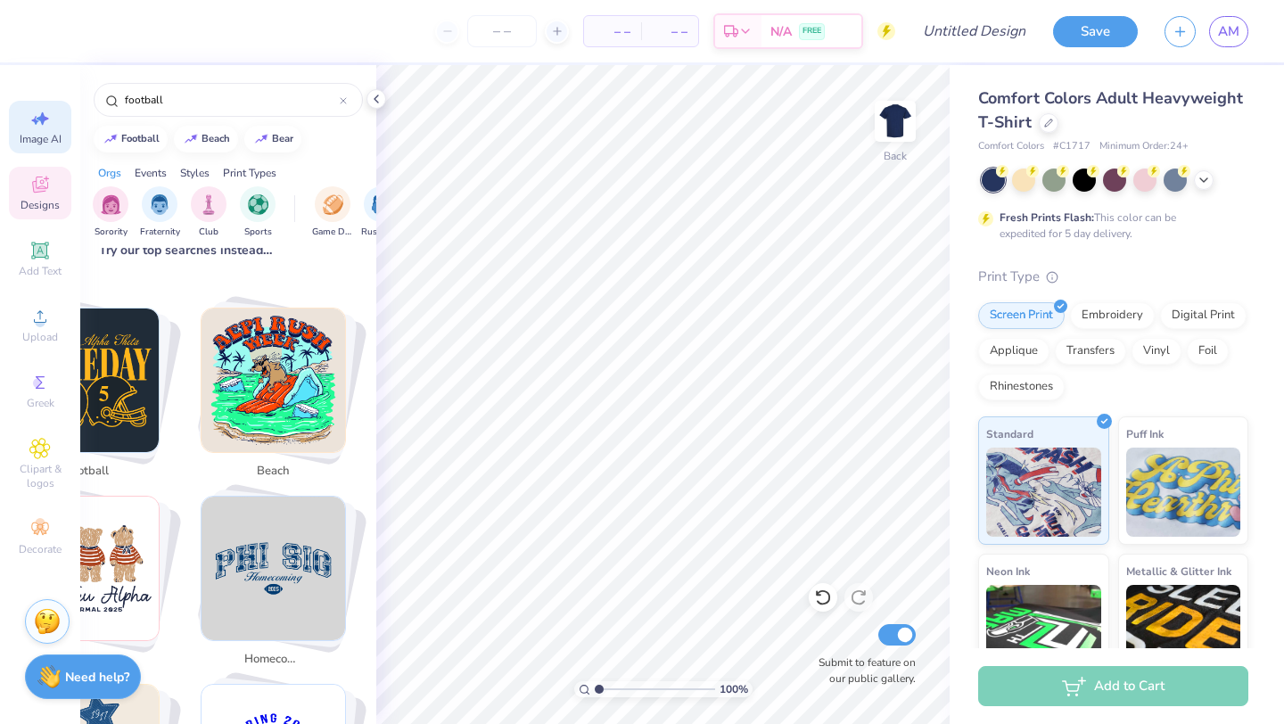
click at [44, 141] on span "Image AI" at bounding box center [41, 139] width 42 height 14
select select "4"
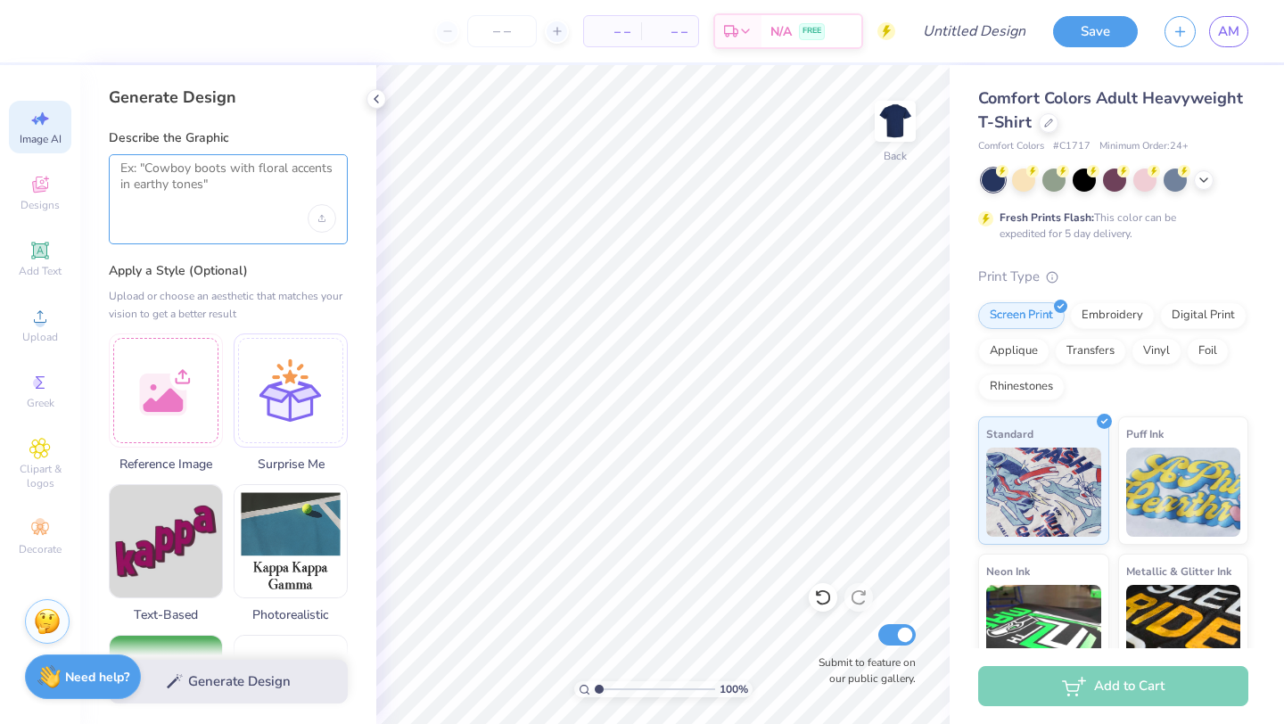
click at [226, 185] on textarea at bounding box center [228, 182] width 216 height 45
click at [226, 185] on textarea "foot" at bounding box center [228, 182] width 216 height 45
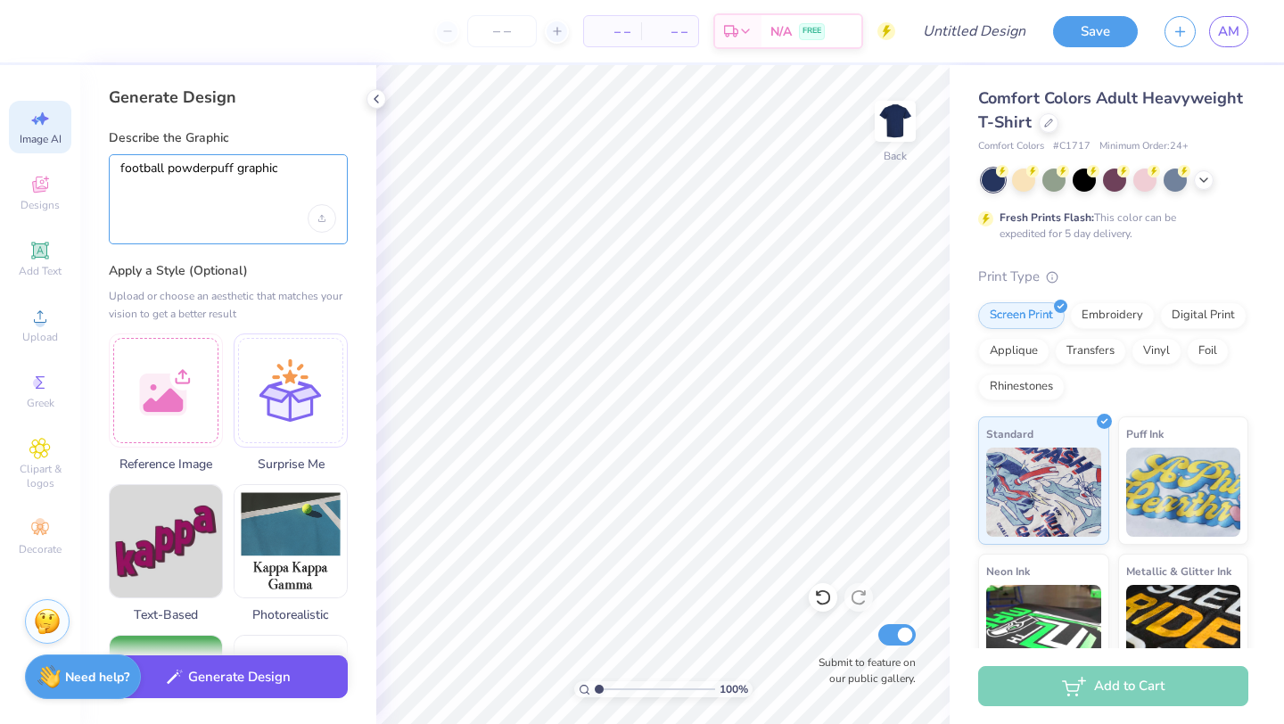
type textarea "football powderpuff graphic"
click at [266, 686] on button "Generate Design" at bounding box center [228, 677] width 239 height 44
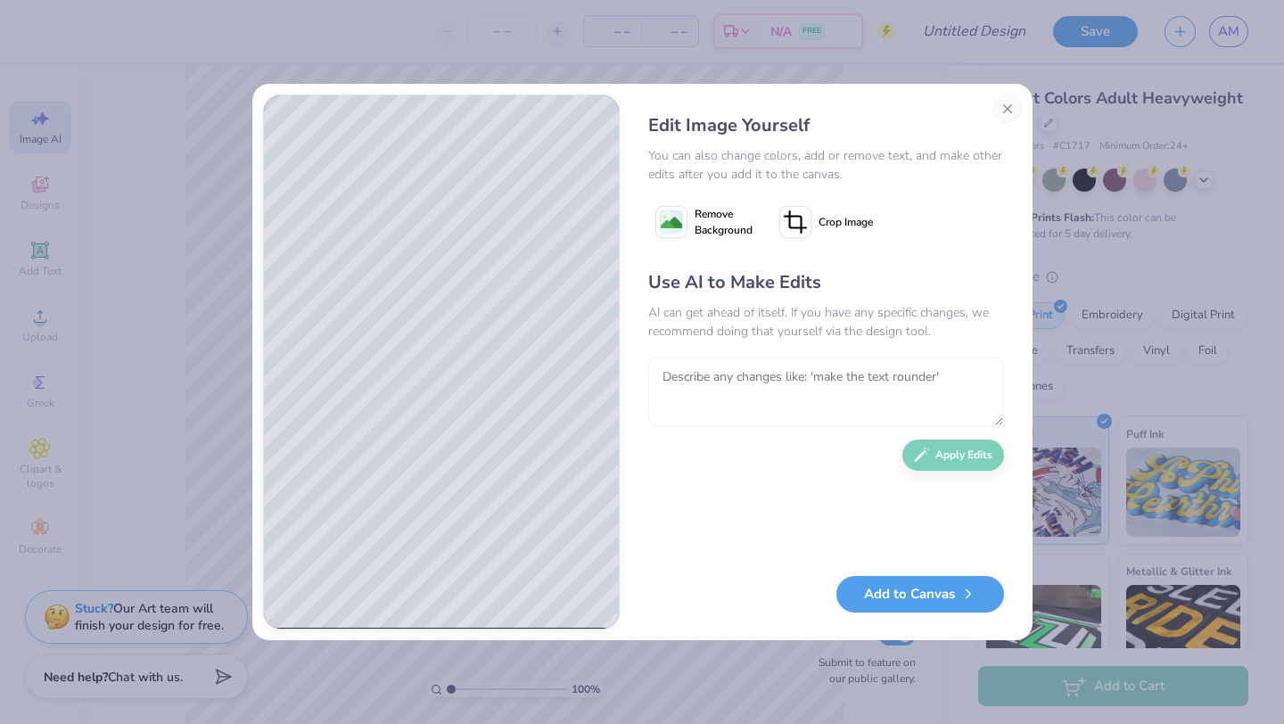
click at [744, 385] on textarea at bounding box center [826, 392] width 356 height 70
type textarea "get rid of the person make it a football in an nfl crest that says powderpuff a…"
click at [975, 458] on button "Apply Edits" at bounding box center [953, 450] width 102 height 31
click at [676, 221] on image at bounding box center [671, 222] width 21 height 21
click at [927, 593] on button "Add to Canvas" at bounding box center [920, 589] width 168 height 37
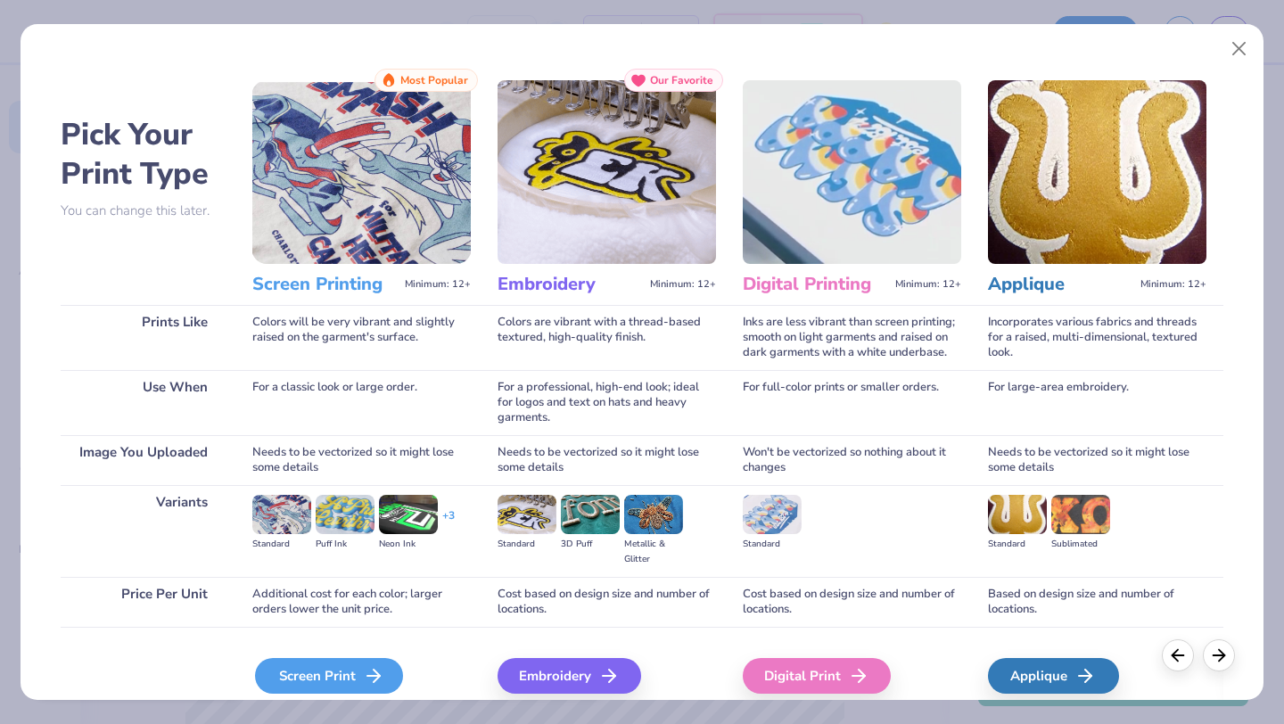
click at [334, 667] on div "Screen Print" at bounding box center [329, 676] width 148 height 36
click at [357, 672] on div "Screen Print" at bounding box center [329, 676] width 148 height 36
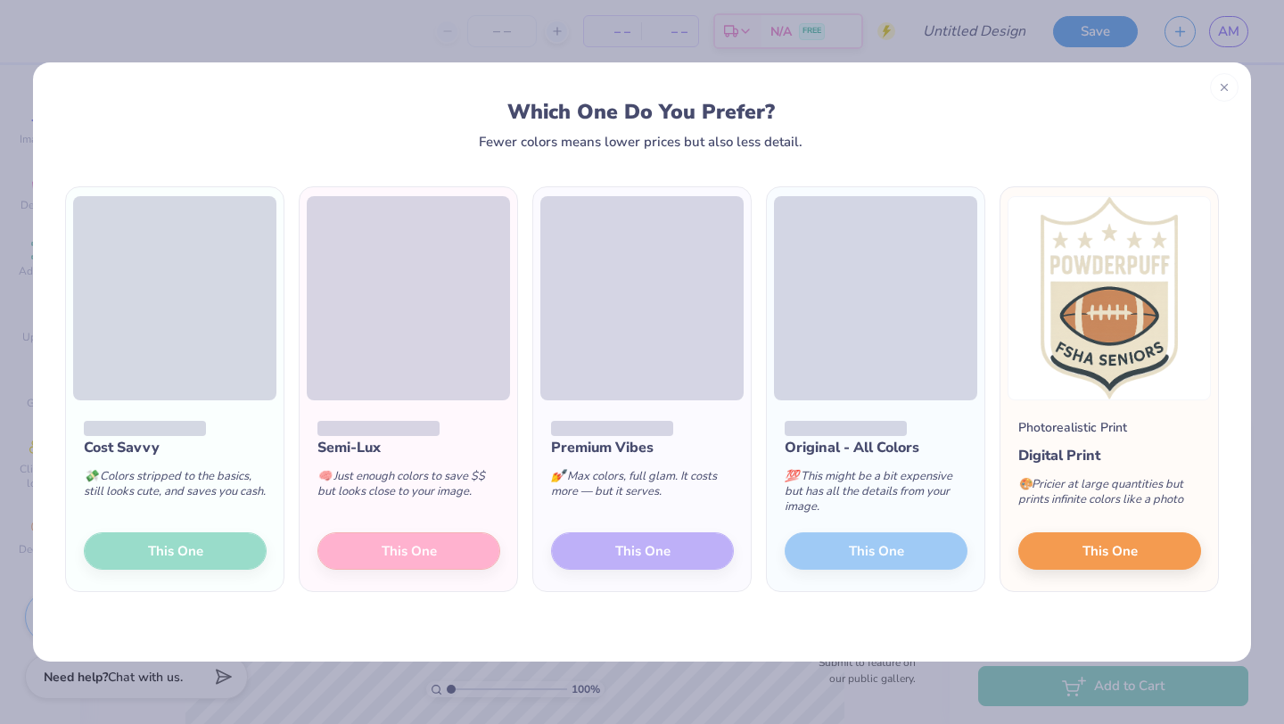
click at [217, 569] on div "Cost Savvy 💸 Colors stripped to the basics, still looks cute, and saves you cas…" at bounding box center [175, 495] width 218 height 191
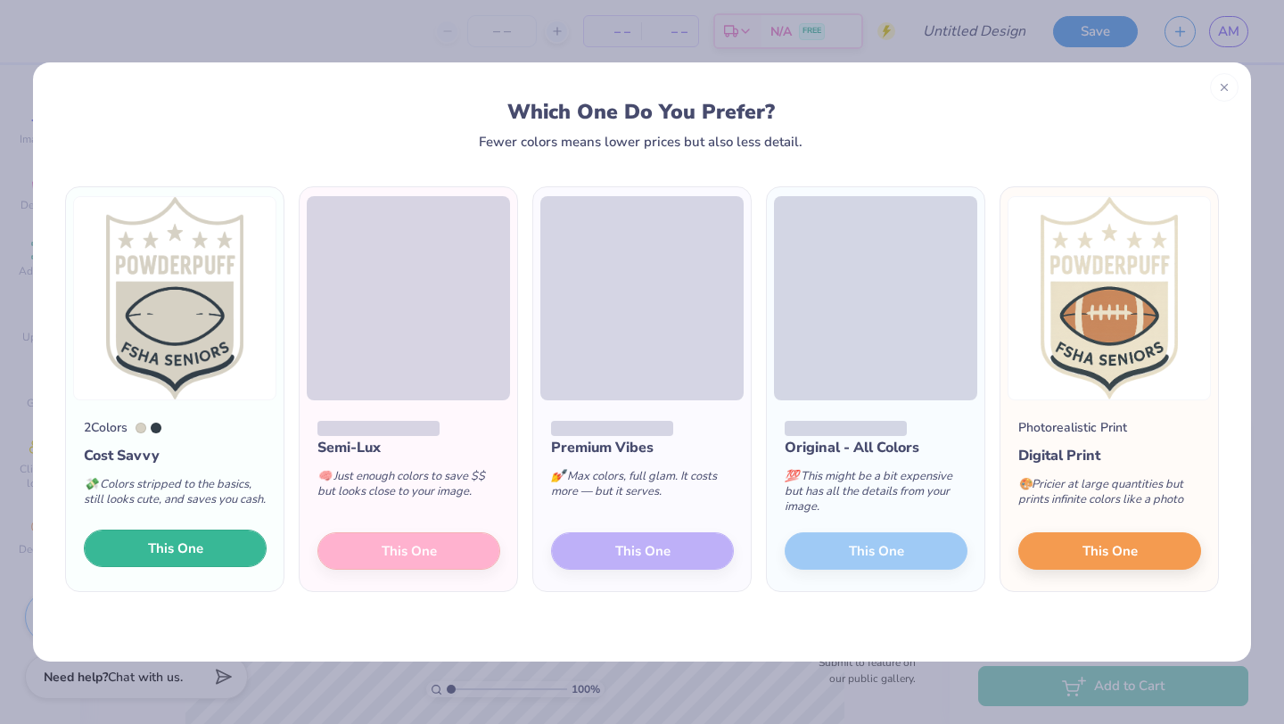
click at [216, 549] on button "This One" at bounding box center [175, 547] width 183 height 37
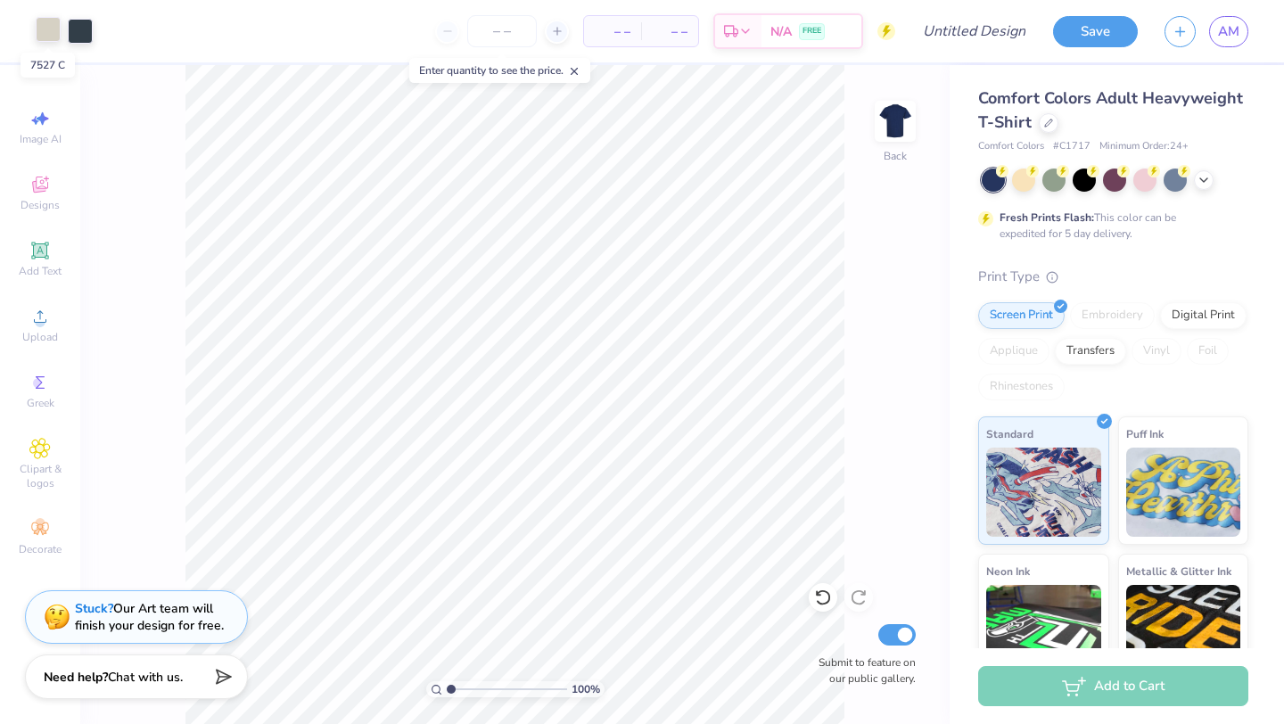
click at [47, 30] on div at bounding box center [48, 29] width 25 height 25
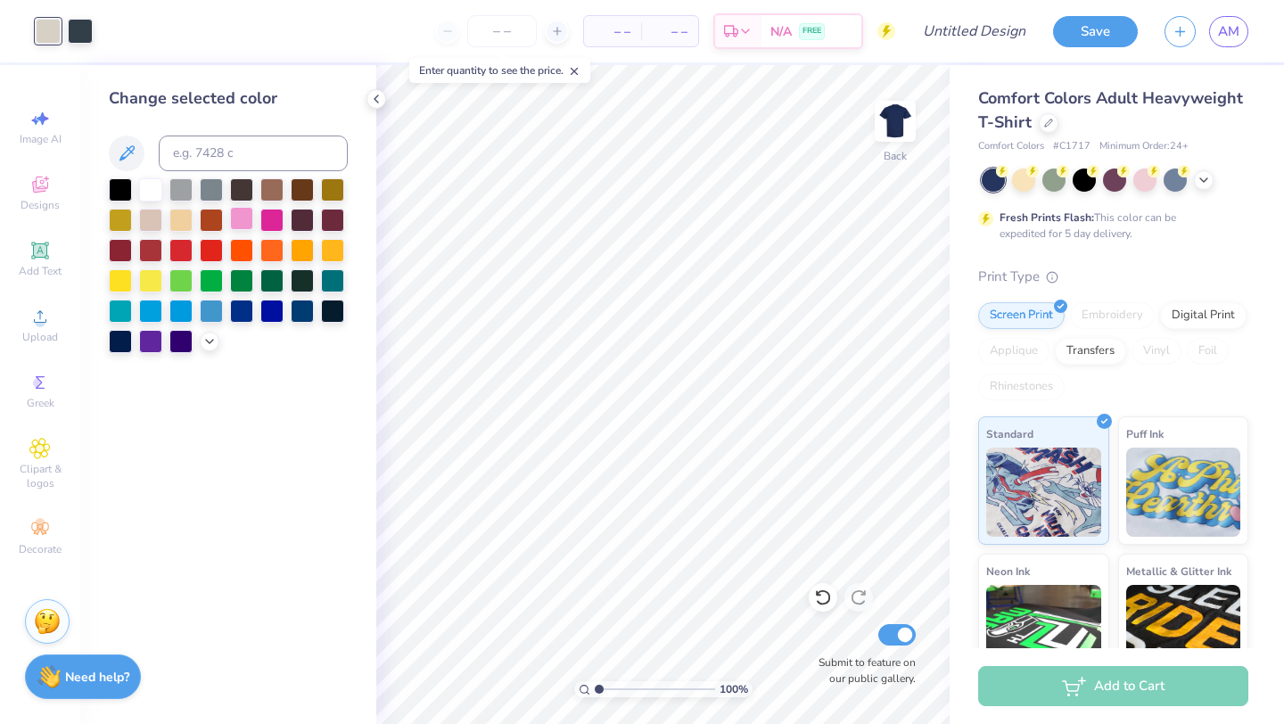
click at [238, 216] on div at bounding box center [241, 218] width 23 height 23
click at [83, 38] on div at bounding box center [80, 29] width 25 height 25
click at [85, 36] on div at bounding box center [80, 31] width 25 height 25
click at [44, 468] on span "Clipart & logos" at bounding box center [40, 476] width 62 height 29
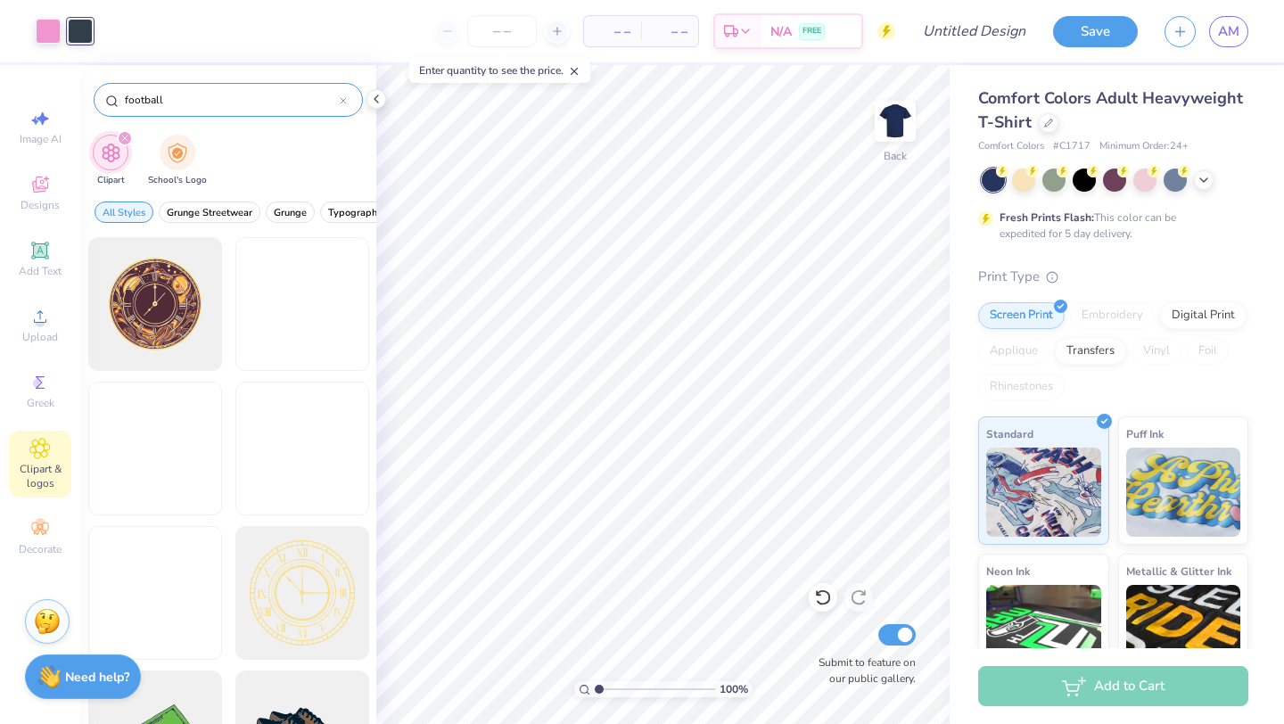
type input "football"
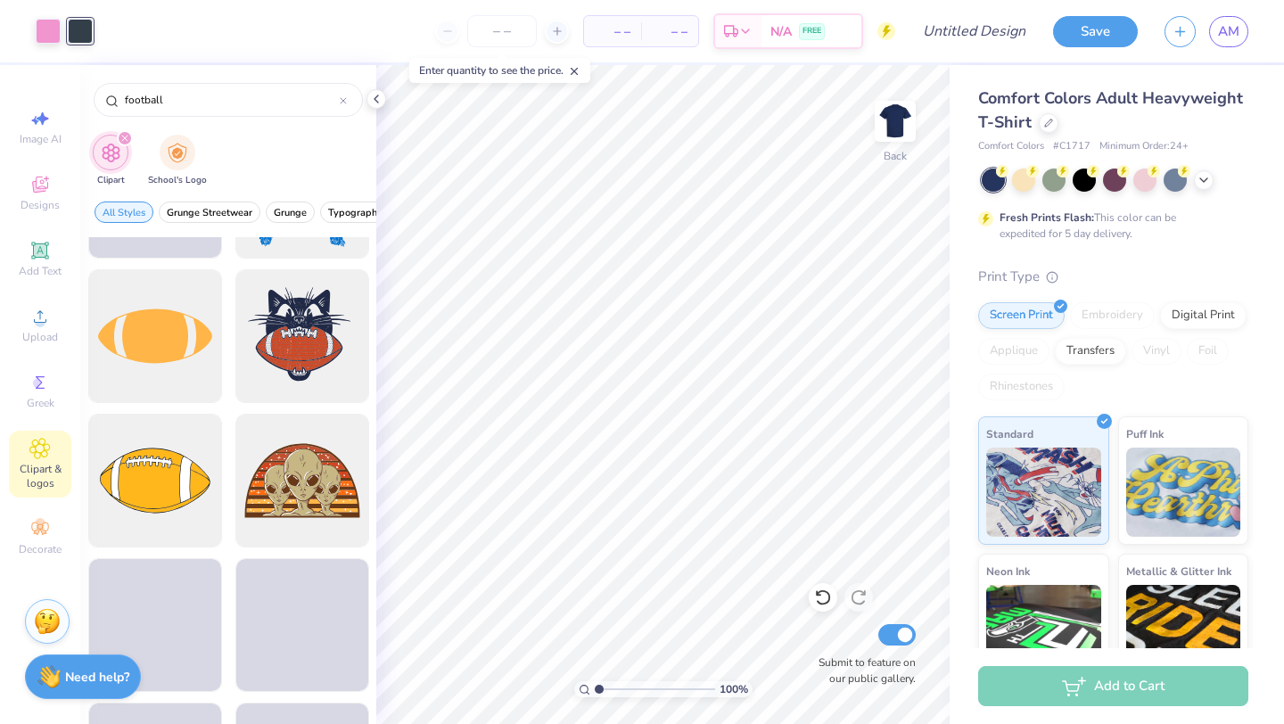
scroll to position [1555, 0]
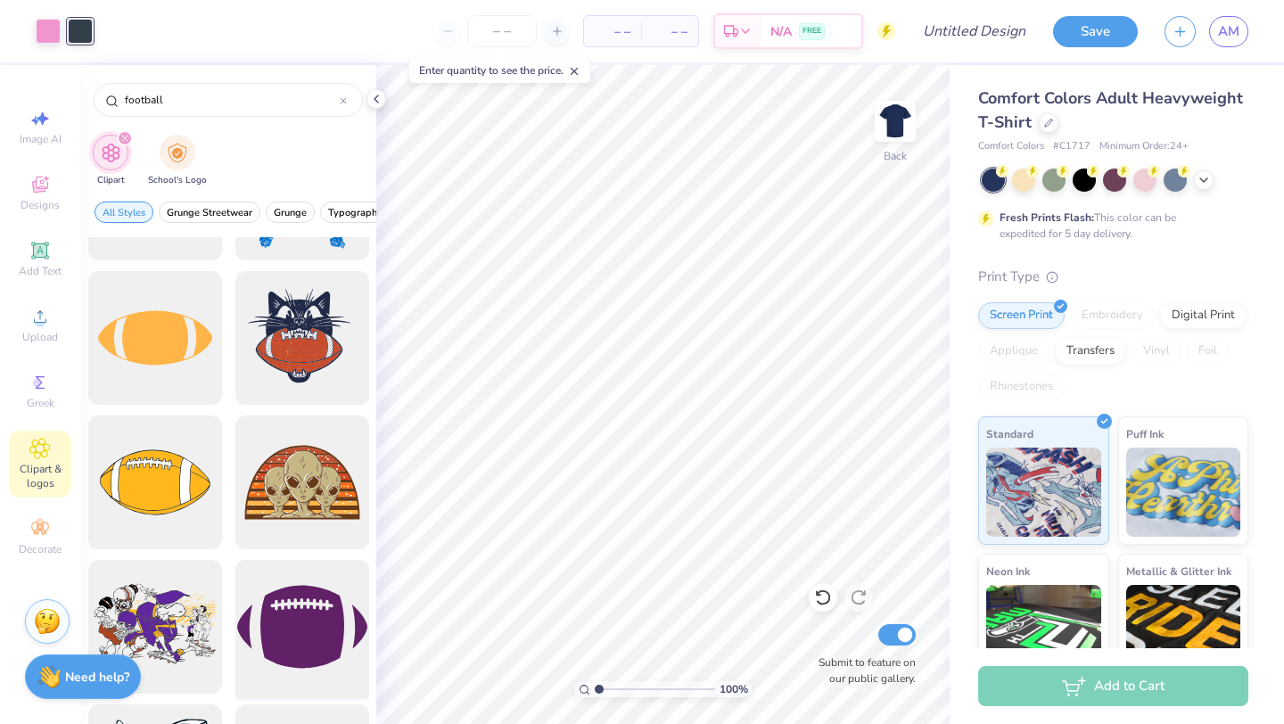
click at [313, 628] on div at bounding box center [301, 627] width 147 height 147
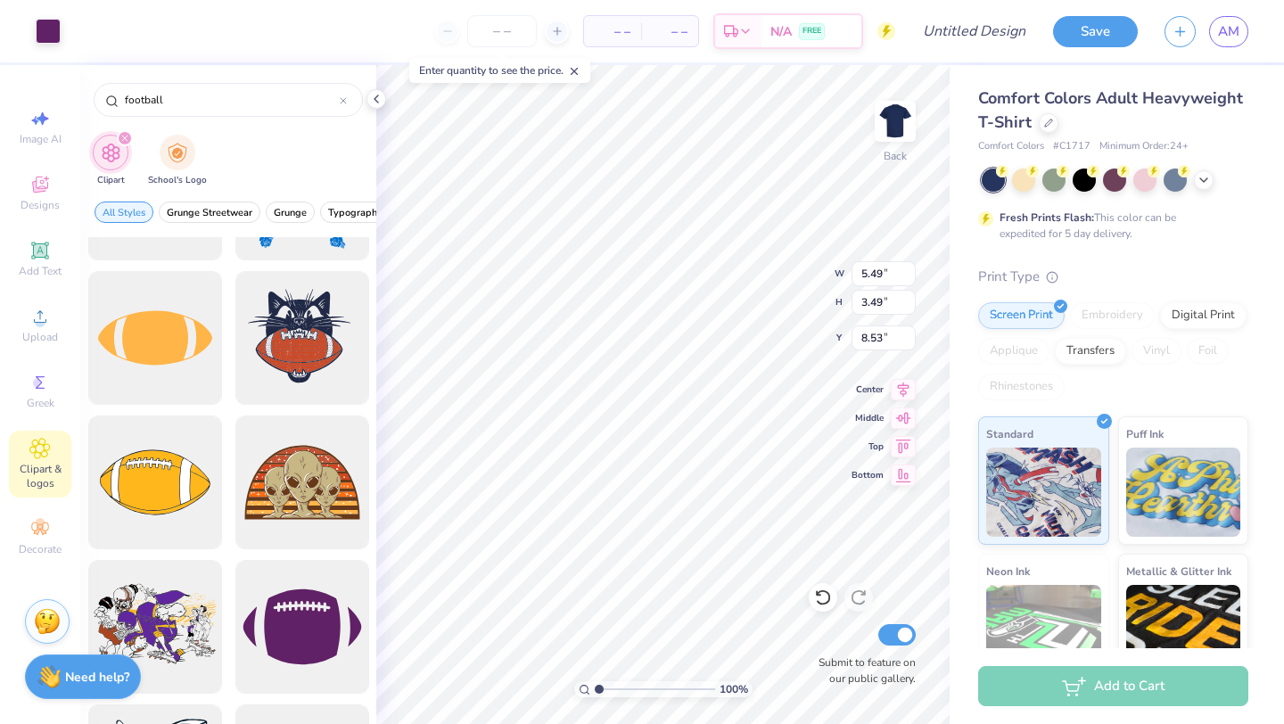
type input "5.49"
type input "3.49"
type input "11.92"
type input "7.37"
type input "4.69"
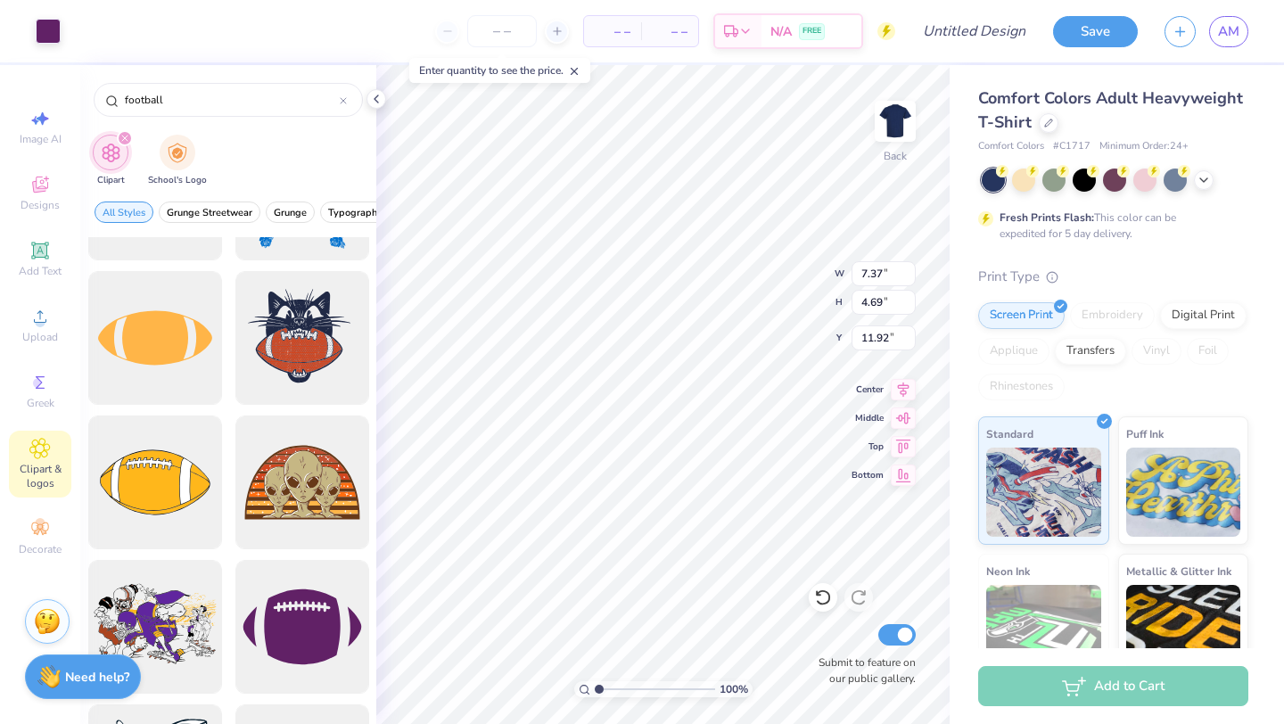
type input "11.74"
type input "8.36"
type input "5.32"
type input "11.43"
click at [54, 42] on div at bounding box center [48, 29] width 25 height 25
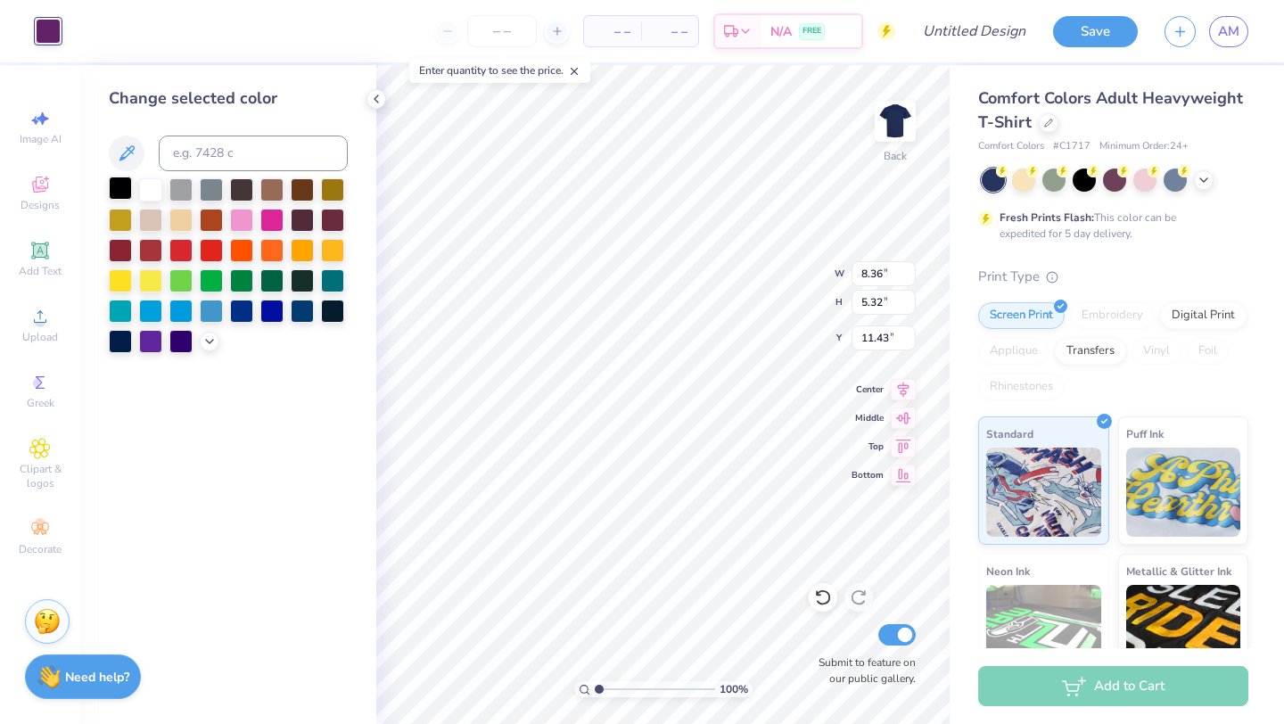
click at [118, 191] on div at bounding box center [120, 187] width 23 height 23
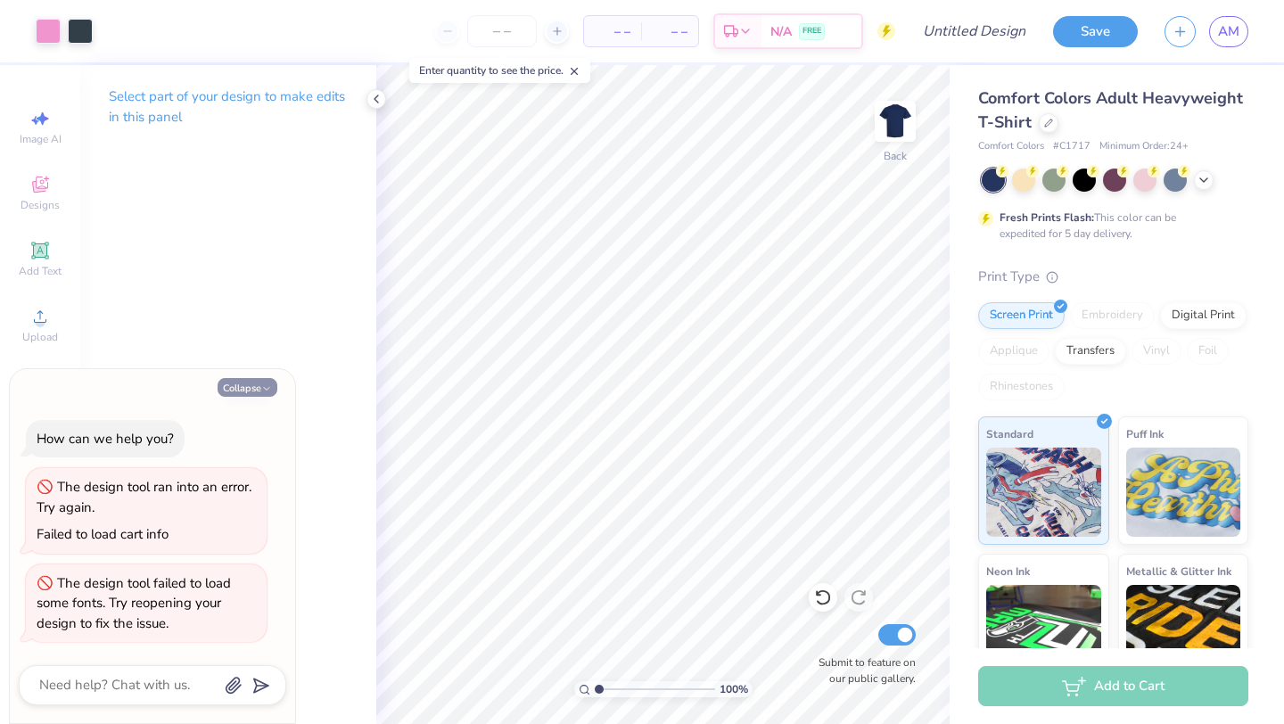
click at [258, 380] on button "Collapse" at bounding box center [248, 387] width 60 height 19
type textarea "x"
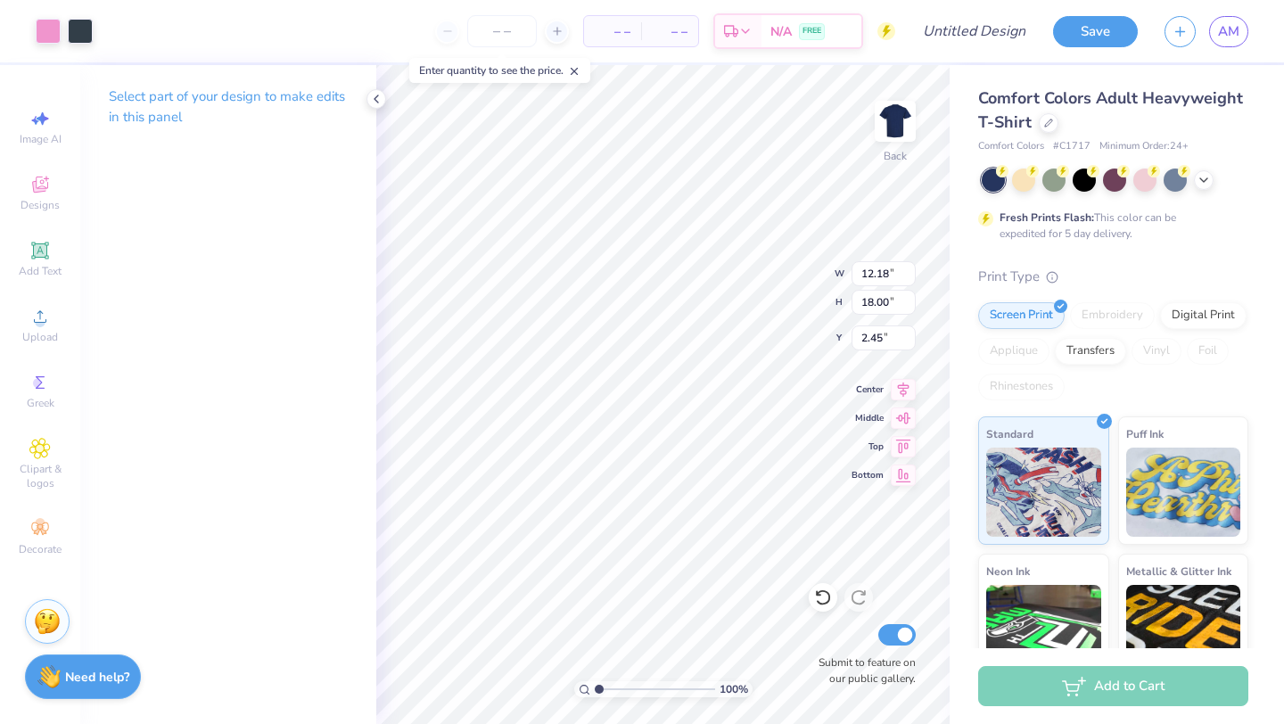
type input "2.45"
click at [29, 134] on span "Image AI" at bounding box center [41, 139] width 42 height 14
select select "4"
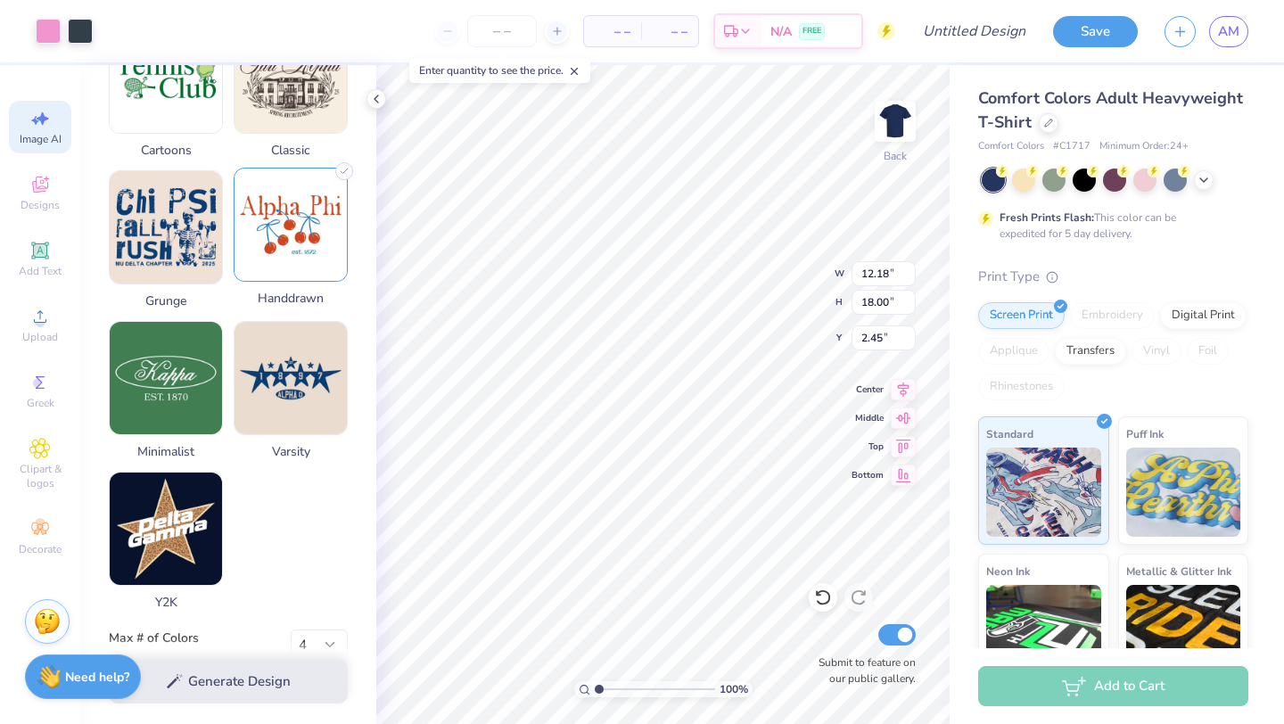
scroll to position [0, 0]
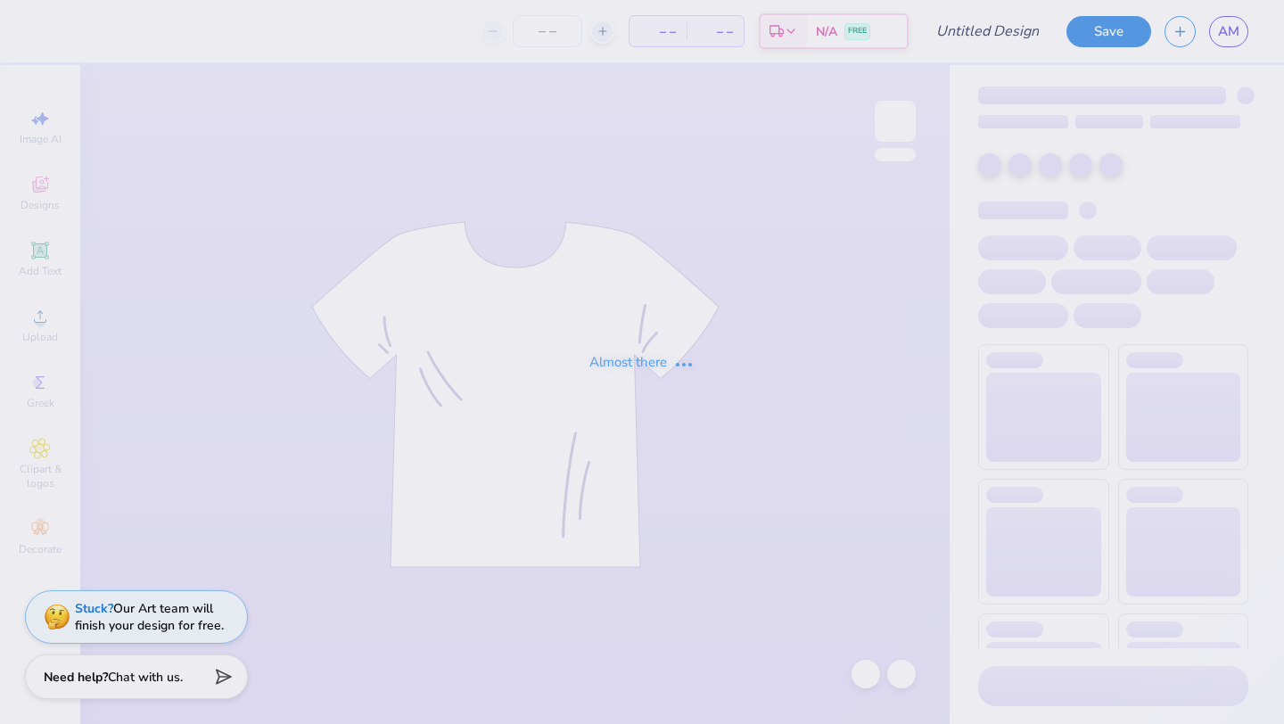
type input "FSHA HILL"
type input "110"
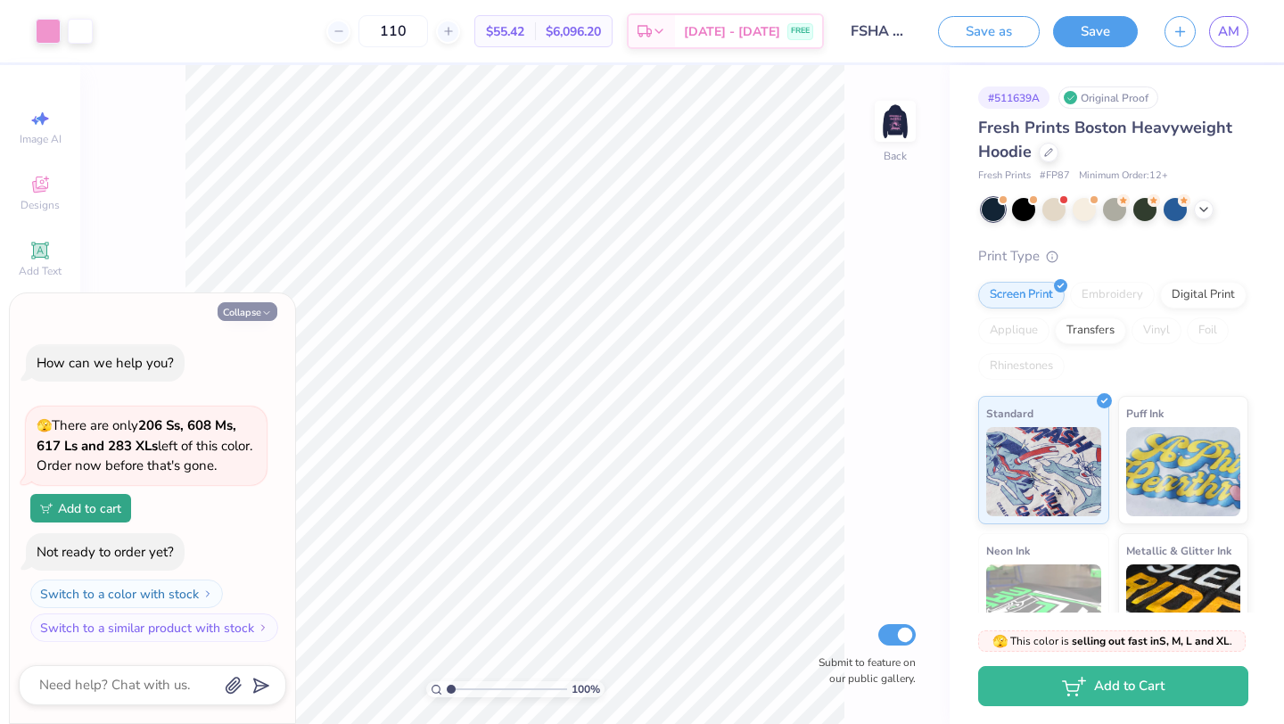
click at [234, 313] on button "Collapse" at bounding box center [248, 311] width 60 height 19
type textarea "x"
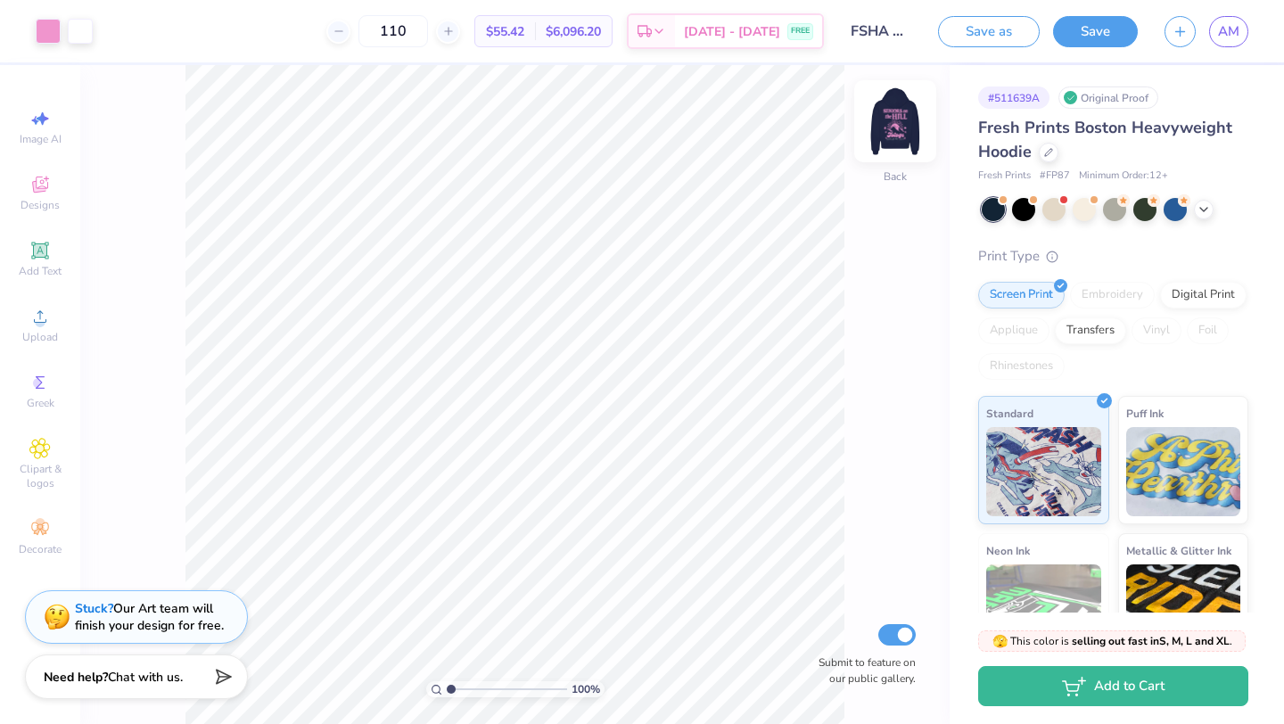
click at [884, 123] on img at bounding box center [894, 121] width 71 height 71
click at [42, 40] on div at bounding box center [48, 29] width 25 height 25
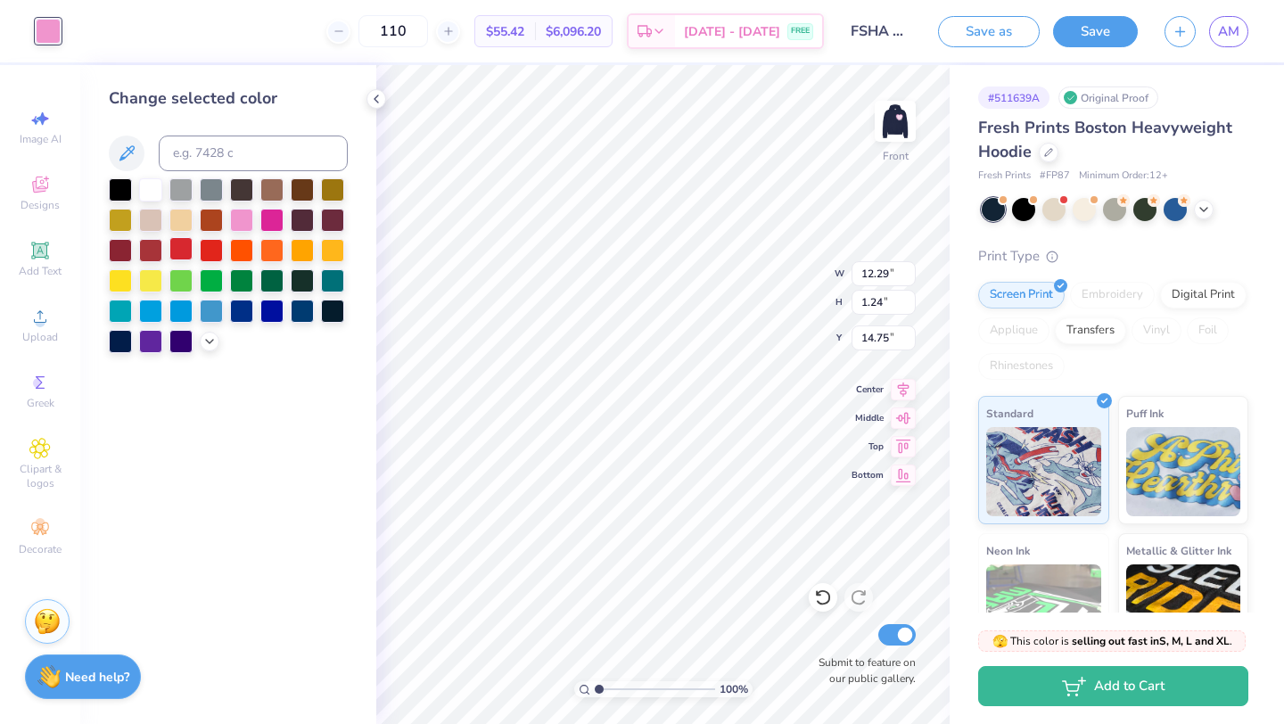
click at [185, 252] on div at bounding box center [180, 248] width 23 height 23
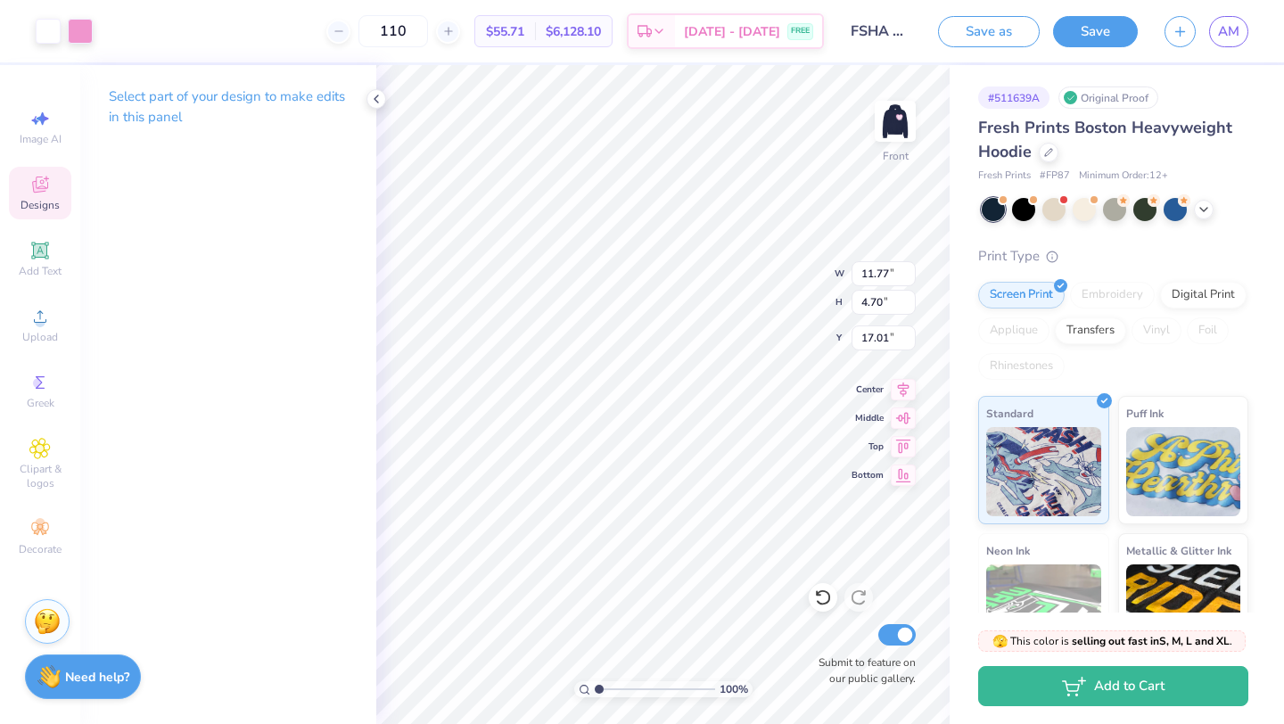
type input "16.99"
click at [71, 34] on div at bounding box center [80, 29] width 25 height 25
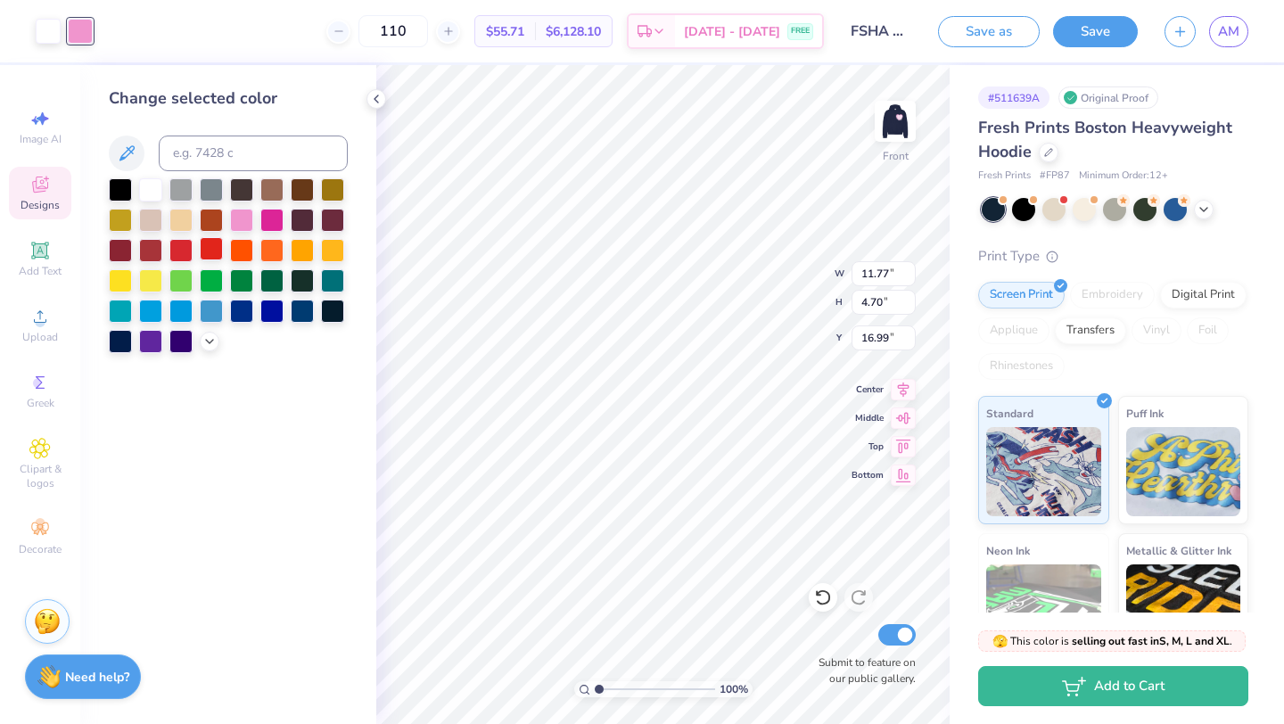
click at [211, 247] on div at bounding box center [211, 248] width 23 height 23
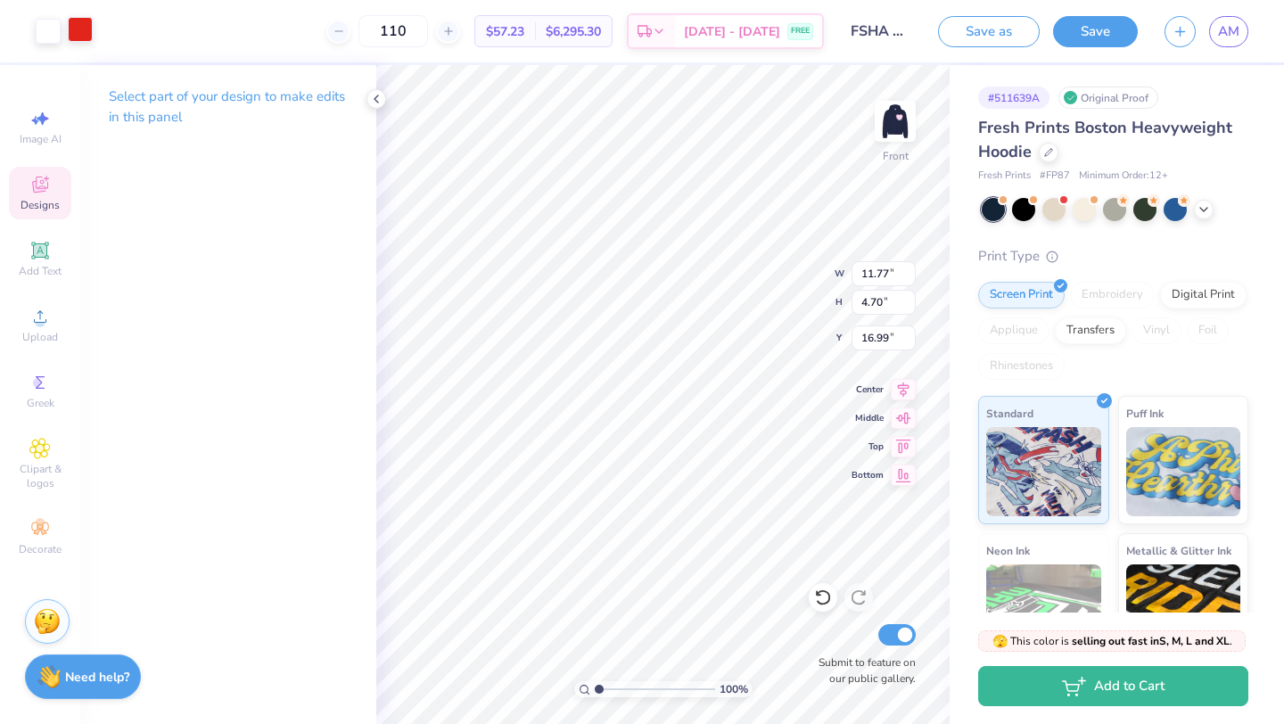
click at [81, 21] on div at bounding box center [80, 29] width 25 height 25
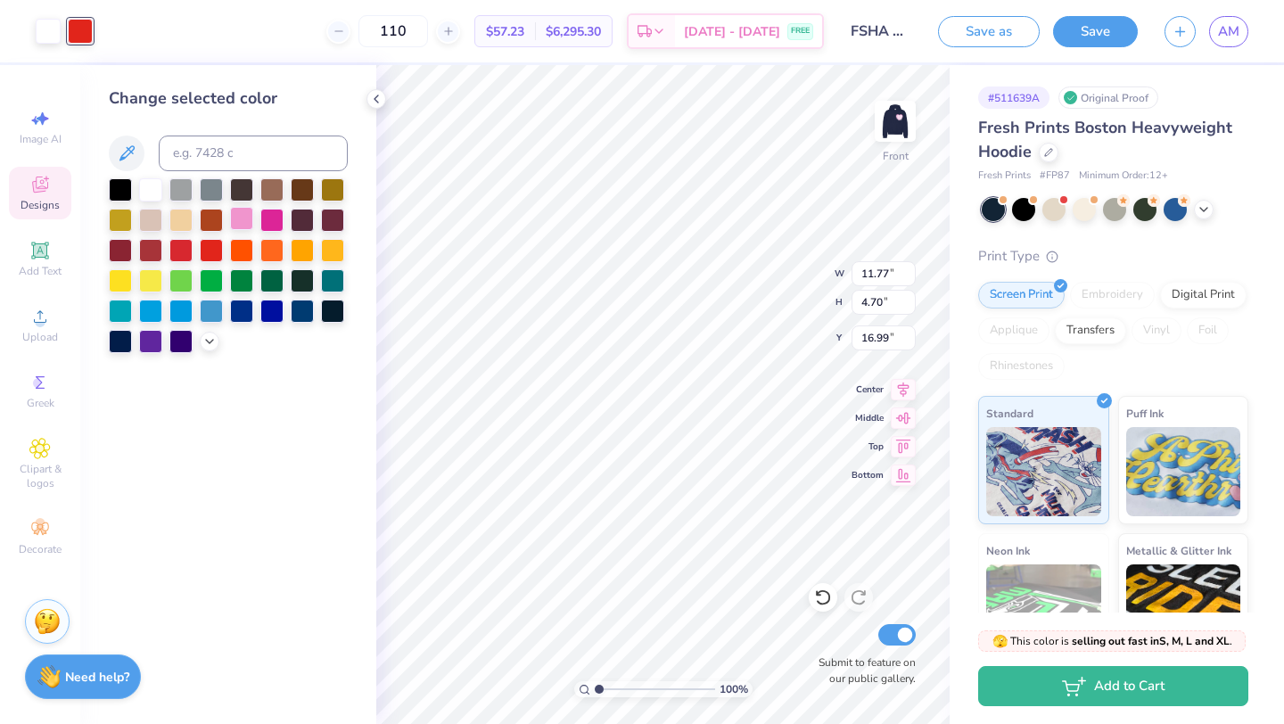
click at [241, 219] on div at bounding box center [241, 218] width 23 height 23
click at [251, 217] on div at bounding box center [241, 218] width 23 height 23
click at [239, 217] on div at bounding box center [241, 218] width 23 height 23
click at [83, 28] on div at bounding box center [80, 29] width 25 height 25
click at [245, 218] on div at bounding box center [241, 218] width 23 height 23
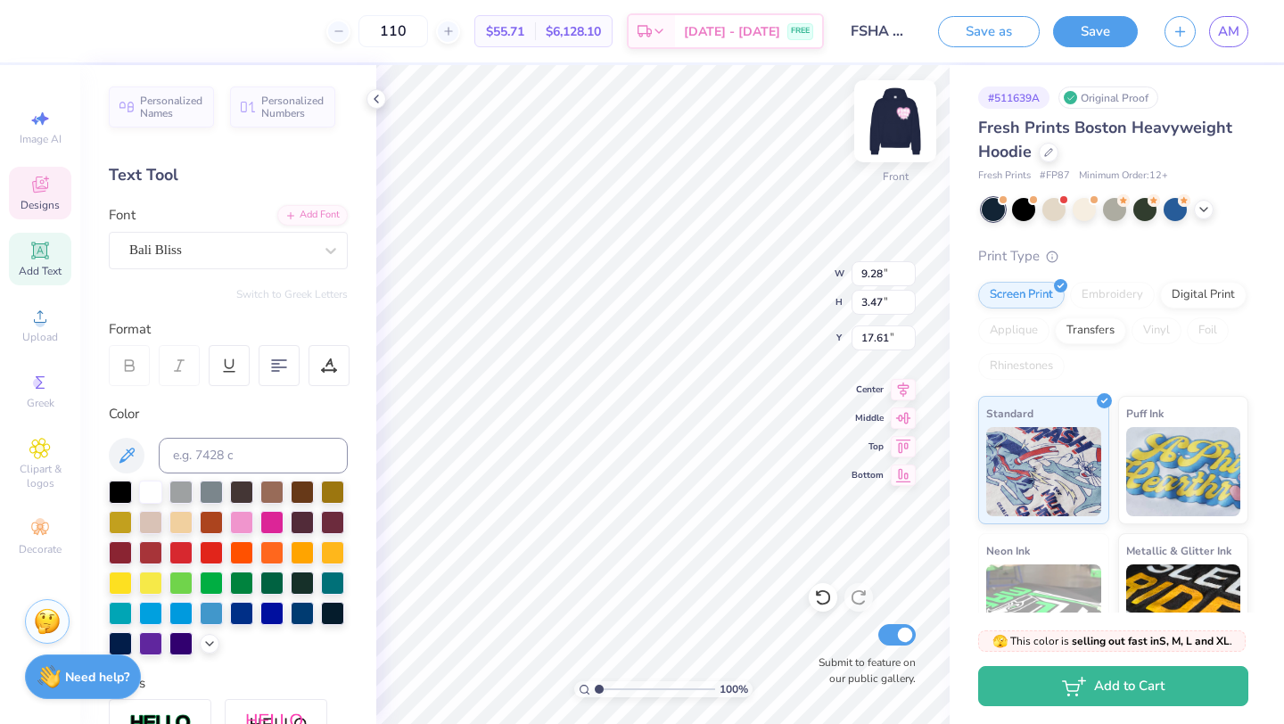
click at [891, 109] on img at bounding box center [894, 121] width 71 height 71
click at [898, 127] on img at bounding box center [894, 121] width 71 height 71
click at [187, 238] on div at bounding box center [221, 250] width 184 height 24
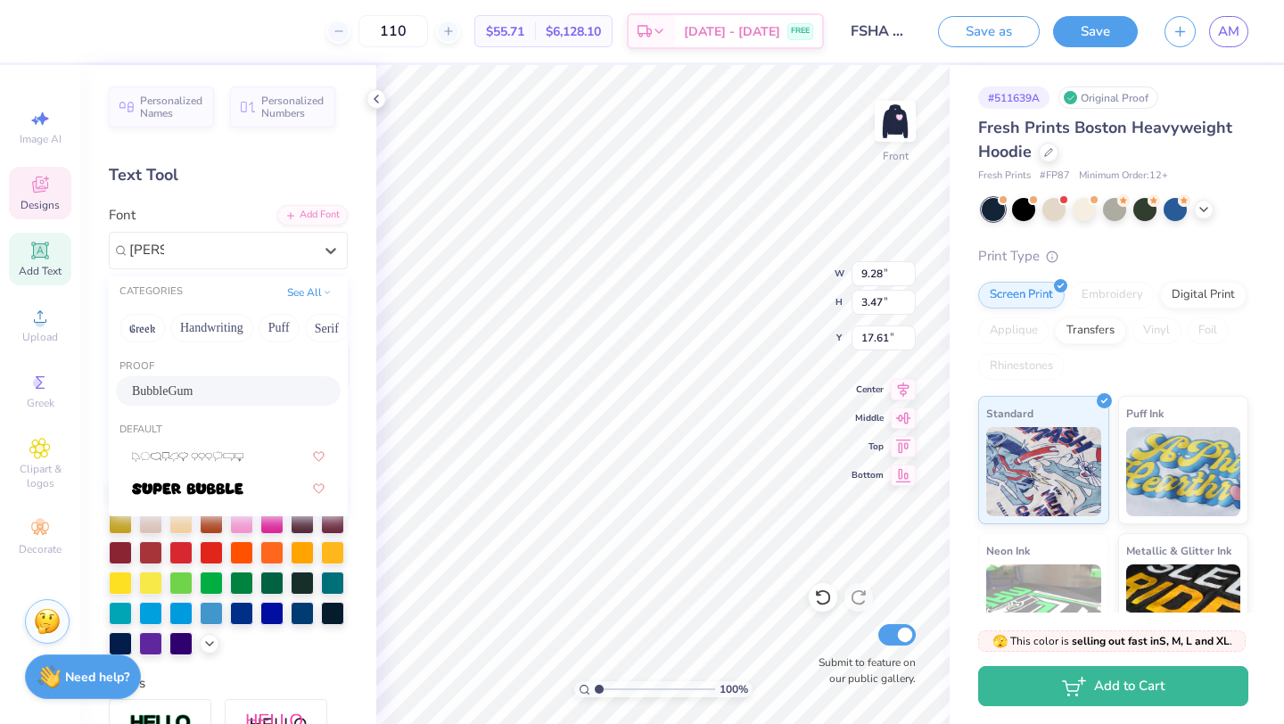
click at [176, 384] on span "BubbleGum" at bounding box center [162, 391] width 61 height 19
type input "[PERSON_NAME]"
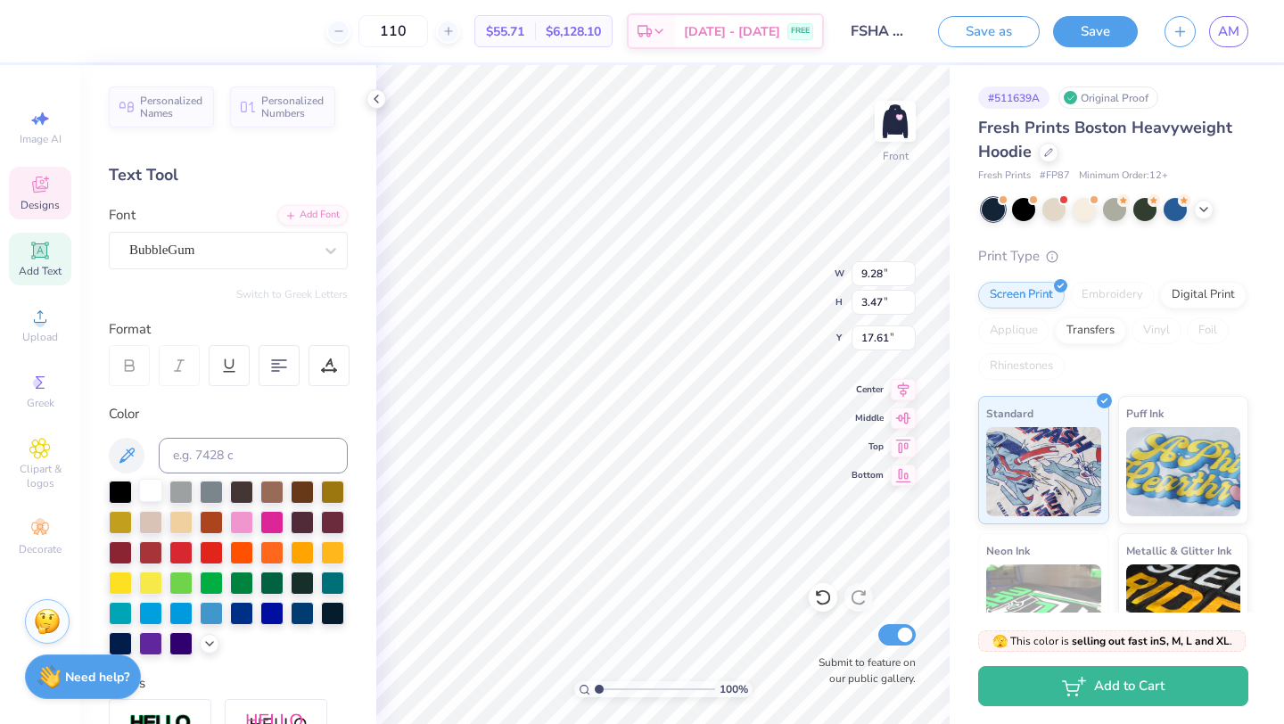
click at [158, 491] on div at bounding box center [150, 490] width 23 height 23
type input "12.67"
type input "2.97"
type input "17.90"
type input "9.08"
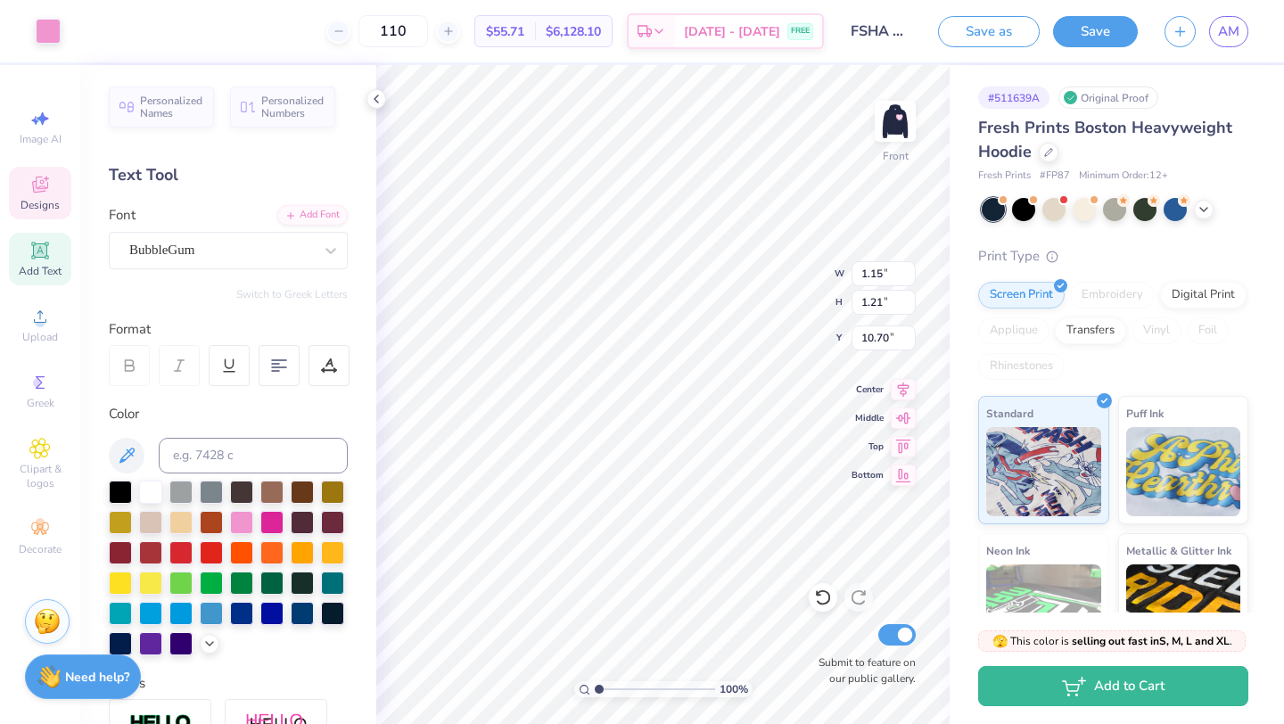
type input "10.70"
type input "1.19"
type input "10.72"
type input "1.20"
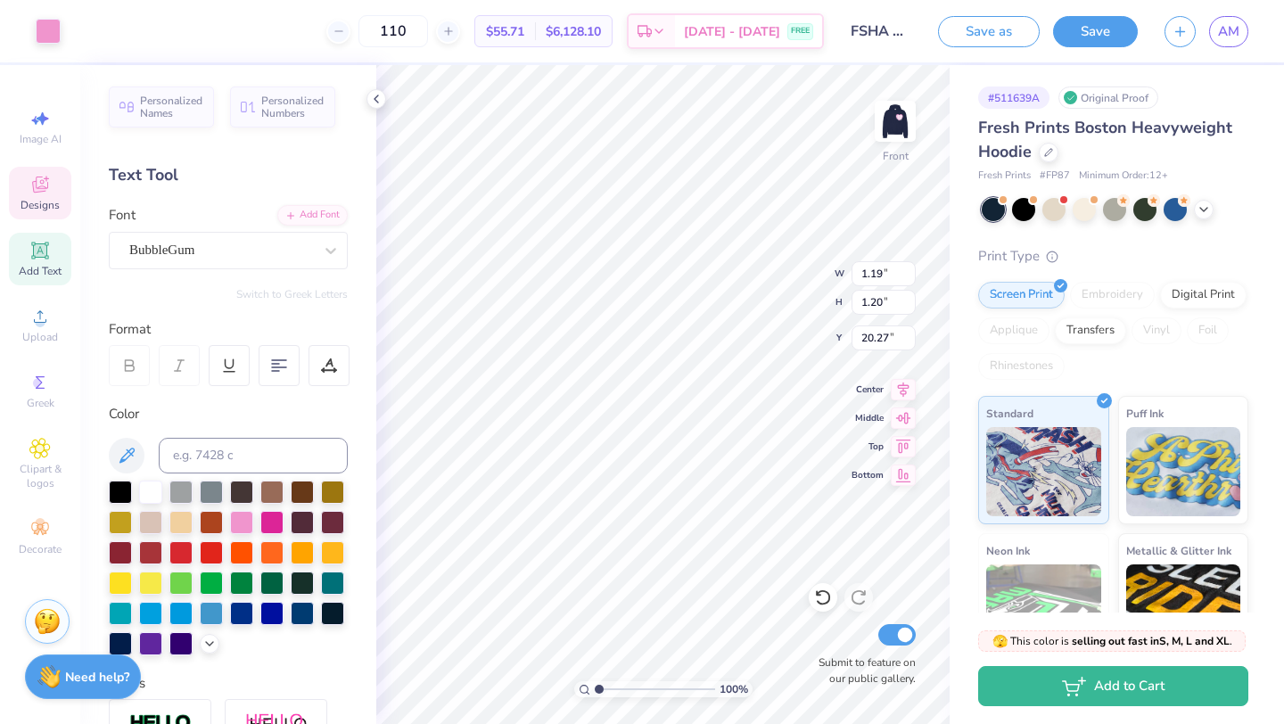
type input "11.30"
type input "1.15"
type input "1.21"
type input "11.90"
type input "12.29"
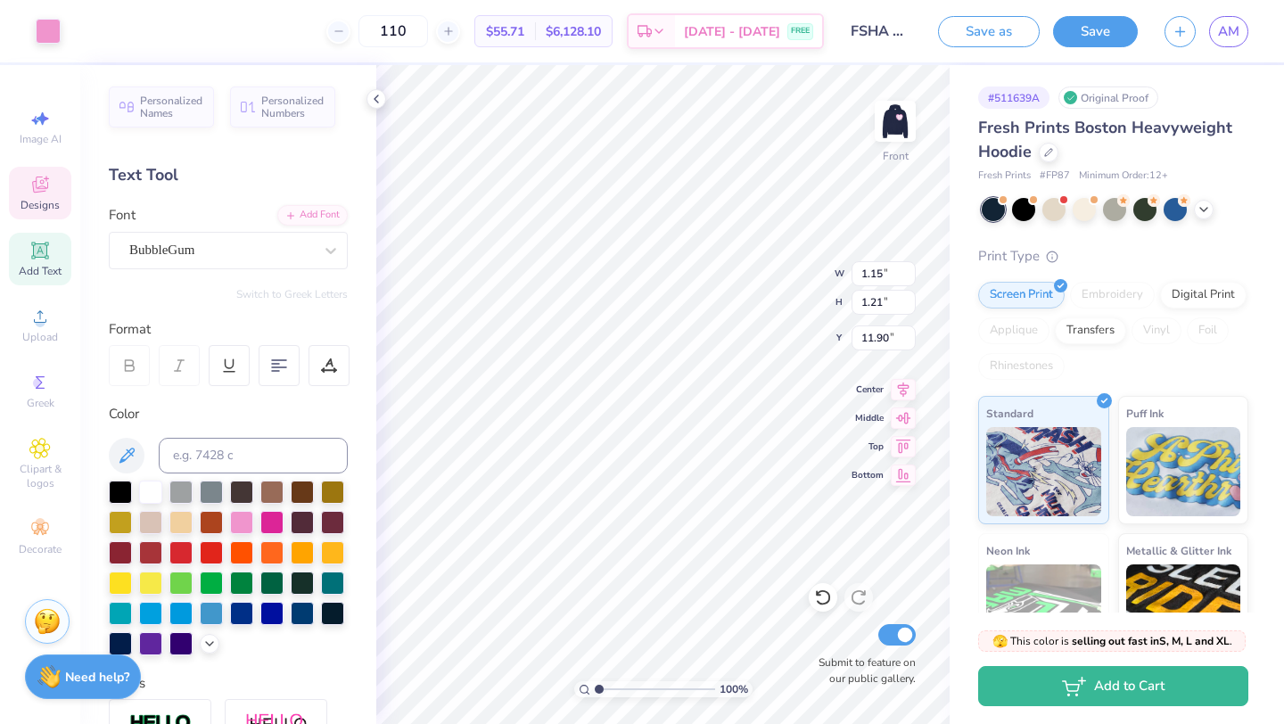
type input "1.24"
type input "14.75"
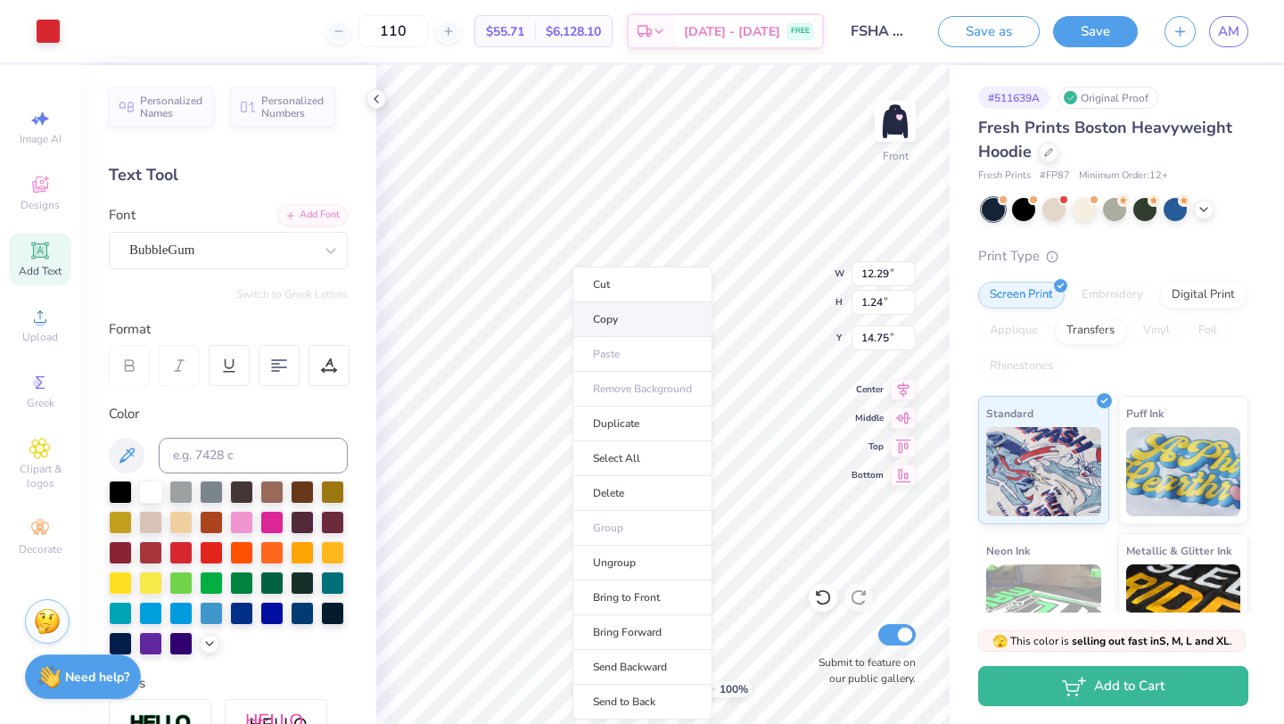
click at [626, 315] on li "Copy" at bounding box center [642, 319] width 140 height 35
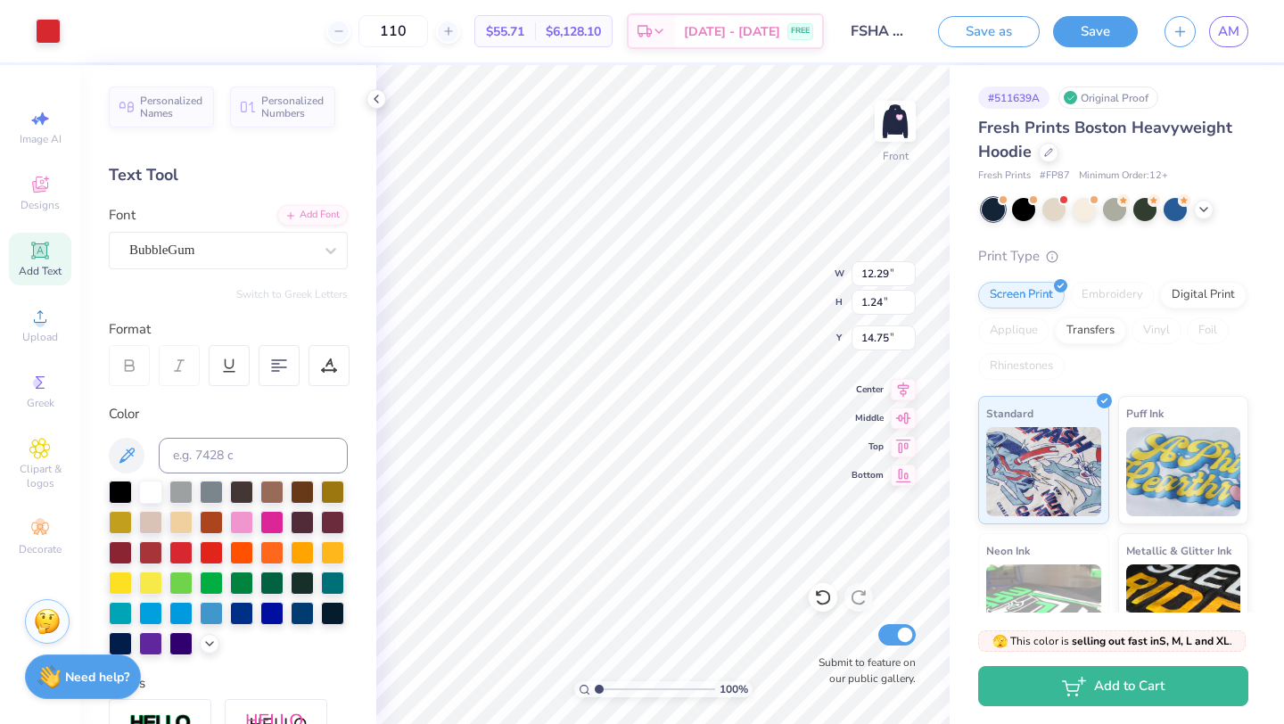
type input "13.29"
type input "12.61"
type input "5.00"
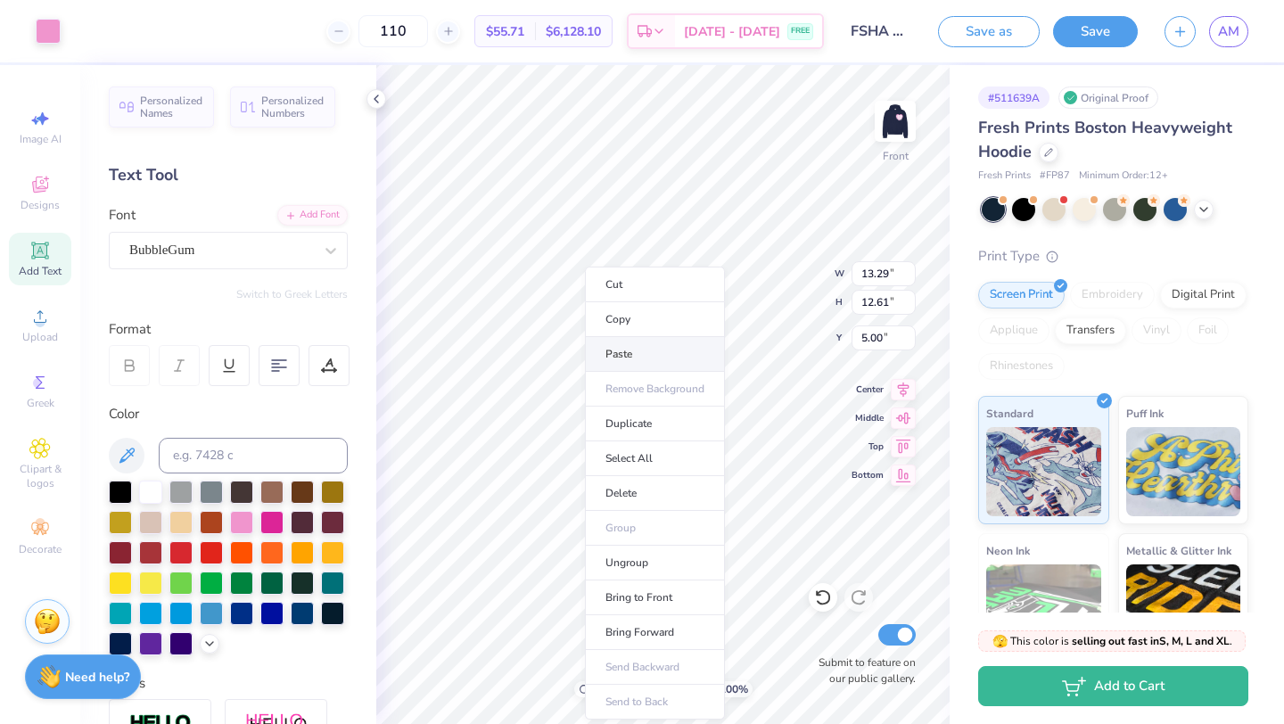
click at [622, 347] on li "Paste" at bounding box center [655, 354] width 140 height 35
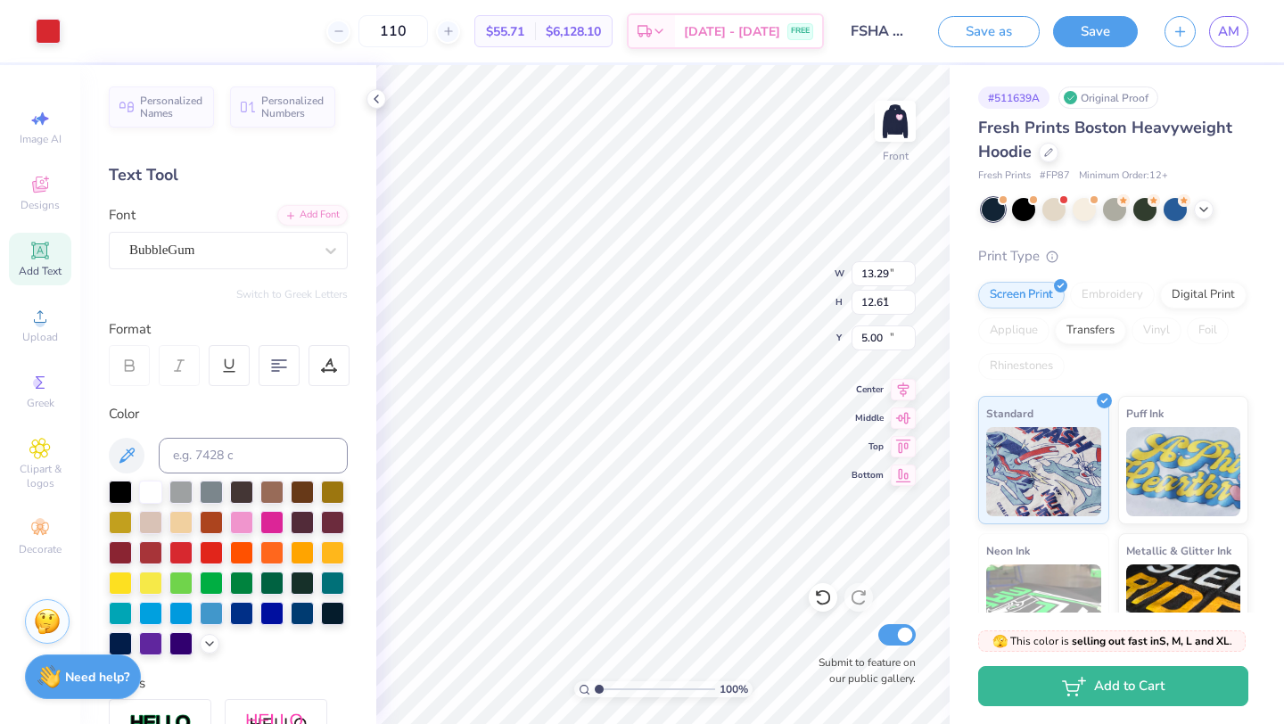
type input "12.29"
type input "1.24"
type input "12.18"
type input "10.92"
type input "1.10"
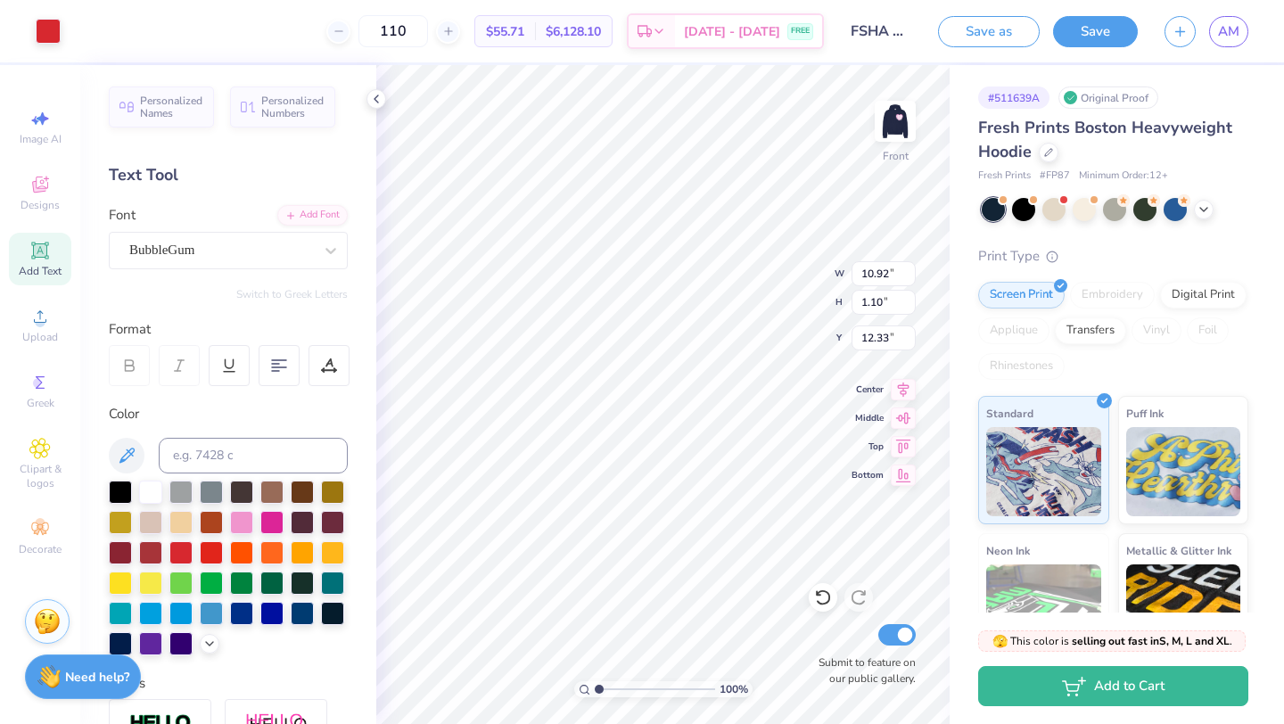
type input "13.65"
type input "13.56"
type input "1.15"
type input "1.21"
type input "13.54"
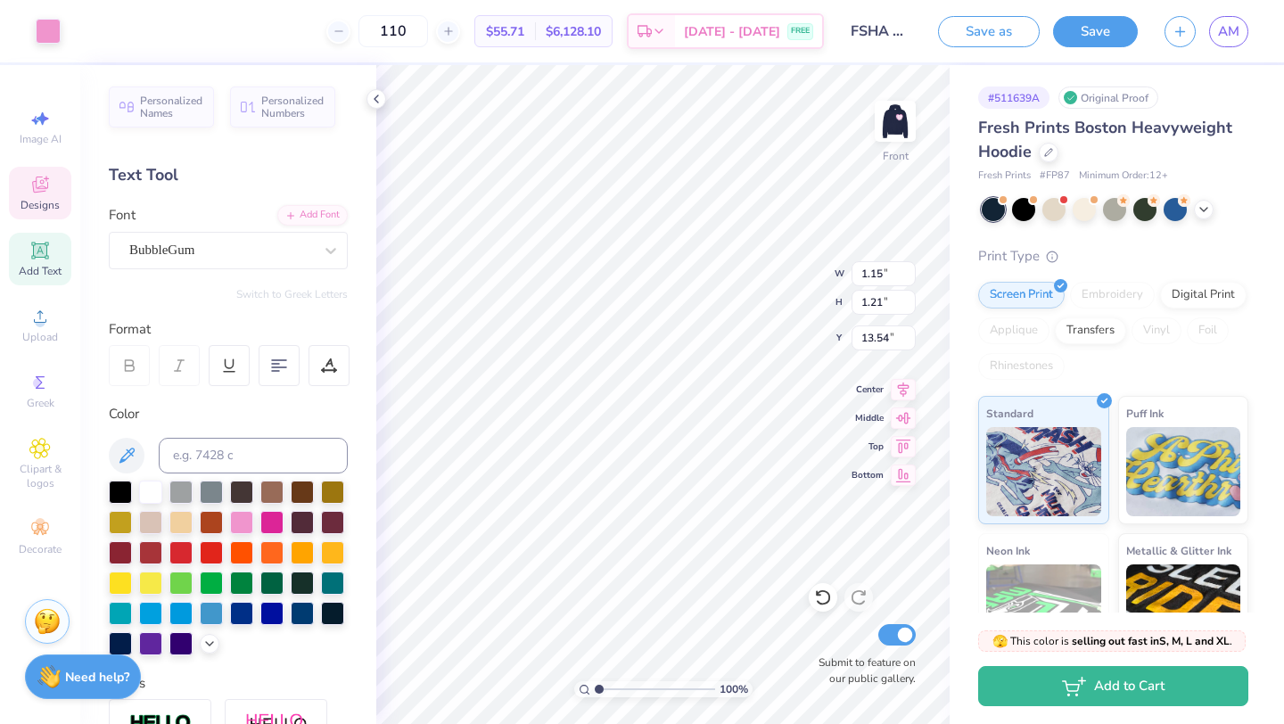
type input "1.19"
type input "1.20"
type input "10.70"
type input "1.15"
type input "1.21"
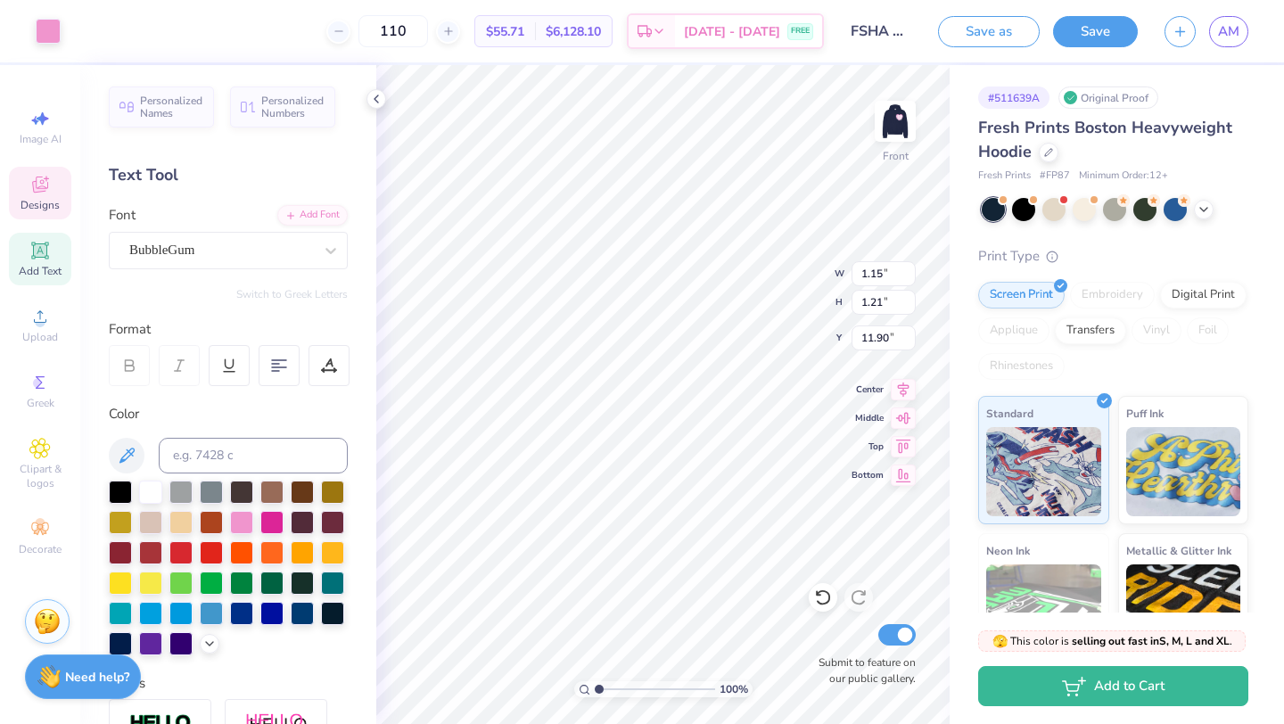
type input "10.40"
type input "13.29"
type input "12.61"
type input "5.00"
type input "1.15"
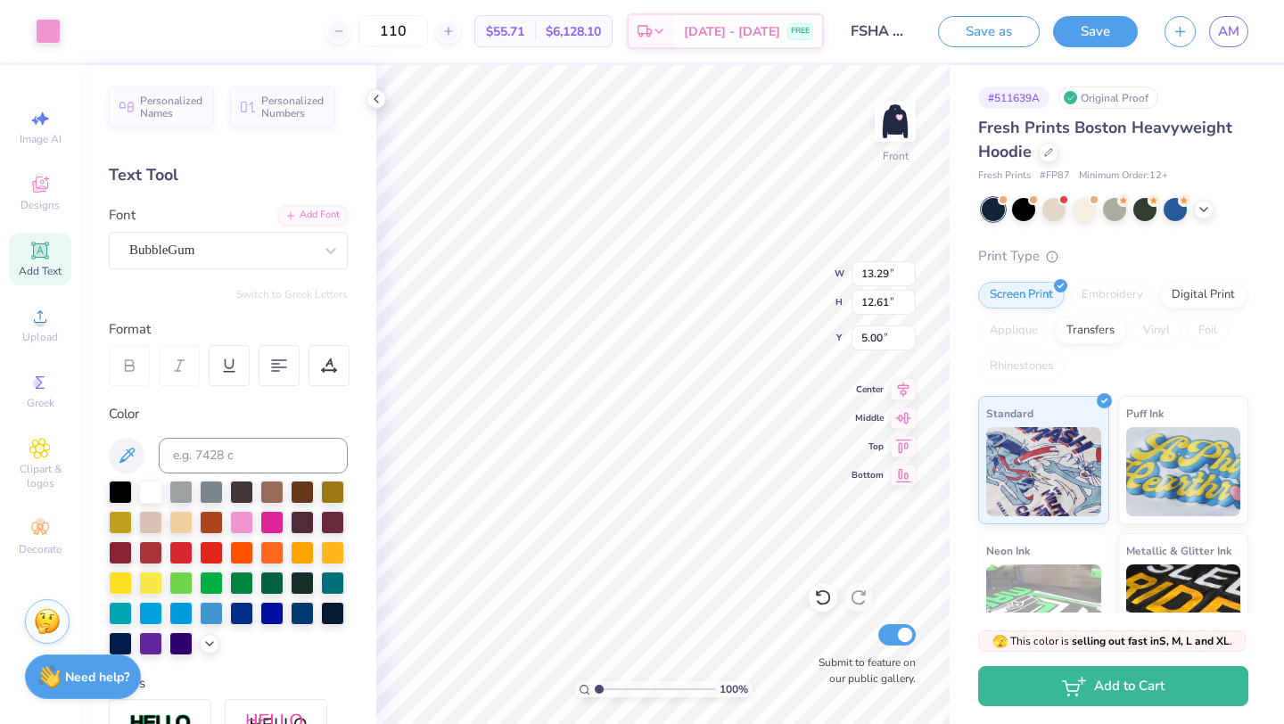
type input "1.21"
type input "13.54"
click at [57, 36] on div at bounding box center [48, 29] width 25 height 25
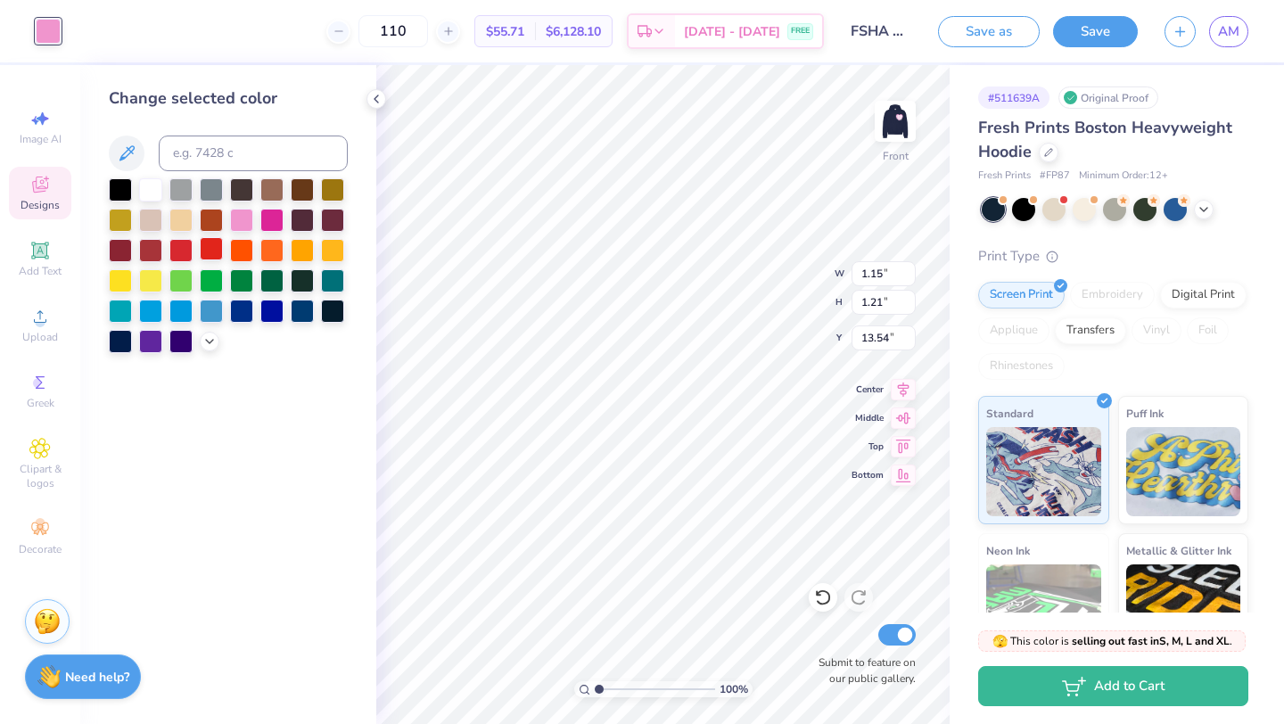
click at [209, 242] on div at bounding box center [211, 248] width 23 height 23
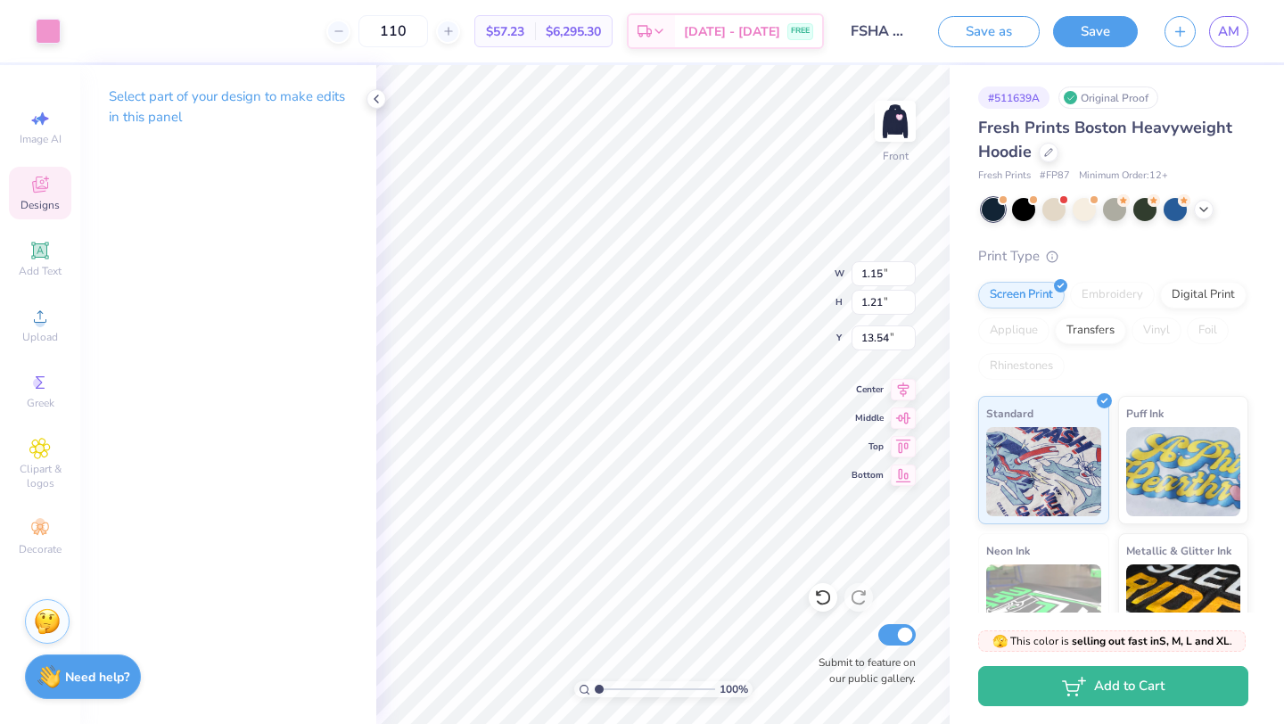
type input "1.19"
type input "13.56"
click at [37, 23] on div at bounding box center [48, 29] width 25 height 25
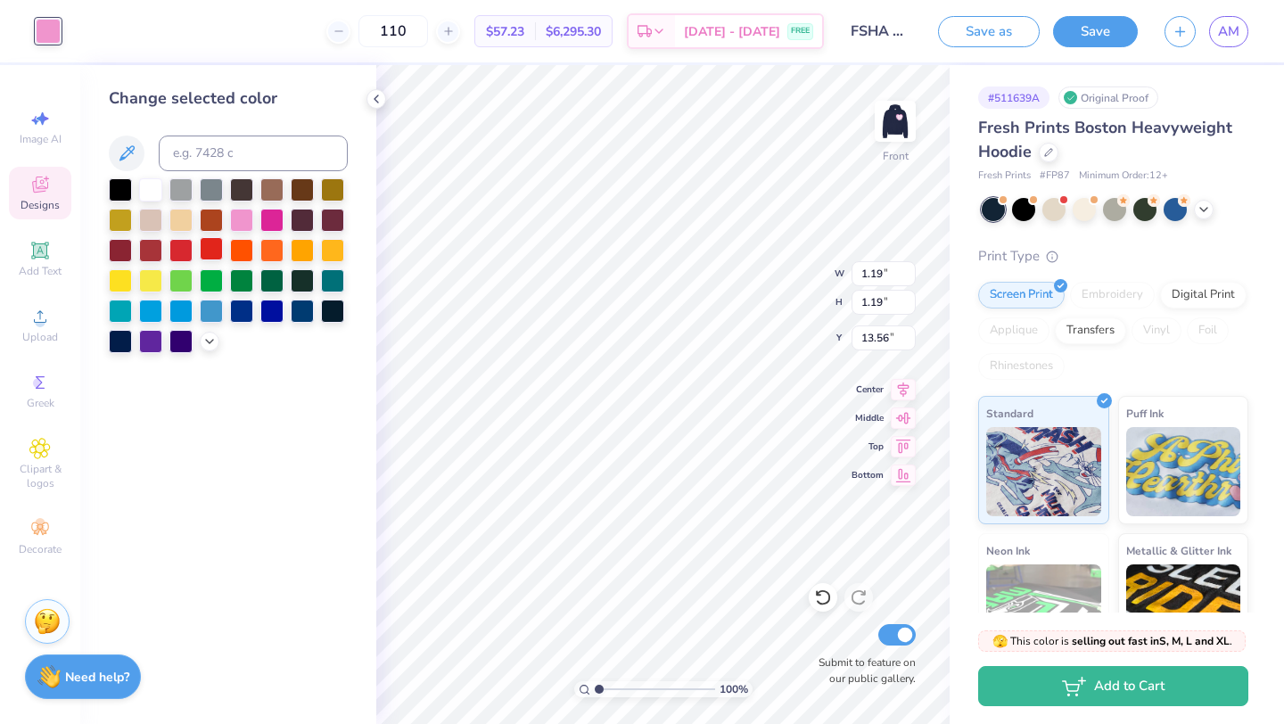
click at [209, 249] on div at bounding box center [211, 248] width 23 height 23
type input "1.20"
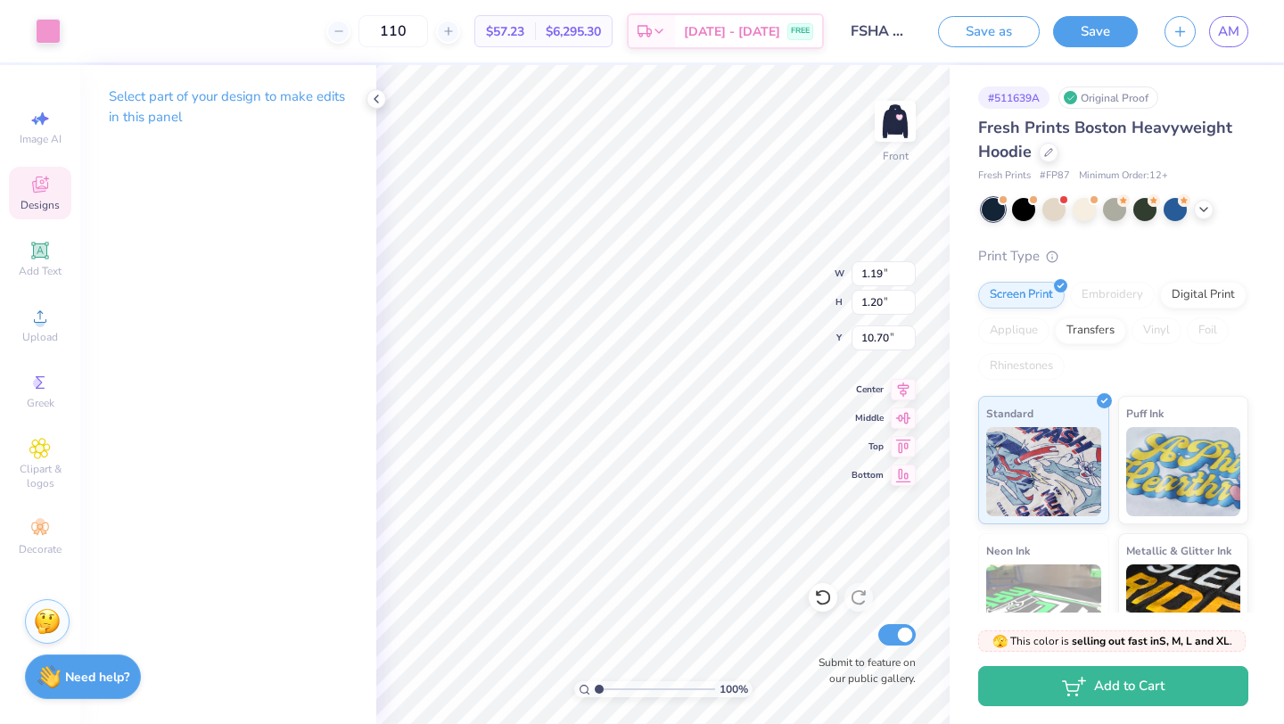
type input "10.71"
click at [37, 18] on div at bounding box center [48, 29] width 25 height 25
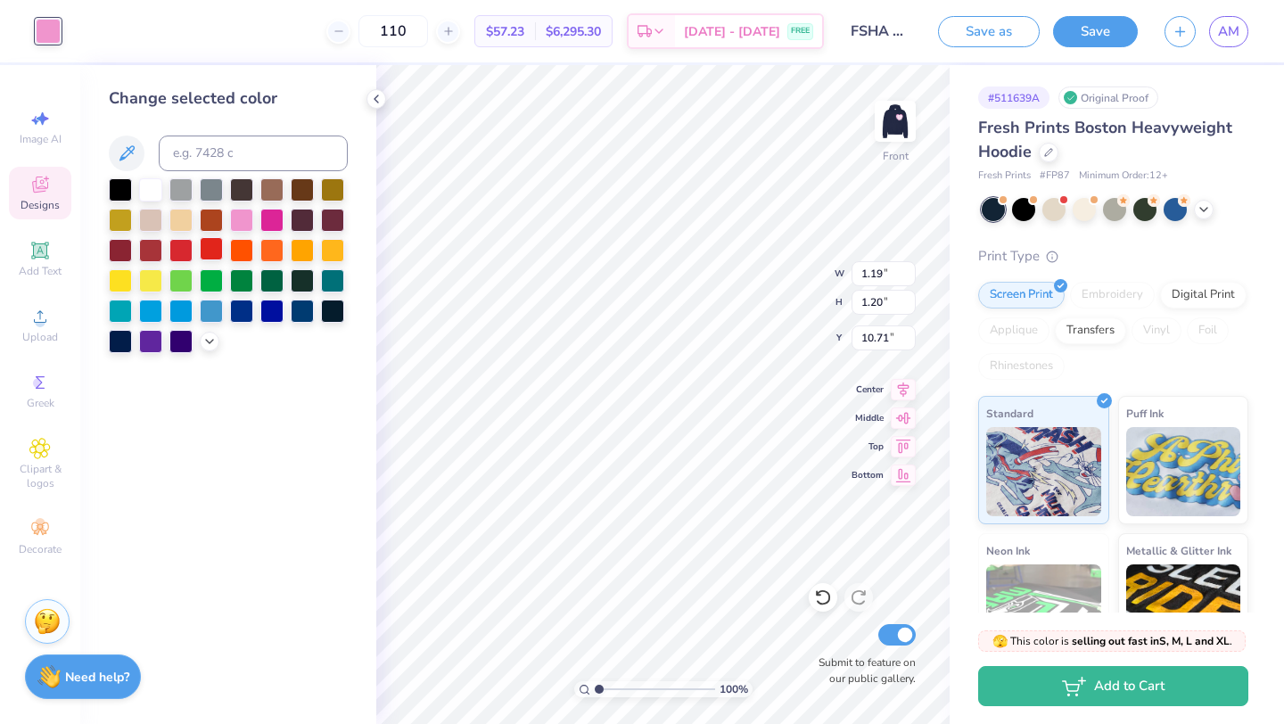
click at [218, 247] on div at bounding box center [211, 248] width 23 height 23
type input "1.15"
type input "1.21"
type input "10.40"
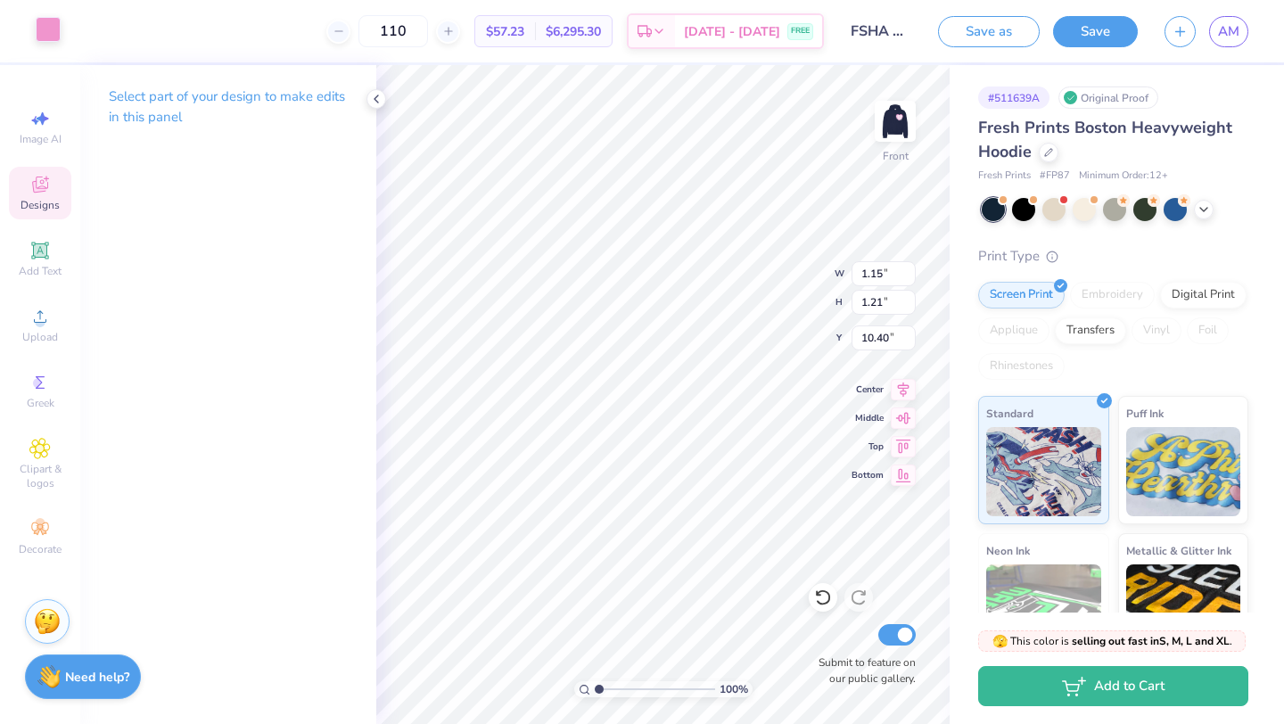
click at [37, 23] on div at bounding box center [48, 29] width 25 height 25
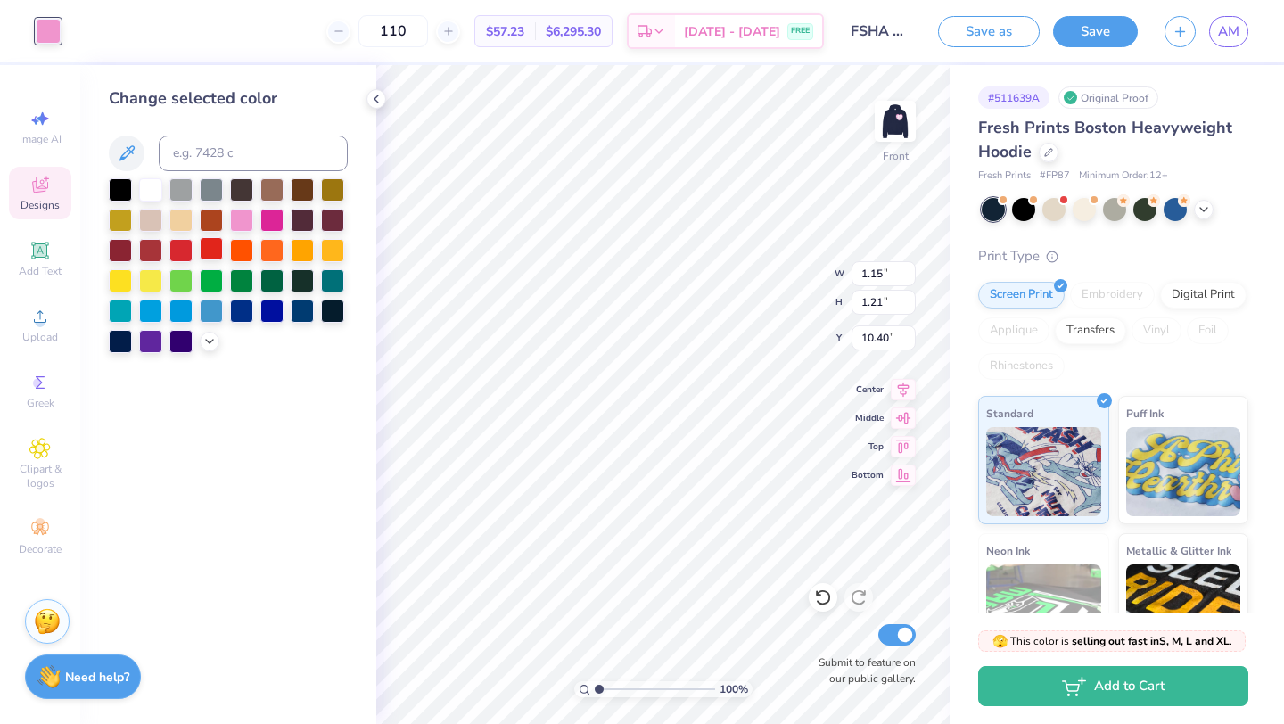
click at [209, 246] on div at bounding box center [211, 248] width 23 height 23
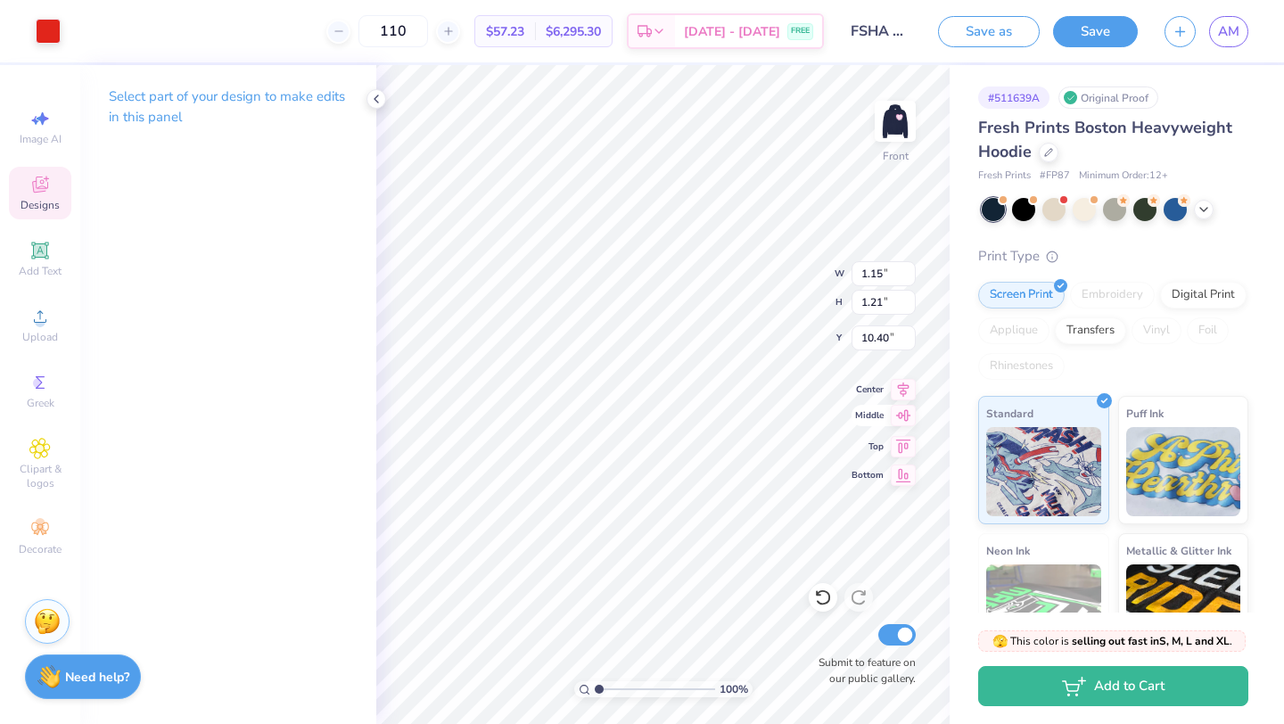
type input "1.15"
type input "1.21"
type input "12.94"
type input "1.19"
type input "1.20"
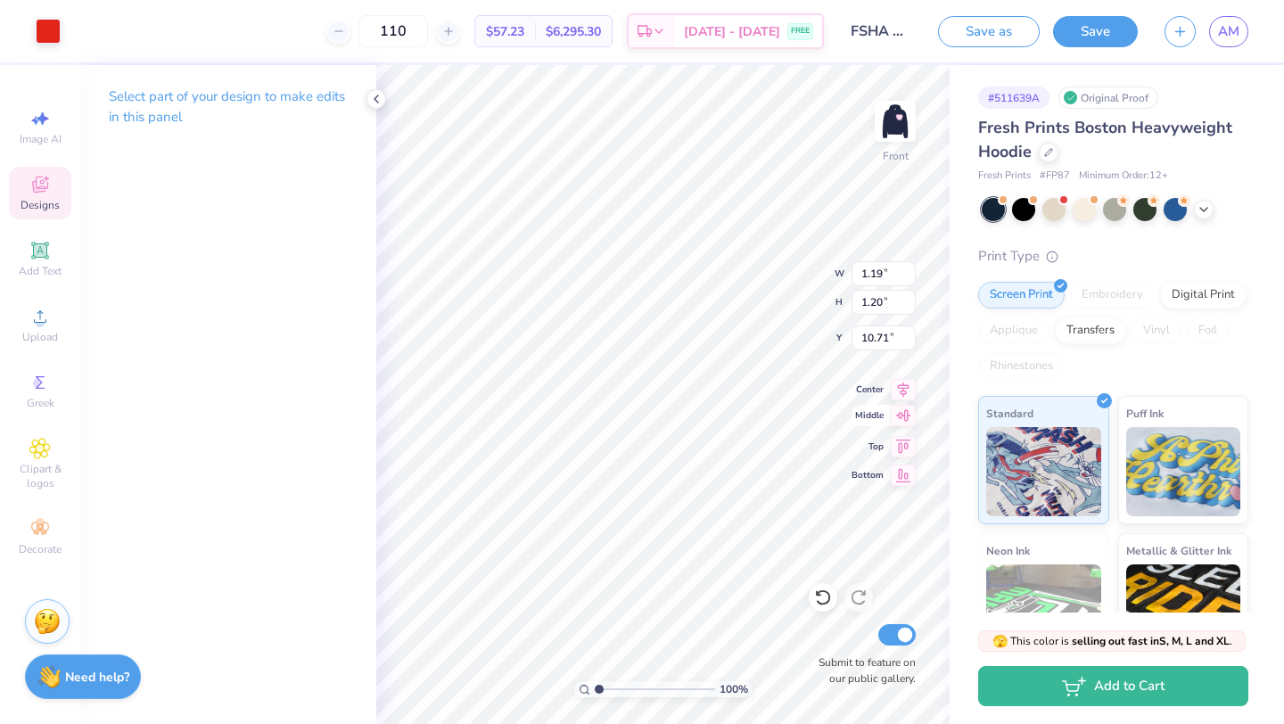
type input "14.15"
type input "10.71"
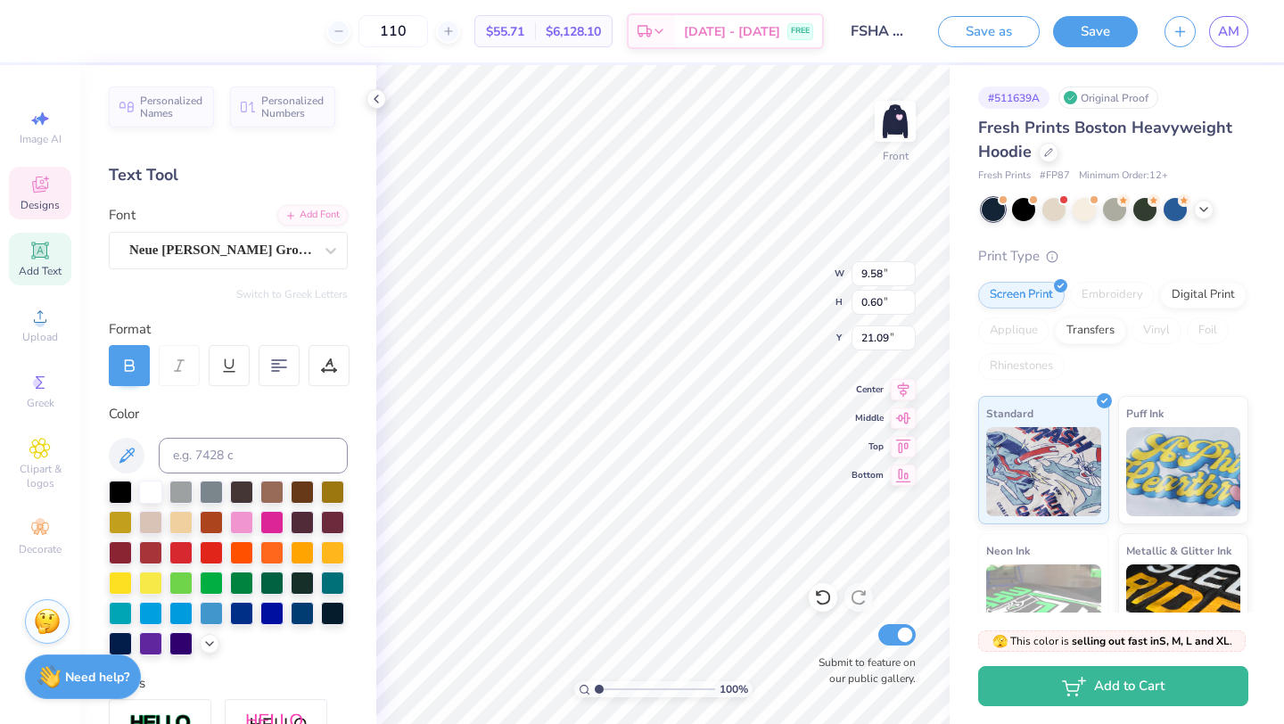
click at [30, 30] on div at bounding box center [18, 31] width 36 height 62
click at [76, 24] on div "110 $55.71 Per Item $6,128.10 Total Est. Delivery [DATE] - [DATE] FREE" at bounding box center [436, 31] width 775 height 62
click at [207, 547] on div at bounding box center [211, 550] width 23 height 23
click at [279, 518] on div at bounding box center [271, 520] width 23 height 23
click at [242, 518] on div at bounding box center [241, 520] width 23 height 23
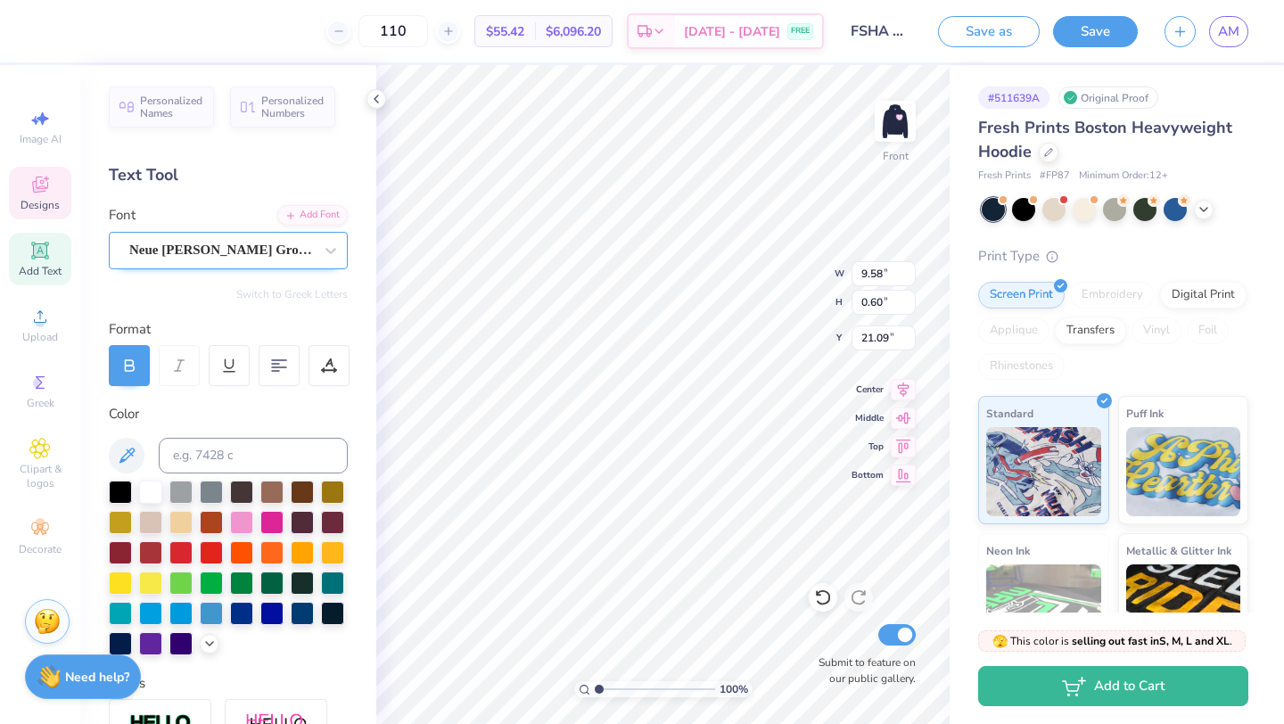
click at [293, 239] on div "Neue [PERSON_NAME] Grotesk Display Pro" at bounding box center [220, 250] width 187 height 28
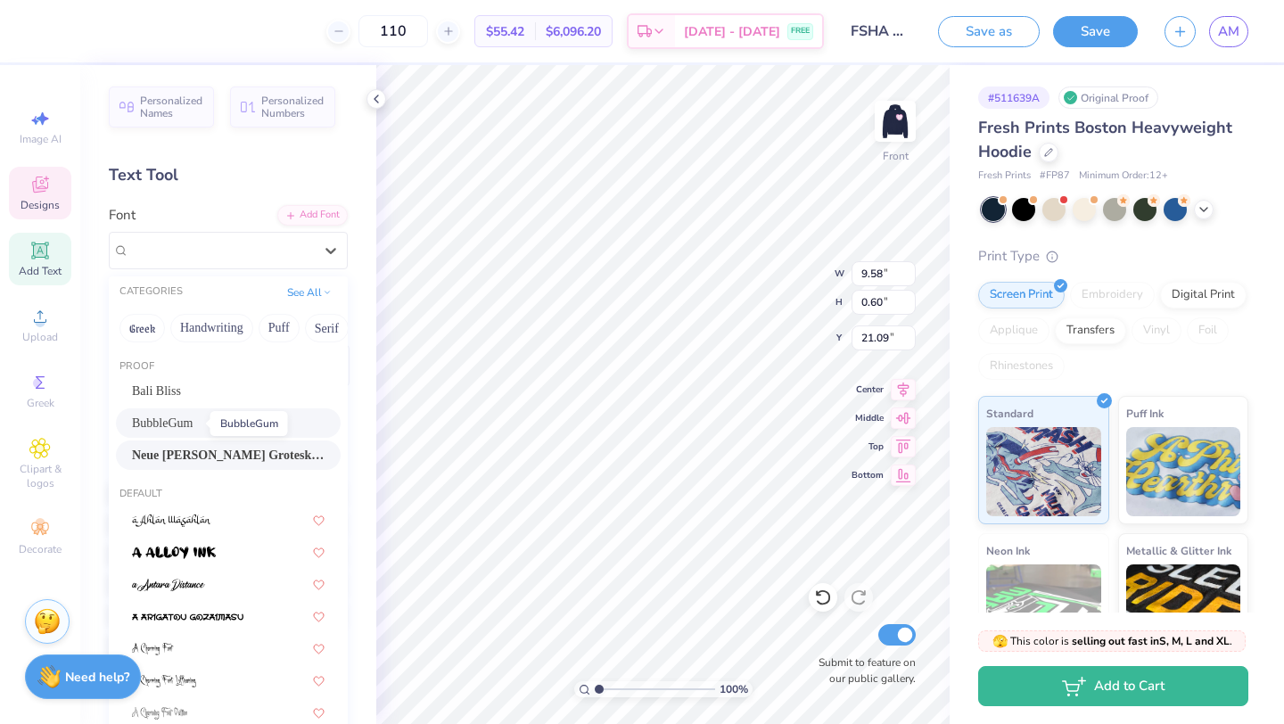
click at [193, 417] on span "BubbleGum" at bounding box center [162, 423] width 61 height 19
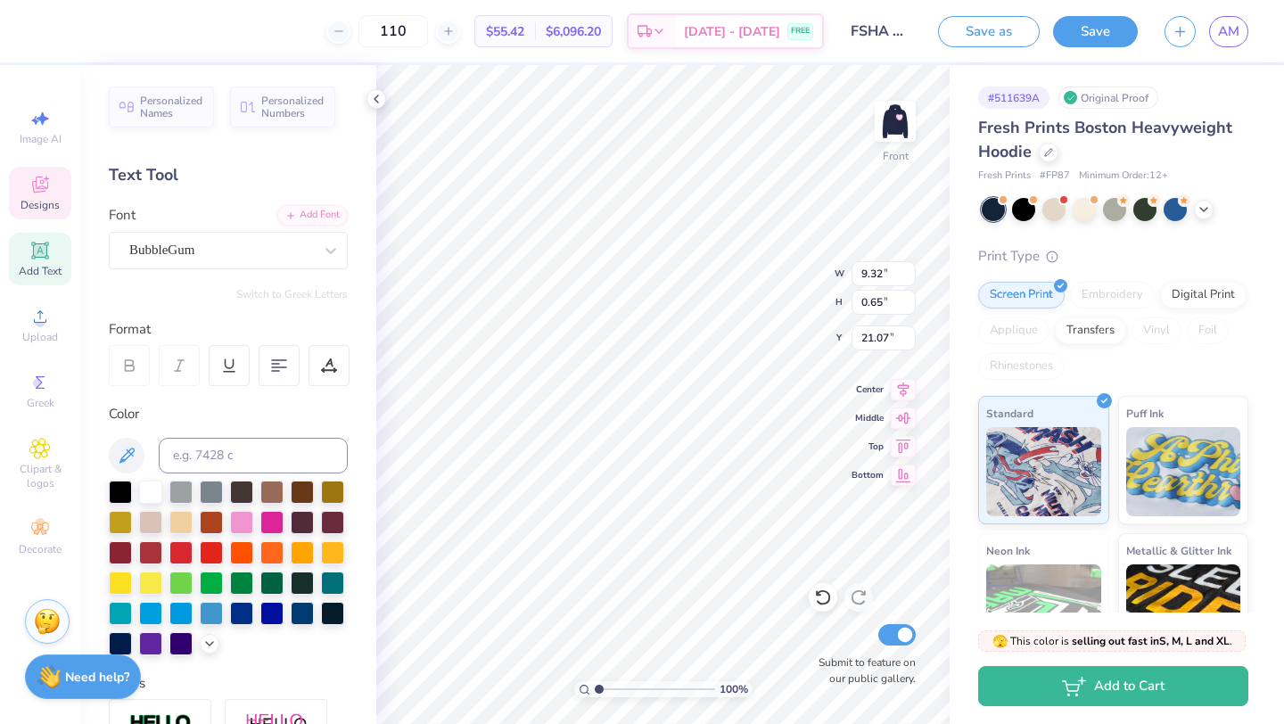
type input "9.32"
type input "0.65"
type input "21.07"
click at [50, 447] on icon at bounding box center [40, 449] width 20 height 20
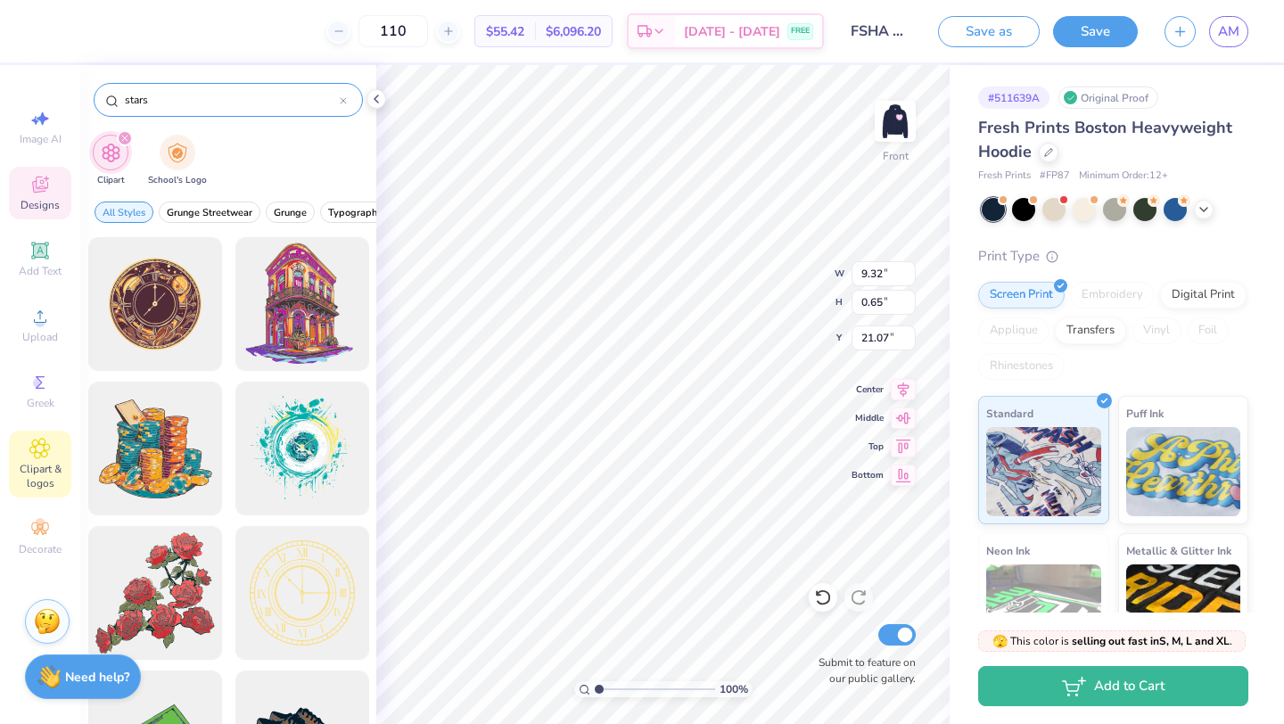
type input "stars"
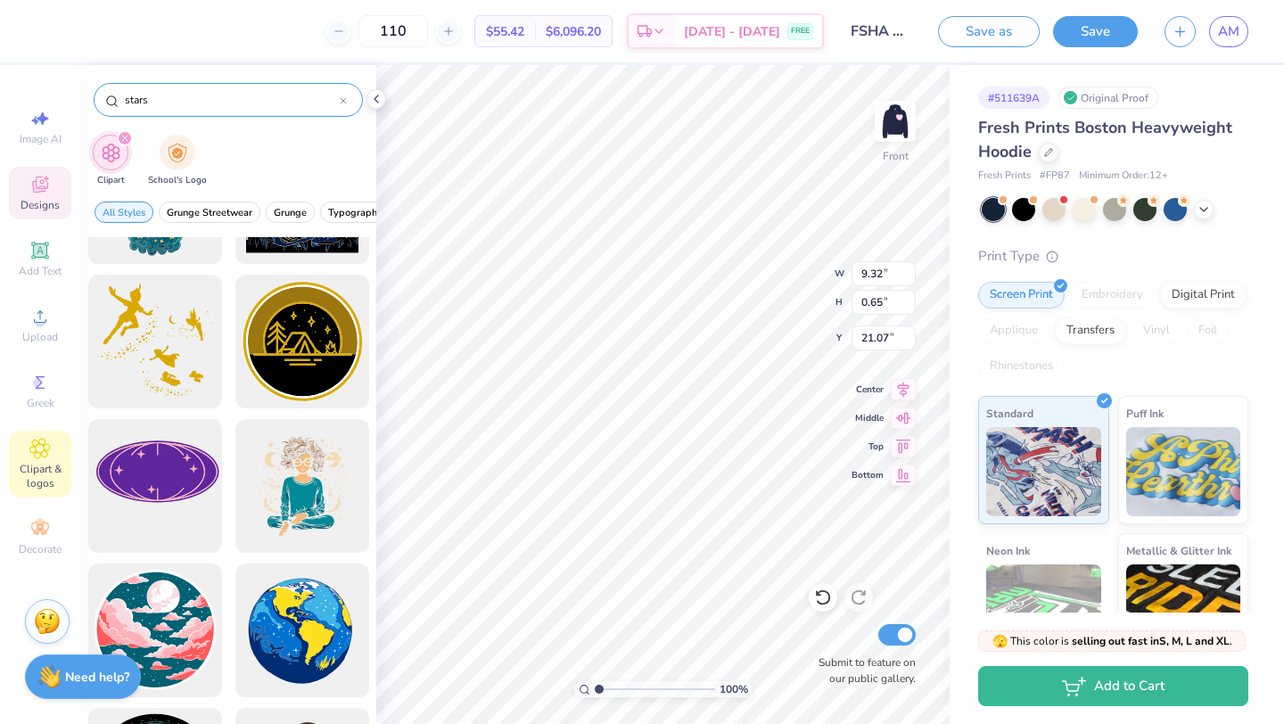
scroll to position [1005, 0]
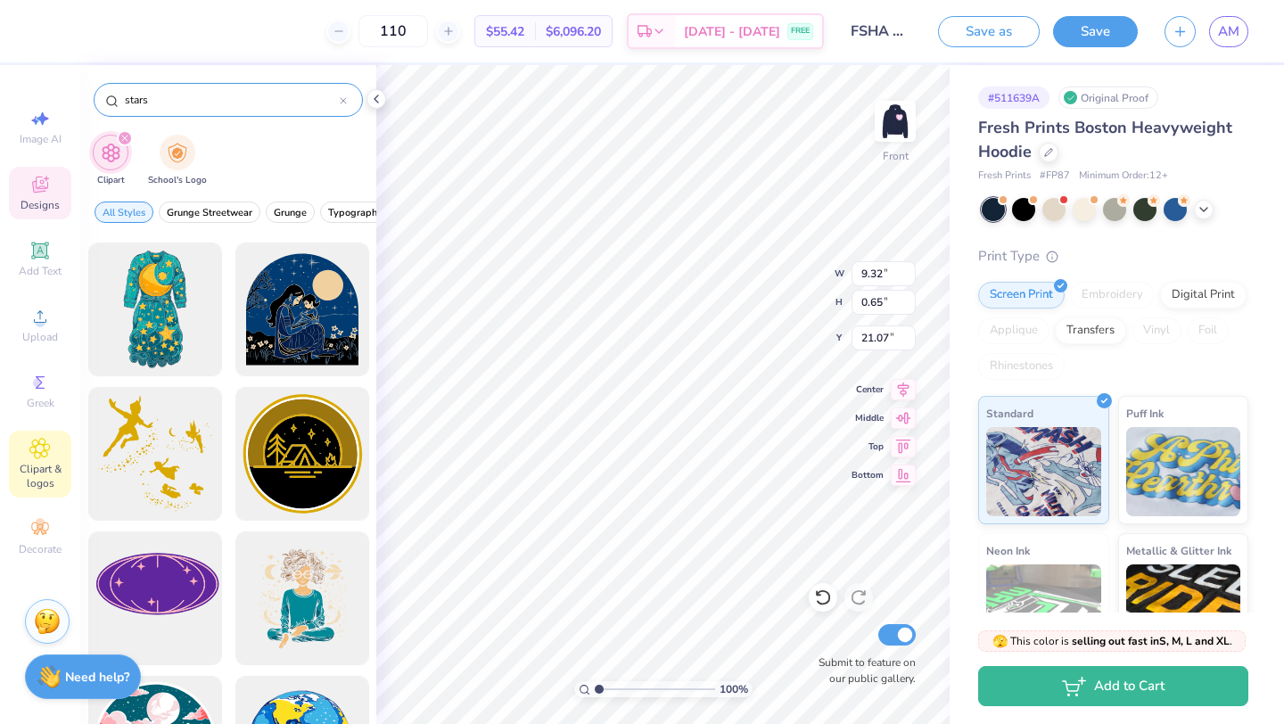
click at [344, 107] on div at bounding box center [343, 100] width 7 height 16
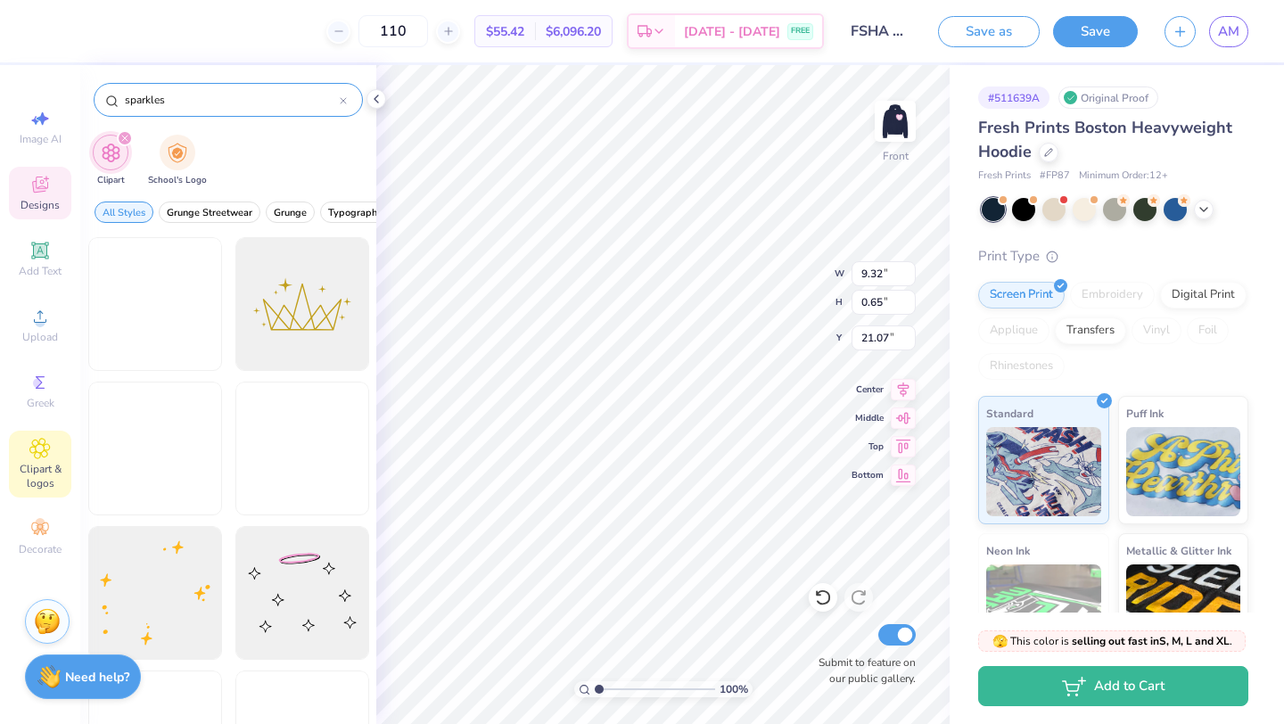
type input "sparkles"
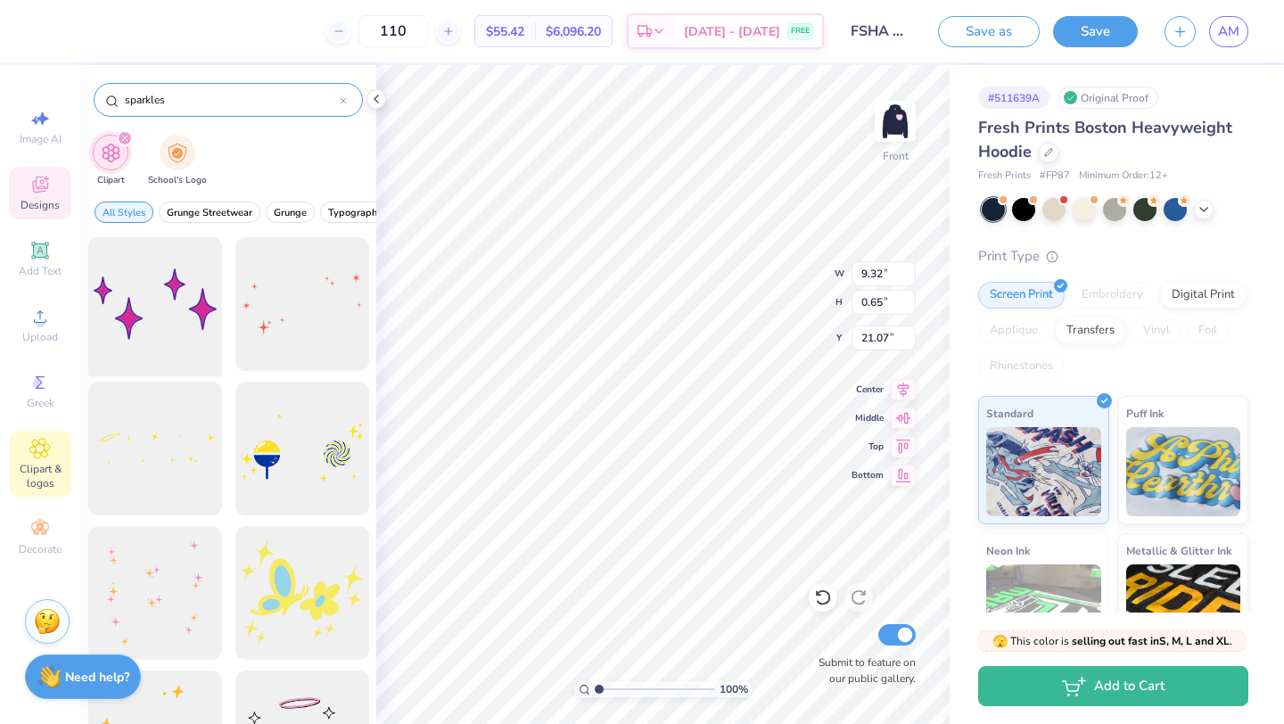
click at [193, 312] on div at bounding box center [154, 304] width 147 height 147
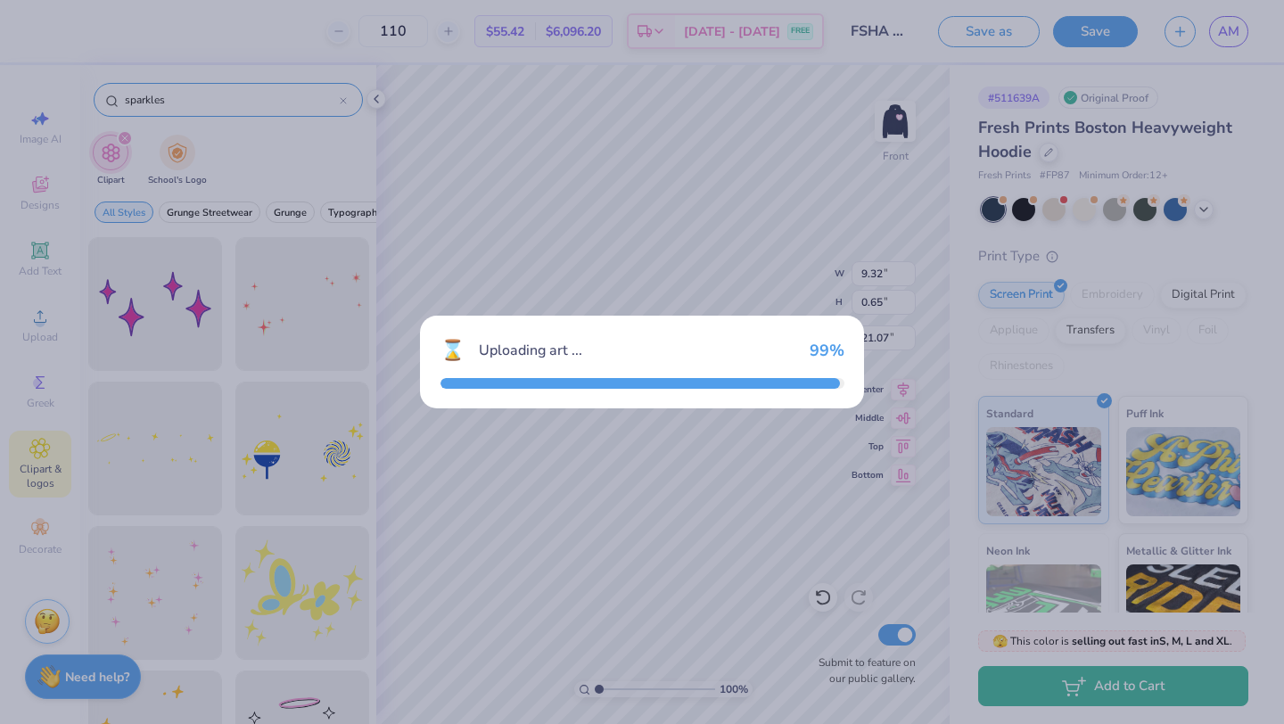
type input "15.00"
type input "8.66"
type input "10.42"
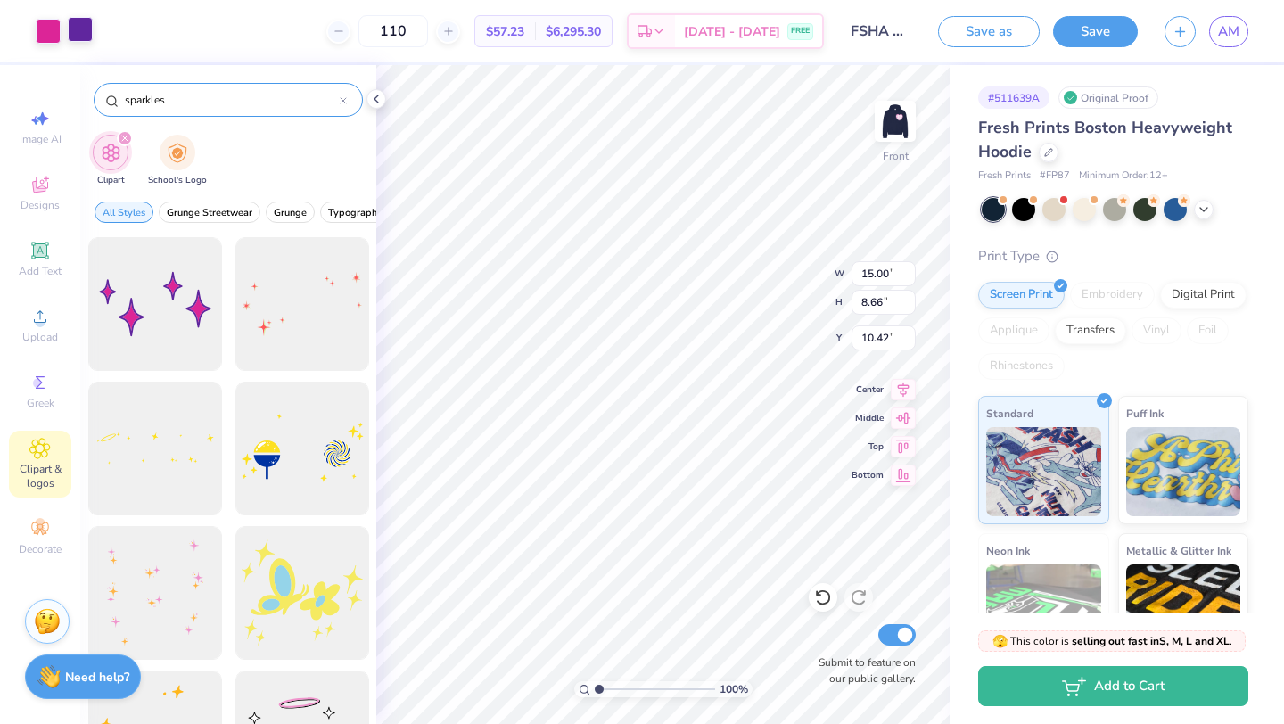
click at [85, 23] on div at bounding box center [80, 29] width 25 height 25
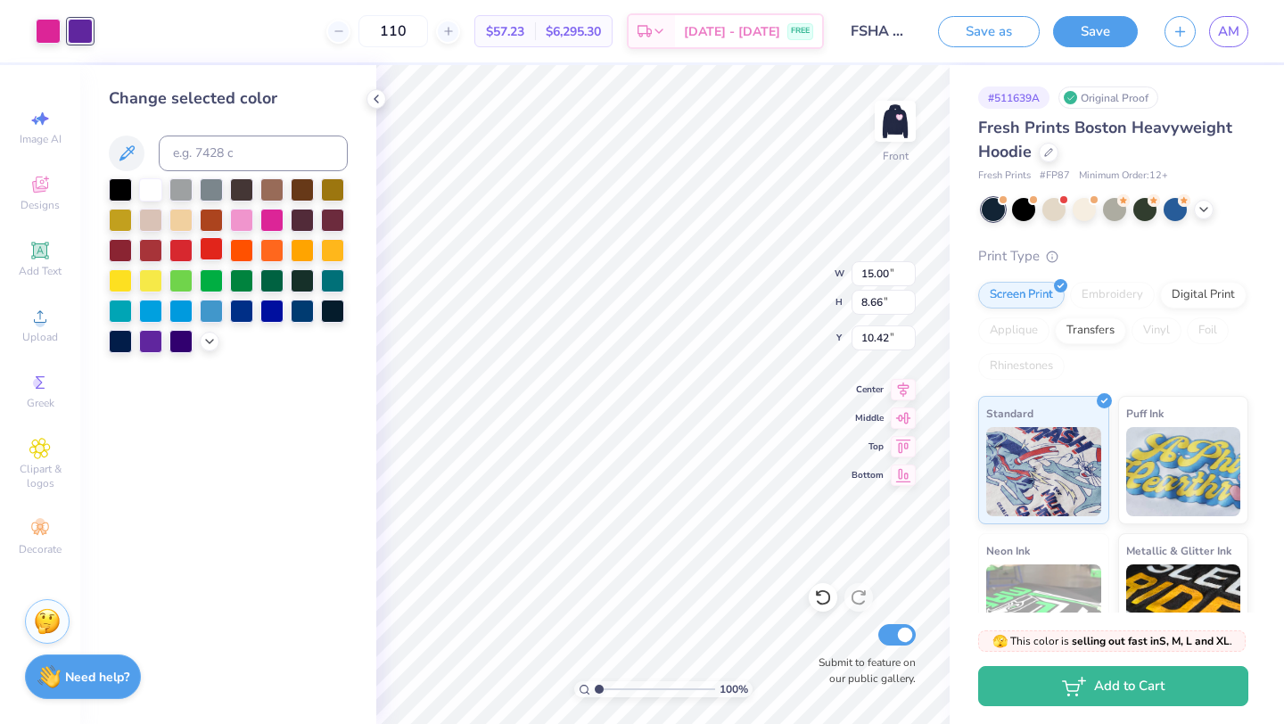
click at [210, 242] on div at bounding box center [211, 248] width 23 height 23
click at [51, 31] on div at bounding box center [48, 29] width 25 height 25
click at [244, 223] on div at bounding box center [241, 218] width 23 height 23
type input "6.71"
type input "3.87"
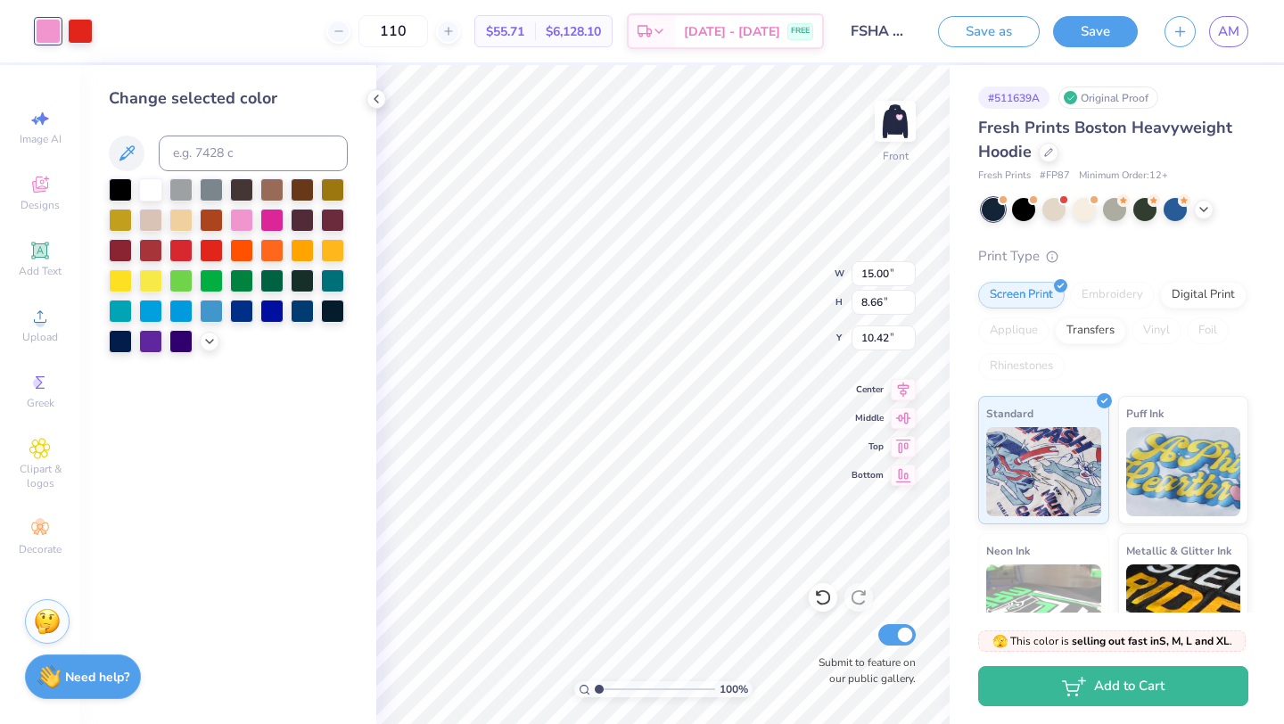
type input "15.21"
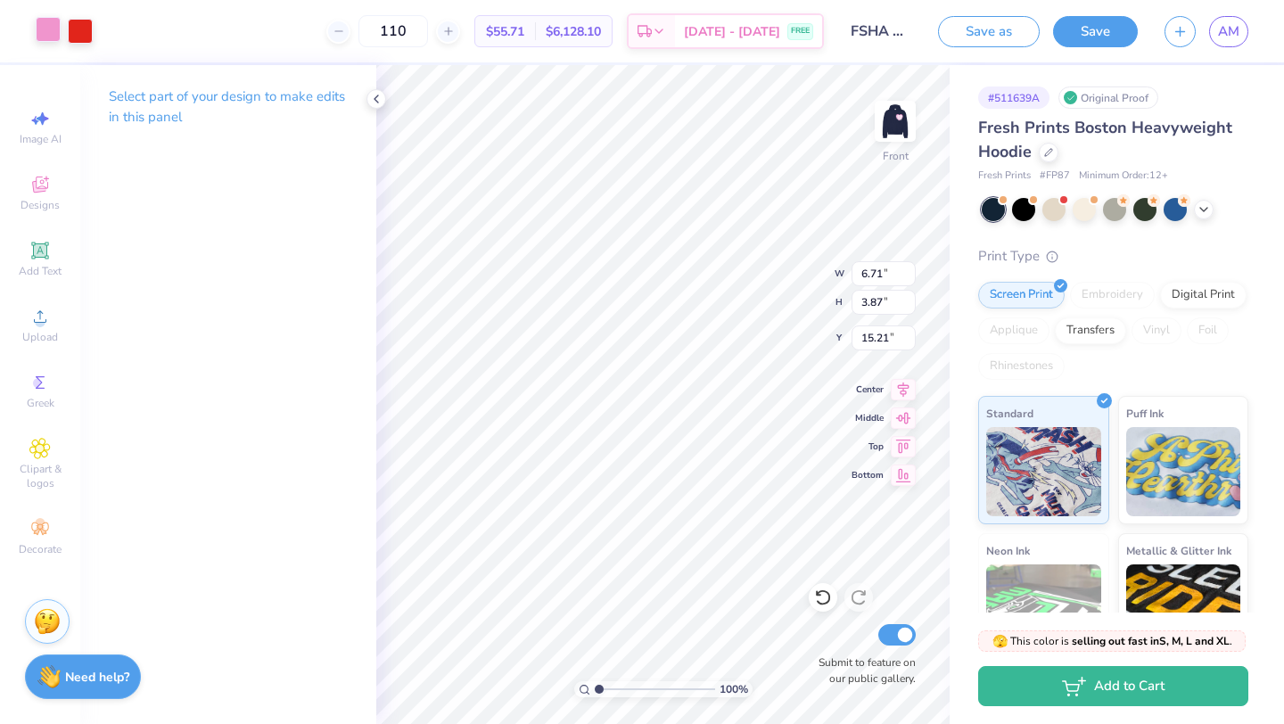
click at [46, 36] on div at bounding box center [48, 29] width 25 height 25
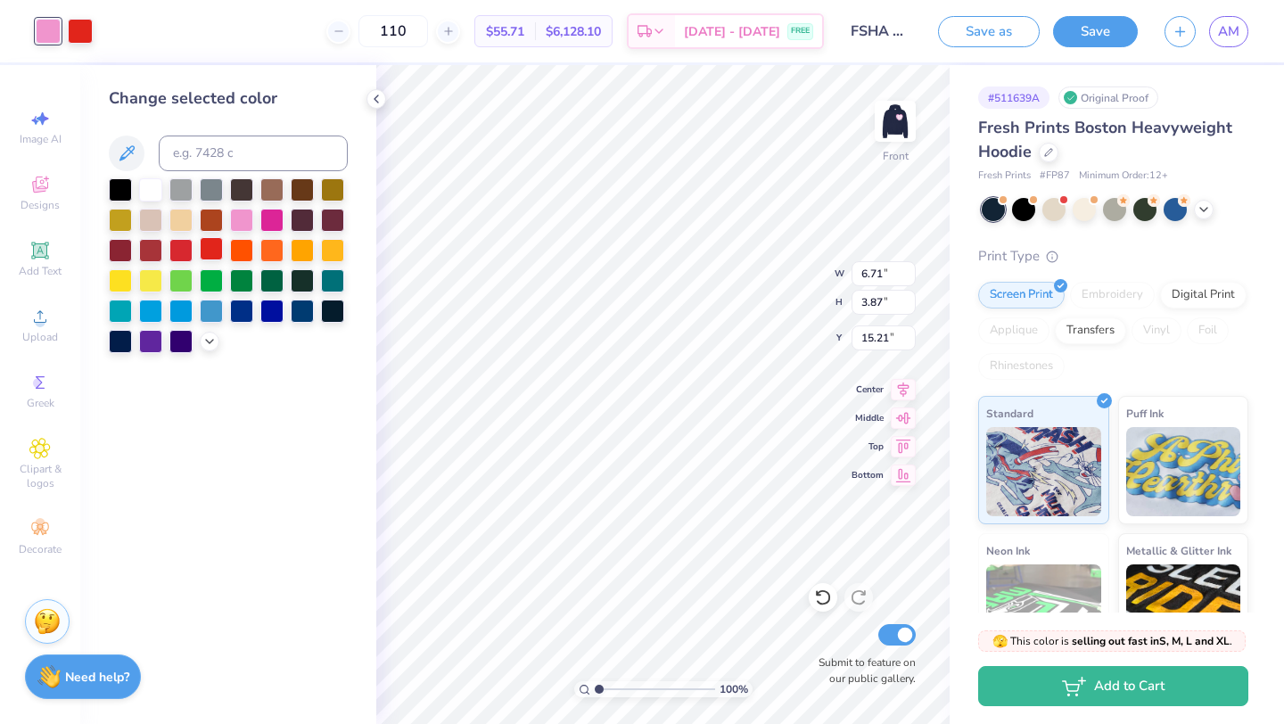
click at [209, 247] on div at bounding box center [211, 248] width 23 height 23
type input "1.46"
type input "0.84"
type input "18.24"
type input "2.25"
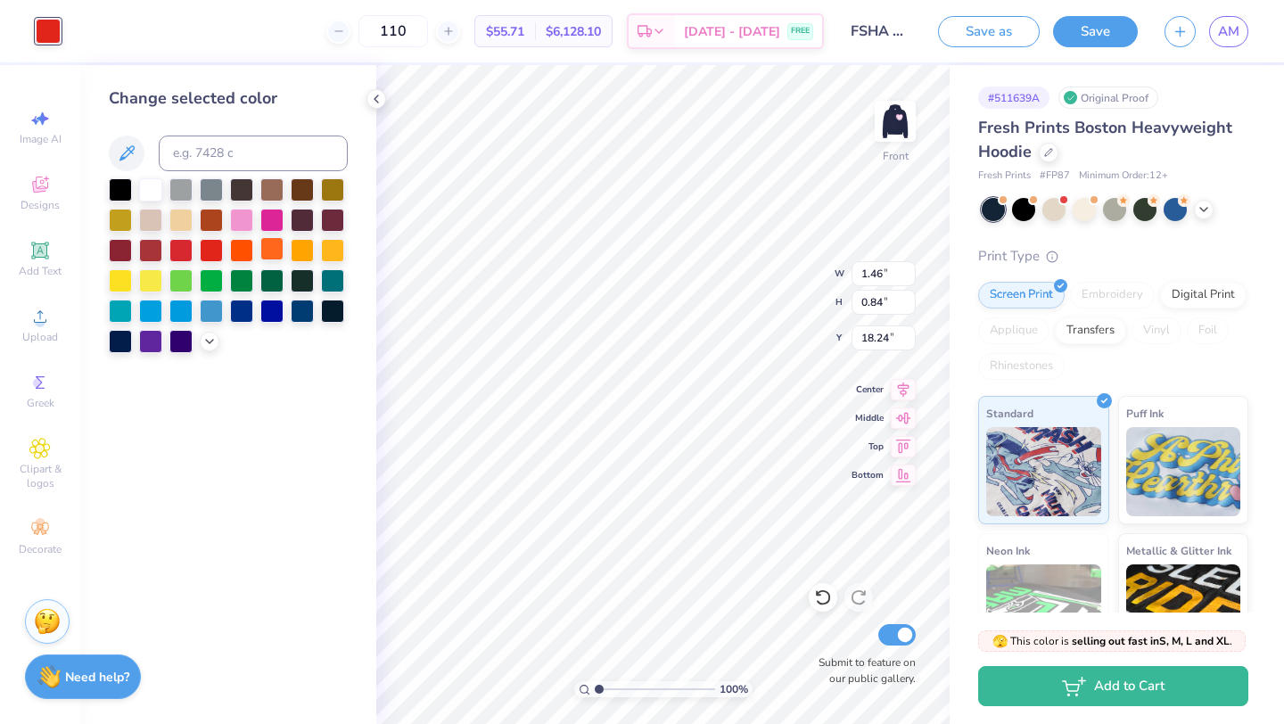
type input "1.30"
type input "13.45"
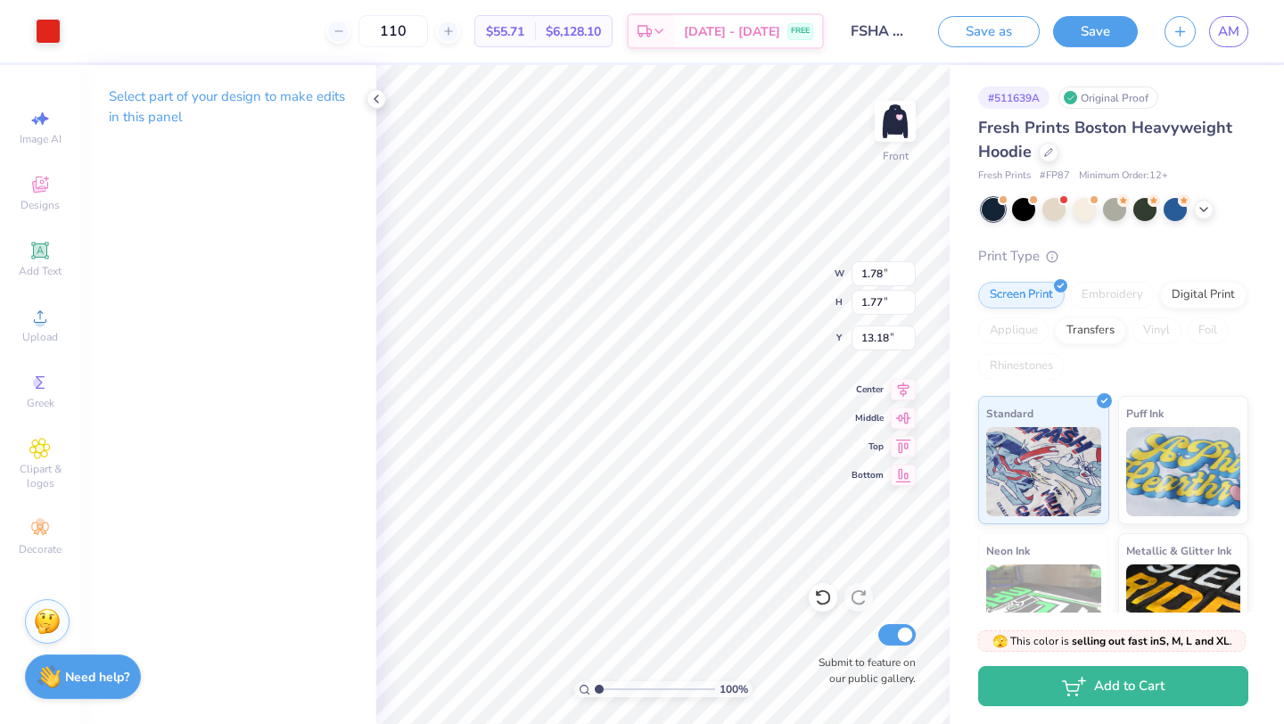
type input "1.78"
type input "1.77"
type input "13.18"
type input "11.30"
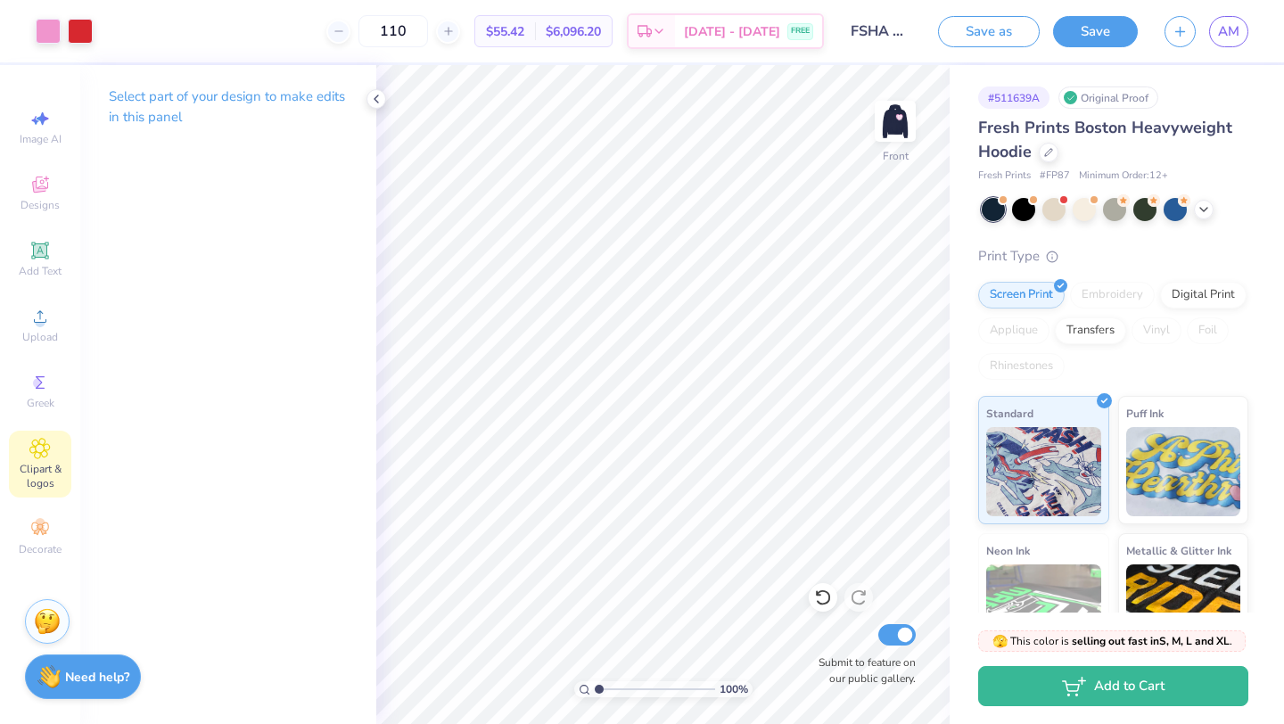
click at [42, 459] on div "Clipart & logos" at bounding box center [40, 464] width 62 height 67
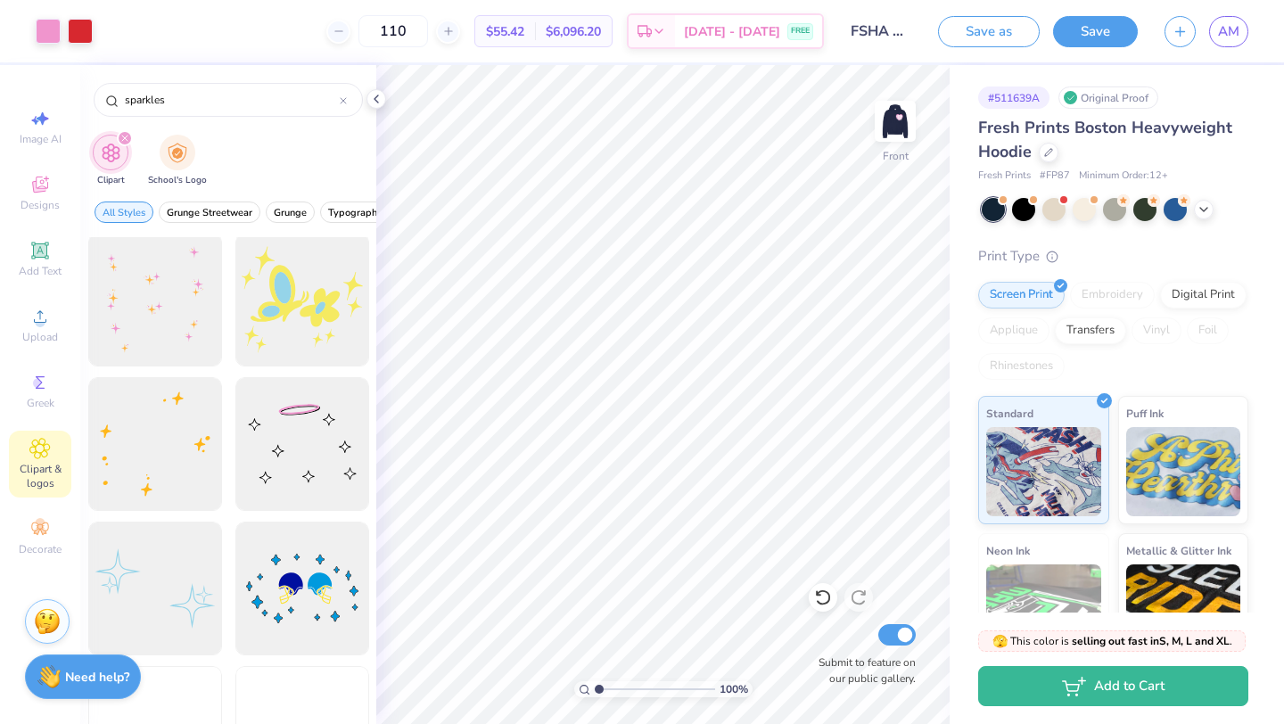
scroll to position [295, 0]
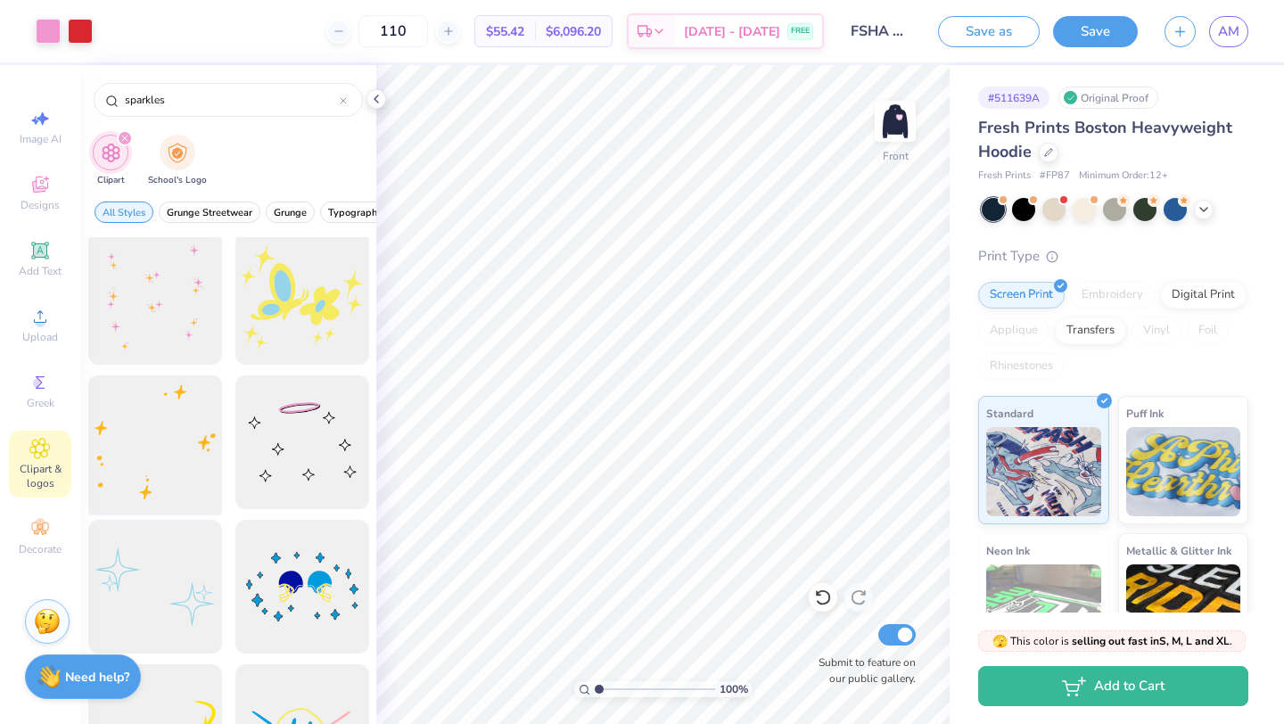
click at [199, 466] on div at bounding box center [154, 442] width 147 height 147
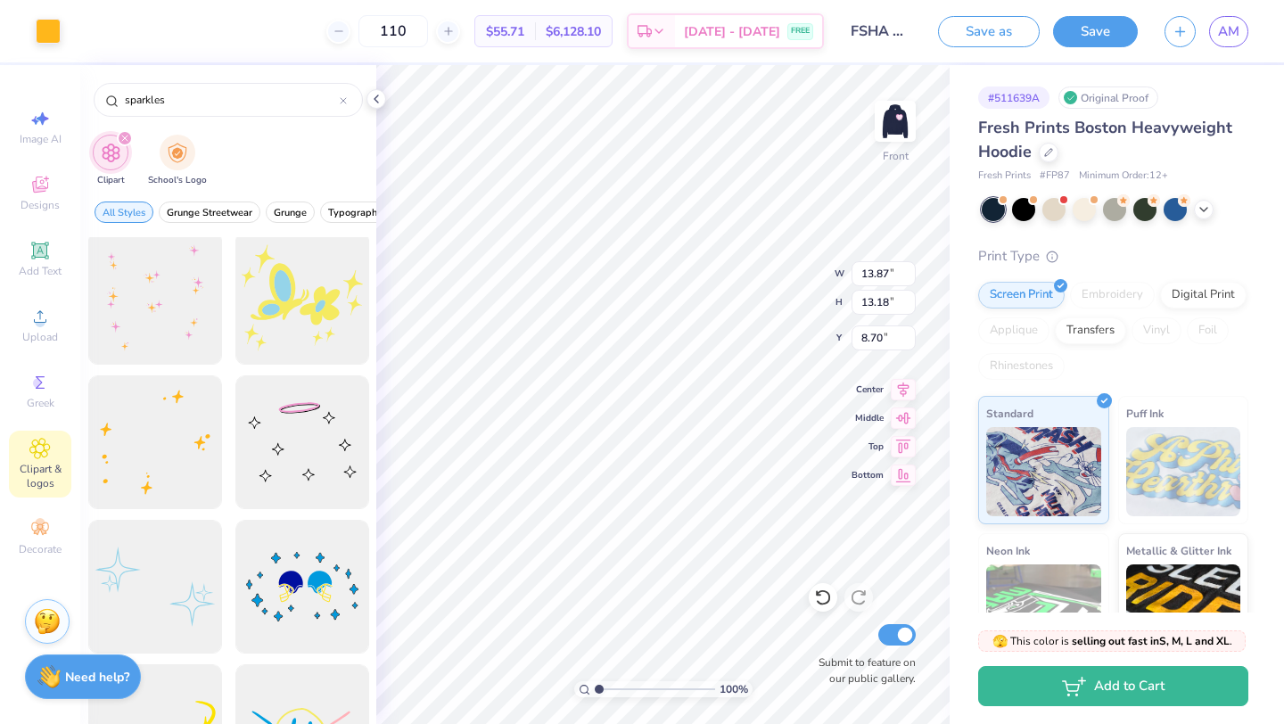
type input "13.87"
type input "13.18"
type input "8.70"
click at [42, 26] on div at bounding box center [48, 29] width 25 height 25
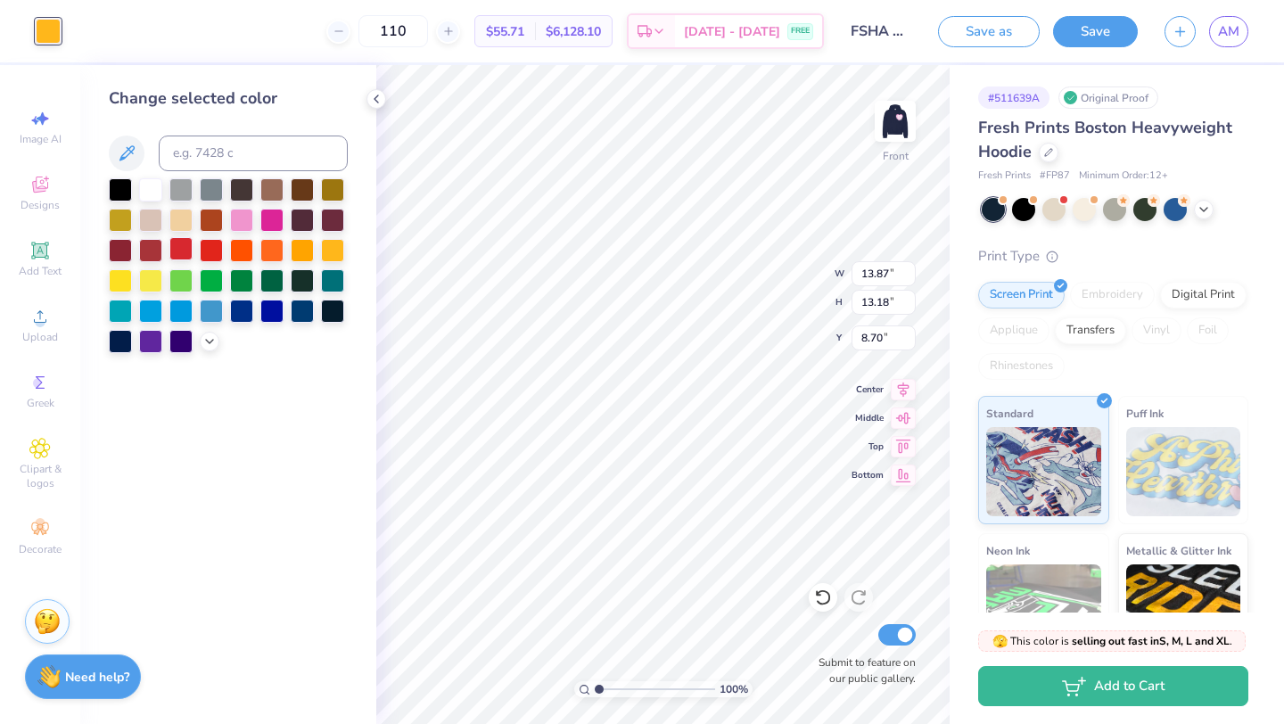
click at [185, 243] on div at bounding box center [180, 248] width 23 height 23
type input "10.30"
type input "9.79"
type input "10.48"
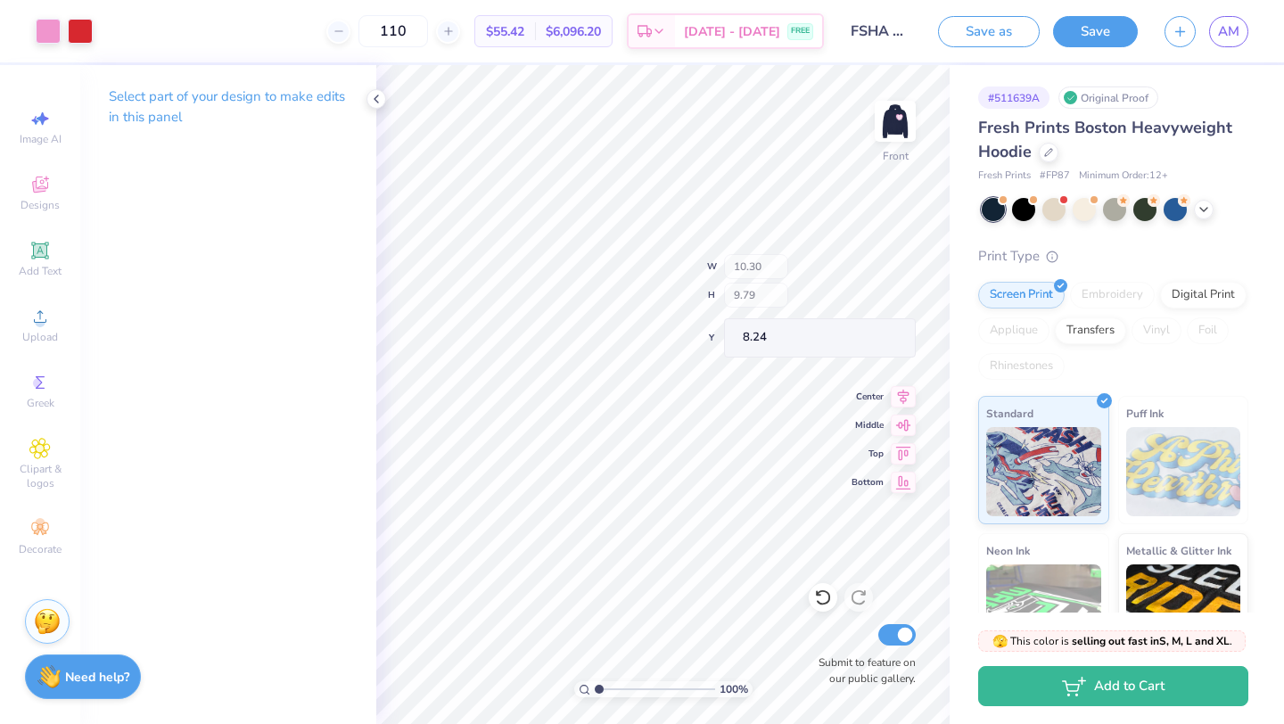
type input "8.24"
type input "18.72"
type input "0.26"
type input "0.23"
type input "16.10"
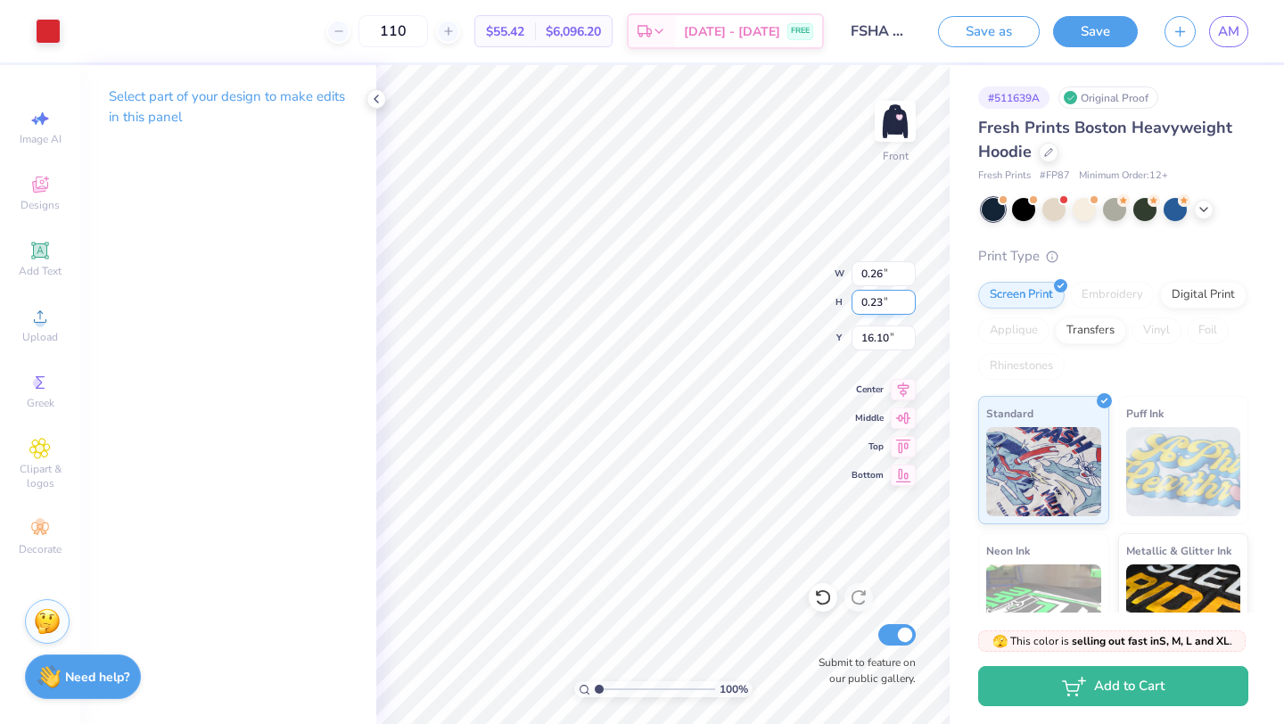
type input "0.58"
type input "0.52"
type input "0.22"
type input "0.20"
type input "16.43"
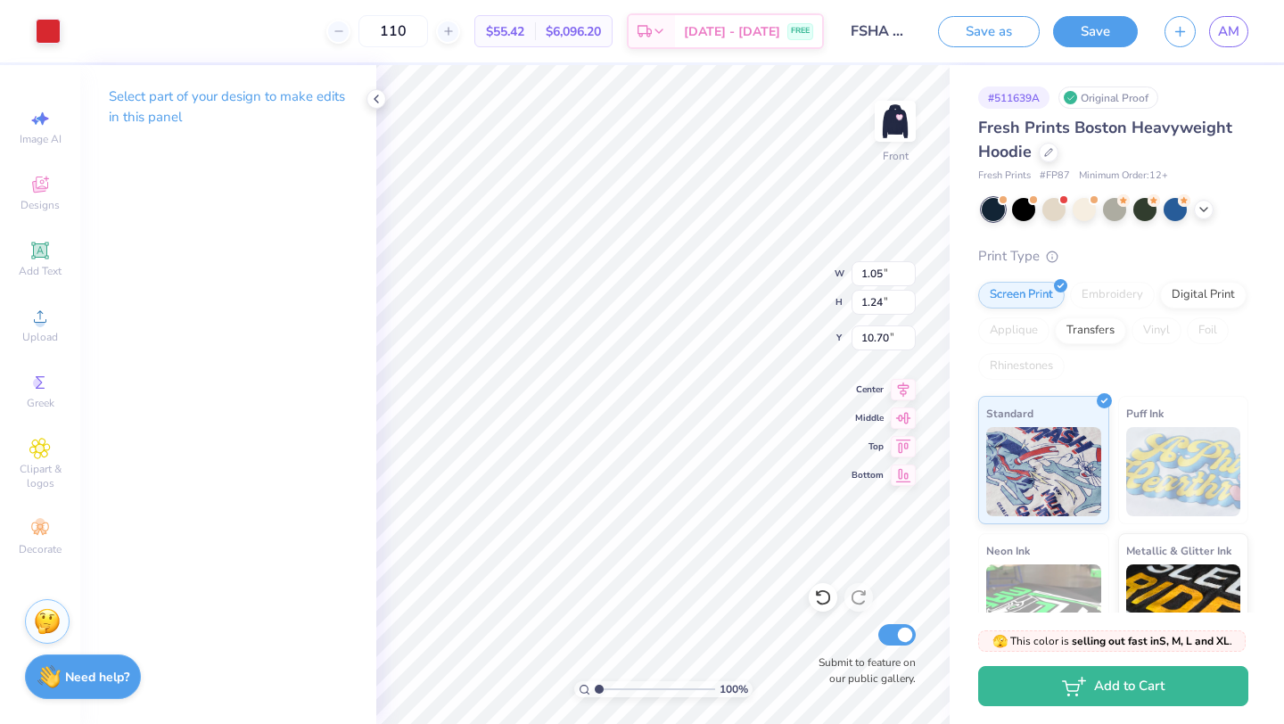
type input "10.70"
type input "0.27"
type input "0.24"
type input "8.92"
type input "13.29"
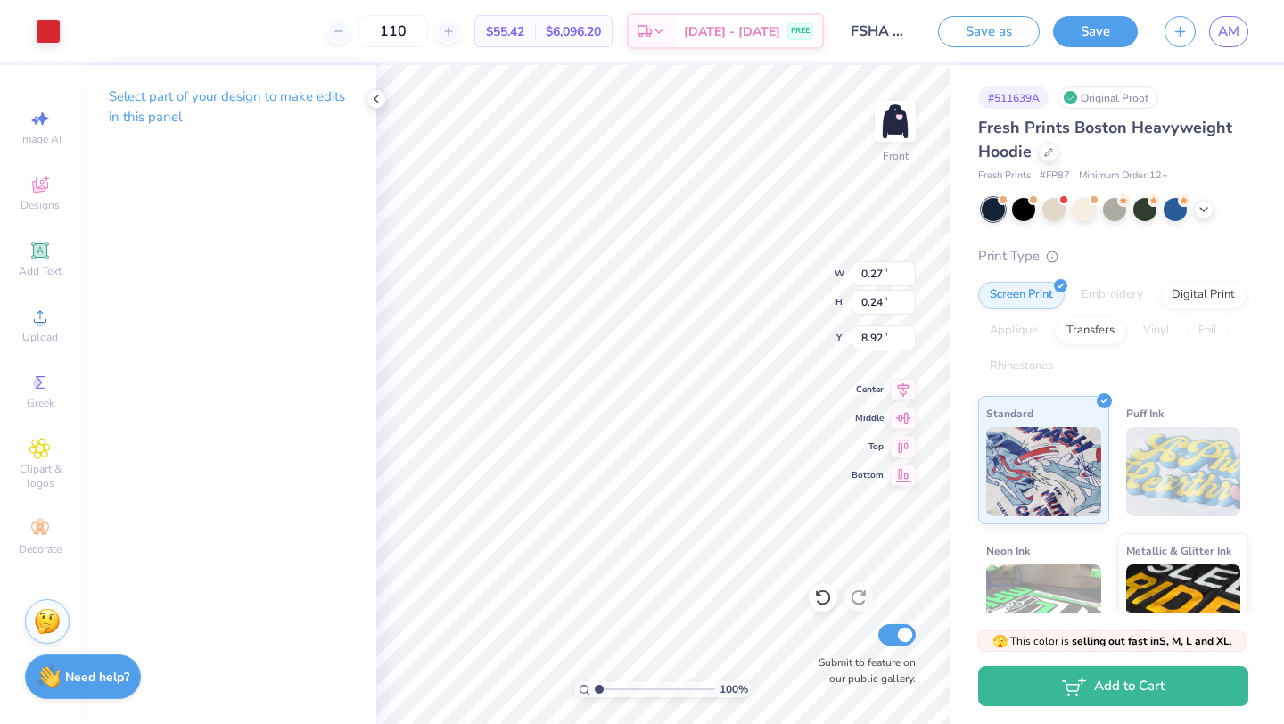
type input "12.61"
type input "5.00"
type input "0.27"
type input "0.24"
type input "12.47"
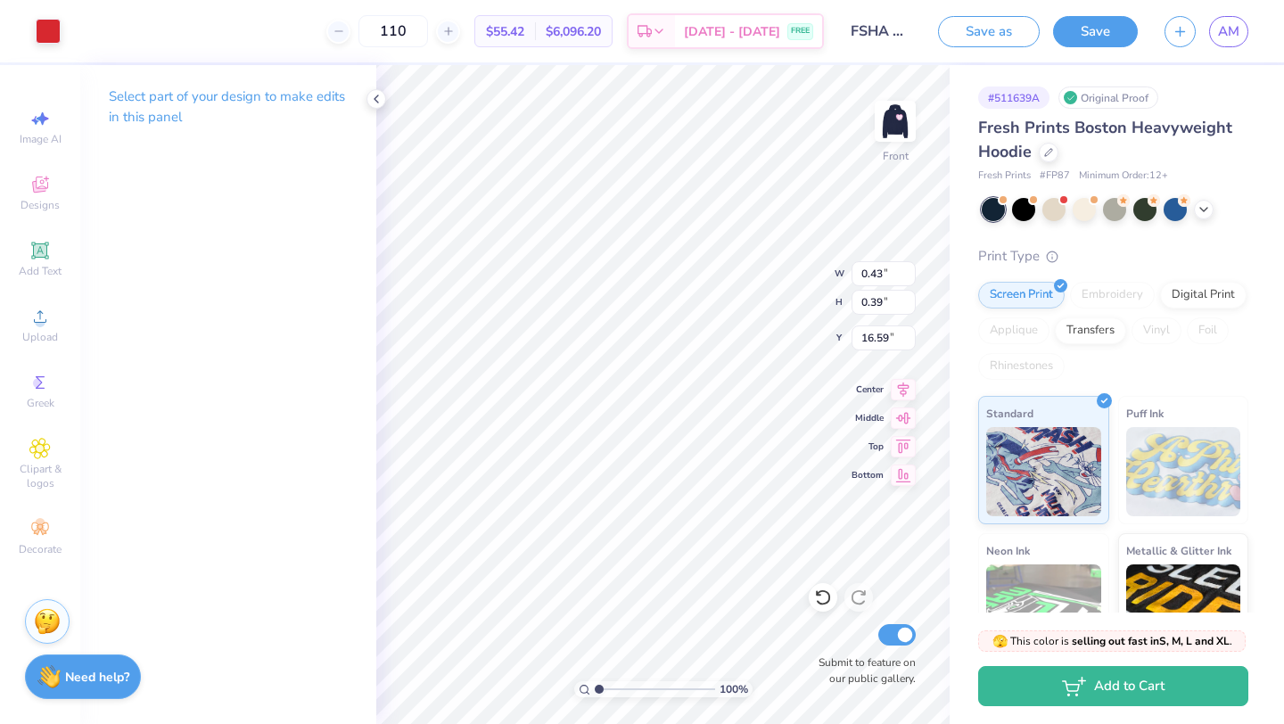
type input "11.32"
type input "12.29"
type input "1.24"
type input "14.13"
type input "5.00"
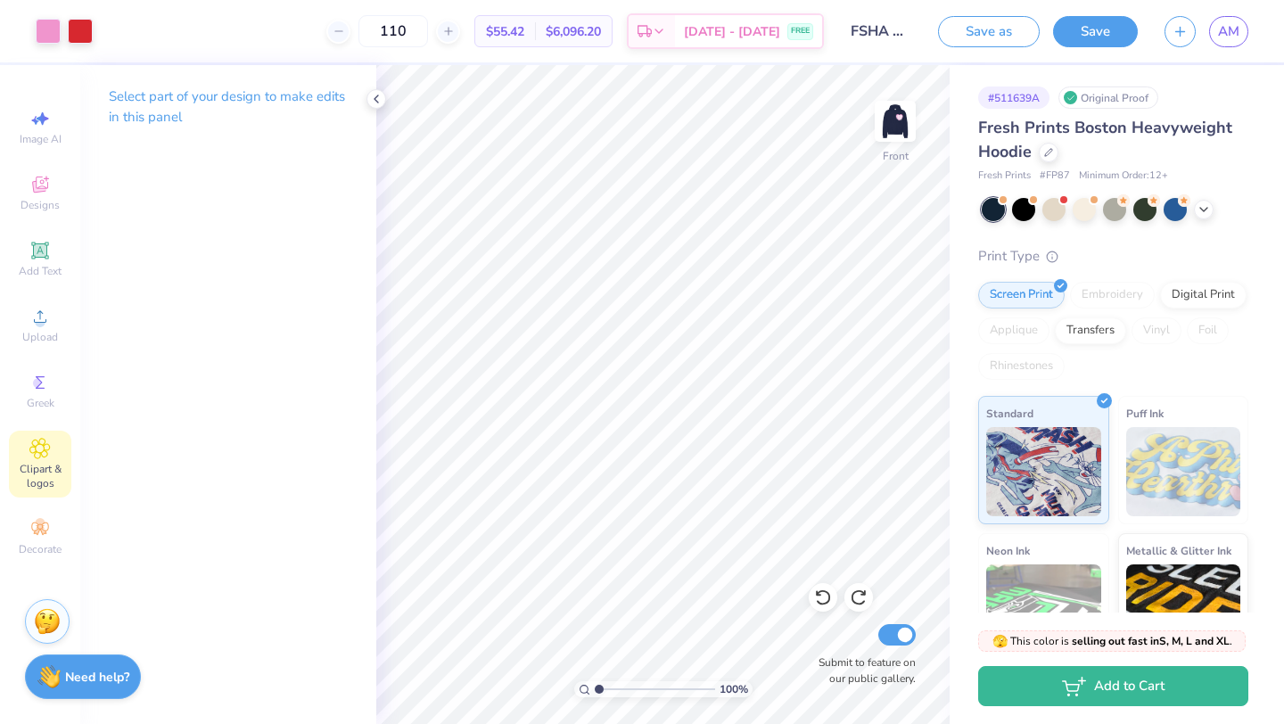
click at [40, 470] on span "Clipart & logos" at bounding box center [40, 476] width 62 height 29
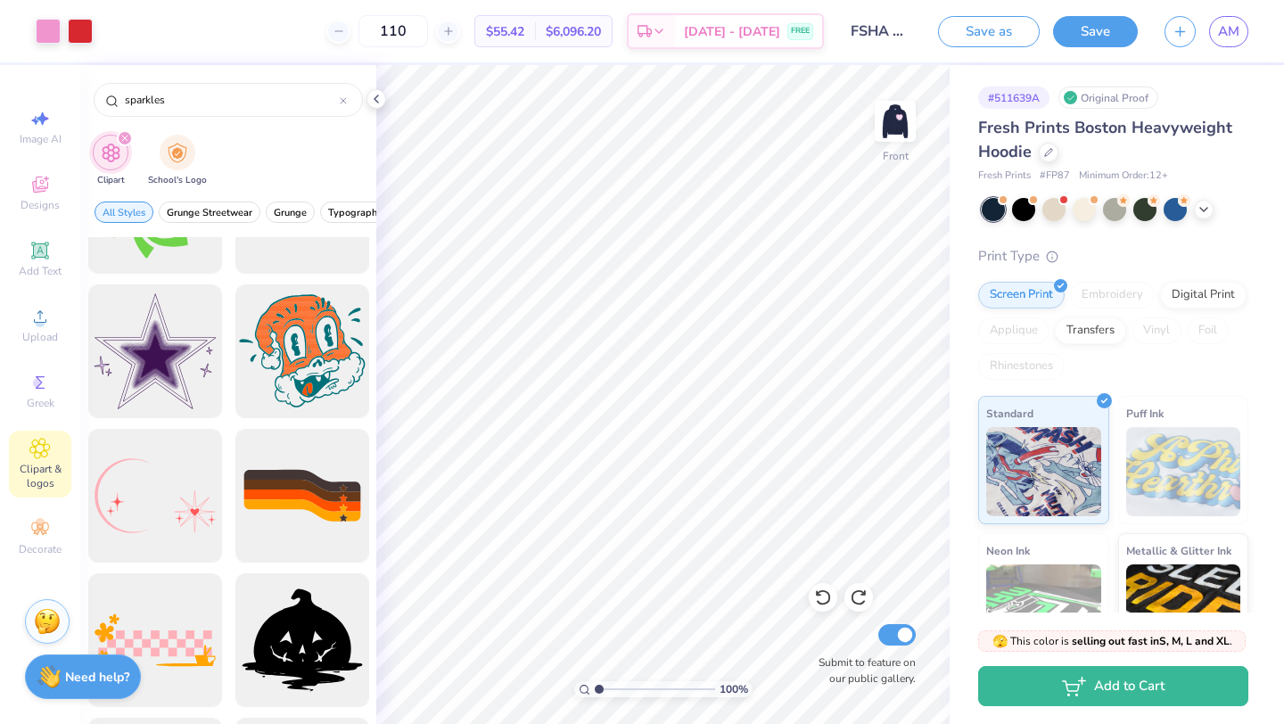
scroll to position [3706, 0]
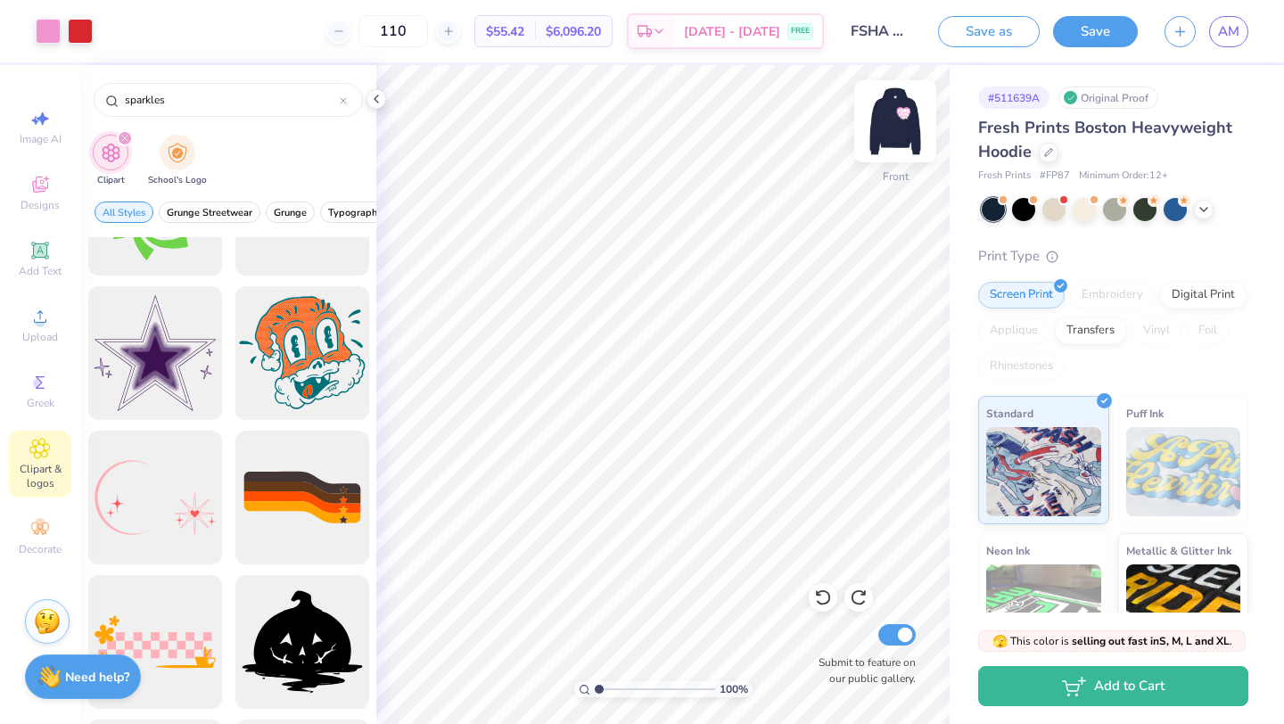
click at [892, 112] on img at bounding box center [894, 121] width 71 height 71
type input "3.52"
type input "1.53"
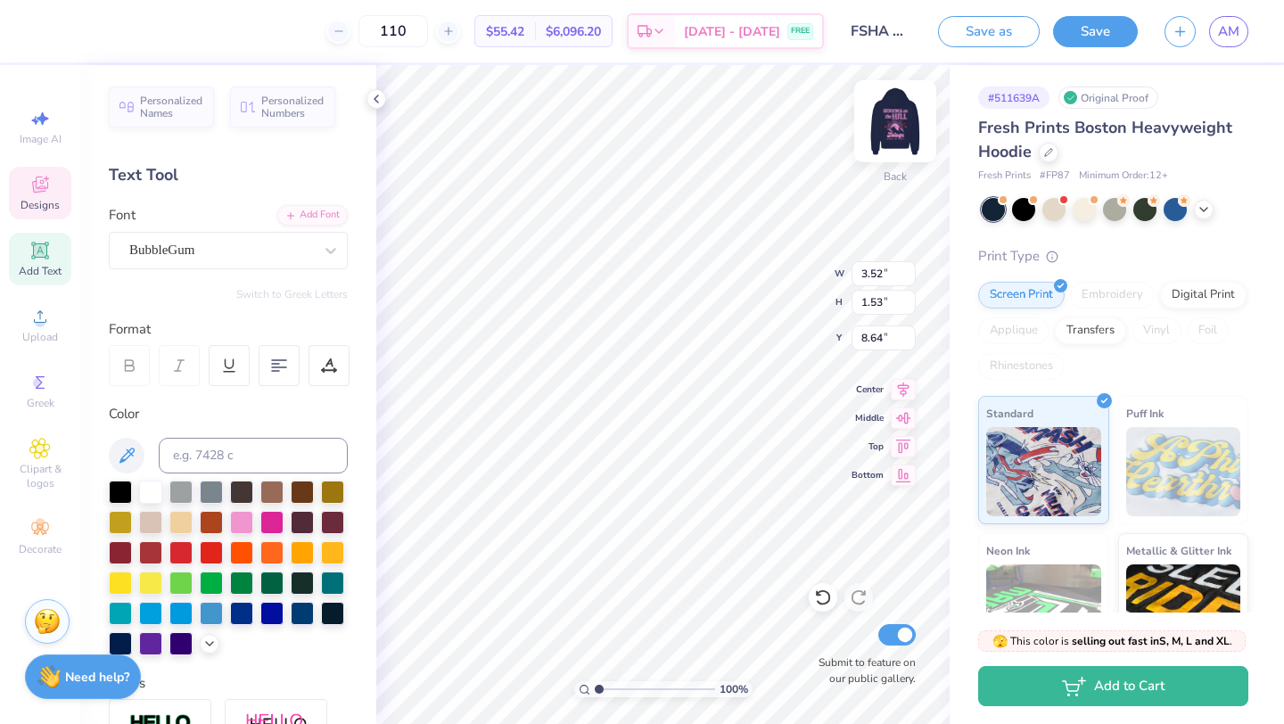
type input "8.54"
click at [900, 131] on img at bounding box center [894, 121] width 71 height 71
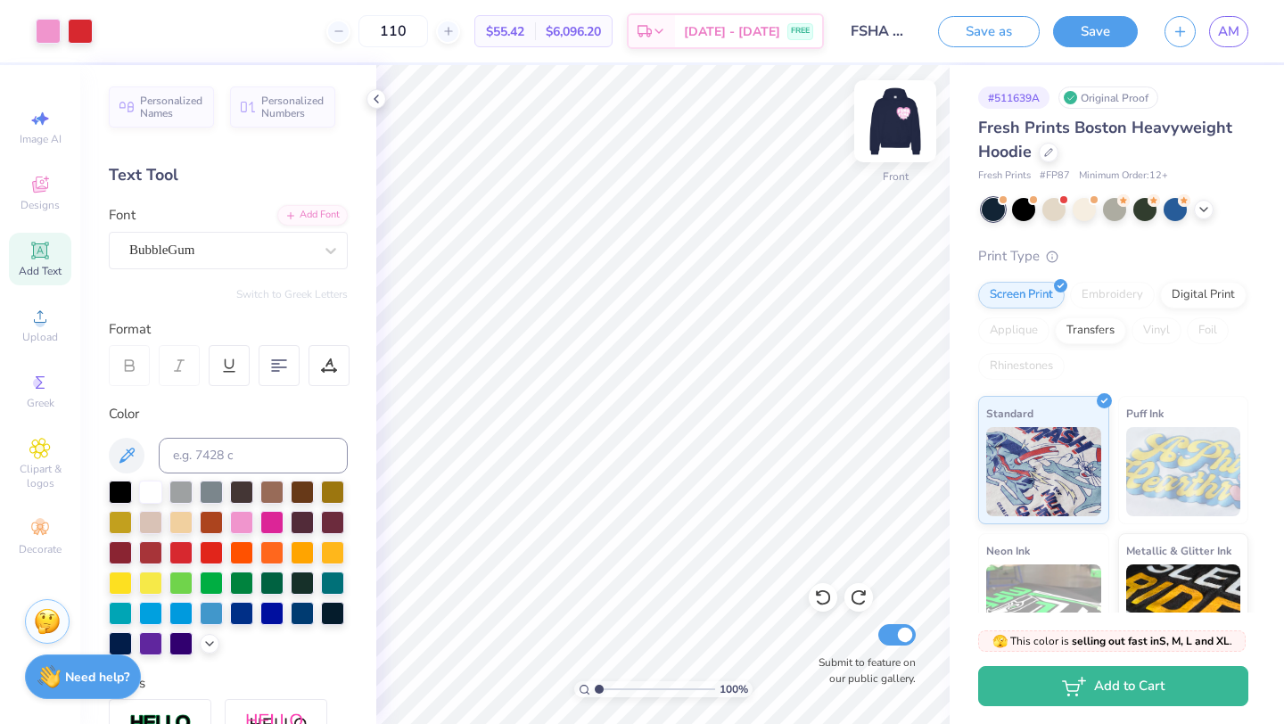
click at [899, 132] on img at bounding box center [894, 121] width 71 height 71
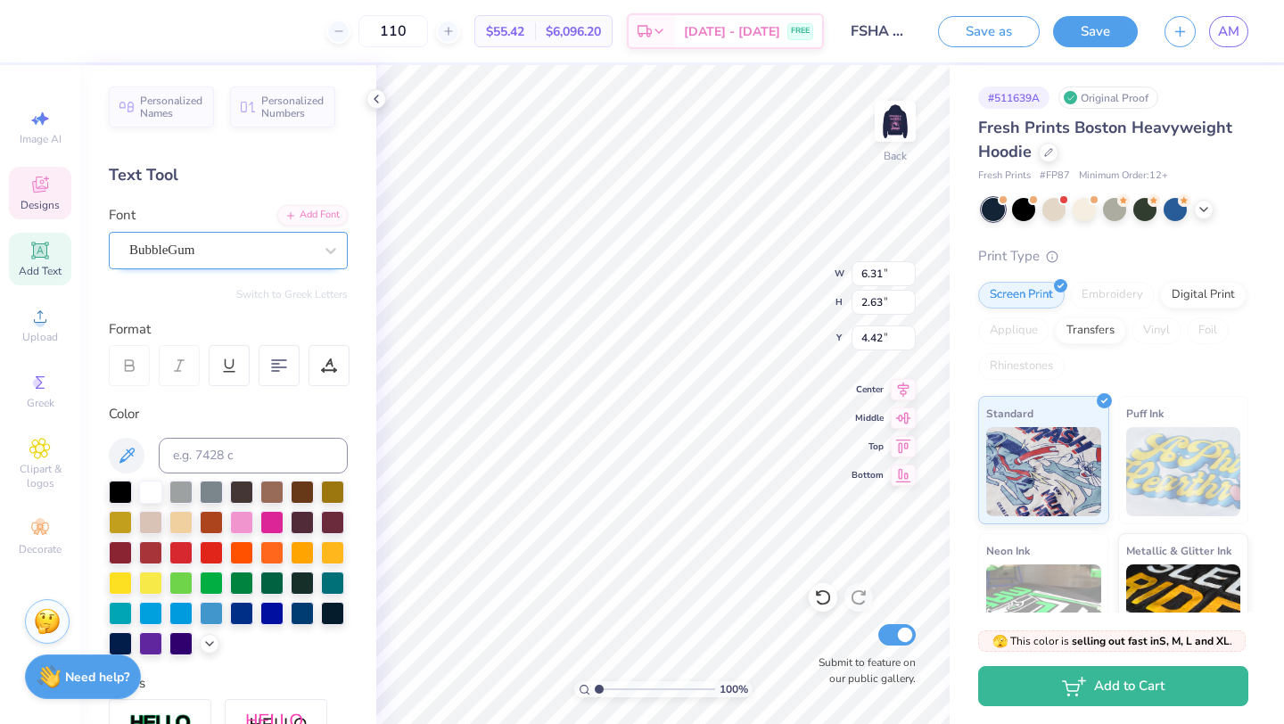
click at [257, 232] on div "BubbleGum" at bounding box center [228, 250] width 239 height 37
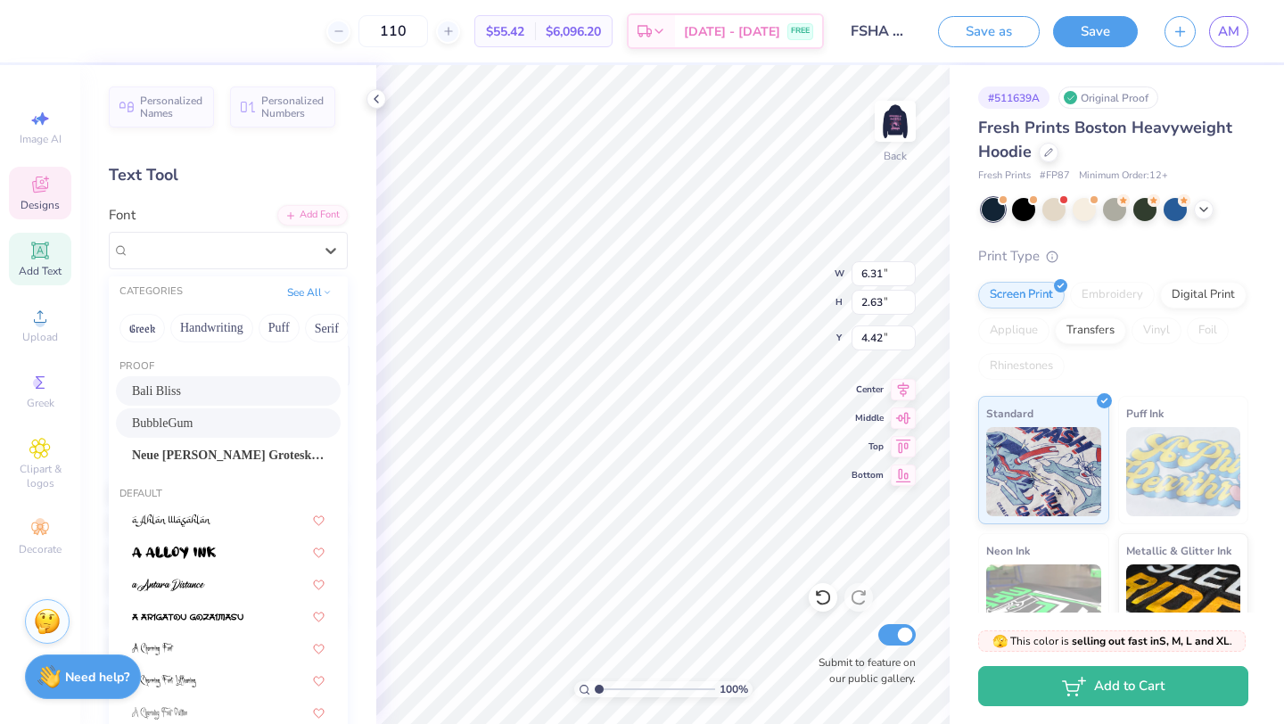
click at [199, 382] on div "Bali Bliss" at bounding box center [228, 391] width 193 height 19
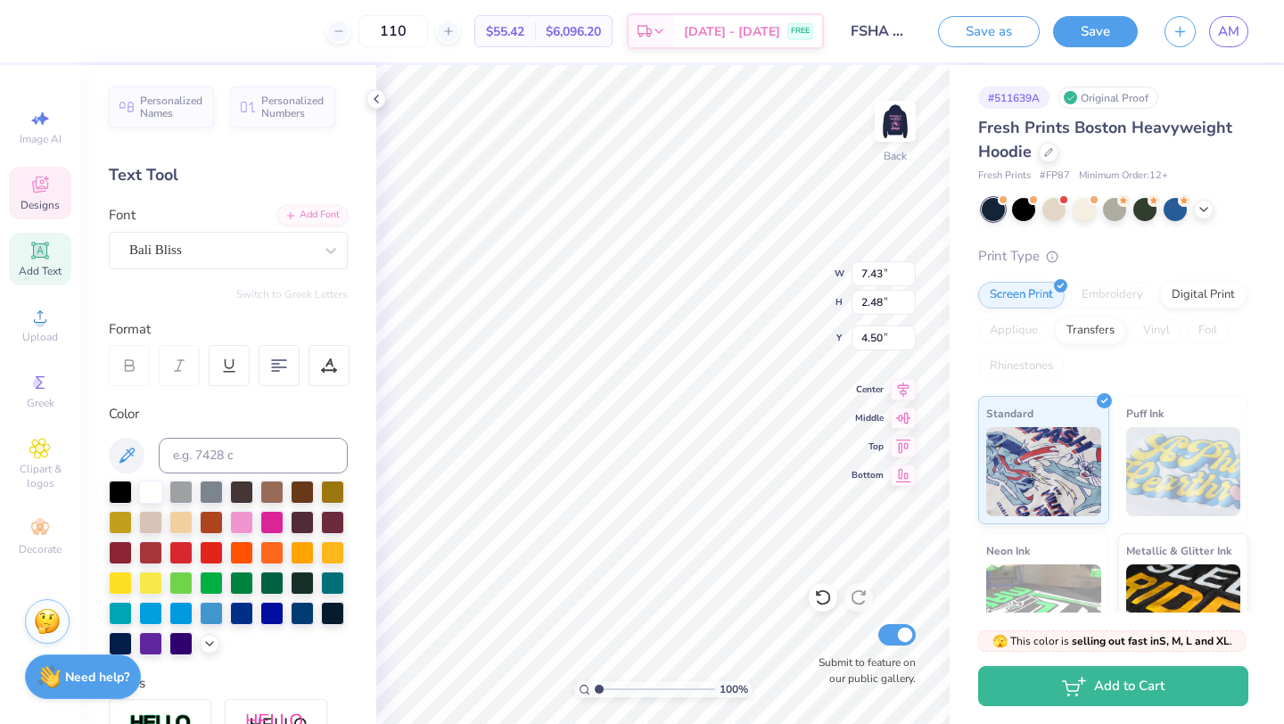
type input "7.43"
type input "2.48"
type input "4.50"
click at [224, 258] on div "Bali Bliss" at bounding box center [220, 250] width 187 height 28
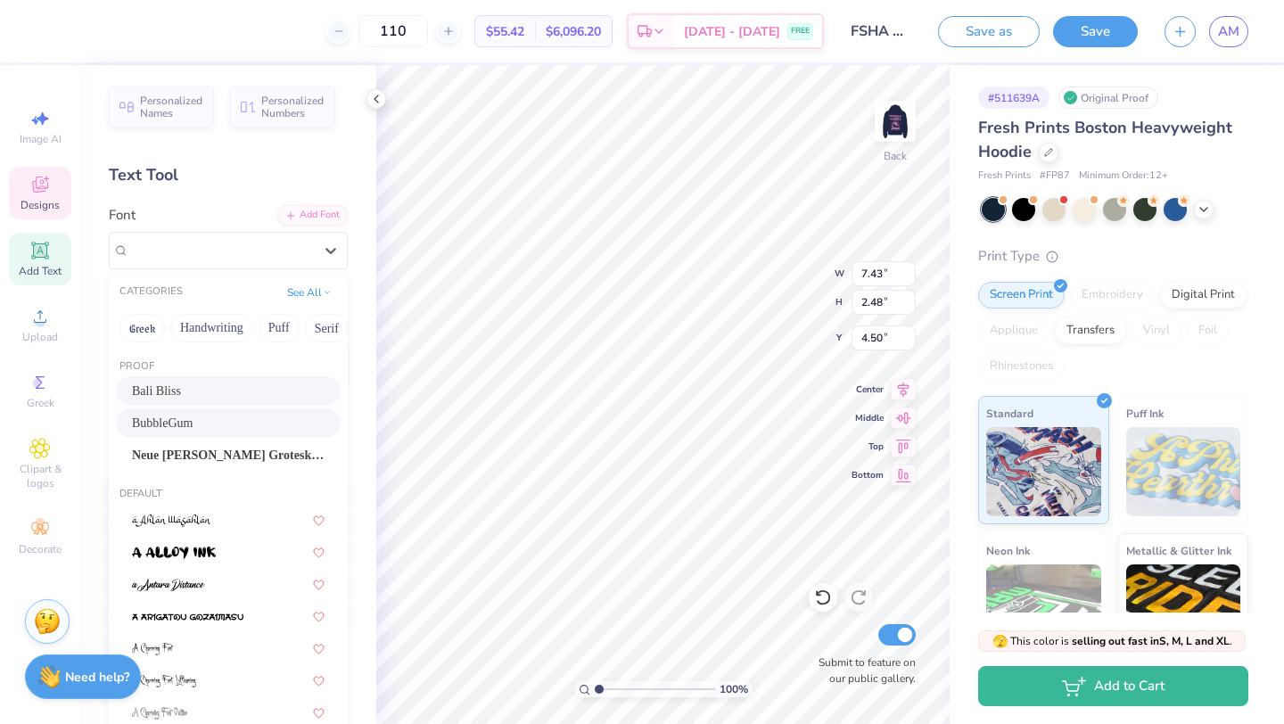
click at [177, 417] on span "BubbleGum" at bounding box center [162, 423] width 61 height 19
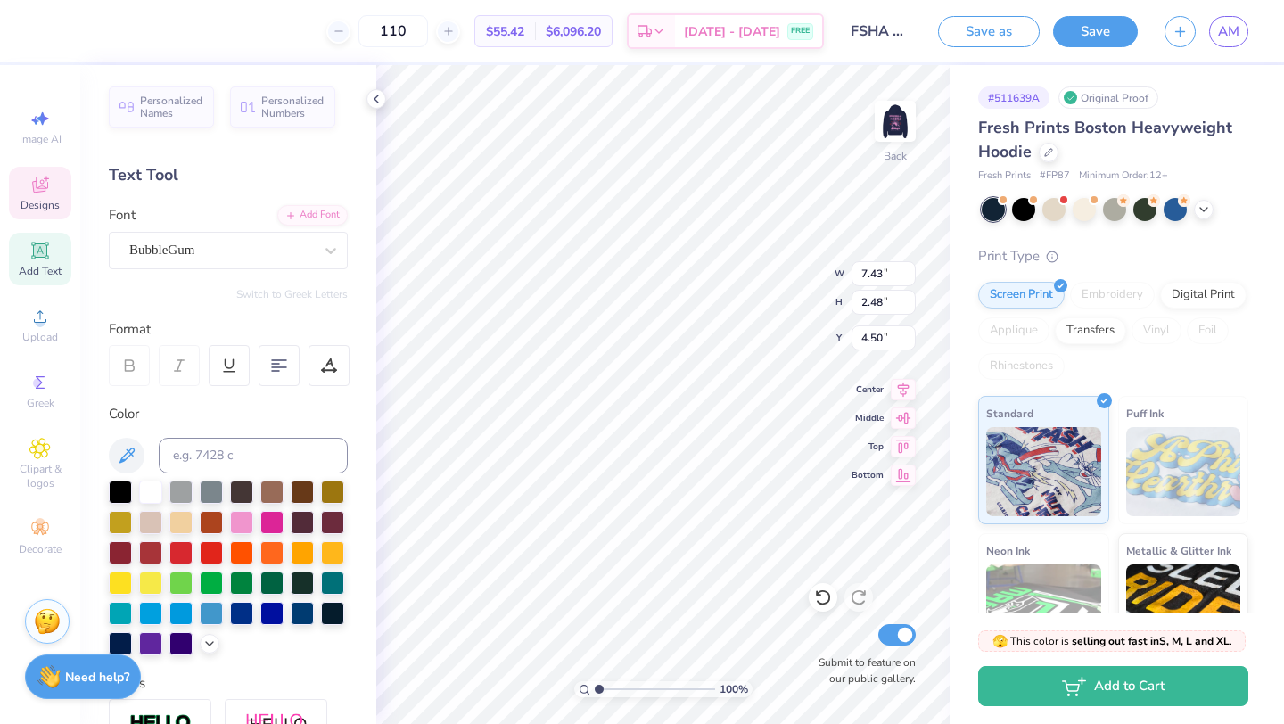
type input "6.31"
type input "2.63"
type input "4.42"
type input "6.47"
type input "5.88"
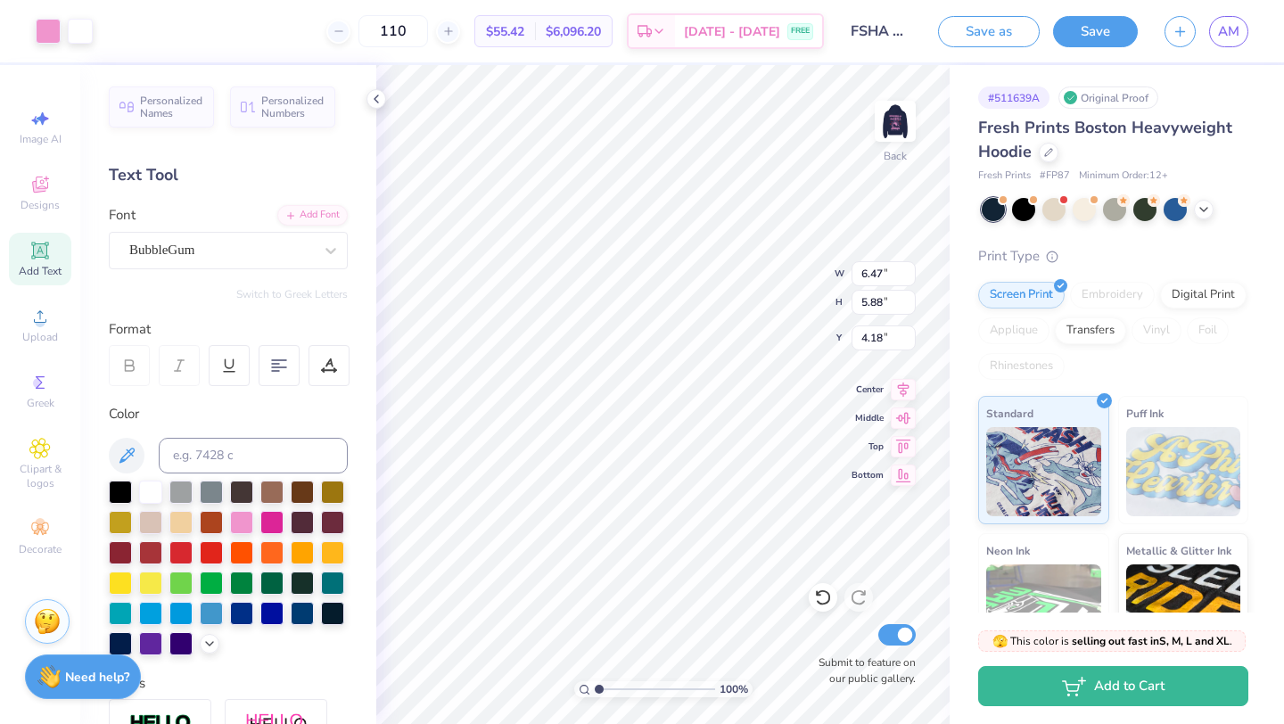
type input "4.18"
click at [41, 185] on icon at bounding box center [39, 184] width 21 height 21
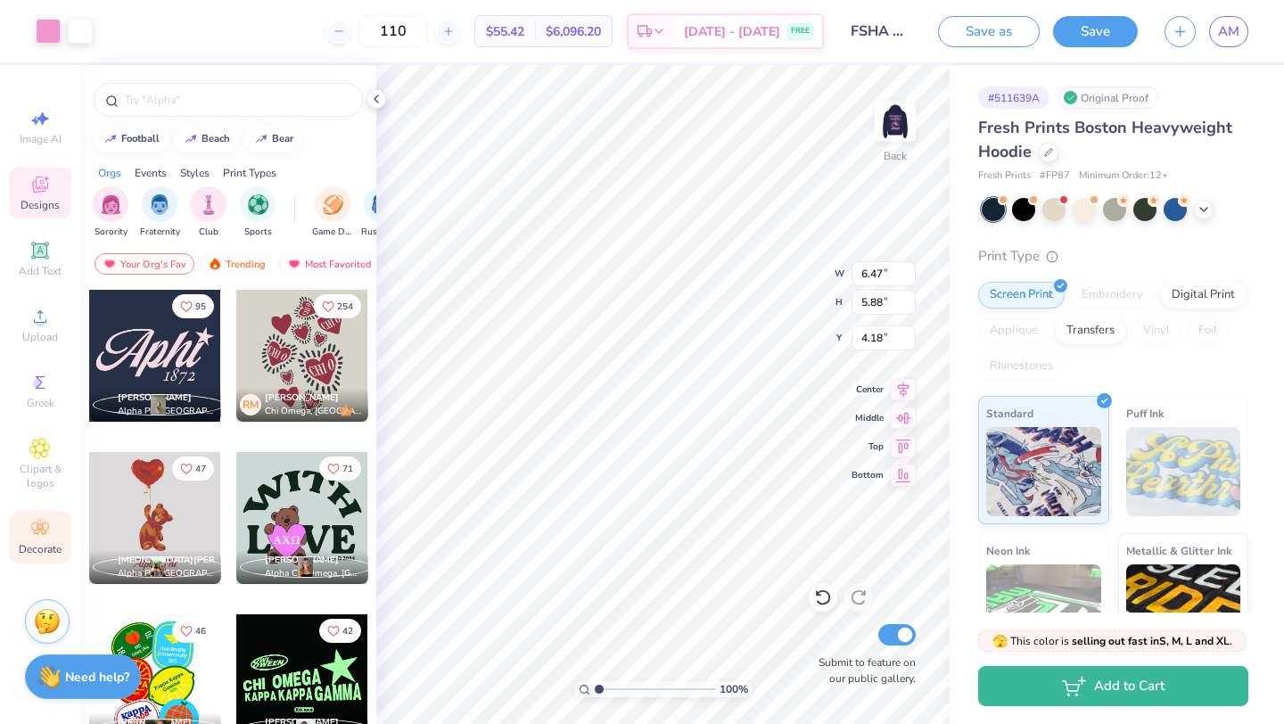
click at [44, 524] on circle at bounding box center [40, 523] width 10 height 10
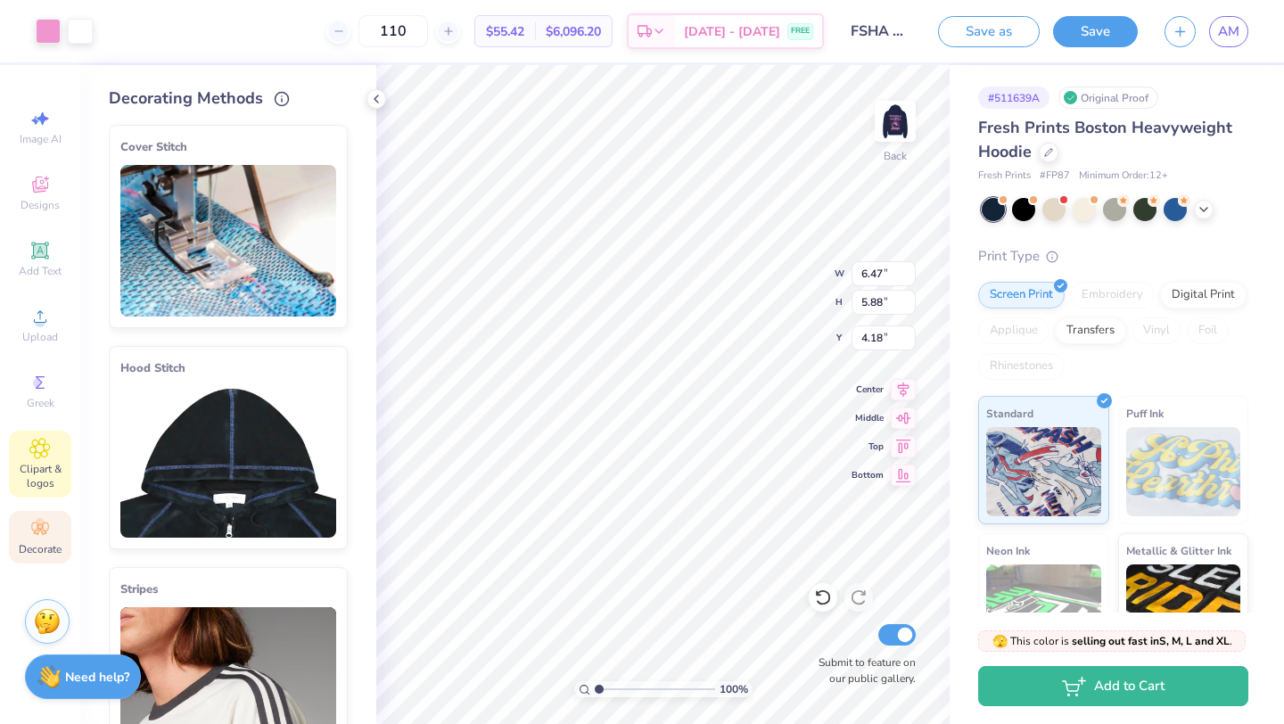
click at [39, 471] on span "Clipart & logos" at bounding box center [40, 476] width 62 height 29
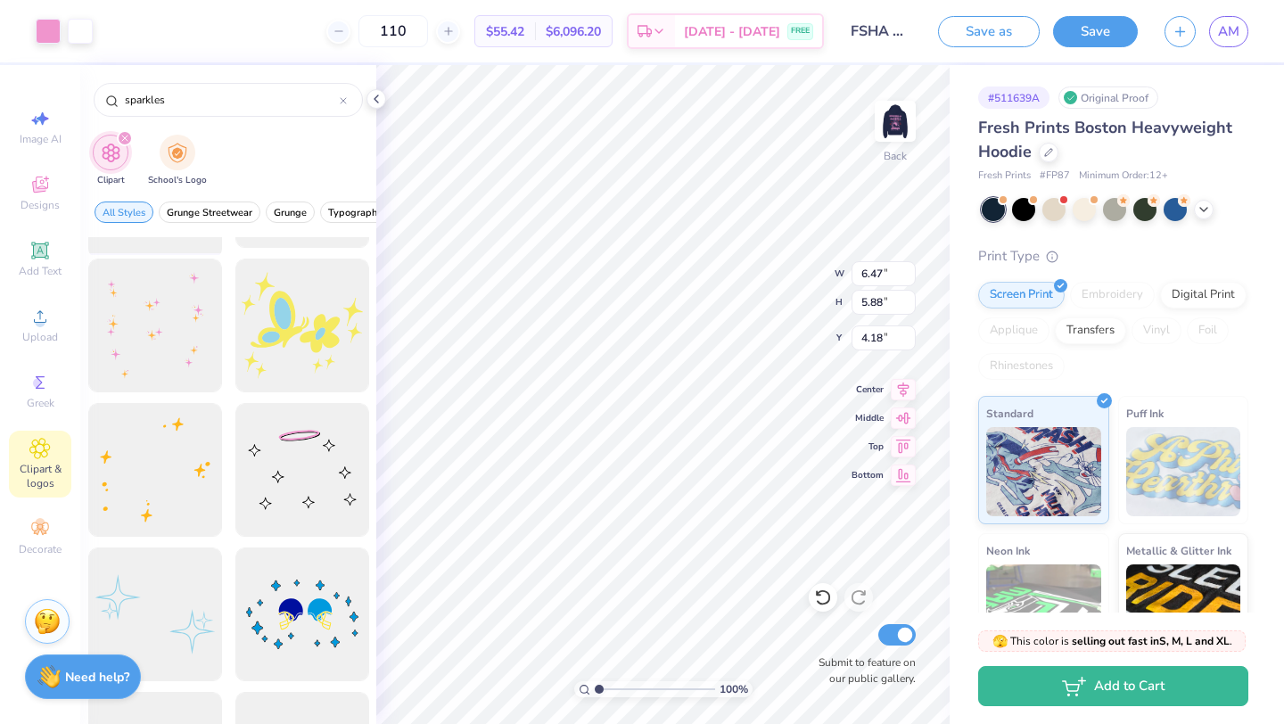
scroll to position [270, 0]
click at [210, 468] on div at bounding box center [154, 467] width 147 height 147
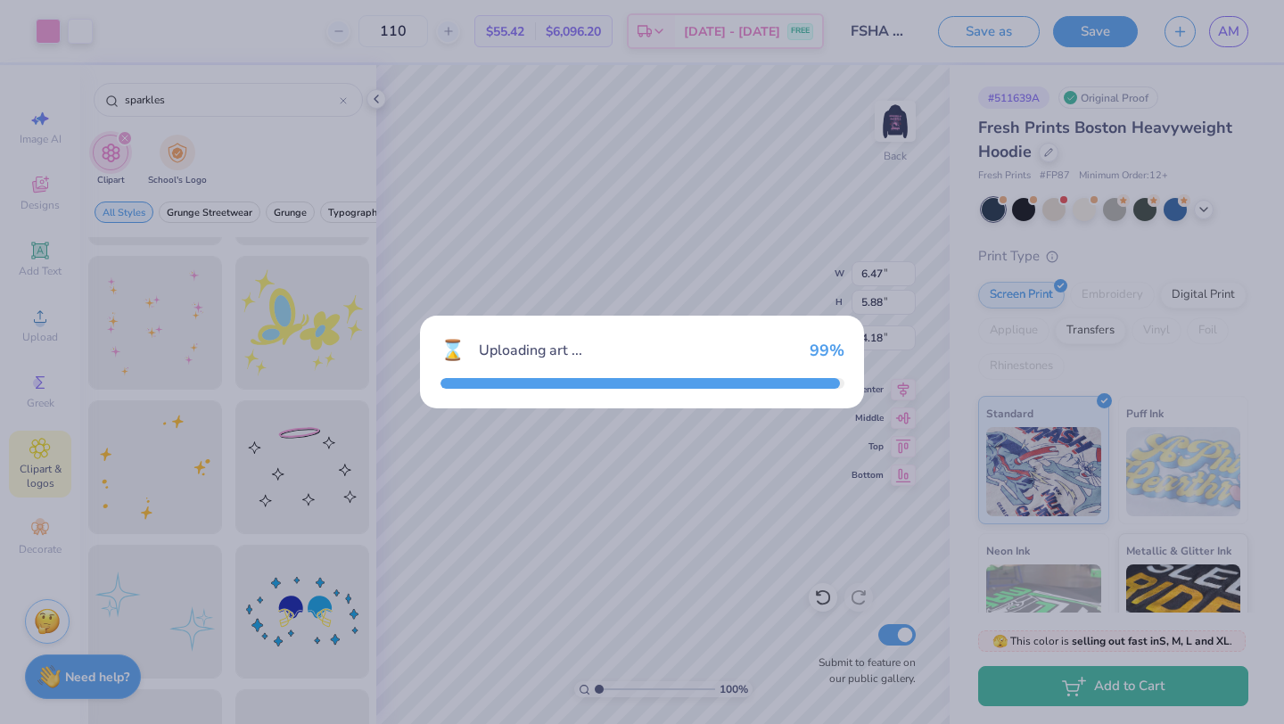
type input "10.48"
type input "9.96"
type input "3.00"
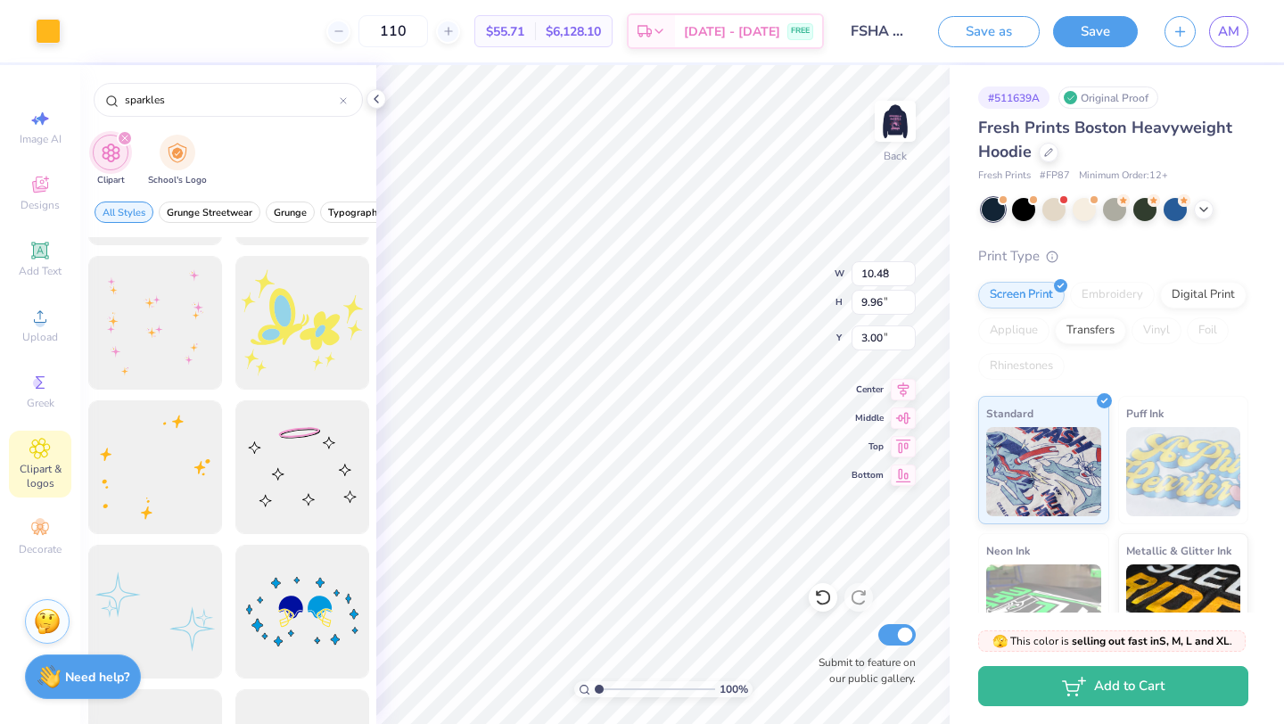
type input "7.00"
type input "6.65"
type input "3.74"
click at [45, 31] on div at bounding box center [48, 29] width 25 height 25
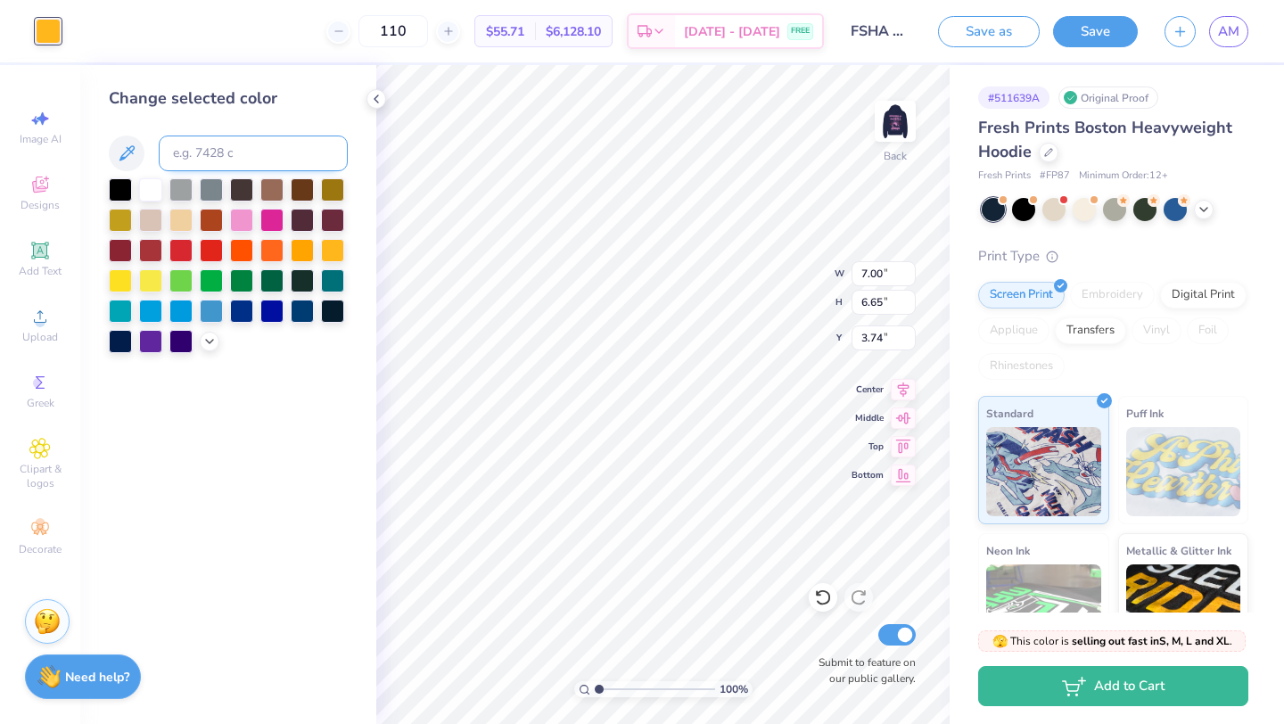
click at [209, 246] on div at bounding box center [211, 250] width 23 height 23
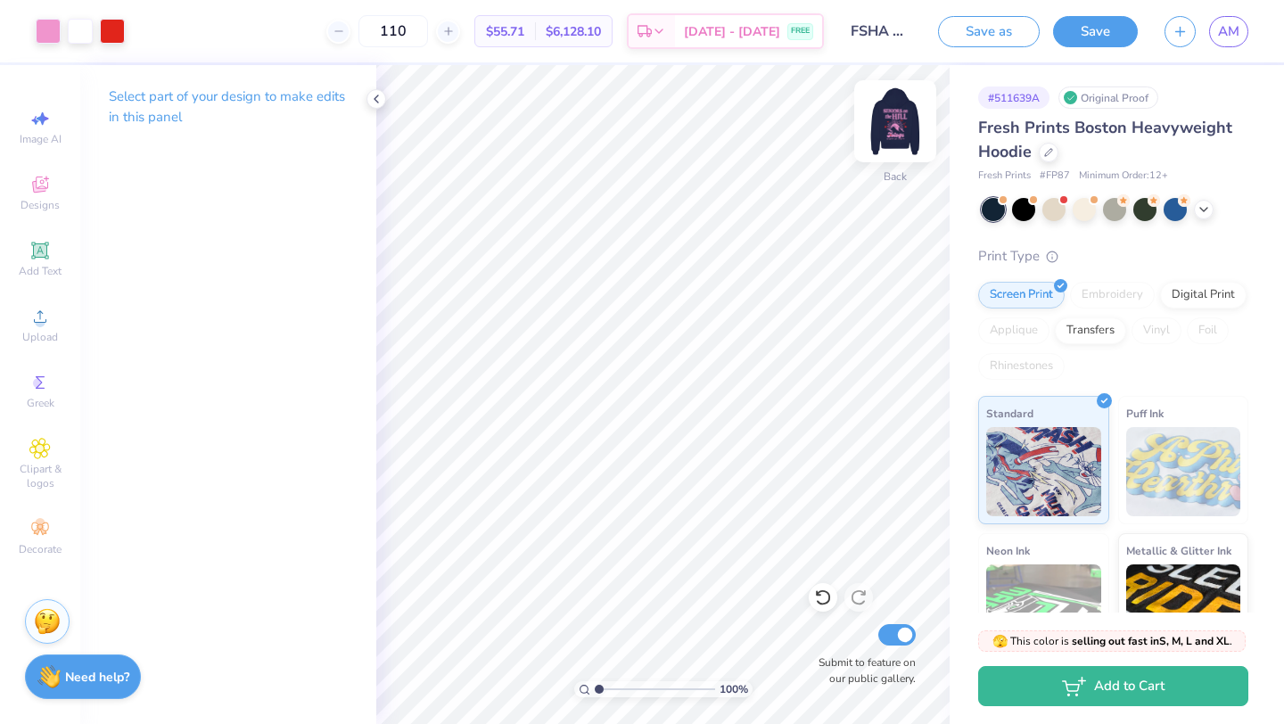
click at [904, 125] on img at bounding box center [894, 121] width 71 height 71
click at [875, 127] on img at bounding box center [894, 121] width 71 height 71
type input "9.34"
type input "8.09"
type input "4.29"
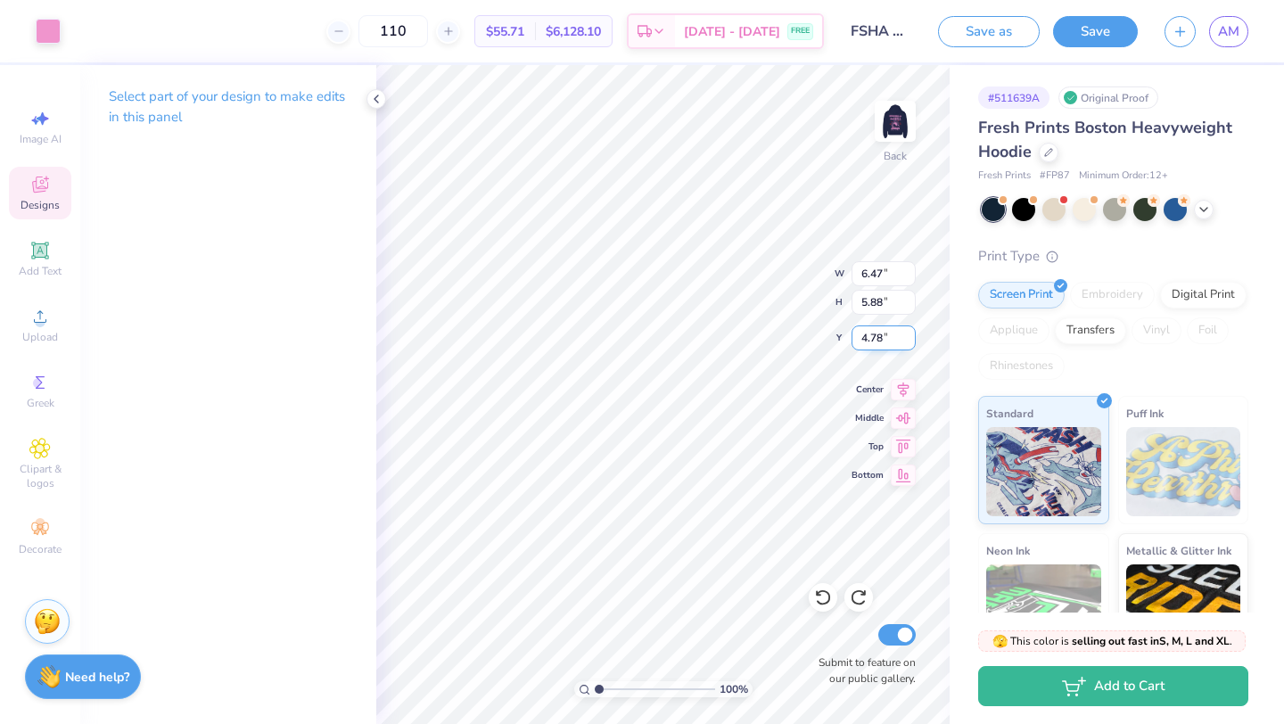
type input "4.18"
type input "5.68"
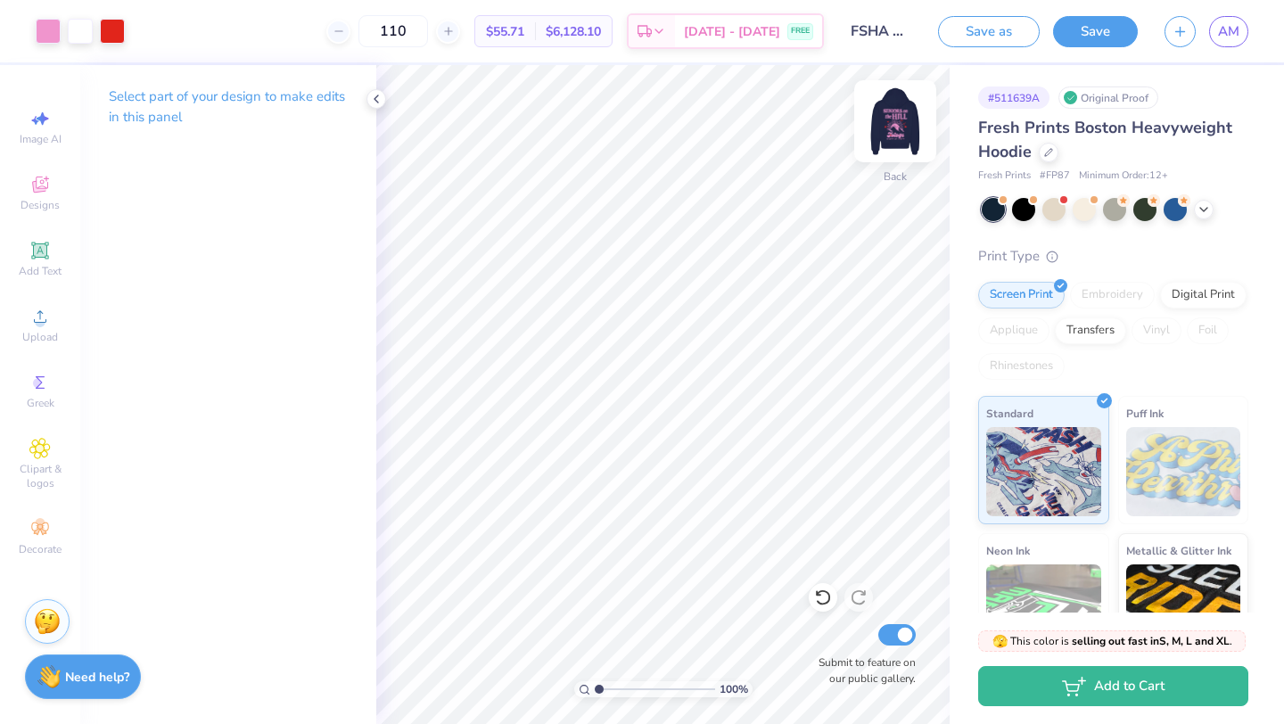
click at [901, 119] on img at bounding box center [894, 121] width 71 height 71
type input "16.53"
type input "13.49"
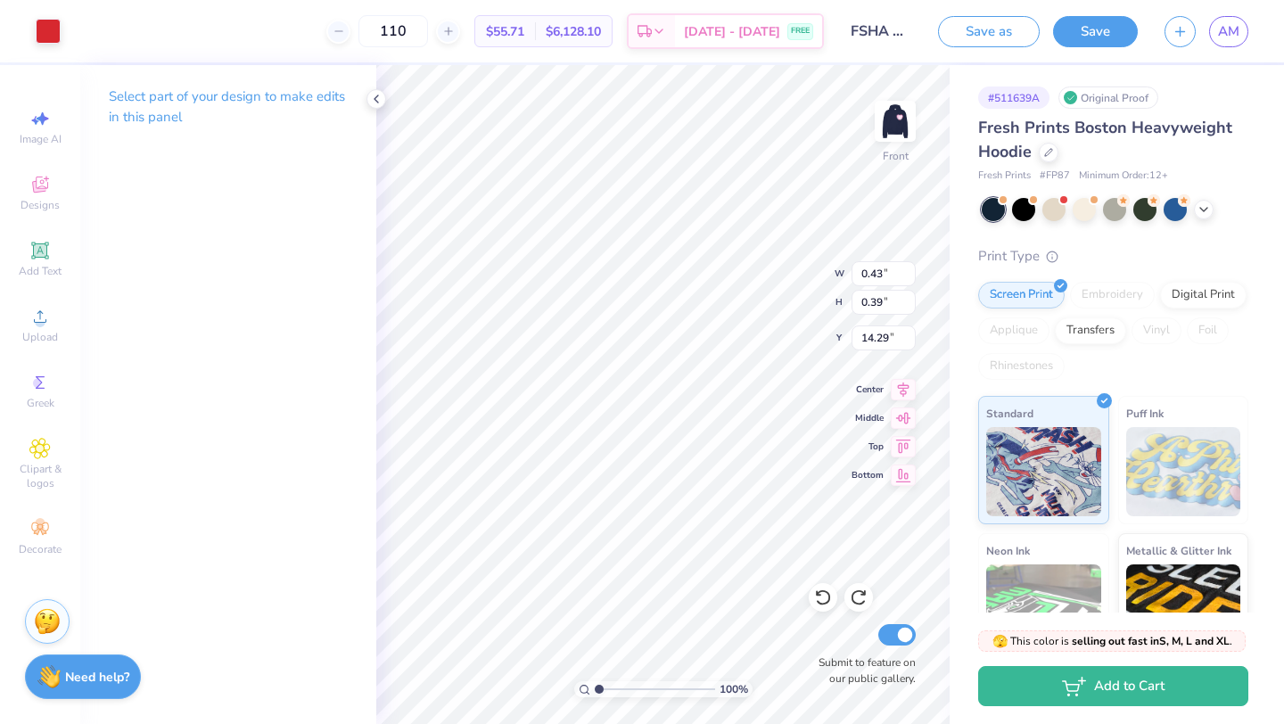
type input "13.41"
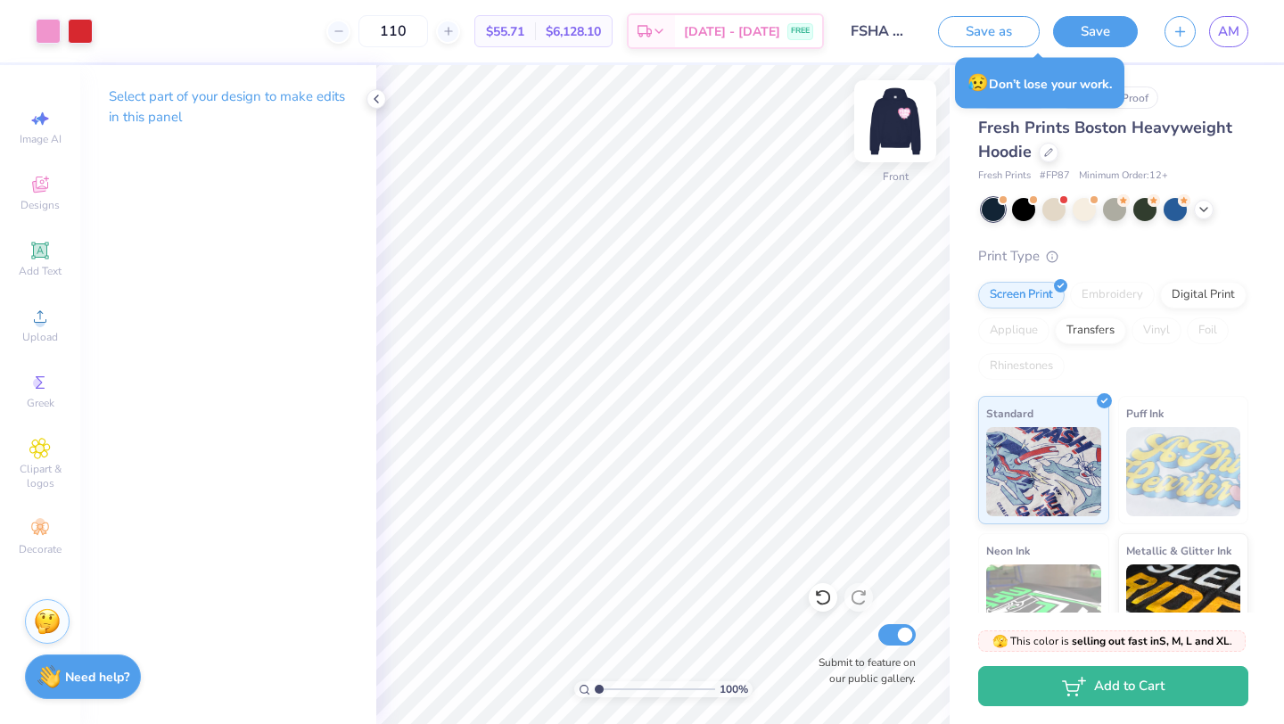
click at [892, 107] on img at bounding box center [894, 121] width 71 height 71
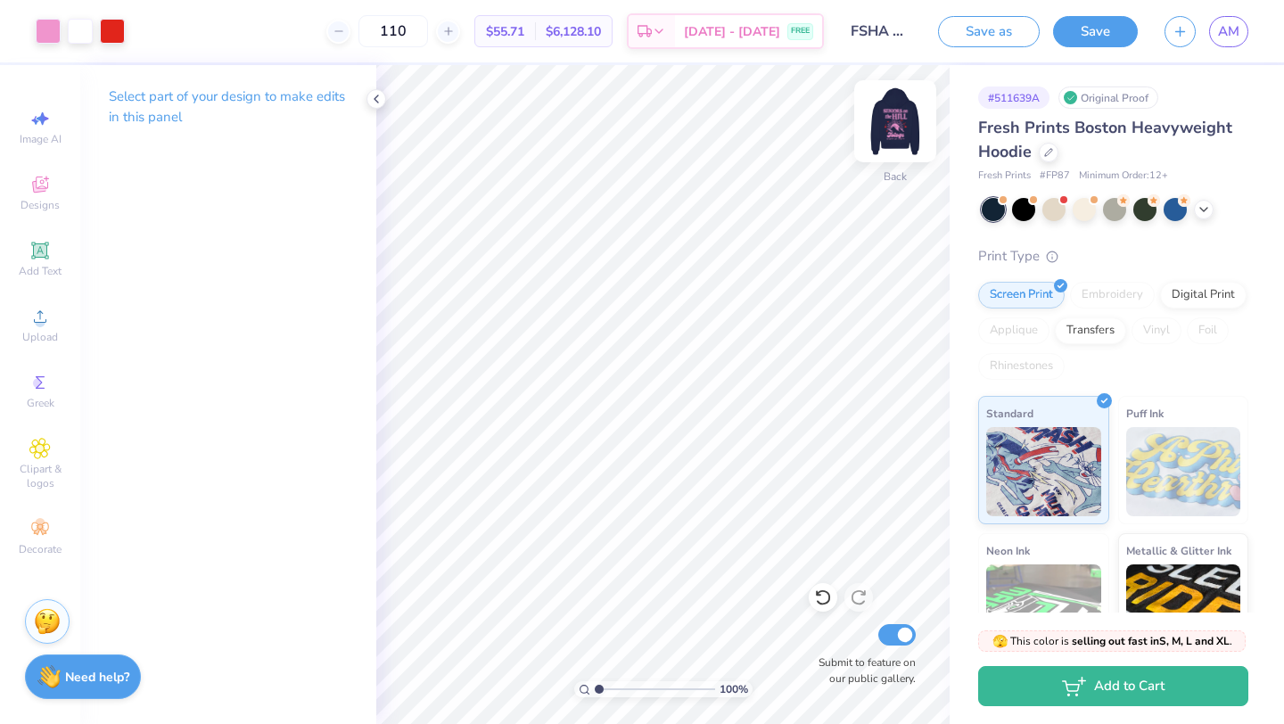
click at [900, 120] on img at bounding box center [894, 121] width 71 height 71
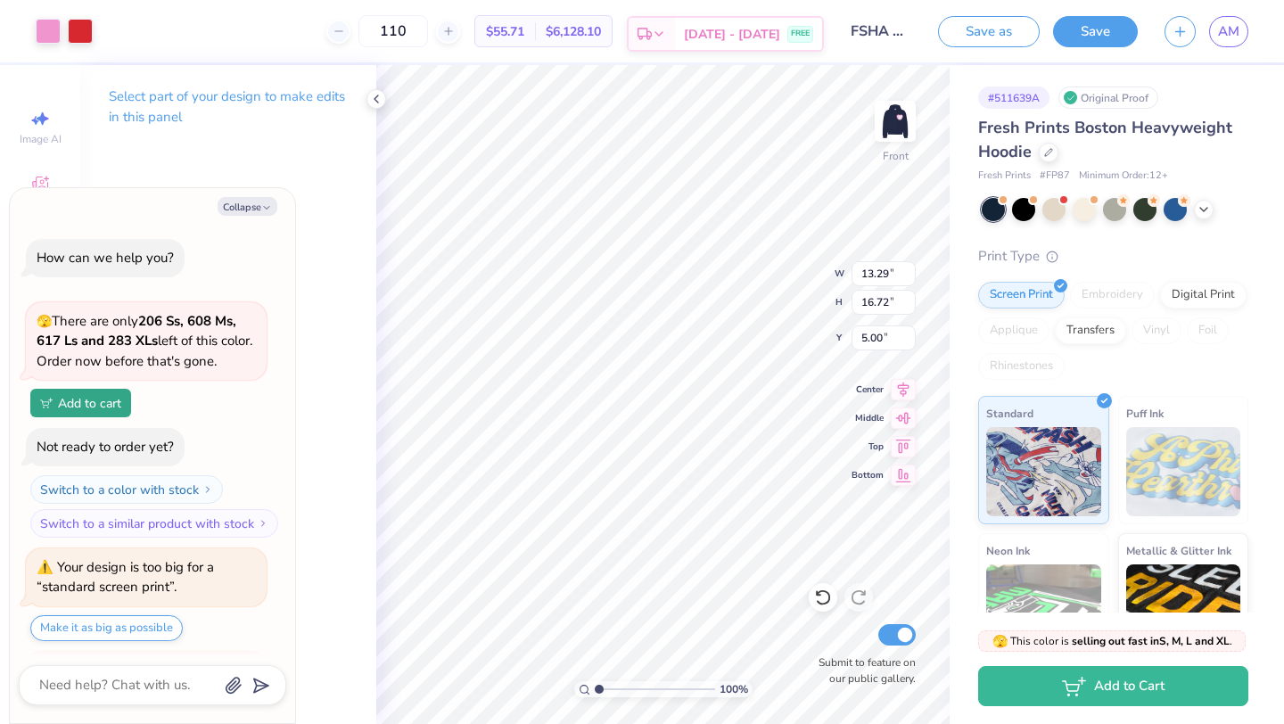
scroll to position [102, 0]
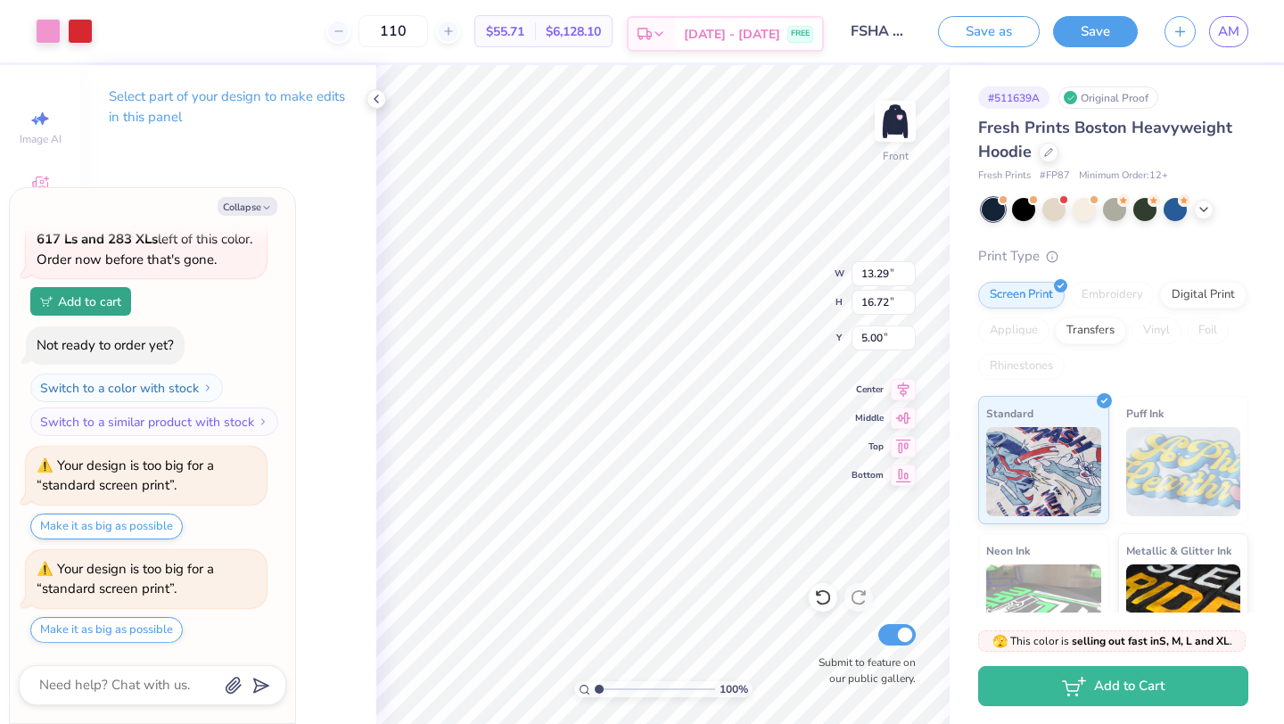
type textarea "x"
type input "5.55"
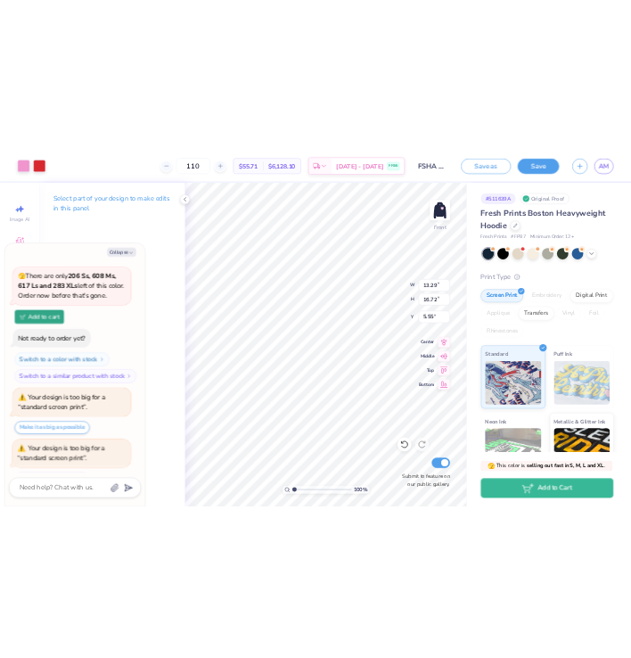
scroll to position [250, 0]
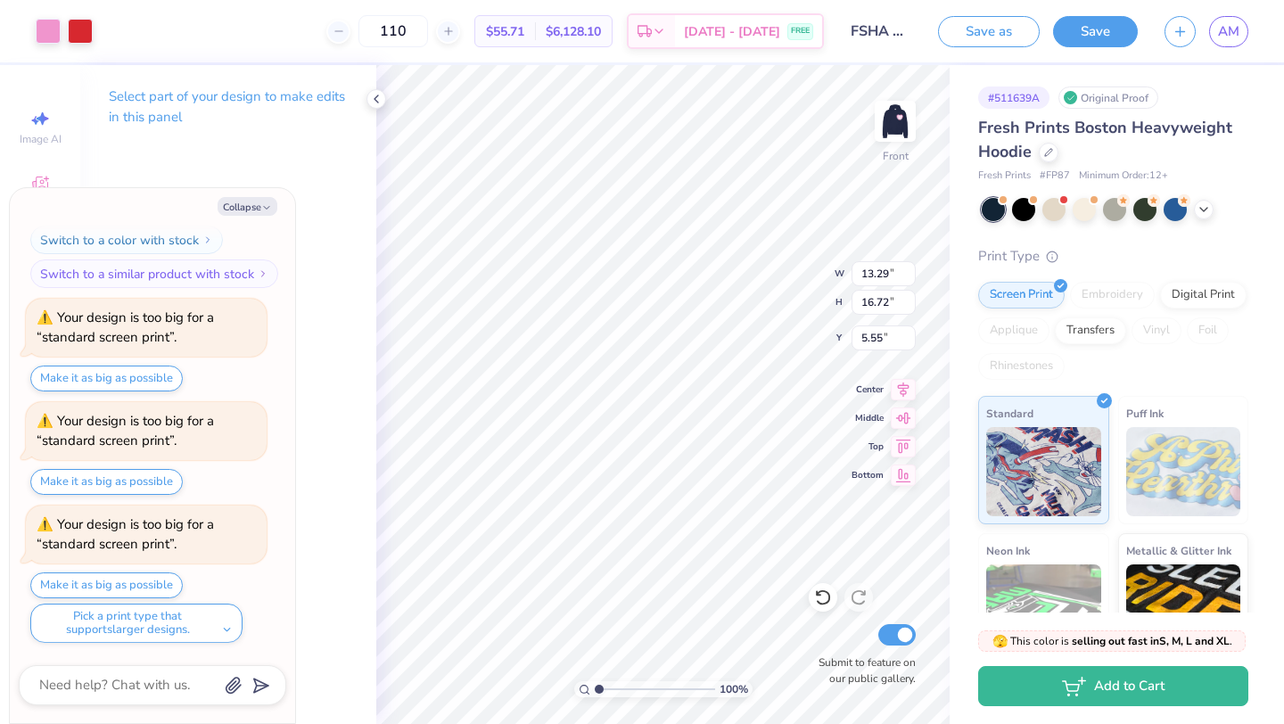
type textarea "x"
type input "5.74"
type textarea "x"
type input "14.03"
type input "17.65"
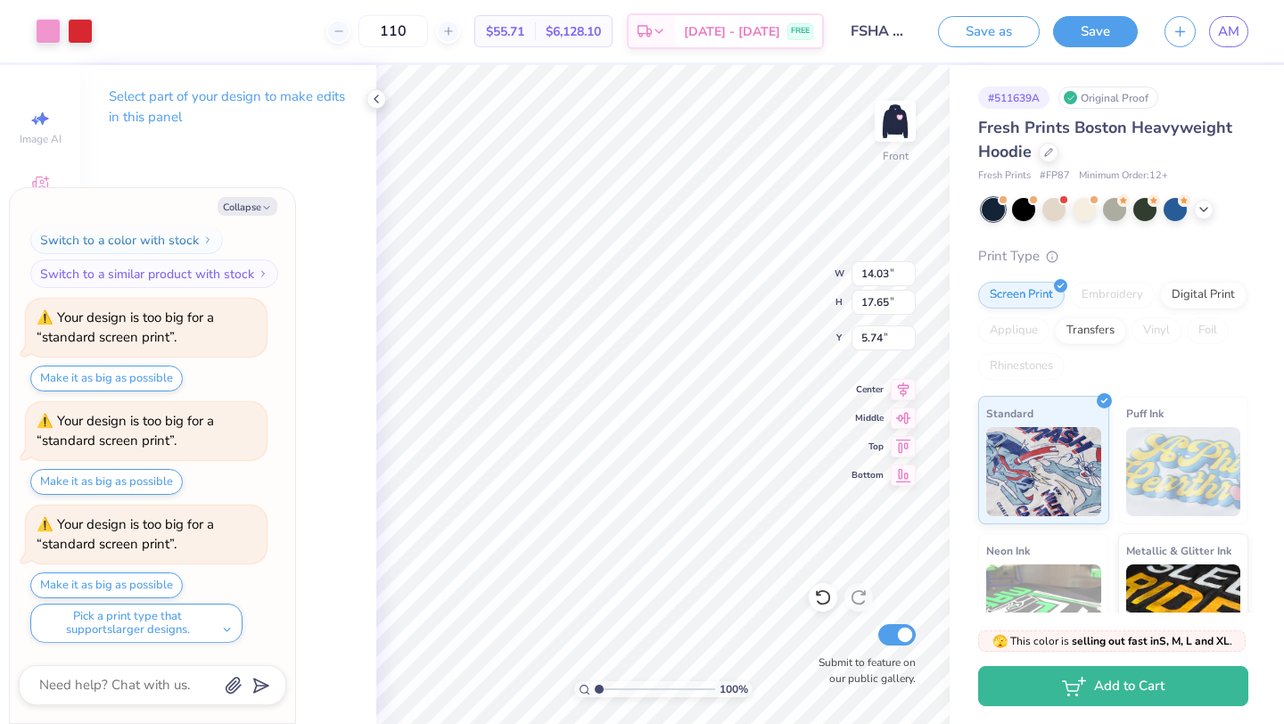
type textarea "x"
type input "5.57"
click at [378, 98] on icon at bounding box center [376, 99] width 14 height 14
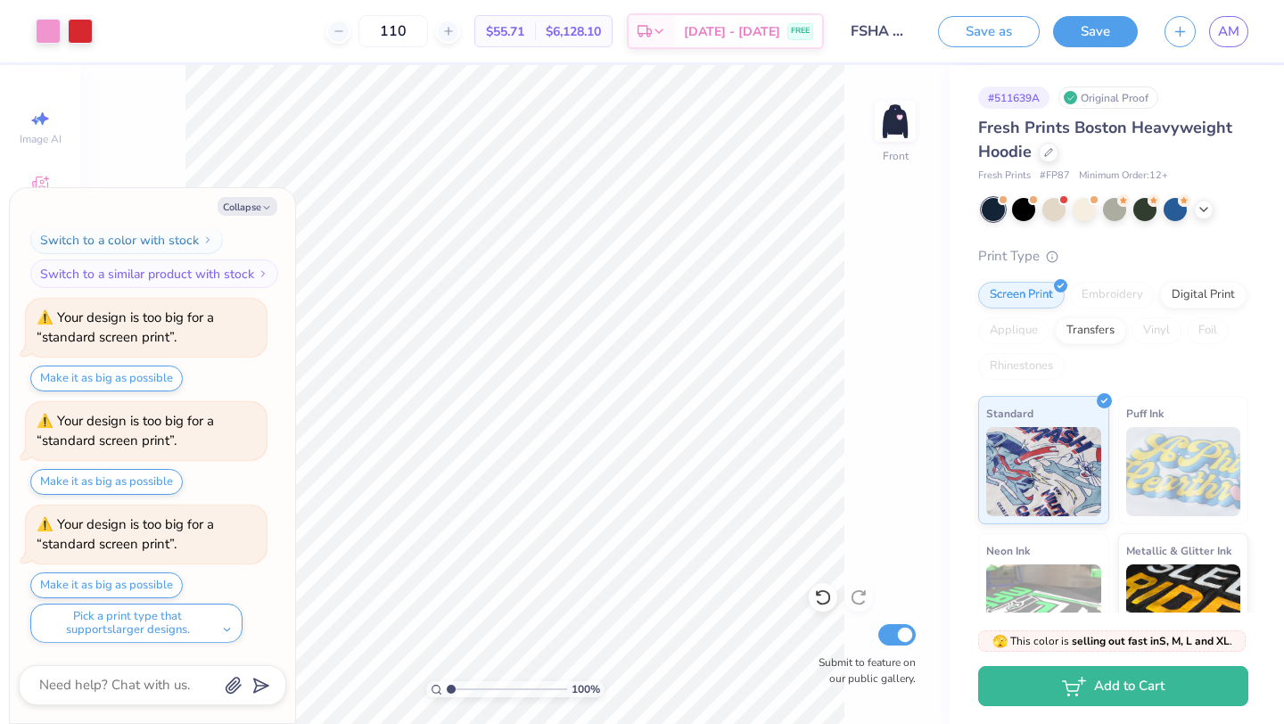
type textarea "x"
